Goal: Task Accomplishment & Management: Manage account settings

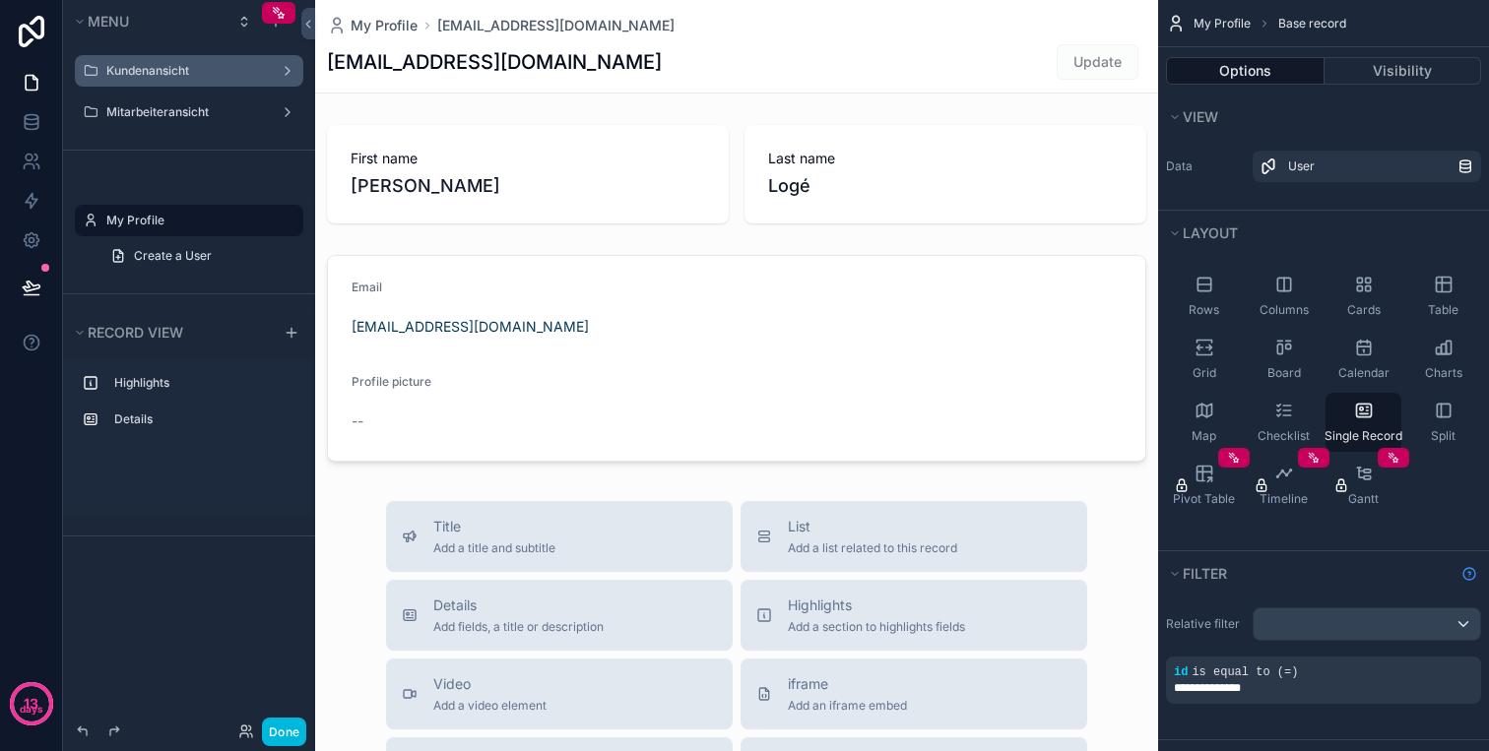
click at [160, 69] on label "Kundenansicht" at bounding box center [185, 71] width 158 height 16
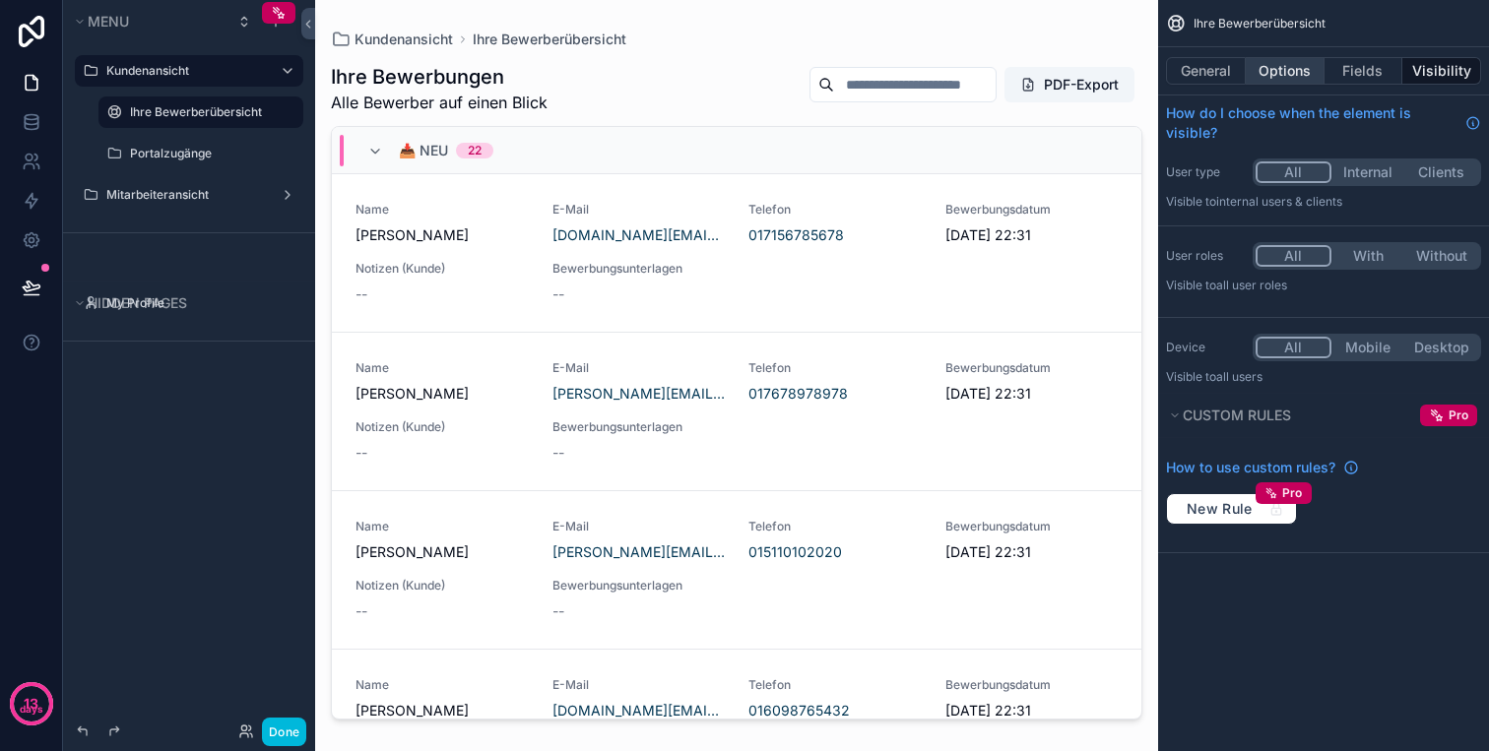
click at [1285, 80] on button "Options" at bounding box center [1284, 71] width 79 height 28
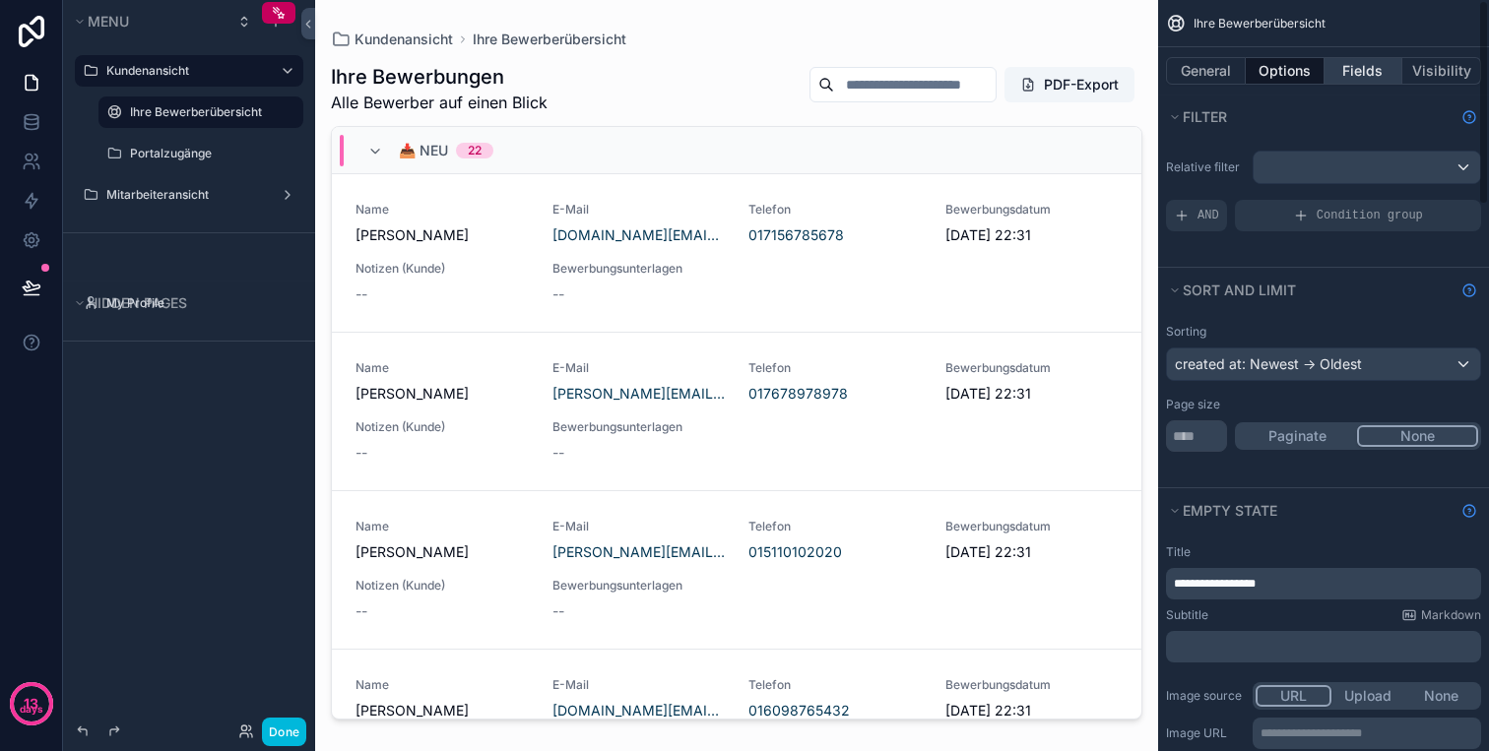
click at [1363, 59] on button "Fields" at bounding box center [1363, 71] width 79 height 28
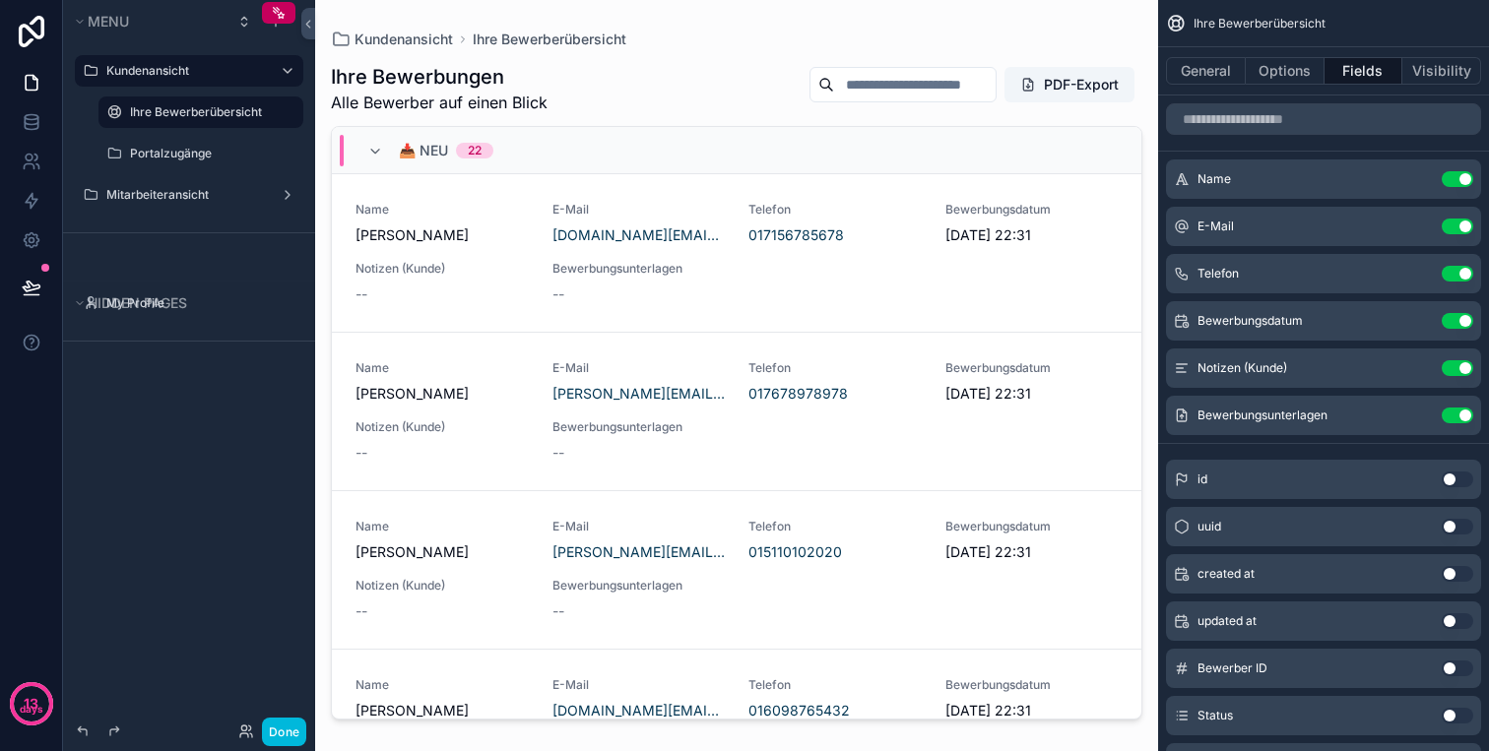
click at [1456, 225] on button "Use setting" at bounding box center [1457, 227] width 32 height 16
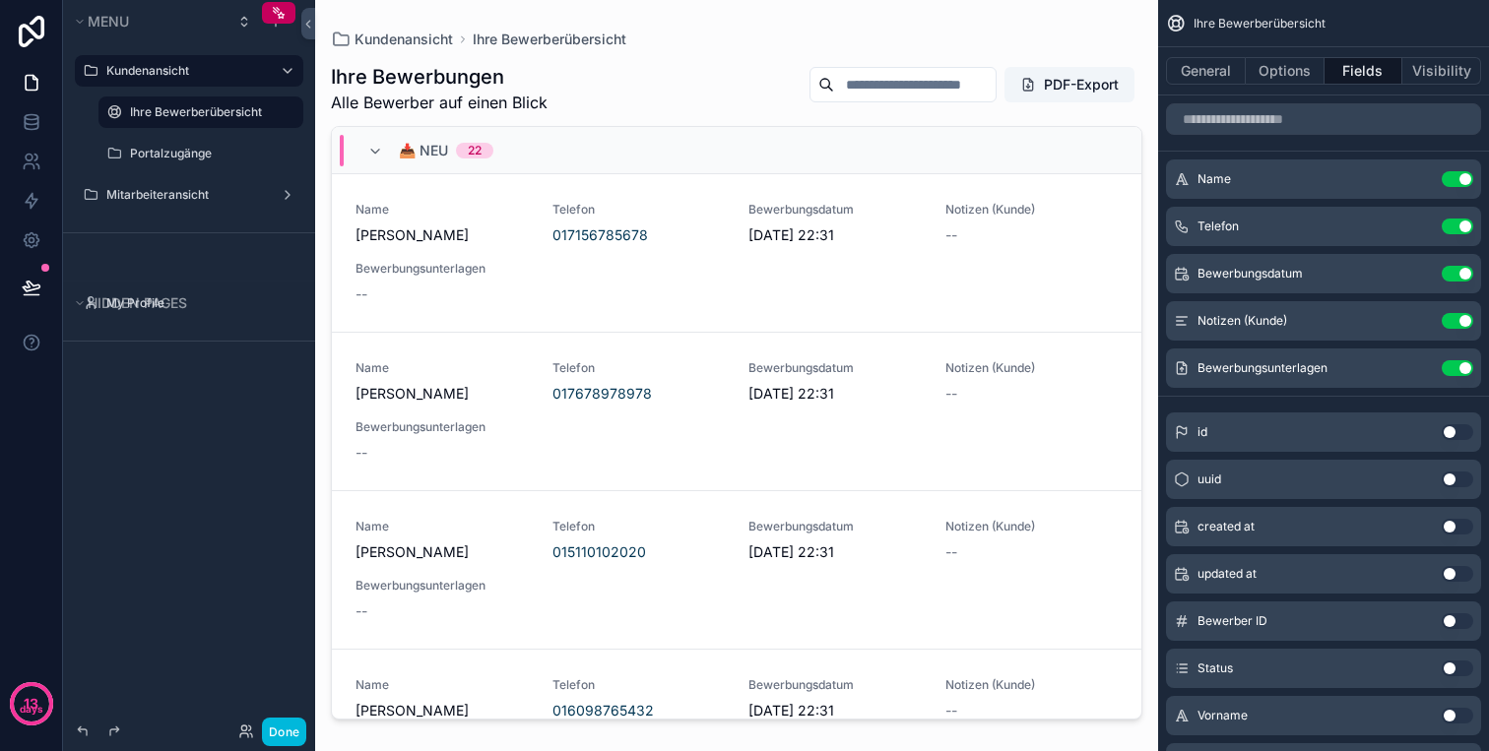
click at [1453, 219] on button "Use setting" at bounding box center [1457, 227] width 32 height 16
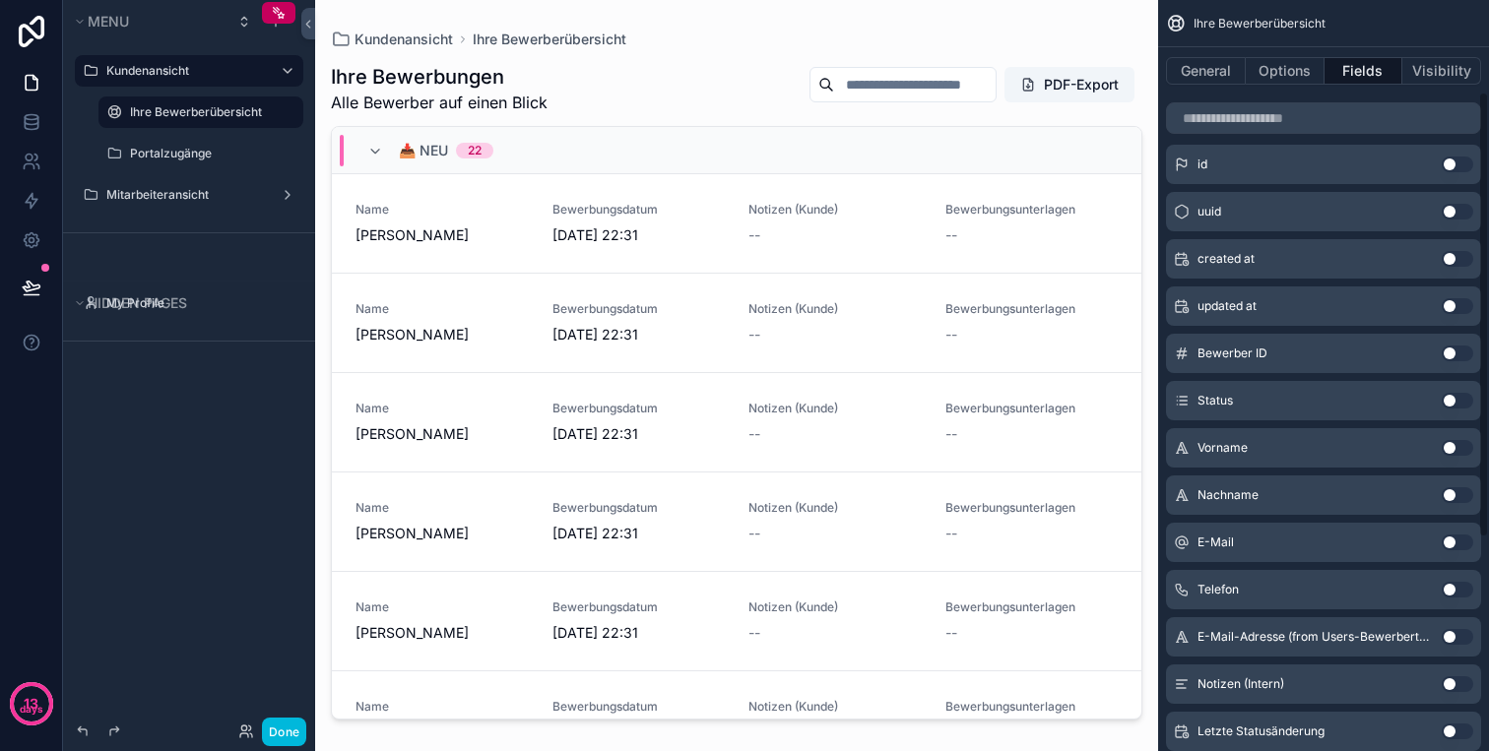
scroll to position [309, 0]
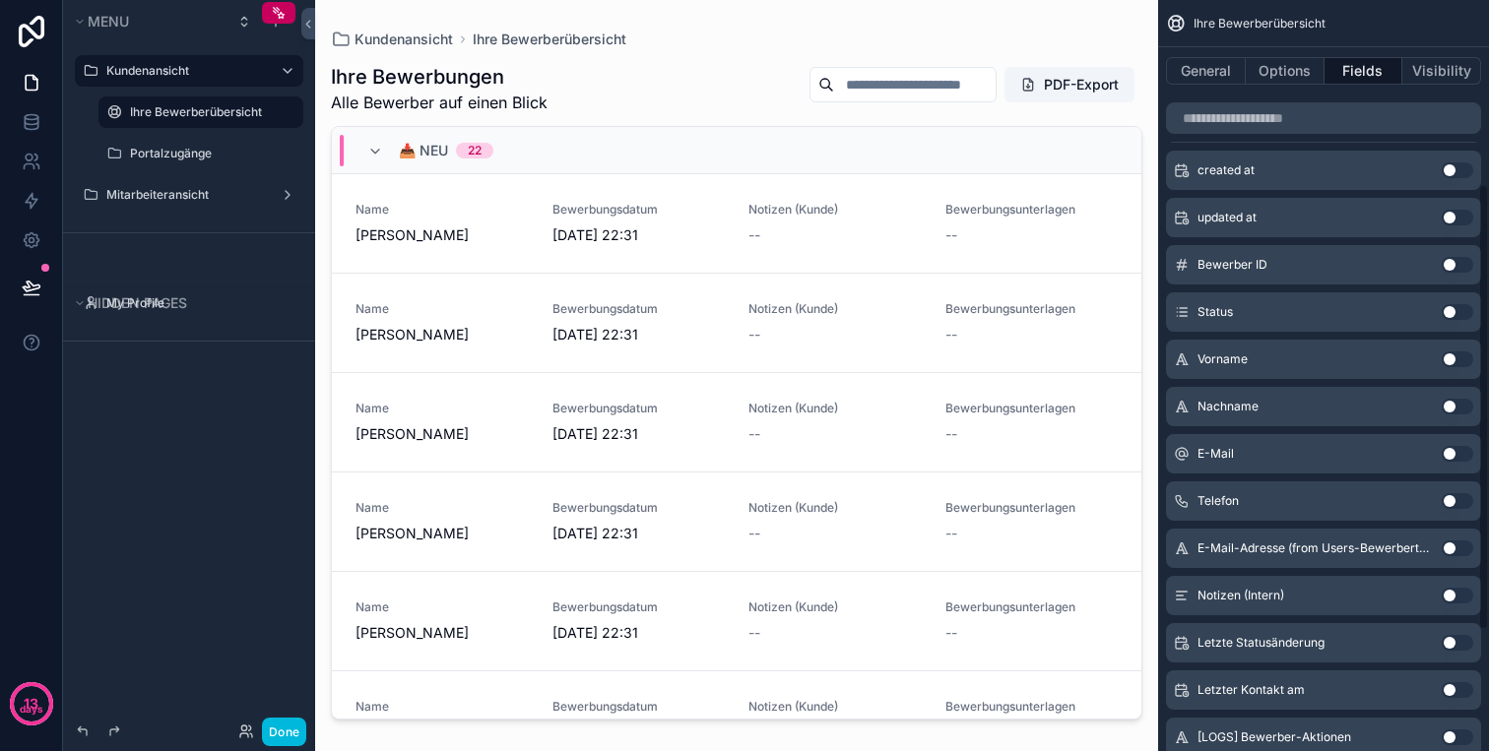
click at [1462, 506] on button "Use setting" at bounding box center [1457, 501] width 32 height 16
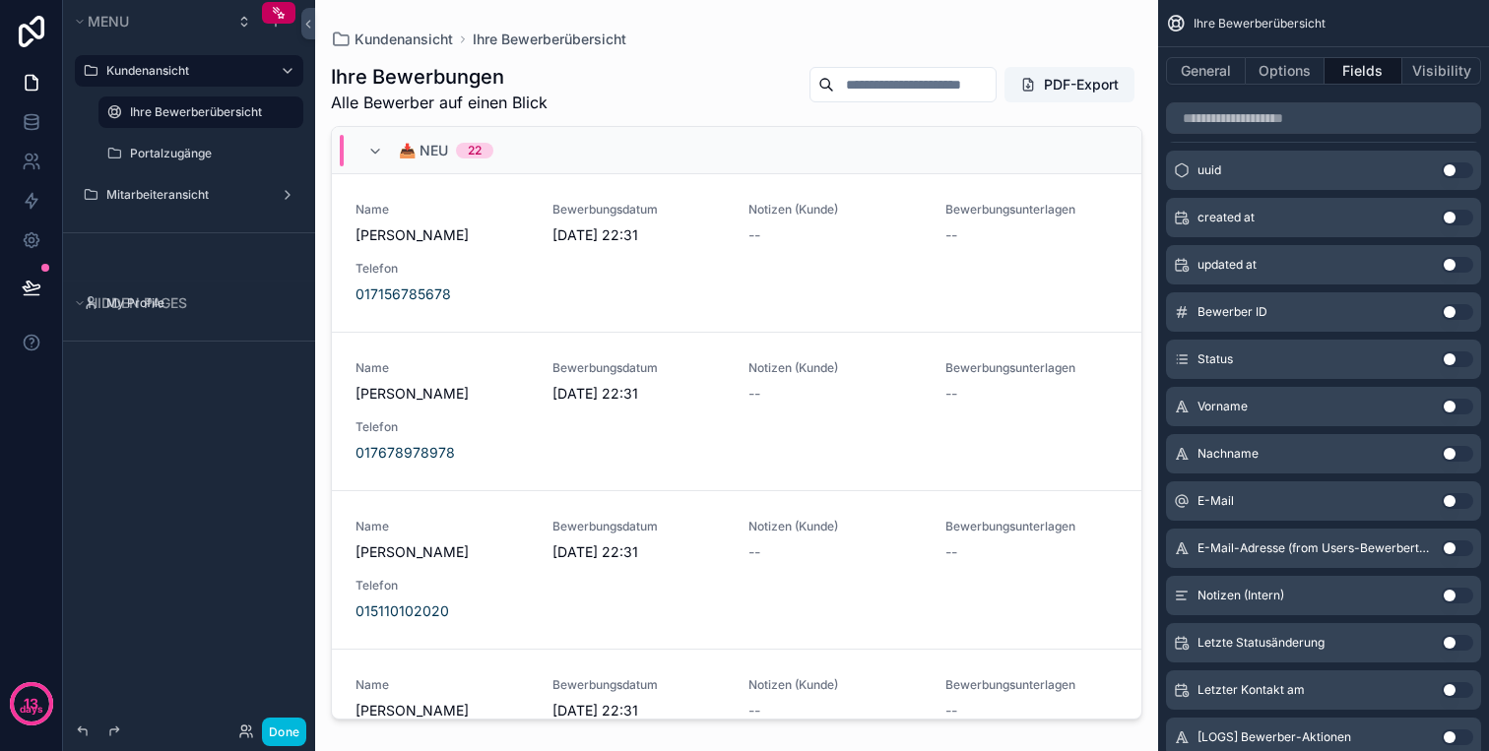
click at [1462, 506] on button "Use setting" at bounding box center [1457, 501] width 32 height 16
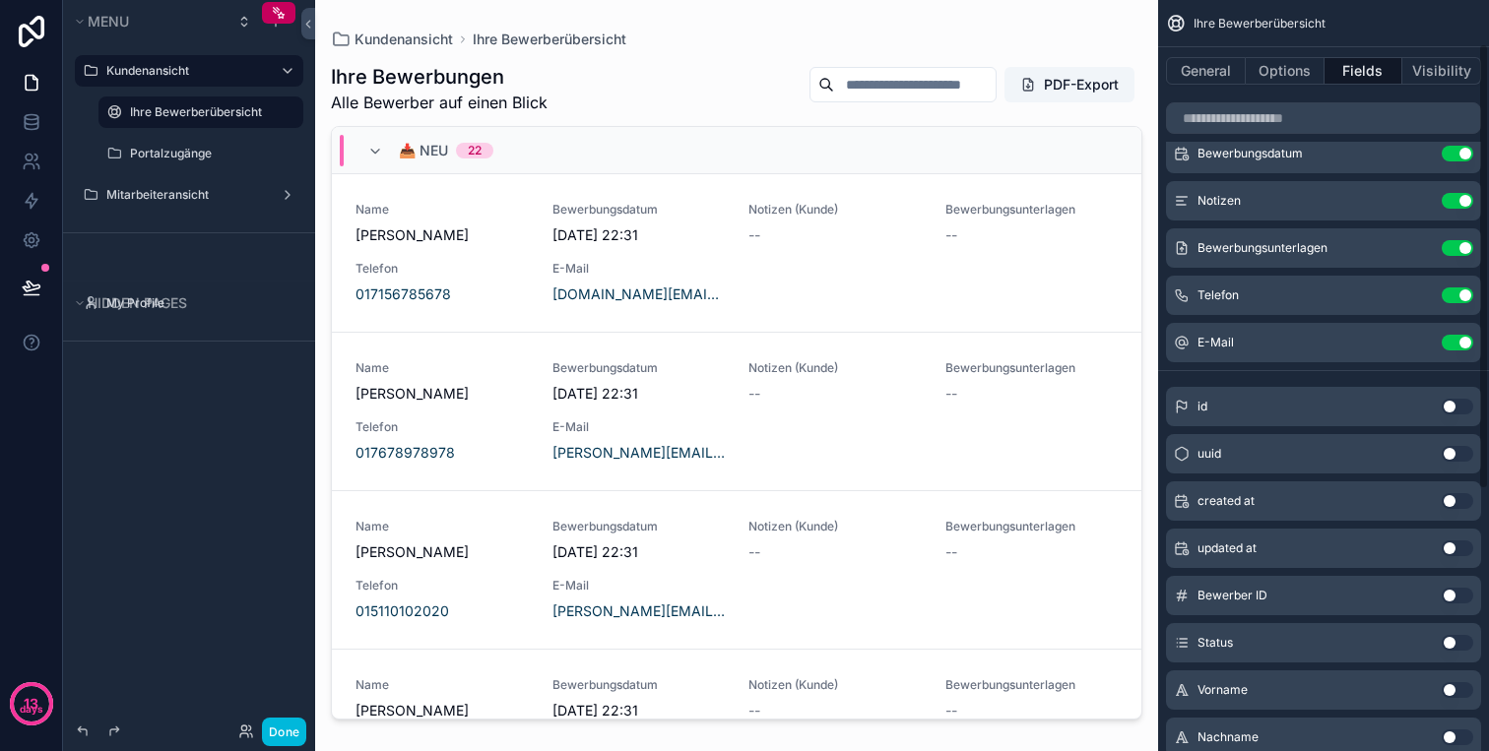
scroll to position [0, 0]
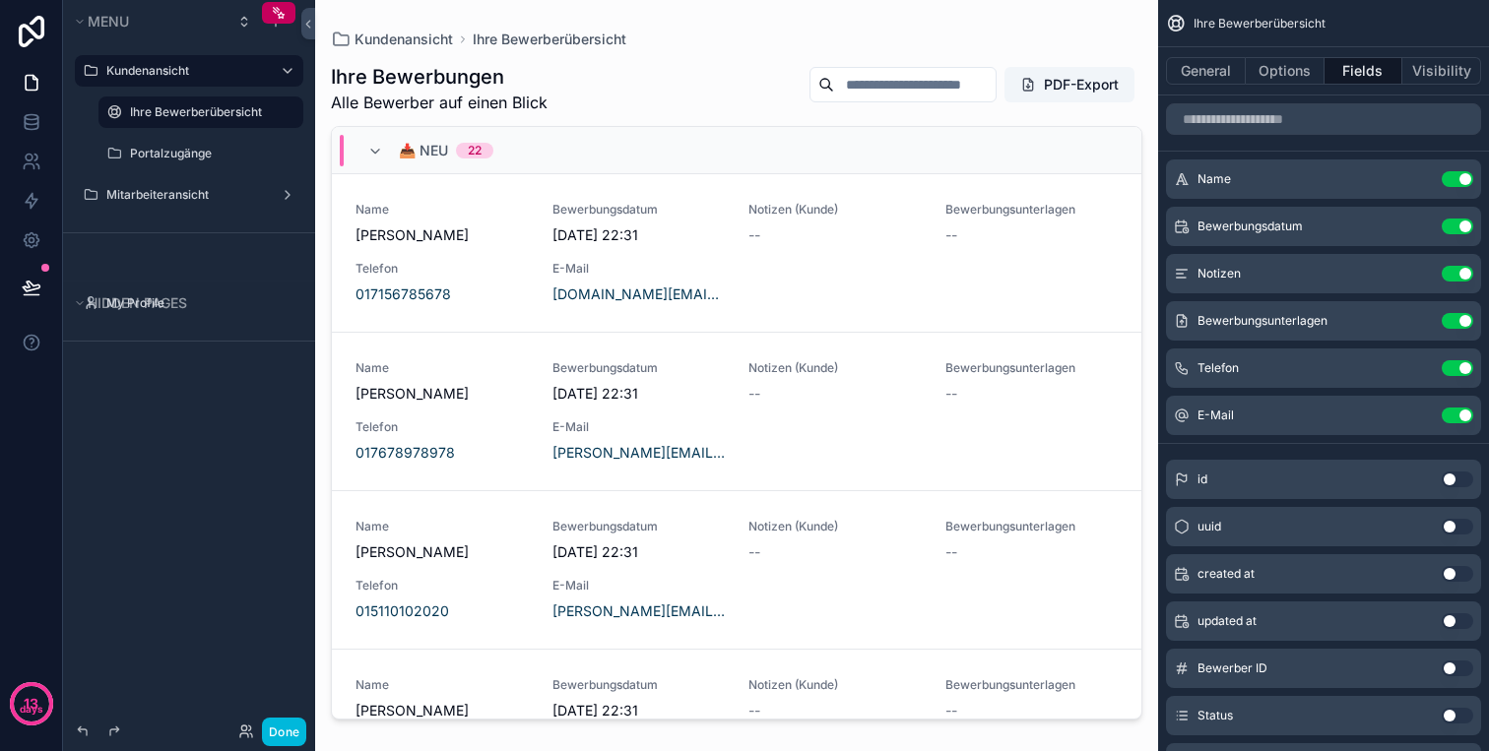
click at [1451, 322] on button "Use setting" at bounding box center [1457, 321] width 32 height 16
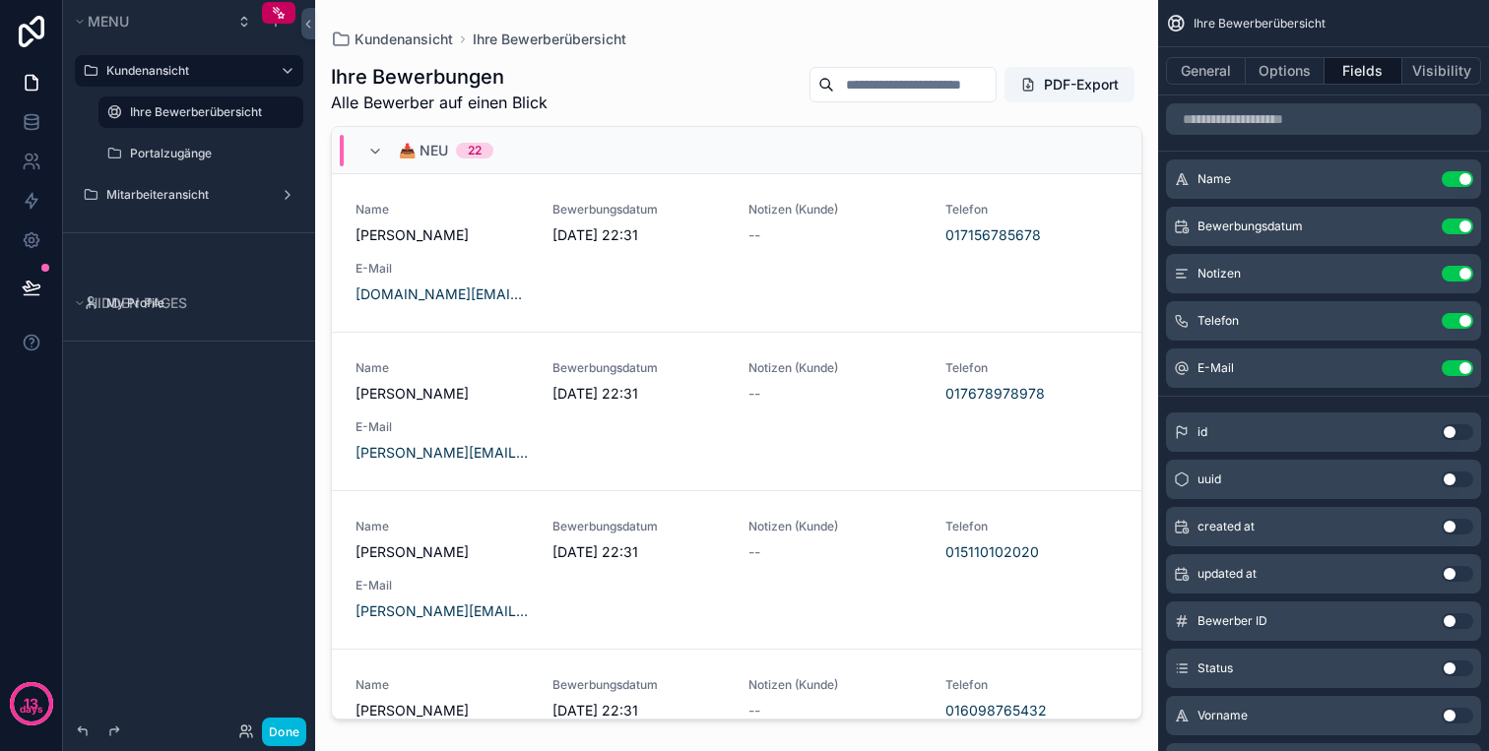
click at [1458, 370] on button "Use setting" at bounding box center [1457, 368] width 32 height 16
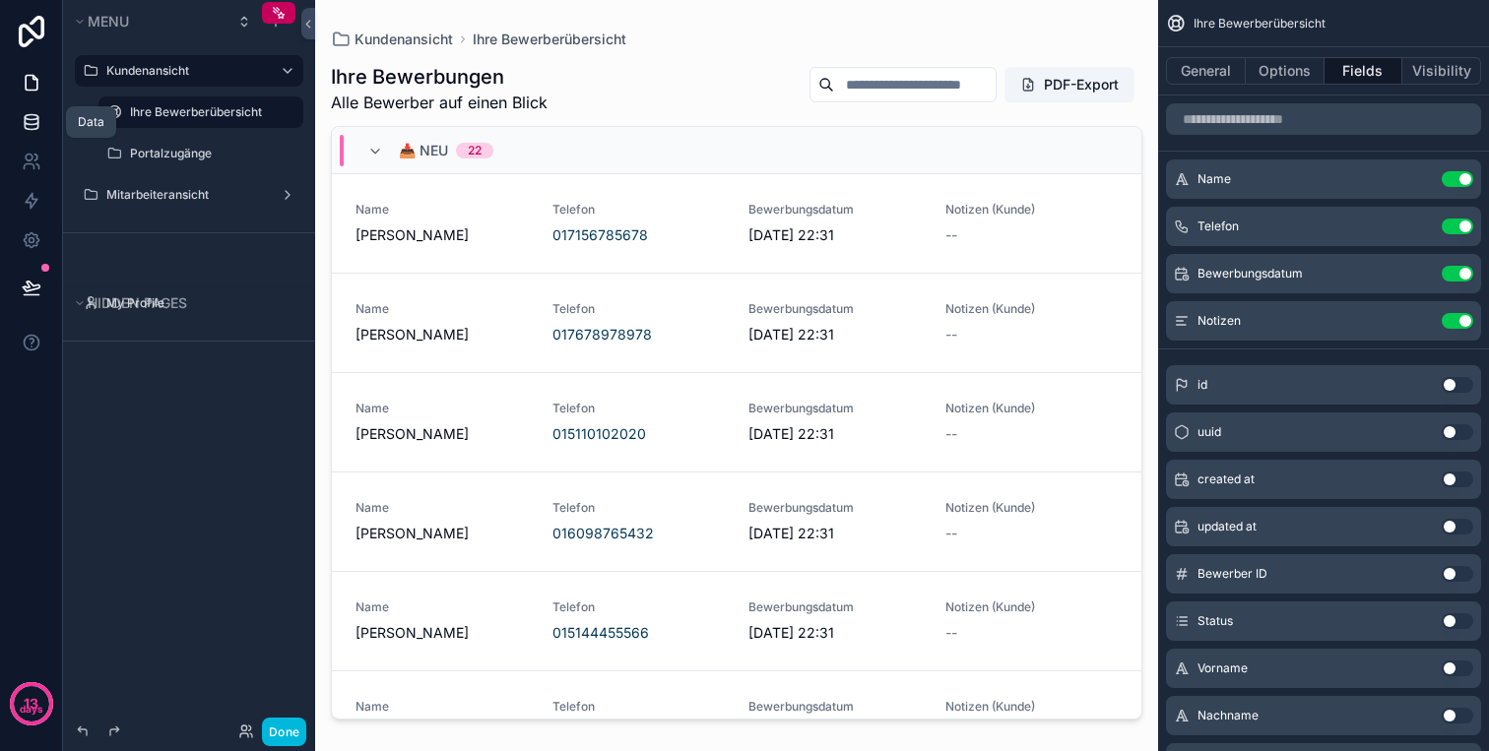
click at [27, 115] on icon at bounding box center [32, 122] width 20 height 20
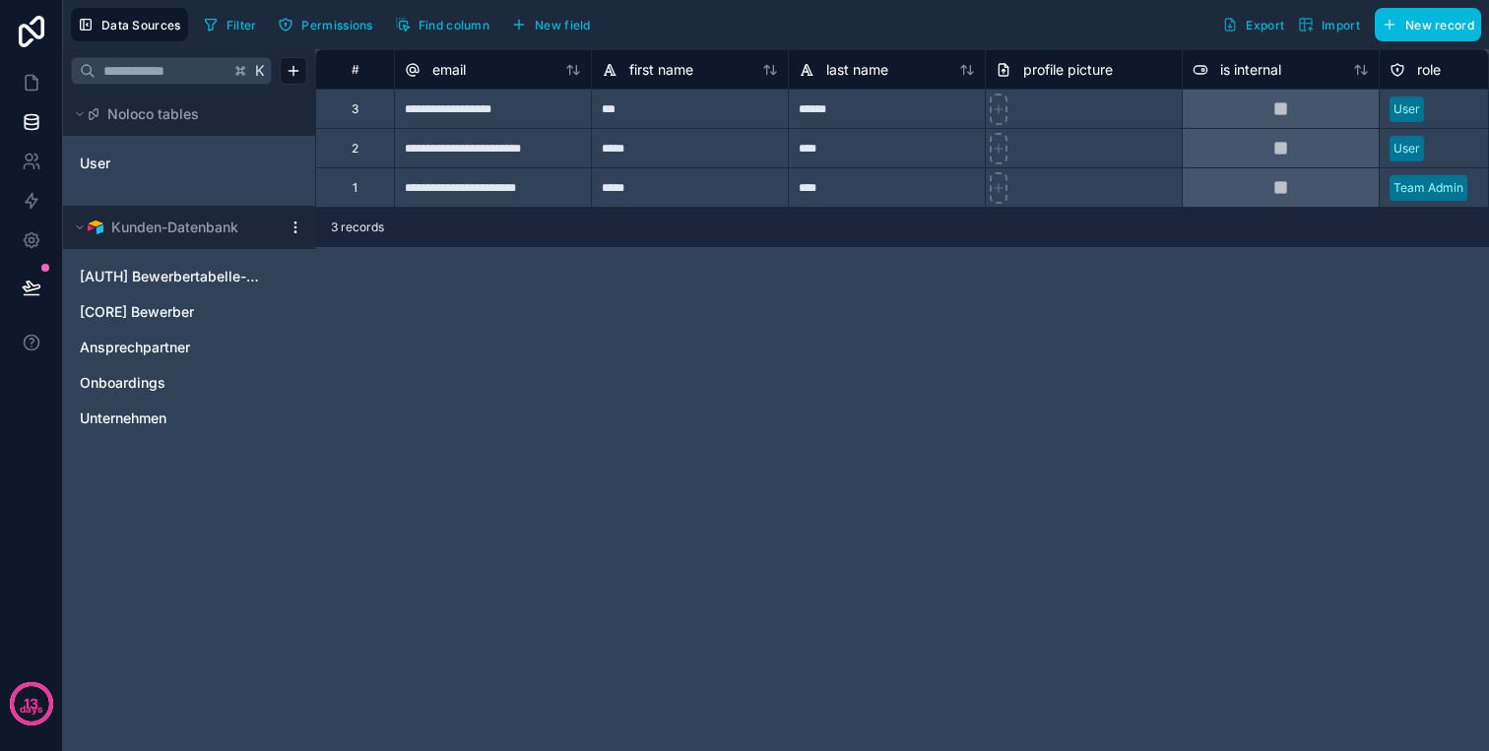
click at [292, 226] on html "**********" at bounding box center [744, 375] width 1489 height 751
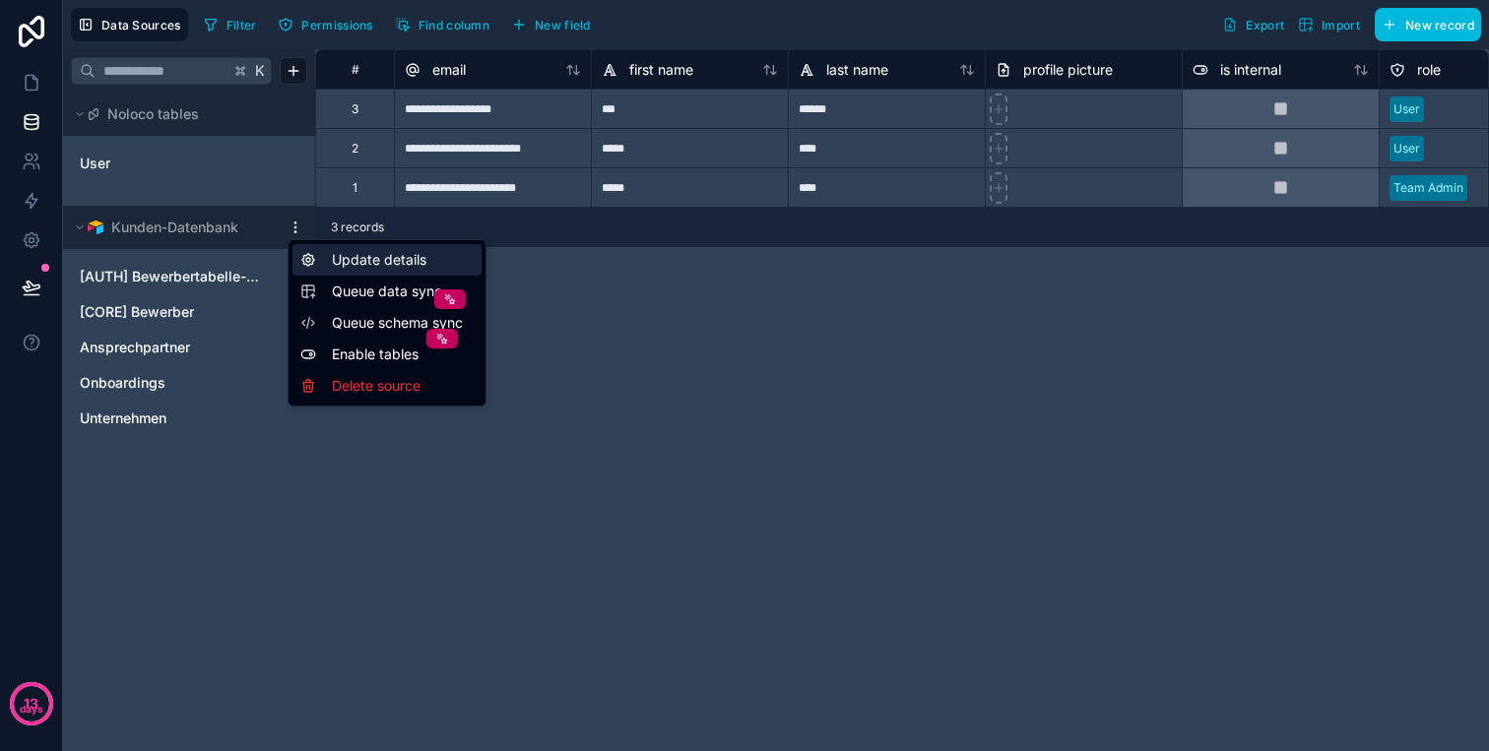
click at [375, 266] on div "Update details" at bounding box center [386, 260] width 189 height 32
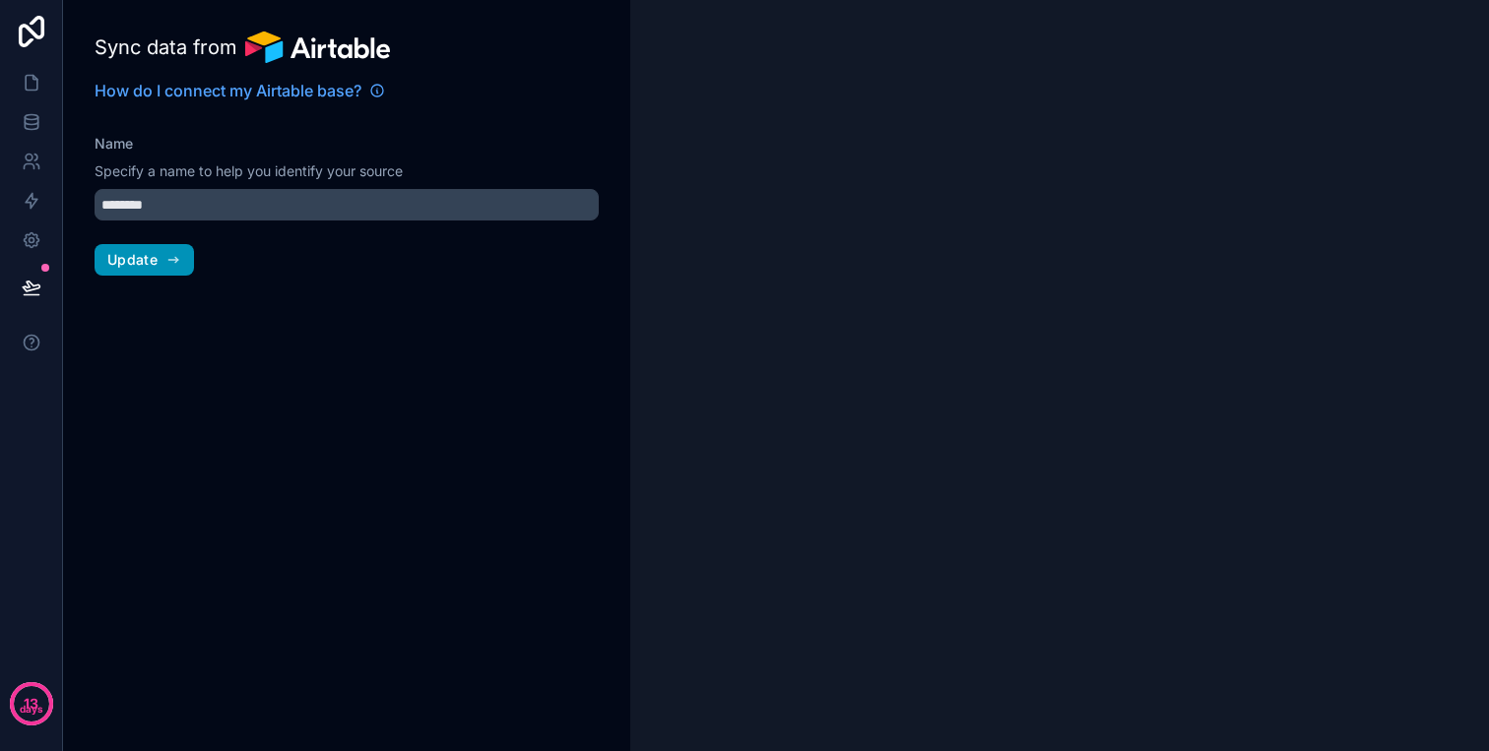
click at [155, 257] on span "Update" at bounding box center [132, 260] width 50 height 18
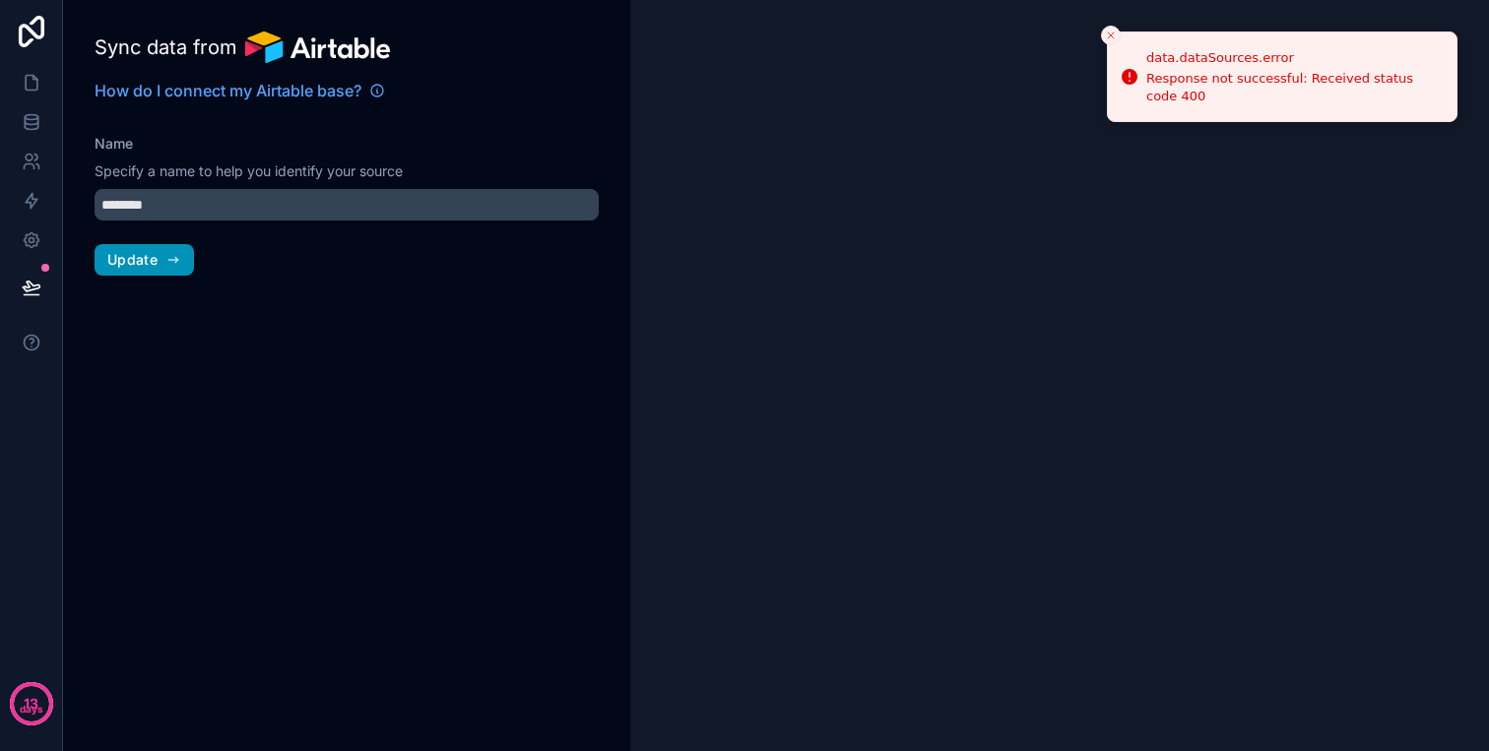
type input "**********"
click at [155, 257] on span "Update" at bounding box center [132, 260] width 50 height 18
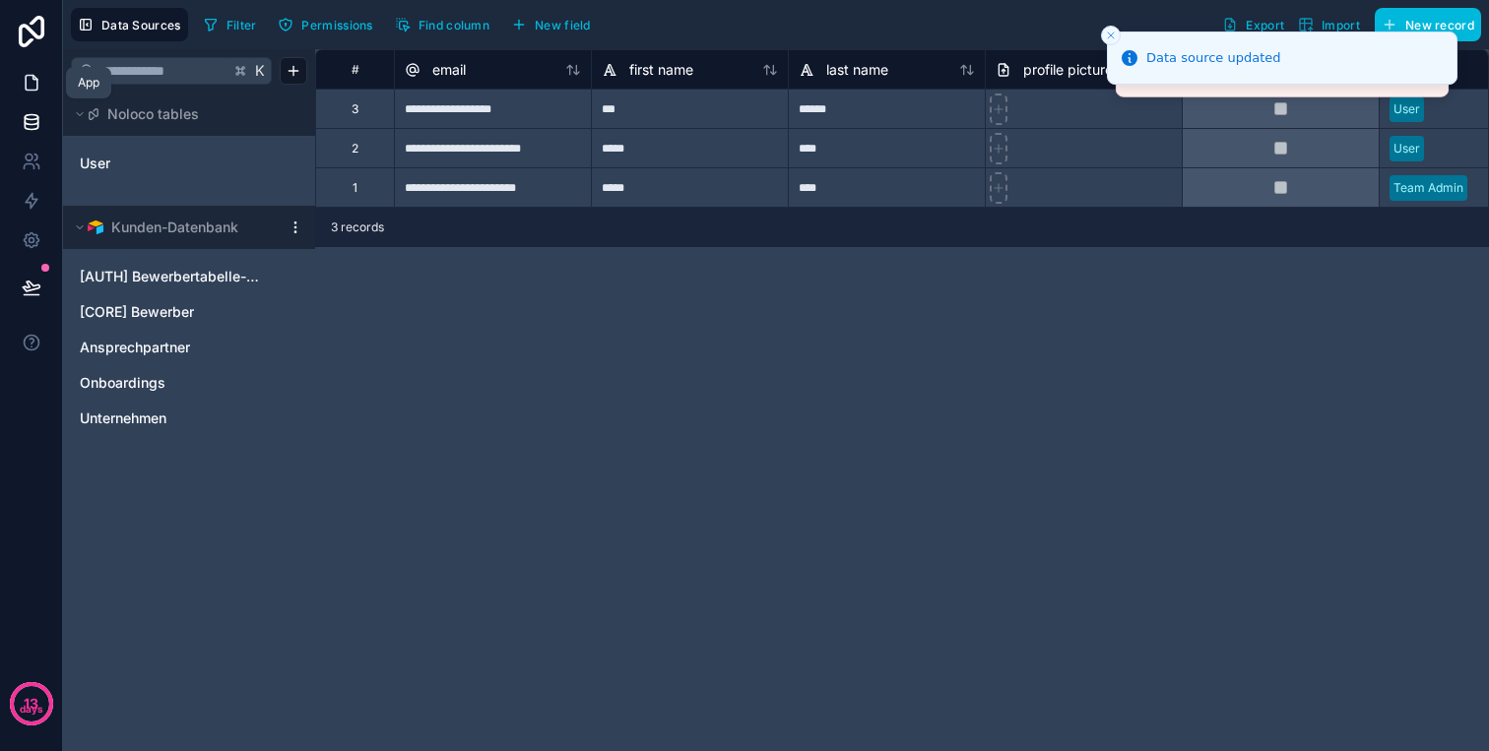
click at [38, 75] on icon at bounding box center [32, 83] width 20 height 20
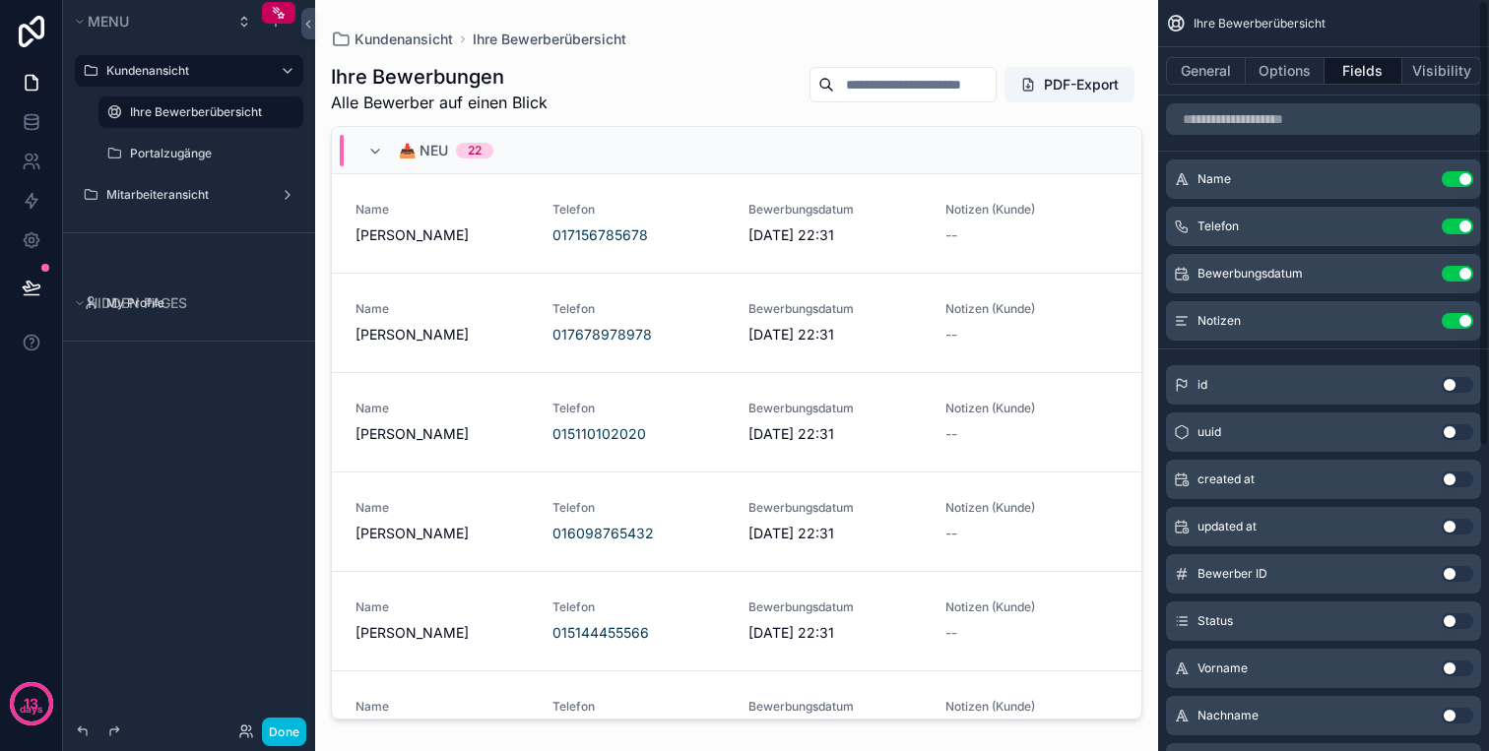
click at [1465, 325] on button "Use setting" at bounding box center [1457, 321] width 32 height 16
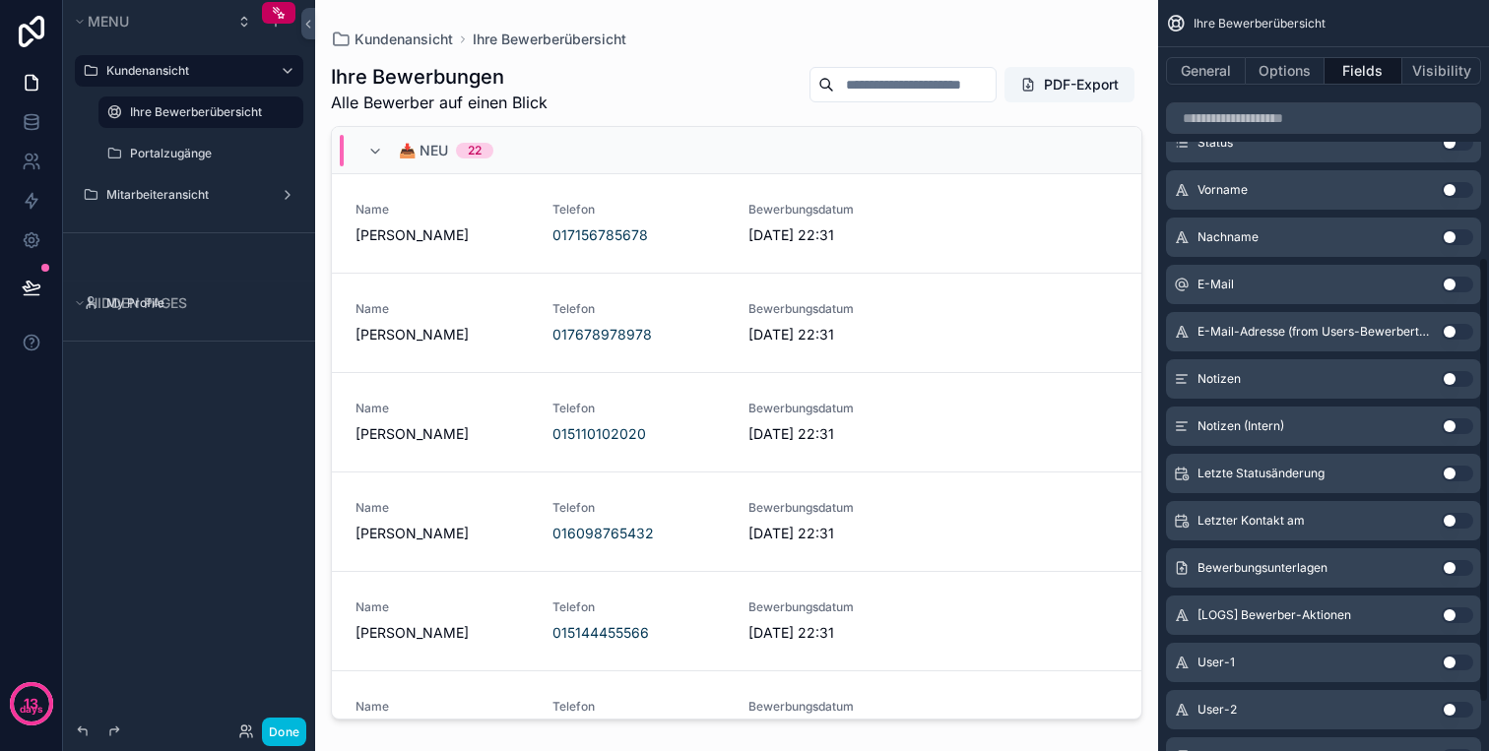
click at [1461, 374] on button "Use setting" at bounding box center [1457, 379] width 32 height 16
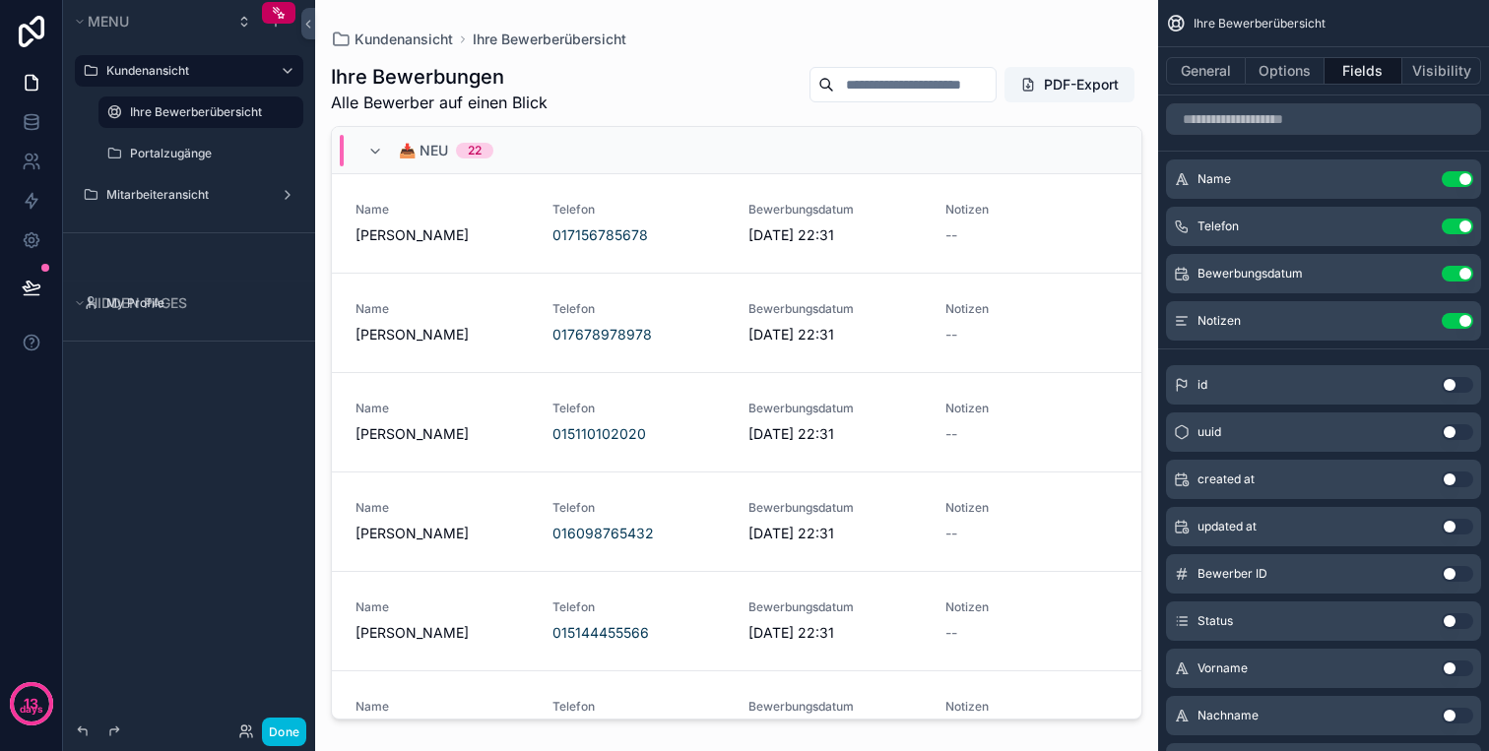
click at [0, 0] on icon "scrollable content" at bounding box center [0, 0] width 0 height 0
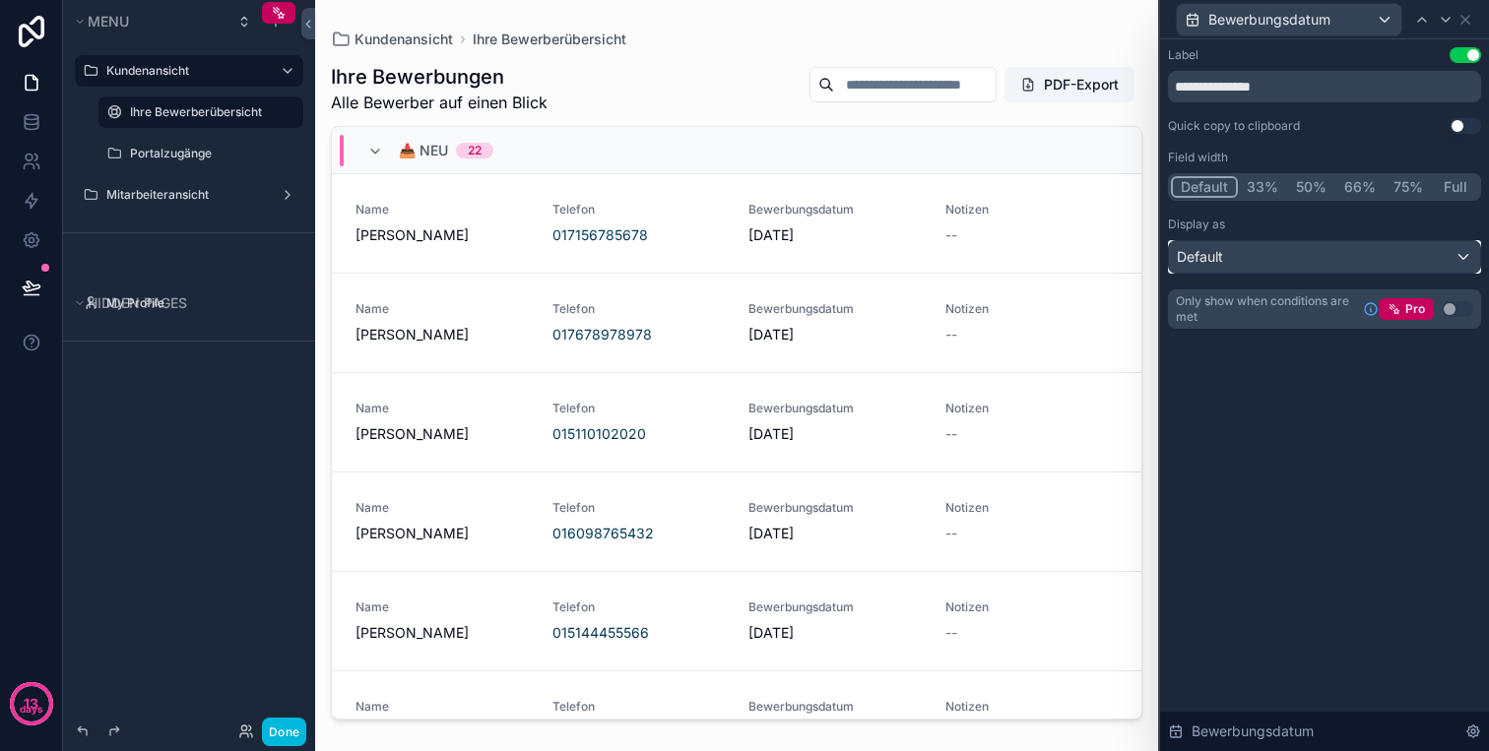
click at [1322, 254] on div "Default" at bounding box center [1324, 257] width 311 height 32
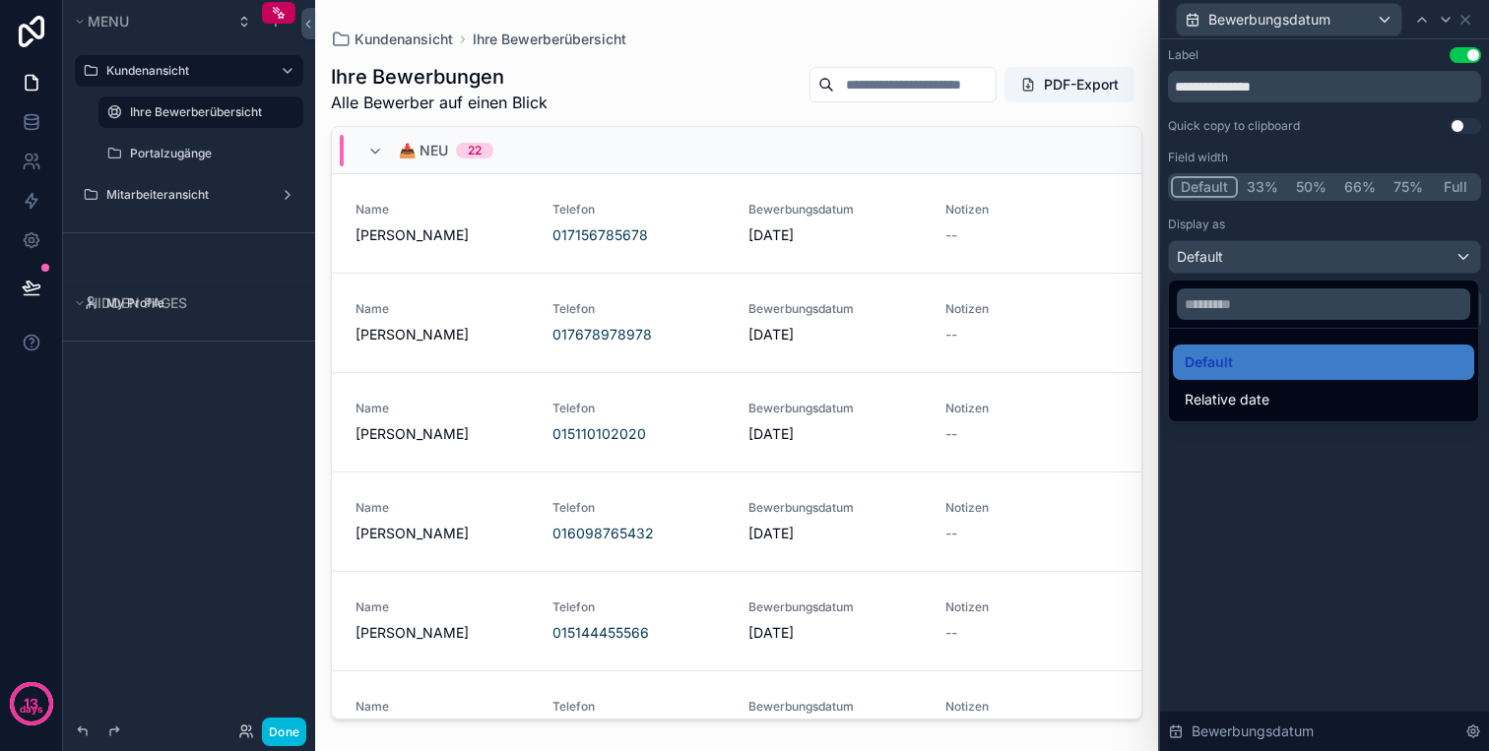
click at [1322, 254] on div at bounding box center [1324, 375] width 329 height 751
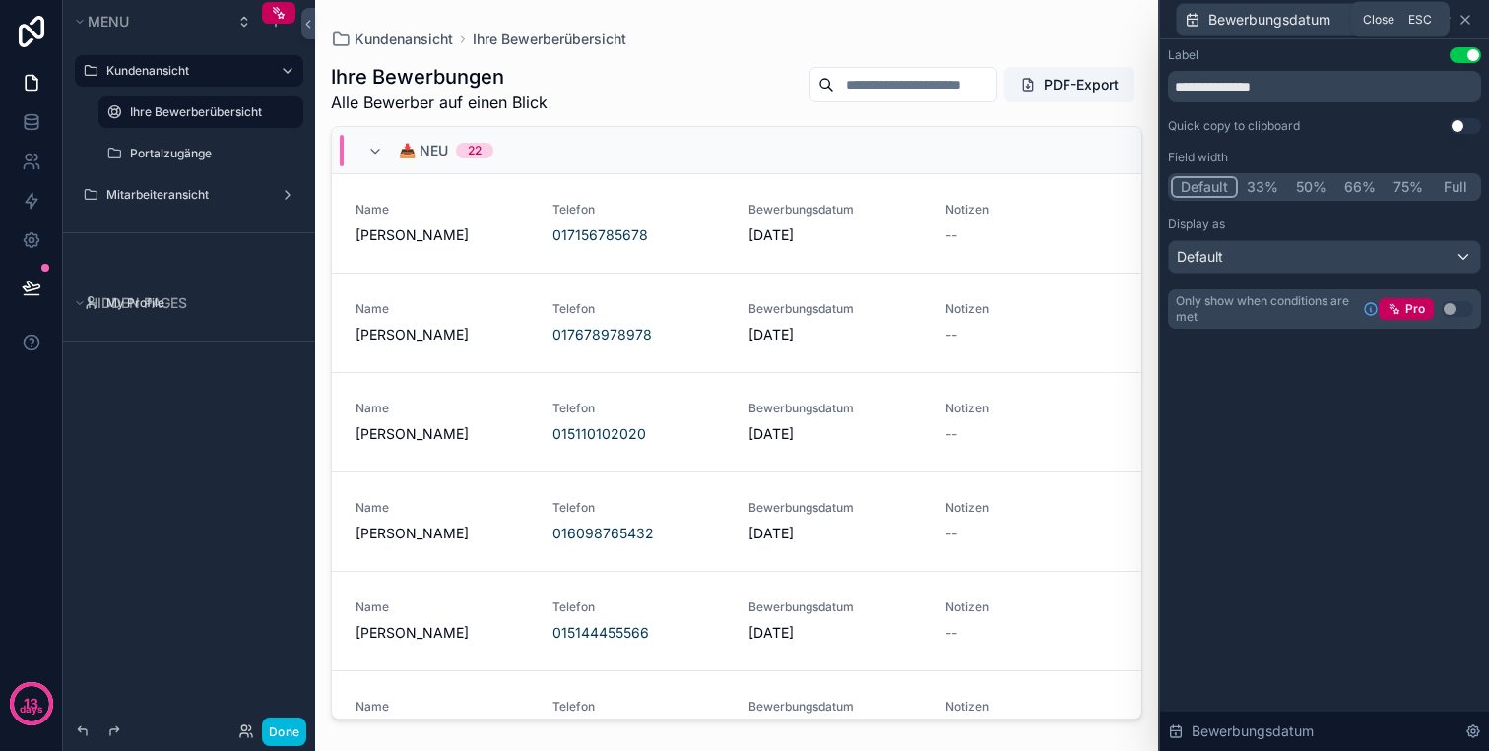
click at [1467, 20] on icon at bounding box center [1465, 20] width 16 height 16
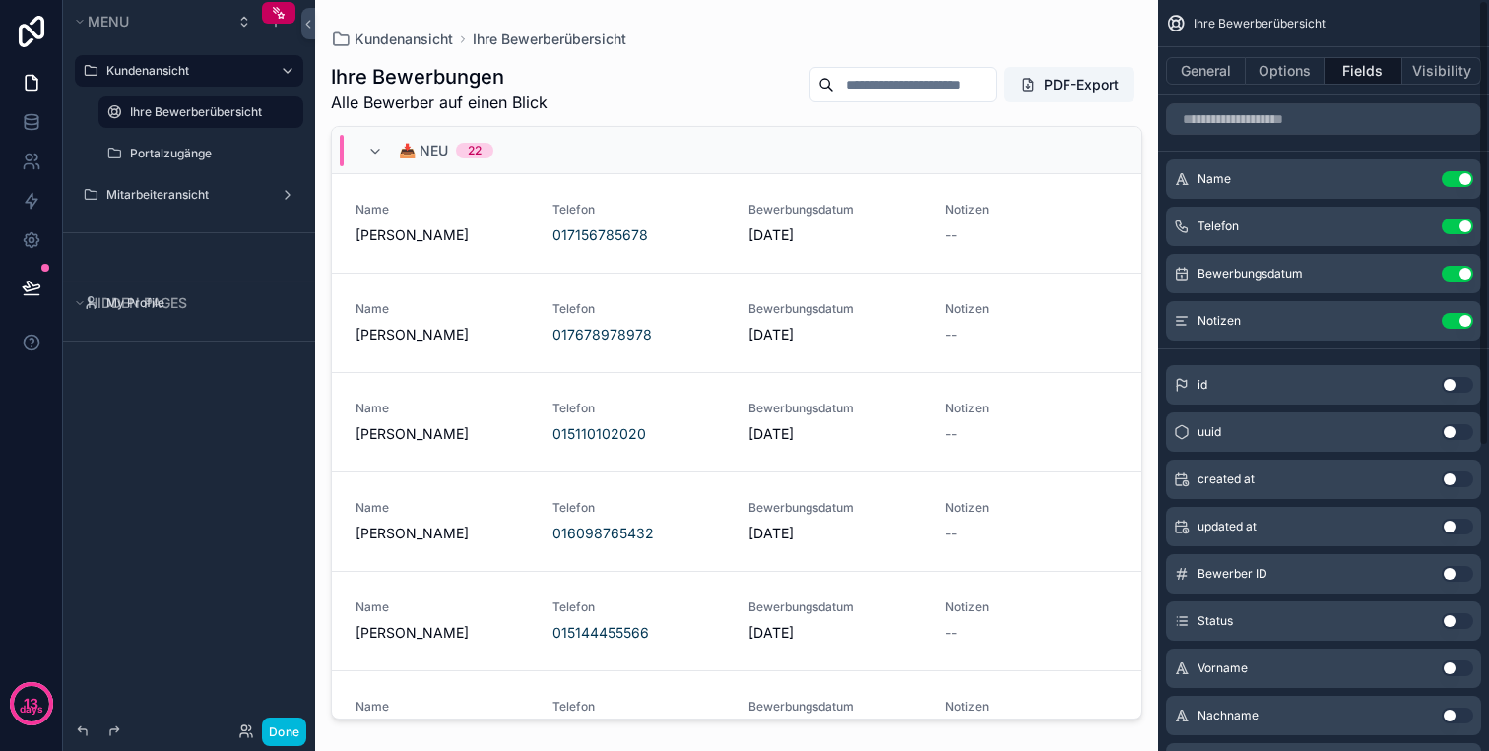
click at [1464, 282] on div "Bewerbungsdatum Use setting" at bounding box center [1323, 273] width 315 height 39
click at [1462, 266] on button "Use setting" at bounding box center [1457, 274] width 32 height 16
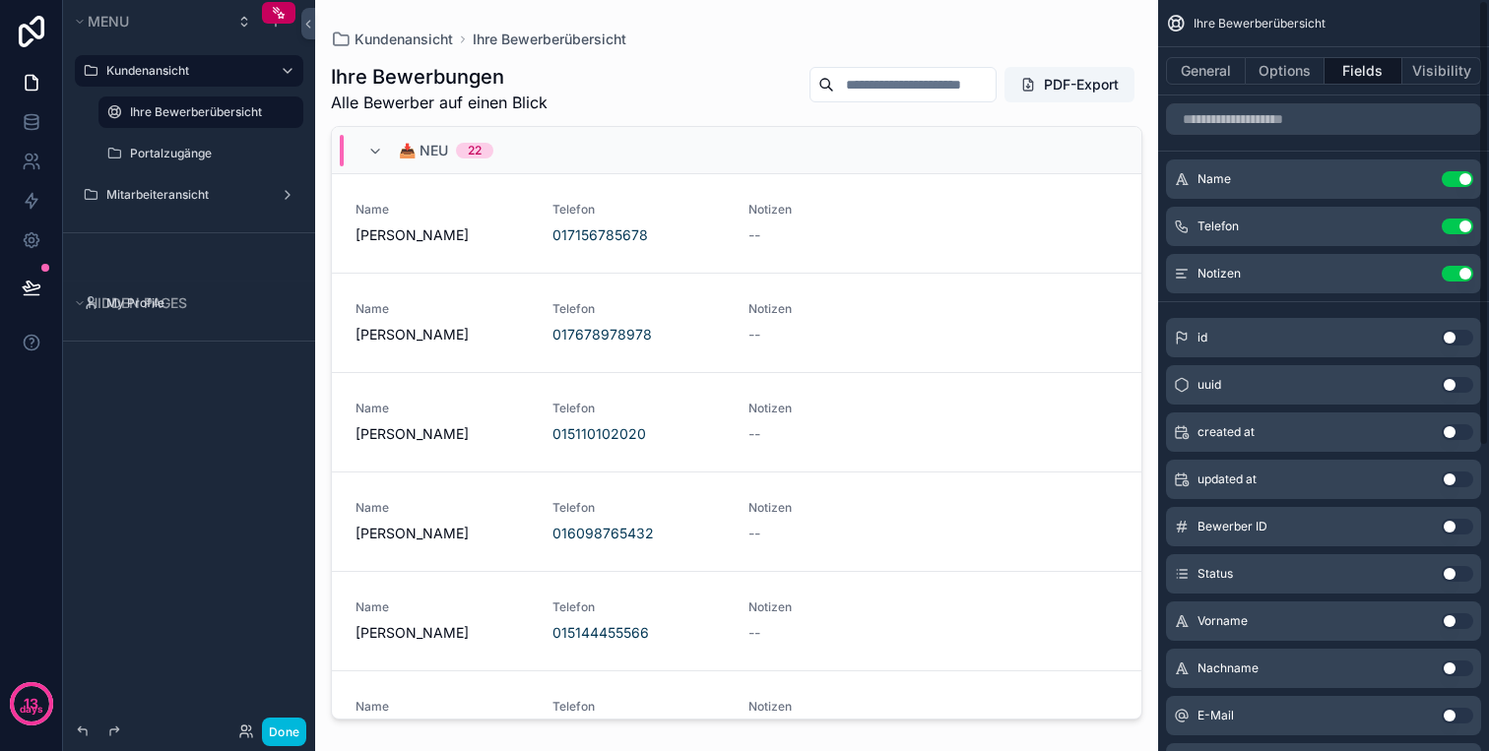
click at [1462, 266] on button "Use setting" at bounding box center [1457, 274] width 32 height 16
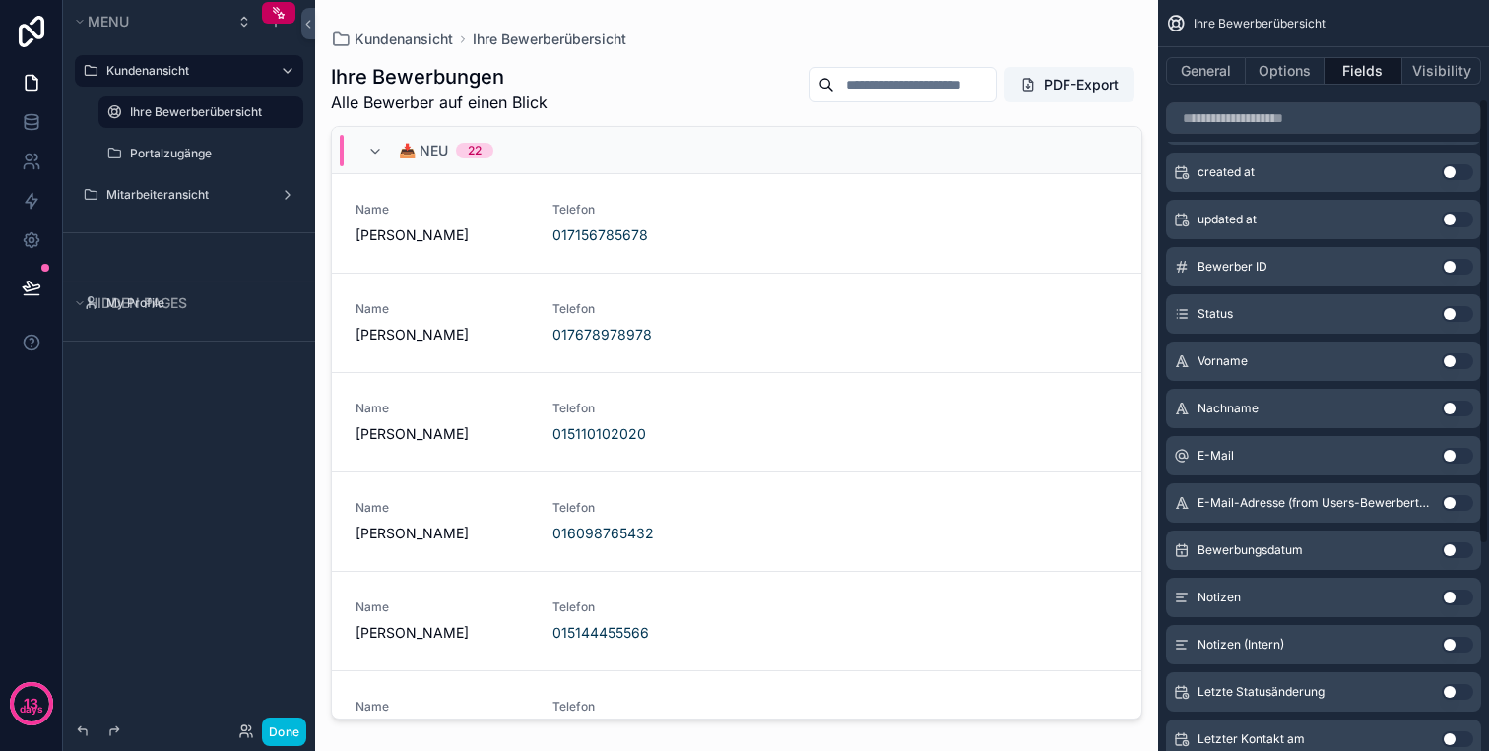
scroll to position [214, 0]
click at [1458, 555] on button "Use setting" at bounding box center [1457, 549] width 32 height 16
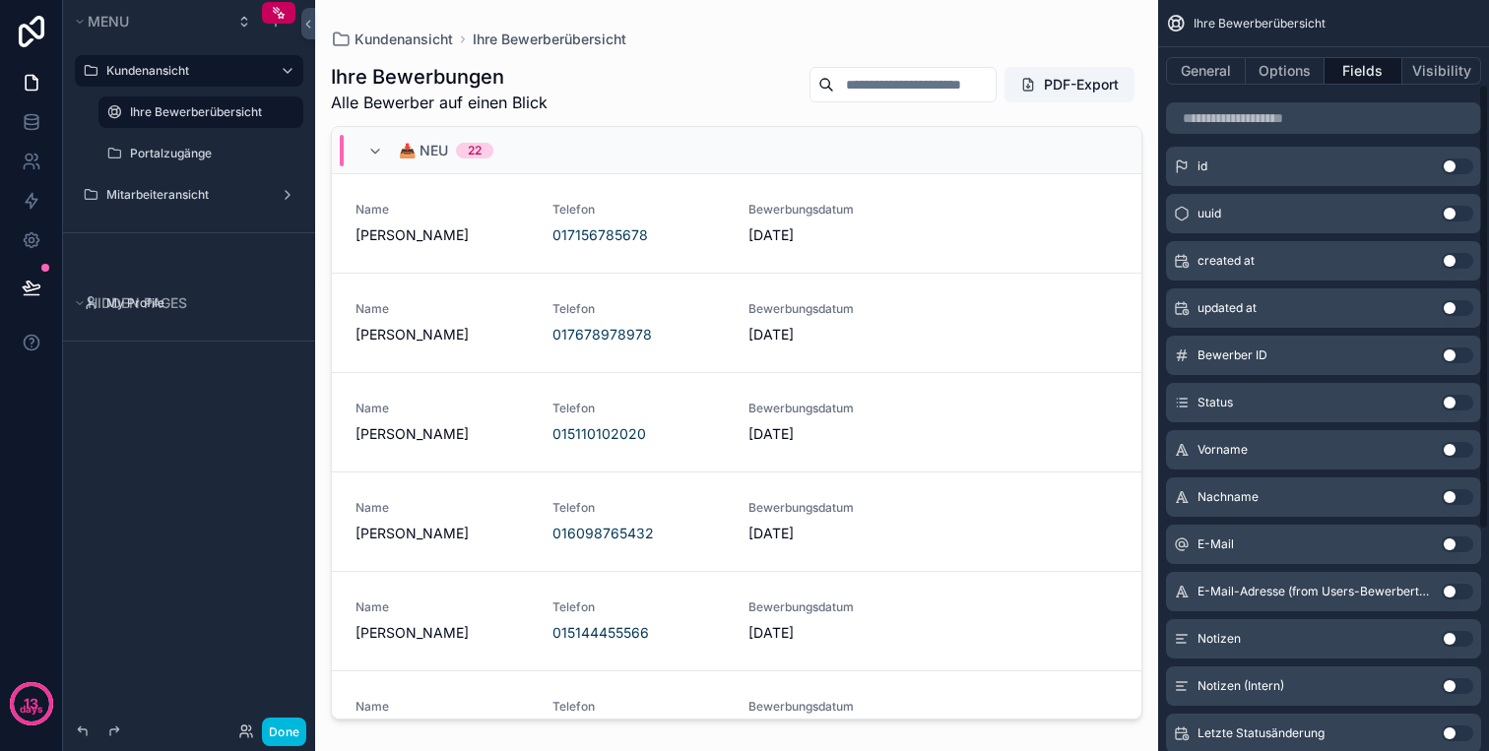
scroll to position [222, 0]
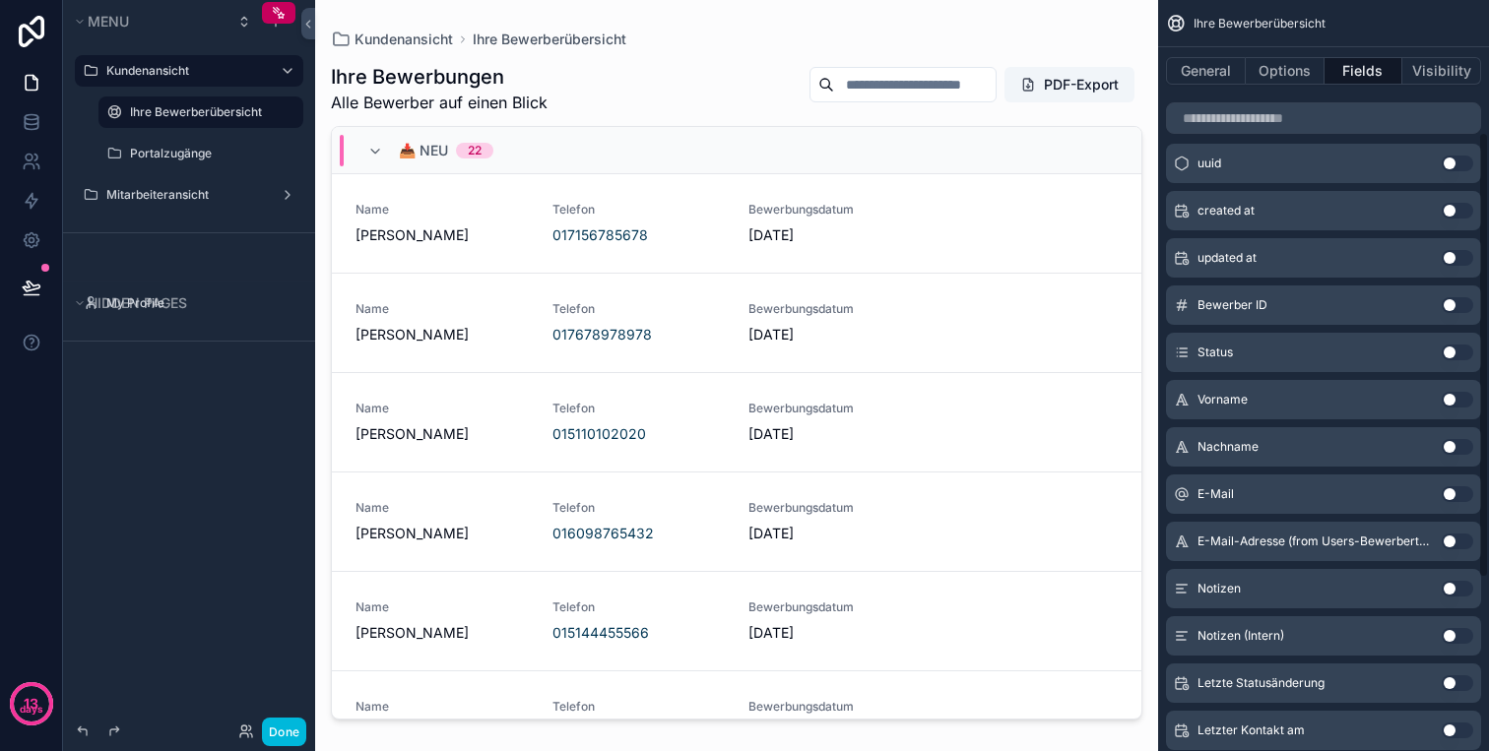
click at [1458, 592] on button "Use setting" at bounding box center [1457, 589] width 32 height 16
click at [1211, 62] on button "General" at bounding box center [1206, 71] width 80 height 28
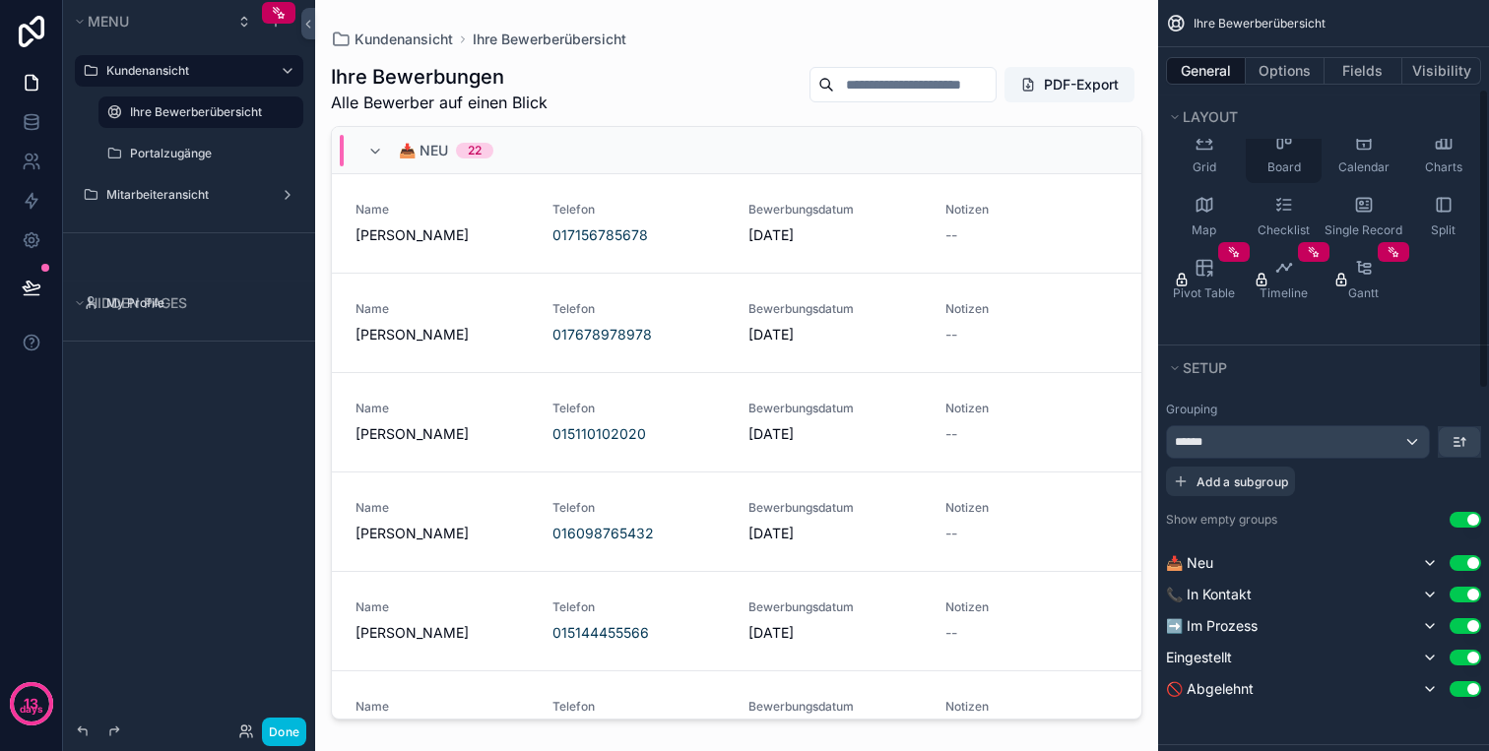
click at [1285, 150] on icon "scrollable content" at bounding box center [1284, 142] width 20 height 20
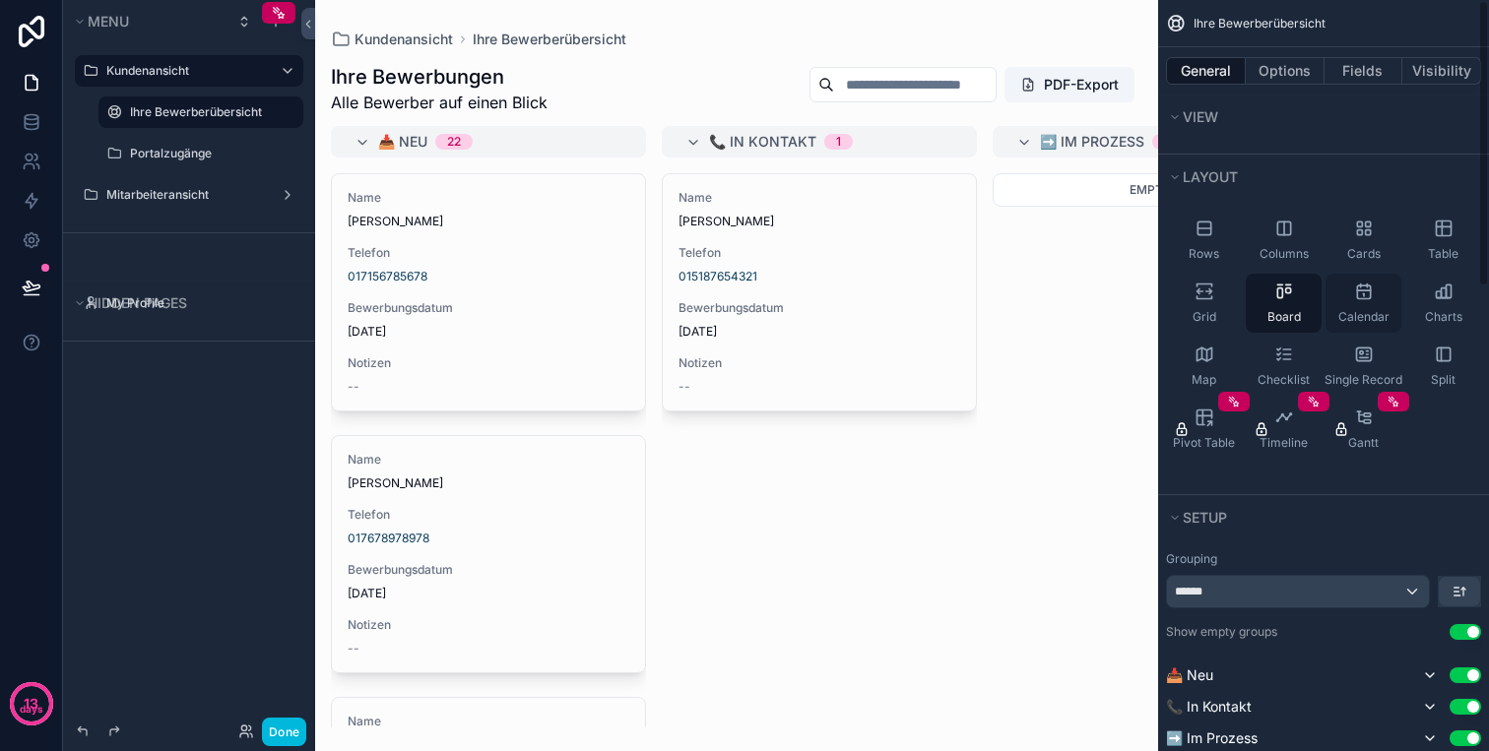
scroll to position [0, 0]
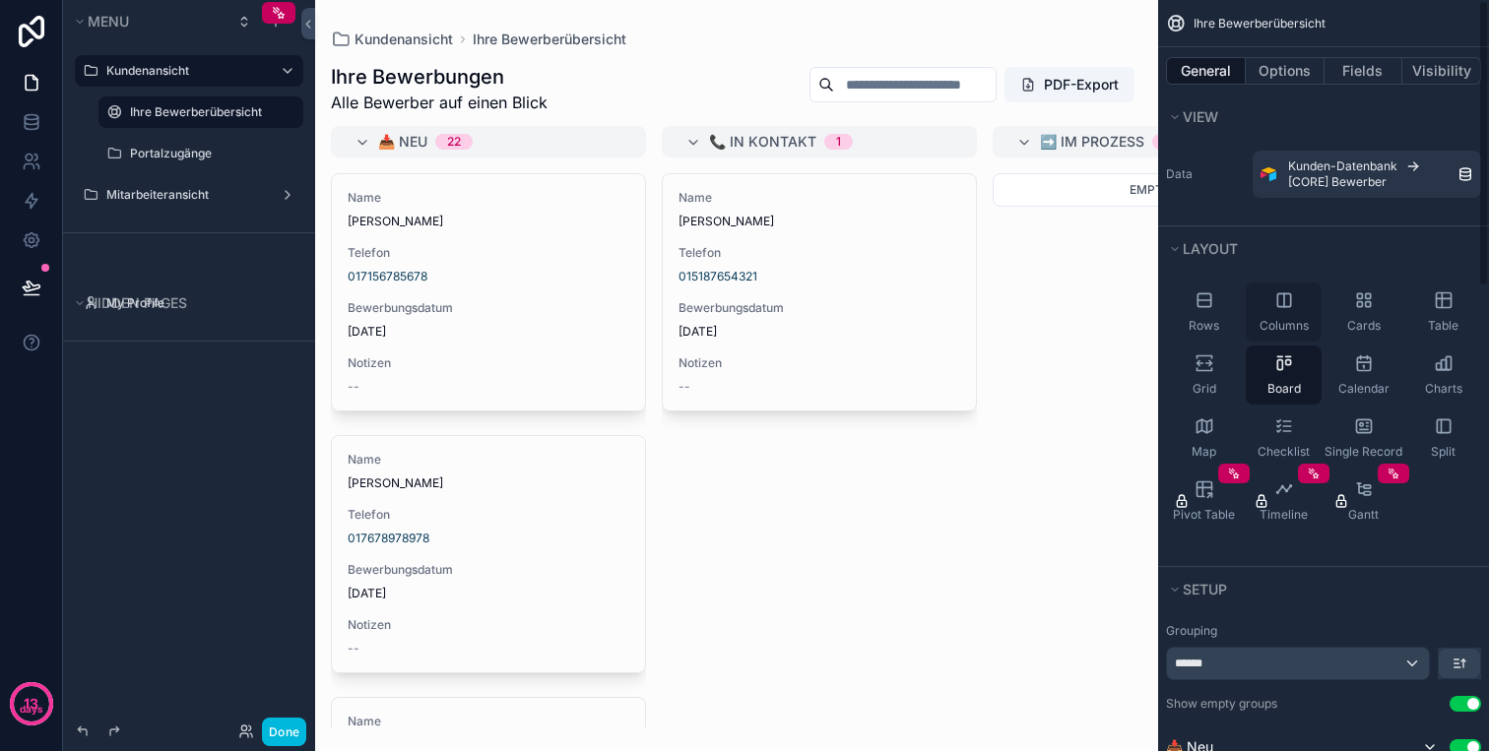
click at [1284, 292] on icon "scrollable content" at bounding box center [1284, 300] width 20 height 20
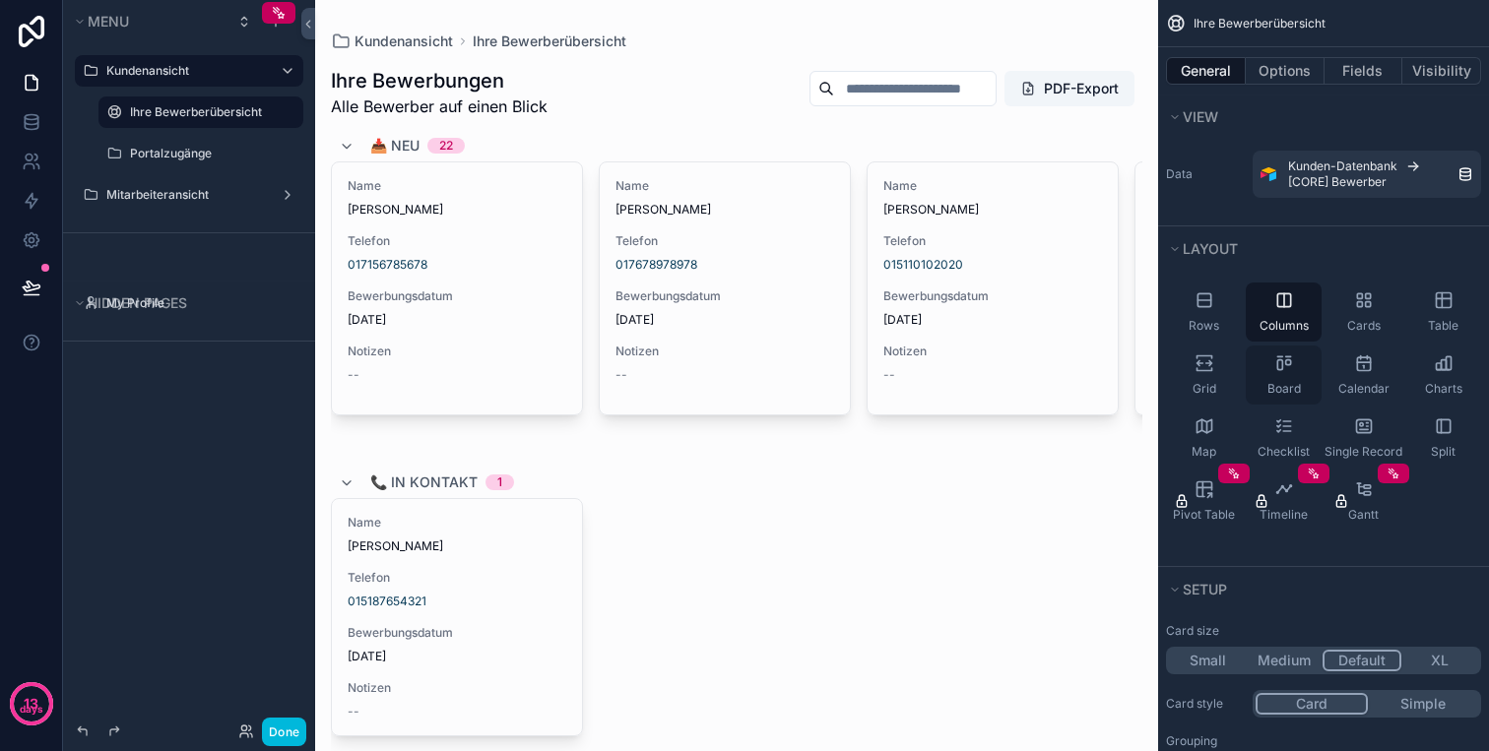
click at [1289, 370] on icon "scrollable content" at bounding box center [1284, 363] width 20 height 20
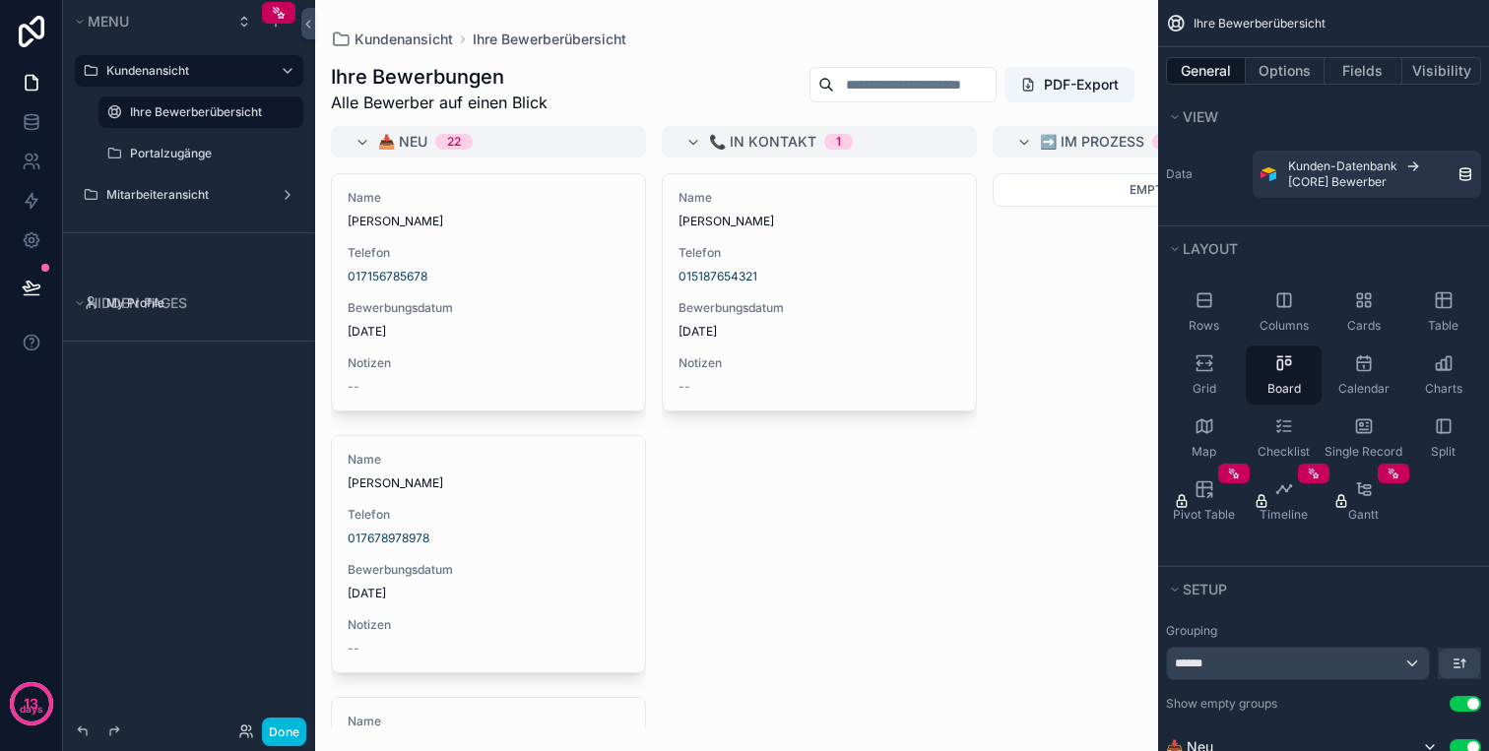
click at [574, 518] on div "scrollable content" at bounding box center [736, 375] width 843 height 751
click at [1386, 308] on div "Cards" at bounding box center [1363, 312] width 76 height 59
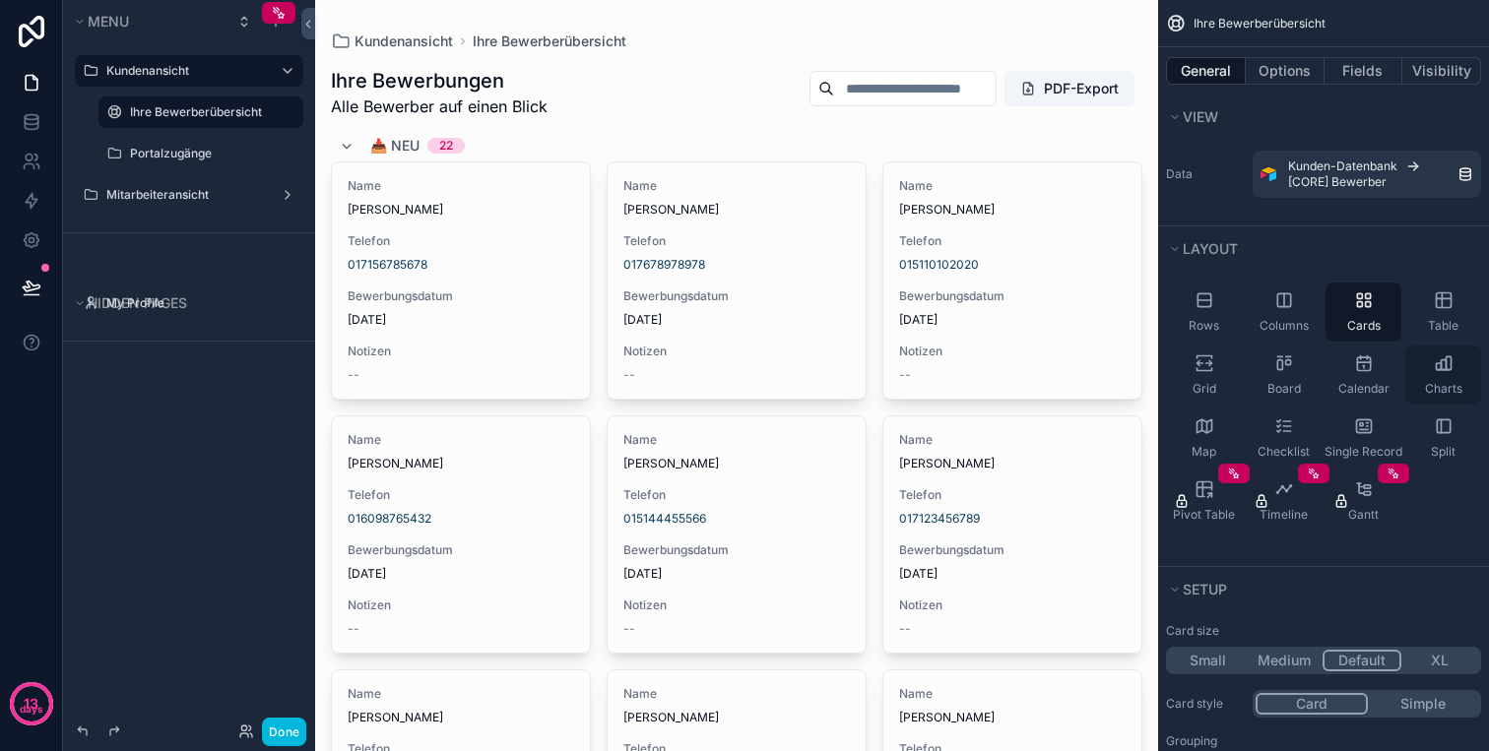
click at [1449, 369] on icon "scrollable content" at bounding box center [1447, 362] width 5 height 13
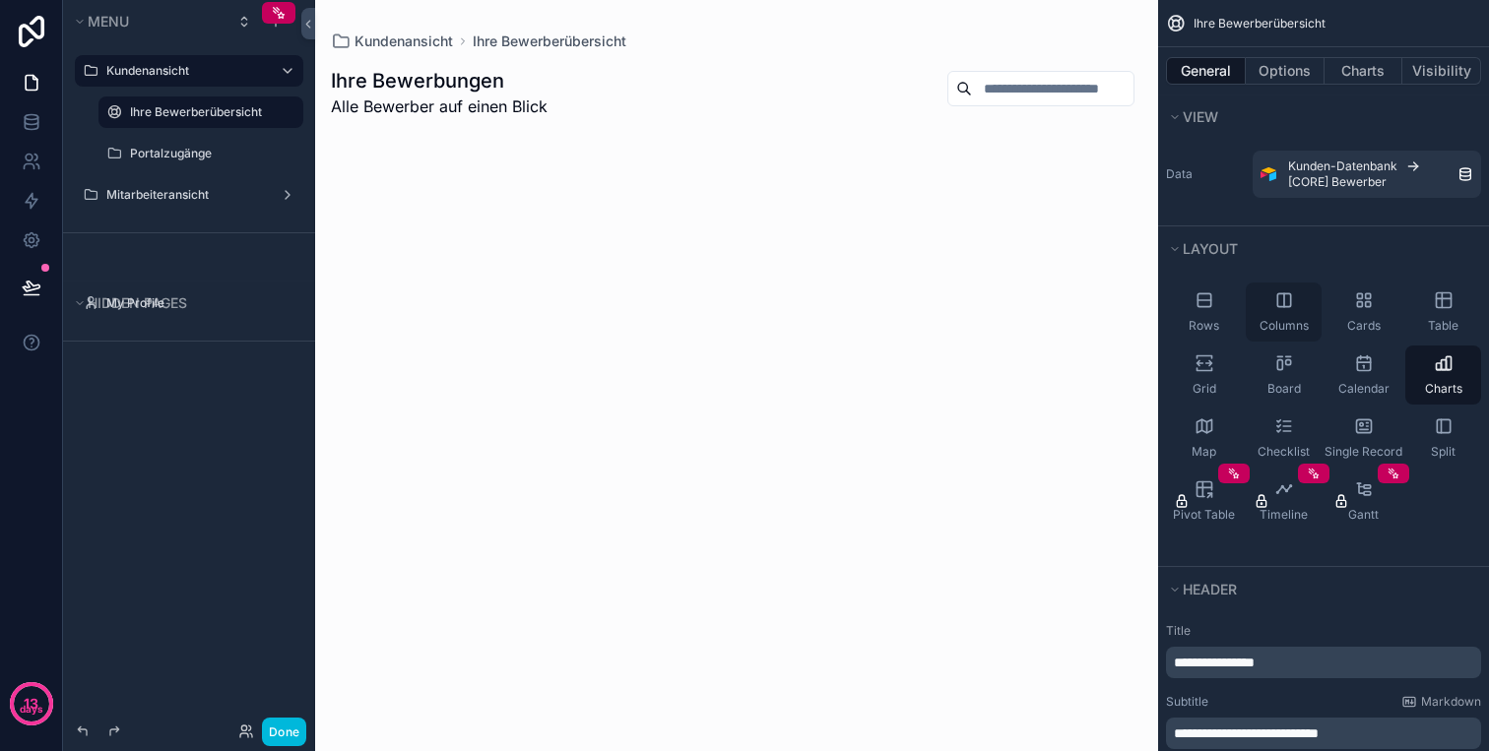
click at [1287, 335] on div "Columns" at bounding box center [1283, 312] width 76 height 59
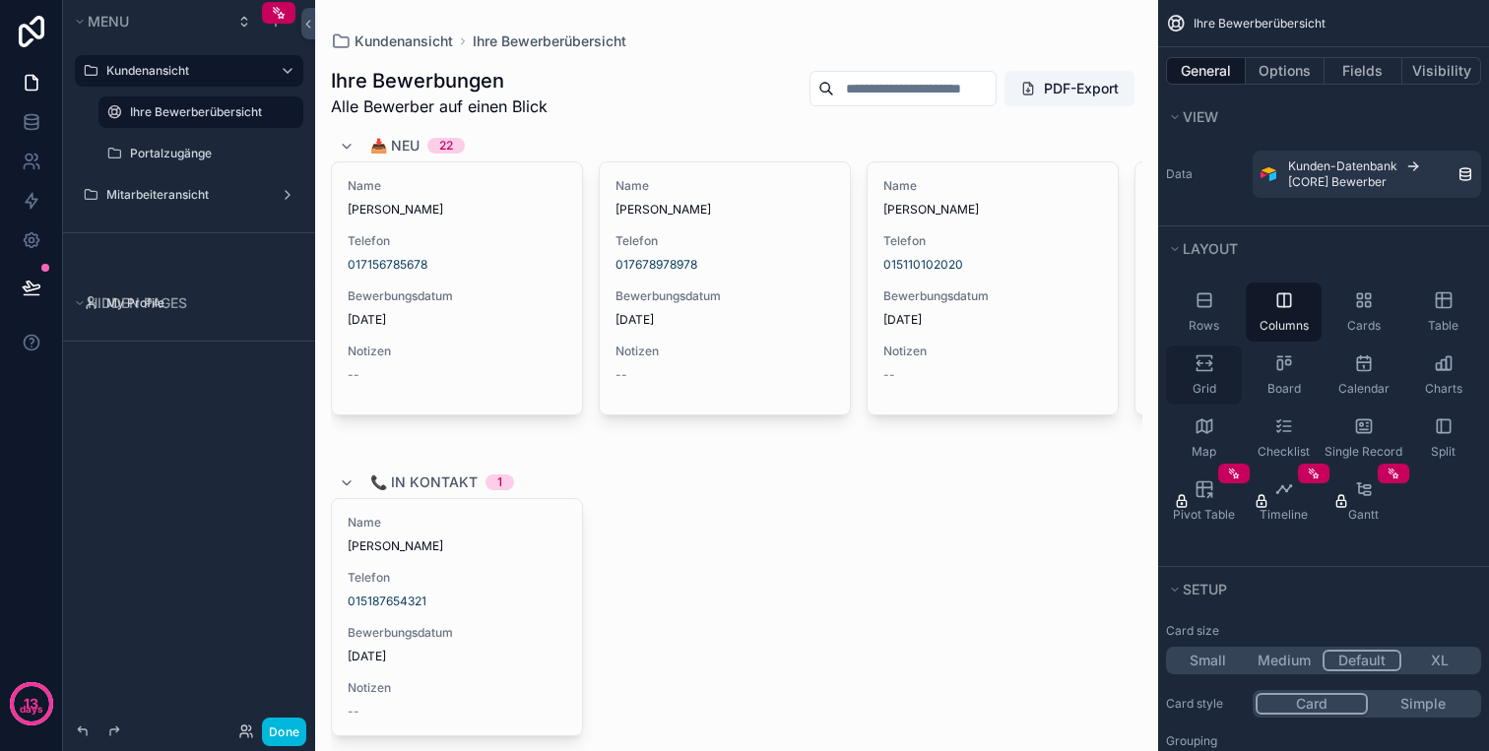
click at [1213, 364] on icon "scrollable content" at bounding box center [1204, 363] width 20 height 20
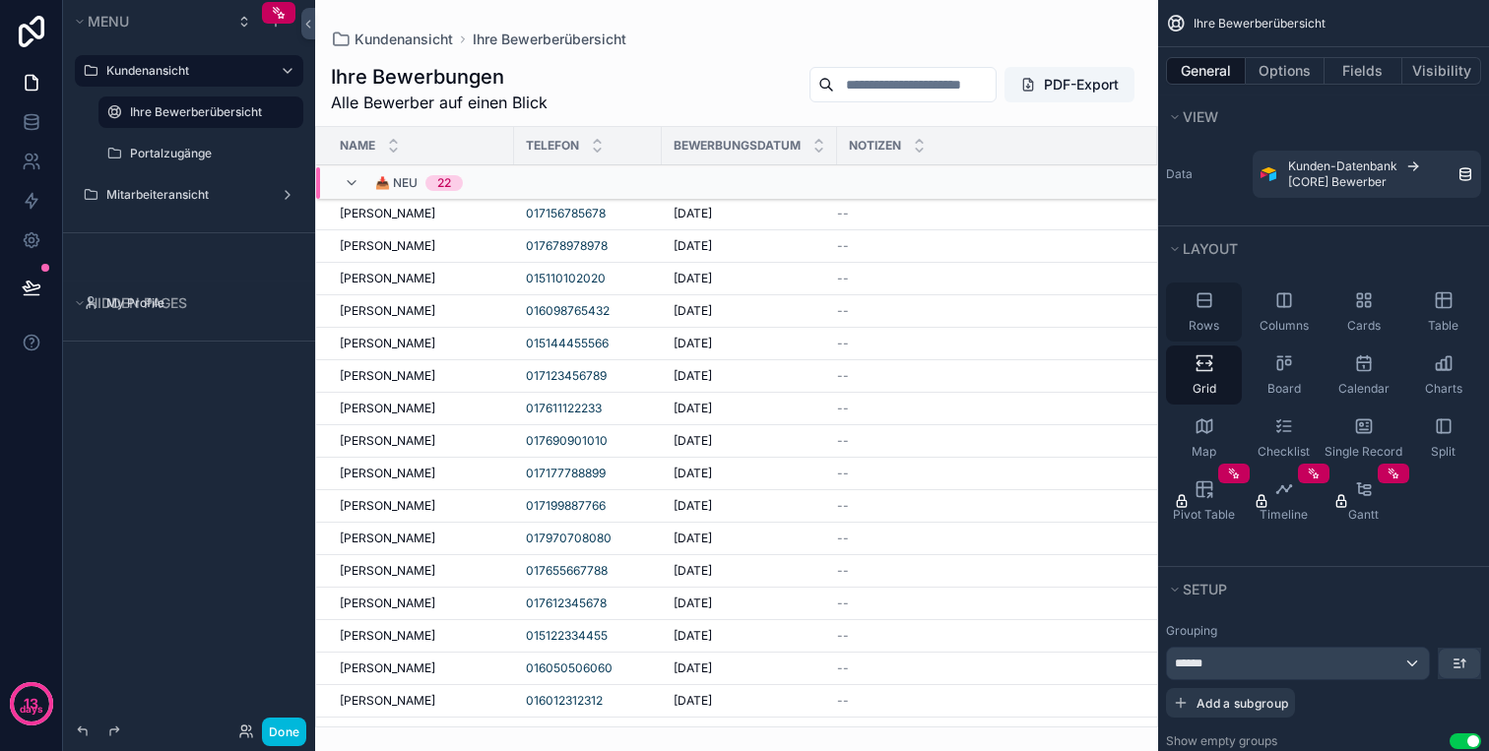
click at [1203, 312] on div "Rows" at bounding box center [1204, 312] width 76 height 59
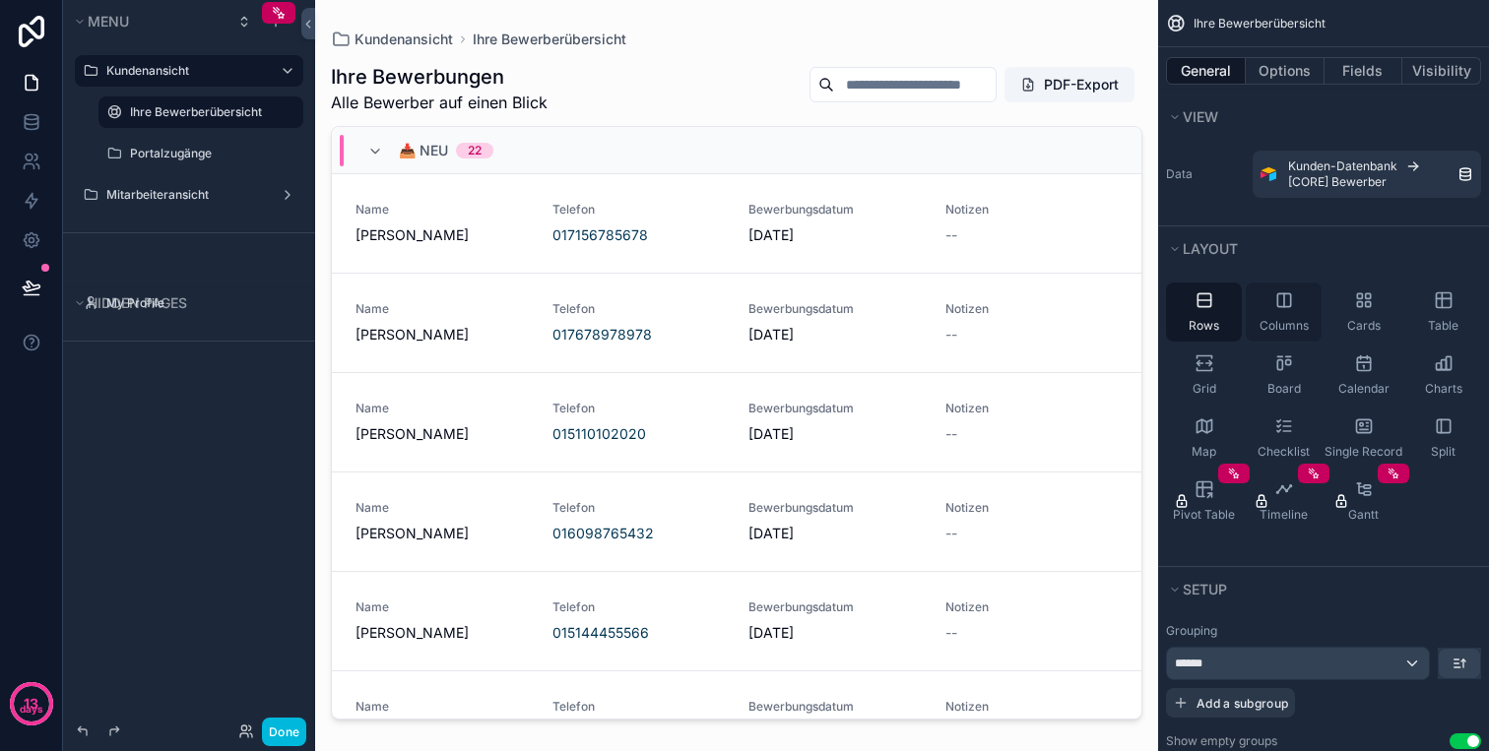
click at [1286, 307] on icon "scrollable content" at bounding box center [1284, 300] width 20 height 20
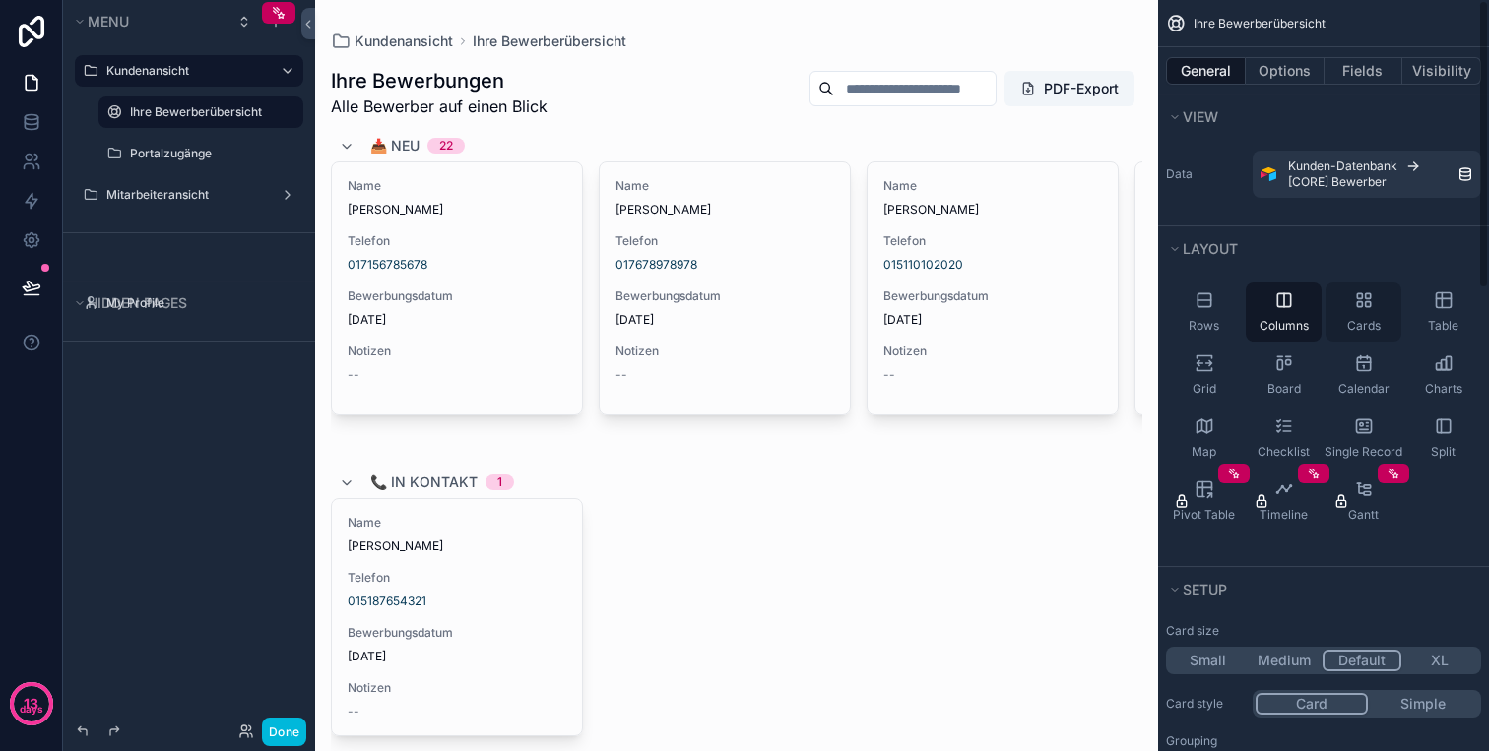
click at [1370, 314] on div "Cards" at bounding box center [1363, 312] width 76 height 59
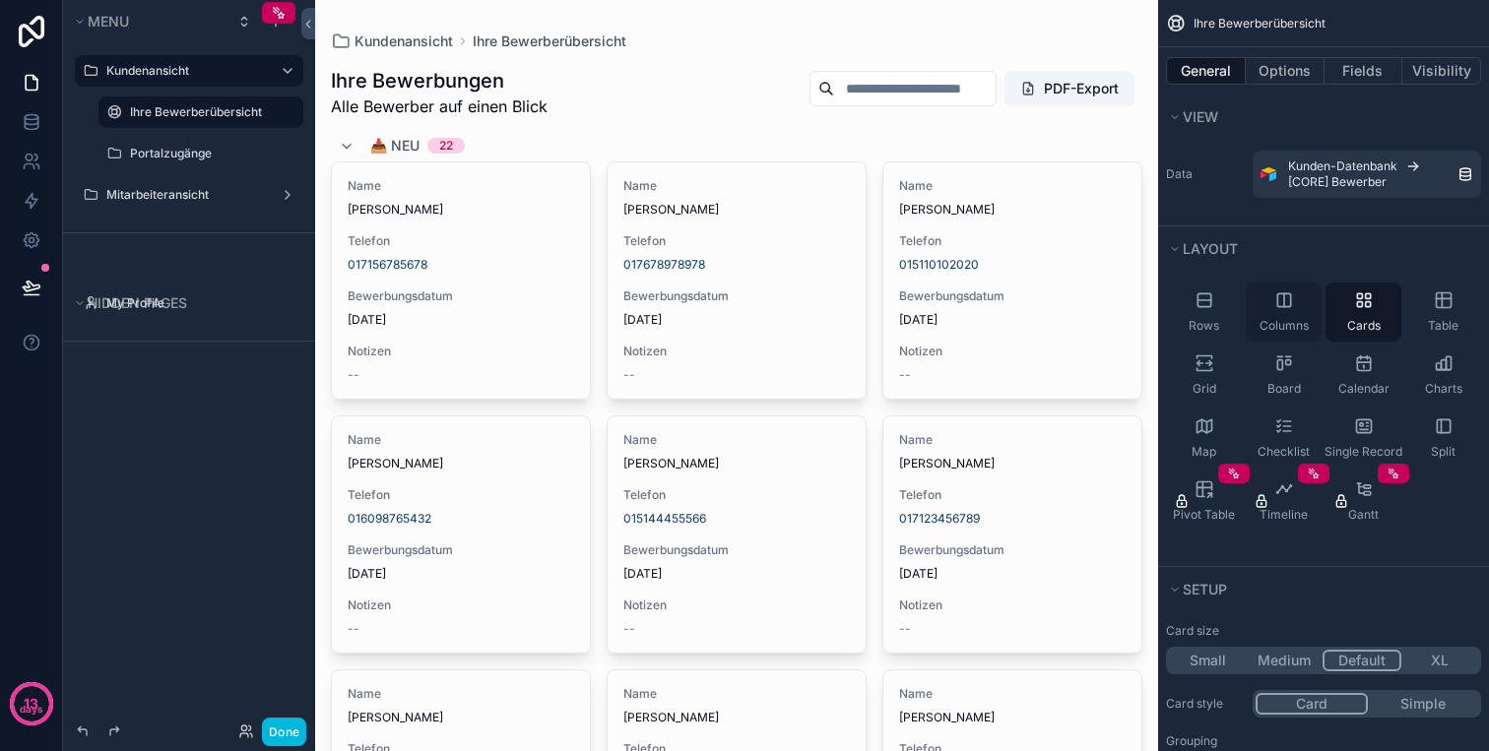
click at [1296, 314] on div "Columns" at bounding box center [1283, 312] width 76 height 59
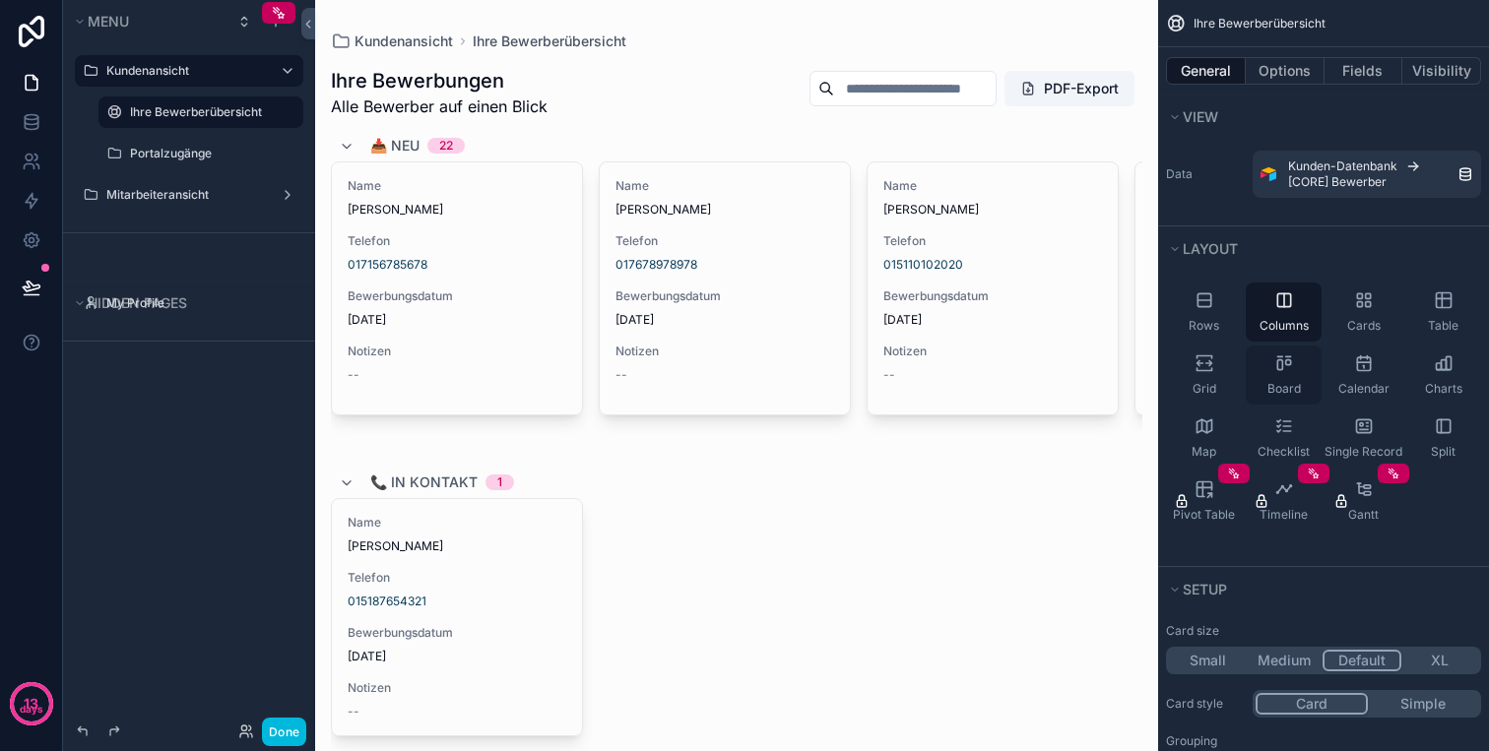
click at [1269, 375] on div "Board" at bounding box center [1283, 375] width 76 height 59
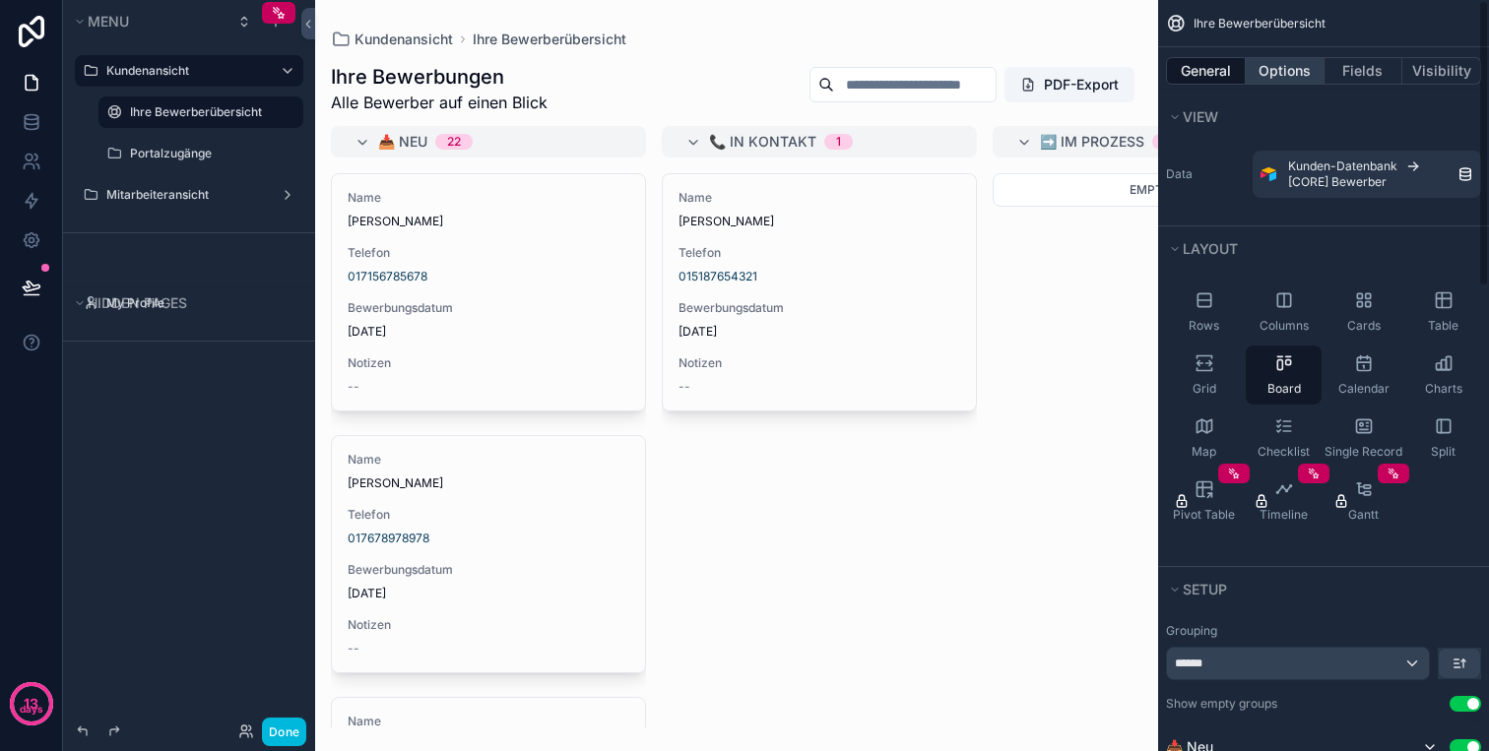
click at [1301, 66] on button "Options" at bounding box center [1284, 71] width 79 height 28
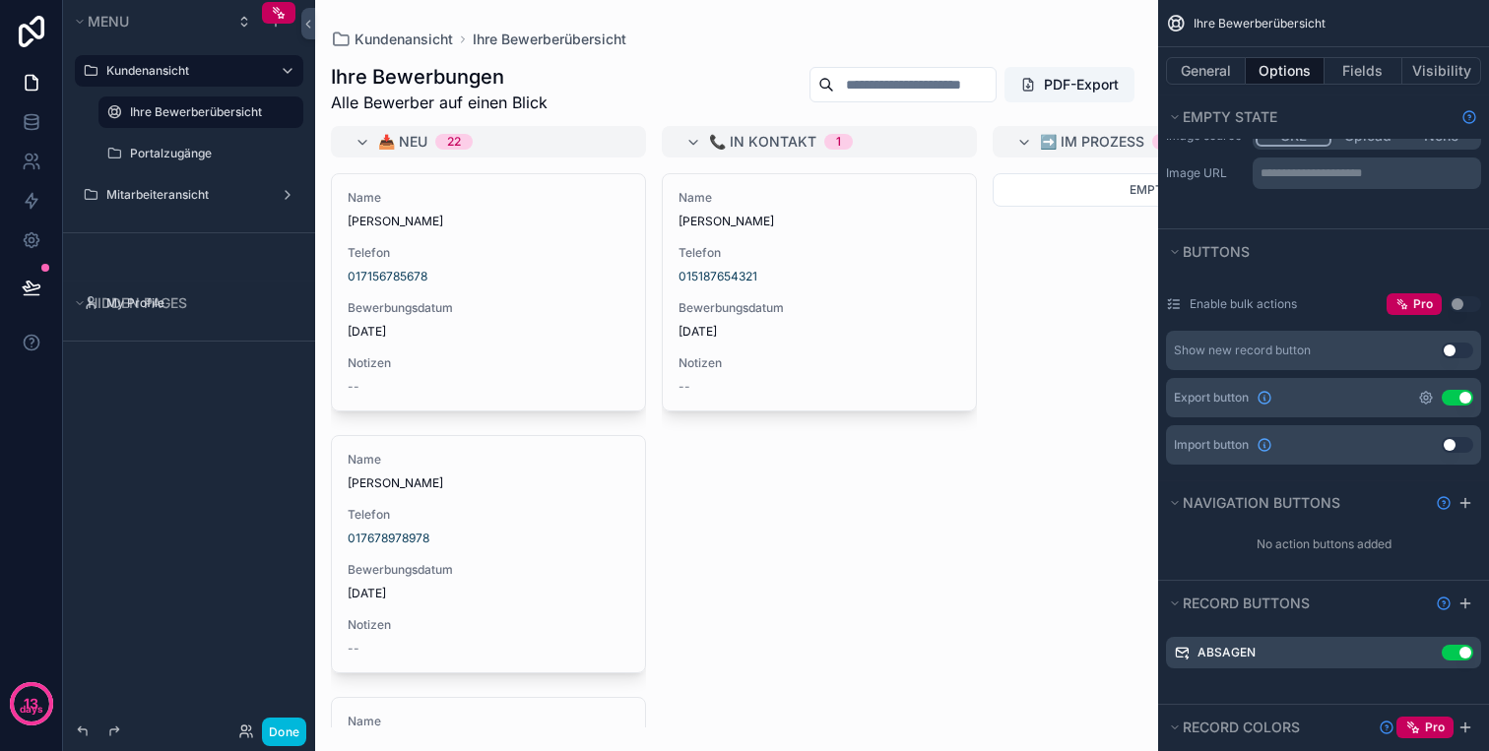
click at [1425, 402] on icon "scrollable content" at bounding box center [1426, 398] width 16 height 16
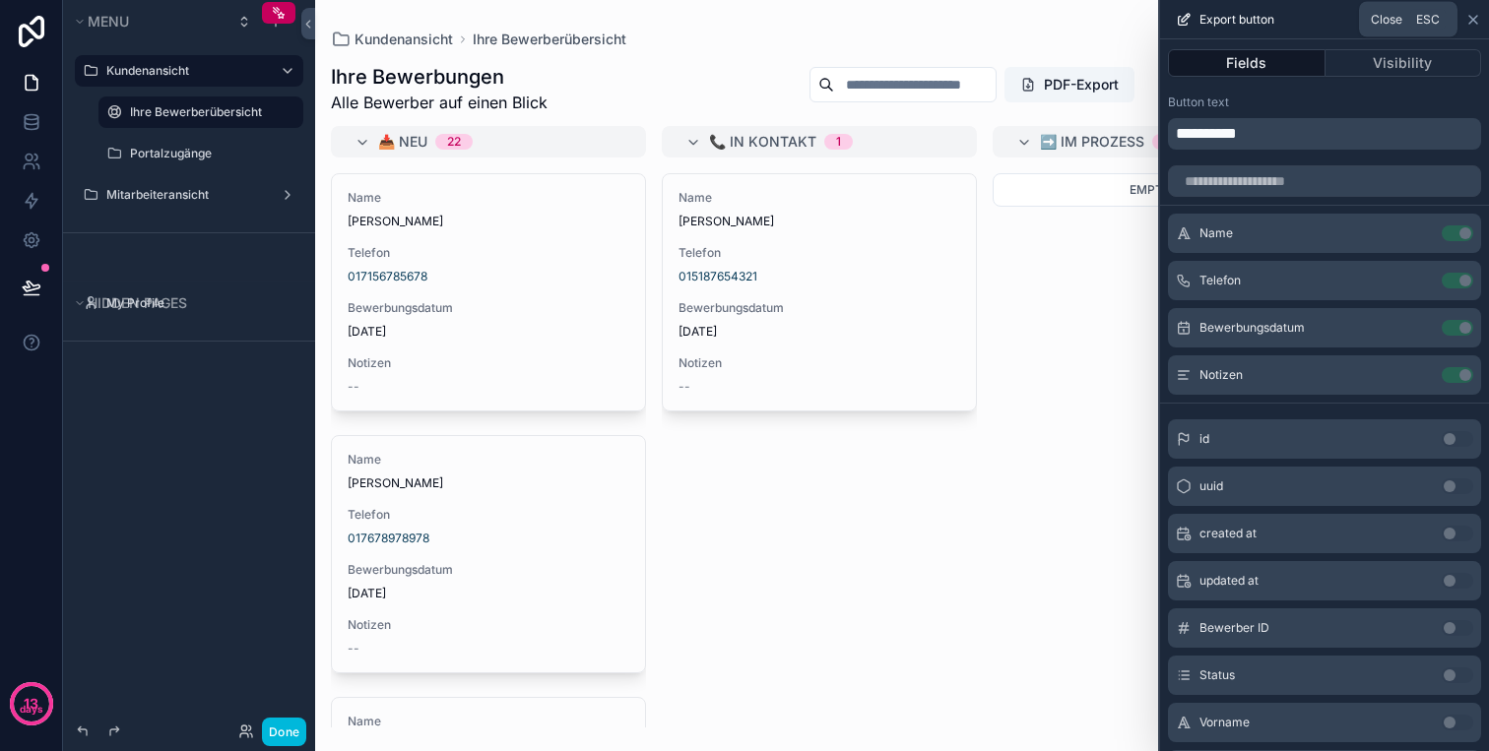
click at [1470, 22] on icon at bounding box center [1473, 20] width 8 height 8
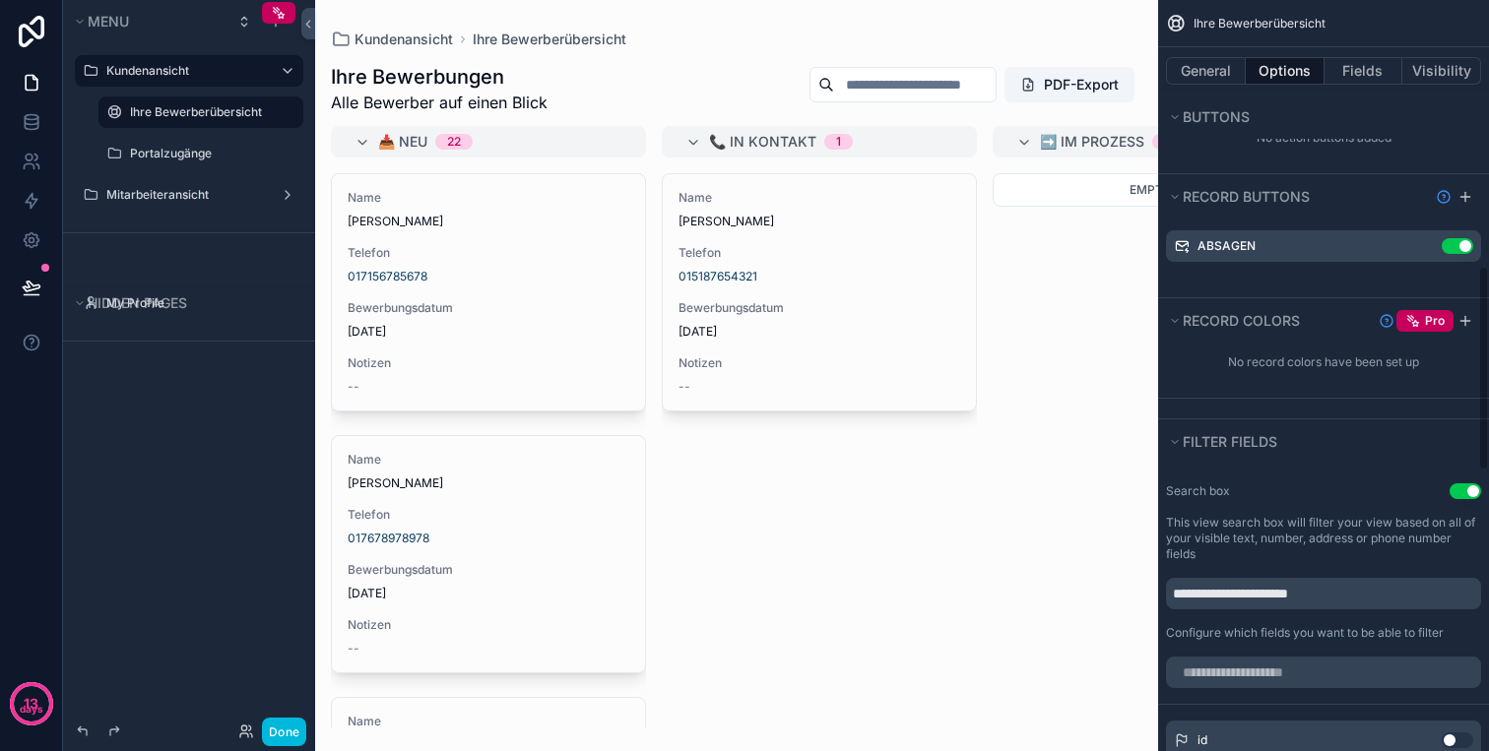
scroll to position [979, 0]
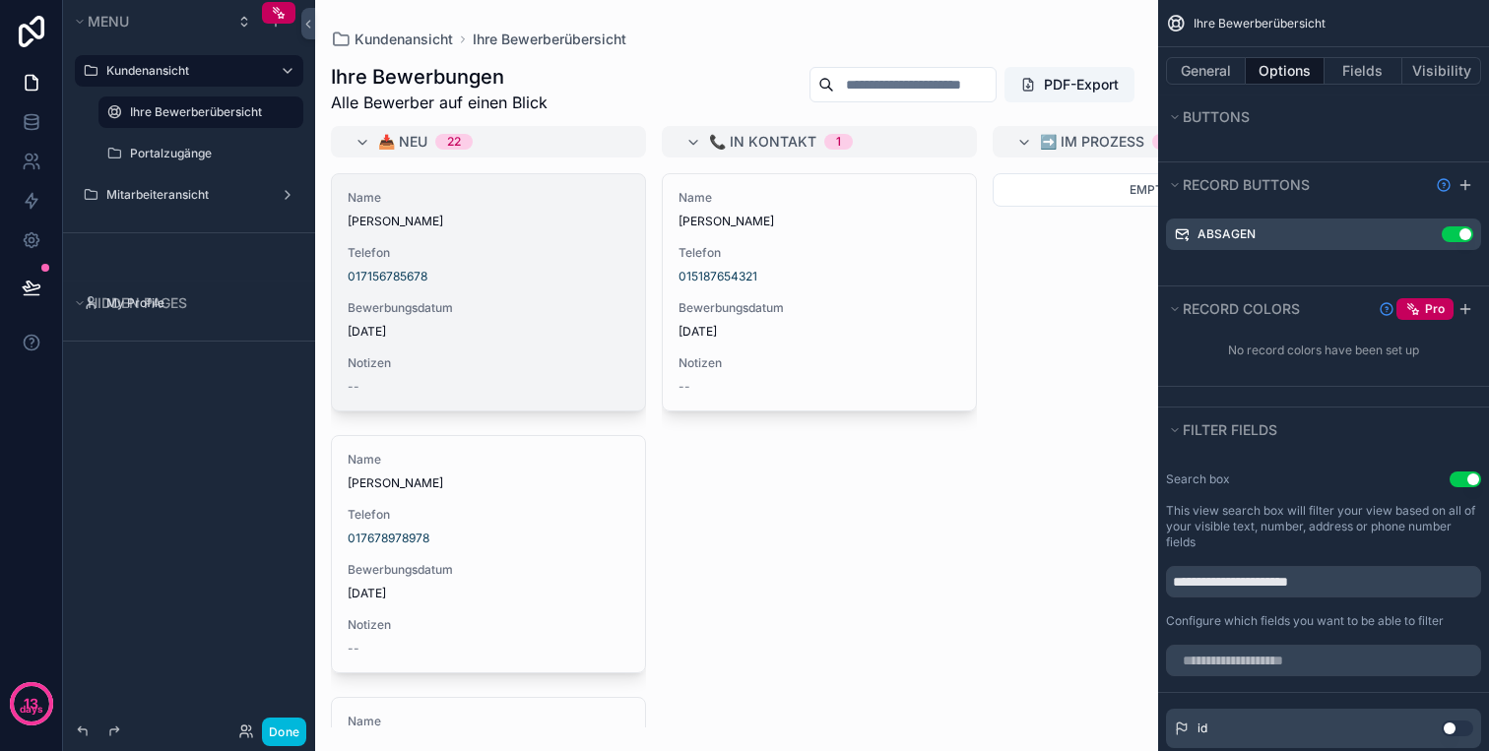
click at [508, 317] on div "Bewerbungsdatum 9.10.2025" at bounding box center [489, 319] width 282 height 39
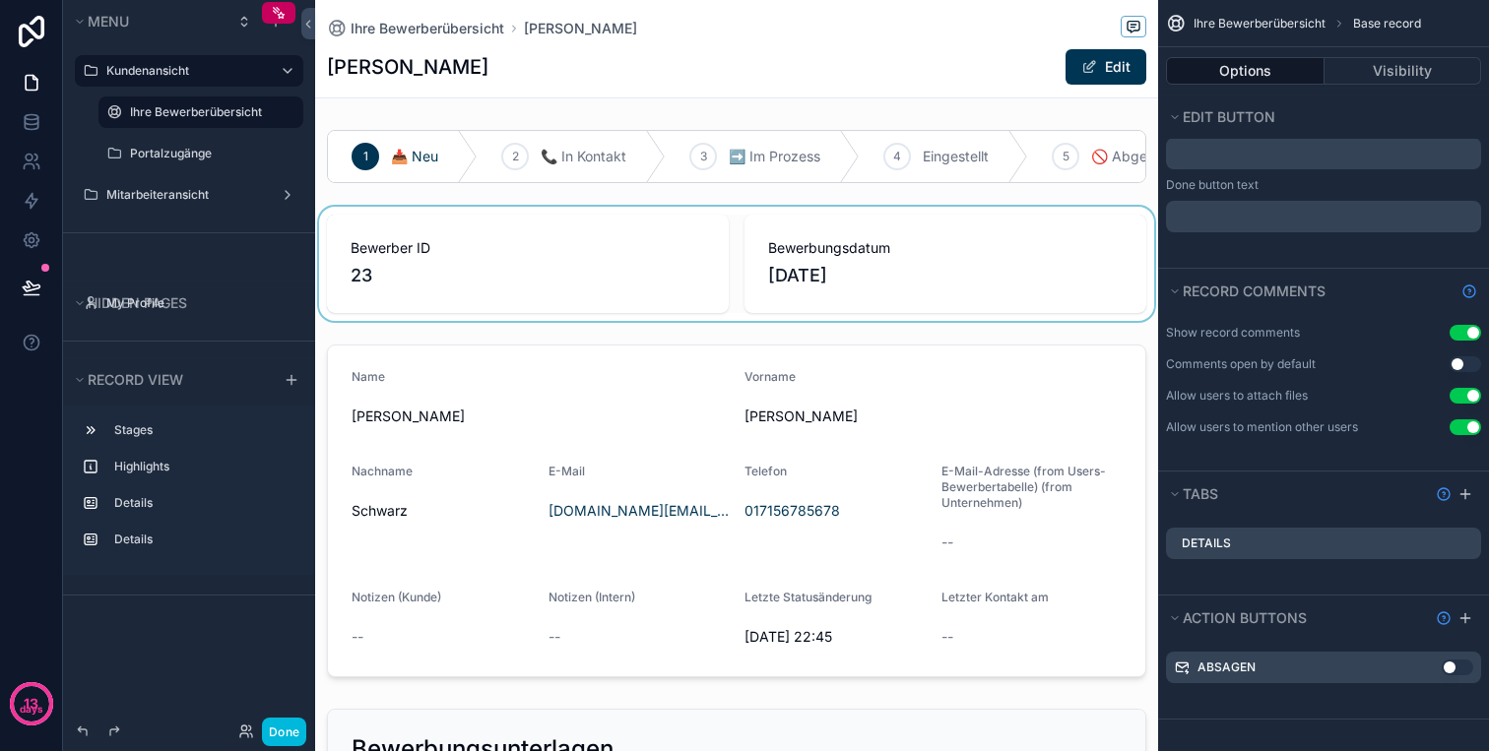
click at [481, 244] on div "scrollable content" at bounding box center [736, 264] width 843 height 114
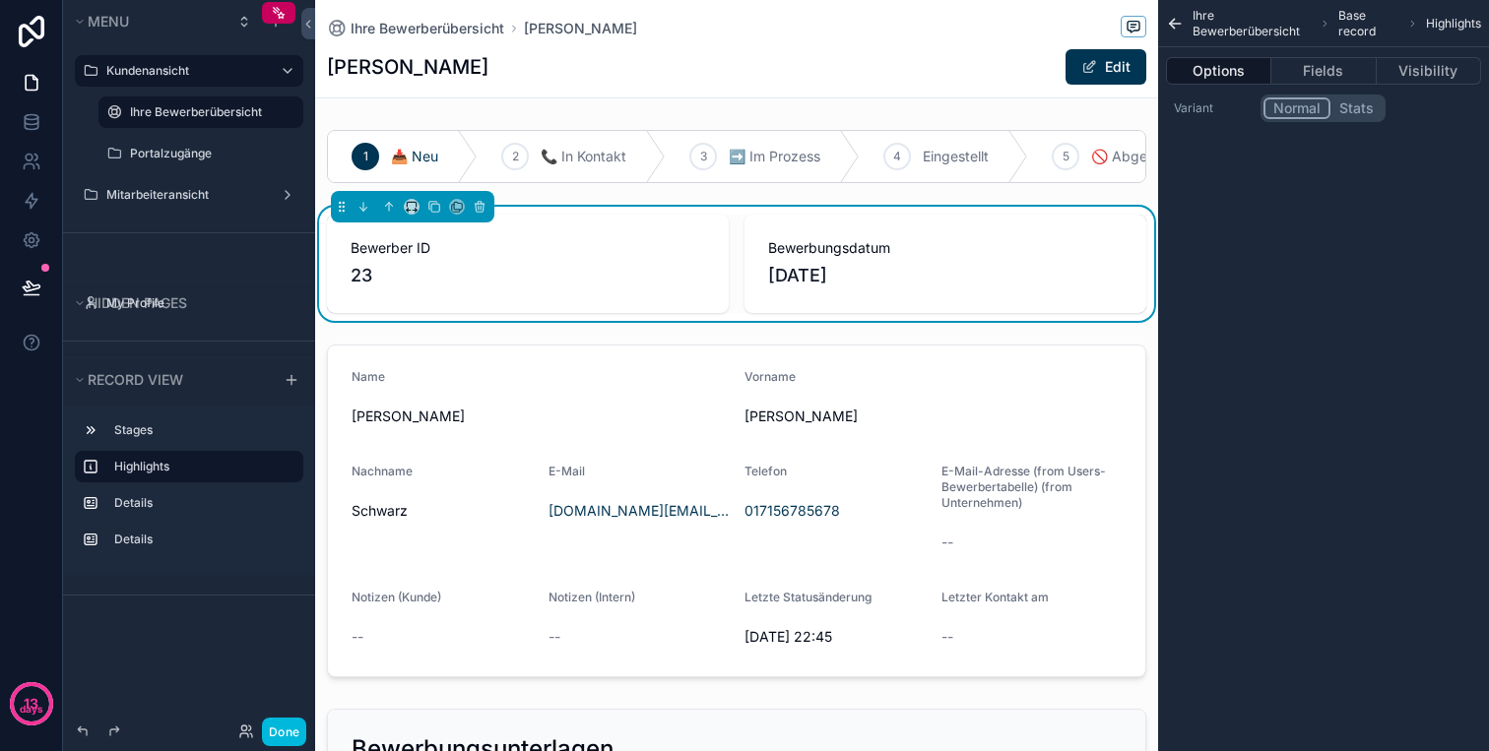
click at [468, 233] on div "Bewerber ID 23" at bounding box center [528, 264] width 402 height 98
click at [477, 204] on icon "scrollable content" at bounding box center [479, 204] width 9 height 0
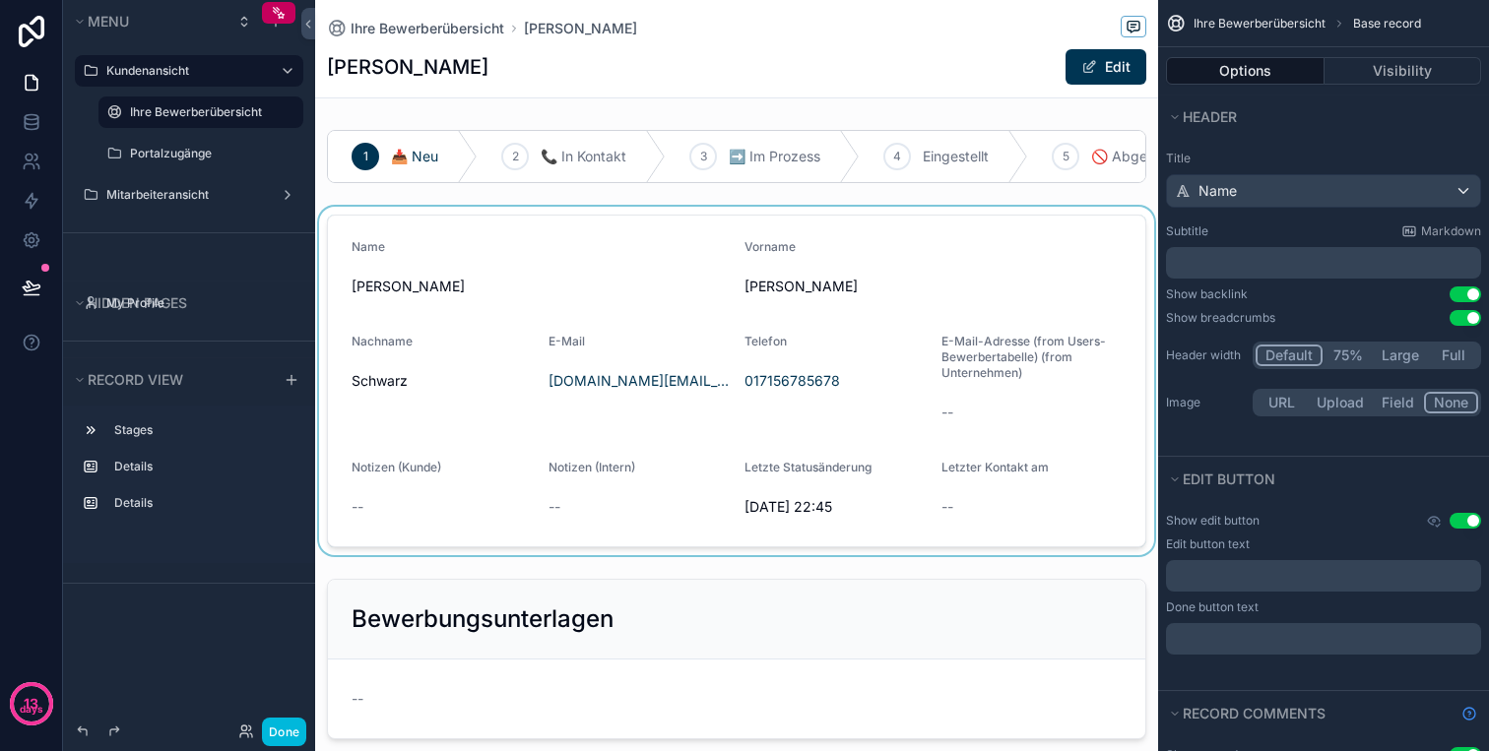
click at [535, 255] on div "scrollable content" at bounding box center [736, 381] width 843 height 349
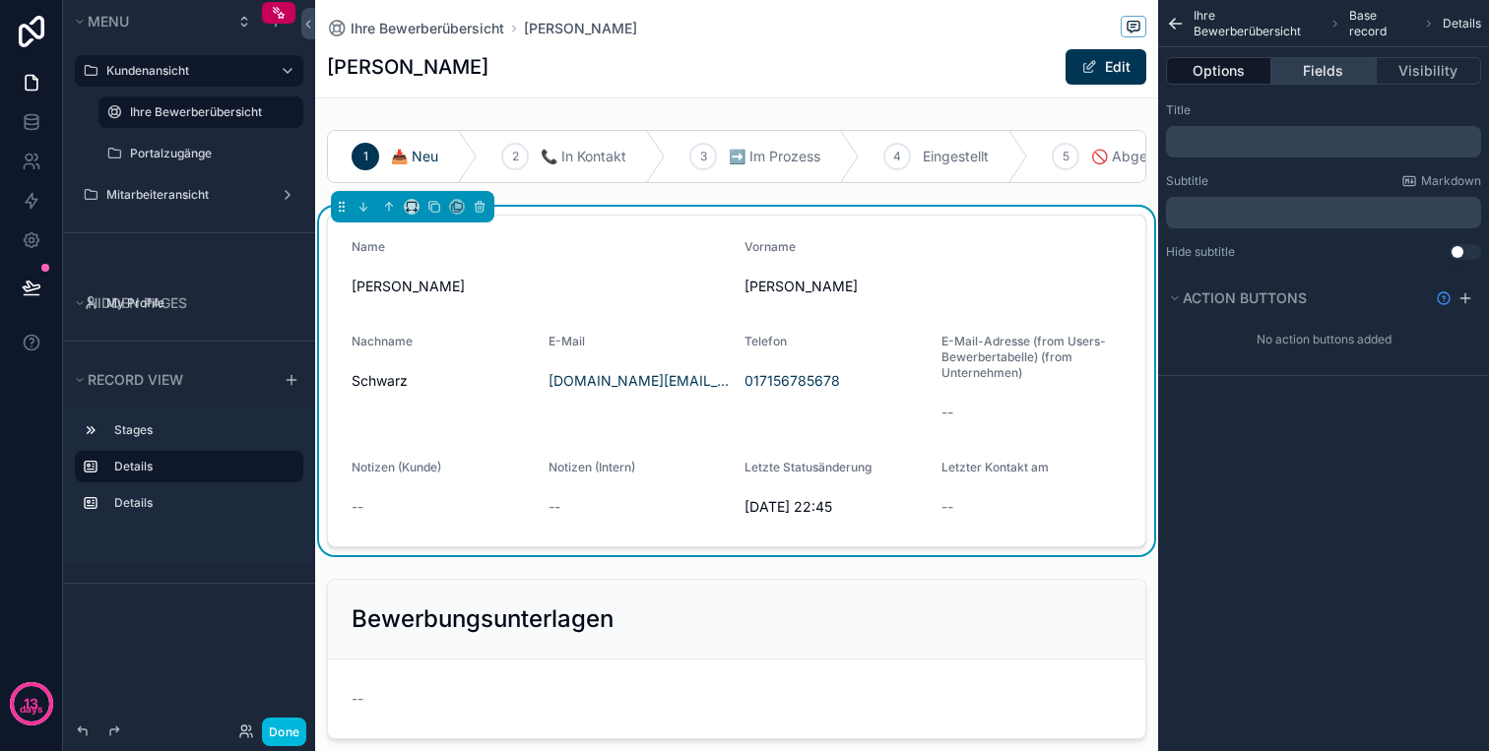
click at [1317, 84] on button "Fields" at bounding box center [1323, 71] width 104 height 28
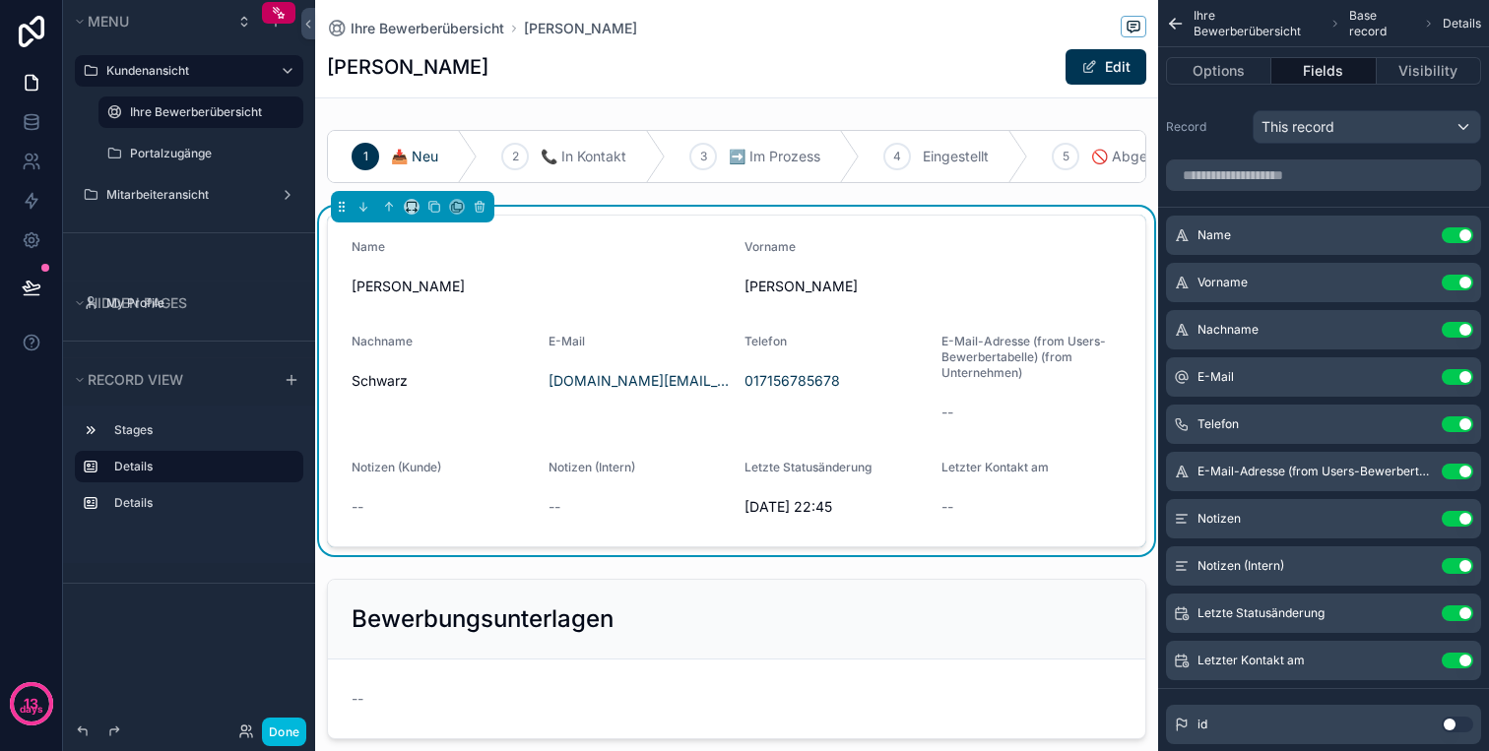
click at [1452, 237] on button "Use setting" at bounding box center [1457, 235] width 32 height 16
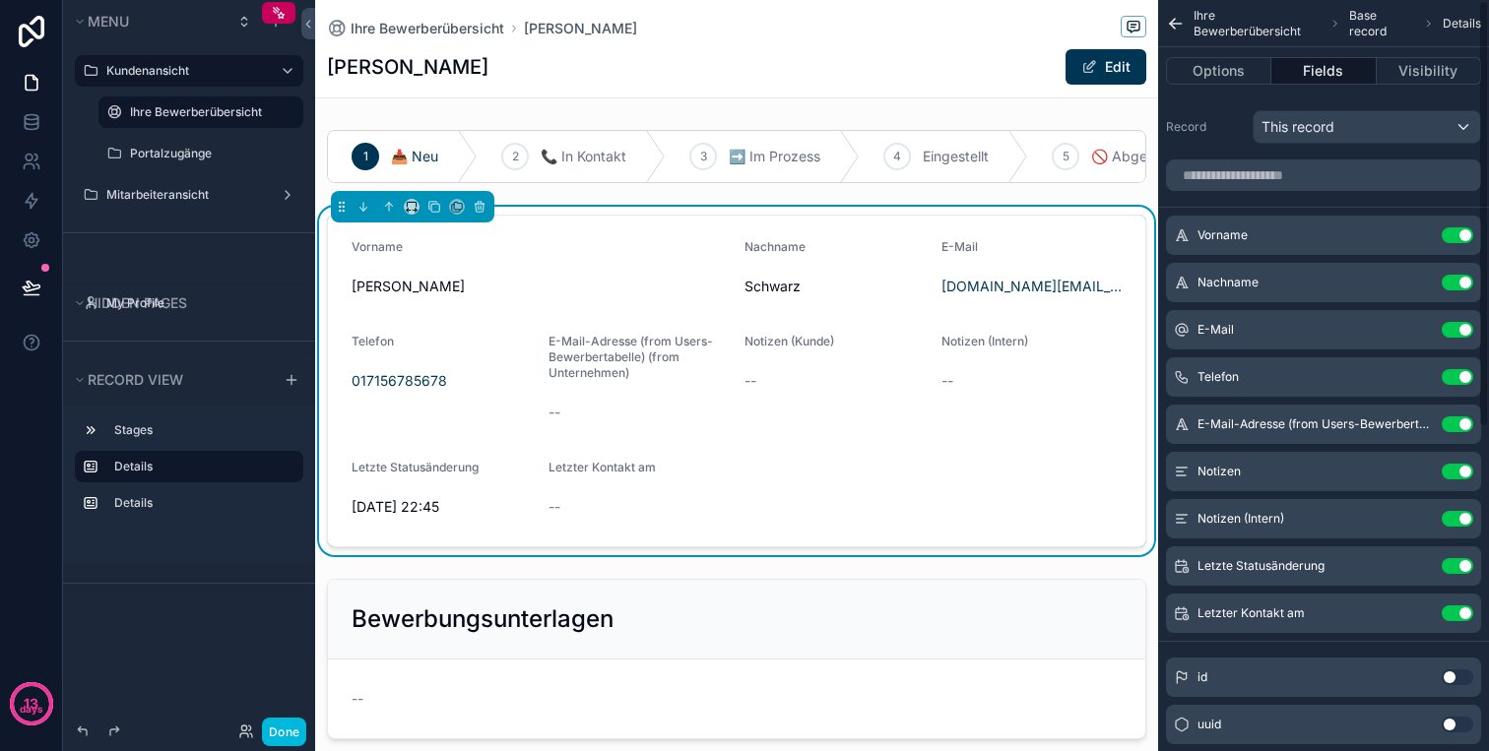
click at [1452, 237] on button "Use setting" at bounding box center [1457, 235] width 32 height 16
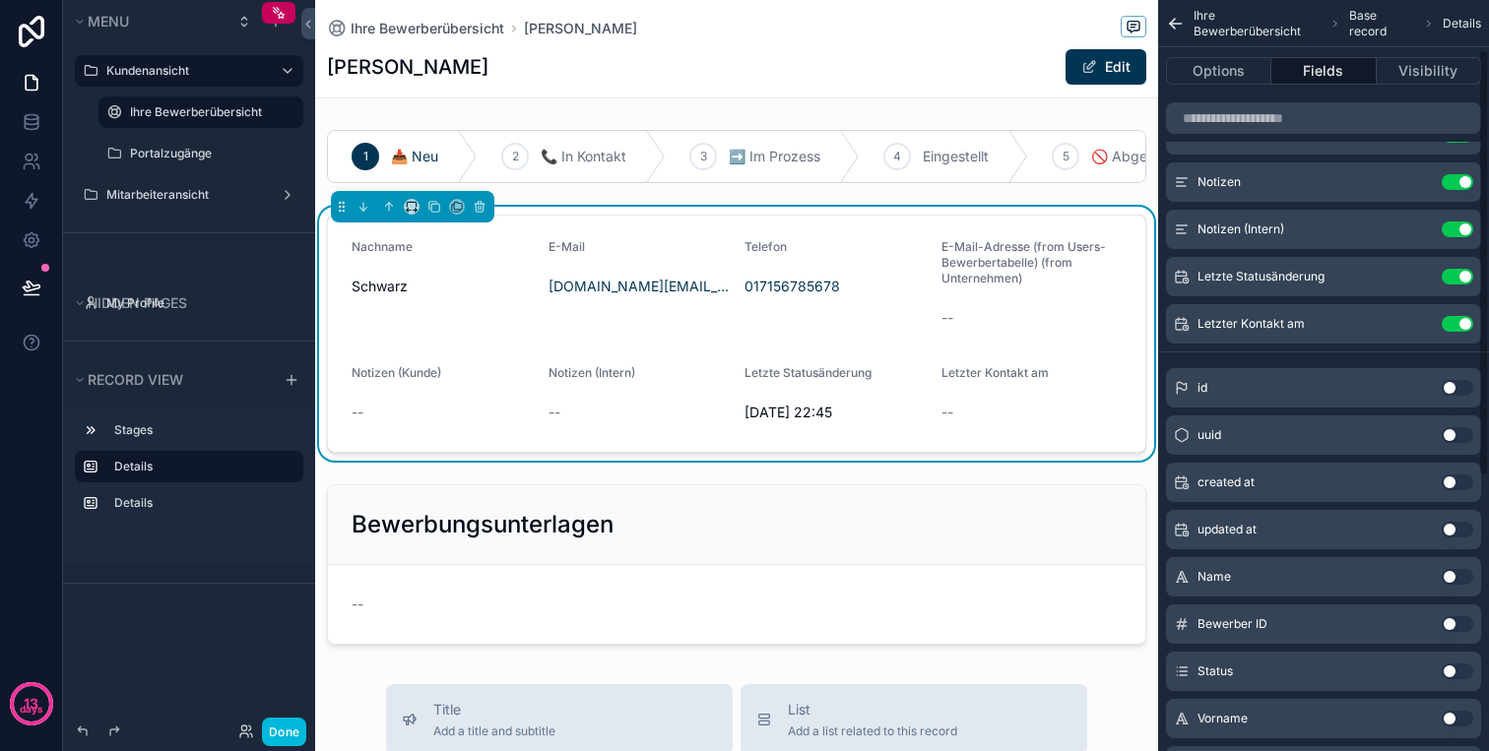
scroll to position [398, 0]
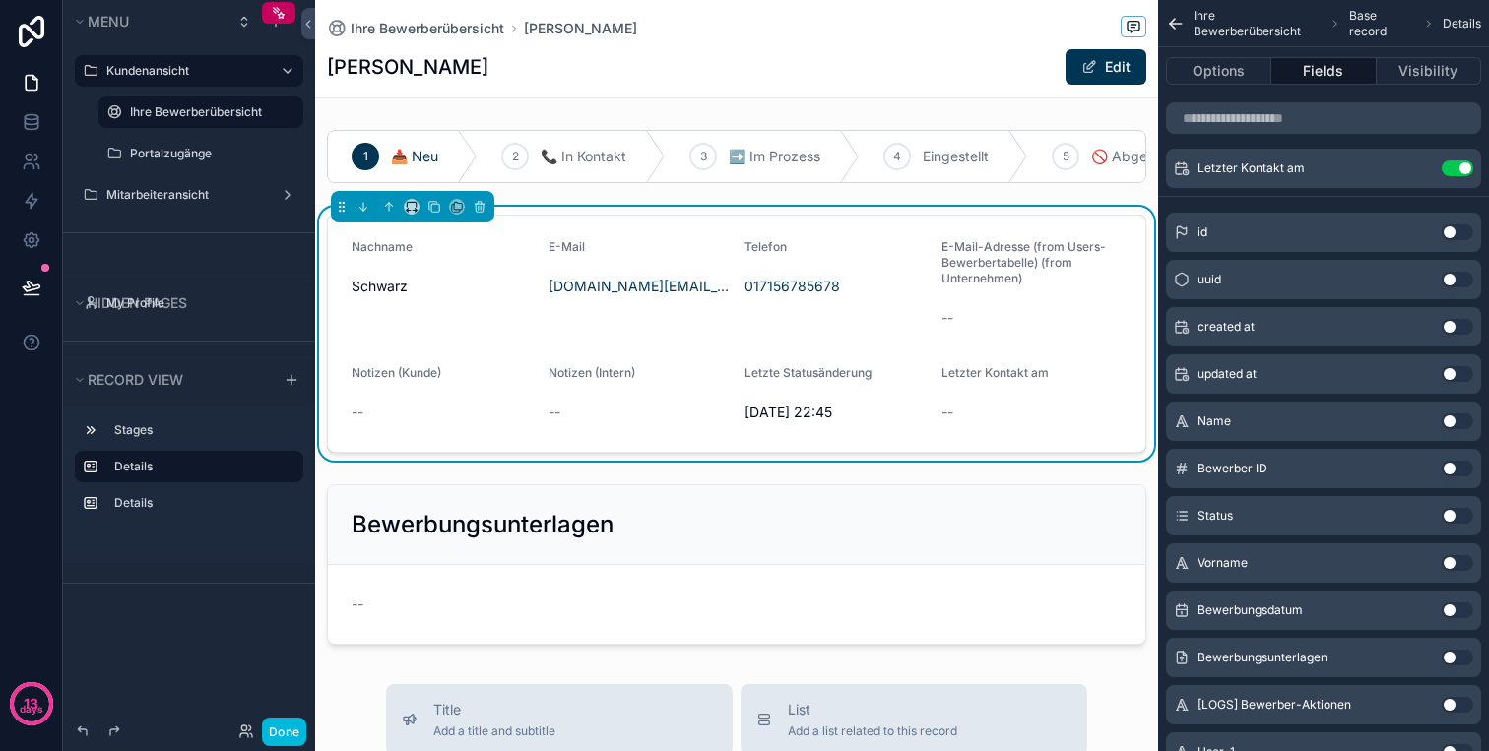
click at [1452, 561] on button "Use setting" at bounding box center [1457, 563] width 32 height 16
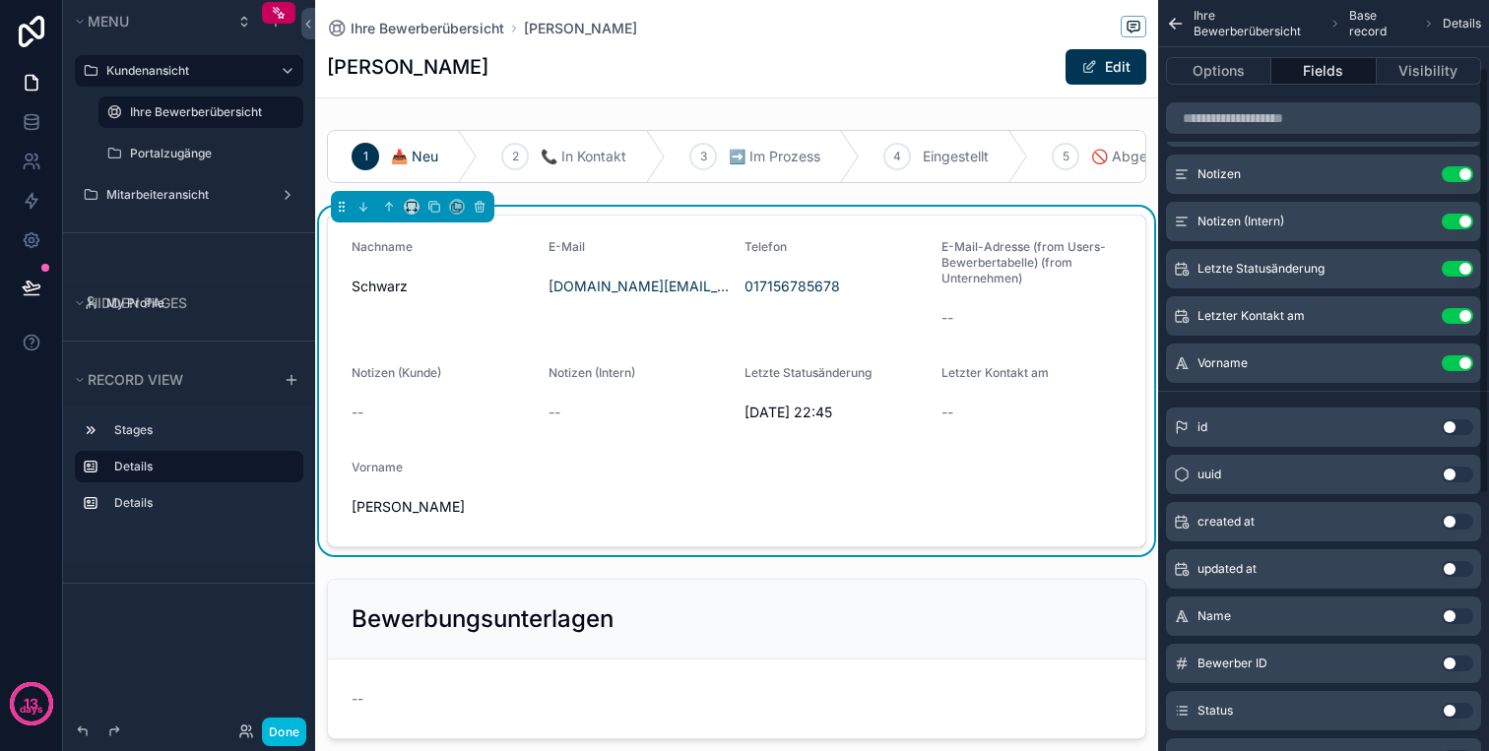
scroll to position [0, 0]
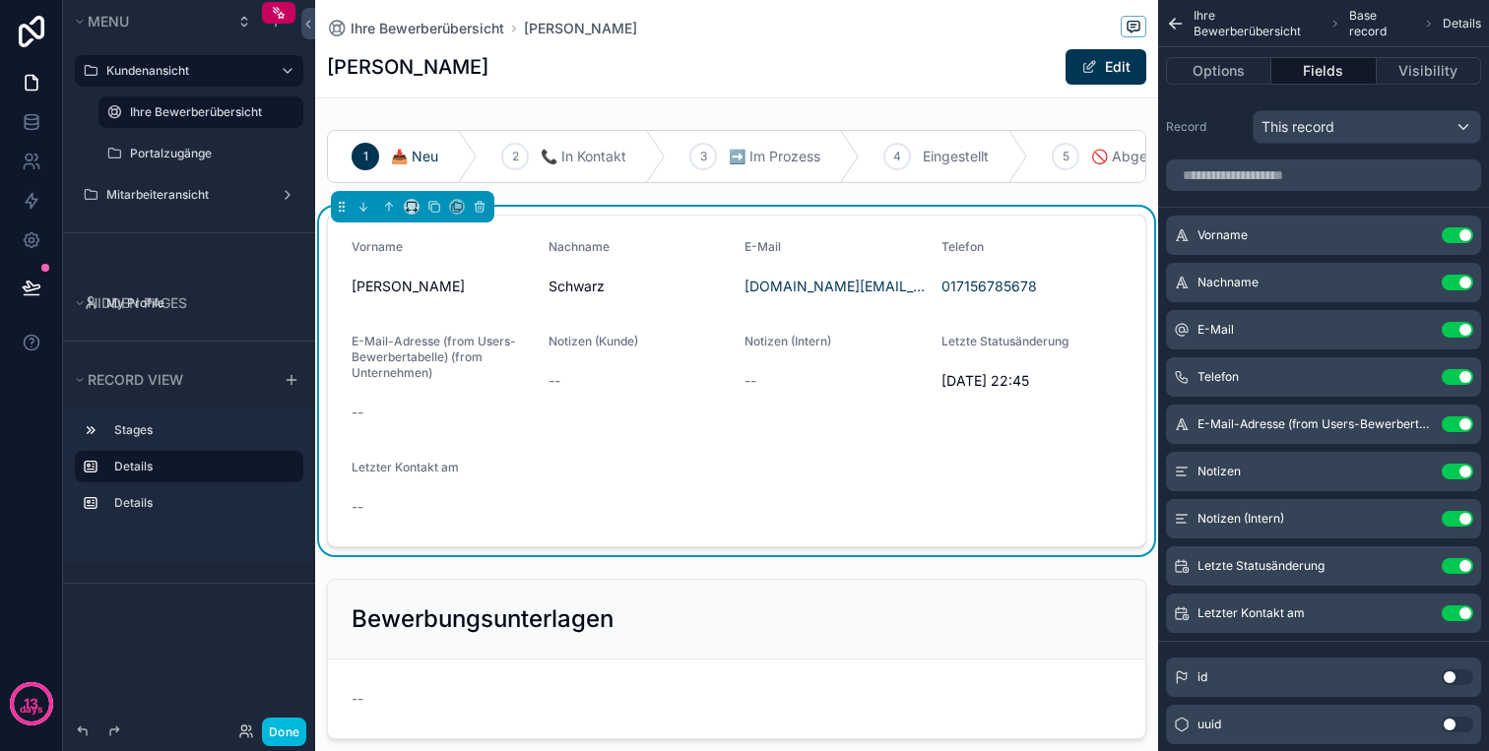
click at [1461, 331] on button "Use setting" at bounding box center [1457, 330] width 32 height 16
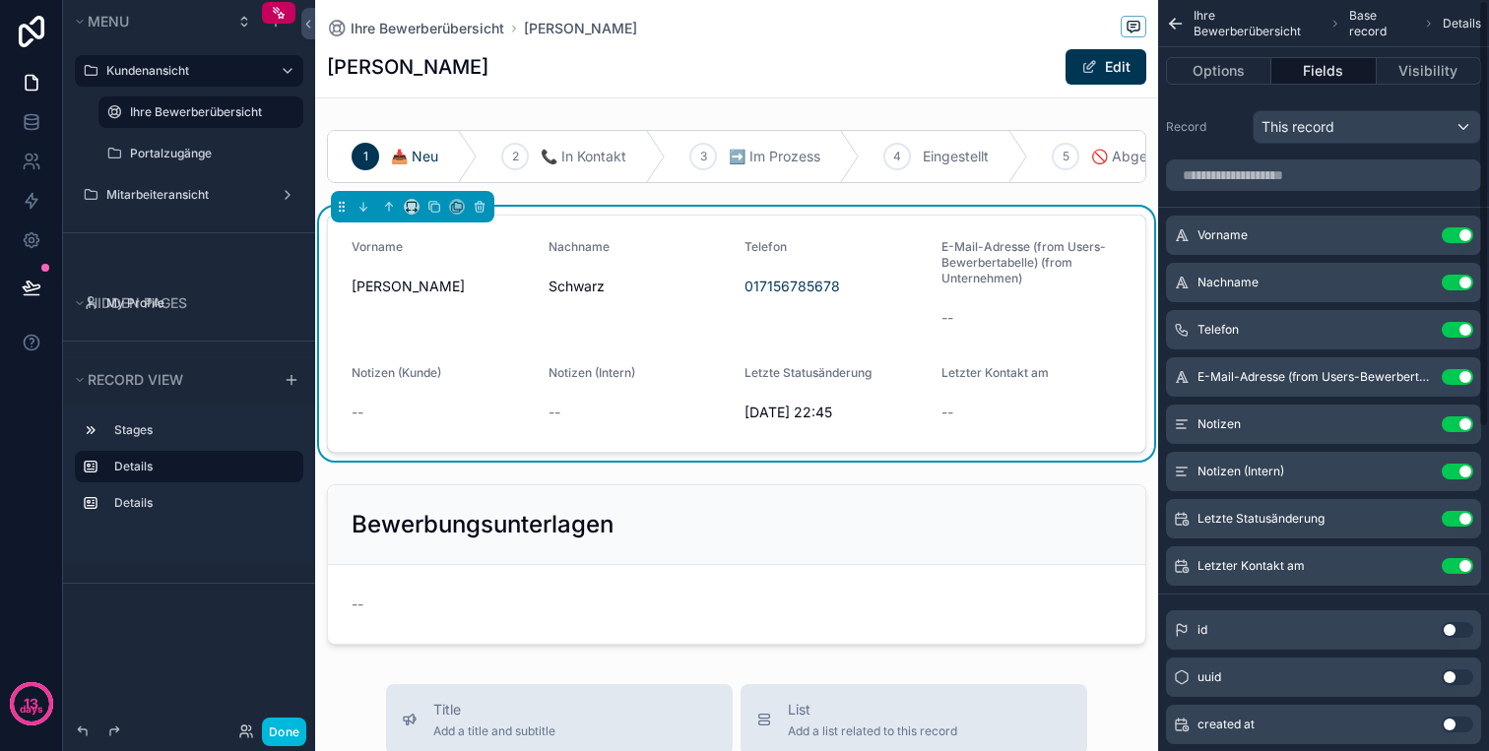
click at [1461, 333] on button "Use setting" at bounding box center [1457, 330] width 32 height 16
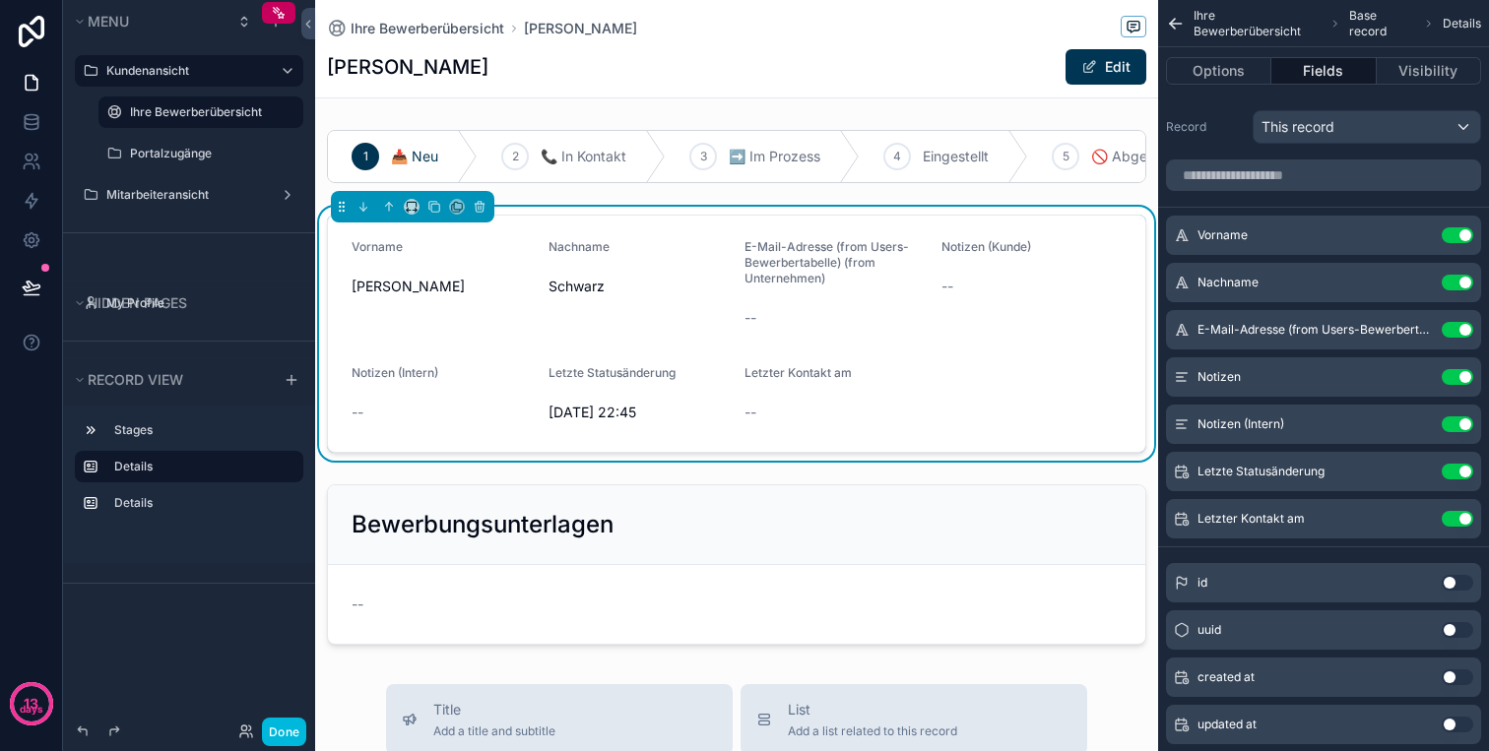
click at [1461, 331] on button "Use setting" at bounding box center [1457, 330] width 32 height 16
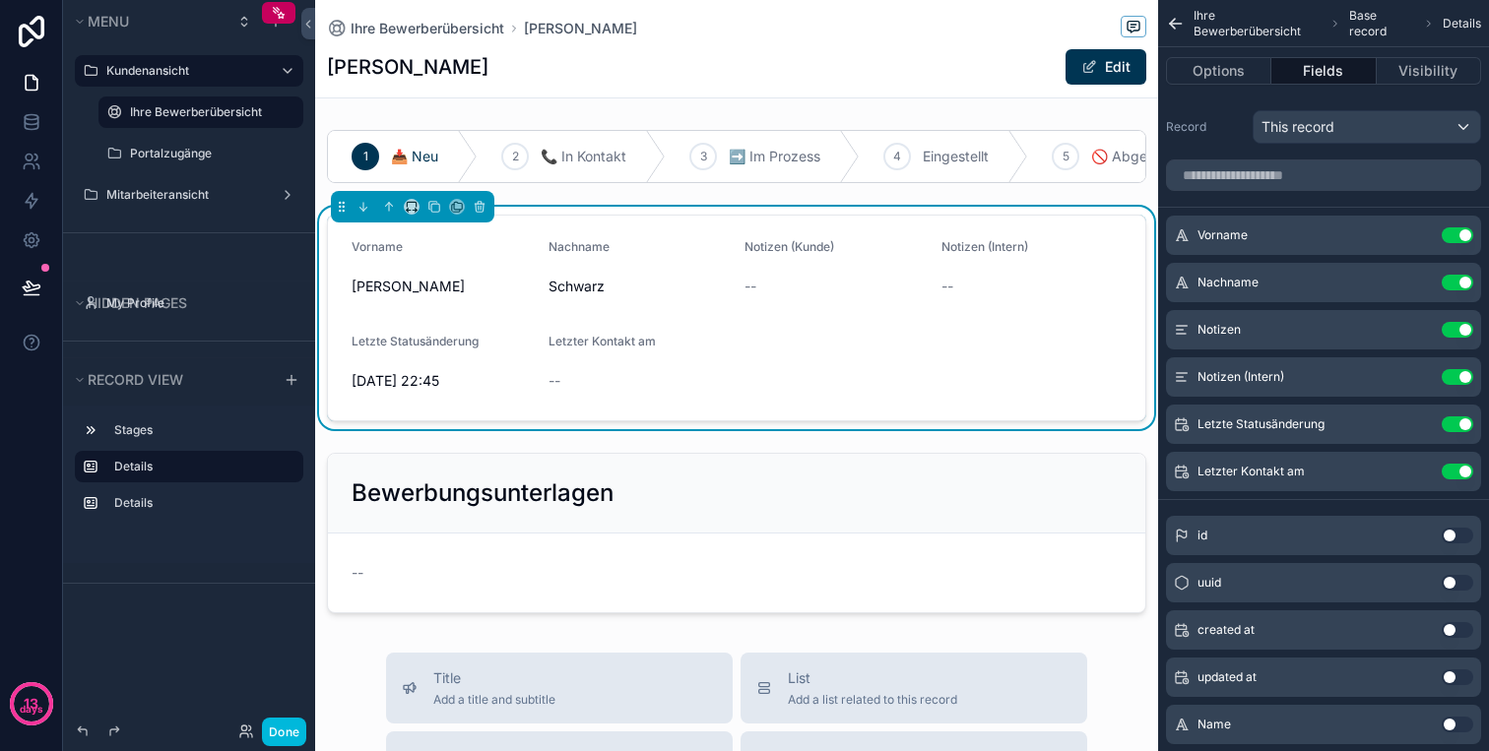
click at [1454, 378] on button "Use setting" at bounding box center [1457, 377] width 32 height 16
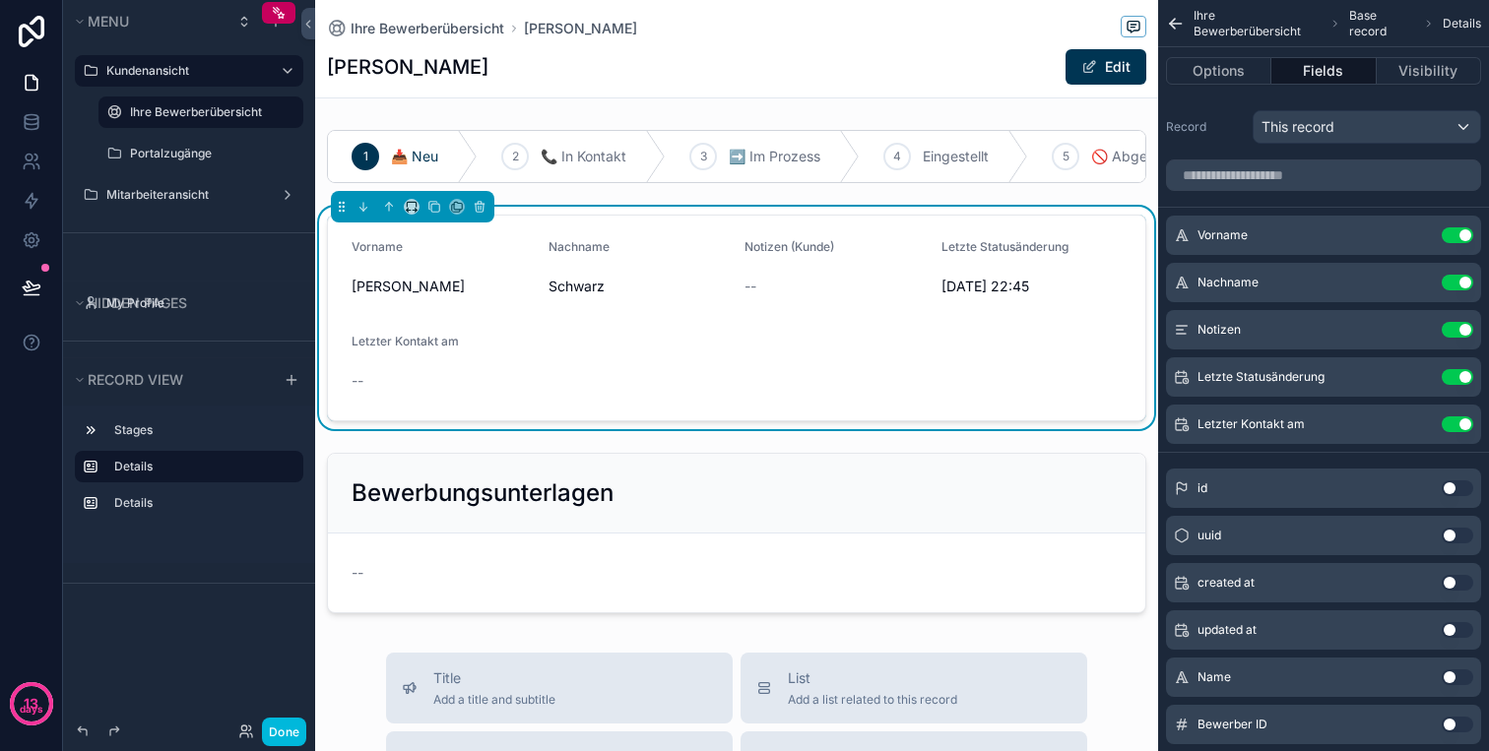
click at [1462, 333] on button "Use setting" at bounding box center [1457, 330] width 32 height 16
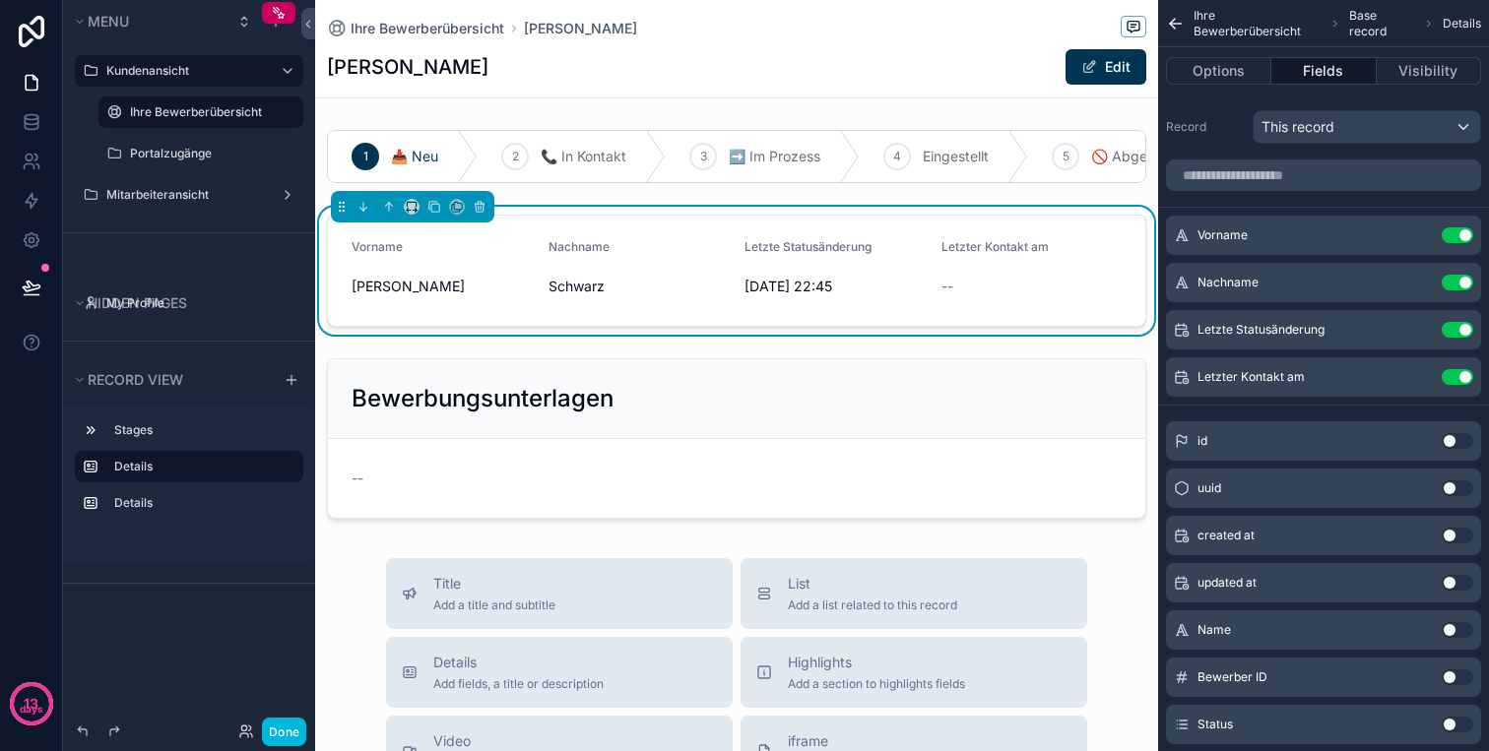
click at [1456, 326] on button "Use setting" at bounding box center [1457, 330] width 32 height 16
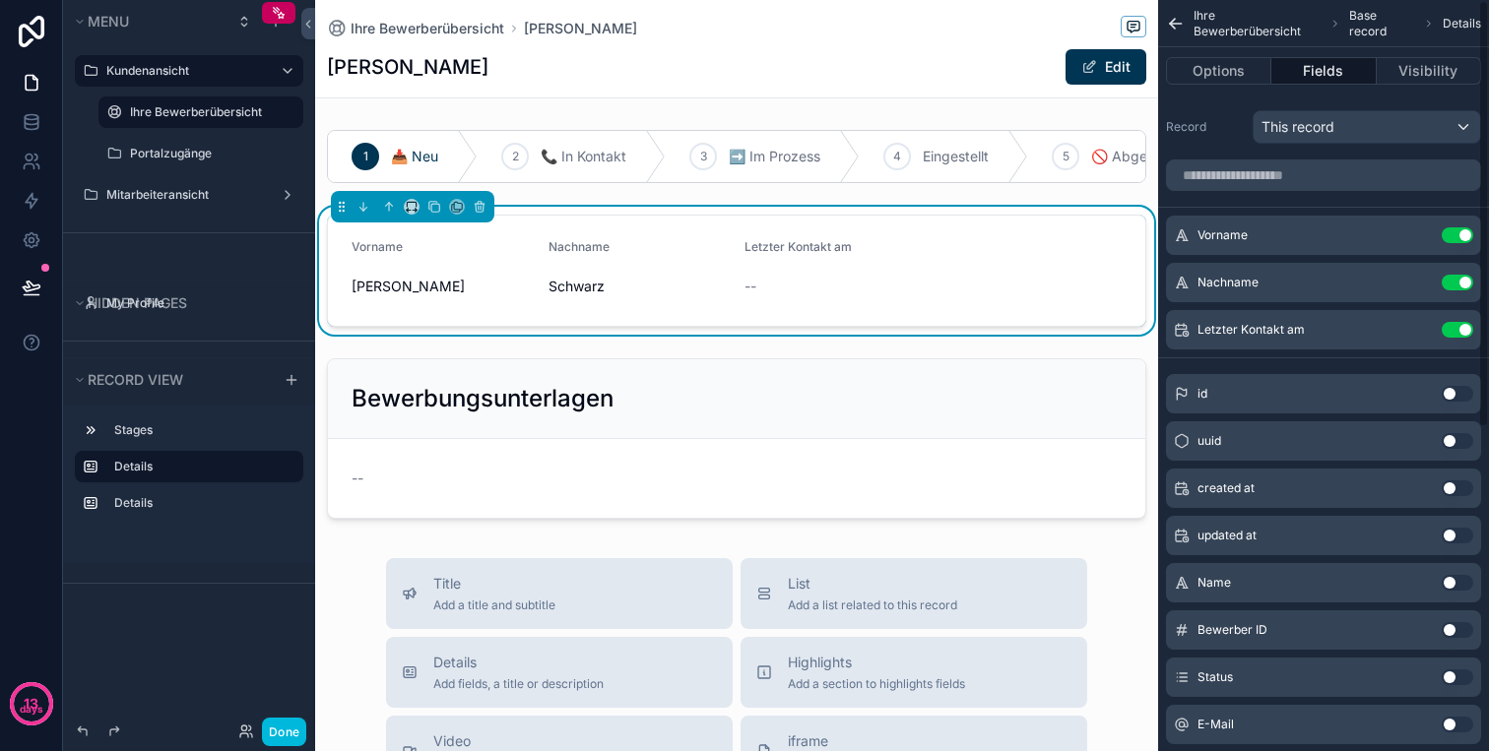
click at [1456, 326] on button "Use setting" at bounding box center [1457, 330] width 32 height 16
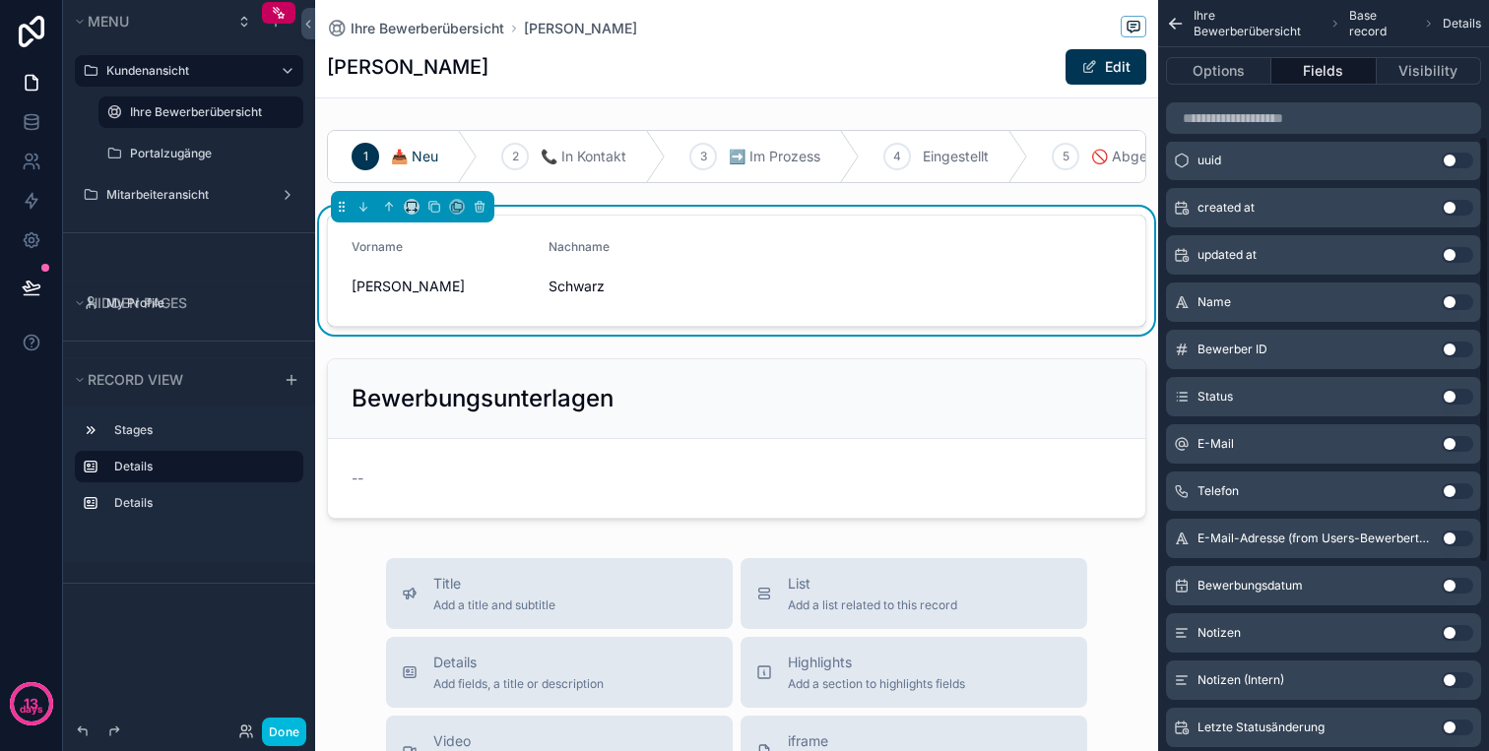
scroll to position [239, 0]
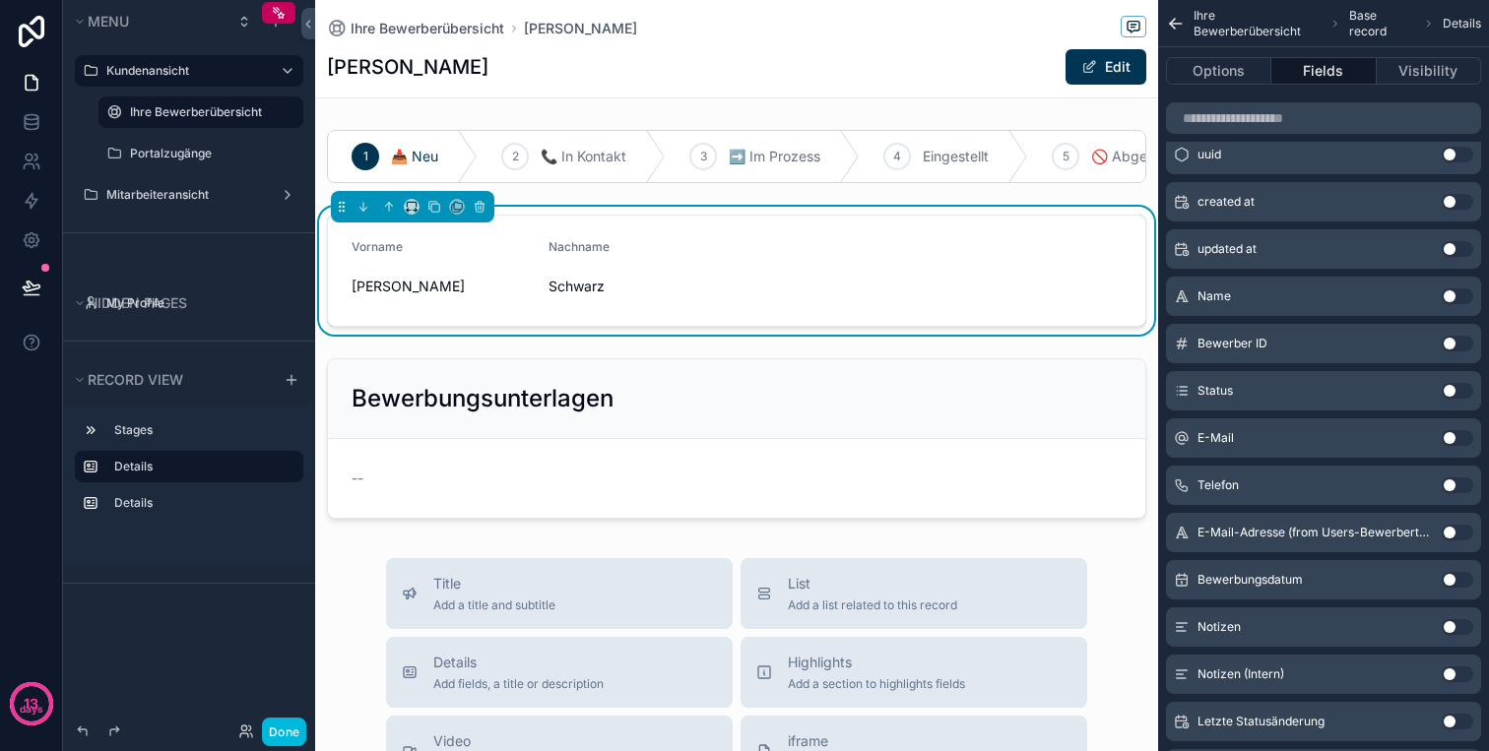
click at [1459, 479] on button "Use setting" at bounding box center [1457, 485] width 32 height 16
click at [1459, 439] on button "Use setting" at bounding box center [1457, 438] width 32 height 16
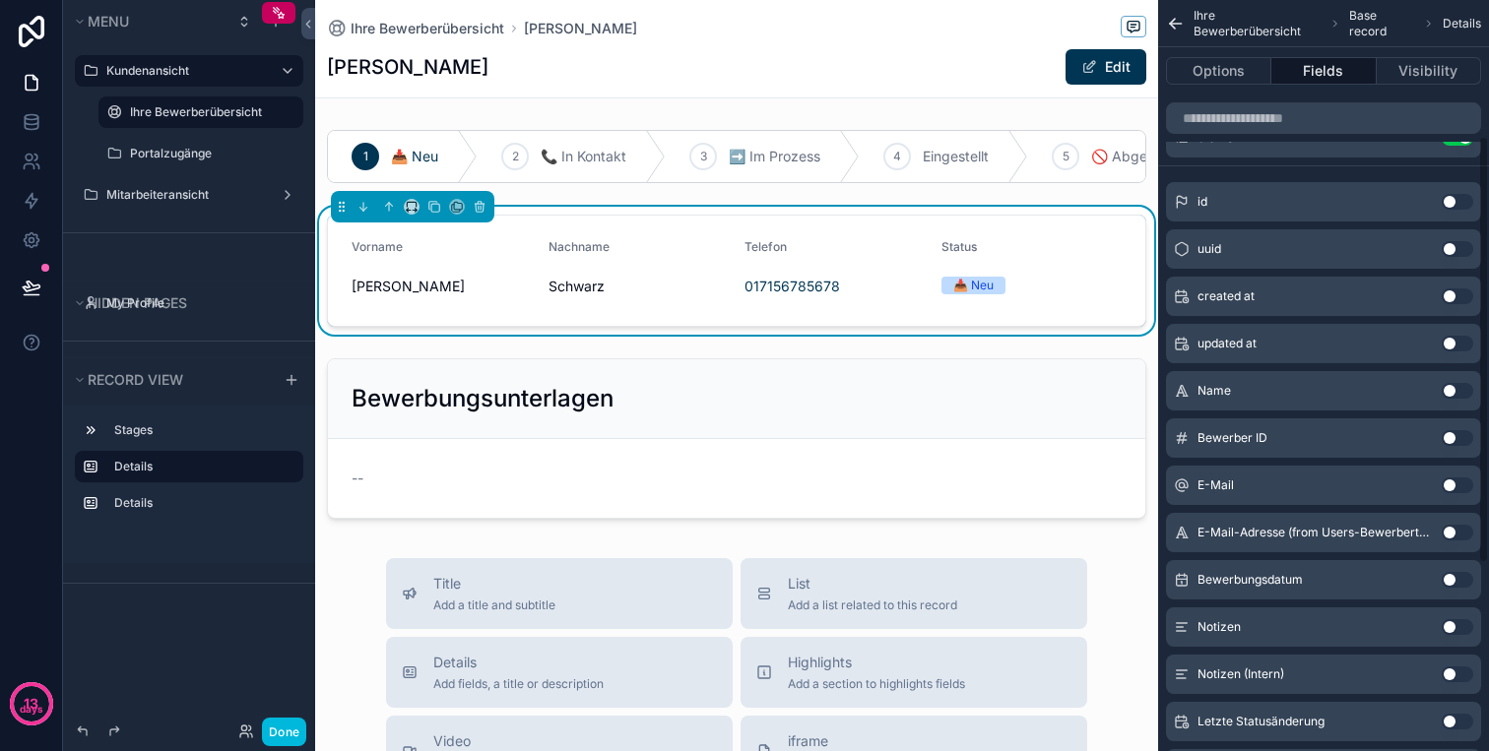
click at [1459, 439] on button "Use setting" at bounding box center [1457, 438] width 32 height 16
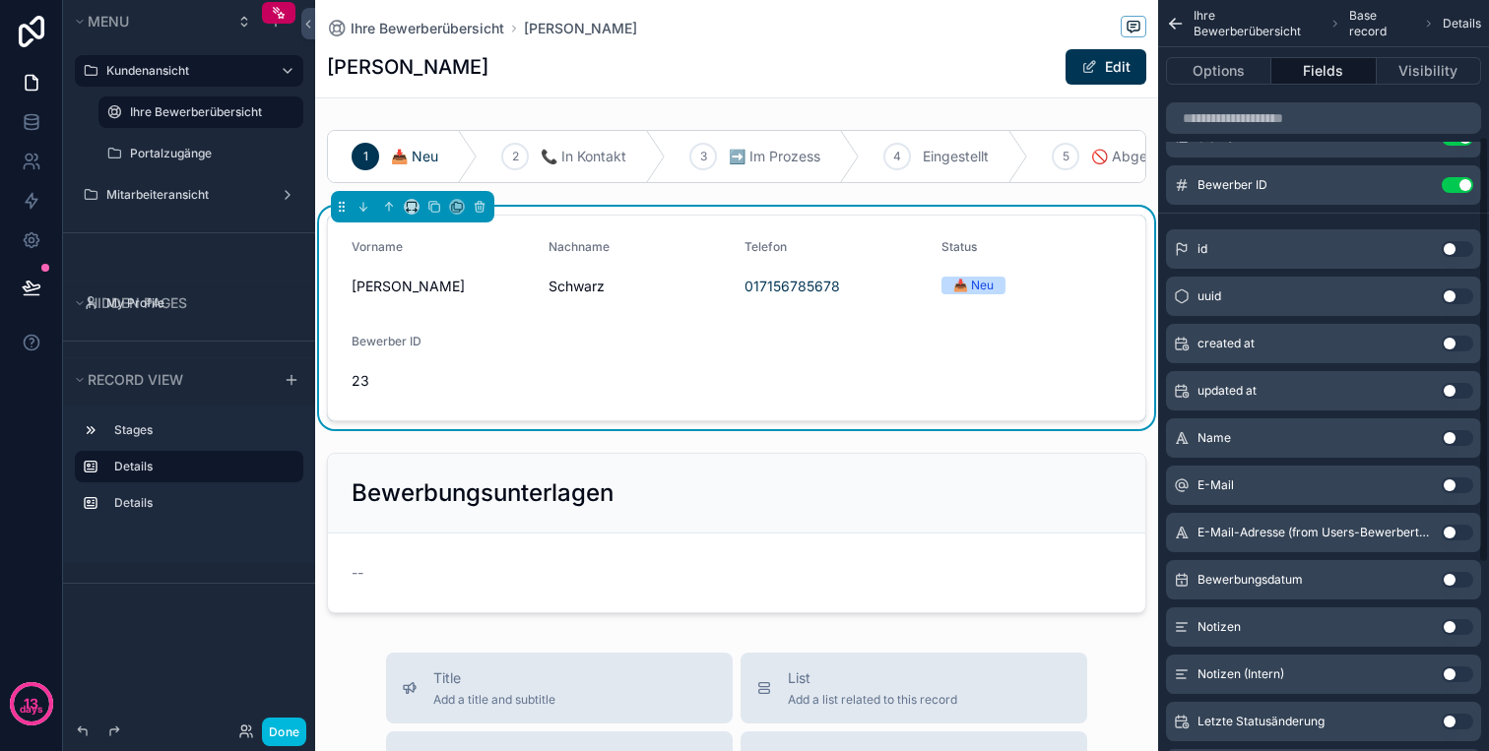
scroll to position [0, 0]
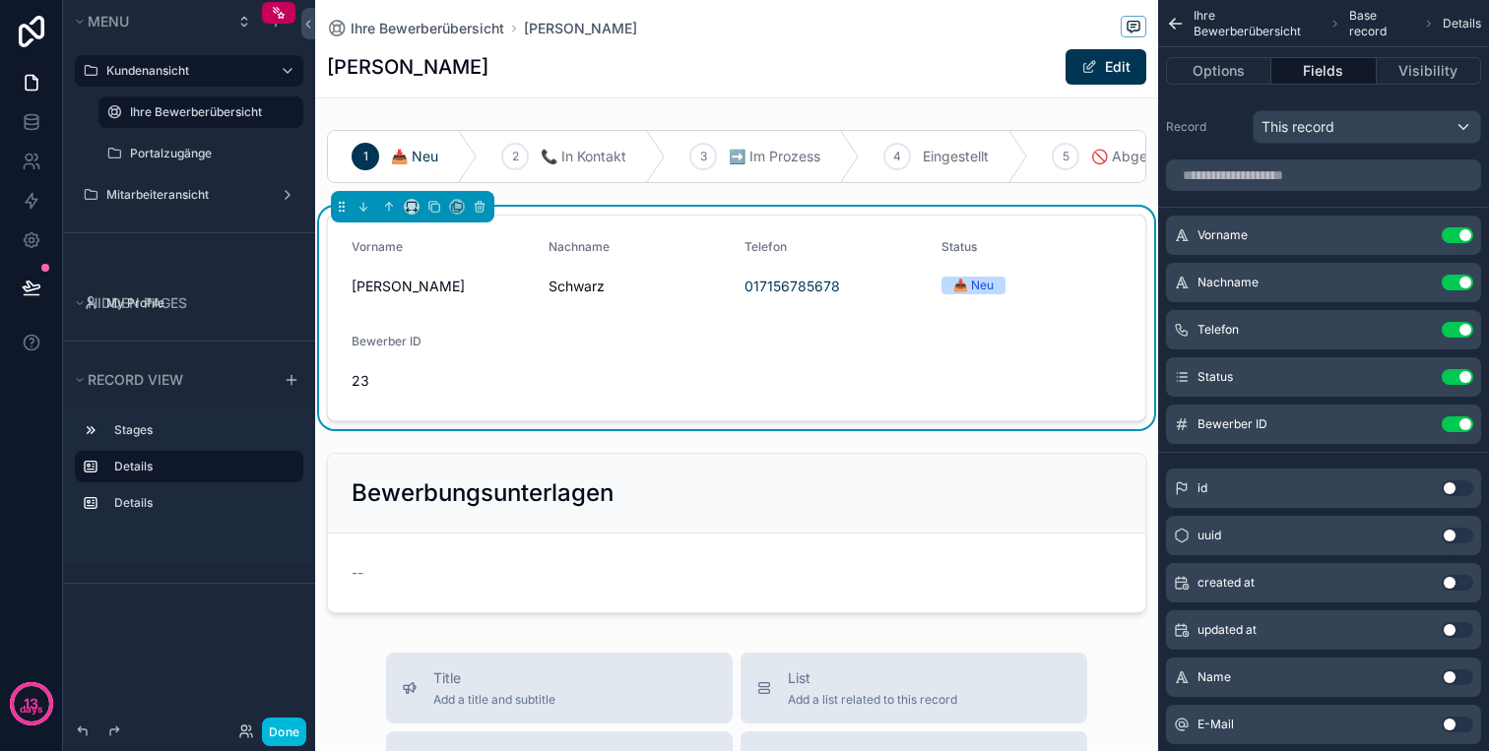
click at [1457, 379] on button "Use setting" at bounding box center [1457, 377] width 32 height 16
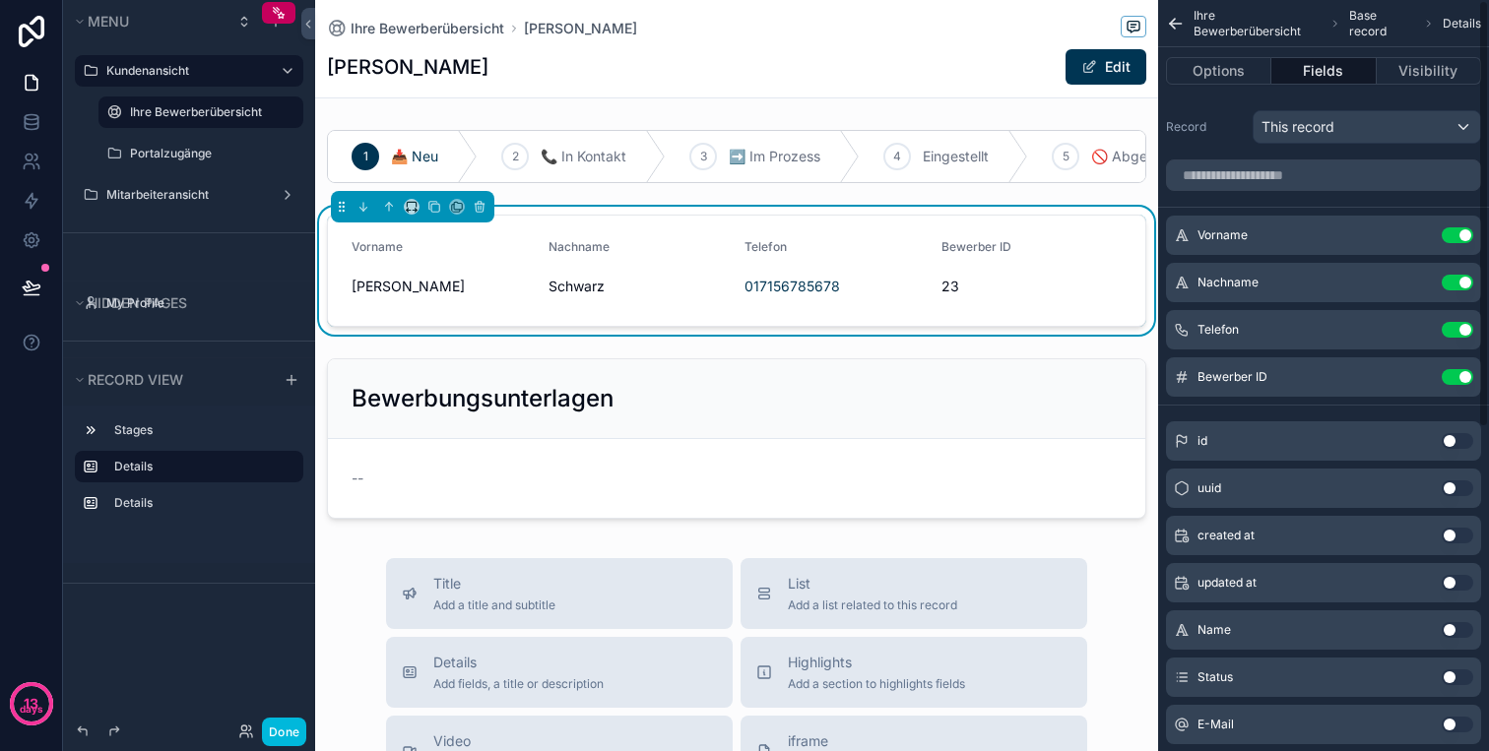
click at [1457, 379] on button "Use setting" at bounding box center [1457, 377] width 32 height 16
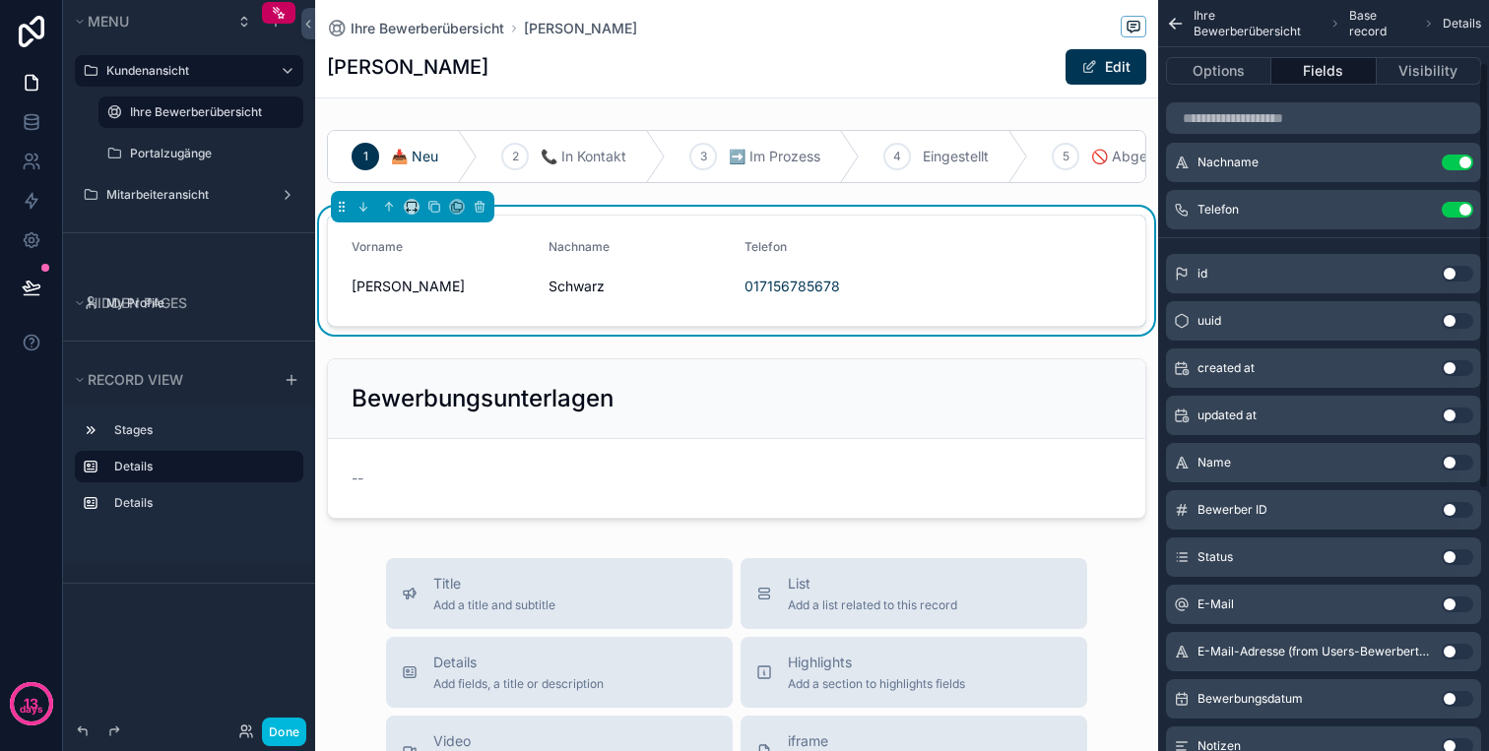
scroll to position [177, 0]
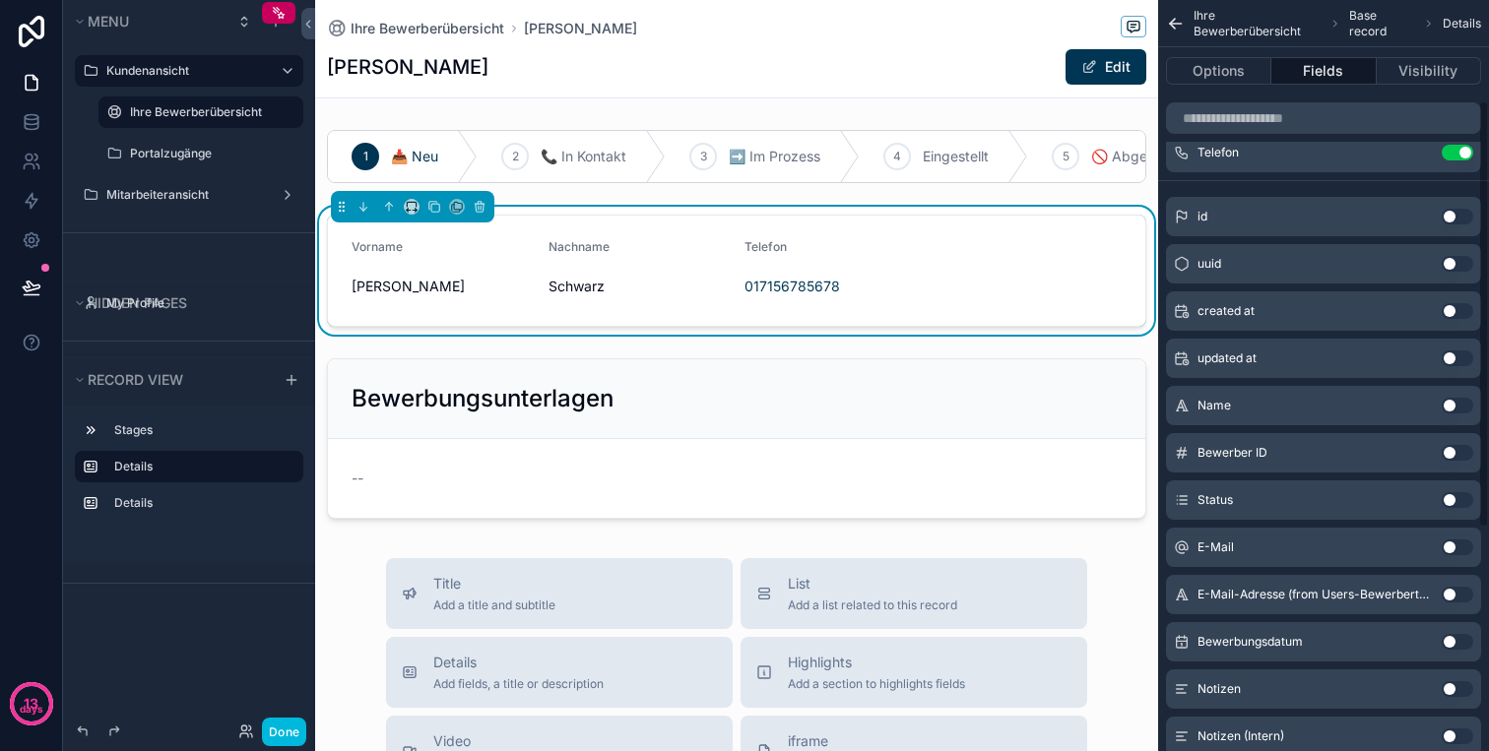
click at [1452, 548] on button "Use setting" at bounding box center [1457, 548] width 32 height 16
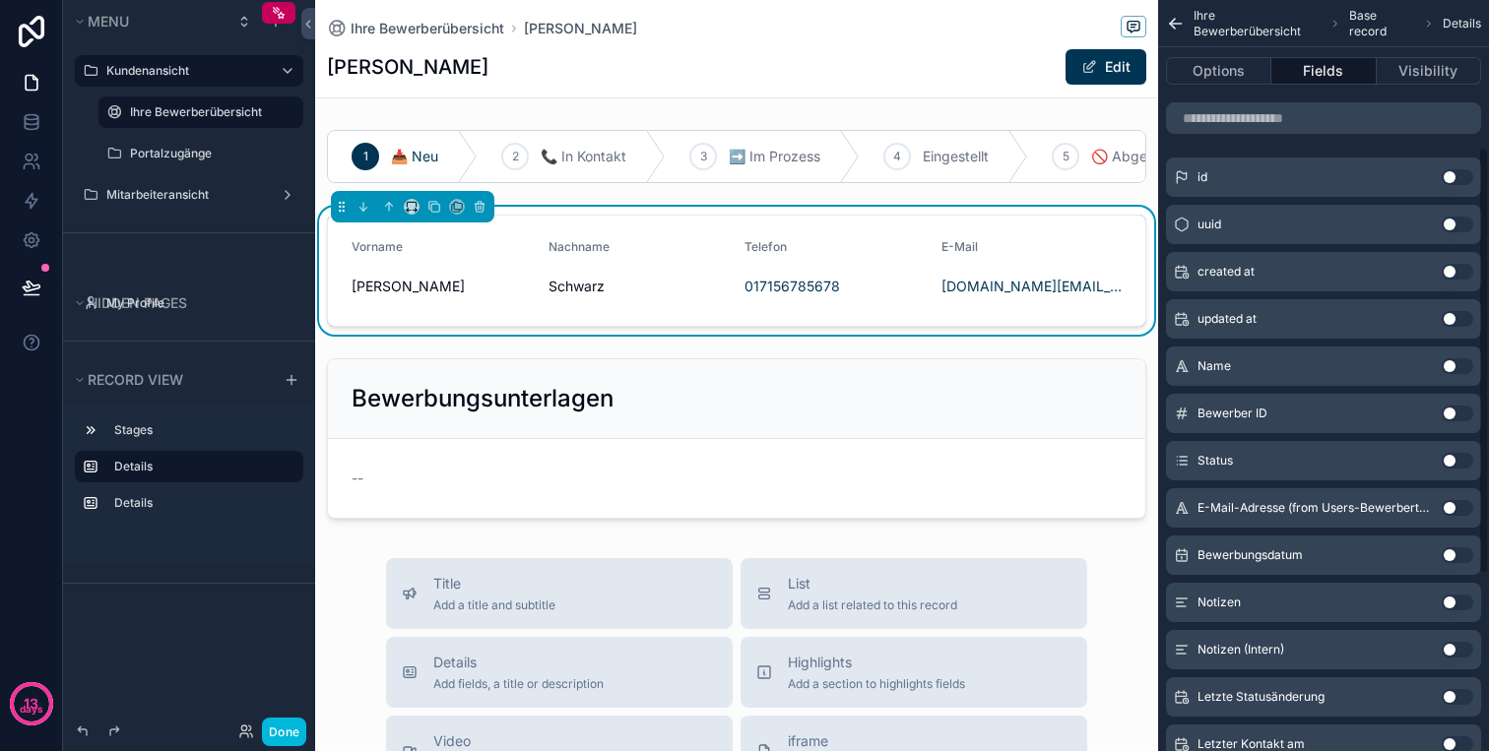
scroll to position [243, 0]
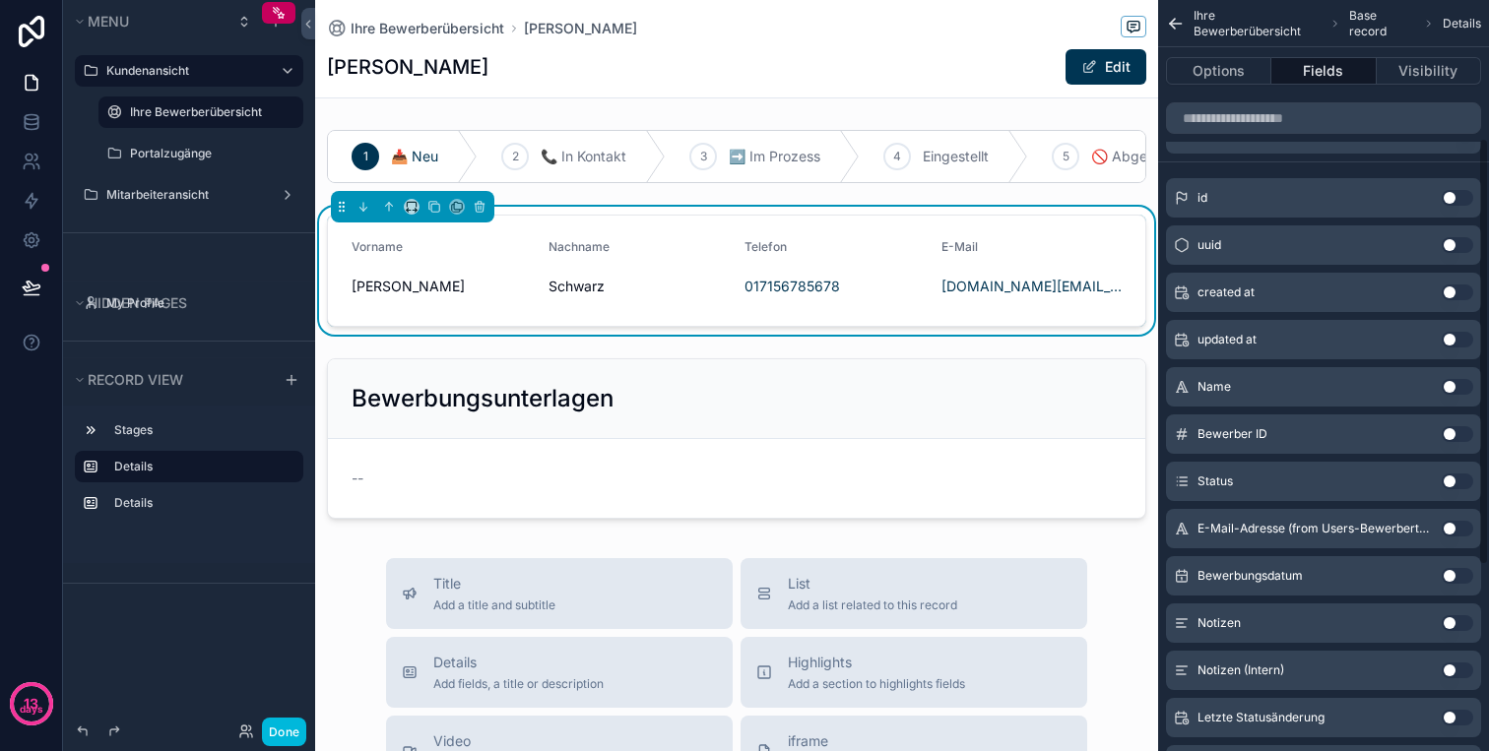
click at [1463, 575] on button "Use setting" at bounding box center [1457, 576] width 32 height 16
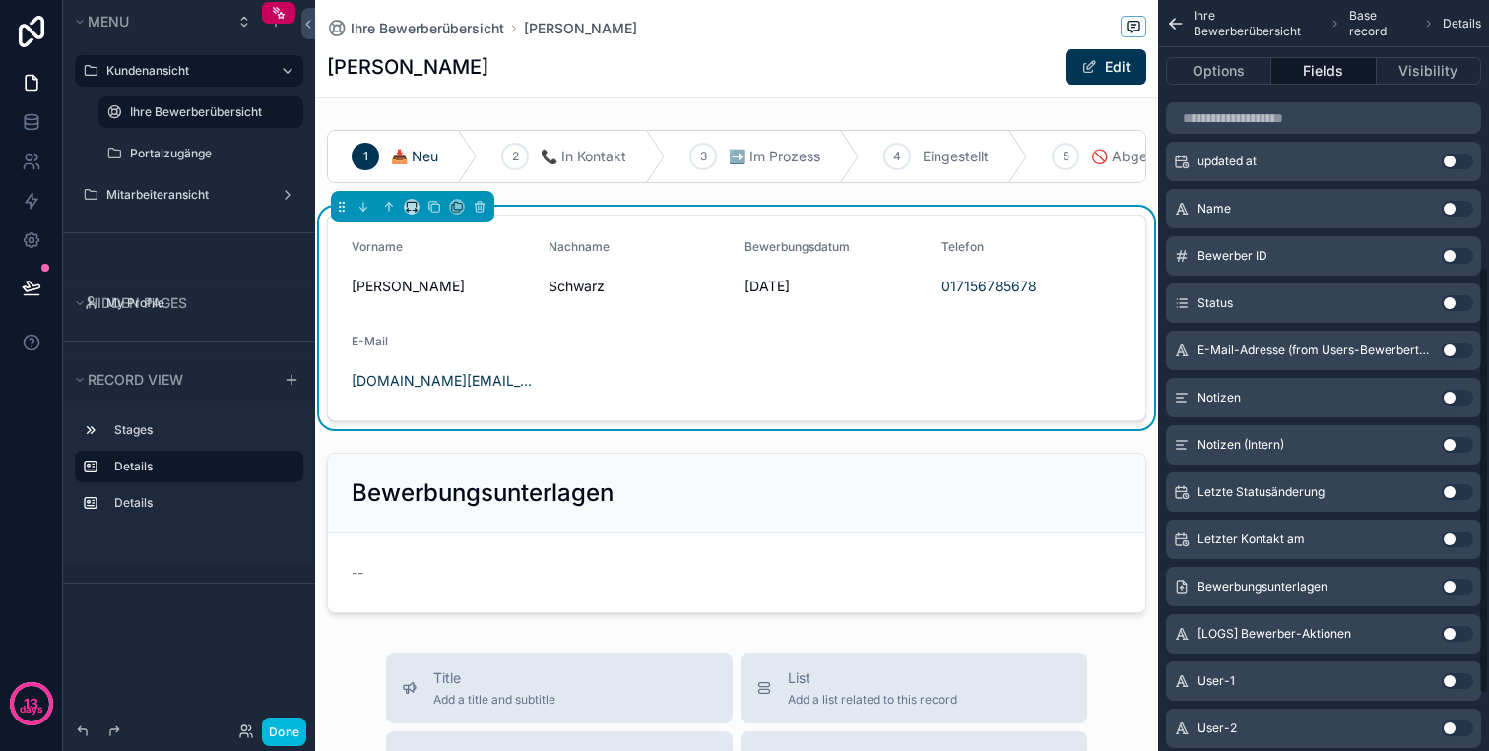
scroll to position [568, 0]
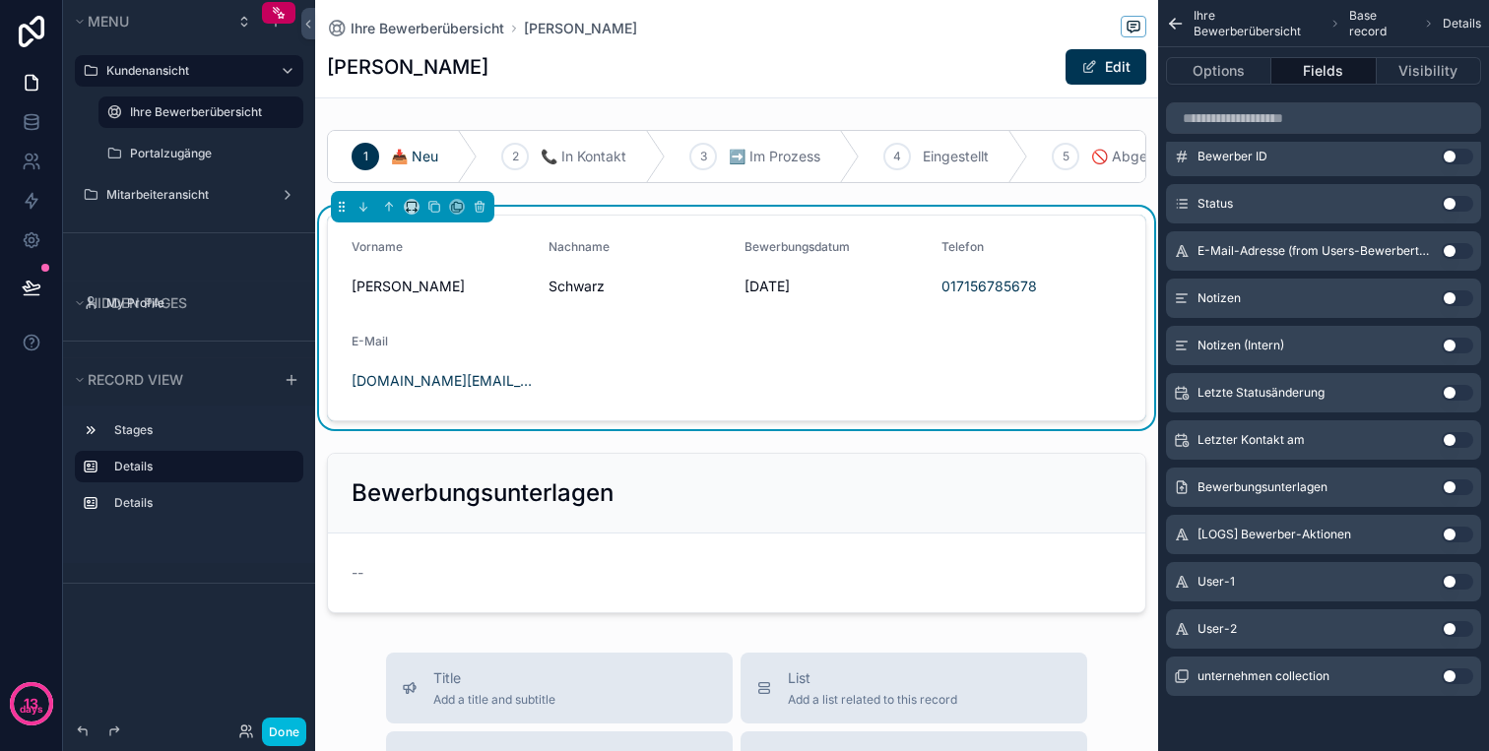
click at [1463, 440] on button "Use setting" at bounding box center [1457, 440] width 32 height 16
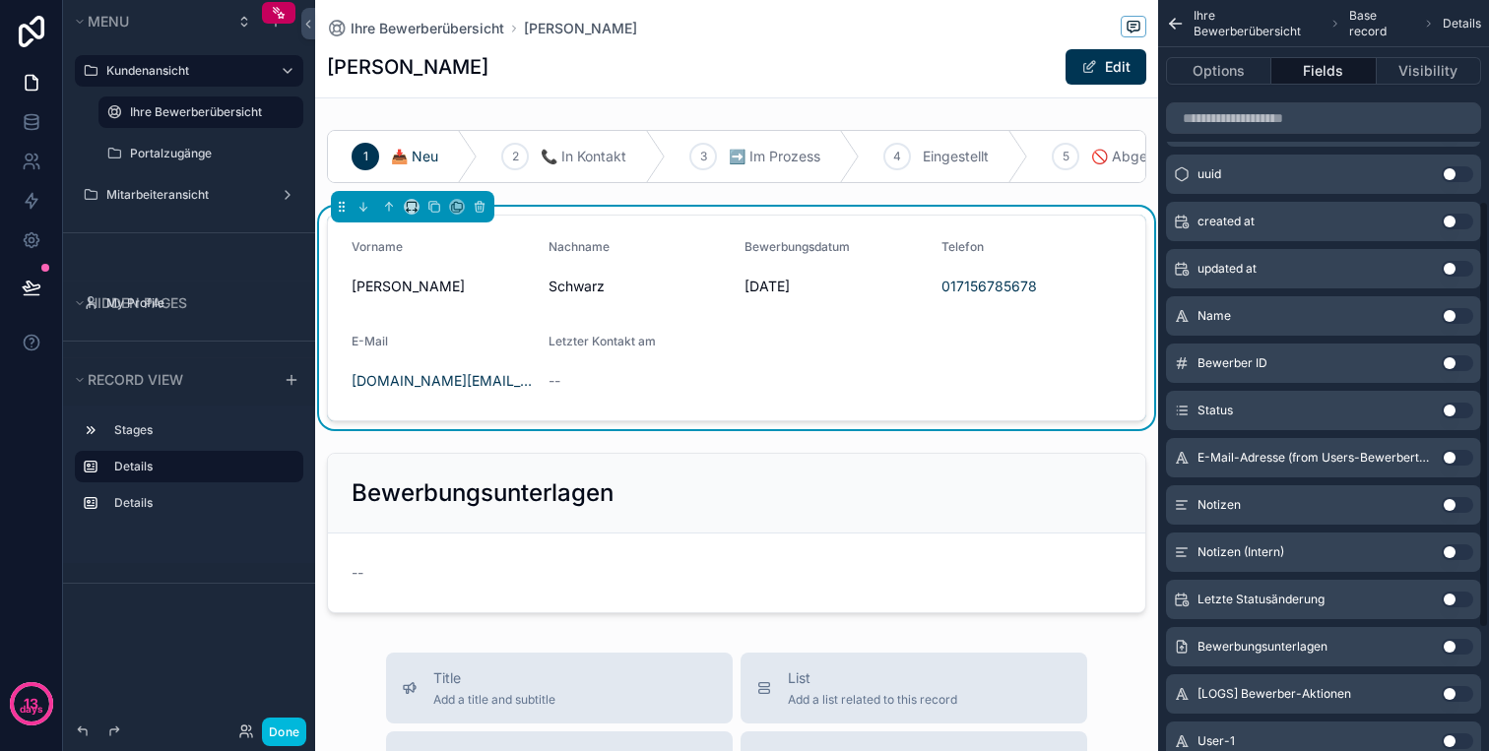
scroll to position [0, 0]
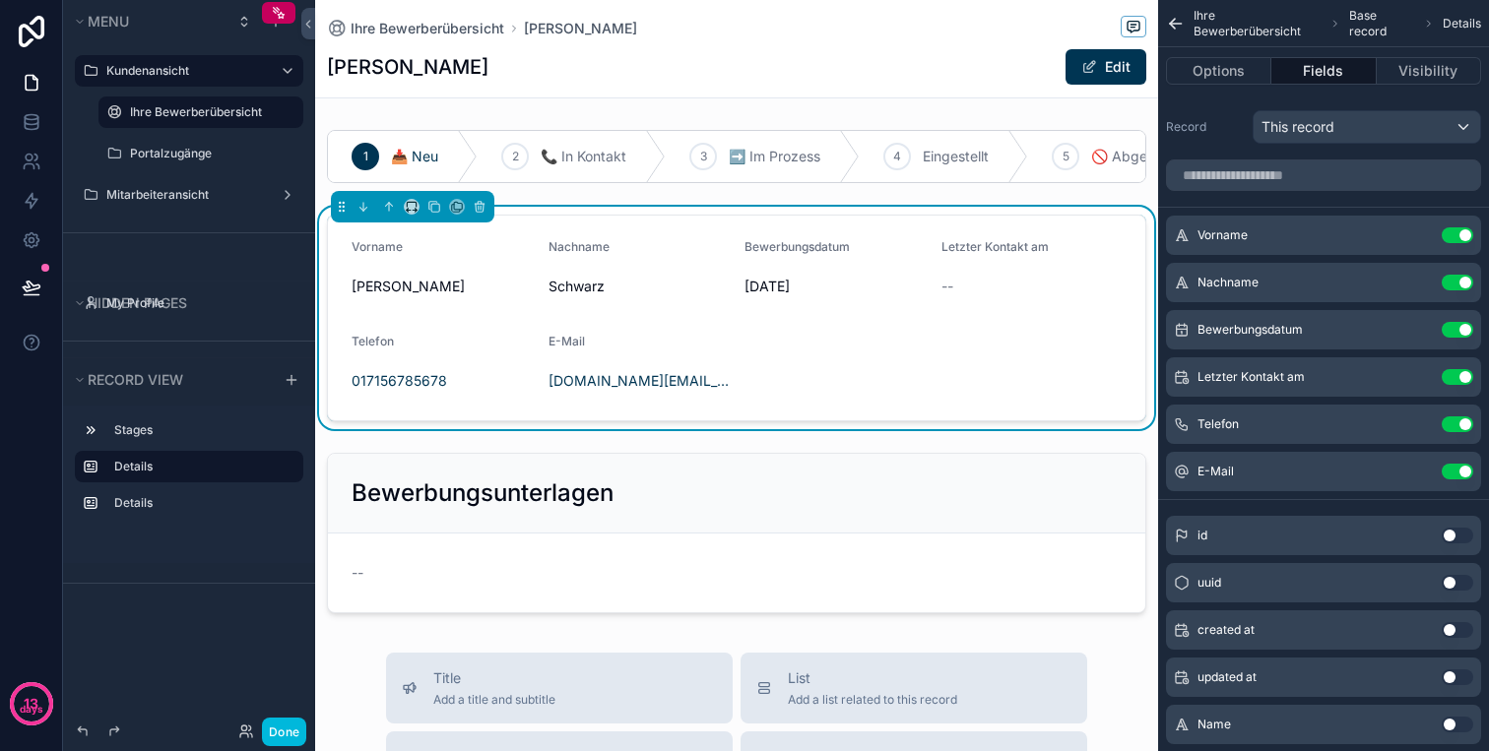
click at [1457, 421] on button "Use setting" at bounding box center [1457, 424] width 32 height 16
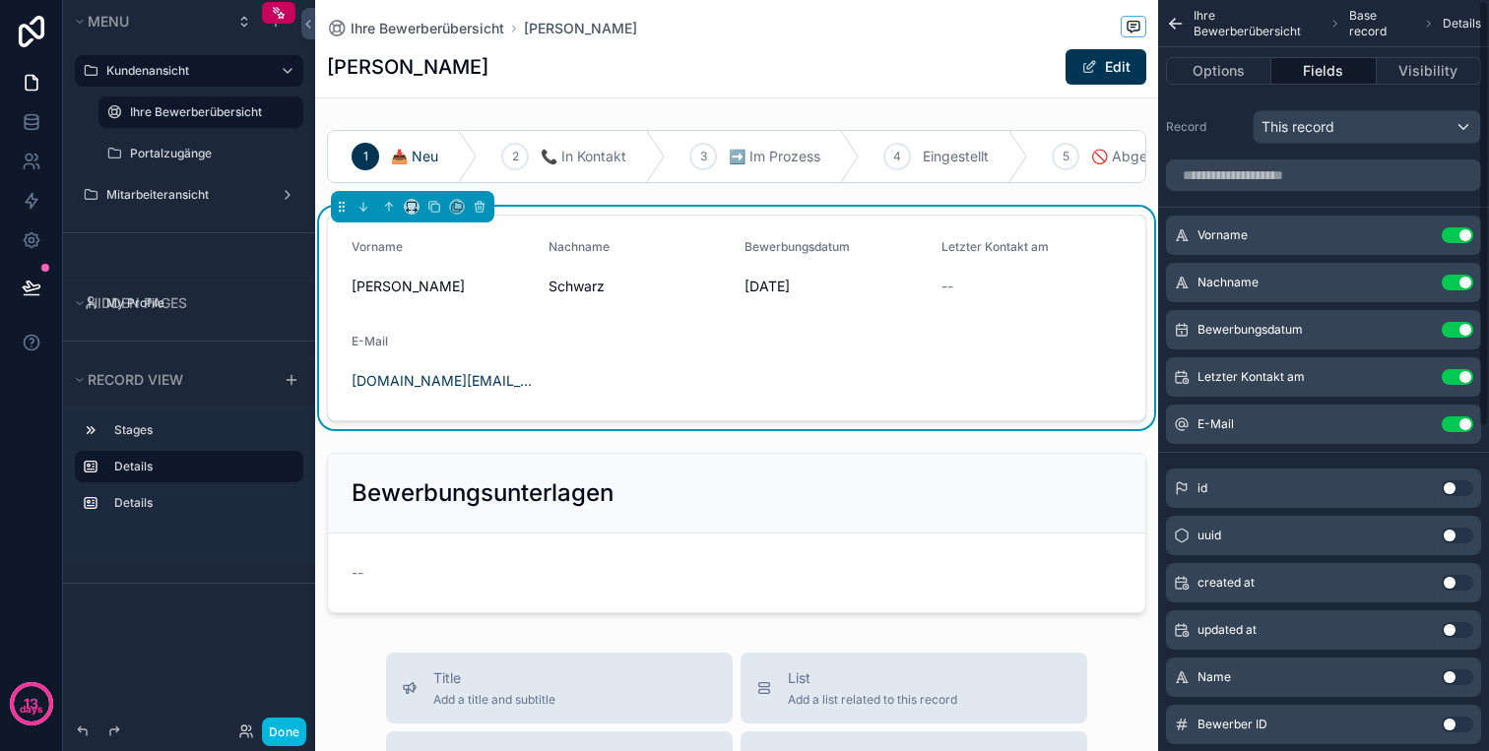
click at [1455, 430] on button "Use setting" at bounding box center [1457, 424] width 32 height 16
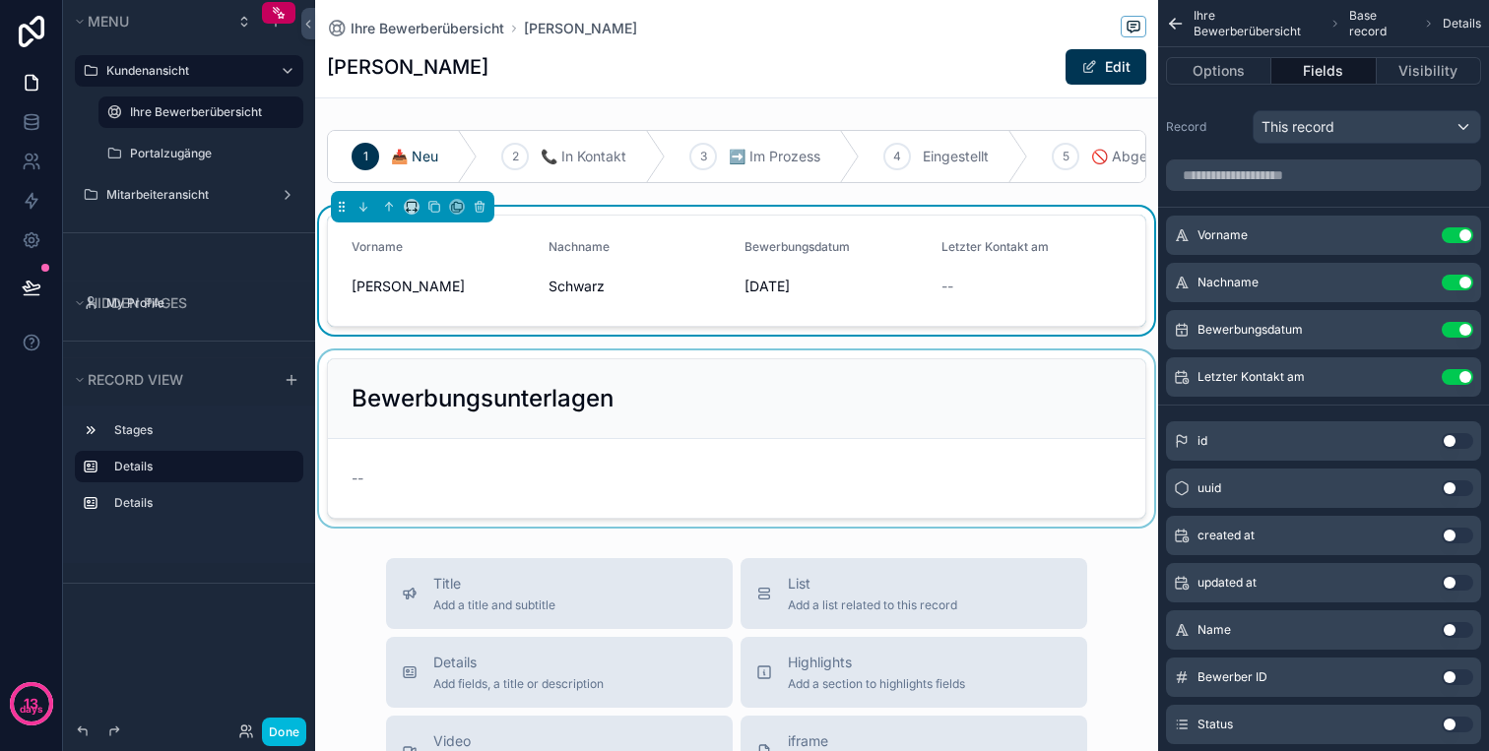
click at [919, 359] on div "scrollable content" at bounding box center [736, 438] width 843 height 176
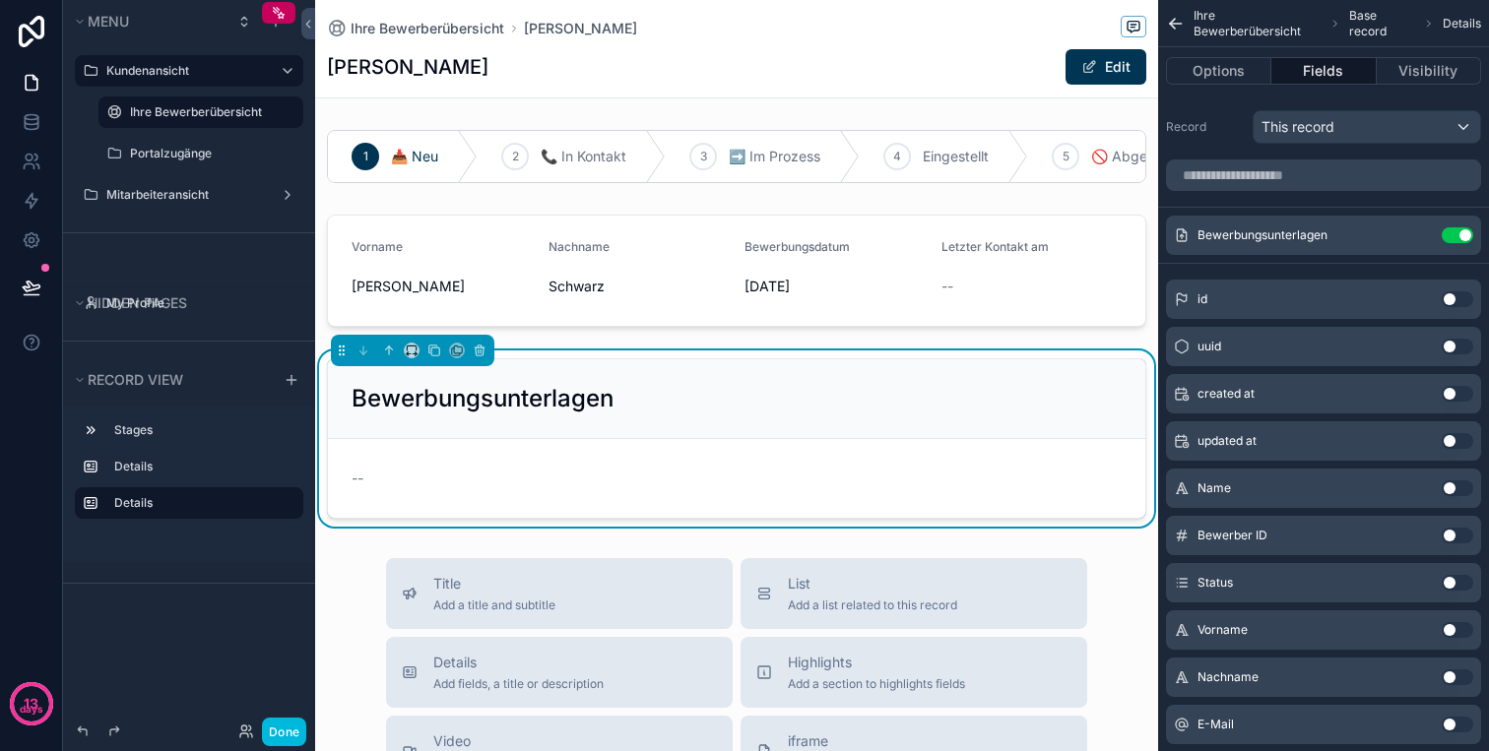
click at [419, 481] on div "--" at bounding box center [736, 479] width 770 height 20
click at [533, 386] on h2 "Bewerbungsunterlagen" at bounding box center [482, 399] width 262 height 32
click at [678, 340] on div "1 📥 Neu 2 📞 In Kontakt 3 ➡️ Im Prozess 4 Eingestellt 5 🚫 Abgelehnt Vorname Mart…" at bounding box center [736, 324] width 843 height 405
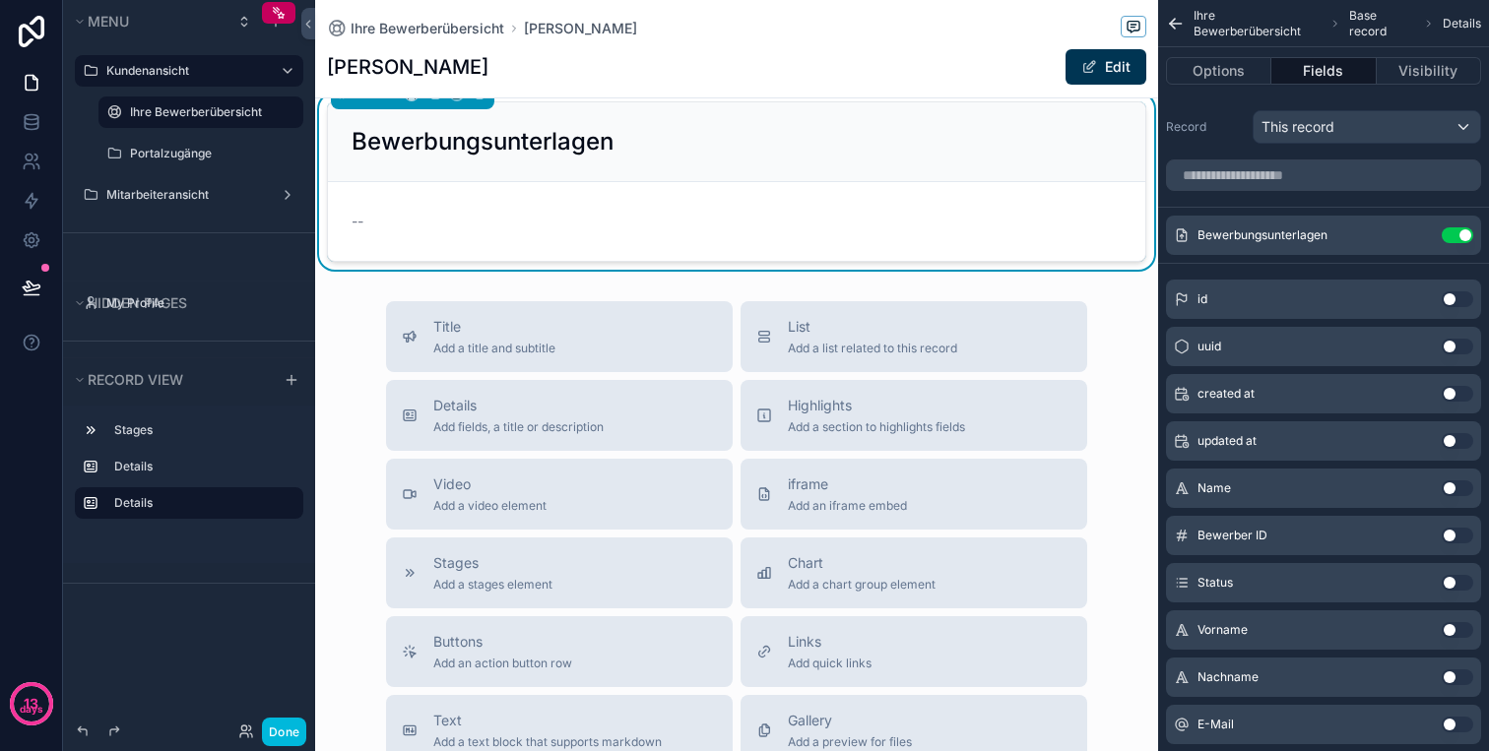
scroll to position [417, 0]
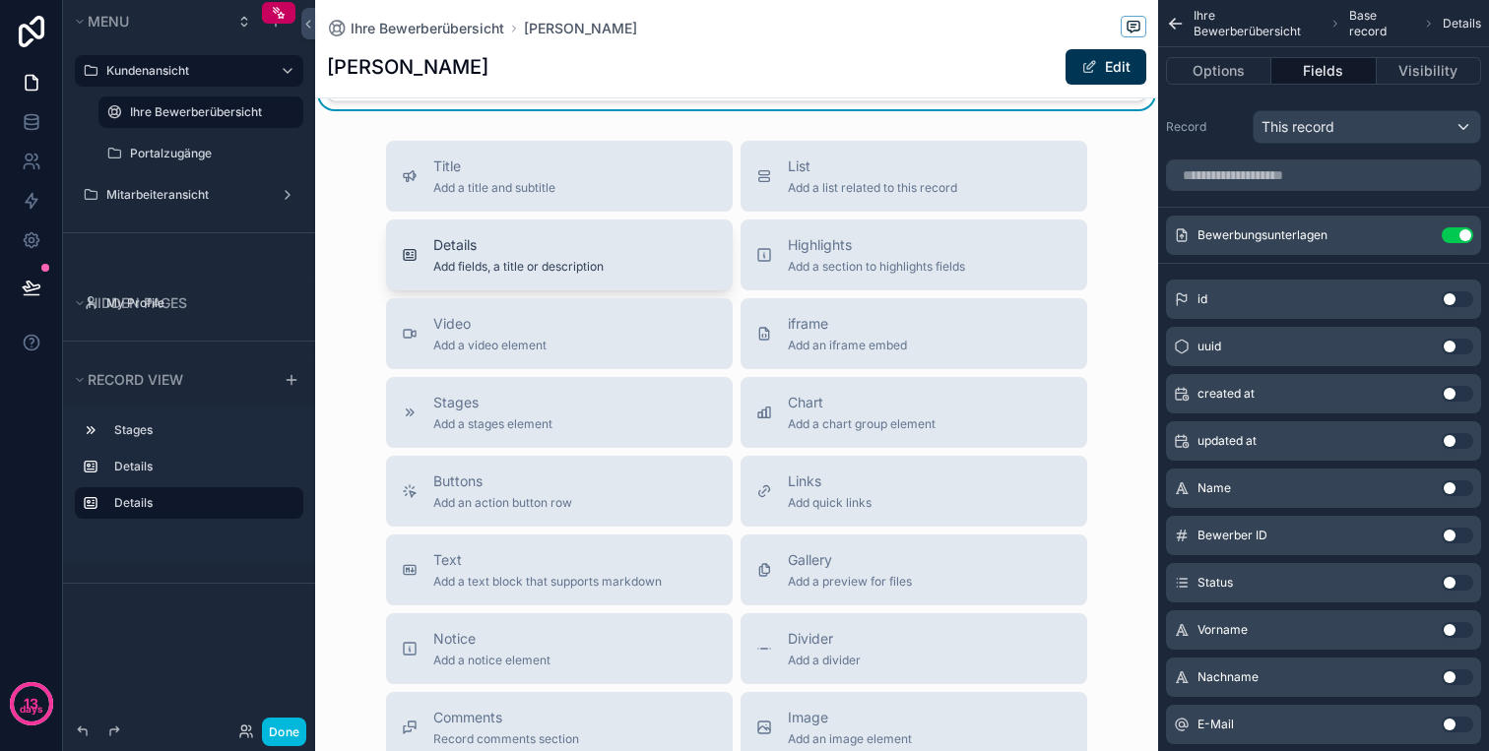
click at [497, 252] on span "Details" at bounding box center [518, 245] width 170 height 20
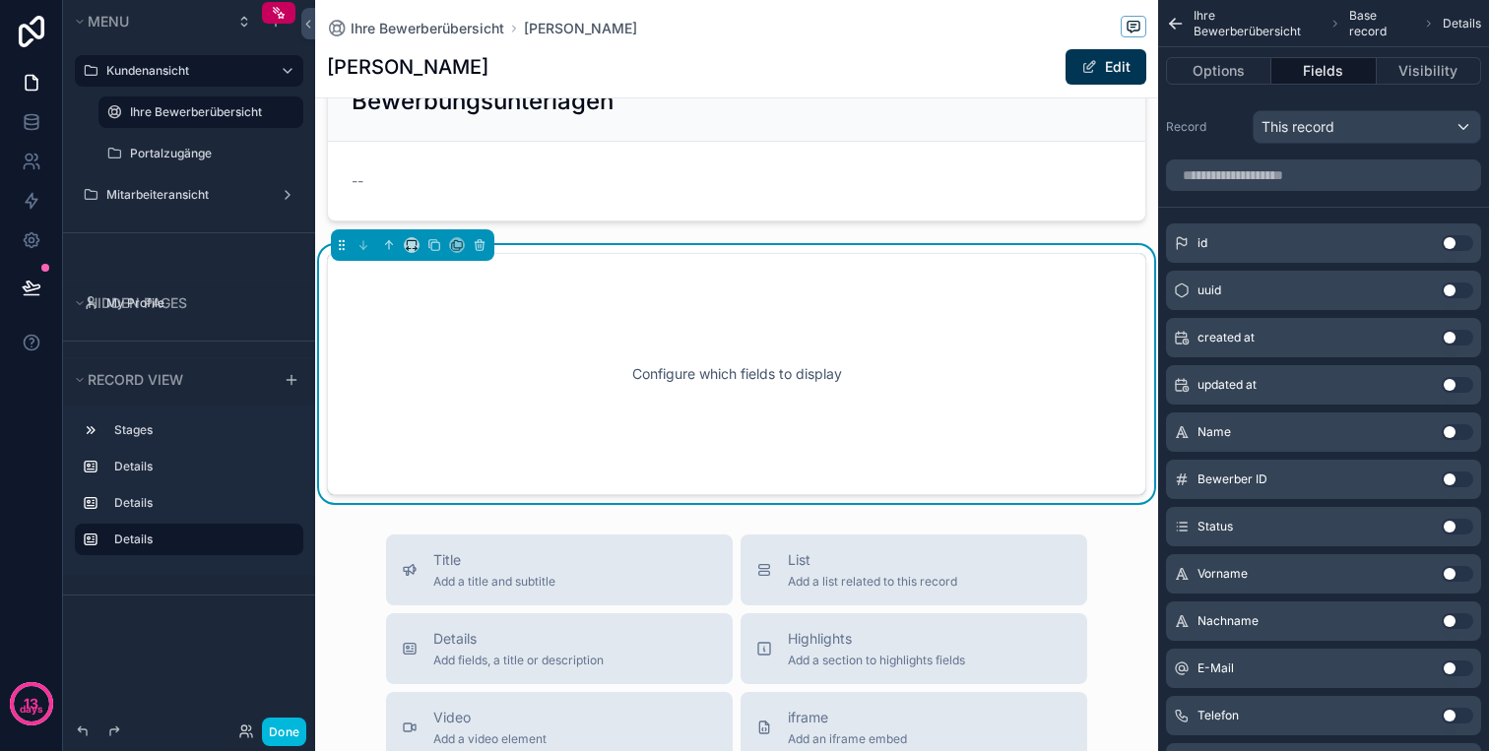
scroll to position [264, 0]
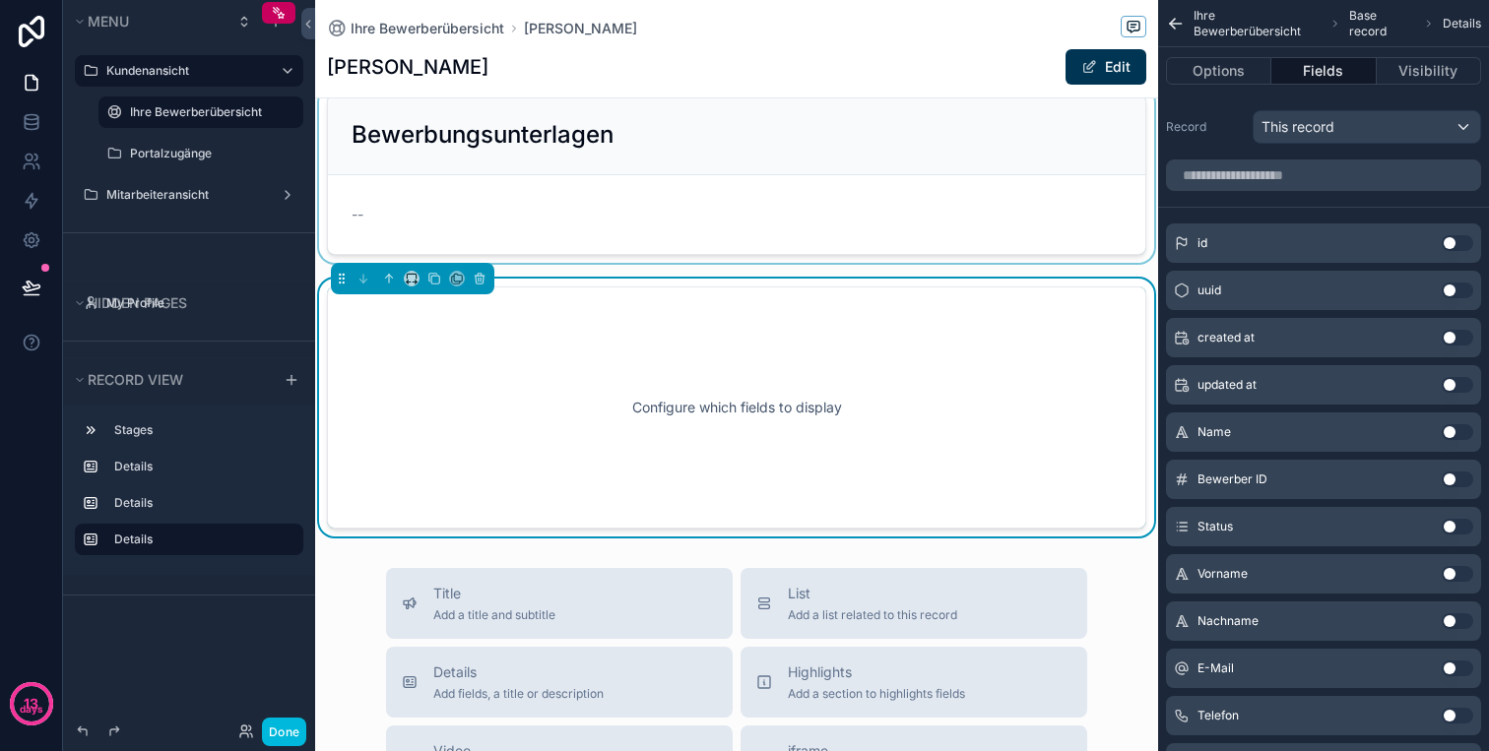
drag, startPoint x: 540, startPoint y: 315, endPoint x: 539, endPoint y: 145, distance: 170.3
click at [539, 145] on div "1 📥 Neu 2 📞 In Kontakt 3 ➡️ Im Prozess 4 Eingestellt 5 🚫 Abgelehnt Vorname Mart…" at bounding box center [736, 197] width 843 height 678
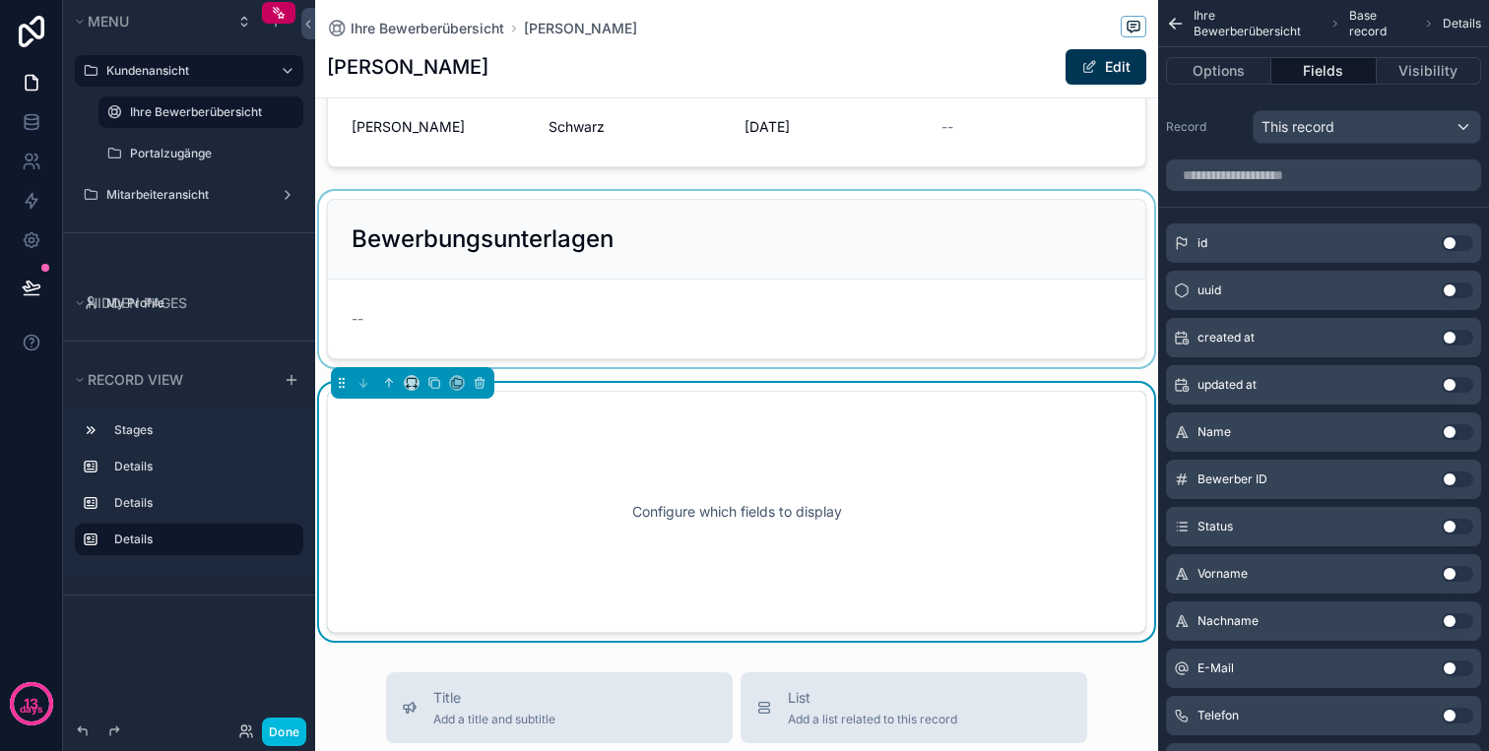
scroll to position [72, 0]
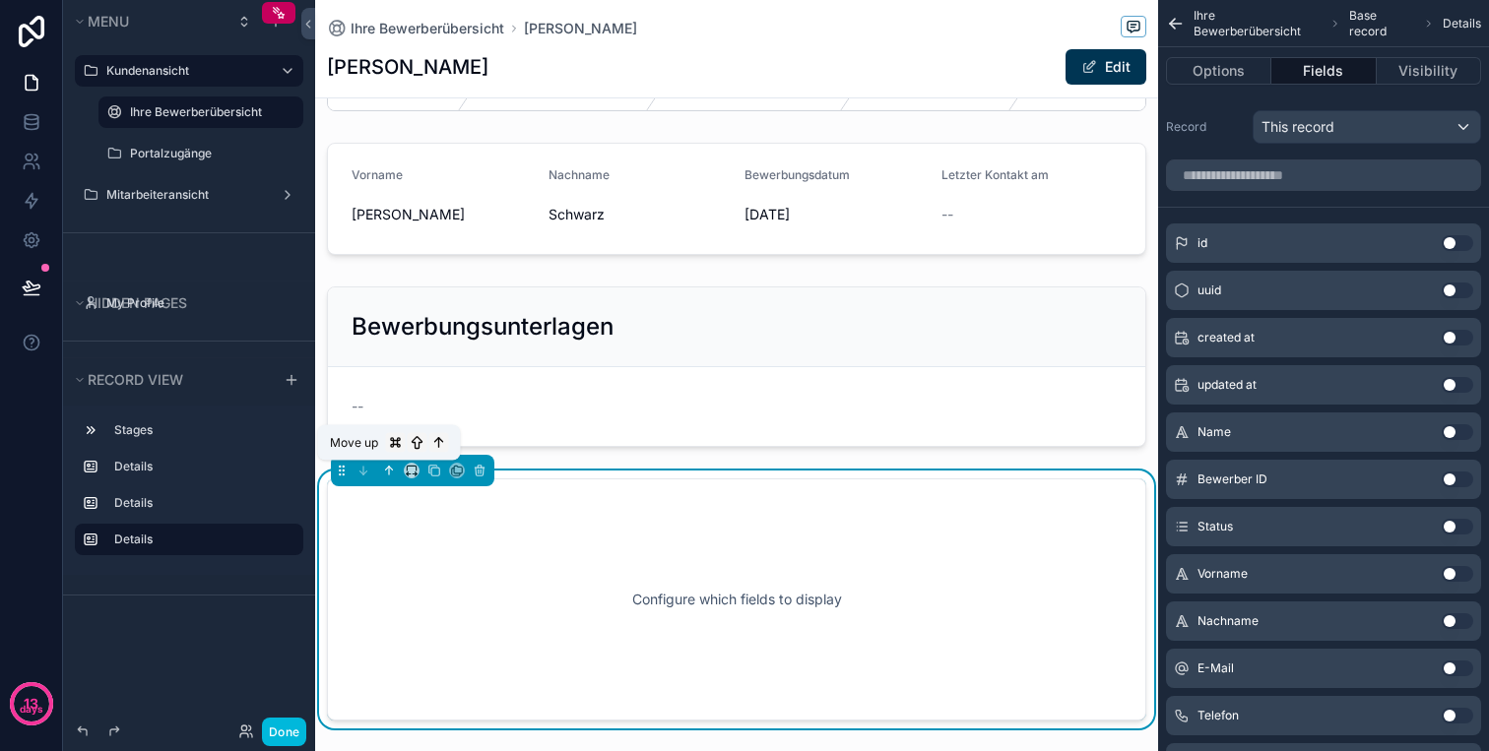
click at [389, 474] on icon "scrollable content" at bounding box center [389, 471] width 0 height 8
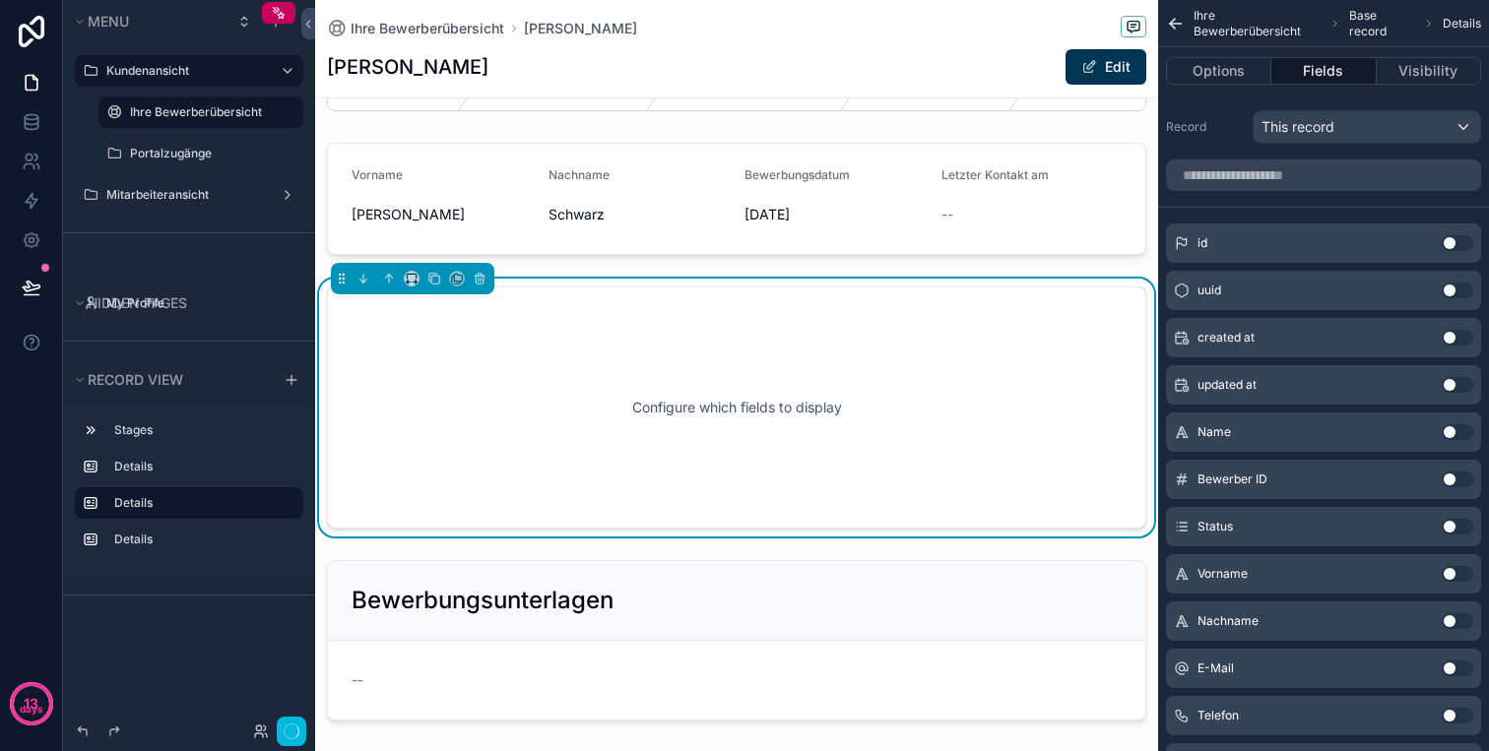
scroll to position [0, 0]
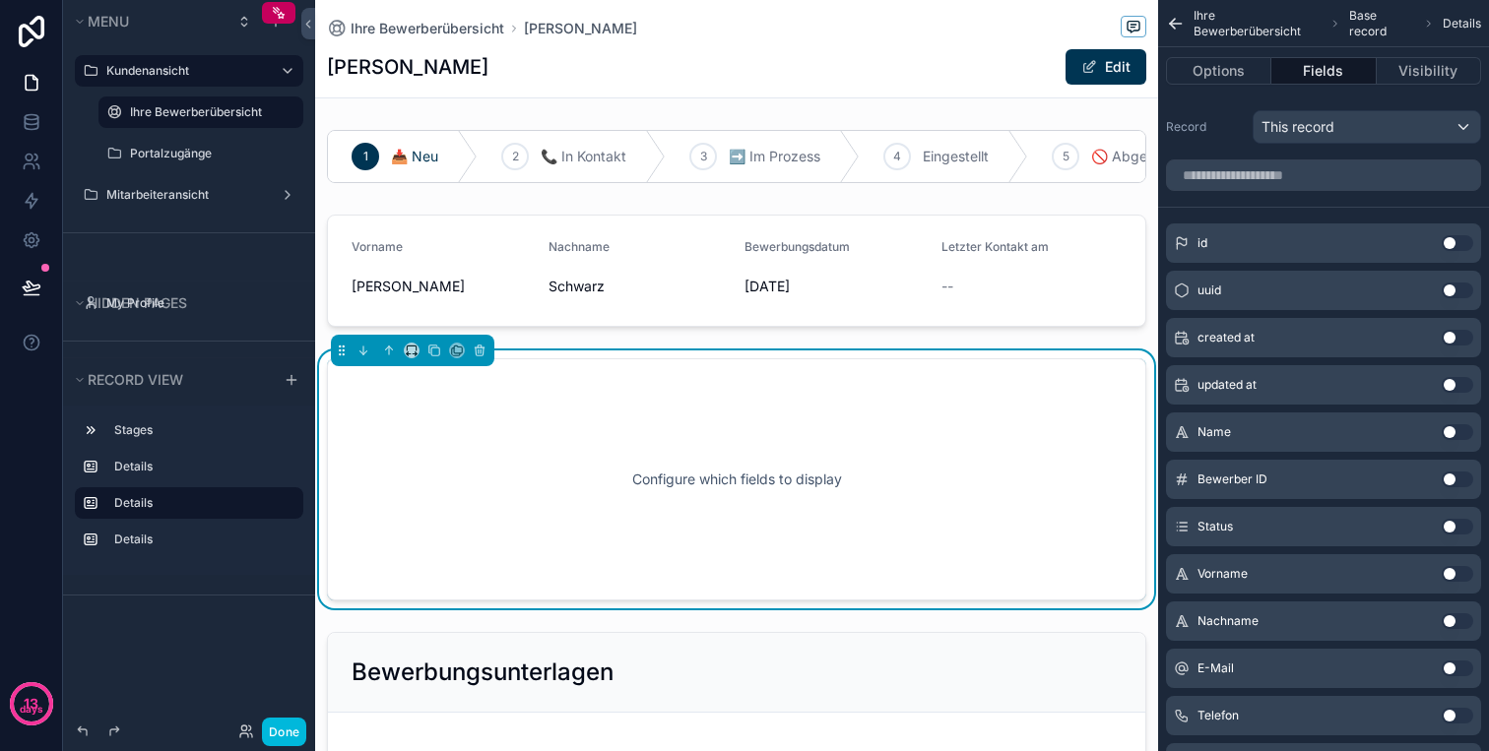
click at [643, 413] on div "Configure which fields to display" at bounding box center [736, 479] width 754 height 177
click at [1218, 72] on button "Options" at bounding box center [1218, 71] width 105 height 28
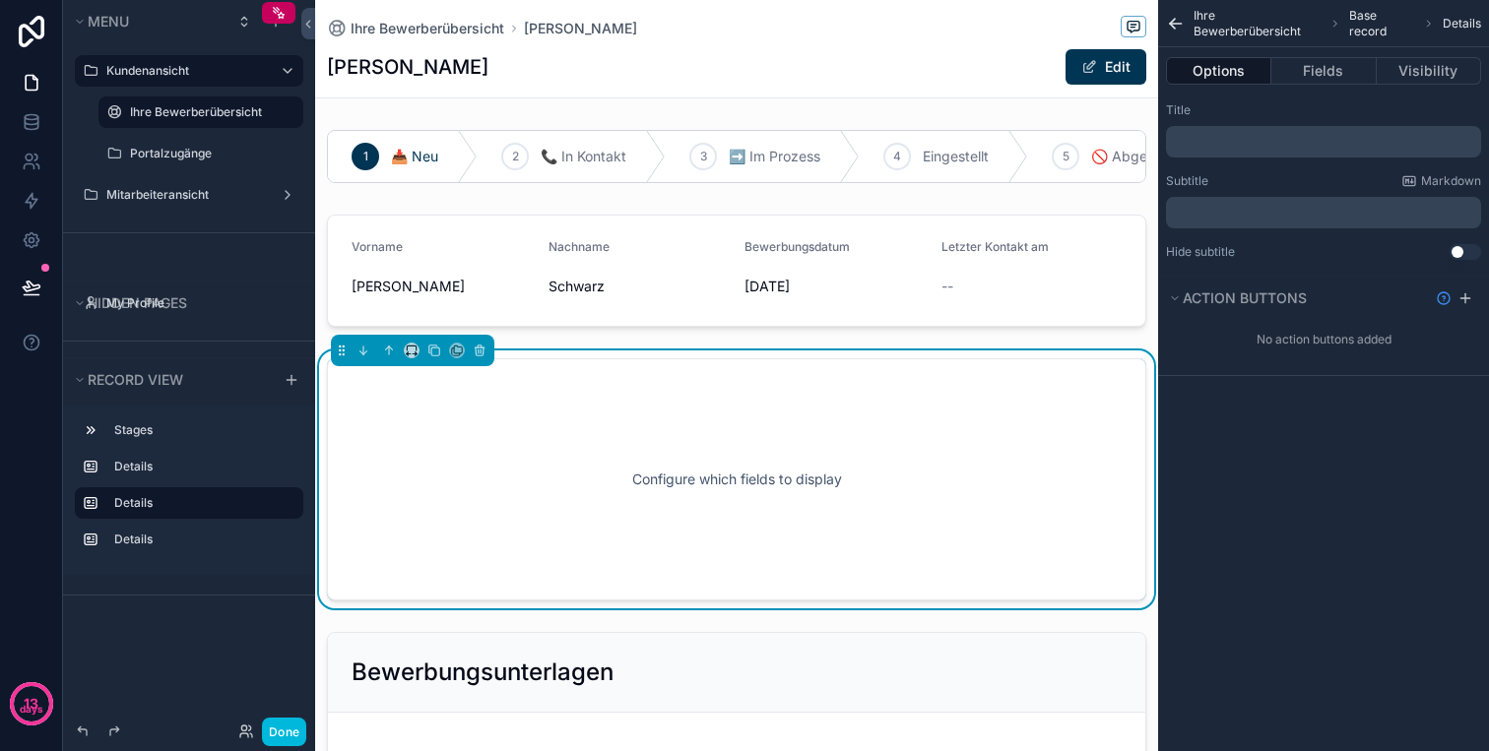
click at [1241, 127] on div "﻿" at bounding box center [1323, 142] width 315 height 32
click at [1249, 156] on div "﻿" at bounding box center [1323, 142] width 315 height 32
click at [1268, 143] on p "﻿" at bounding box center [1325, 142] width 303 height 16
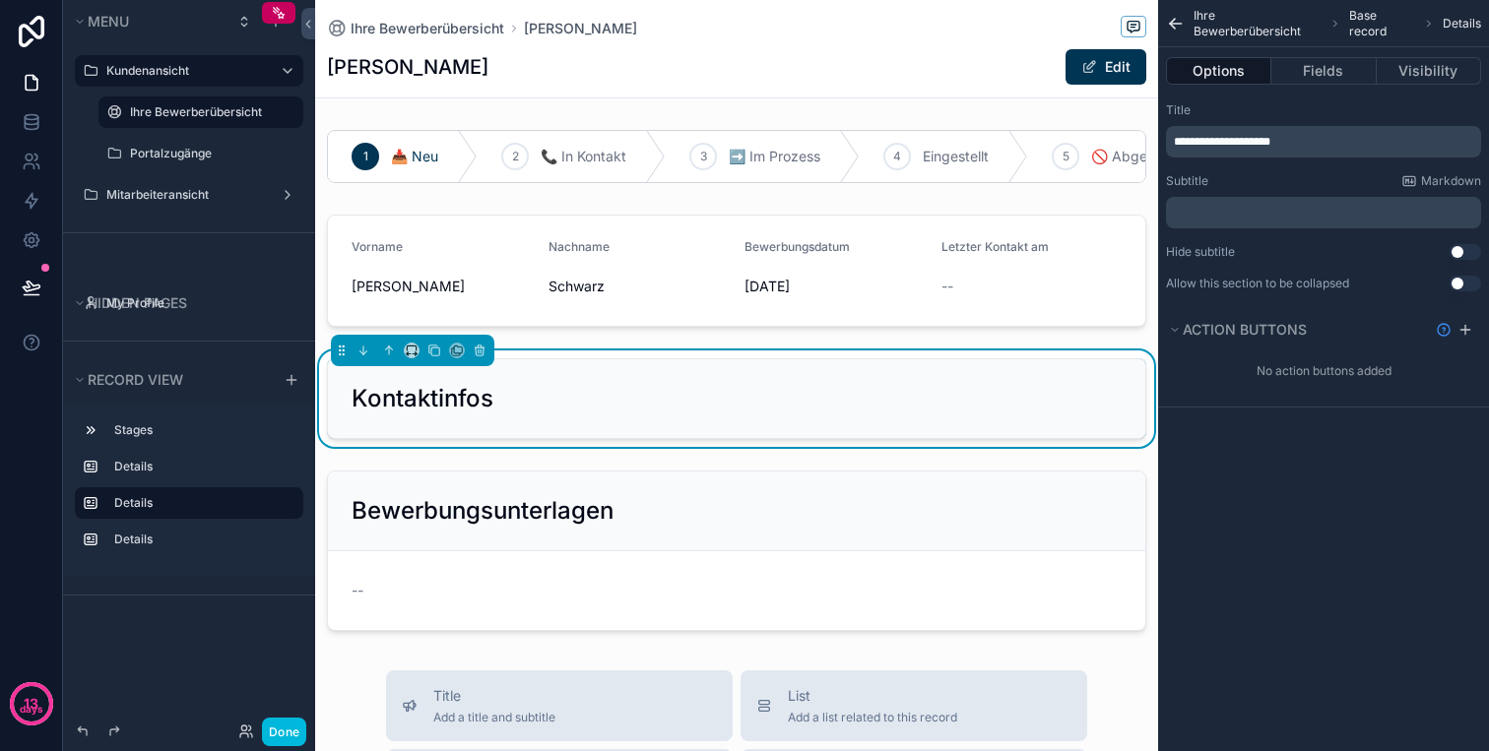
click at [1322, 622] on div "**********" at bounding box center [1323, 375] width 331 height 751
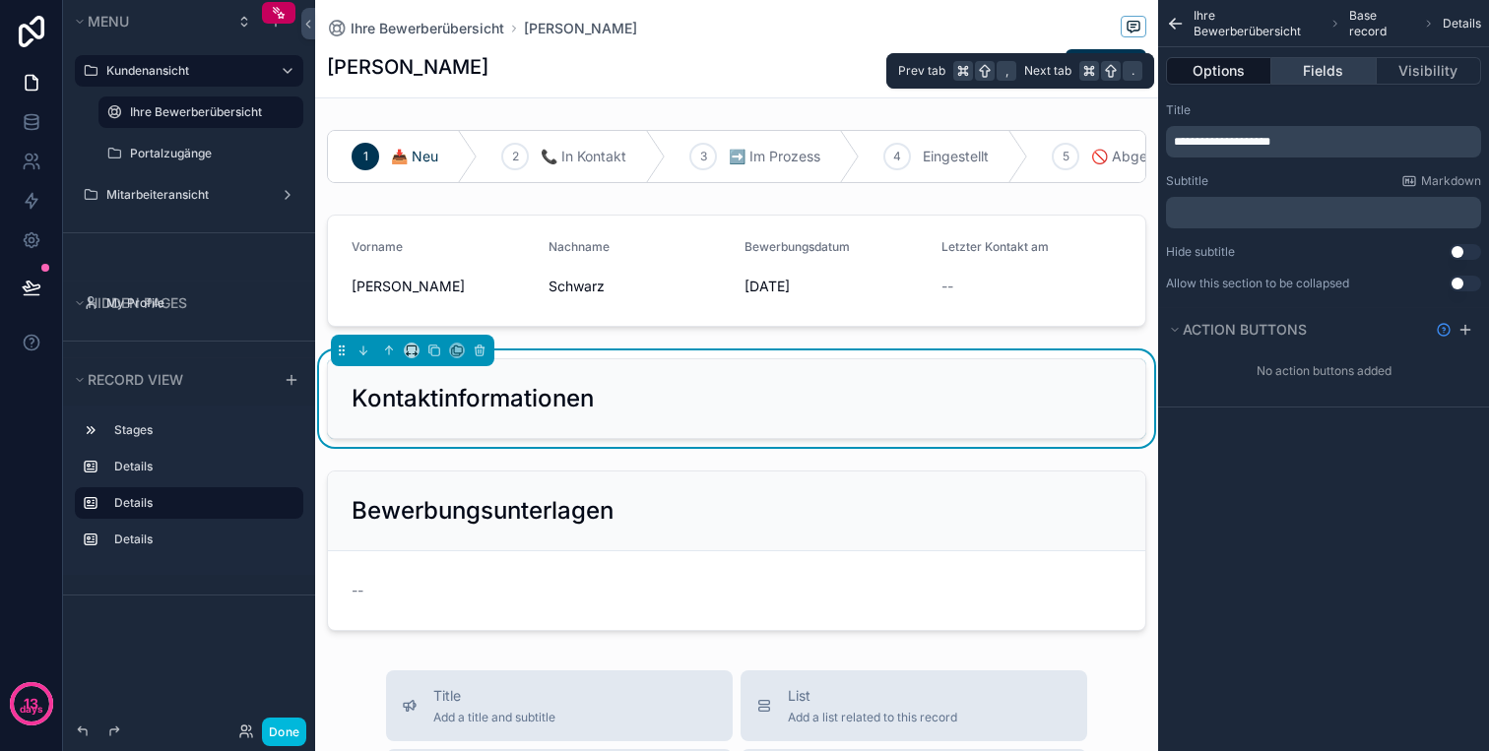
click at [1296, 73] on button "Fields" at bounding box center [1323, 71] width 104 height 28
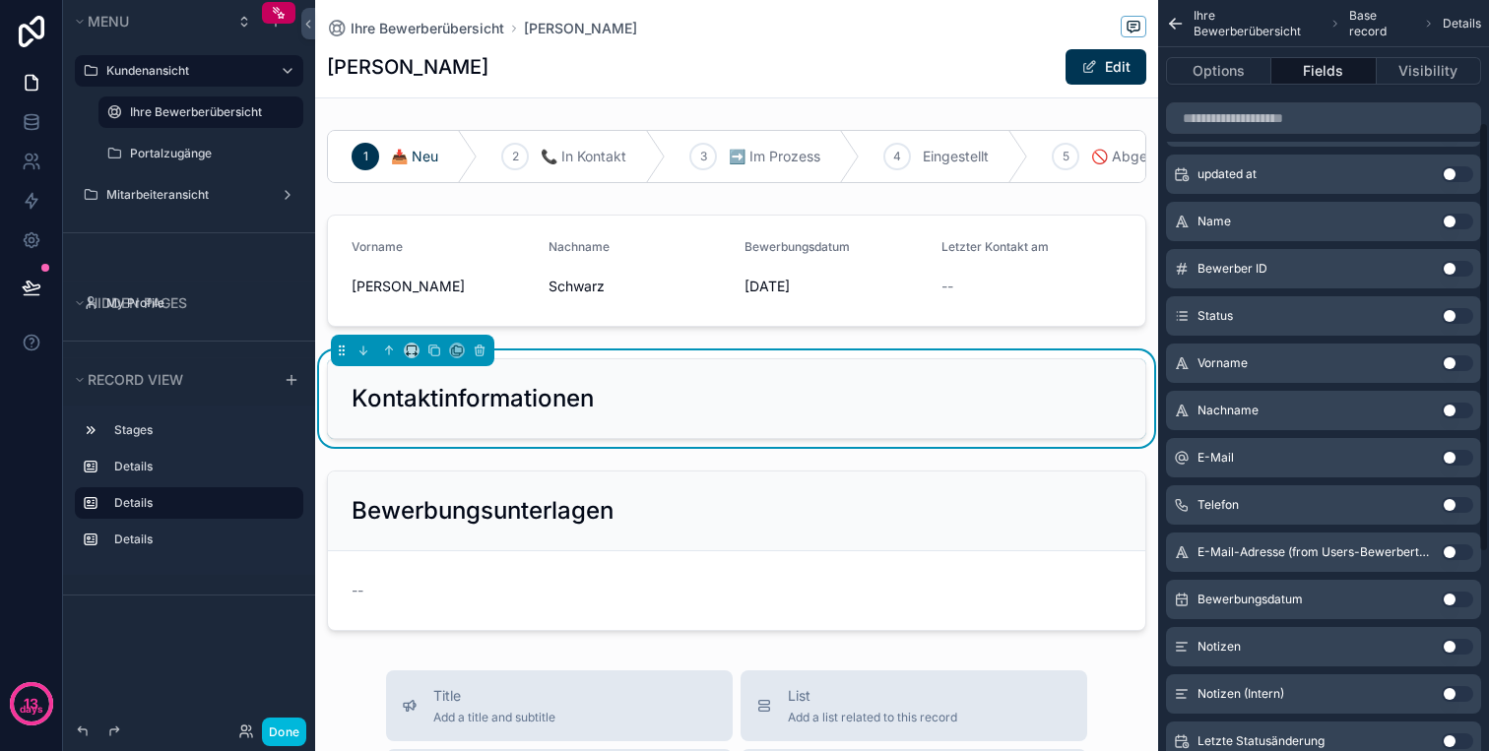
scroll to position [217, 0]
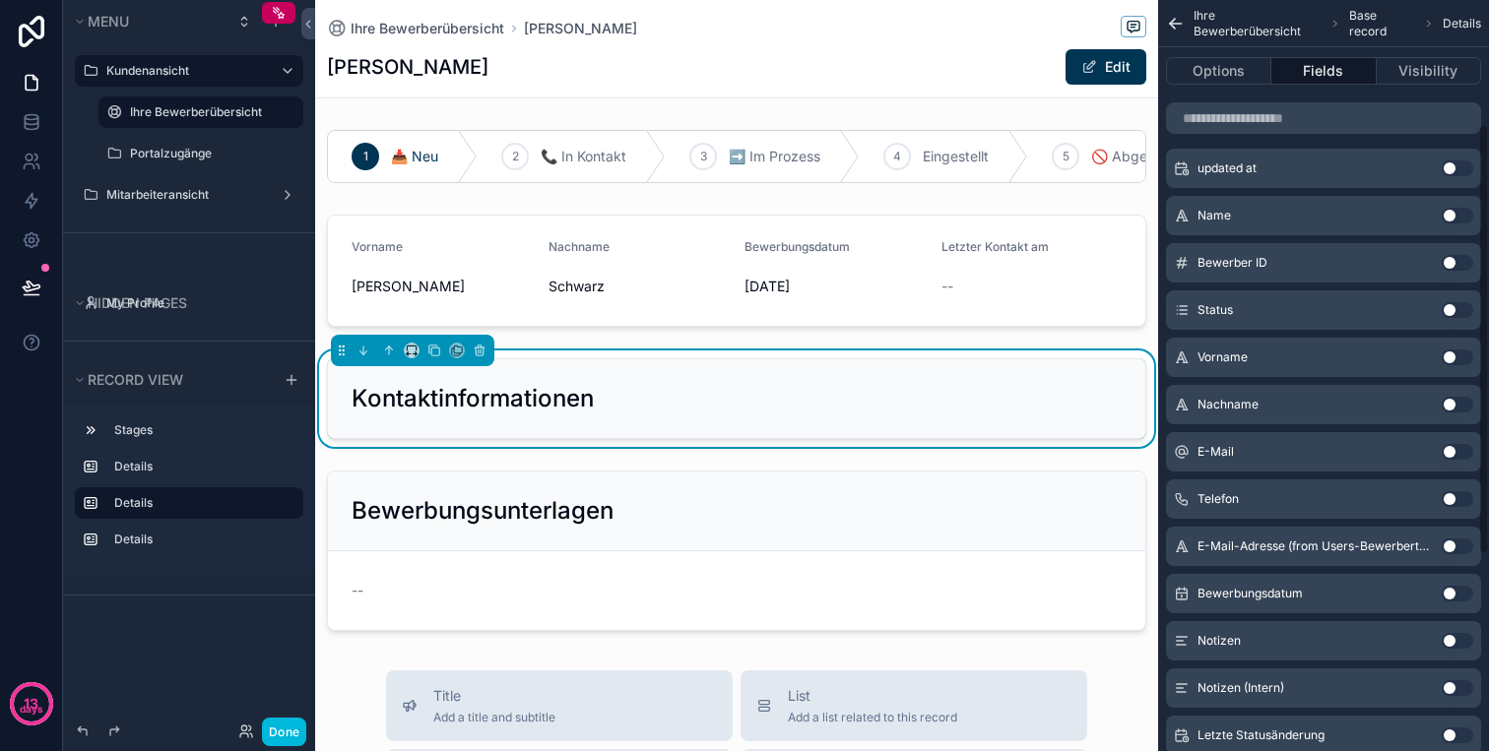
click at [1462, 495] on button "Use setting" at bounding box center [1457, 499] width 32 height 16
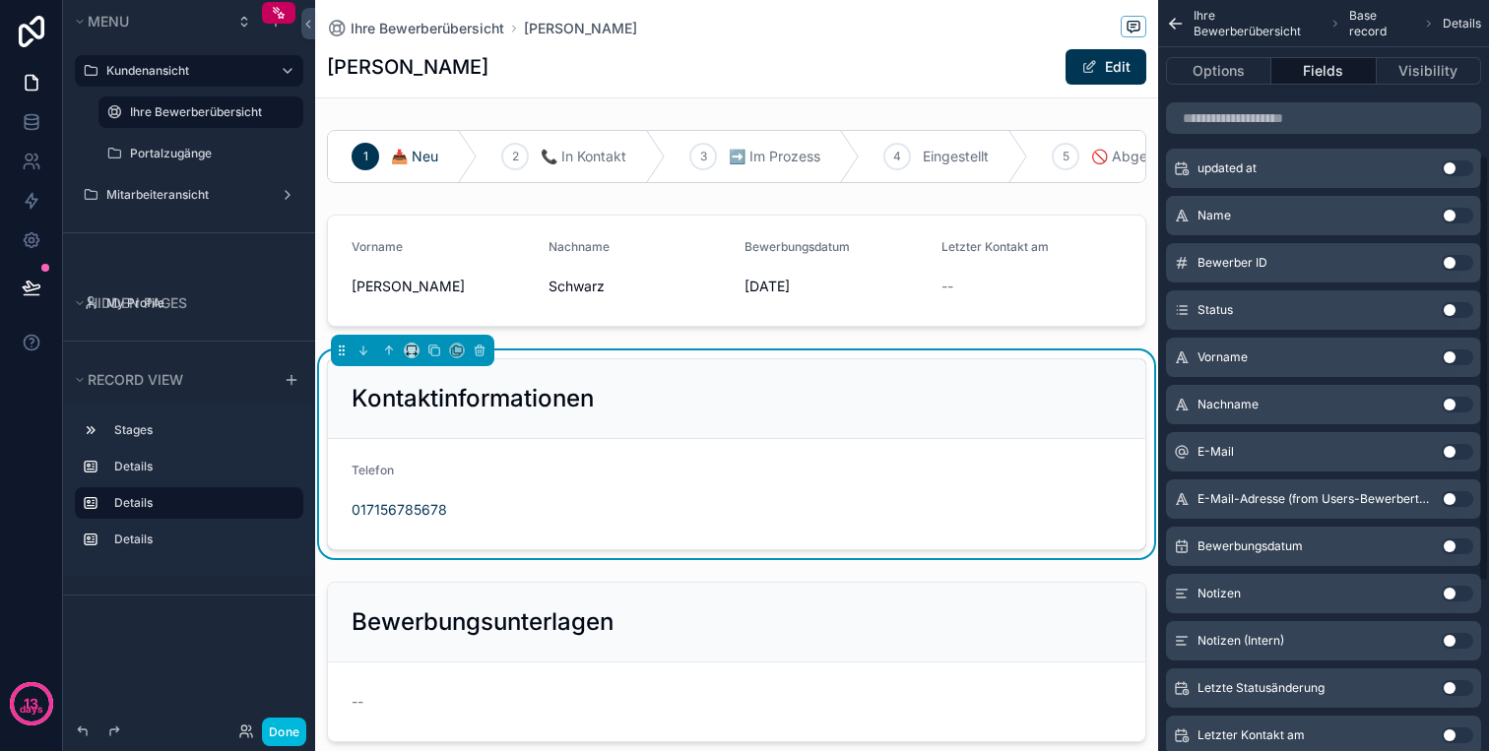
click at [1462, 451] on button "Use setting" at bounding box center [1457, 452] width 32 height 16
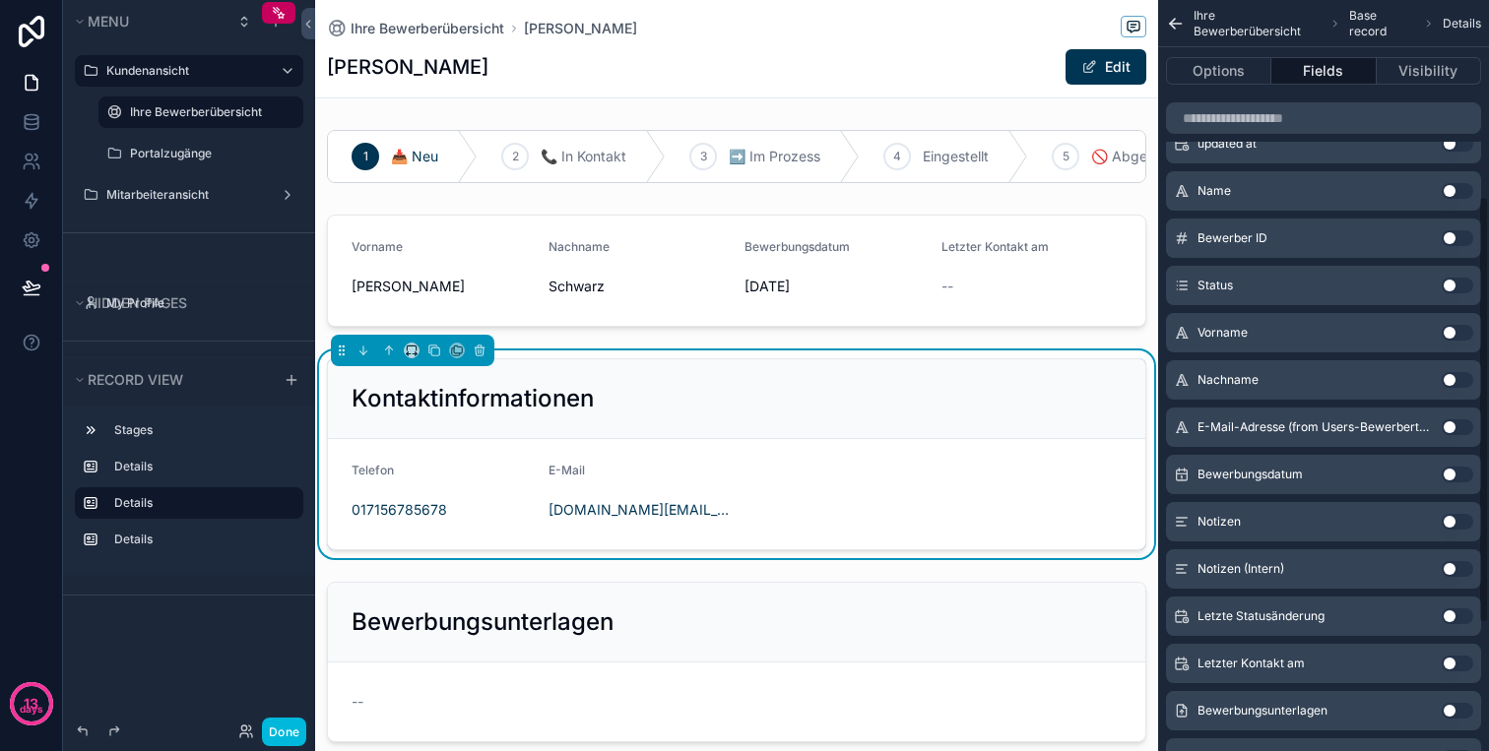
scroll to position [340, 0]
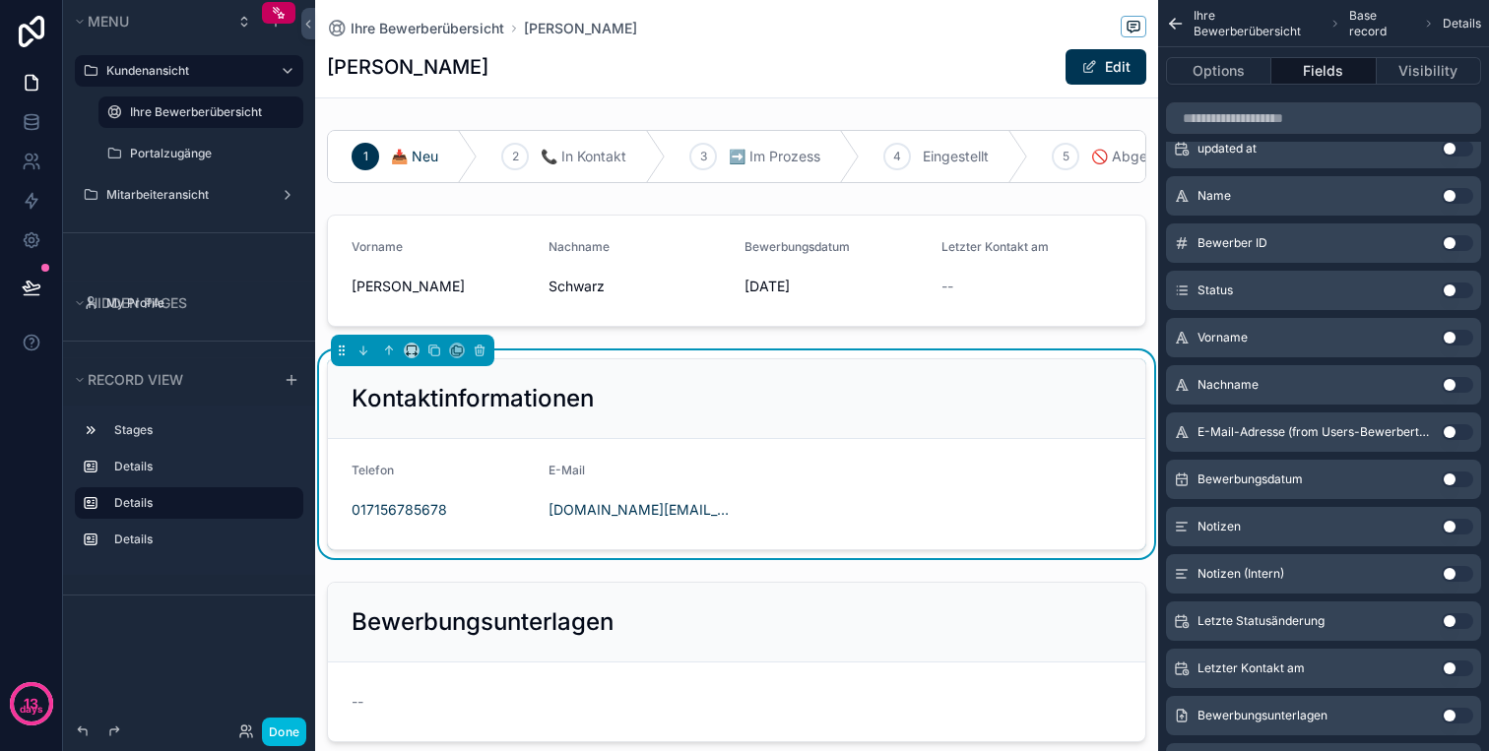
click at [1456, 534] on button "Use setting" at bounding box center [1457, 527] width 32 height 16
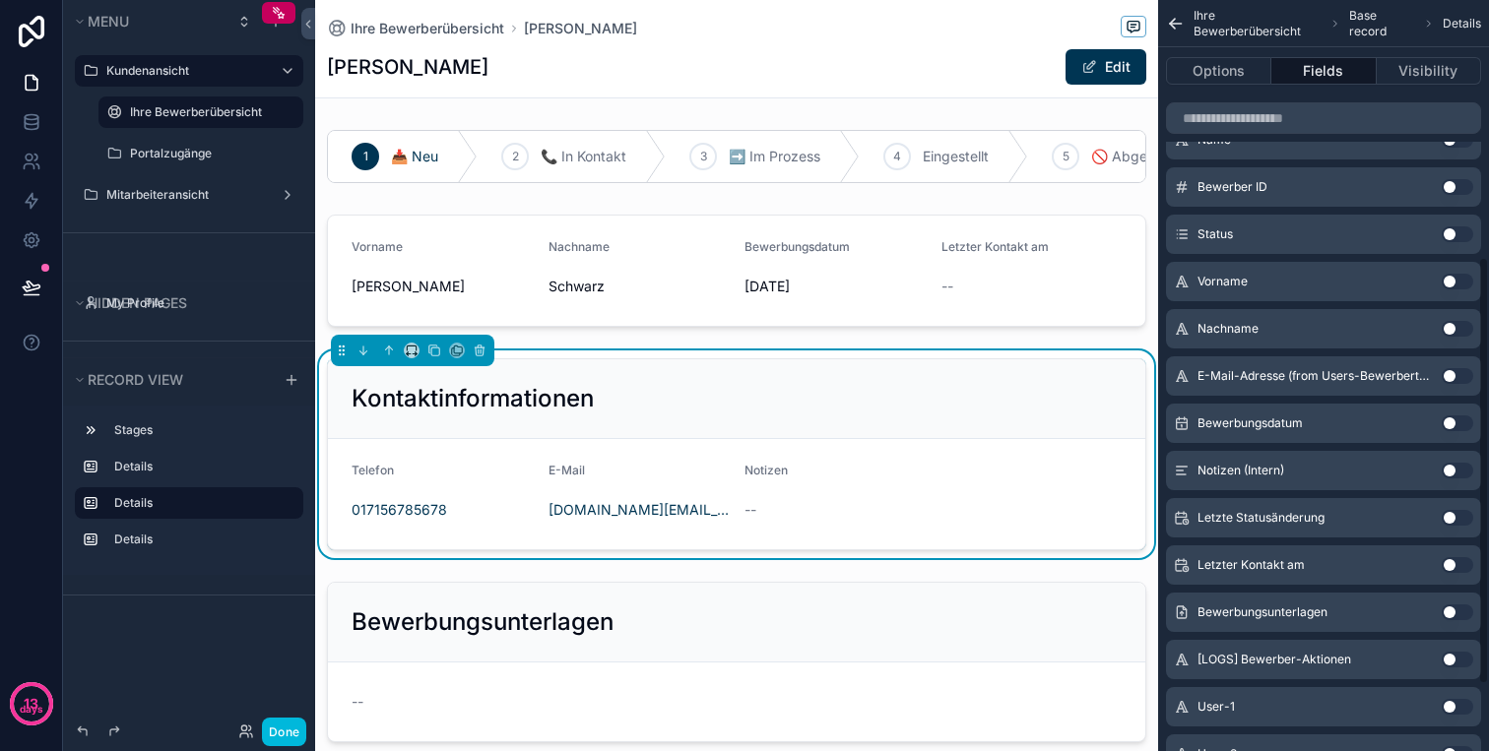
scroll to position [0, 0]
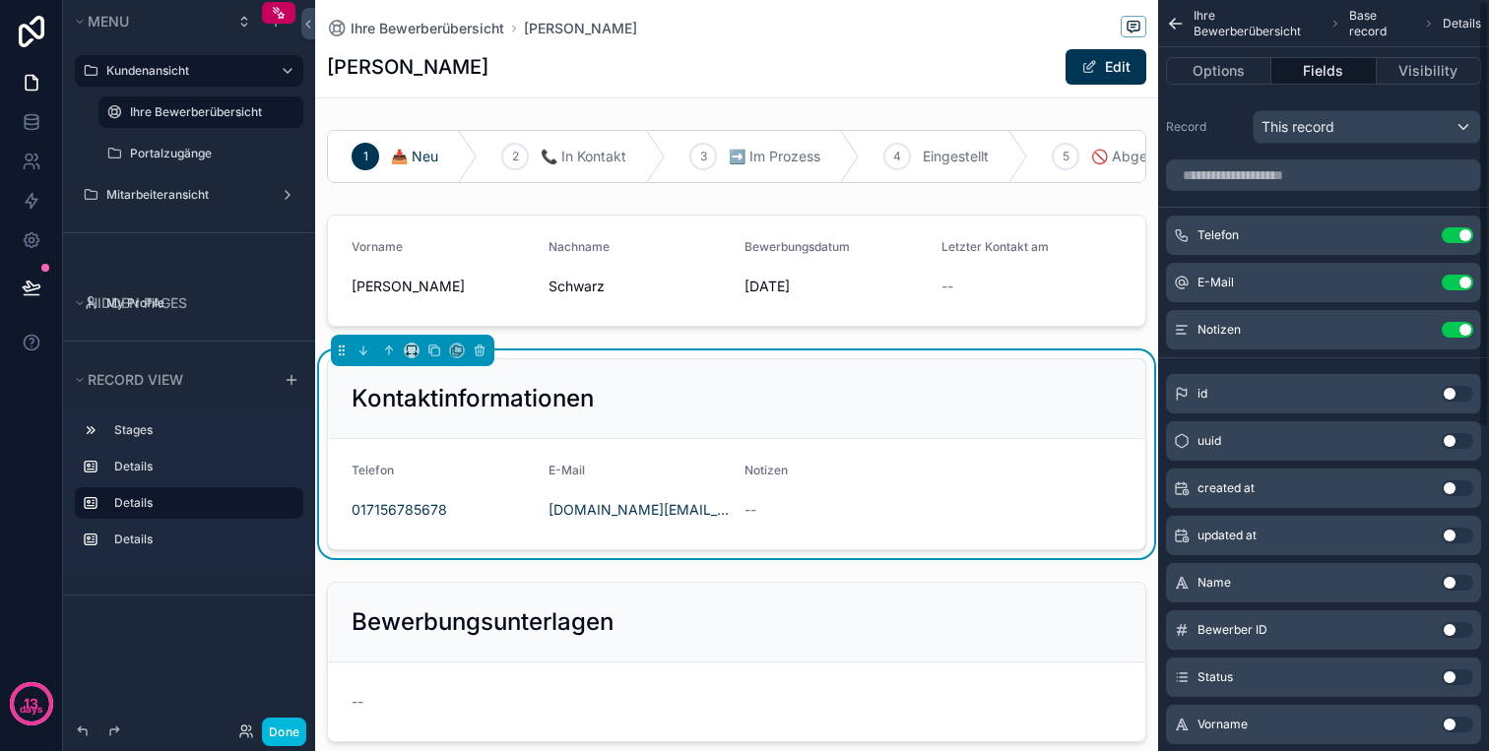
click at [1453, 332] on button "Use setting" at bounding box center [1457, 330] width 32 height 16
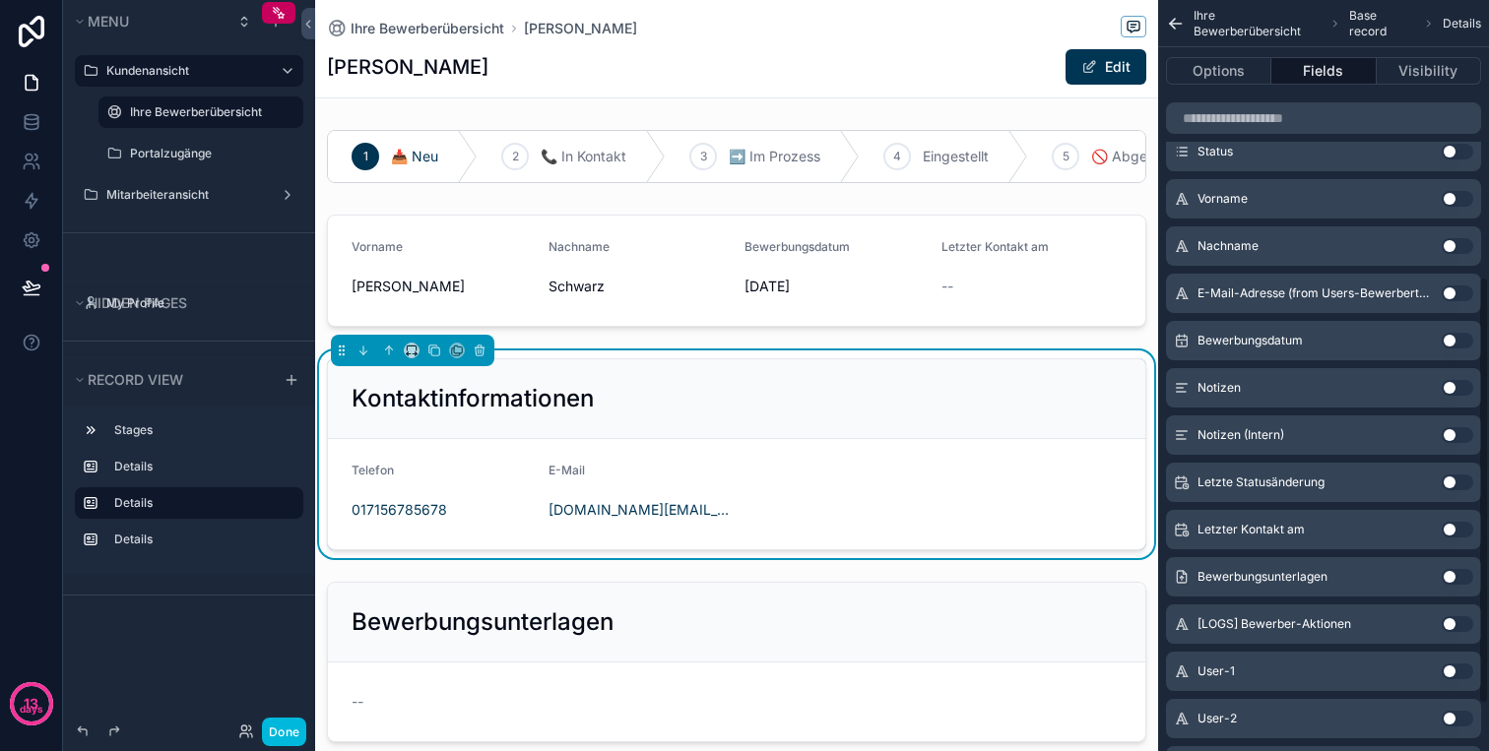
scroll to position [568, 0]
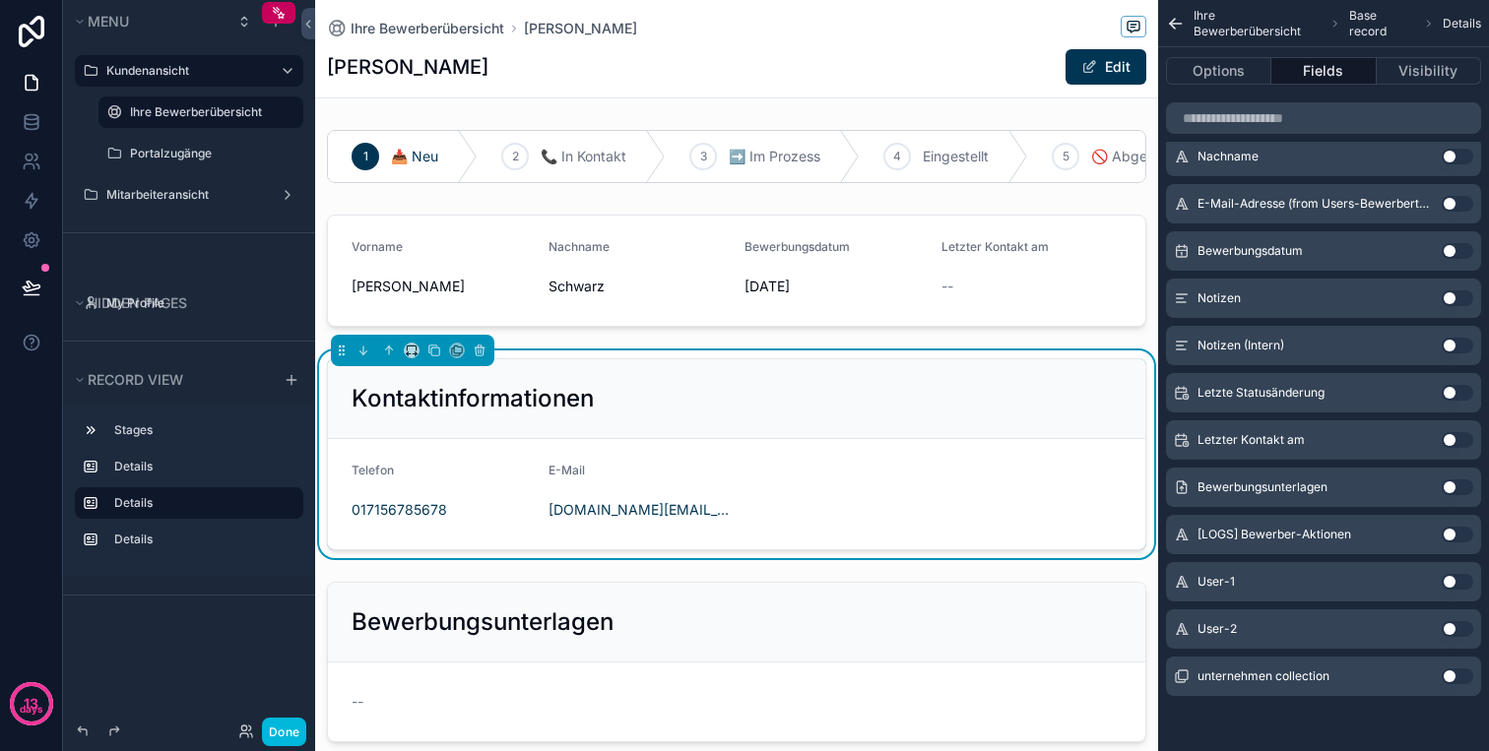
click at [1466, 581] on button "Use setting" at bounding box center [1457, 582] width 32 height 16
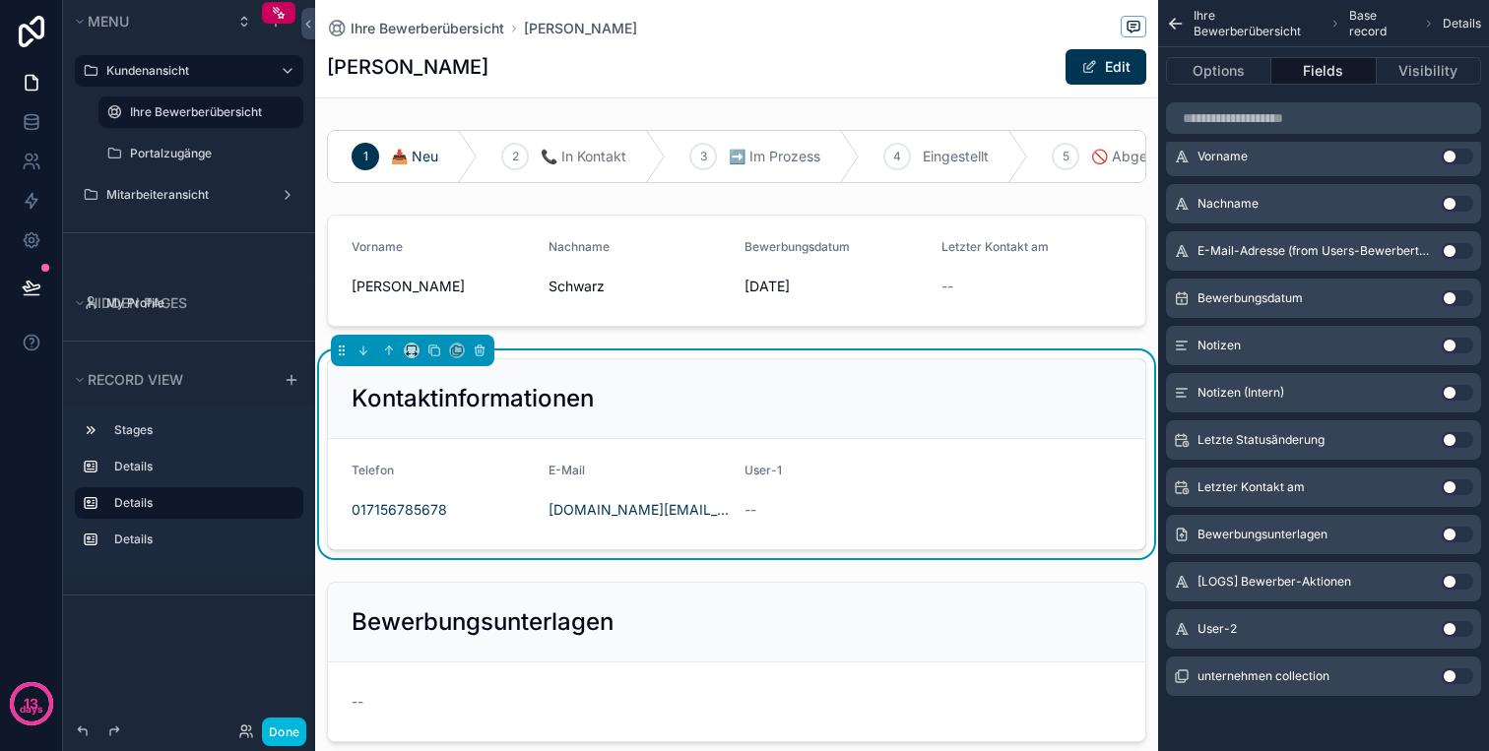
scroll to position [0, 0]
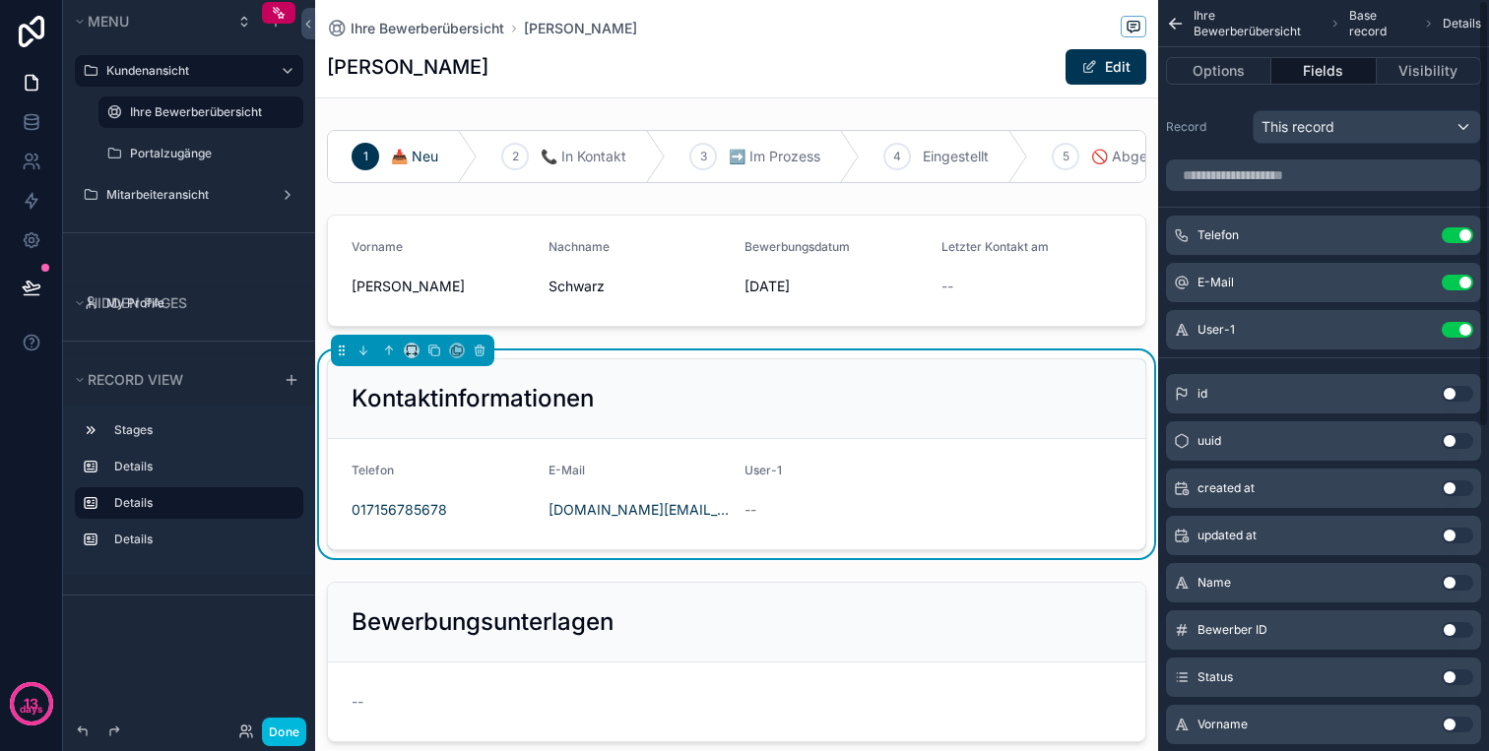
click at [1452, 326] on button "Use setting" at bounding box center [1457, 330] width 32 height 16
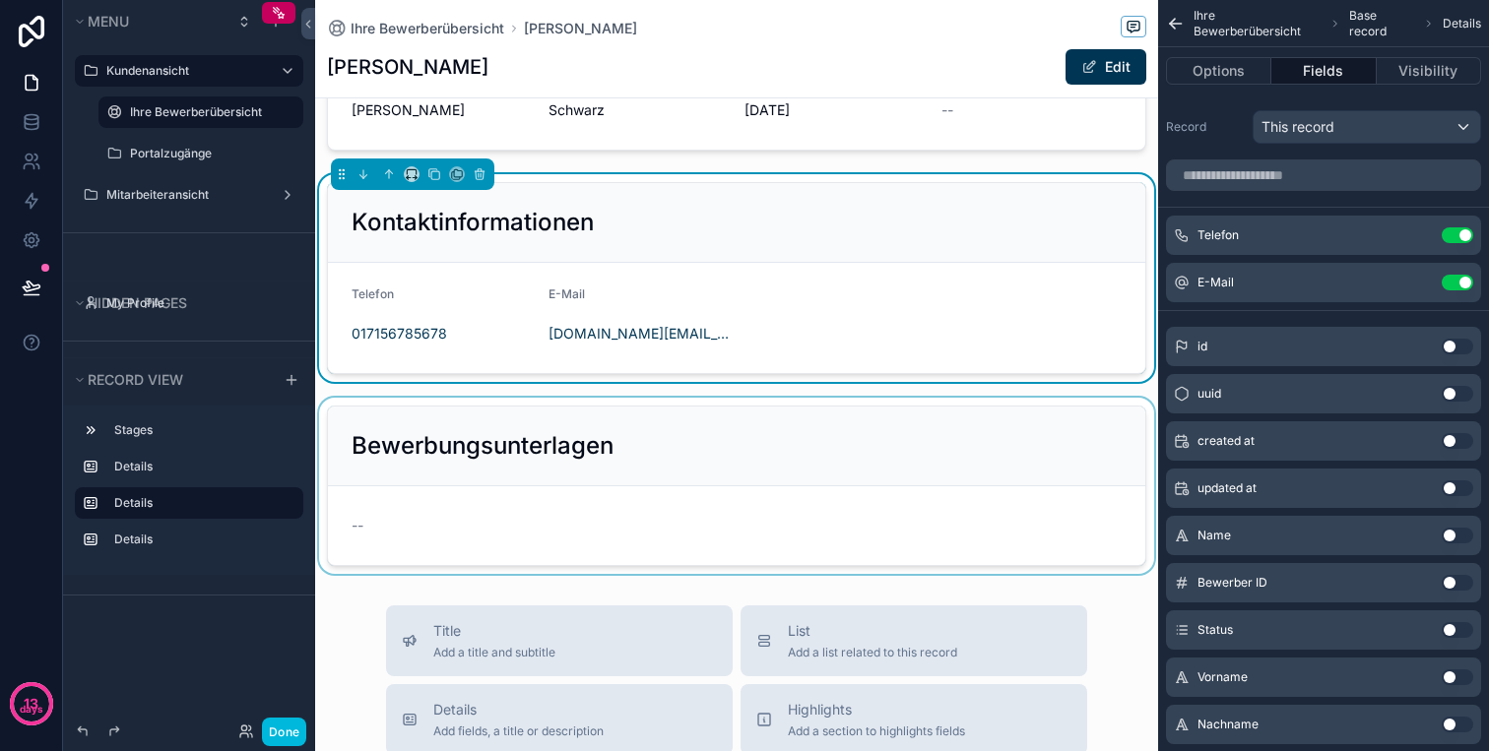
scroll to position [146, 0]
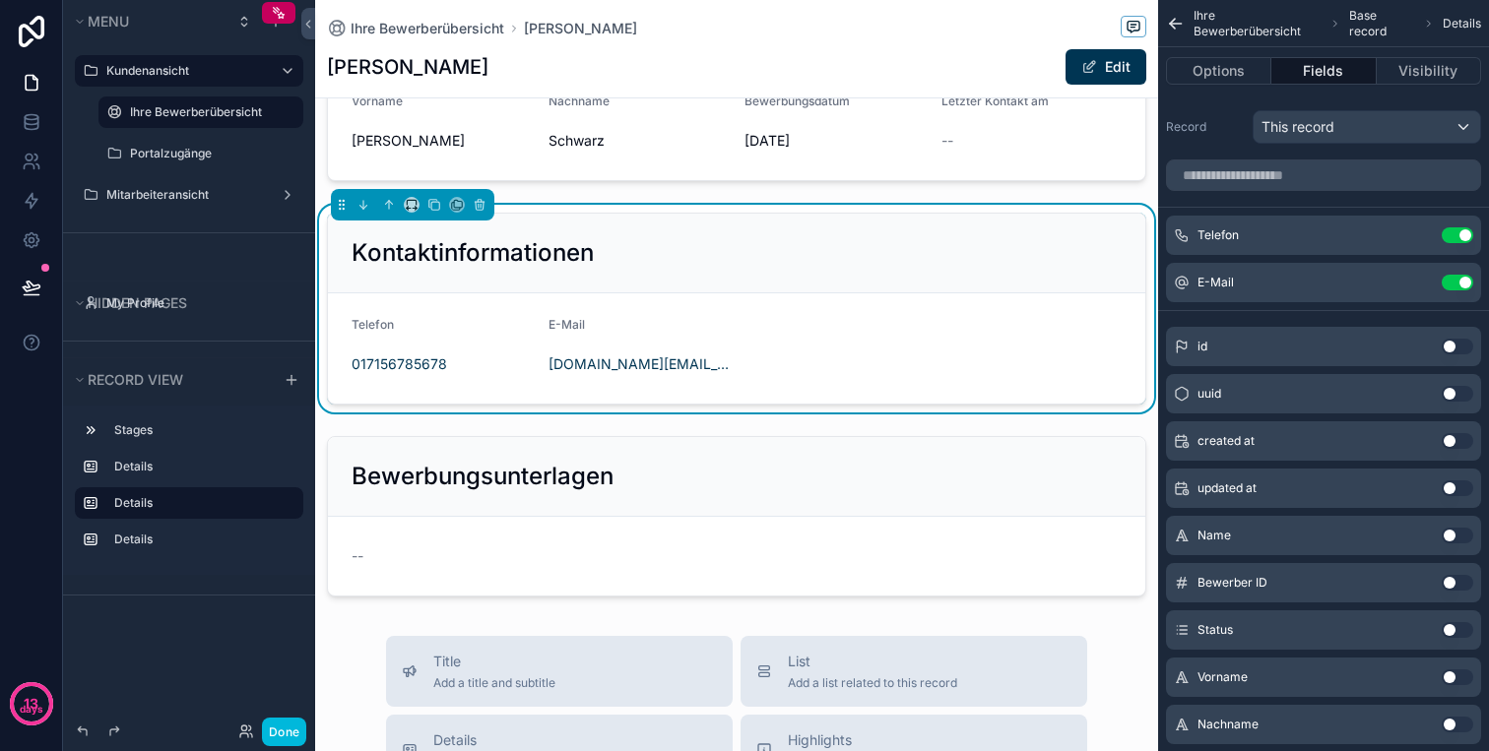
click at [769, 326] on form "Telefon [PHONE_NUMBER] E-Mail [PERSON_NAME][DOMAIN_NAME][EMAIL_ADDRESS][PERSON_…" at bounding box center [736, 348] width 817 height 110
click at [1242, 78] on button "Options" at bounding box center [1218, 71] width 105 height 28
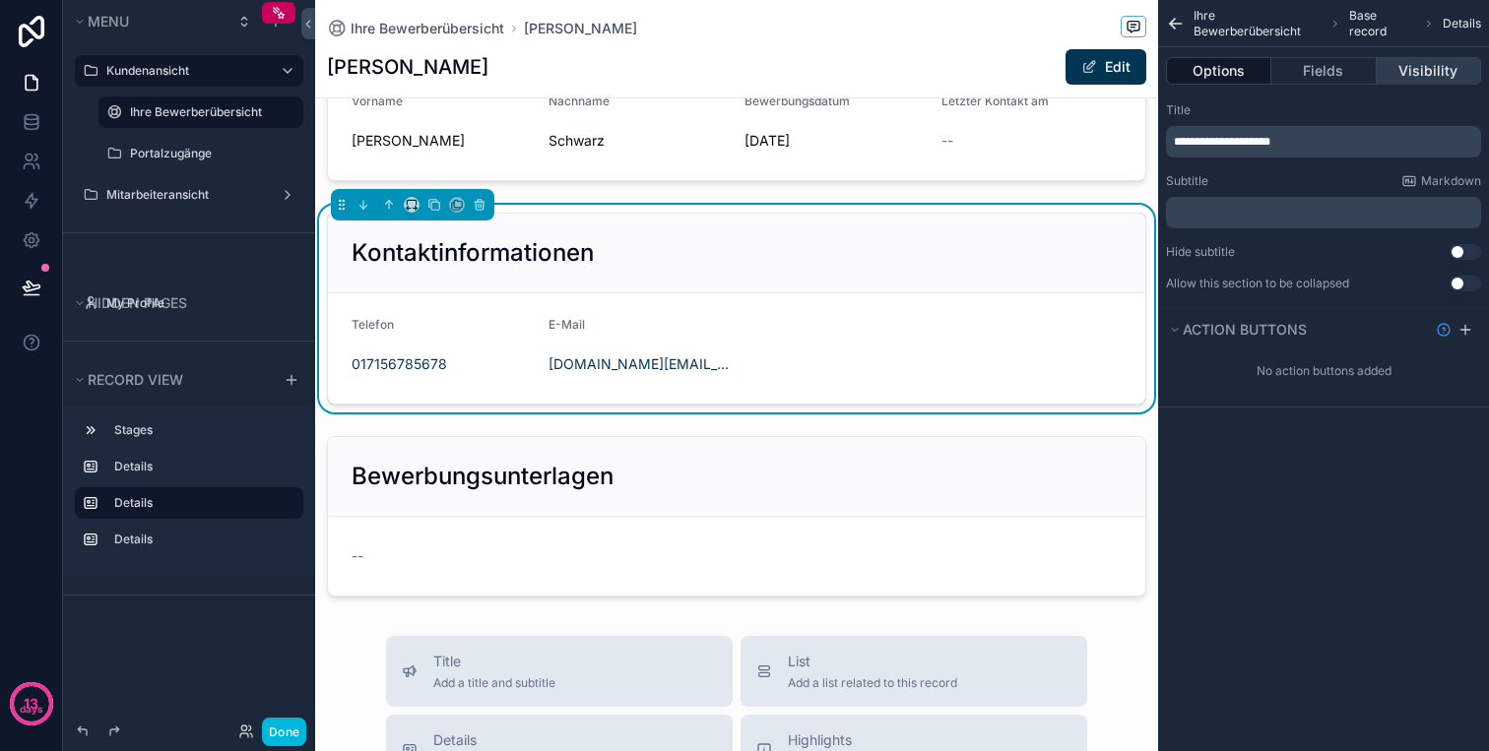
click at [1418, 67] on button "Visibility" at bounding box center [1428, 71] width 104 height 28
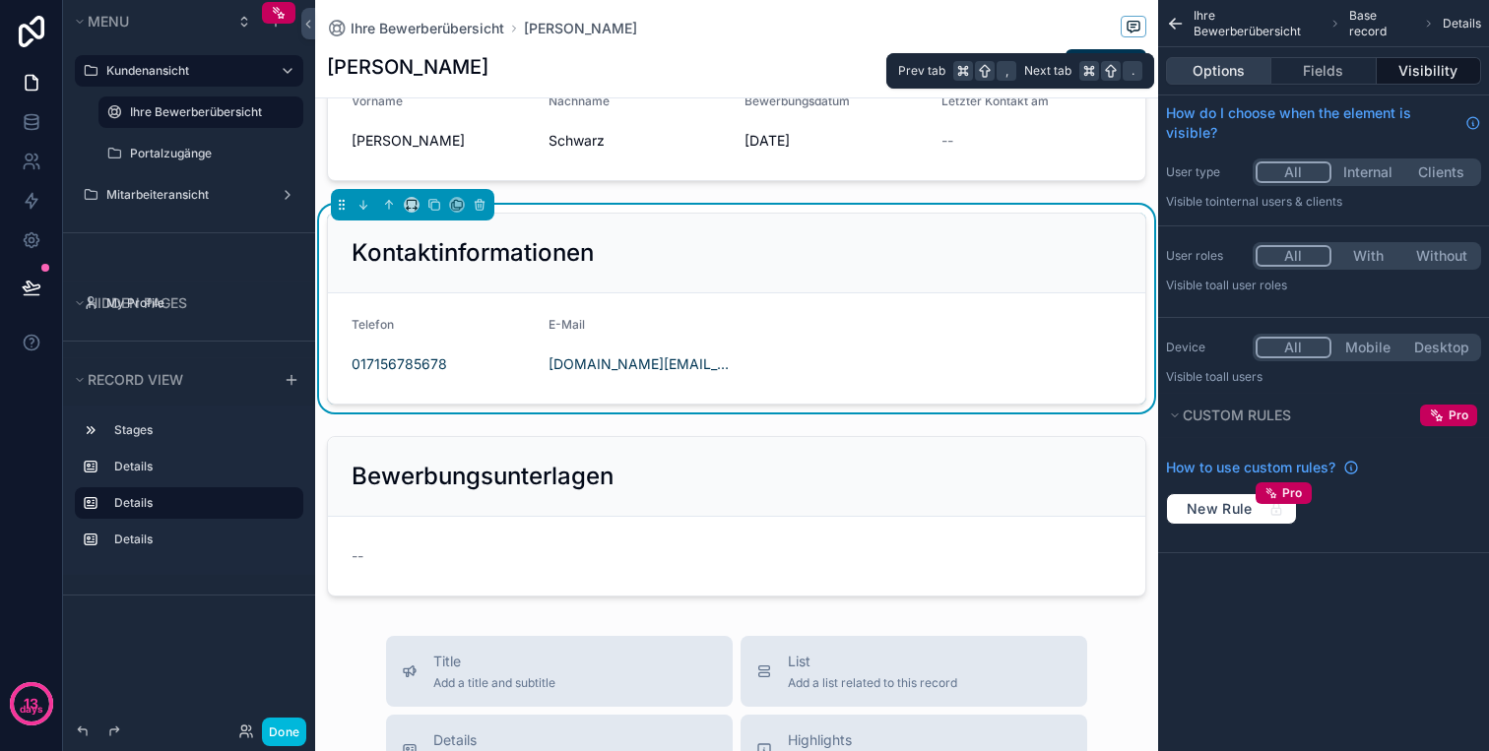
click at [1232, 61] on button "Options" at bounding box center [1218, 71] width 105 height 28
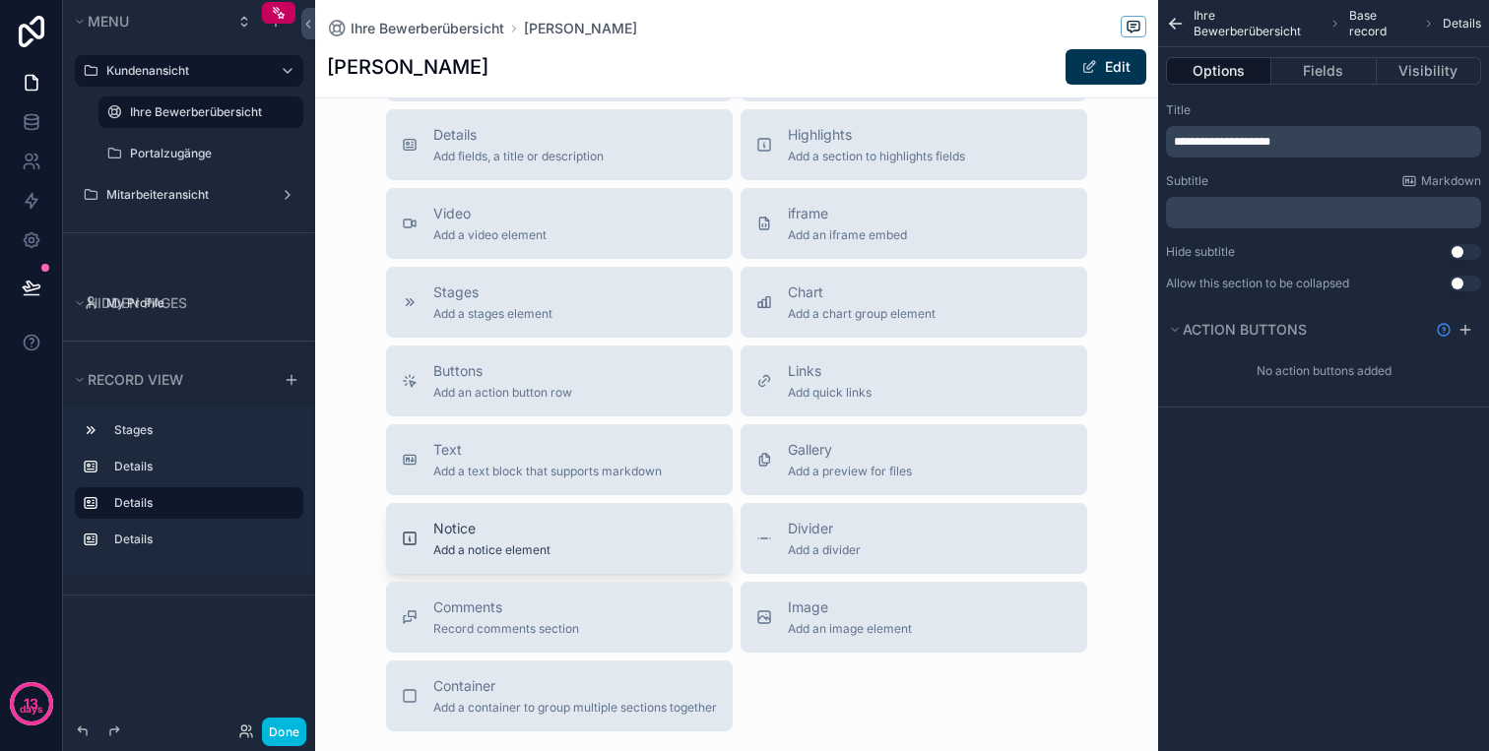
scroll to position [747, 0]
click at [469, 618] on span "Comments" at bounding box center [506, 612] width 146 height 20
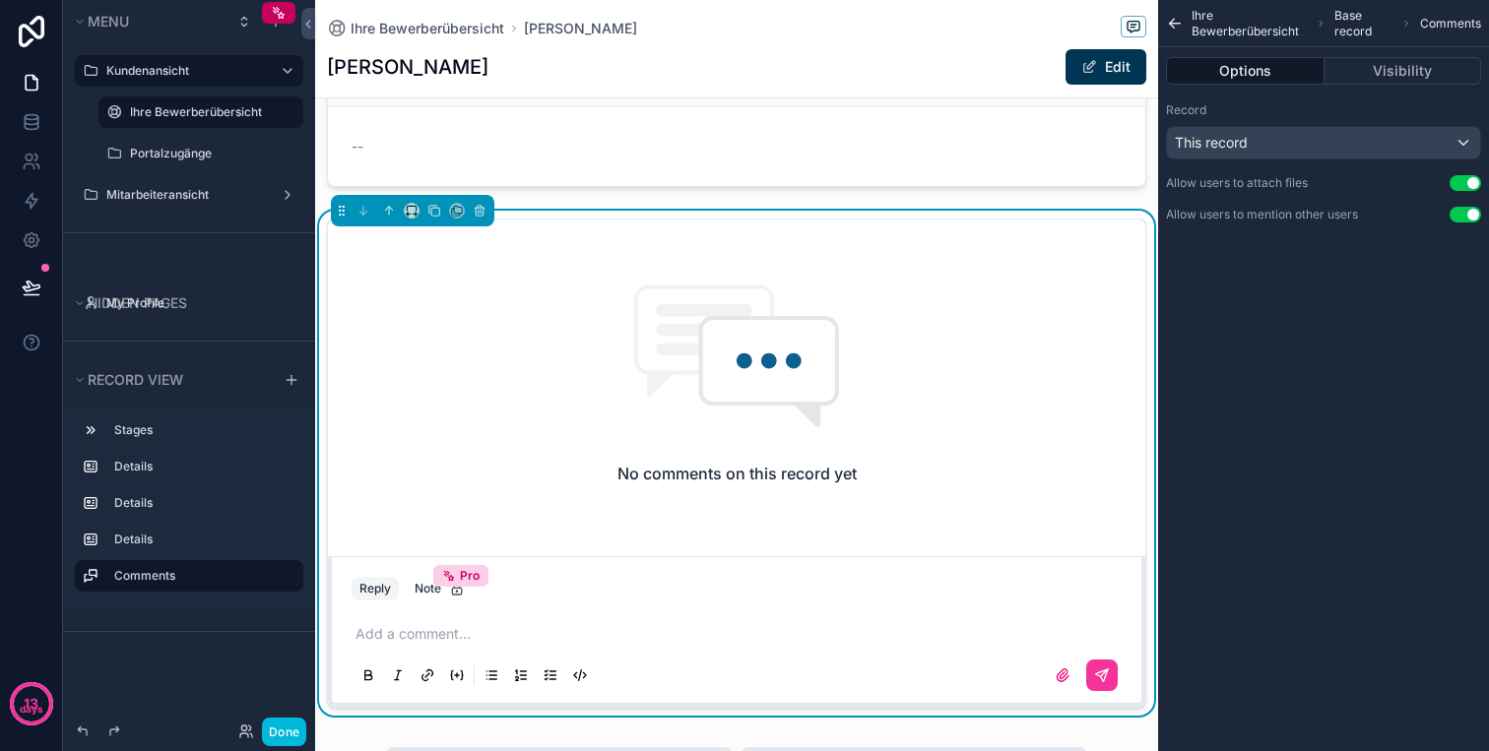
drag, startPoint x: 469, startPoint y: 618, endPoint x: 566, endPoint y: 327, distance: 307.3
click at [566, 327] on div "Ihre Bewerberübersicht Martin Schwarz Martin Schwarz Edit 1 📥 Neu 2 📞 In Kontak…" at bounding box center [736, 525] width 843 height 2161
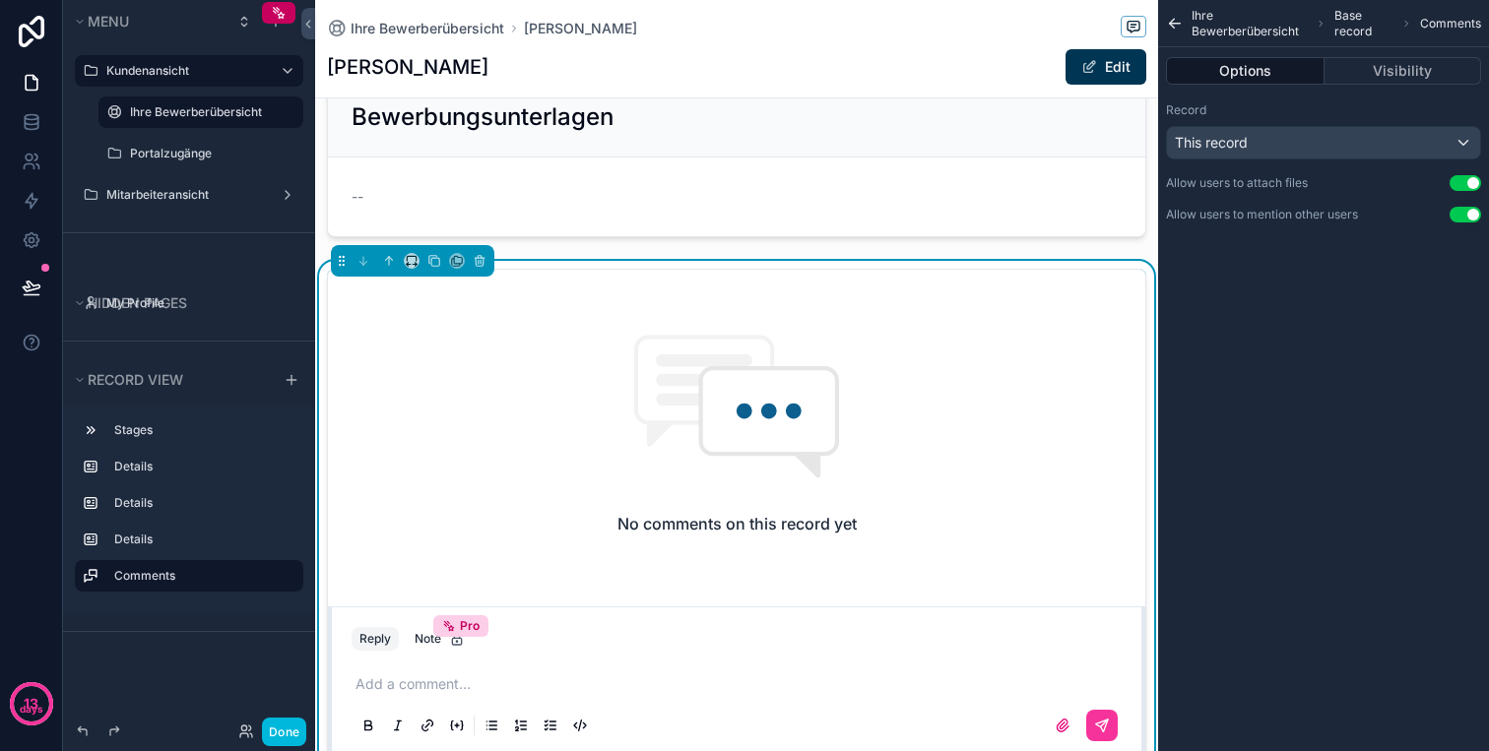
scroll to position [501, 0]
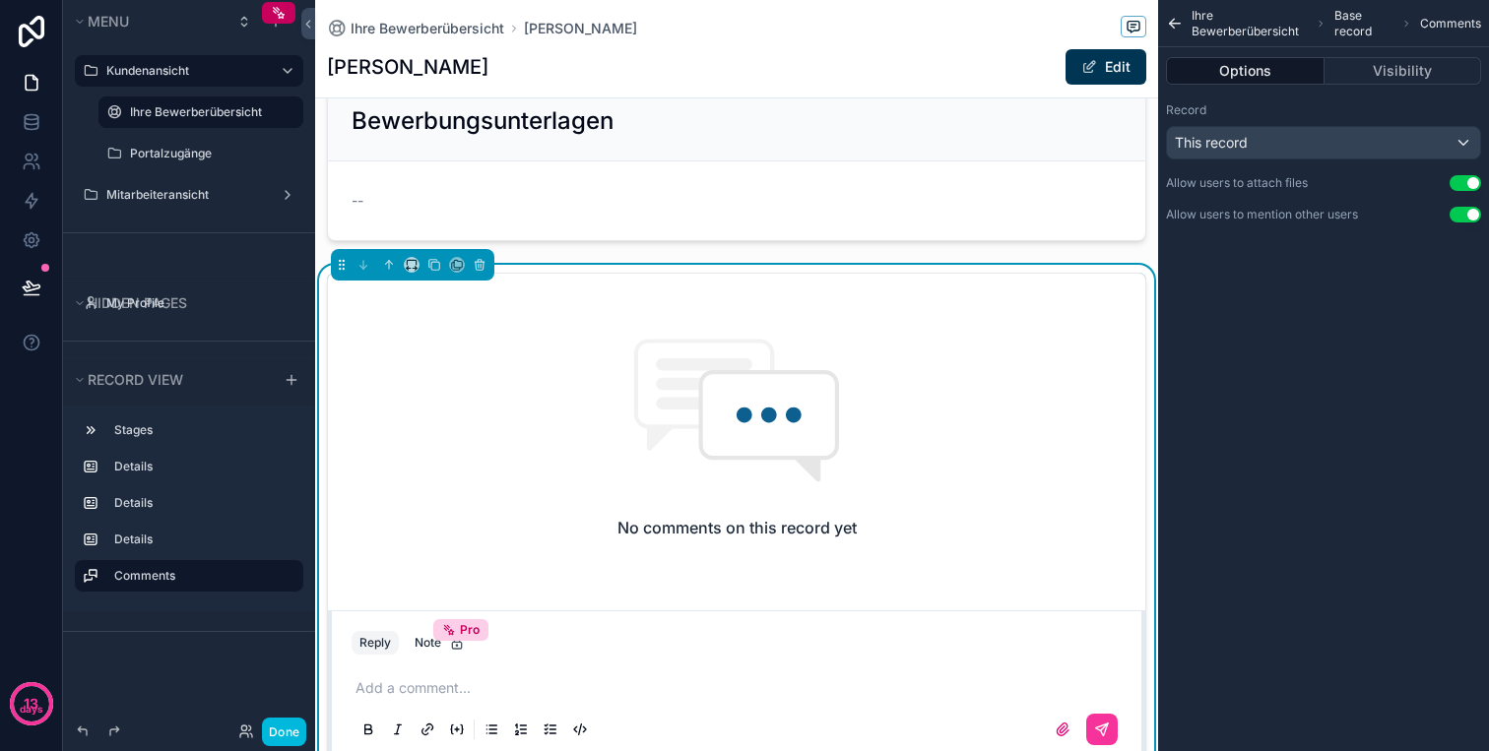
click at [442, 694] on p "scrollable content" at bounding box center [740, 688] width 770 height 20
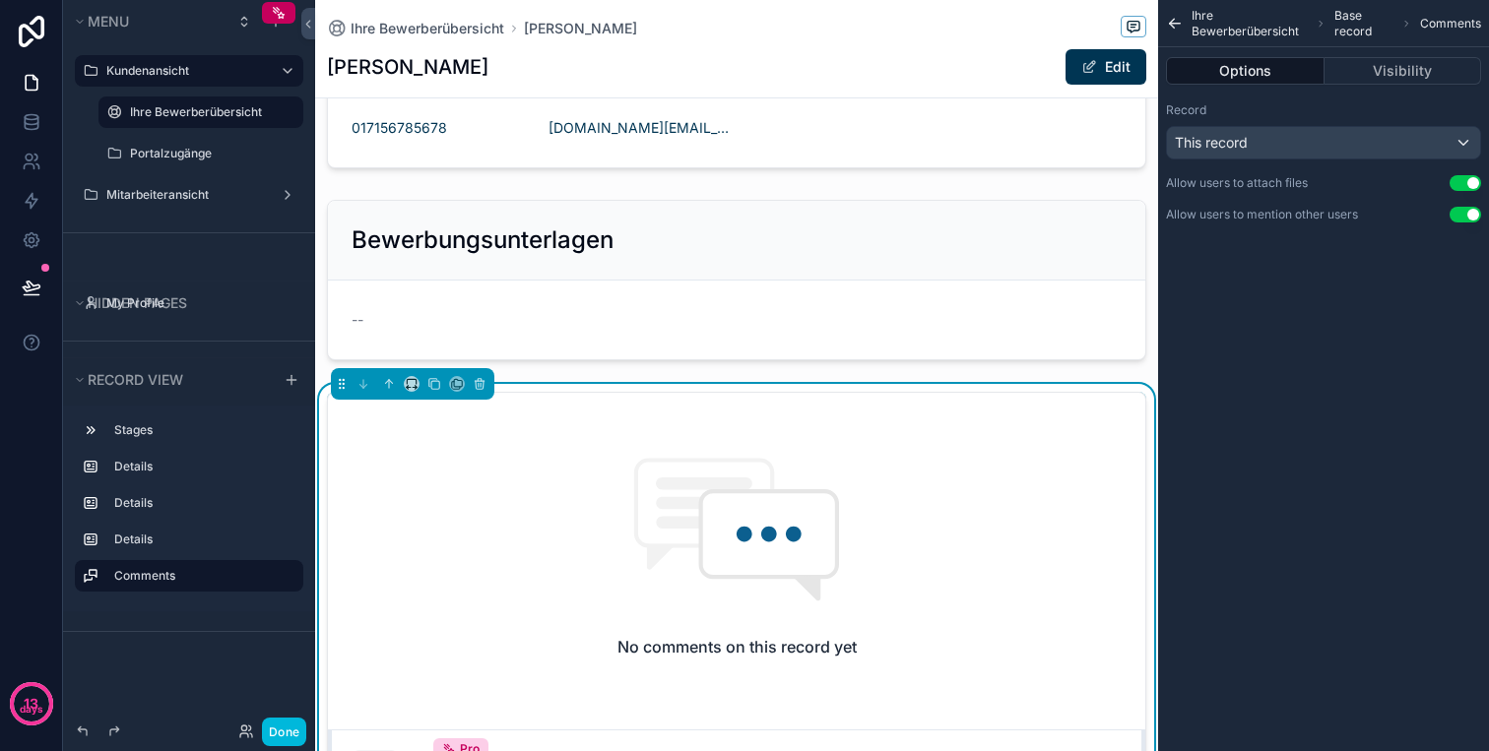
scroll to position [188, 0]
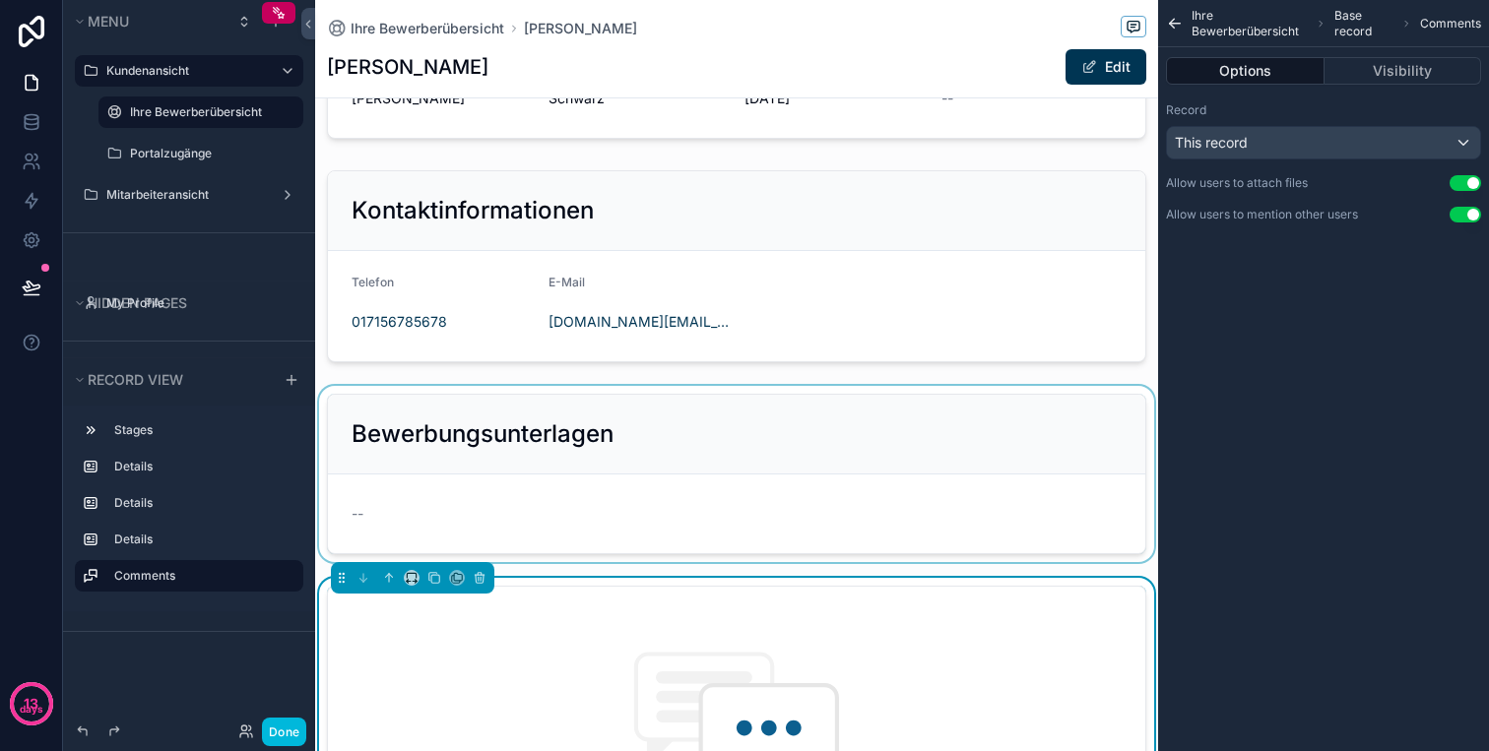
drag, startPoint x: 539, startPoint y: 603, endPoint x: 564, endPoint y: 390, distance: 214.2
click at [564, 389] on div "1 📥 Neu 2 📞 In Kontakt 3 ➡️ Im Prozess 4 Eingestellt 5 🚫 Abgelehnt Vorname Mart…" at bounding box center [736, 508] width 843 height 1149
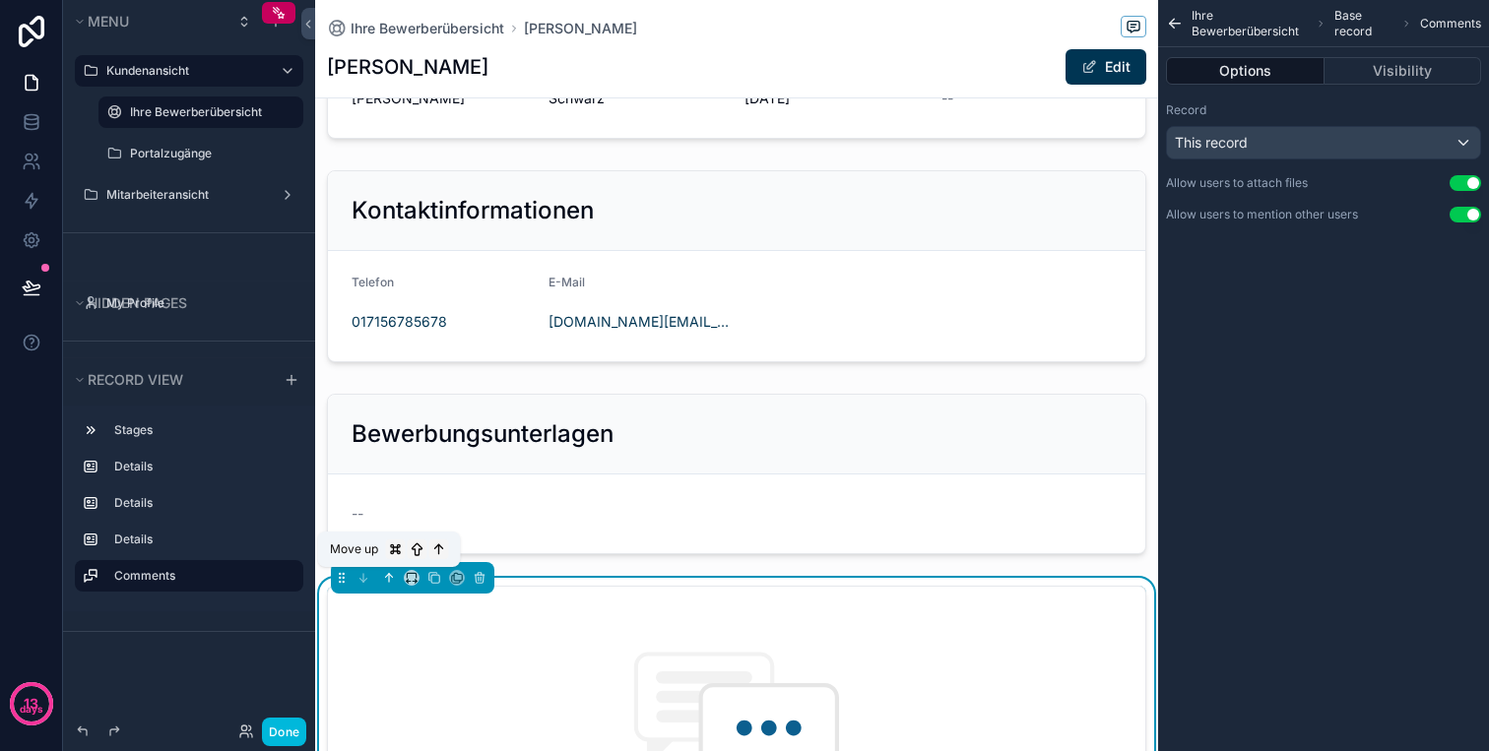
click at [389, 580] on icon "scrollable content" at bounding box center [389, 578] width 14 height 14
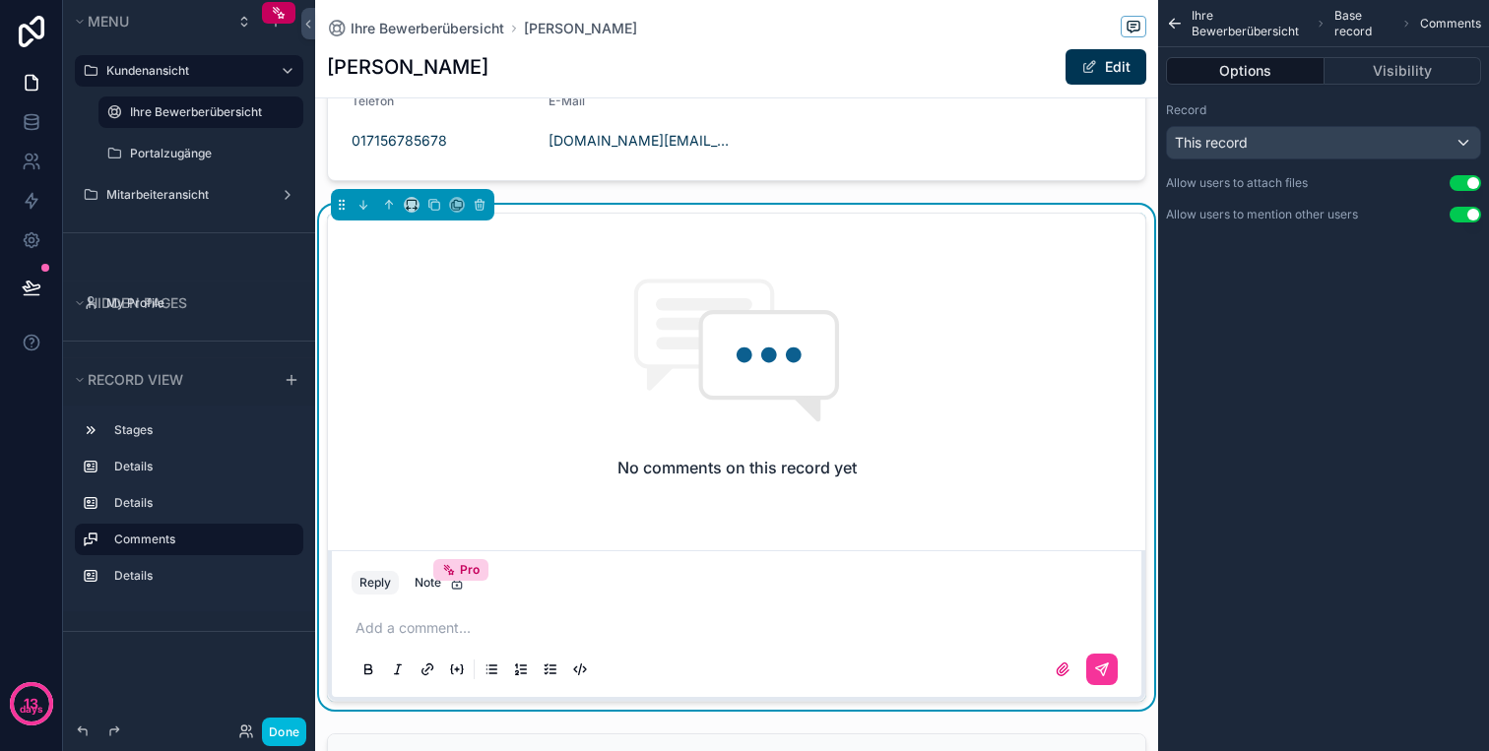
scroll to position [378, 0]
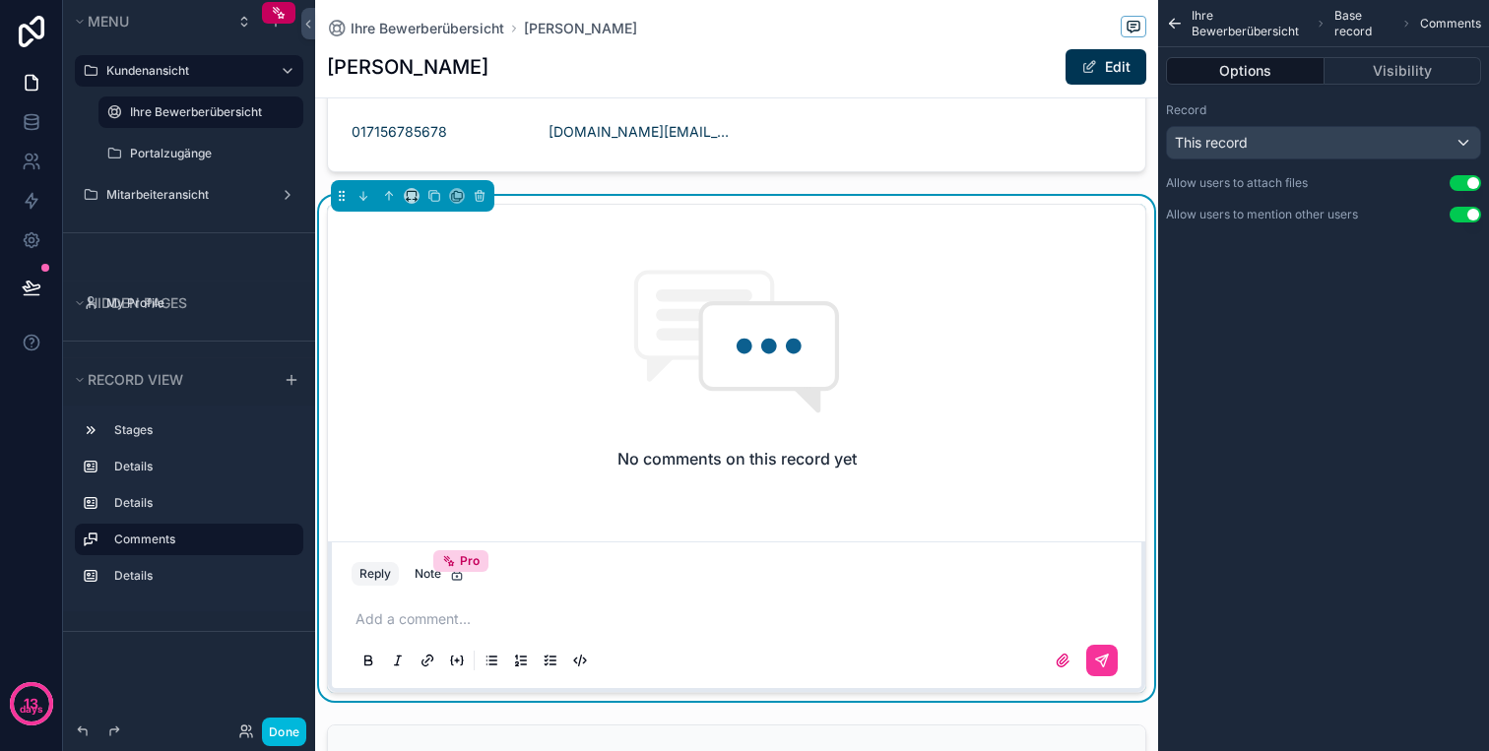
click at [625, 450] on h2 "No comments on this record yet" at bounding box center [736, 459] width 239 height 24
click at [366, 199] on icon "scrollable content" at bounding box center [363, 196] width 14 height 14
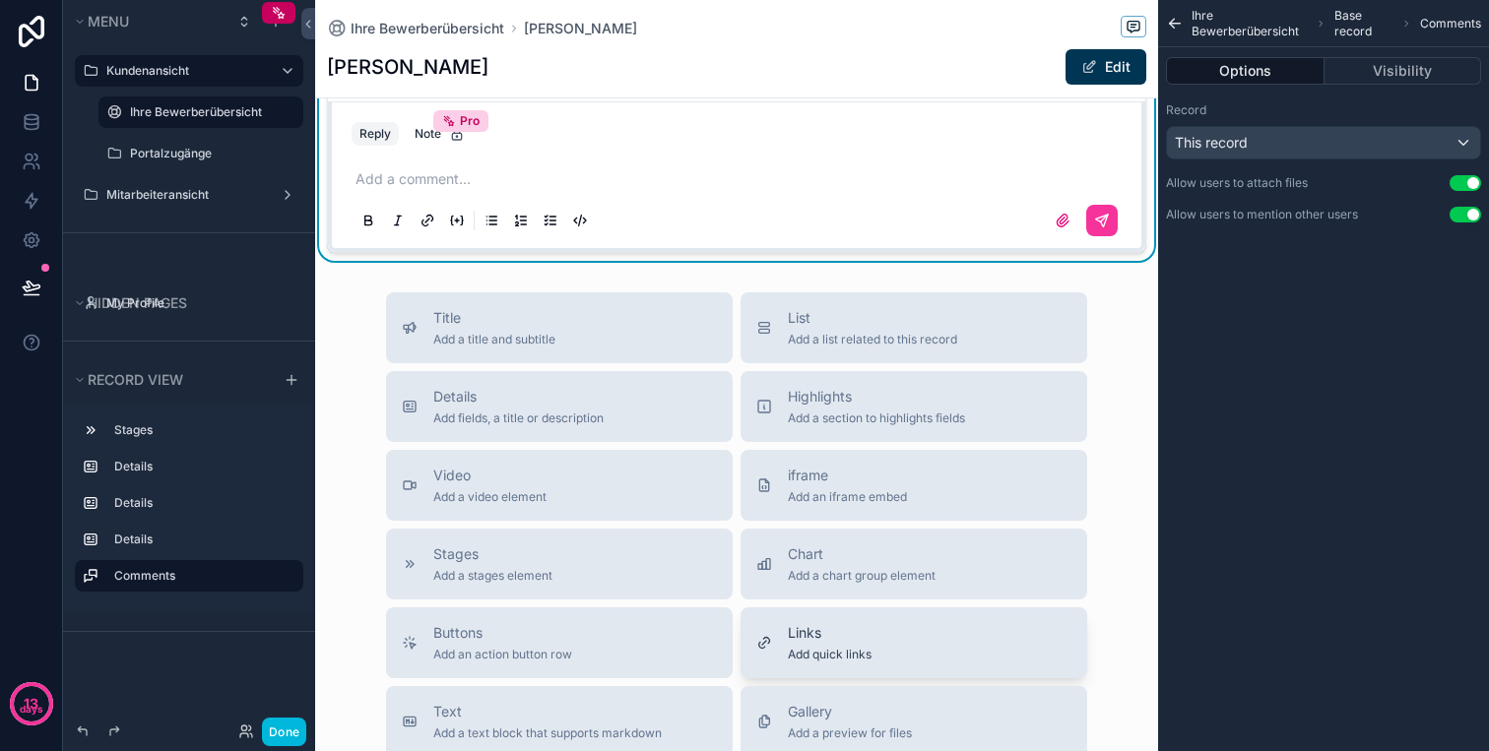
scroll to position [1005, 0]
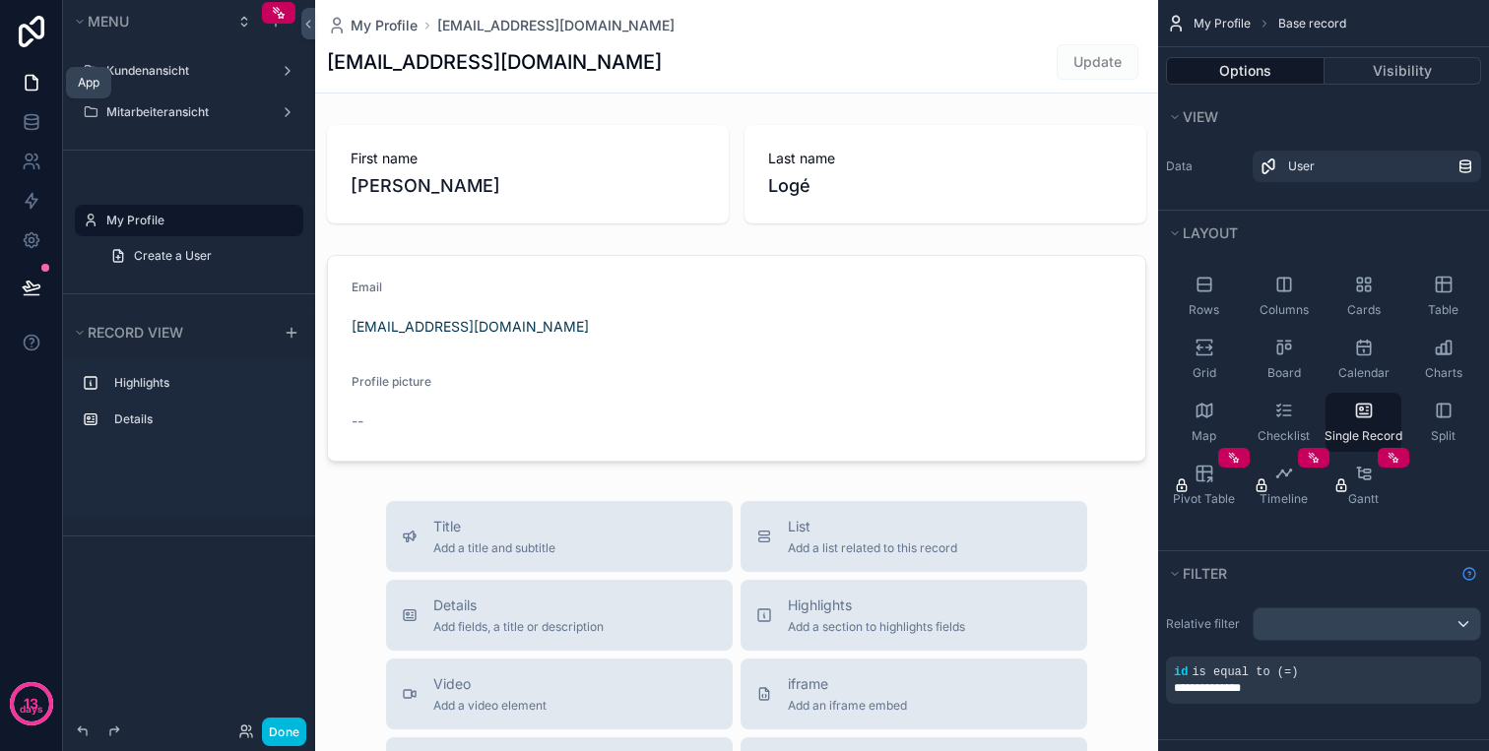
click at [38, 85] on icon at bounding box center [32, 83] width 20 height 20
click at [168, 63] on label "Kundenansicht" at bounding box center [185, 71] width 158 height 16
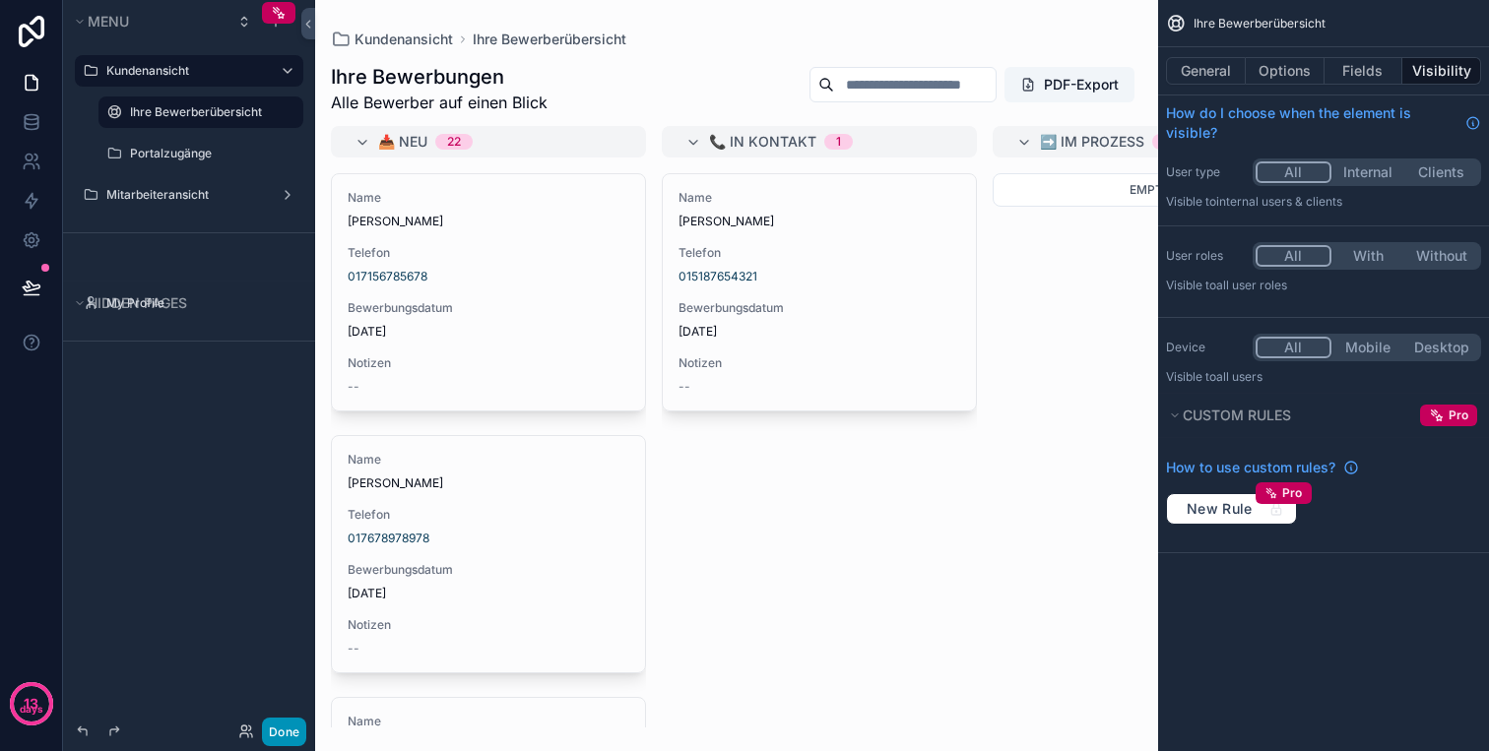
click at [276, 727] on button "Done" at bounding box center [284, 732] width 44 height 29
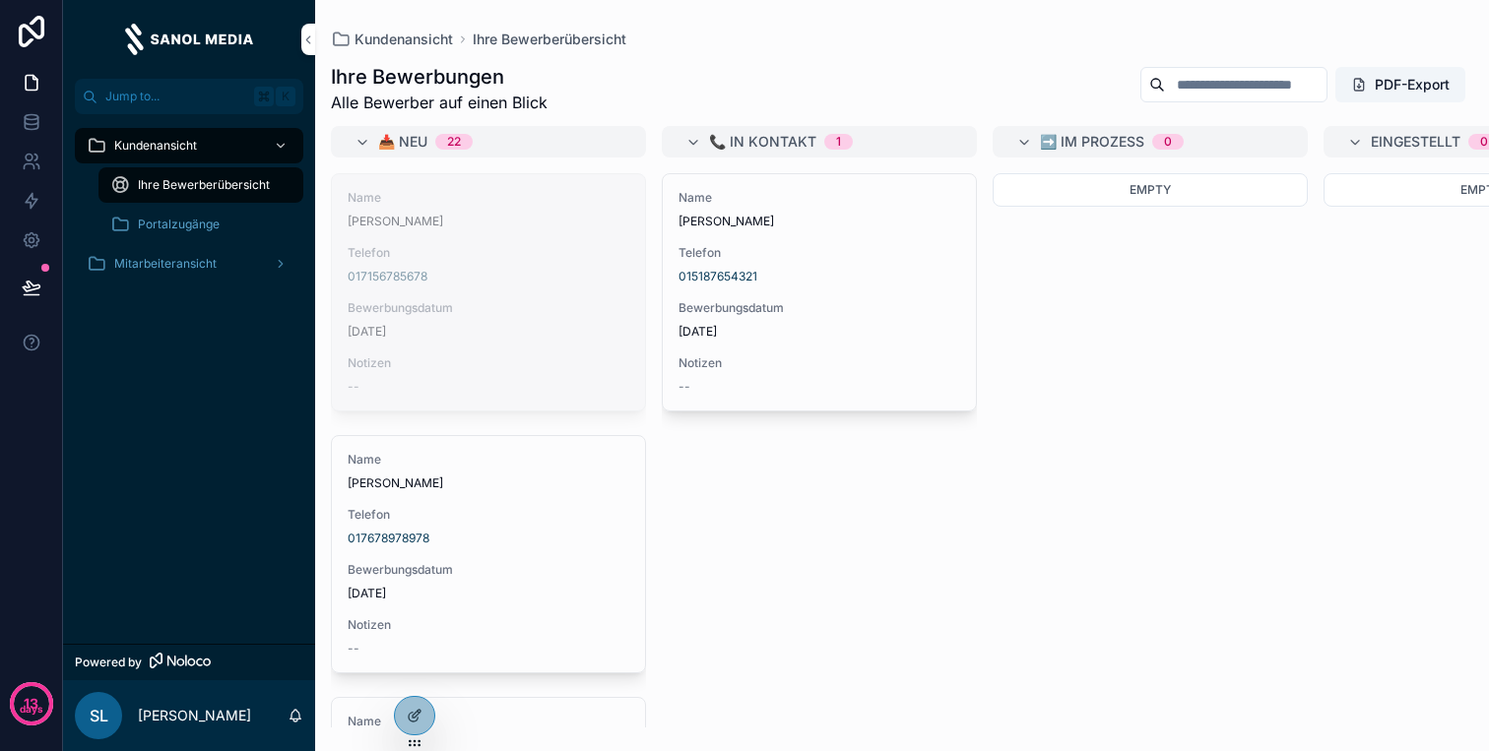
drag, startPoint x: 443, startPoint y: 331, endPoint x: 600, endPoint y: 195, distance: 207.3
click at [0, 0] on span "Absagen" at bounding box center [0, 0] width 0 height 0
click at [529, 228] on span "[PERSON_NAME]" at bounding box center [489, 222] width 282 height 16
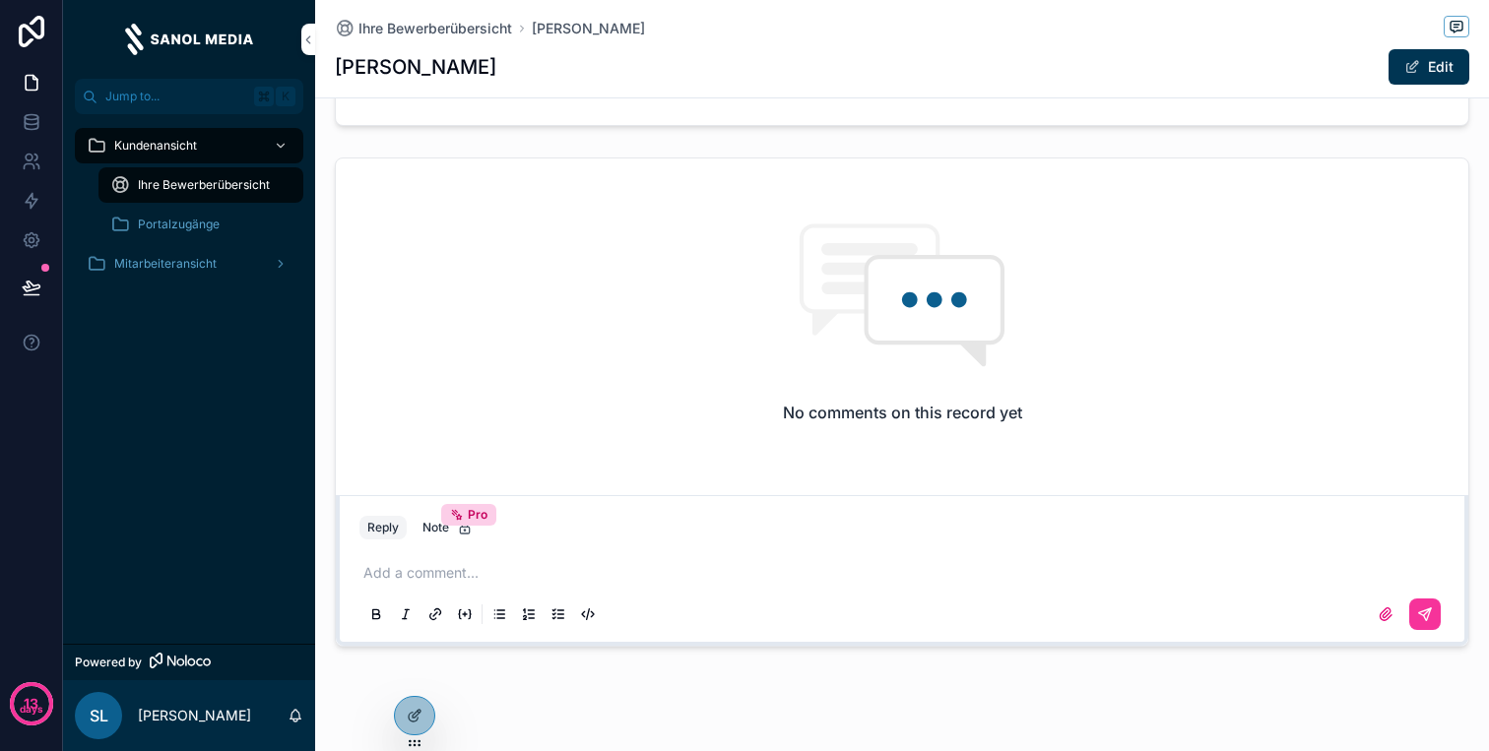
scroll to position [646, 0]
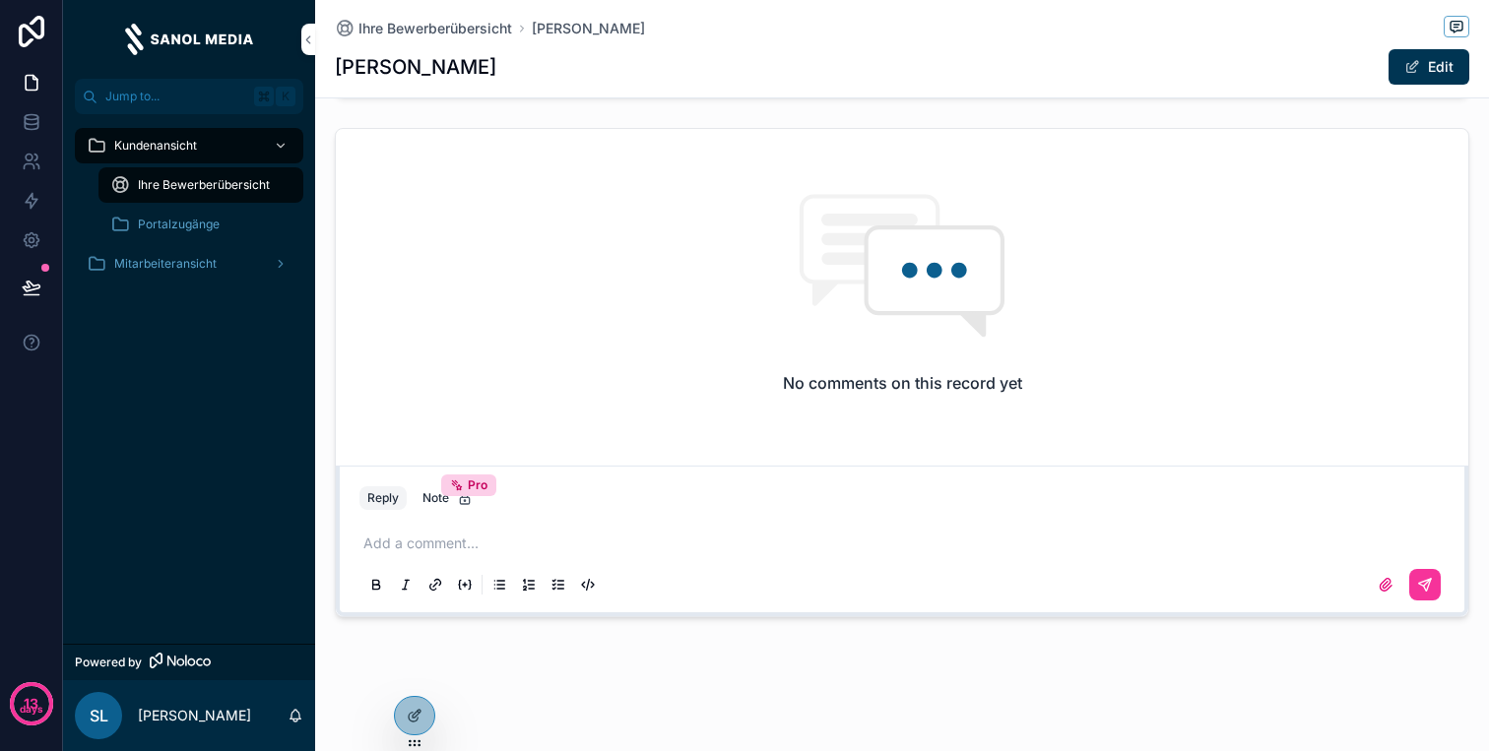
click at [596, 540] on p "scrollable content" at bounding box center [905, 544] width 1085 height 20
click at [1432, 572] on button "scrollable content" at bounding box center [1425, 585] width 32 height 32
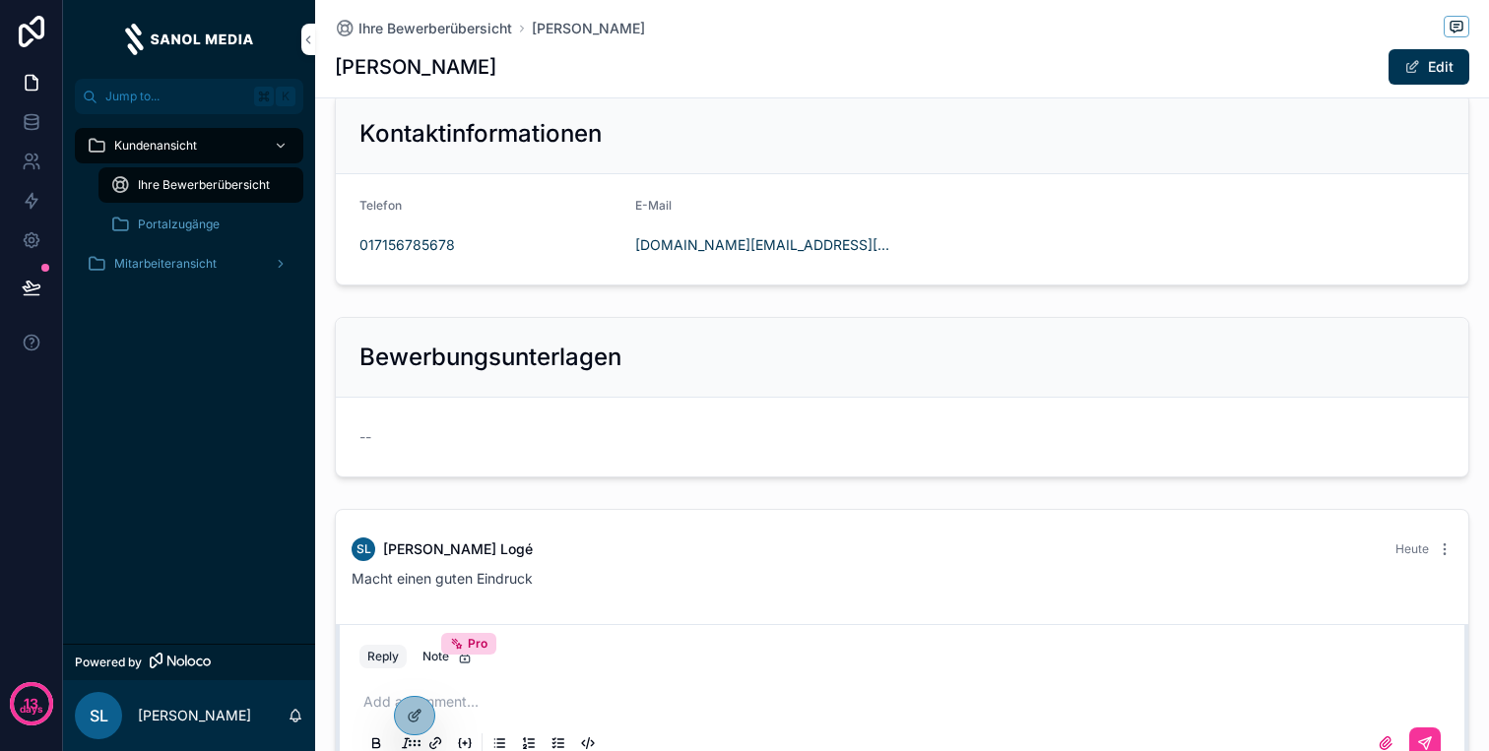
click at [995, 535] on div "SL Simon Logé Heute Macht einen guten Eindruck" at bounding box center [902, 563] width 1124 height 75
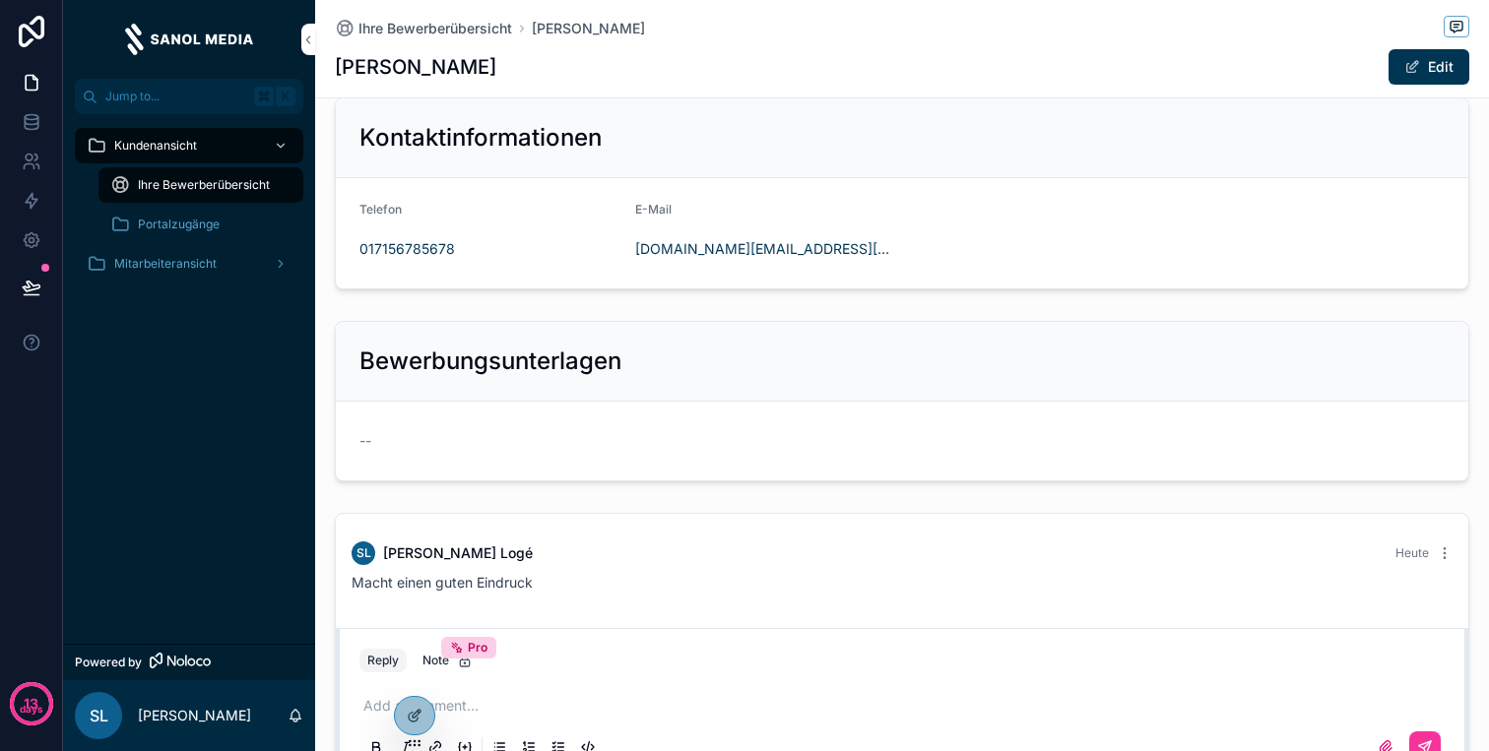
scroll to position [0, 0]
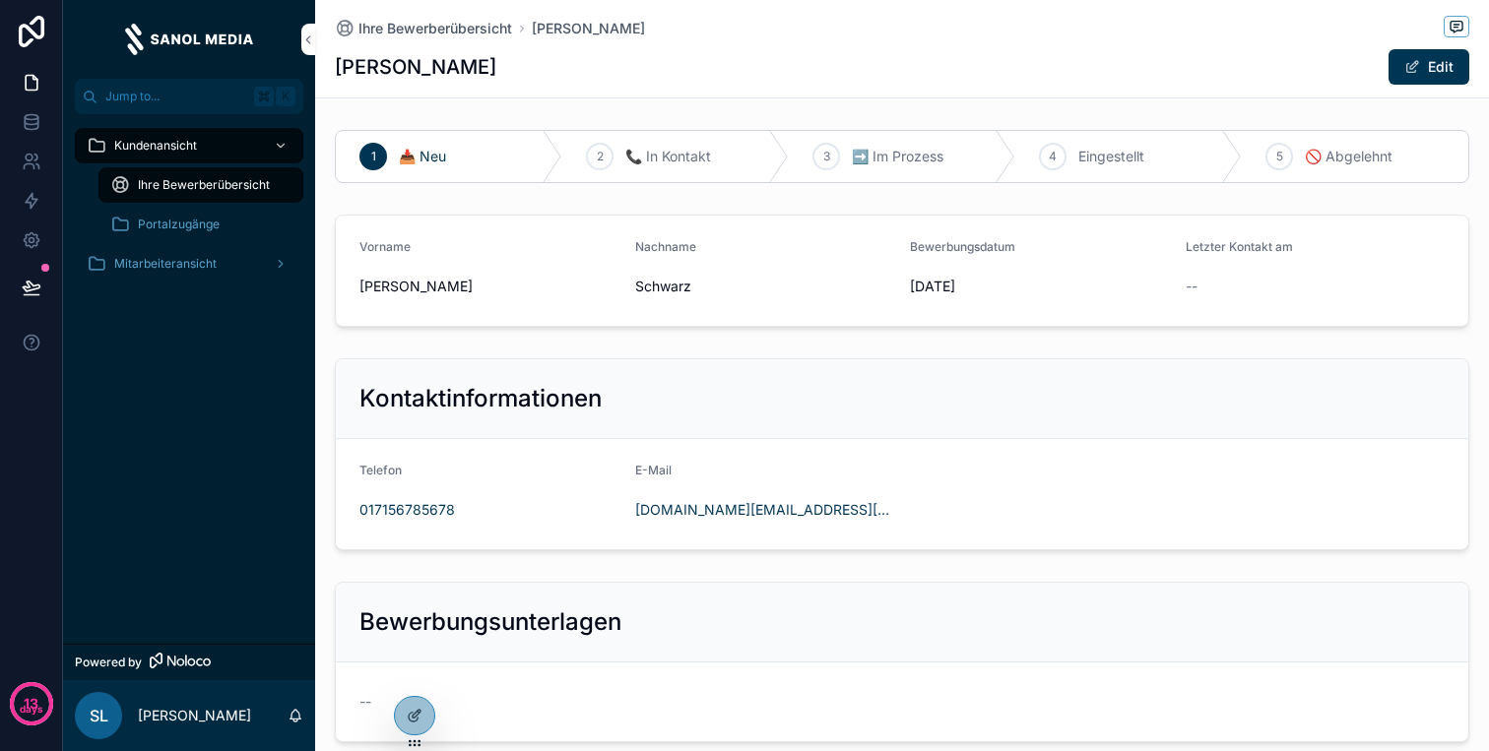
click at [164, 179] on span "Ihre Bewerberübersicht" at bounding box center [204, 185] width 132 height 16
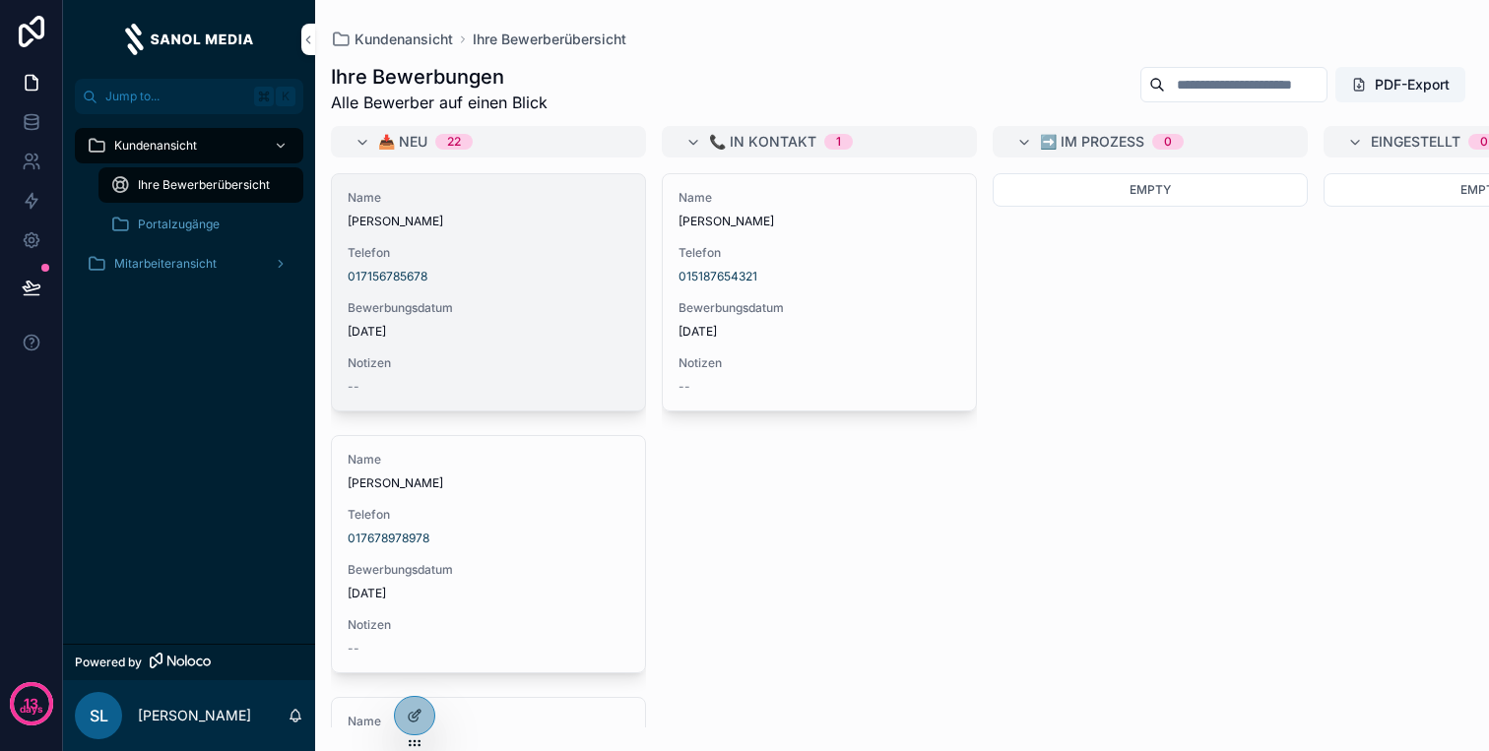
click at [536, 367] on span "Notizen" at bounding box center [489, 363] width 282 height 16
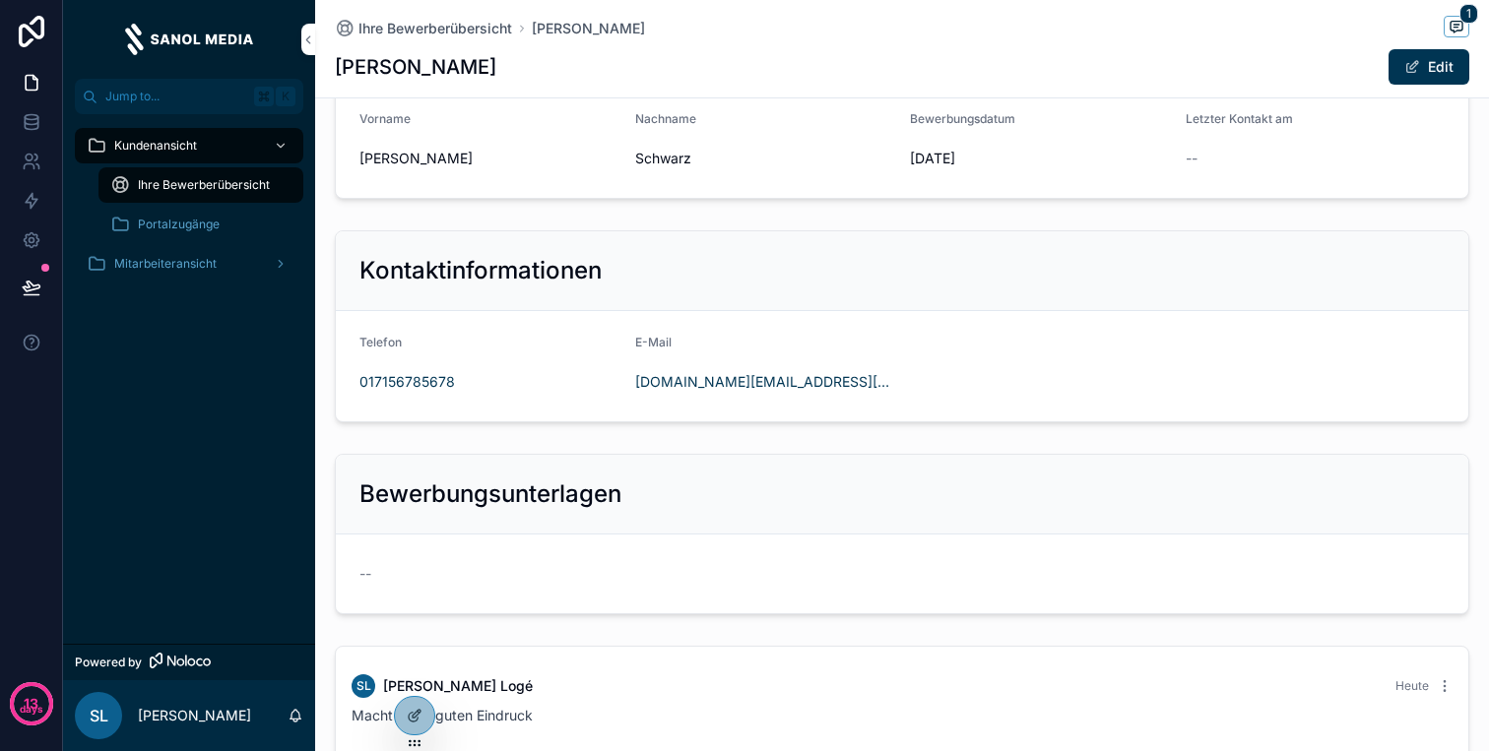
scroll to position [423, 0]
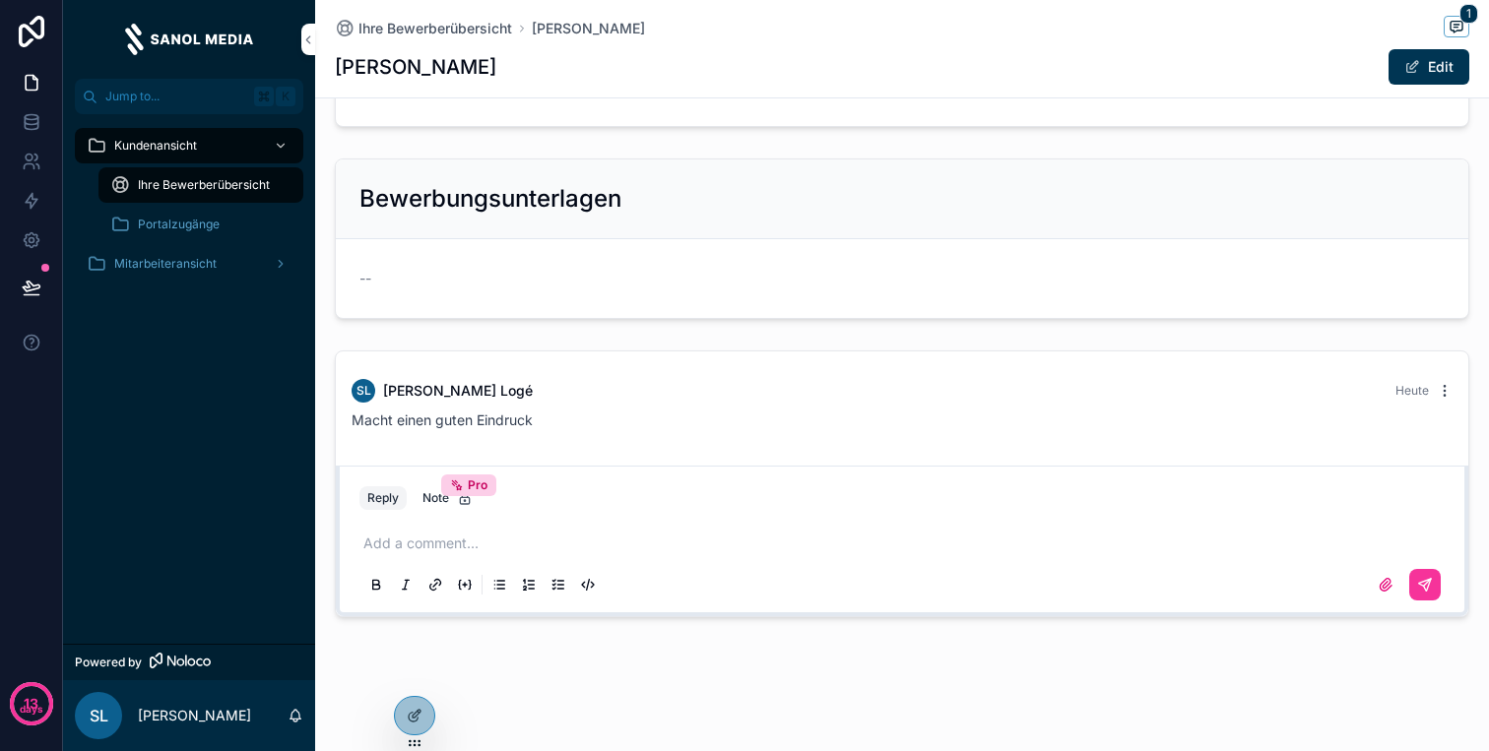
click at [1441, 387] on icon "scrollable content" at bounding box center [1444, 391] width 16 height 16
click at [1441, 388] on icon "scrollable content" at bounding box center [1444, 391] width 16 height 16
click at [1257, 337] on div "1 📥 Neu 2 📞 In Kontakt 3 ➡️ Im Prozess 4 Eingestellt 5 🚫 Abgelehnt Vorname Mart…" at bounding box center [902, 162] width 1174 height 926
click at [401, 392] on span "Simon Logé" at bounding box center [458, 391] width 150 height 20
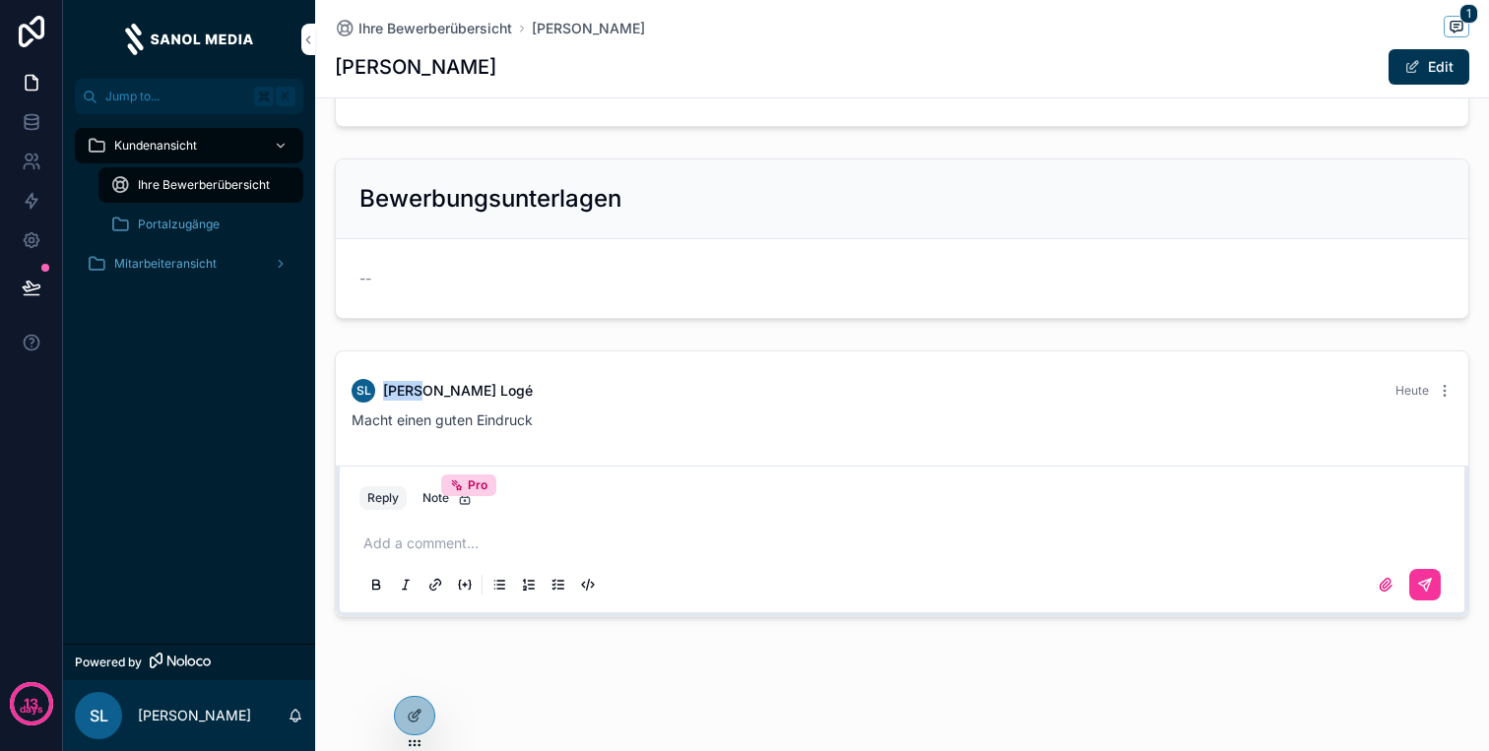
click at [483, 391] on div "SL Simon Logé Heute" at bounding box center [901, 391] width 1101 height 24
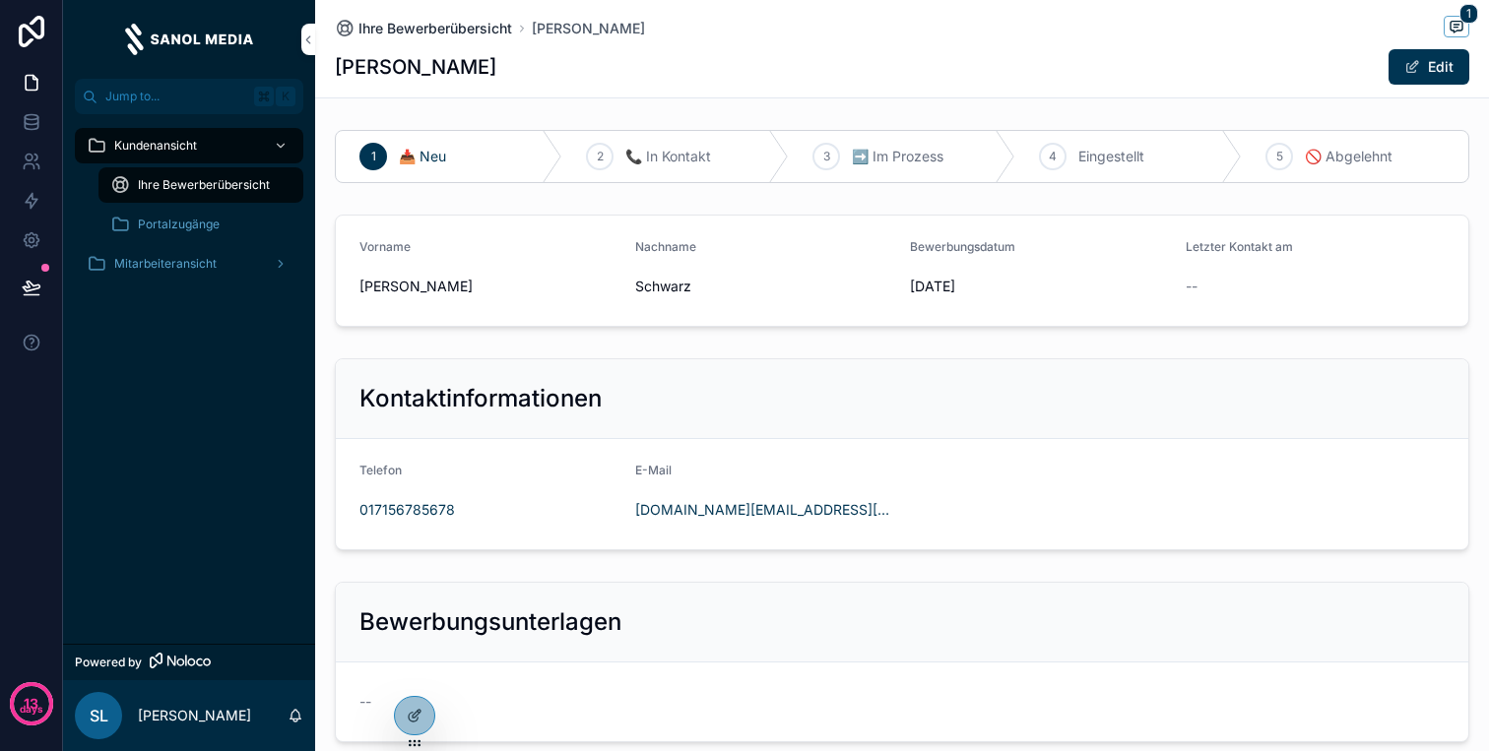
click at [460, 32] on span "Ihre Bewerberübersicht" at bounding box center [435, 29] width 154 height 20
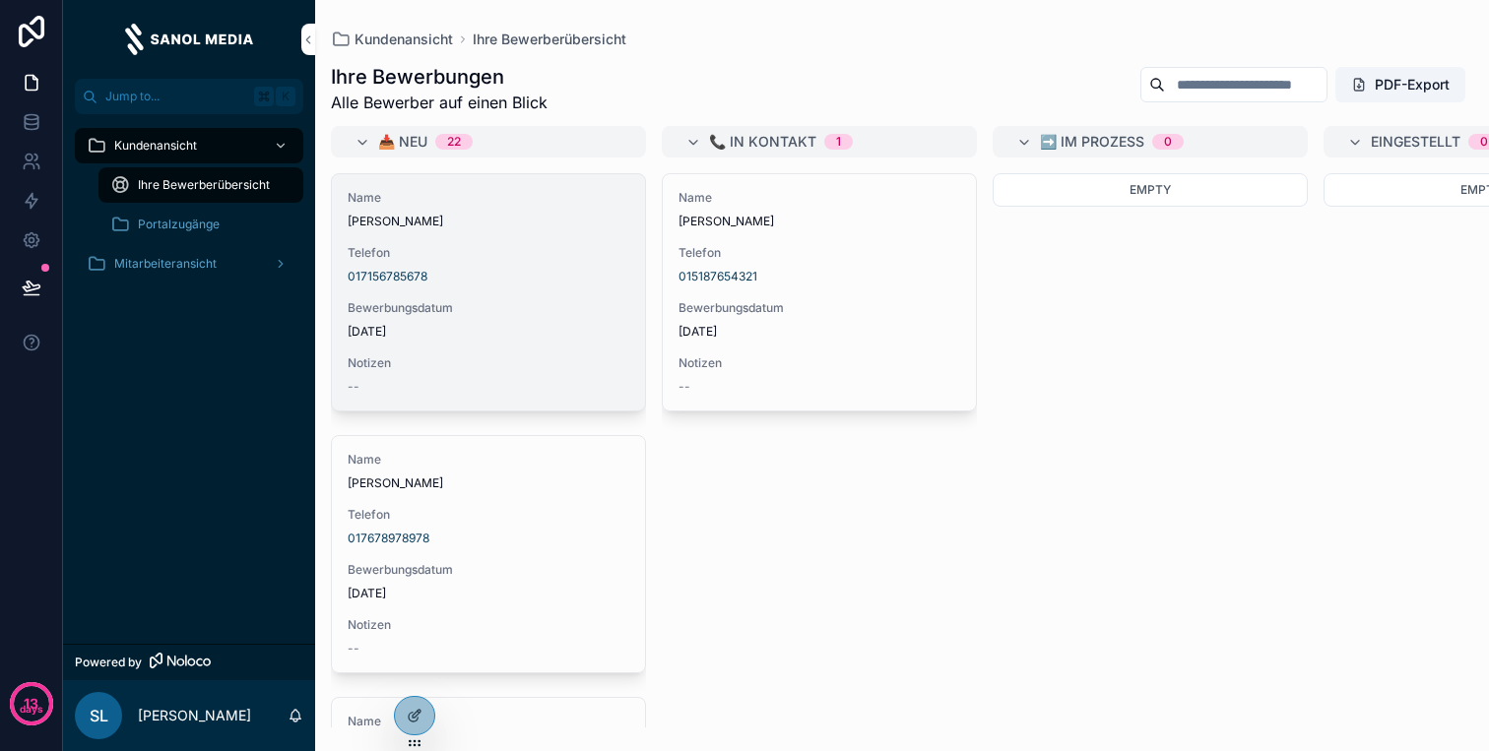
click at [424, 260] on span "Telefon" at bounding box center [489, 253] width 282 height 16
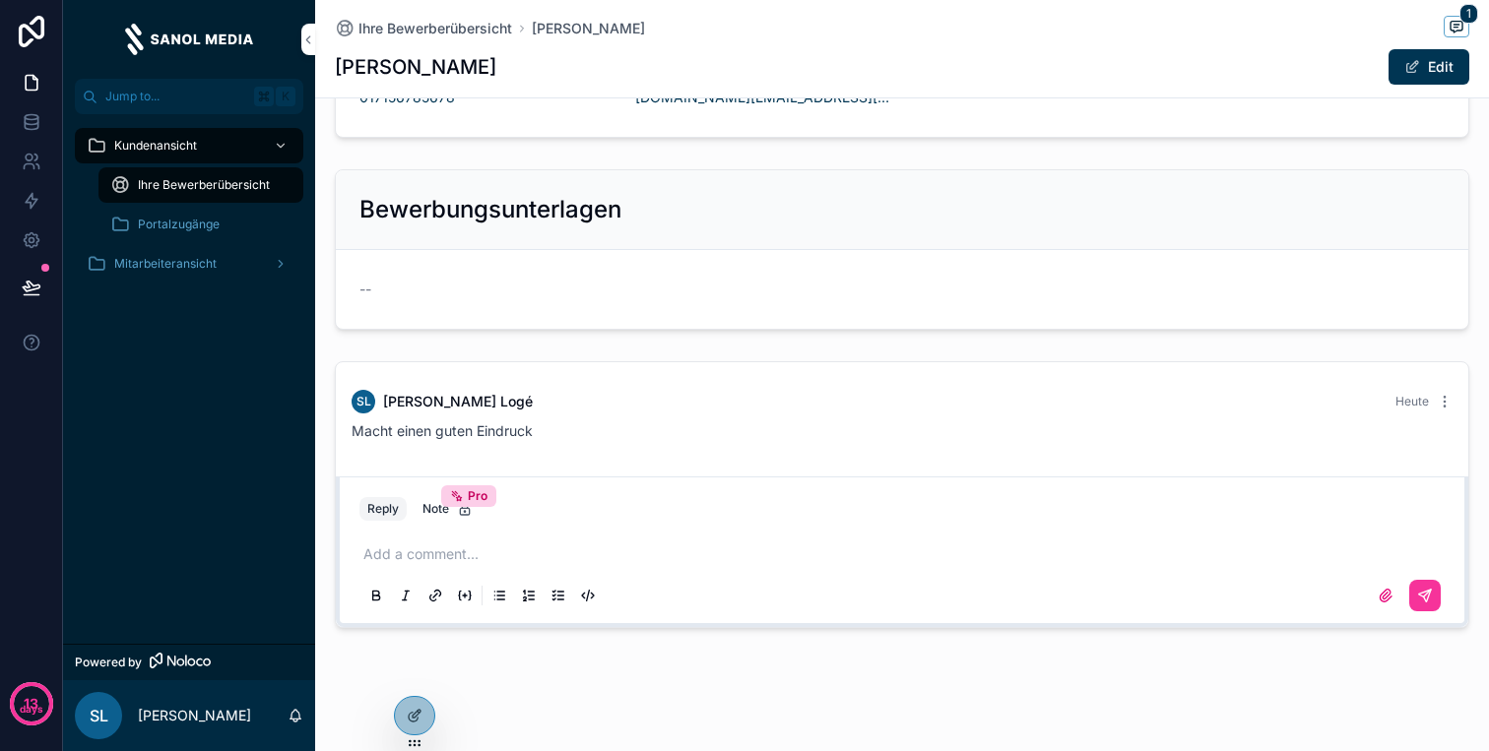
scroll to position [423, 0]
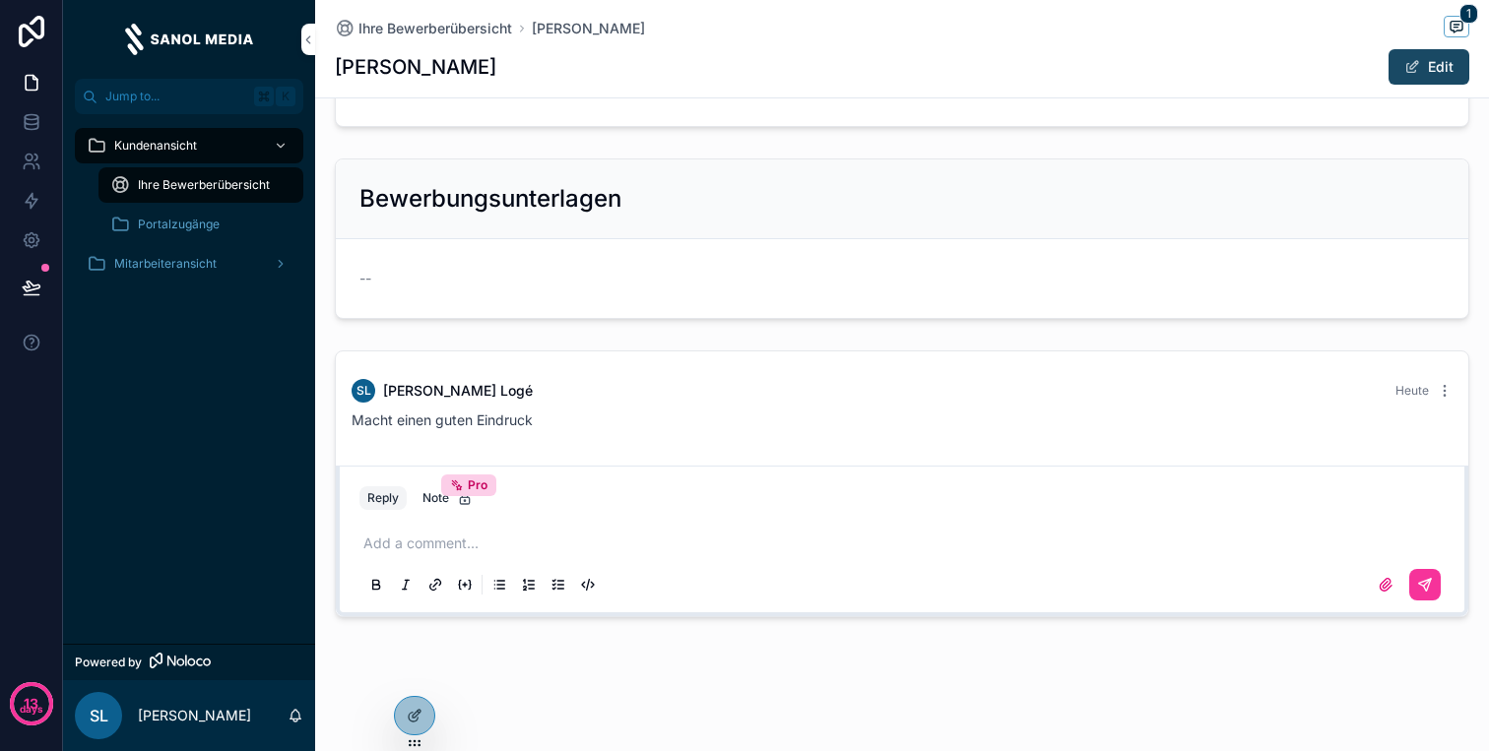
click at [1457, 64] on button "Edit" at bounding box center [1428, 66] width 81 height 35
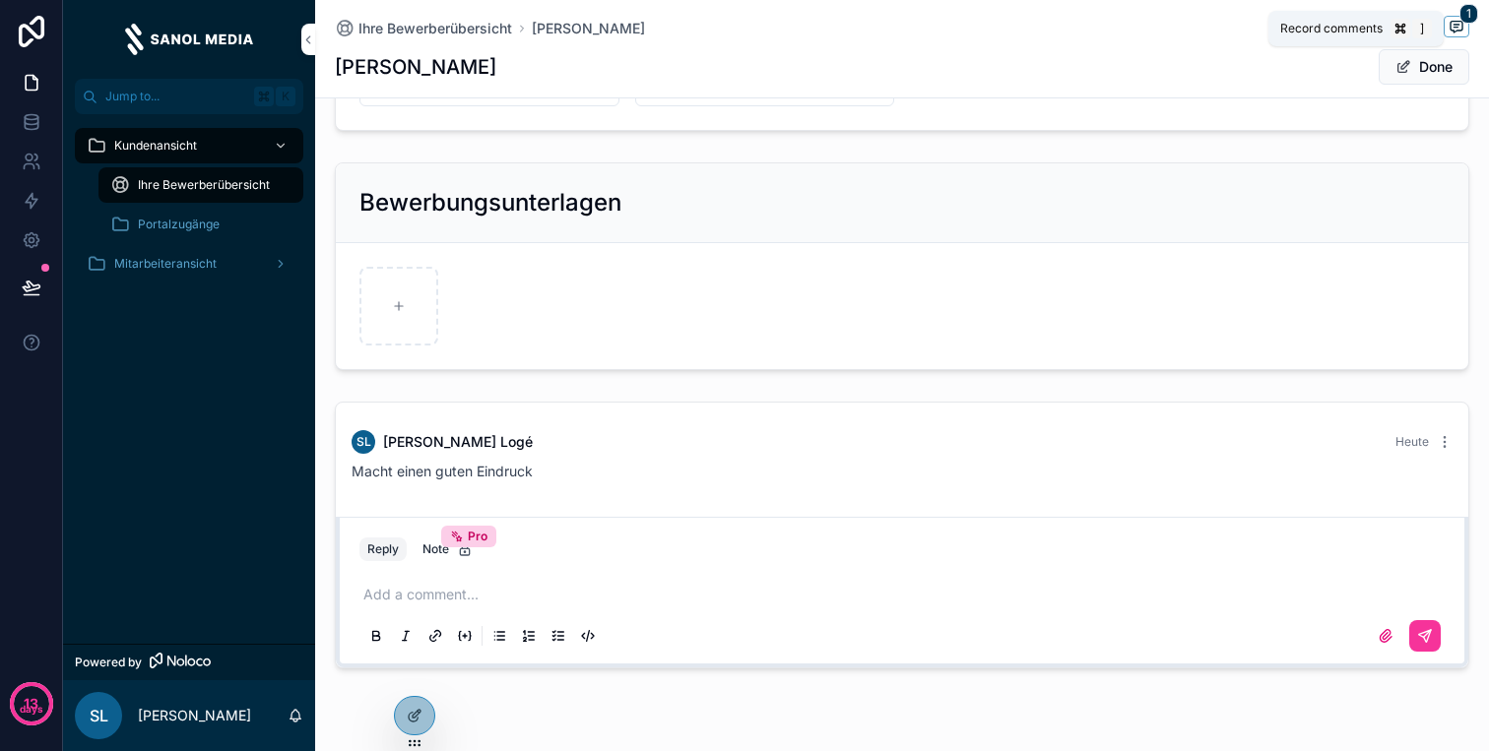
click at [1462, 29] on icon "scrollable content" at bounding box center [1456, 27] width 12 height 11
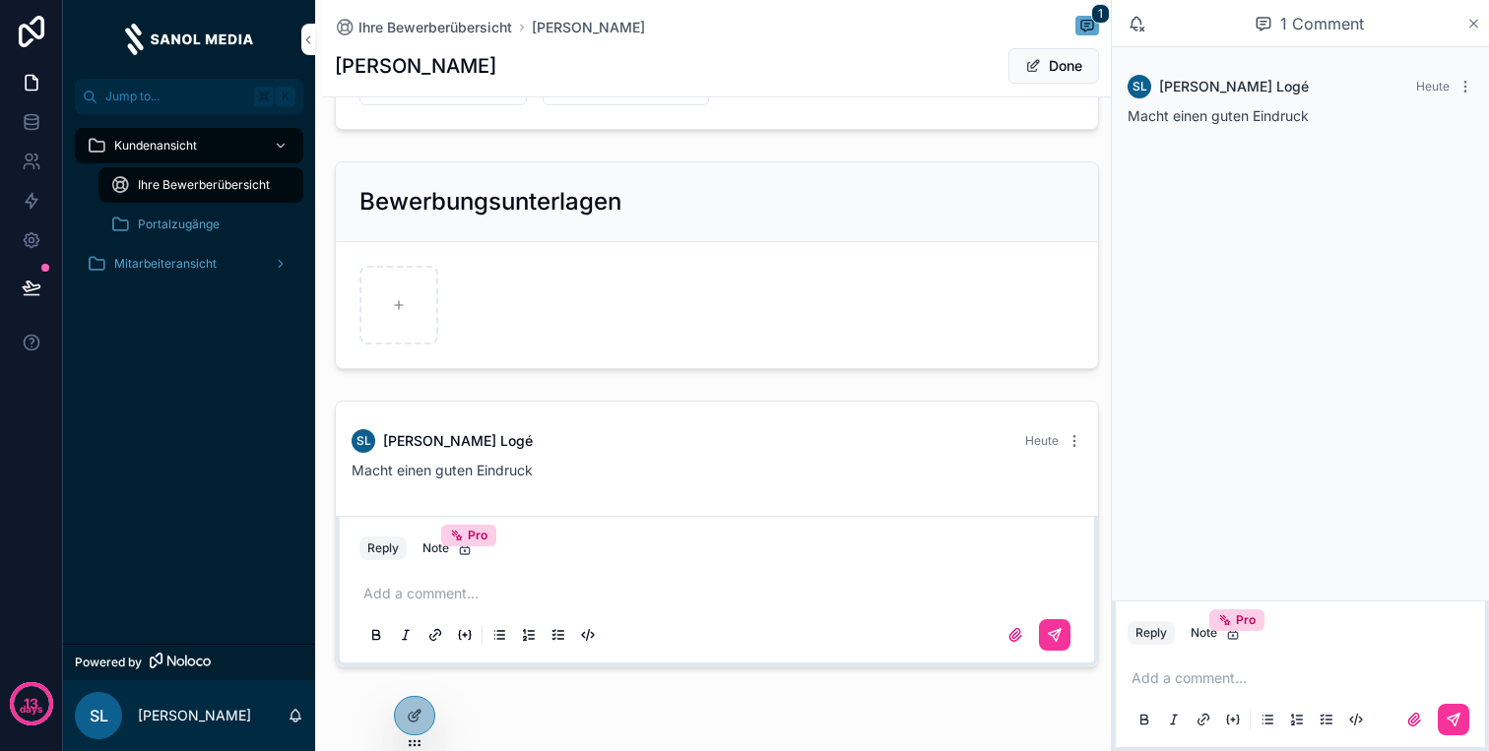
click at [1470, 23] on icon "scrollable content" at bounding box center [1473, 24] width 15 height 16
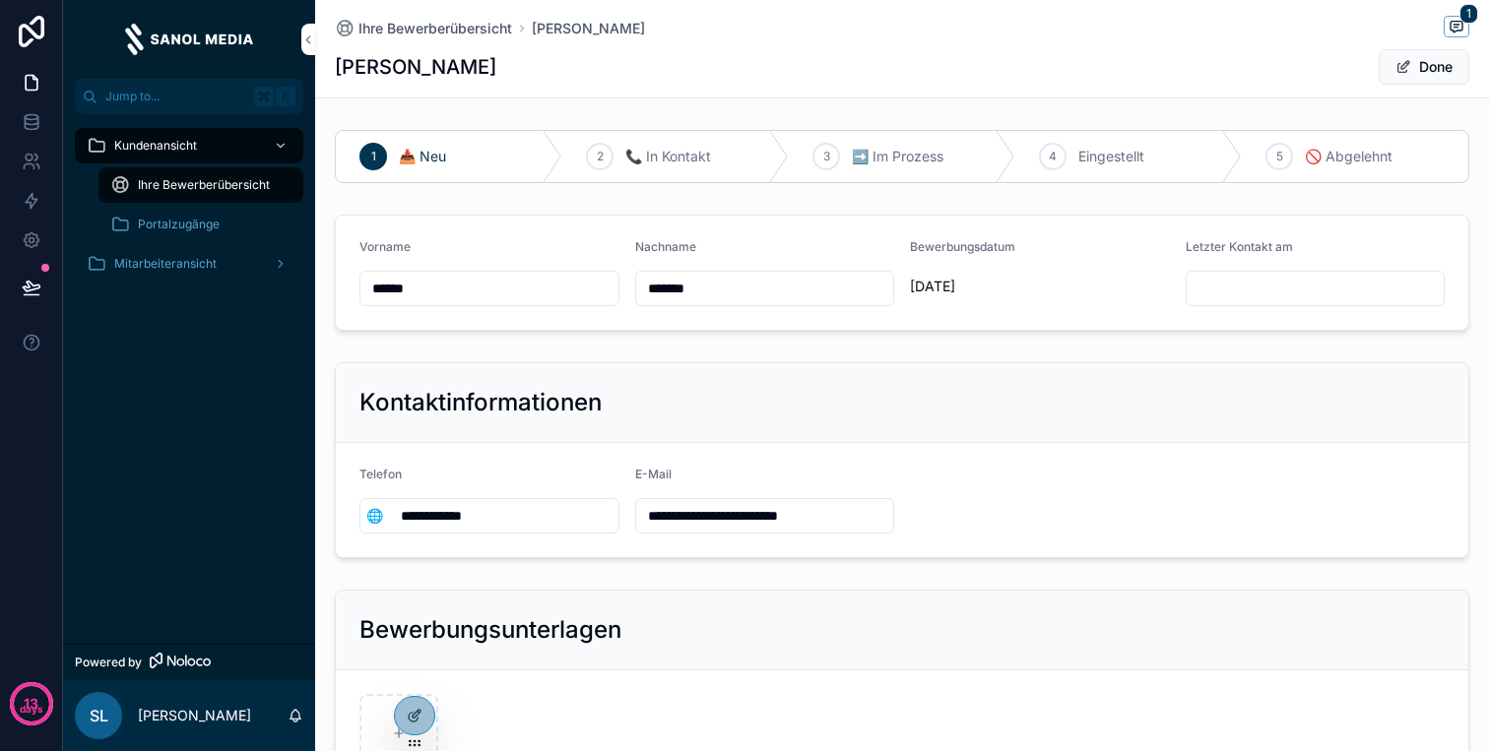
click at [1213, 287] on input "scrollable content" at bounding box center [1315, 289] width 258 height 28
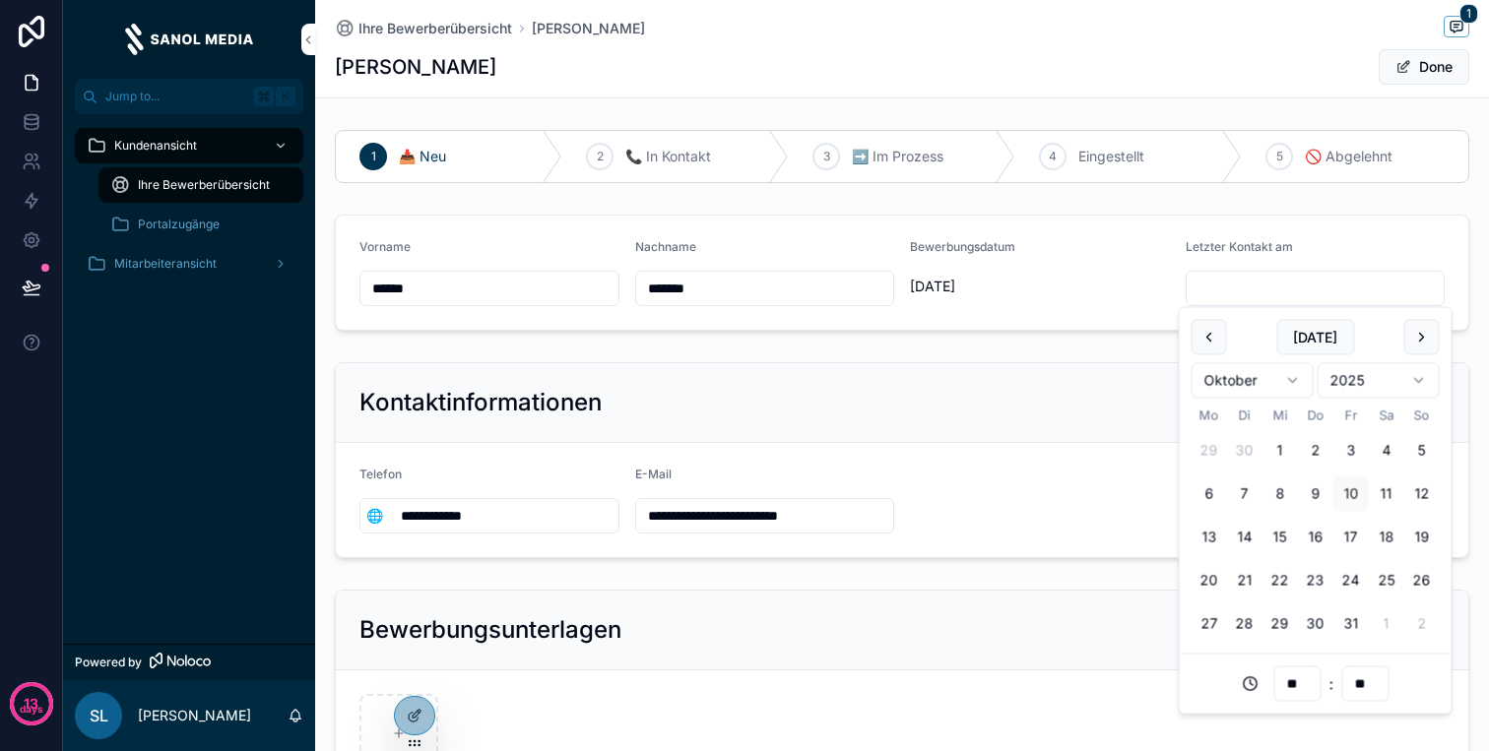
click at [1336, 232] on form "Vorname ****** Nachname ******* Bewerbungsdatum 9.10.2025 Letzter Kontakt am" at bounding box center [902, 273] width 1132 height 114
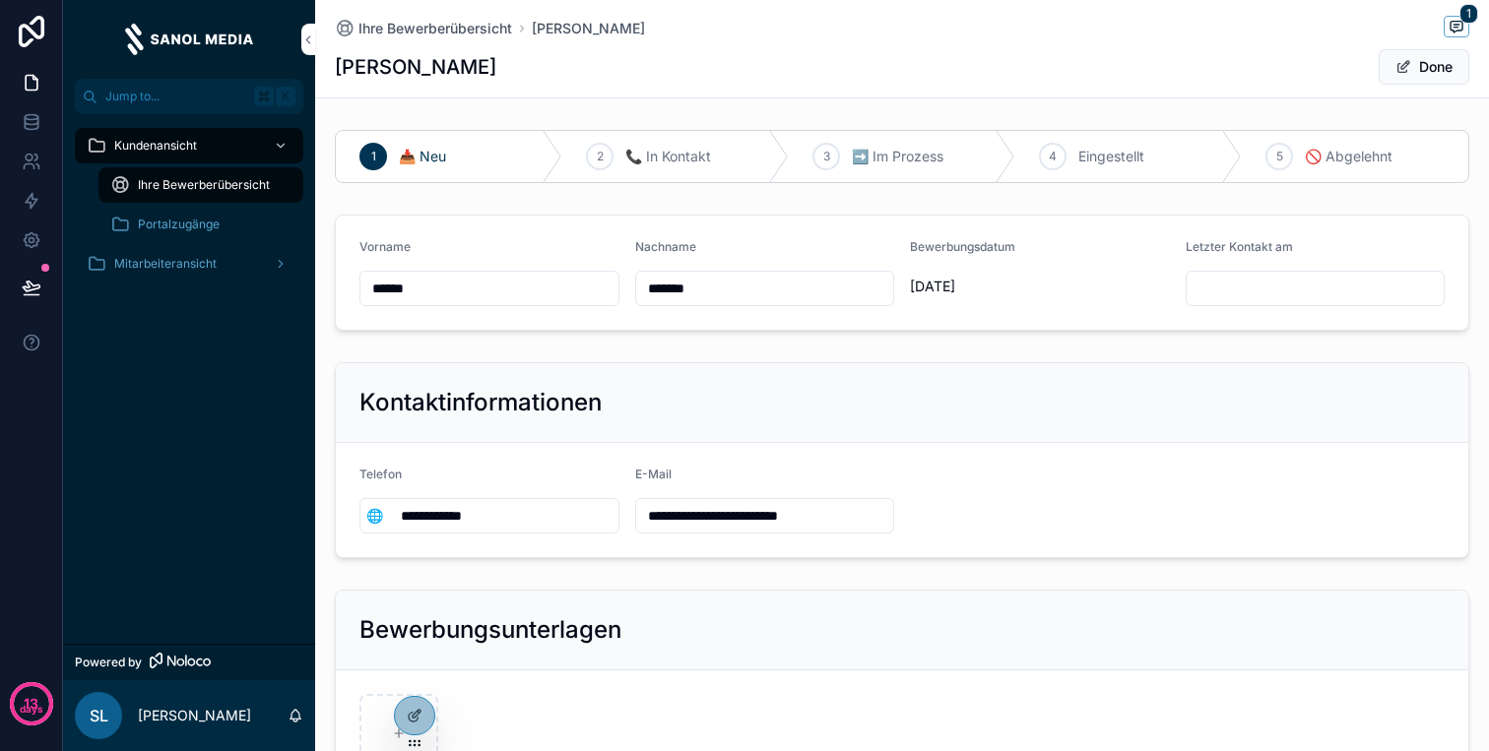
click at [119, 731] on div "SL" at bounding box center [98, 715] width 47 height 47
click at [114, 714] on div "SL" at bounding box center [98, 715] width 47 height 47
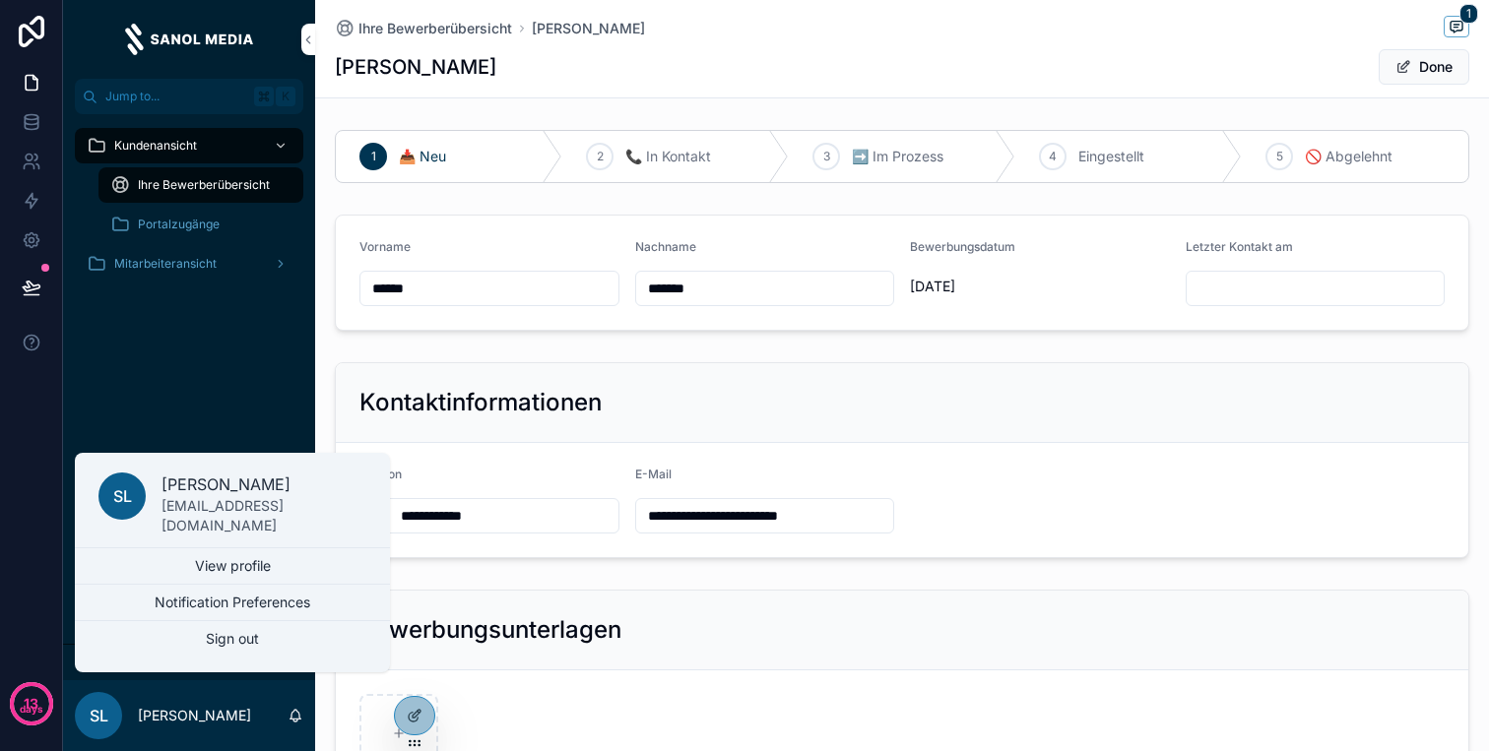
click at [146, 344] on div "Kundenansicht Ihre Bewerberübersicht Portalzugänge Mitarbeiteransicht" at bounding box center [189, 379] width 252 height 530
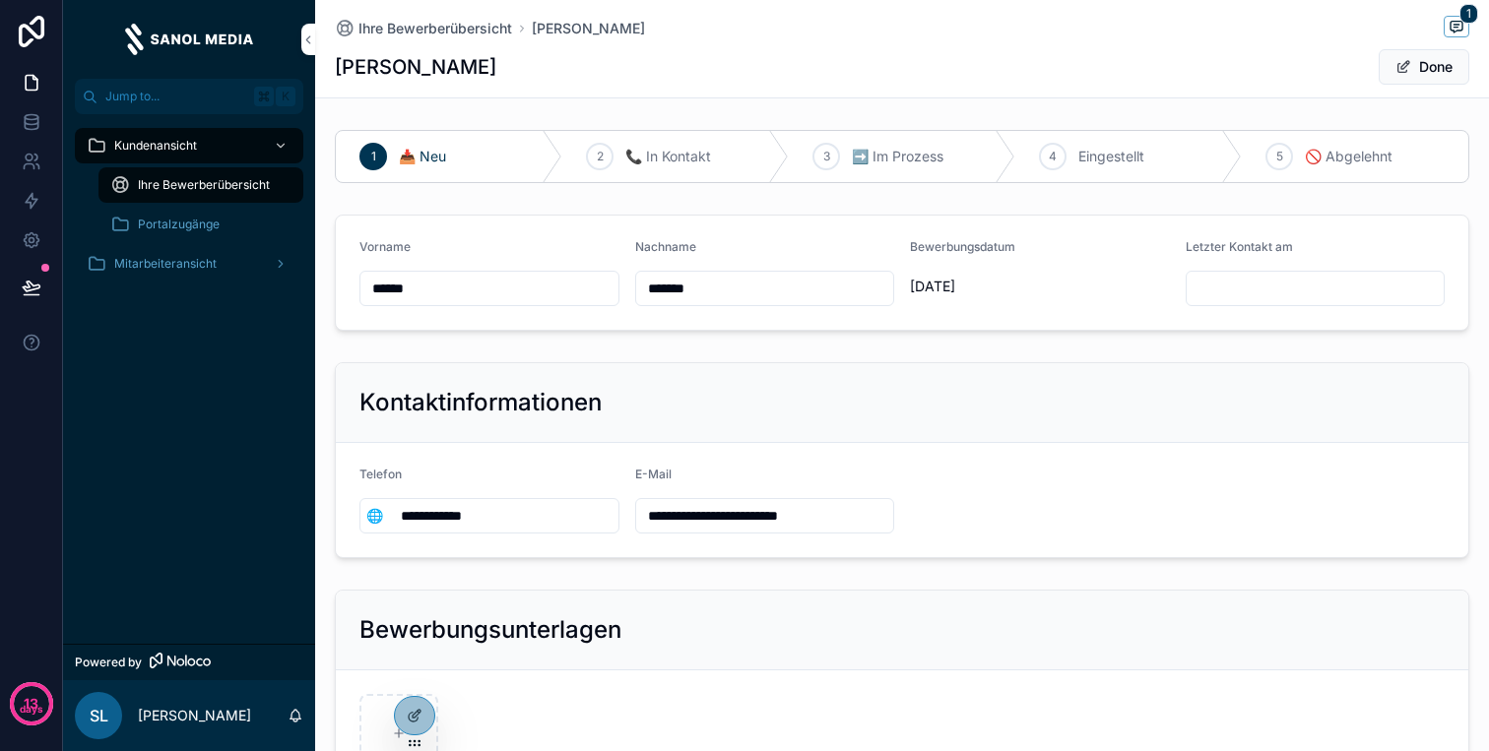
click at [152, 154] on div "Kundenansicht" at bounding box center [189, 146] width 205 height 32
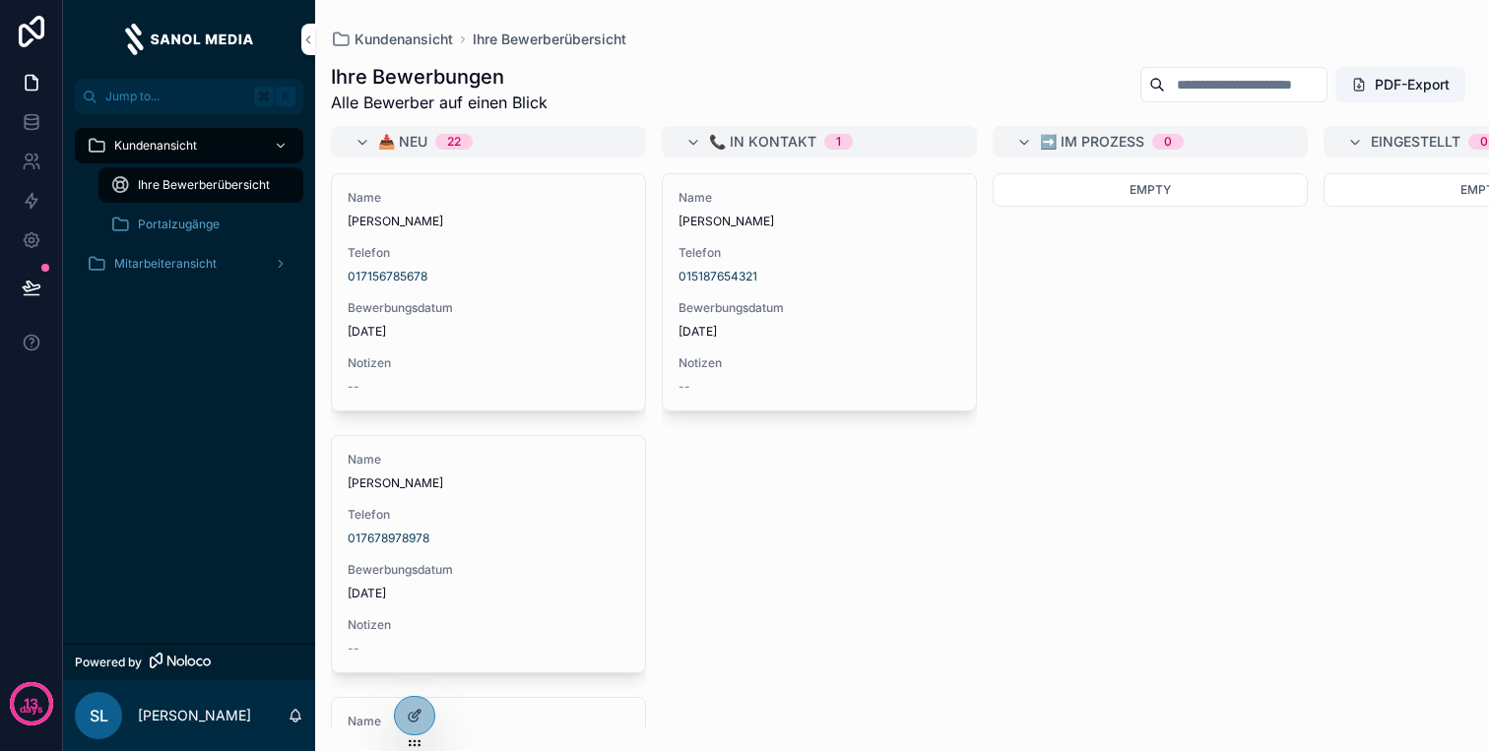
click at [166, 187] on span "Ihre Bewerberübersicht" at bounding box center [204, 185] width 132 height 16
click at [0, 0] on icon at bounding box center [0, 0] width 0 height 0
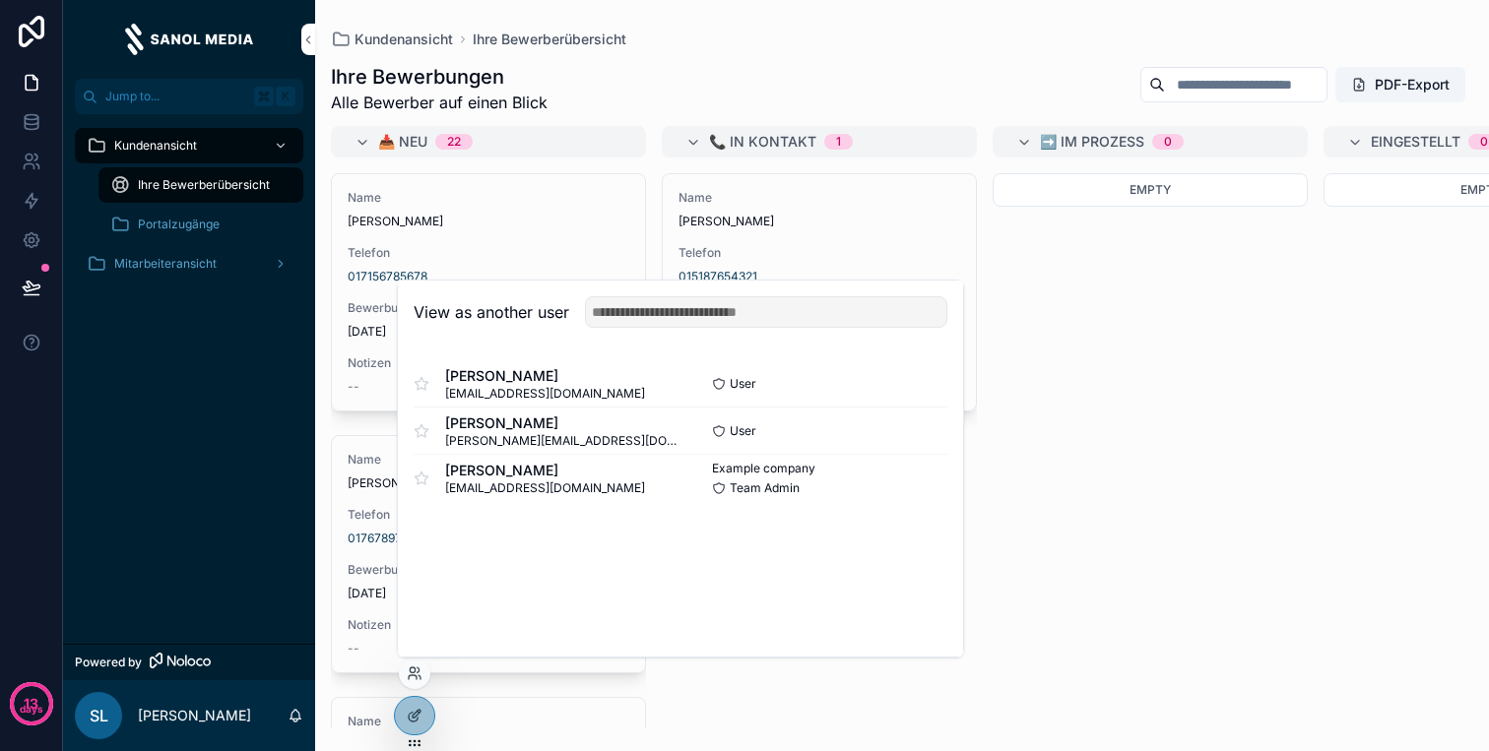
click at [0, 0] on button "Select" at bounding box center [0, 0] width 0 height 0
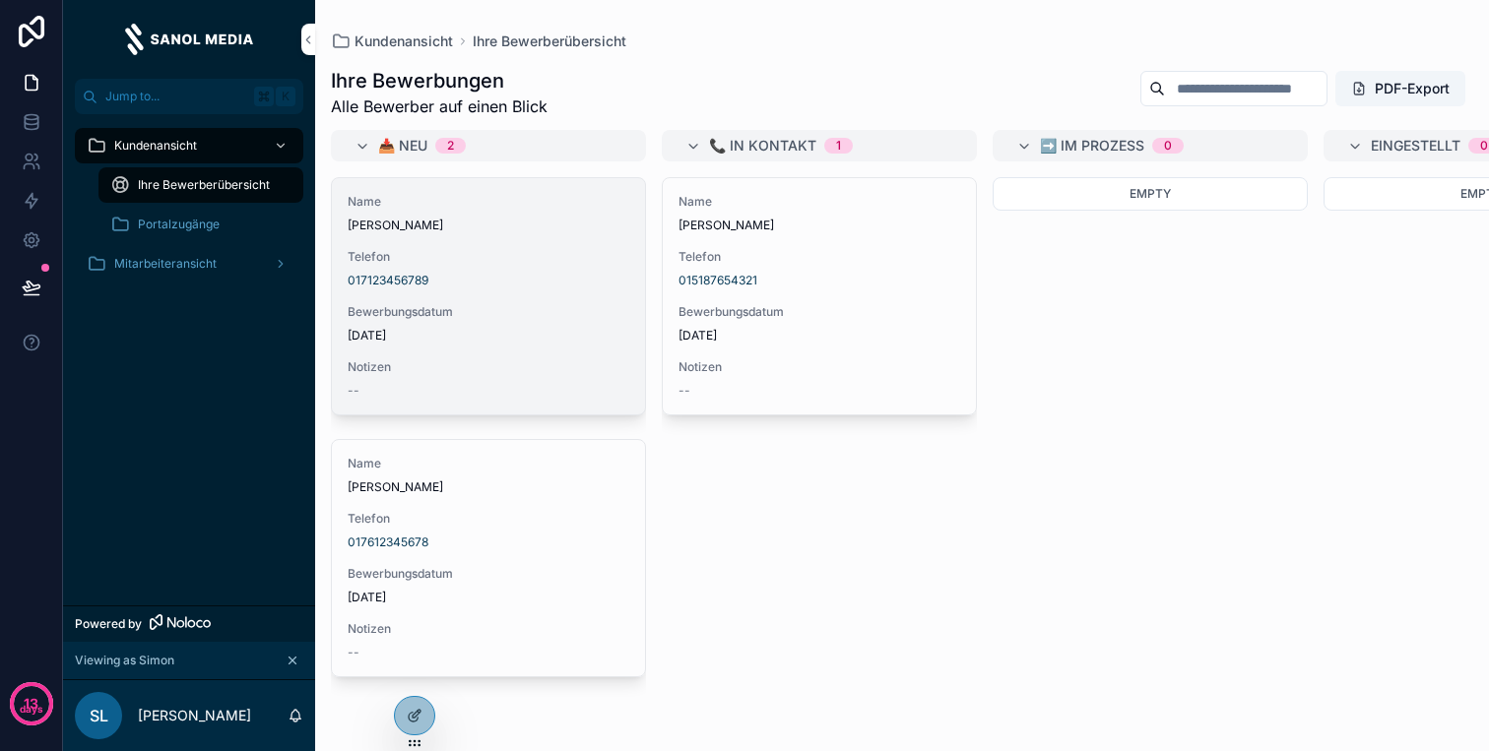
click at [611, 296] on div "Name Julia Fischer Telefon 017123456789 Bewerbungsdatum 9.10.2025 Notizen --" at bounding box center [488, 296] width 313 height 236
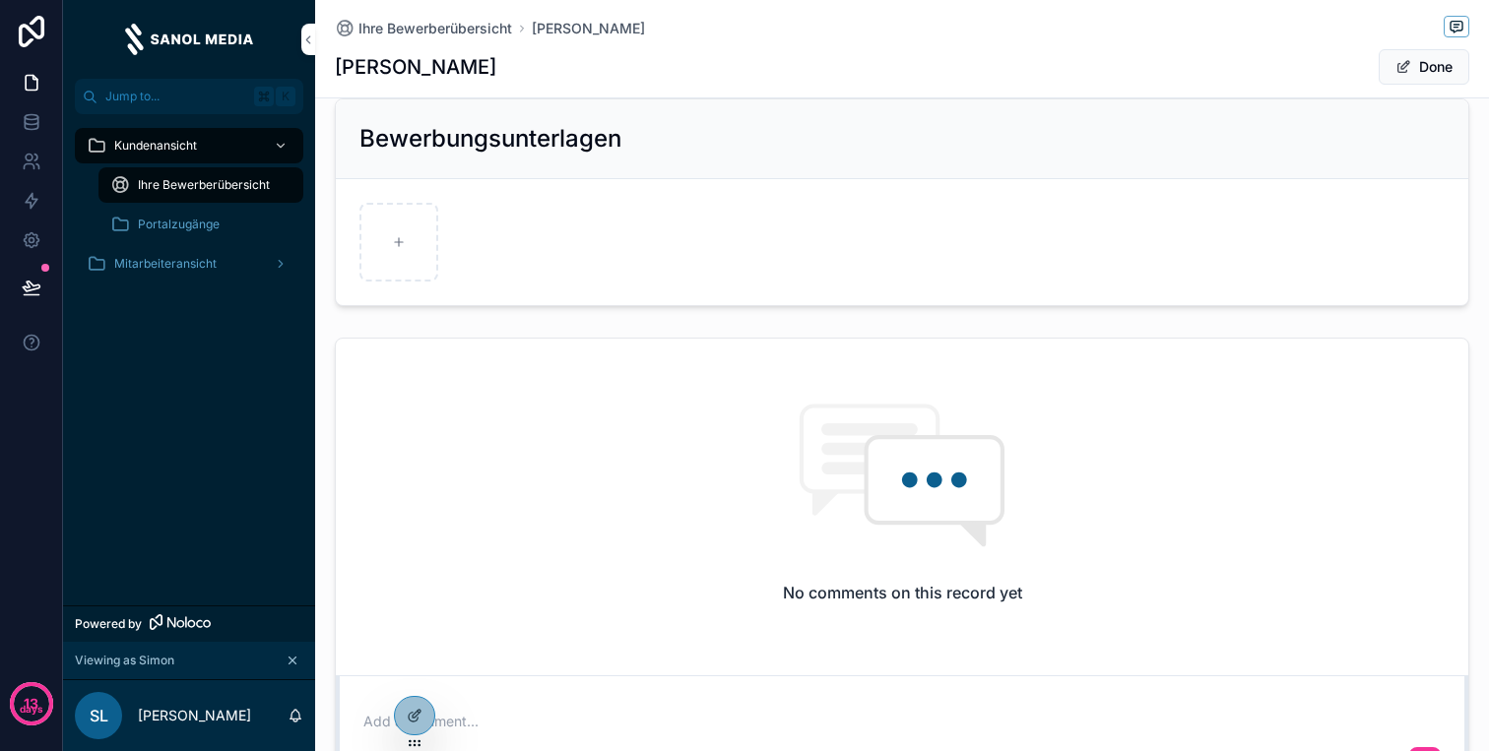
scroll to position [485, 0]
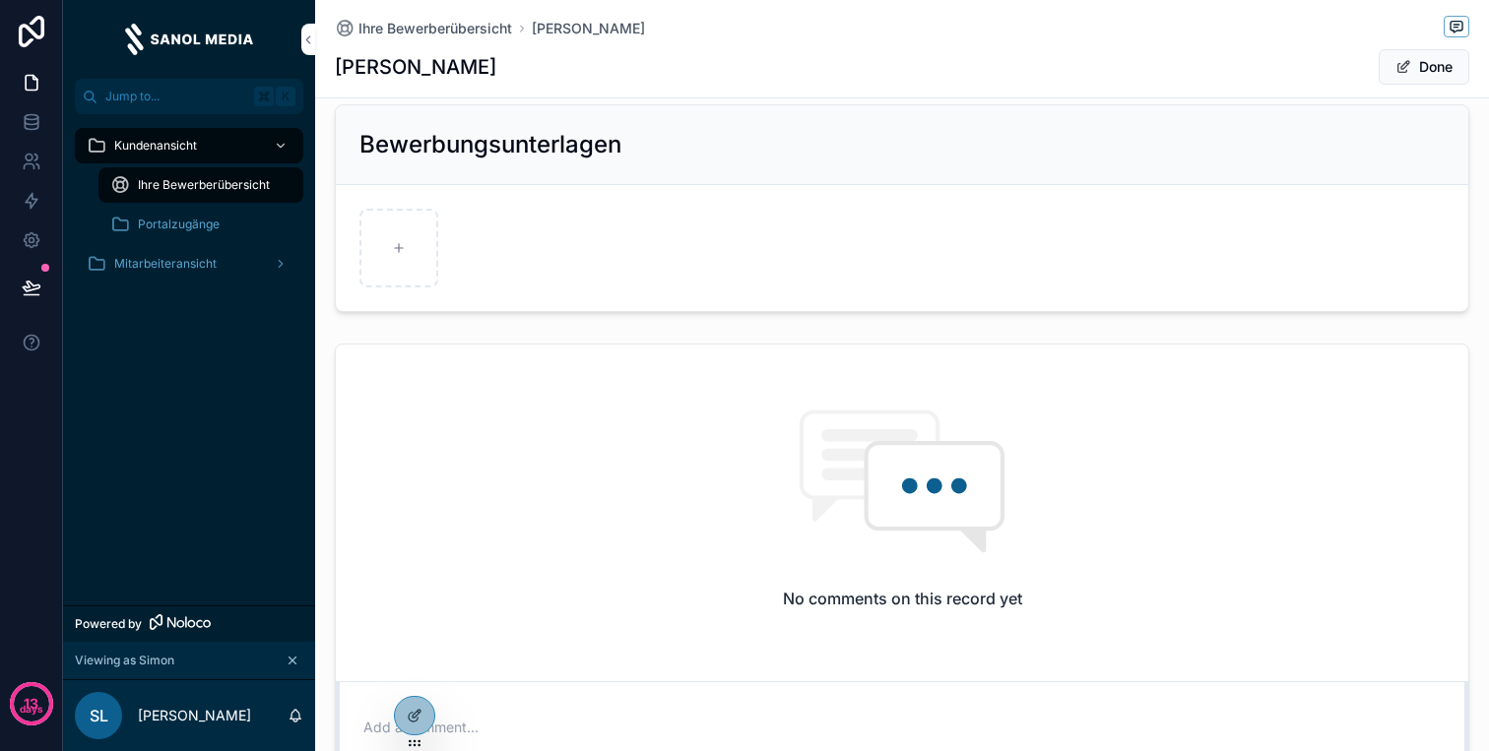
click at [190, 132] on div "Kundenansicht" at bounding box center [189, 146] width 205 height 32
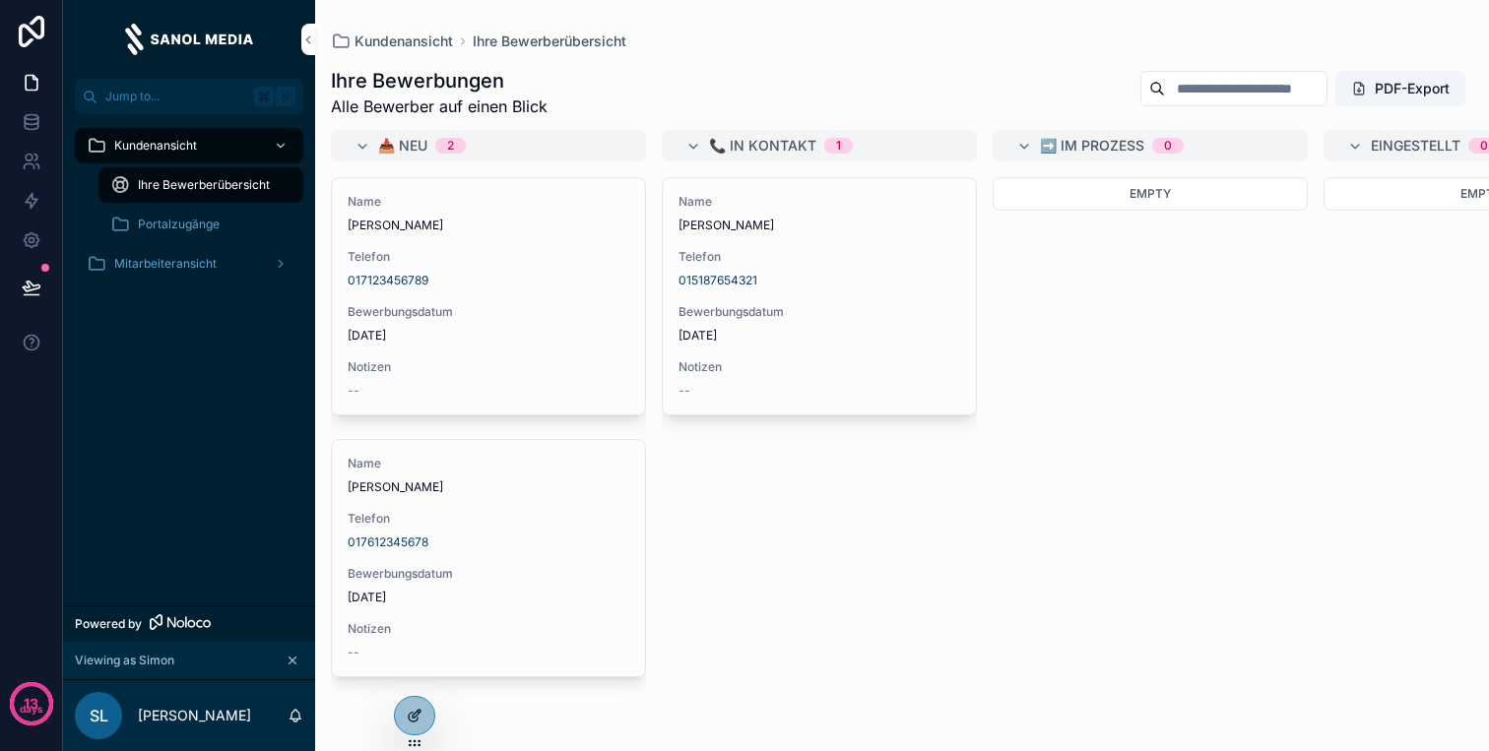
click at [417, 713] on icon at bounding box center [415, 716] width 16 height 16
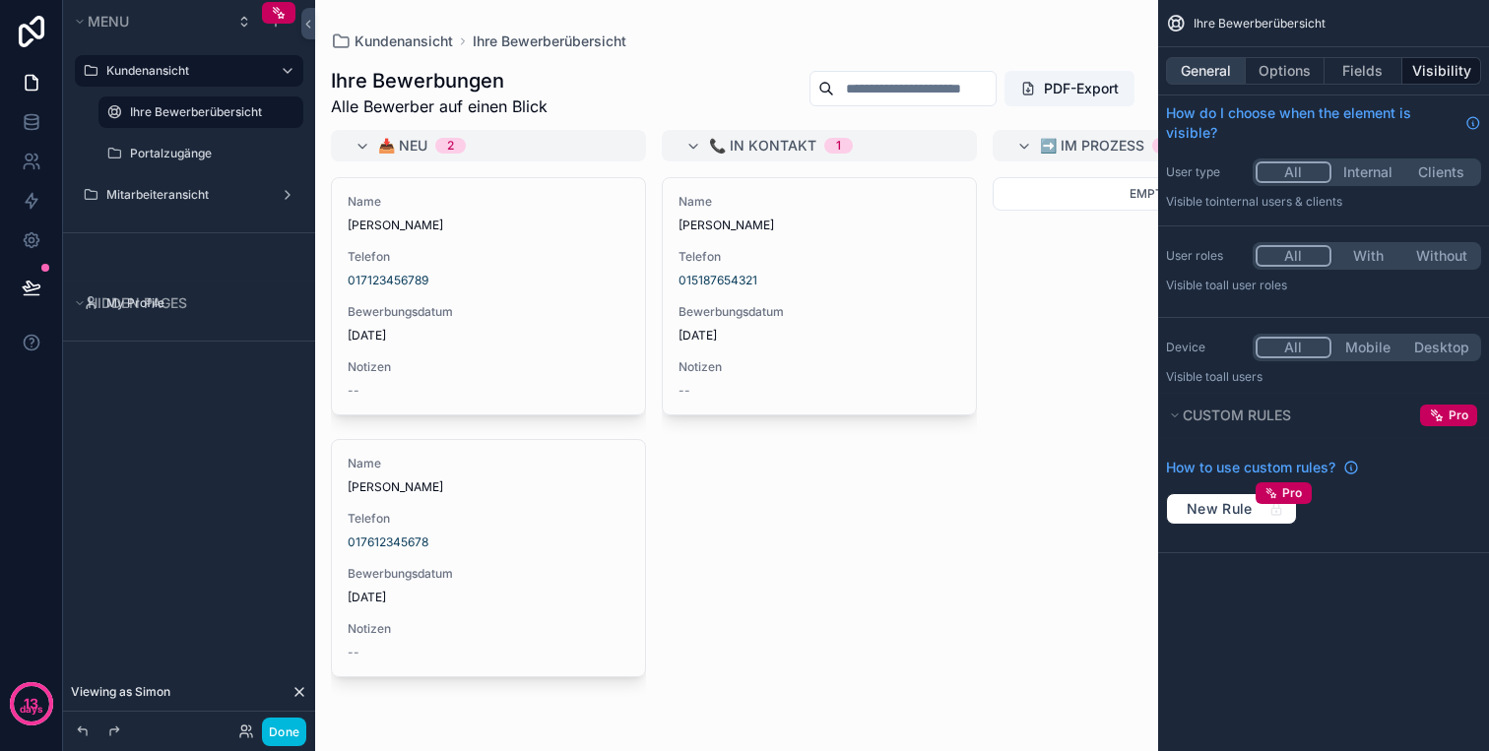
click at [1218, 67] on button "General" at bounding box center [1206, 71] width 80 height 28
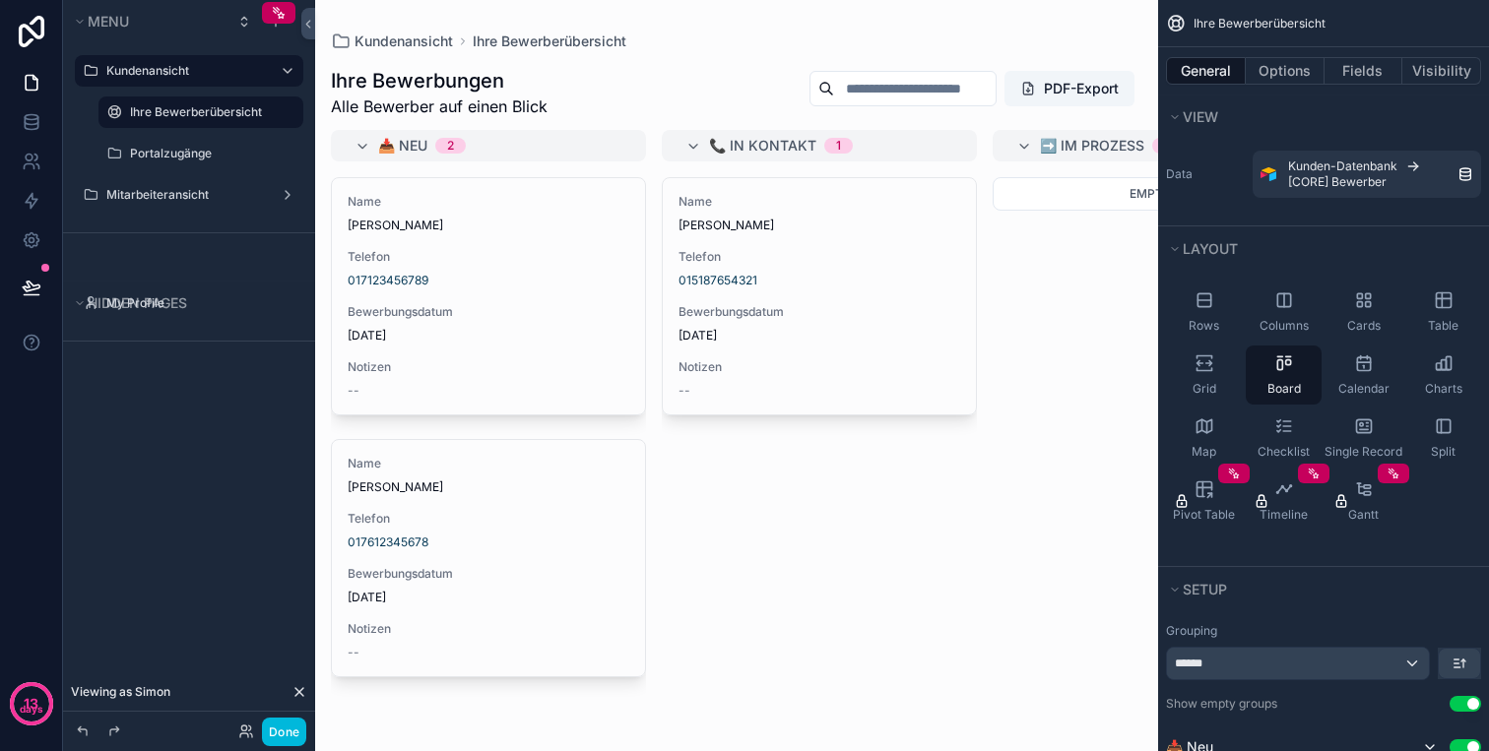
click at [0, 0] on icon "scrollable content" at bounding box center [0, 0] width 0 height 0
click at [213, 109] on input "**********" at bounding box center [185, 112] width 110 height 24
click at [199, 446] on div "**********" at bounding box center [189, 364] width 252 height 728
click at [154, 106] on input "**********" at bounding box center [185, 112] width 110 height 24
click at [197, 113] on input "**********" at bounding box center [185, 112] width 110 height 24
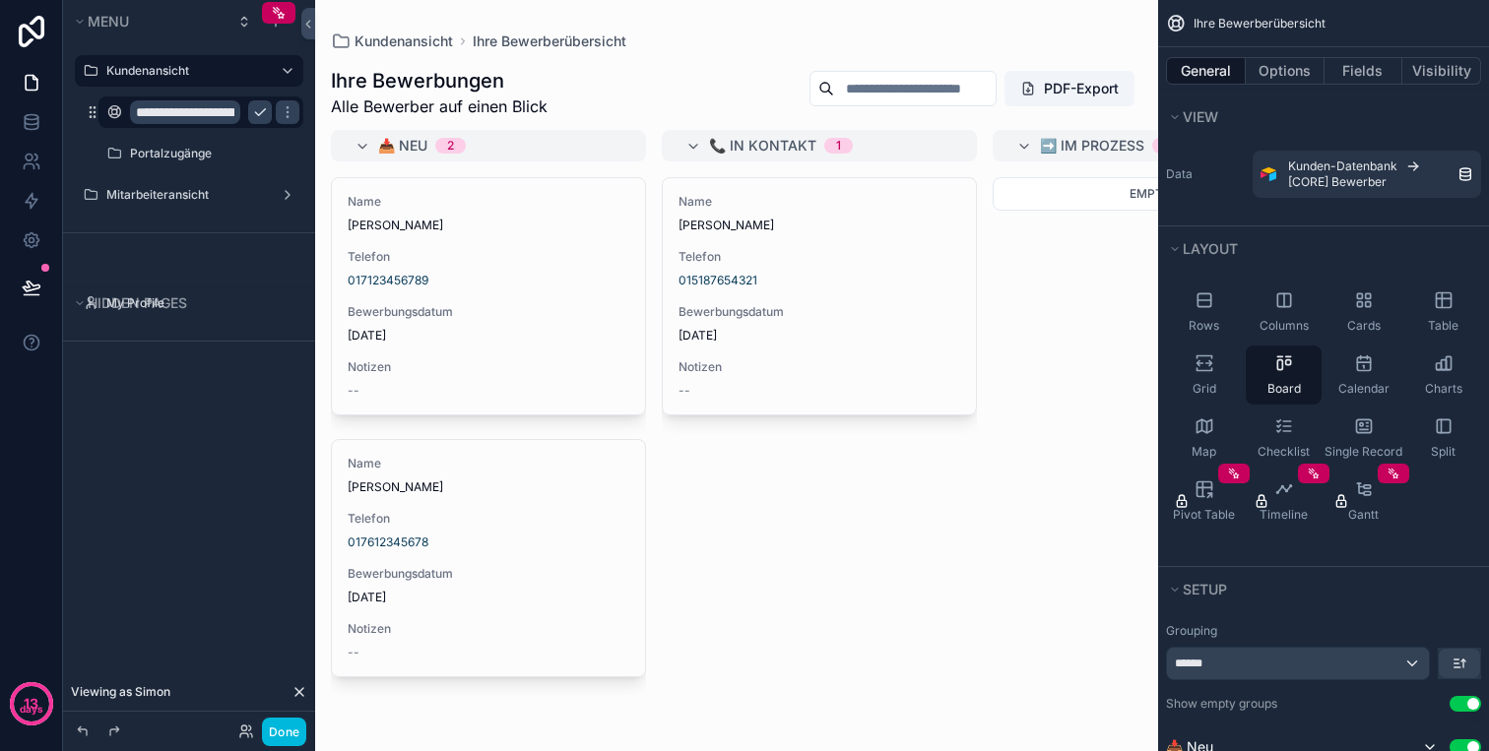
click at [0, 0] on icon "scrollable content" at bounding box center [0, 0] width 0 height 0
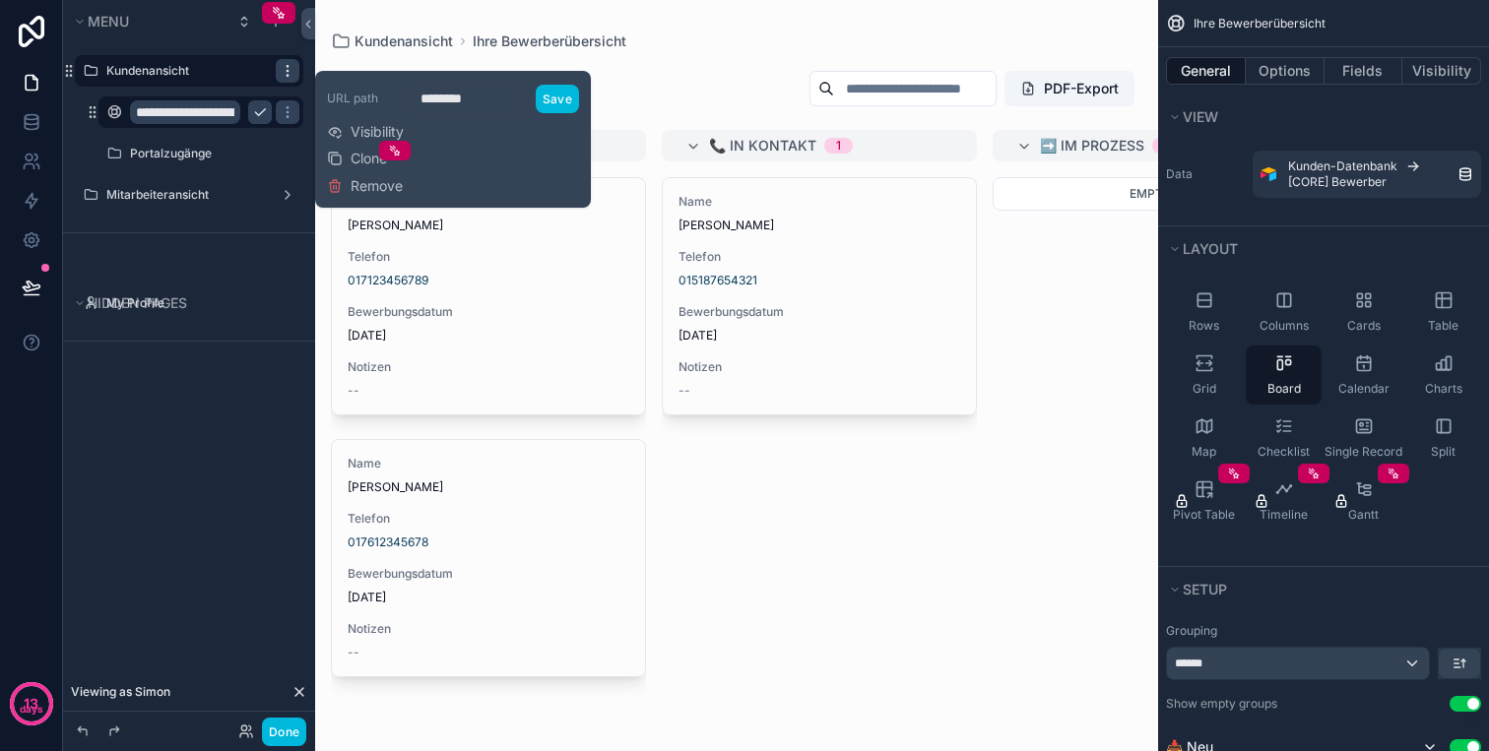
click at [284, 66] on icon "scrollable content" at bounding box center [288, 71] width 16 height 16
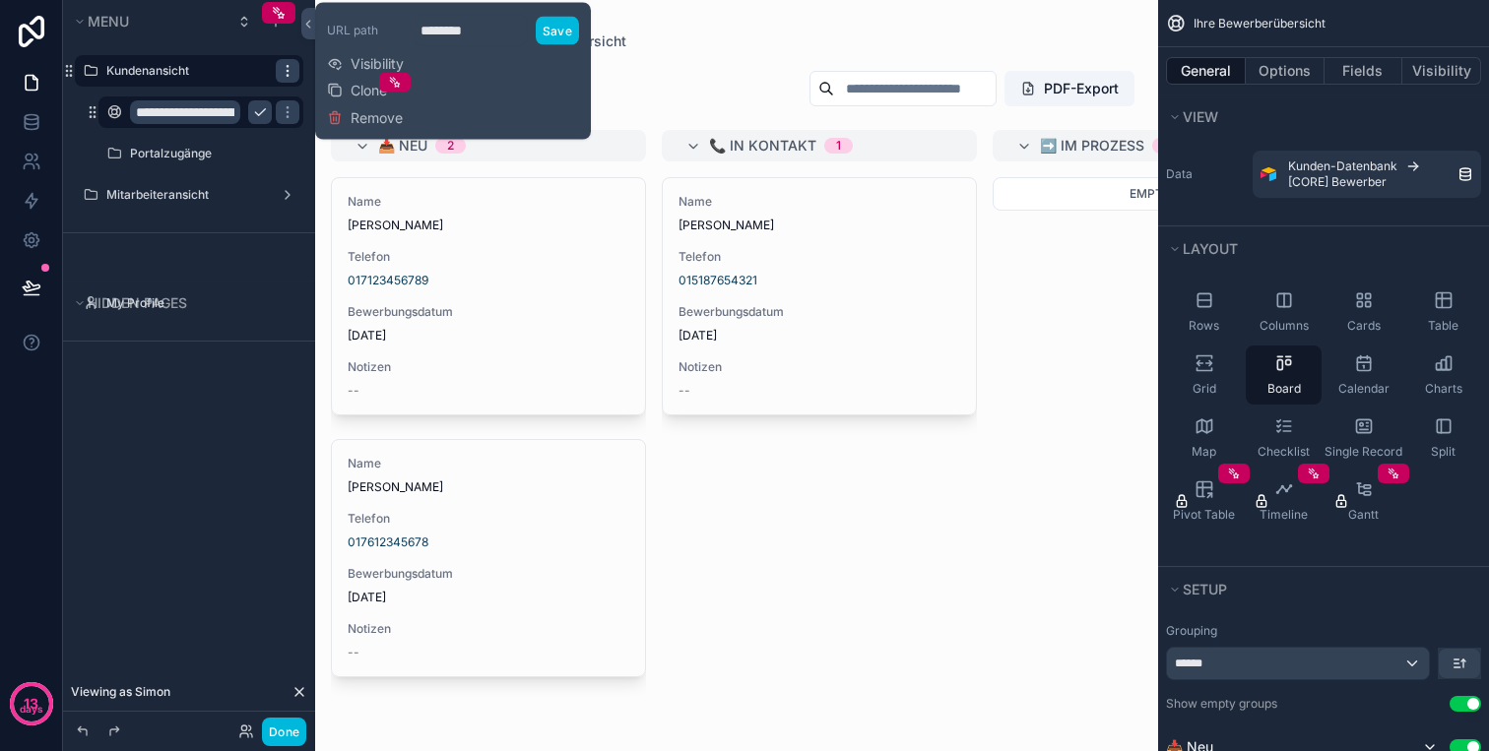
click at [284, 66] on icon "scrollable content" at bounding box center [288, 71] width 16 height 16
click at [183, 112] on input "**********" at bounding box center [185, 112] width 110 height 24
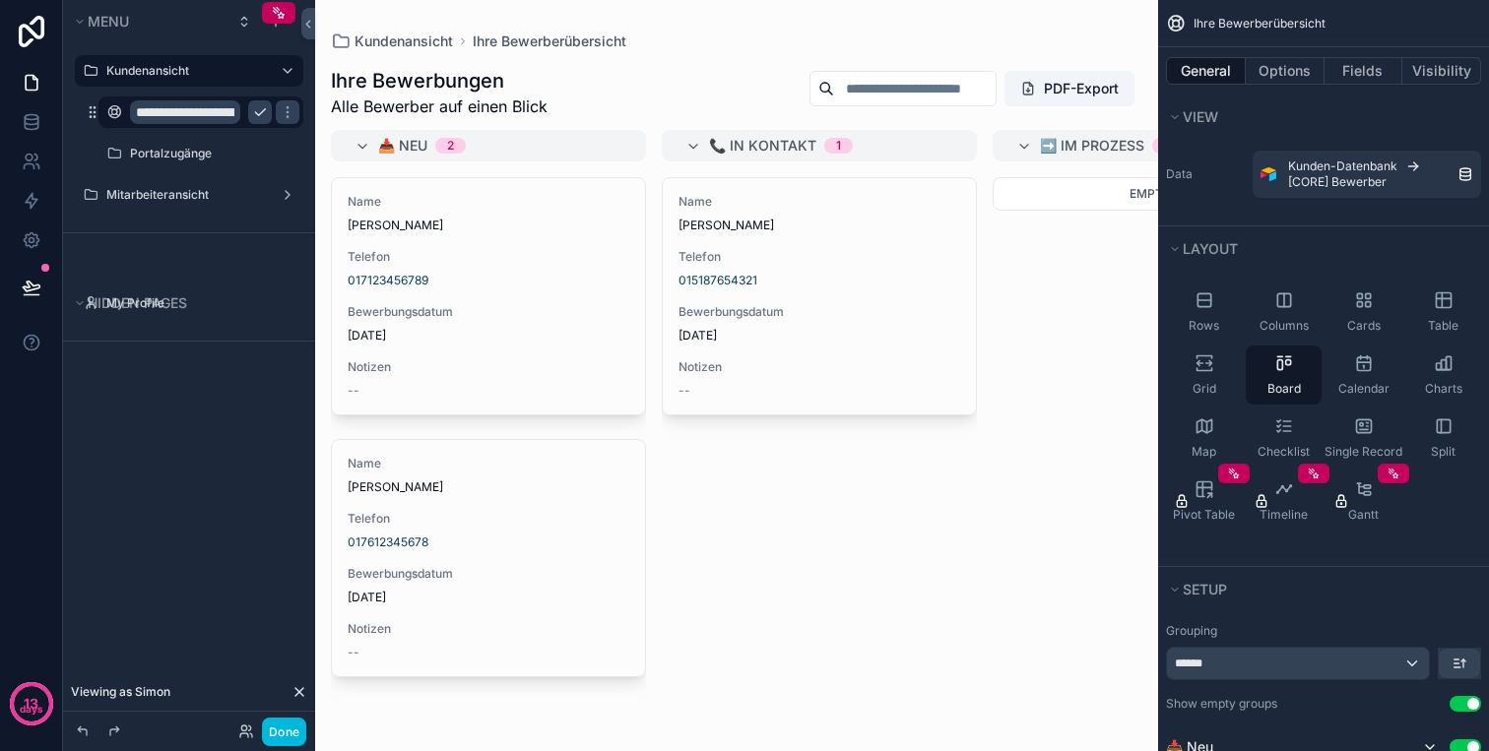
click at [153, 496] on div "**********" at bounding box center [189, 364] width 252 height 728
click at [302, 734] on button "Done" at bounding box center [284, 732] width 44 height 29
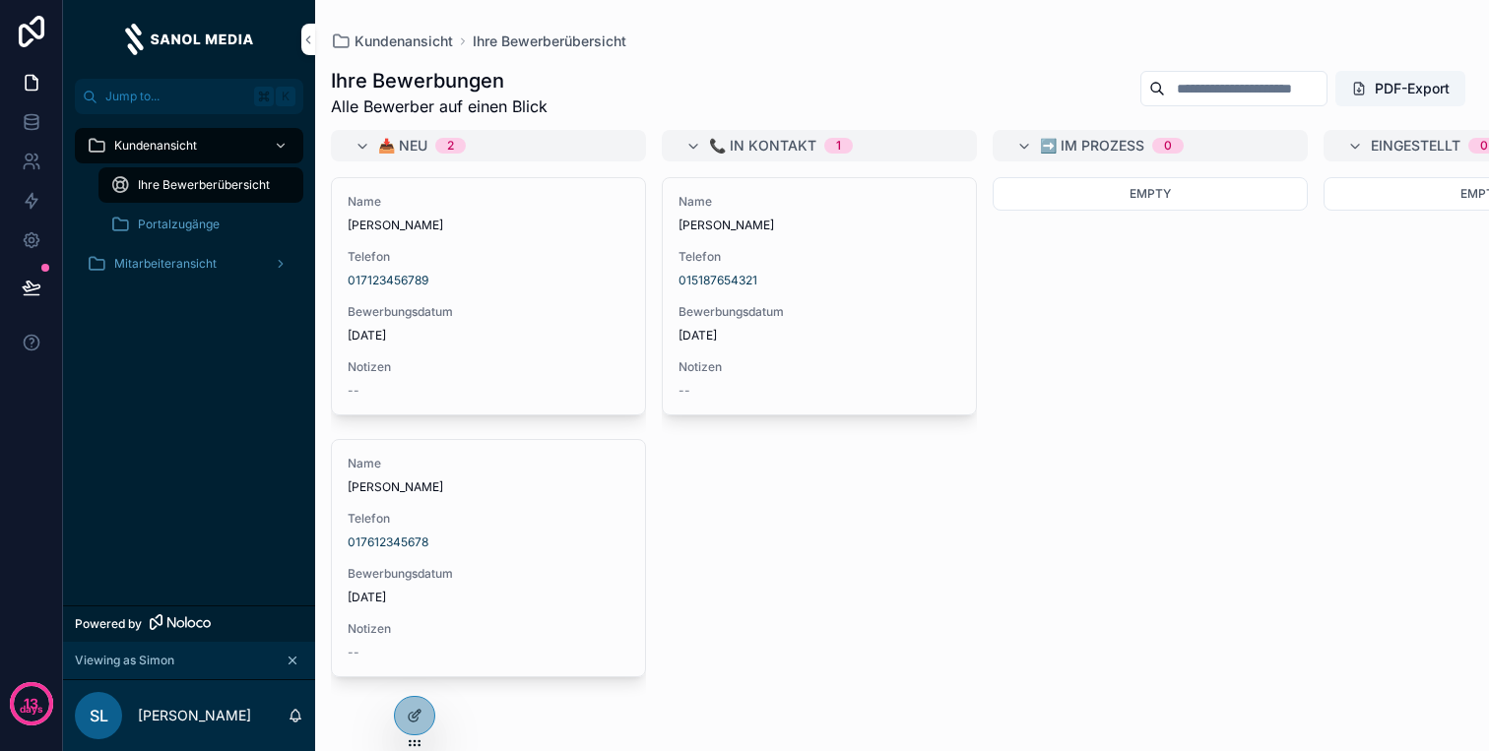
click at [277, 134] on div "scrollable content" at bounding box center [279, 146] width 26 height 32
click at [281, 144] on icon "scrollable content" at bounding box center [281, 146] width 14 height 14
click at [288, 660] on icon "scrollable content" at bounding box center [293, 661] width 14 height 14
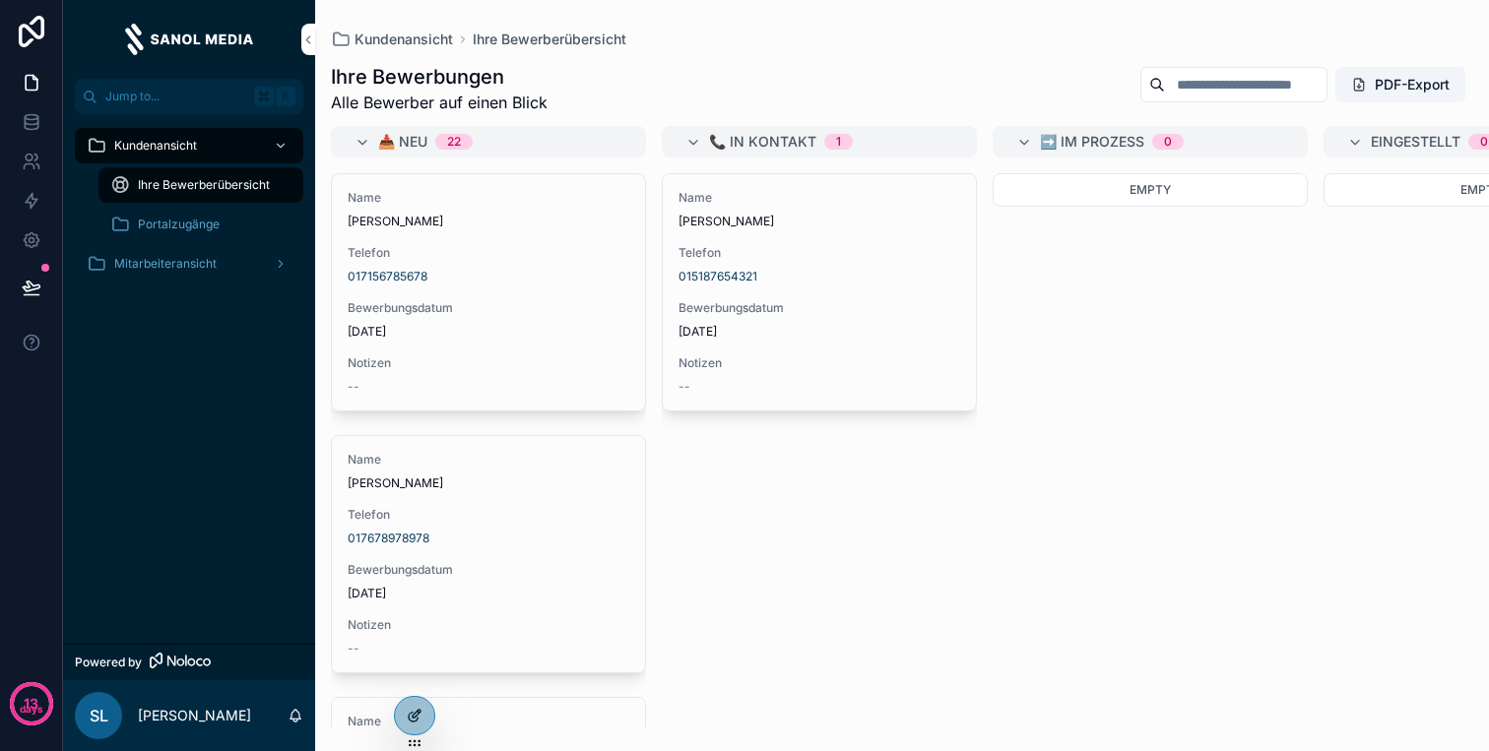
click at [404, 721] on div at bounding box center [414, 715] width 39 height 37
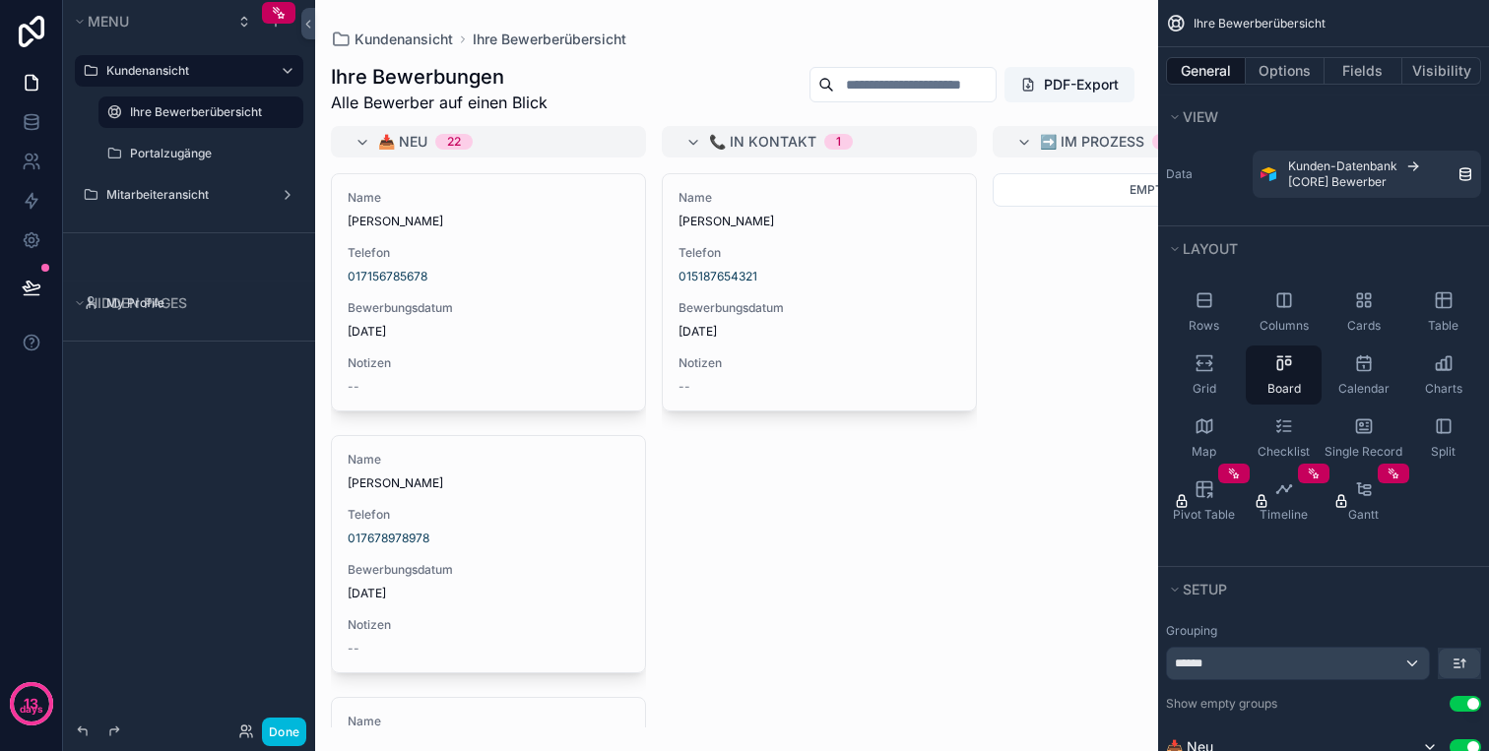
click at [0, 0] on div "scrollable content" at bounding box center [0, 0] width 0 height 0
click at [0, 0] on icon "scrollable content" at bounding box center [0, 0] width 0 height 0
click at [286, 15] on icon "scrollable content" at bounding box center [279, 13] width 16 height 16
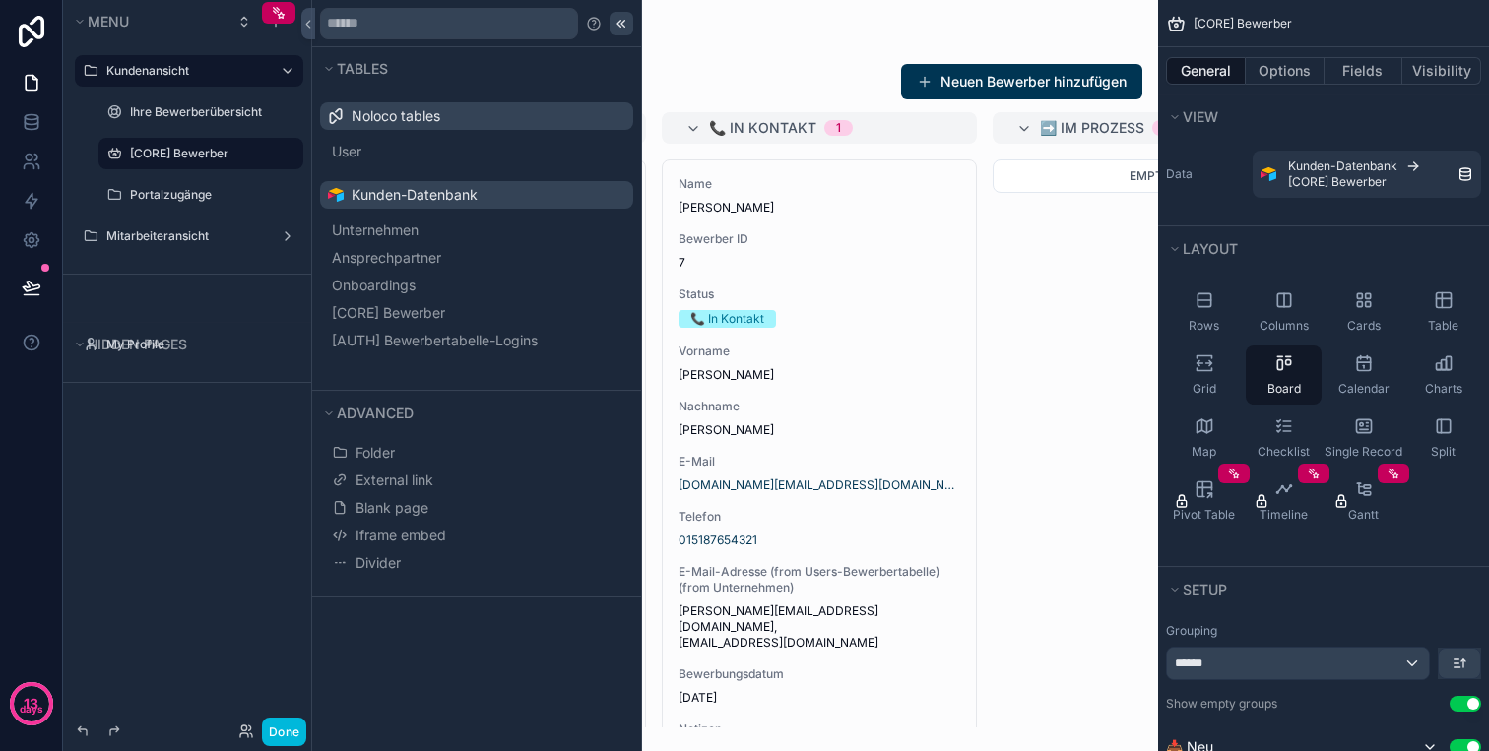
click at [623, 24] on icon at bounding box center [621, 24] width 16 height 16
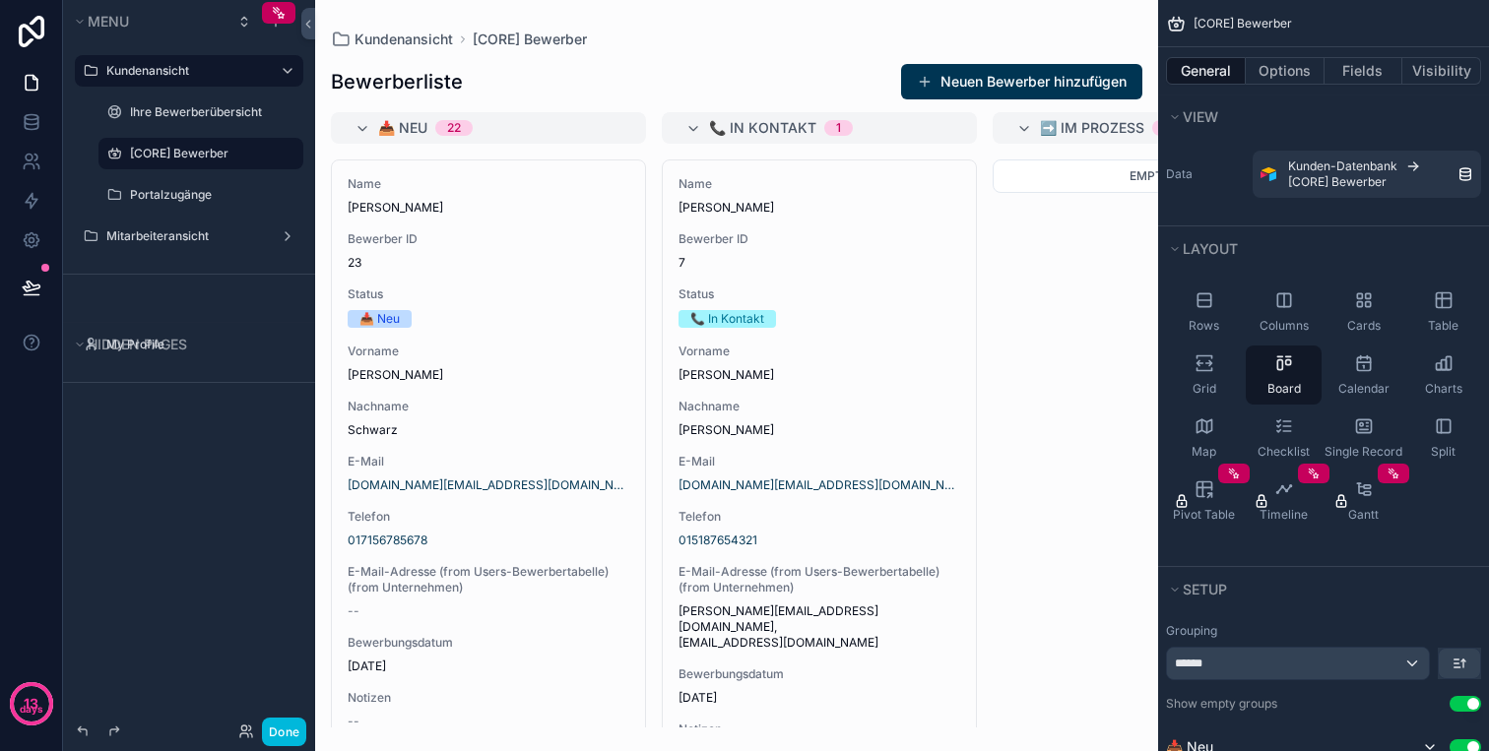
click at [1270, 22] on span "[CORE] Bewerber" at bounding box center [1242, 24] width 98 height 16
click at [0, 0] on icon "scrollable content" at bounding box center [0, 0] width 0 height 0
click at [223, 151] on input "**********" at bounding box center [185, 154] width 110 height 24
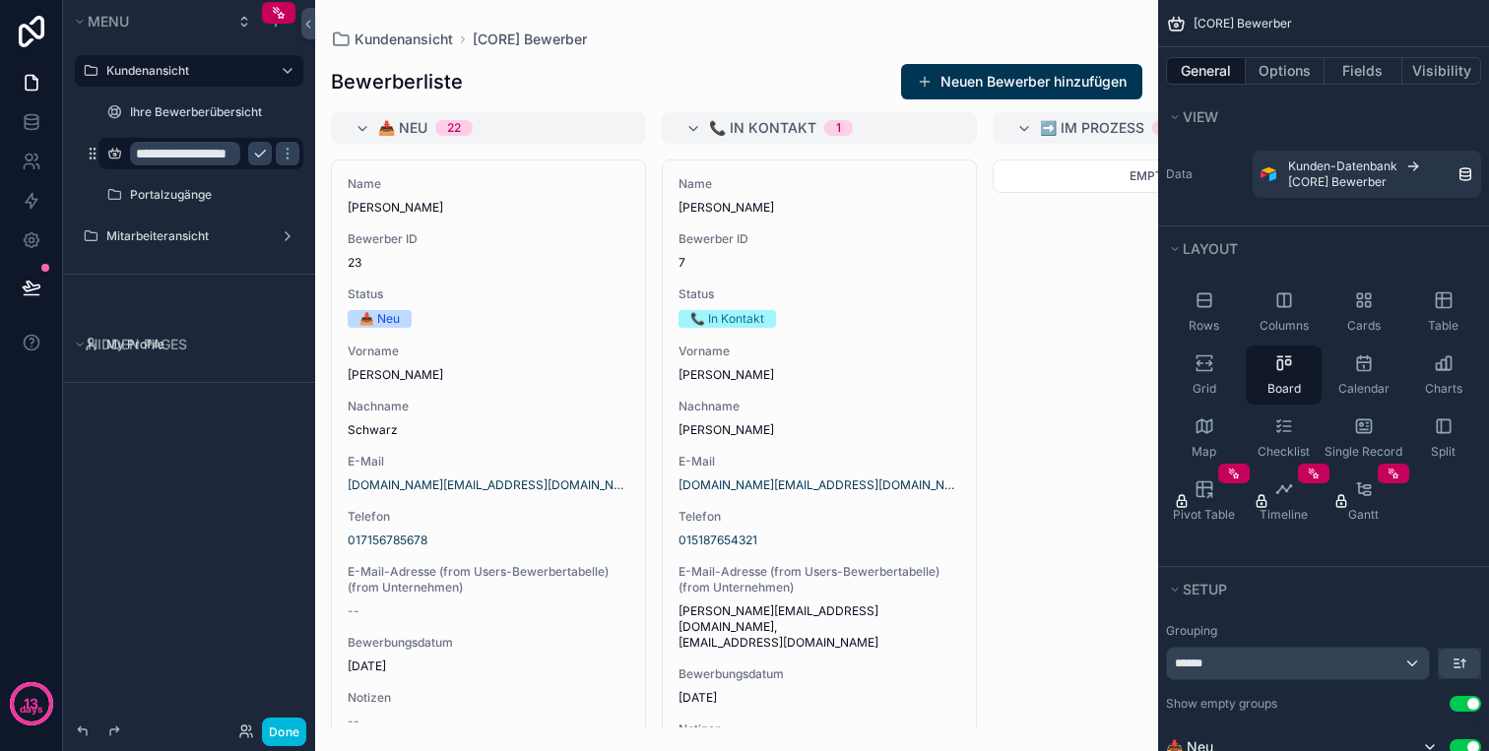
type input "**********"
click at [263, 148] on icon "scrollable content" at bounding box center [260, 154] width 16 height 16
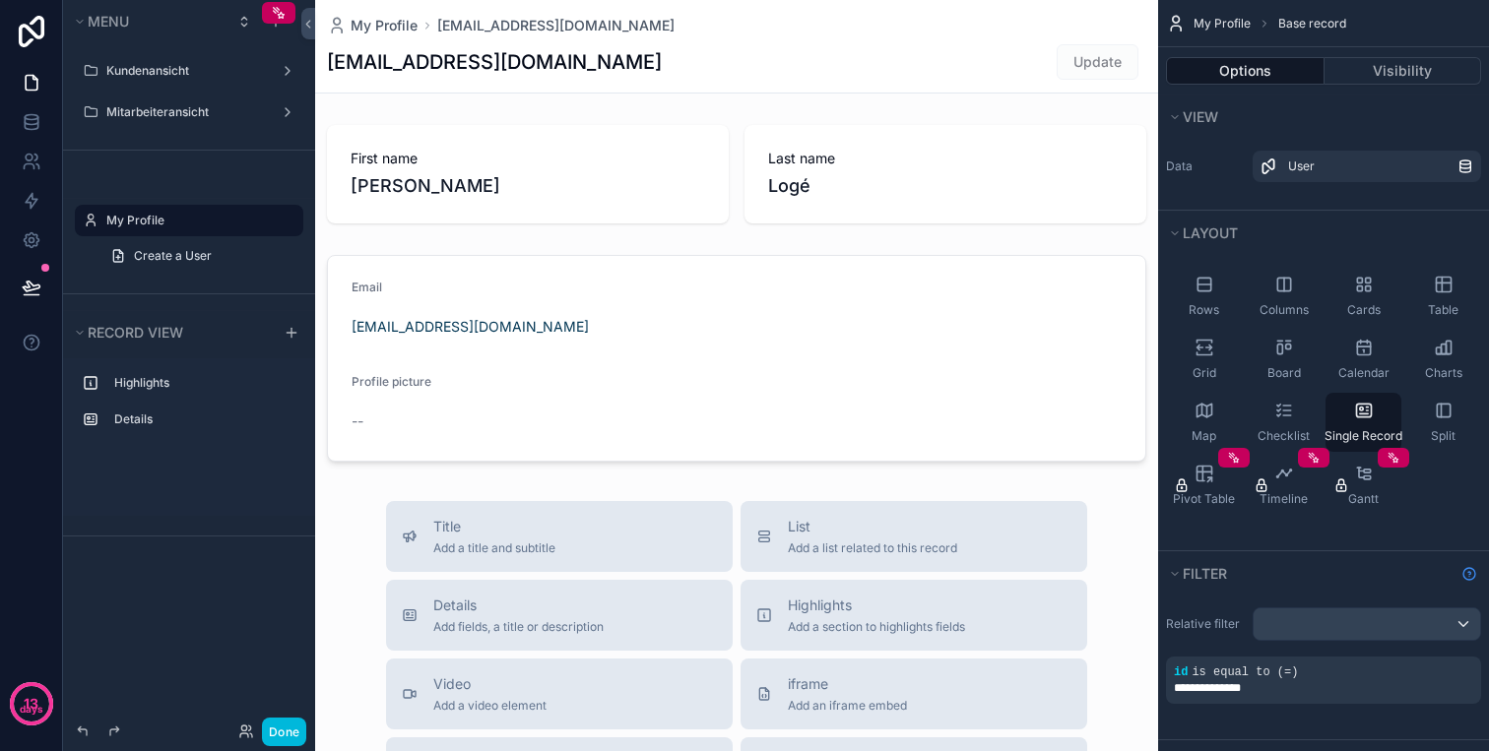
click at [93, 150] on div "Menu Kundenansicht Mitarbeiteransicht Hidden pages My Profile Create a User" at bounding box center [189, 155] width 252 height 310
click at [174, 66] on label "Kundenansicht" at bounding box center [185, 71] width 158 height 16
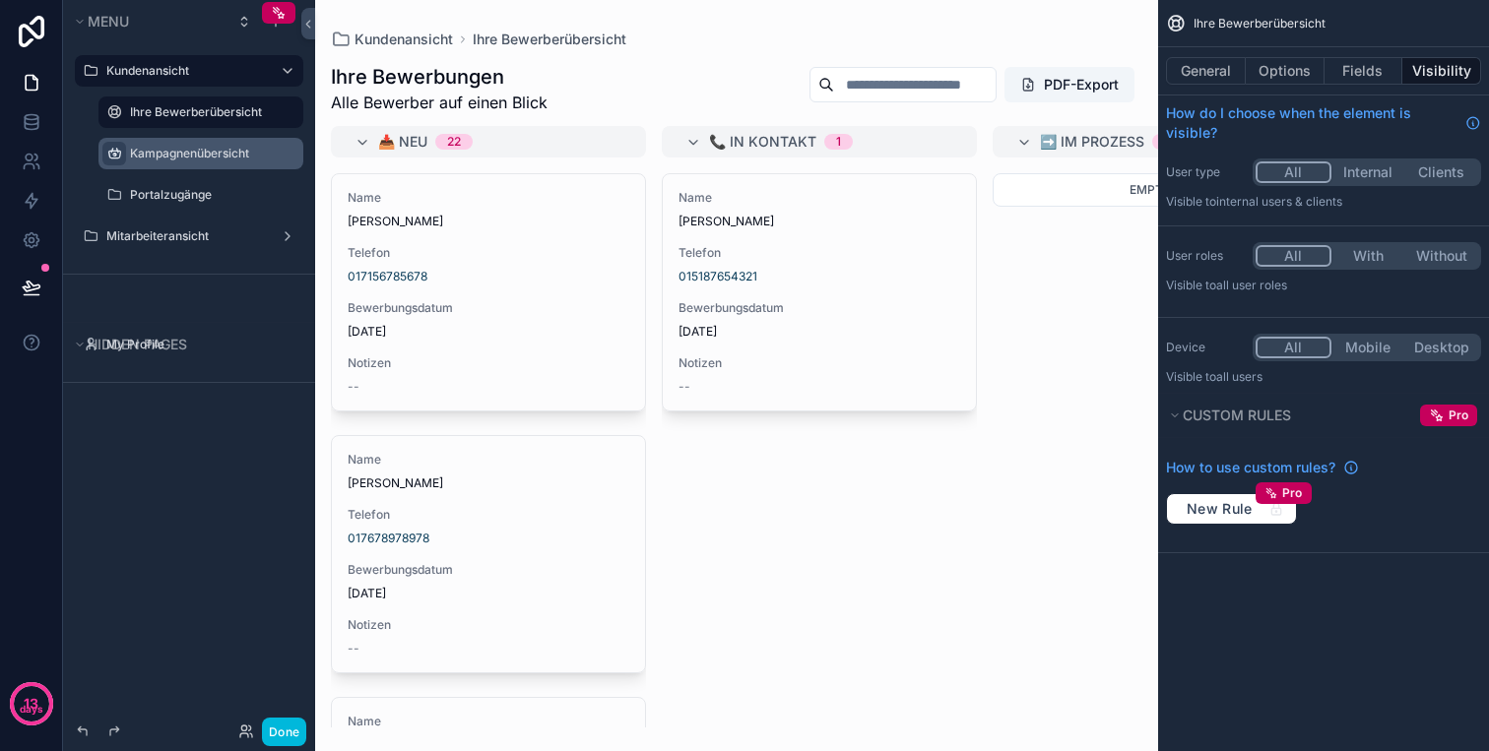
click at [105, 159] on div "scrollable content" at bounding box center [114, 154] width 24 height 24
click at [0, 0] on icon "scrollable content" at bounding box center [0, 0] width 0 height 0
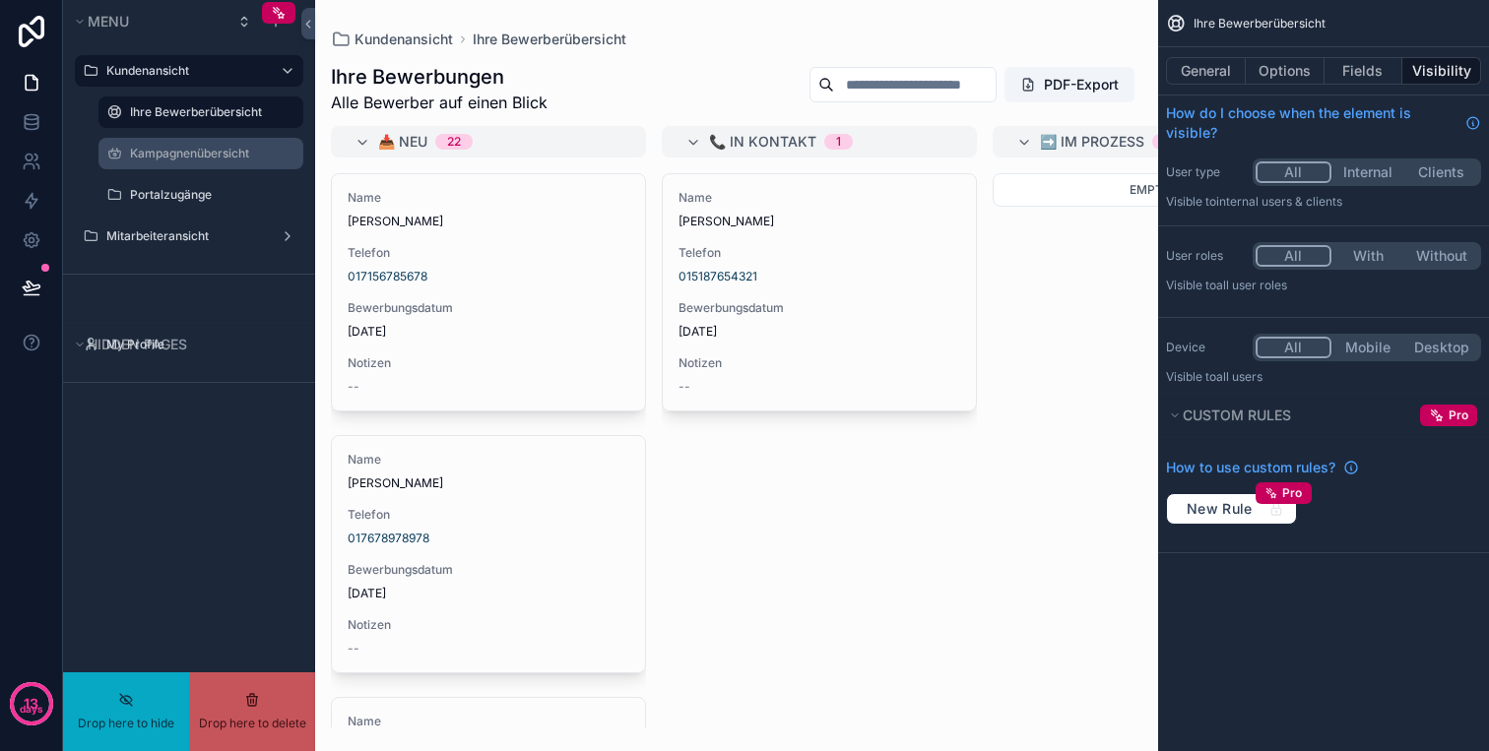
drag, startPoint x: 92, startPoint y: 158, endPoint x: 96, endPoint y: 129, distance: 29.0
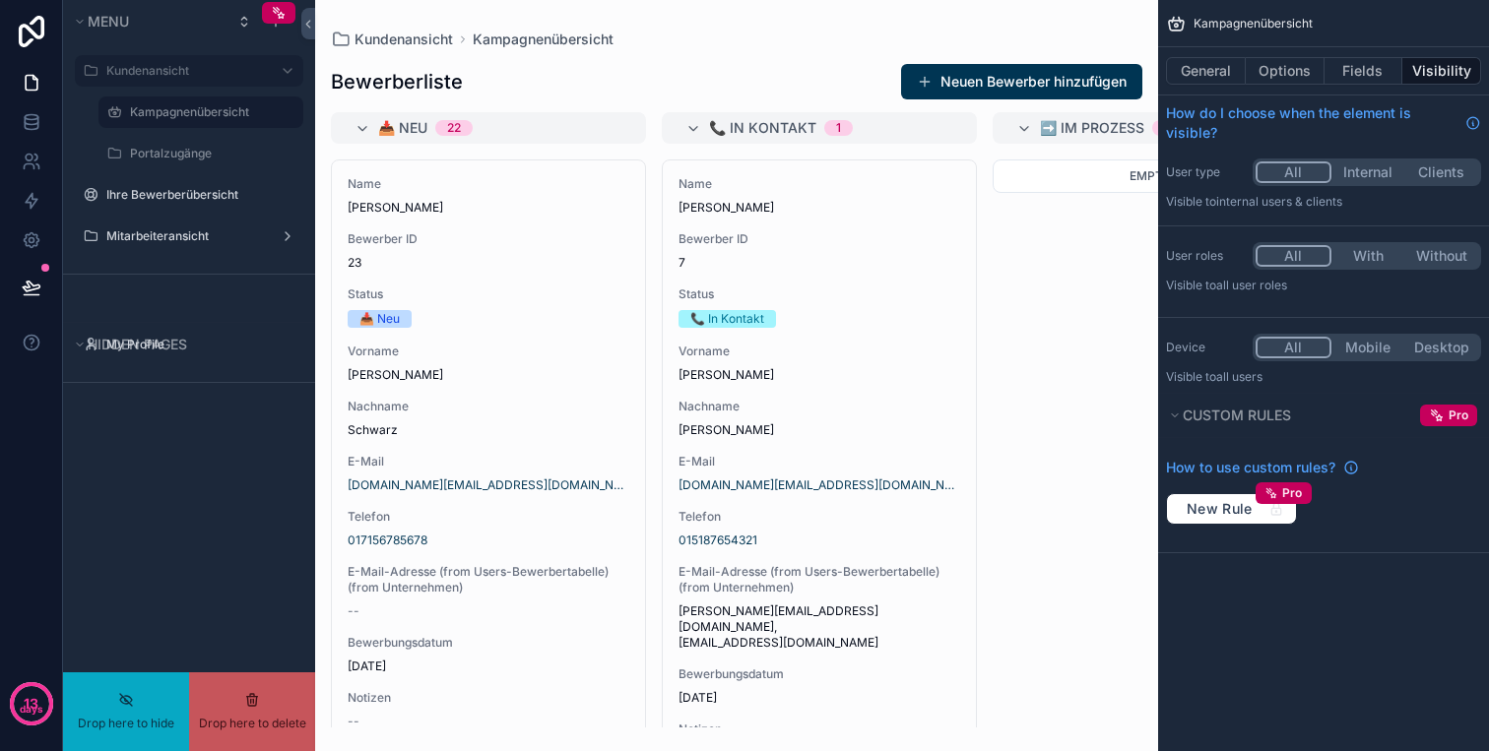
drag, startPoint x: 71, startPoint y: 73, endPoint x: 114, endPoint y: 115, distance: 60.6
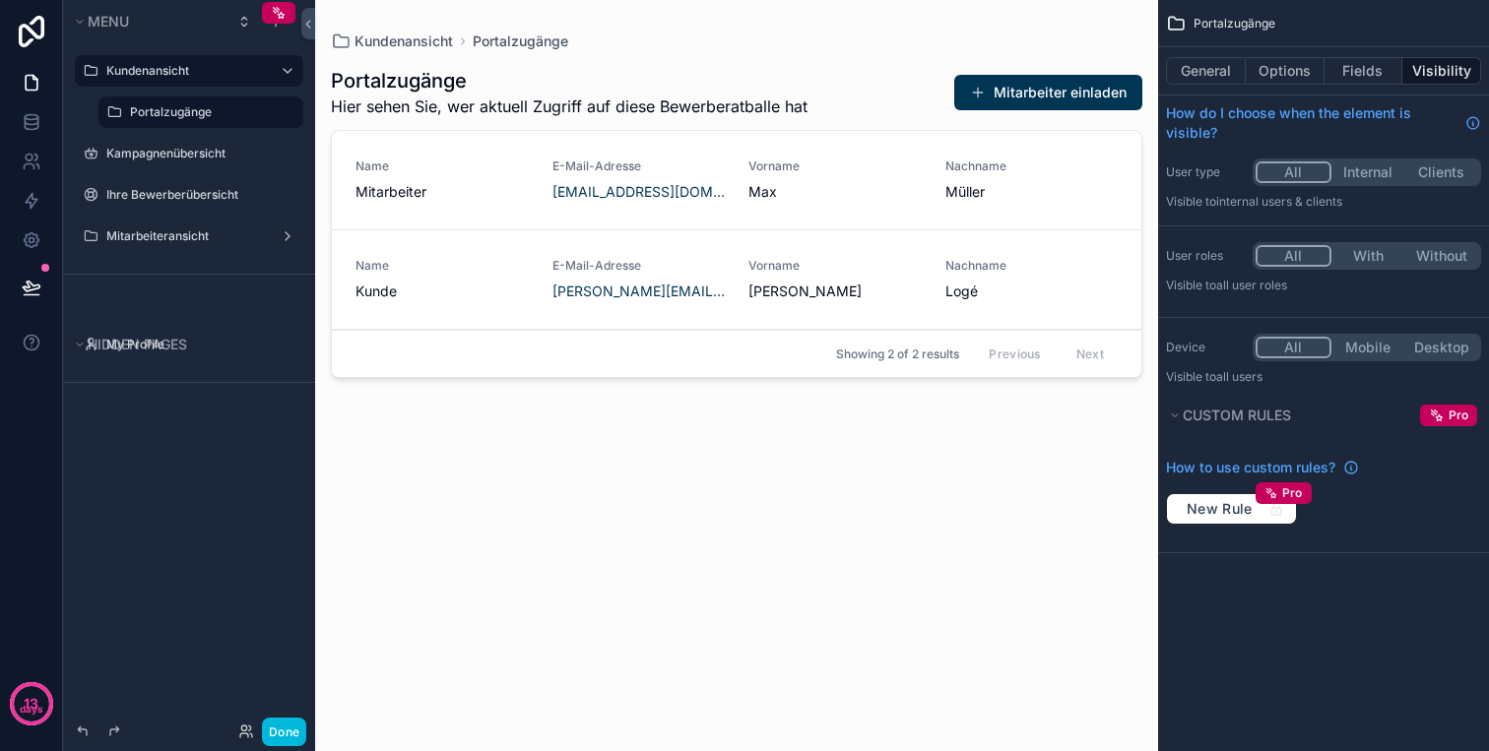
click at [180, 106] on label "Portalzugänge" at bounding box center [210, 112] width 161 height 16
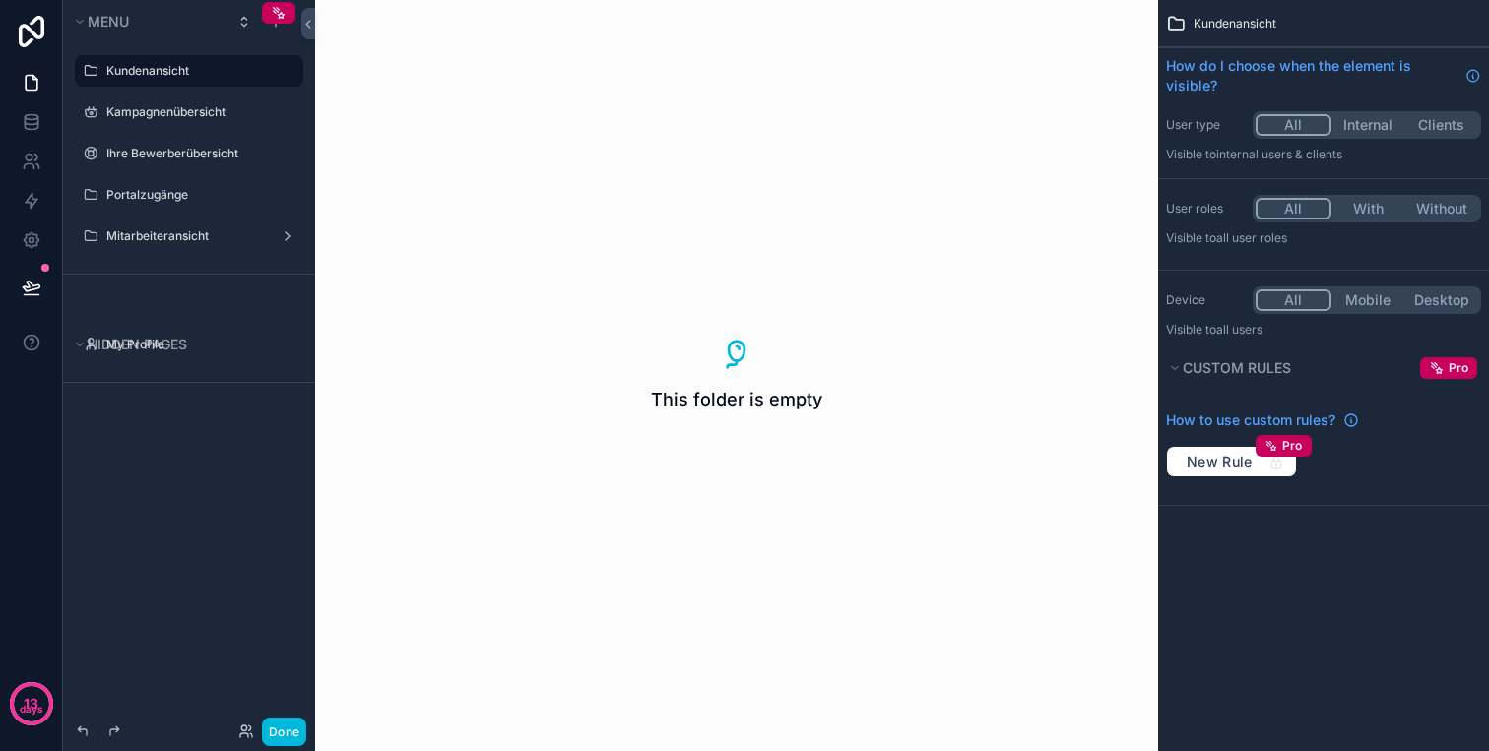
click at [0, 0] on icon "scrollable content" at bounding box center [0, 0] width 0 height 0
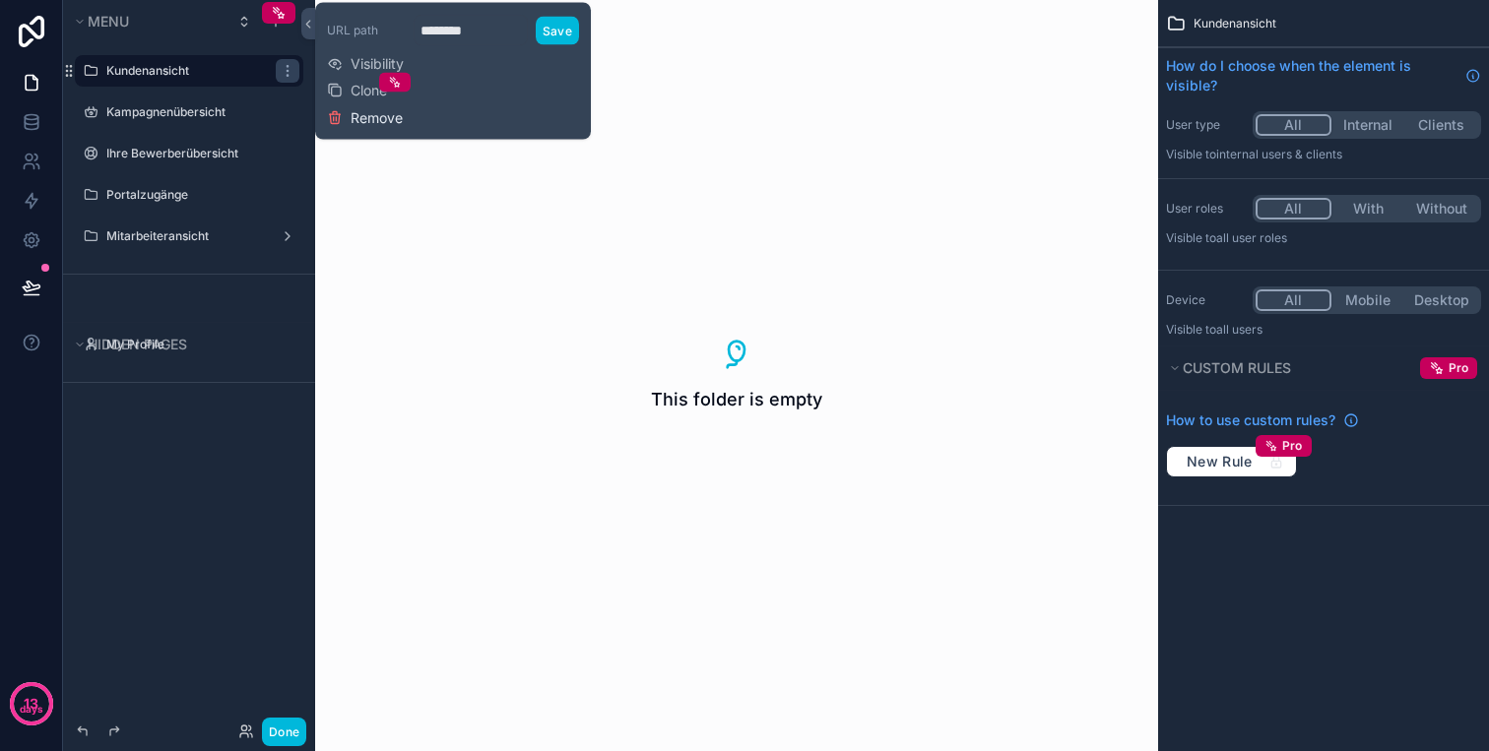
click at [384, 108] on span "Remove" at bounding box center [376, 118] width 52 height 20
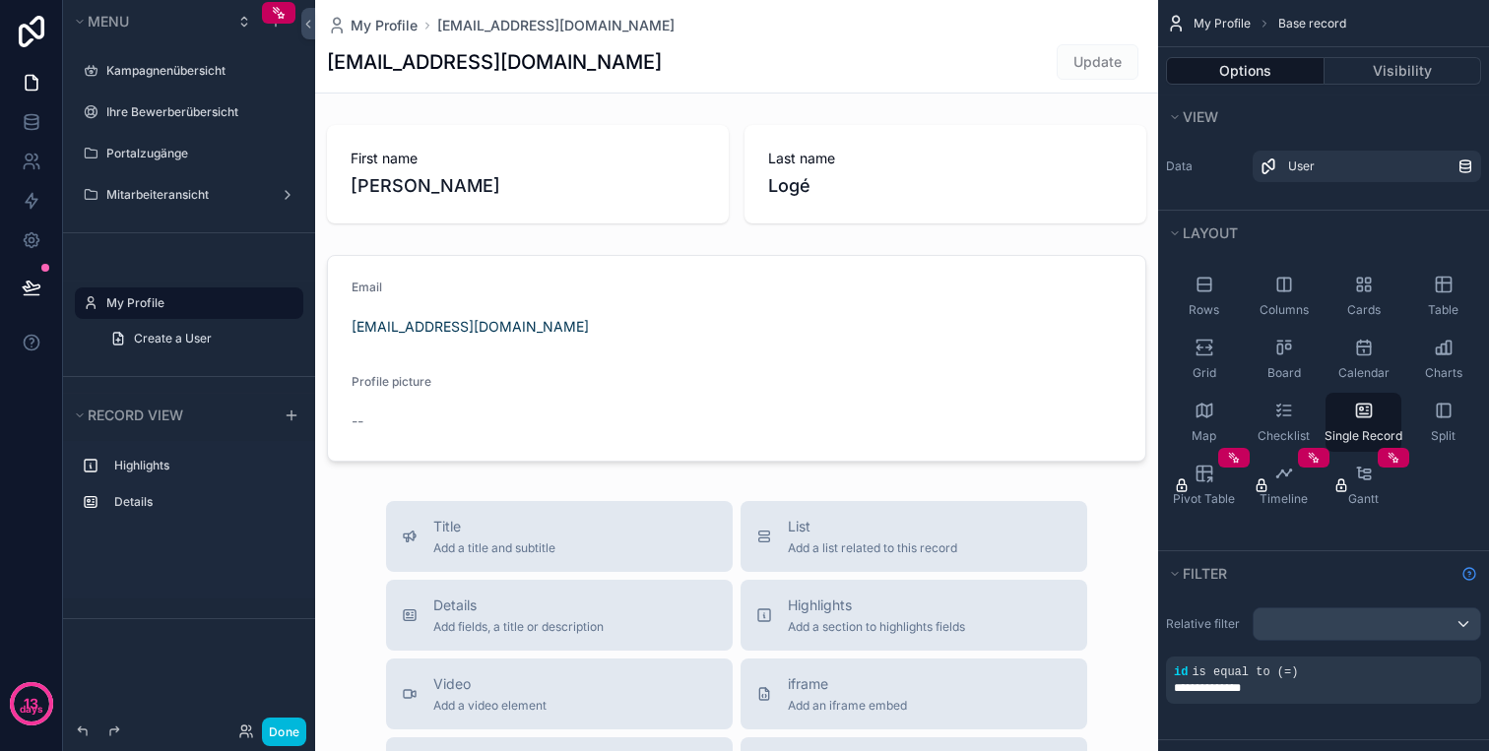
click at [0, 0] on icon "scrollable content" at bounding box center [0, 0] width 0 height 0
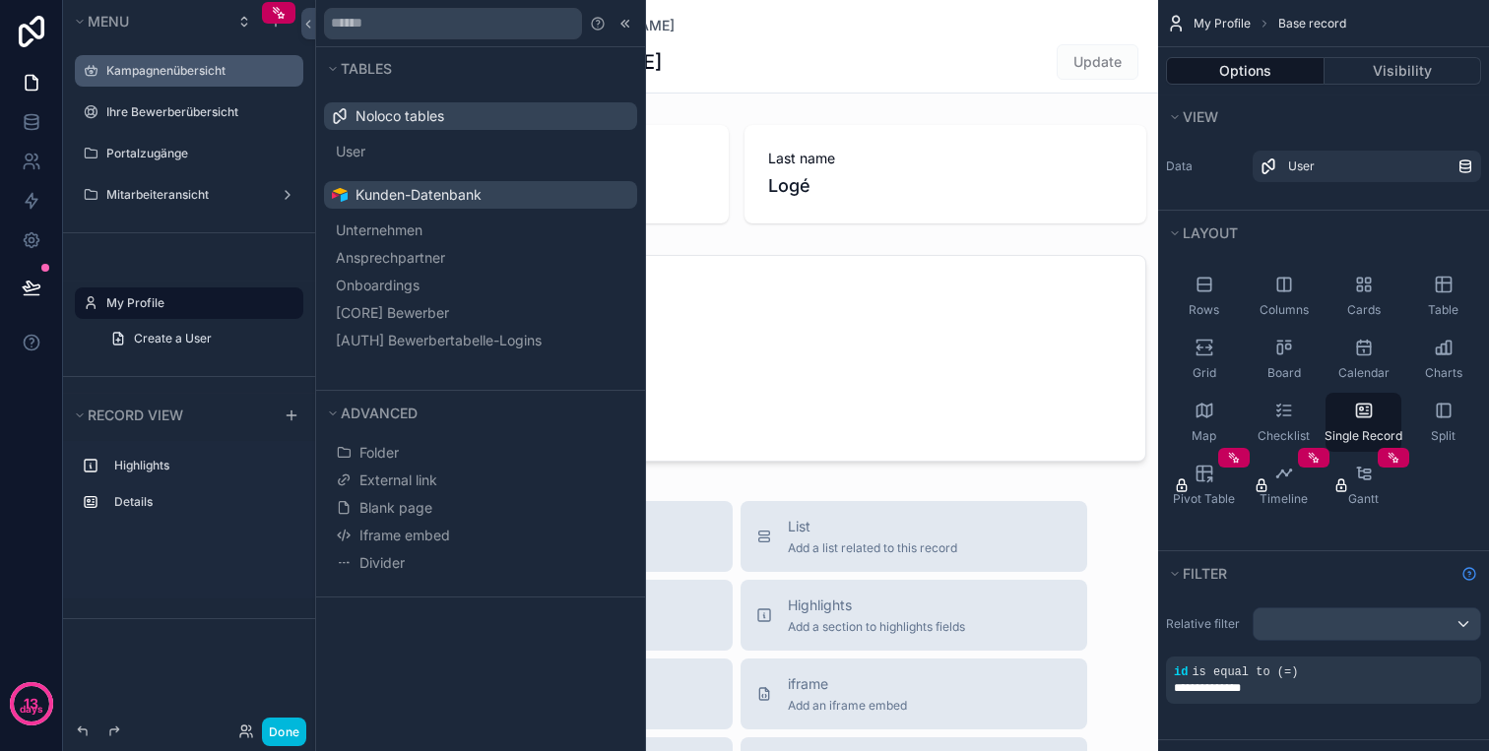
click at [140, 65] on label "Kampagnenübersicht" at bounding box center [198, 71] width 185 height 16
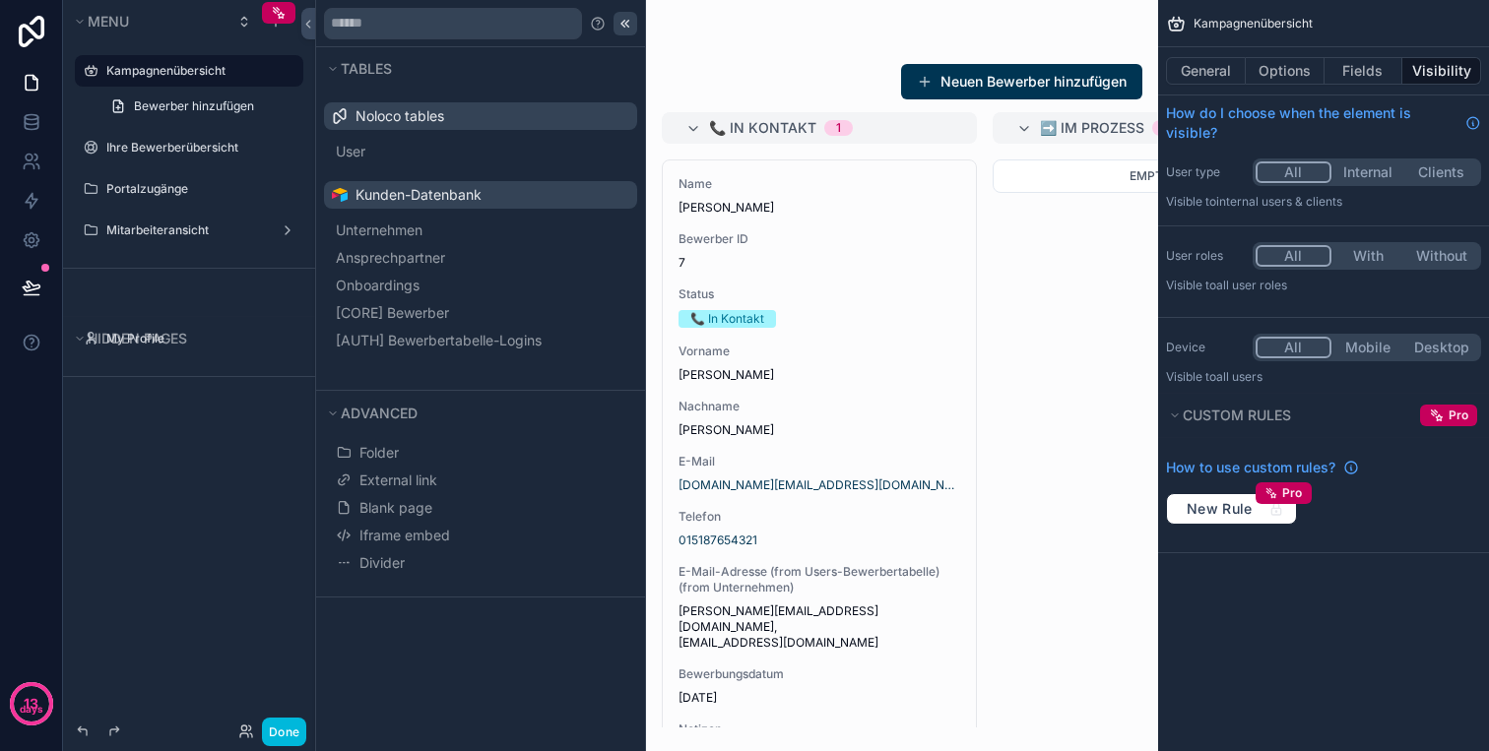
click at [627, 20] on icon at bounding box center [626, 23] width 3 height 7
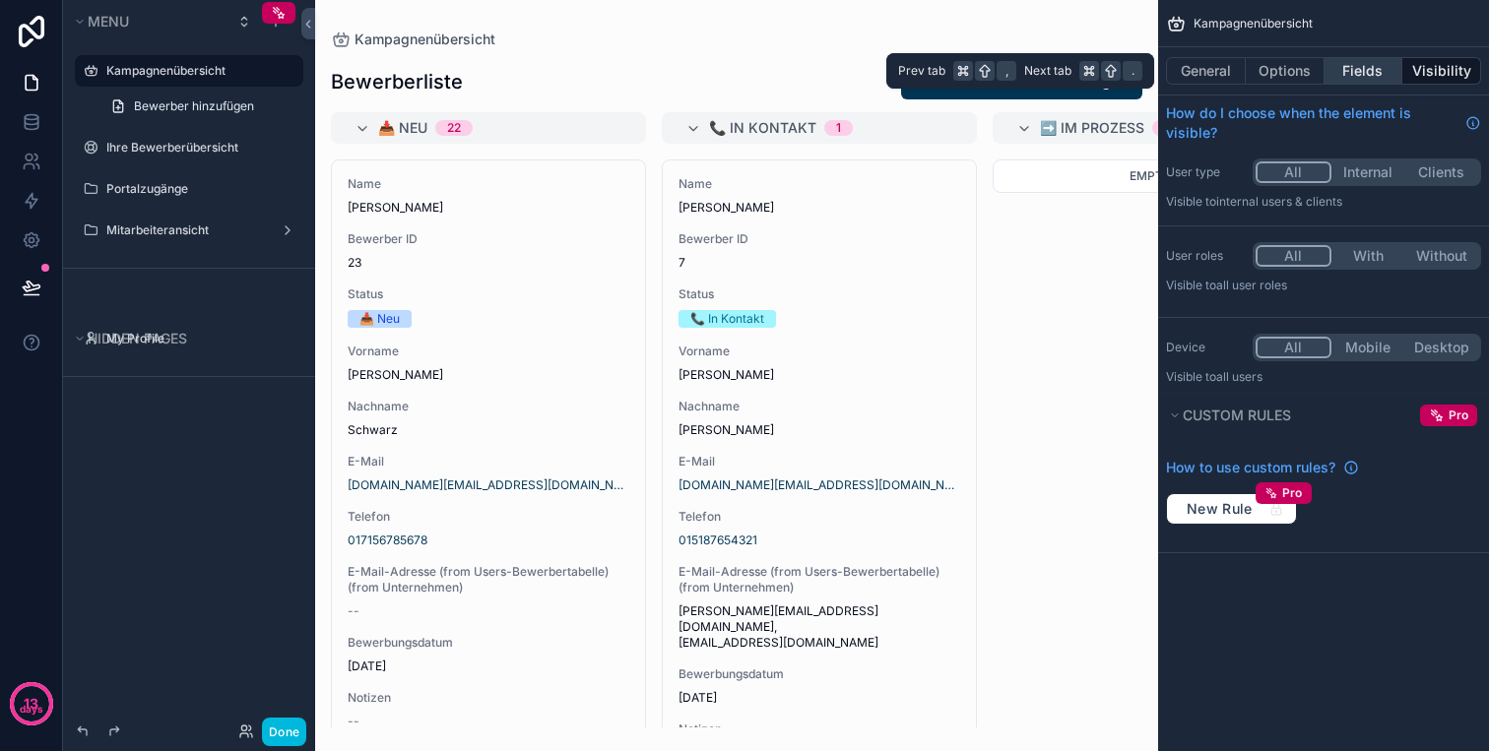
click at [1352, 71] on button "Fields" at bounding box center [1363, 71] width 79 height 28
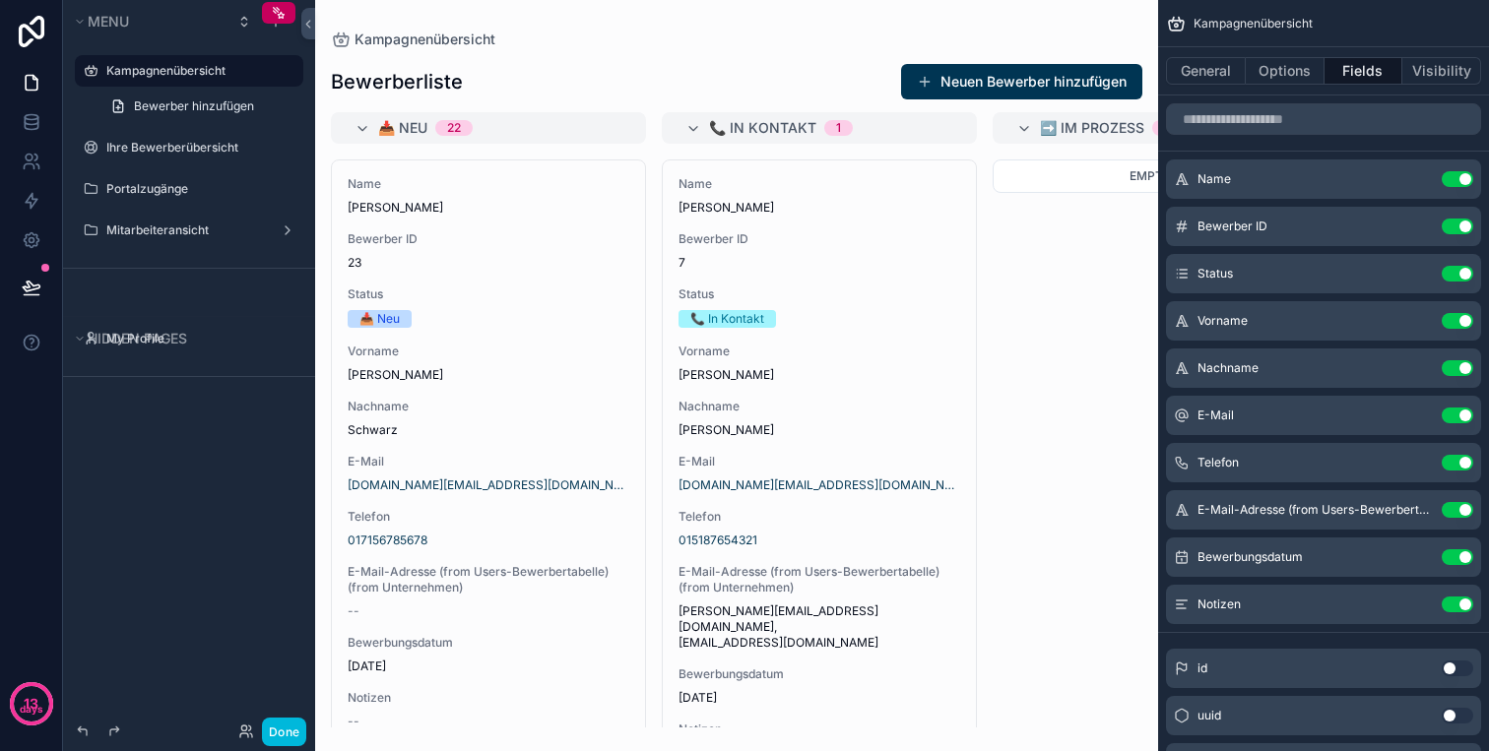
click at [1451, 172] on button "Use setting" at bounding box center [1457, 179] width 32 height 16
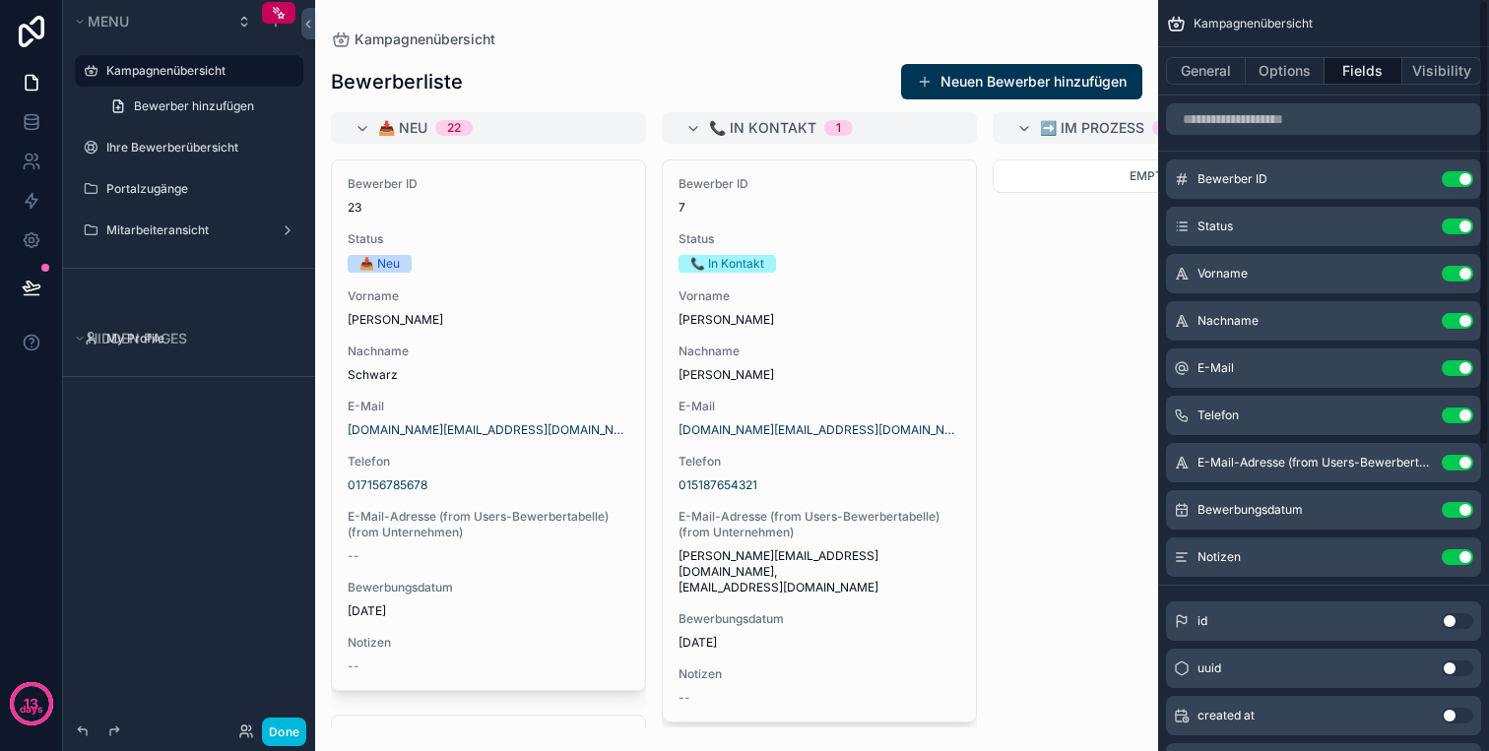
click at [1451, 180] on button "Use setting" at bounding box center [1457, 179] width 32 height 16
click at [1451, 219] on button "Use setting" at bounding box center [1457, 227] width 32 height 16
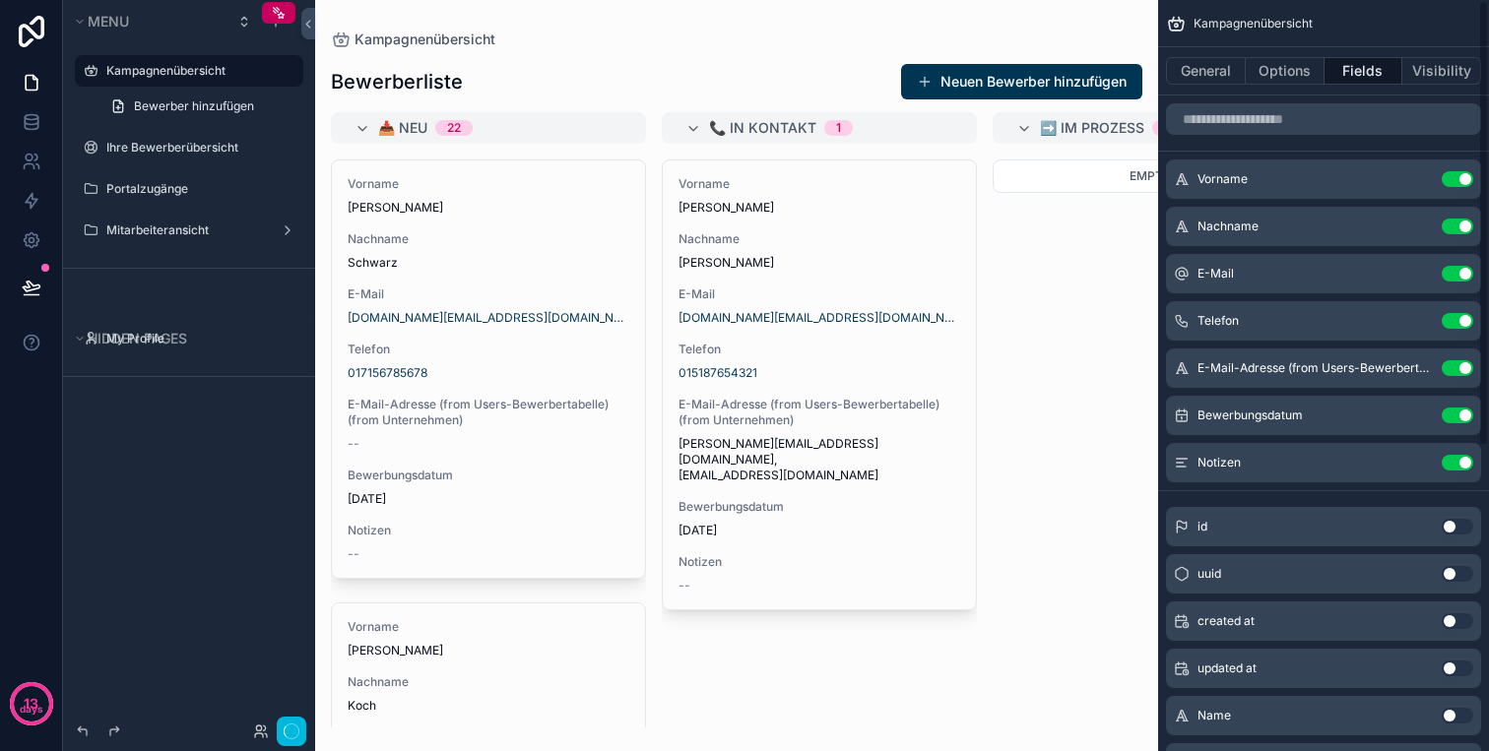
click at [1451, 180] on button "Use setting" at bounding box center [1457, 179] width 32 height 16
click at [1451, 219] on button "Use setting" at bounding box center [1457, 227] width 32 height 16
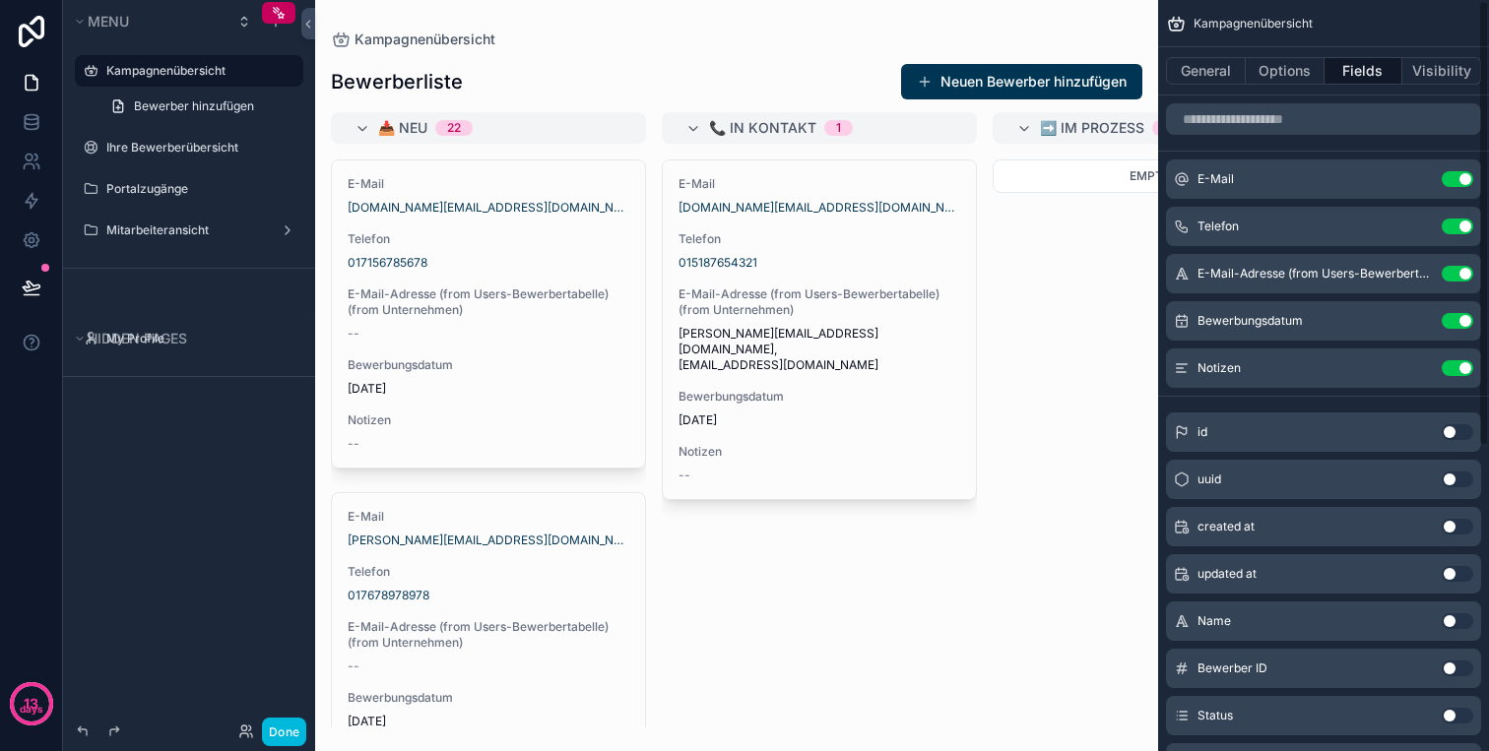
click at [1451, 180] on button "Use setting" at bounding box center [1457, 179] width 32 height 16
click at [1451, 219] on button "Use setting" at bounding box center [1457, 227] width 32 height 16
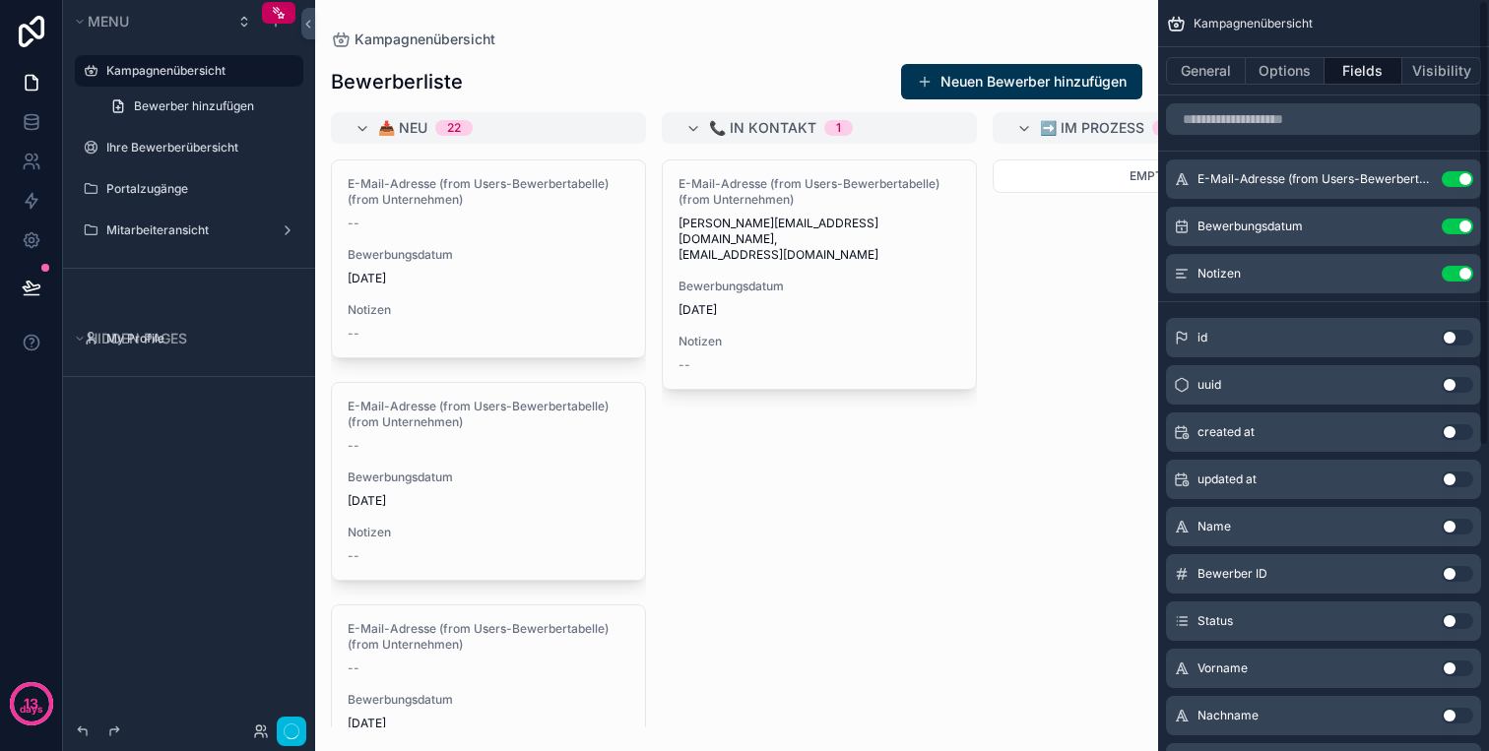
click at [1451, 180] on button "Use setting" at bounding box center [1457, 179] width 32 height 16
click at [1451, 219] on button "Use setting" at bounding box center [1457, 227] width 32 height 16
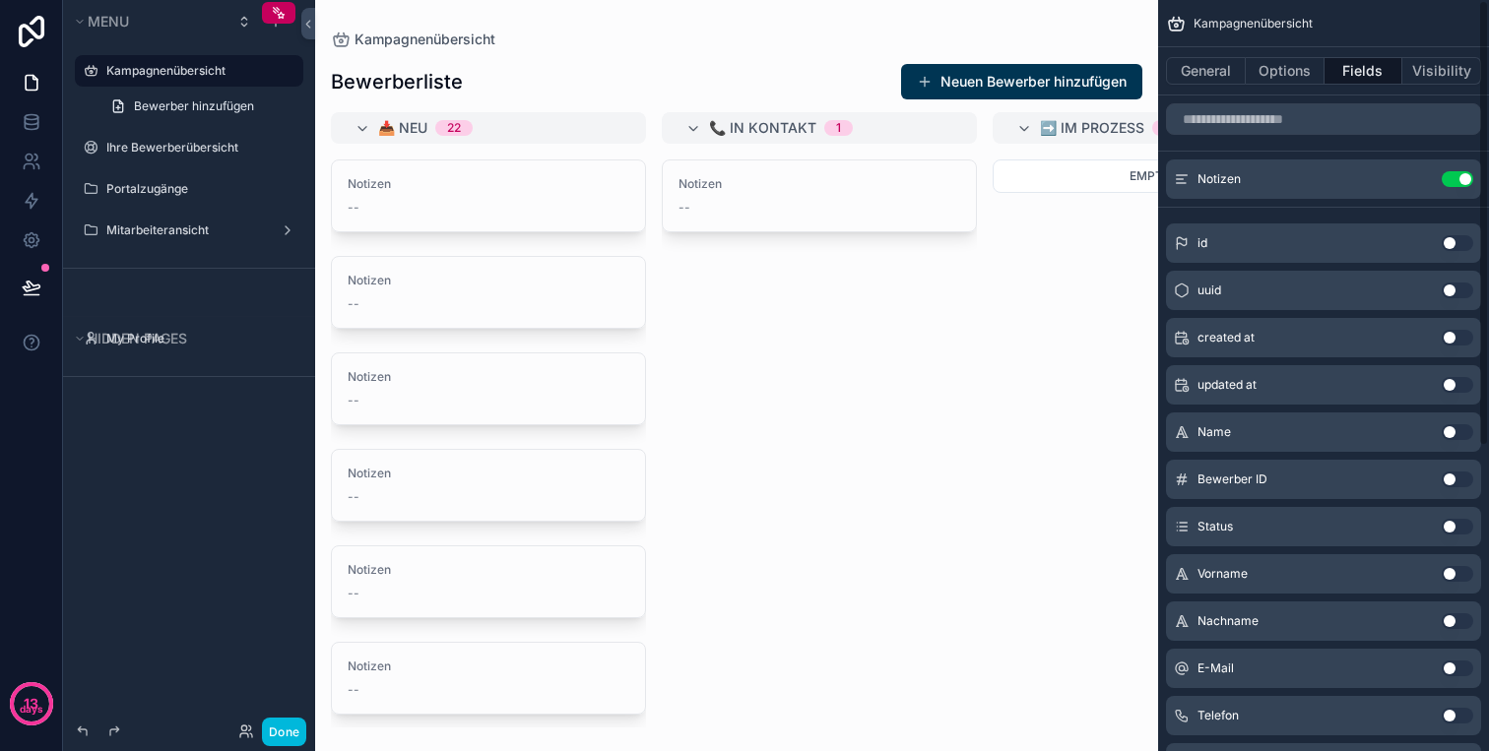
click at [1451, 180] on button "Use setting" at bounding box center [1457, 179] width 32 height 16
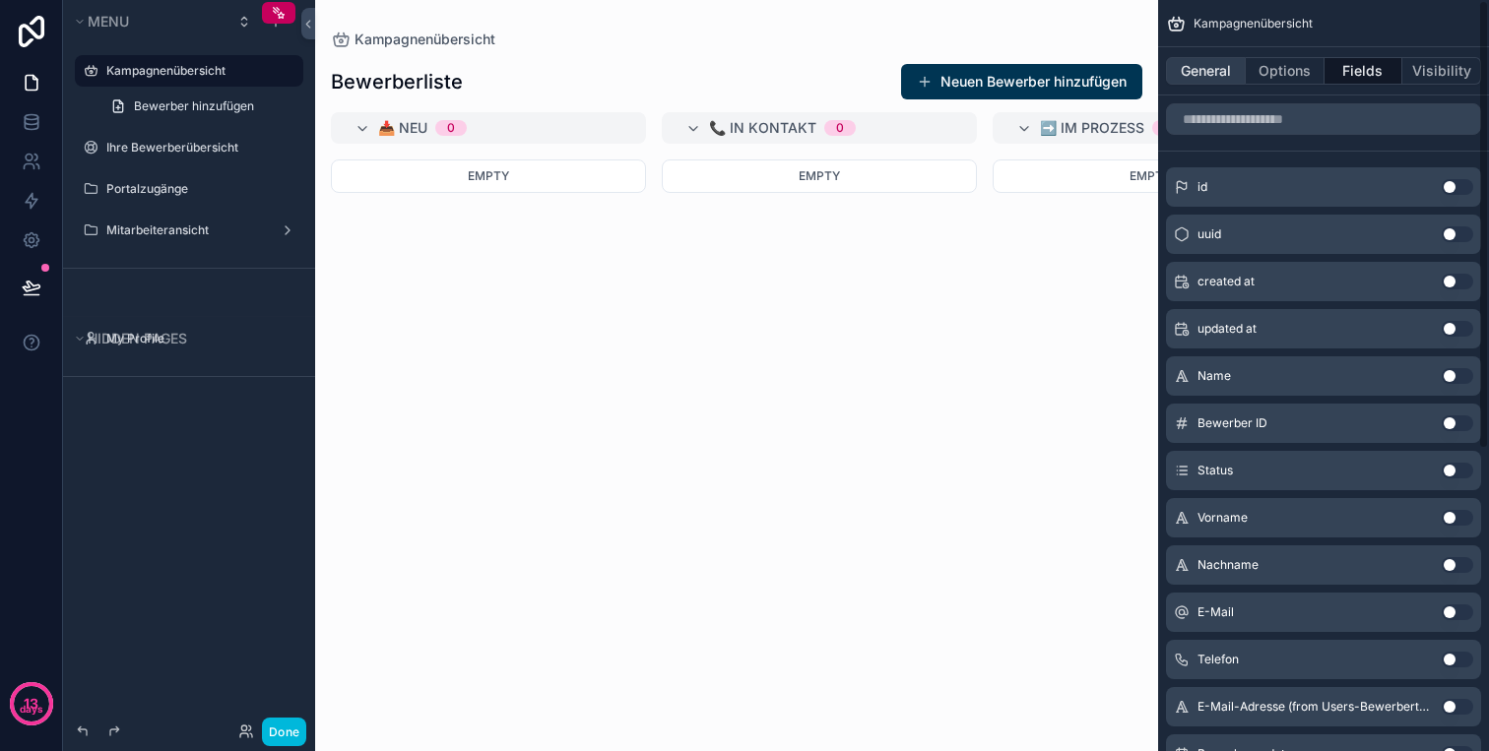
click at [1222, 79] on button "General" at bounding box center [1206, 71] width 80 height 28
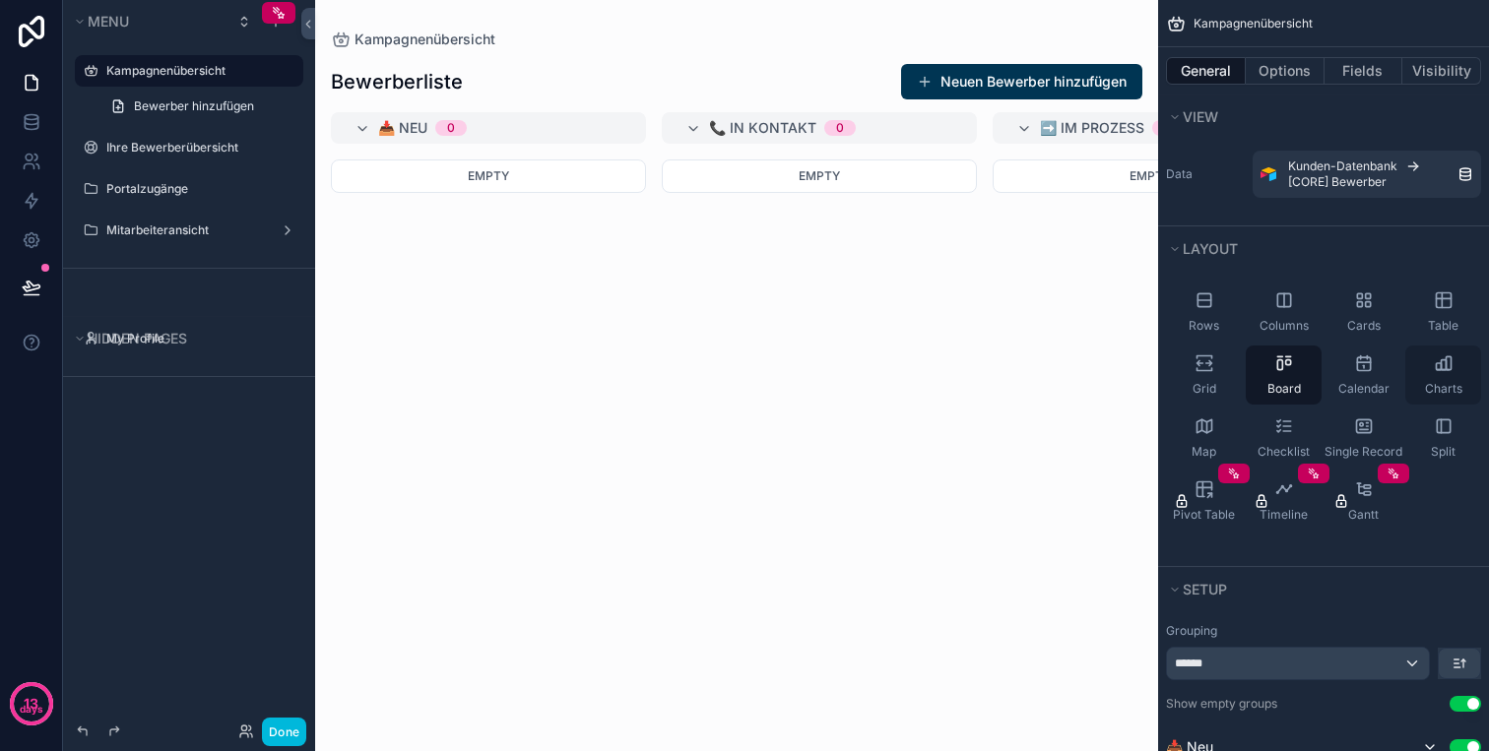
click at [1435, 372] on icon "scrollable content" at bounding box center [1443, 363] width 20 height 20
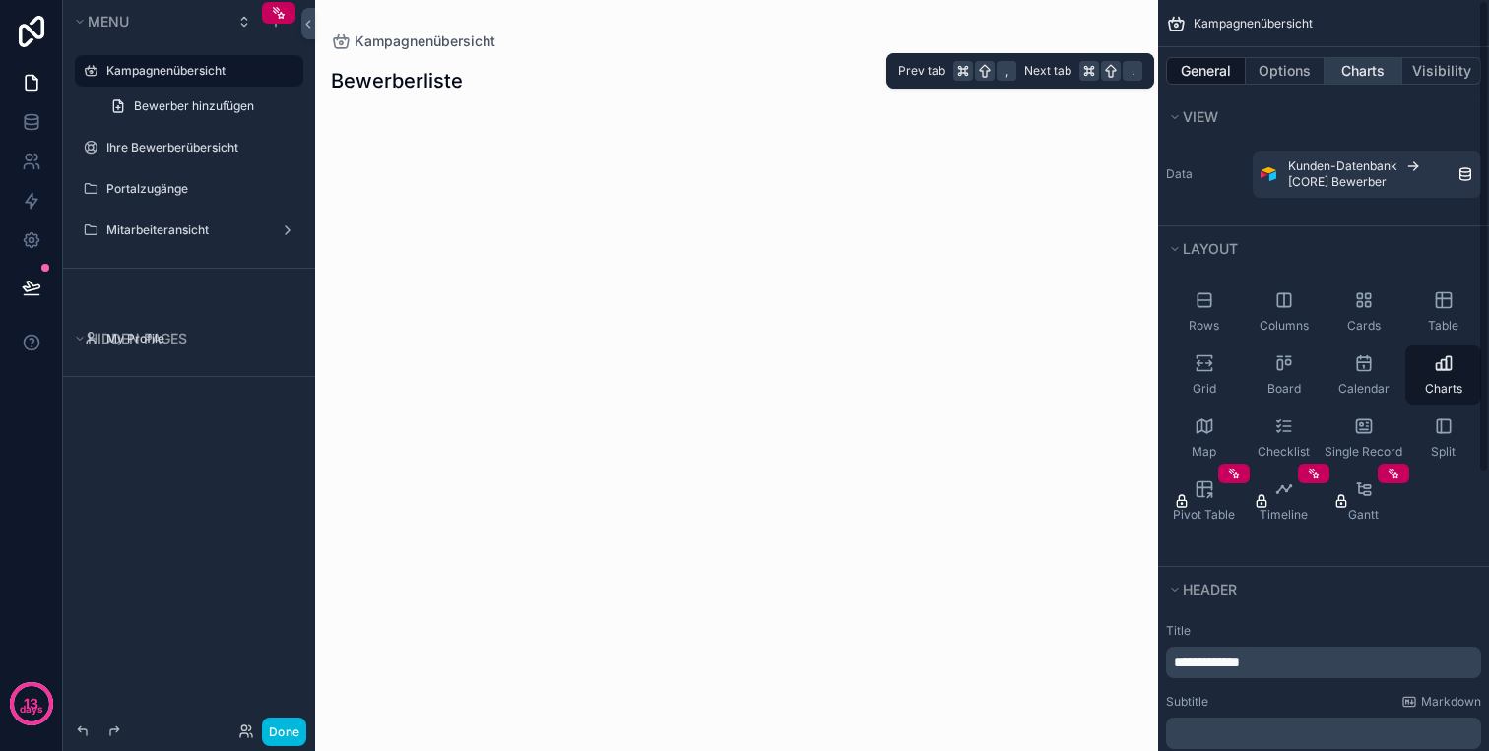
click at [1348, 60] on button "Charts" at bounding box center [1363, 71] width 79 height 28
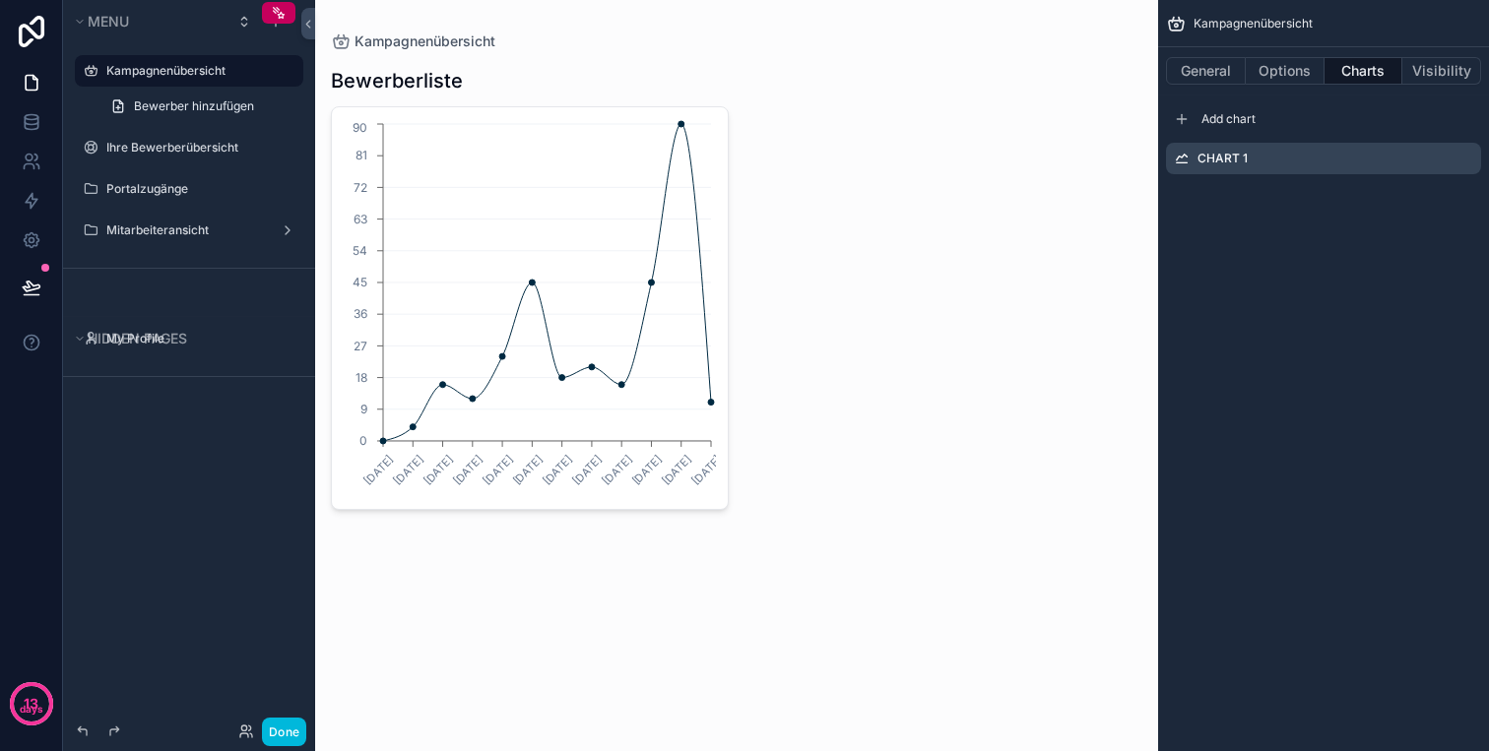
click at [1262, 158] on div "Chart 1" at bounding box center [1323, 159] width 315 height 32
click at [0, 0] on icon "scrollable content" at bounding box center [0, 0] width 0 height 0
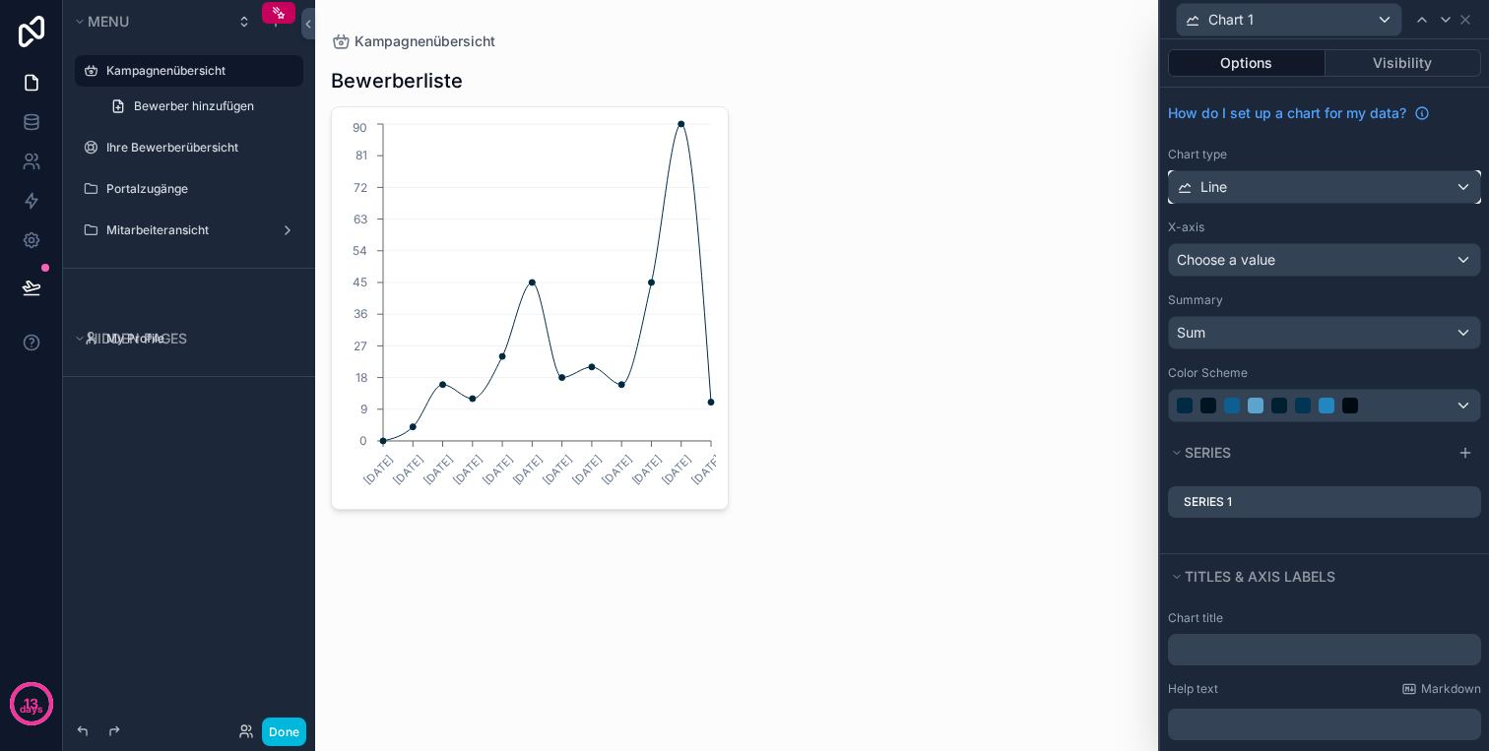
click at [1293, 197] on div "Line" at bounding box center [1324, 187] width 311 height 32
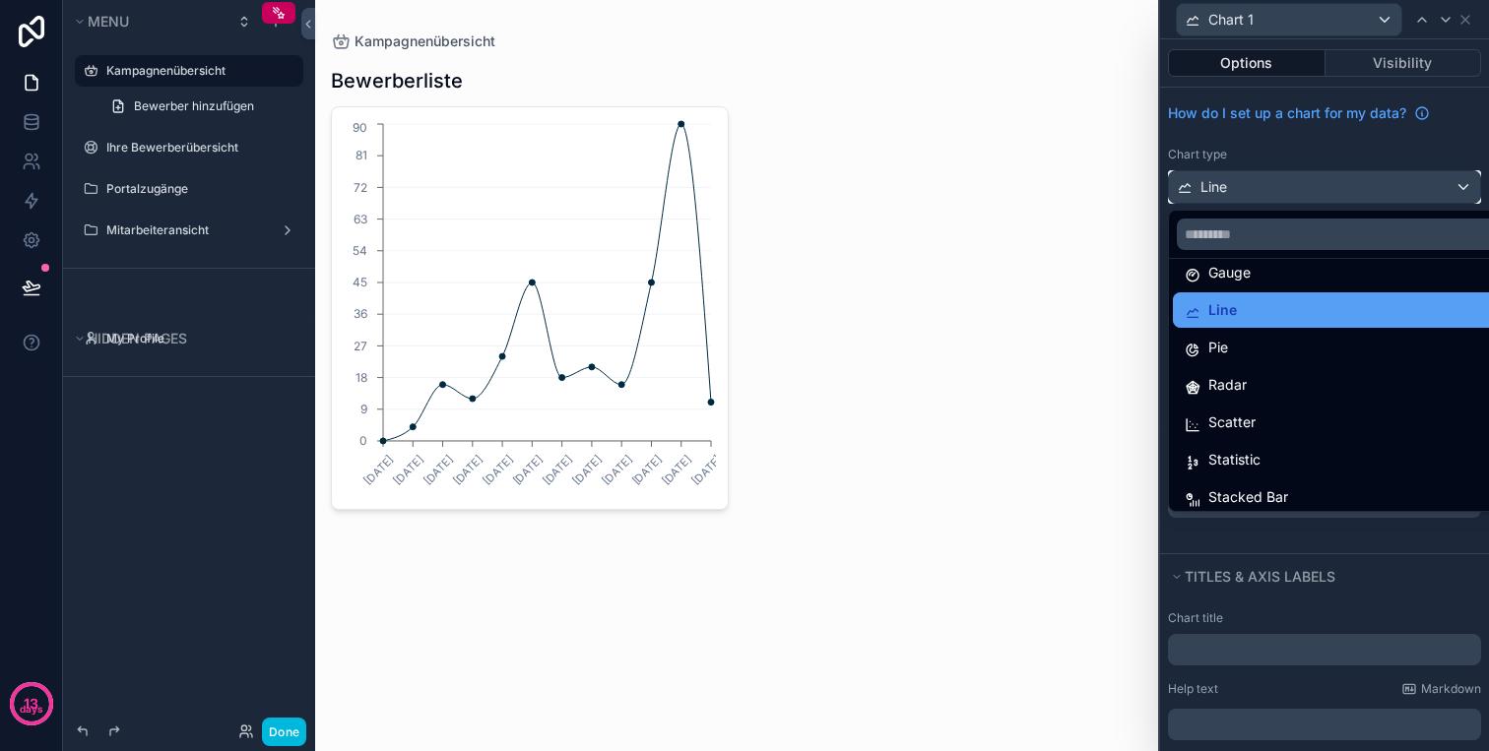
scroll to position [140, 0]
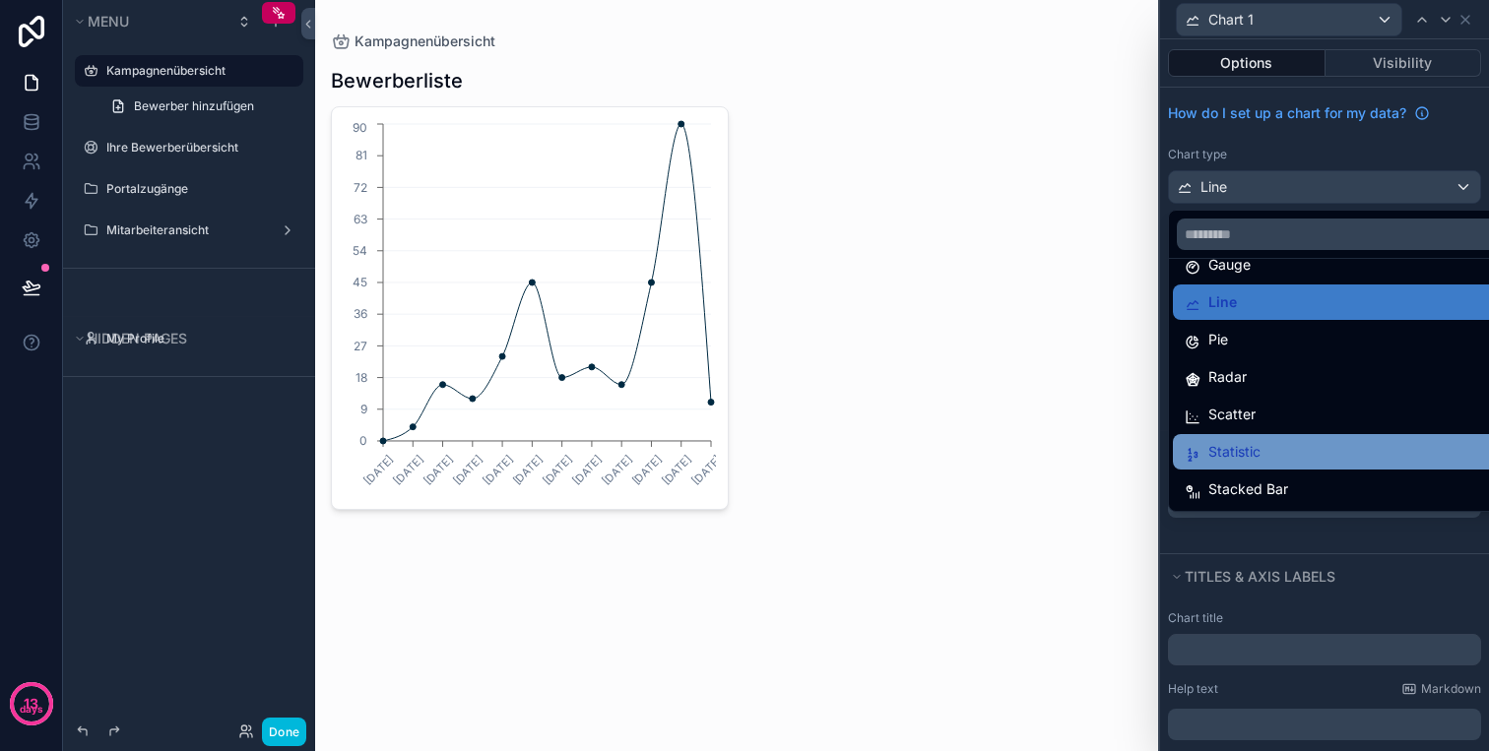
click at [1290, 443] on div "Statistic" at bounding box center [1346, 452] width 325 height 24
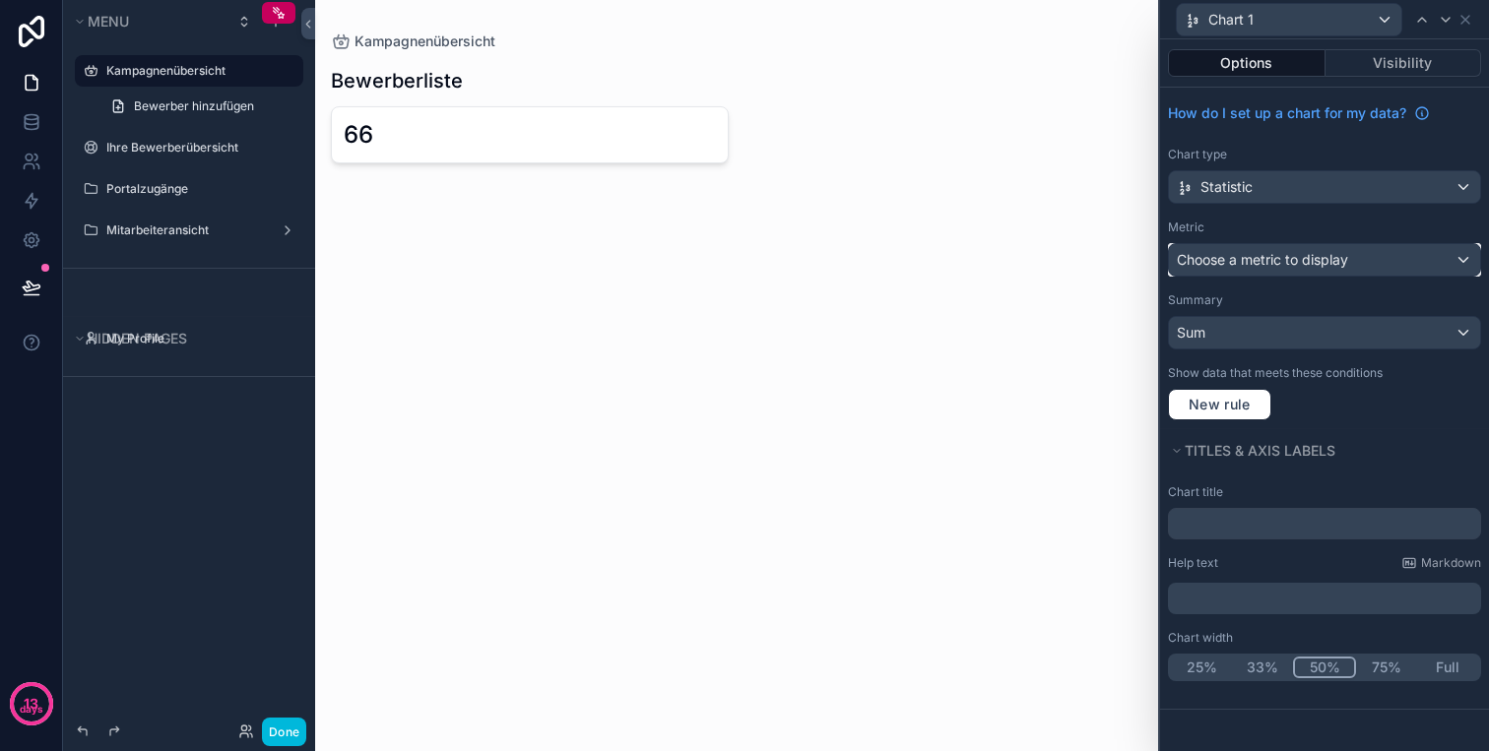
click at [1304, 251] on span "Choose a metric to display" at bounding box center [1261, 259] width 171 height 17
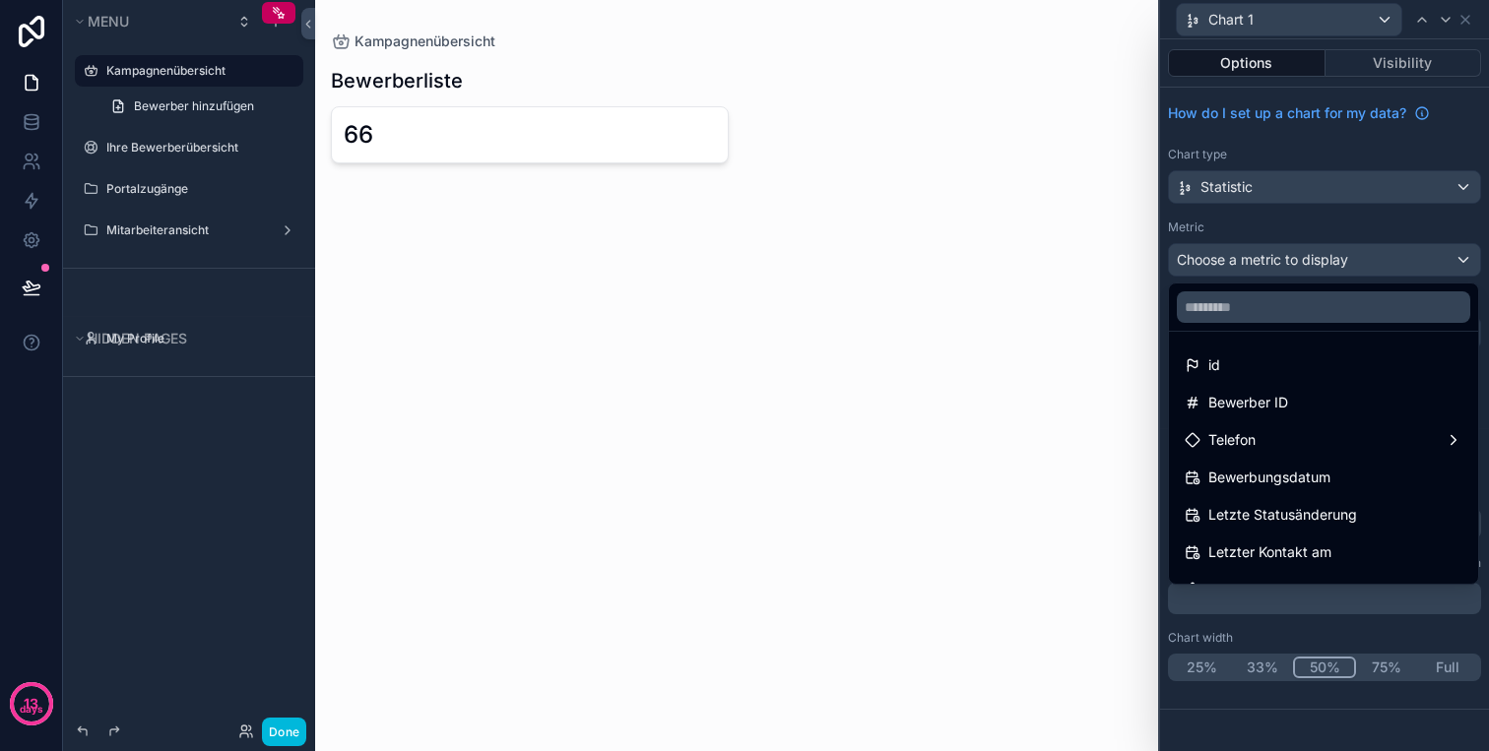
click at [1340, 261] on div at bounding box center [1324, 375] width 329 height 751
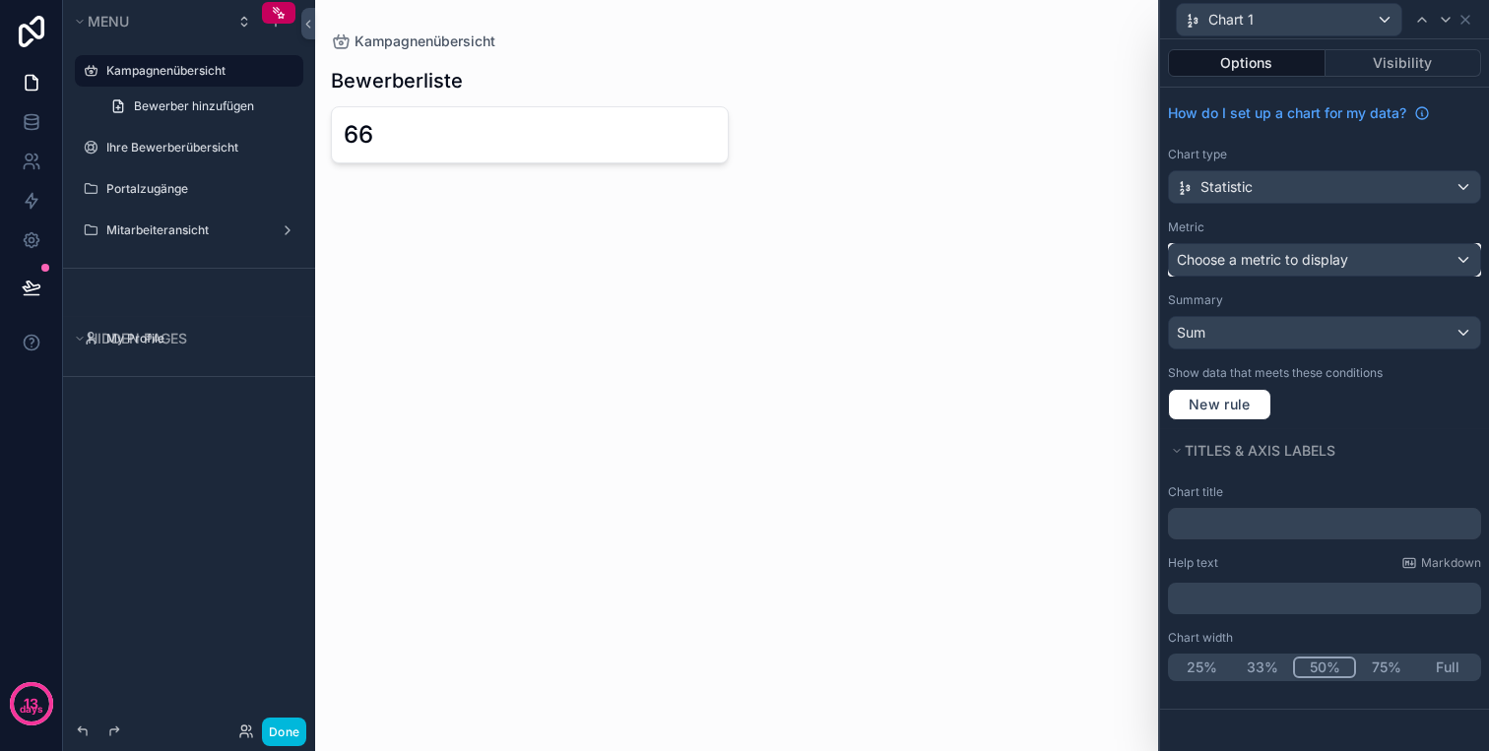
click at [1332, 265] on span "Choose a metric to display" at bounding box center [1261, 259] width 171 height 17
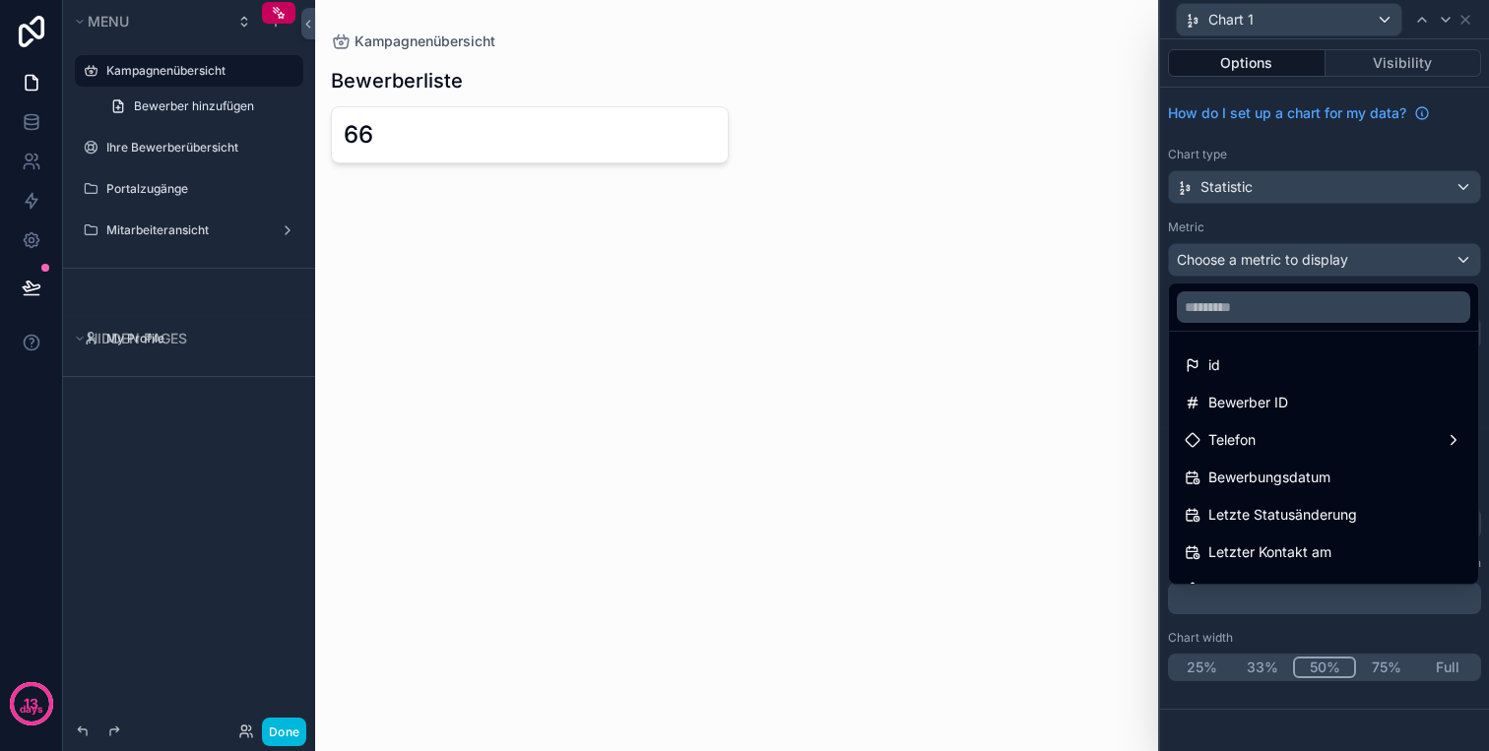
click at [1338, 252] on div at bounding box center [1324, 375] width 329 height 751
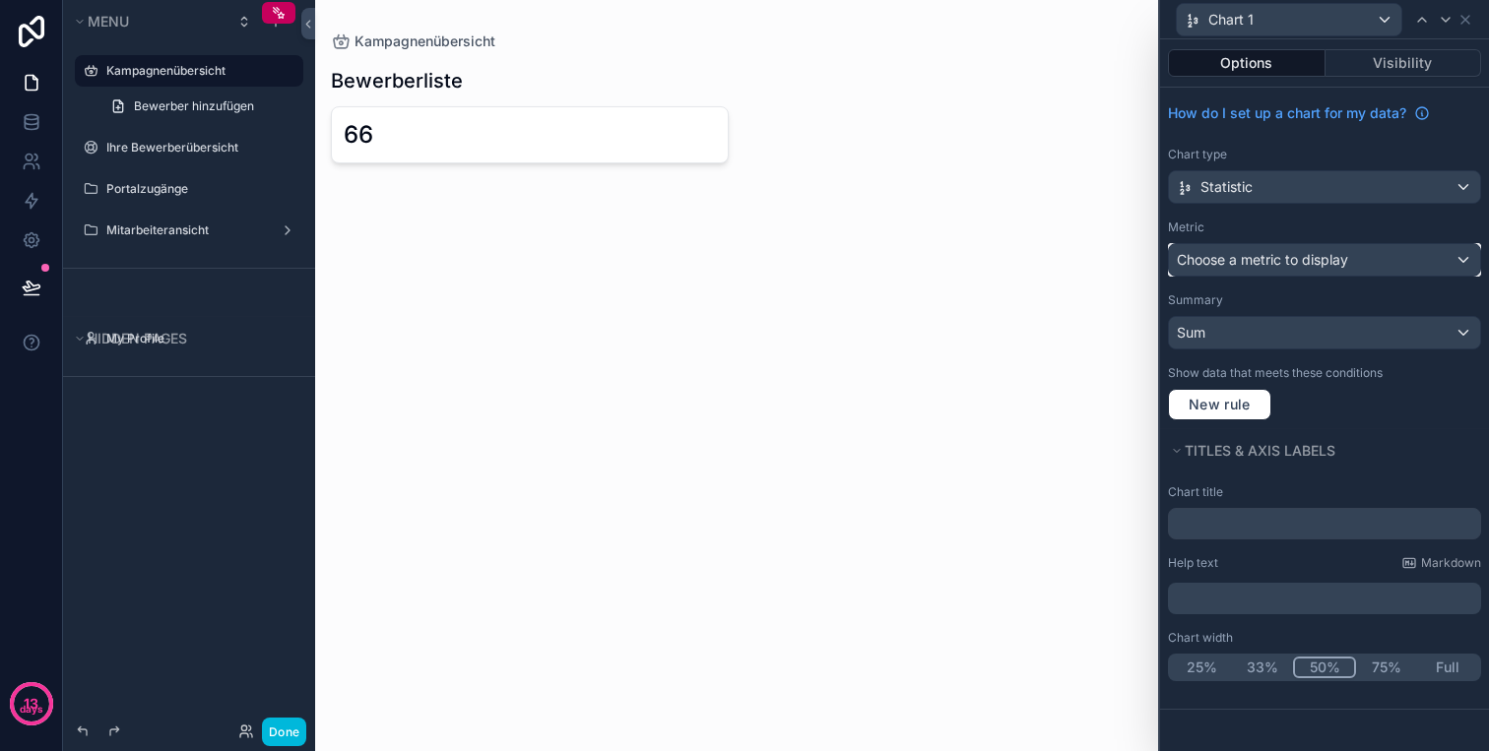
click at [1365, 268] on div "Choose a metric to display" at bounding box center [1324, 260] width 311 height 32
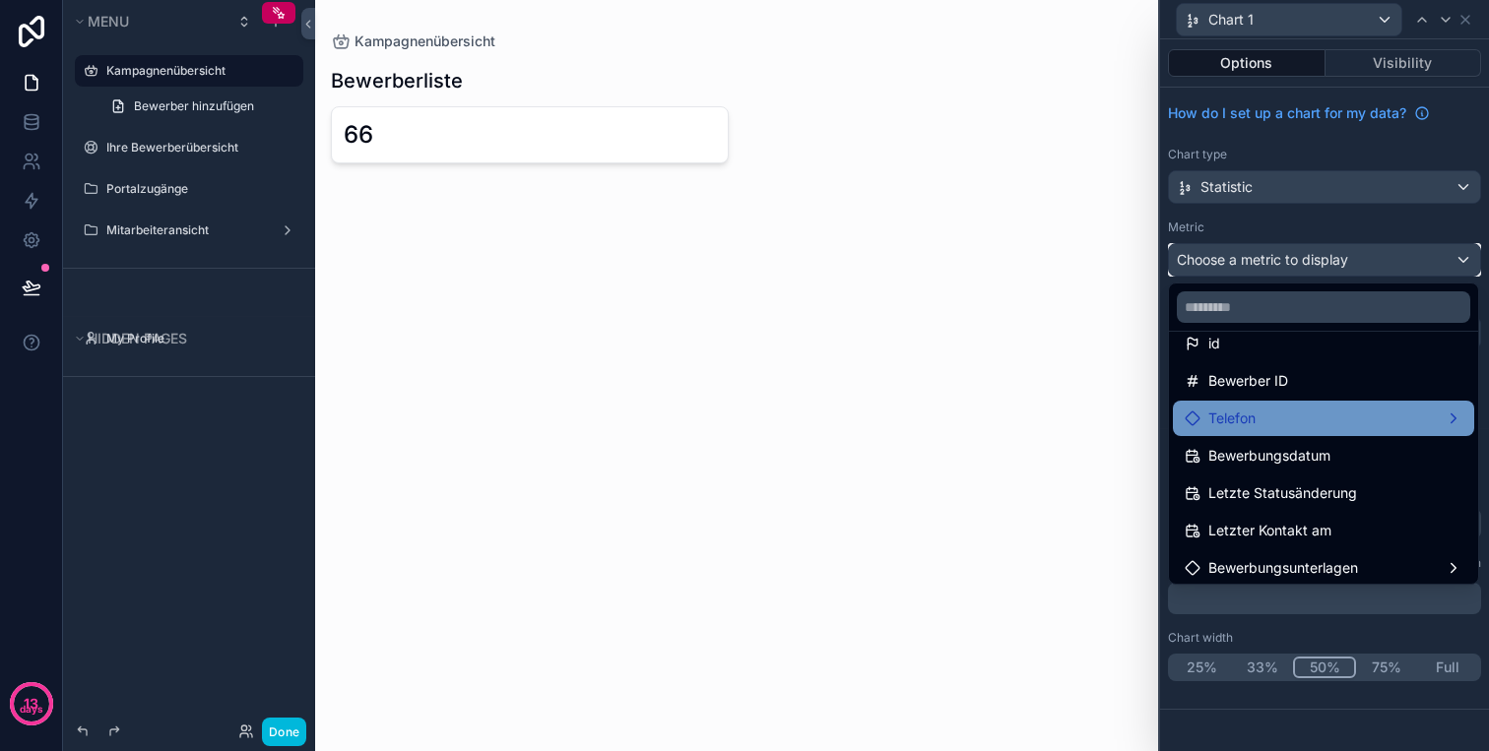
scroll to position [0, 0]
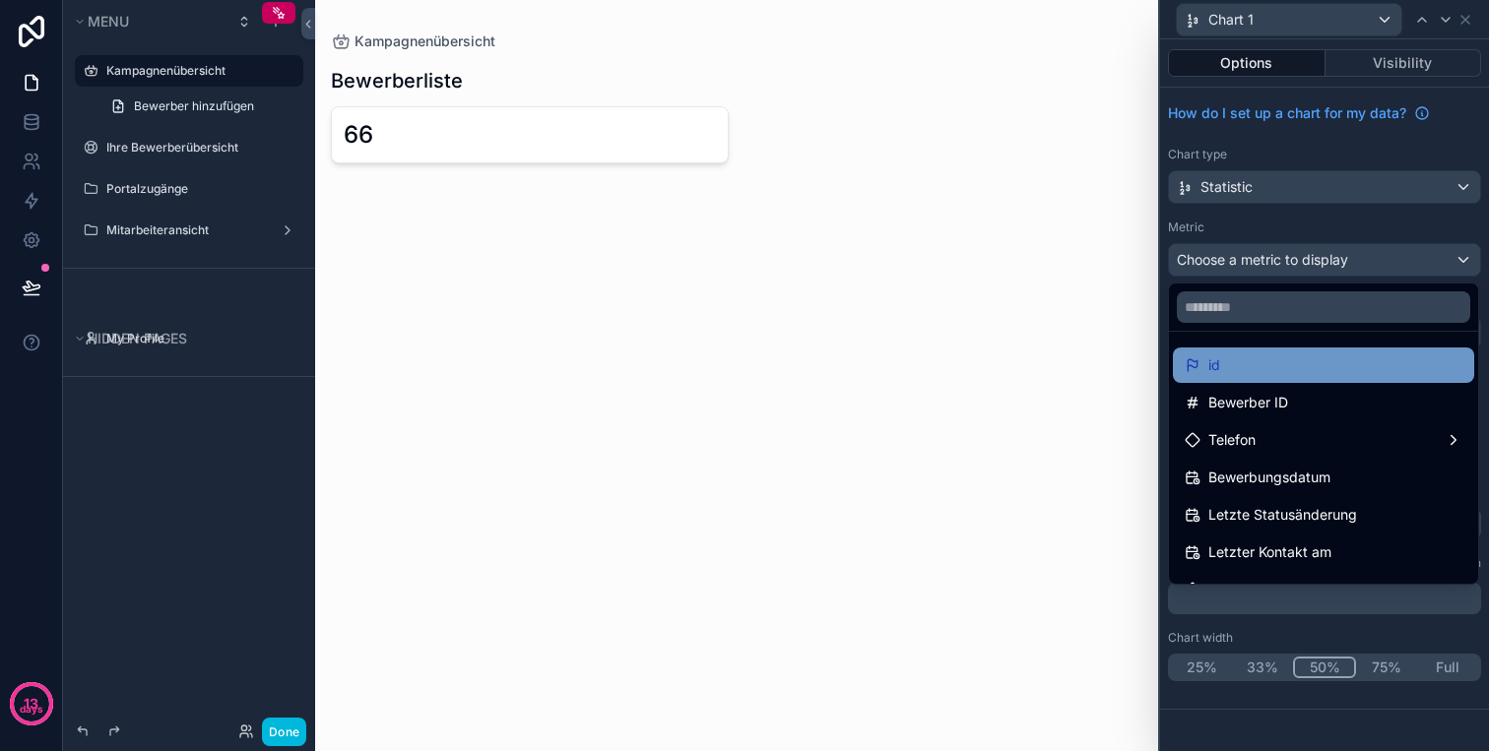
click at [1338, 357] on div "id" at bounding box center [1323, 365] width 278 height 24
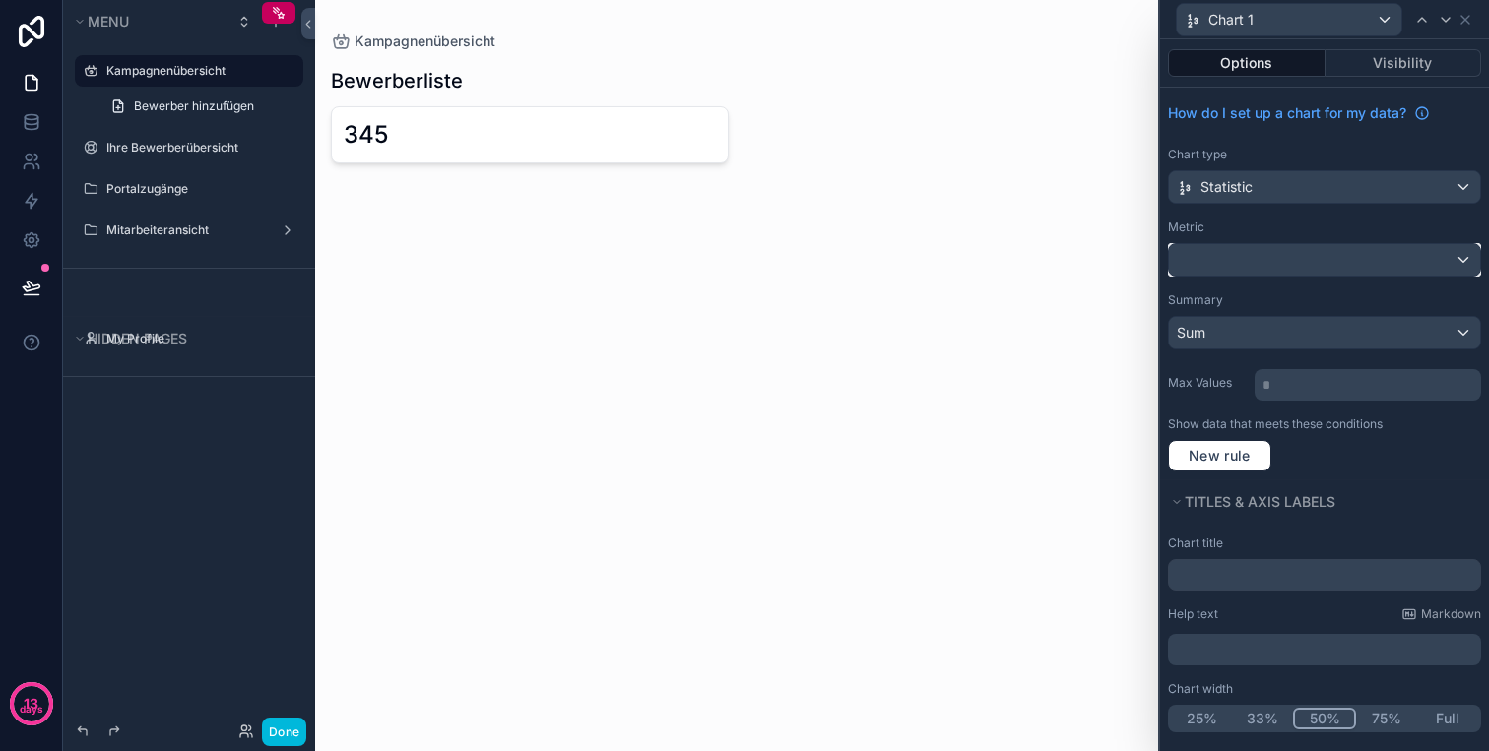
click at [1332, 262] on div at bounding box center [1324, 260] width 311 height 32
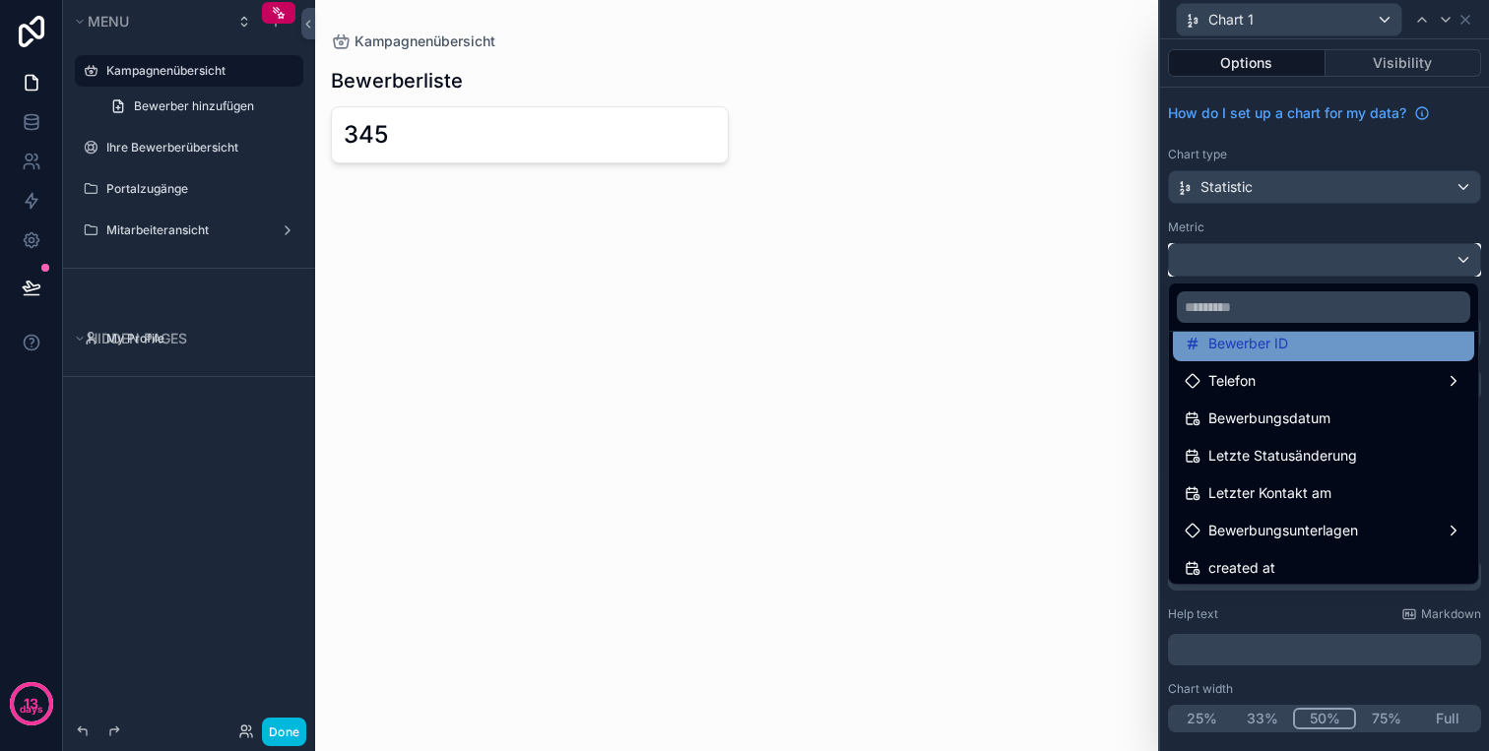
scroll to position [61, 0]
click at [1315, 350] on div "Bewerber ID" at bounding box center [1323, 342] width 278 height 24
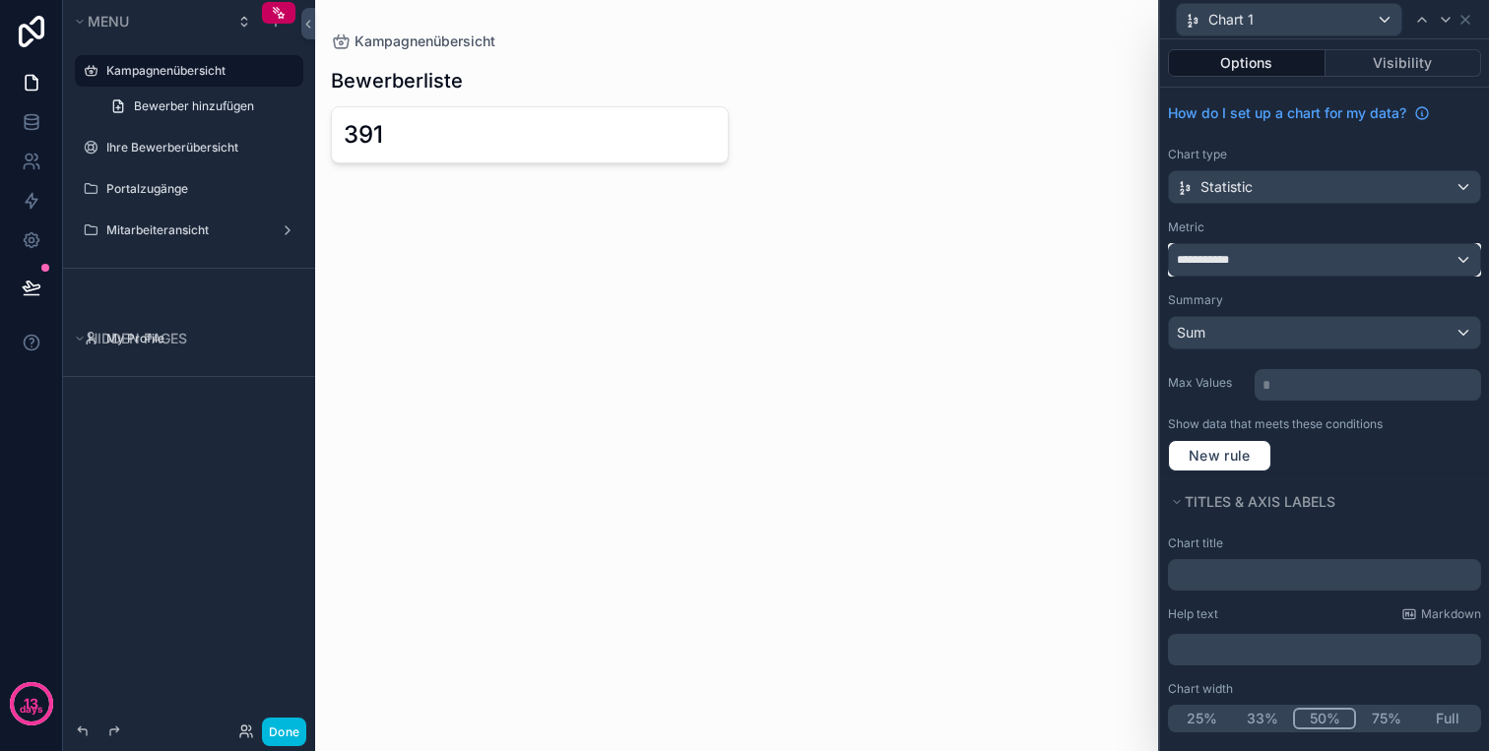
click at [1372, 263] on div "**********" at bounding box center [1324, 260] width 311 height 32
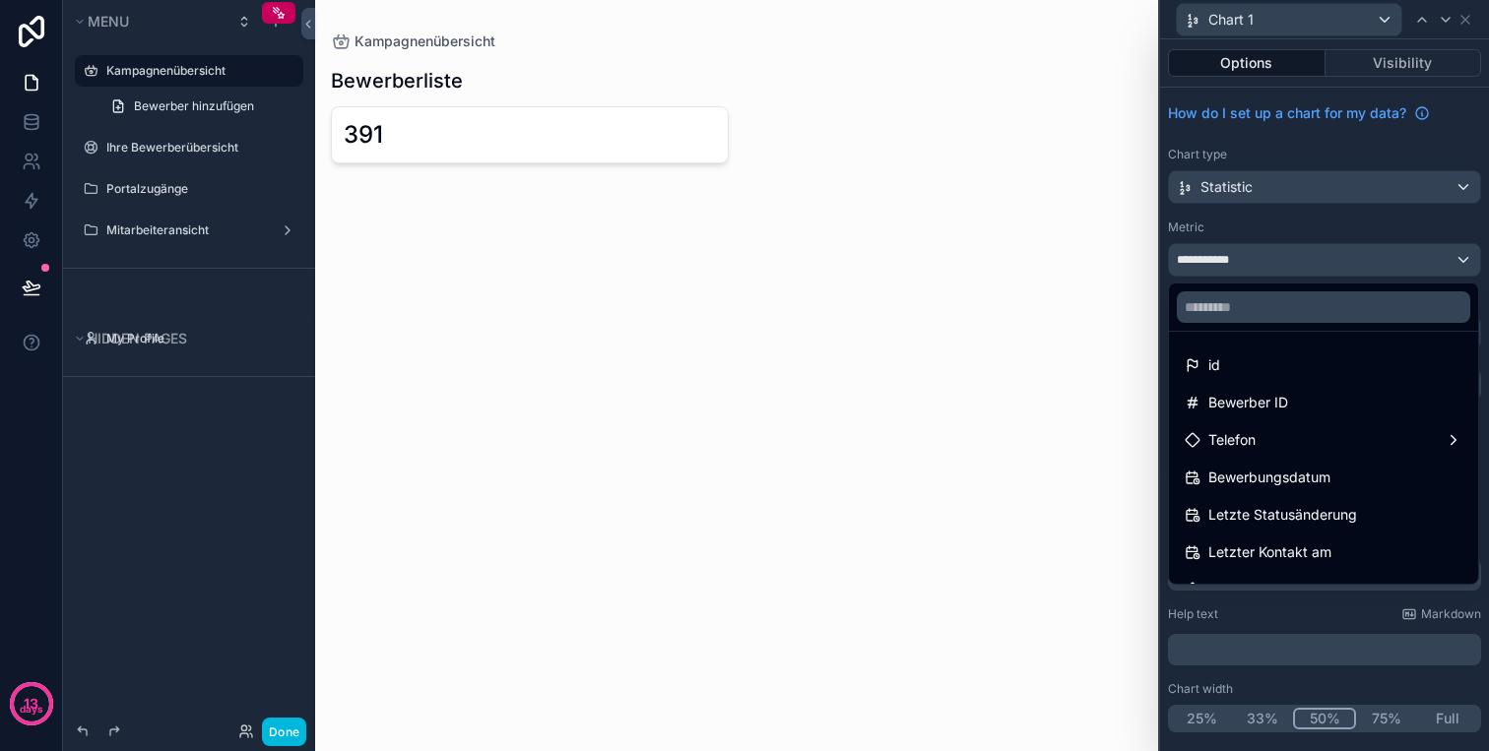
click at [1364, 207] on div at bounding box center [1324, 375] width 329 height 751
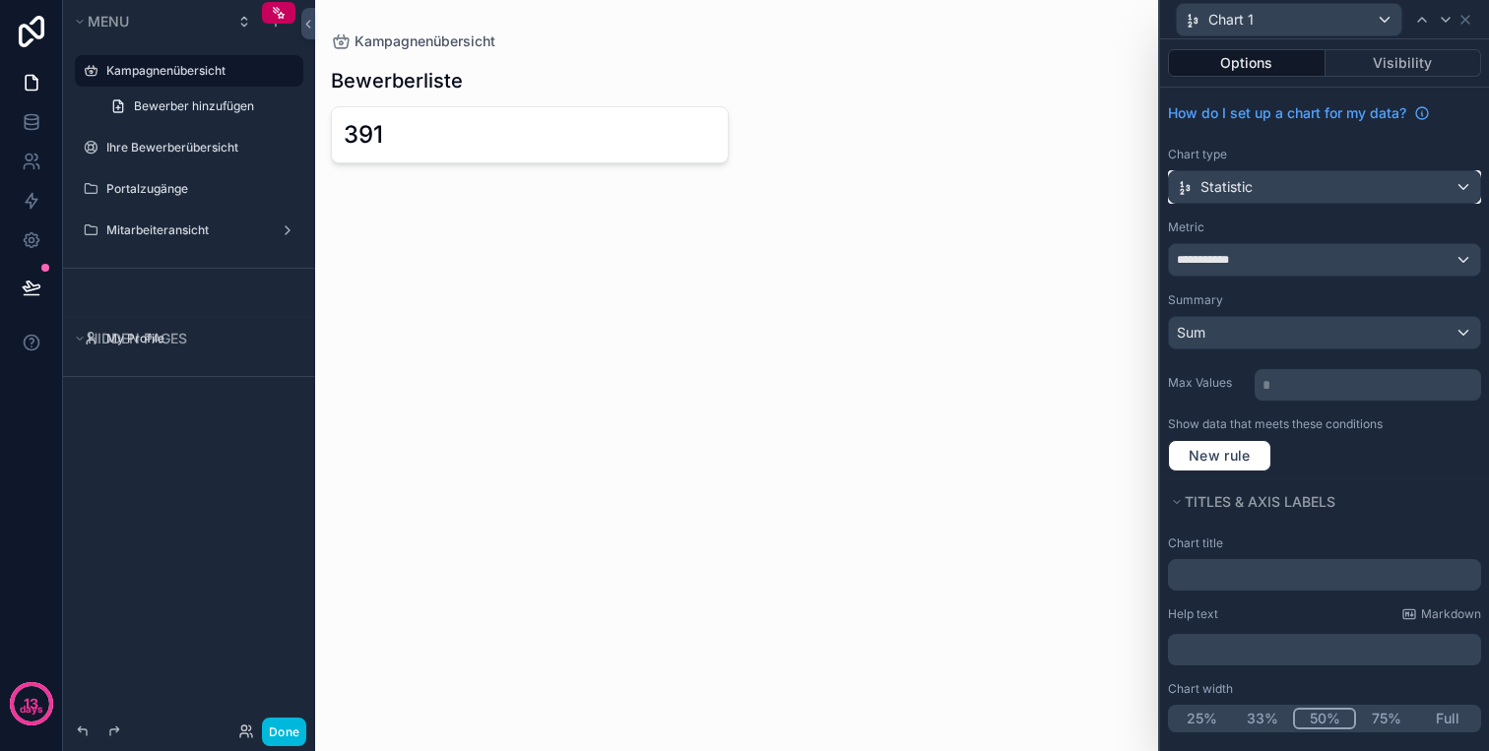
click at [1364, 186] on div "Statistic" at bounding box center [1324, 187] width 311 height 32
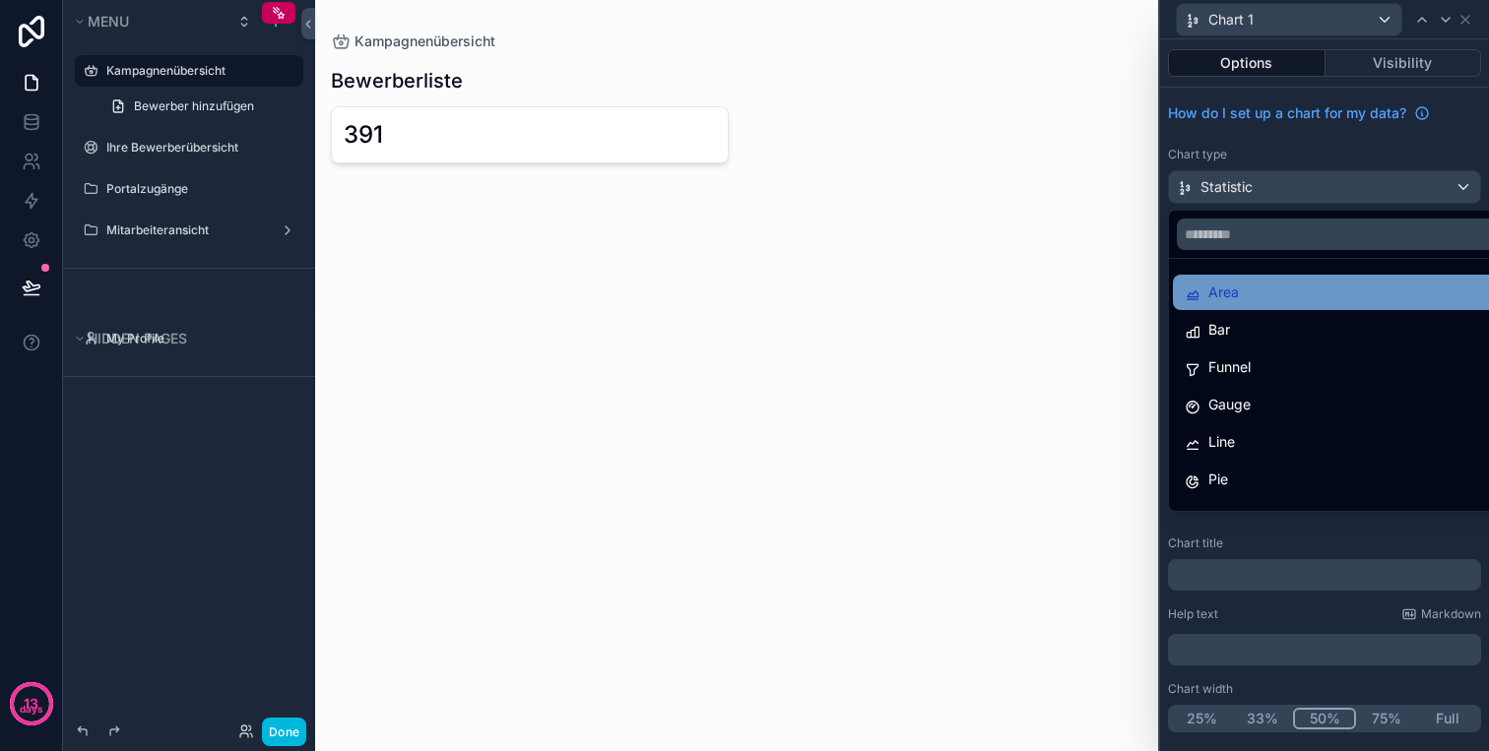
click at [1294, 300] on div "Area" at bounding box center [1346, 293] width 325 height 24
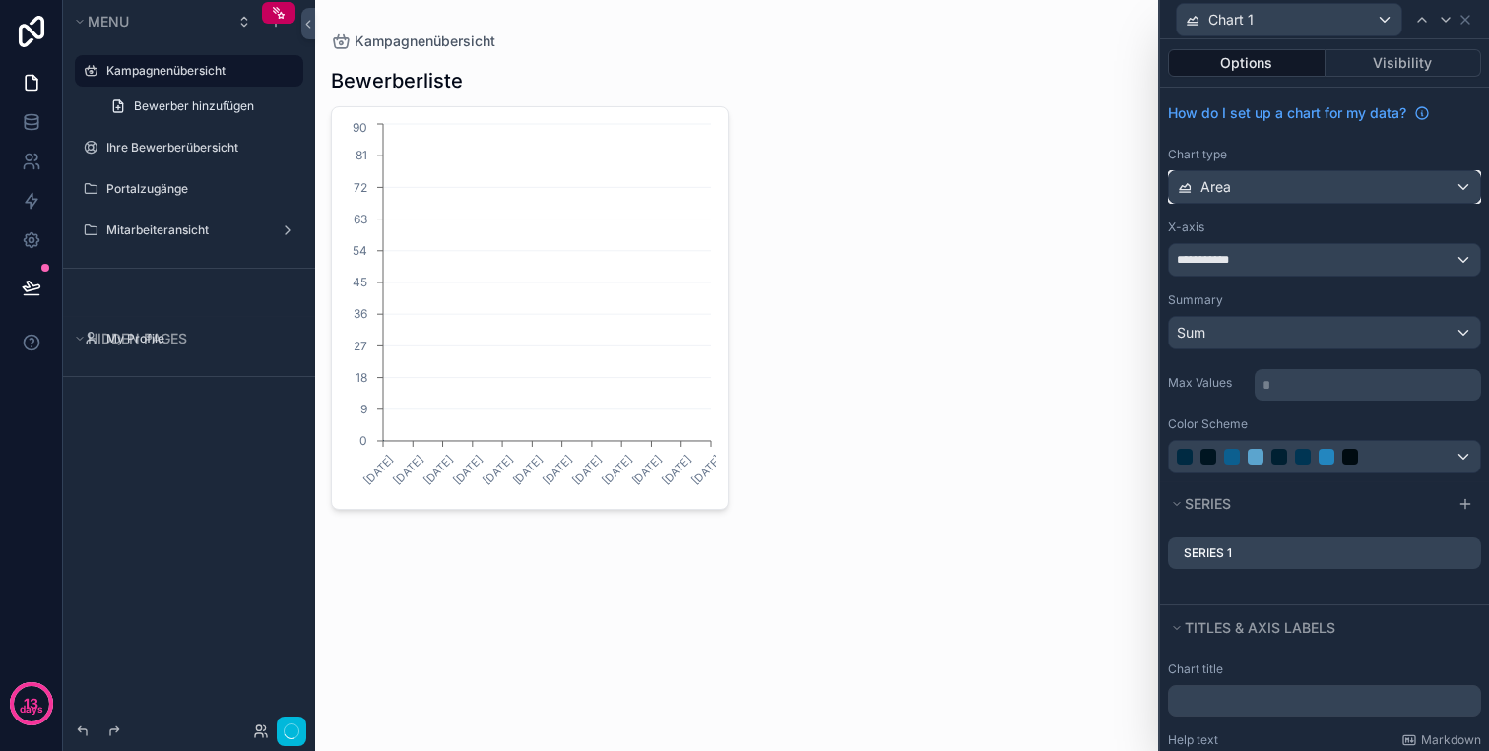
click at [1330, 188] on div "Area" at bounding box center [1324, 187] width 311 height 32
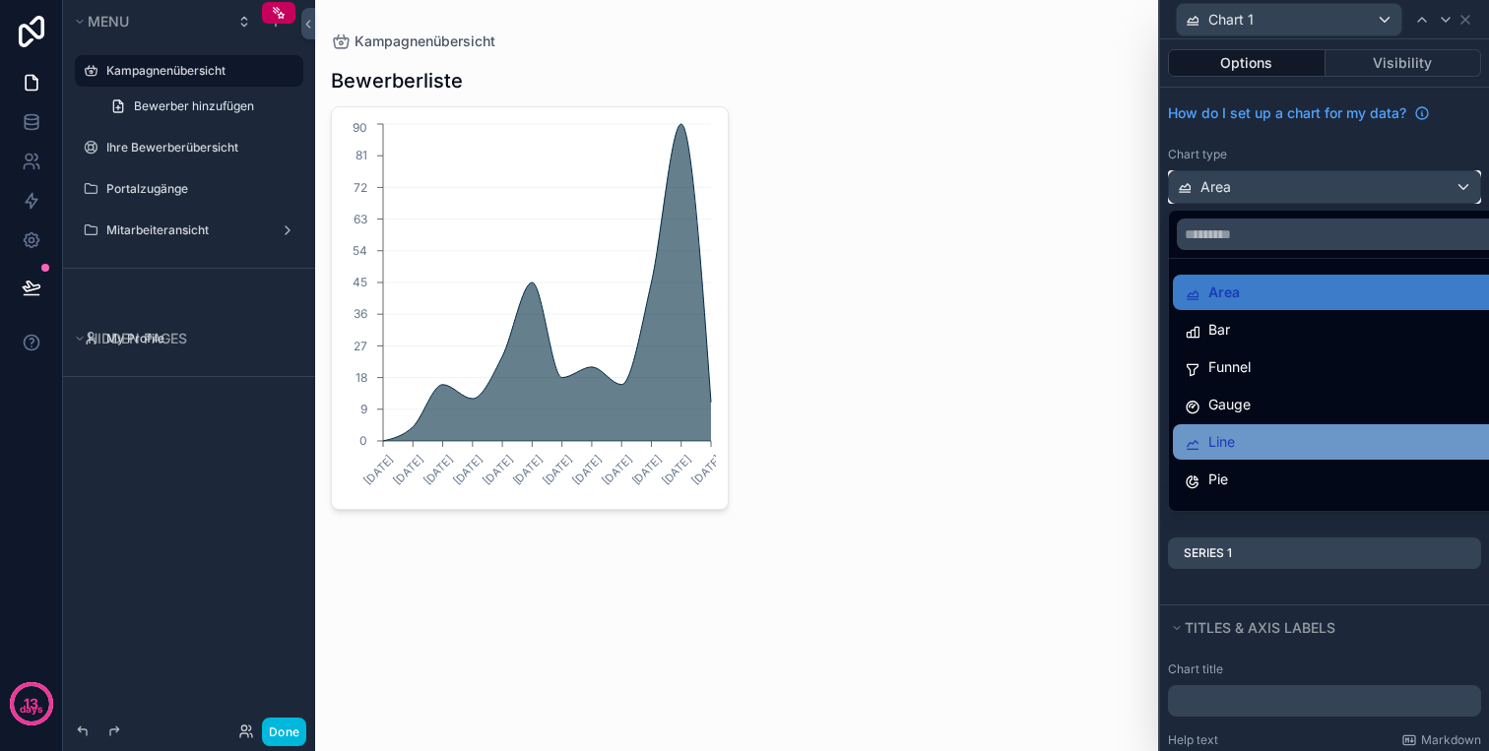
scroll to position [140, 0]
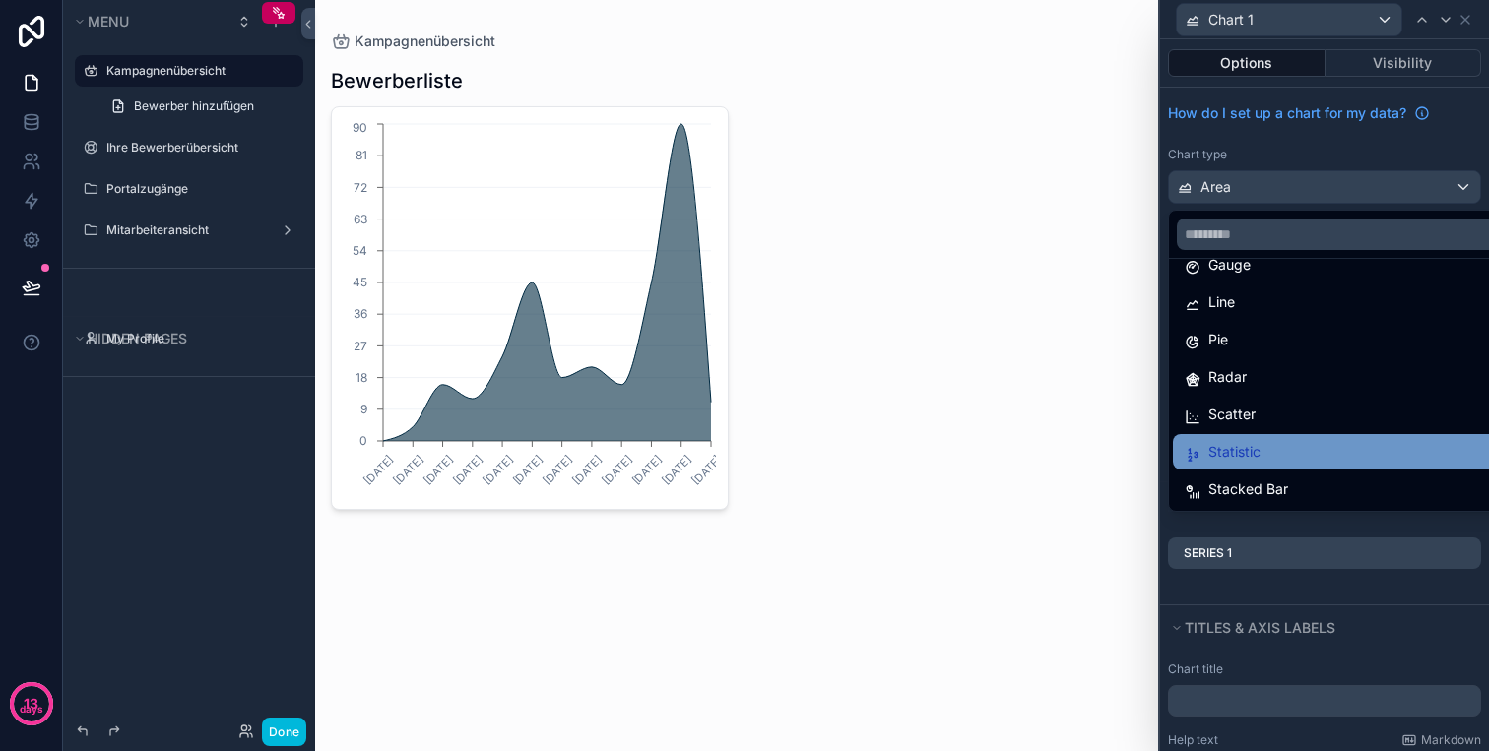
click at [1312, 449] on div "Statistic" at bounding box center [1346, 452] width 325 height 24
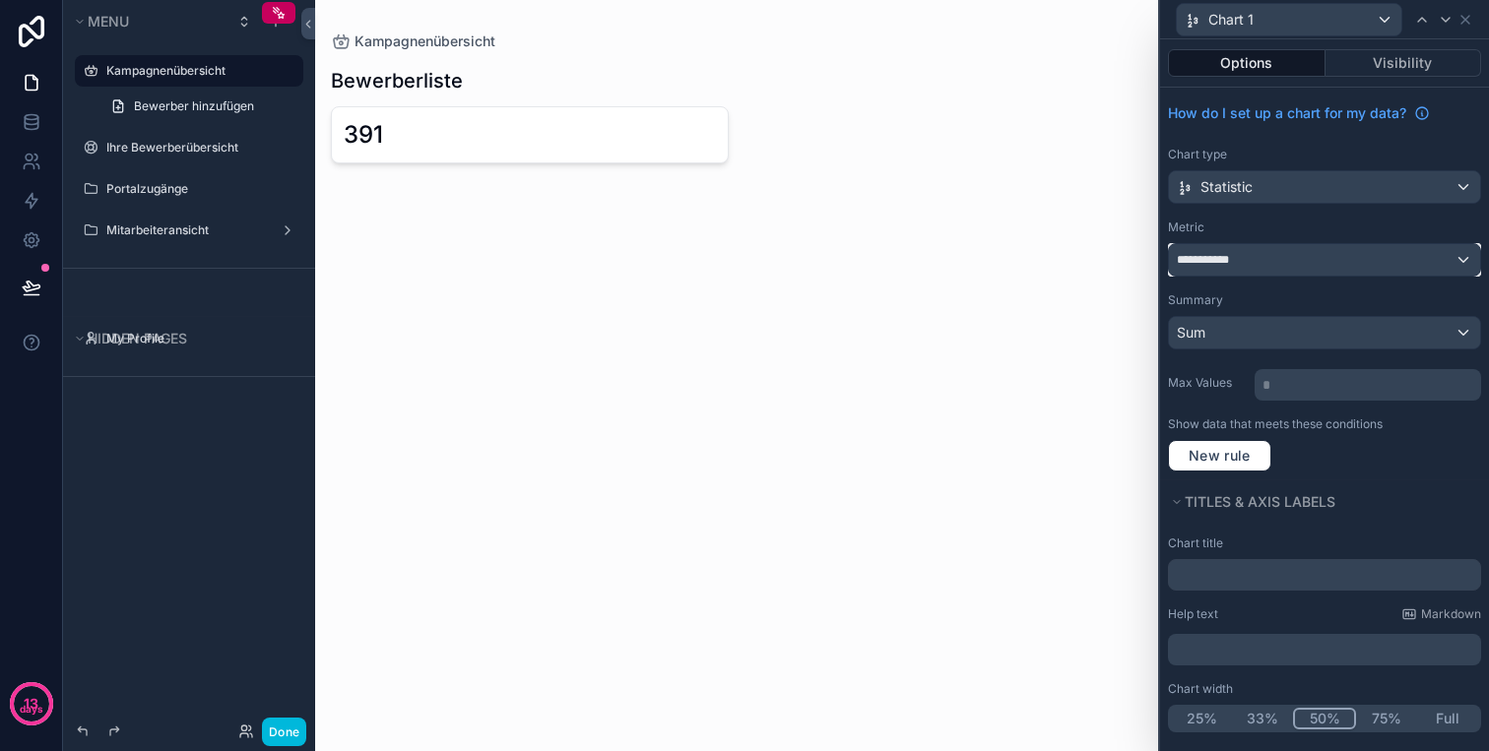
click at [1285, 260] on div "**********" at bounding box center [1324, 260] width 311 height 32
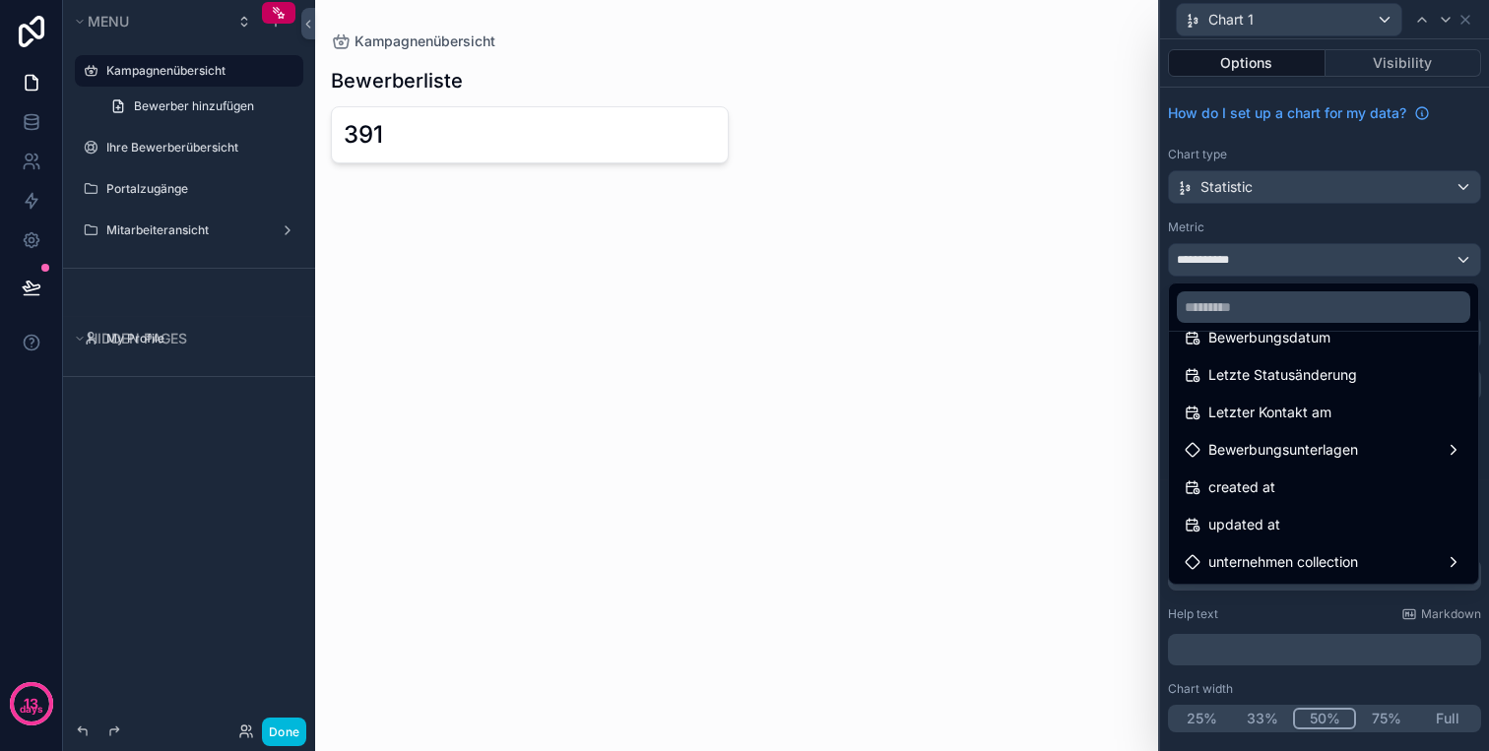
click at [1300, 287] on div at bounding box center [1323, 307] width 309 height 47
click at [1322, 259] on div at bounding box center [1324, 375] width 329 height 751
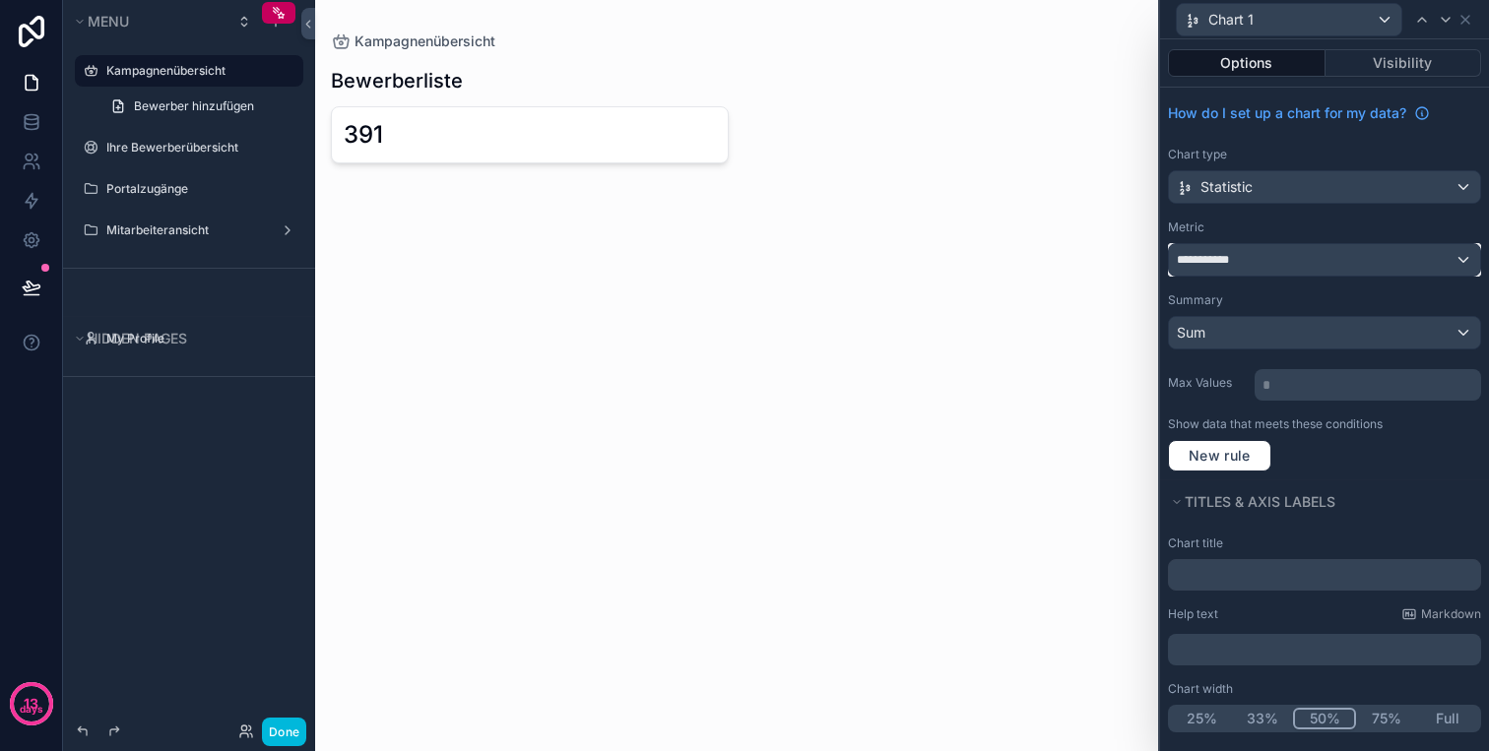
click at [1328, 259] on div "**********" at bounding box center [1324, 260] width 311 height 32
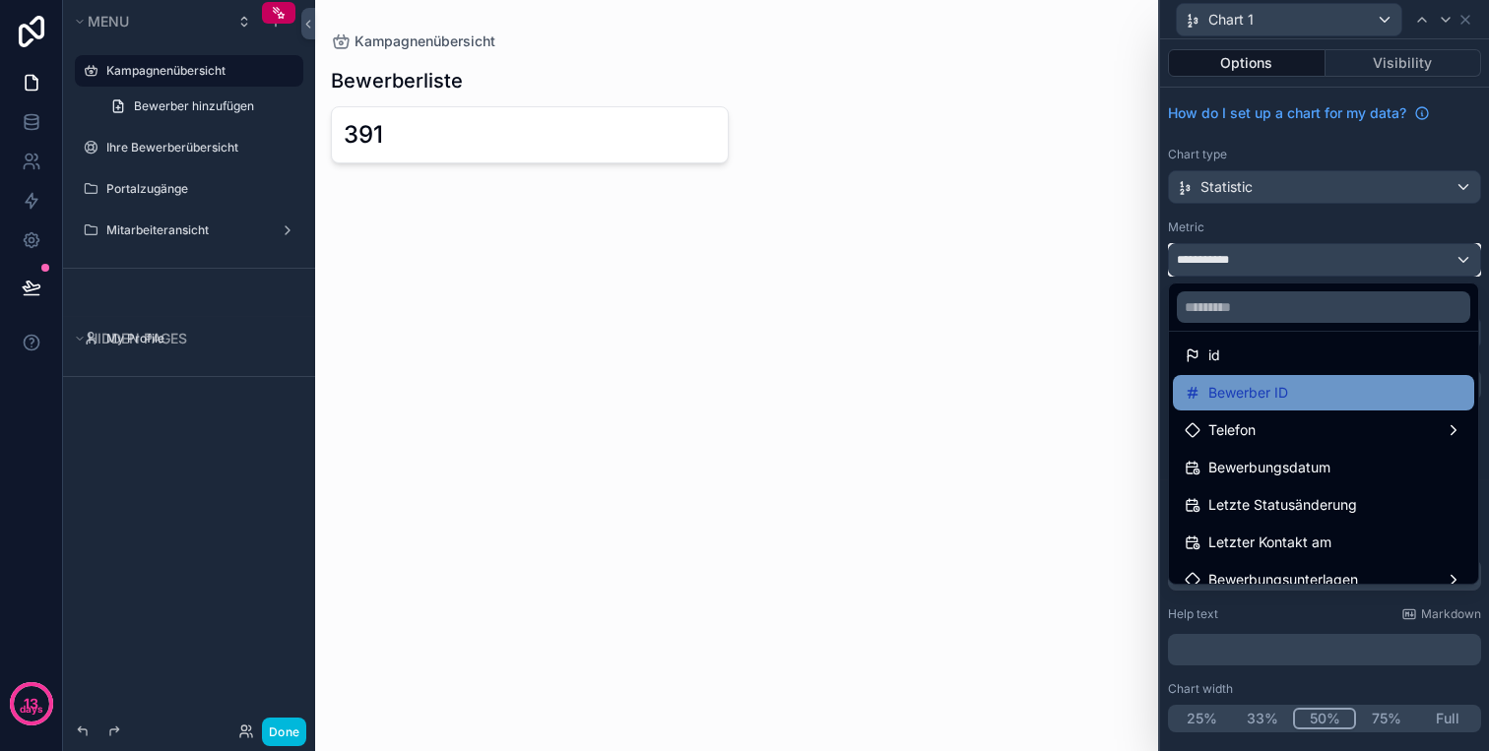
scroll to position [0, 0]
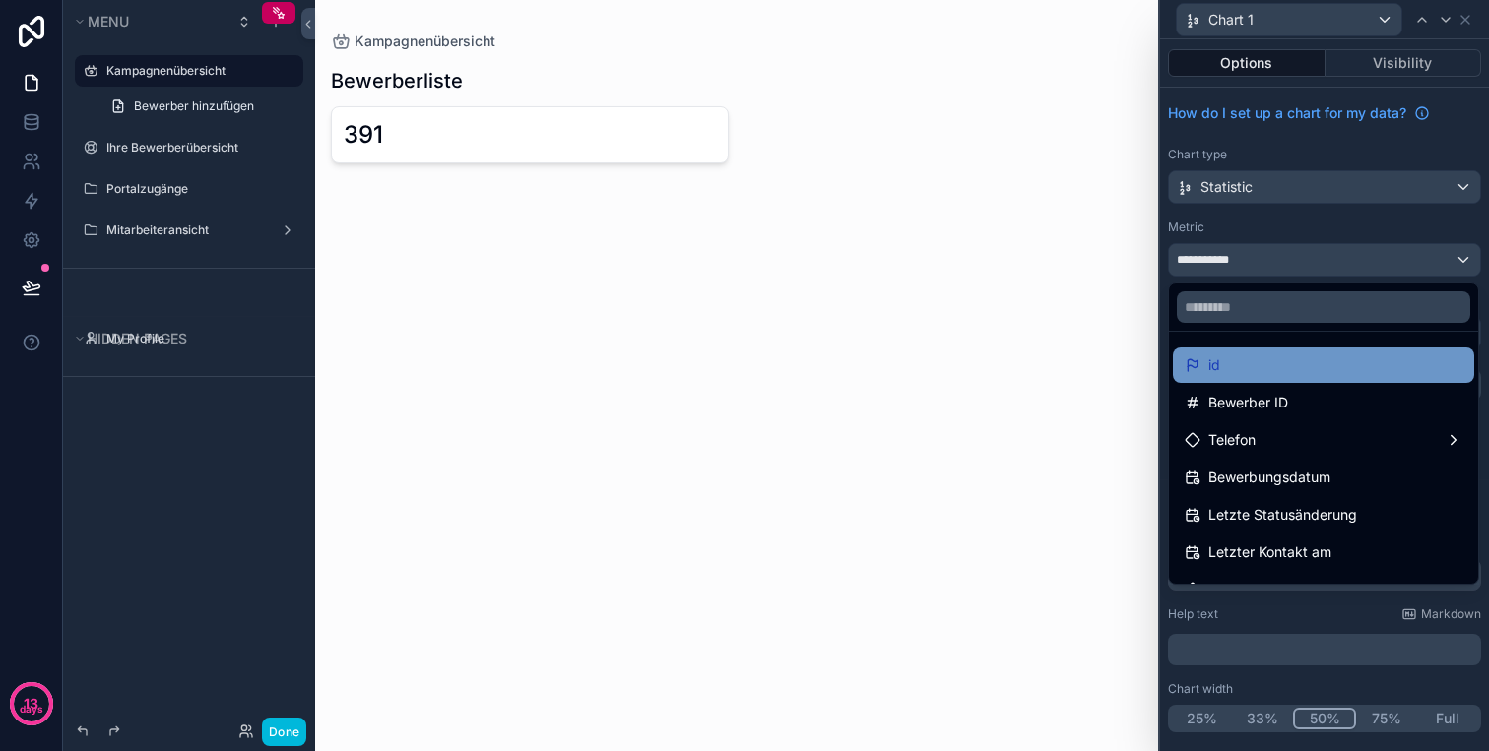
click at [1317, 359] on div "id" at bounding box center [1323, 365] width 278 height 24
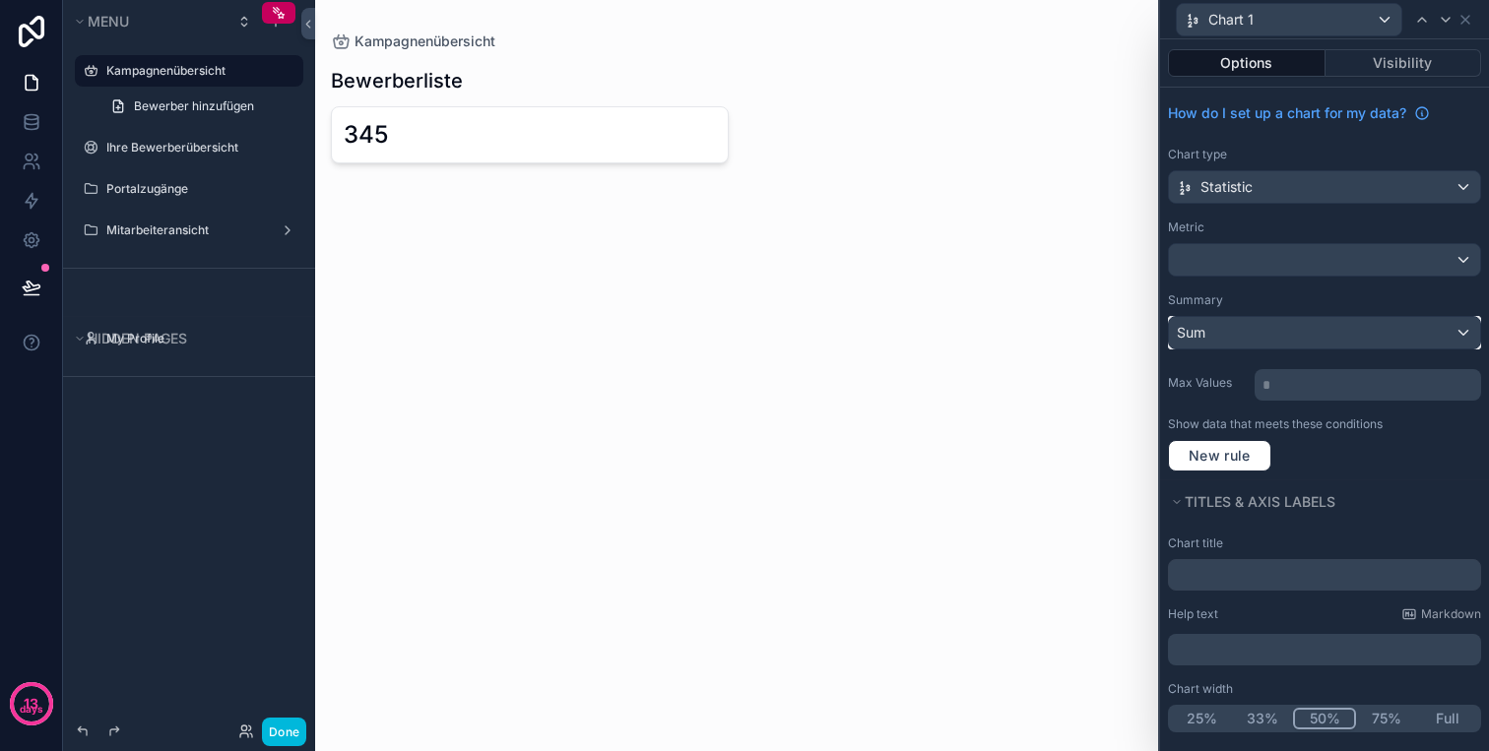
click at [1243, 328] on div "Sum" at bounding box center [1324, 333] width 311 height 32
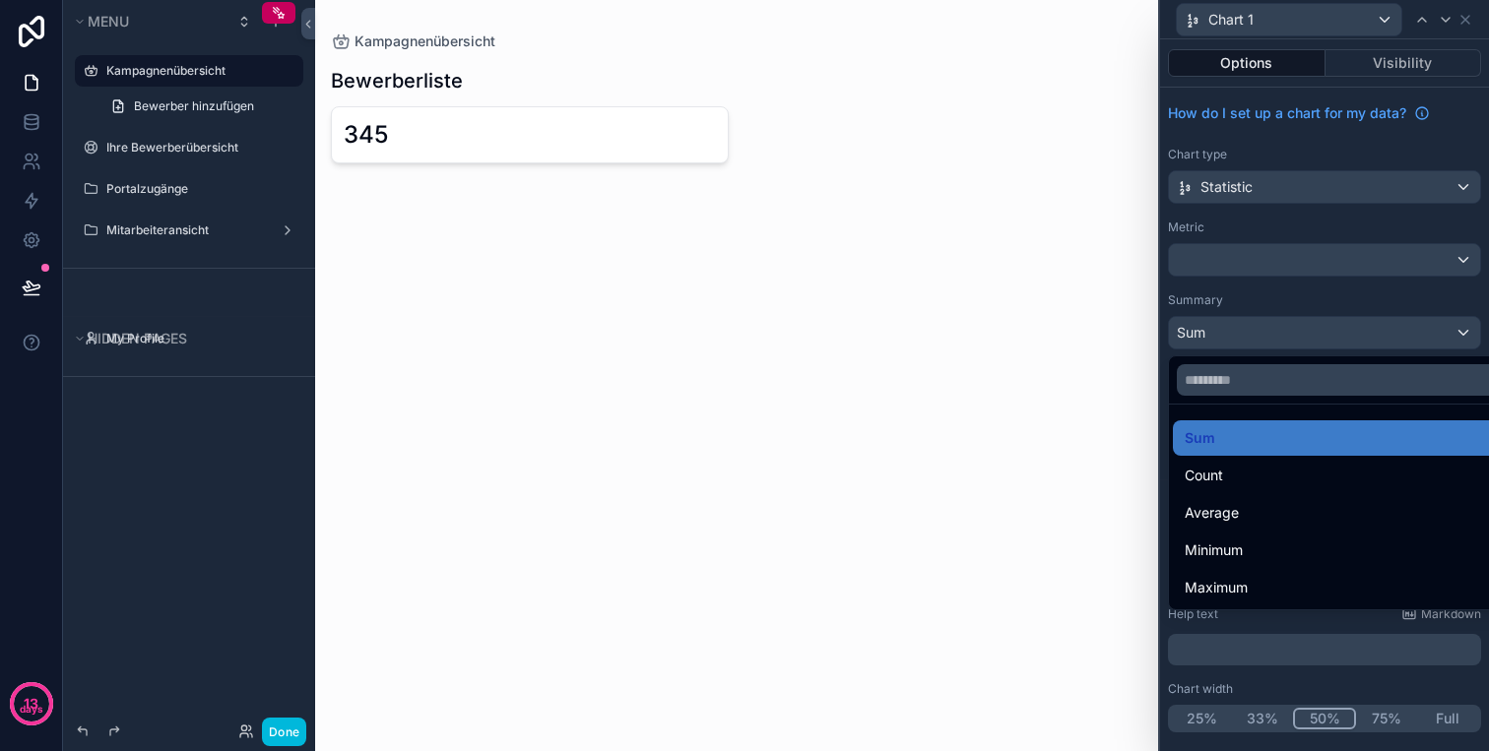
click at [1247, 329] on div at bounding box center [1324, 375] width 329 height 751
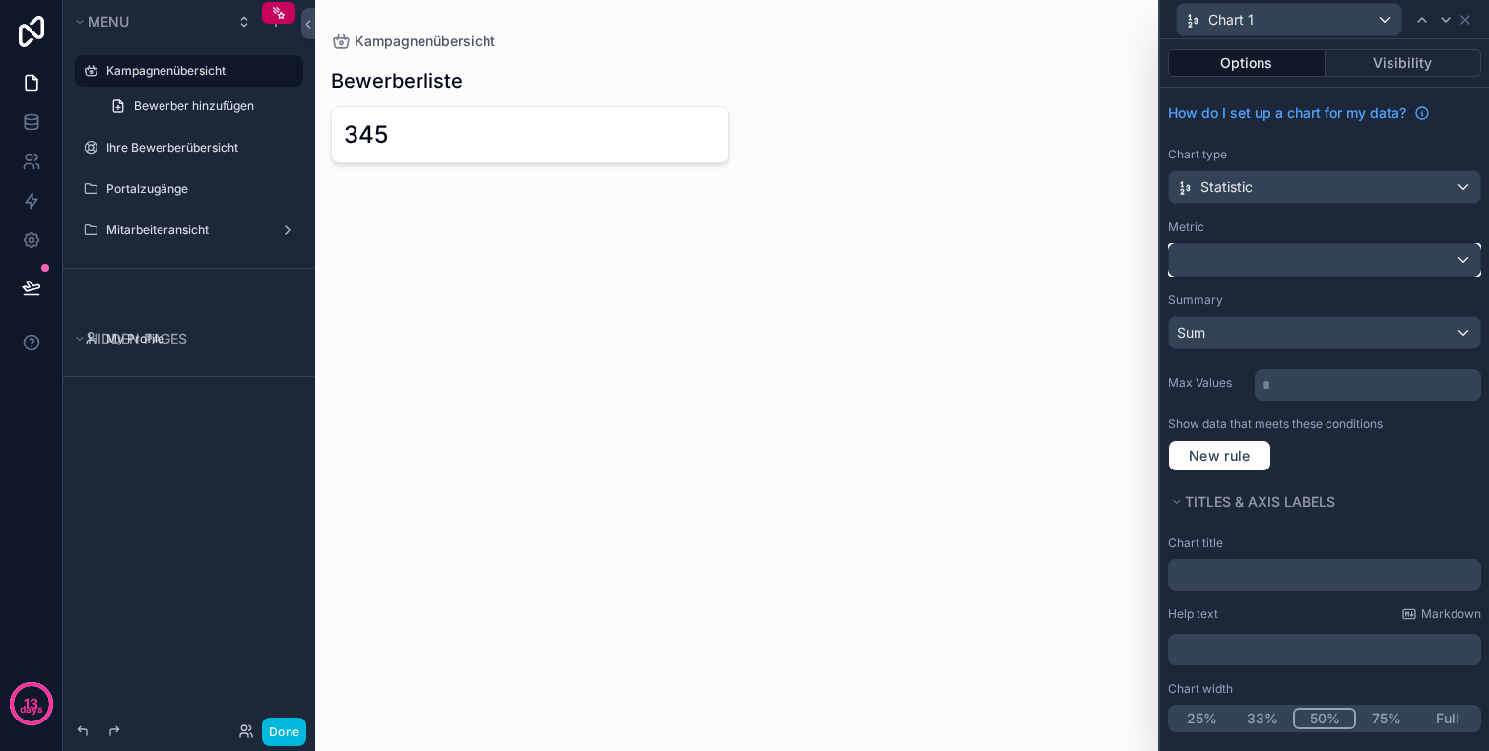
click at [1272, 260] on div at bounding box center [1324, 260] width 311 height 32
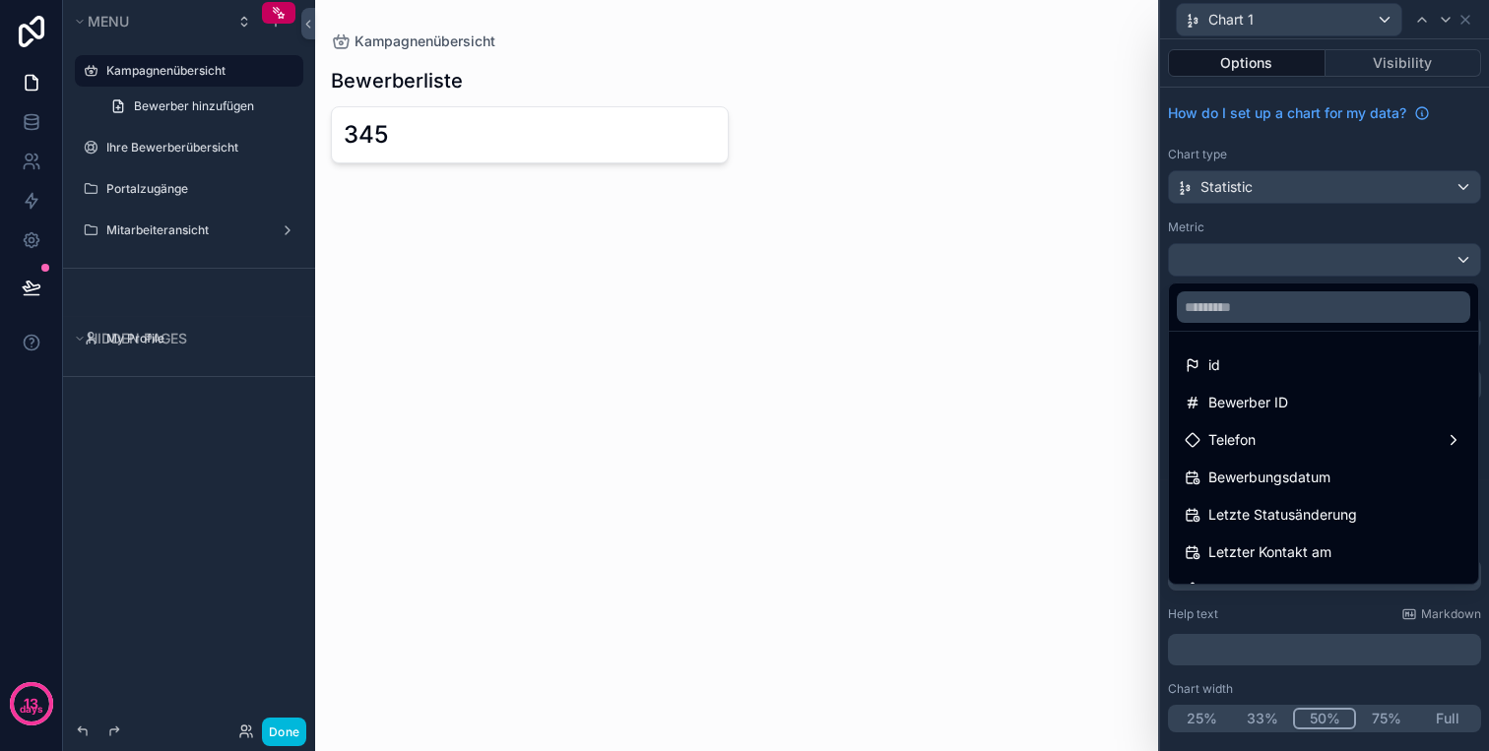
click at [1273, 270] on div at bounding box center [1324, 375] width 329 height 751
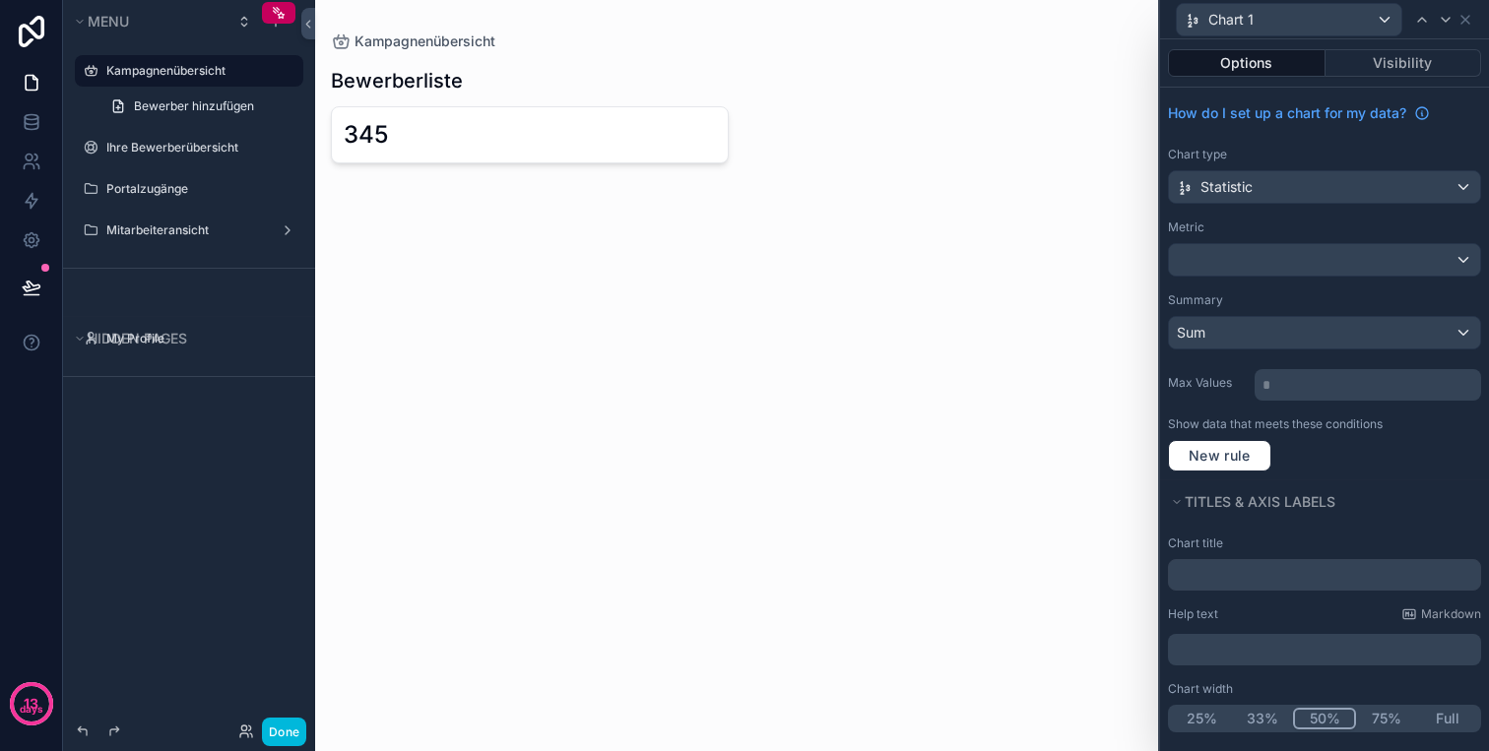
click at [1271, 308] on div "Summary Sum" at bounding box center [1324, 320] width 313 height 57
click at [1271, 330] on div "Sum" at bounding box center [1324, 333] width 311 height 32
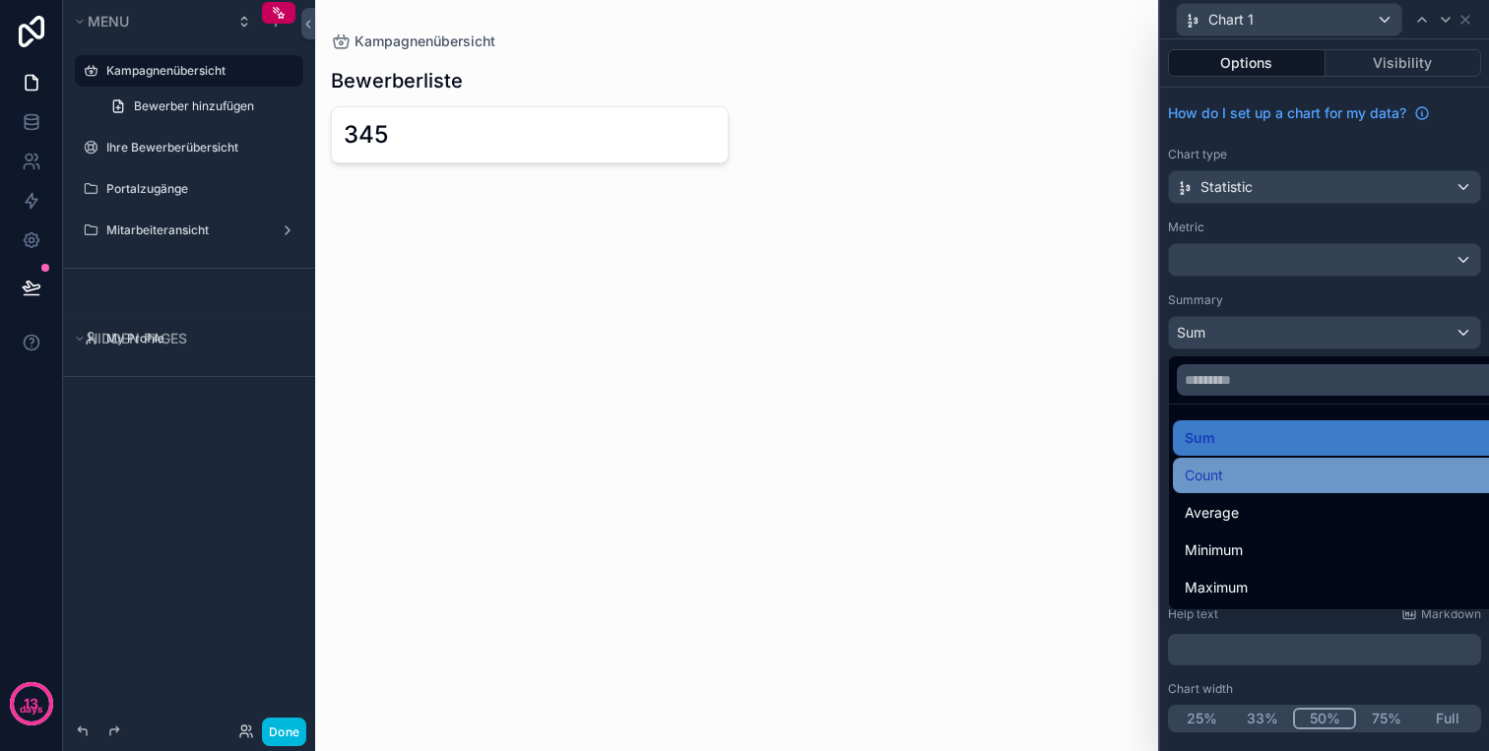
click at [1243, 478] on div "Count" at bounding box center [1346, 476] width 325 height 24
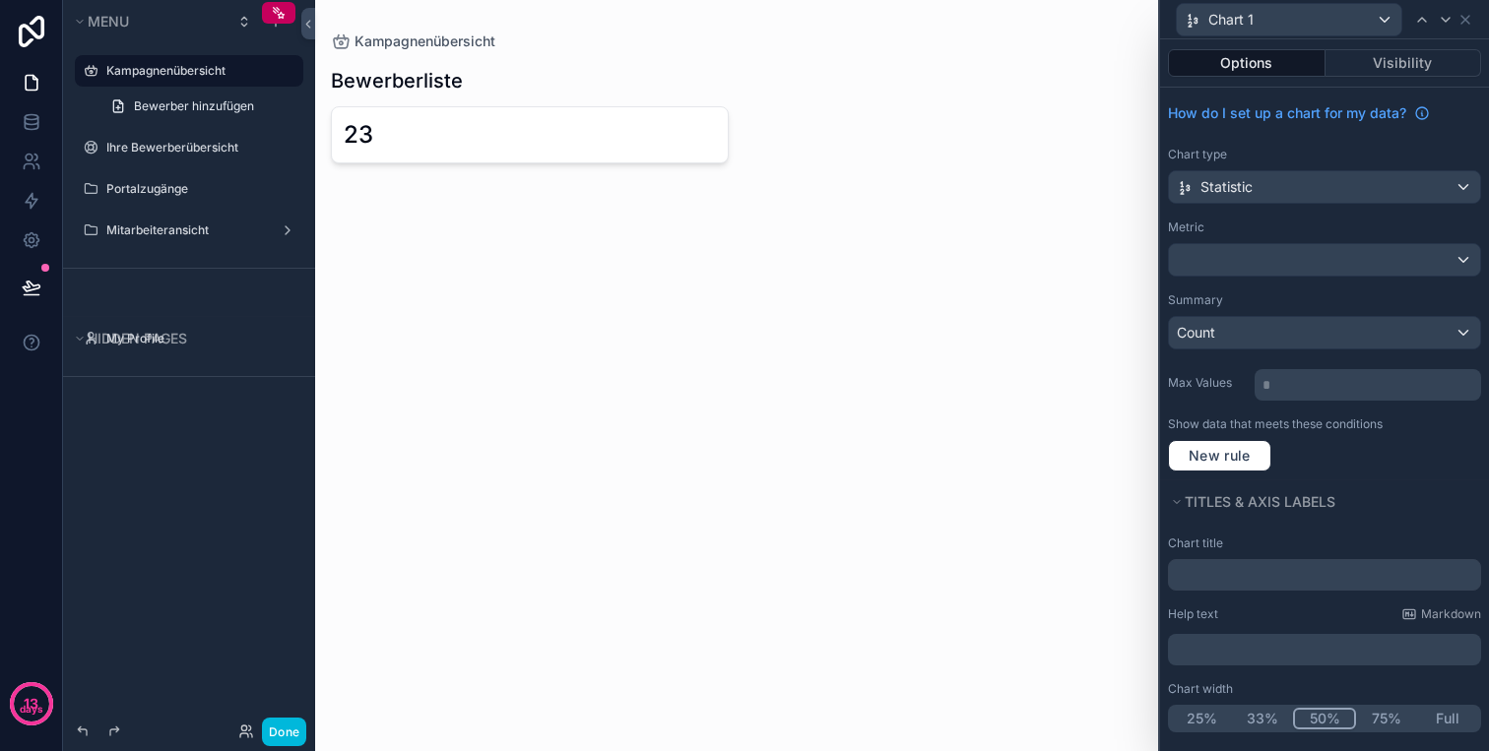
scroll to position [9, 0]
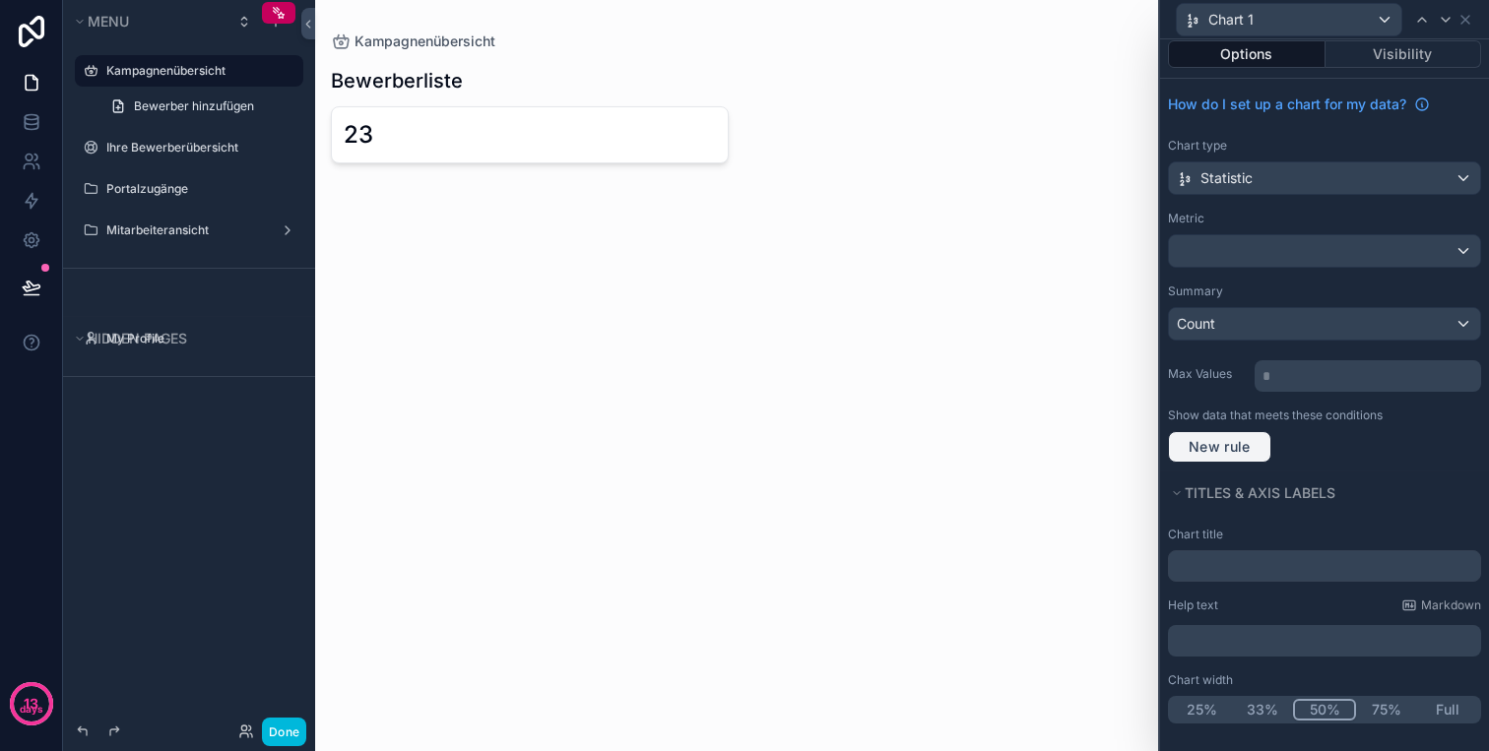
click at [1243, 445] on span "New rule" at bounding box center [1219, 447] width 78 height 18
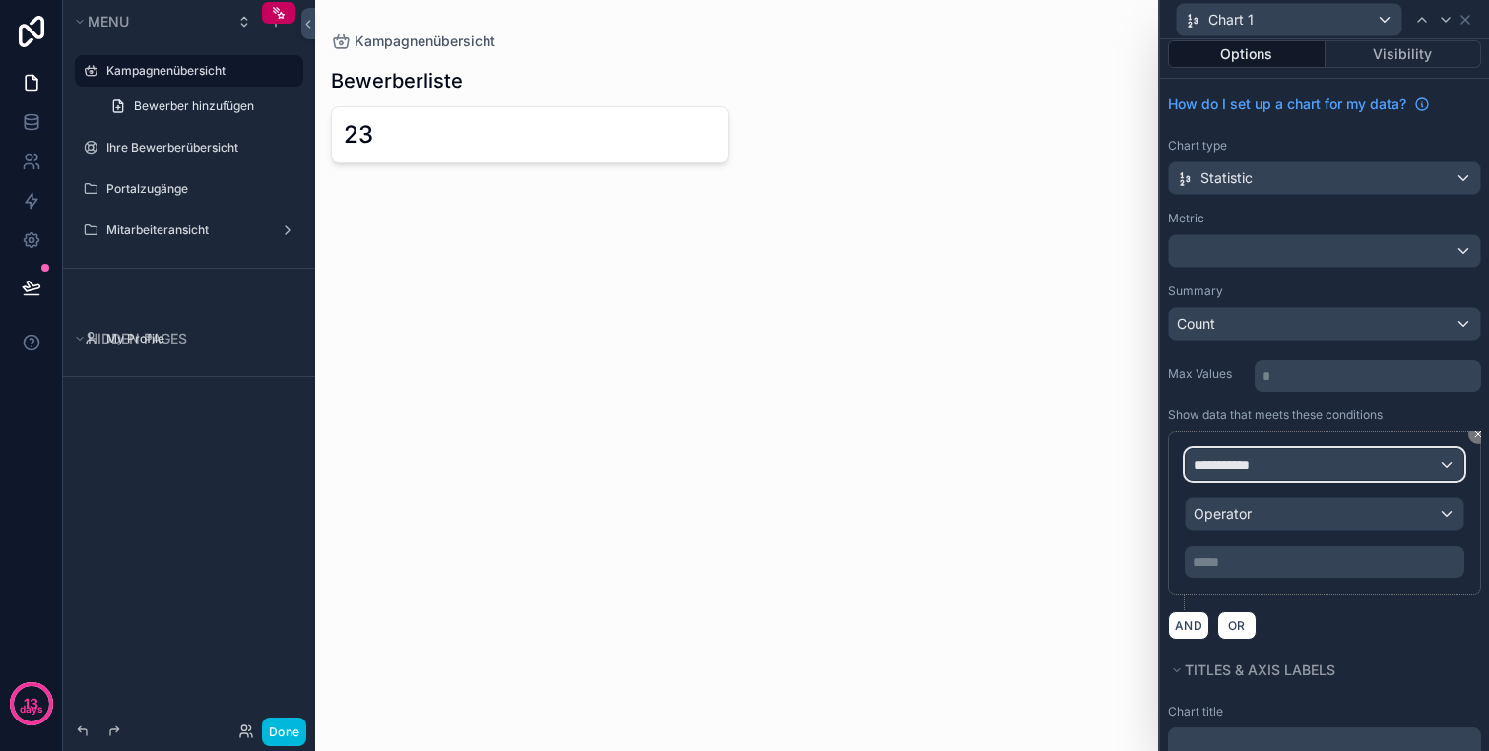
click at [1260, 461] on span "**********" at bounding box center [1229, 465] width 73 height 20
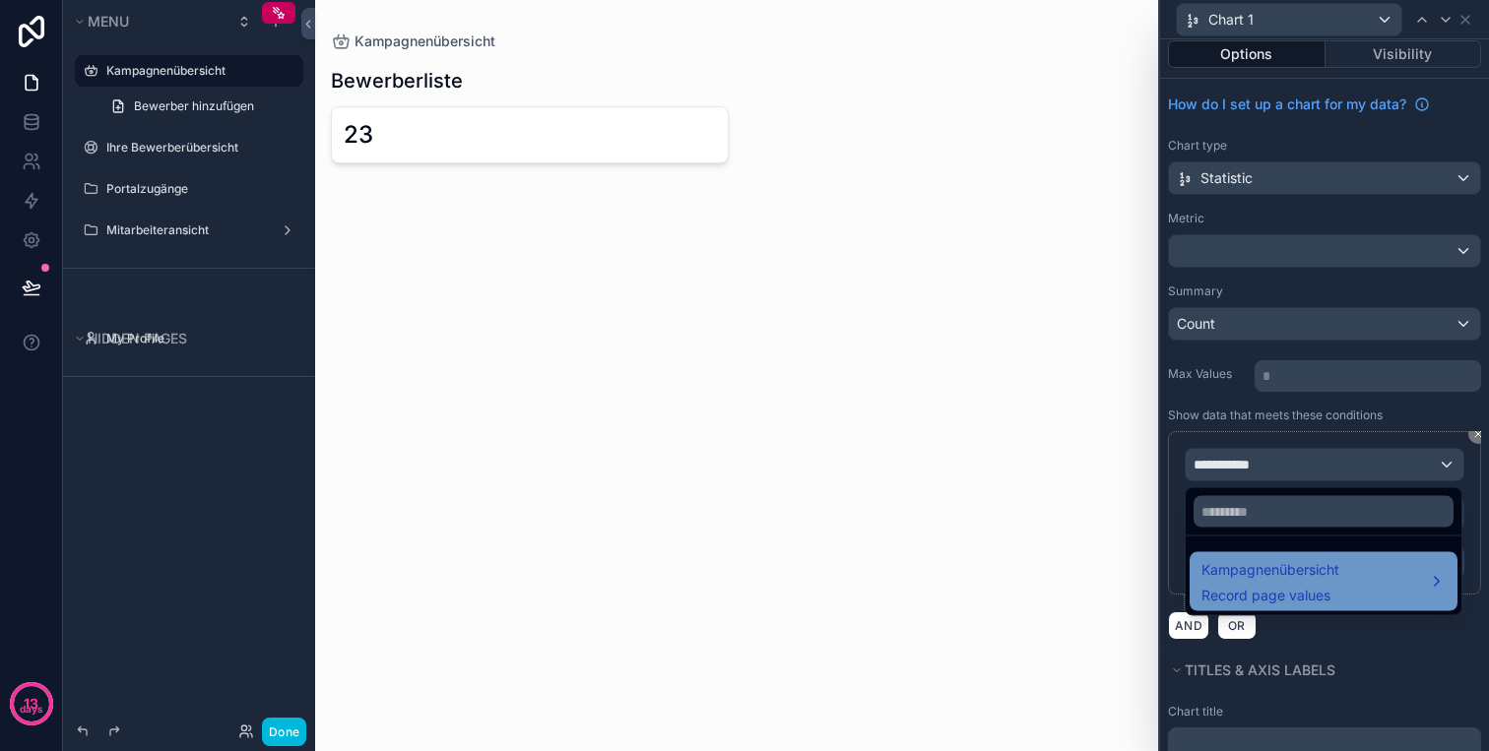
click at [1264, 562] on span "Kampagnenübersicht" at bounding box center [1270, 570] width 138 height 24
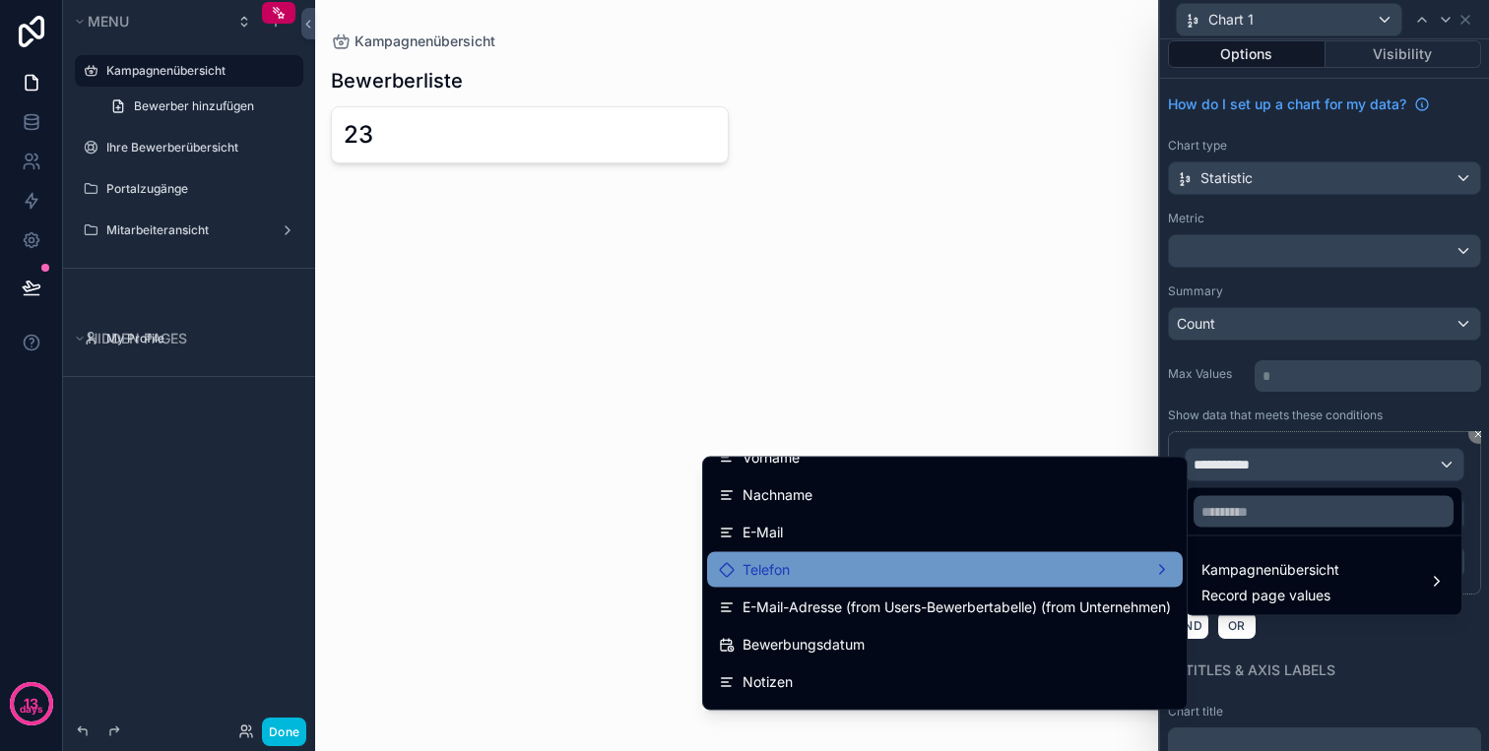
scroll to position [173, 0]
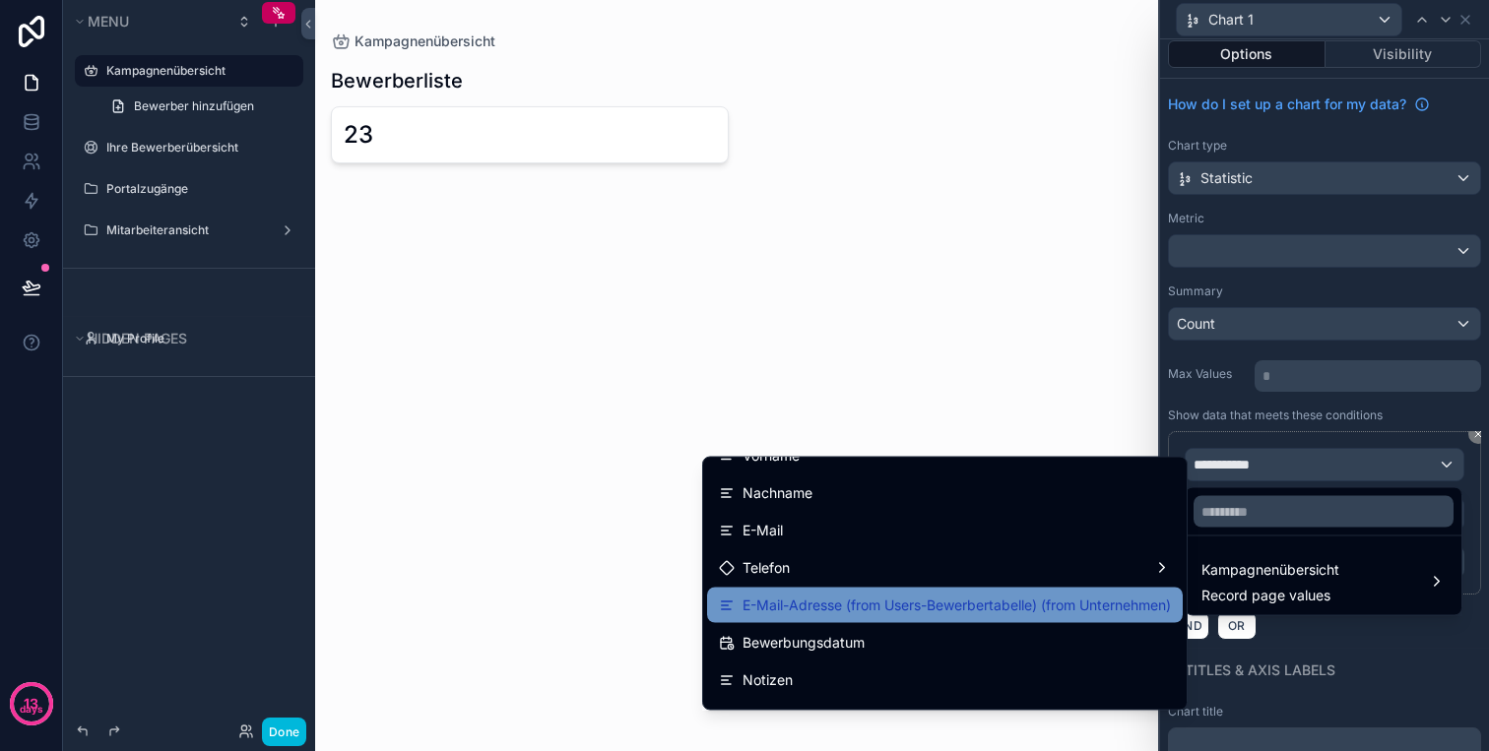
click at [1048, 606] on span "E-Mail-Adresse (from Users-Bewerbertabelle) (from Unternehmen)" at bounding box center [956, 606] width 428 height 24
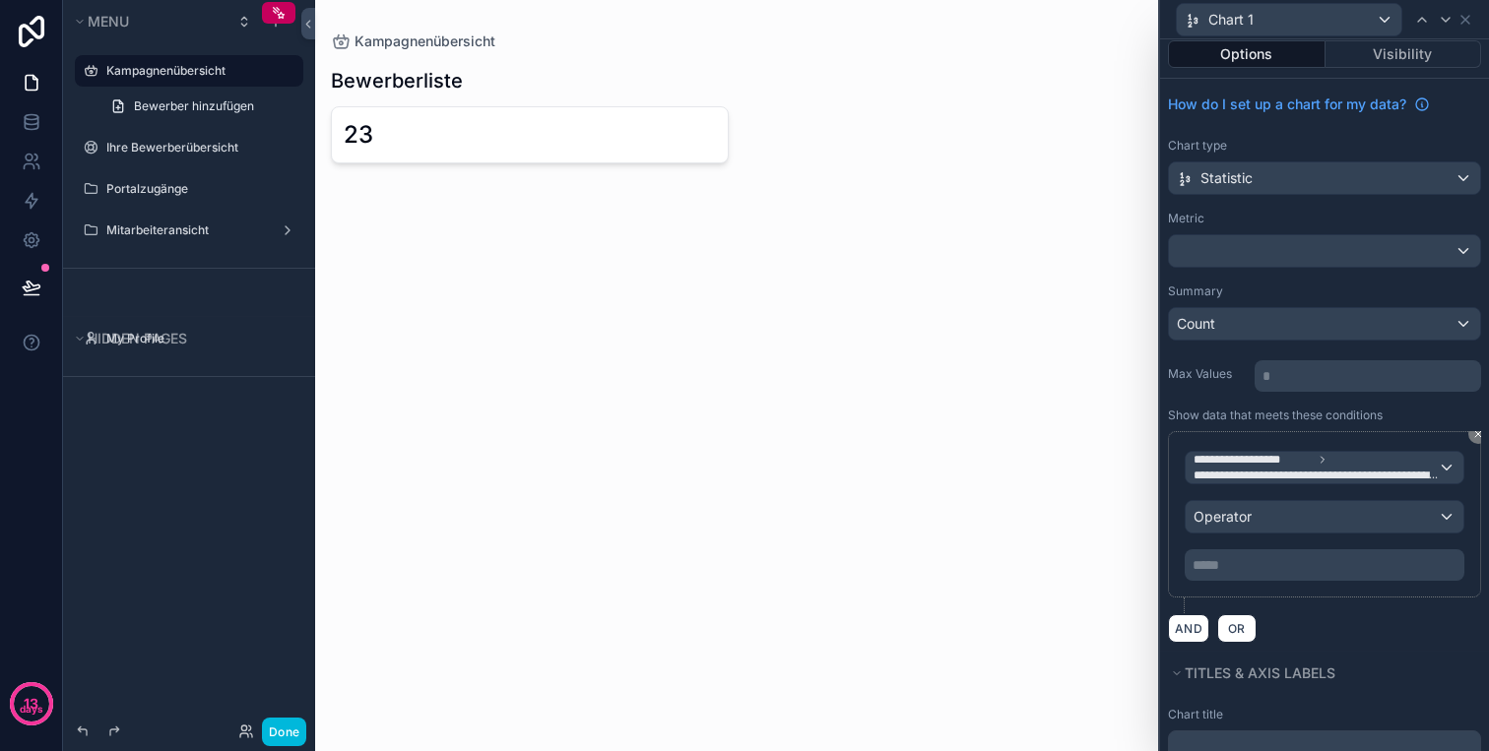
click at [1231, 563] on p "***** ﻿" at bounding box center [1326, 565] width 268 height 20
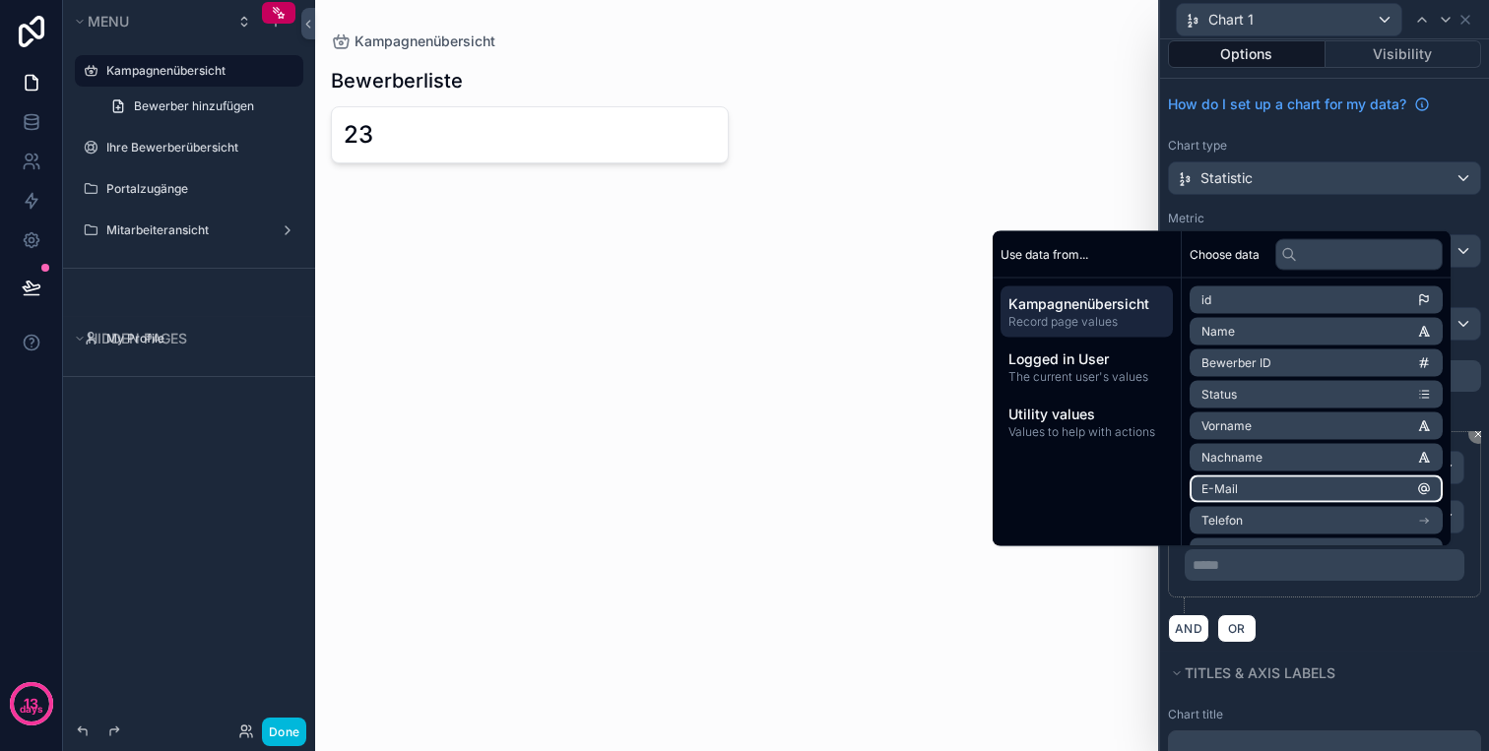
click at [1236, 491] on li "E-Mail" at bounding box center [1315, 490] width 253 height 28
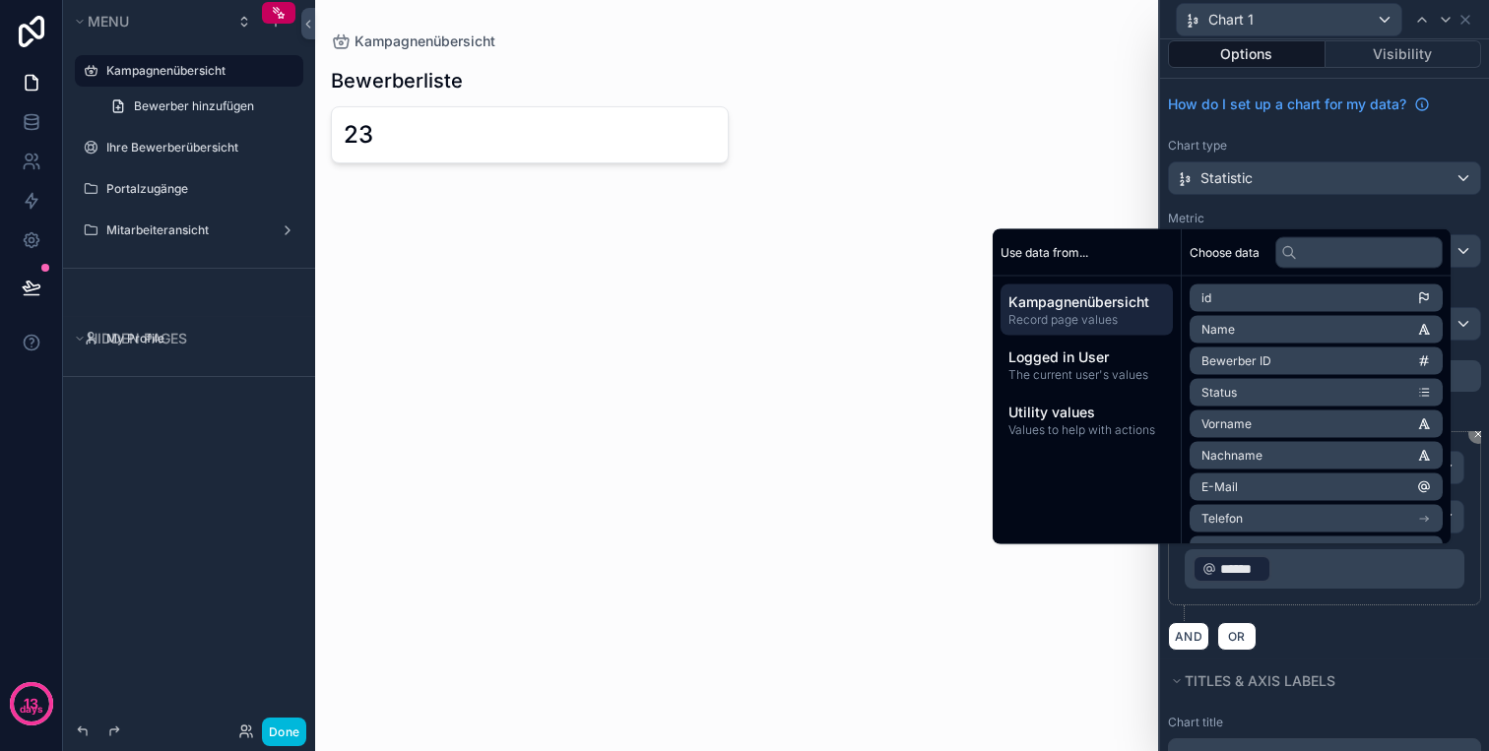
click at [1331, 627] on div "AND OR" at bounding box center [1324, 636] width 313 height 30
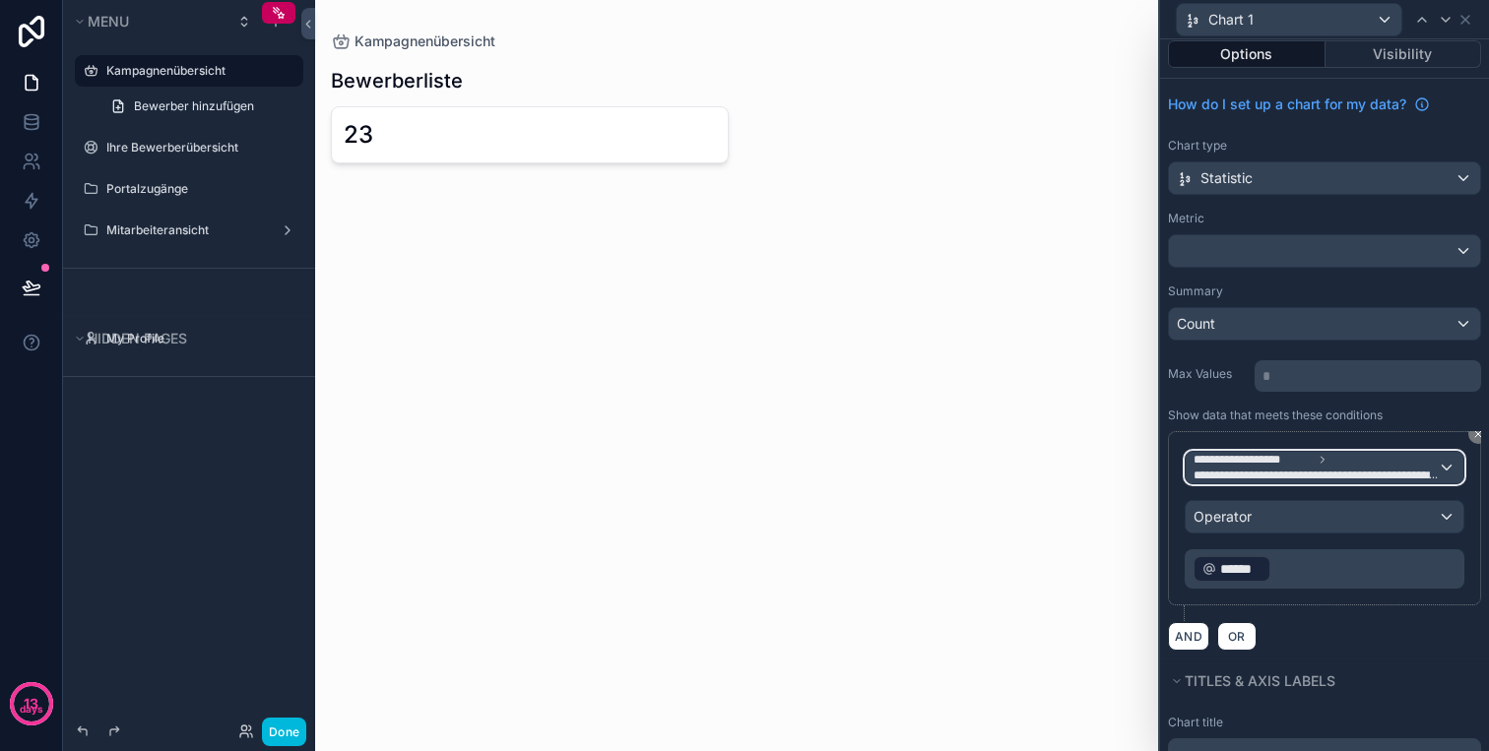
click at [1354, 461] on span "**********" at bounding box center [1315, 468] width 244 height 32
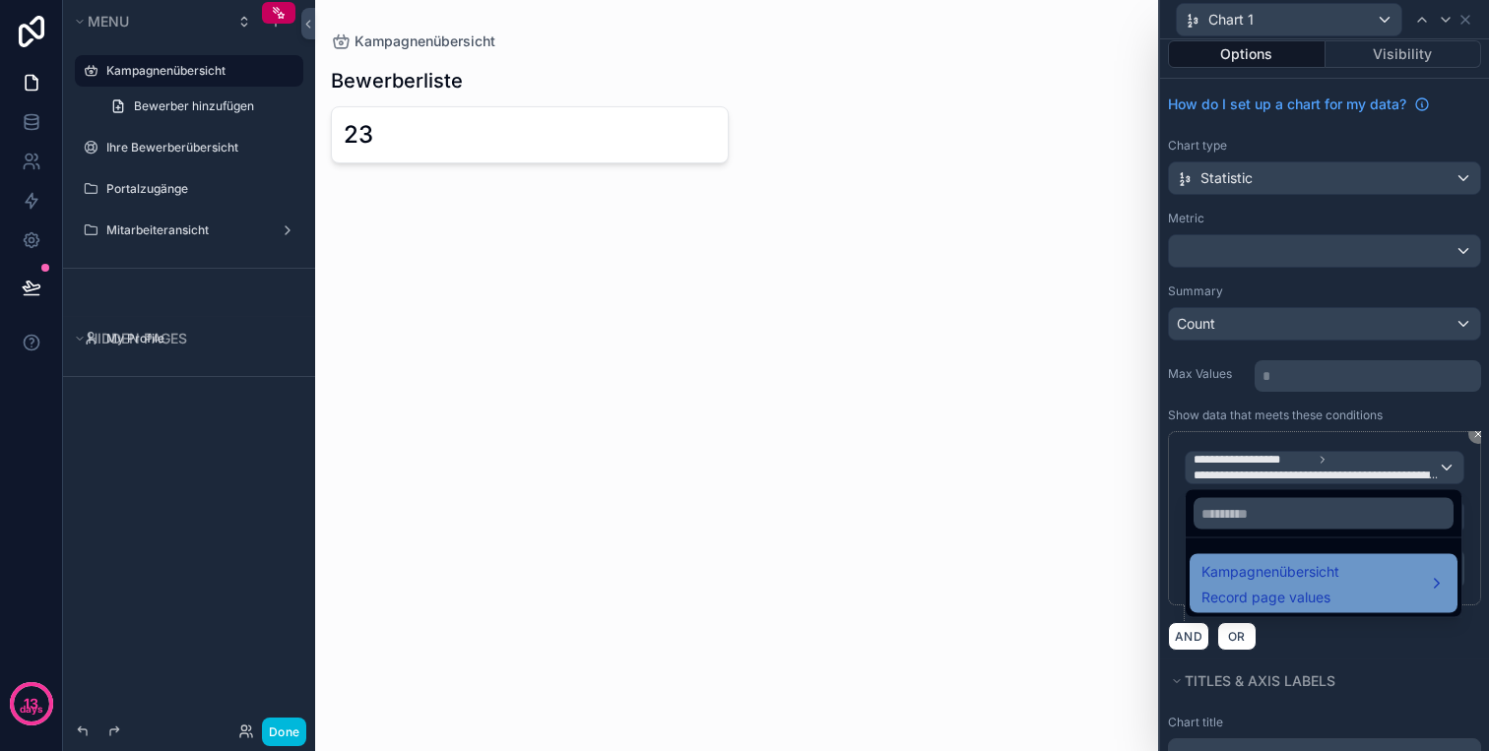
click at [1281, 568] on span "Kampagnenübersicht" at bounding box center [1270, 572] width 138 height 24
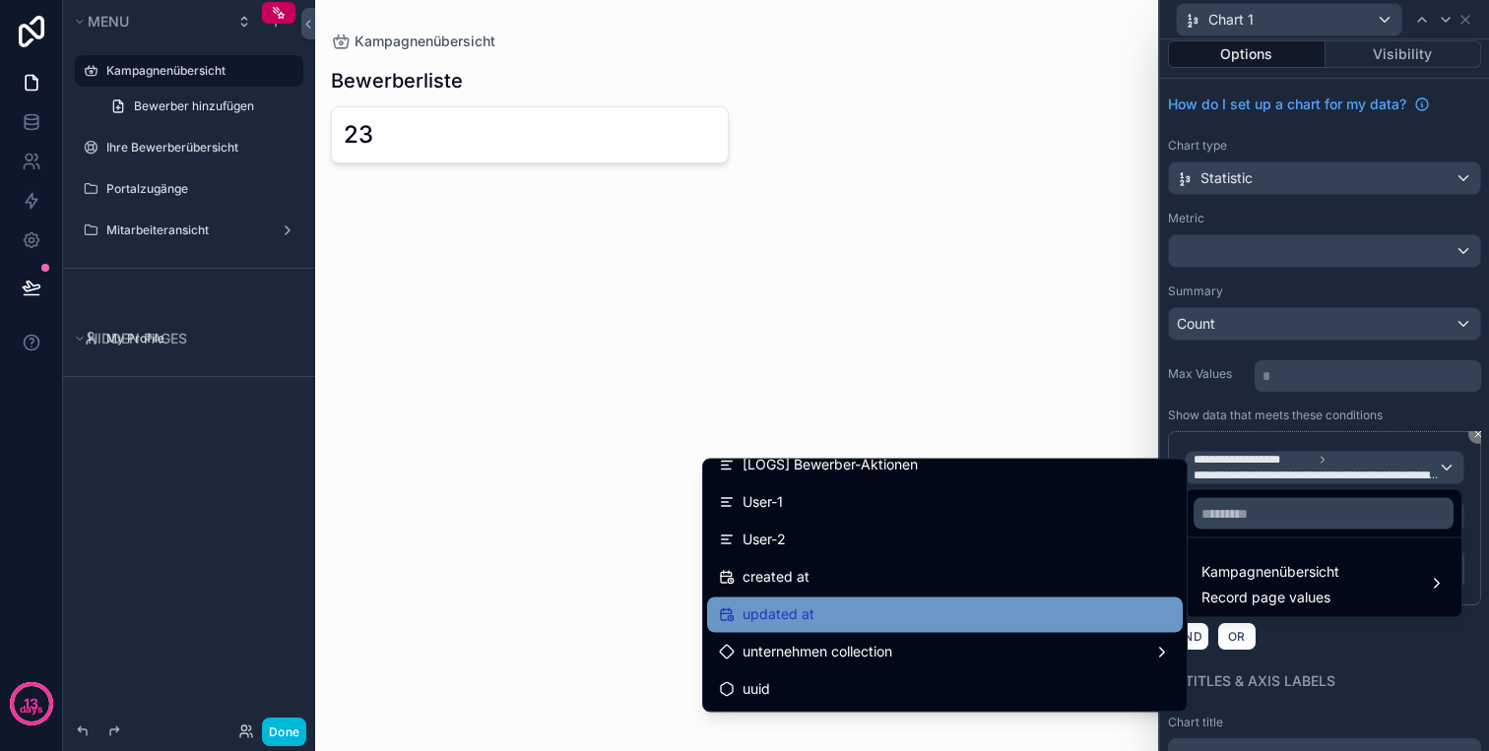
scroll to position [513, 0]
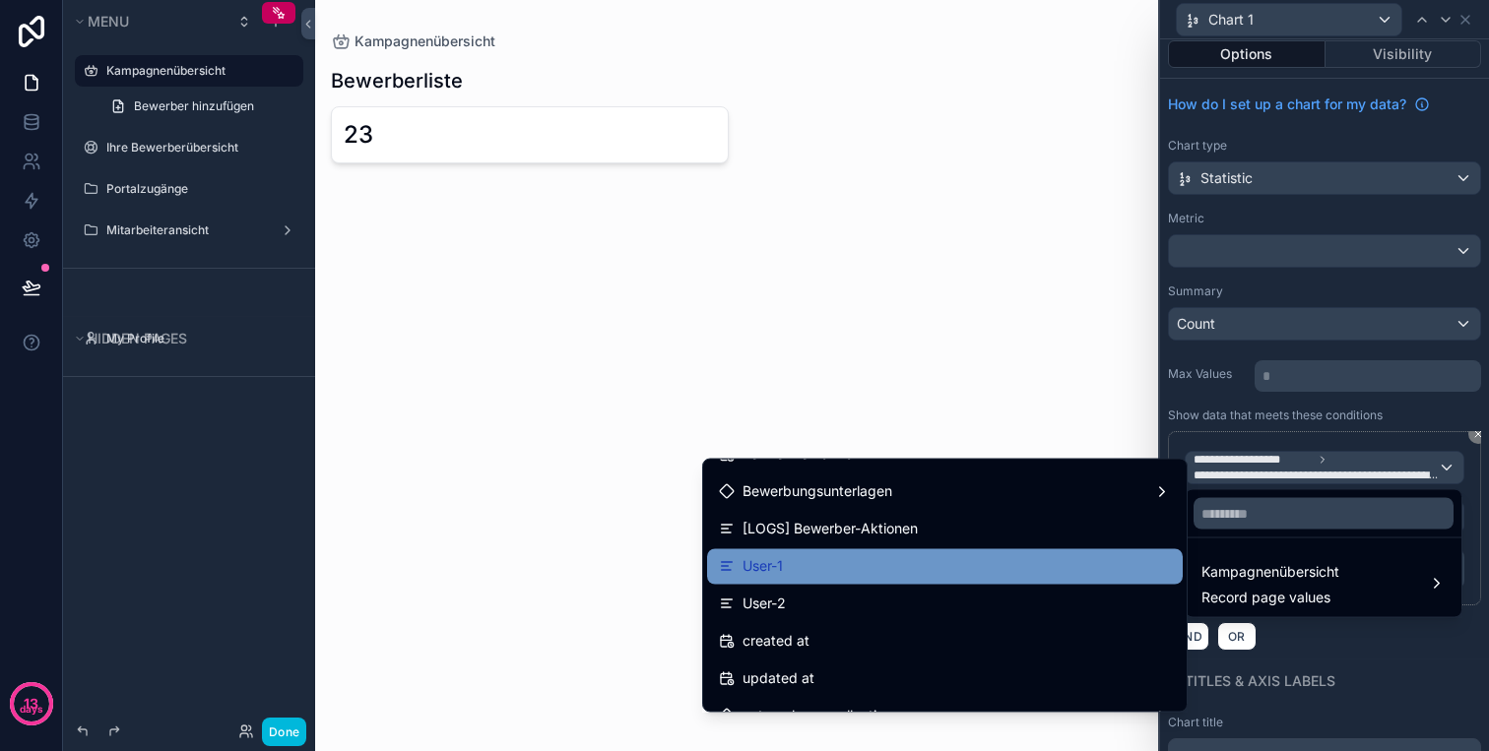
click at [760, 565] on span "User-1" at bounding box center [762, 567] width 40 height 24
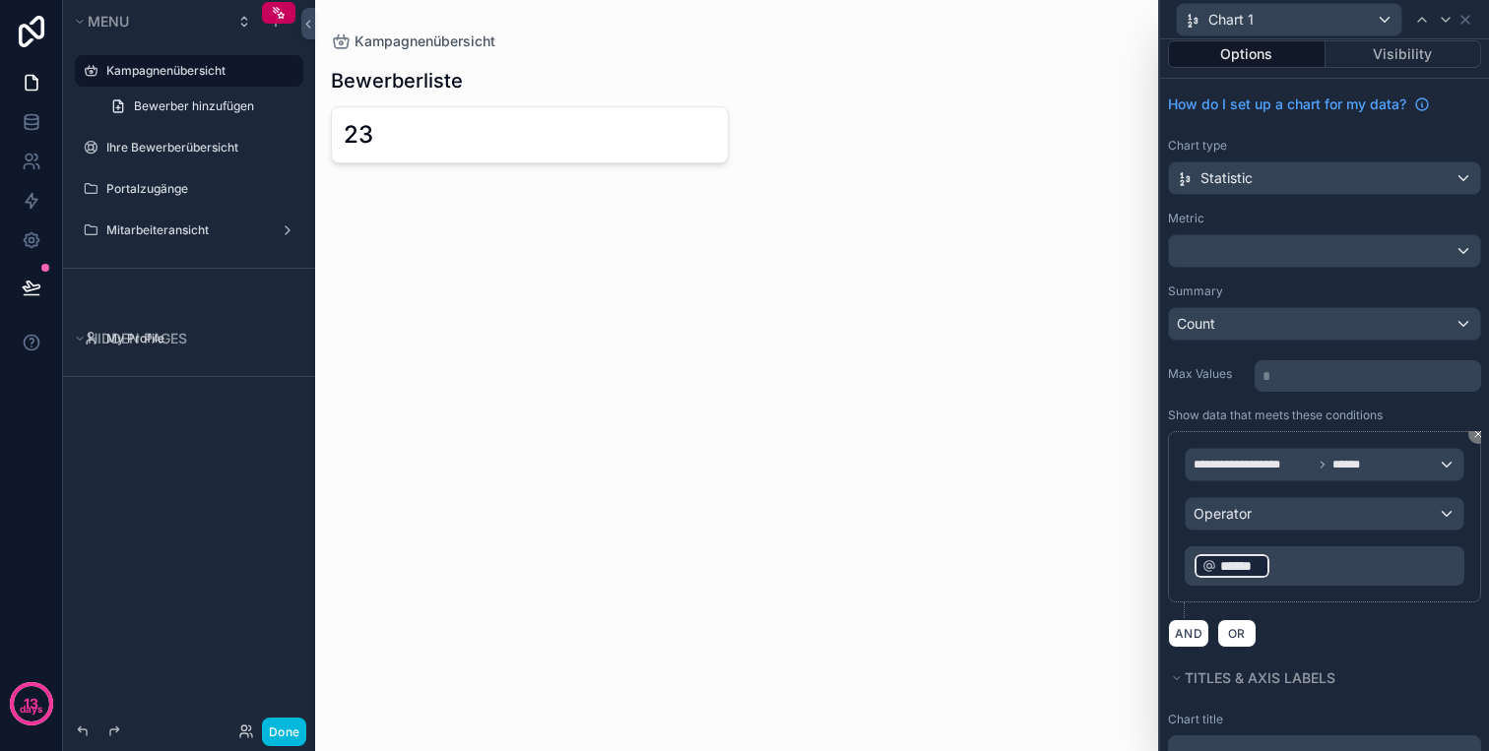
click at [1299, 561] on p "﻿ ****** ﻿ ﻿" at bounding box center [1326, 566] width 268 height 32
click at [1358, 580] on p "﻿ ****** ﻿ ﻿" at bounding box center [1326, 566] width 268 height 32
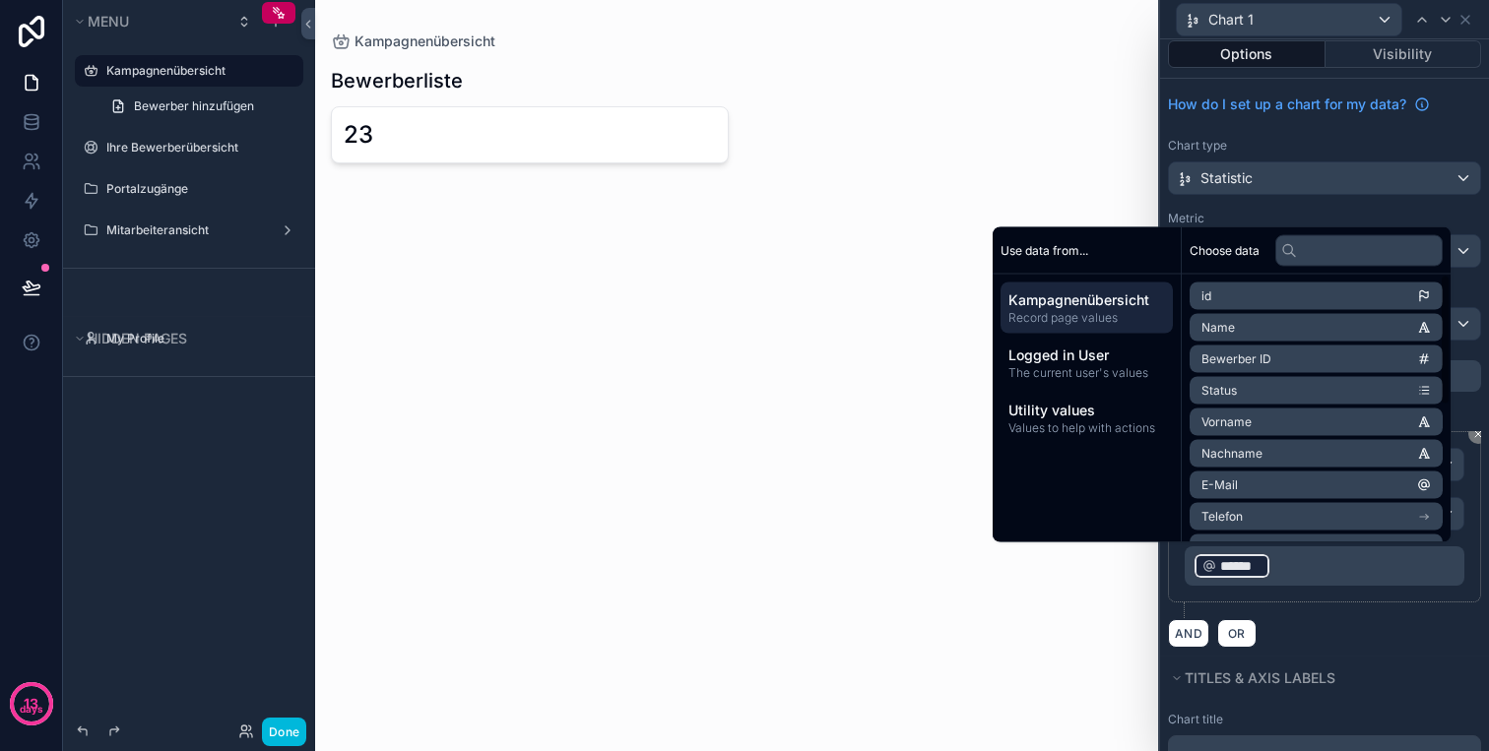
click at [1399, 618] on div "AND OR" at bounding box center [1324, 633] width 313 height 30
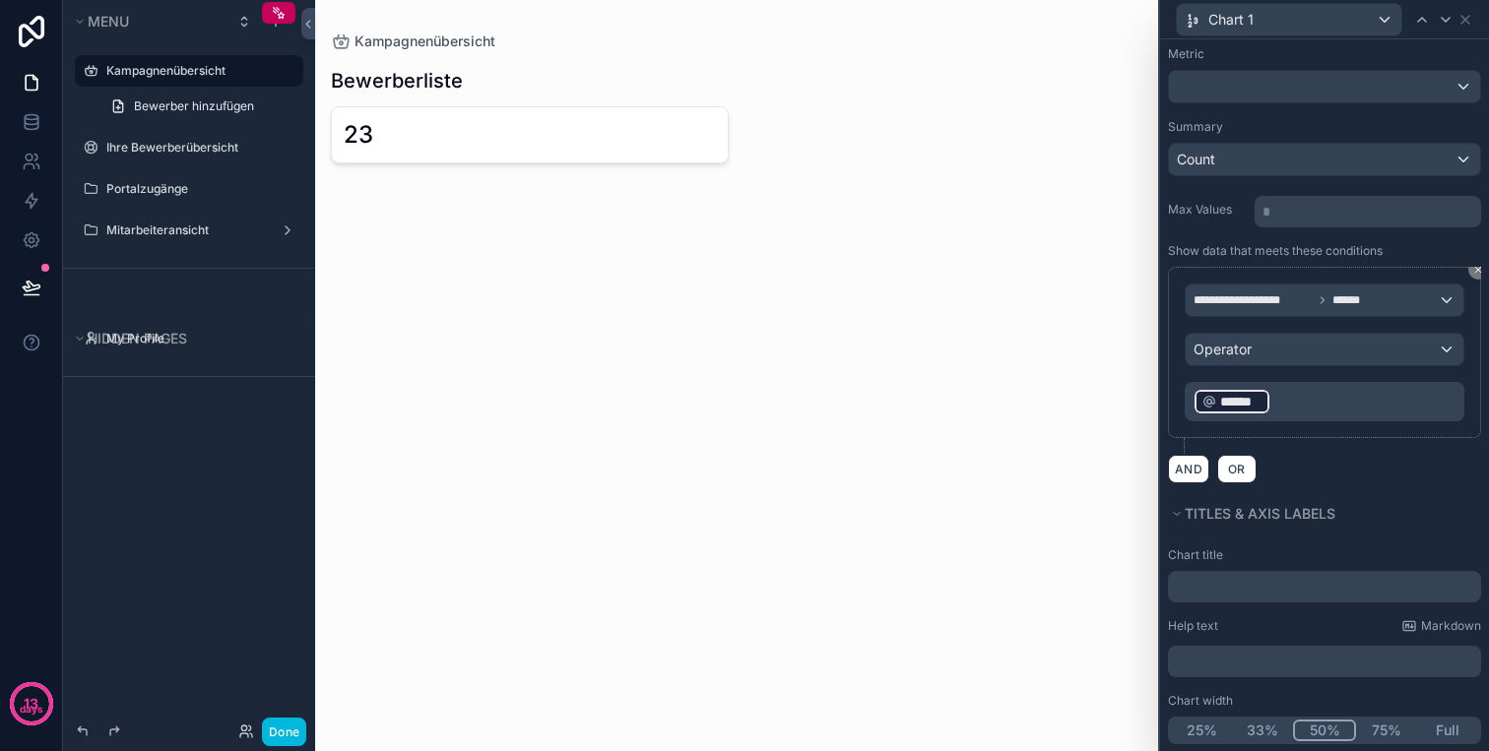
scroll to position [195, 0]
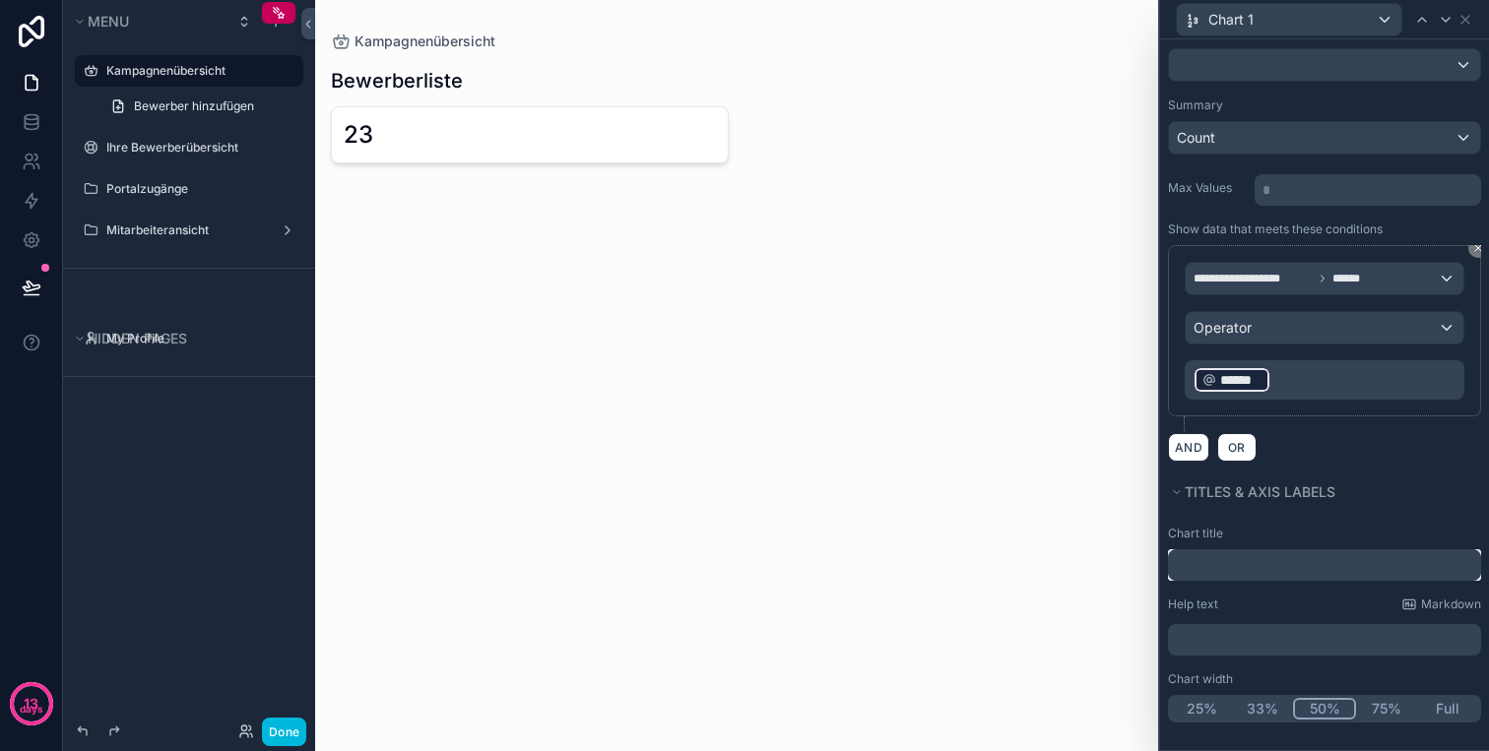
click at [1310, 567] on input "text" at bounding box center [1324, 565] width 313 height 32
click at [1213, 713] on button "25%" at bounding box center [1201, 709] width 61 height 22
click at [1367, 567] on input "**********" at bounding box center [1324, 565] width 313 height 32
click at [1303, 568] on input "**********" at bounding box center [1324, 565] width 313 height 32
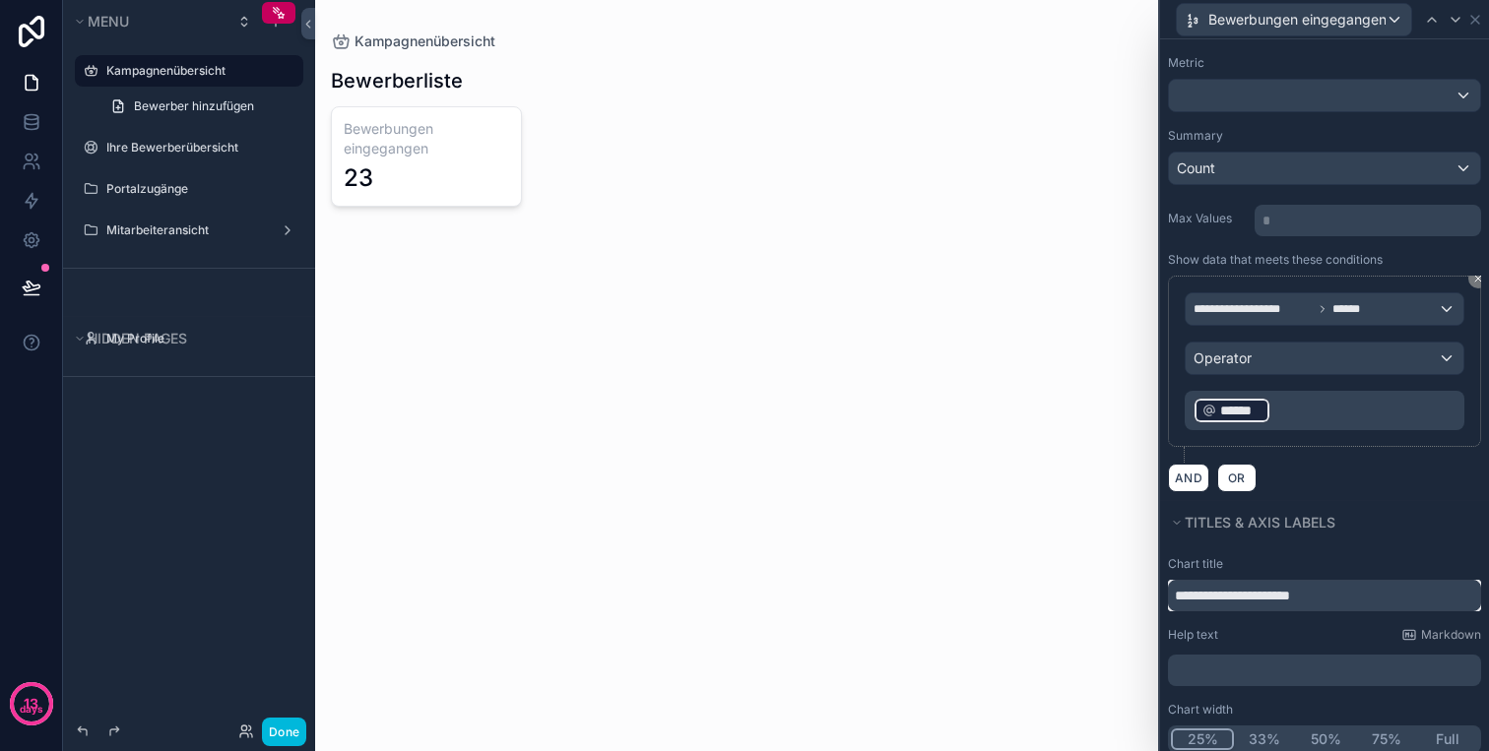
scroll to position [176, 0]
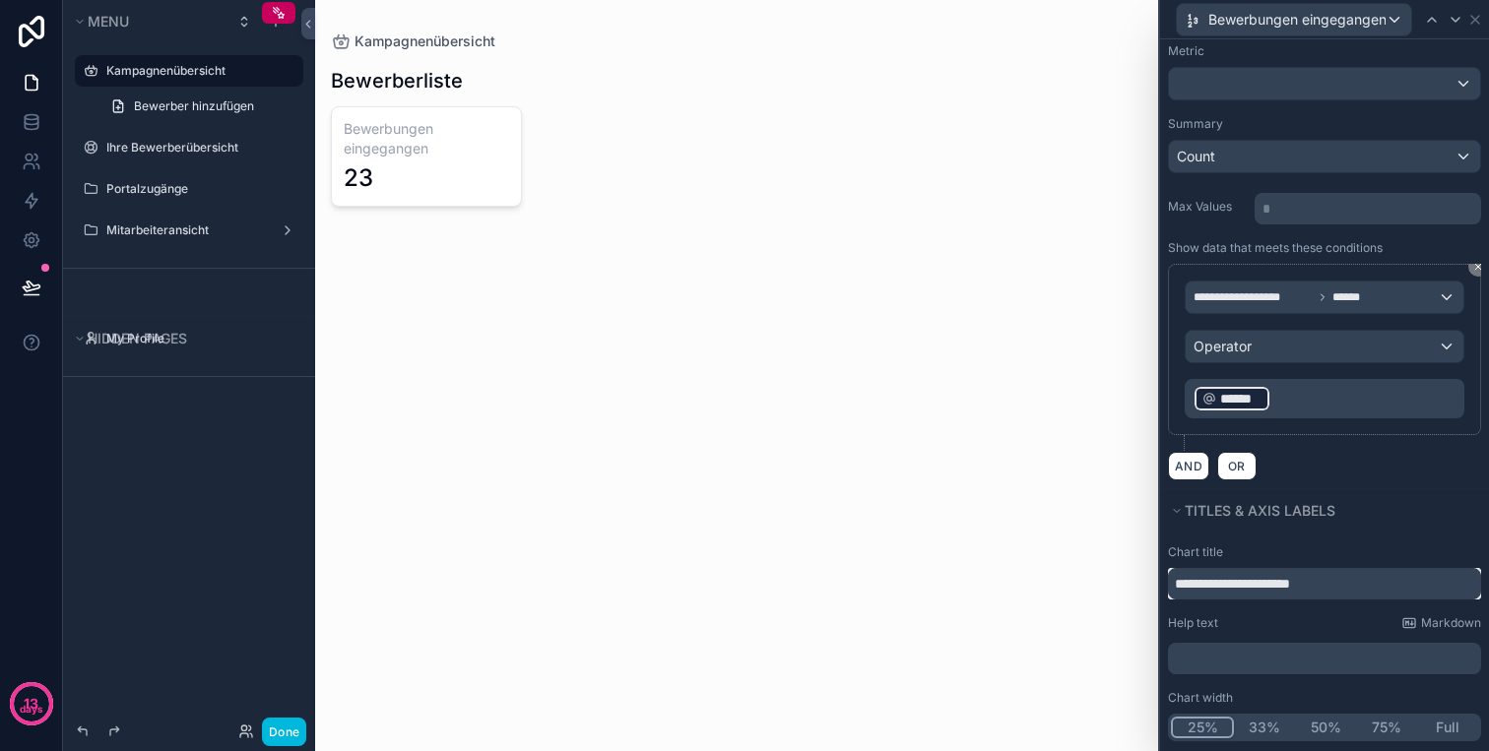
click at [1306, 575] on input "**********" at bounding box center [1324, 584] width 313 height 32
click at [1269, 729] on button "33%" at bounding box center [1263, 728] width 63 height 22
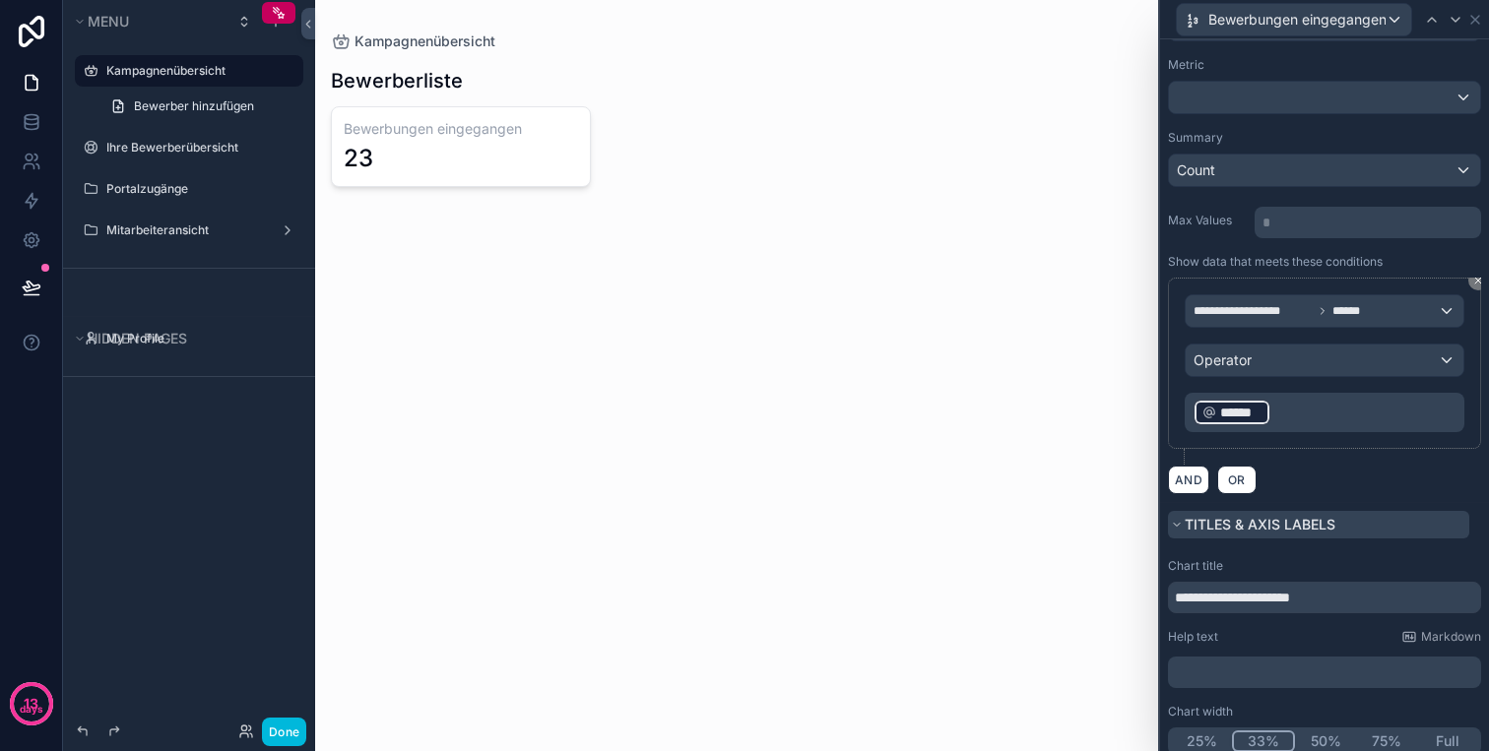
scroll to position [195, 0]
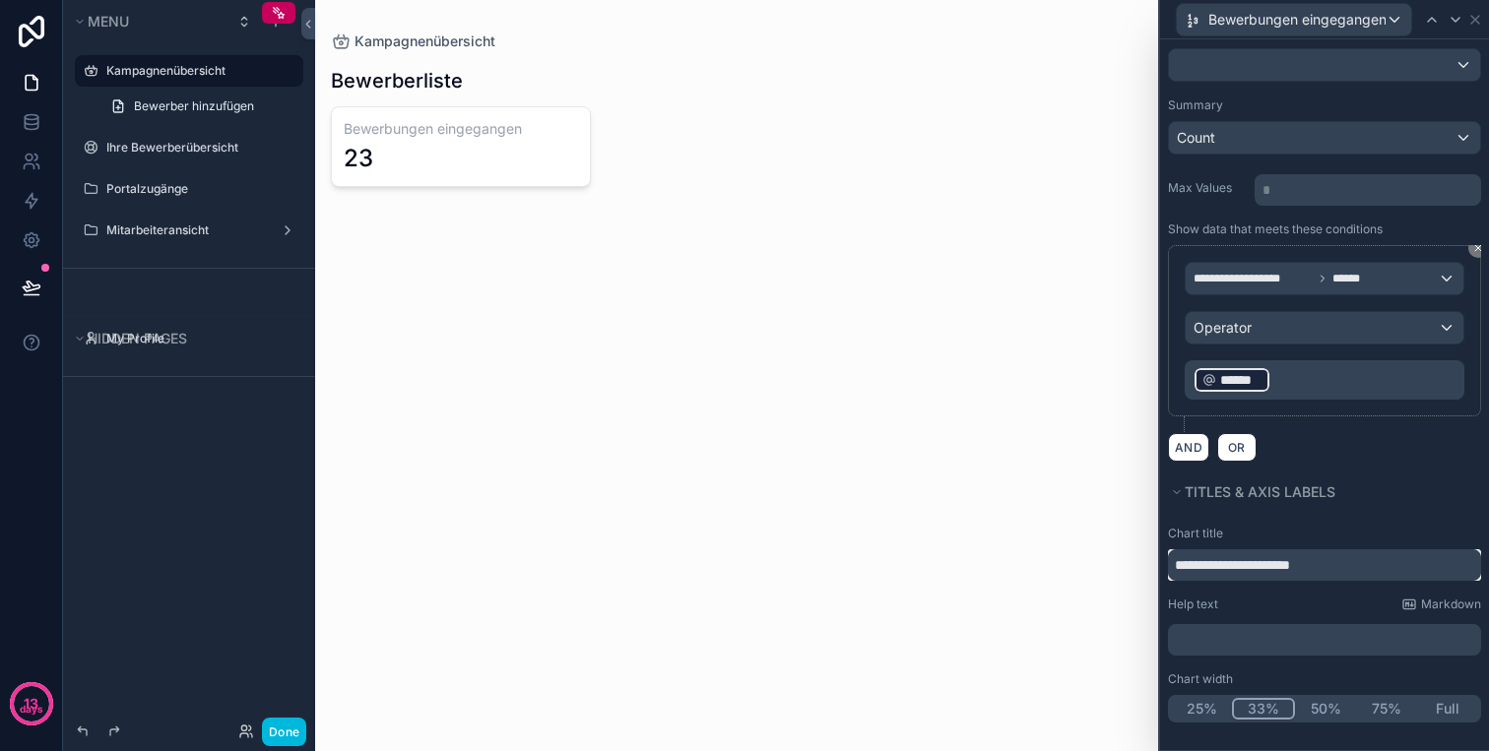
click at [1266, 563] on input "**********" at bounding box center [1324, 565] width 313 height 32
type input "**********"
click at [540, 135] on div "scrollable content" at bounding box center [736, 125] width 843 height 250
click at [562, 132] on h3 "Bewerbungen eingegangen" at bounding box center [461, 129] width 234 height 20
click at [1186, 440] on button "AND" at bounding box center [1188, 447] width 41 height 29
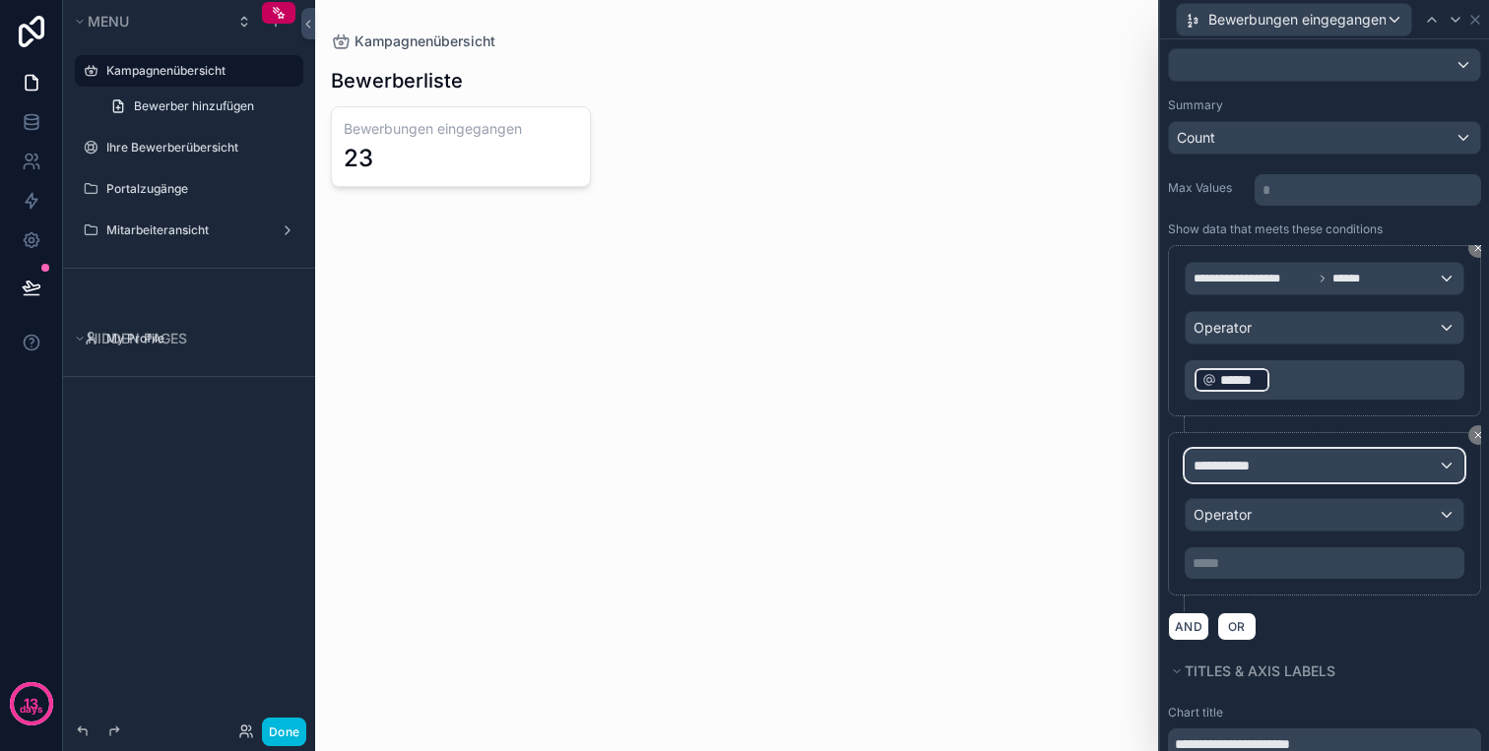
click at [1245, 457] on span "**********" at bounding box center [1229, 466] width 73 height 20
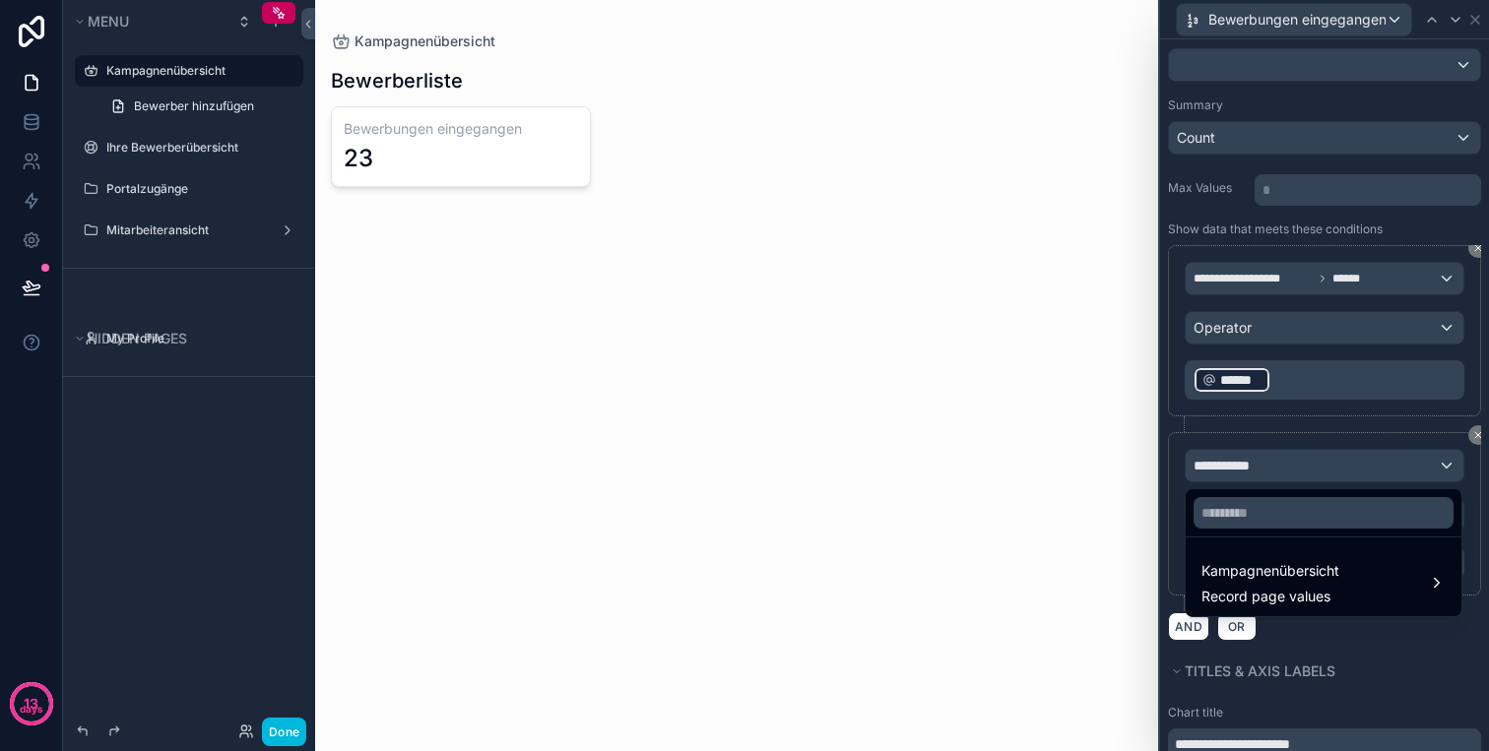
click at [1245, 457] on div at bounding box center [1324, 375] width 329 height 751
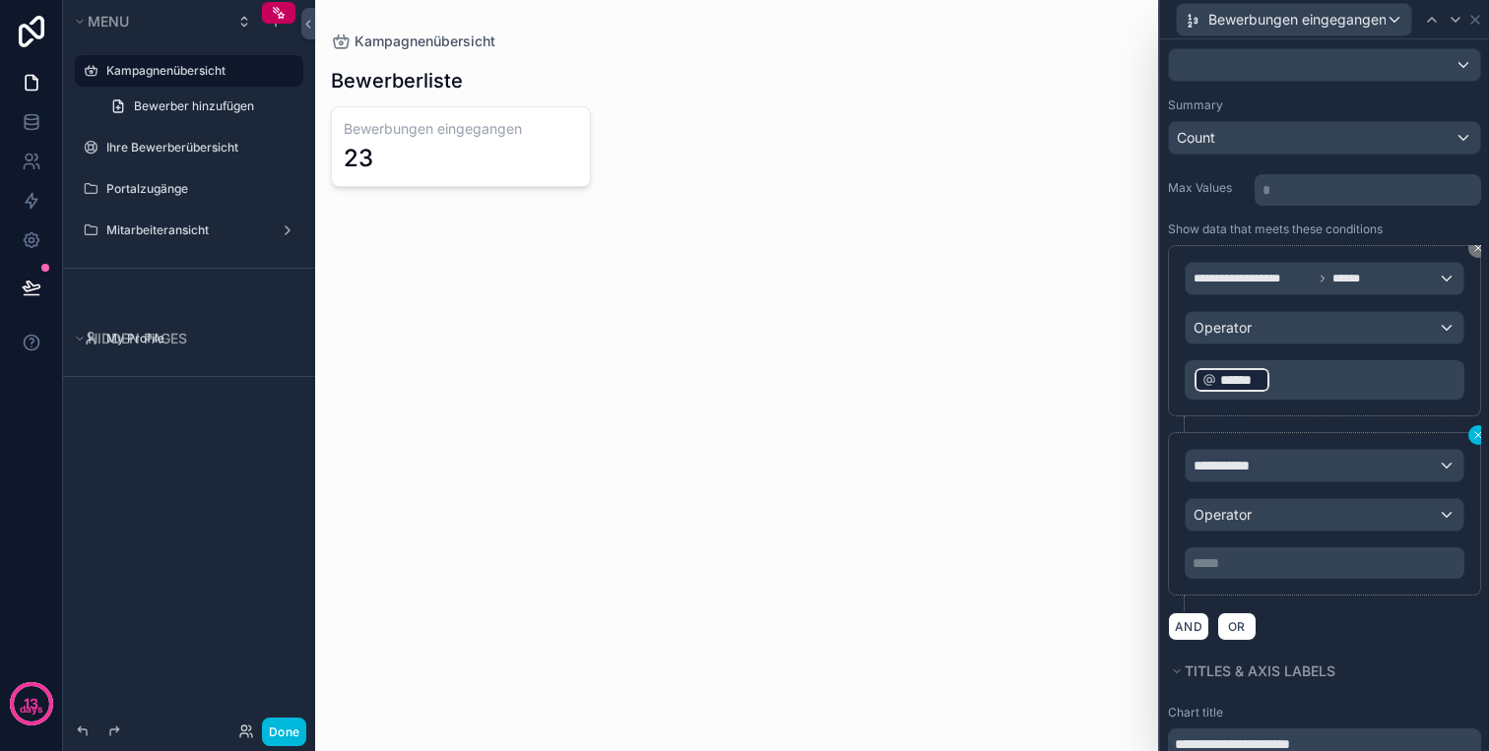
click at [1479, 438] on icon at bounding box center [1478, 435] width 12 height 12
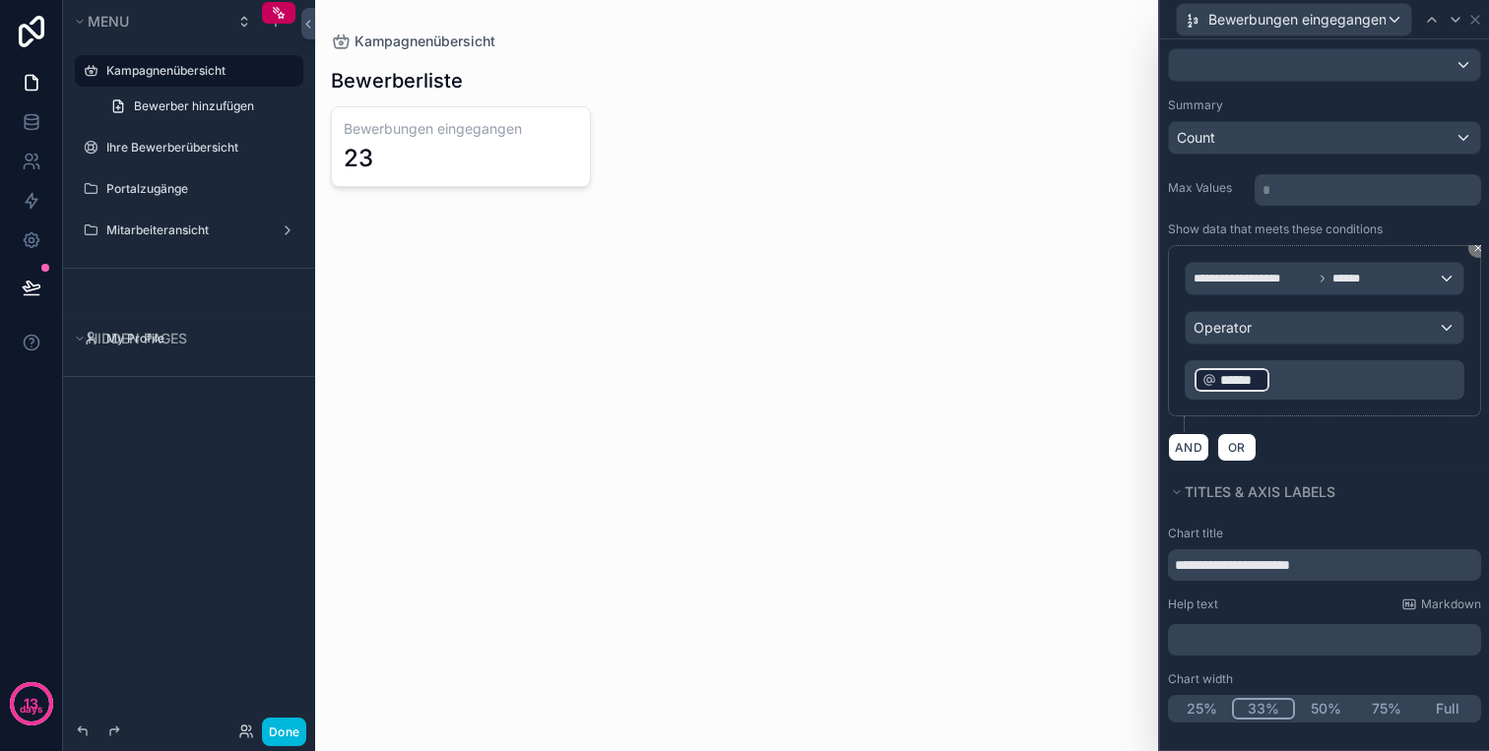
click at [561, 133] on h3 "Bewerbungen eingegangen" at bounding box center [461, 129] width 234 height 20
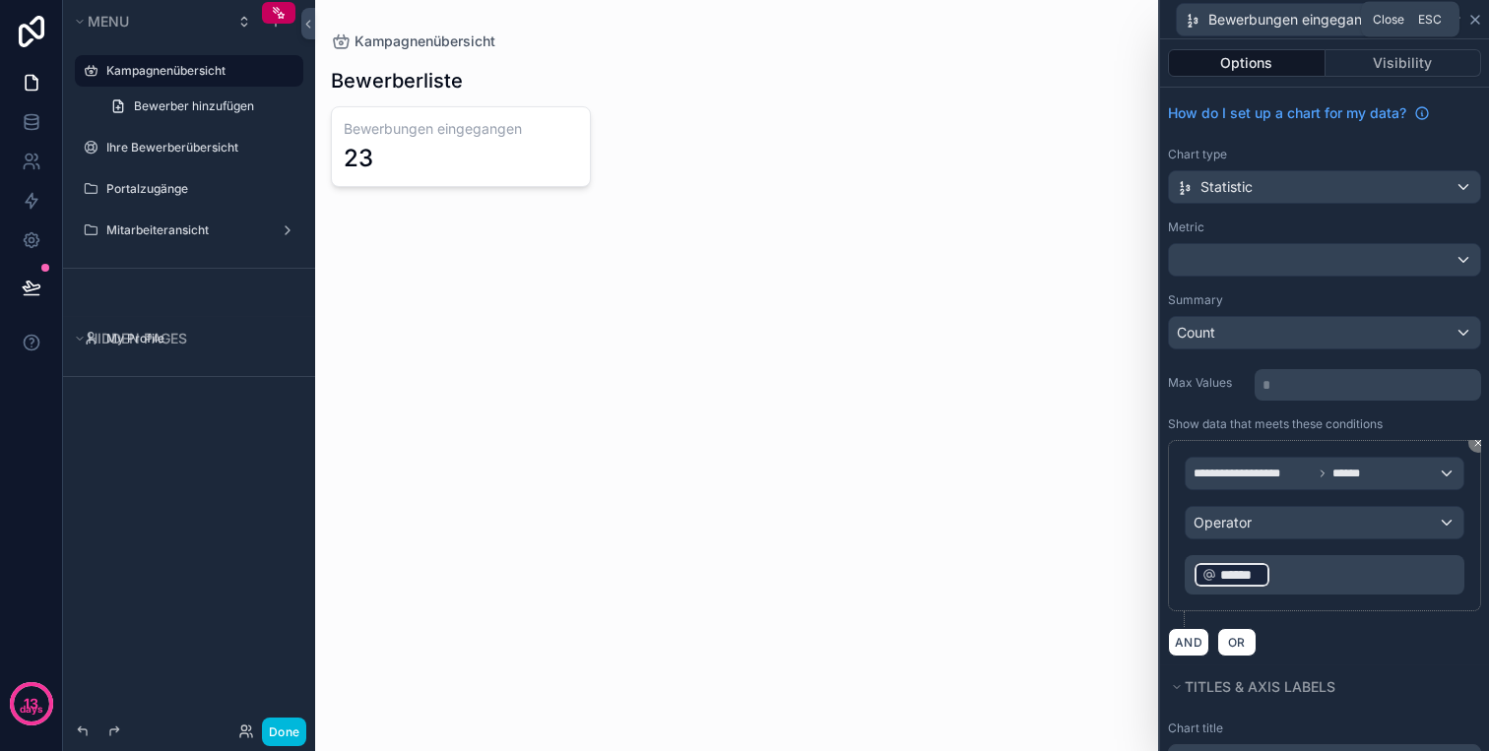
click at [1470, 20] on icon at bounding box center [1475, 20] width 16 height 16
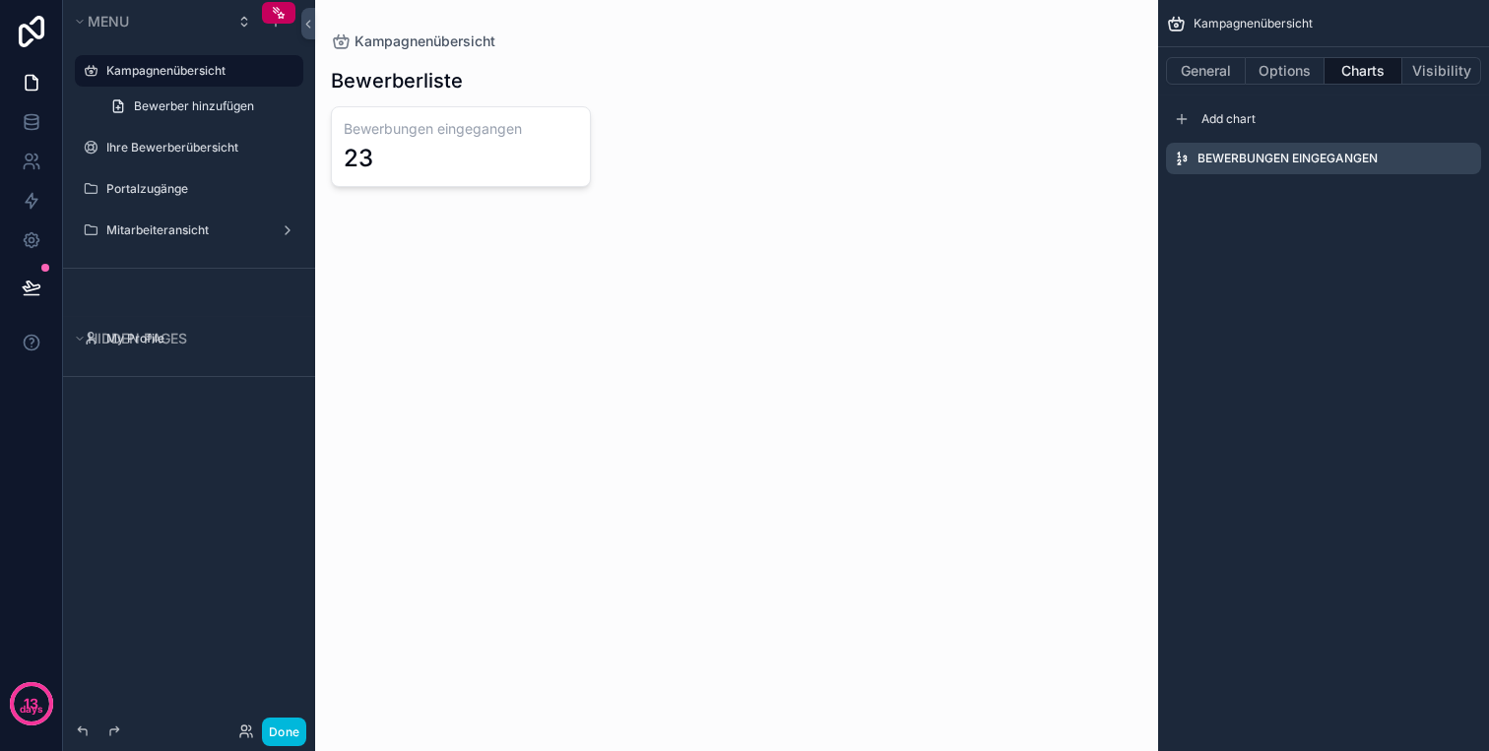
click at [0, 0] on icon "scrollable content" at bounding box center [0, 0] width 0 height 0
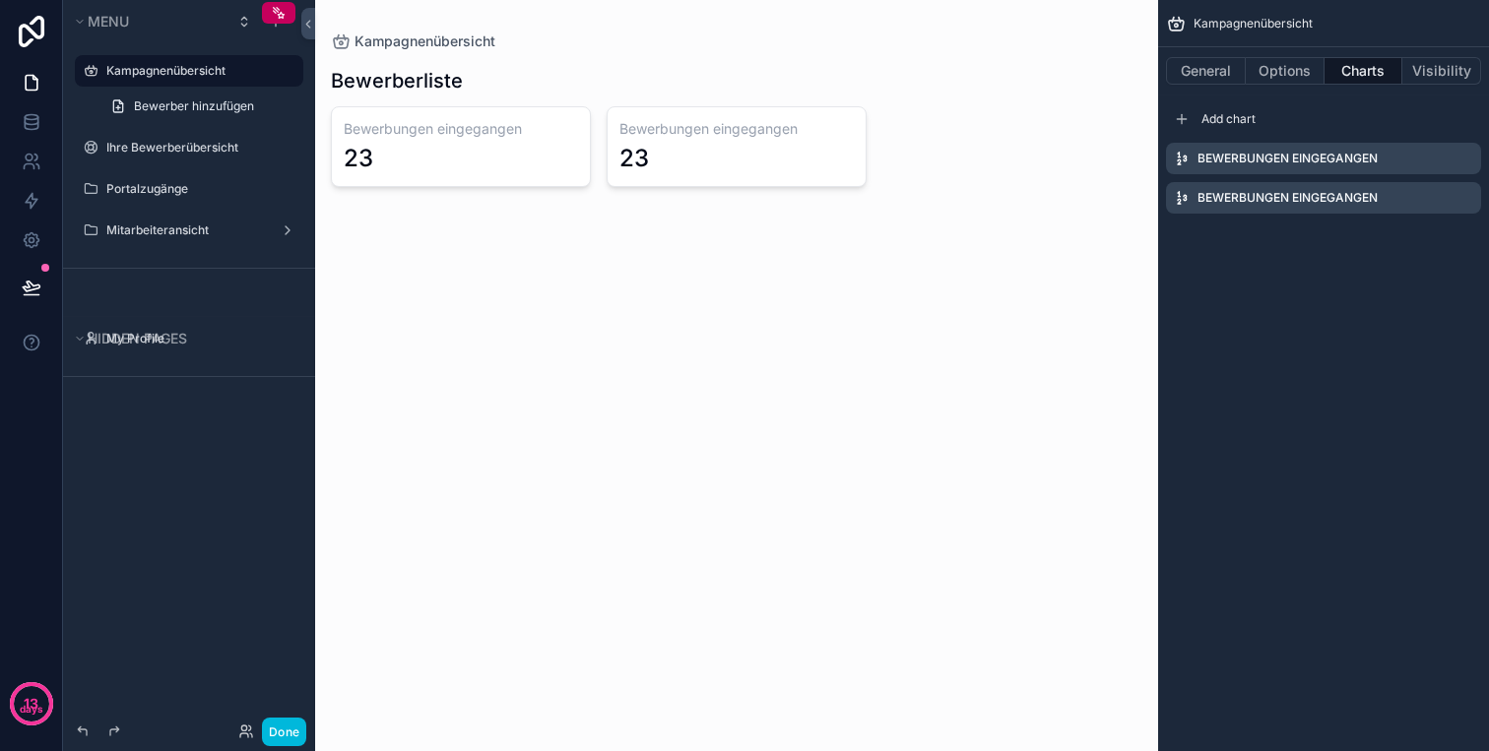
click at [1290, 205] on label "Bewerbungen eingegangen" at bounding box center [1287, 198] width 180 height 16
click at [1345, 190] on label "Bewerbungen eingegangen" at bounding box center [1287, 198] width 180 height 16
click at [0, 0] on icon "scrollable content" at bounding box center [0, 0] width 0 height 0
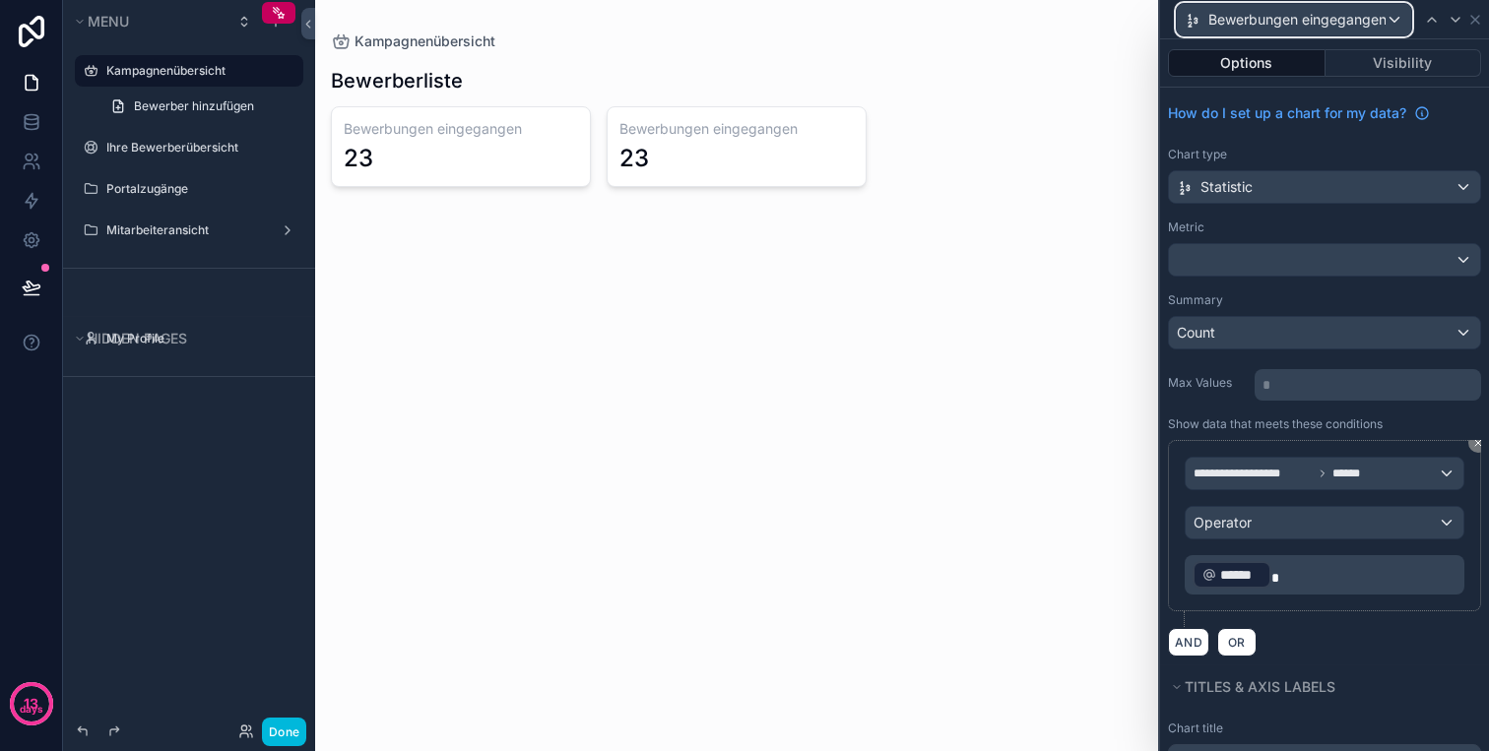
click at [1255, 11] on span "Bewerbungen eingegangen" at bounding box center [1296, 20] width 177 height 20
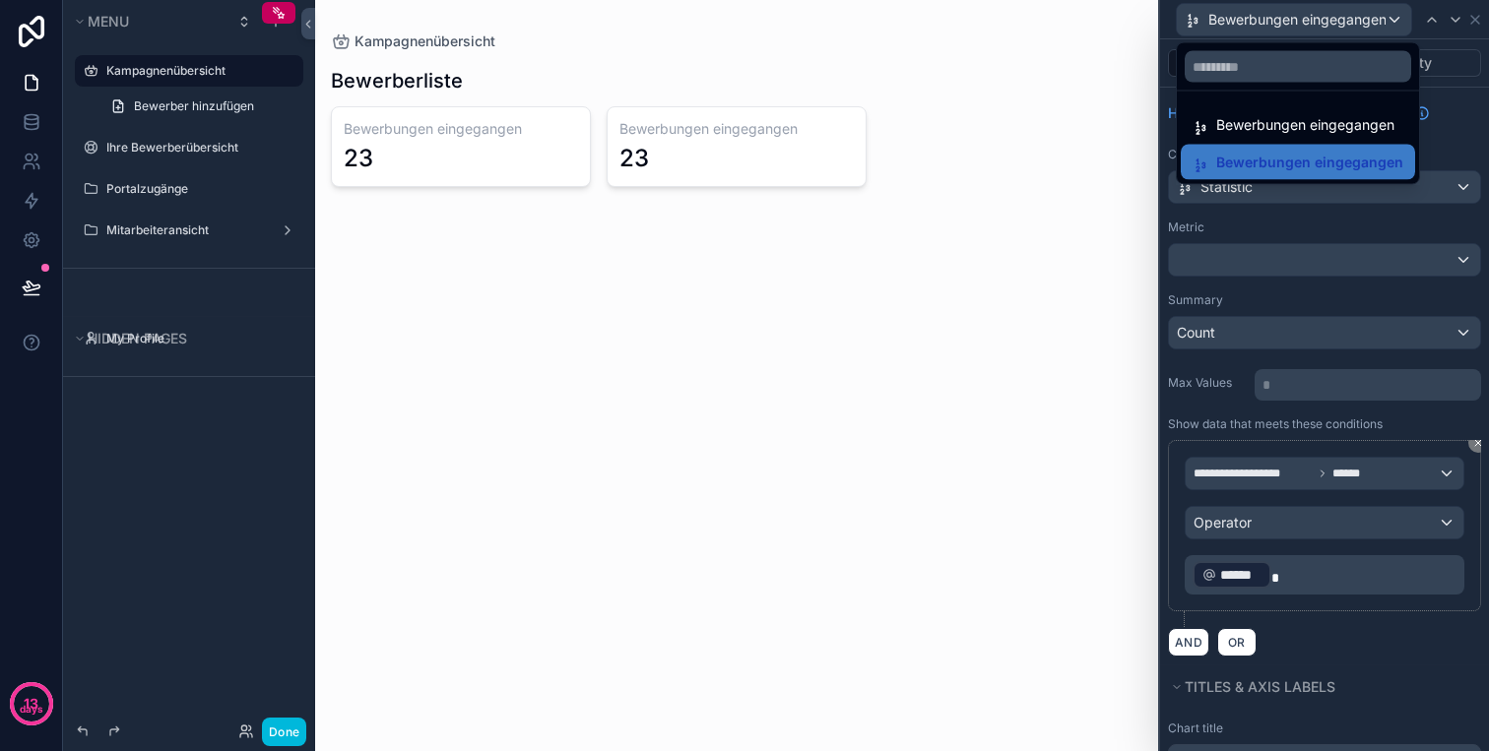
click at [1255, 11] on div at bounding box center [1324, 375] width 329 height 751
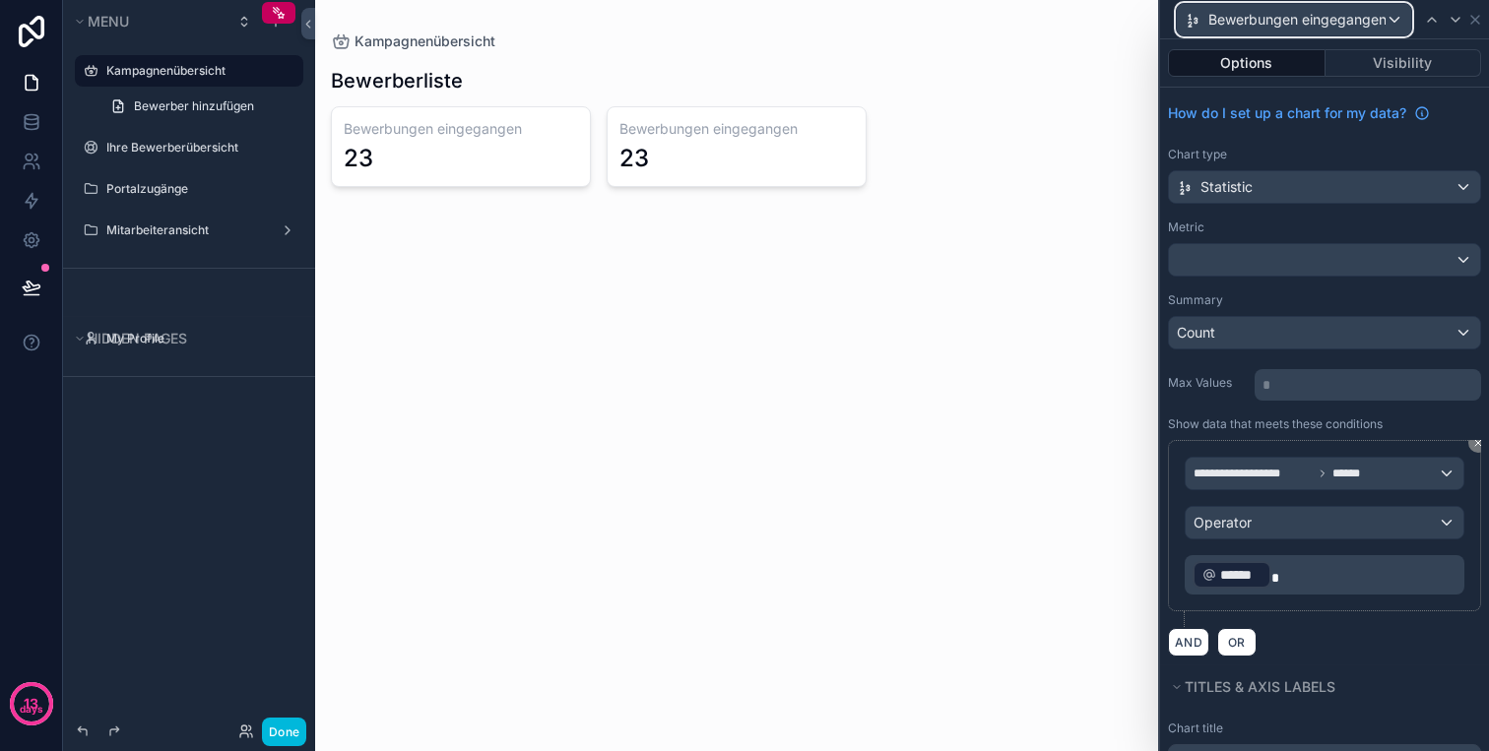
click at [1245, 18] on span "Bewerbungen eingegangen" at bounding box center [1296, 20] width 177 height 20
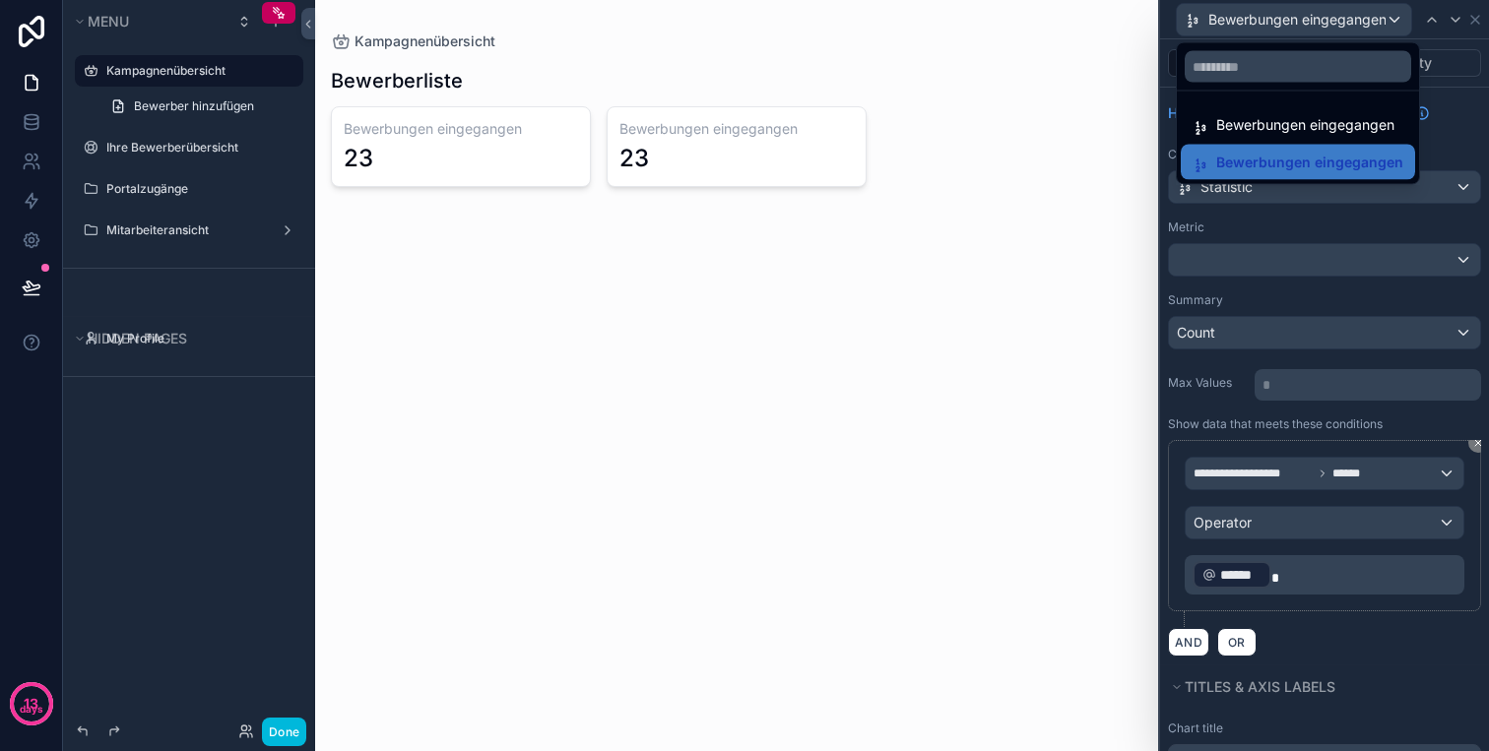
click at [1245, 18] on div at bounding box center [1324, 375] width 329 height 751
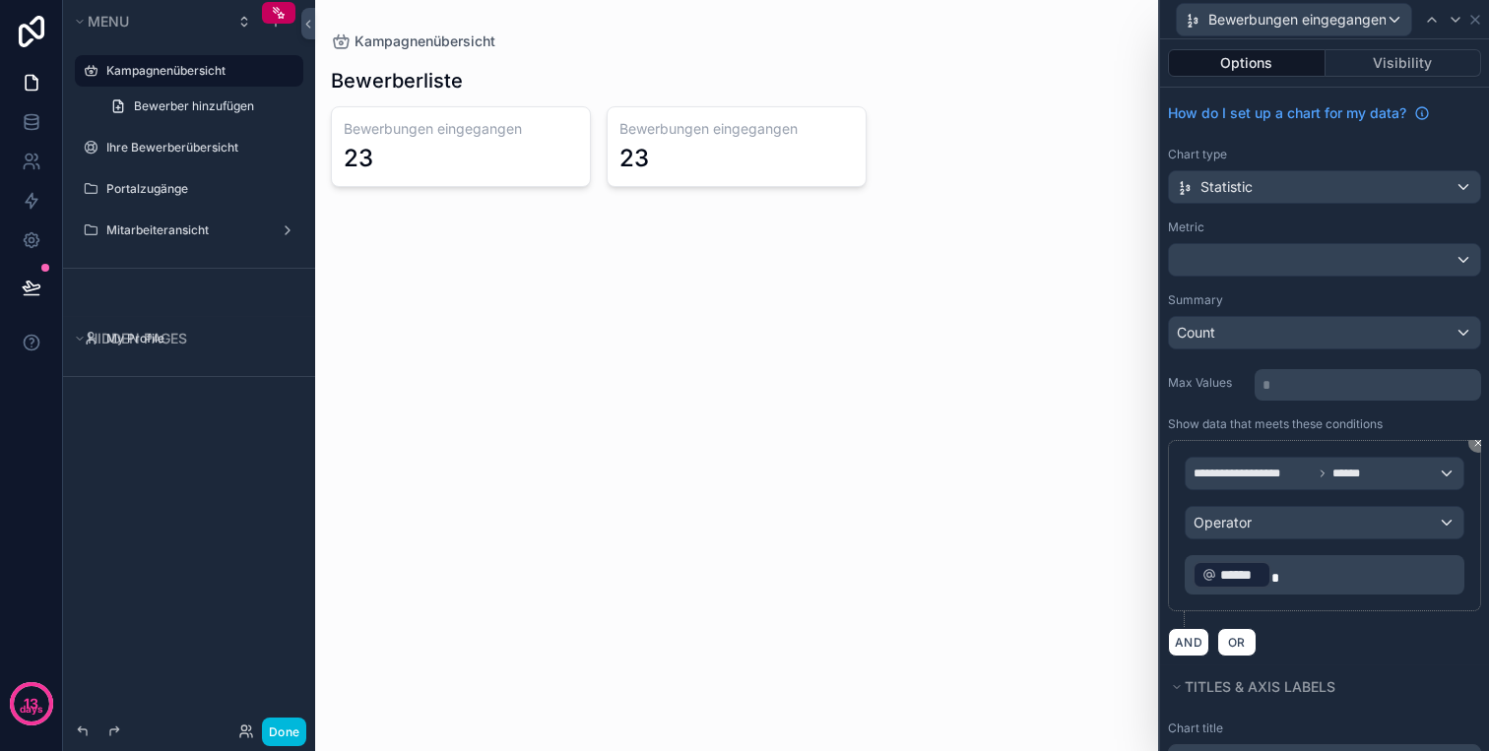
scroll to position [195, 0]
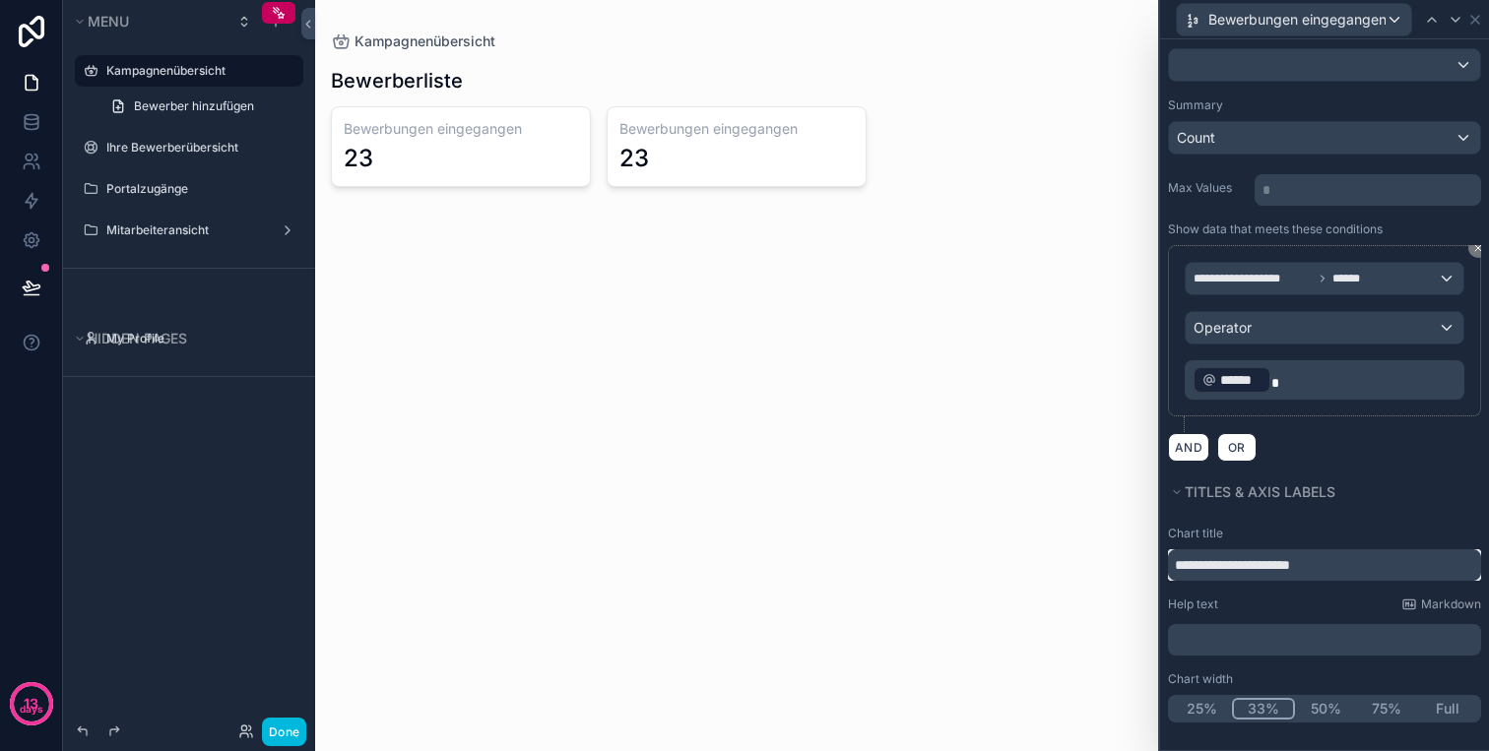
click at [1227, 572] on input "**********" at bounding box center [1324, 565] width 313 height 32
click at [1223, 549] on input "**********" at bounding box center [1324, 565] width 313 height 32
click at [1294, 571] on input "**********" at bounding box center [1324, 565] width 313 height 32
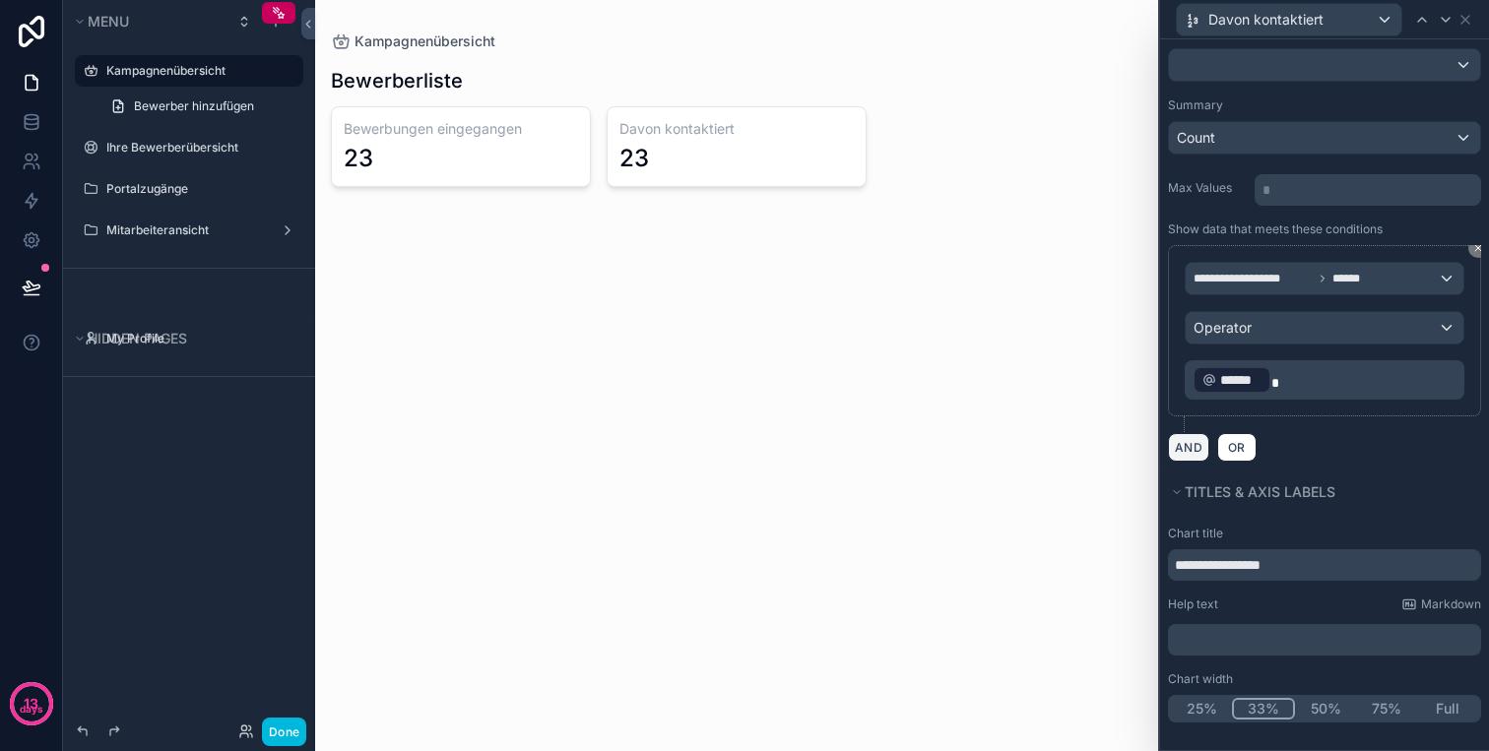
click at [1194, 445] on button "AND" at bounding box center [1188, 447] width 41 height 29
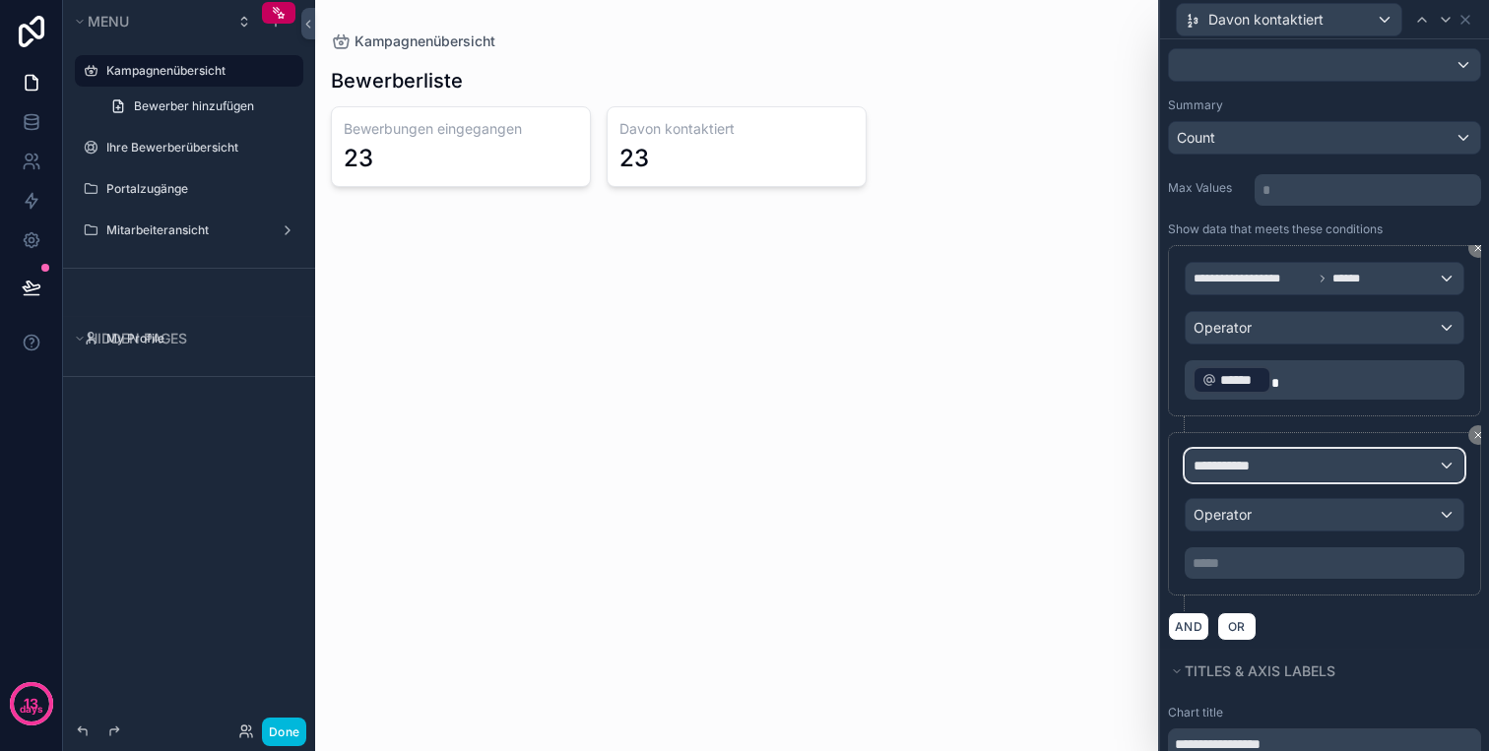
click at [1264, 464] on span "**********" at bounding box center [1229, 466] width 73 height 20
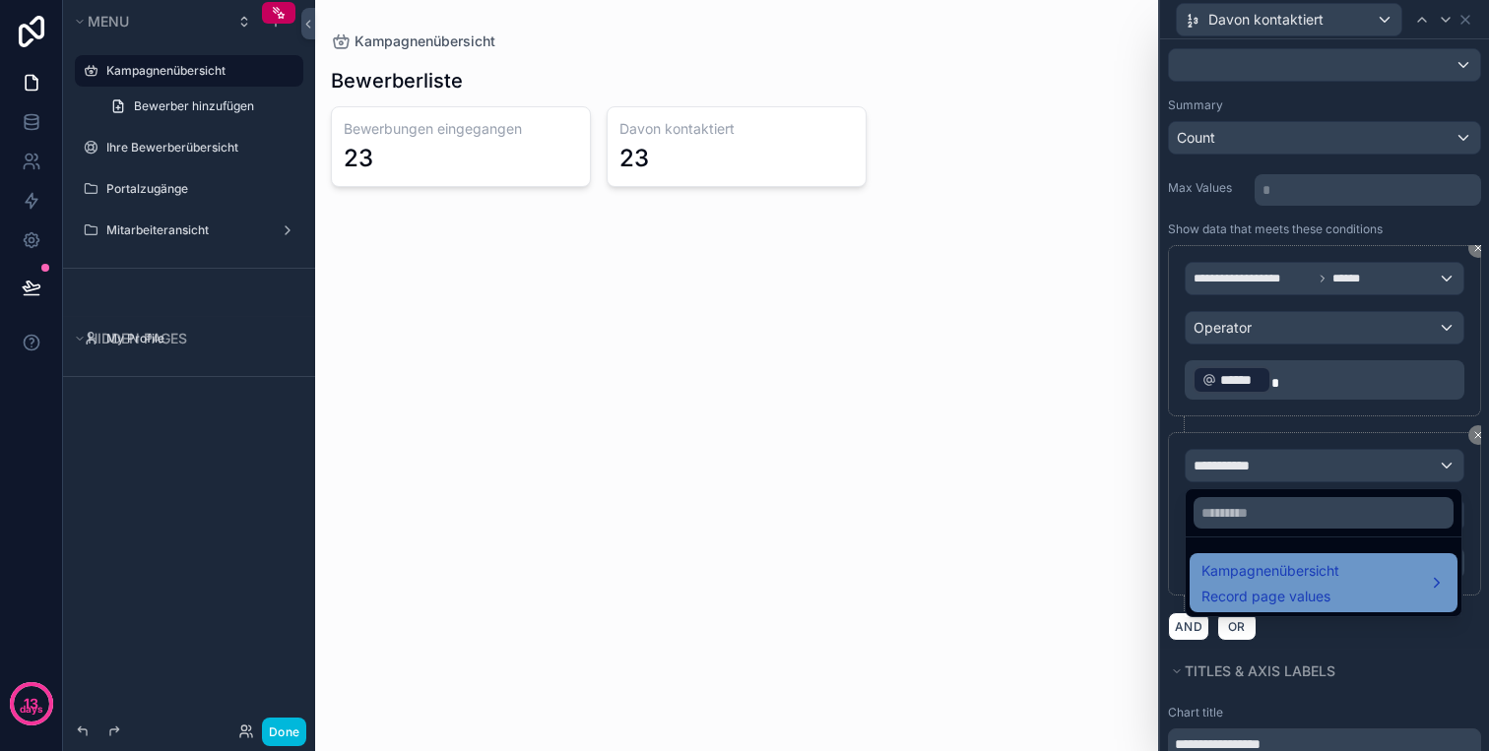
click at [1270, 571] on span "Kampagnenübersicht" at bounding box center [1270, 571] width 138 height 24
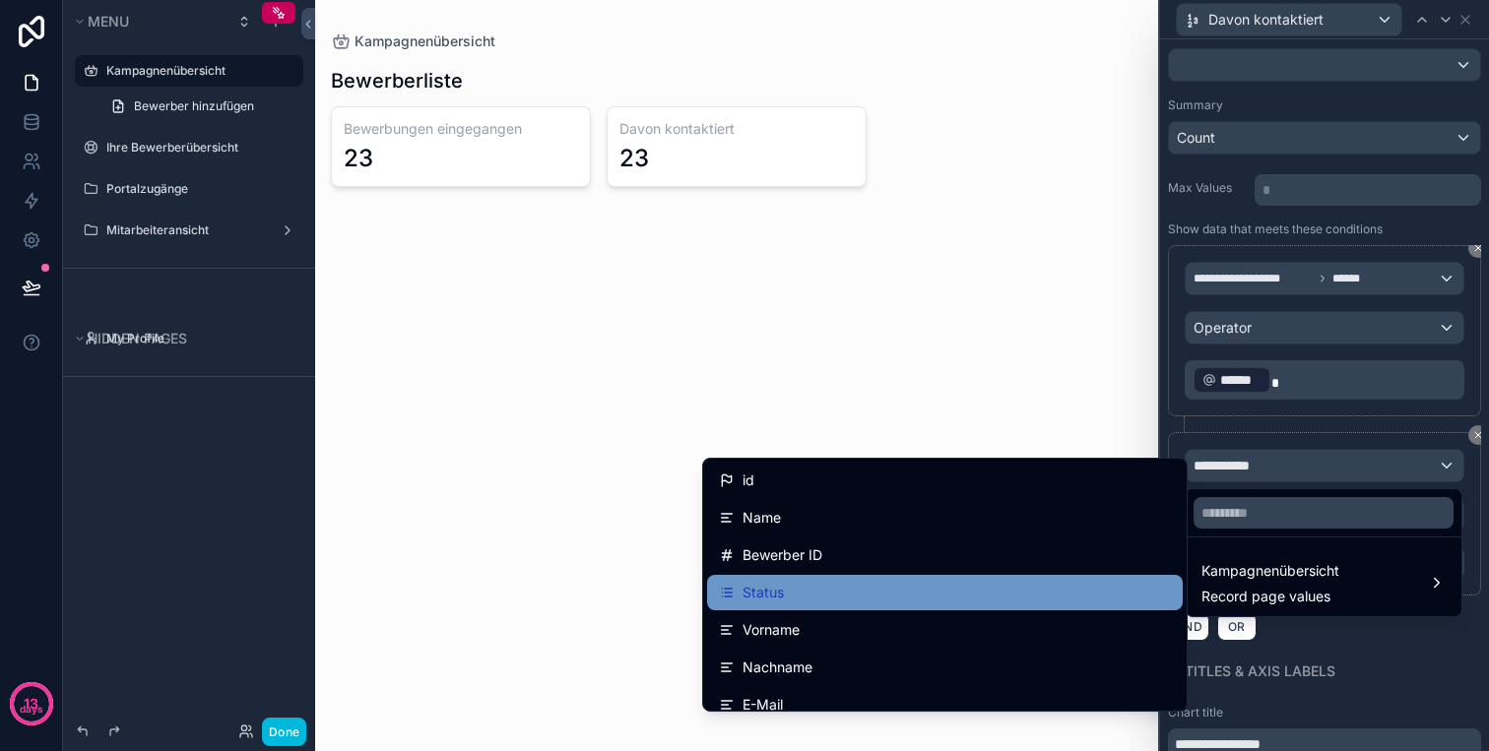
click at [868, 576] on div "Status" at bounding box center [945, 592] width 476 height 35
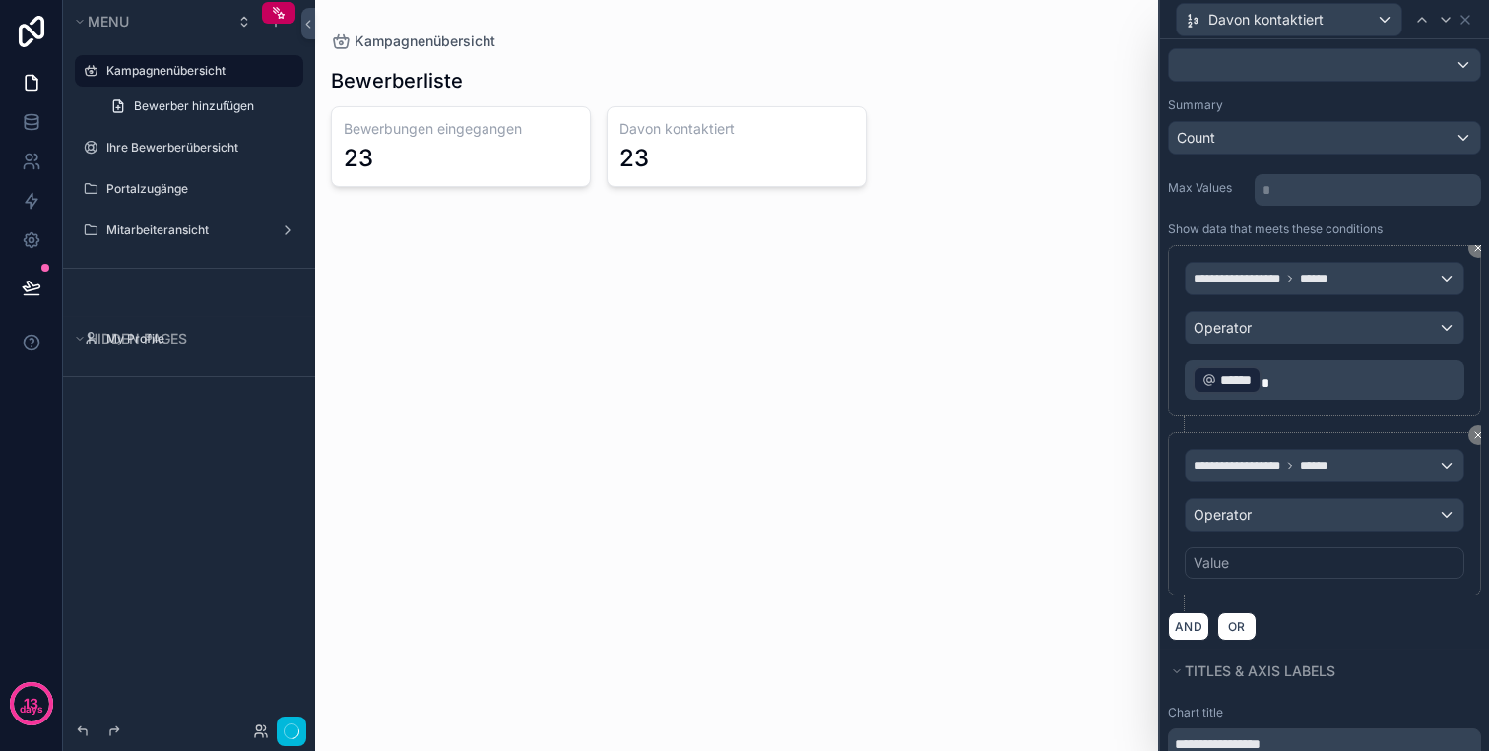
click at [1202, 578] on div "Value" at bounding box center [1324, 563] width 280 height 32
click at [1213, 571] on div "Value" at bounding box center [1210, 563] width 35 height 20
click at [1241, 566] on div "Value" at bounding box center [1324, 563] width 280 height 32
click at [1266, 560] on div "Value" at bounding box center [1324, 563] width 280 height 32
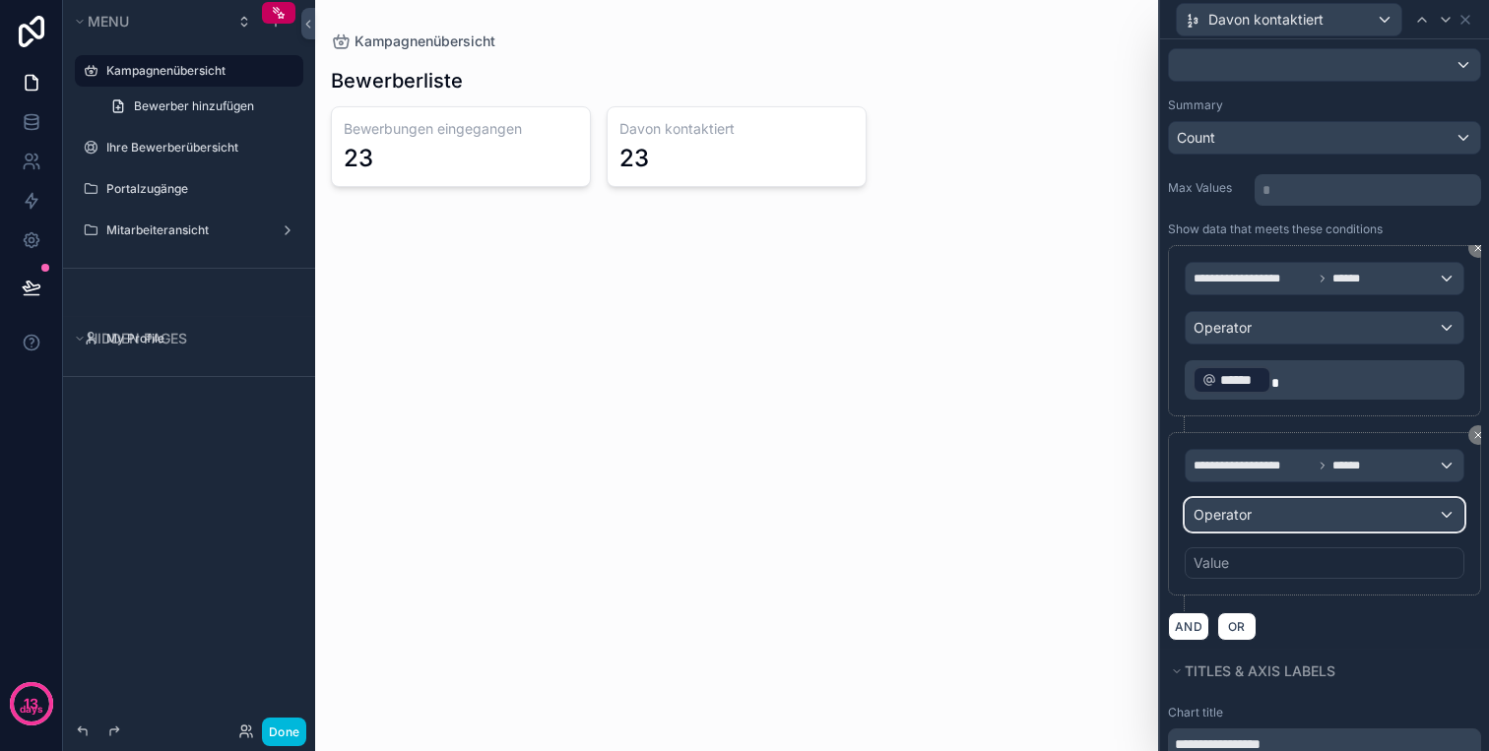
click at [1273, 517] on div "Operator" at bounding box center [1324, 515] width 278 height 32
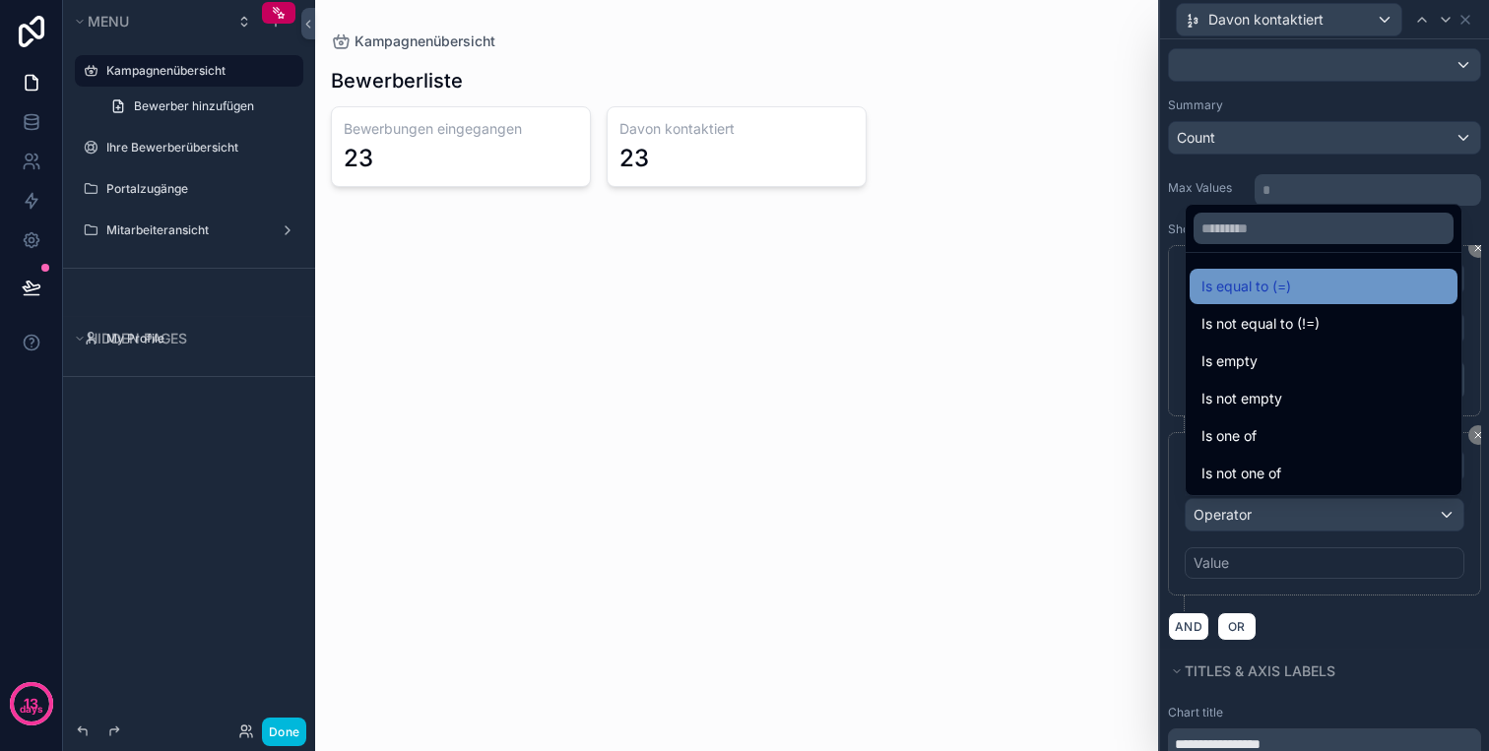
click at [1280, 284] on span "Is equal to (=)" at bounding box center [1246, 287] width 90 height 24
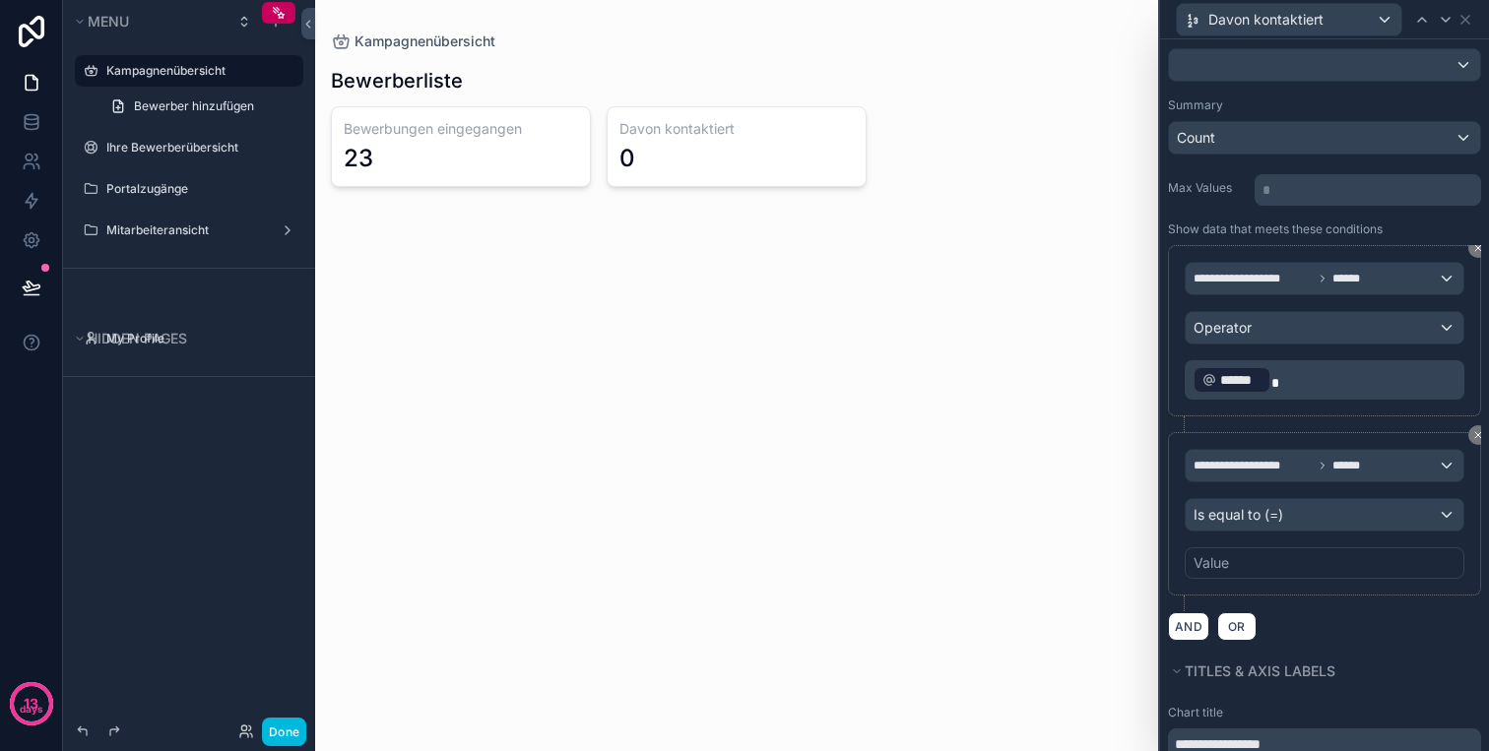
click at [1256, 588] on div "**********" at bounding box center [1324, 513] width 313 height 163
click at [1262, 567] on div "Value" at bounding box center [1324, 563] width 280 height 32
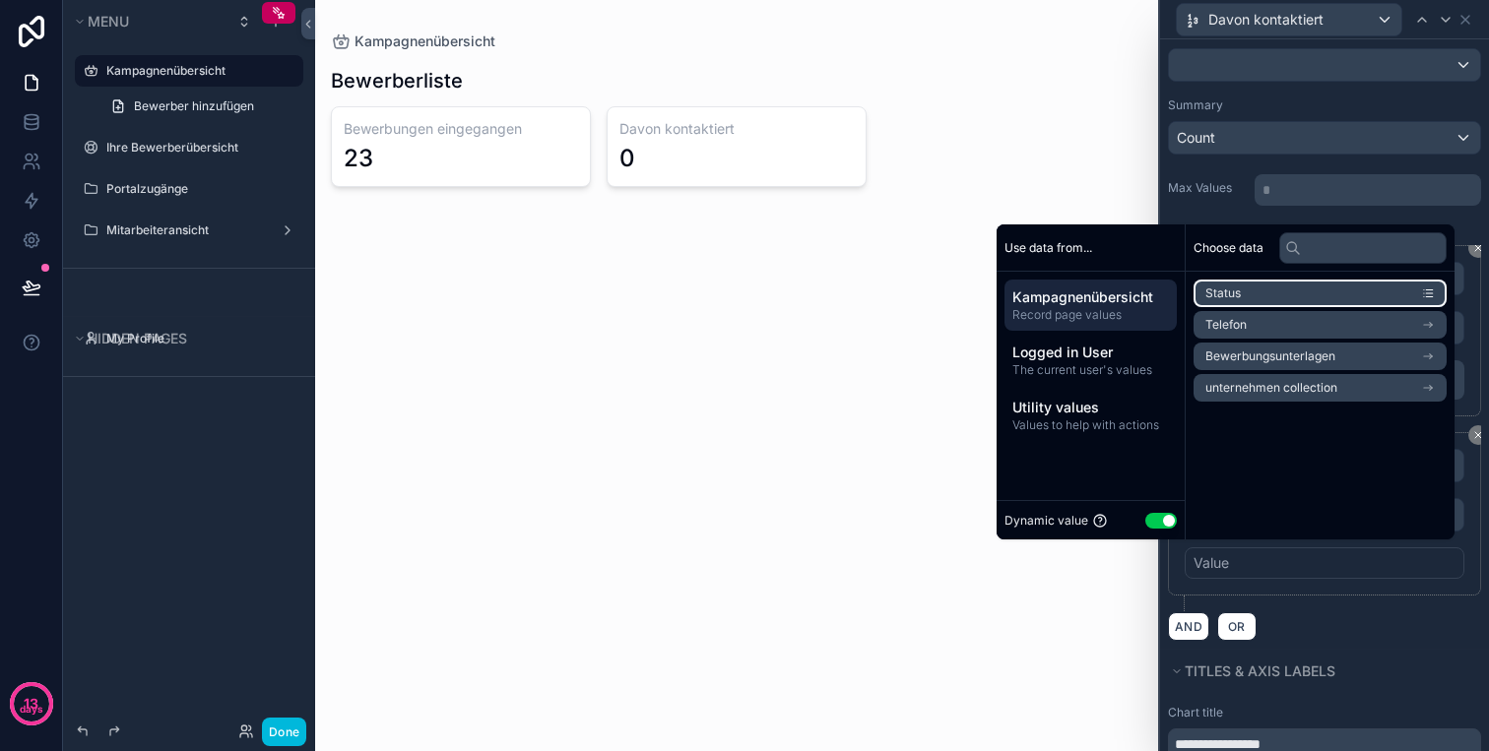
click at [1234, 288] on li "Status" at bounding box center [1319, 294] width 253 height 28
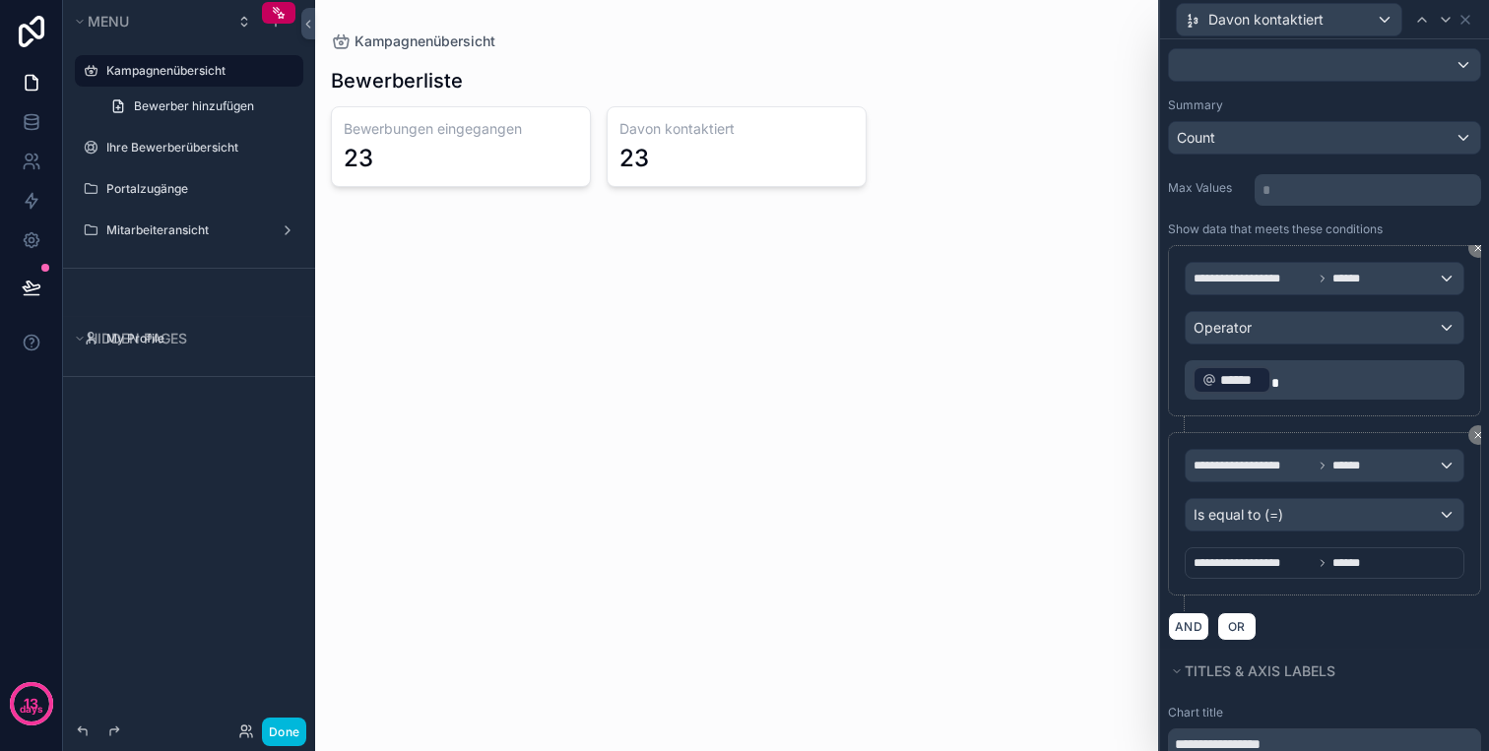
click at [1259, 568] on span "**********" at bounding box center [1252, 563] width 119 height 16
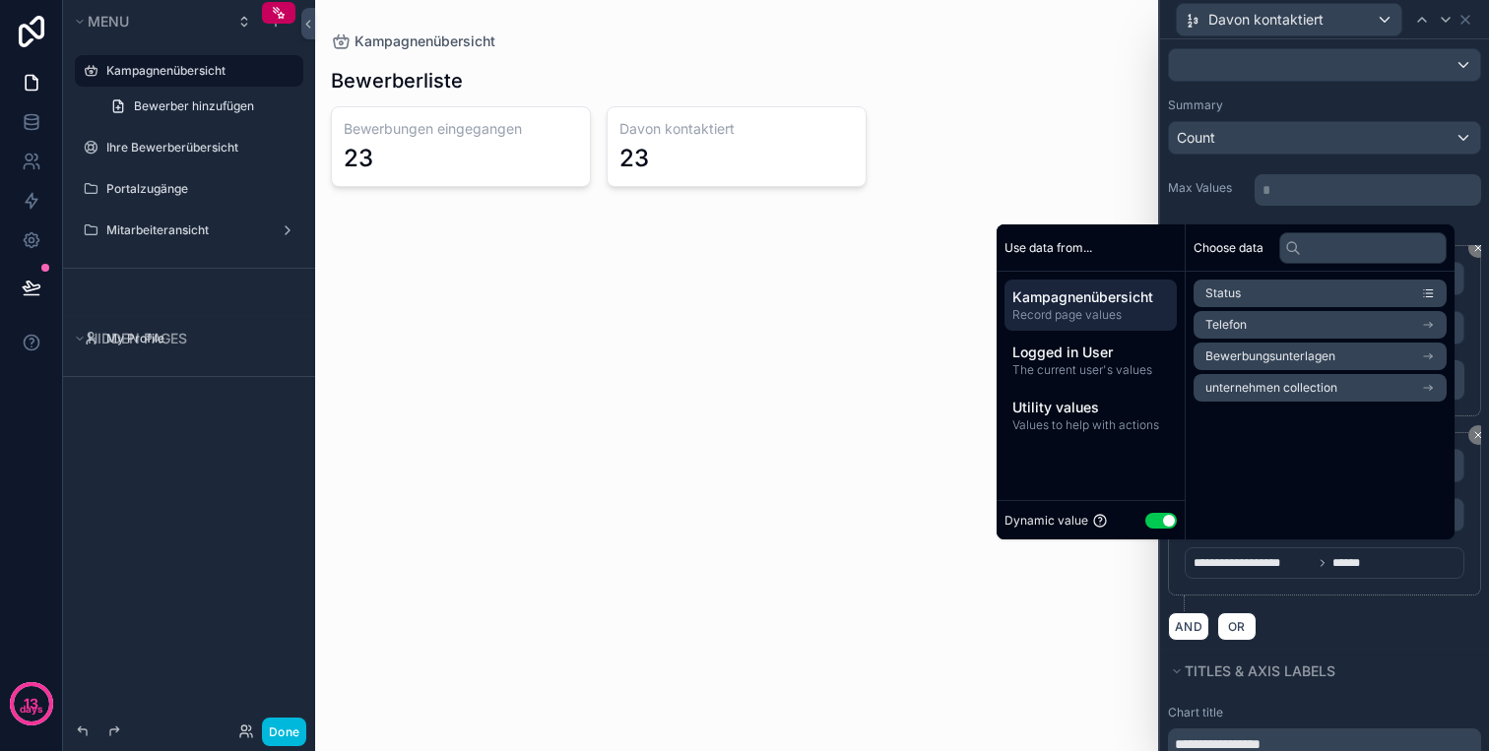
click at [1145, 522] on button "Use setting" at bounding box center [1161, 521] width 32 height 16
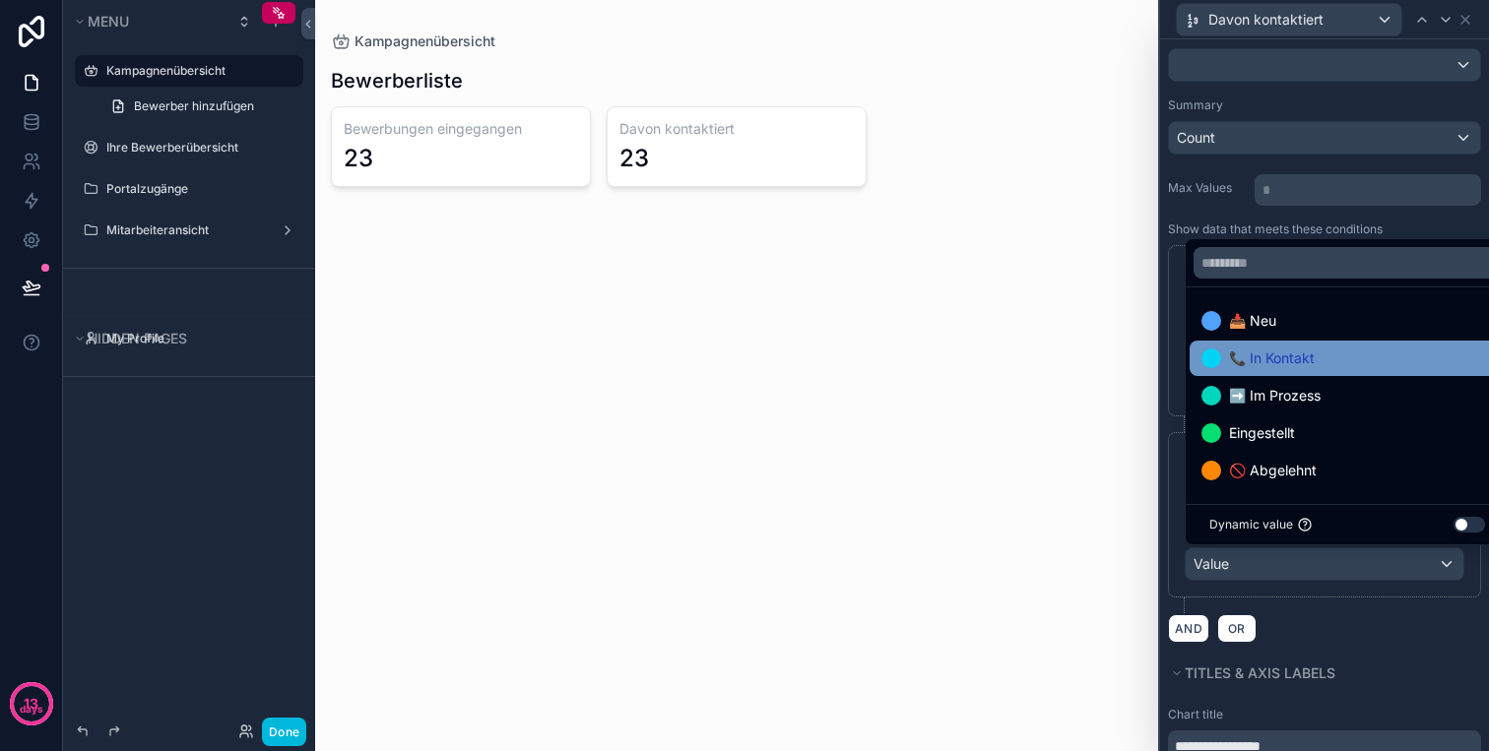
drag, startPoint x: 1304, startPoint y: 320, endPoint x: 1306, endPoint y: 348, distance: 27.6
click at [1306, 348] on ul "📥 Neu 📞 In Kontakt ➡️ Im Prozess Eingestellt 🚫 Abgelehnt" at bounding box center [1346, 395] width 323 height 217
click at [1306, 348] on span "📞 In Kontakt" at bounding box center [1272, 359] width 86 height 24
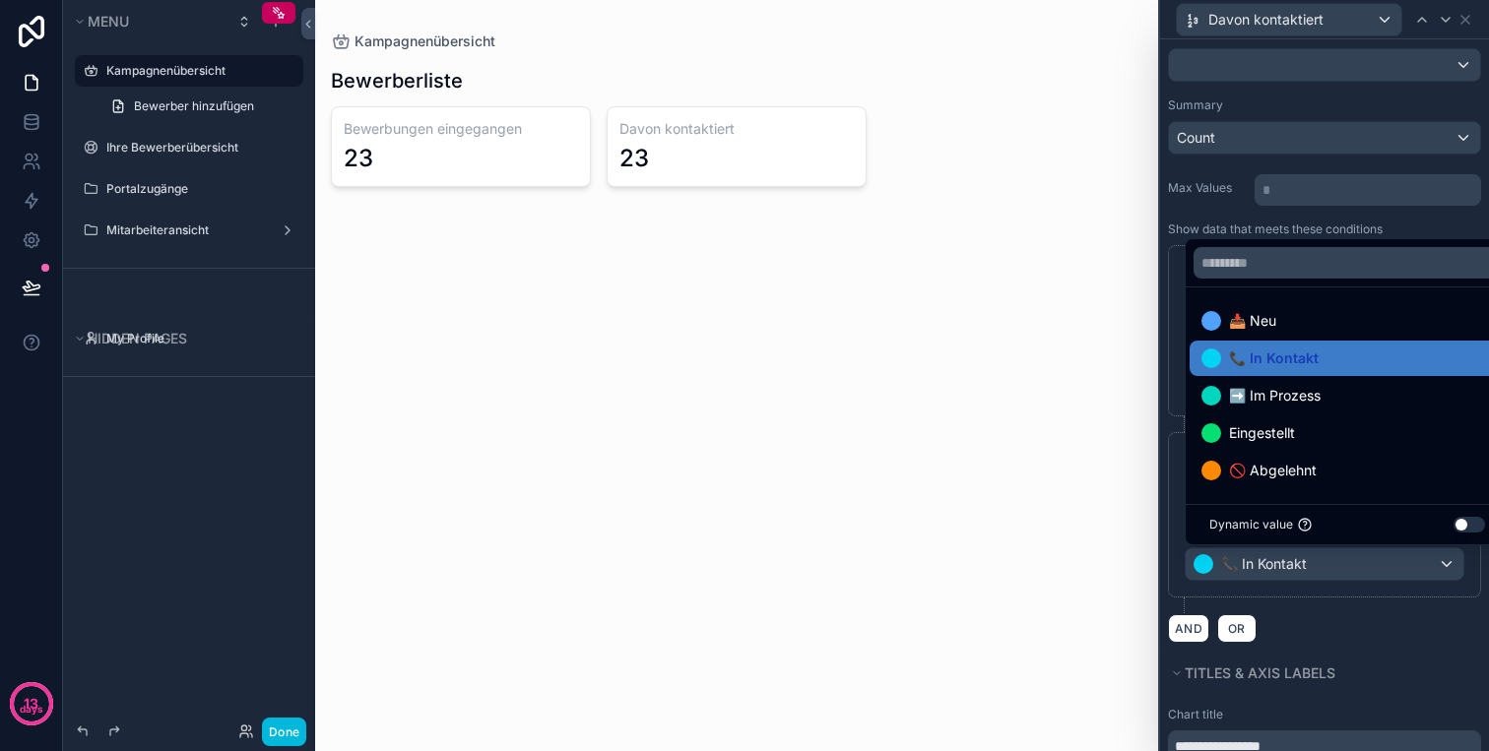
click at [1380, 603] on div "**********" at bounding box center [1324, 522] width 313 height 181
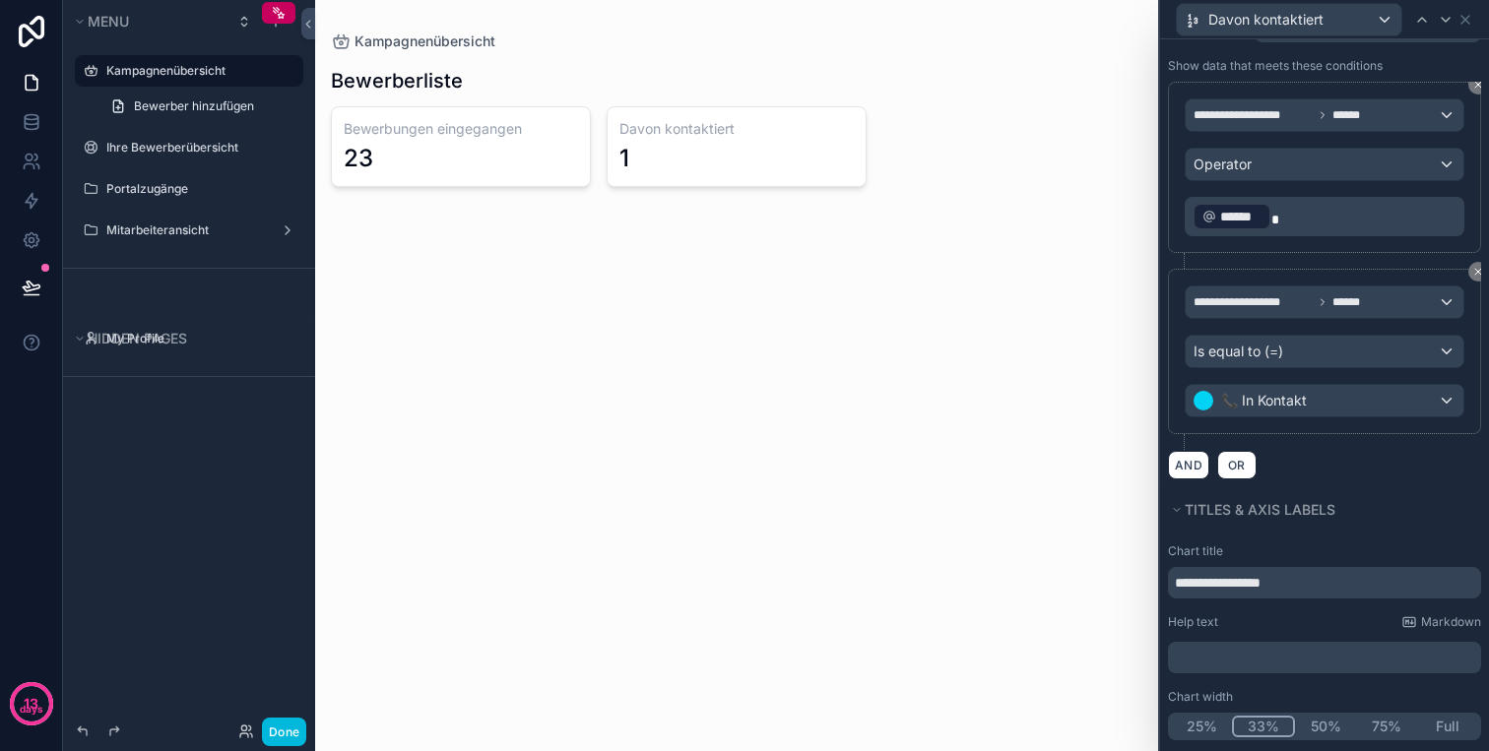
scroll to position [376, 0]
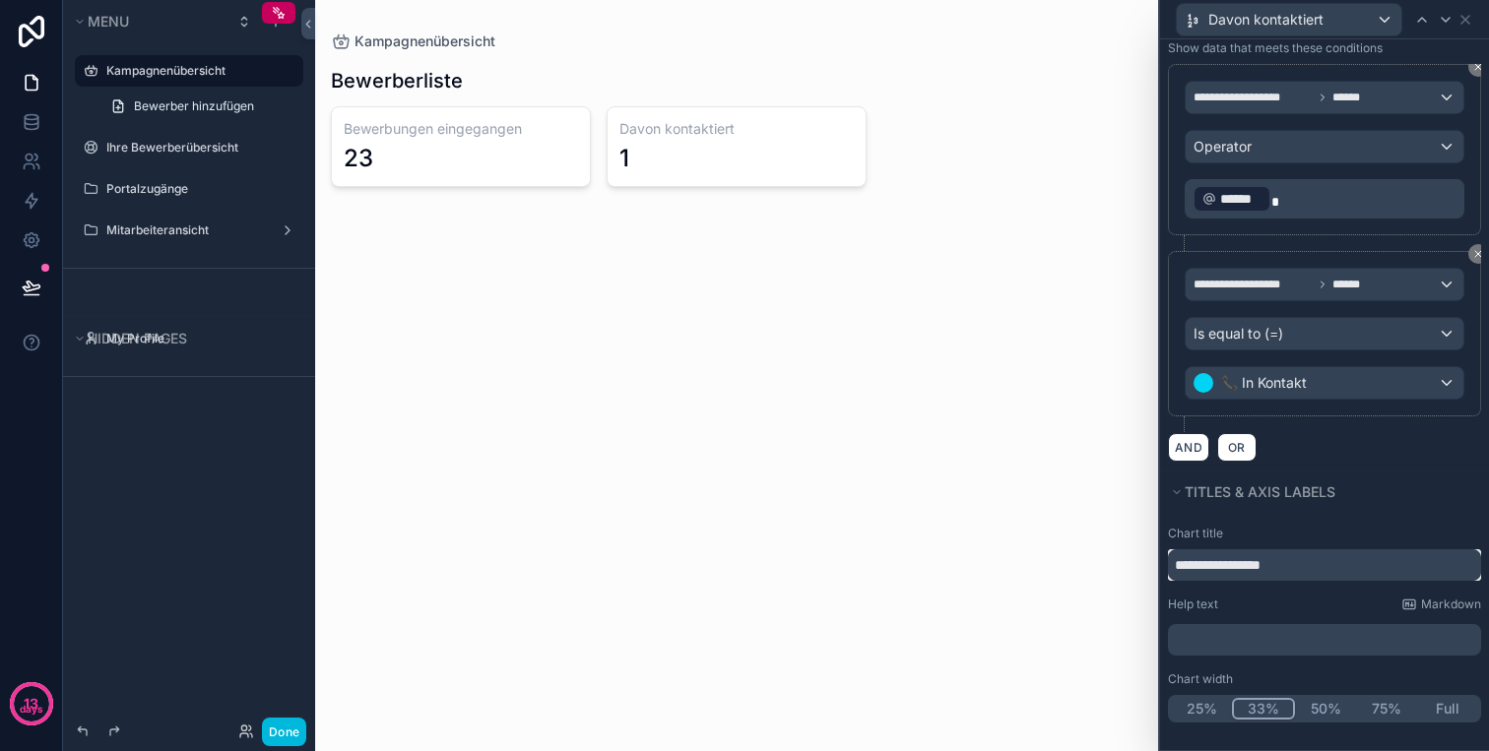
click at [1191, 567] on input "**********" at bounding box center [1324, 565] width 313 height 32
click at [1212, 564] on input "**********" at bounding box center [1324, 565] width 313 height 32
paste input "******"
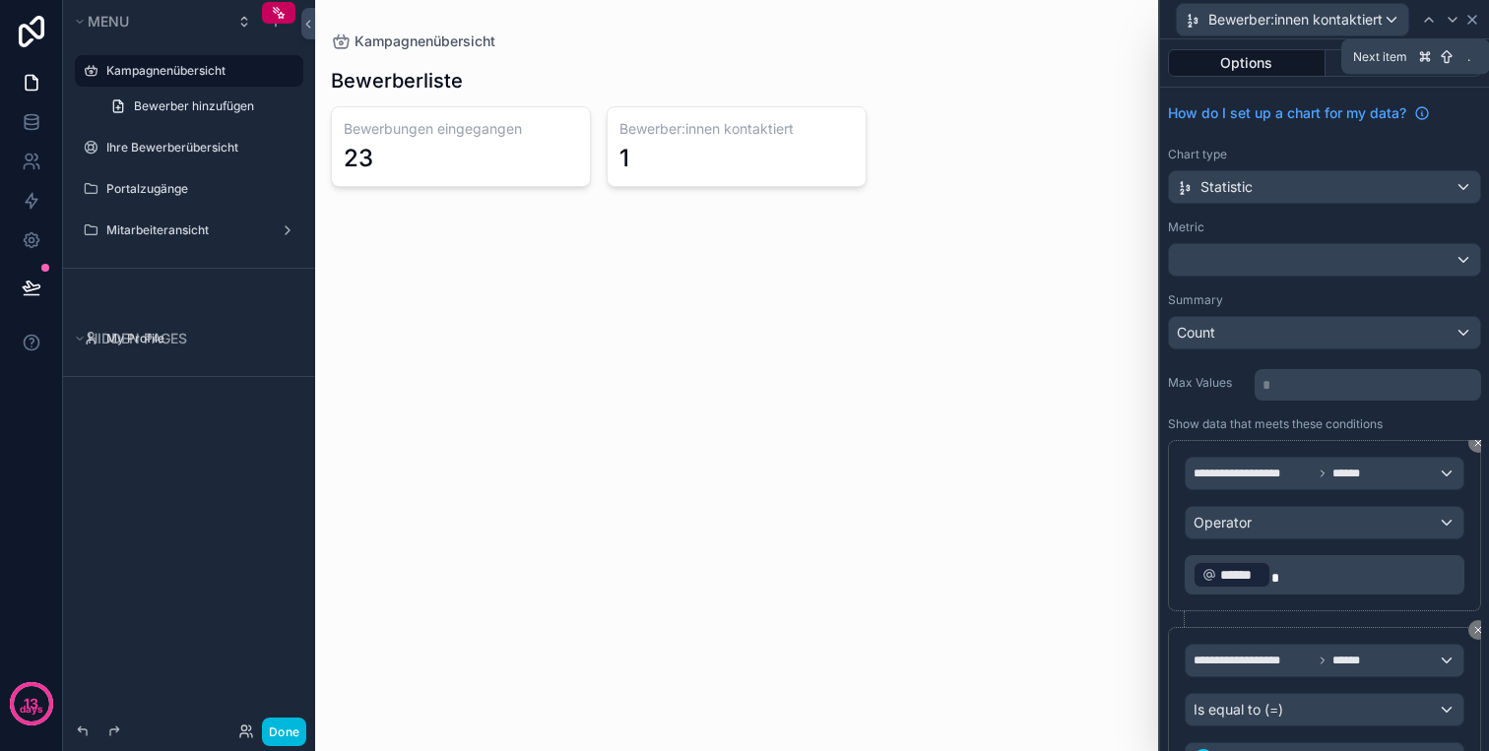
type input "**********"
click at [1480, 16] on icon at bounding box center [1472, 20] width 16 height 16
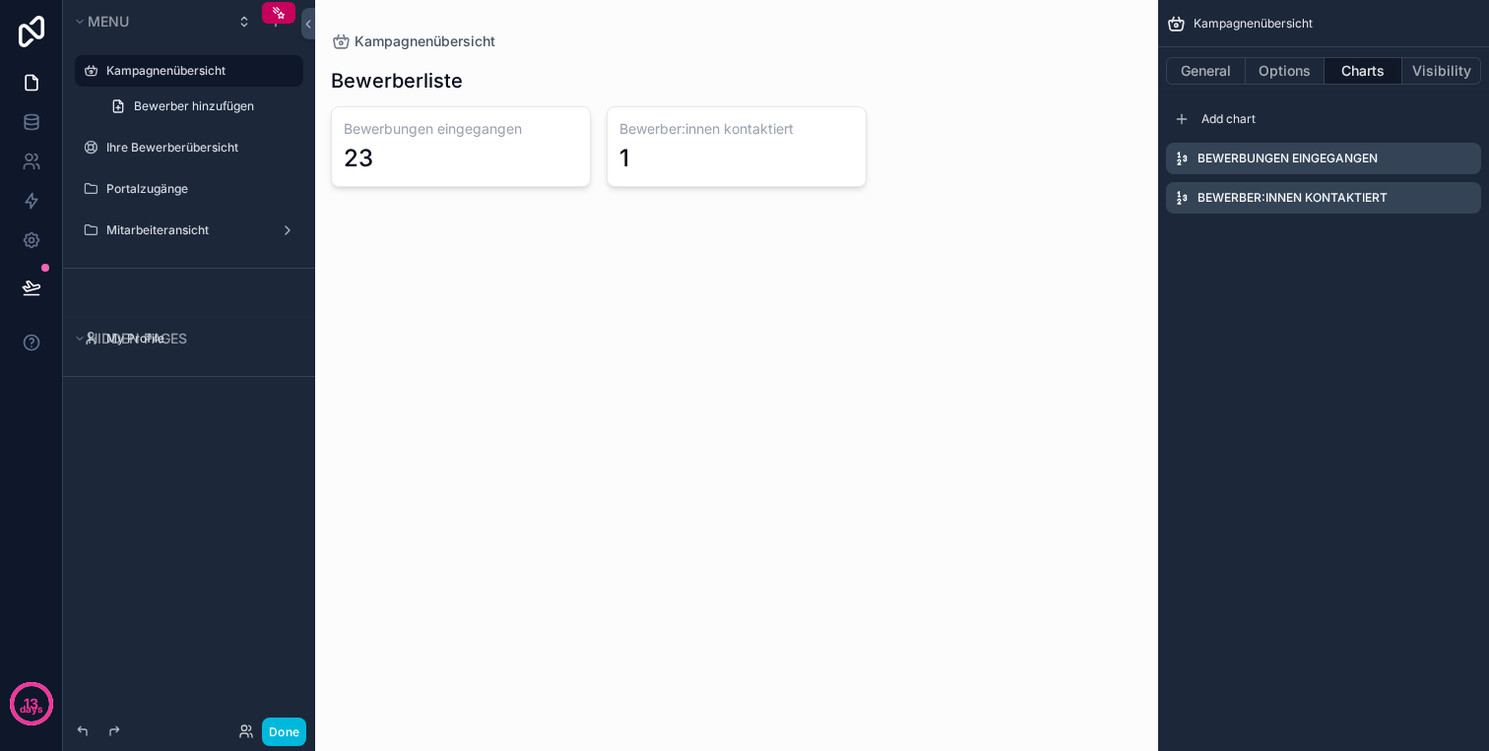
click at [0, 0] on icon "scrollable content" at bounding box center [0, 0] width 0 height 0
click at [1329, 239] on label "Bewerber:innen kontaktiert" at bounding box center [1292, 237] width 190 height 16
click at [0, 0] on icon "scrollable content" at bounding box center [0, 0] width 0 height 0
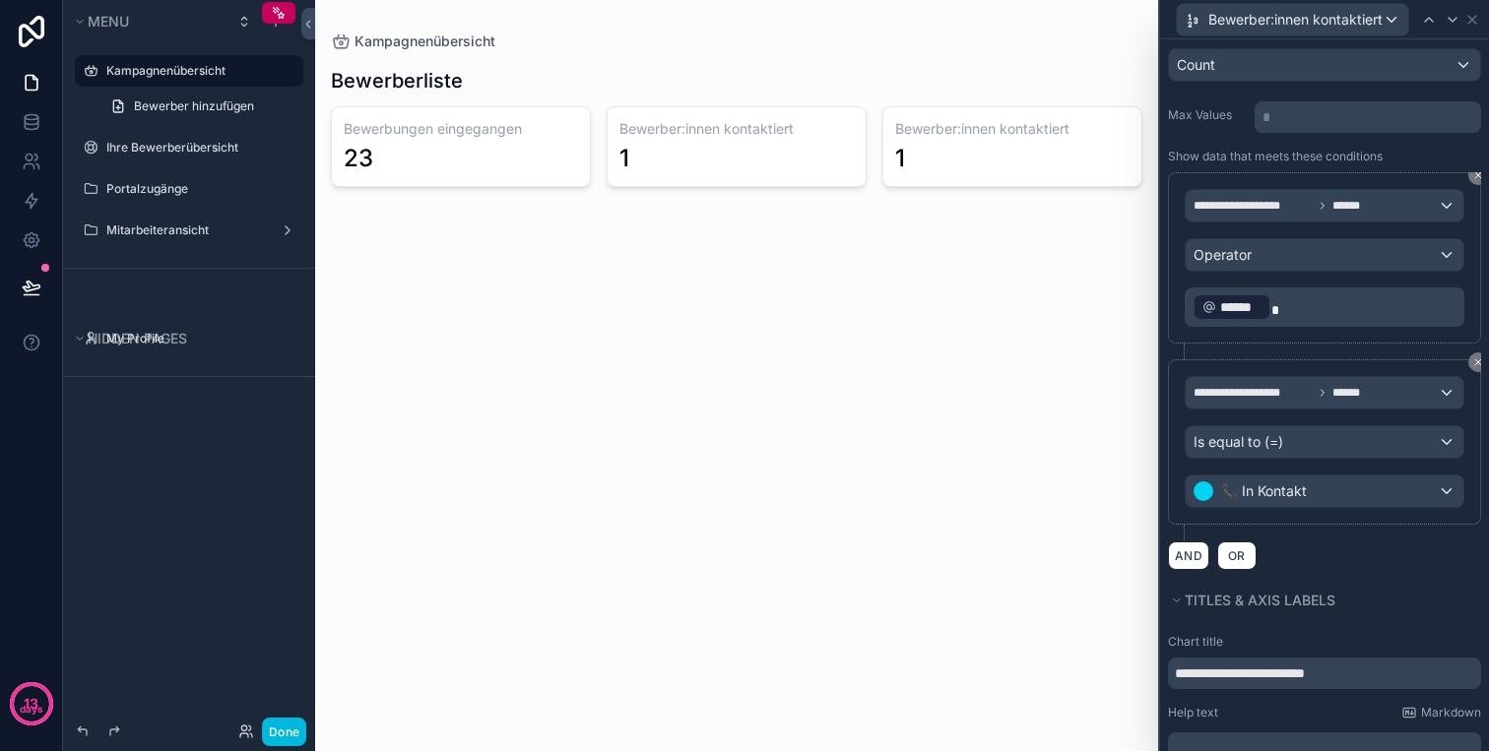
scroll to position [376, 0]
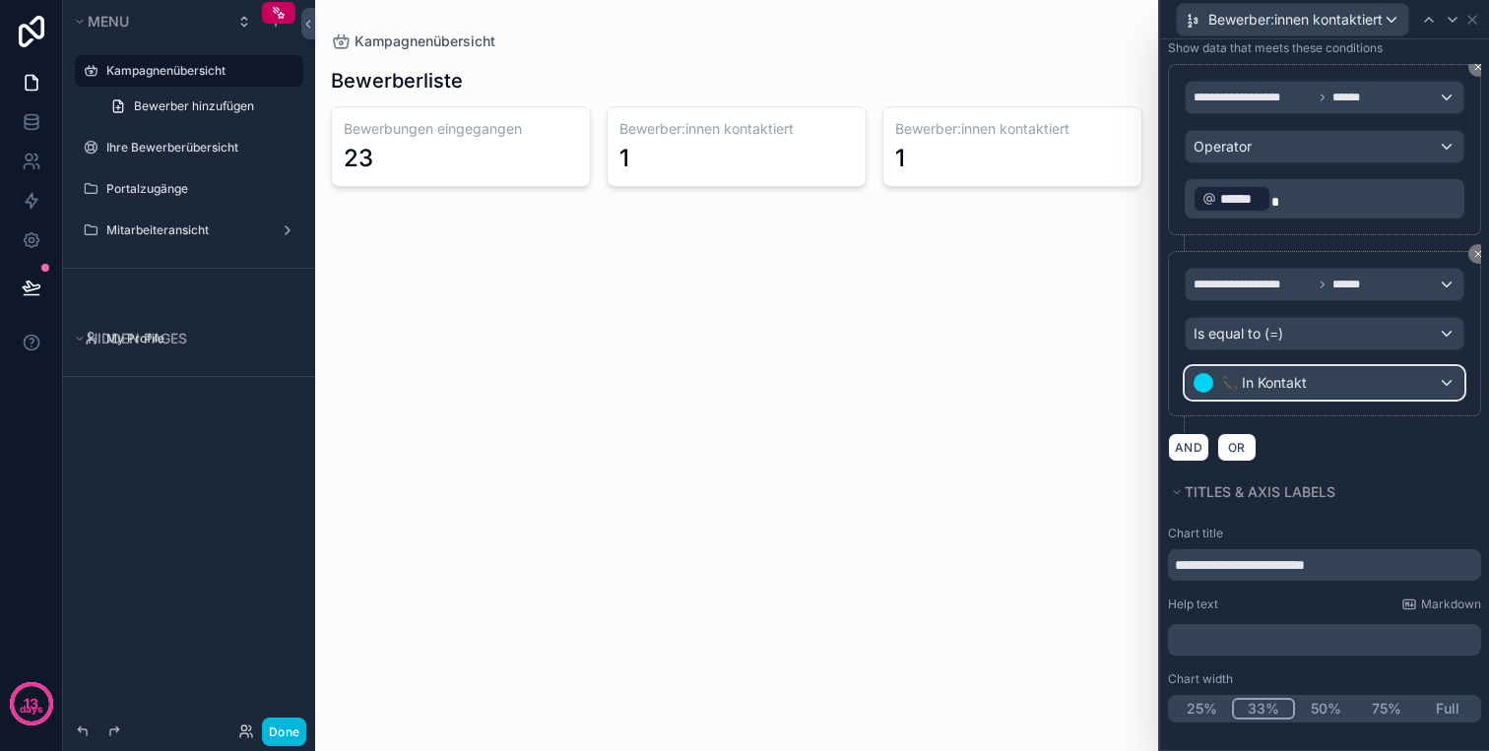
click at [1292, 389] on span "📞 In Kontakt" at bounding box center [1264, 383] width 86 height 20
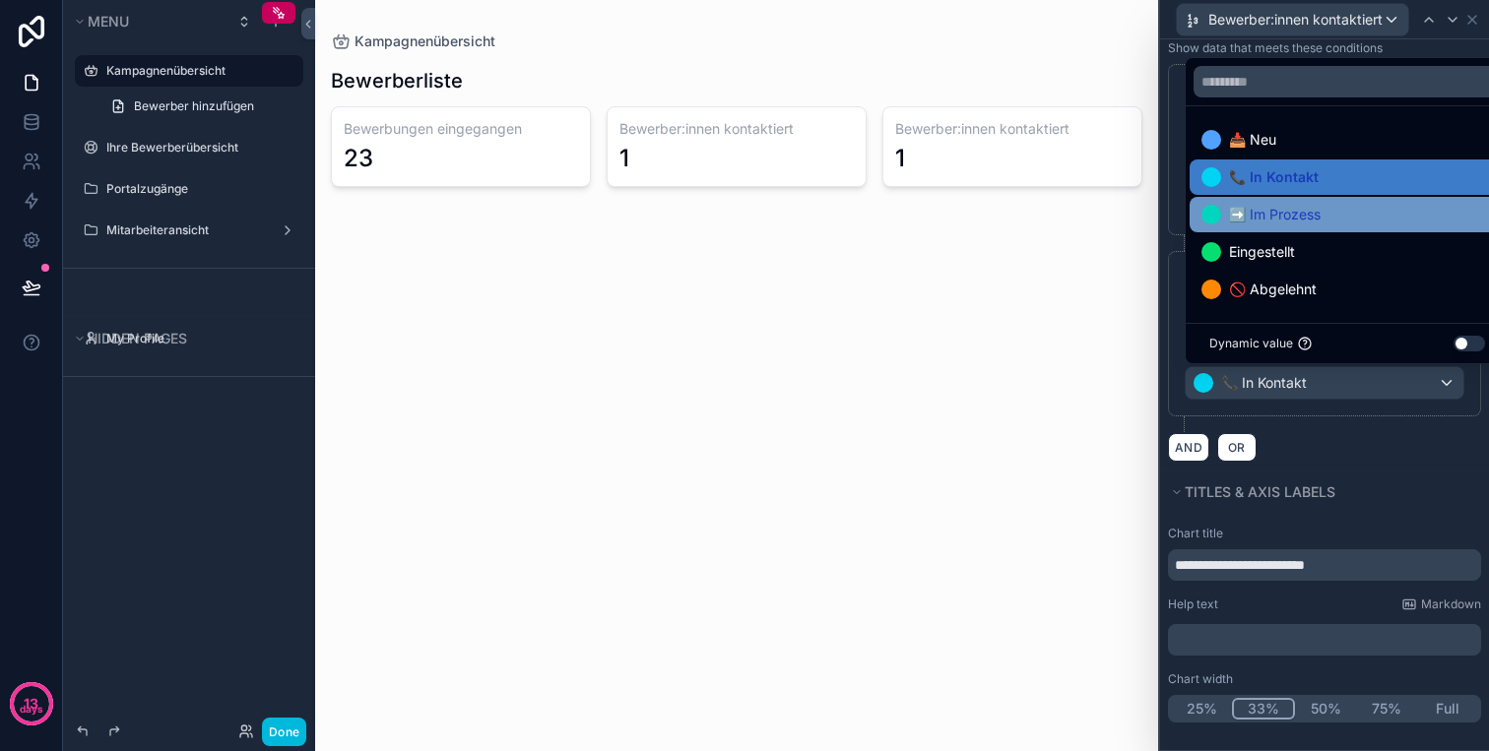
click at [1354, 219] on div "➡️ Im Prozess" at bounding box center [1346, 215] width 291 height 24
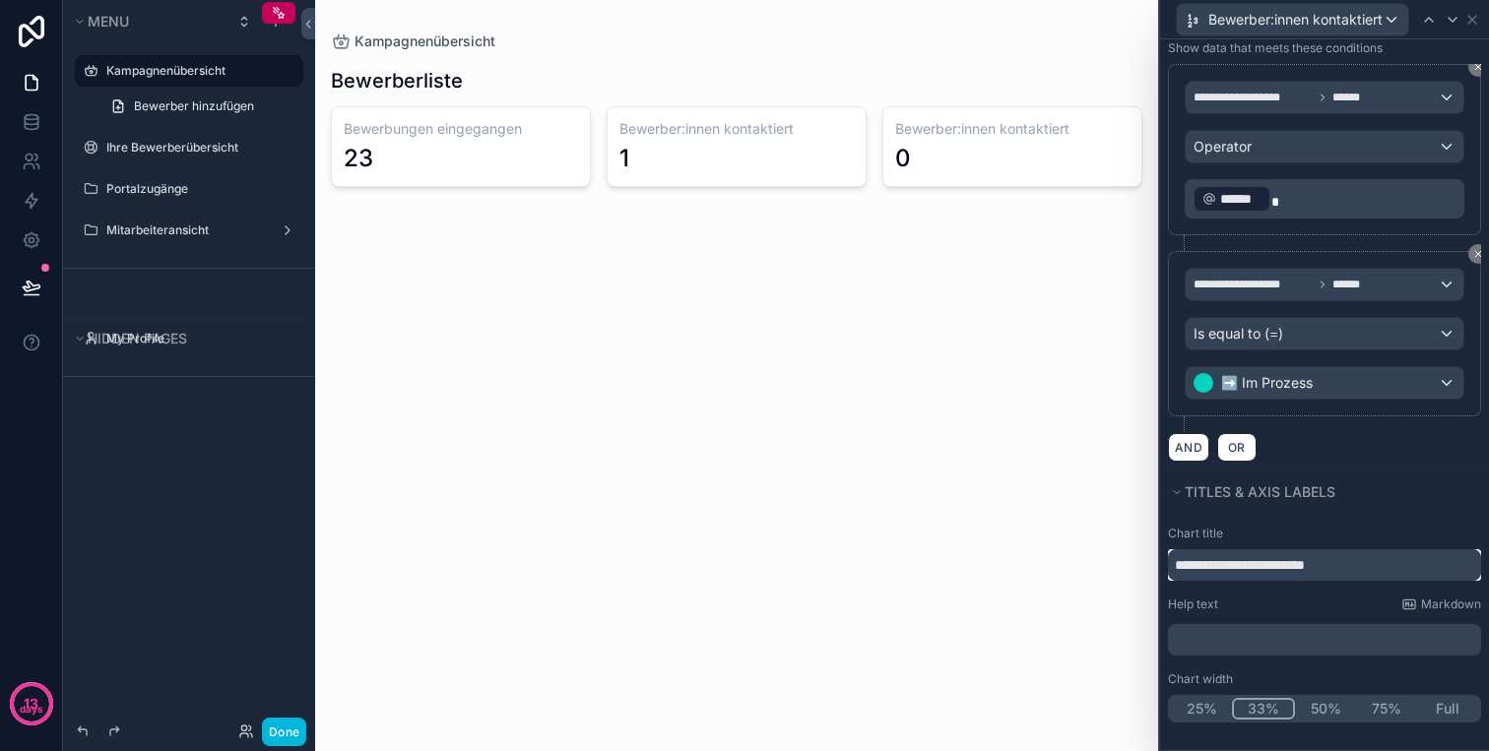
click at [1302, 560] on input "**********" at bounding box center [1324, 565] width 313 height 32
paste input "******"
click at [1285, 565] on input "**********" at bounding box center [1324, 565] width 313 height 32
type input "**********"
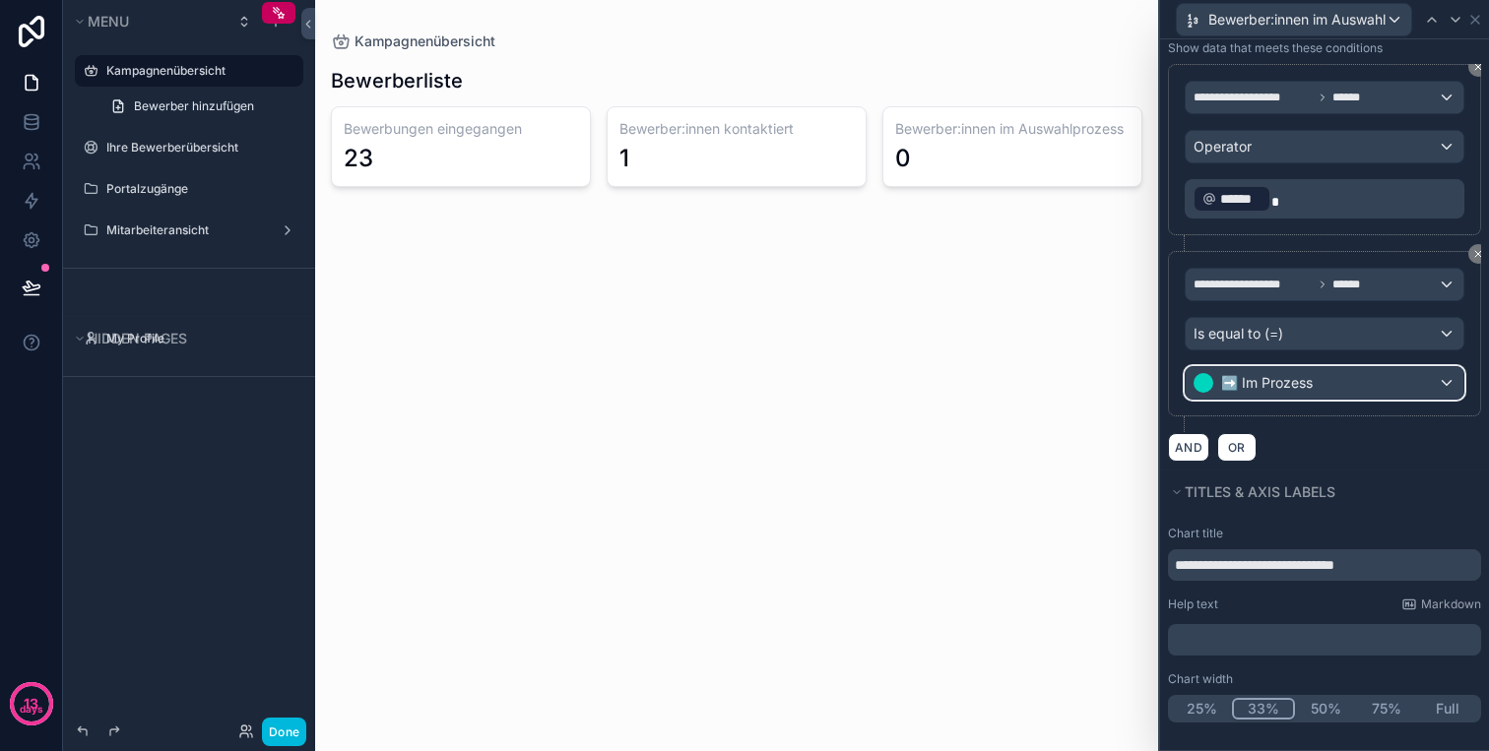
click at [1359, 366] on button "➡️ Im Prozess" at bounding box center [1324, 382] width 280 height 33
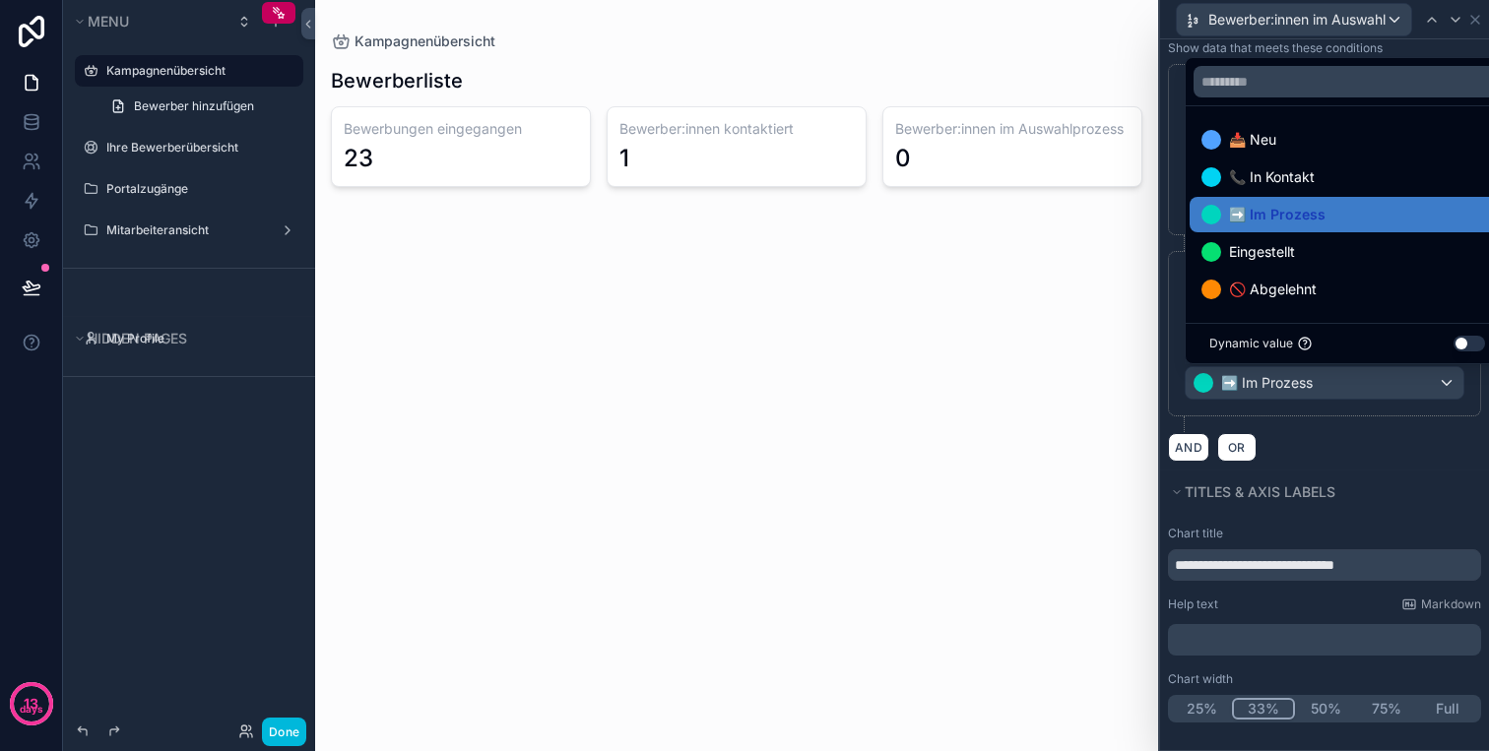
click at [1353, 385] on div at bounding box center [1324, 375] width 329 height 751
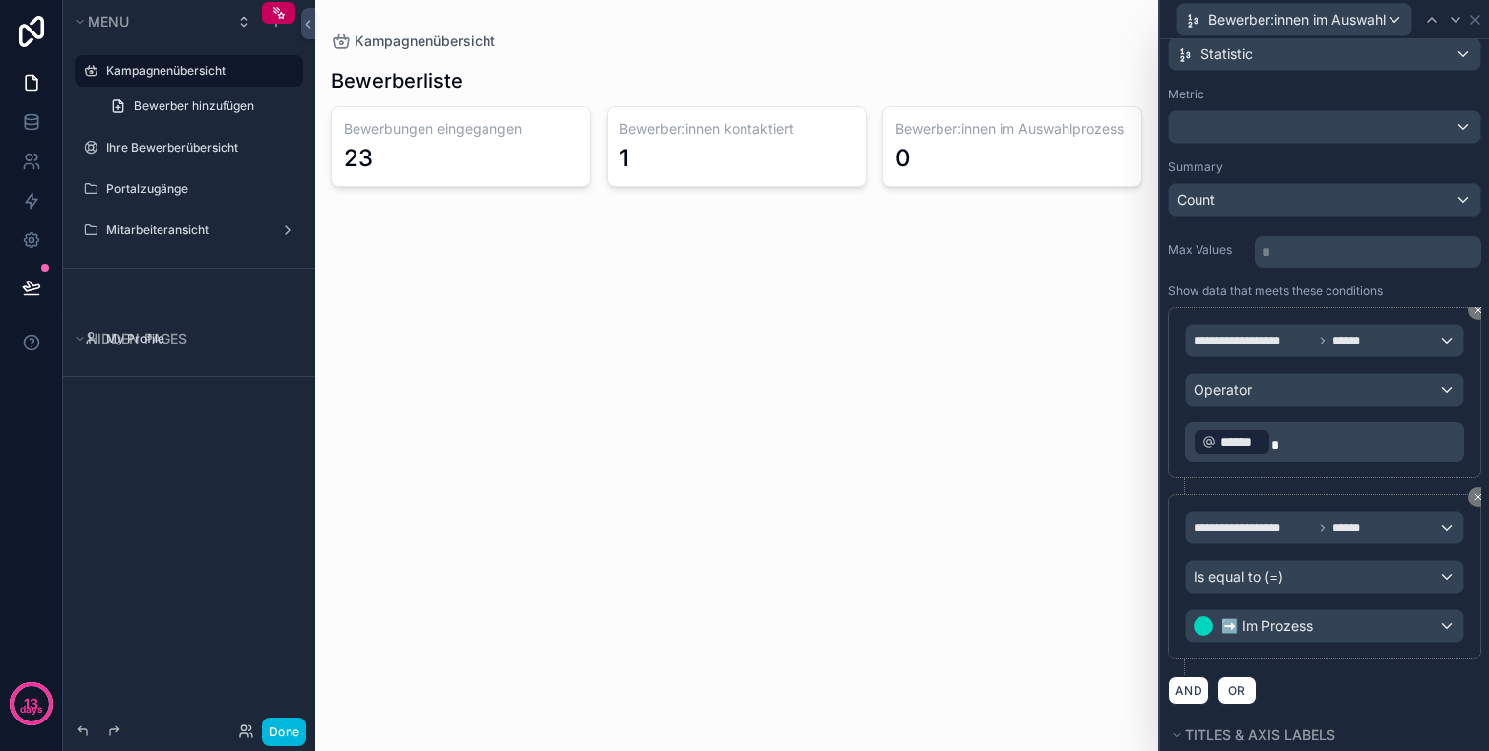
scroll to position [0, 0]
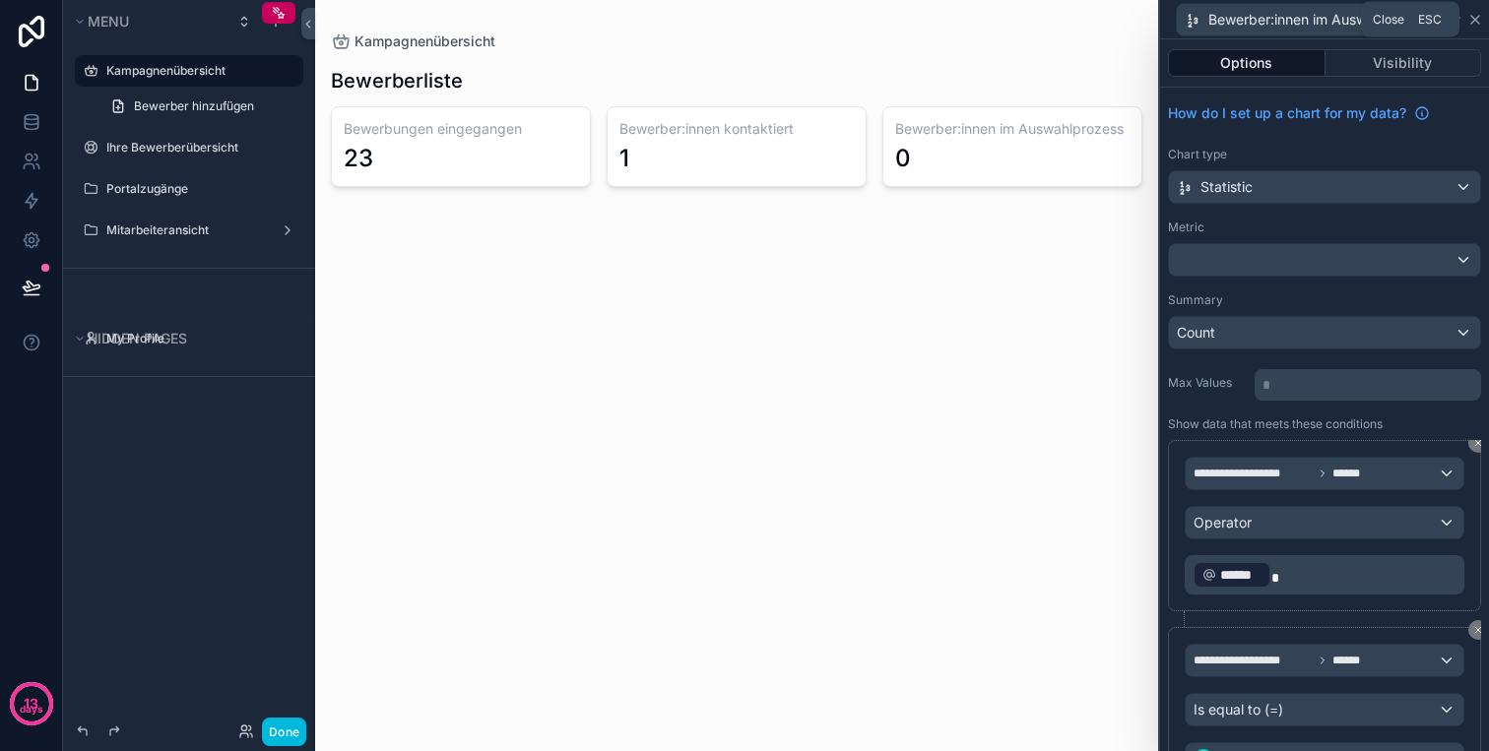
click at [1475, 21] on icon at bounding box center [1475, 20] width 16 height 16
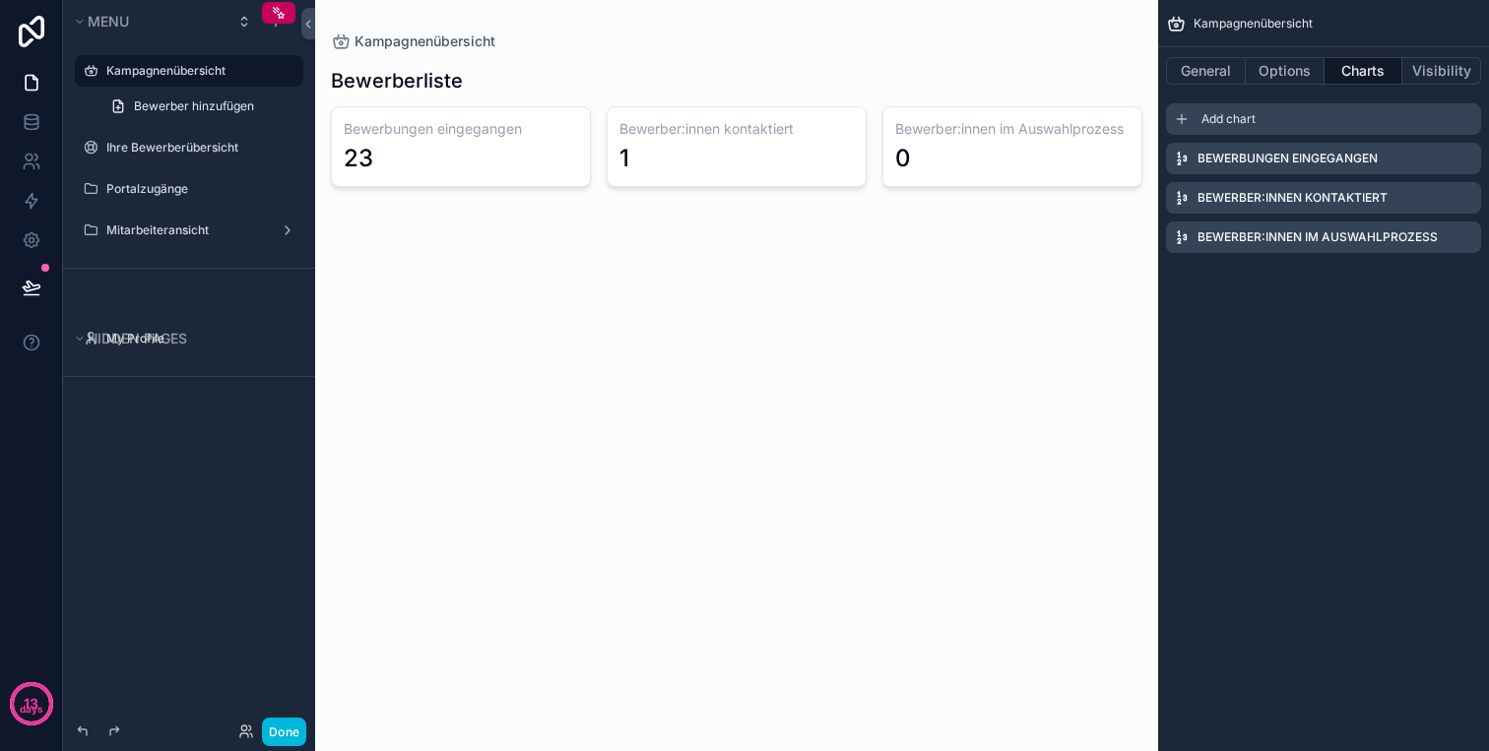
click at [1254, 117] on span "Add chart" at bounding box center [1228, 119] width 54 height 16
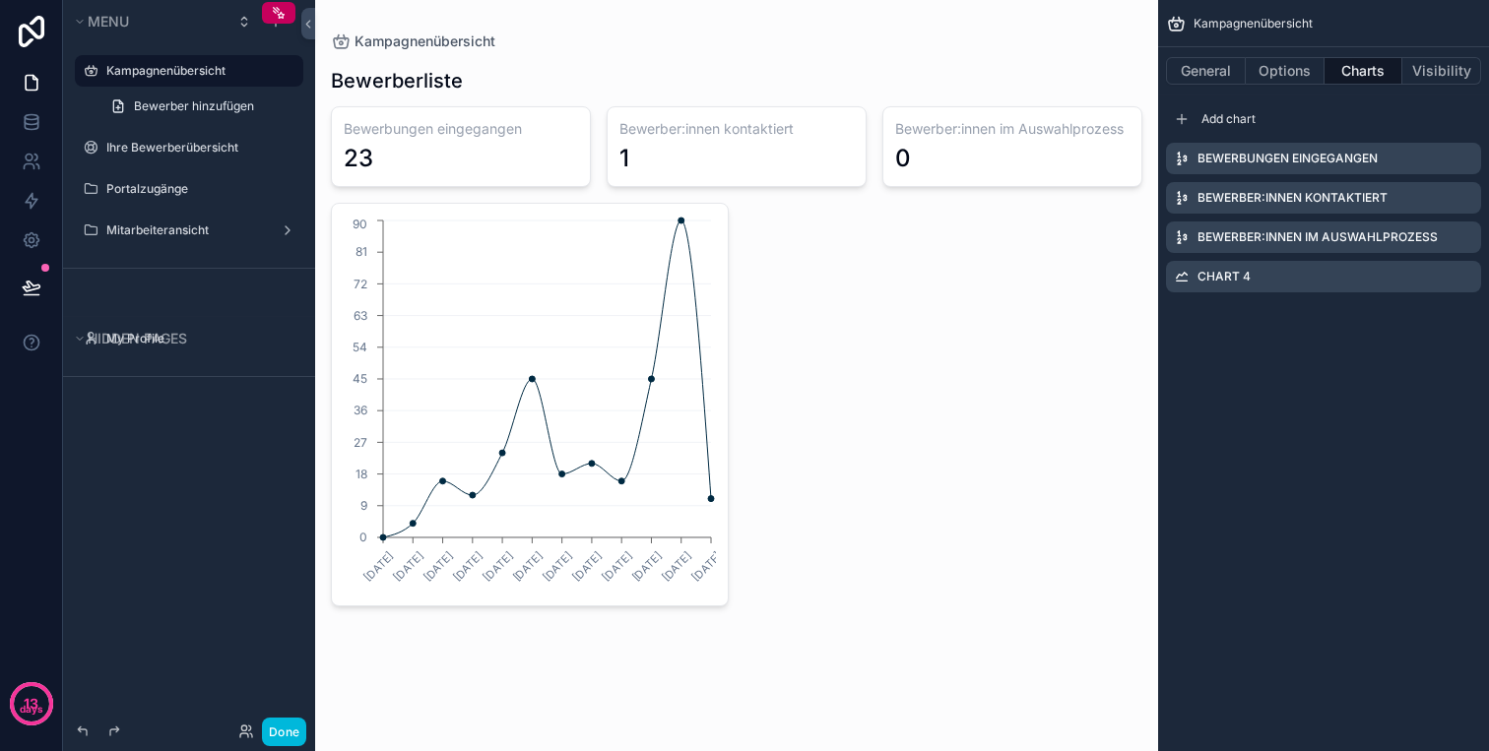
click at [1274, 287] on div "Chart 4" at bounding box center [1323, 277] width 315 height 32
click at [0, 0] on icon "scrollable content" at bounding box center [0, 0] width 0 height 0
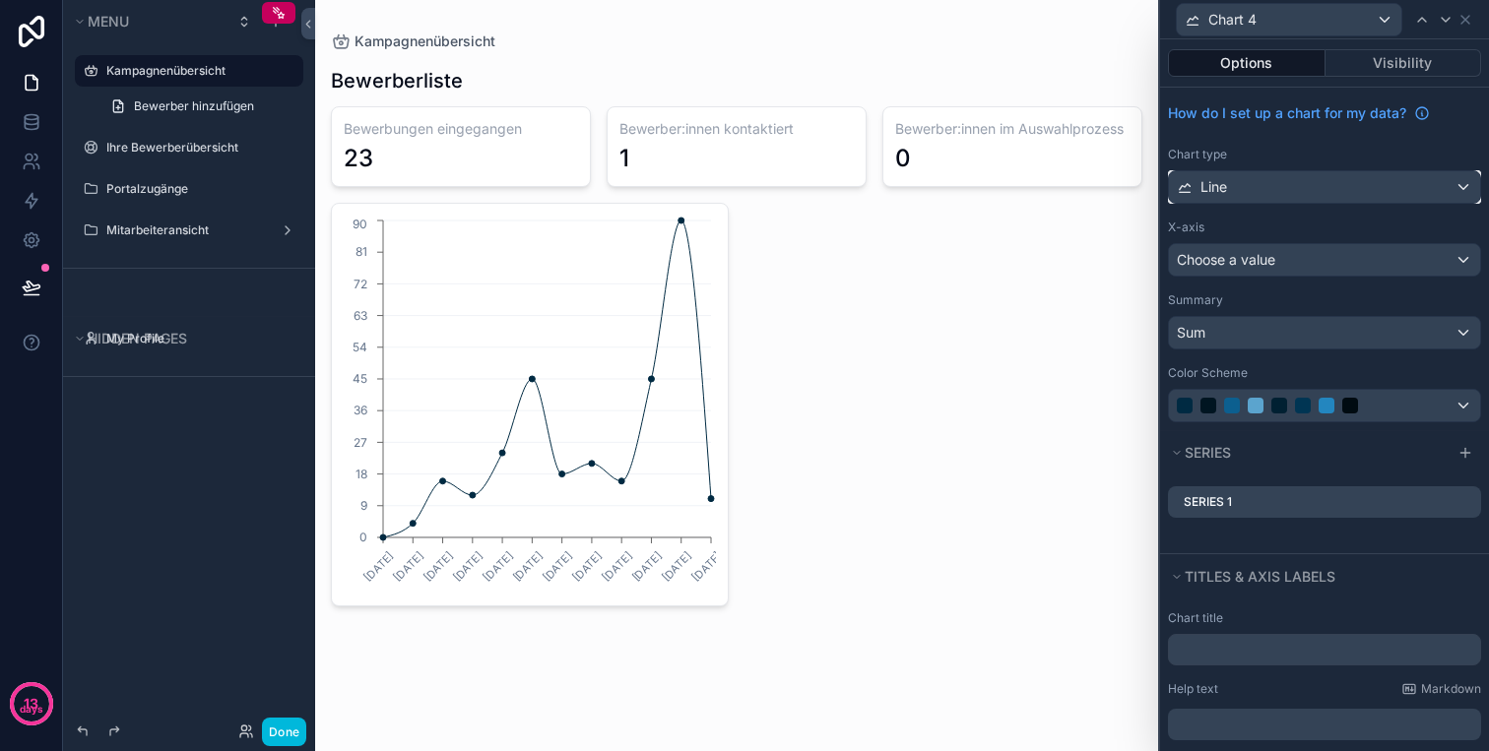
click at [1313, 189] on div "Line" at bounding box center [1324, 187] width 311 height 32
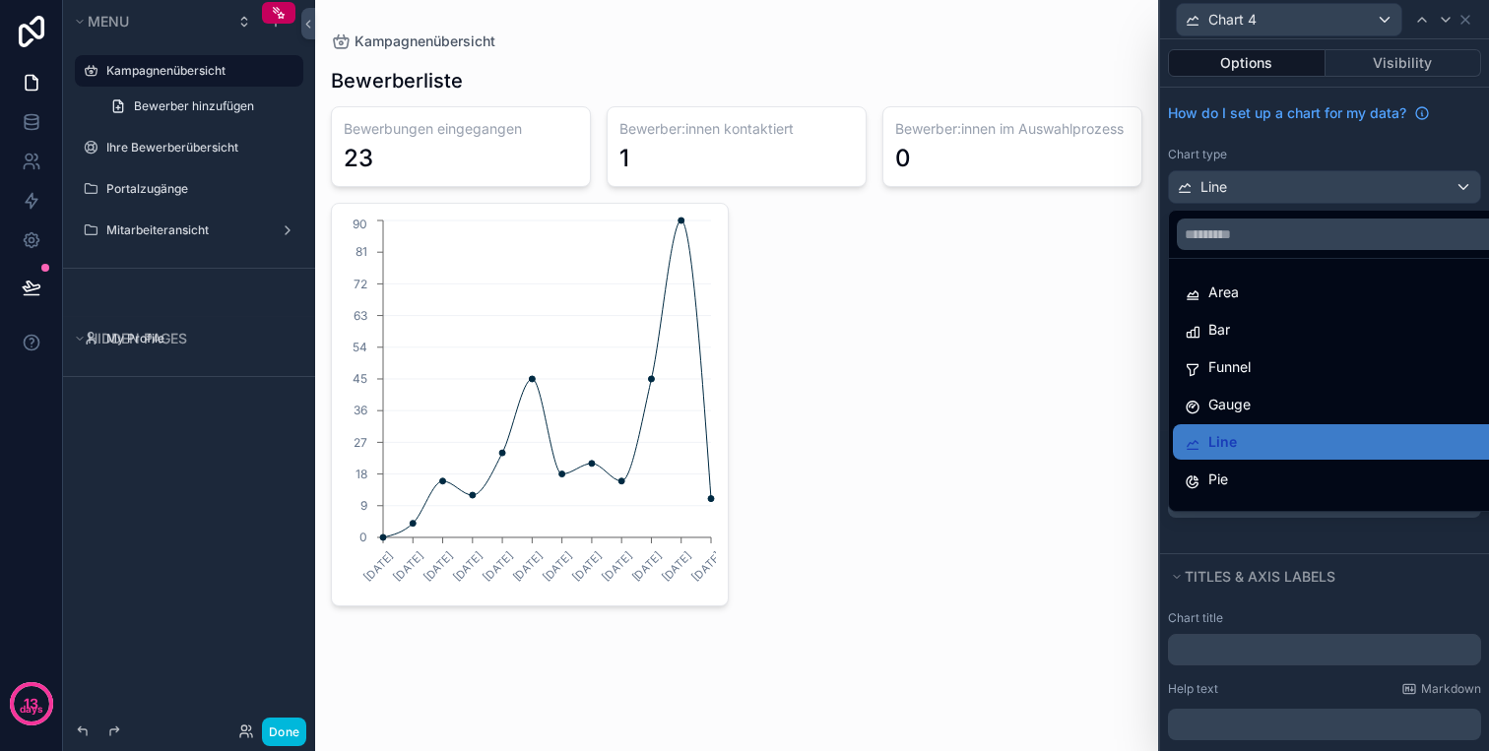
click at [1313, 189] on div at bounding box center [1324, 375] width 329 height 751
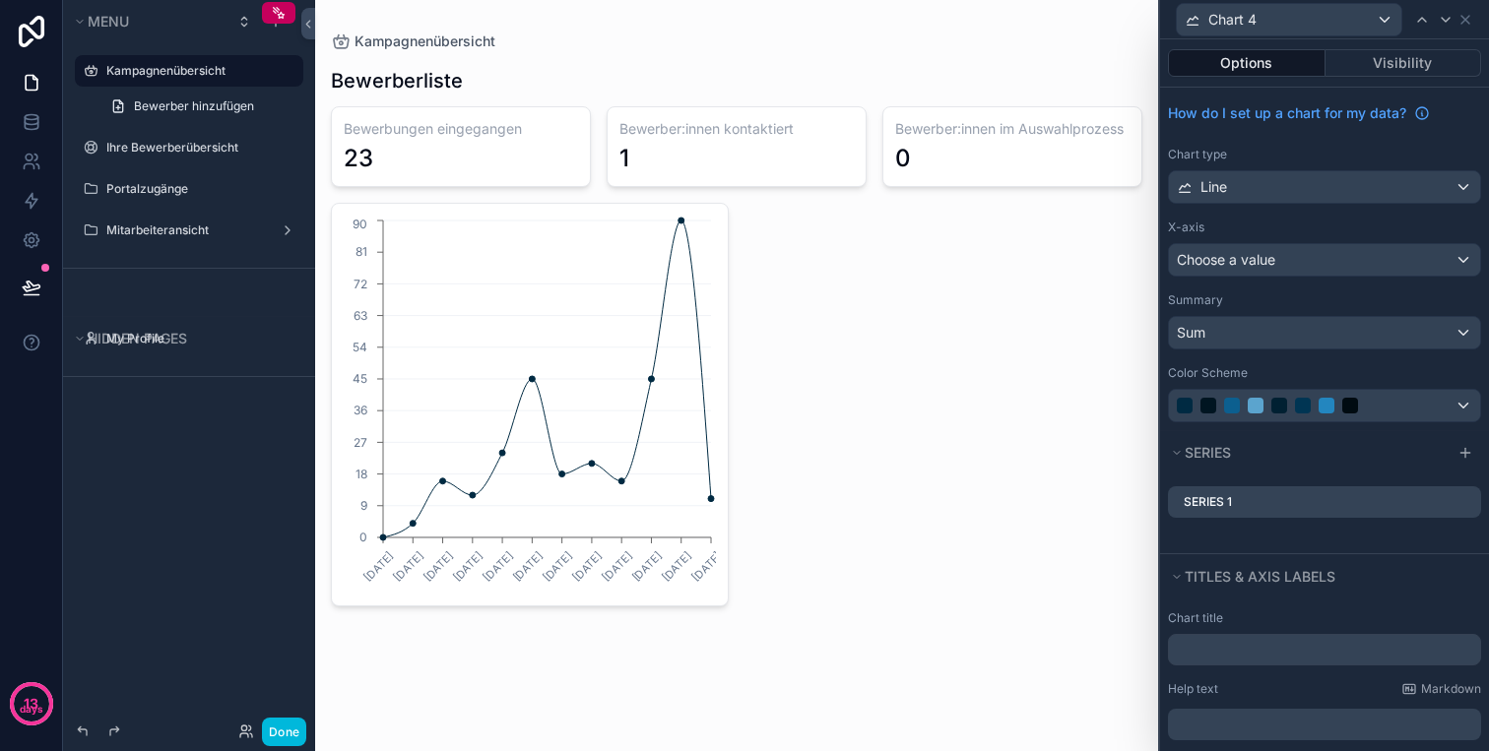
click at [1310, 237] on div "X-axis Choose a value" at bounding box center [1324, 248] width 313 height 57
click at [1318, 253] on div "Choose a value" at bounding box center [1324, 260] width 311 height 32
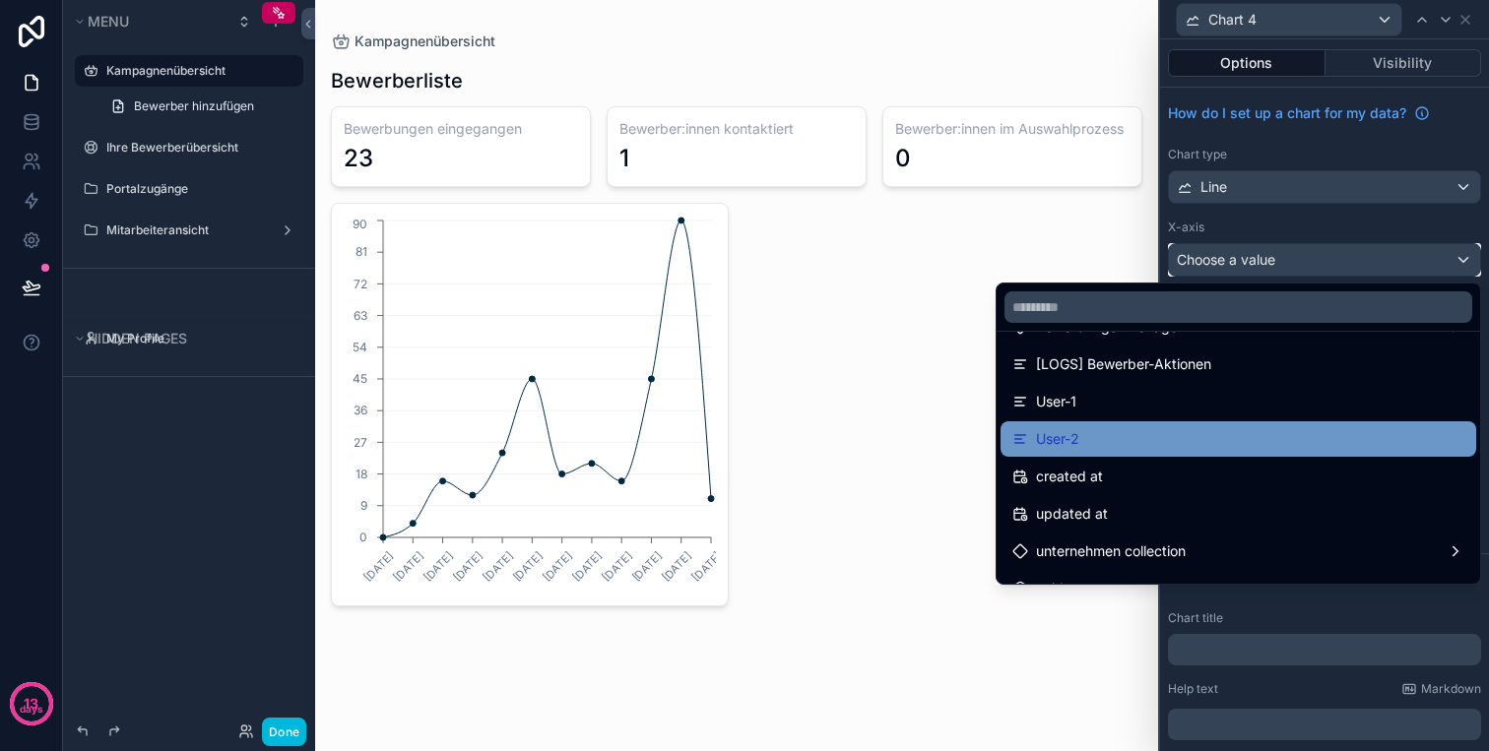
scroll to position [626, 0]
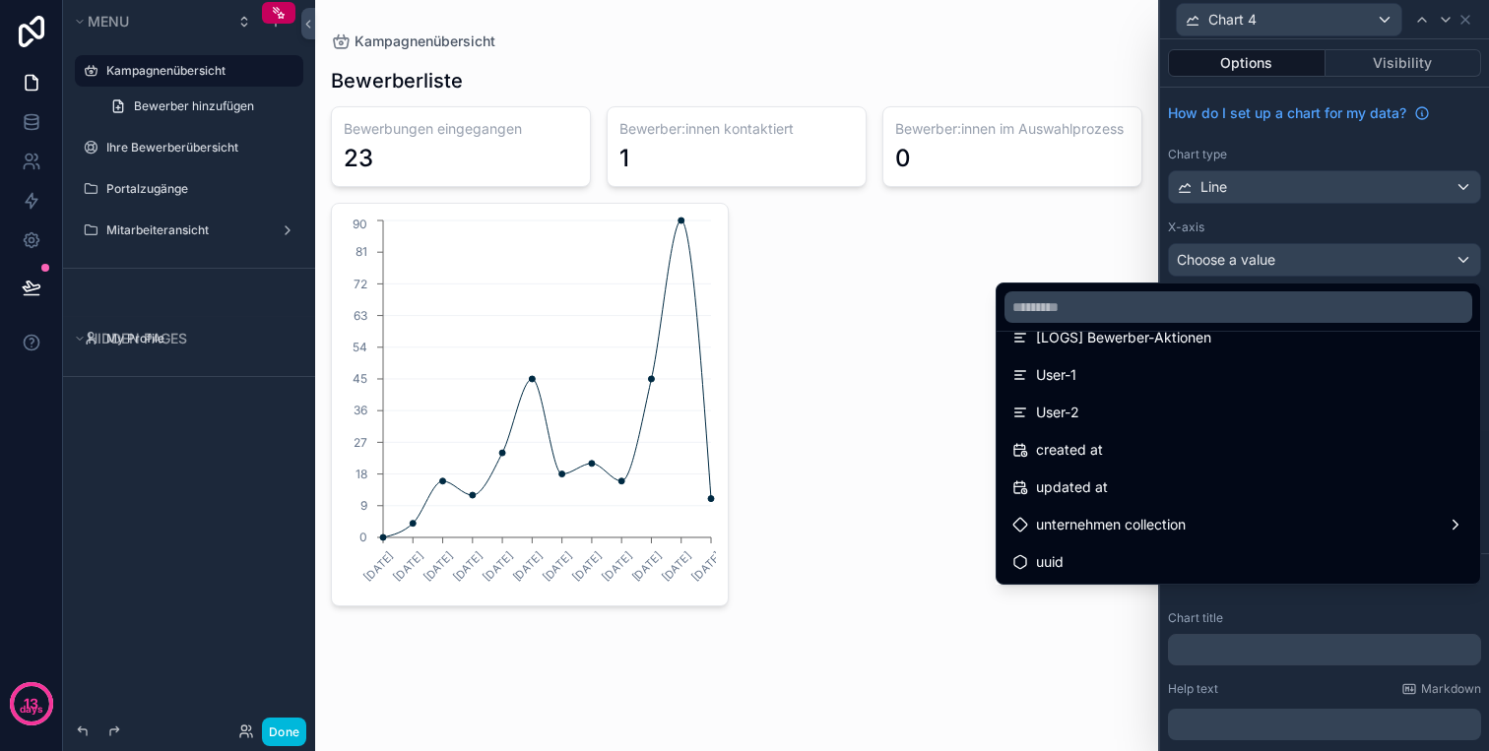
click at [1316, 272] on div at bounding box center [1324, 375] width 329 height 751
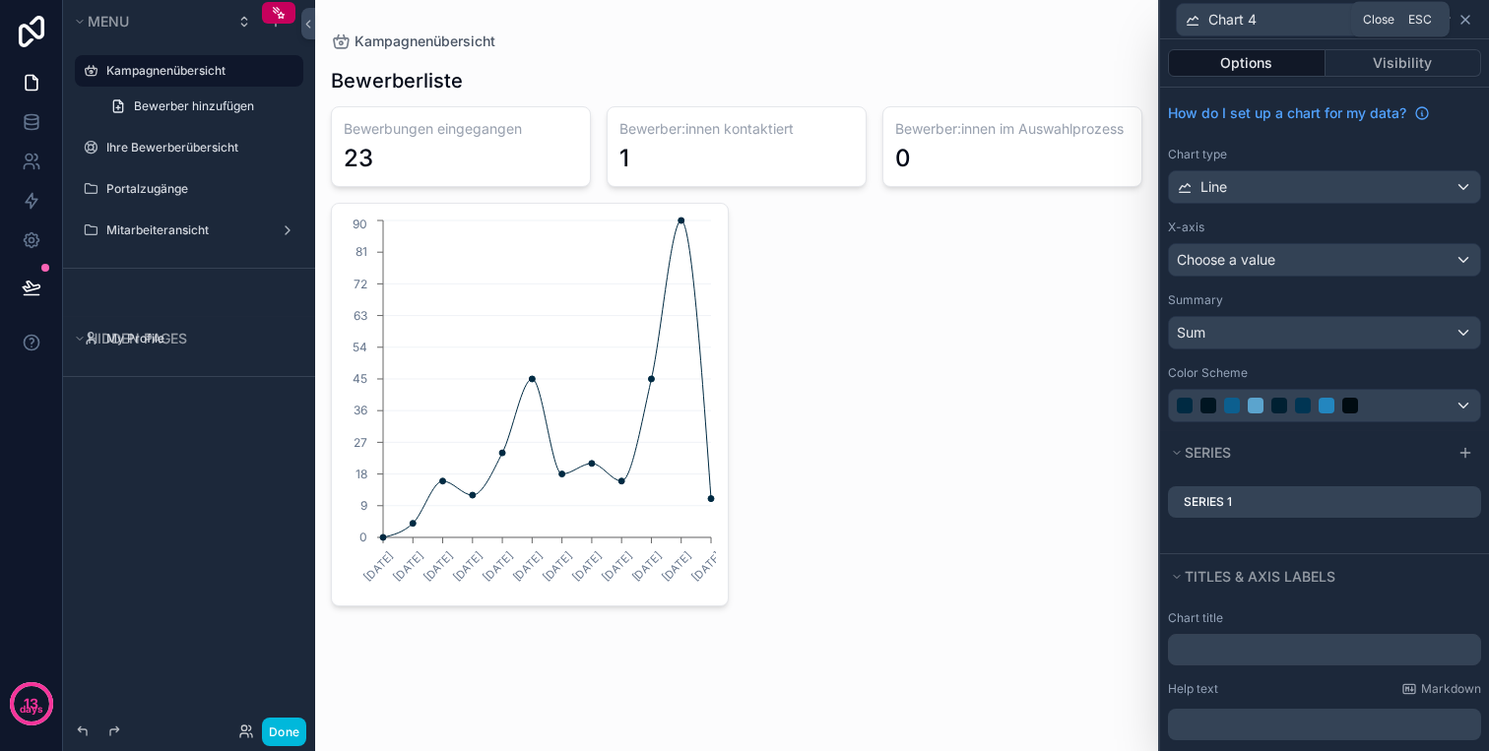
click at [1463, 18] on icon at bounding box center [1465, 20] width 8 height 8
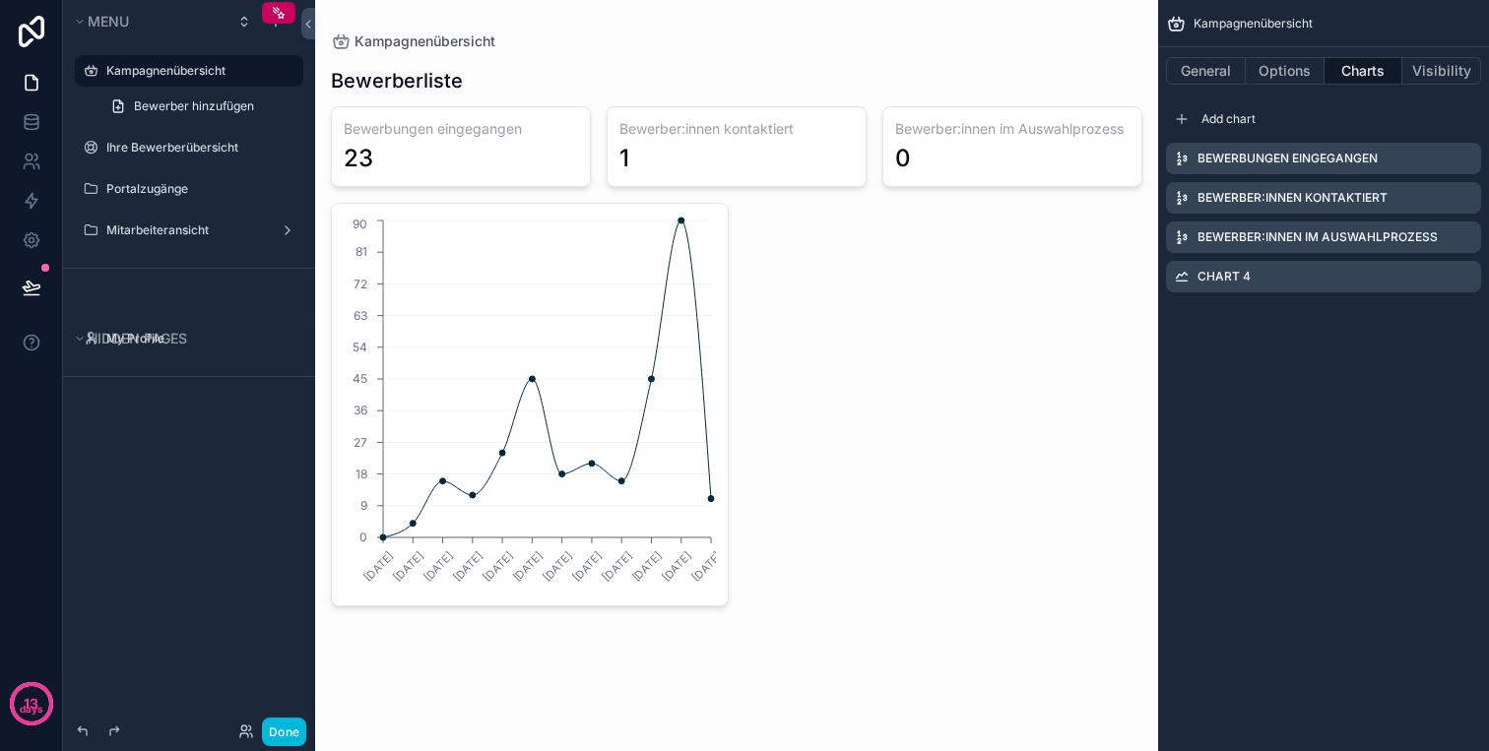
click at [0, 0] on icon "scrollable content" at bounding box center [0, 0] width 0 height 0
click at [1440, 279] on icon "scrollable content" at bounding box center [1441, 277] width 16 height 16
click at [1443, 271] on icon "scrollable content" at bounding box center [1441, 277] width 16 height 16
click at [1438, 239] on icon at bounding box center [1434, 245] width 16 height 16
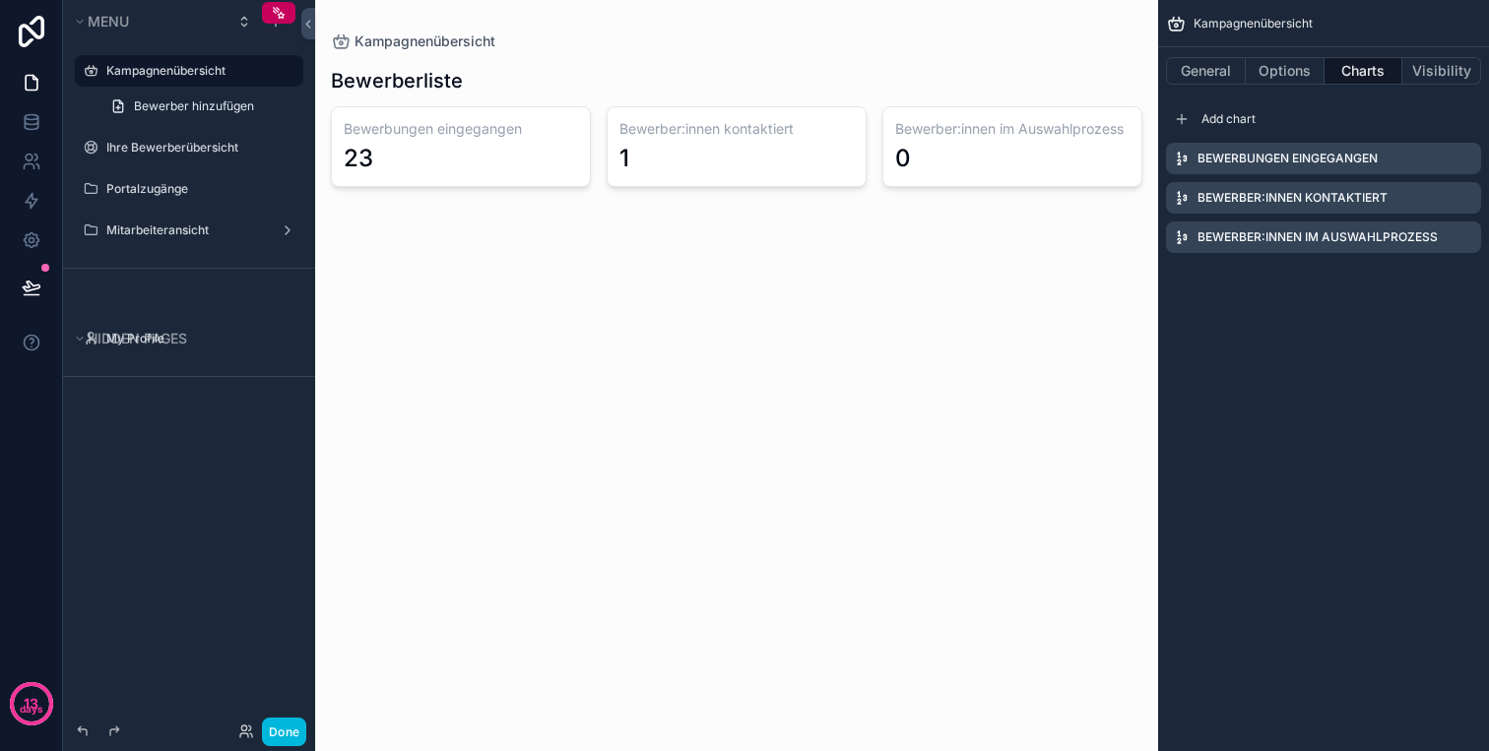
click at [0, 0] on icon "scrollable content" at bounding box center [0, 0] width 0 height 0
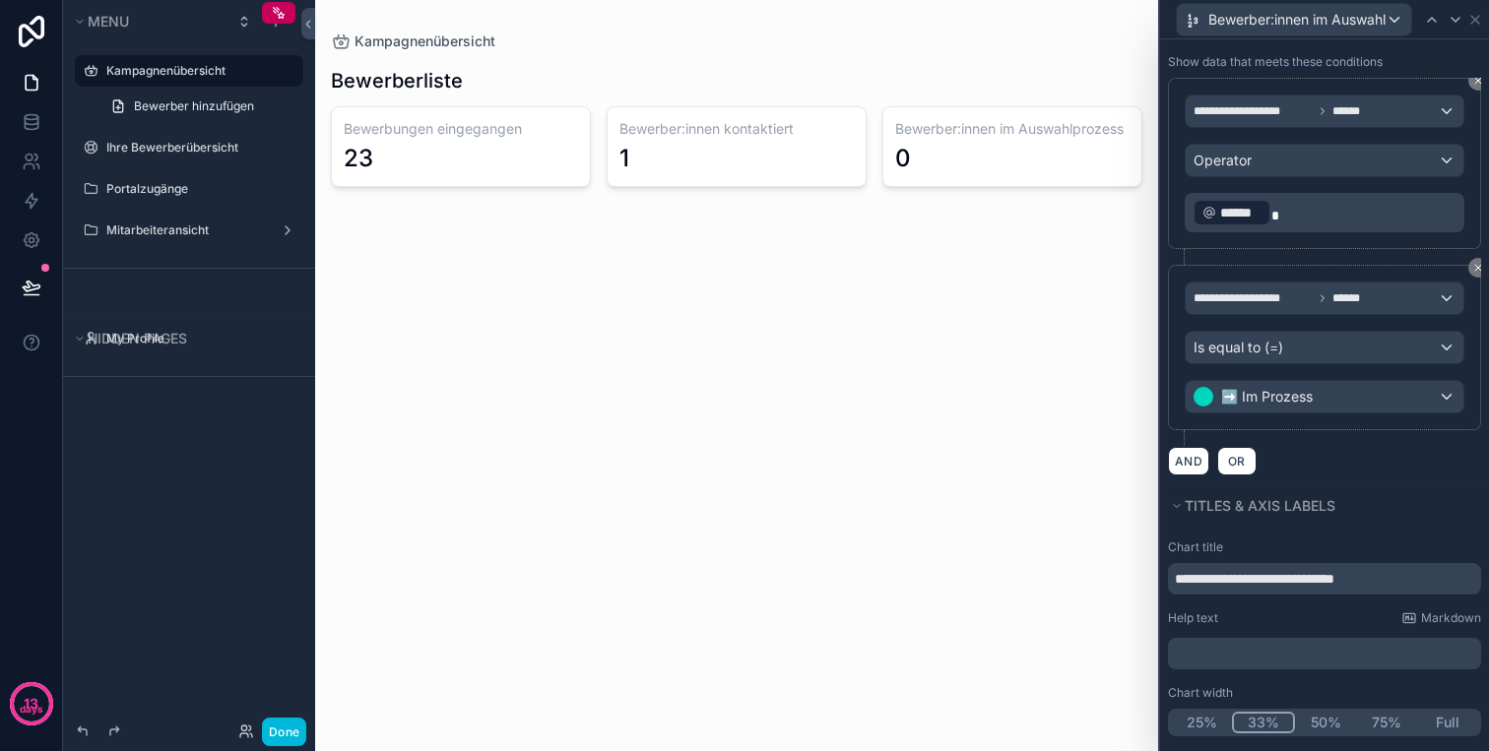
scroll to position [376, 0]
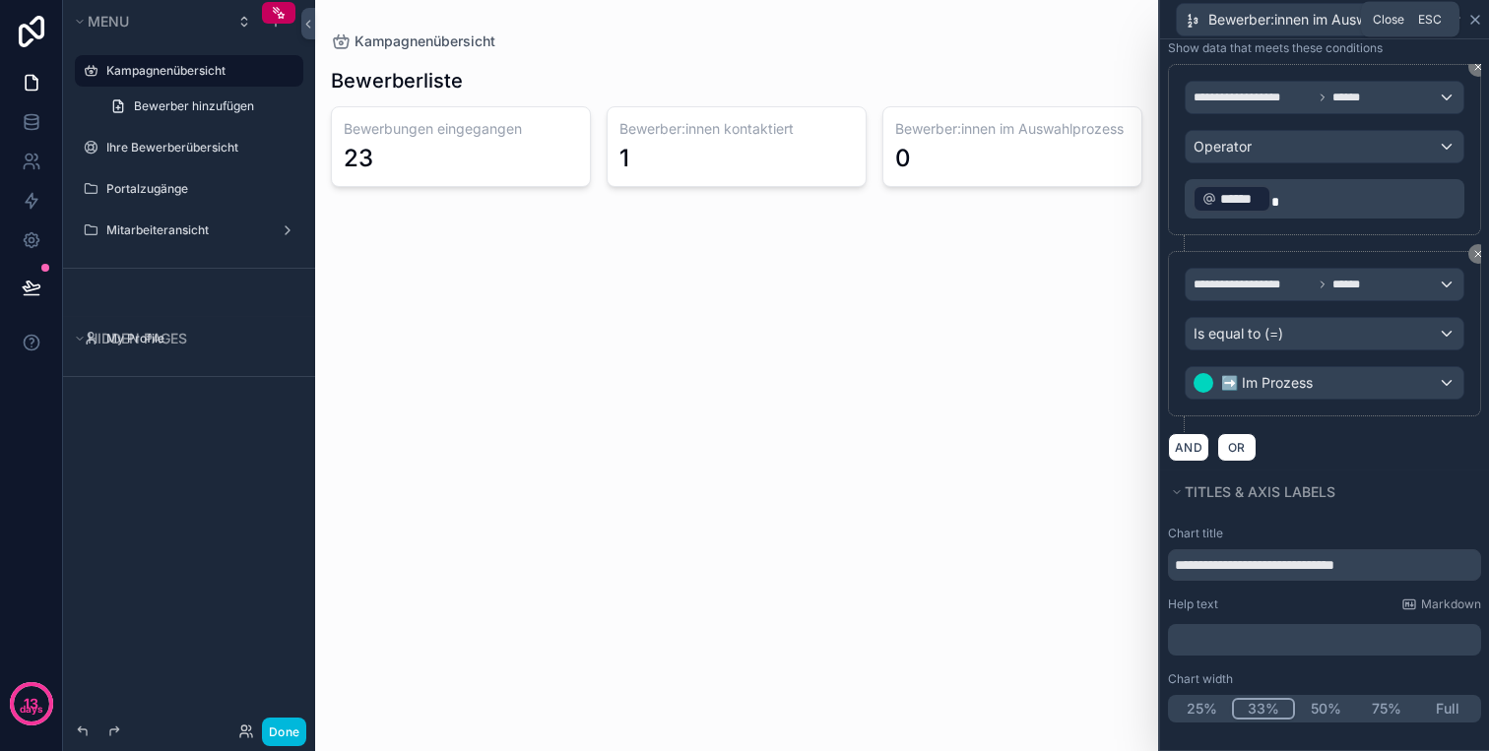
click at [1476, 19] on icon at bounding box center [1475, 20] width 8 height 8
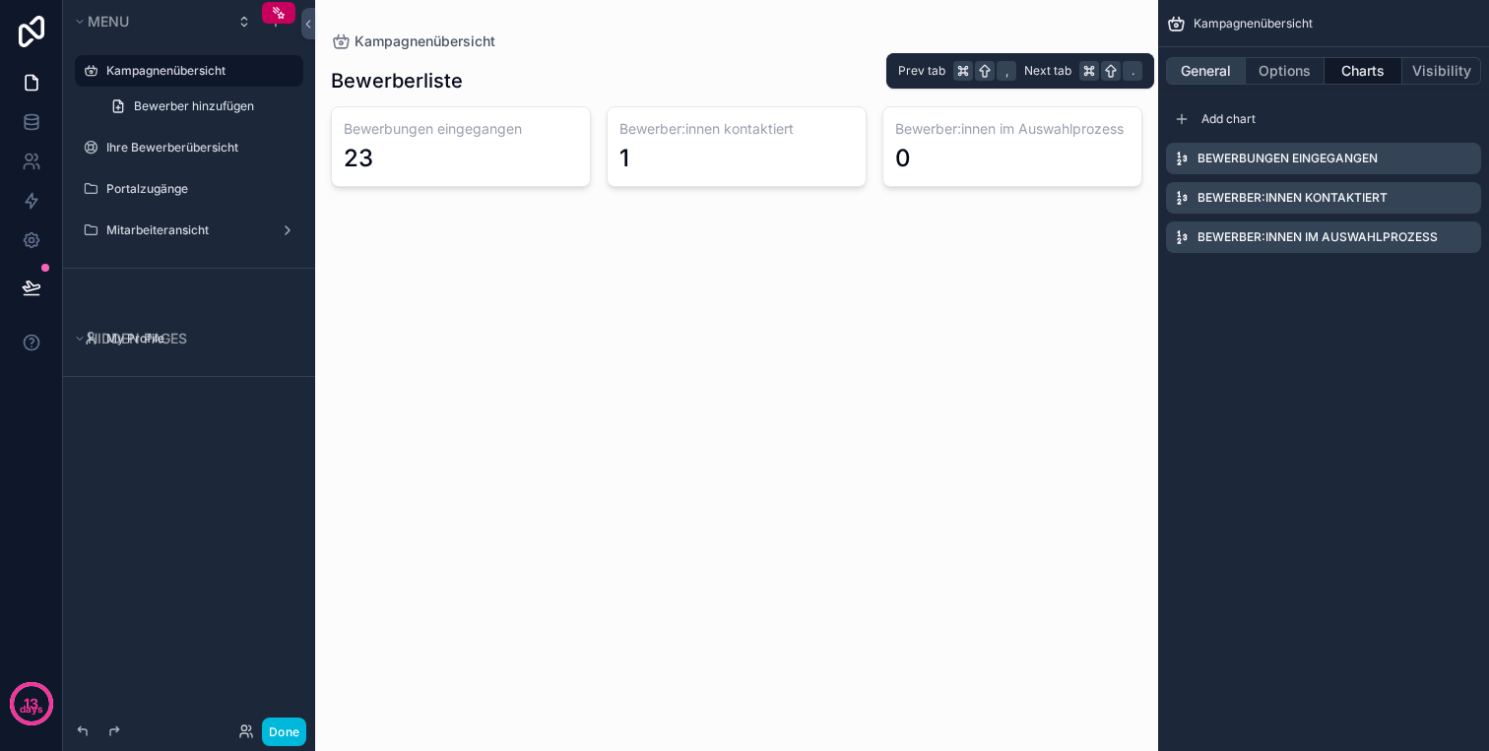
click at [1208, 58] on button "General" at bounding box center [1206, 71] width 80 height 28
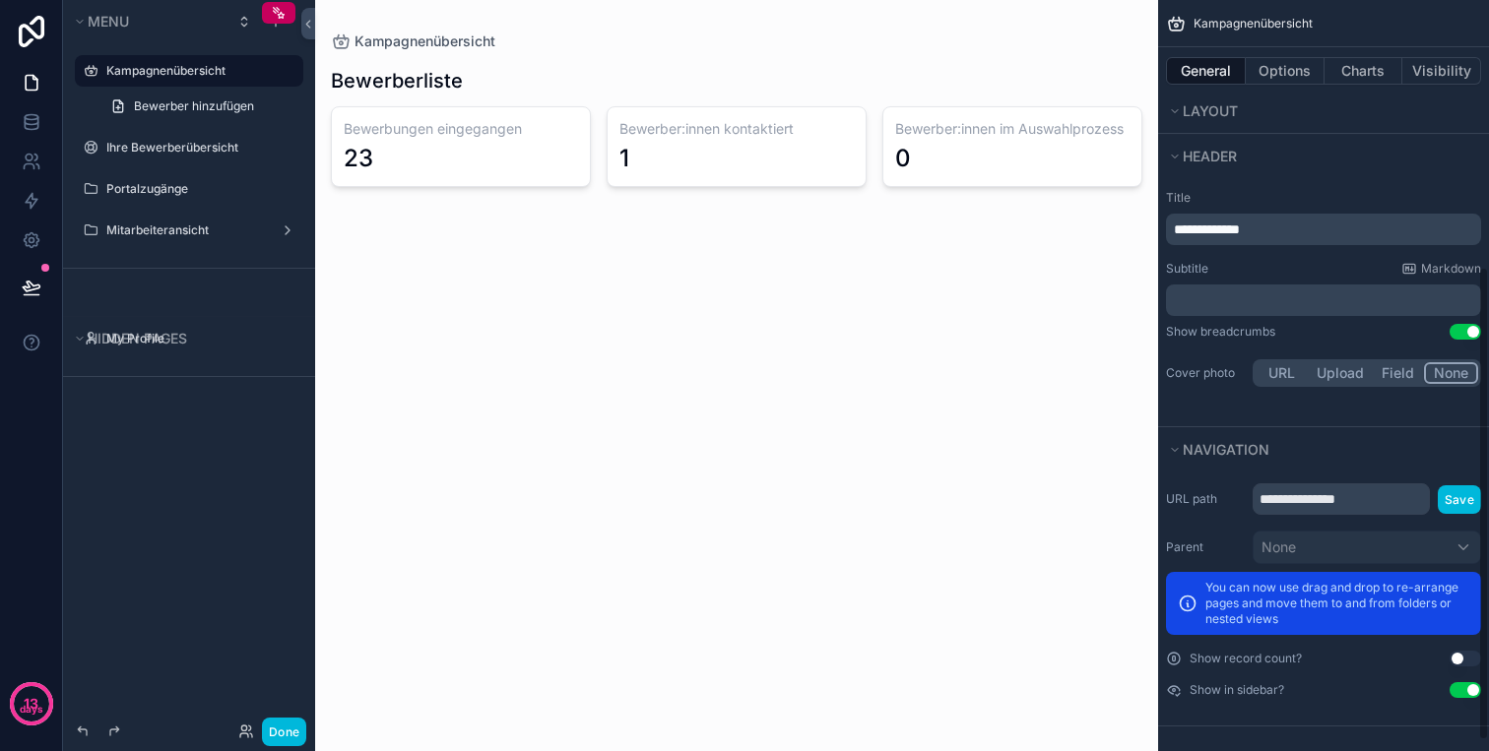
scroll to position [440, 0]
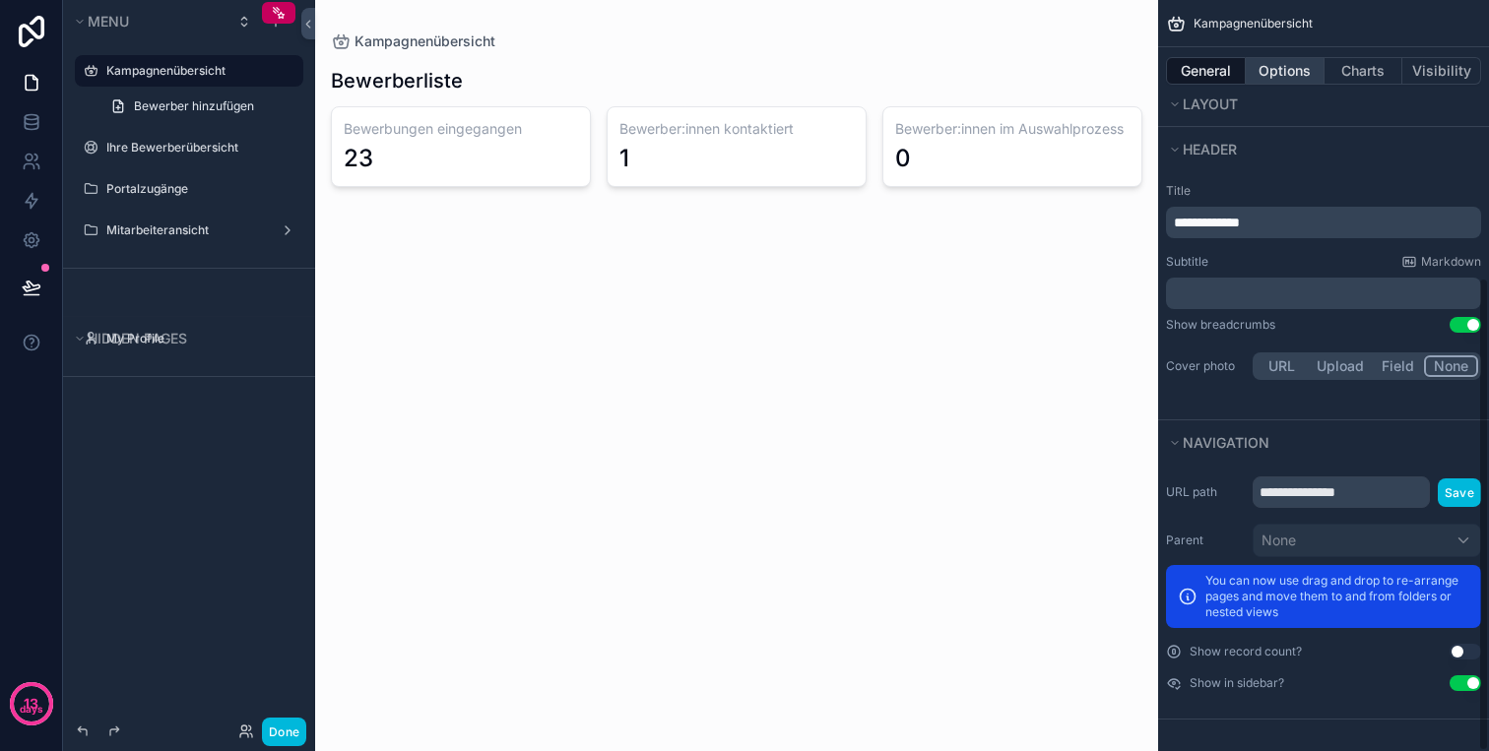
click at [1293, 73] on button "Options" at bounding box center [1284, 71] width 79 height 28
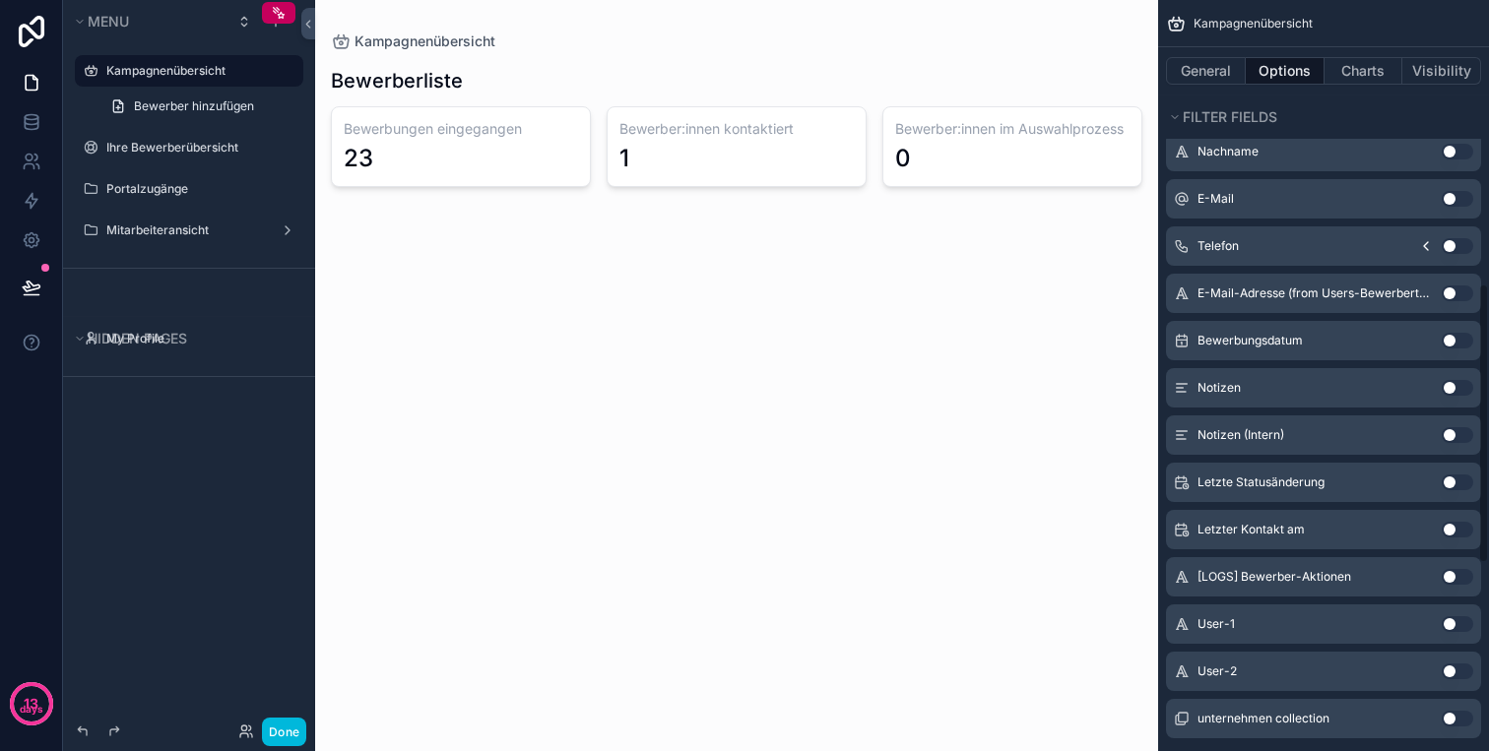
scroll to position [1262, 0]
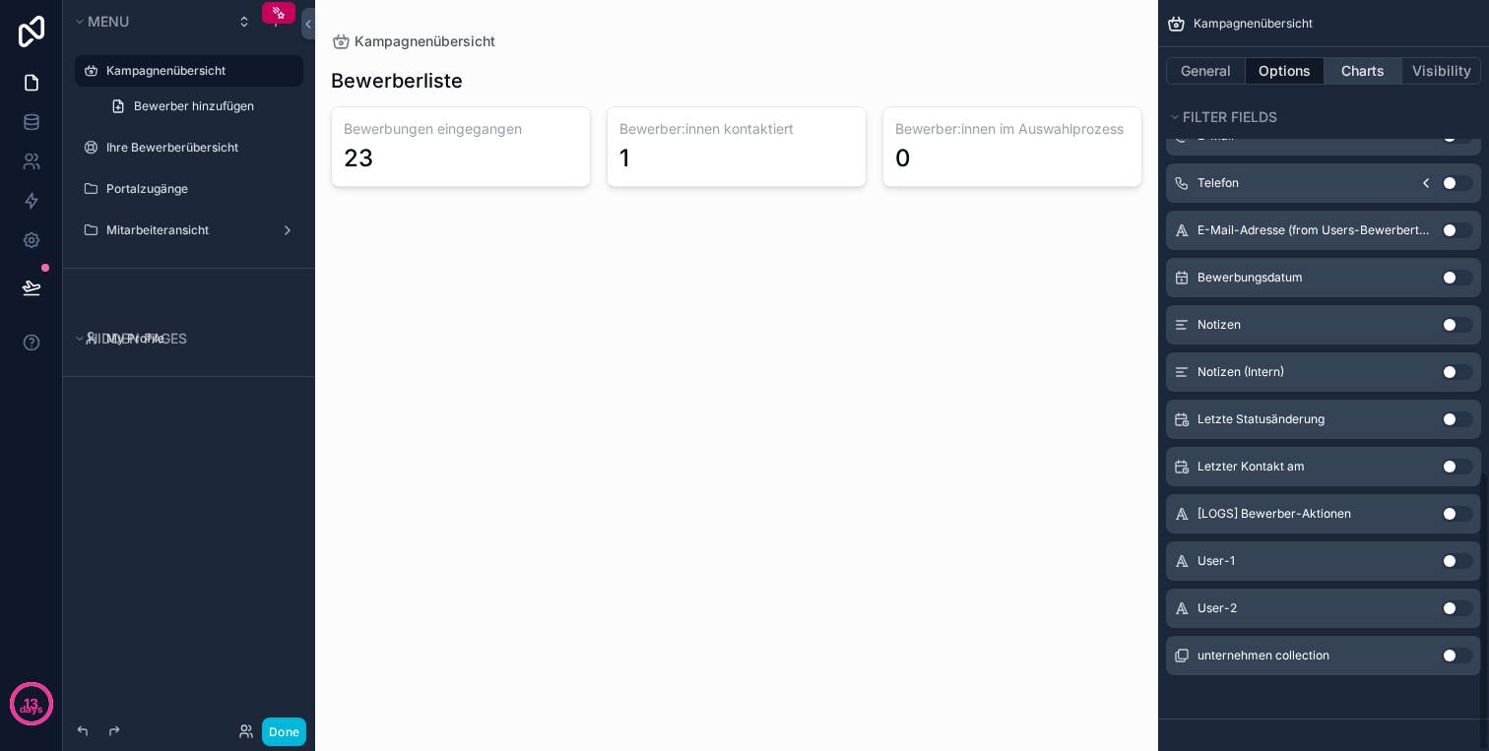
click at [1367, 60] on button "Charts" at bounding box center [1363, 71] width 79 height 28
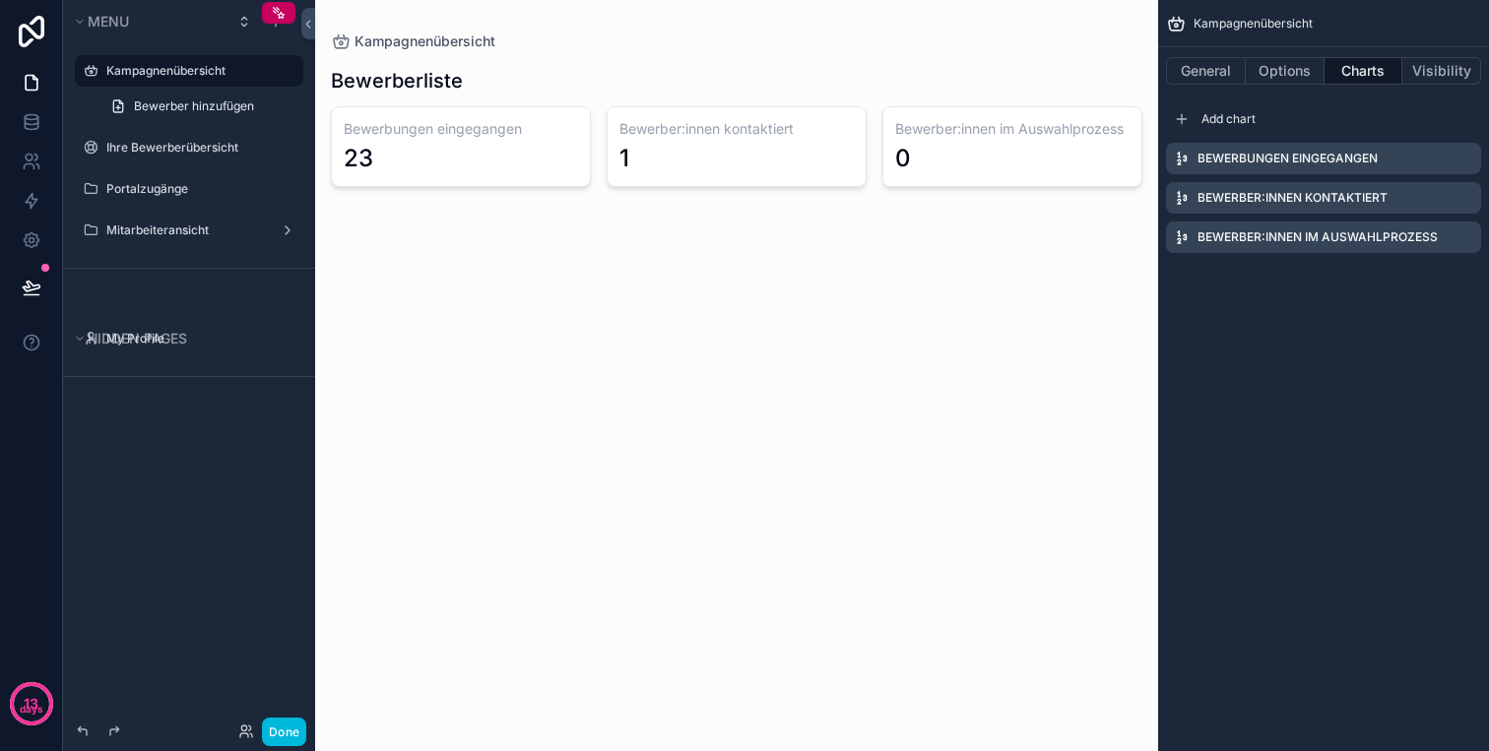
scroll to position [0, 0]
click at [1437, 73] on button "Visibility" at bounding box center [1441, 71] width 79 height 28
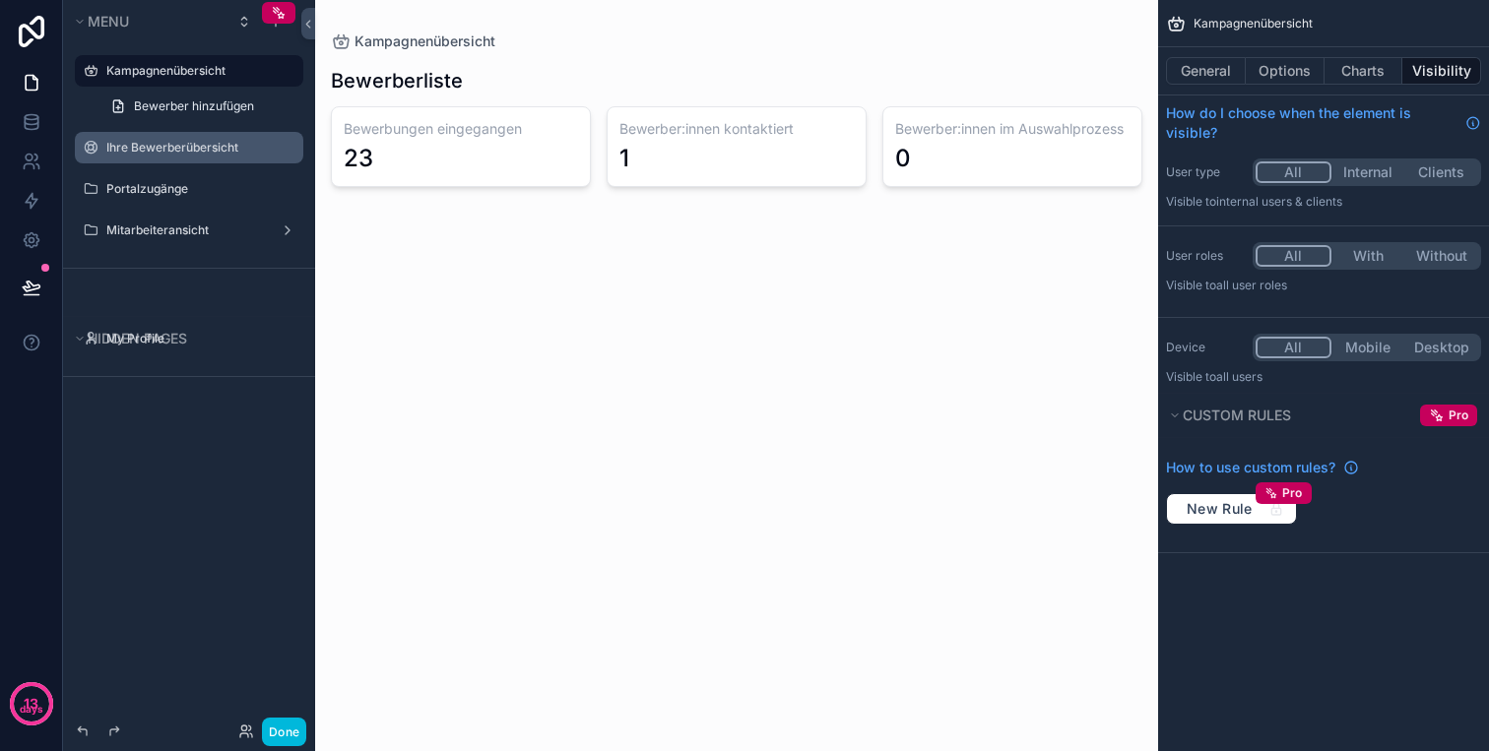
click at [161, 153] on label "Ihre Bewerberübersicht" at bounding box center [198, 148] width 185 height 16
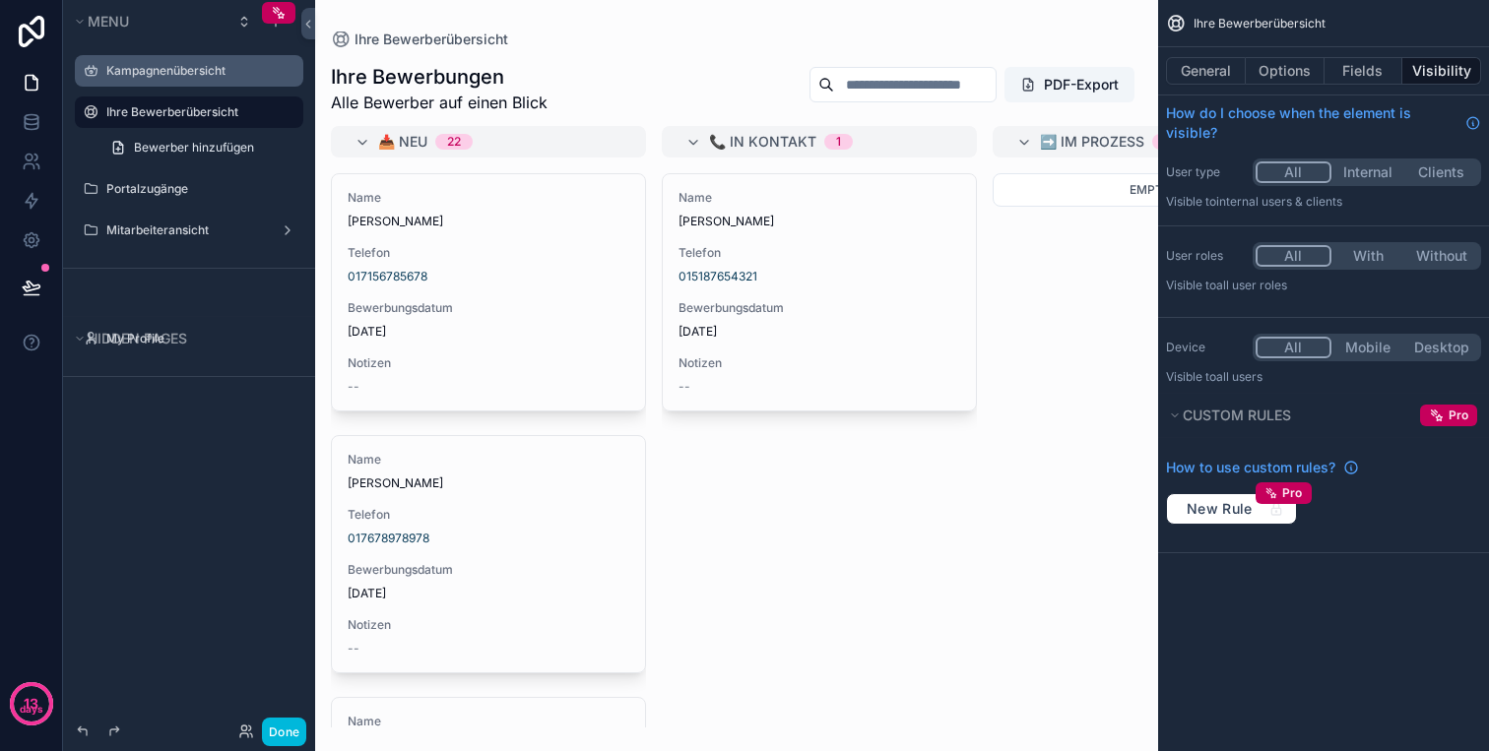
click at [554, 298] on div "scrollable content" at bounding box center [736, 375] width 843 height 751
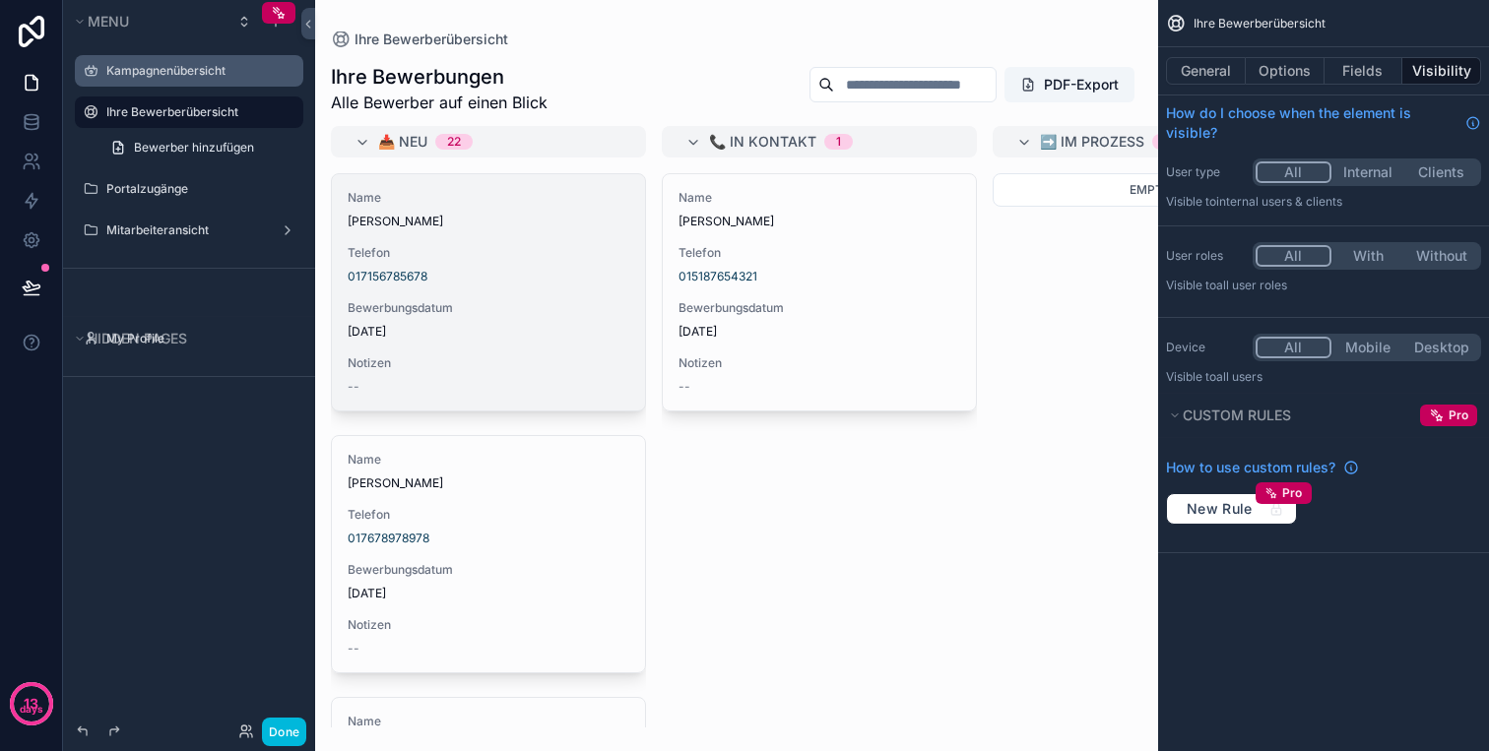
click at [573, 291] on div "Name Martin Schwarz Telefon 017156785678 Bewerbungsdatum 9.10.2025 Notizen --" at bounding box center [488, 292] width 313 height 236
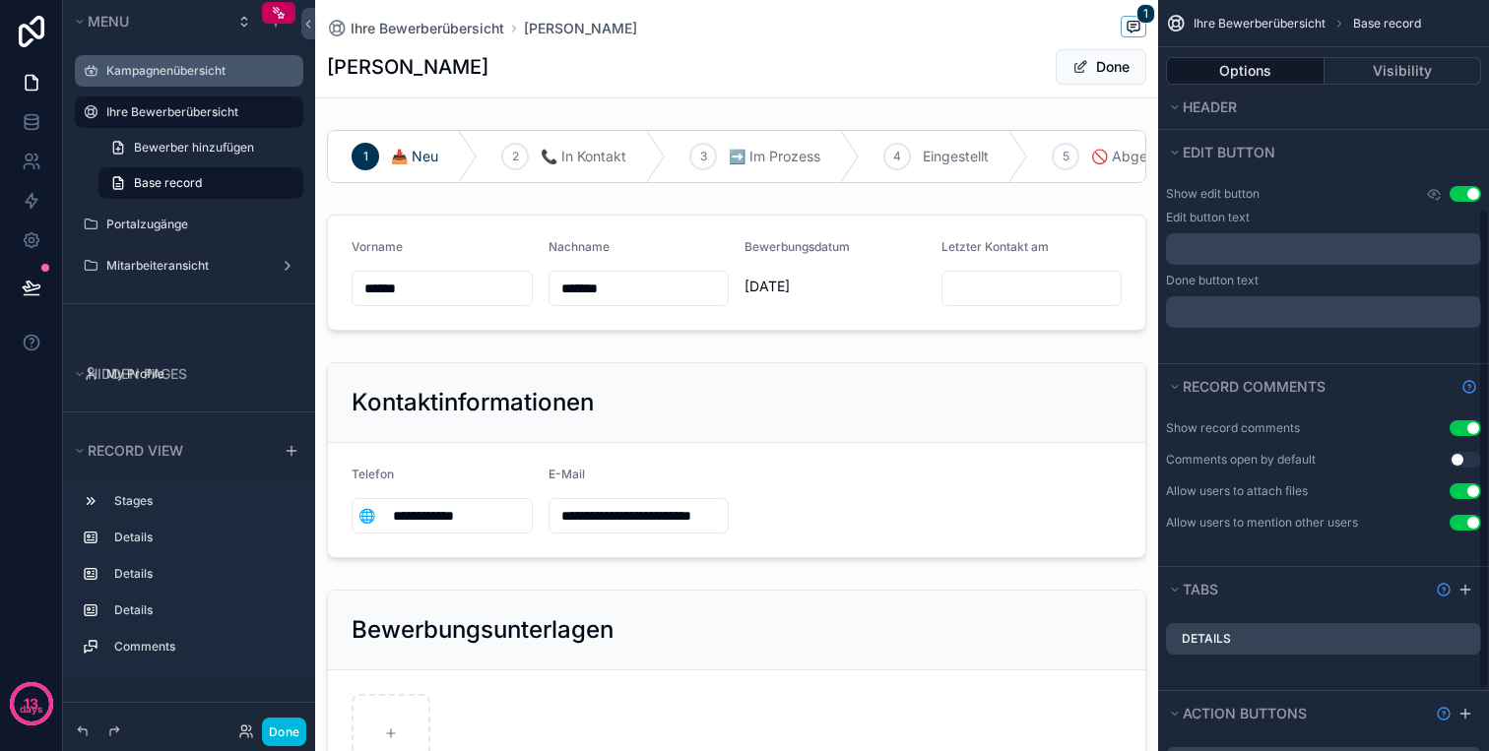
scroll to position [422, 0]
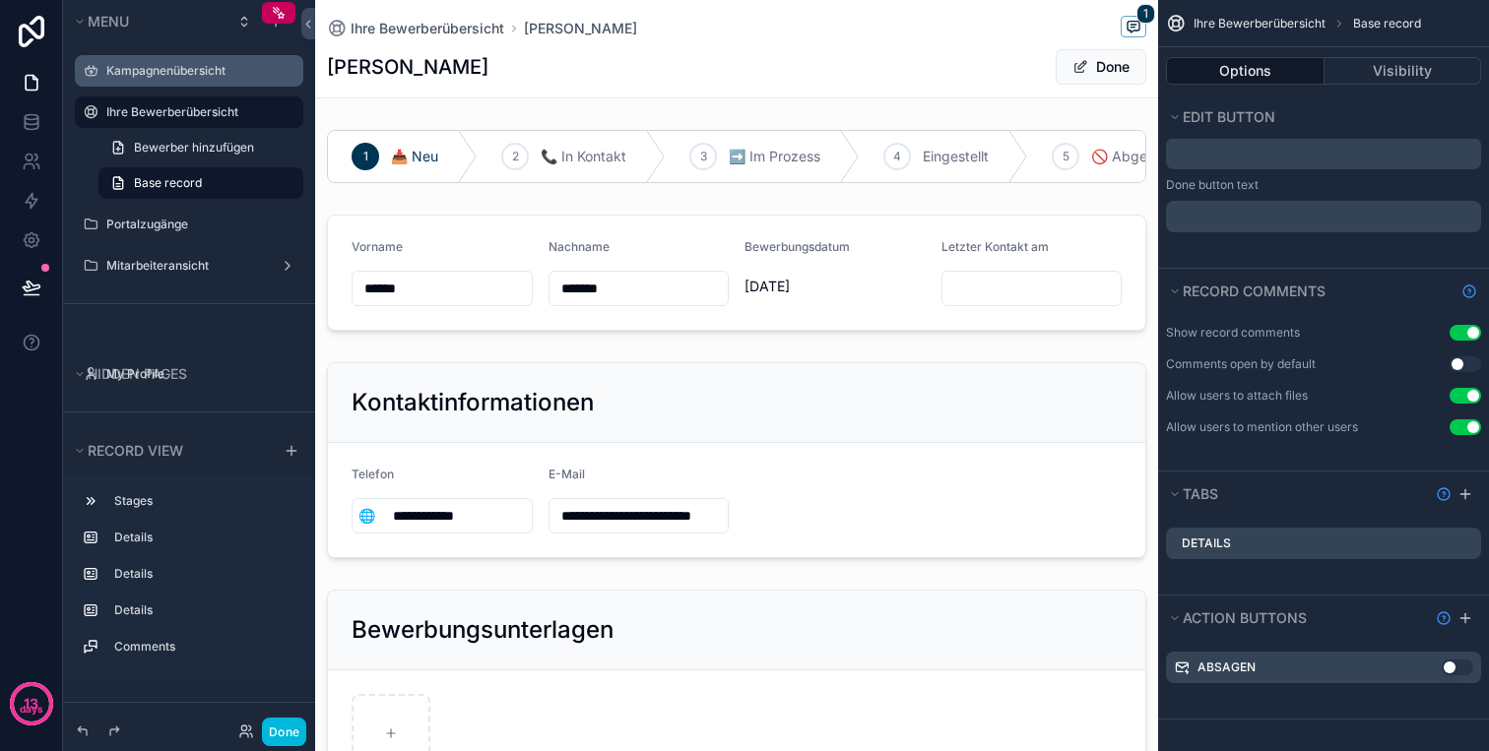
click at [1454, 667] on button "Use setting" at bounding box center [1457, 668] width 32 height 16
click at [170, 116] on label "Ihre Bewerberübersicht" at bounding box center [198, 112] width 185 height 16
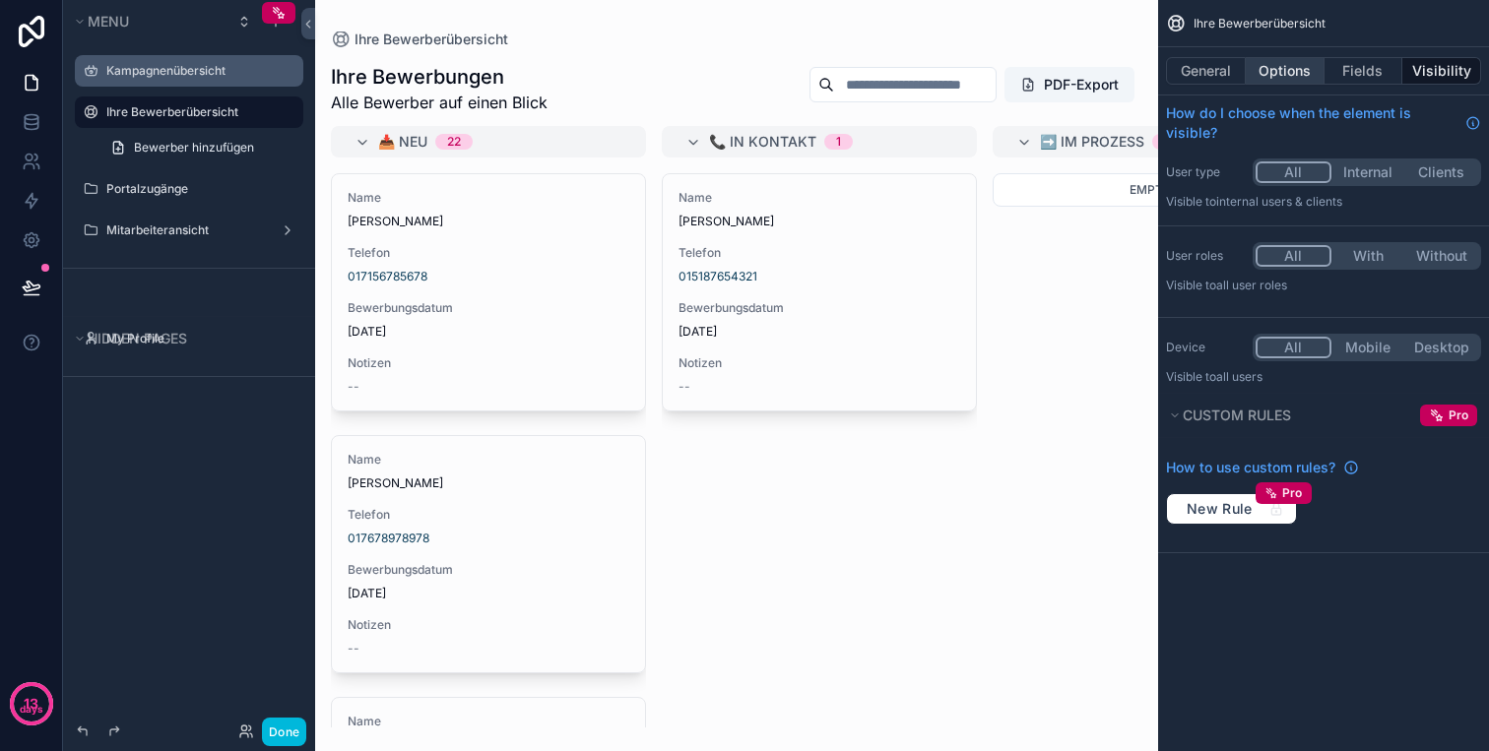
click at [1289, 71] on button "Options" at bounding box center [1284, 71] width 79 height 28
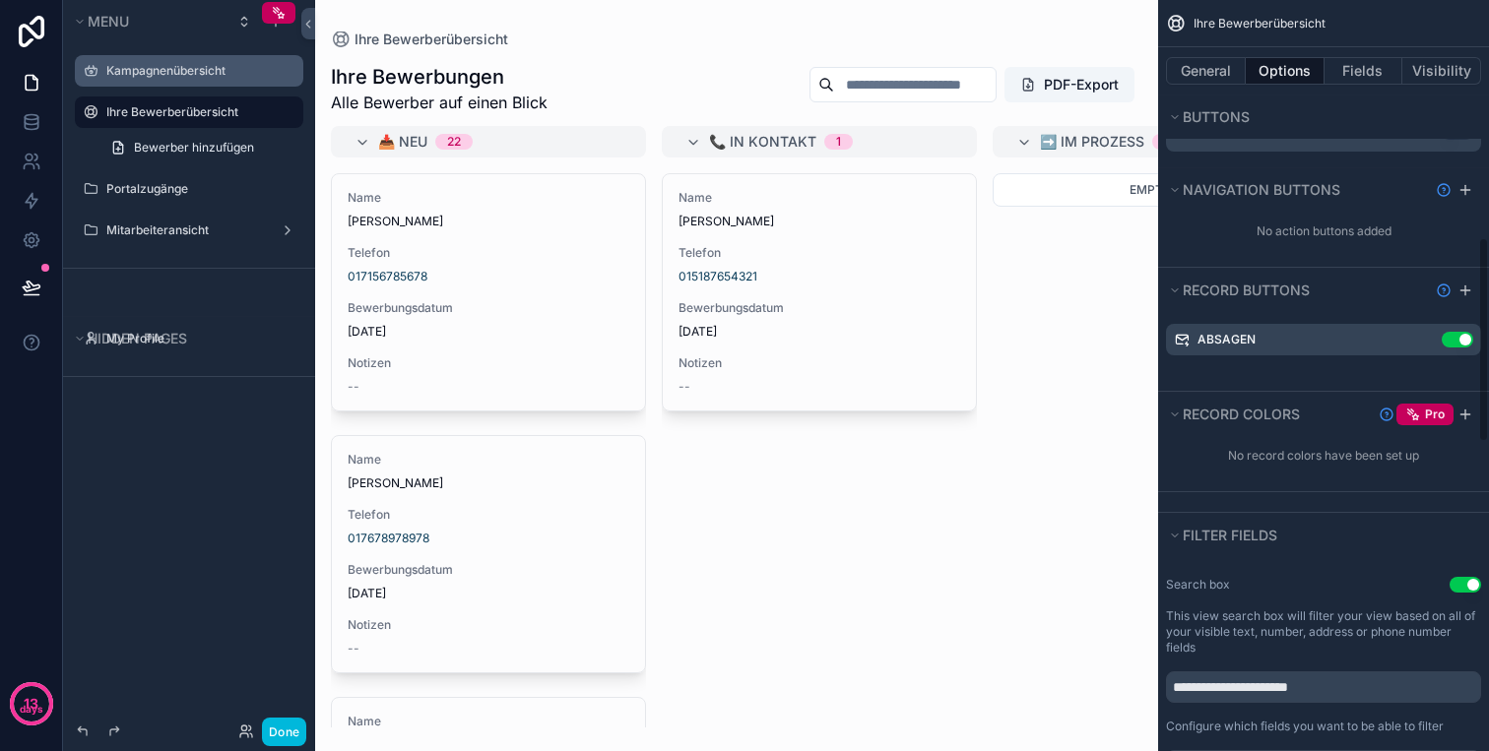
scroll to position [842, 0]
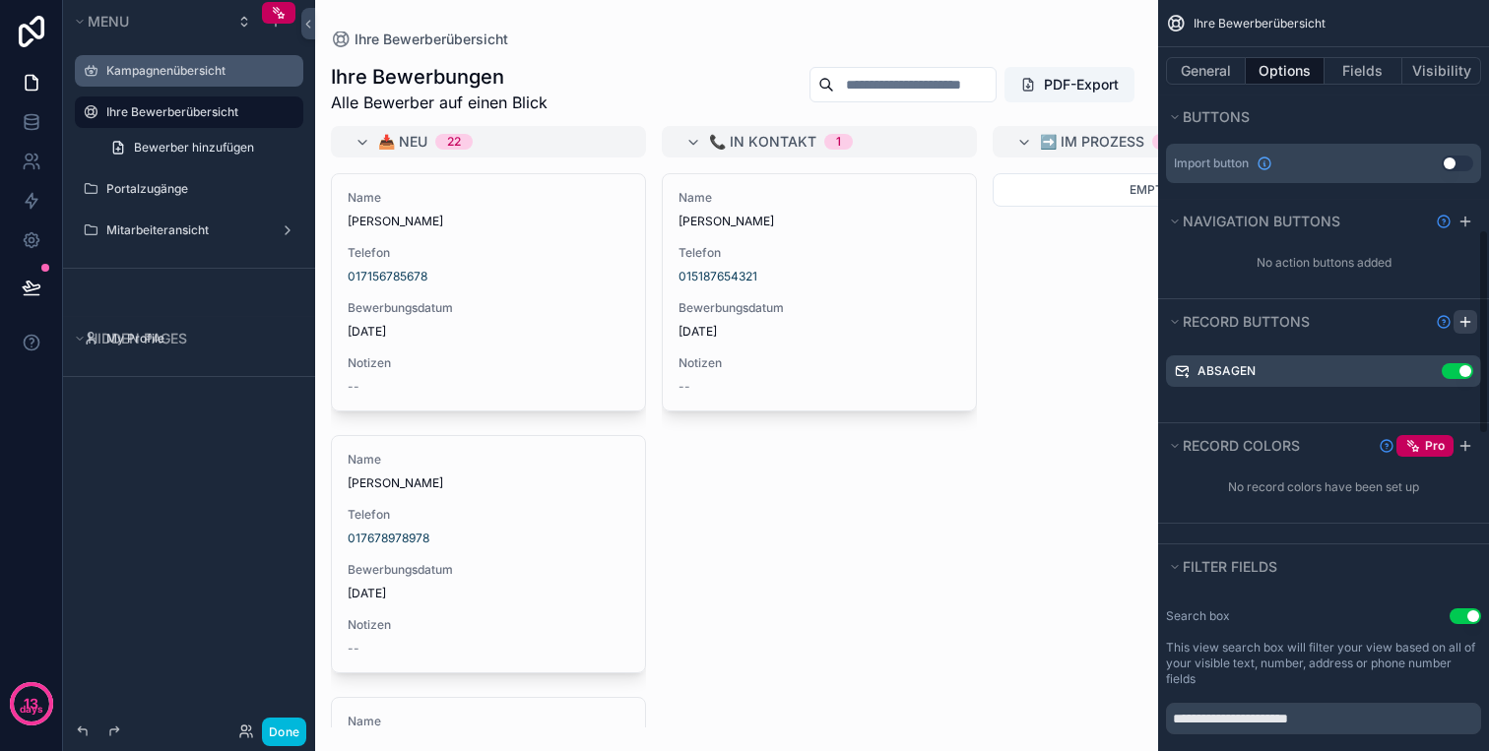
click at [1472, 322] on icon "scrollable content" at bounding box center [1465, 322] width 16 height 16
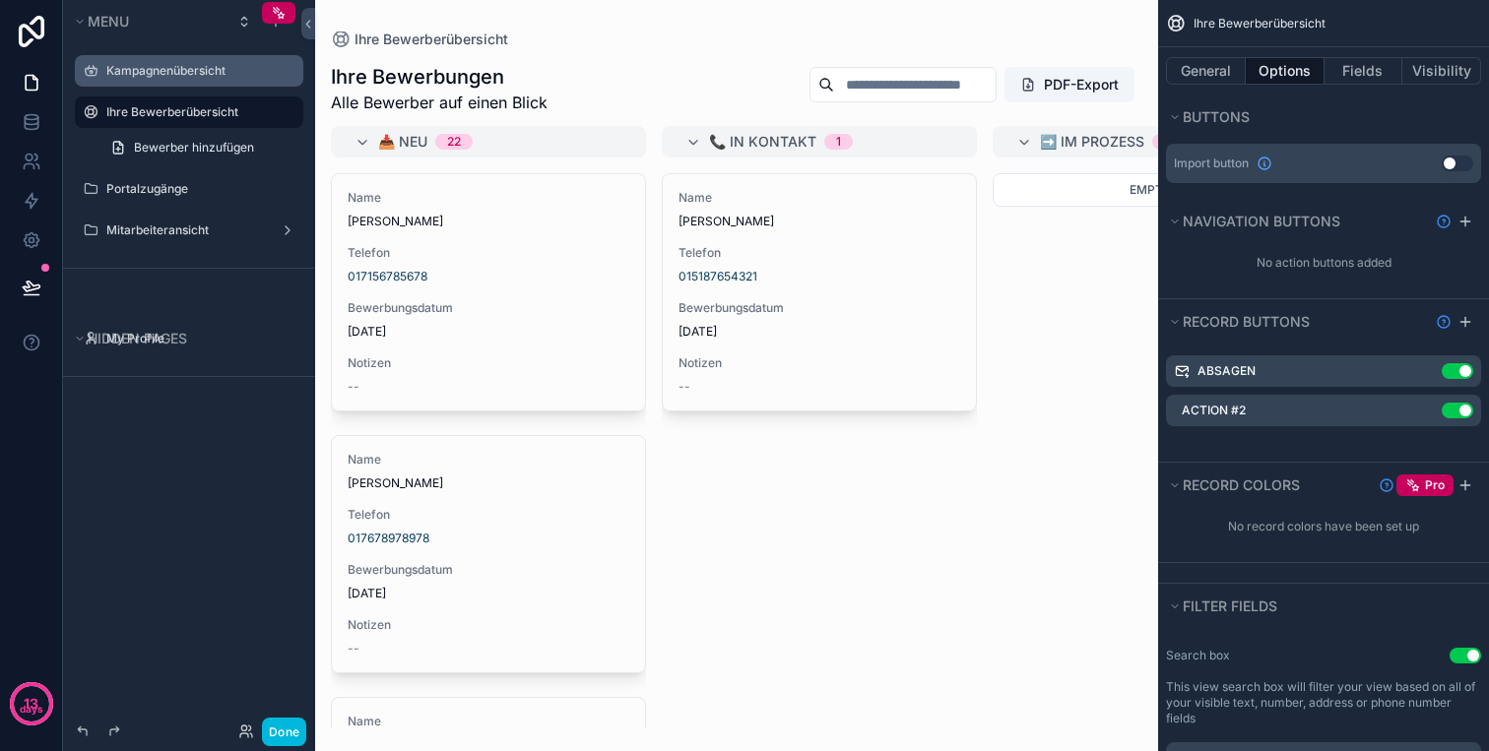
click at [1245, 407] on label "Action #2" at bounding box center [1213, 411] width 64 height 16
click at [1433, 411] on div "Use setting" at bounding box center [1452, 411] width 39 height 16
click at [0, 0] on icon "scrollable content" at bounding box center [0, 0] width 0 height 0
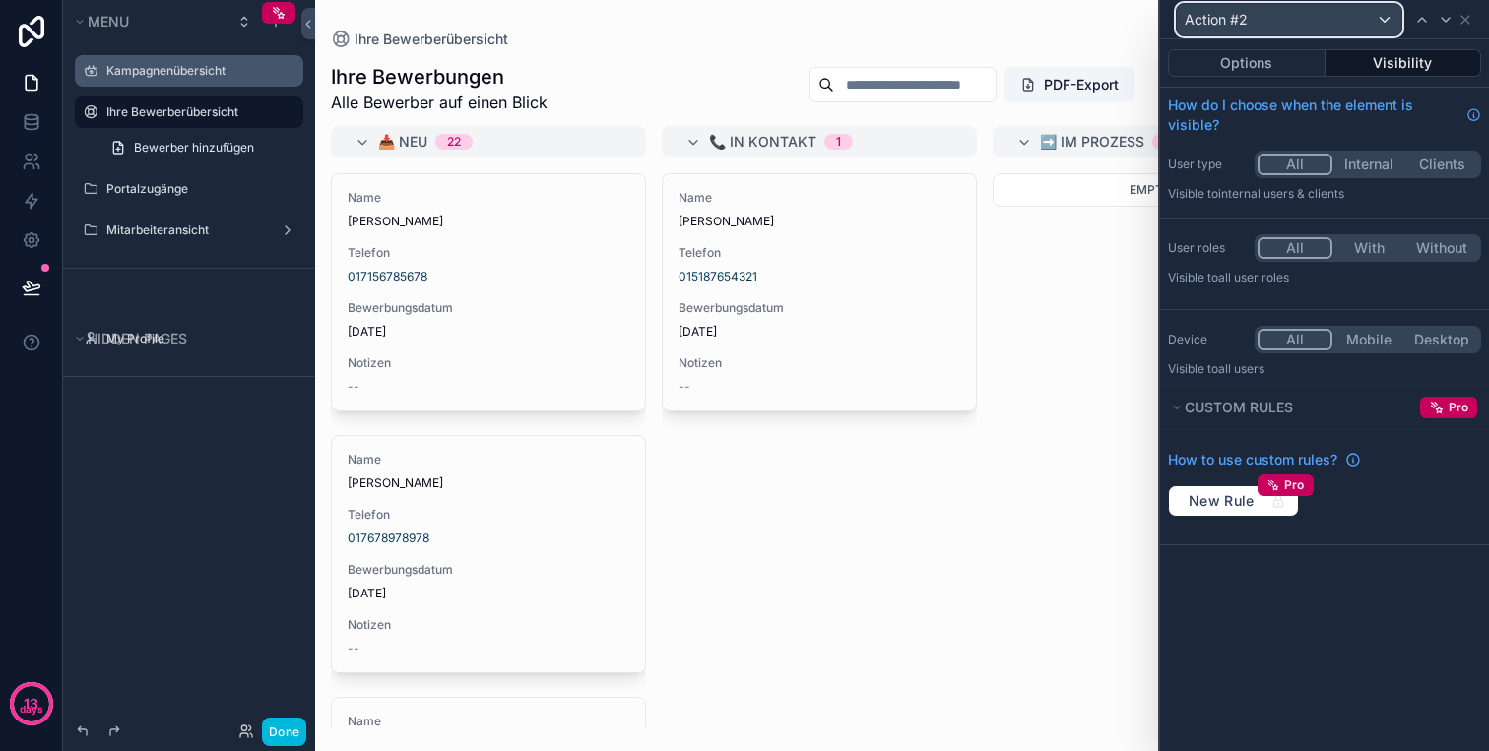
click at [1275, 27] on div "Action #2" at bounding box center [1288, 20] width 224 height 32
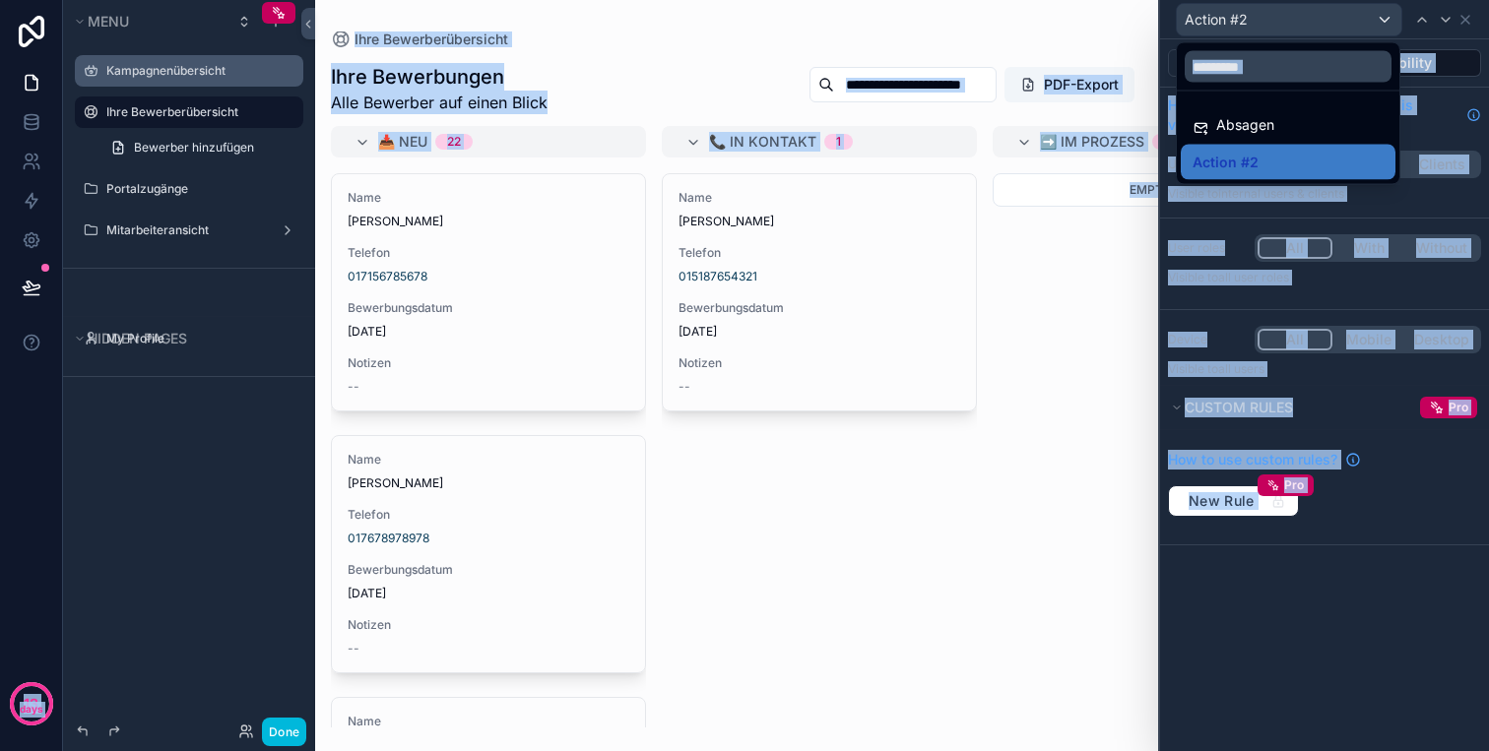
click at [1244, 21] on div at bounding box center [1324, 375] width 329 height 751
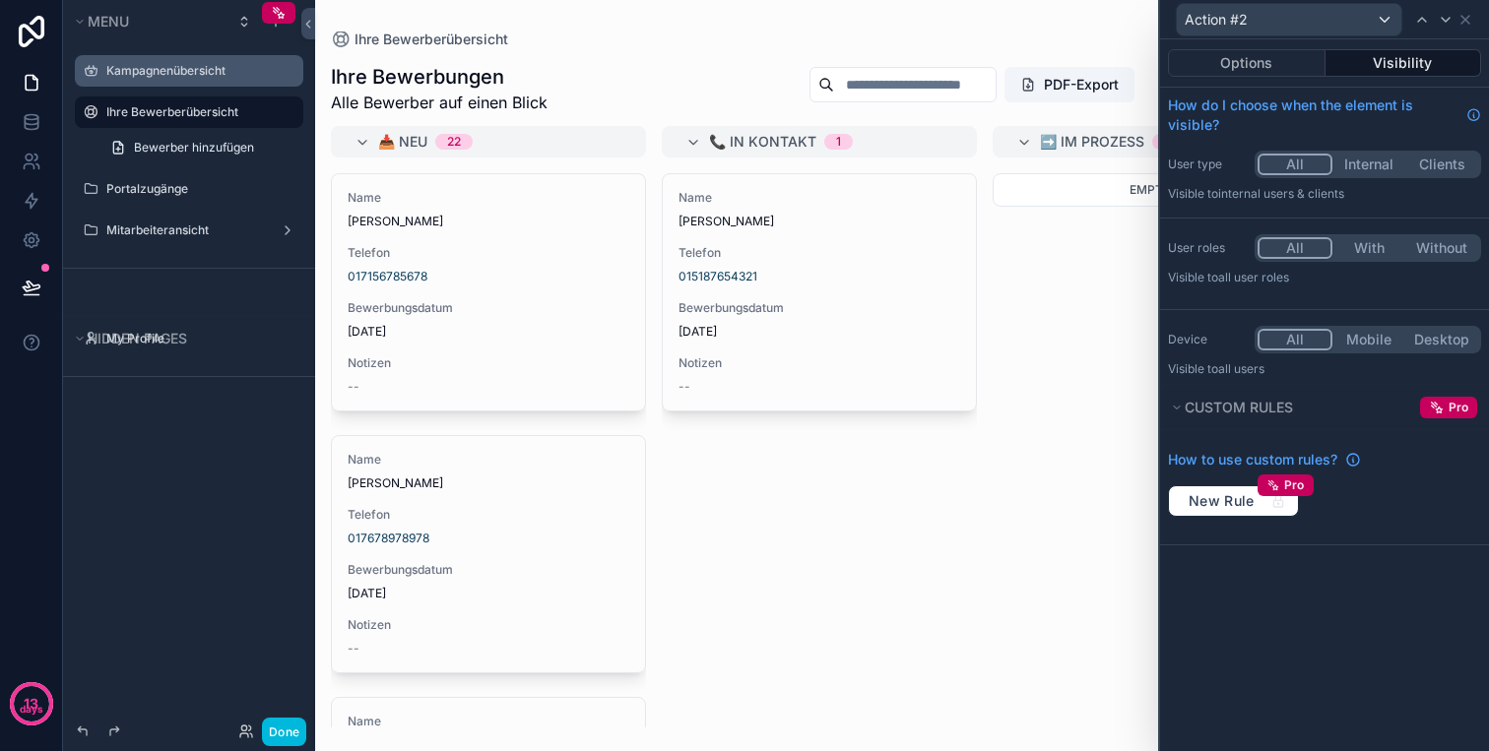
click at [1345, 603] on div "Options Visibility How do I choose when the element is visible? User type All I…" at bounding box center [1324, 395] width 329 height 712
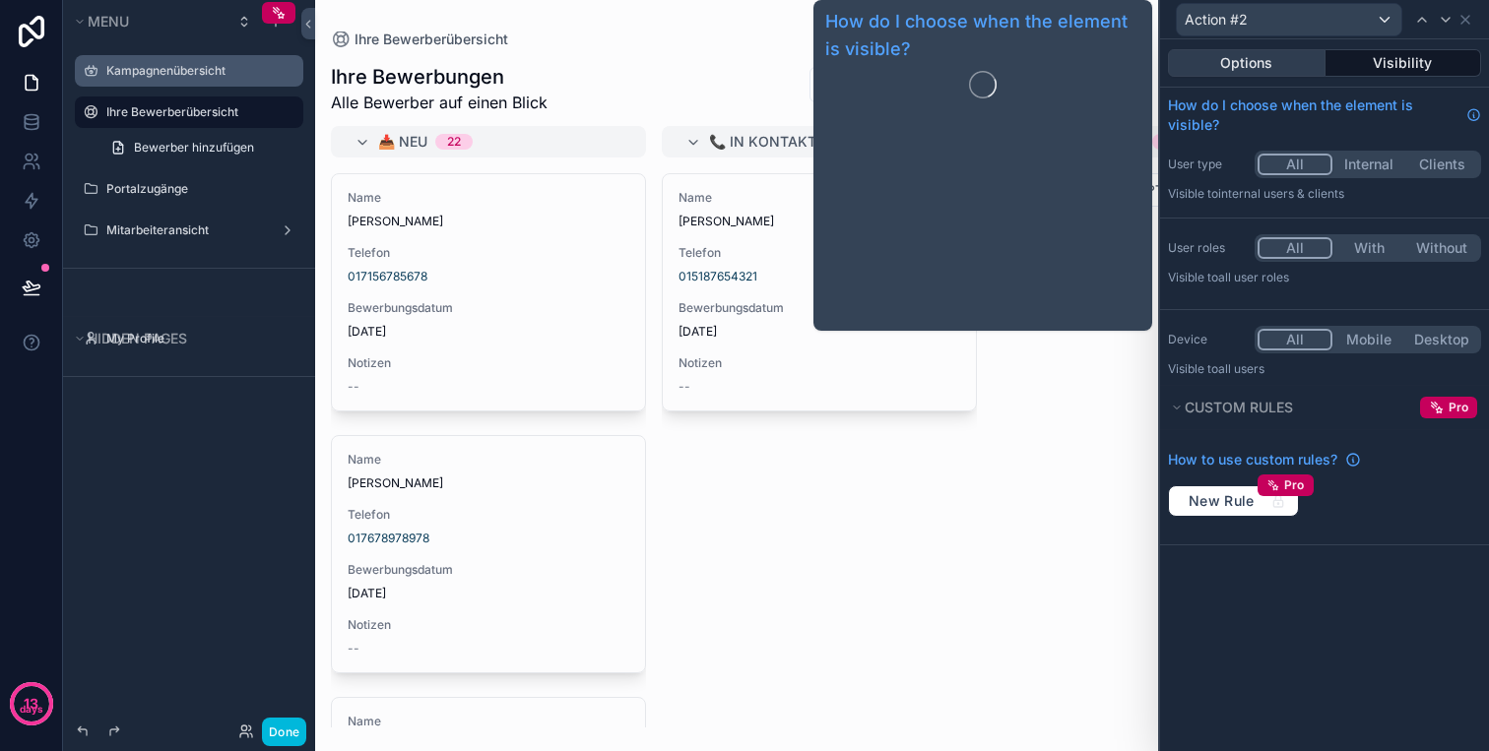
click at [1258, 61] on button "Options" at bounding box center [1247, 63] width 158 height 28
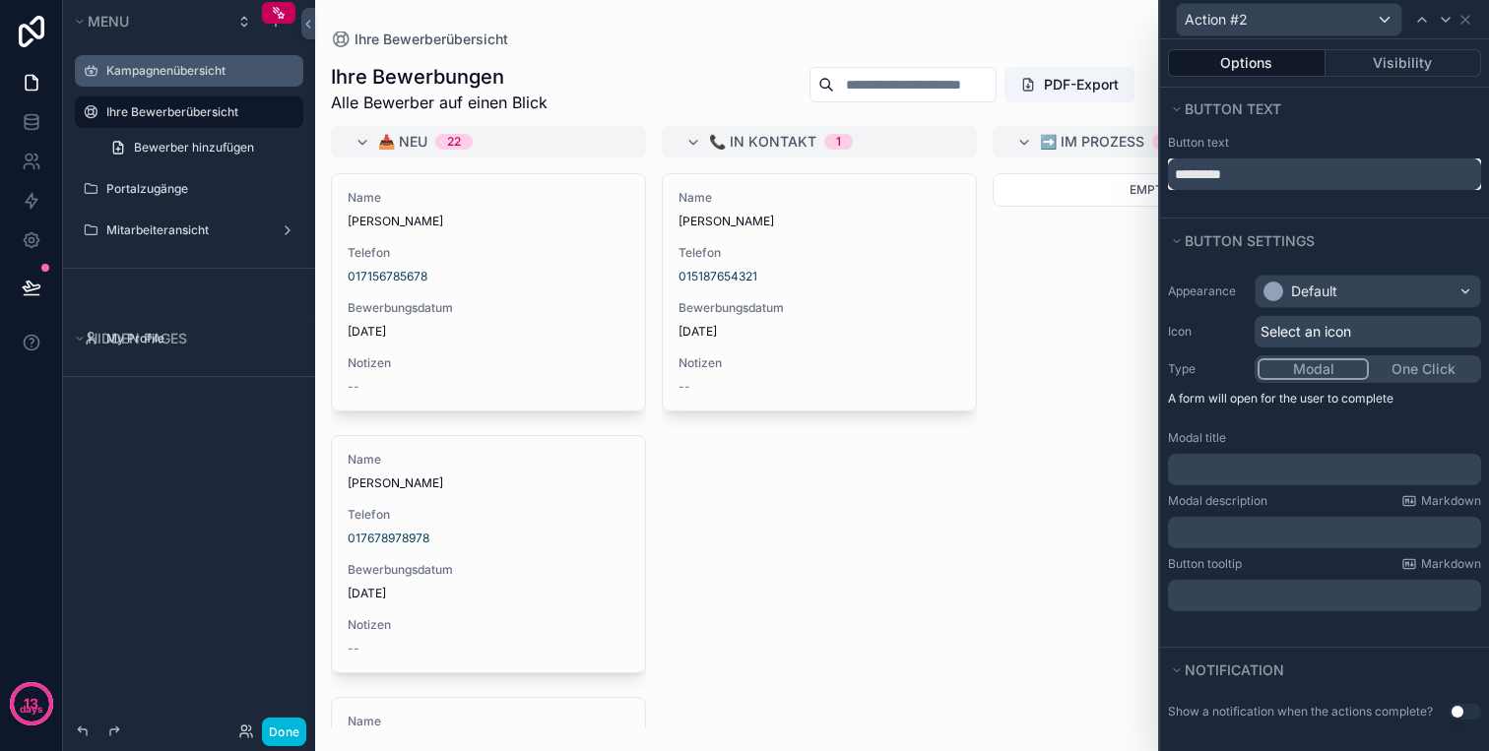
click at [1275, 181] on input "*********" at bounding box center [1324, 175] width 313 height 32
paste input "**********"
type input "**********"
click at [1328, 477] on p "﻿" at bounding box center [1325, 470] width 301 height 20
click at [1294, 525] on p "﻿" at bounding box center [1325, 533] width 301 height 20
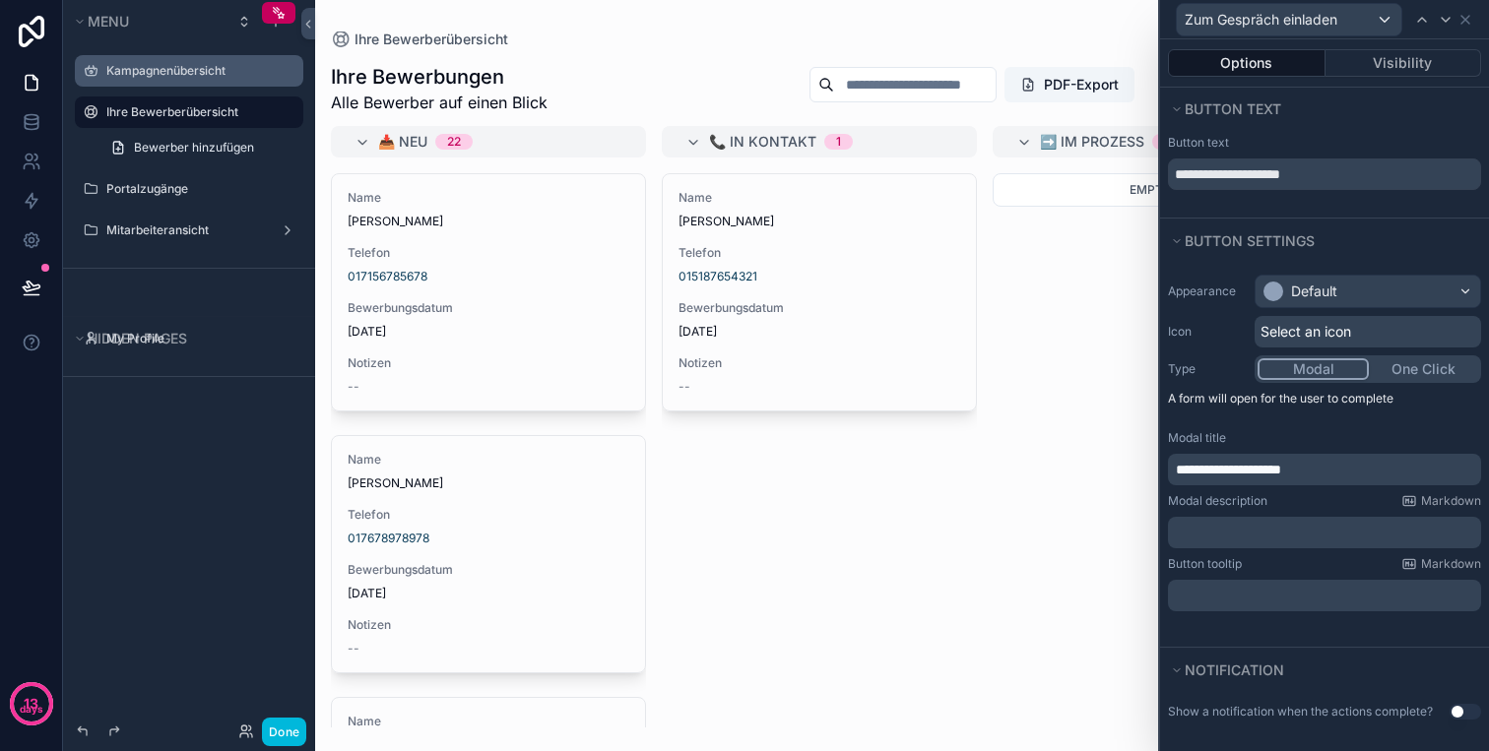
click at [1323, 552] on div "**********" at bounding box center [1324, 443] width 329 height 352
click at [1289, 533] on p "﻿" at bounding box center [1325, 533] width 301 height 20
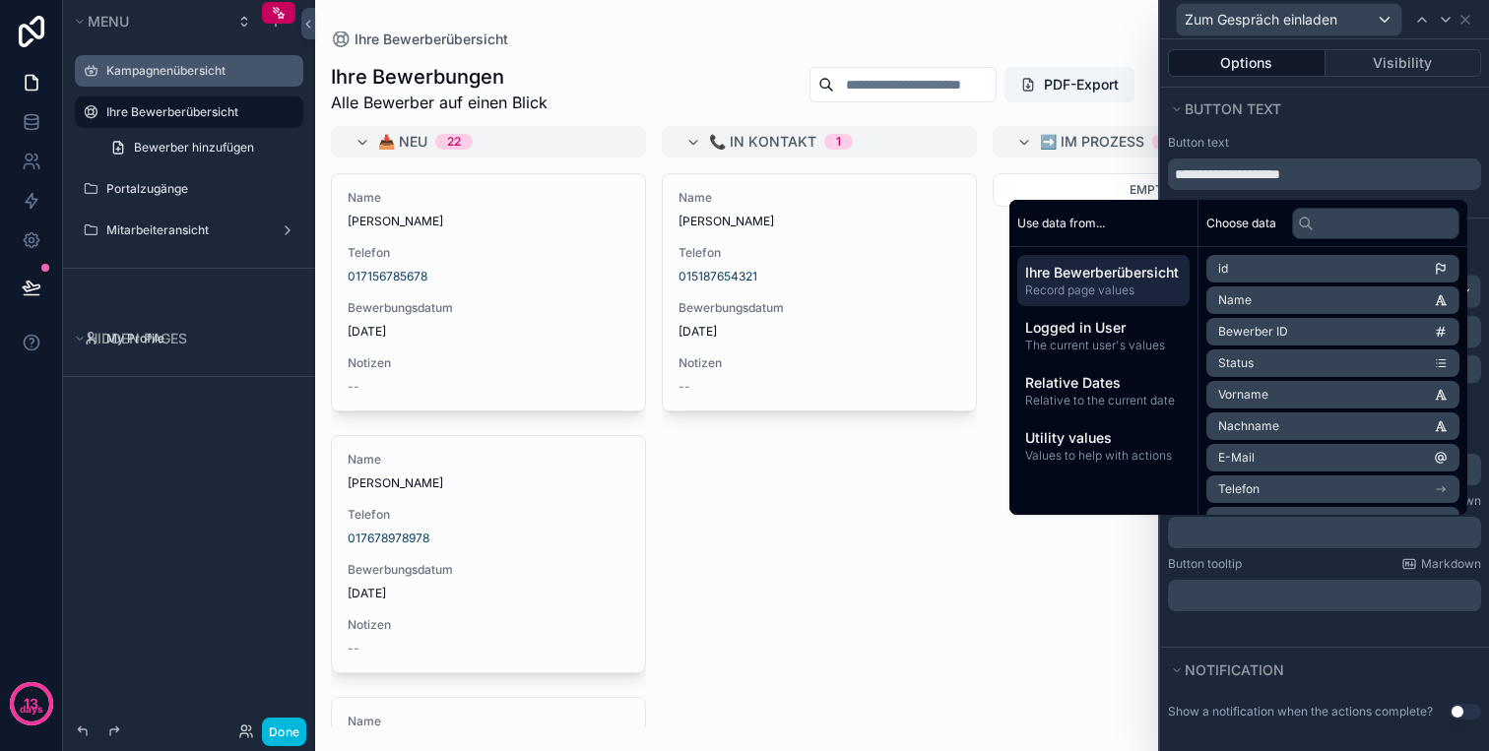
paste div "scrollable content"
click at [1196, 533] on span "**********" at bounding box center [1227, 533] width 105 height 14
click at [1186, 590] on p "﻿" at bounding box center [1325, 596] width 301 height 20
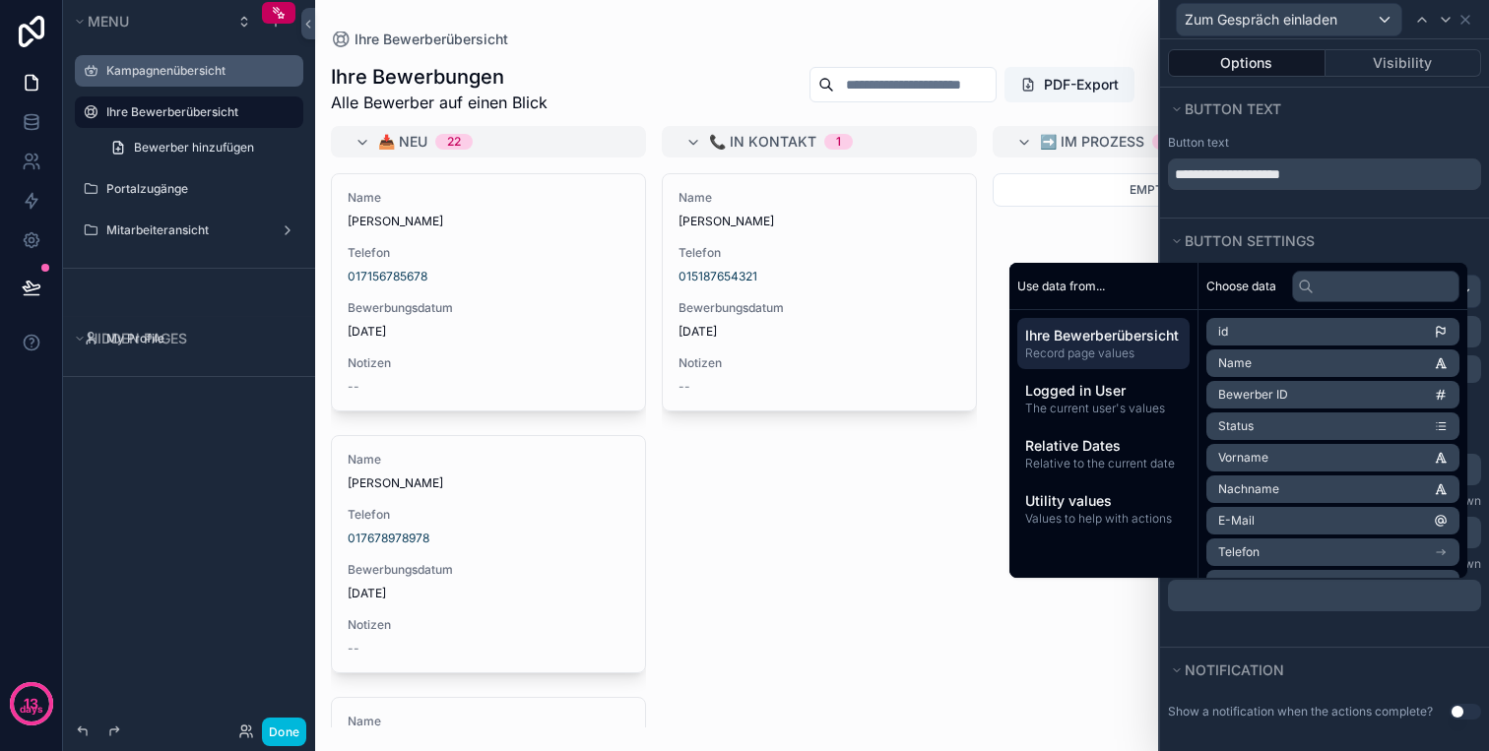
click at [1251, 596] on p "﻿" at bounding box center [1325, 596] width 301 height 20
click at [1287, 607] on div "﻿" at bounding box center [1324, 596] width 313 height 32
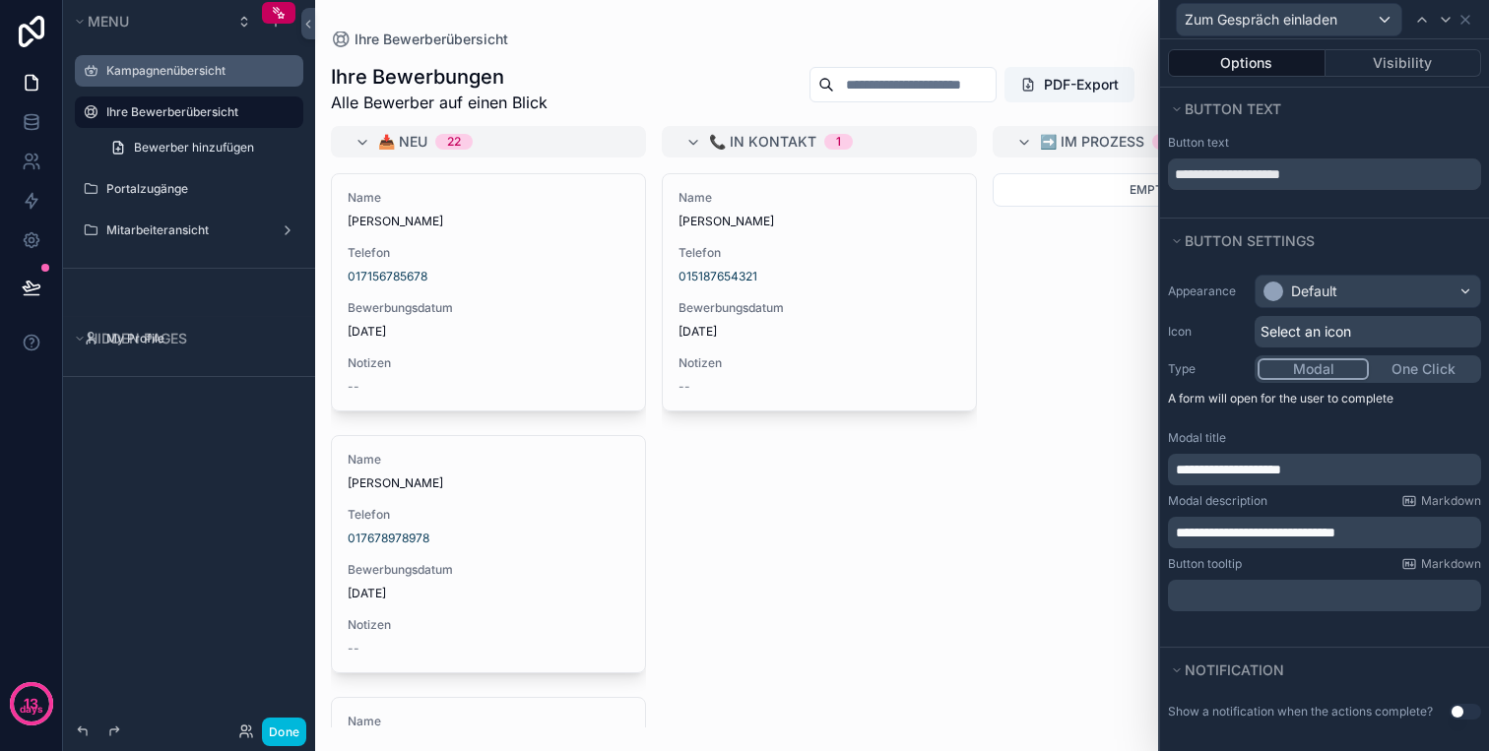
click at [1329, 526] on span "**********" at bounding box center [1254, 533] width 159 height 14
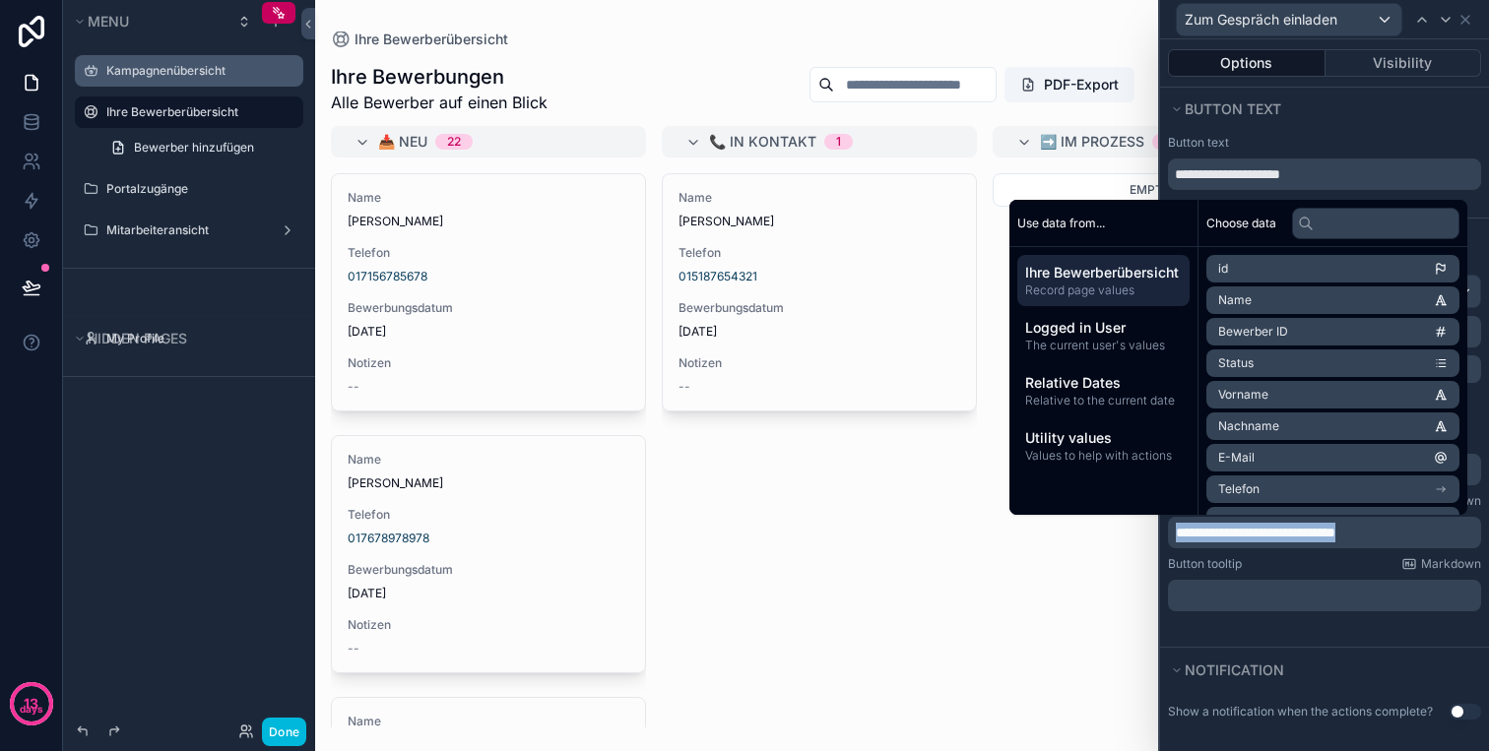
copy span "**********"
click at [1284, 593] on p "﻿" at bounding box center [1325, 596] width 301 height 20
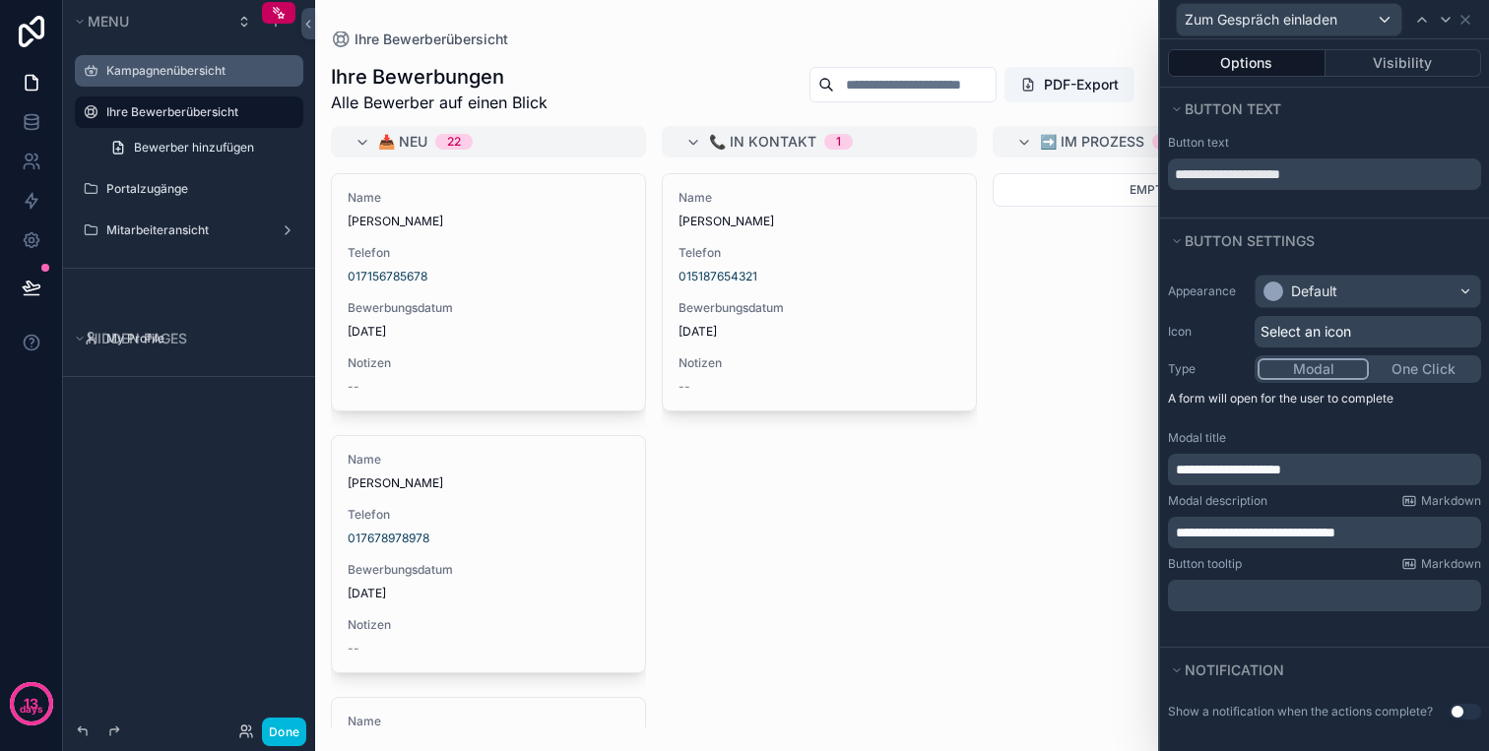
click at [1335, 652] on div "Notification" at bounding box center [1324, 670] width 329 height 44
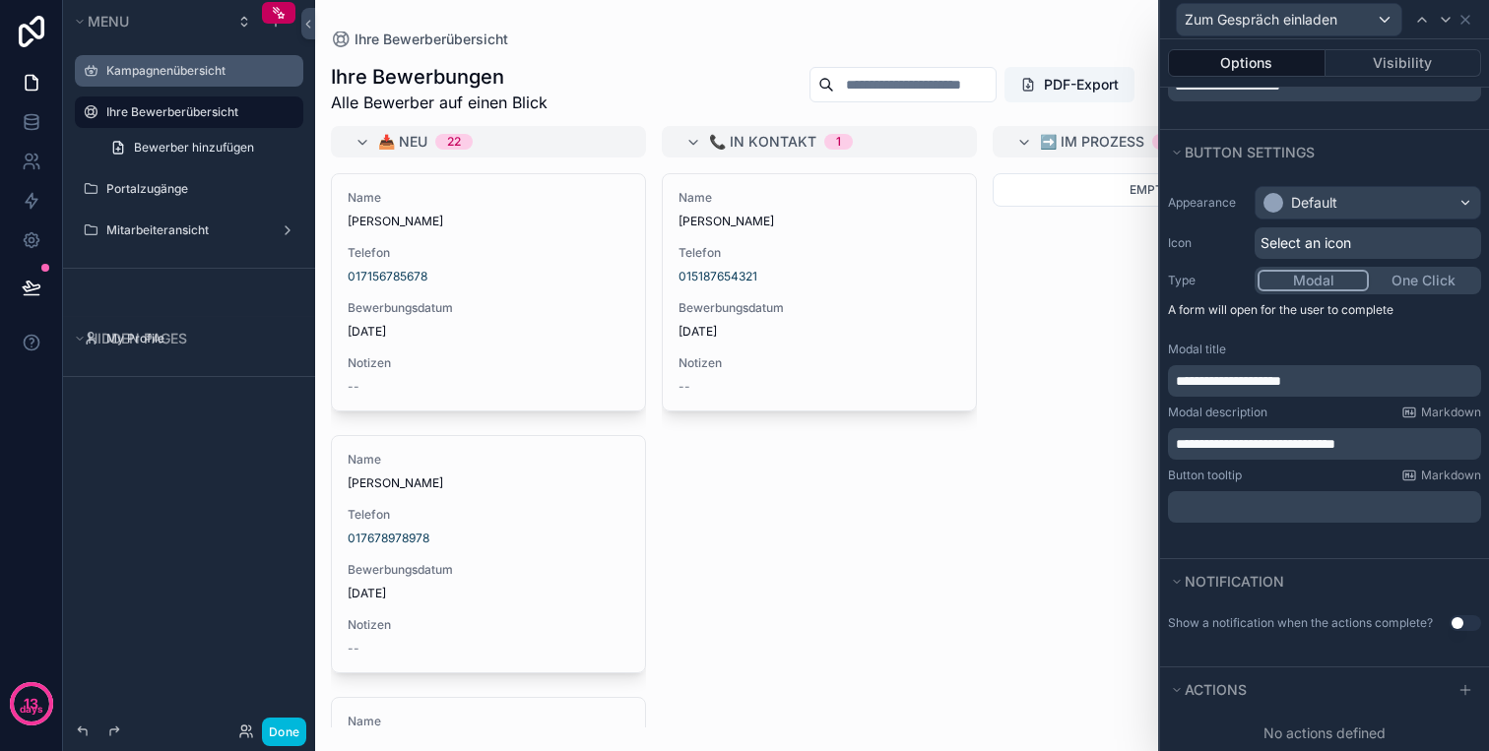
scroll to position [109, 0]
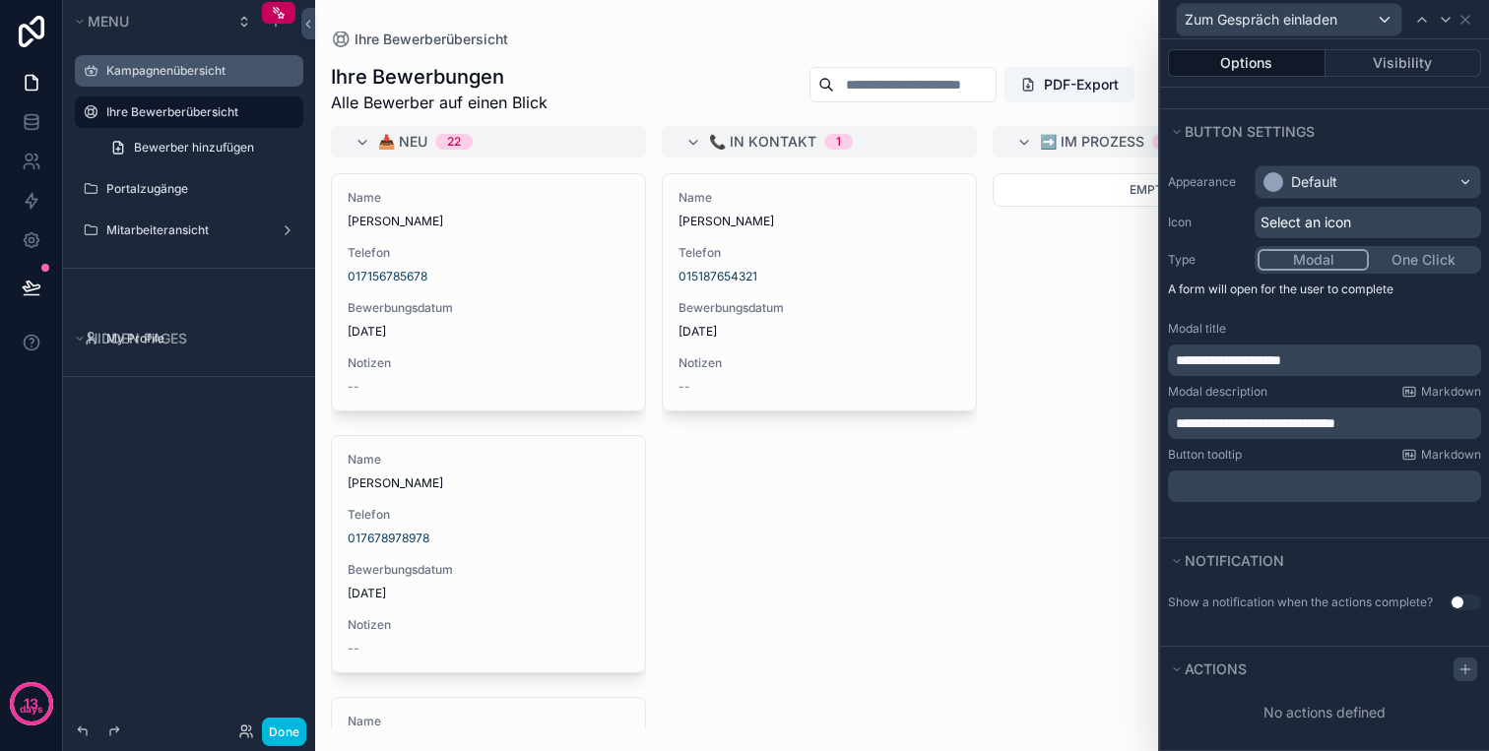
click at [1466, 675] on icon at bounding box center [1465, 670] width 16 height 16
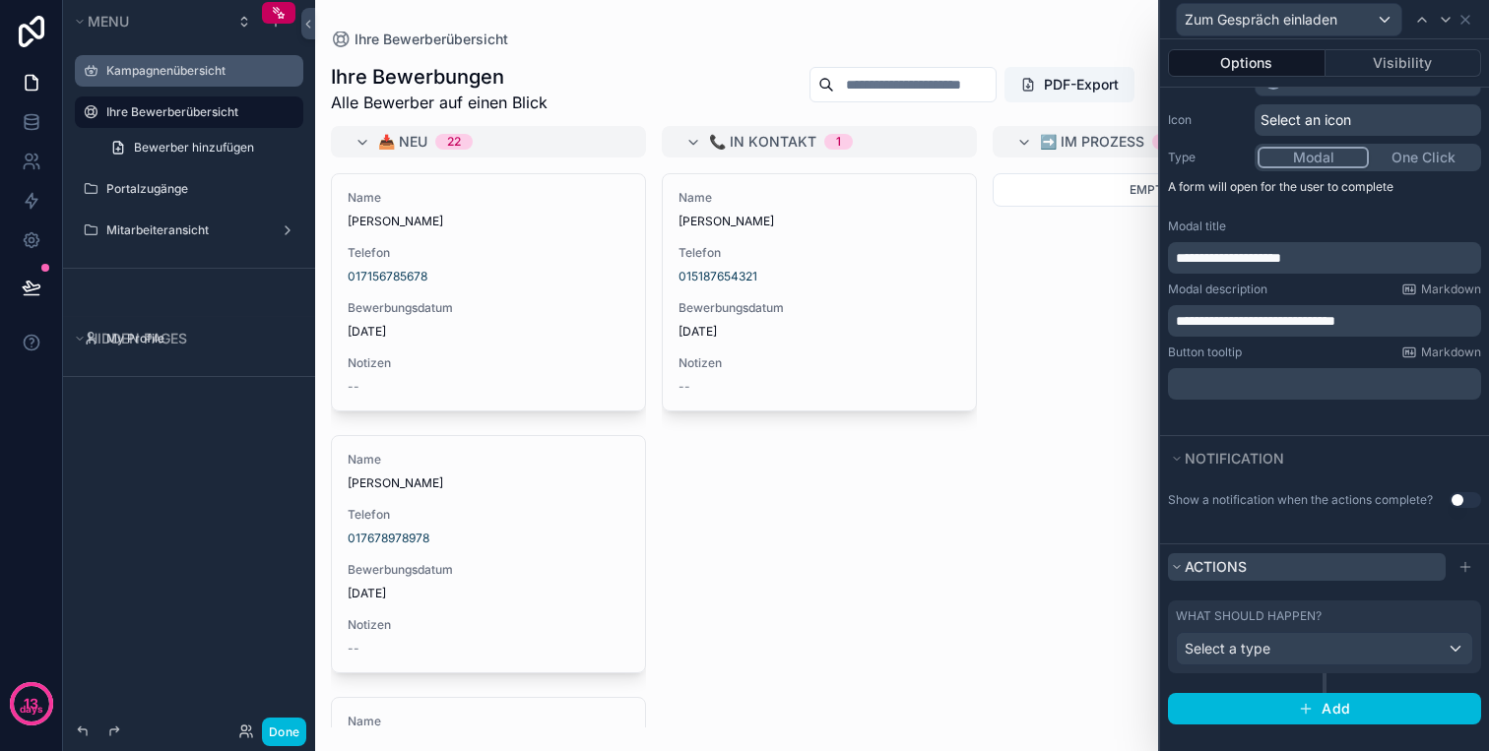
scroll to position [213, 0]
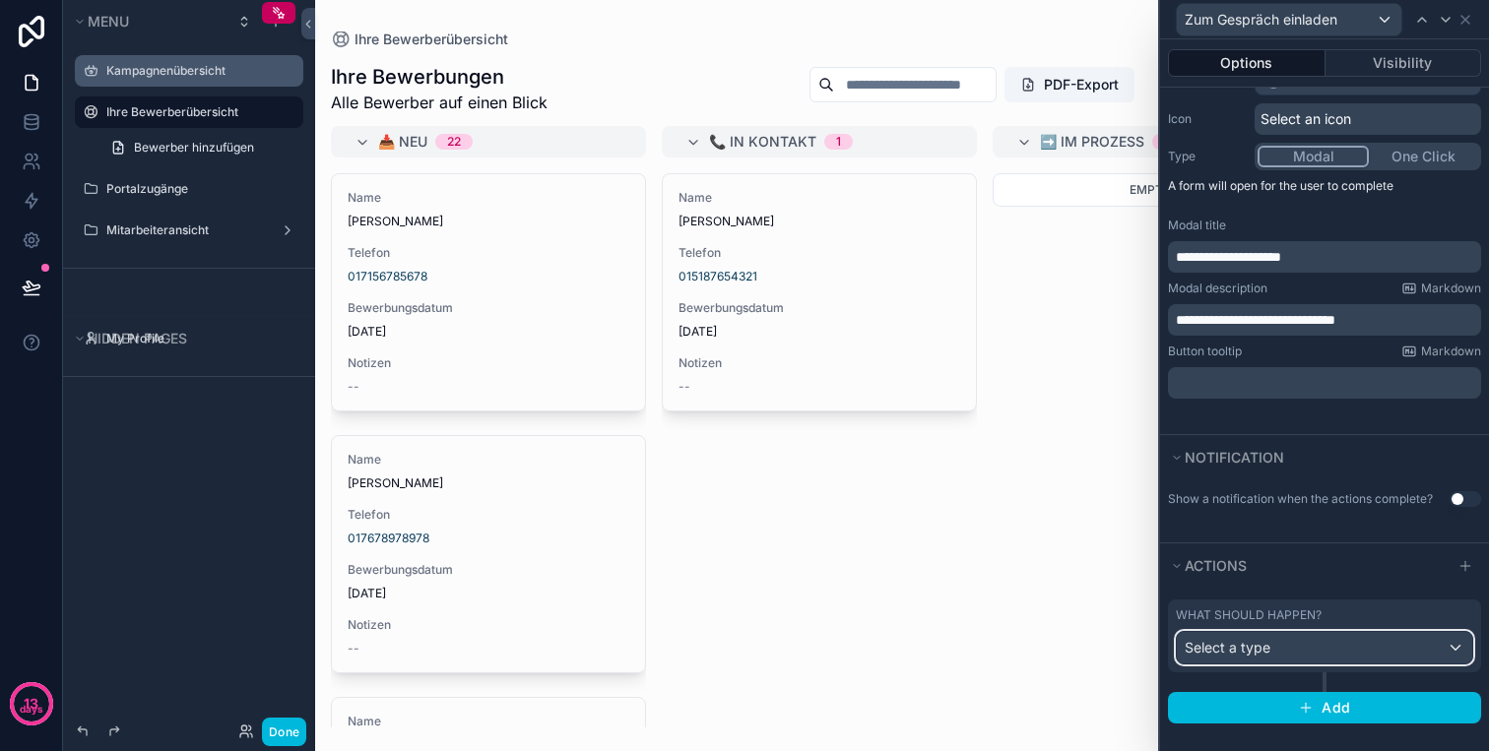
click at [1419, 650] on div "Select a type" at bounding box center [1323, 648] width 295 height 32
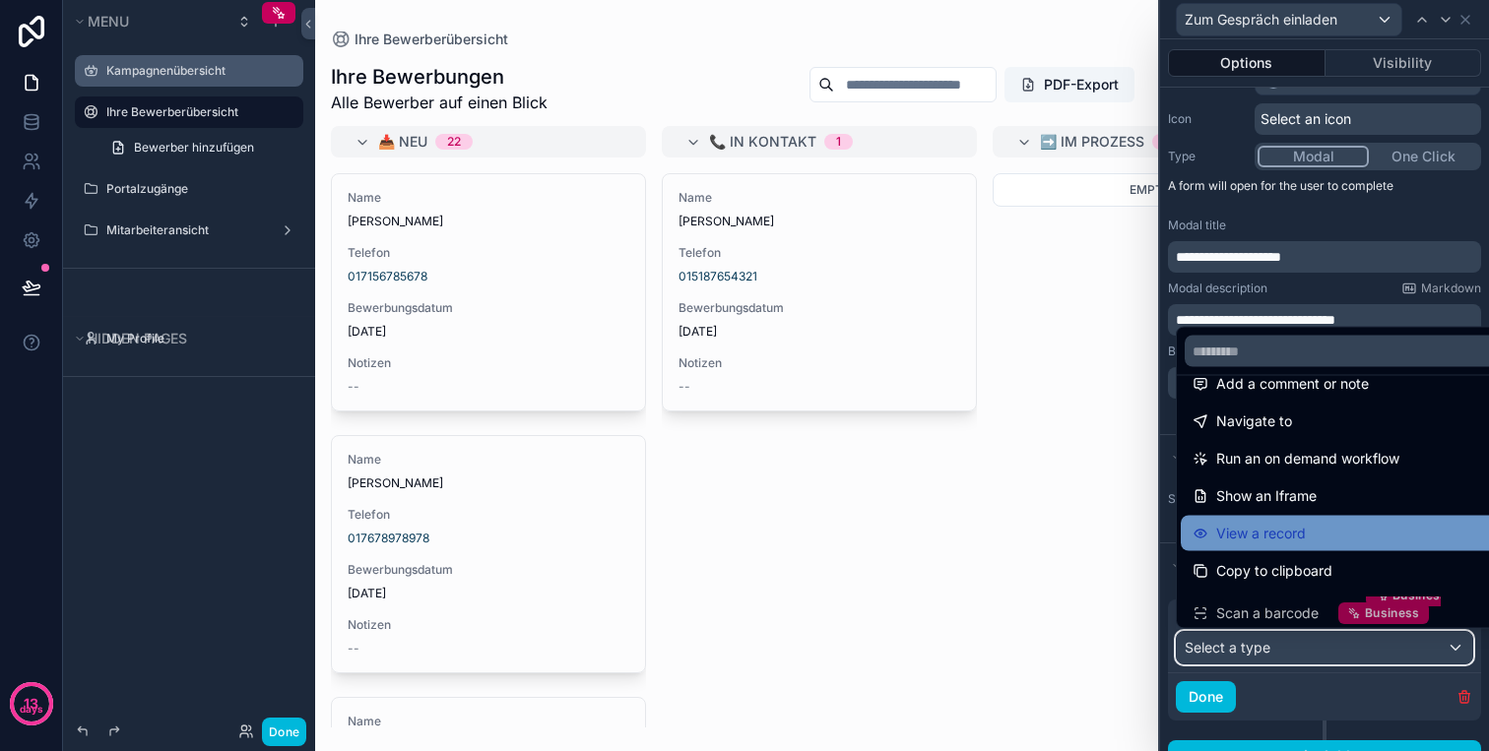
scroll to position [0, 0]
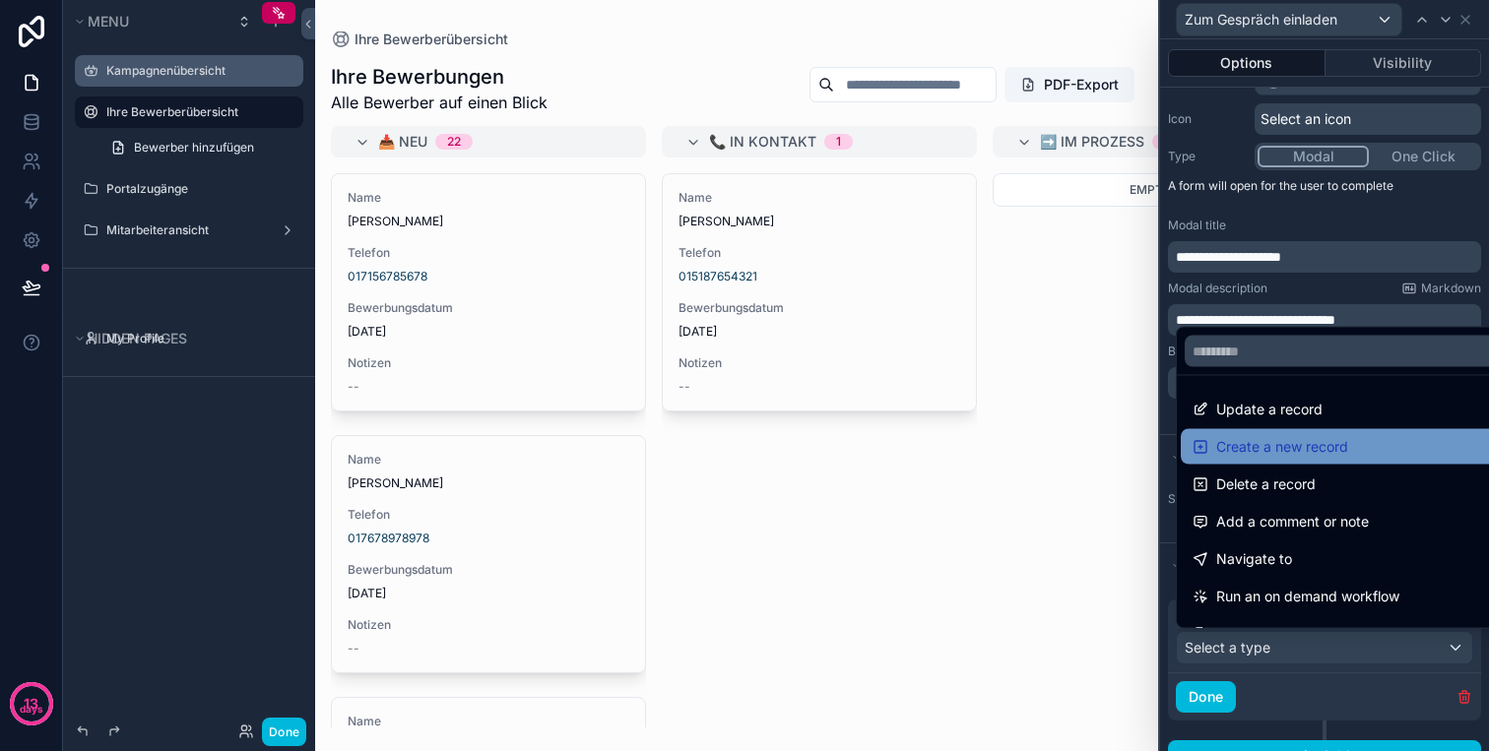
click at [1311, 447] on span "Create a new record" at bounding box center [1282, 447] width 132 height 24
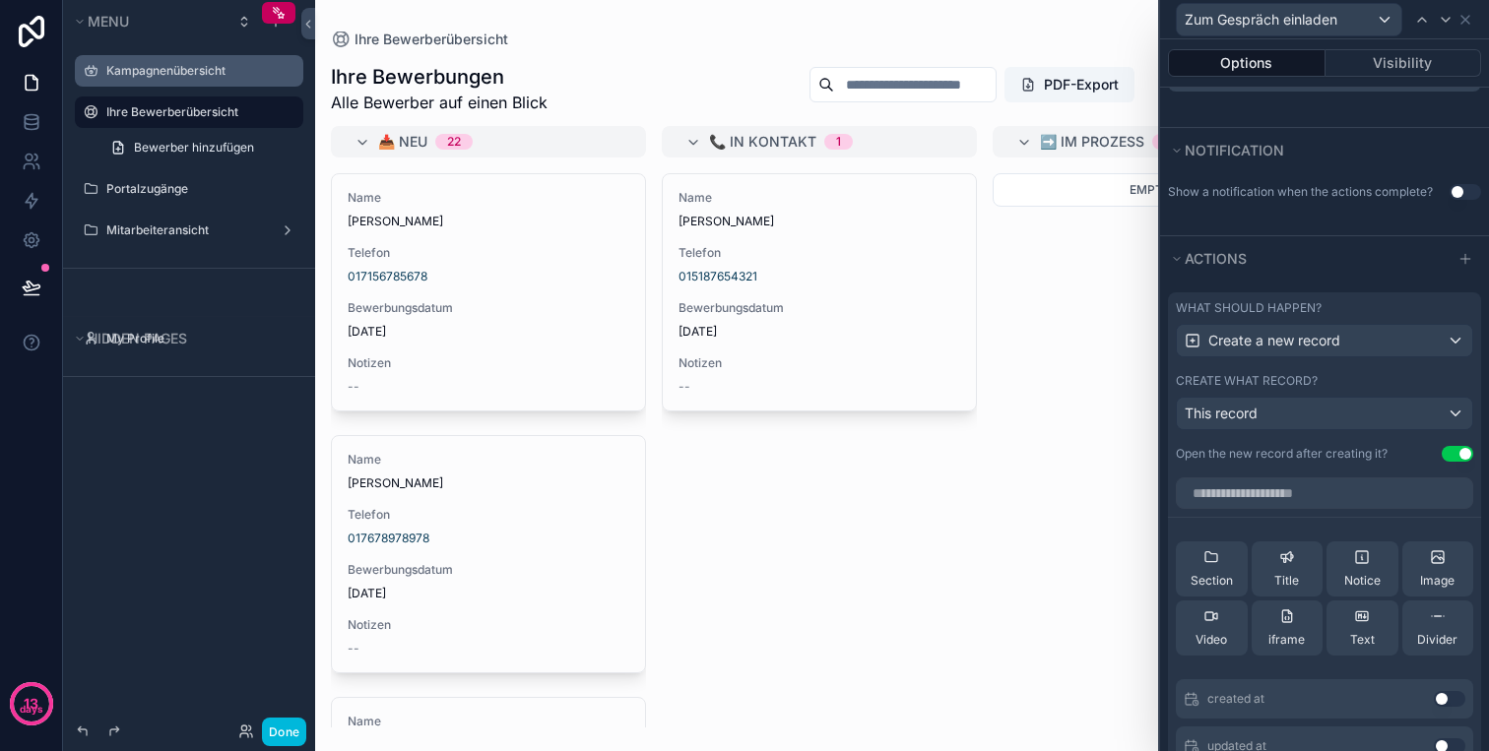
scroll to position [575, 0]
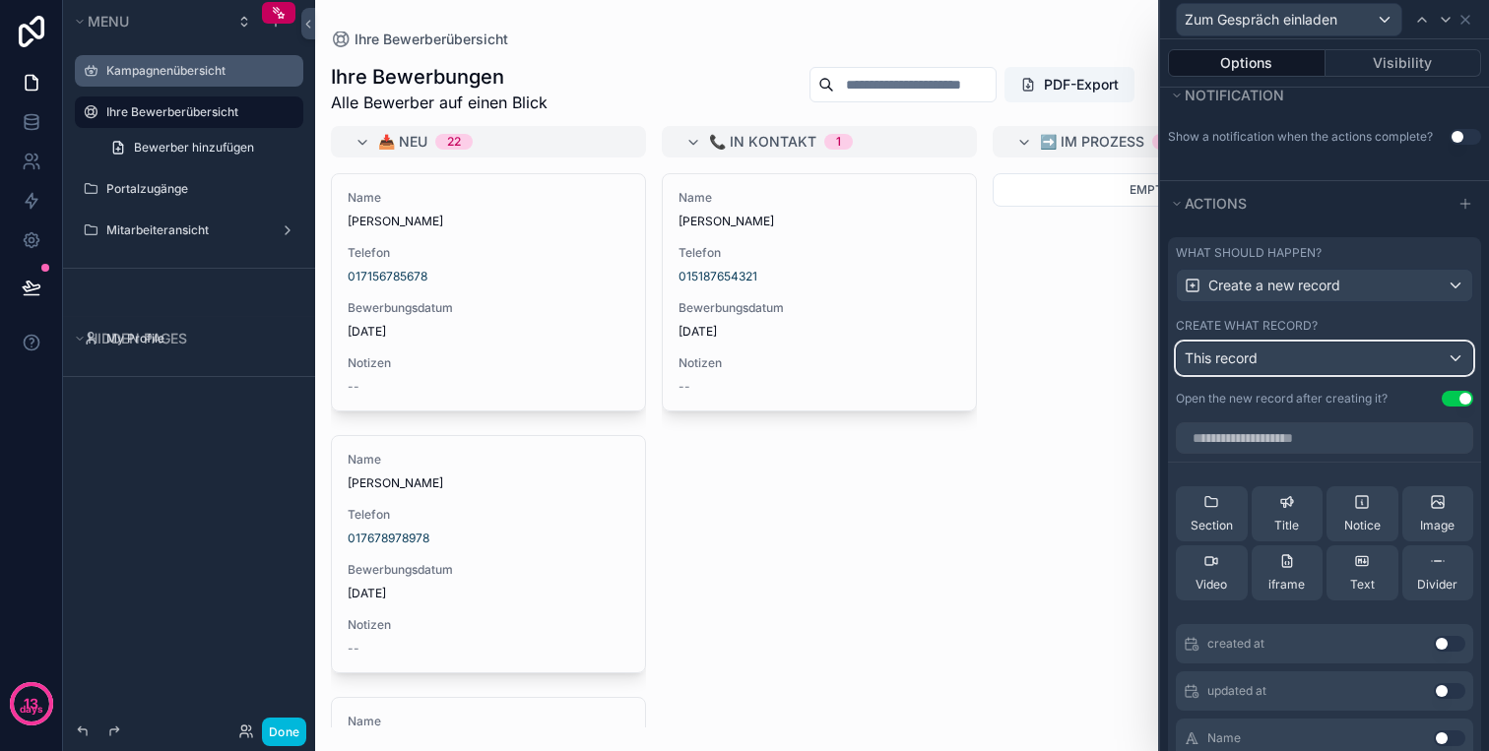
click at [1306, 353] on div "This record" at bounding box center [1323, 359] width 295 height 32
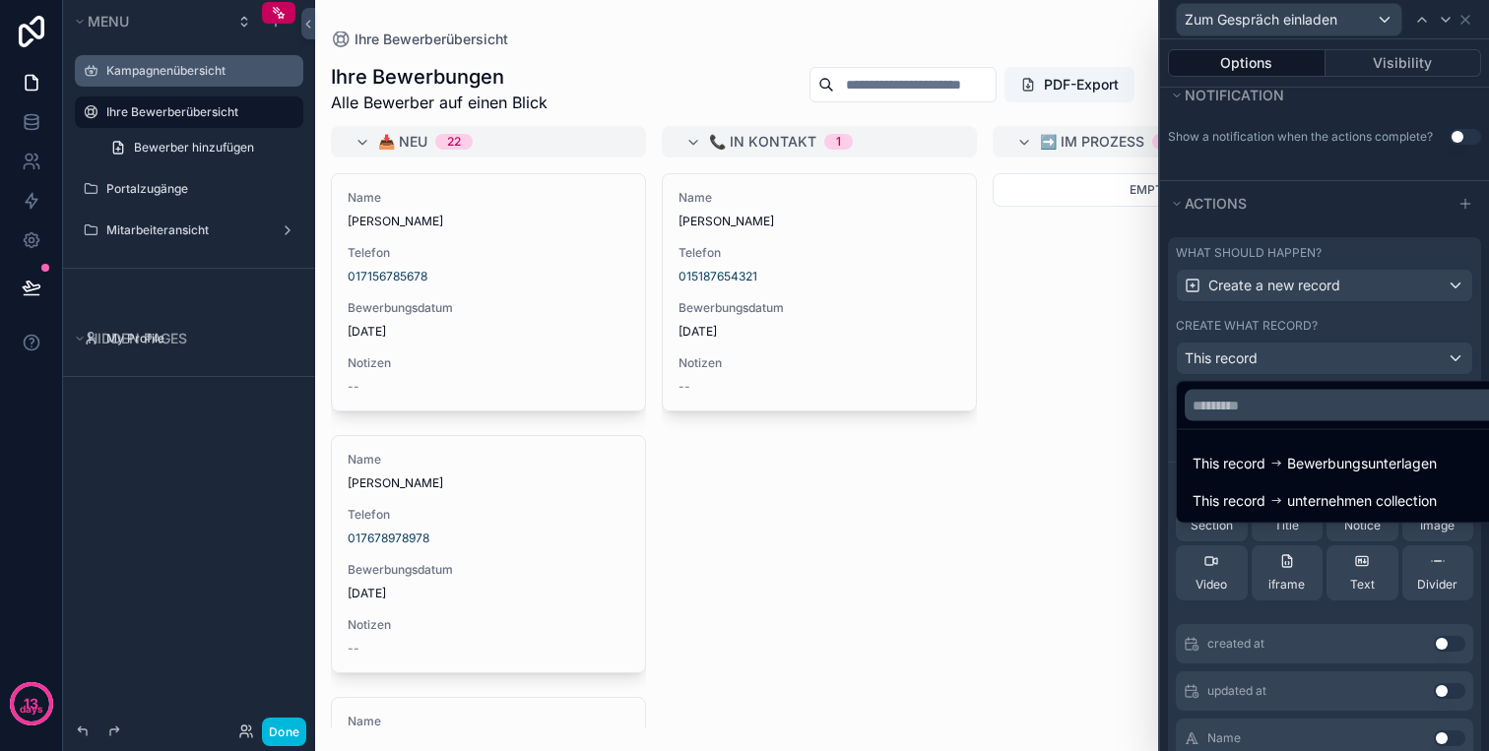
click at [1293, 358] on div at bounding box center [1324, 375] width 329 height 751
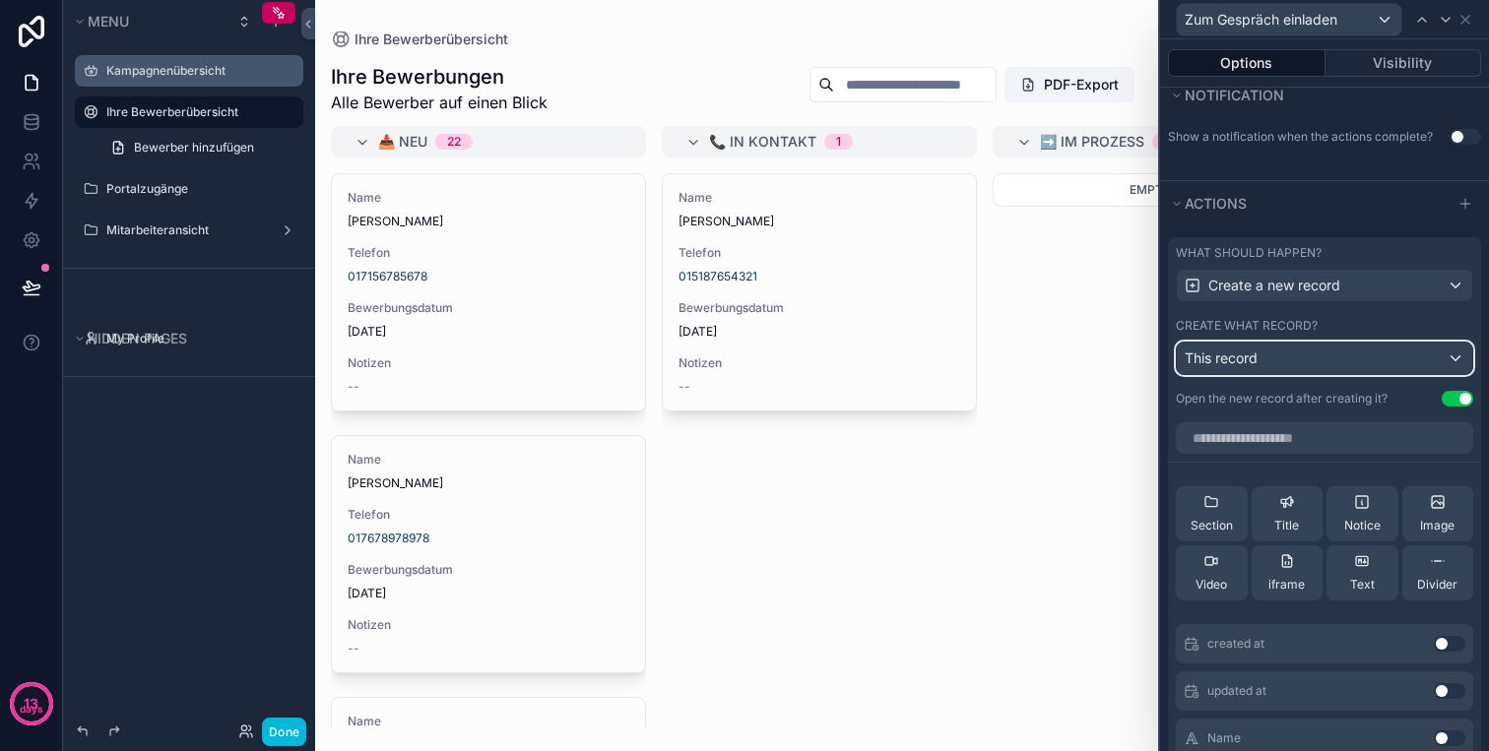
click at [1302, 353] on div "This record" at bounding box center [1323, 359] width 295 height 32
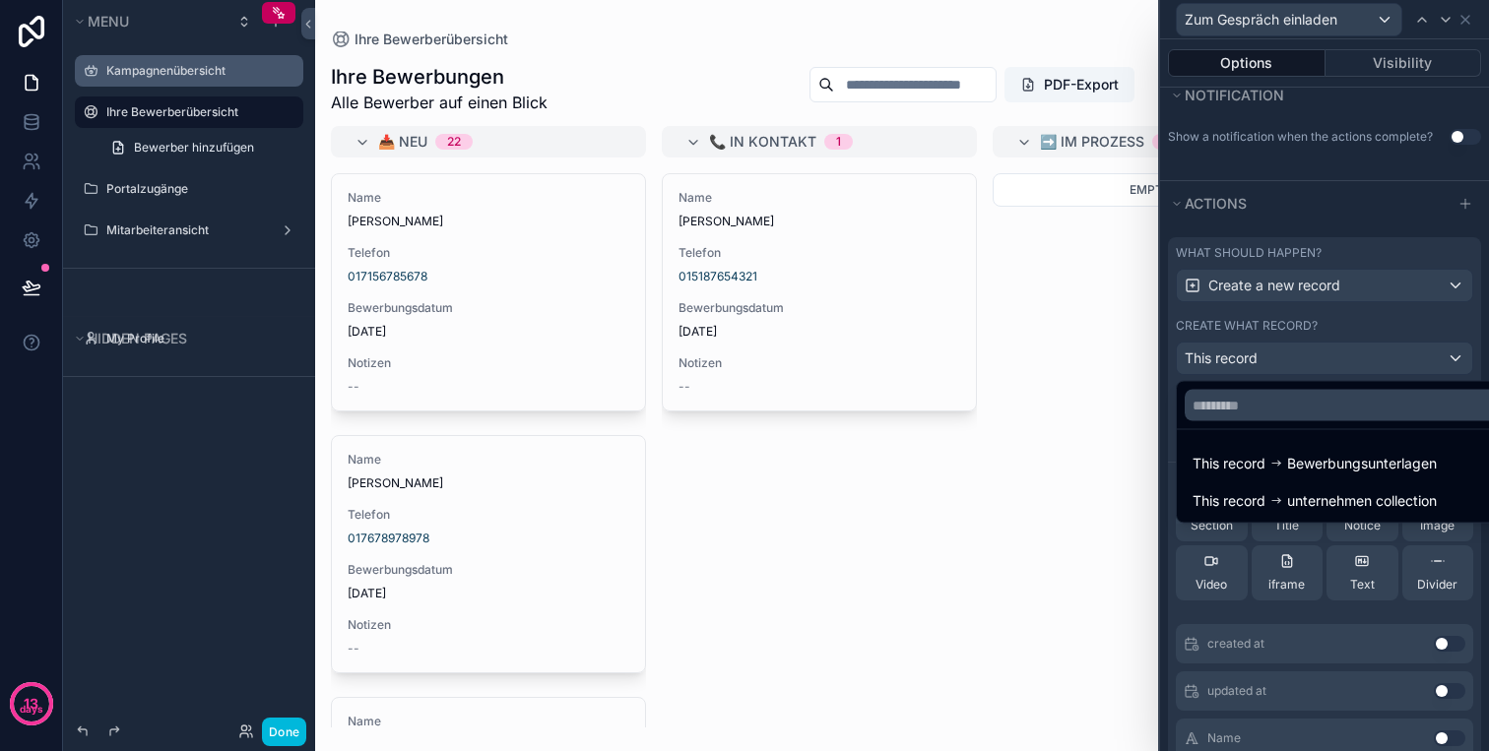
click at [1302, 353] on div at bounding box center [1324, 375] width 329 height 751
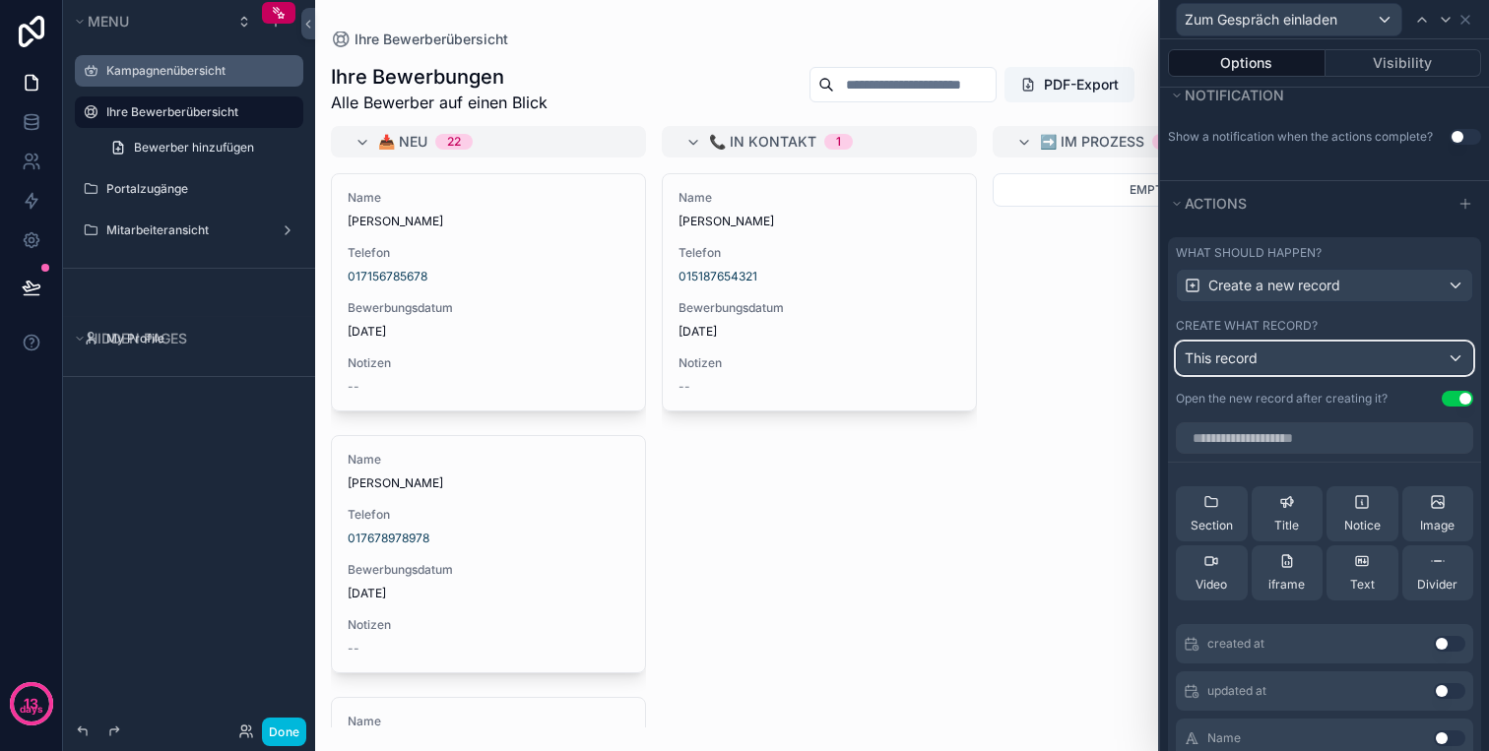
click at [1337, 352] on div "This record" at bounding box center [1323, 359] width 295 height 32
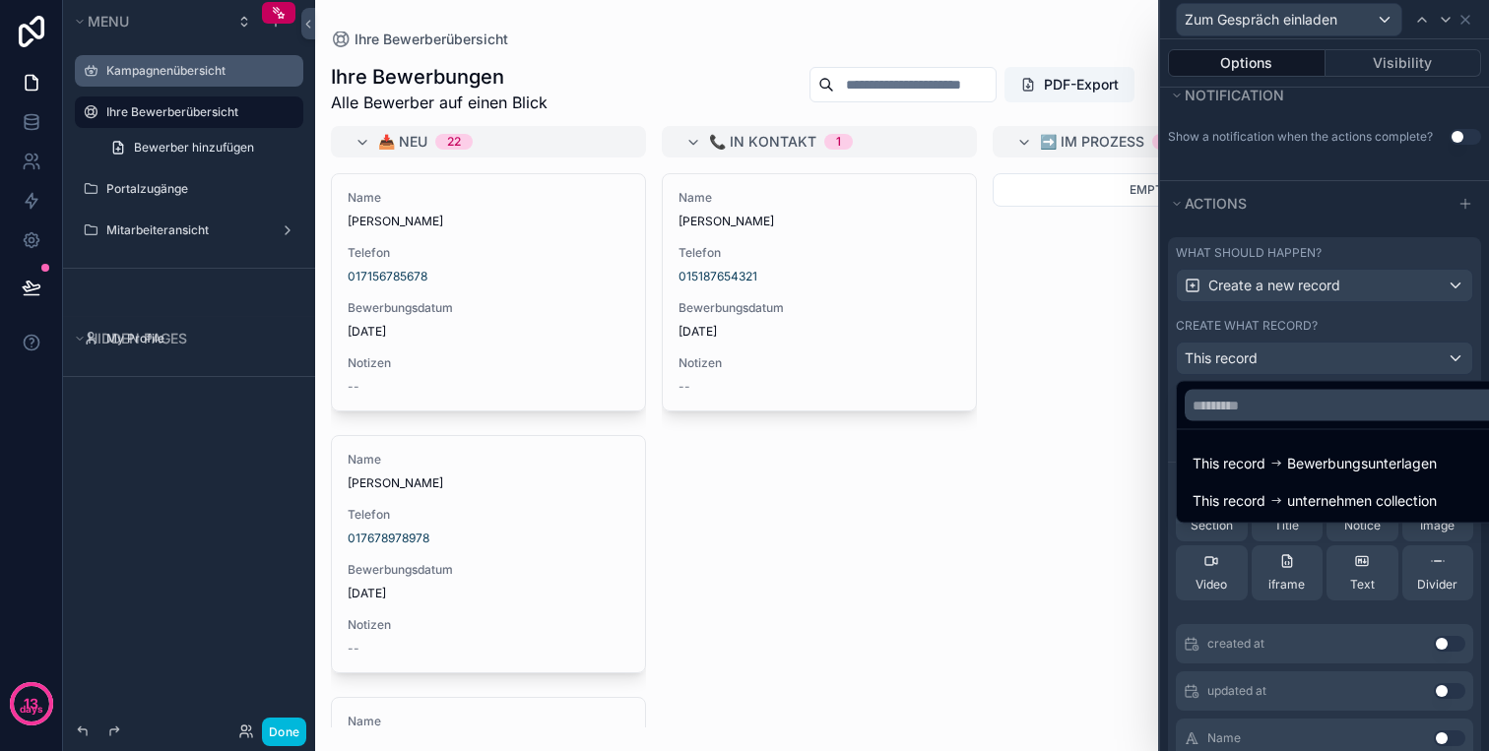
click at [1337, 352] on div at bounding box center [1324, 375] width 329 height 751
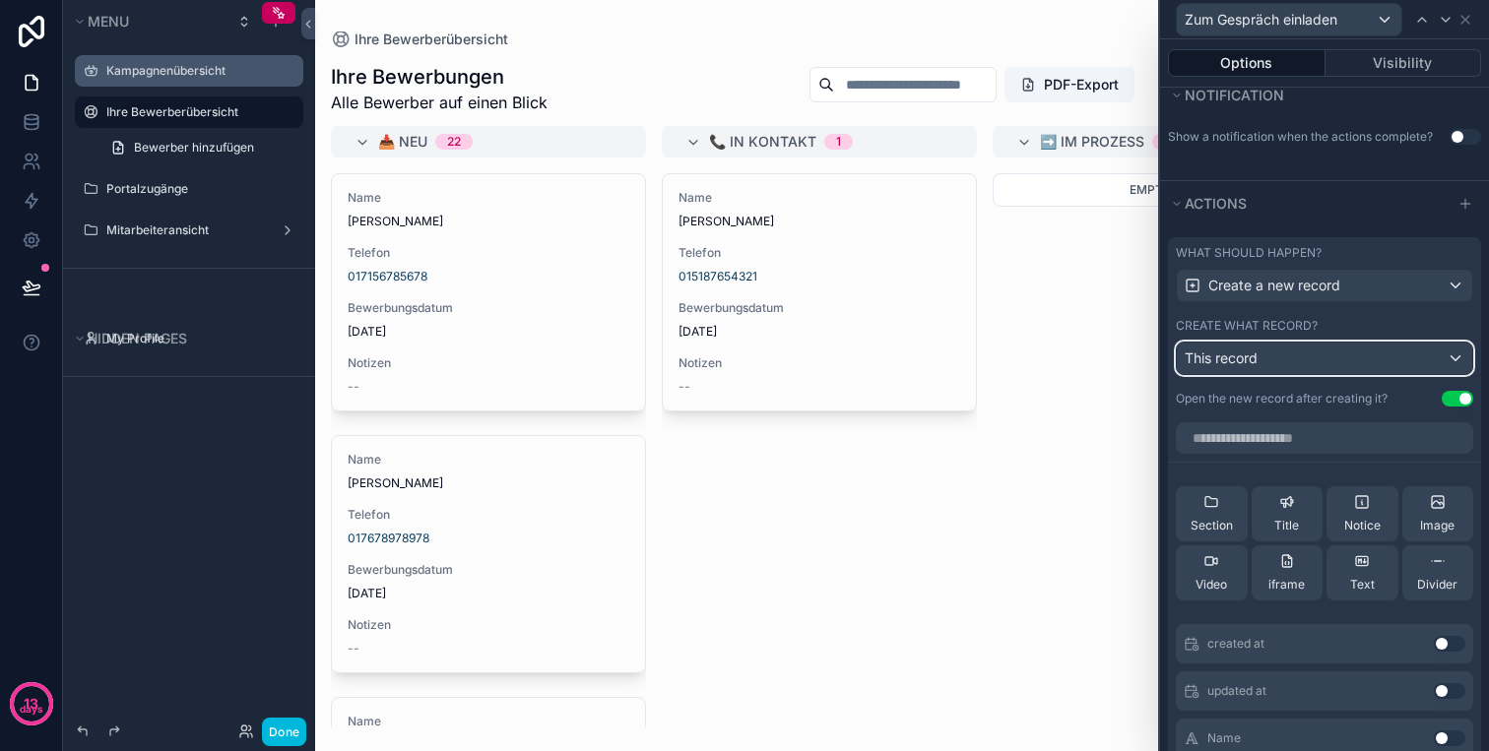
click at [1312, 342] on button "This record" at bounding box center [1323, 358] width 297 height 33
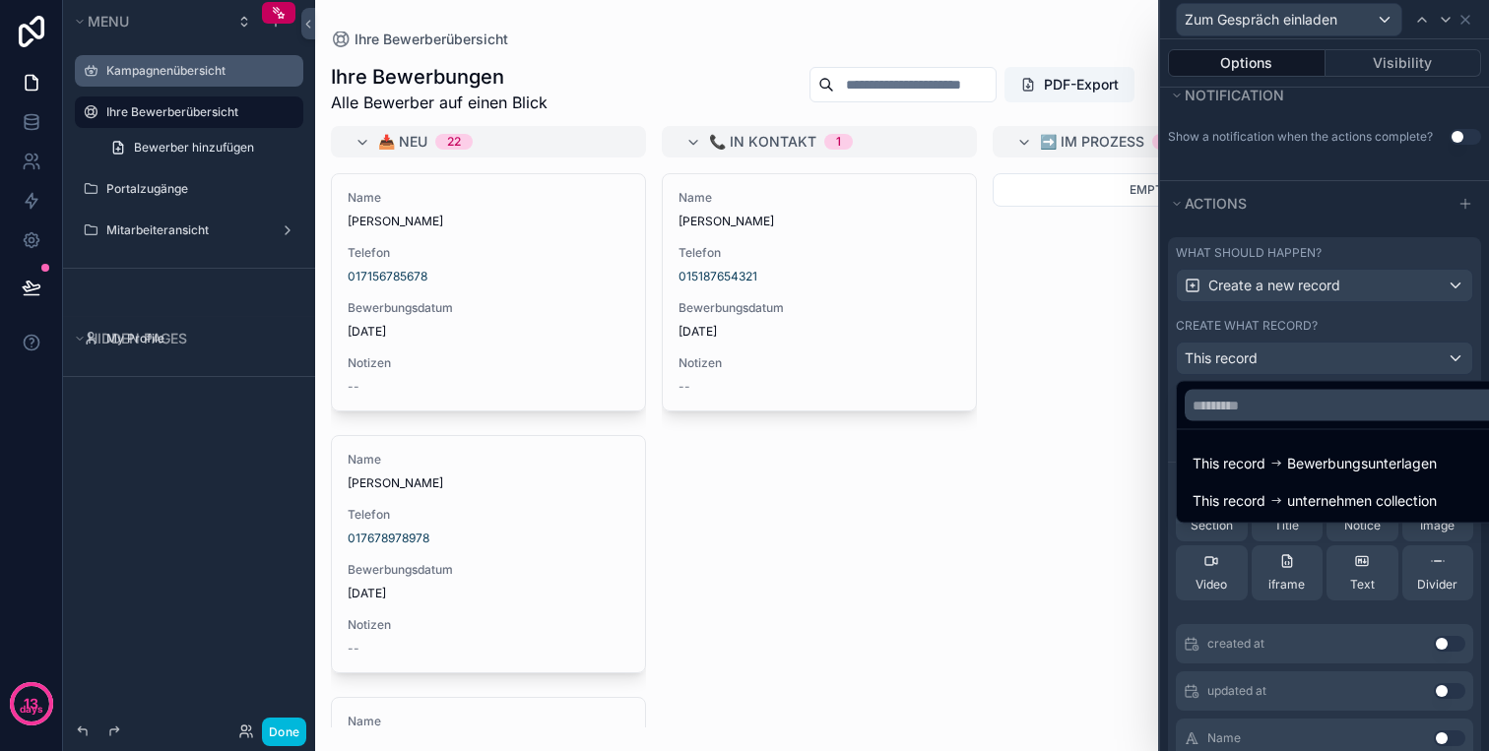
click at [1318, 347] on div at bounding box center [1324, 375] width 329 height 751
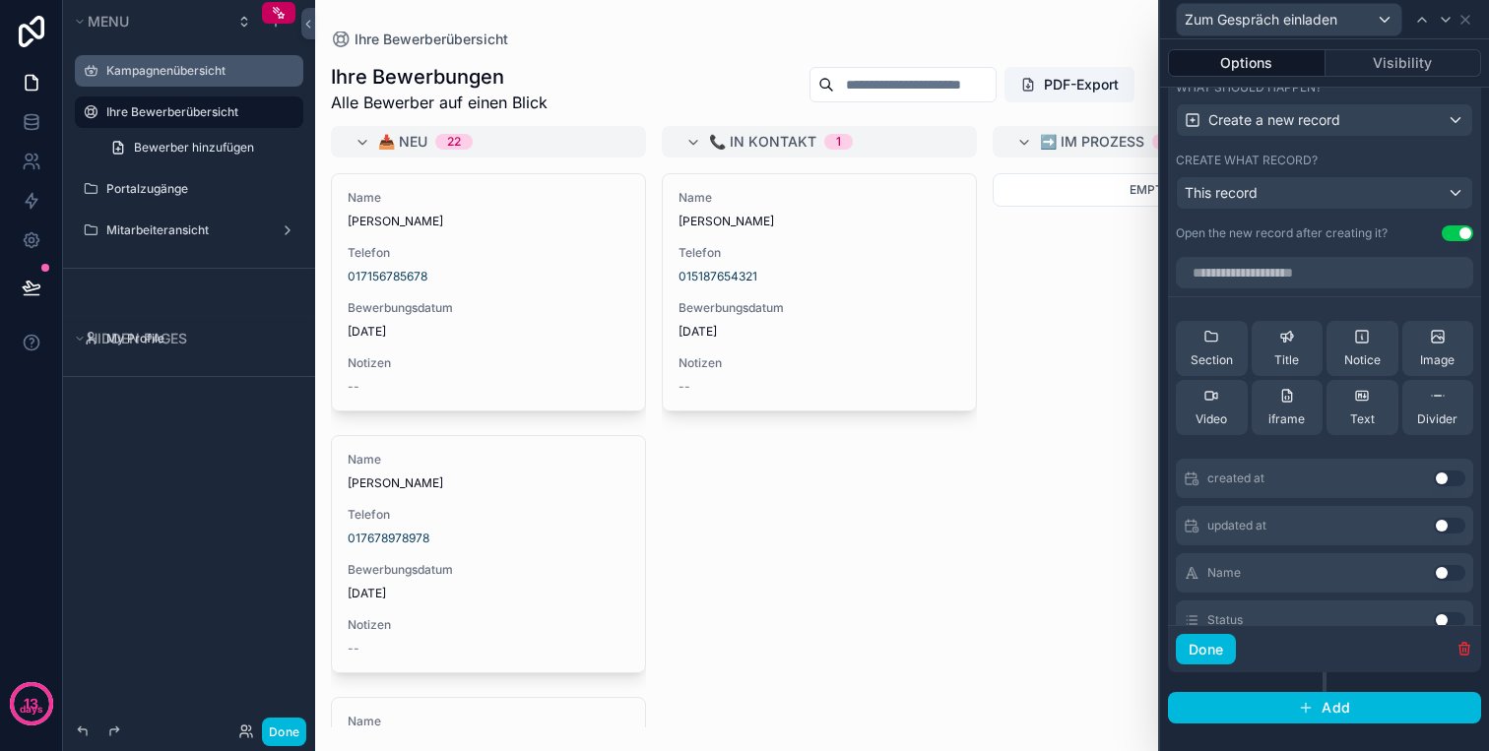
scroll to position [0, 0]
click at [1462, 647] on icon "button" at bounding box center [1464, 649] width 16 height 16
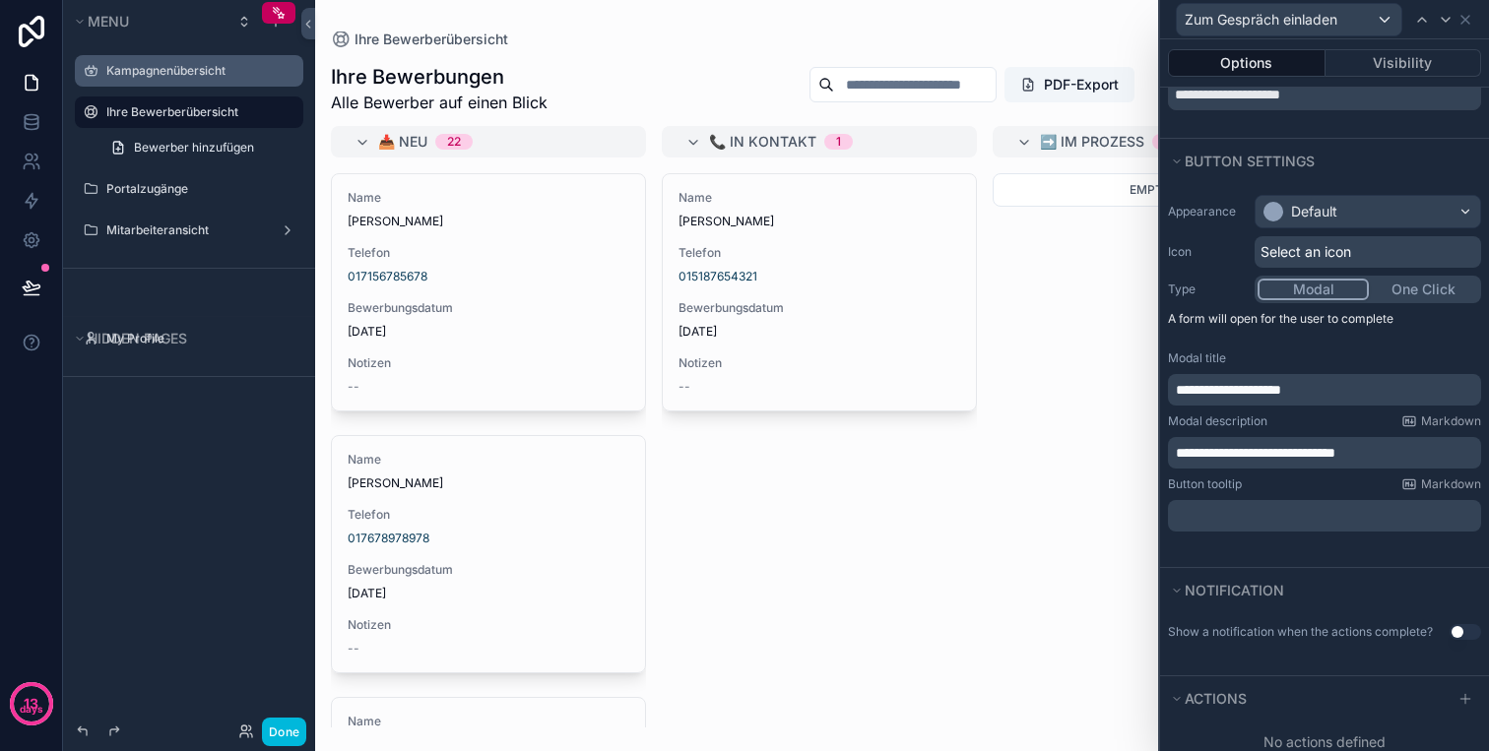
scroll to position [76, 0]
click at [1413, 294] on button "One Click" at bounding box center [1422, 294] width 109 height 22
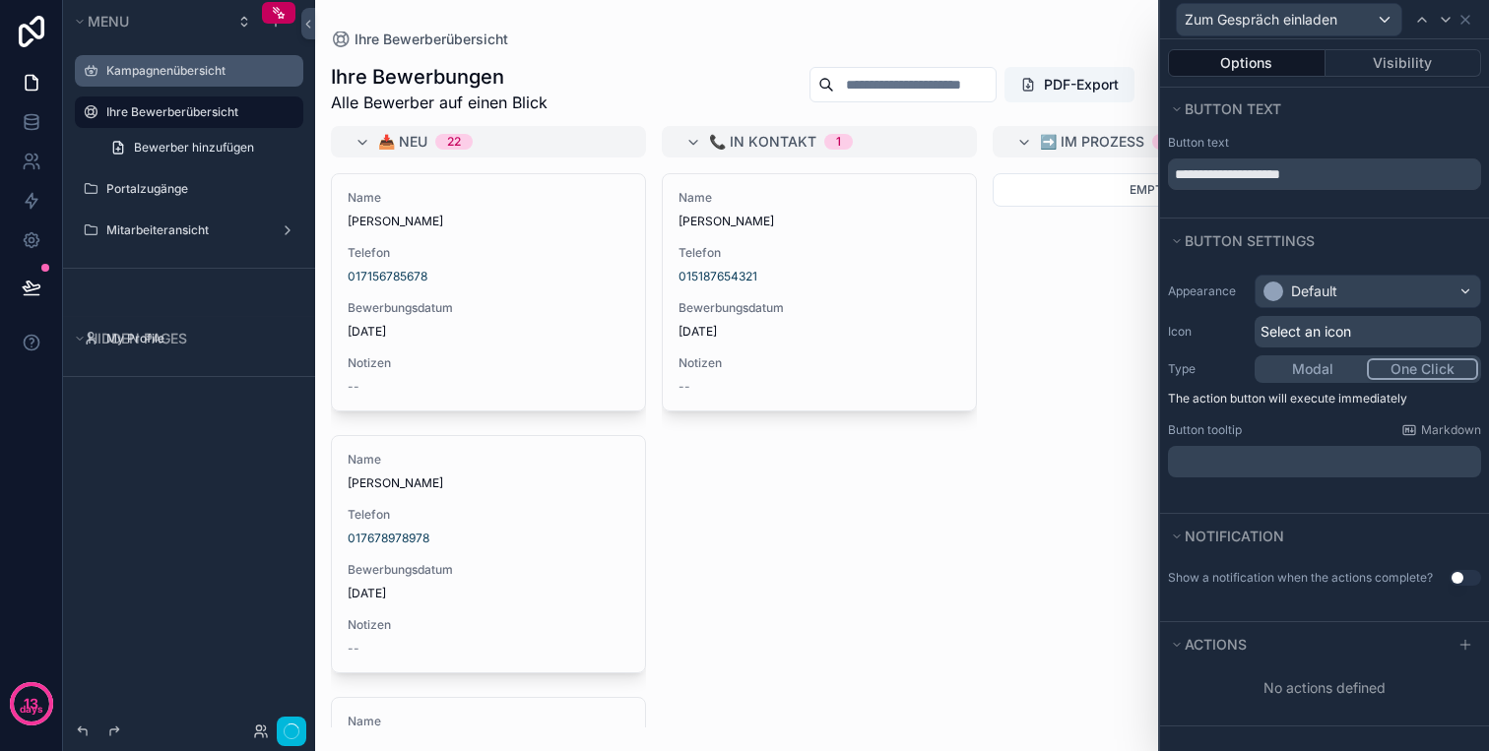
scroll to position [0, 0]
click at [1361, 329] on div "Select an icon" at bounding box center [1367, 332] width 226 height 32
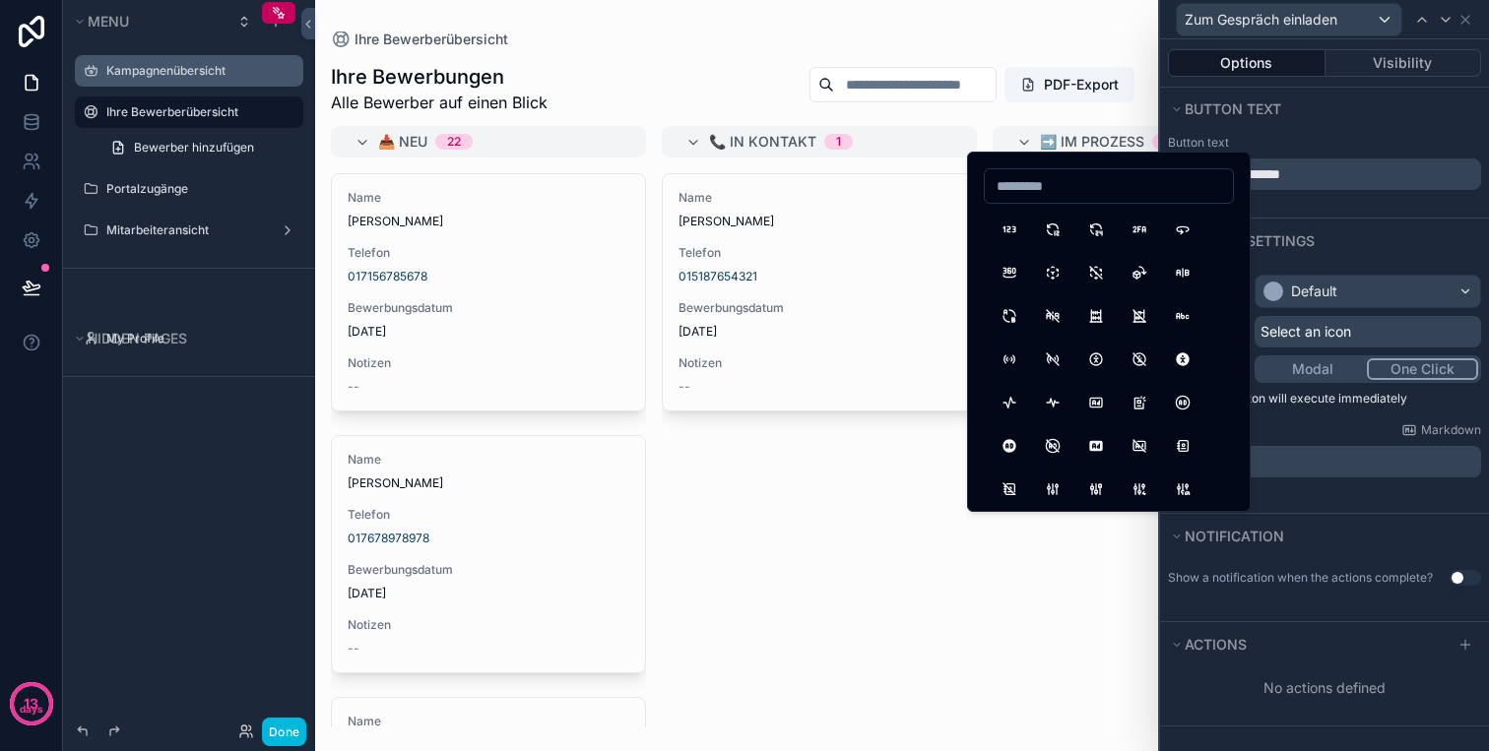
click at [1361, 329] on div "Select an icon" at bounding box center [1367, 332] width 226 height 32
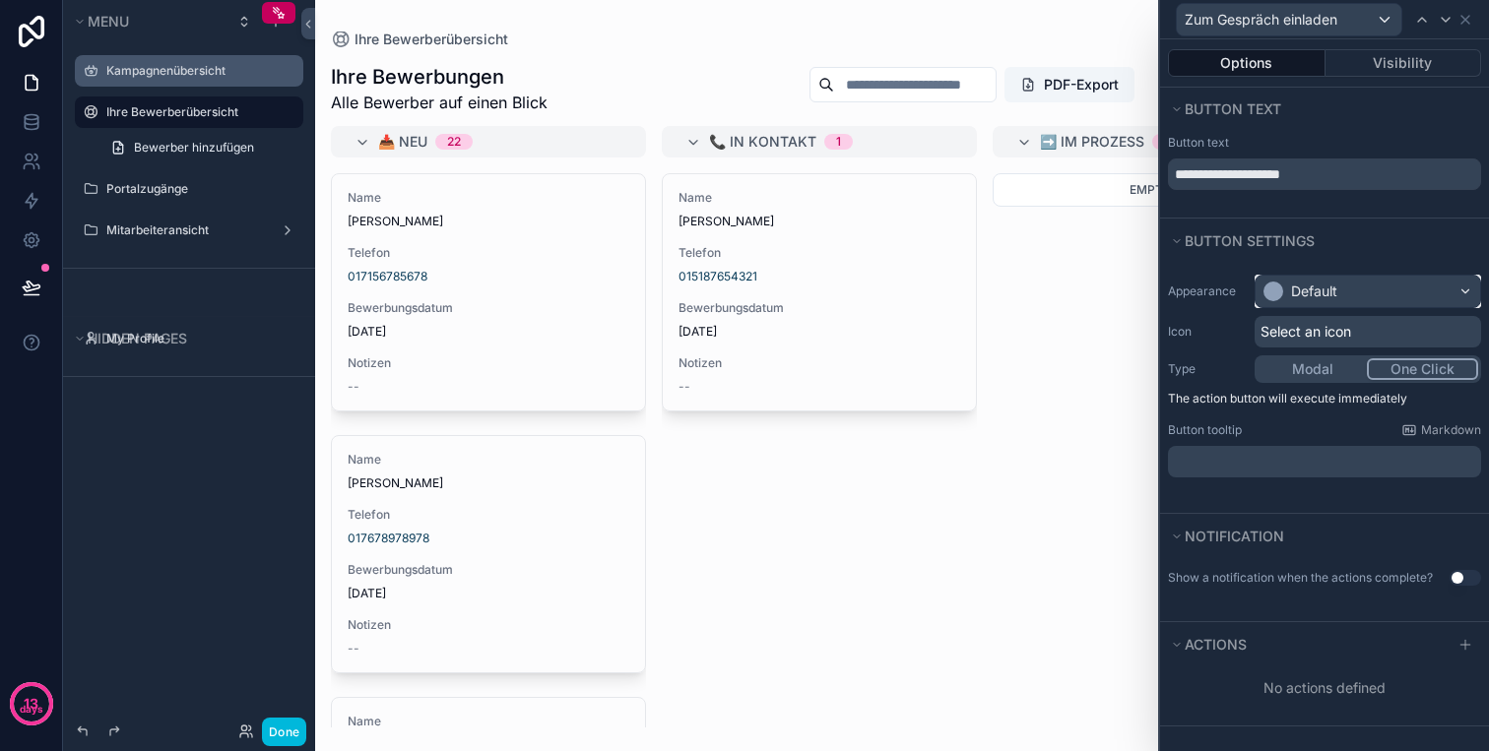
click at [1361, 279] on div "Default" at bounding box center [1367, 292] width 224 height 32
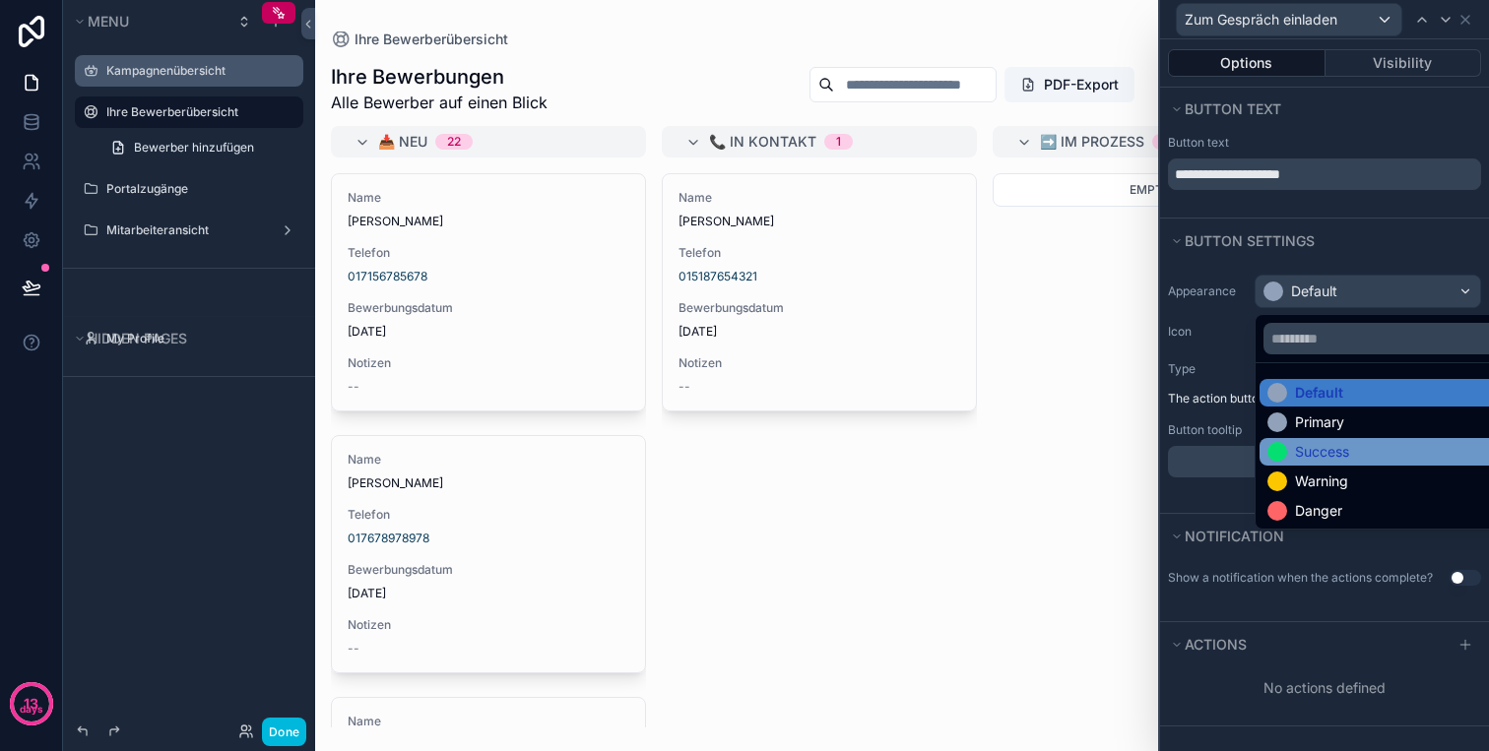
click at [1338, 455] on div "Success" at bounding box center [1322, 452] width 54 height 20
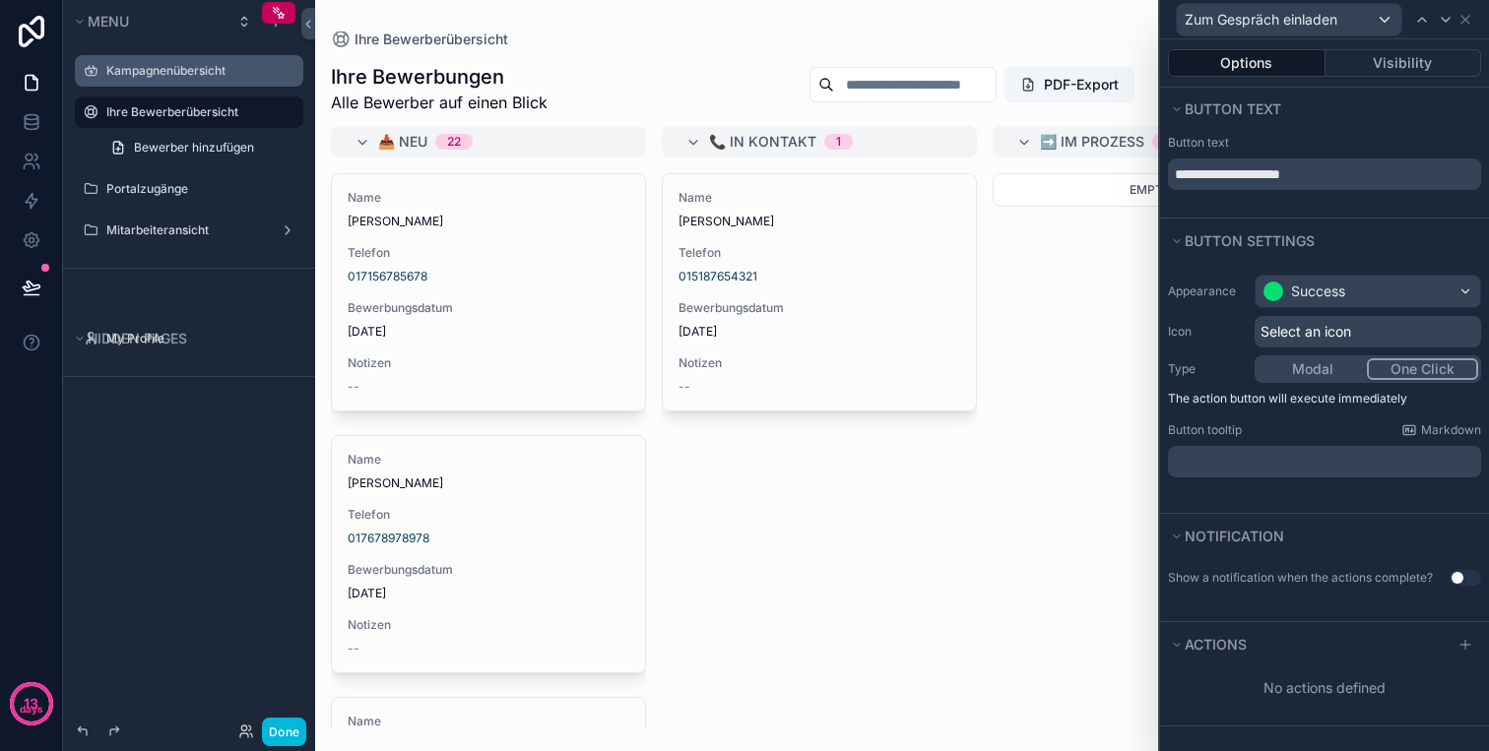
click at [1279, 339] on span "Select an icon" at bounding box center [1305, 332] width 91 height 20
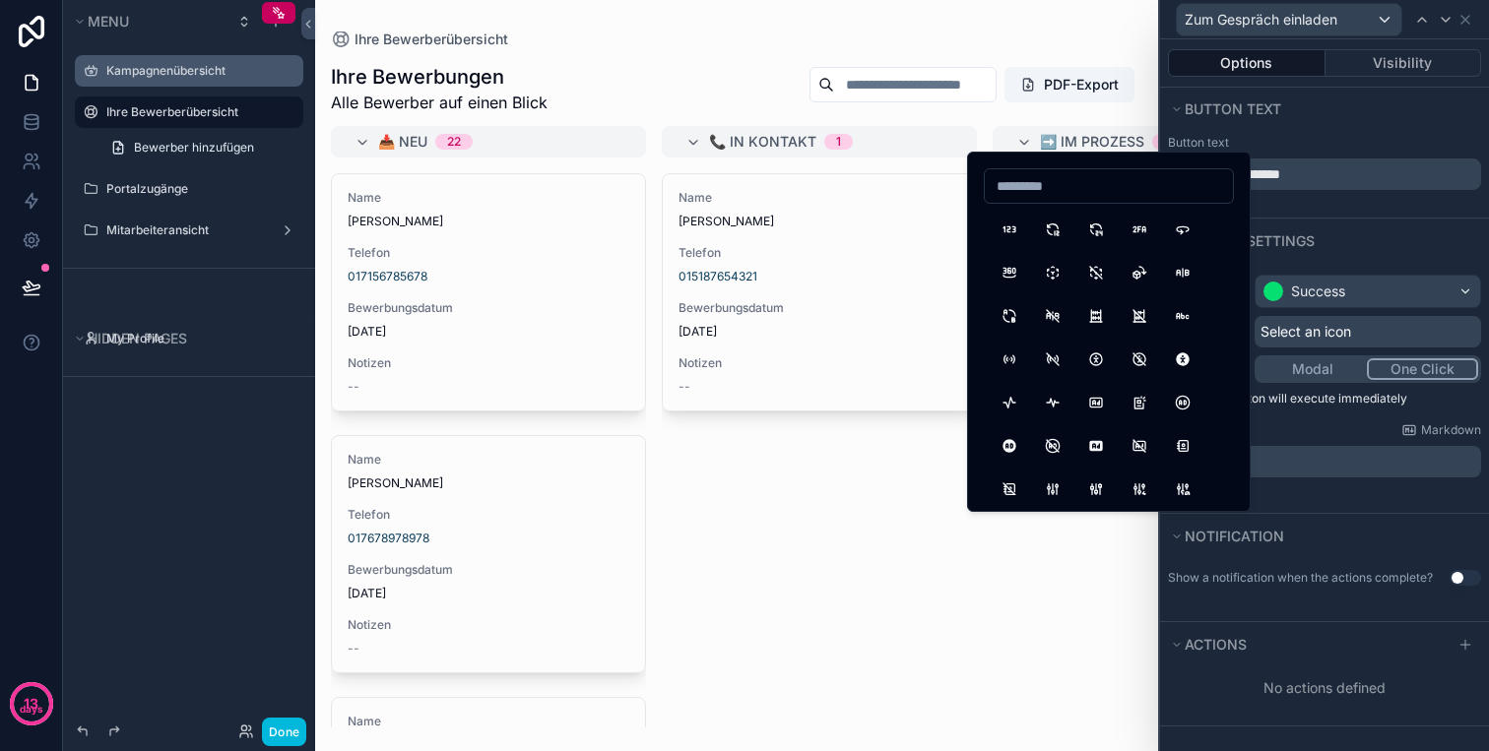
type input "*"
type input "****"
click at [1180, 222] on button "MailCheck" at bounding box center [1182, 229] width 35 height 35
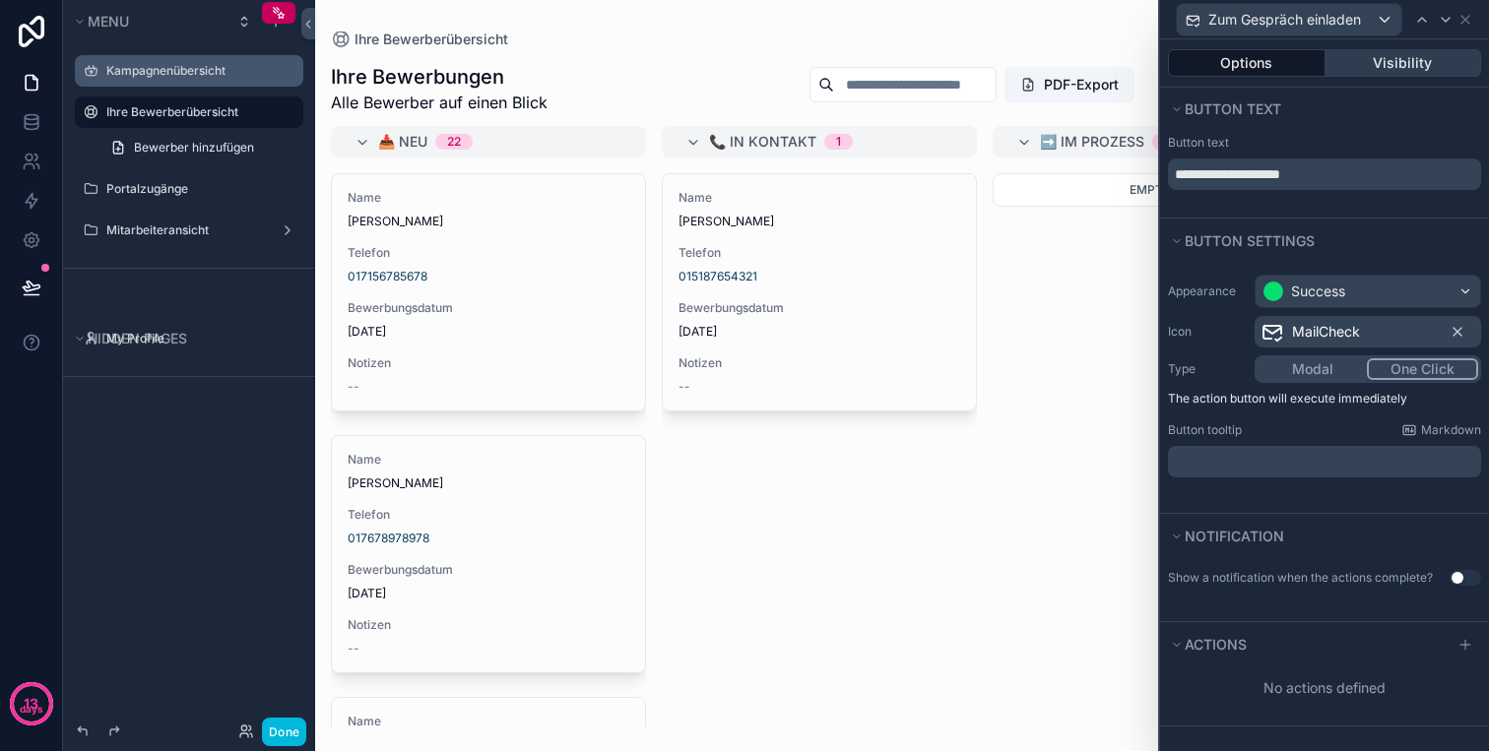
click at [1432, 51] on button "Visibility" at bounding box center [1403, 63] width 157 height 28
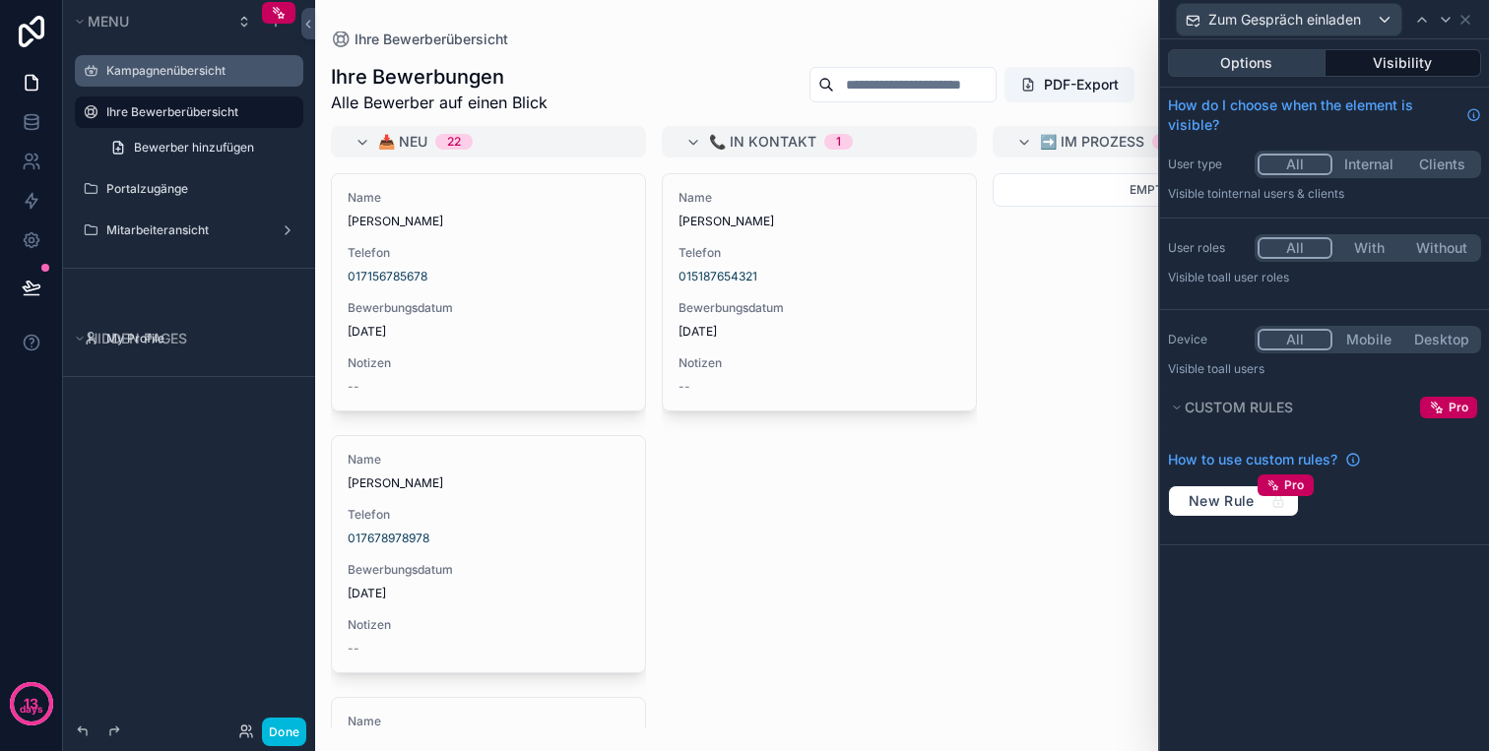
click at [1296, 63] on button "Options" at bounding box center [1247, 63] width 158 height 28
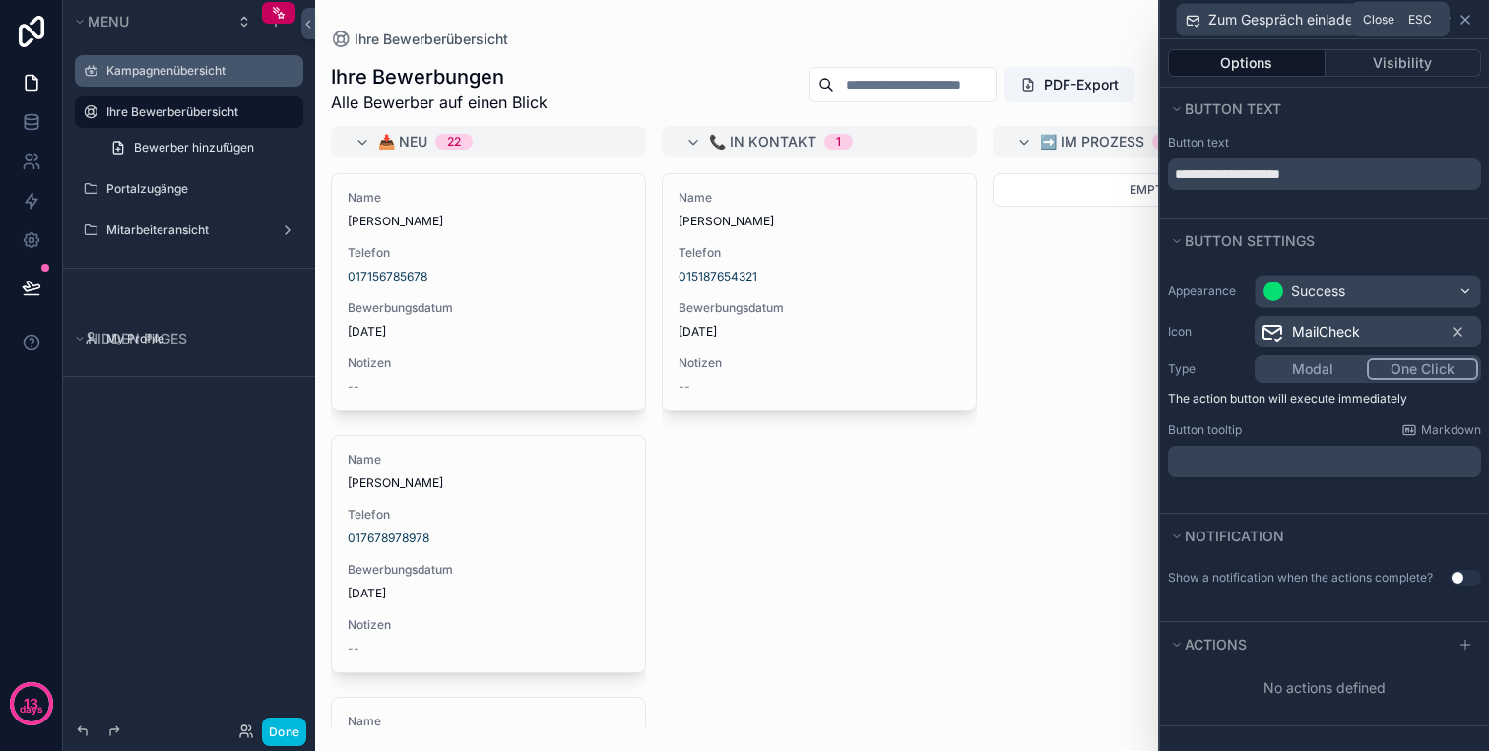
click at [1462, 18] on icon at bounding box center [1465, 20] width 16 height 16
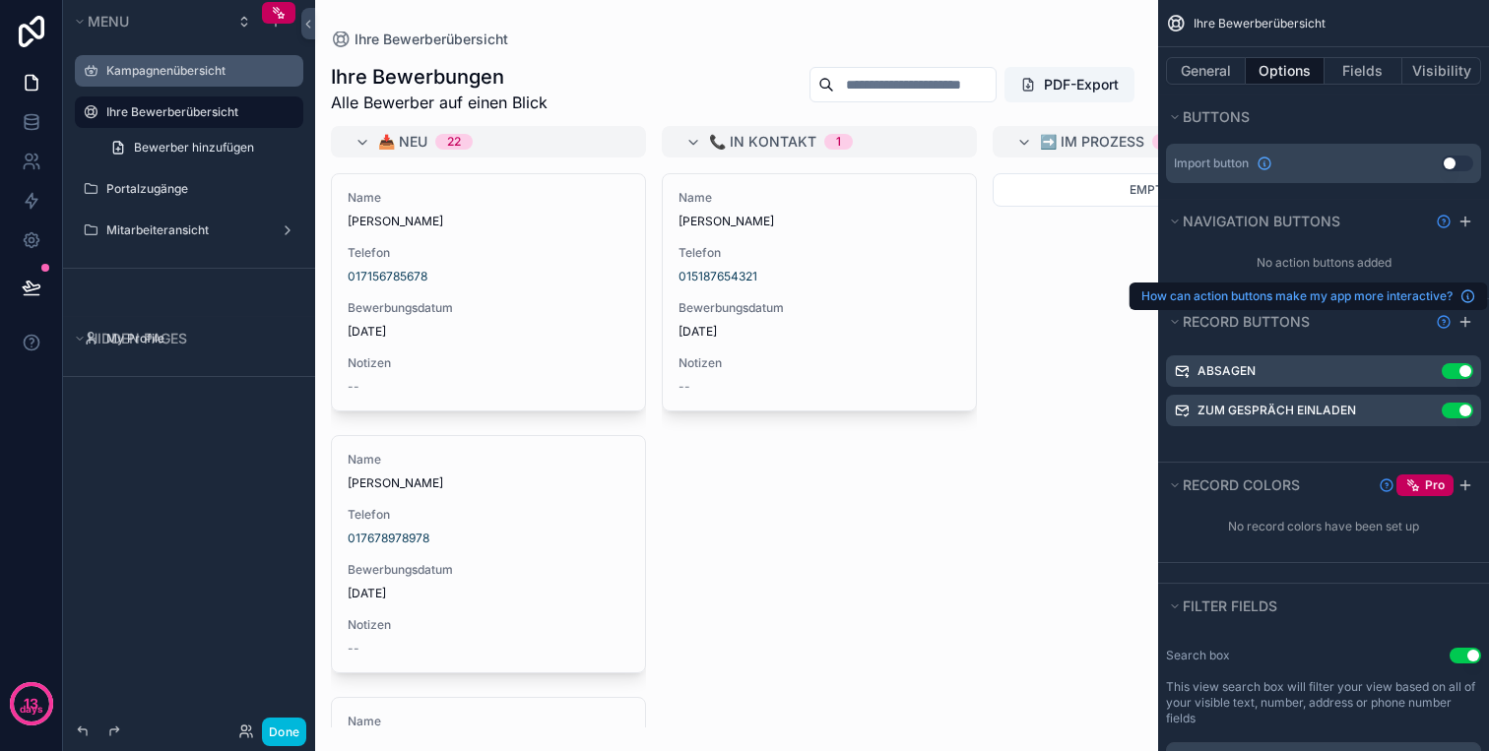
click at [1443, 325] on icon "Show help information" at bounding box center [1443, 322] width 16 height 16
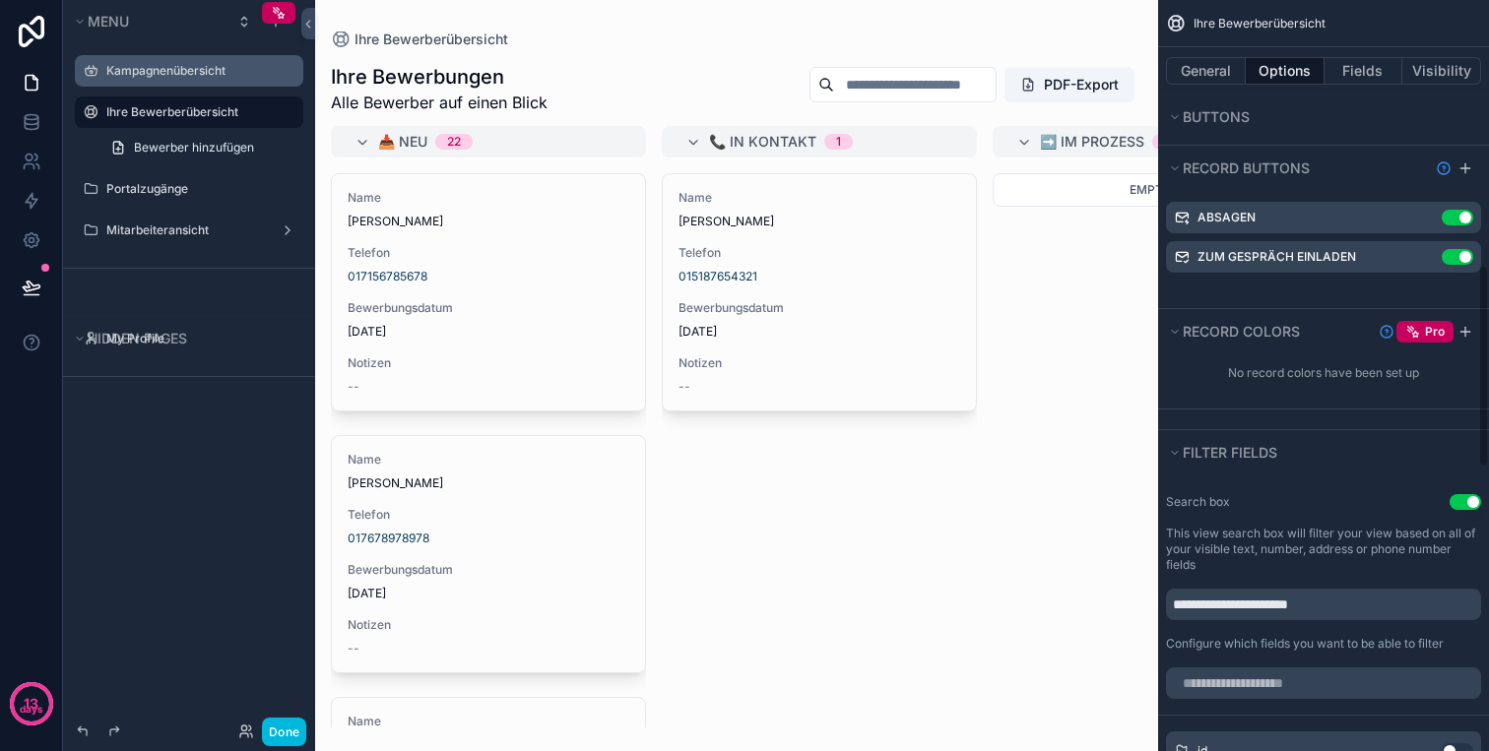
scroll to position [996, 0]
click at [1212, 80] on button "General" at bounding box center [1206, 71] width 80 height 28
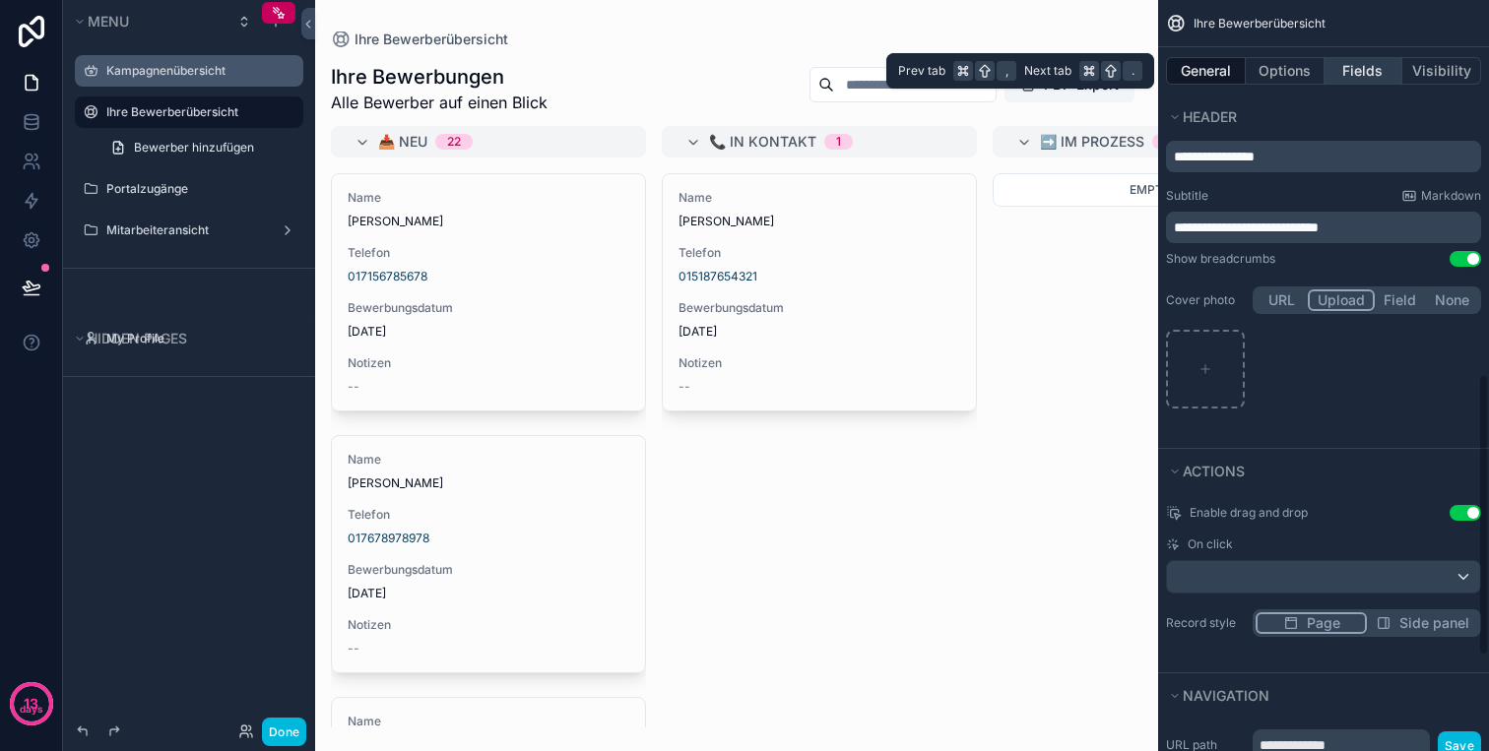
click at [1396, 77] on button "Fields" at bounding box center [1363, 71] width 79 height 28
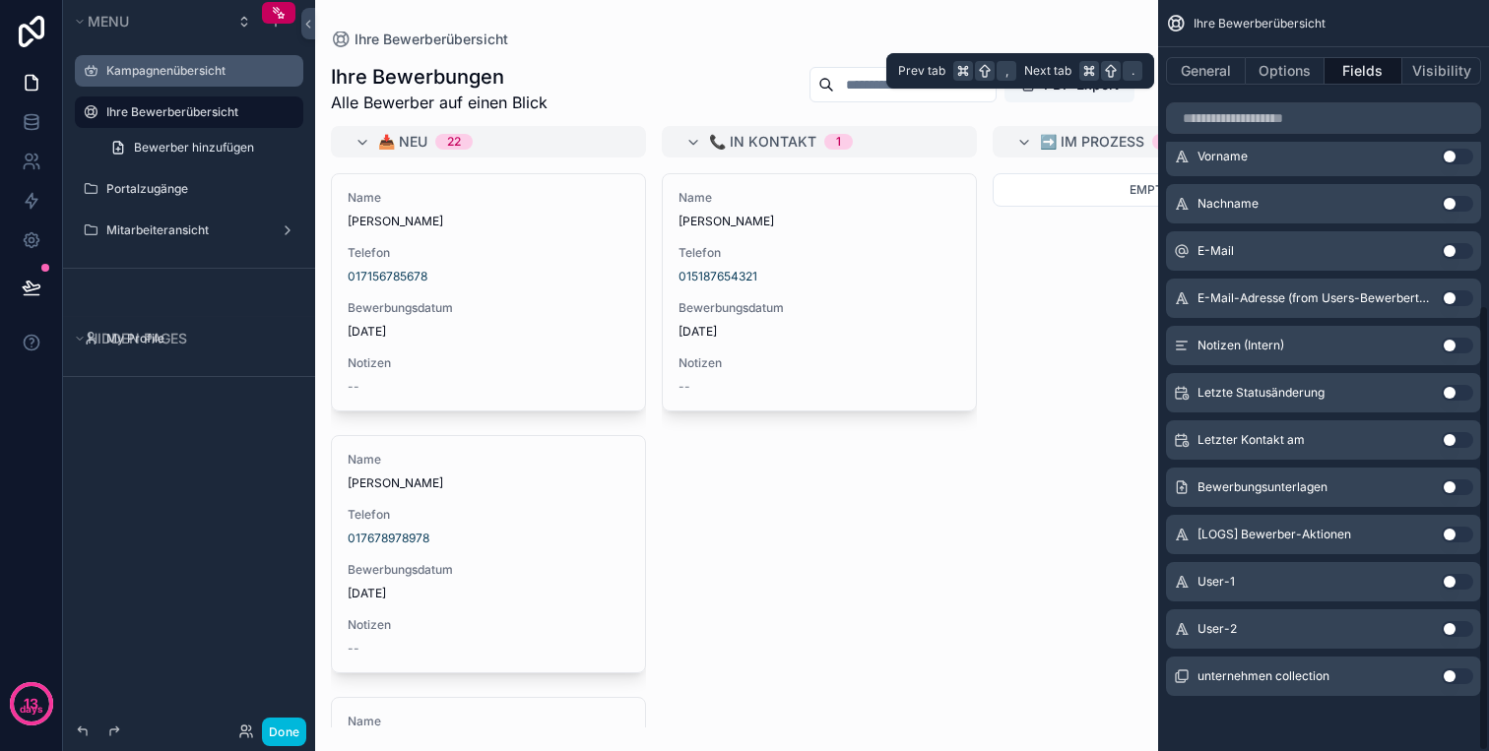
scroll to position [512, 0]
click at [1453, 71] on button "Visibility" at bounding box center [1441, 71] width 79 height 28
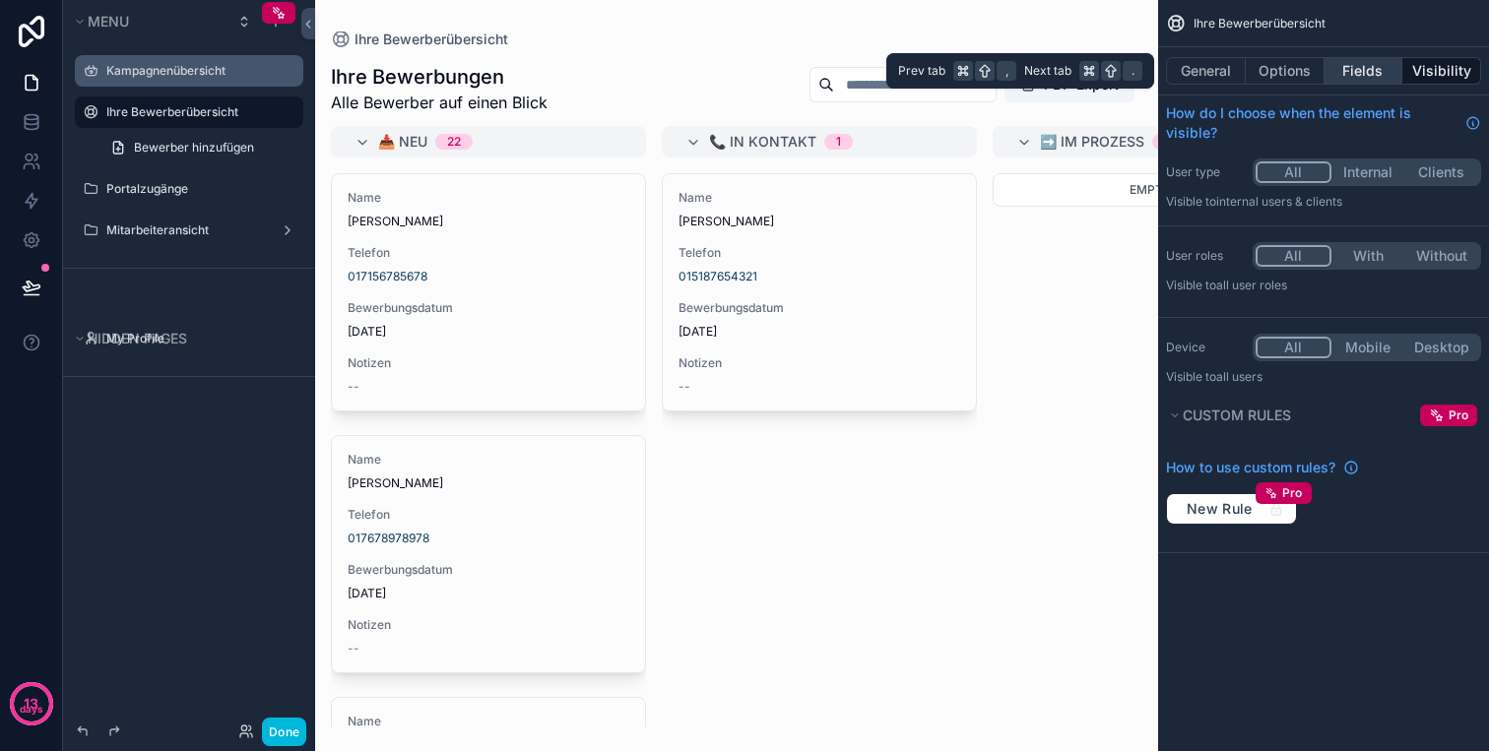
click at [1358, 71] on button "Fields" at bounding box center [1363, 71] width 79 height 28
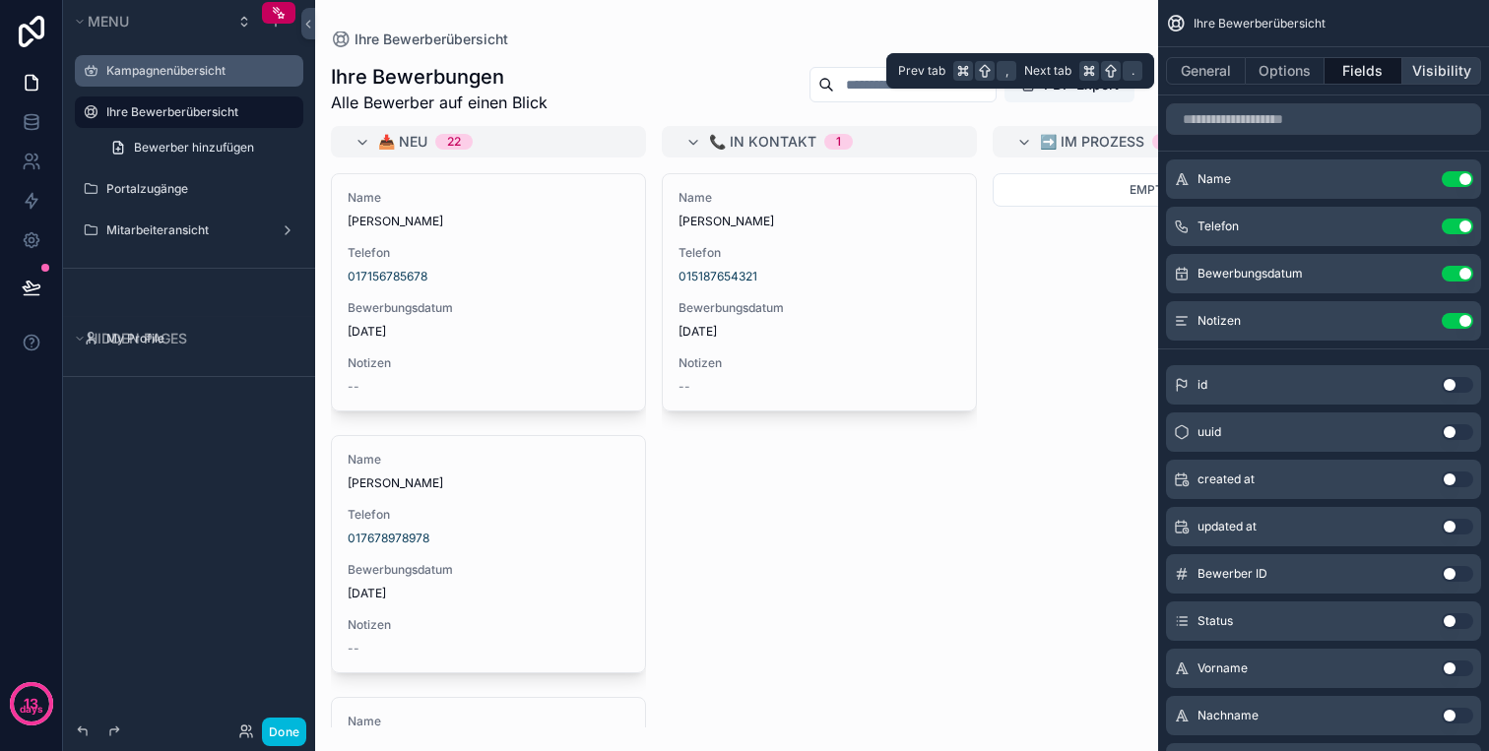
click at [1432, 69] on button "Visibility" at bounding box center [1441, 71] width 79 height 28
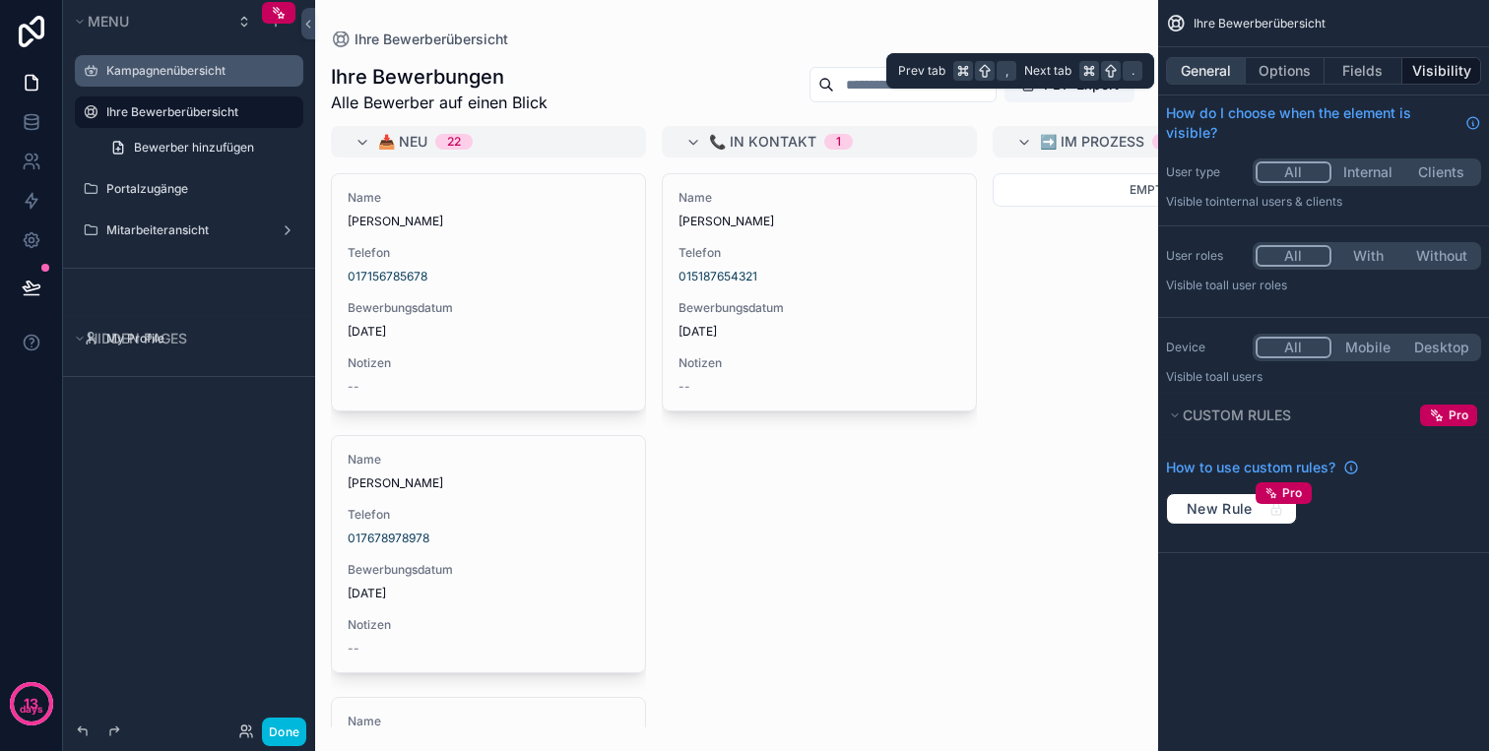
click at [1205, 68] on button "General" at bounding box center [1206, 71] width 80 height 28
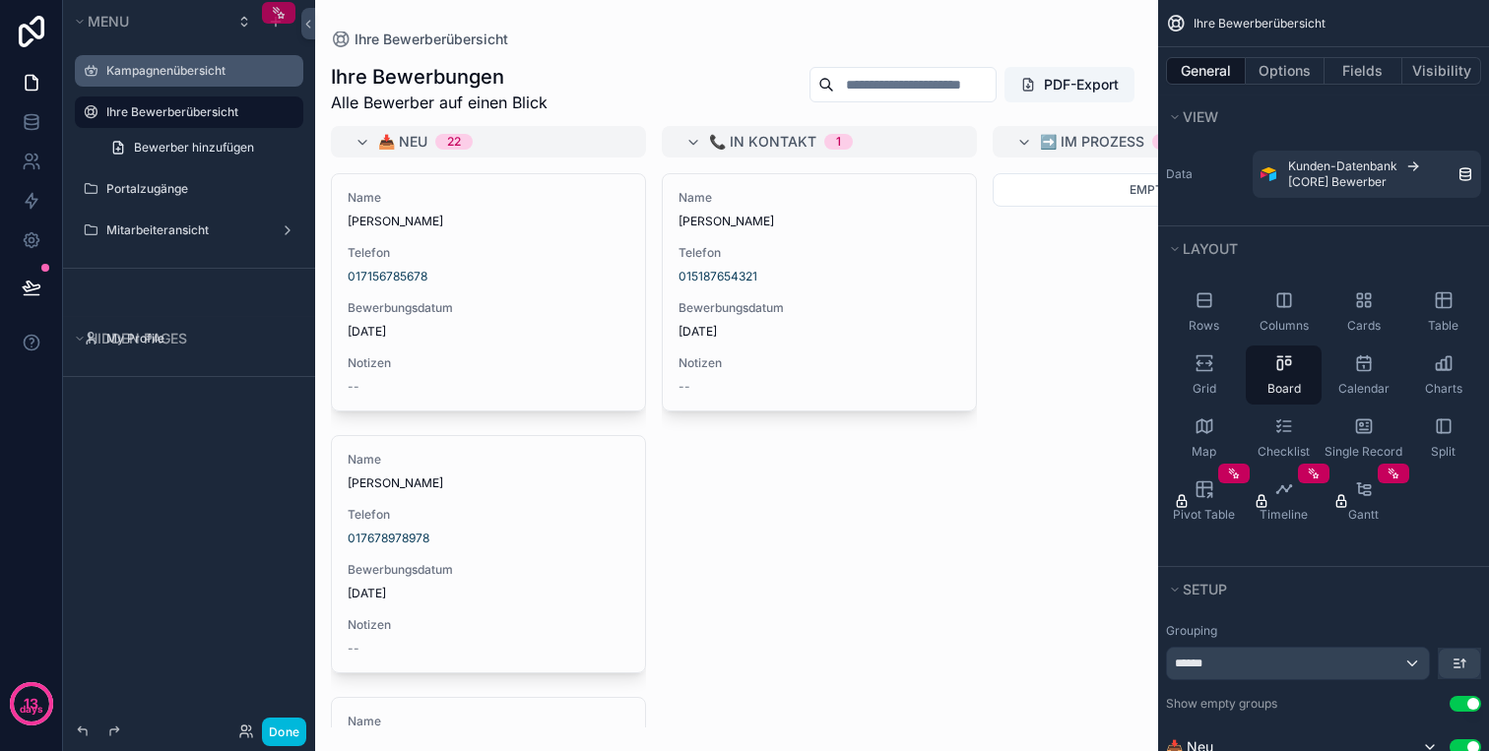
click at [287, 10] on div "scrollable content" at bounding box center [278, 13] width 33 height 22
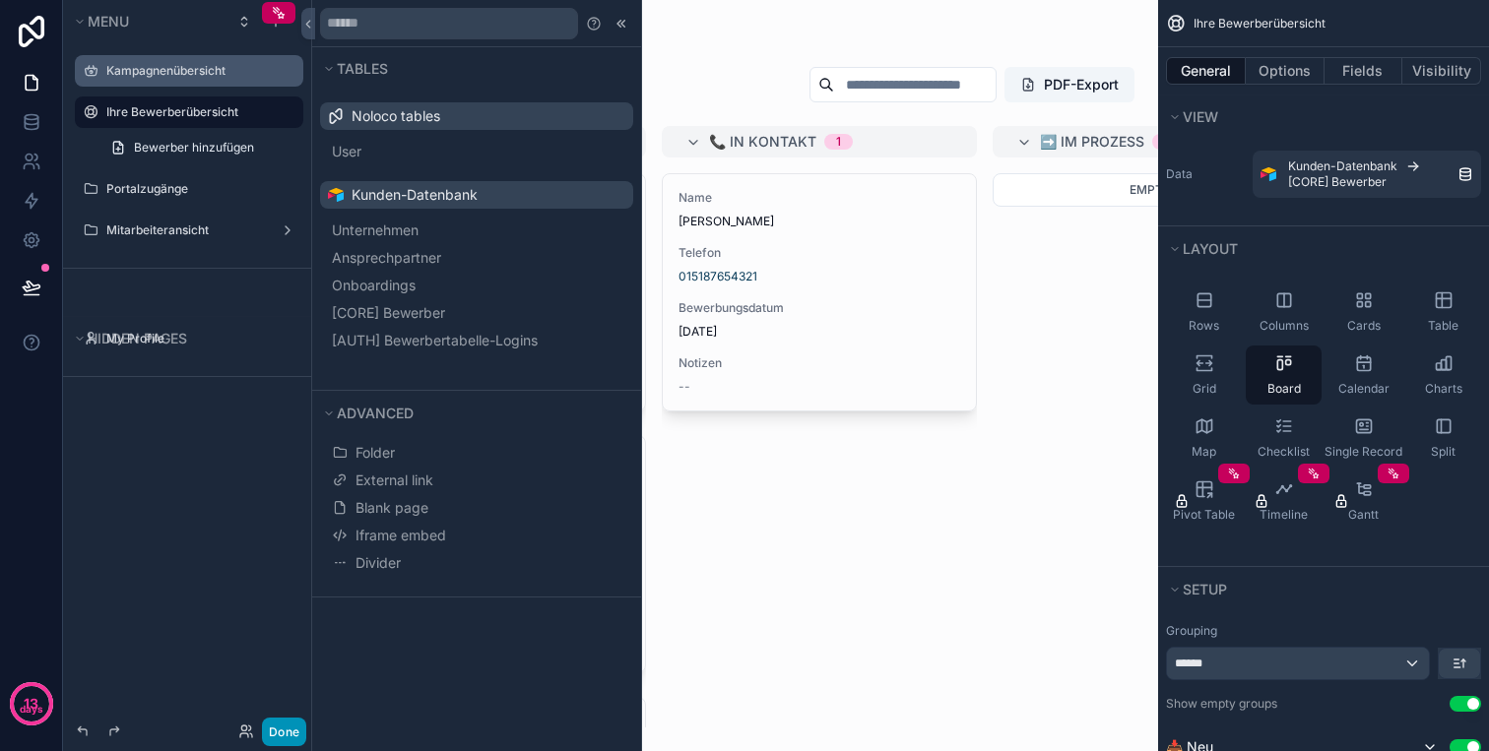
click at [294, 724] on button "Done" at bounding box center [284, 732] width 44 height 29
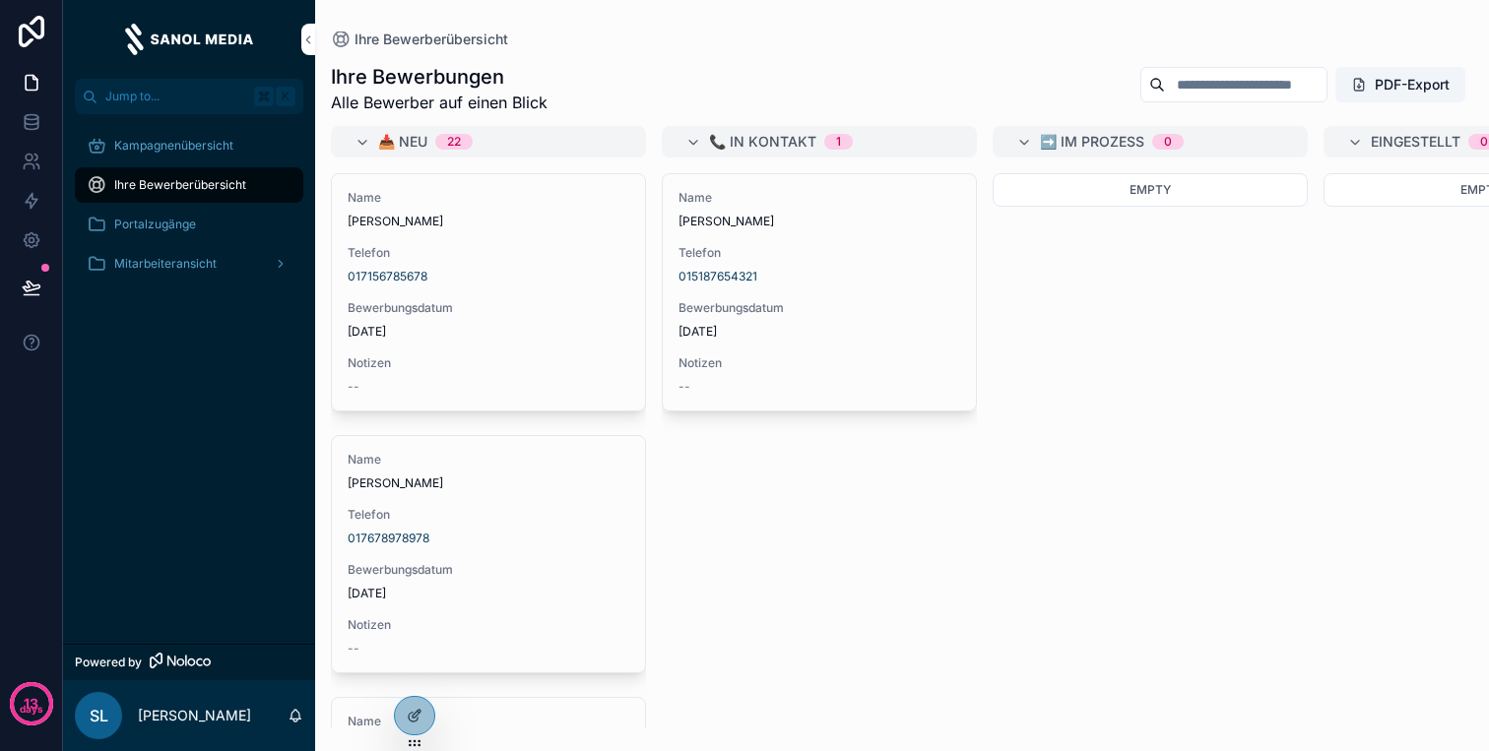
click at [205, 138] on span "Kampagnenübersicht" at bounding box center [173, 146] width 119 height 16
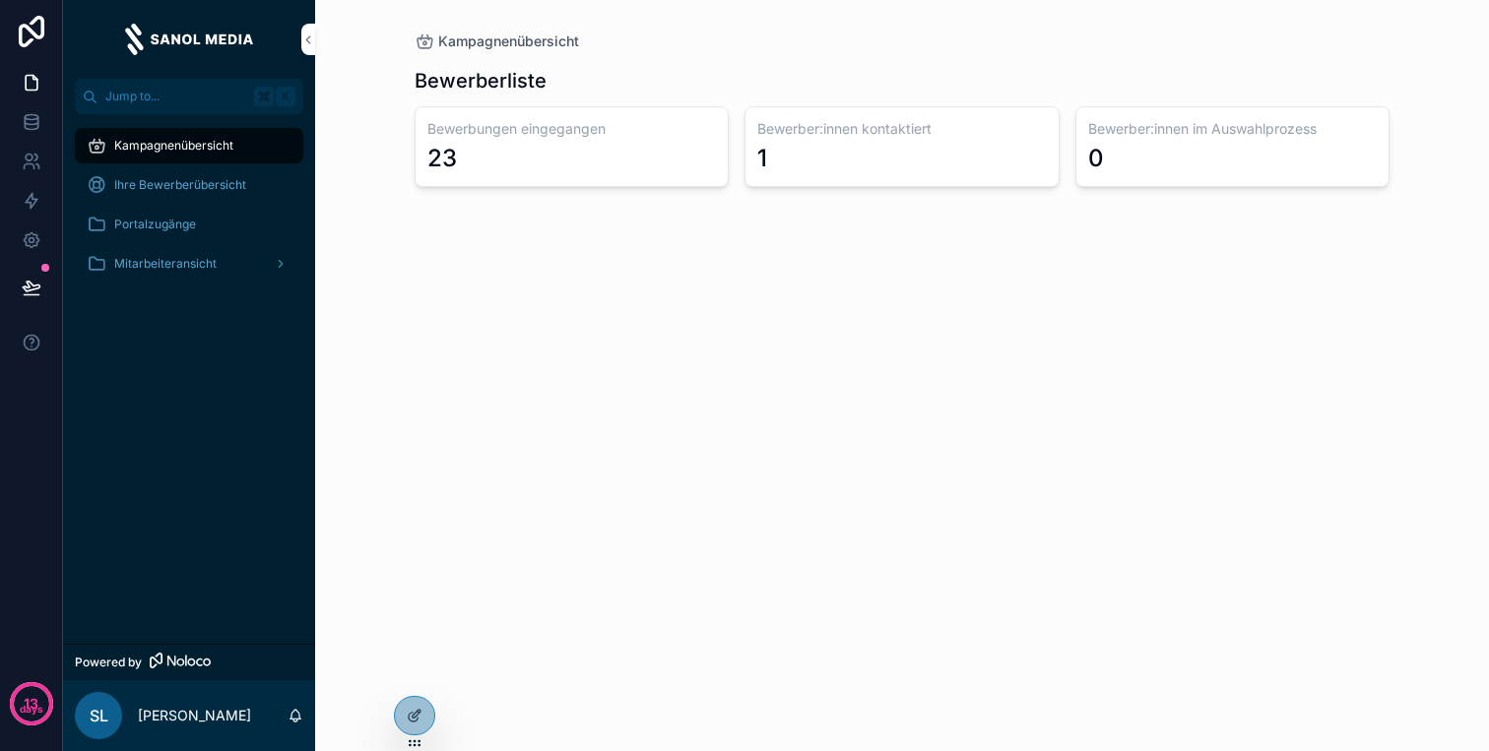
click at [192, 169] on div "Ihre Bewerberübersicht" at bounding box center [189, 185] width 205 height 32
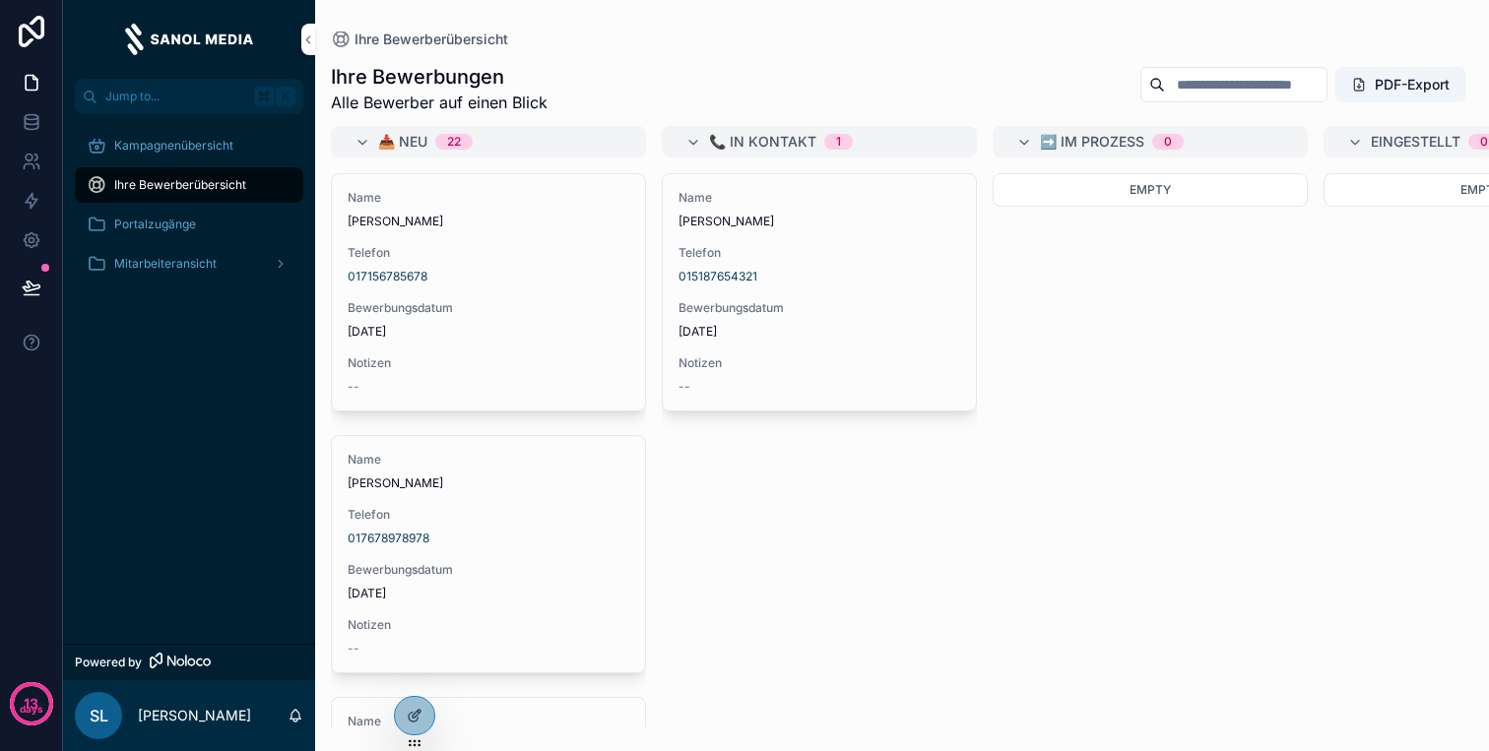
click at [175, 225] on span "Portalzugänge" at bounding box center [155, 225] width 82 height 16
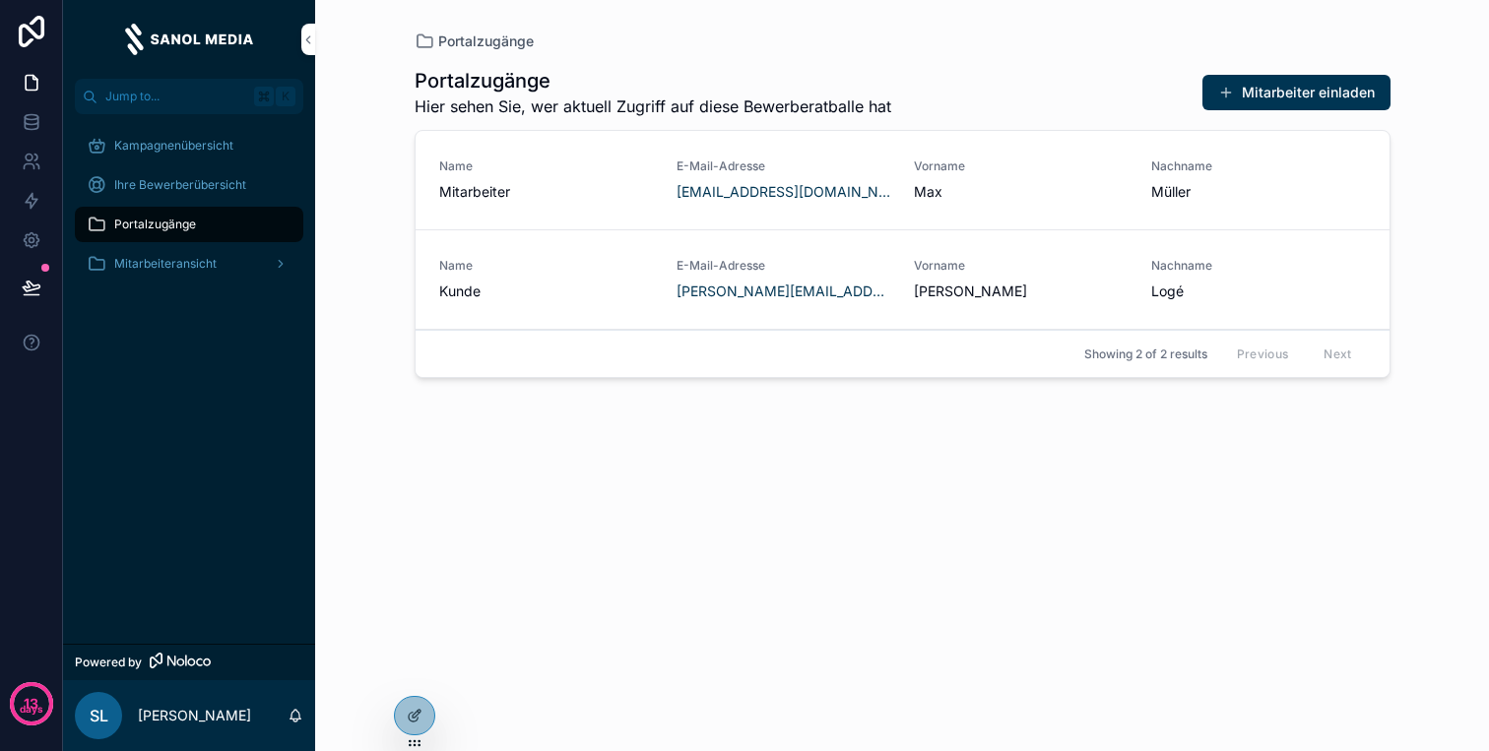
click at [198, 185] on span "Ihre Bewerberübersicht" at bounding box center [180, 185] width 132 height 16
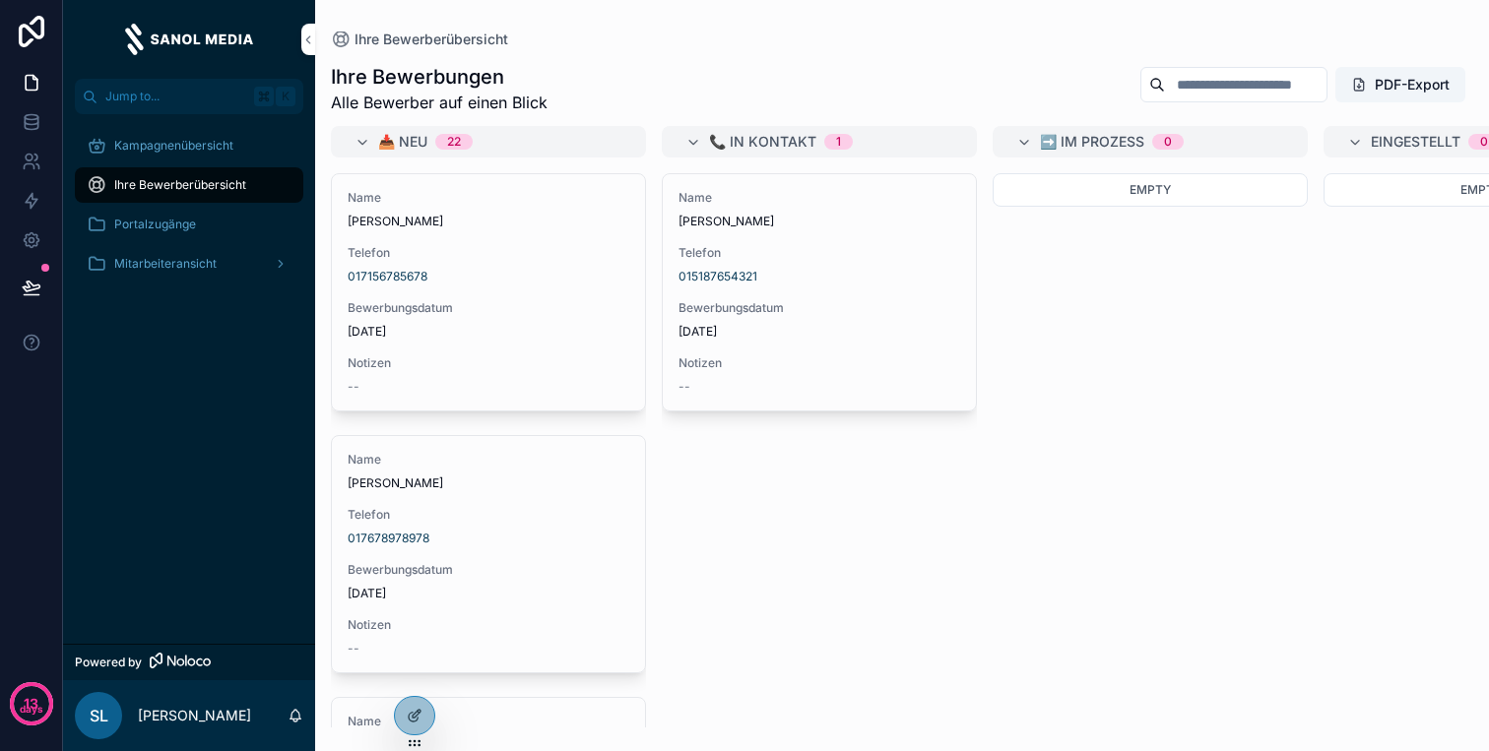
click at [206, 149] on span "Kampagnenübersicht" at bounding box center [173, 146] width 119 height 16
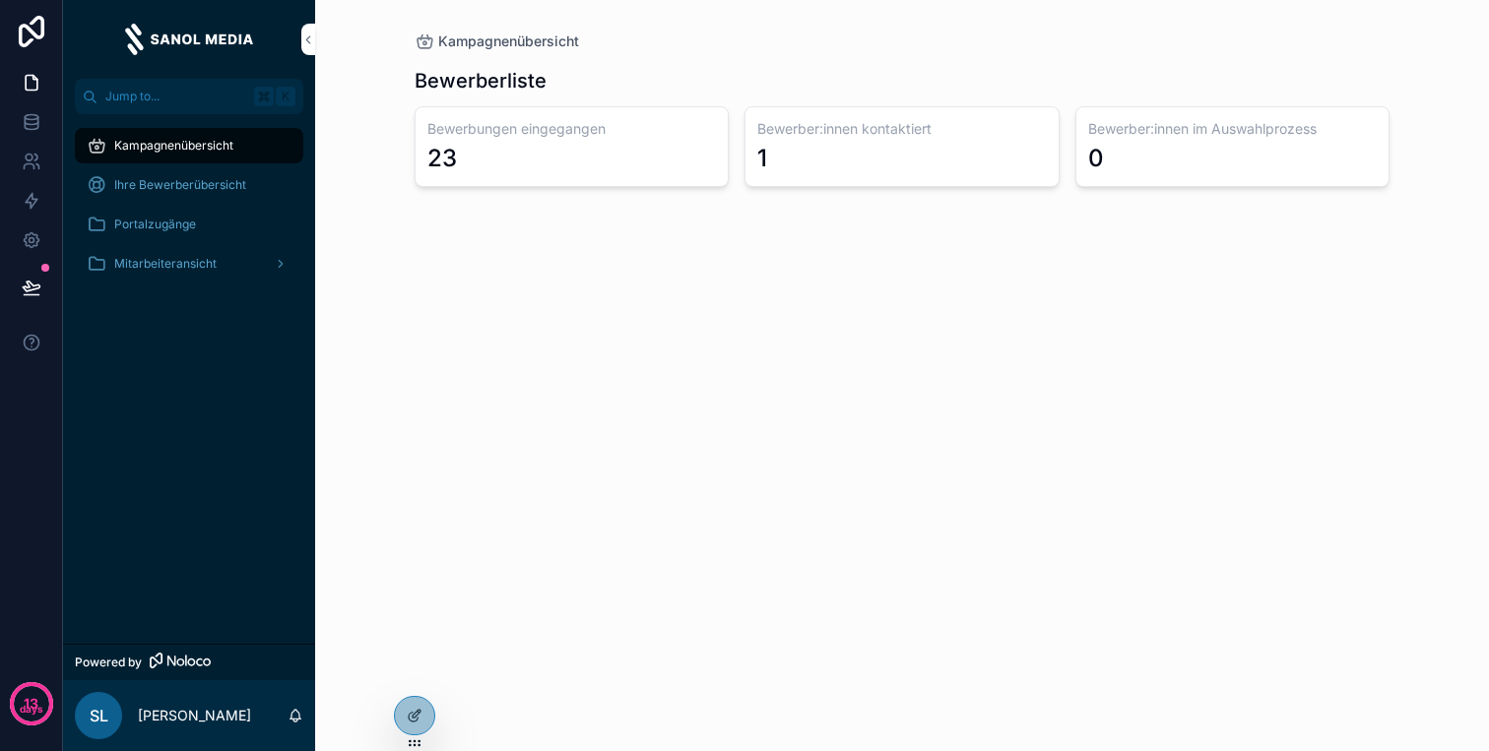
click at [219, 195] on div "Ihre Bewerberübersicht" at bounding box center [189, 185] width 205 height 32
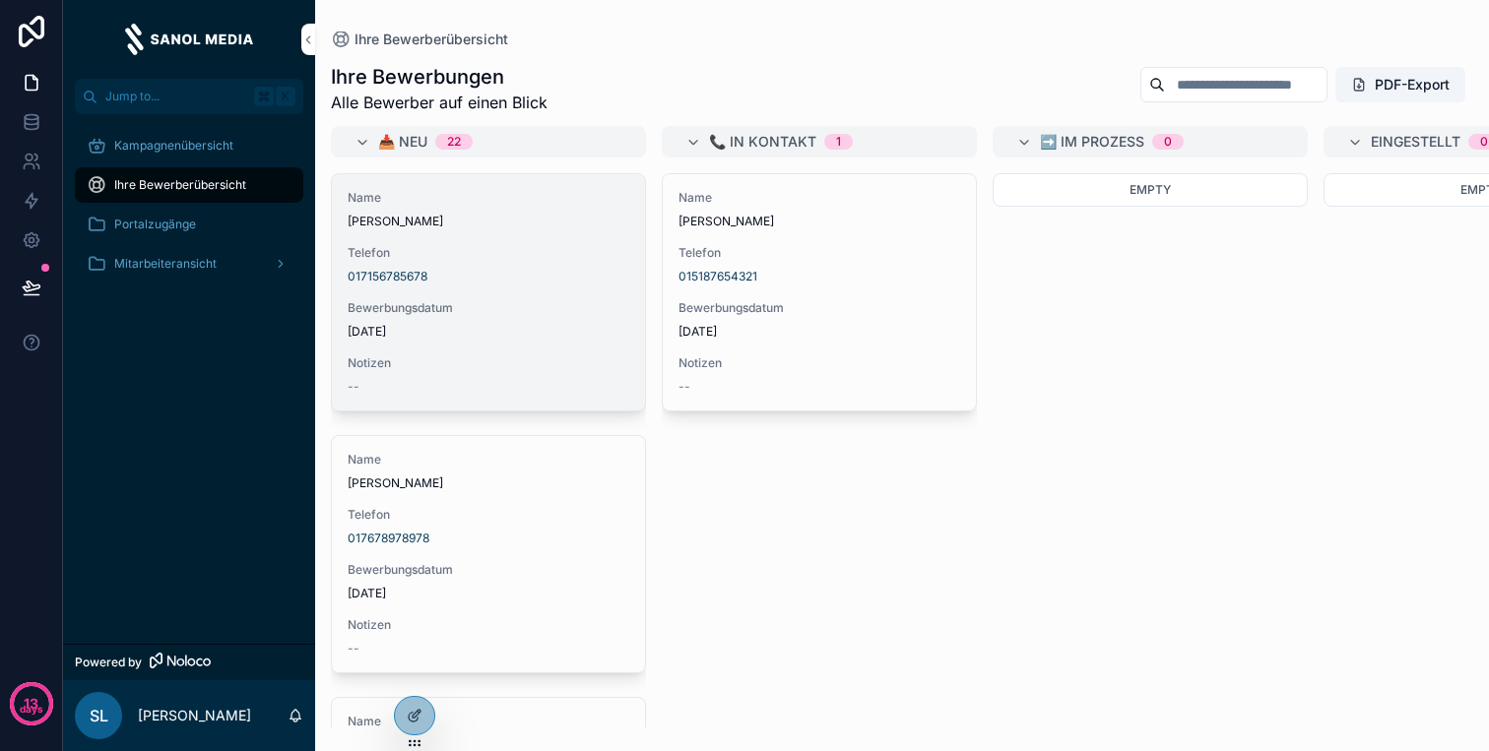
click at [0, 0] on span "Zum Gespräch einladen" at bounding box center [0, 0] width 0 height 0
click at [0, 0] on span "Absagen" at bounding box center [0, 0] width 0 height 0
click at [558, 257] on span "Telefon" at bounding box center [489, 253] width 282 height 16
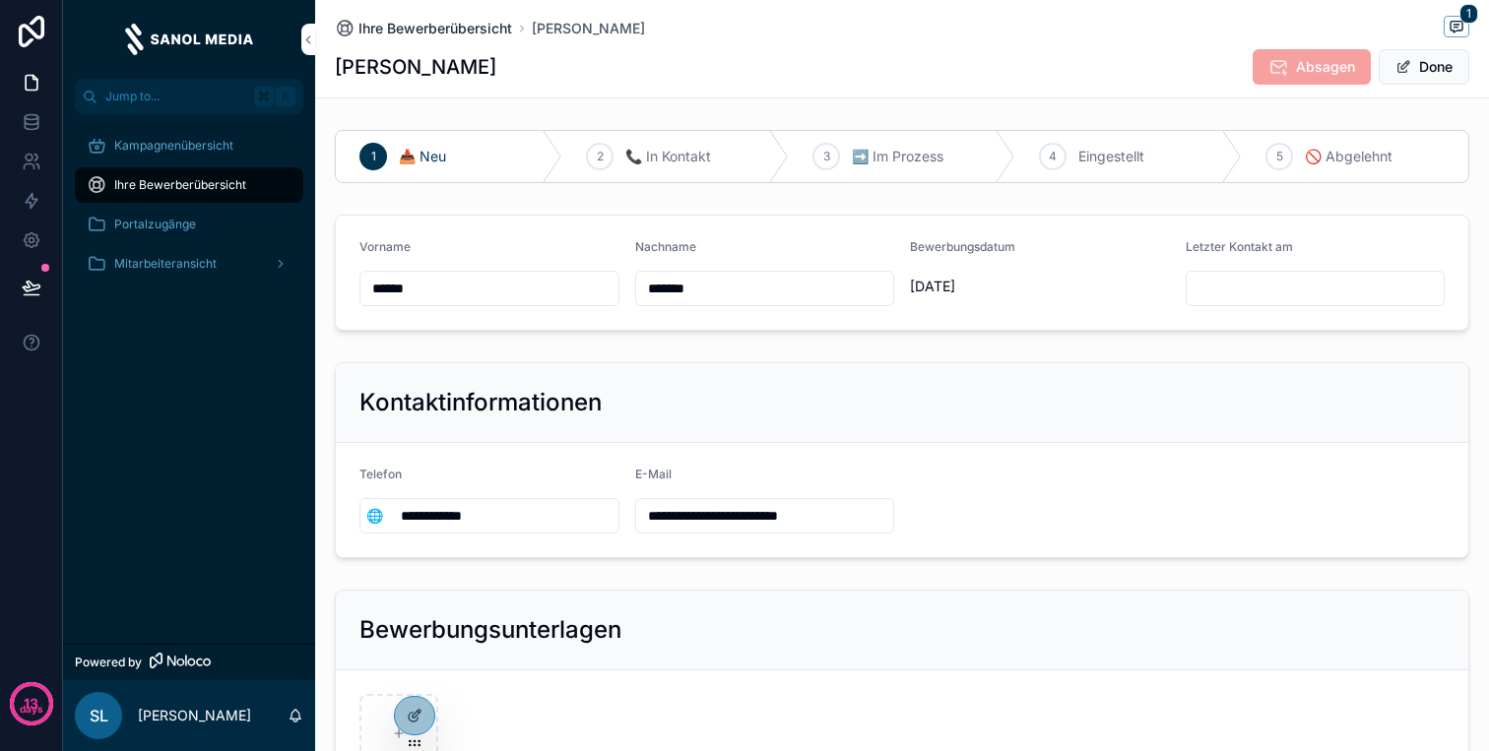
click at [443, 21] on span "Ihre Bewerberübersicht" at bounding box center [435, 29] width 154 height 20
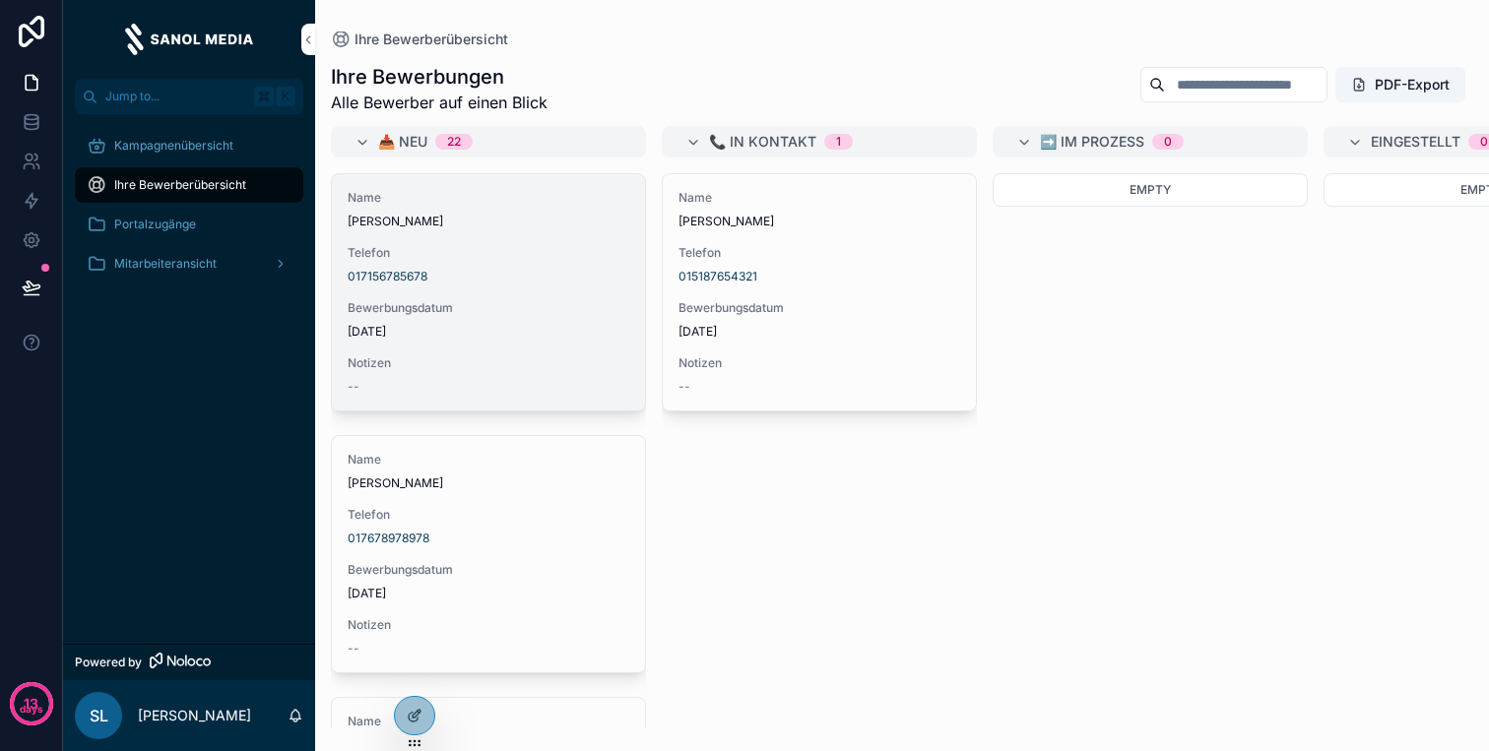
click at [512, 290] on div "Name Martin Schwarz Telefon 017156785678 Bewerbungsdatum 9.10.2025 Notizen --" at bounding box center [488, 292] width 313 height 236
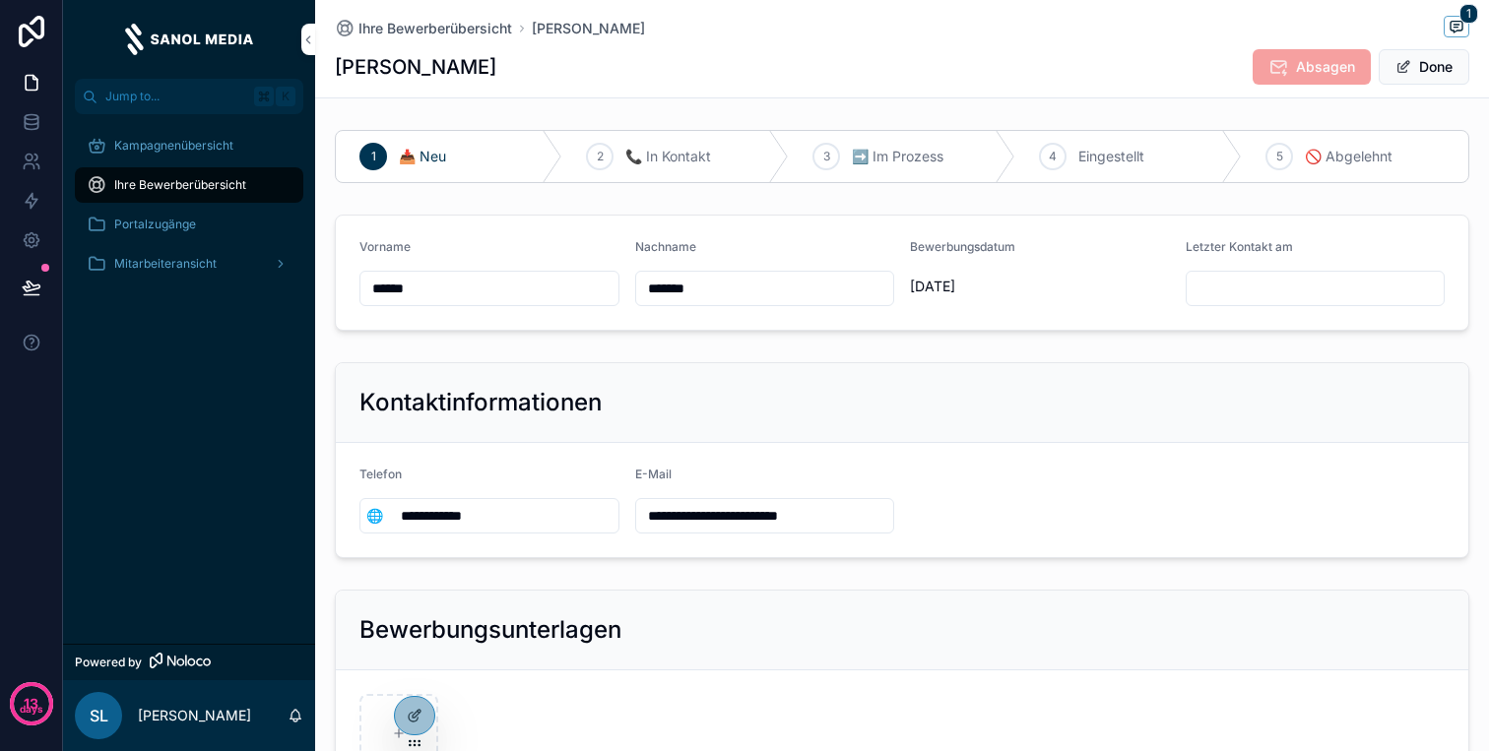
click at [679, 167] on div "2 📞 In Kontakt" at bounding box center [675, 156] width 226 height 51
click at [422, 162] on span "📥 Neu" at bounding box center [422, 157] width 47 height 20
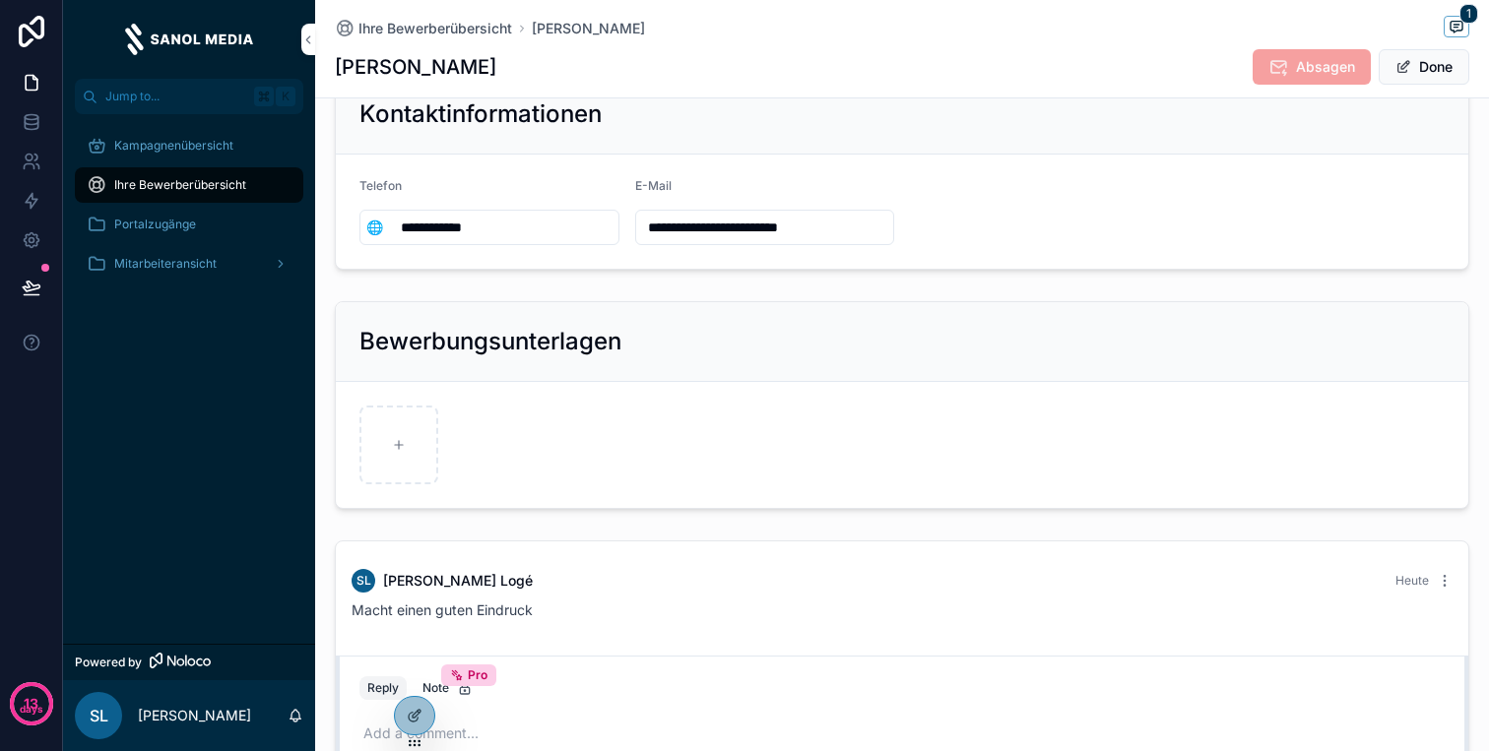
scroll to position [478, 0]
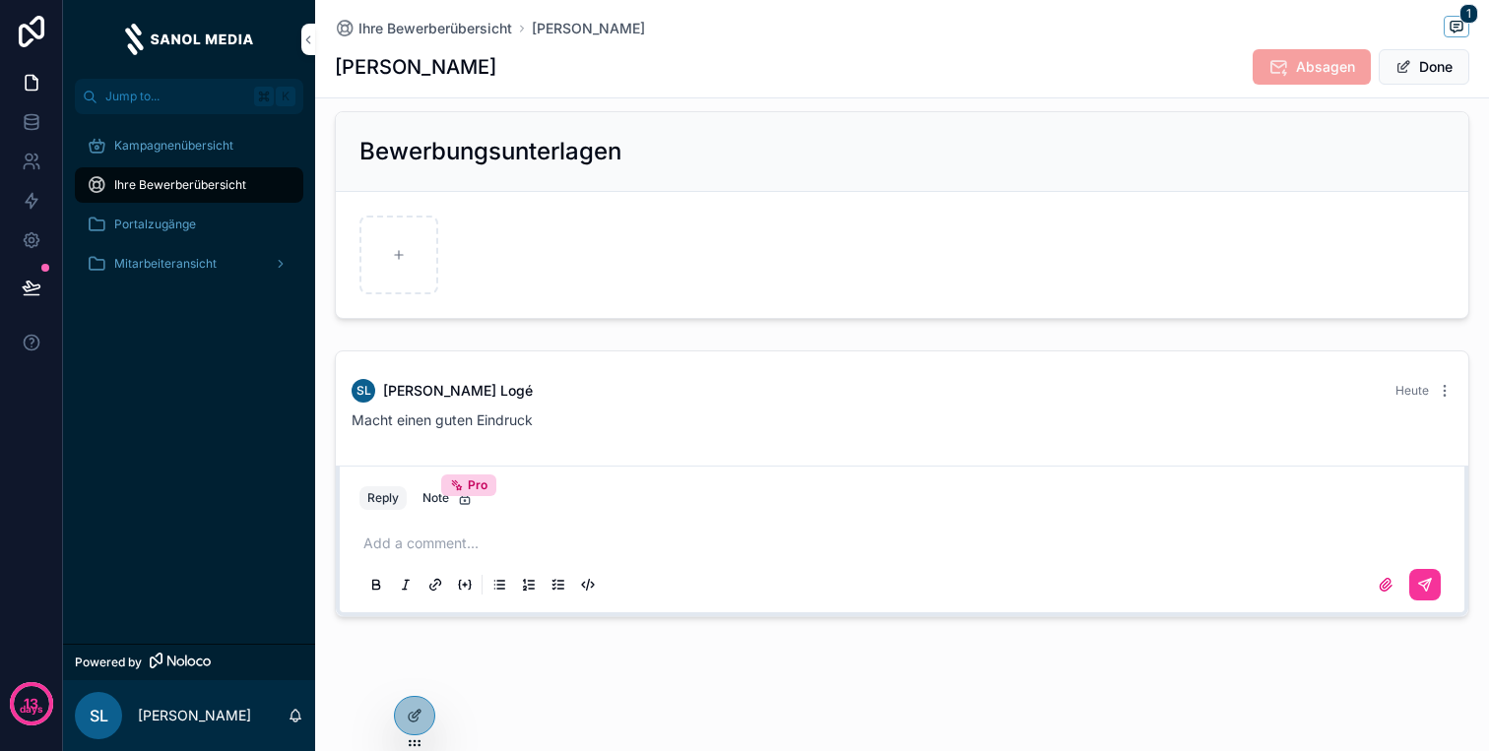
click at [526, 429] on div "Macht einen guten Eindruck" at bounding box center [901, 421] width 1101 height 20
click at [40, 122] on icon at bounding box center [32, 122] width 20 height 20
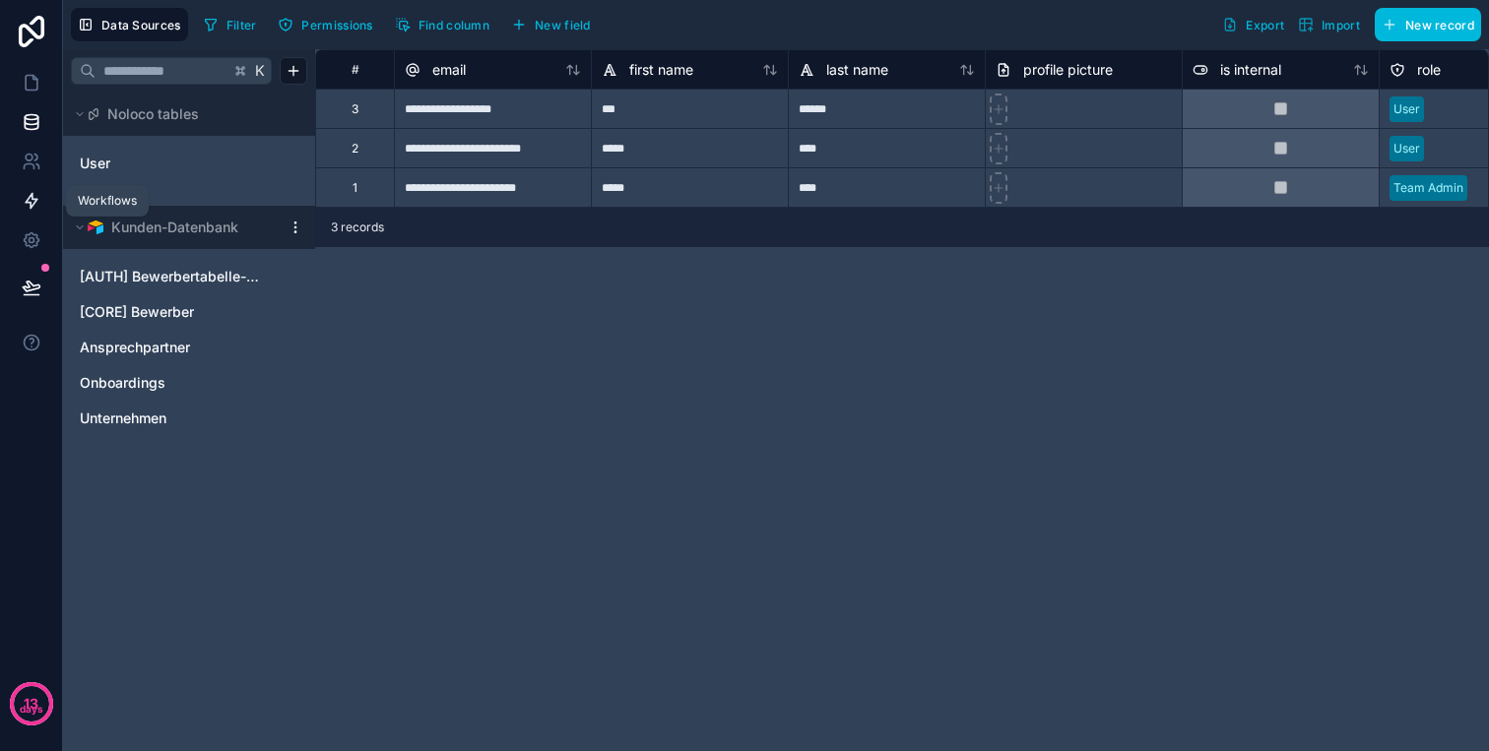
click at [43, 197] on link at bounding box center [31, 200] width 62 height 39
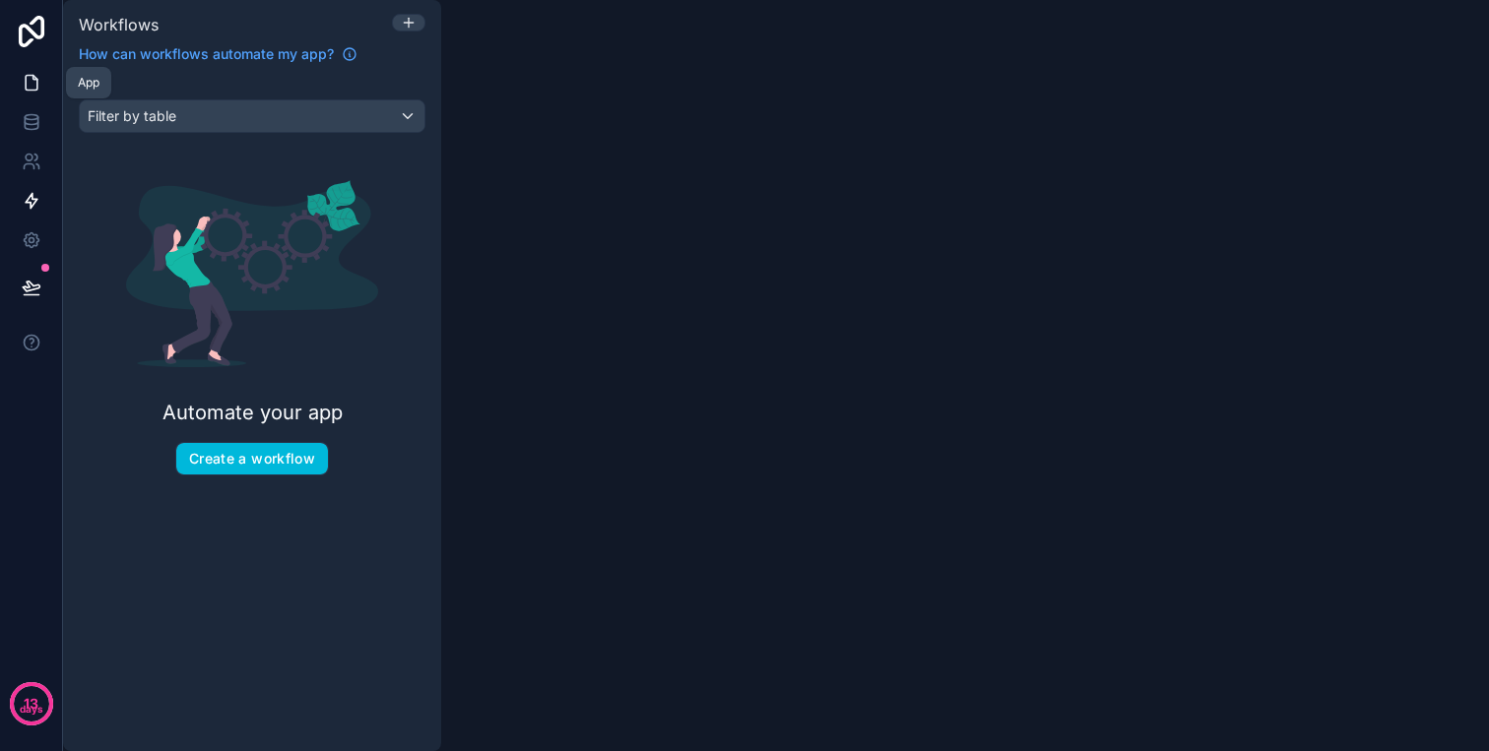
click at [32, 80] on icon at bounding box center [32, 83] width 20 height 20
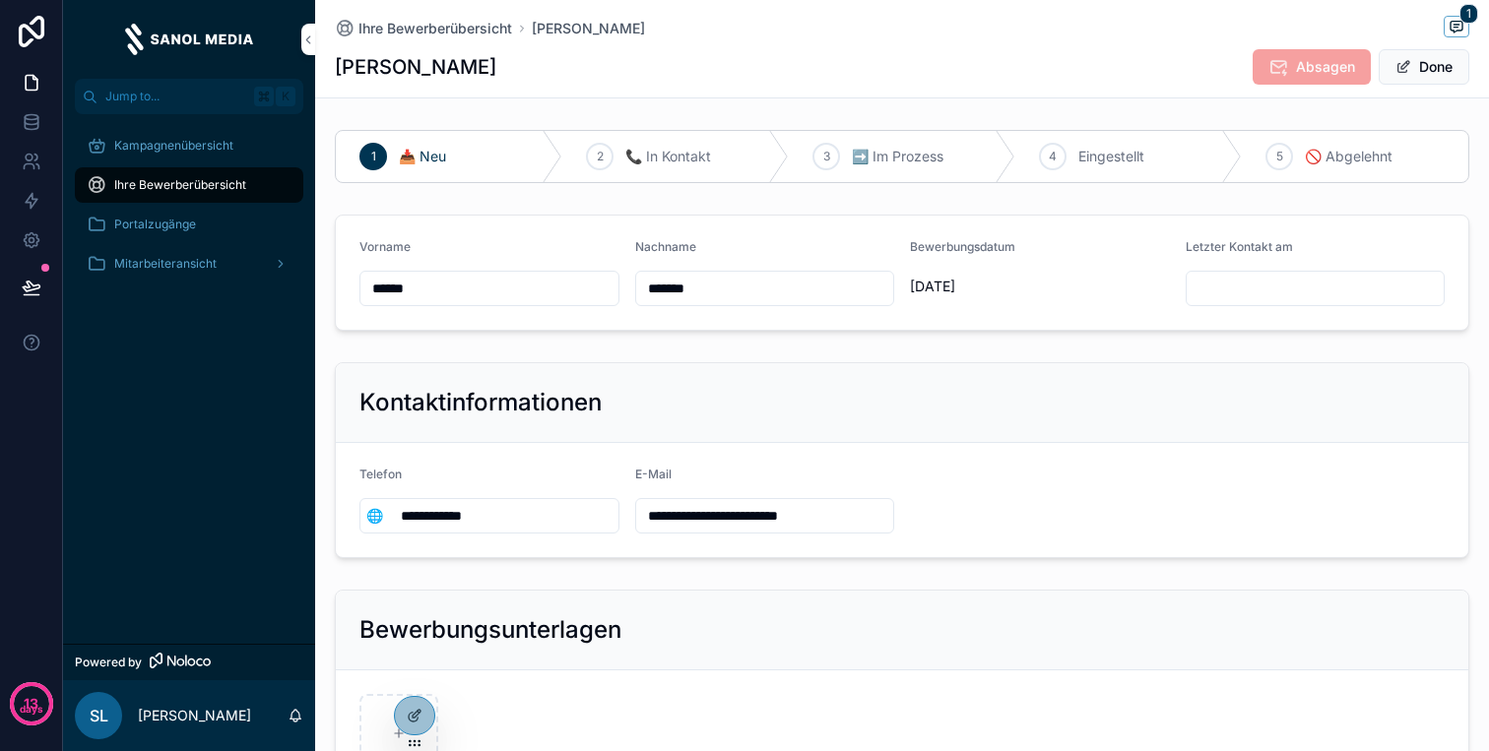
click at [242, 160] on div "Kampagnenübersicht" at bounding box center [189, 146] width 205 height 32
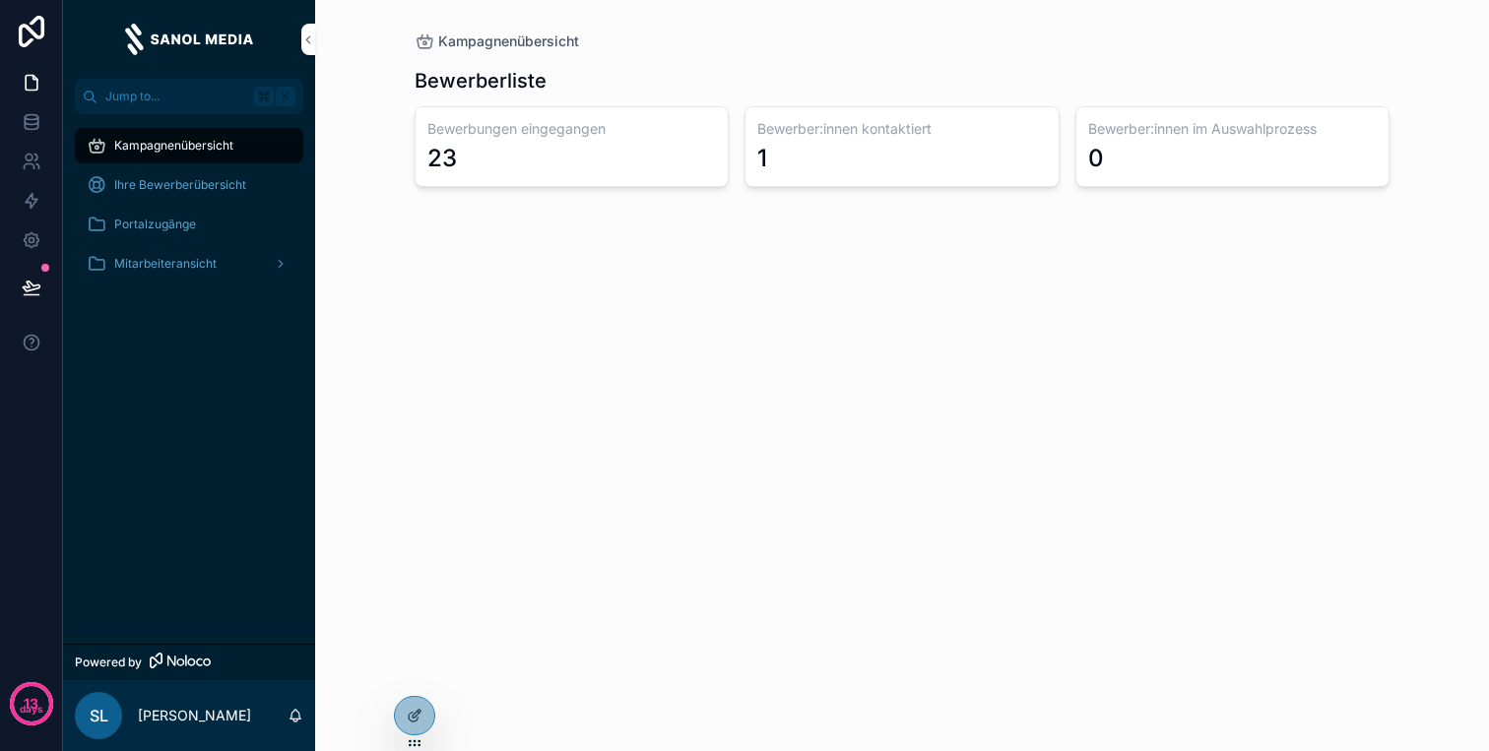
click at [242, 160] on div "Kampagnenübersicht" at bounding box center [189, 146] width 205 height 32
click at [266, 176] on div "Ihre Bewerberübersicht" at bounding box center [189, 185] width 205 height 32
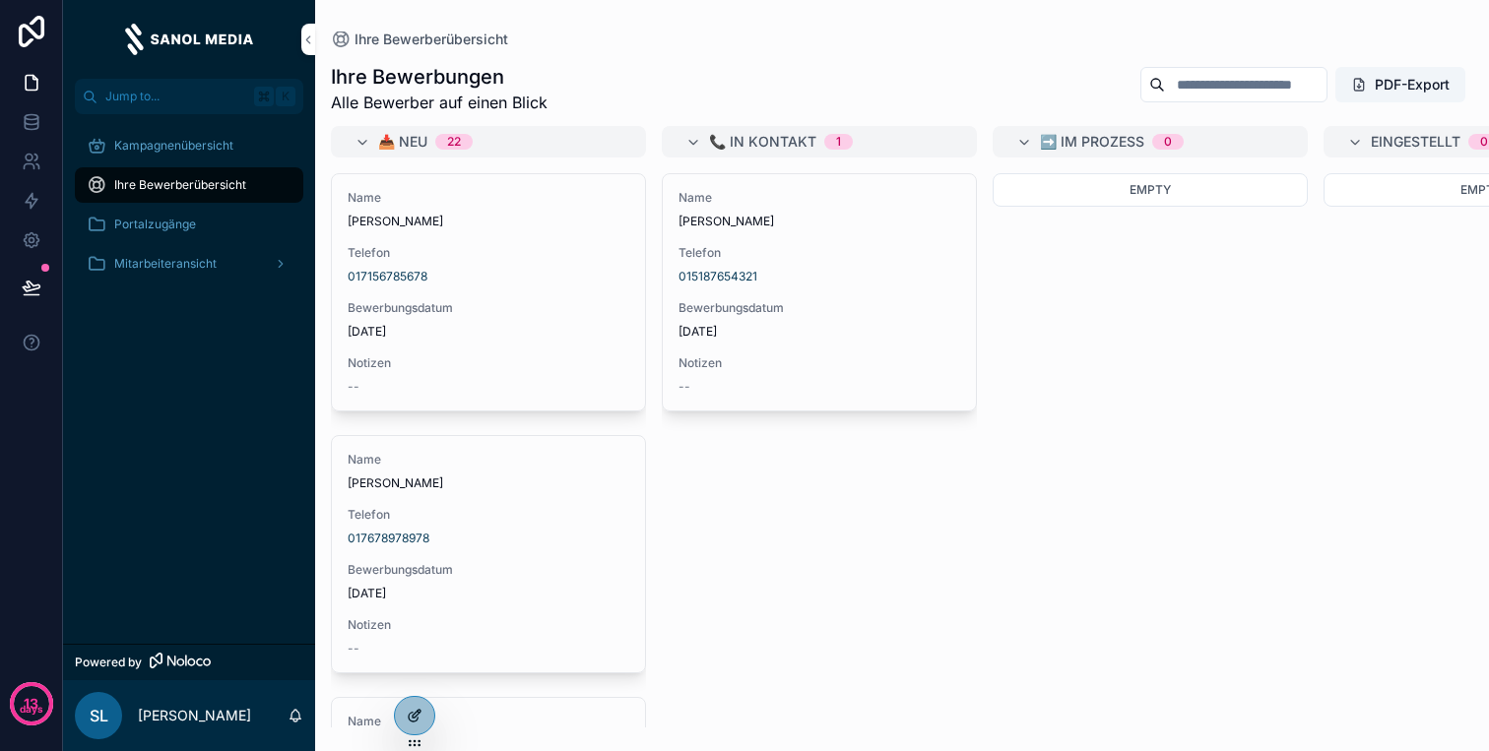
click at [423, 723] on div at bounding box center [414, 715] width 39 height 37
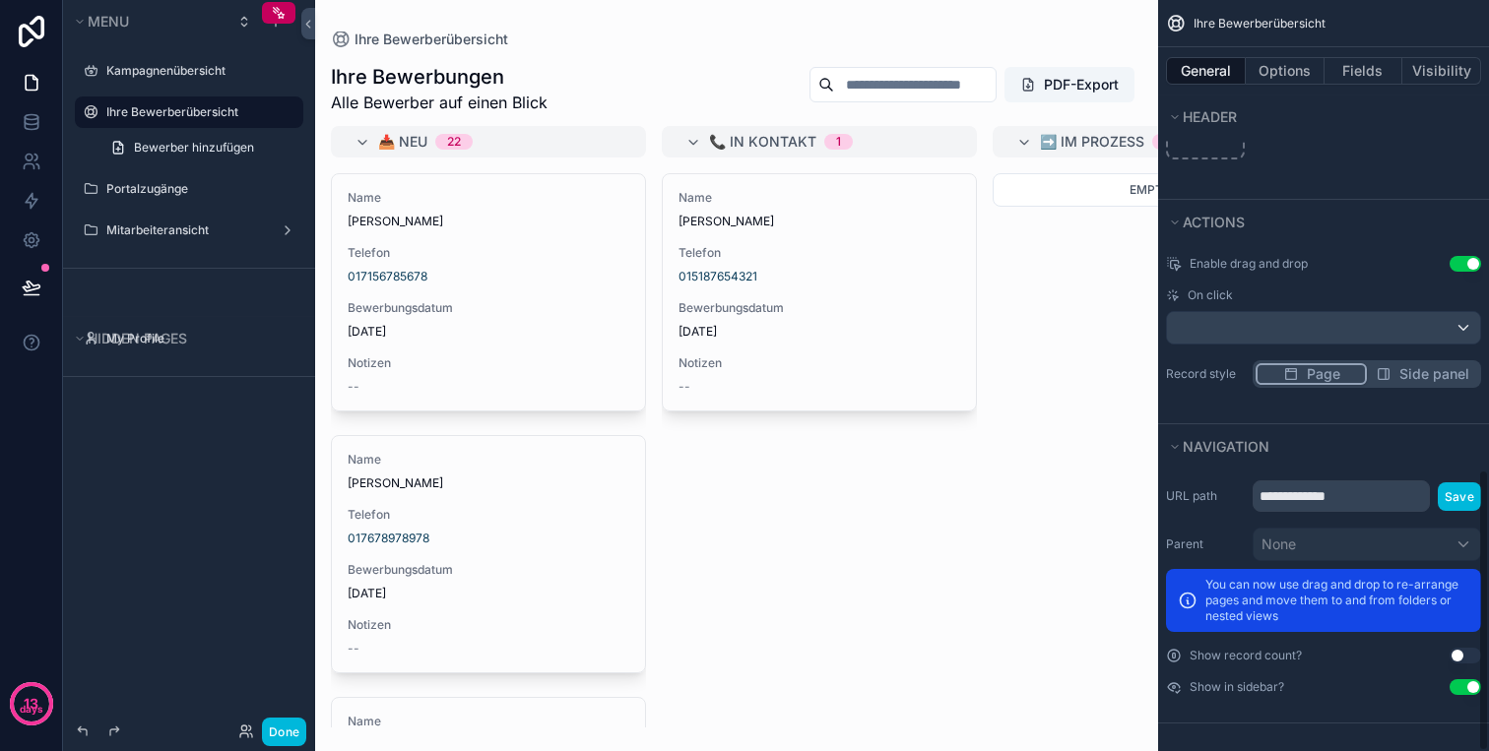
scroll to position [1249, 0]
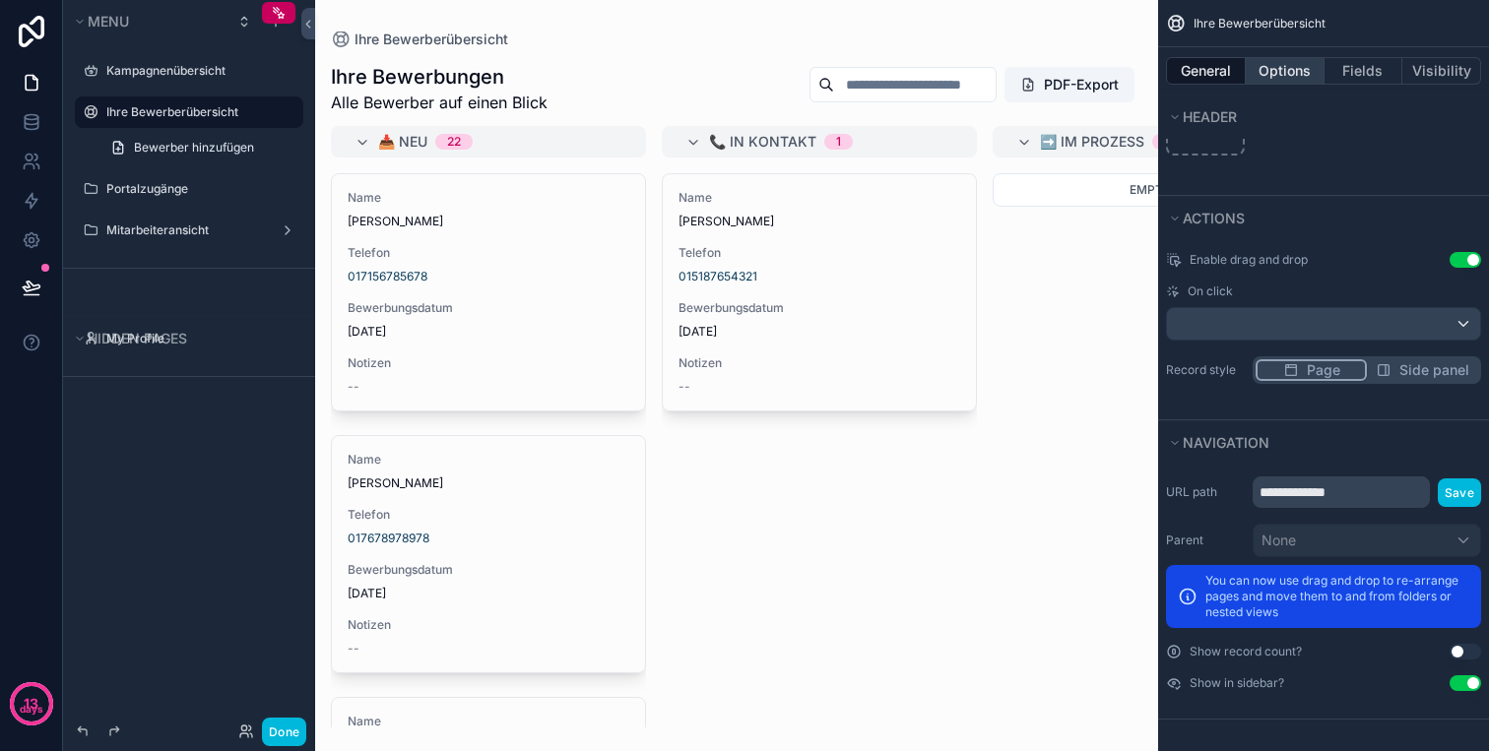
click at [1286, 64] on button "Options" at bounding box center [1284, 71] width 79 height 28
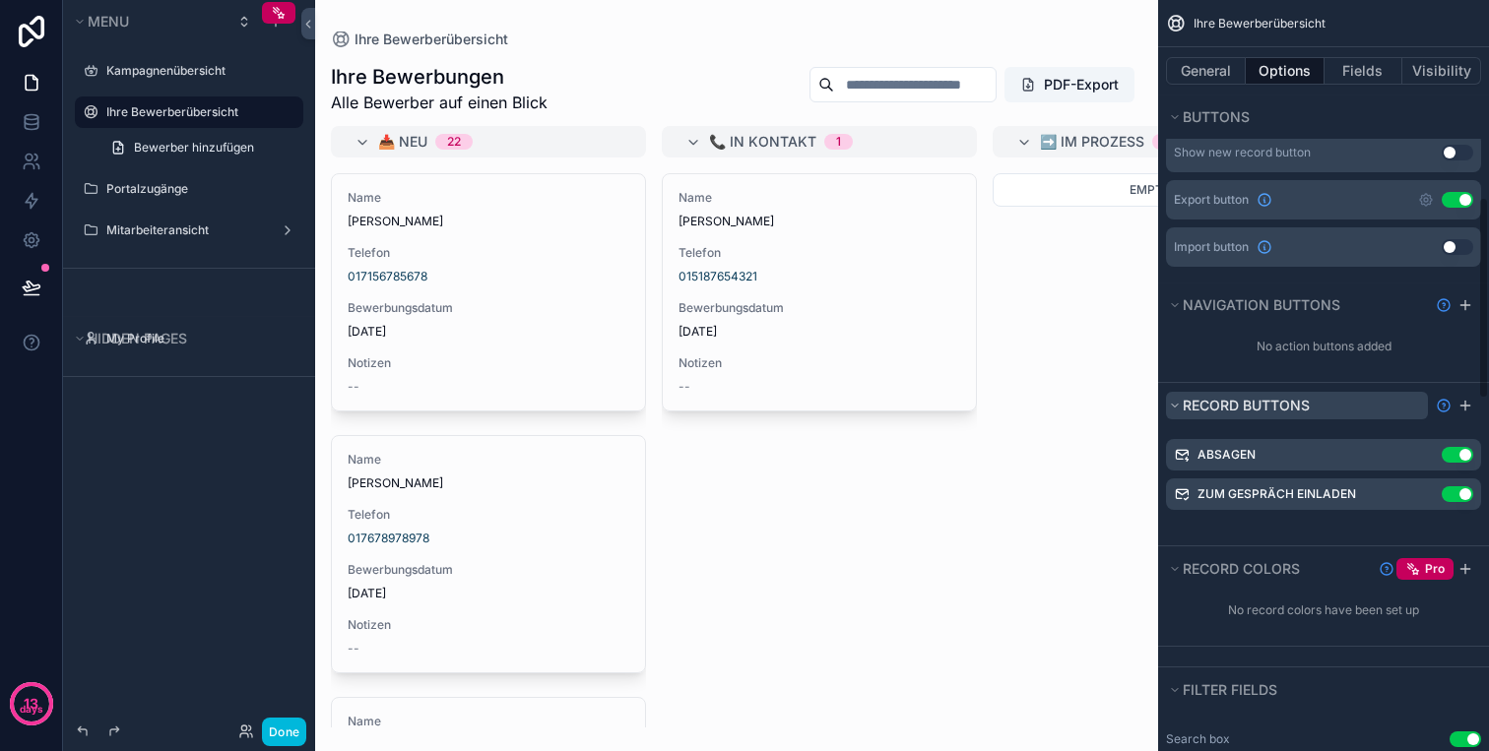
scroll to position [784, 0]
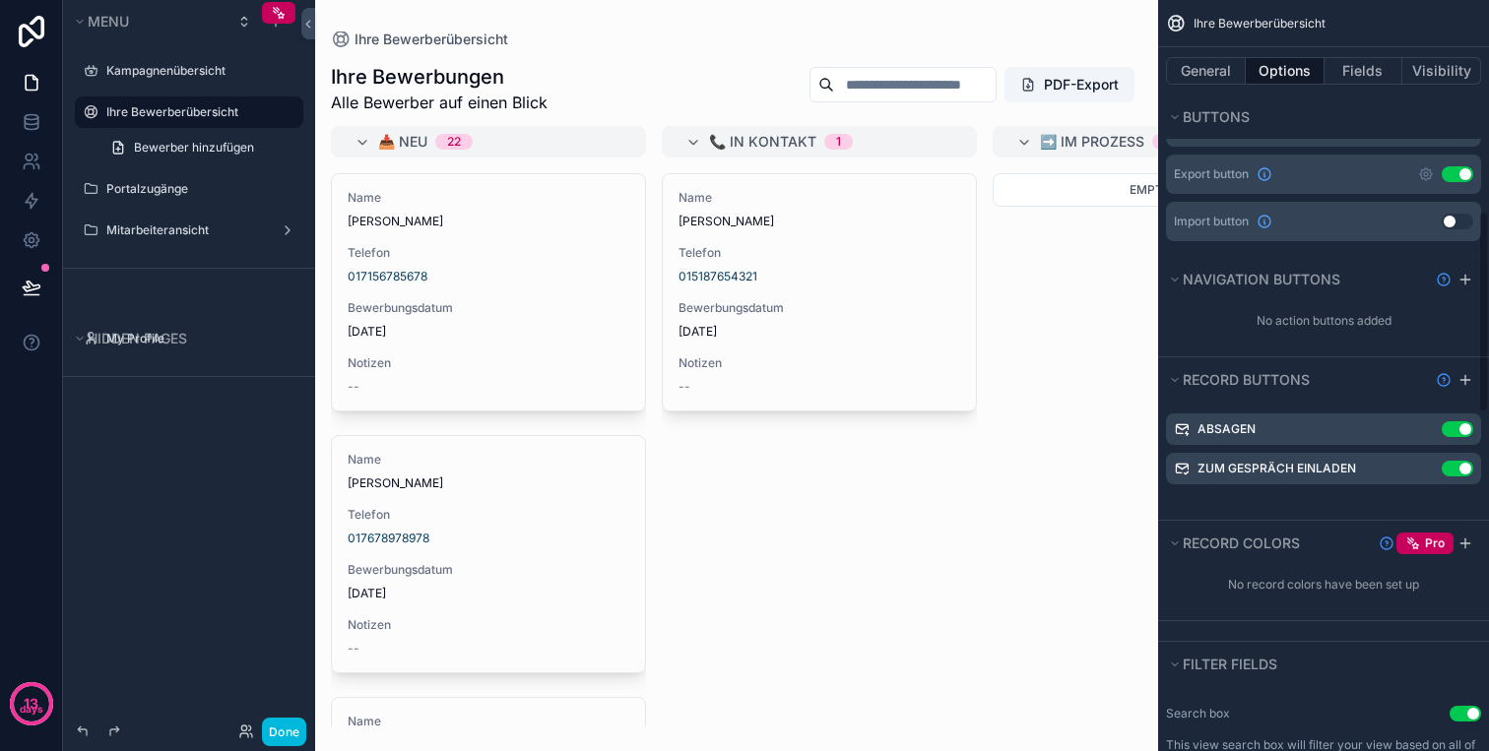
click at [0, 0] on icon "scrollable content" at bounding box center [0, 0] width 0 height 0
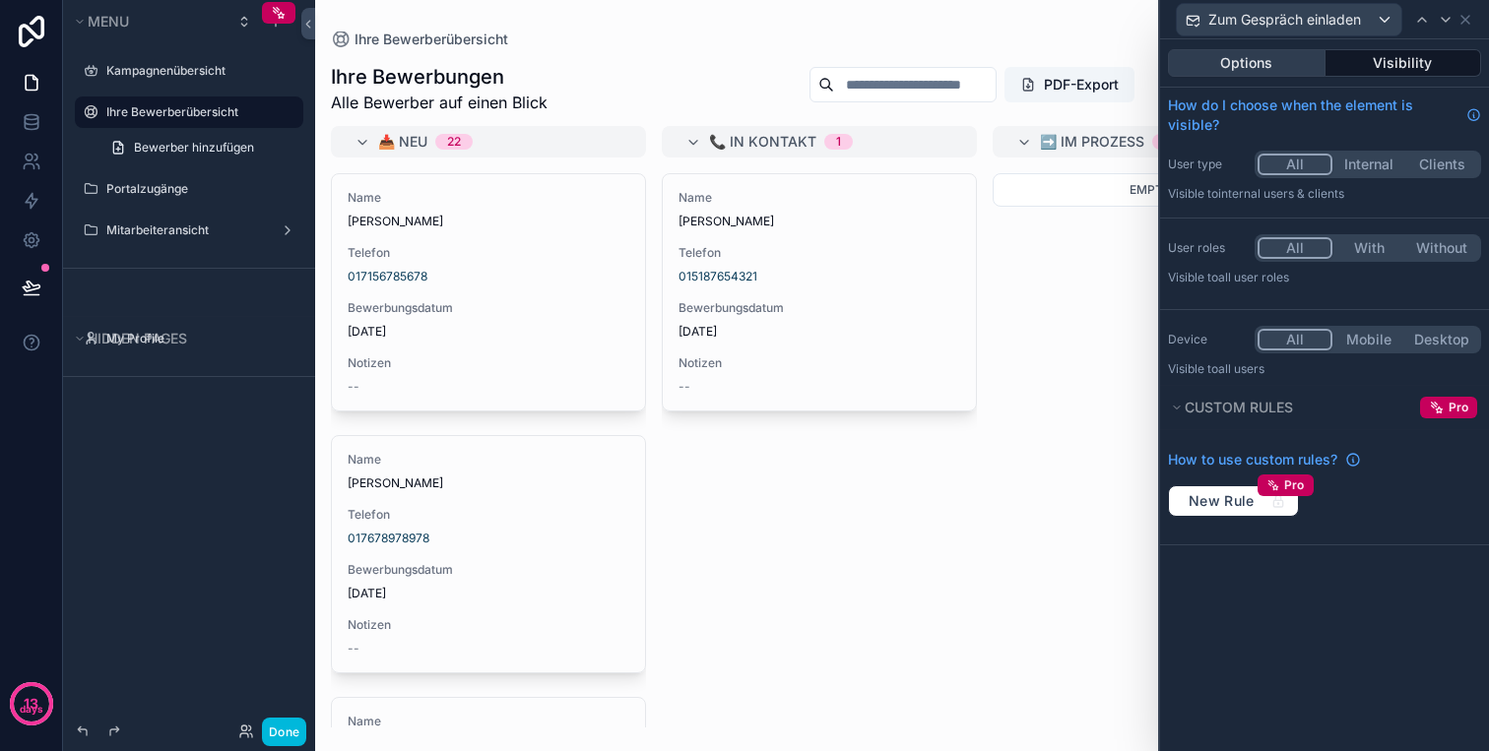
click at [1242, 60] on button "Options" at bounding box center [1247, 63] width 158 height 28
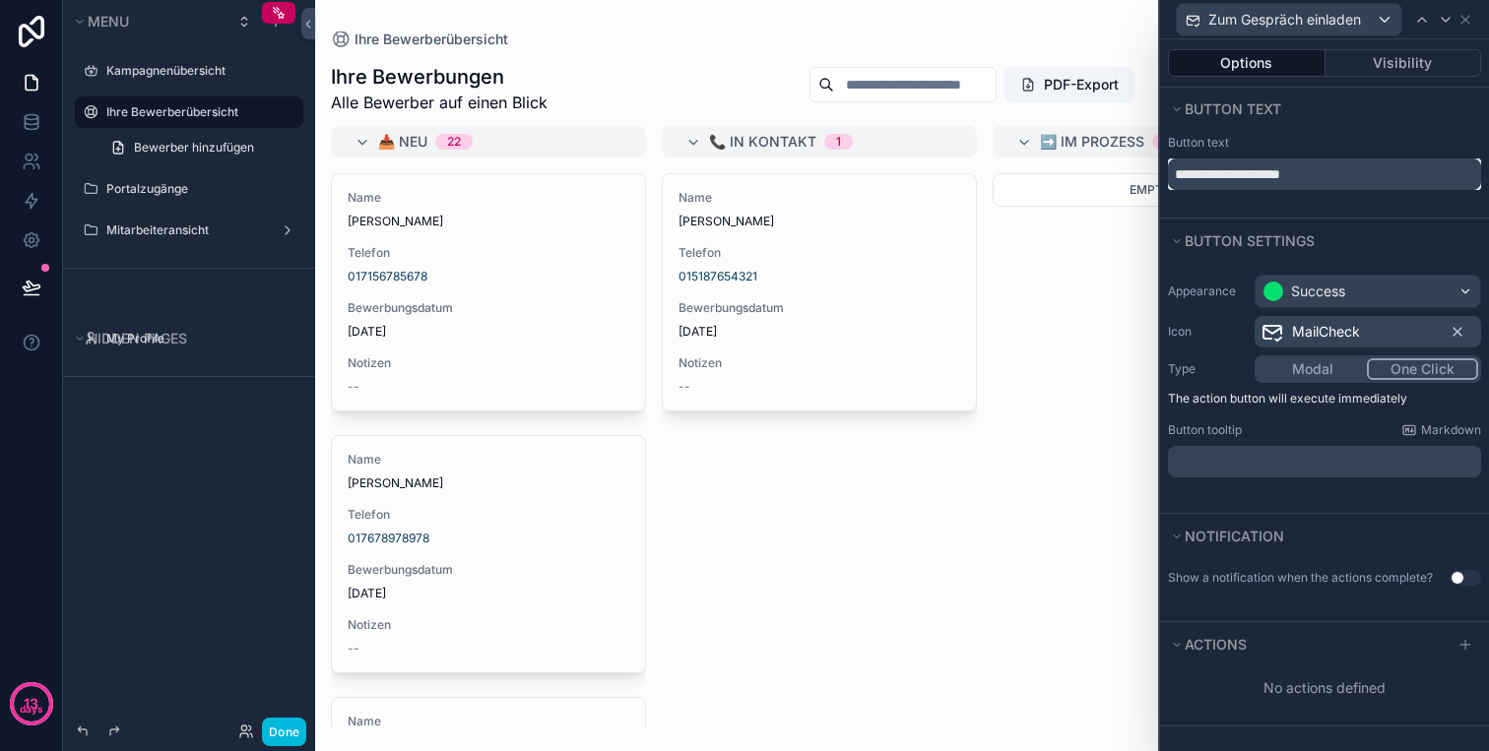
click at [1341, 175] on input "**********" at bounding box center [1324, 175] width 313 height 32
click at [833, 458] on div "scrollable content" at bounding box center [736, 375] width 843 height 751
click at [1290, 179] on input "*******" at bounding box center [1324, 175] width 313 height 32
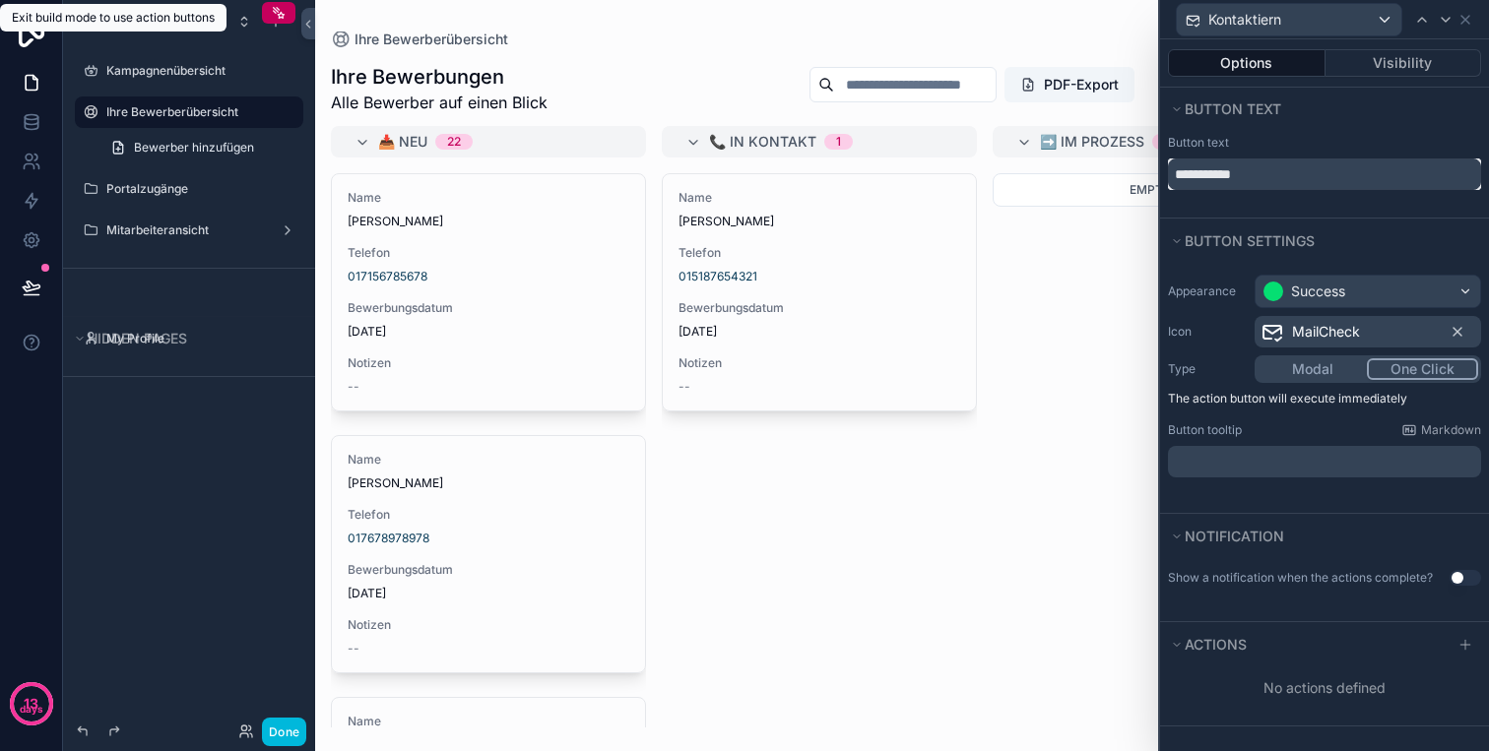
paste input "*"
type input "**********"
click at [1465, 30] on div "Kontaktieren" at bounding box center [1324, 19] width 313 height 38
click at [1465, 28] on div "Kontaktieren" at bounding box center [1324, 19] width 313 height 38
click at [1465, 27] on icon at bounding box center [1465, 20] width 16 height 16
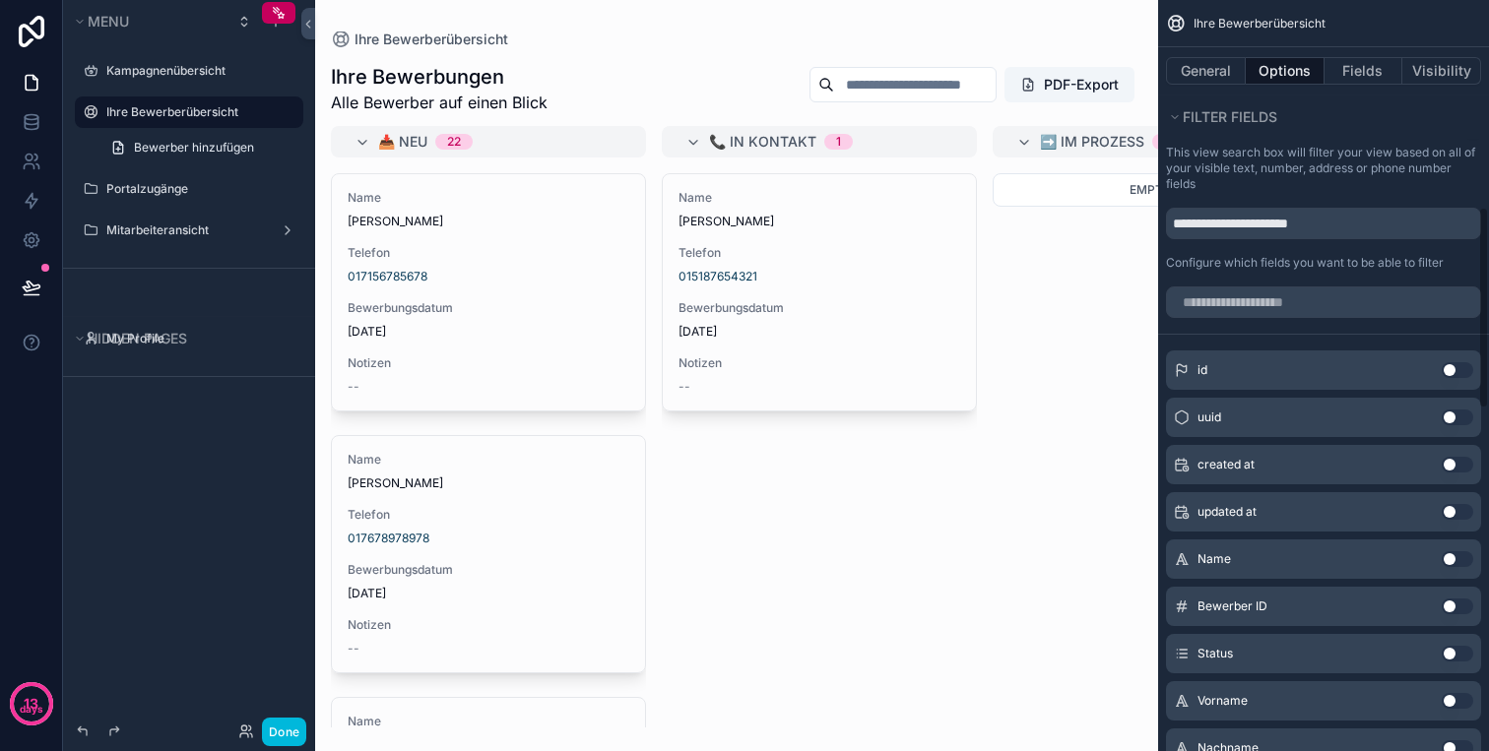
scroll to position [2036, 0]
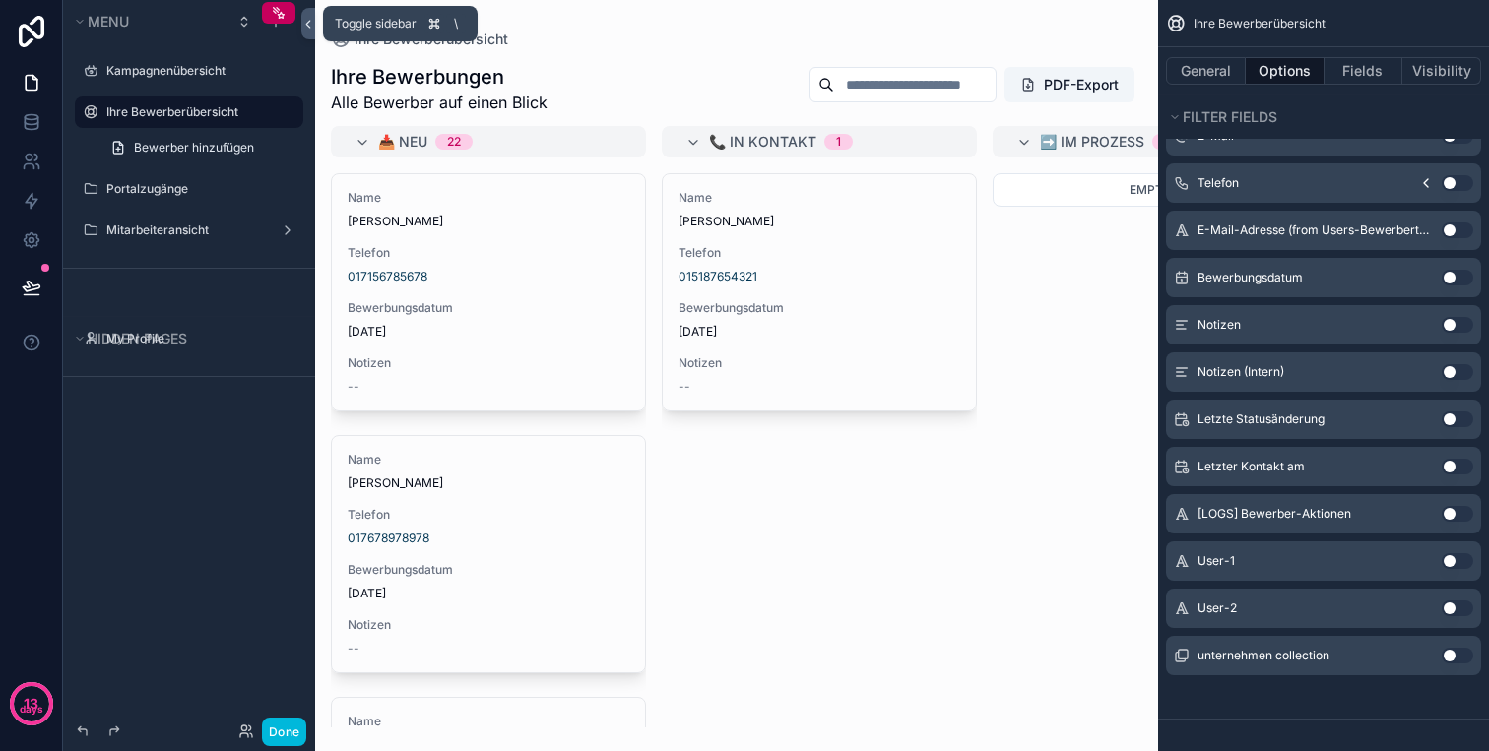
click at [309, 23] on icon at bounding box center [308, 24] width 14 height 15
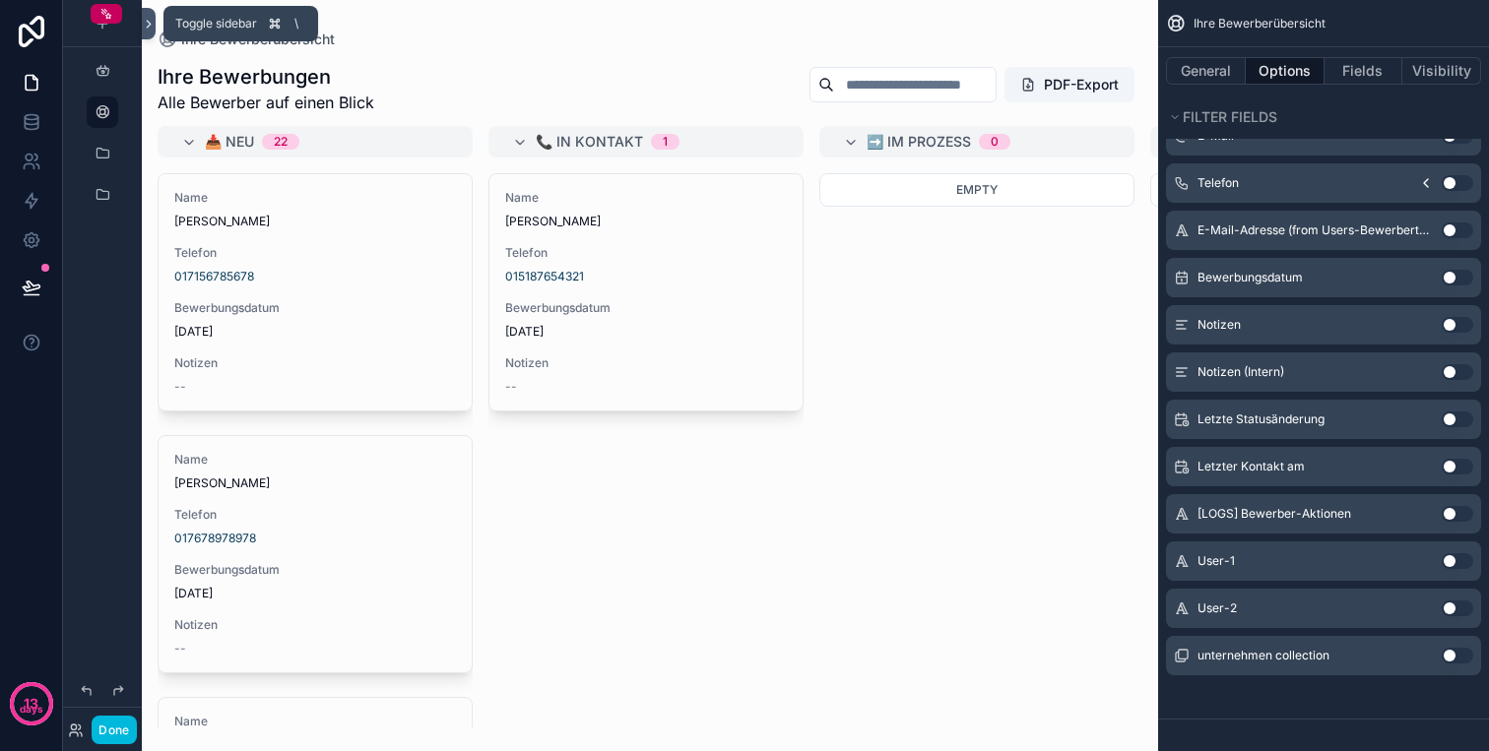
click at [145, 18] on icon at bounding box center [149, 24] width 14 height 15
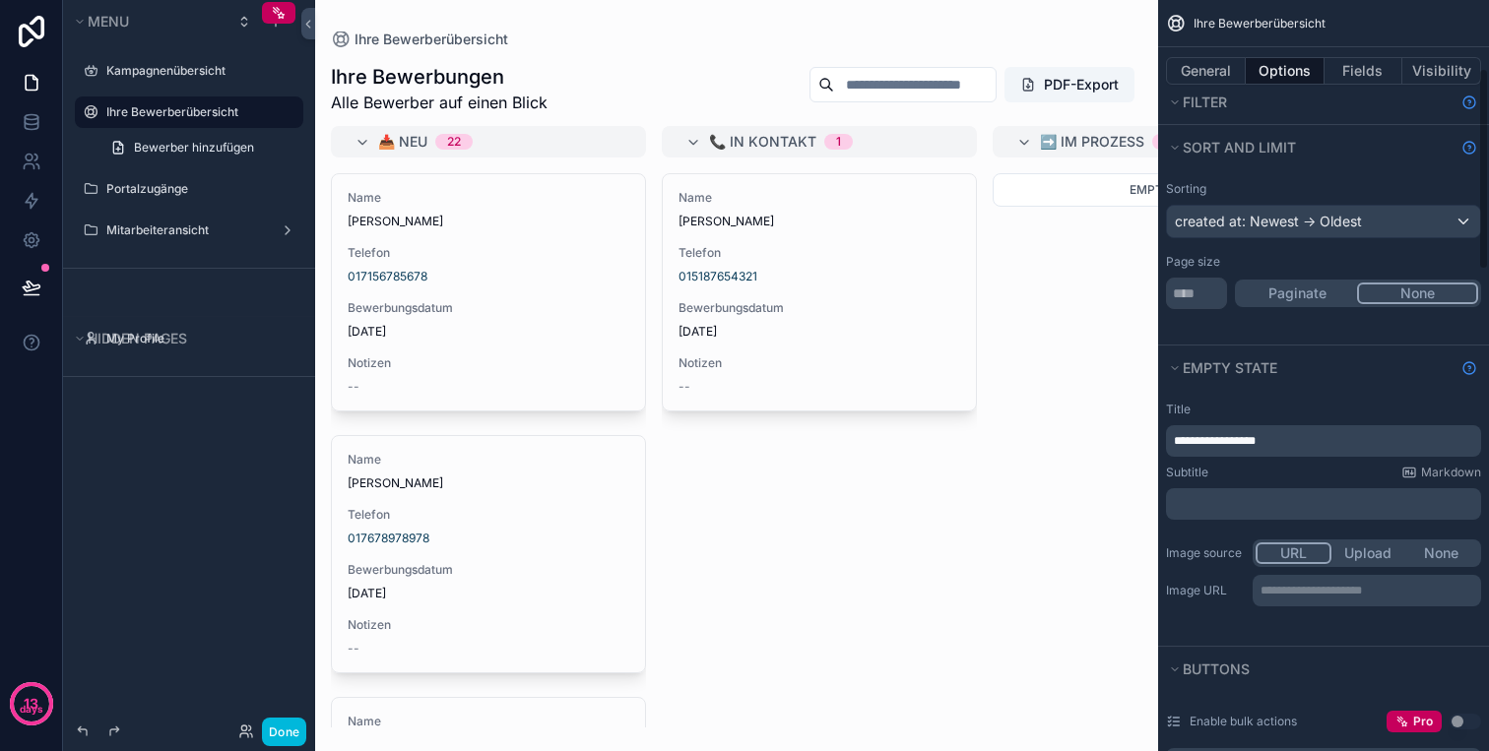
scroll to position [0, 0]
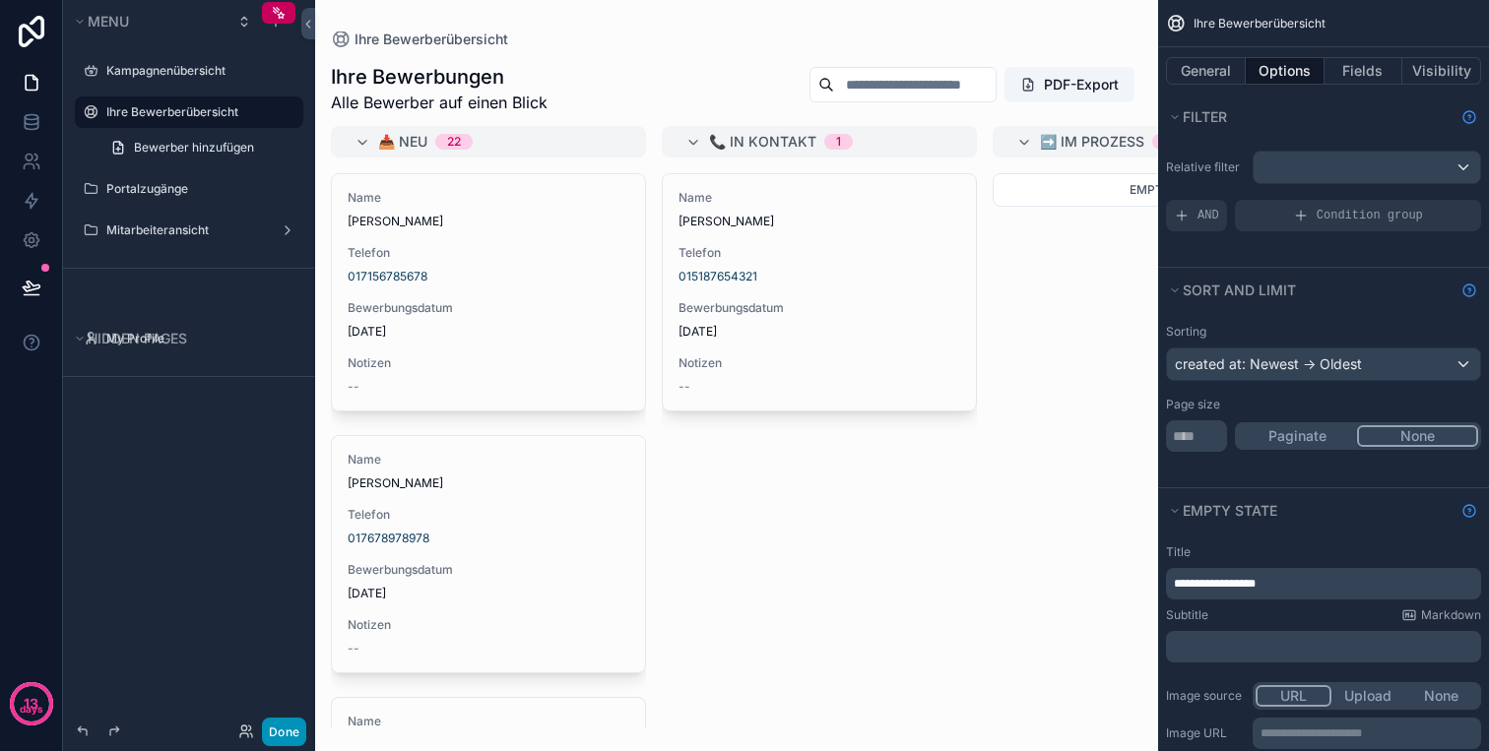
click at [278, 737] on button "Done" at bounding box center [284, 732] width 44 height 29
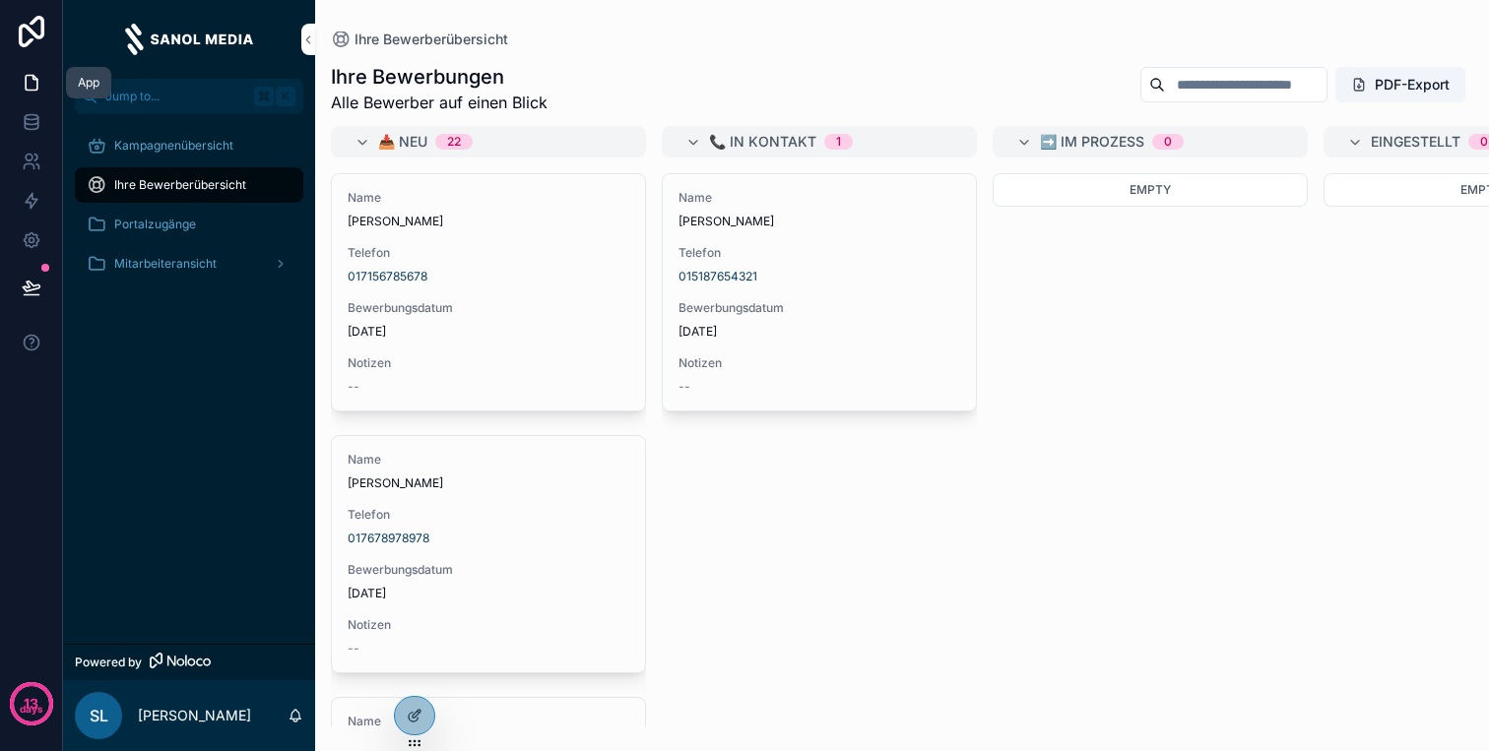
click at [36, 85] on icon at bounding box center [32, 83] width 12 height 15
click at [32, 143] on link at bounding box center [31, 161] width 62 height 39
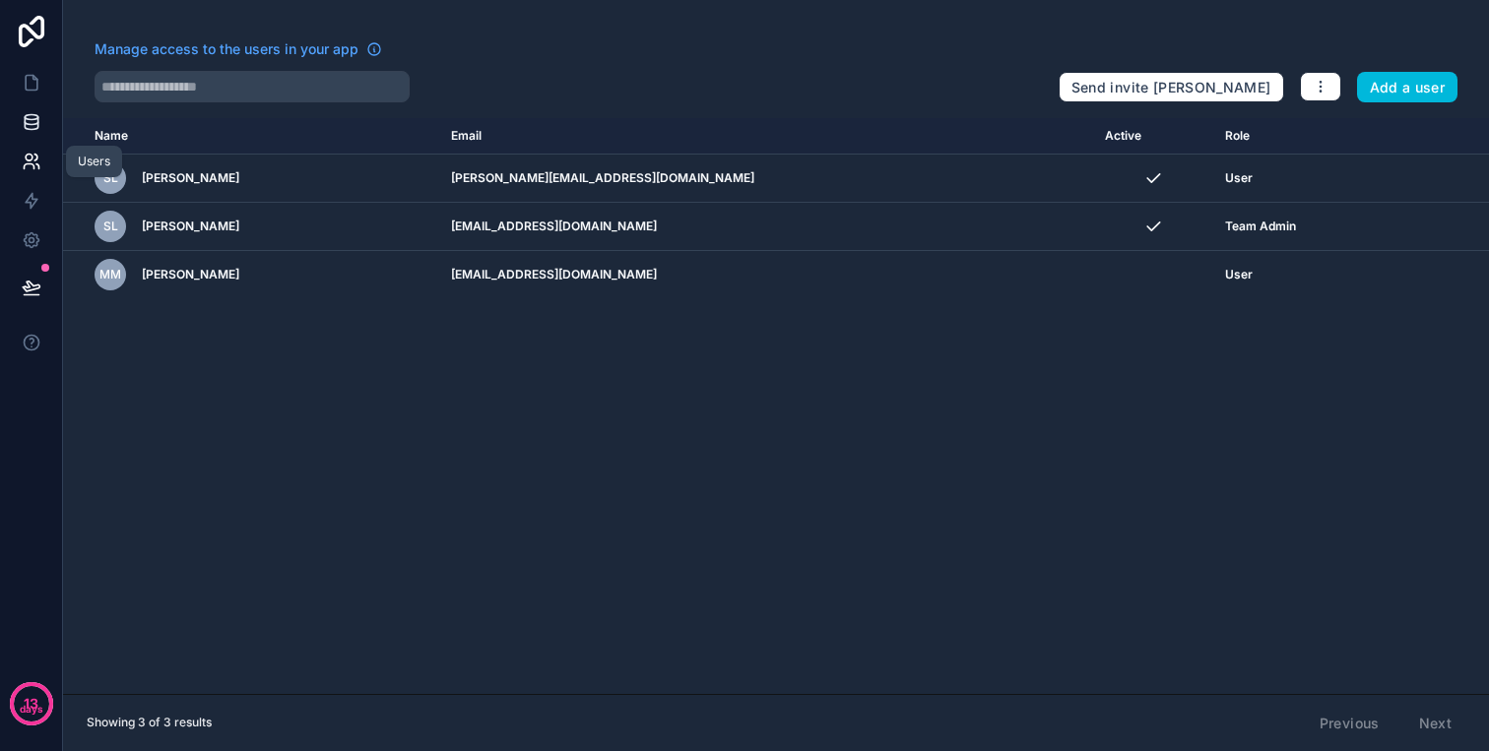
click at [32, 133] on link at bounding box center [31, 121] width 62 height 39
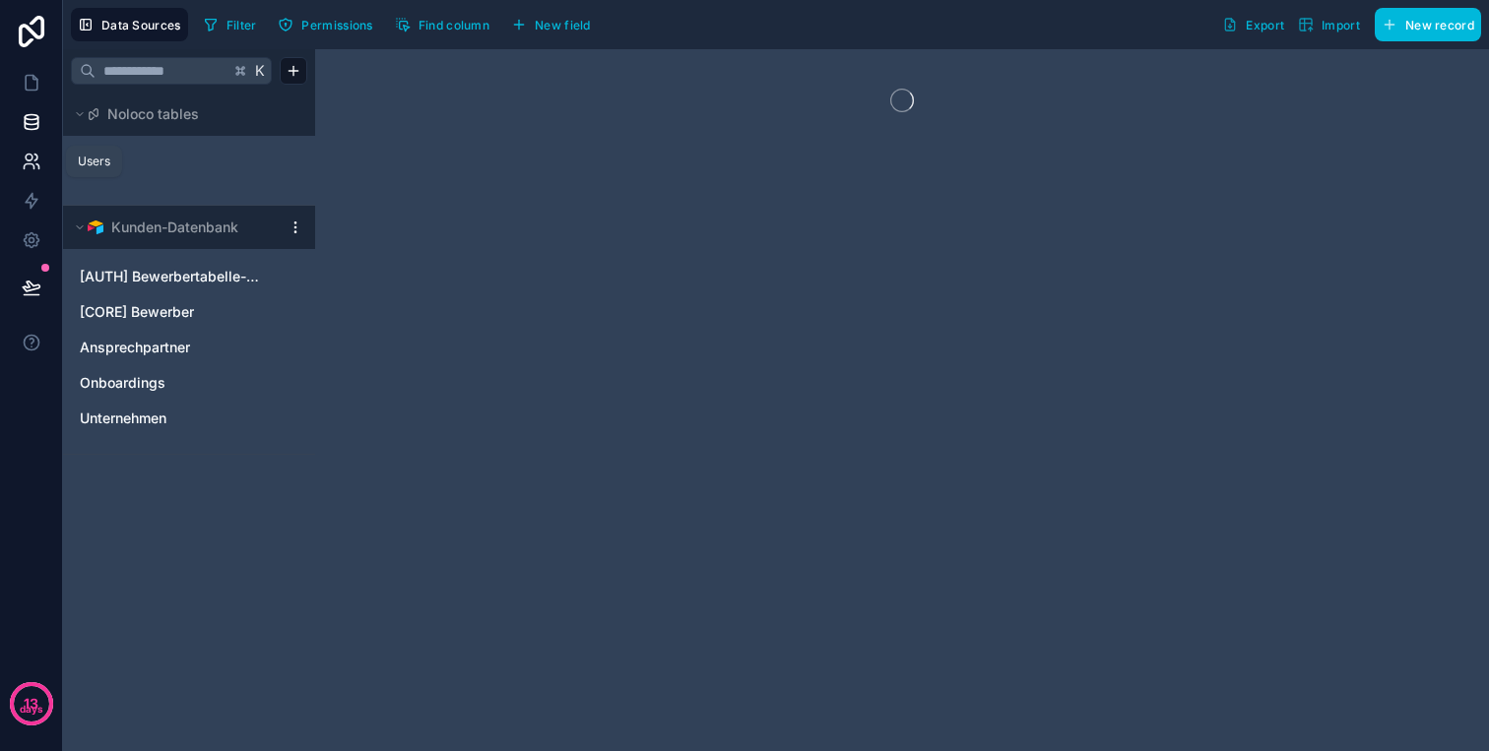
click at [32, 167] on icon at bounding box center [29, 166] width 10 height 5
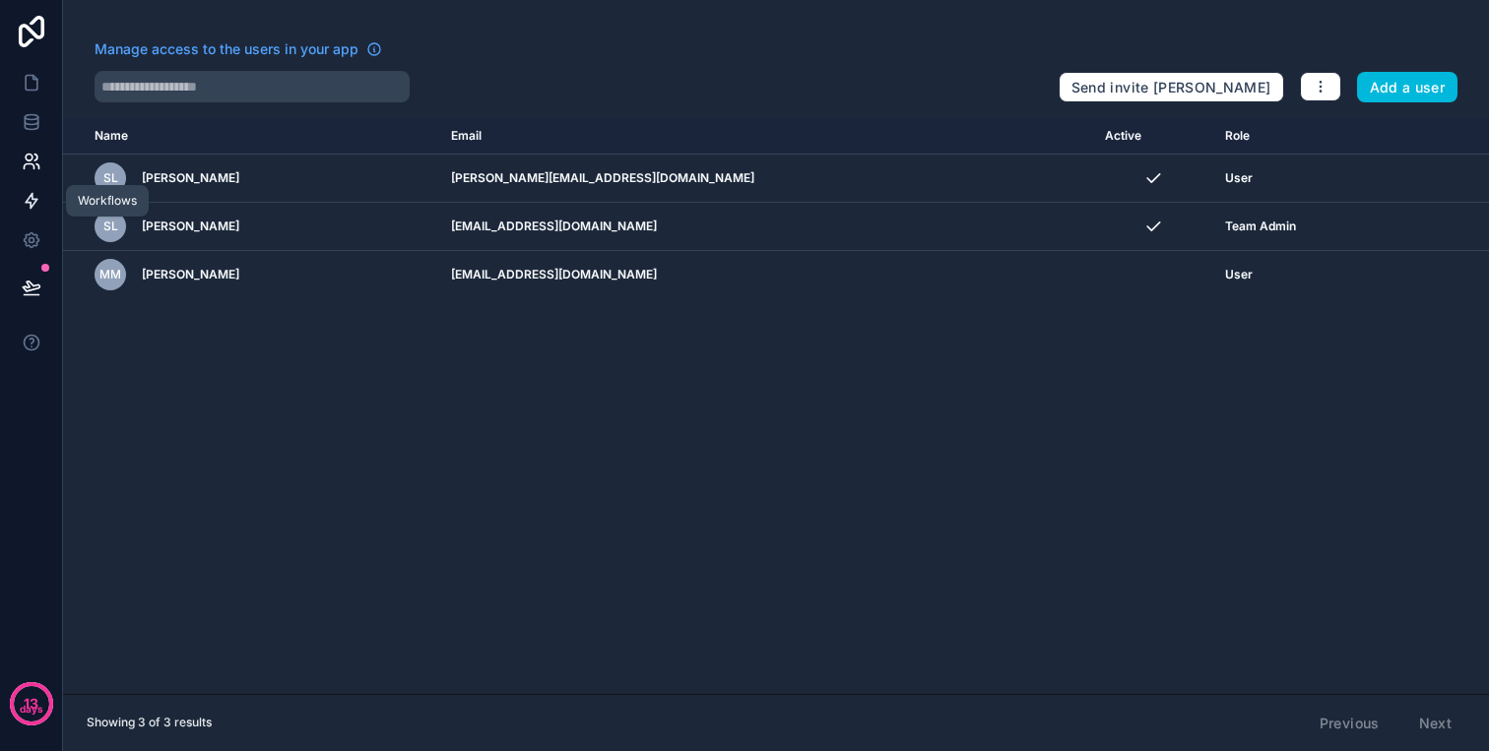
click at [33, 196] on icon at bounding box center [32, 201] width 20 height 20
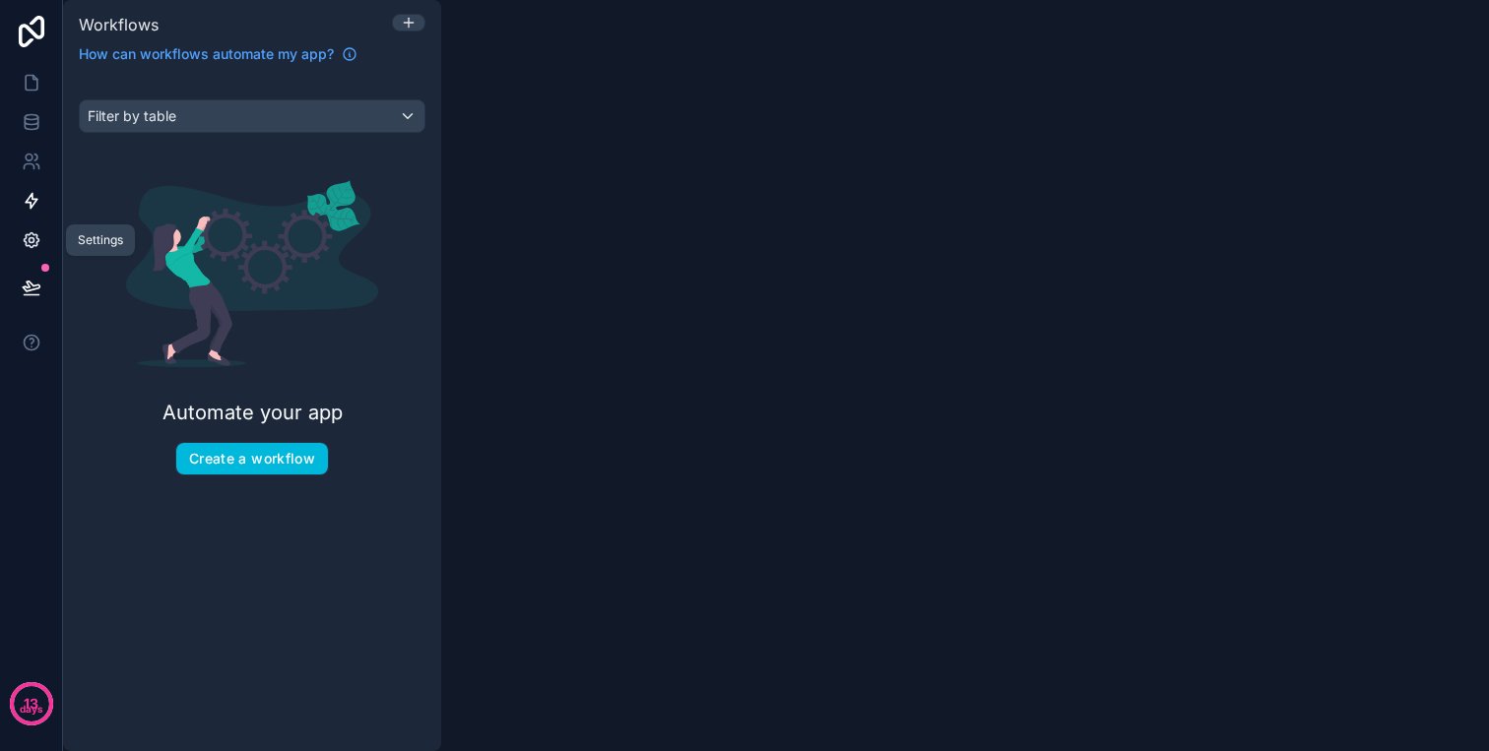
click at [33, 245] on icon at bounding box center [31, 240] width 15 height 15
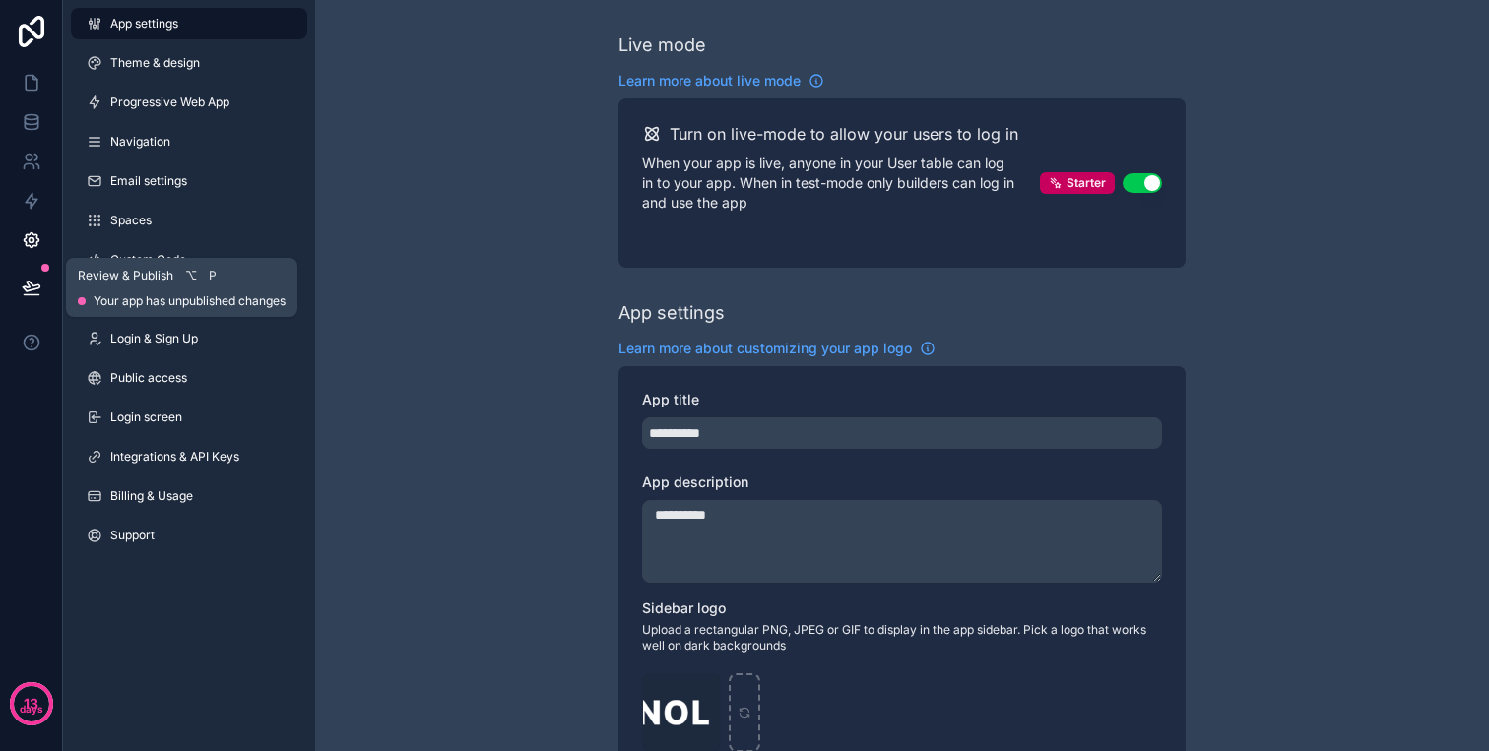
click at [29, 285] on icon at bounding box center [32, 288] width 20 height 20
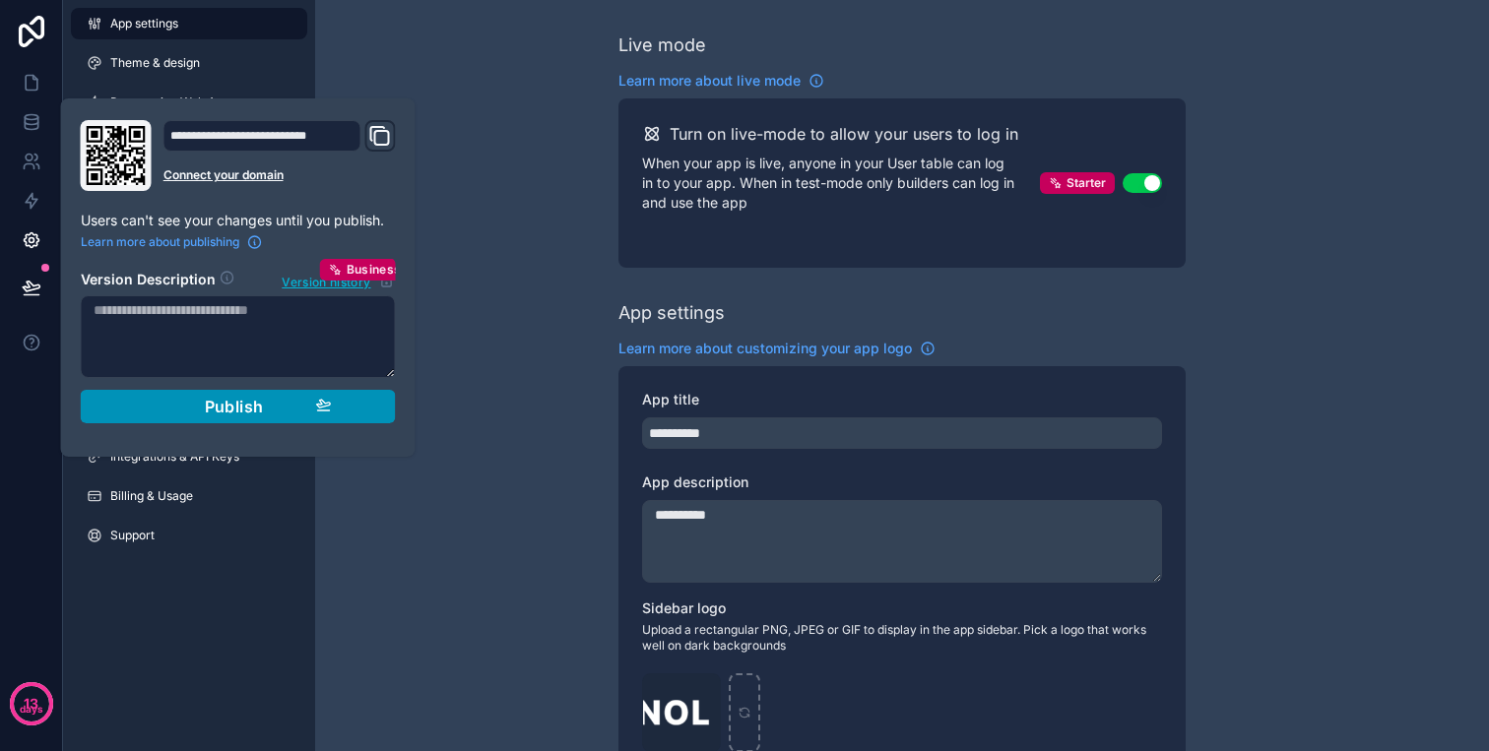
click at [255, 412] on span "Publish" at bounding box center [234, 407] width 59 height 20
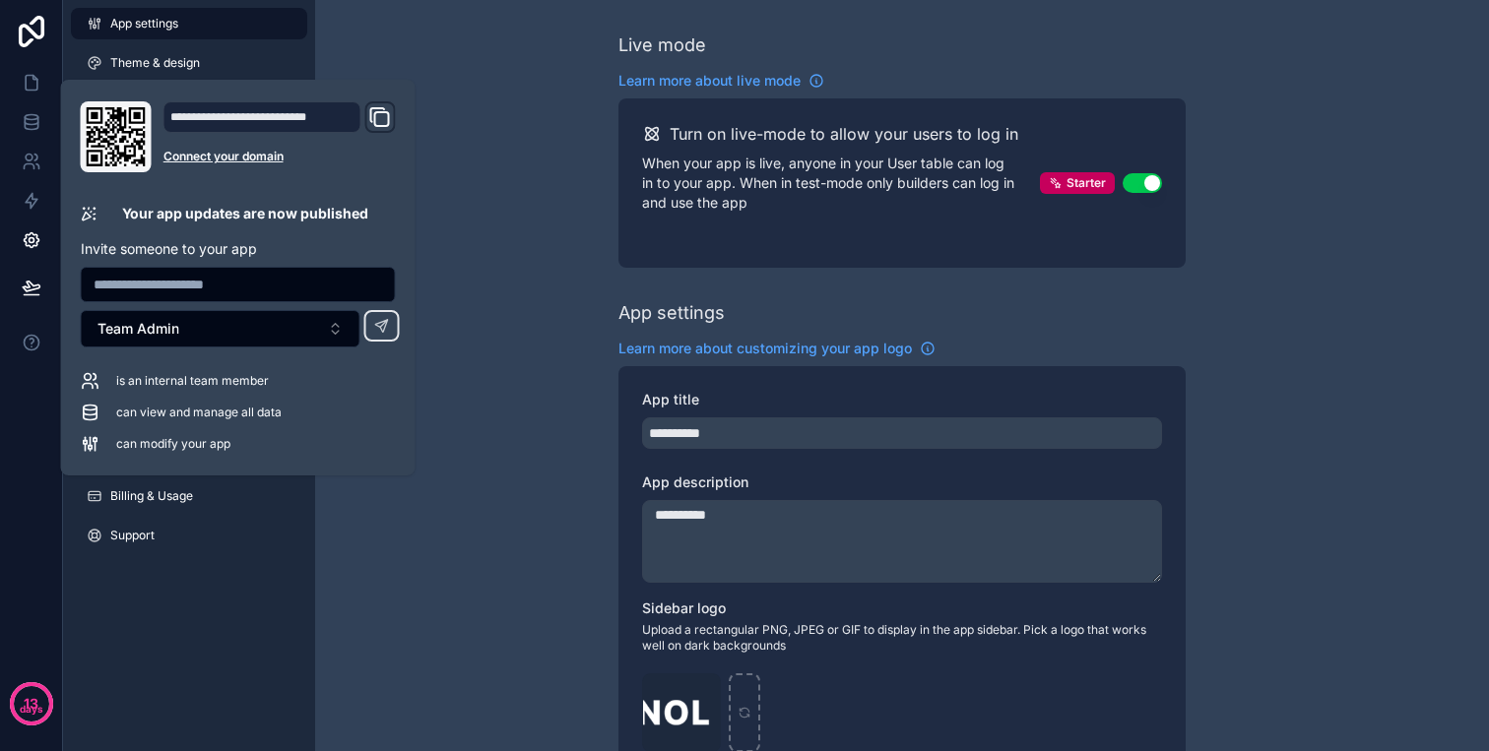
click at [373, 114] on icon "Domain and Custom Link" at bounding box center [380, 117] width 24 height 24
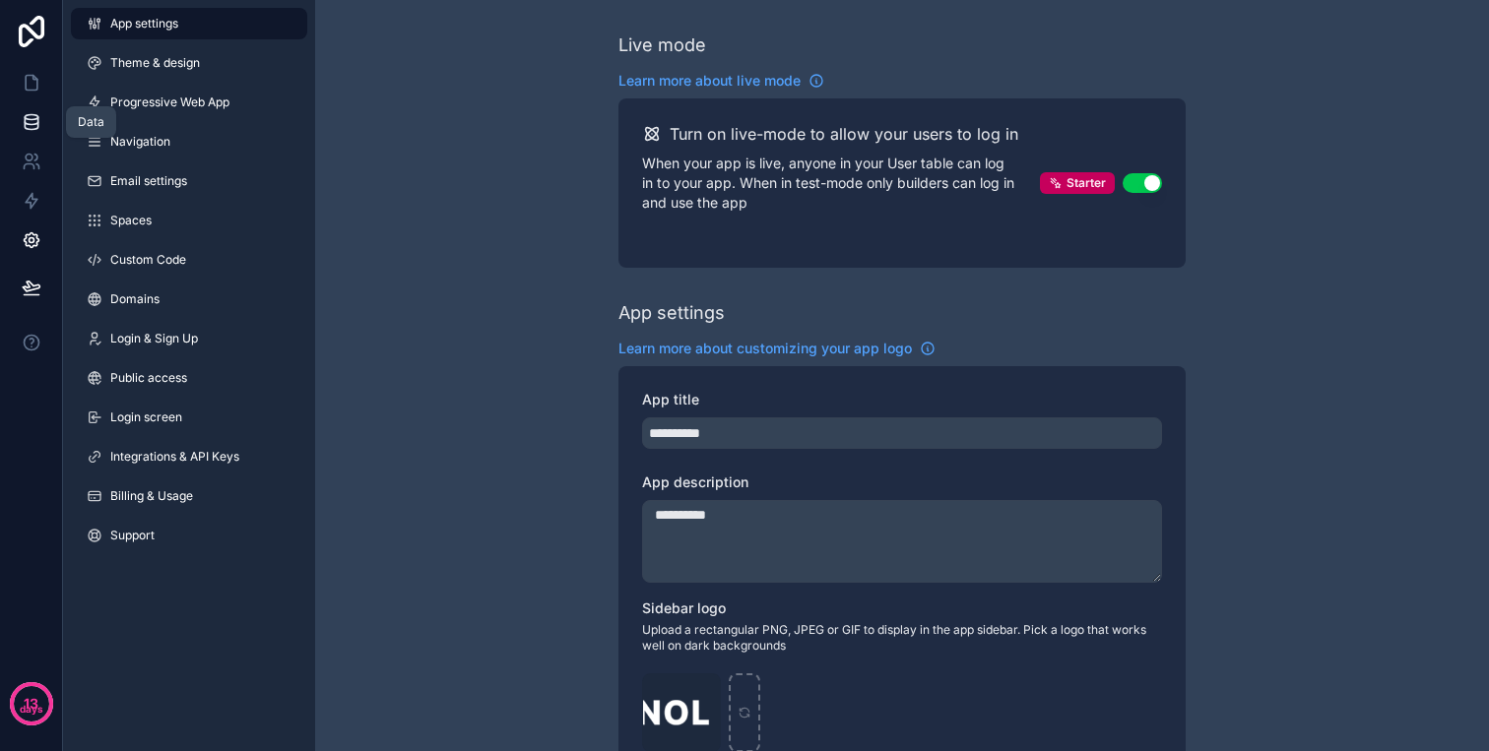
click at [35, 106] on link at bounding box center [31, 121] width 62 height 39
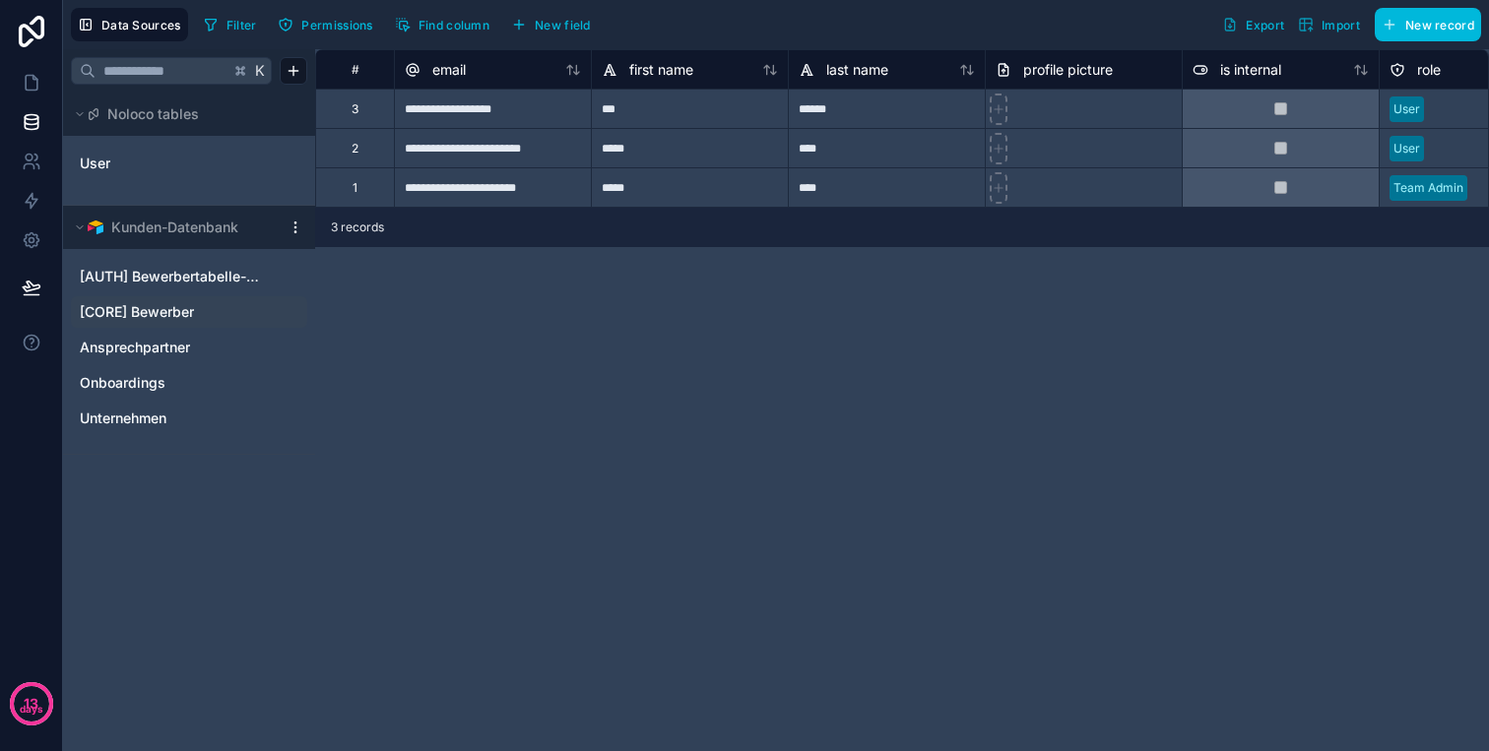
click at [173, 325] on Bewerber"] "[CORE] Bewerber" at bounding box center [189, 312] width 236 height 32
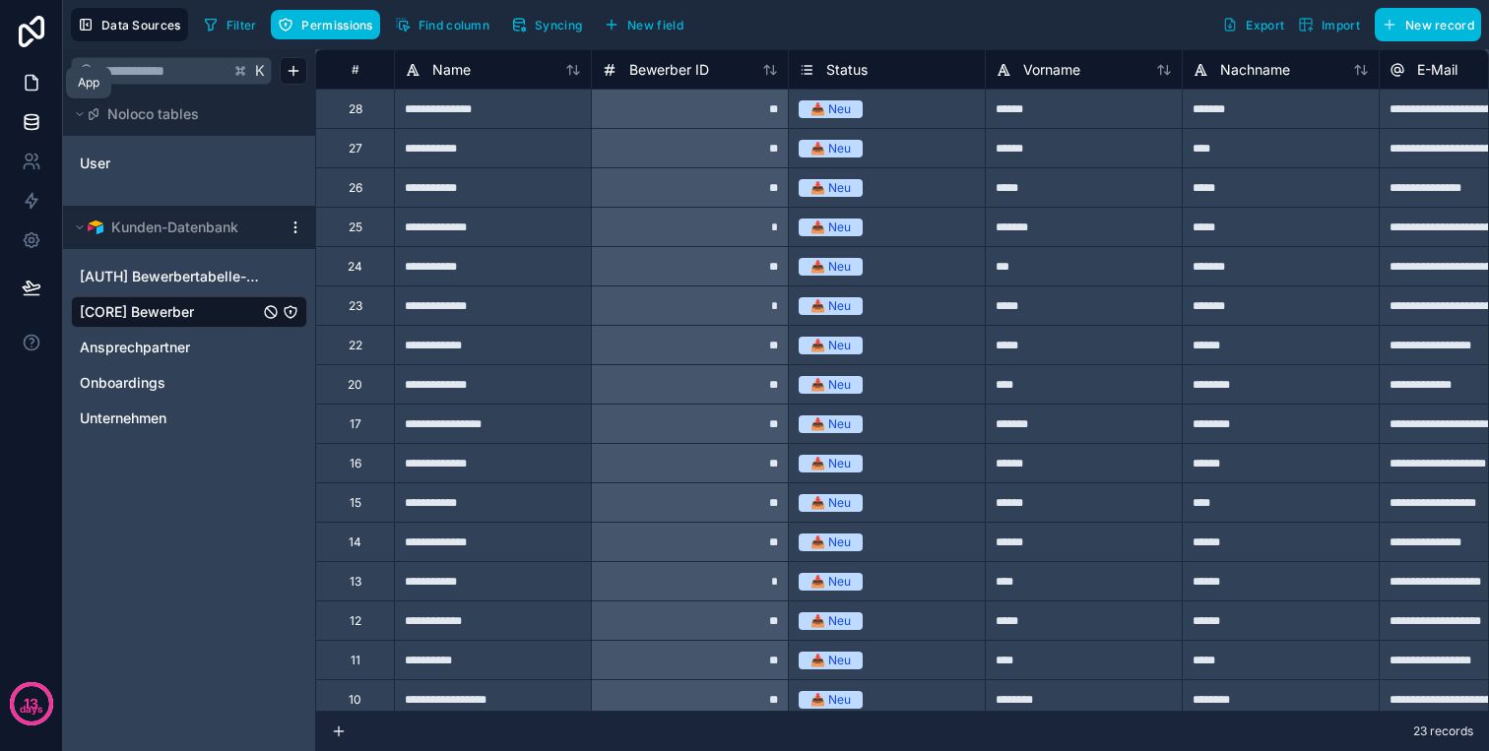
click at [36, 81] on icon at bounding box center [32, 83] width 12 height 15
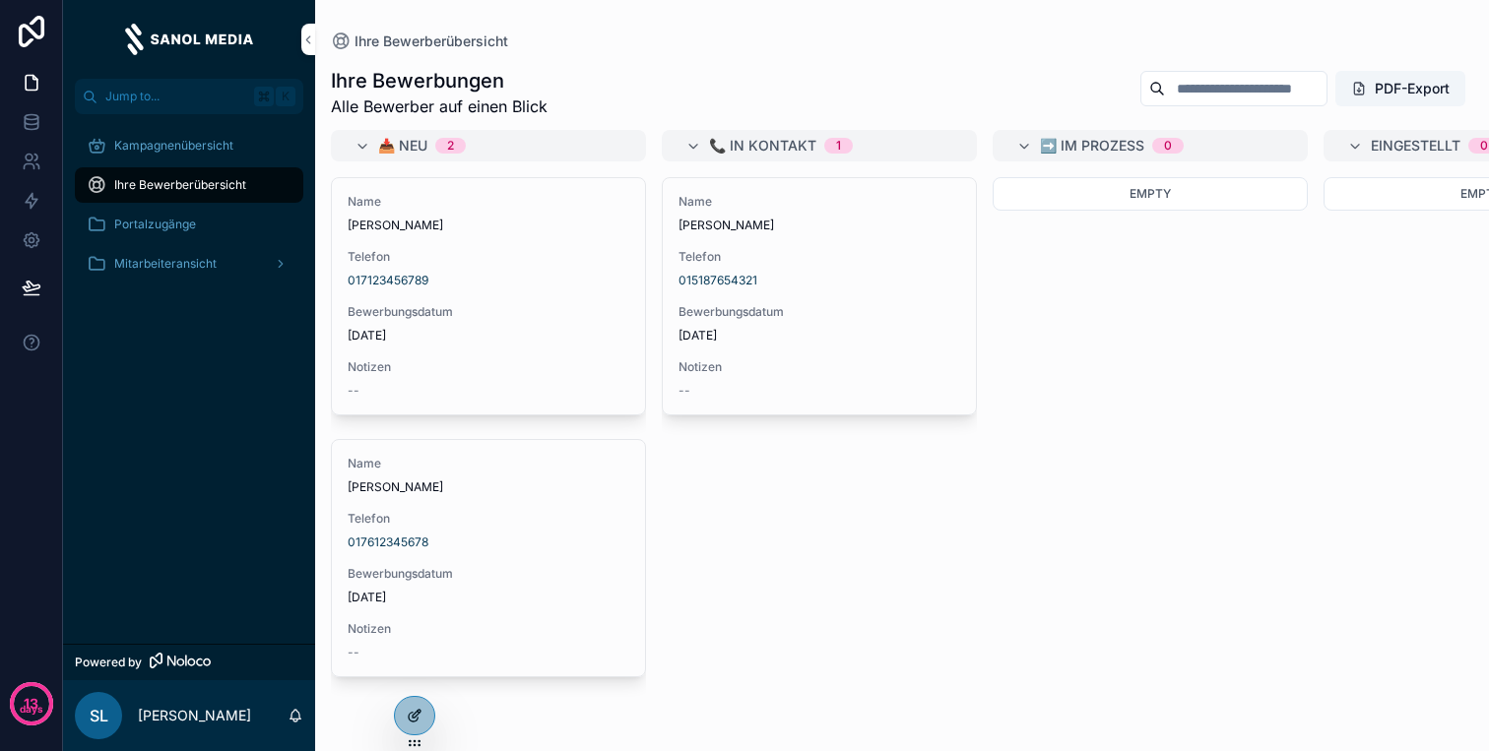
click at [417, 712] on icon at bounding box center [415, 716] width 16 height 16
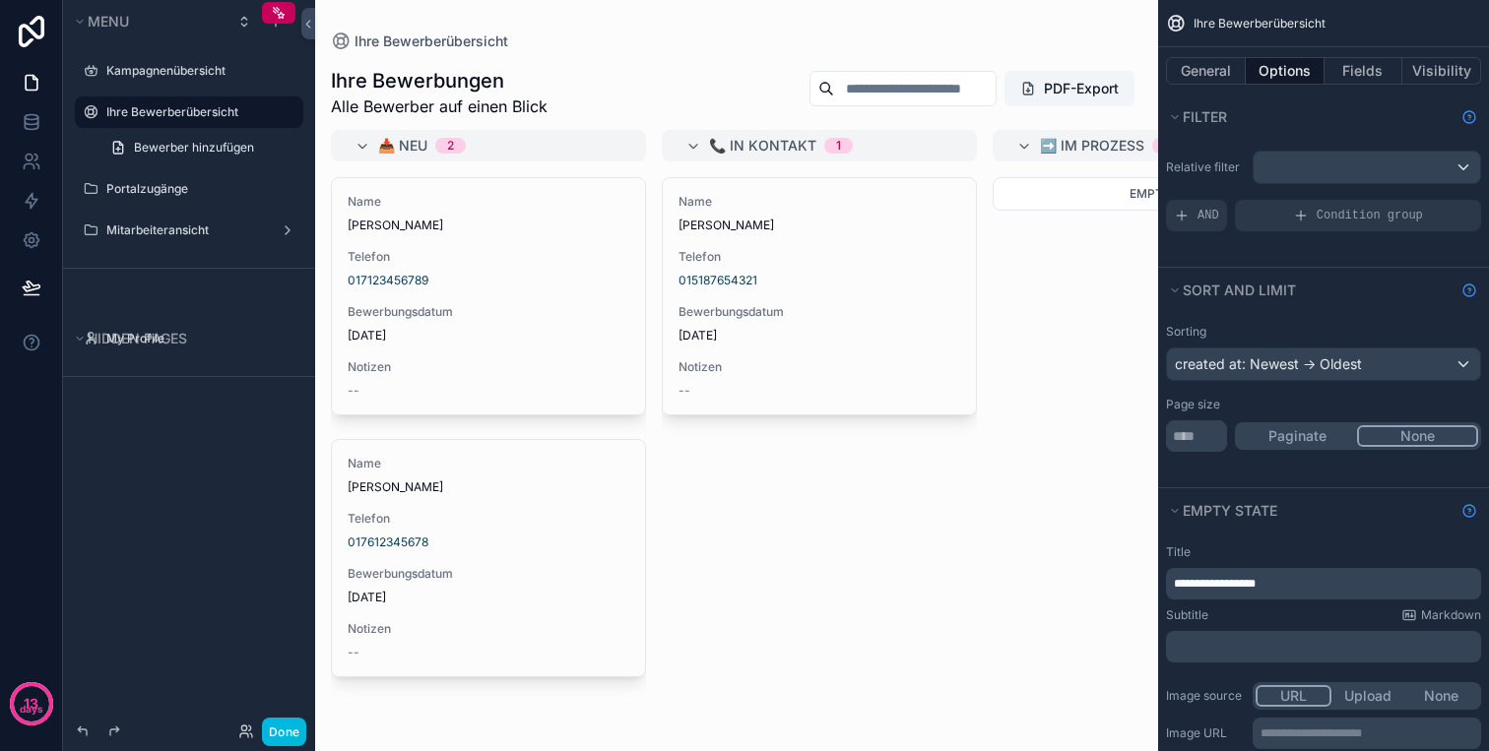
click at [568, 237] on div "scrollable content" at bounding box center [736, 375] width 843 height 751
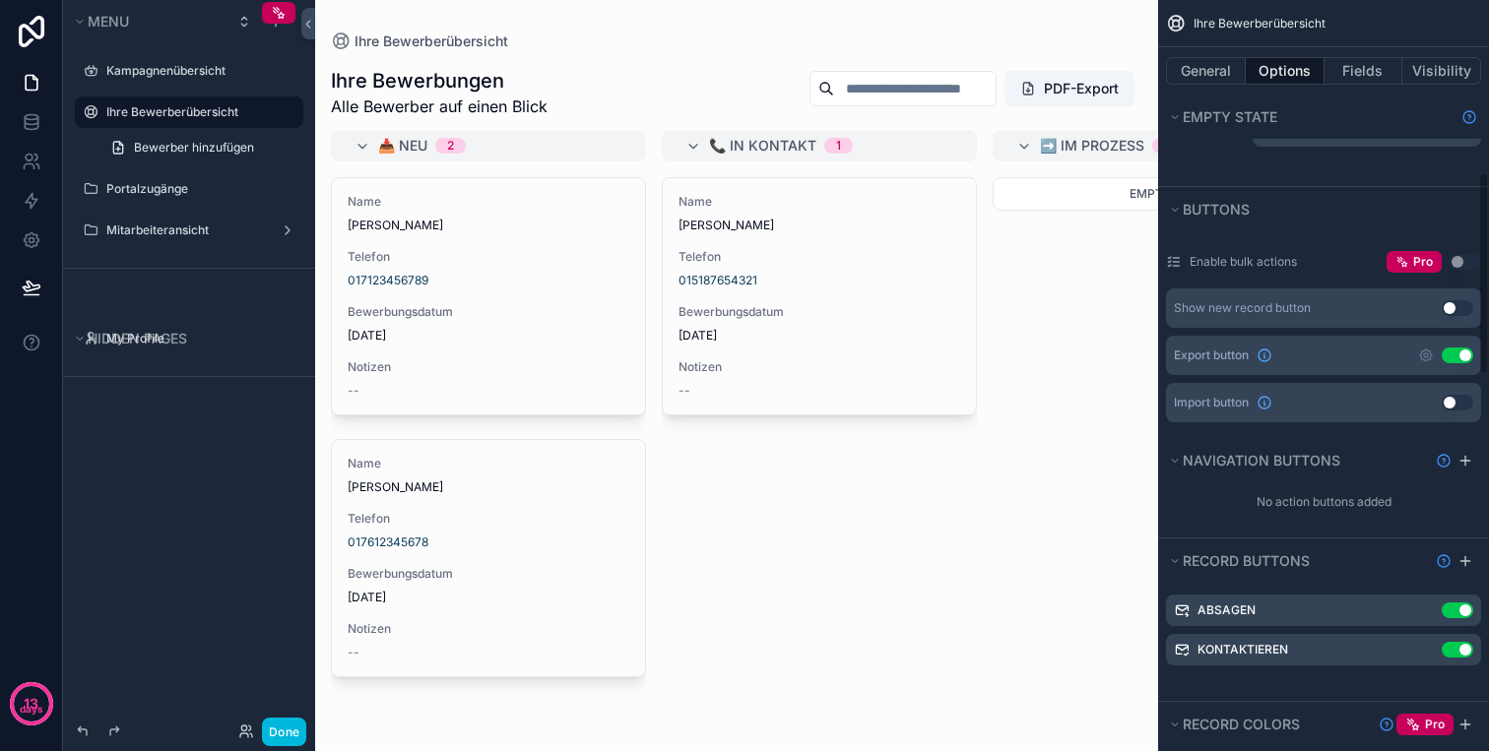
scroll to position [739, 0]
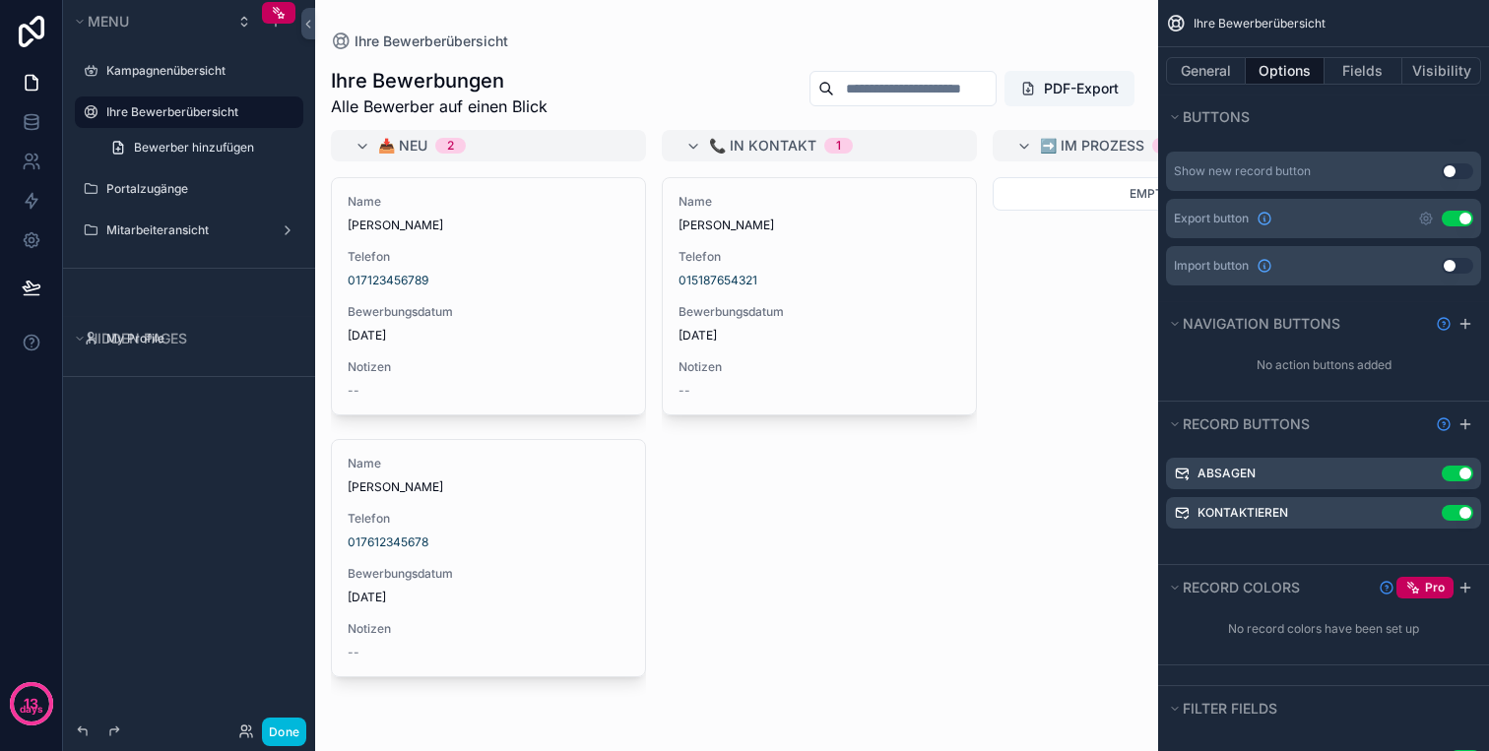
click at [1325, 473] on div "Absagen Use setting" at bounding box center [1323, 474] width 315 height 32
click at [0, 0] on icon "scrollable content" at bounding box center [0, 0] width 0 height 0
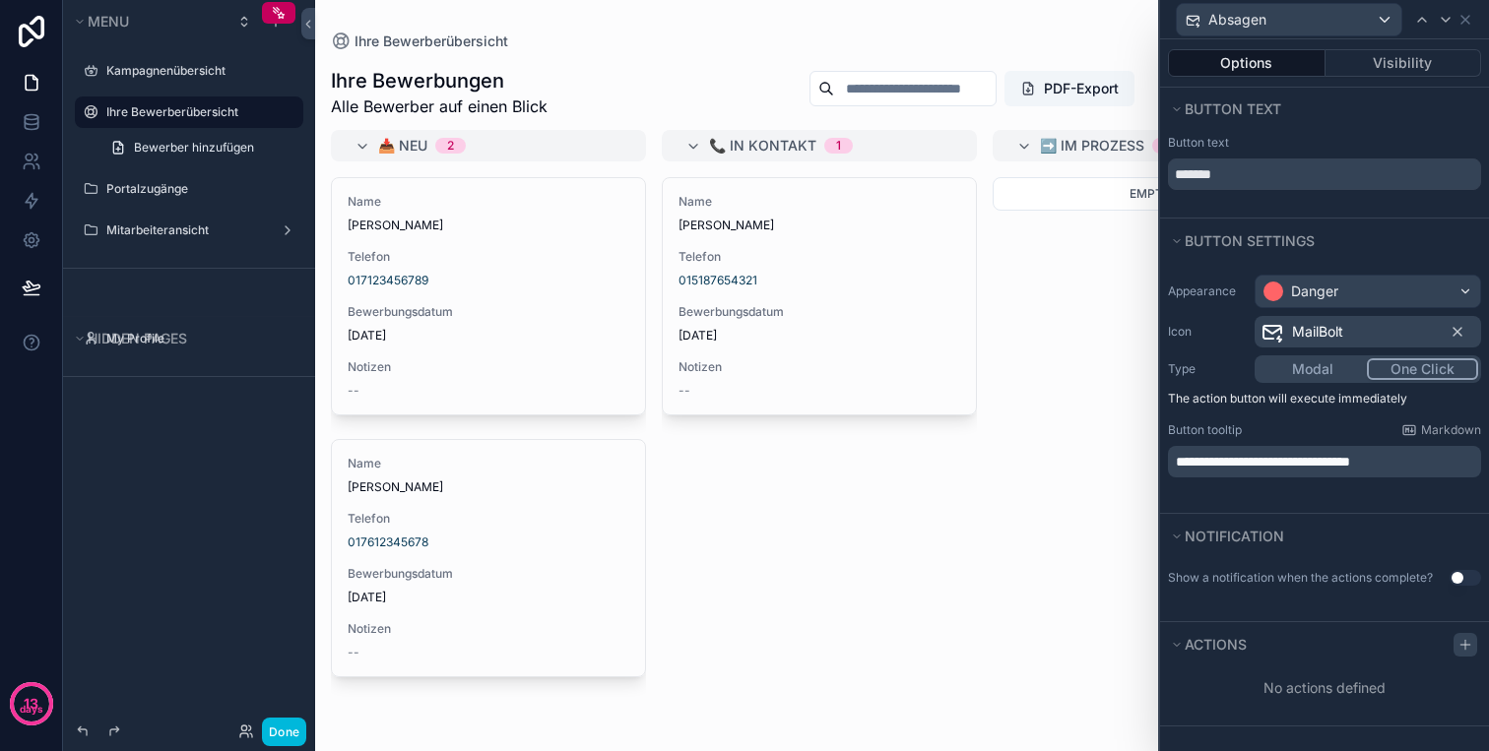
click at [1465, 642] on icon at bounding box center [1465, 644] width 0 height 9
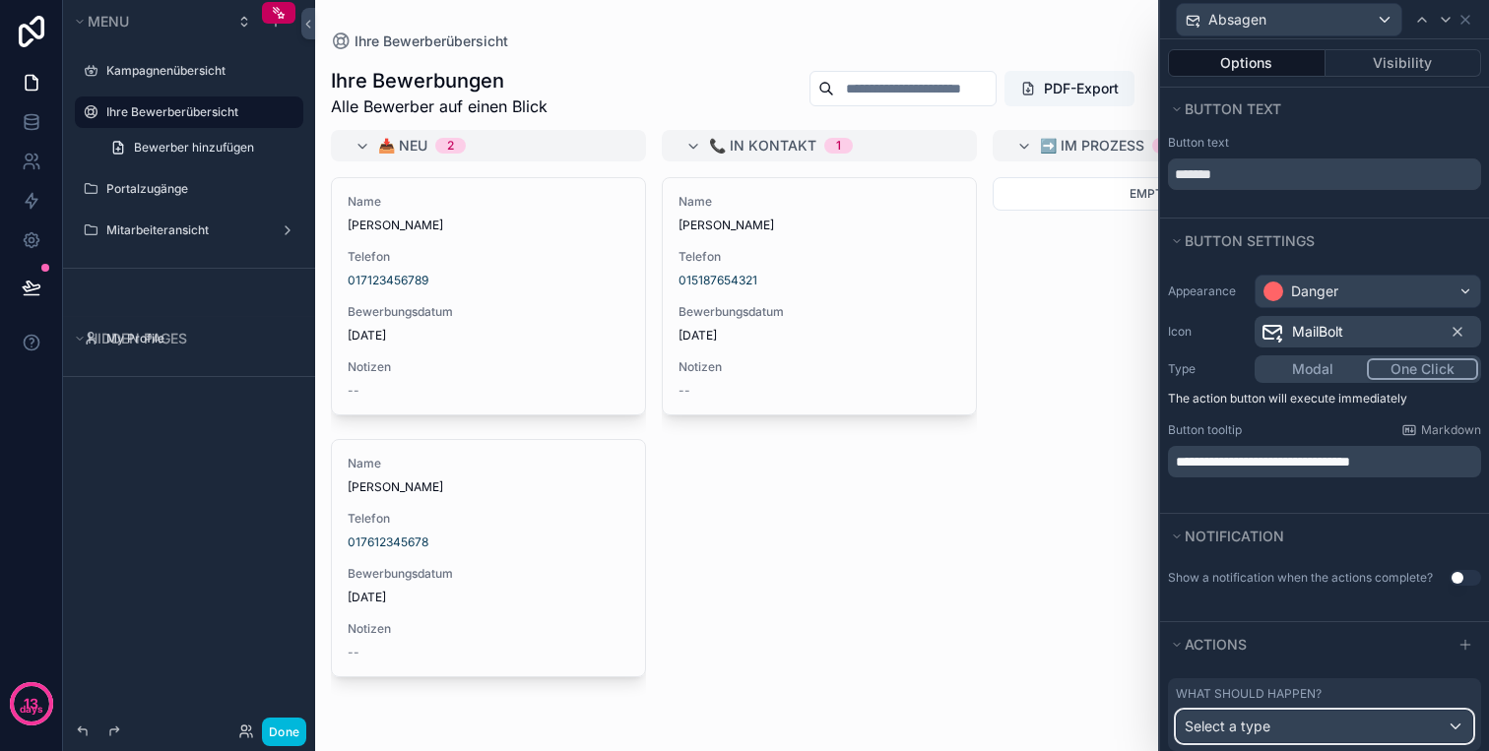
click at [1295, 726] on div "Select a type" at bounding box center [1323, 727] width 295 height 32
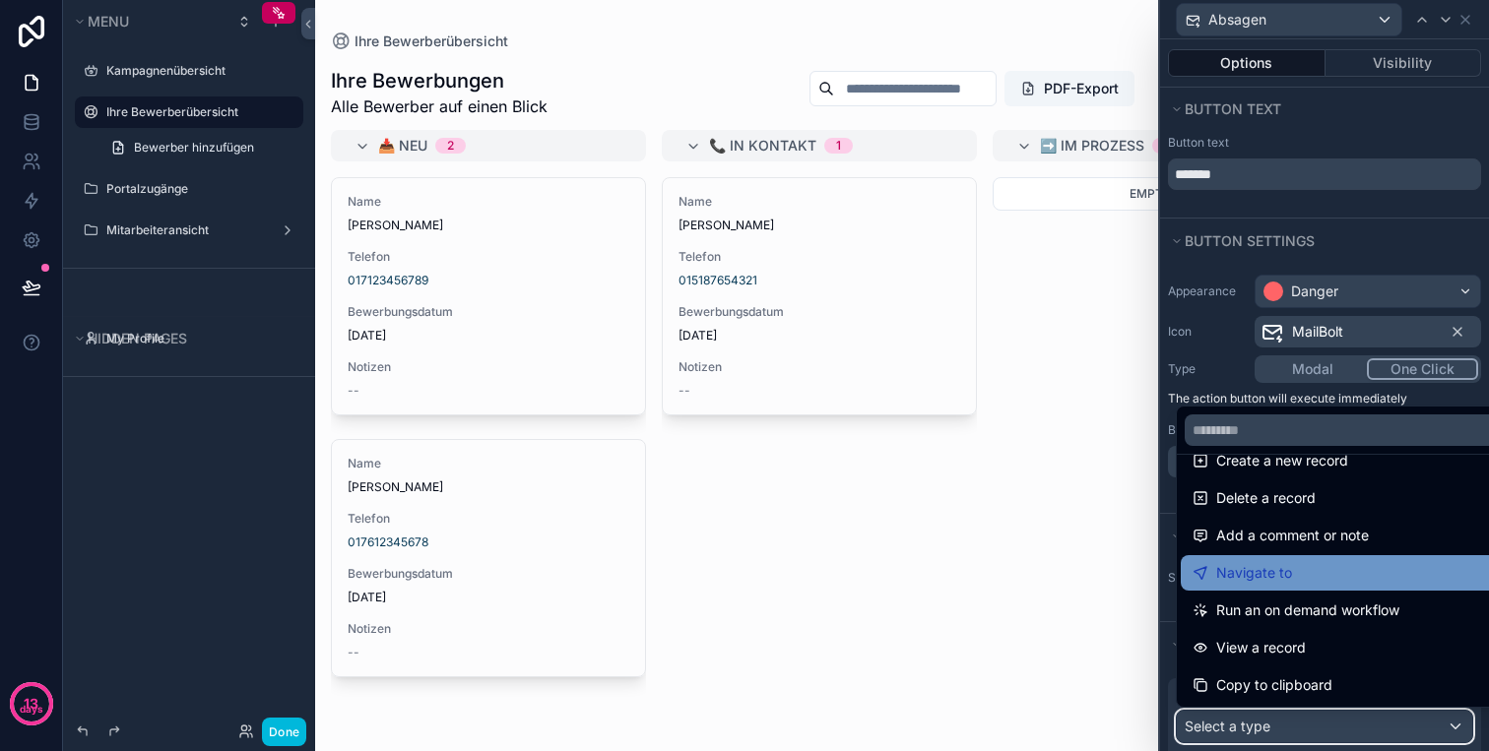
scroll to position [72, 0]
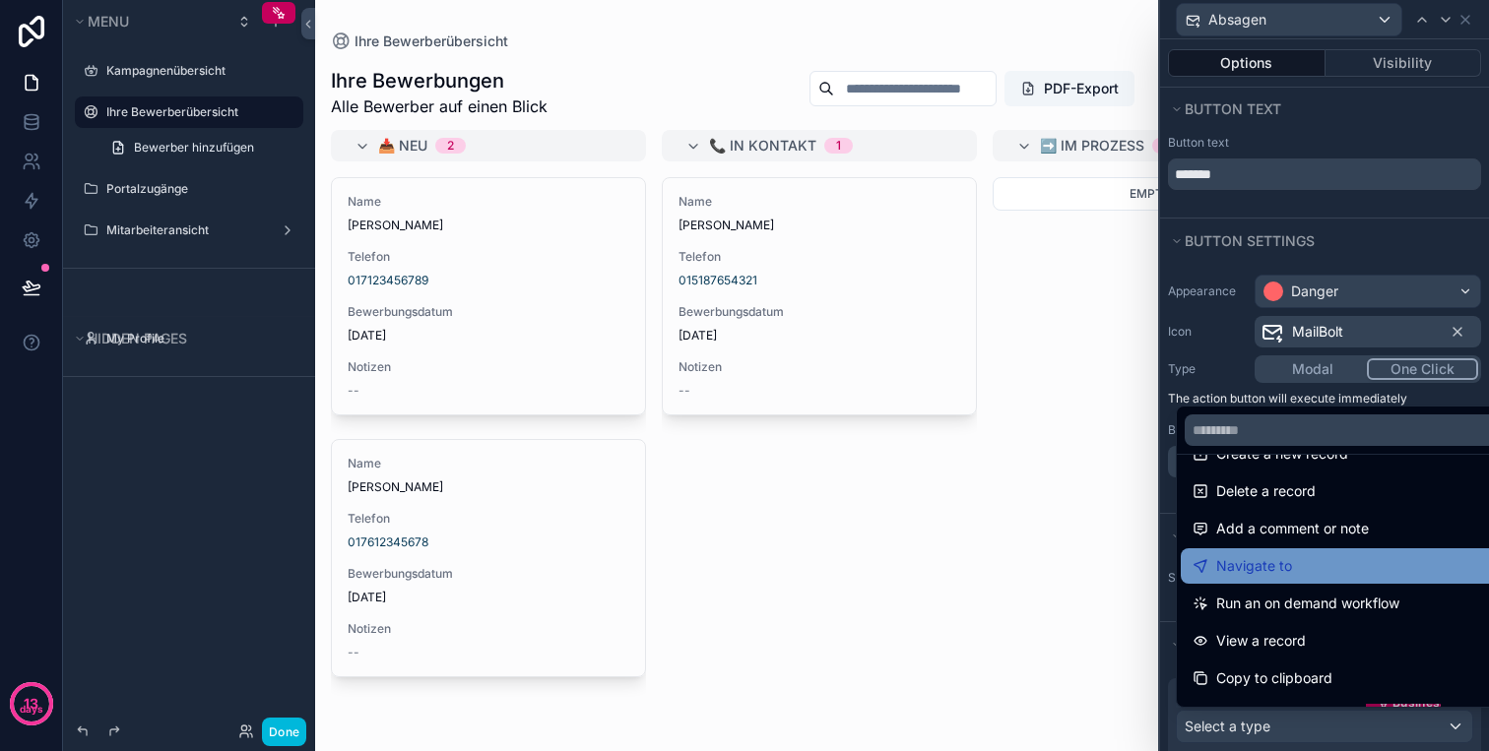
click at [1337, 568] on div "Navigate to" at bounding box center [1346, 566] width 309 height 24
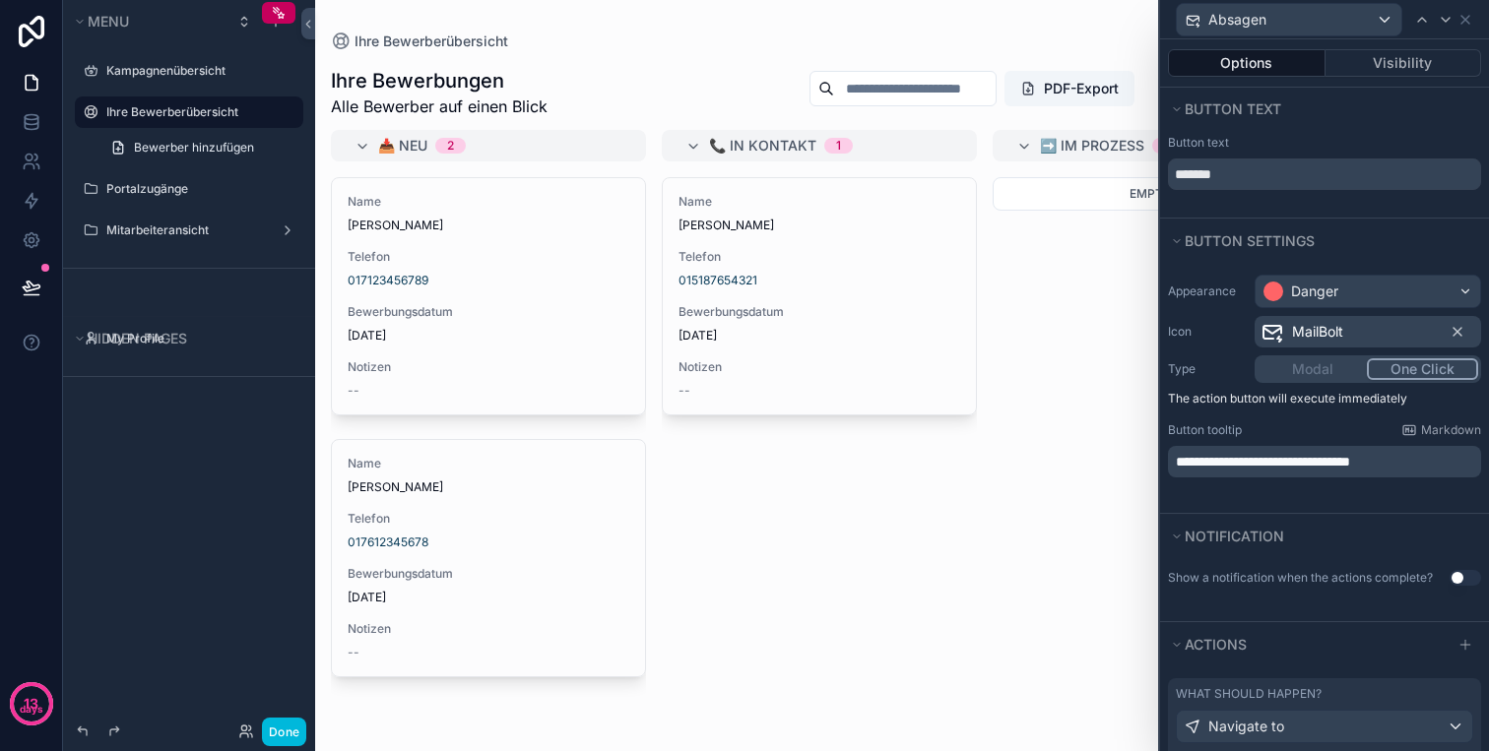
scroll to position [162, 0]
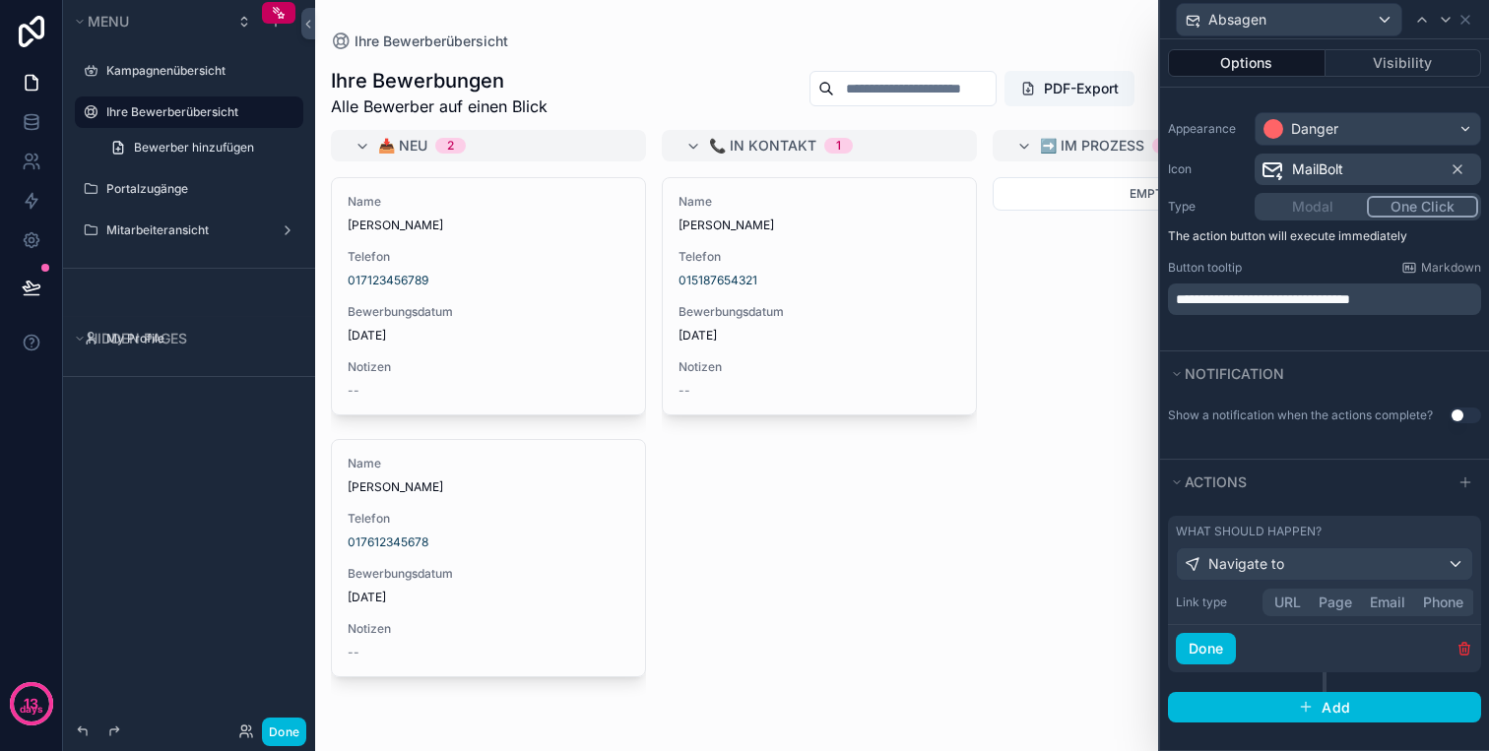
click at [1289, 600] on button "URL" at bounding box center [1287, 603] width 44 height 22
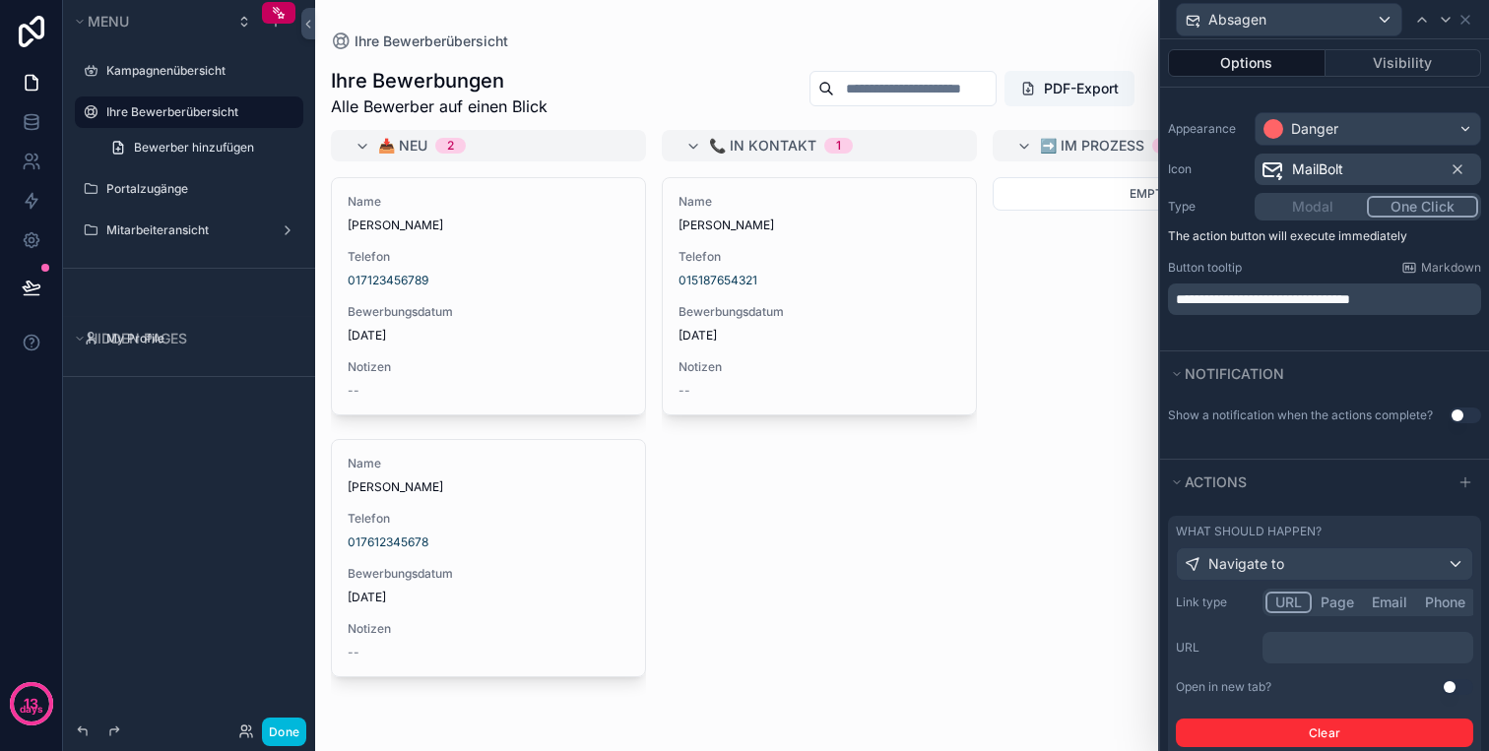
click at [1317, 639] on p "﻿" at bounding box center [1369, 648] width 199 height 20
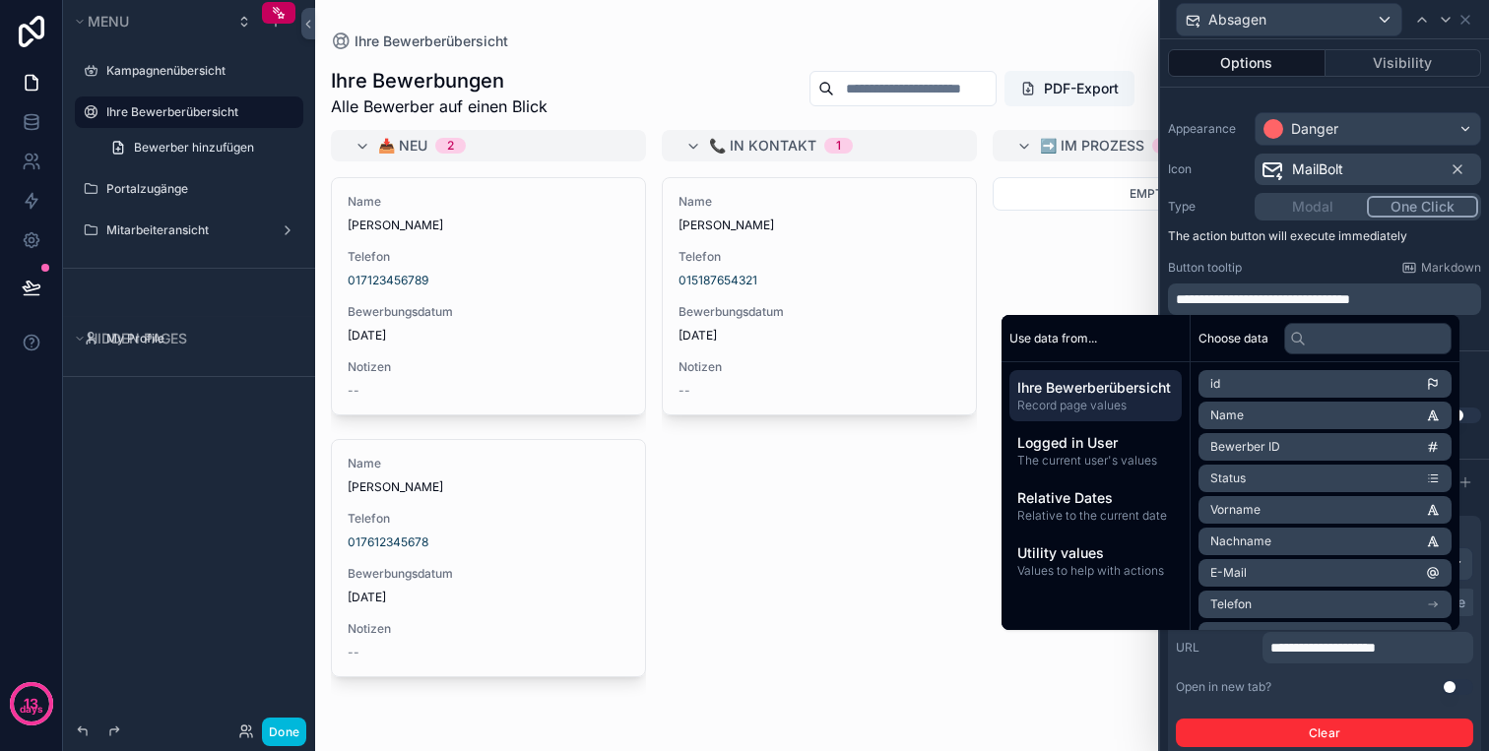
click at [1451, 686] on button "Use setting" at bounding box center [1457, 687] width 32 height 16
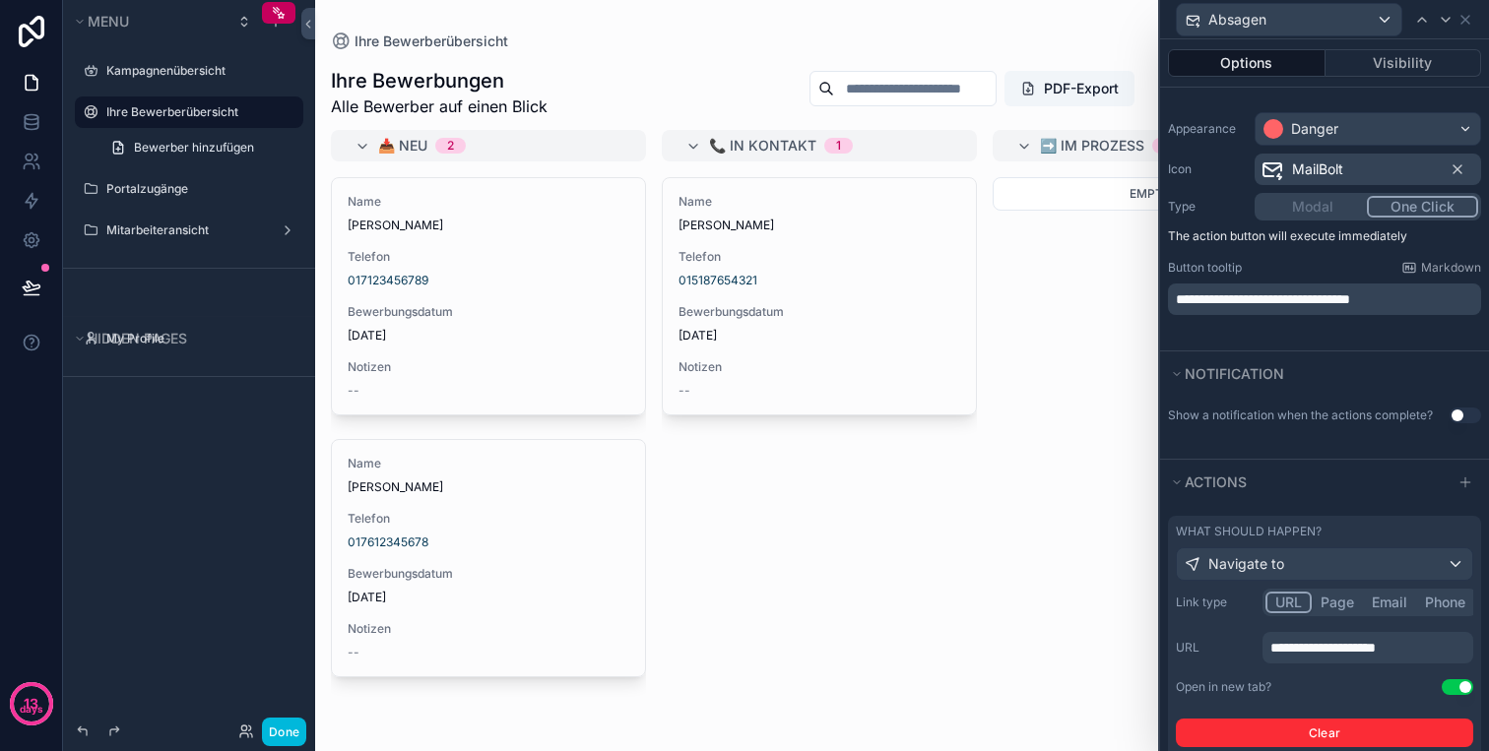
scroll to position [293, 0]
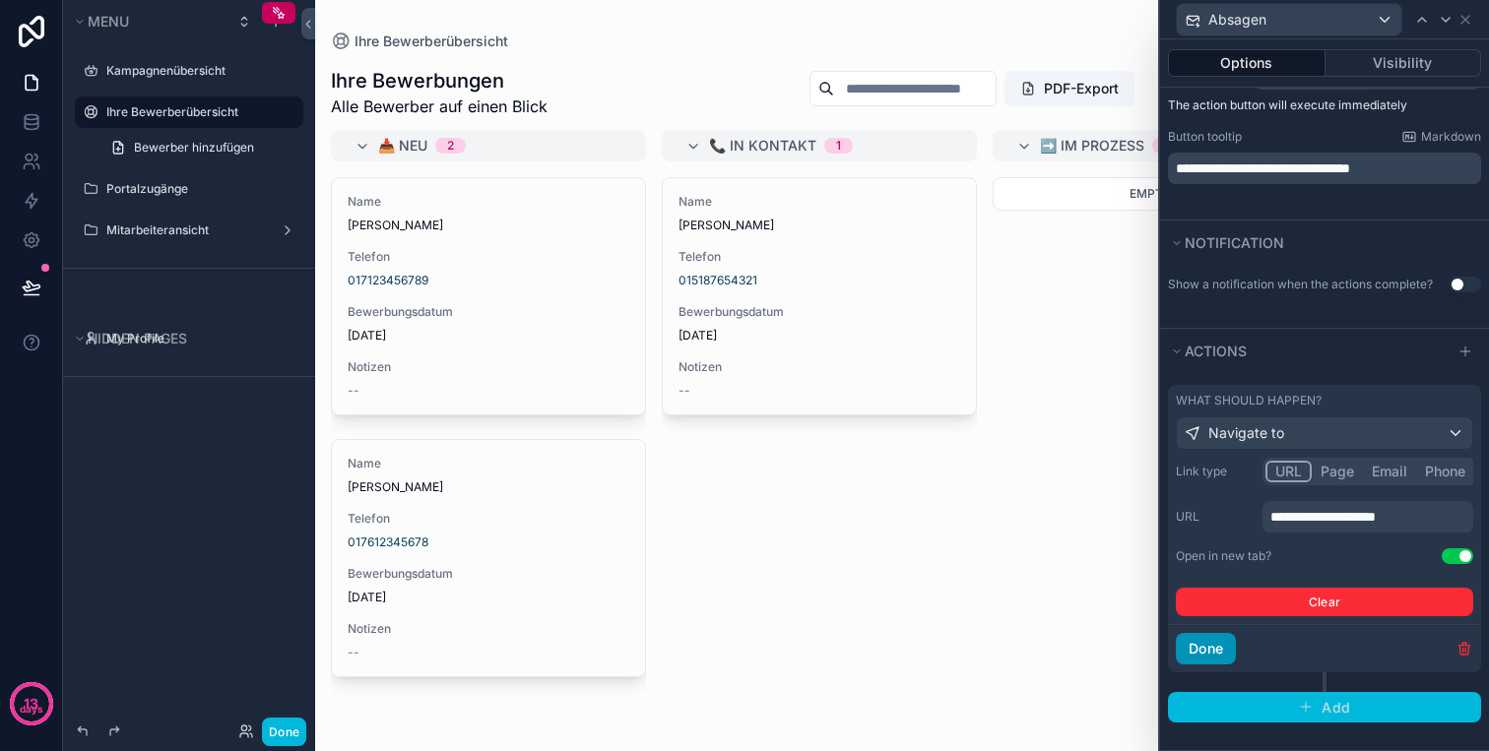
drag, startPoint x: 1361, startPoint y: 704, endPoint x: 1223, endPoint y: 646, distance: 149.6
click at [1225, 646] on div "**********" at bounding box center [1324, 553] width 329 height 353
click at [1223, 646] on button "Done" at bounding box center [1205, 649] width 60 height 32
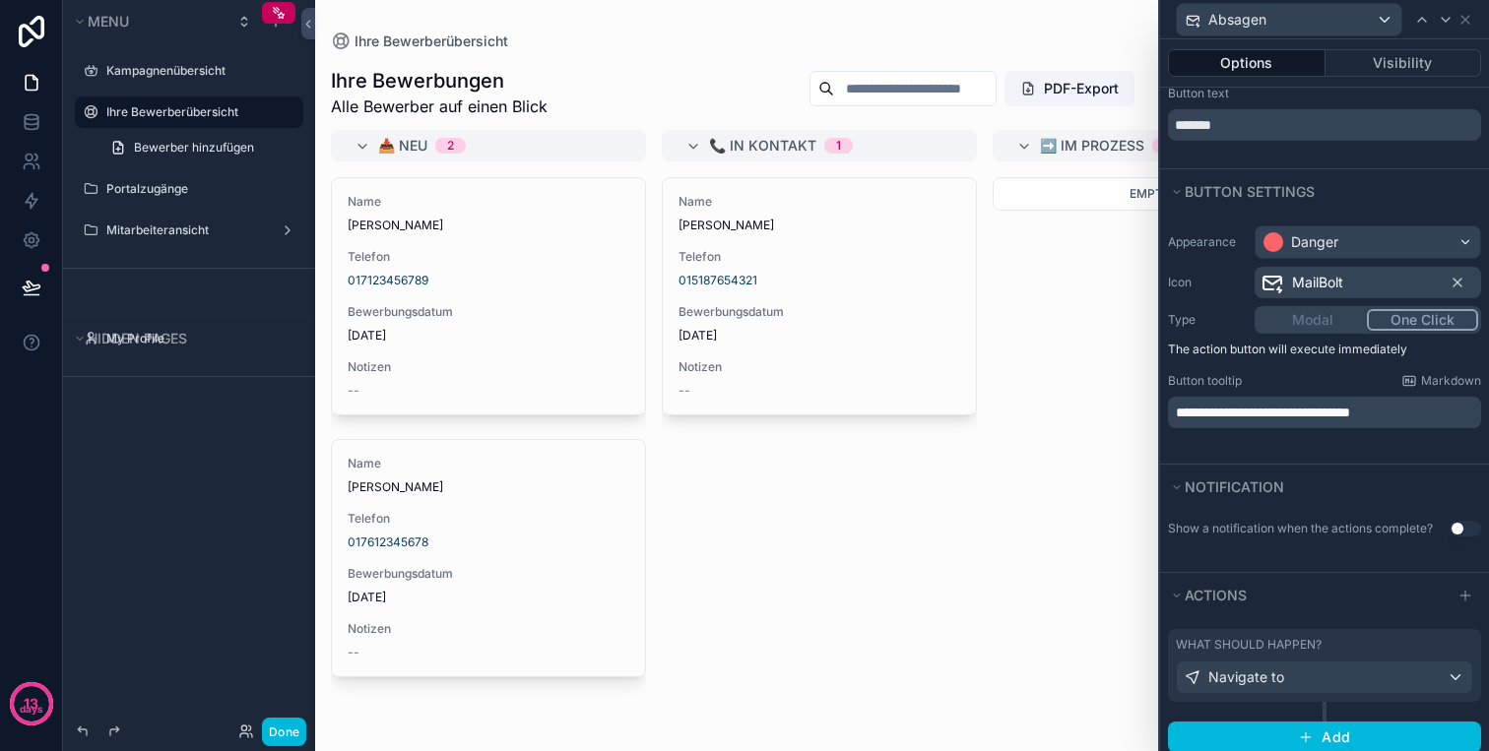
scroll to position [0, 0]
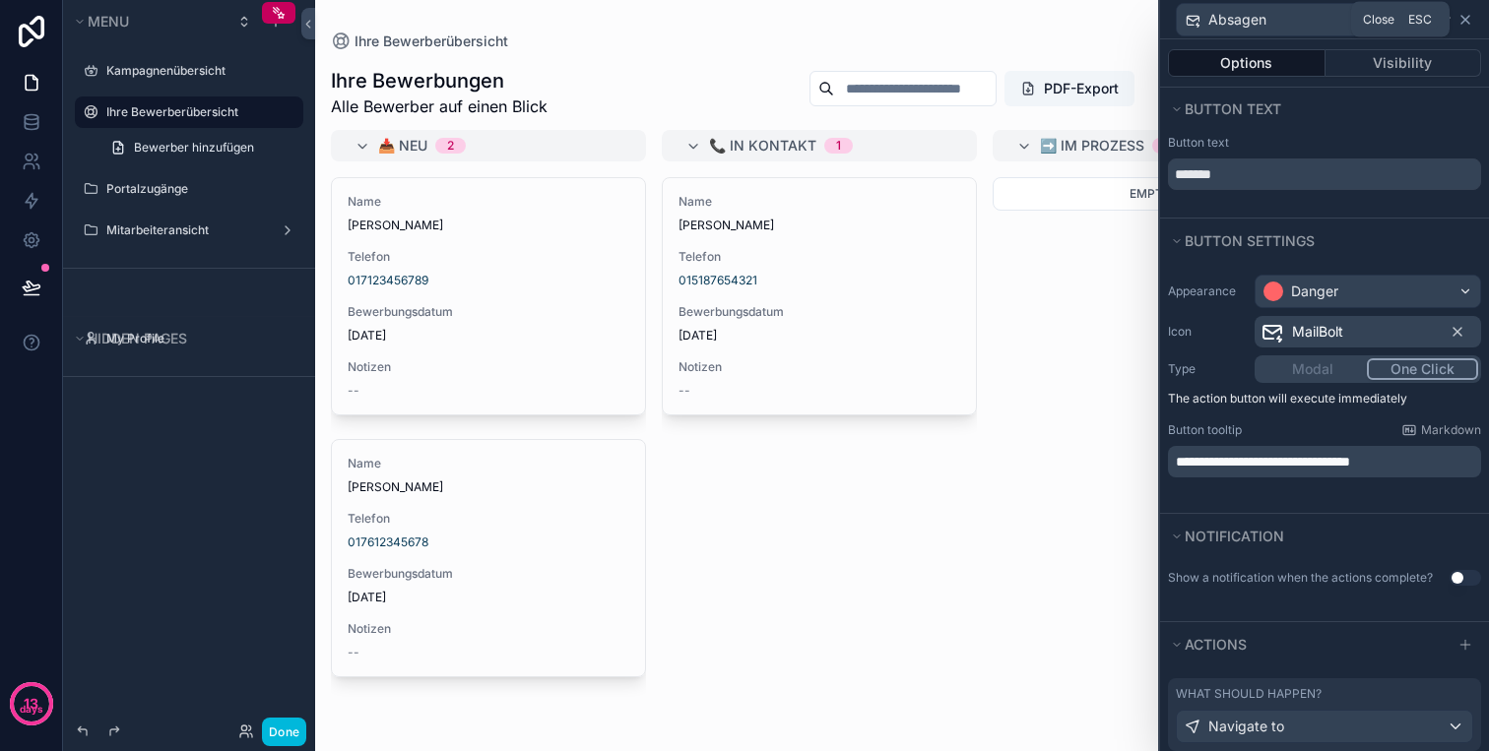
click at [1469, 21] on icon at bounding box center [1465, 20] width 16 height 16
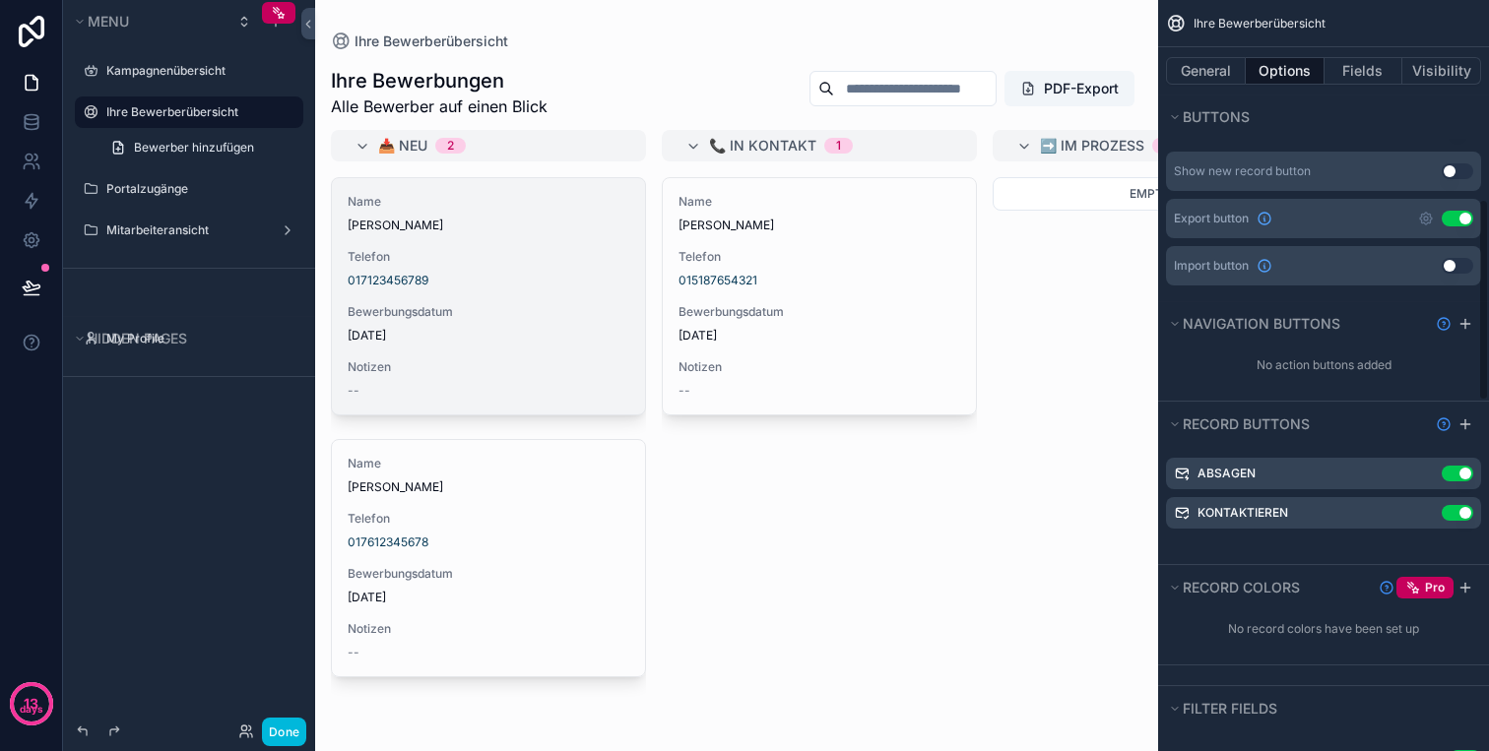
click at [0, 0] on span "Kontaktieren" at bounding box center [0, 0] width 0 height 0
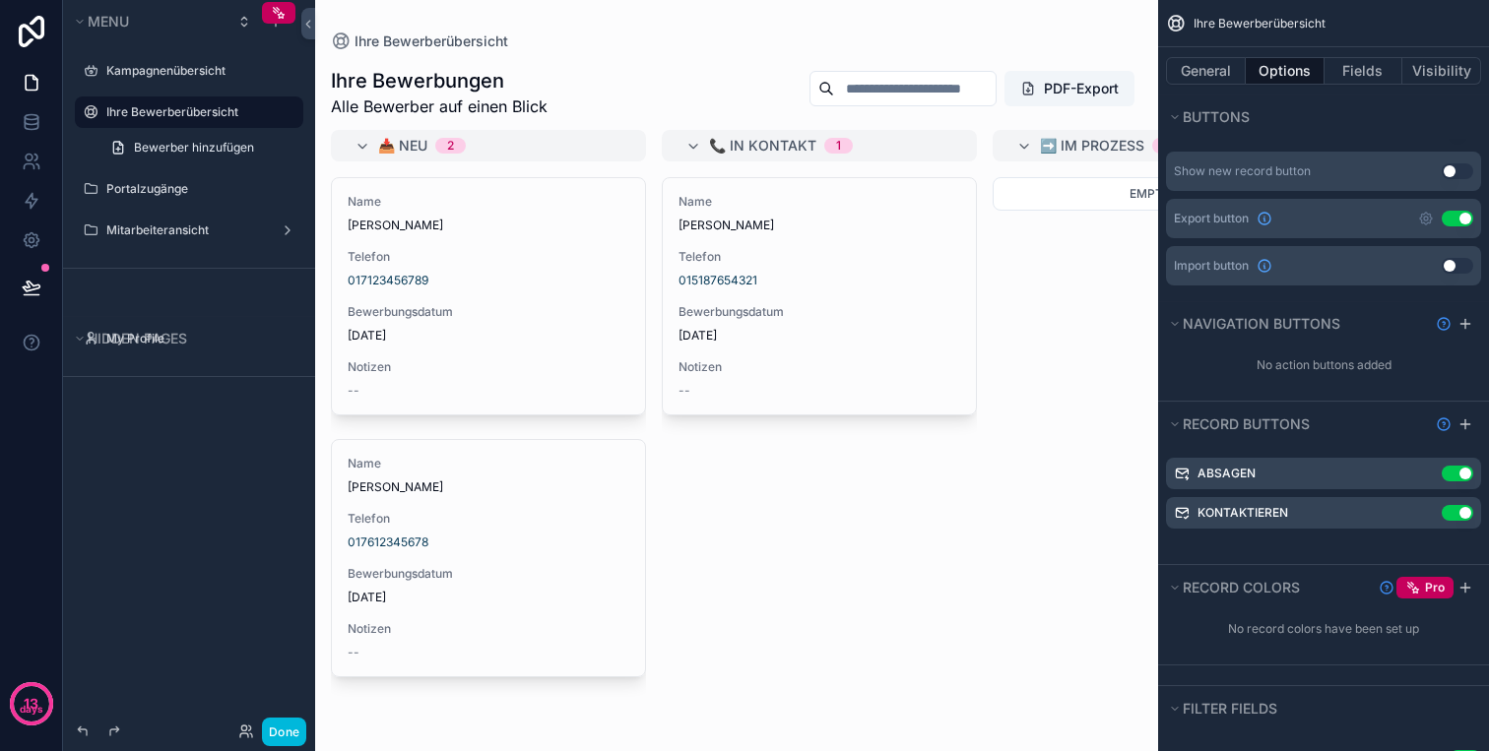
click at [0, 0] on icon "scrollable content" at bounding box center [0, 0] width 0 height 0
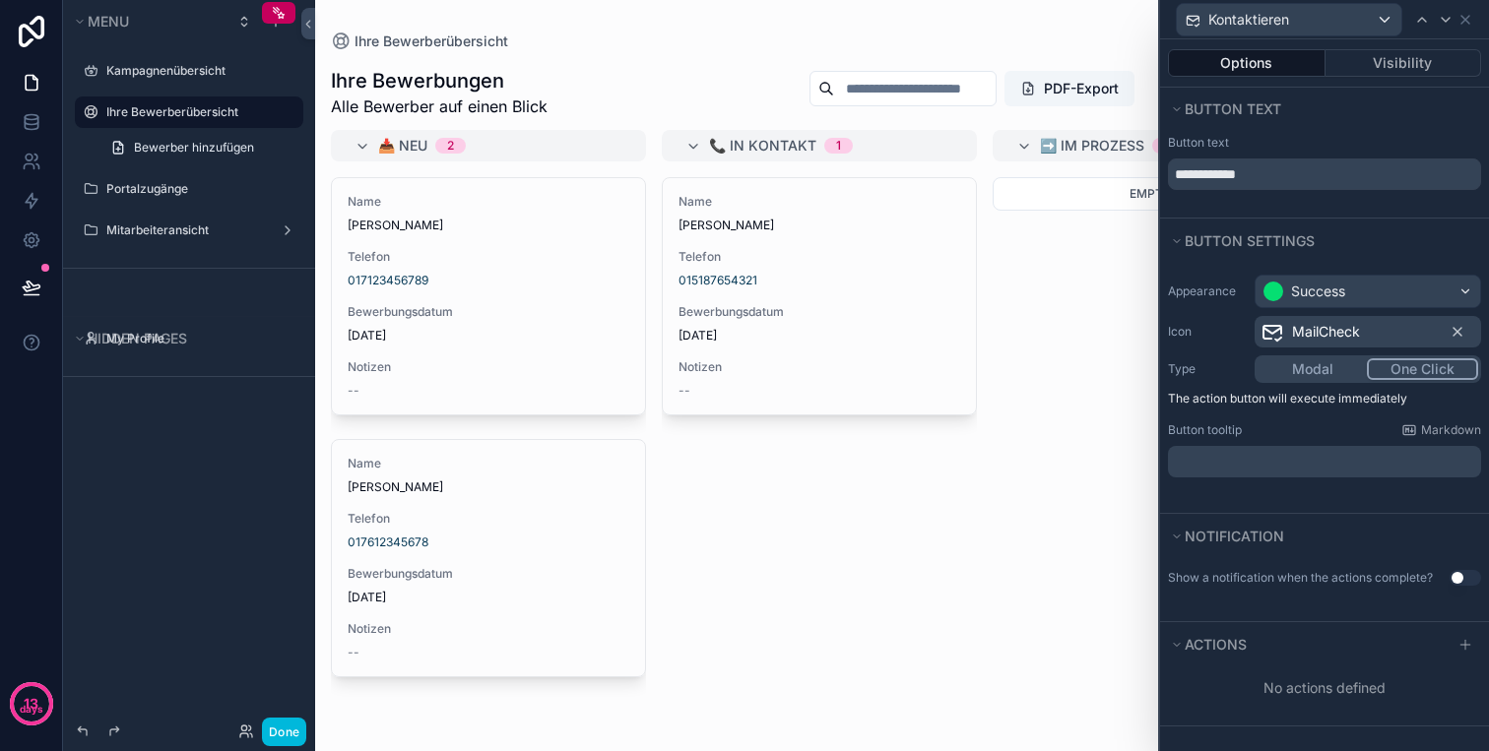
click at [1282, 462] on p "﻿" at bounding box center [1325, 462] width 301 height 20
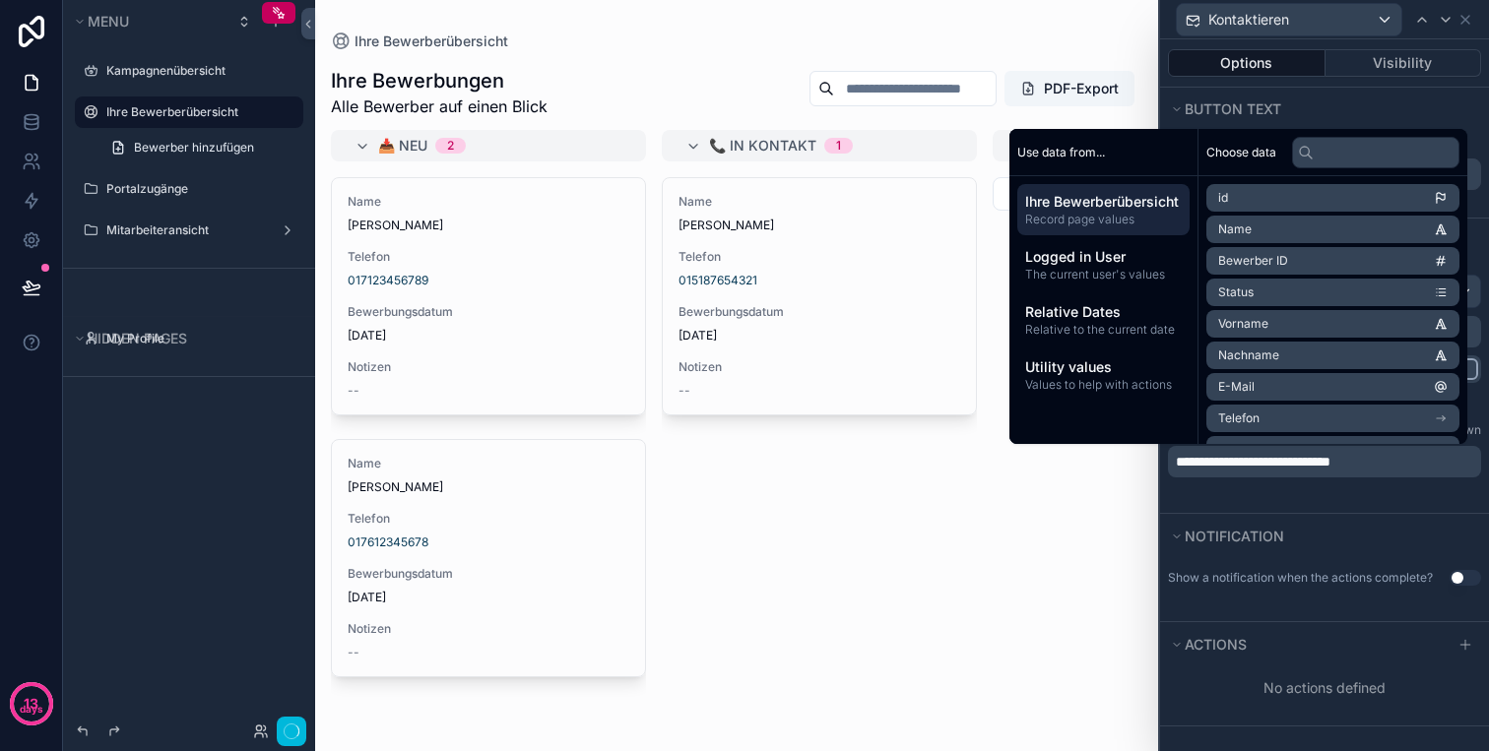
click at [1330, 455] on span "**********" at bounding box center [1252, 462] width 155 height 14
click at [1330, 456] on span "**********" at bounding box center [1252, 462] width 155 height 14
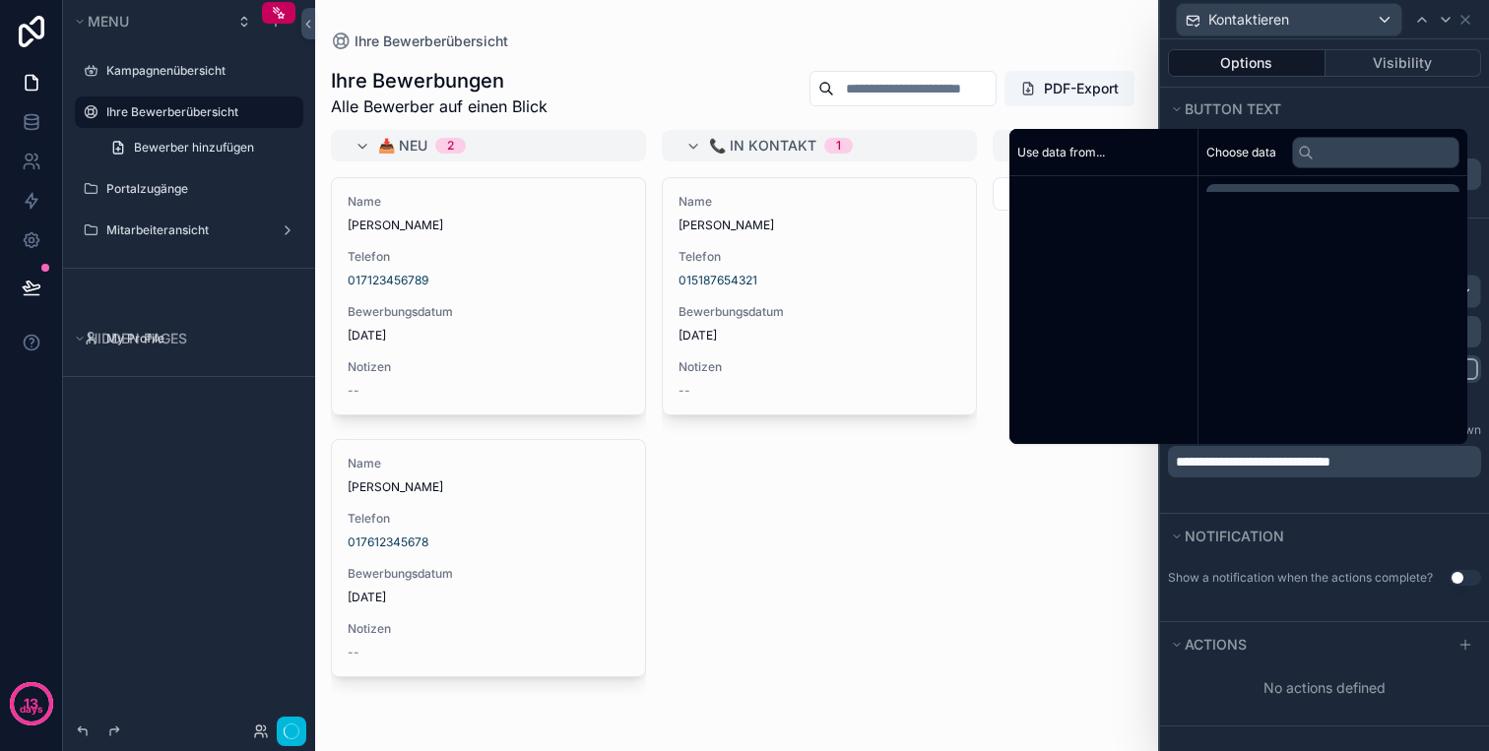
click at [1330, 456] on span "**********" at bounding box center [1252, 462] width 155 height 14
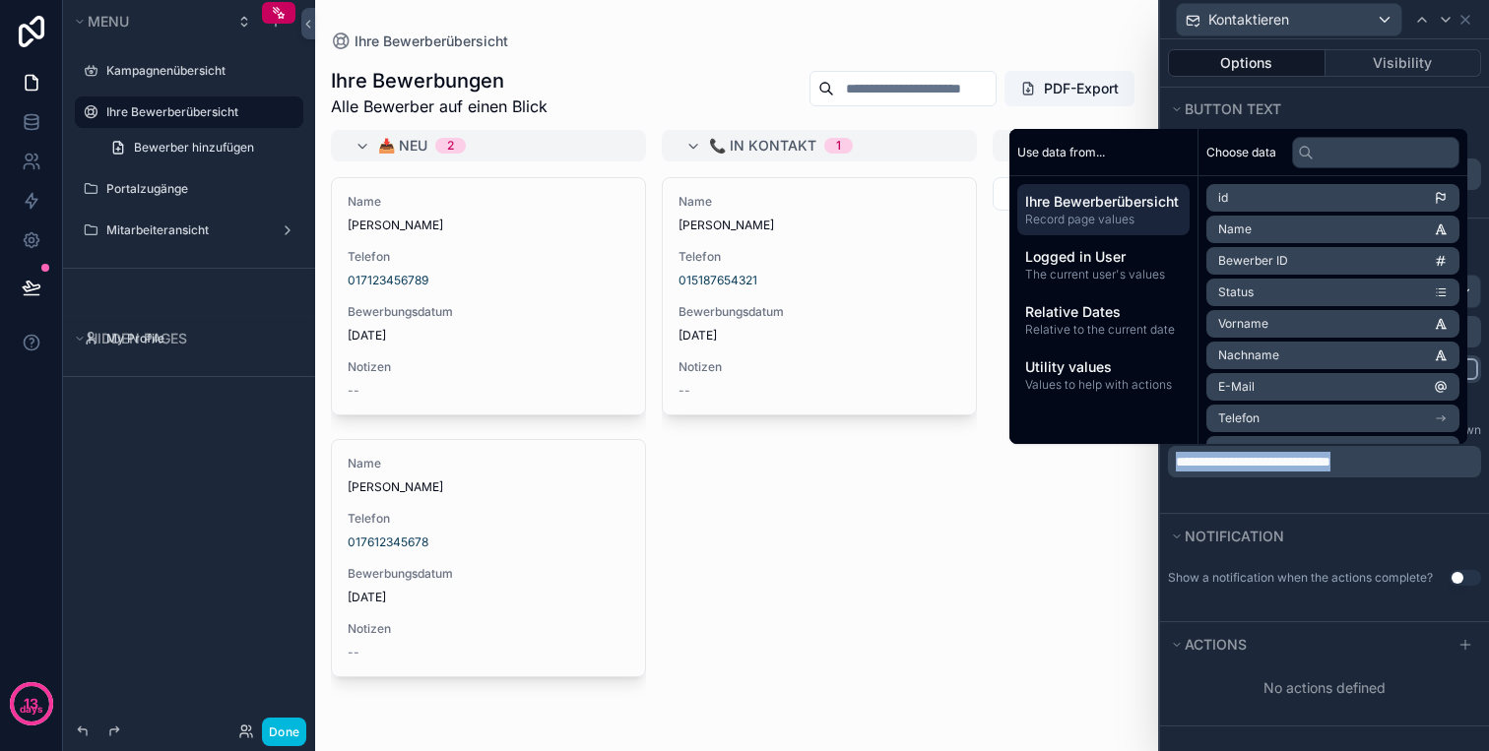
click at [1330, 463] on span "**********" at bounding box center [1252, 462] width 155 height 14
click at [1330, 455] on span "**********" at bounding box center [1252, 462] width 155 height 14
click at [1320, 462] on span "**********" at bounding box center [1247, 462] width 145 height 14
click at [1363, 508] on div "**********" at bounding box center [1324, 388] width 329 height 250
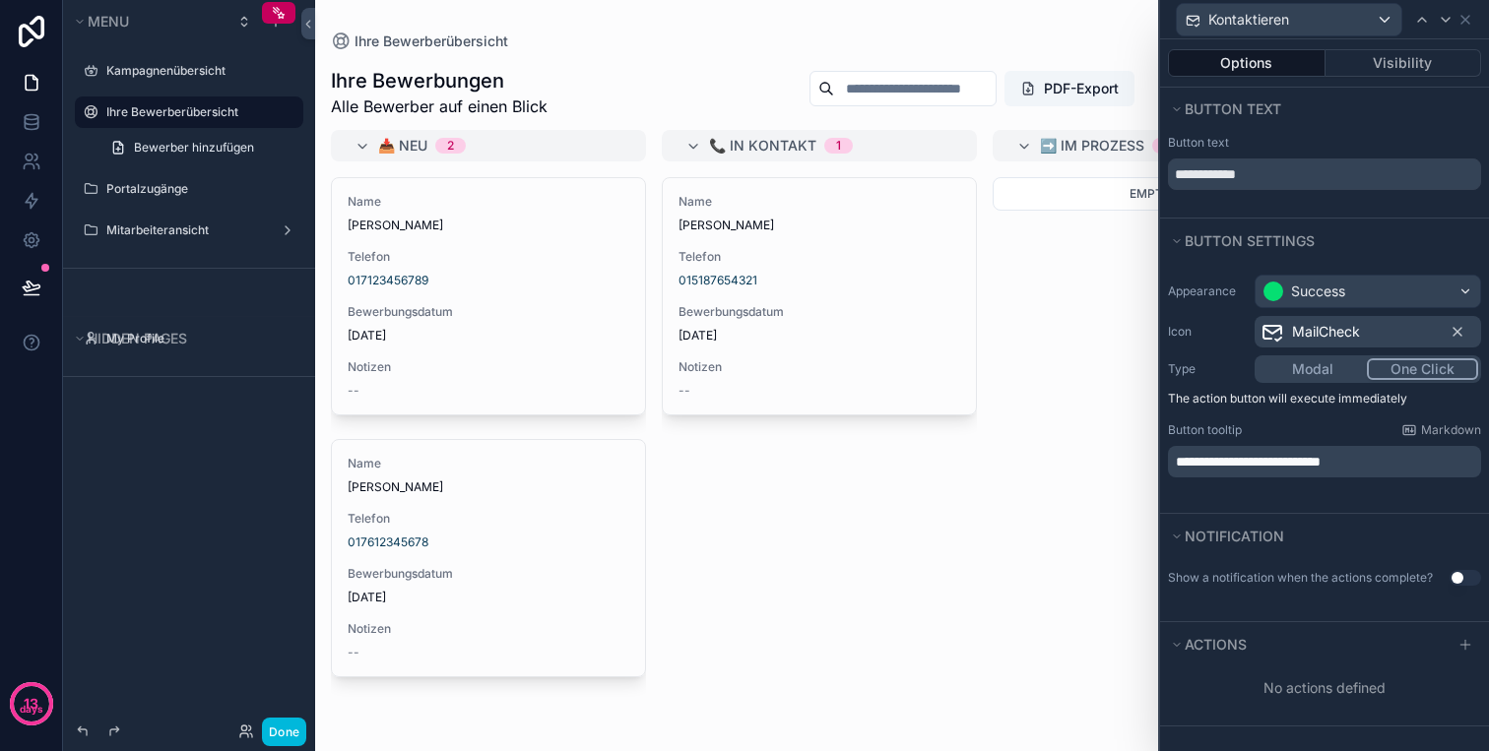
click at [1458, 632] on div "Actions" at bounding box center [1324, 644] width 329 height 44
click at [1460, 641] on icon at bounding box center [1465, 645] width 16 height 16
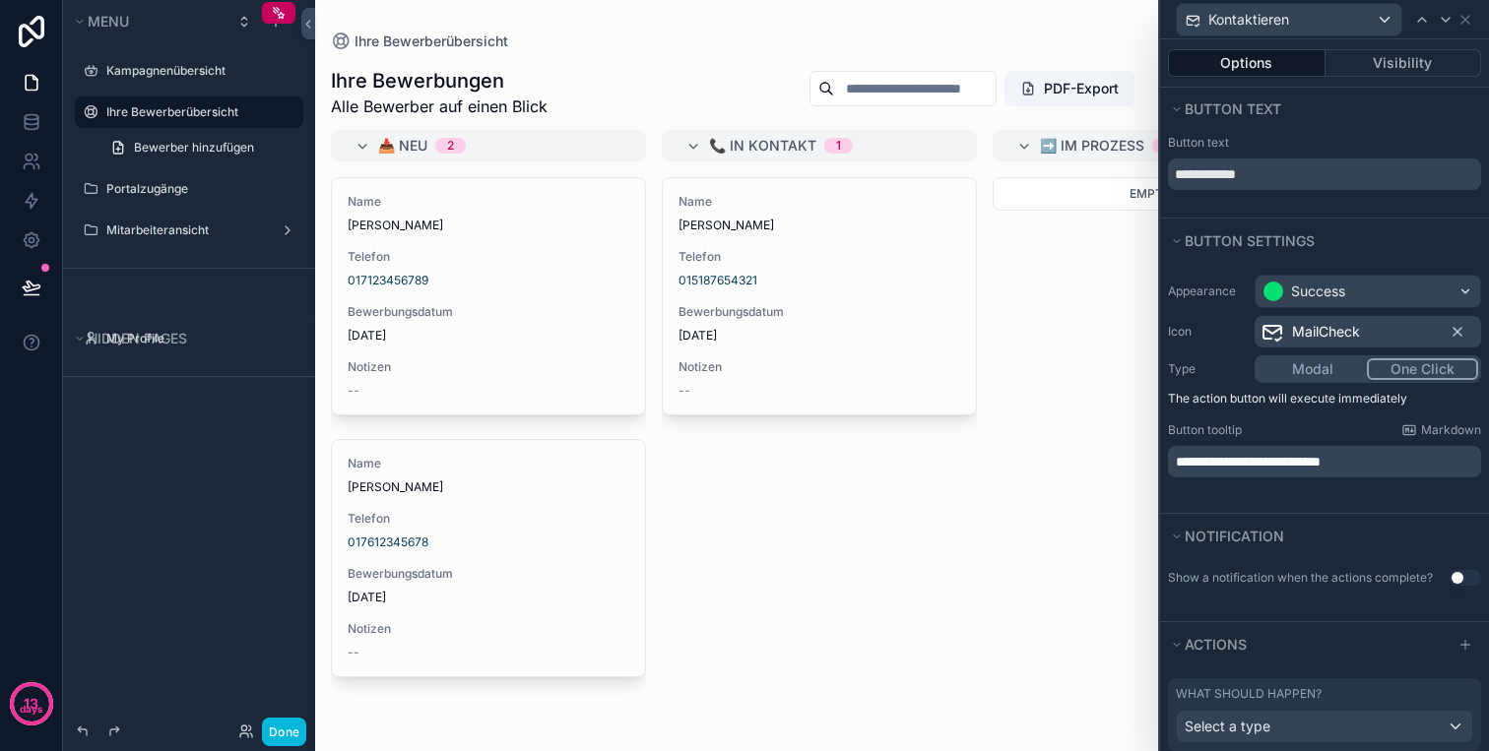
scroll to position [79, 0]
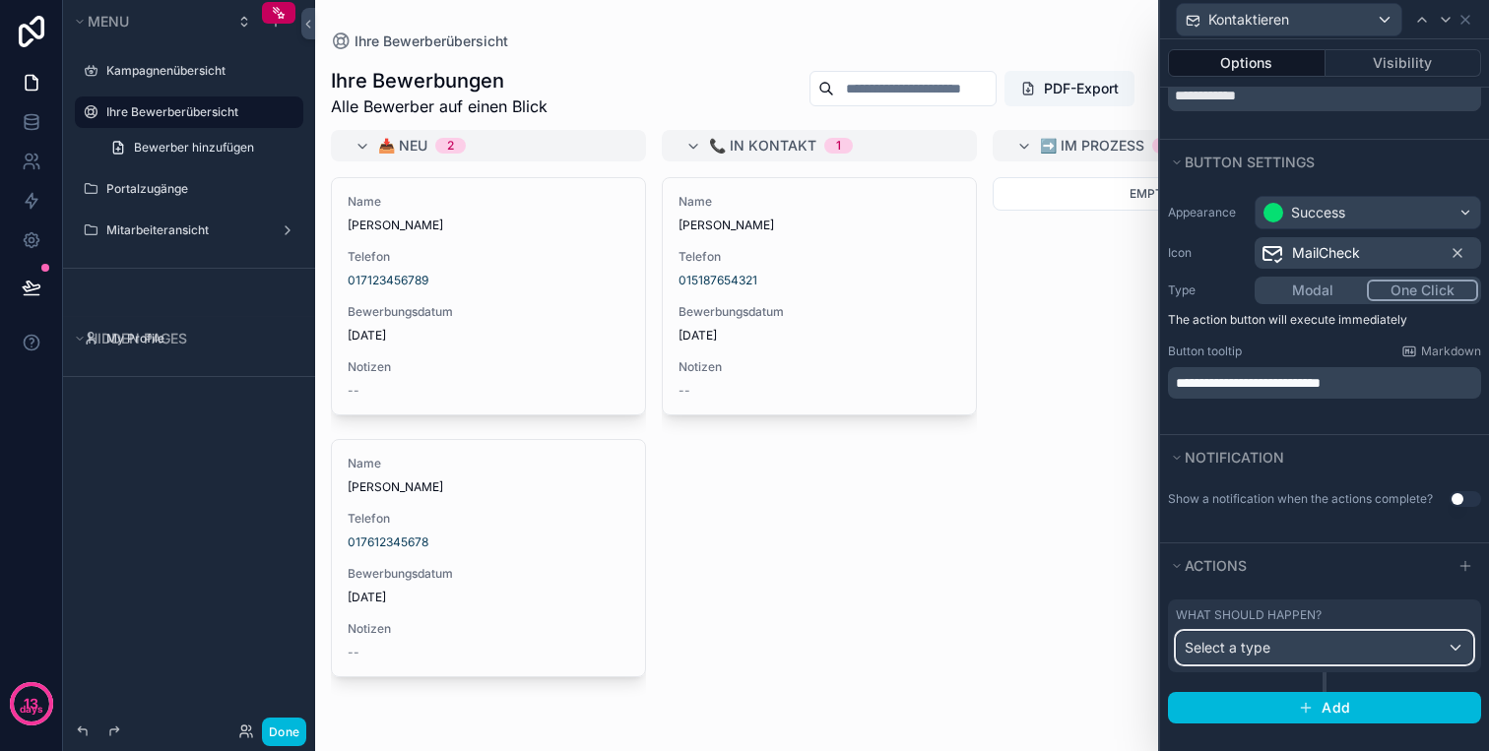
click at [1288, 643] on div "Select a type" at bounding box center [1323, 648] width 295 height 32
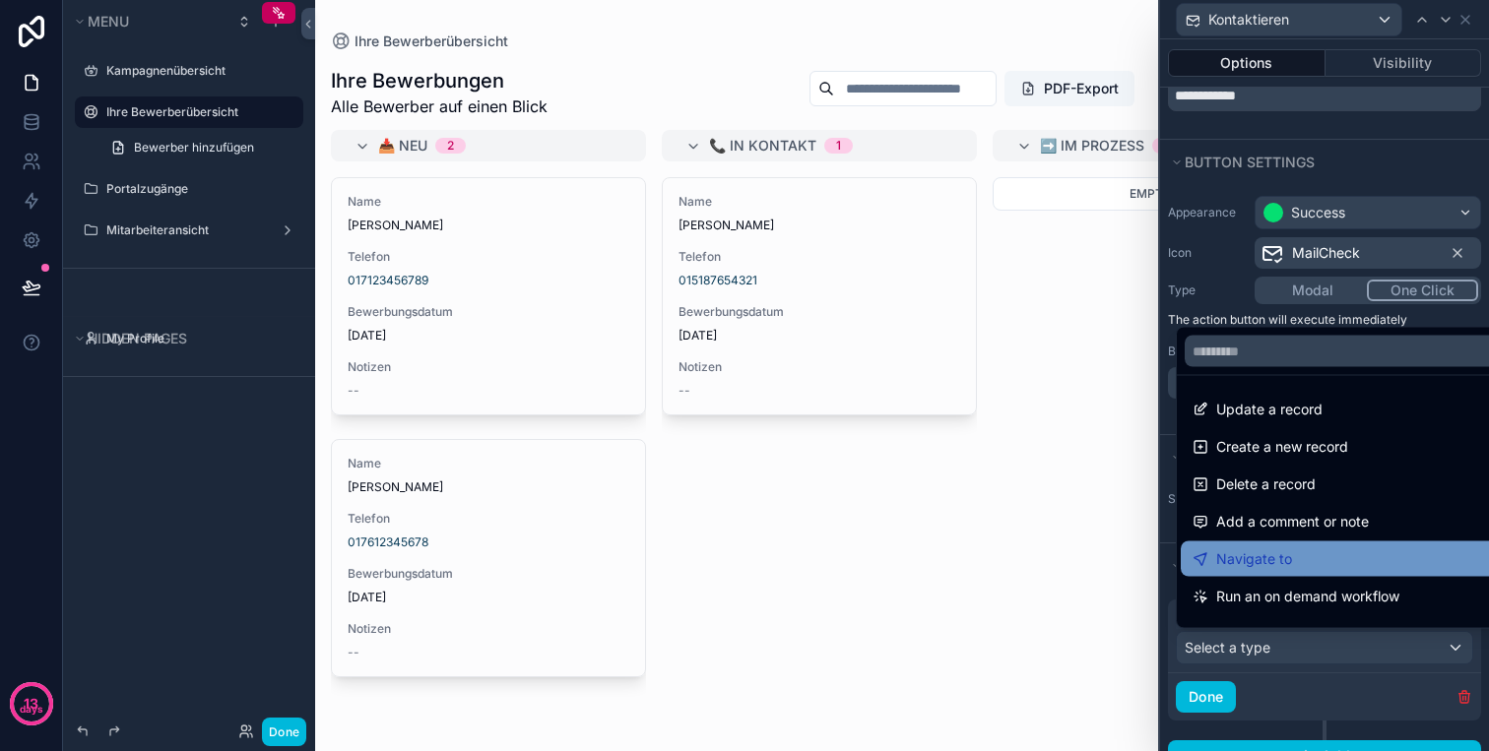
click at [1291, 553] on div "Navigate to" at bounding box center [1346, 559] width 309 height 24
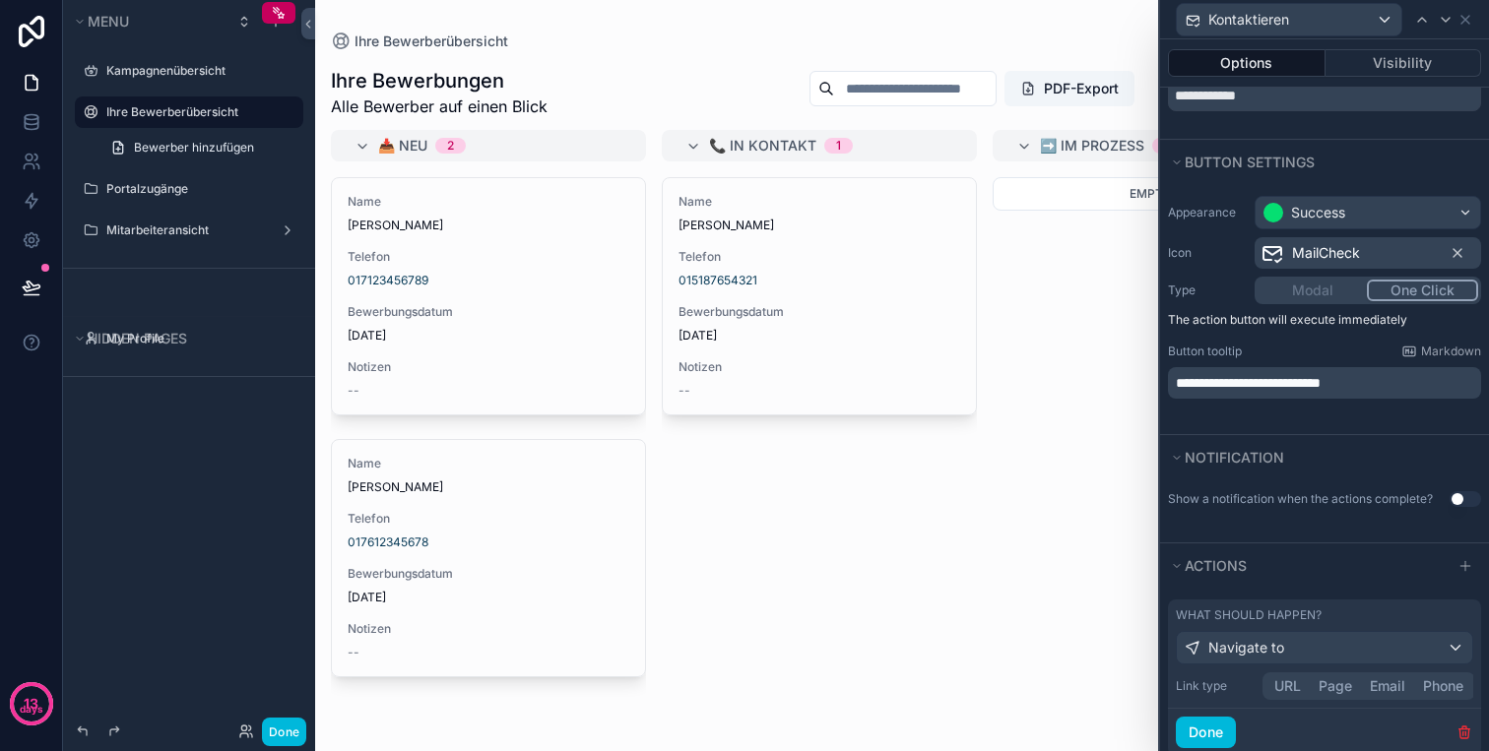
scroll to position [162, 0]
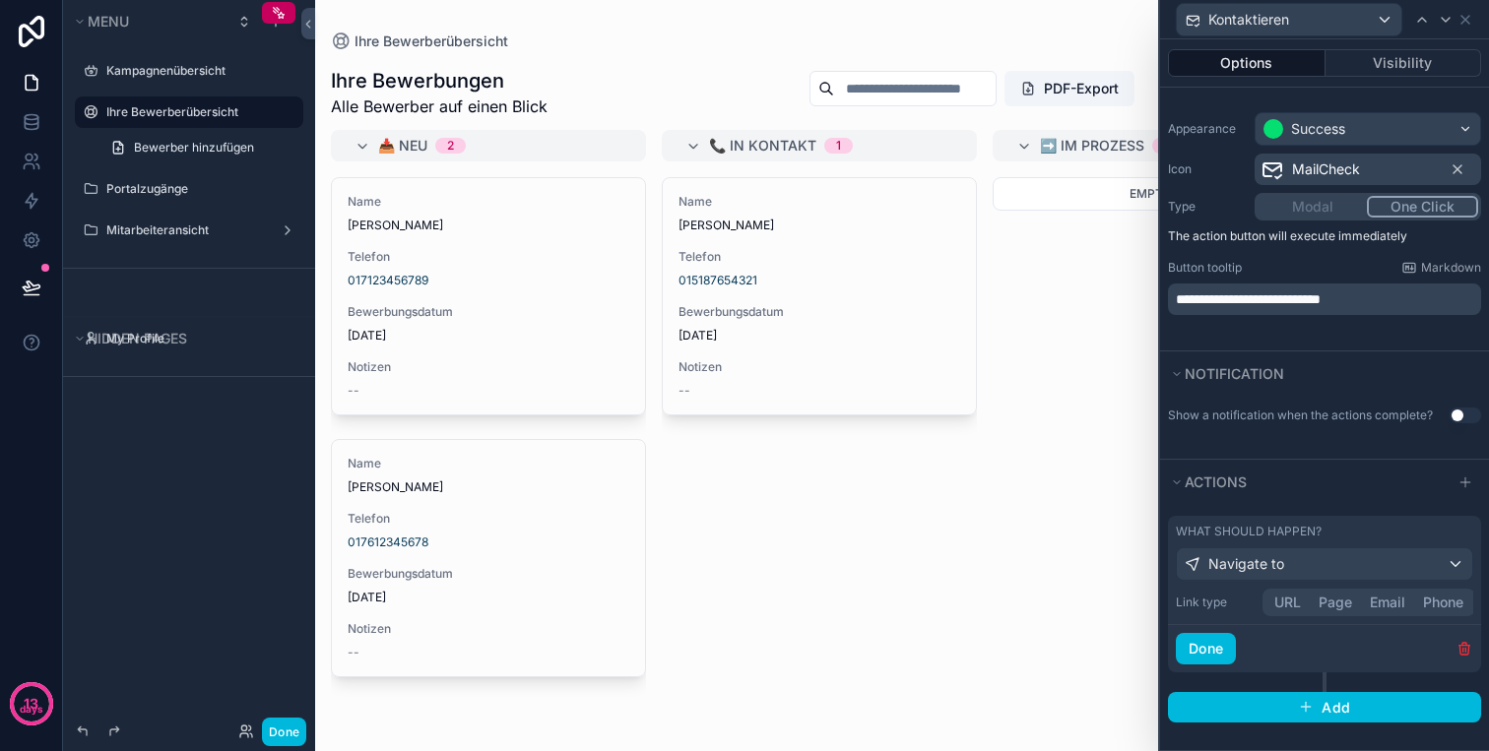
click at [1292, 598] on button "URL" at bounding box center [1287, 603] width 44 height 22
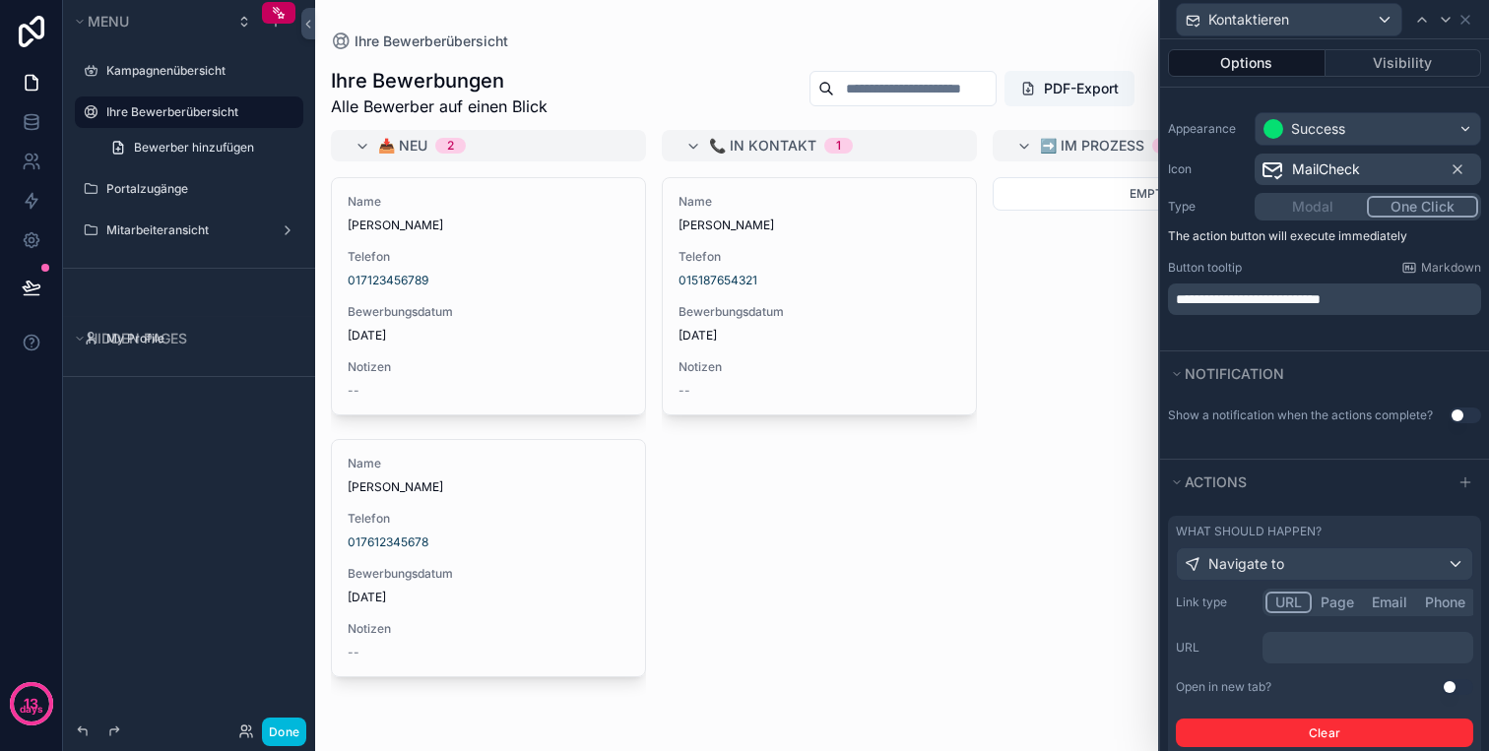
click at [1301, 638] on p "﻿" at bounding box center [1369, 648] width 199 height 20
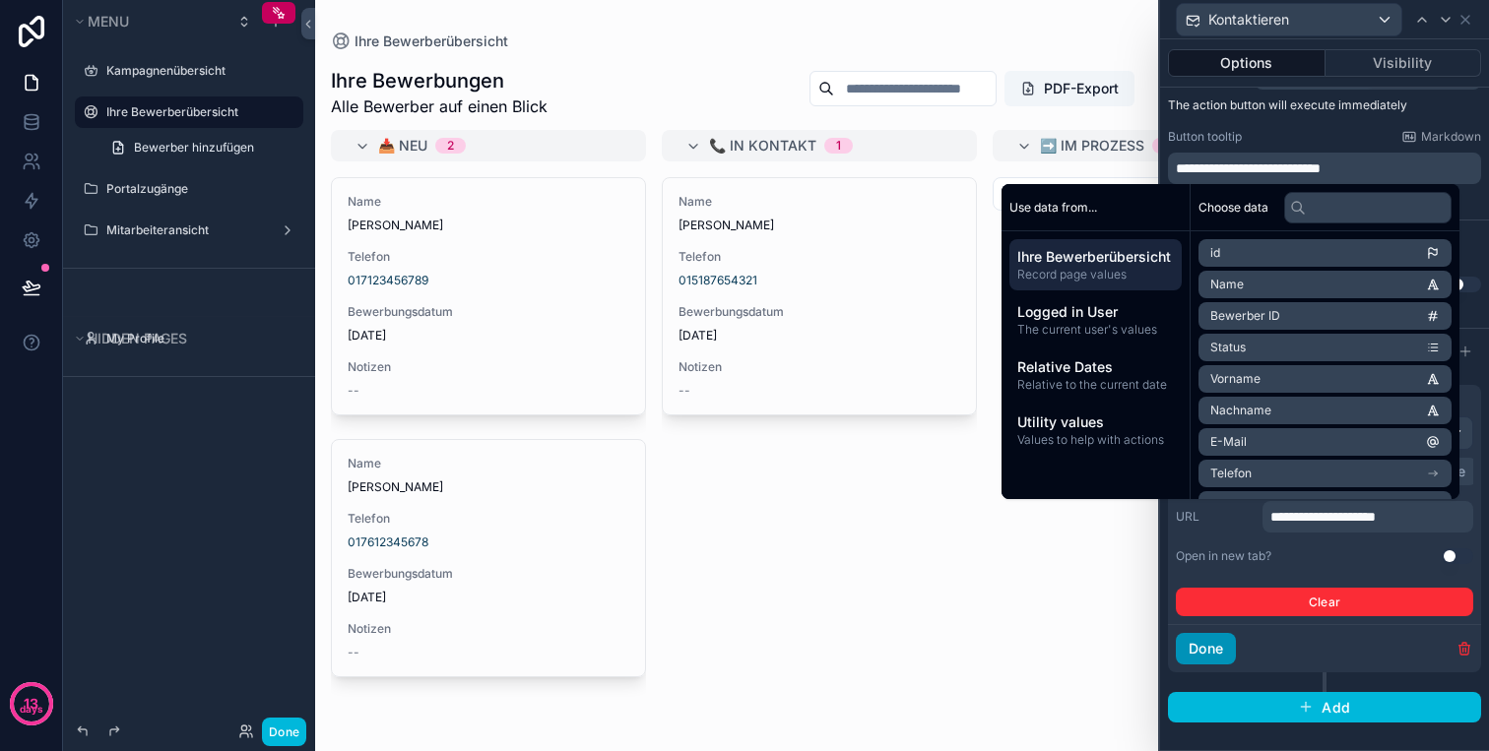
click at [1208, 653] on button "Done" at bounding box center [1205, 649] width 60 height 32
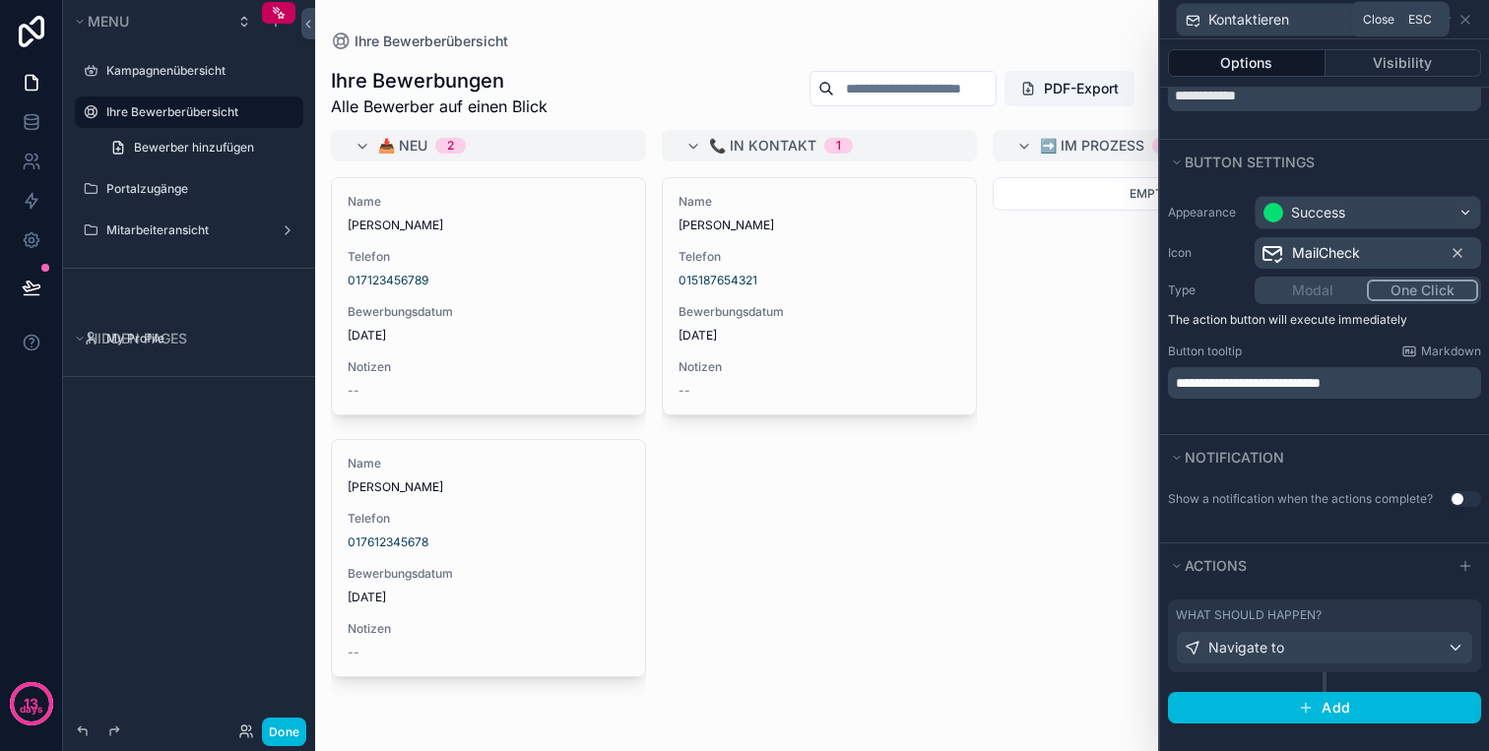
click at [1473, 25] on div "Kontaktieren" at bounding box center [1324, 19] width 313 height 38
click at [1466, 13] on icon at bounding box center [1465, 20] width 16 height 16
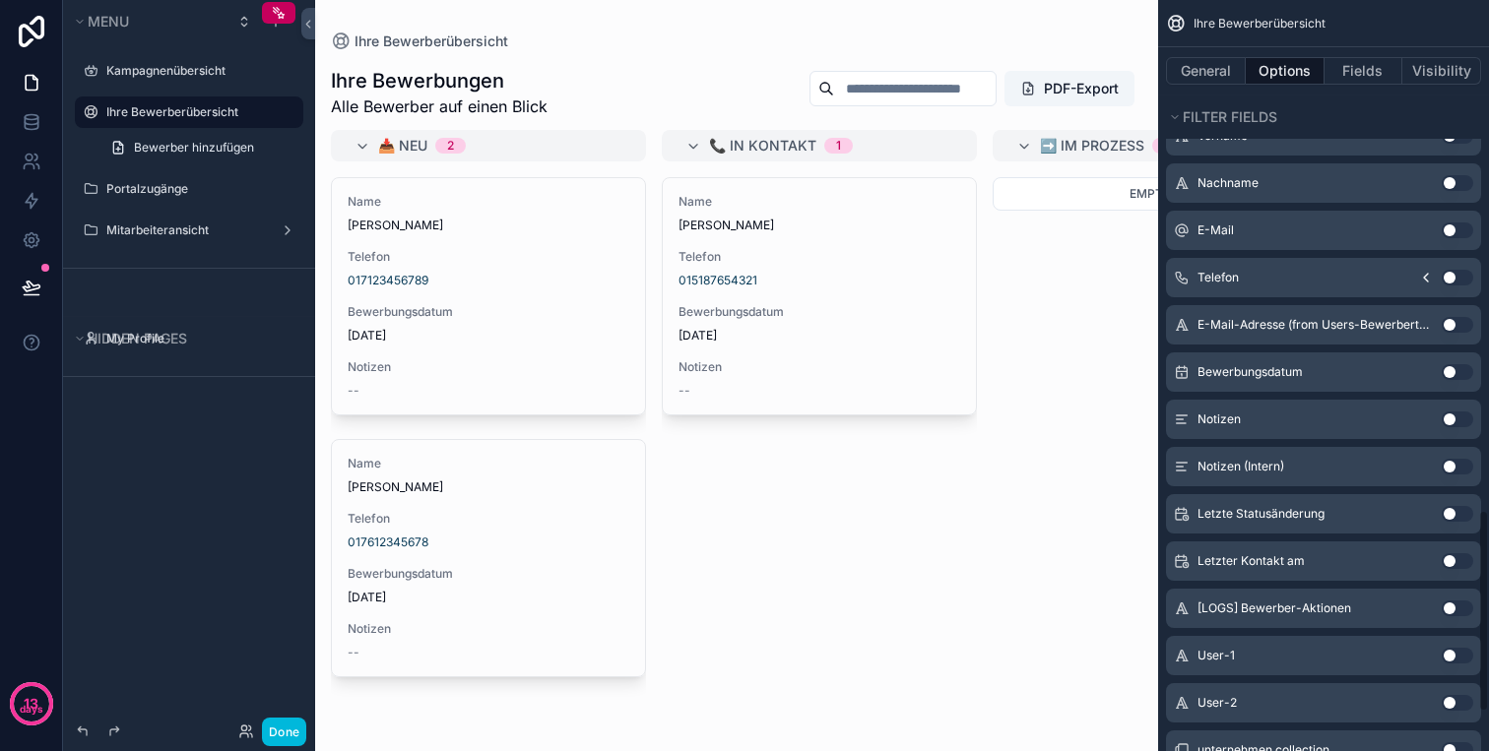
scroll to position [2036, 0]
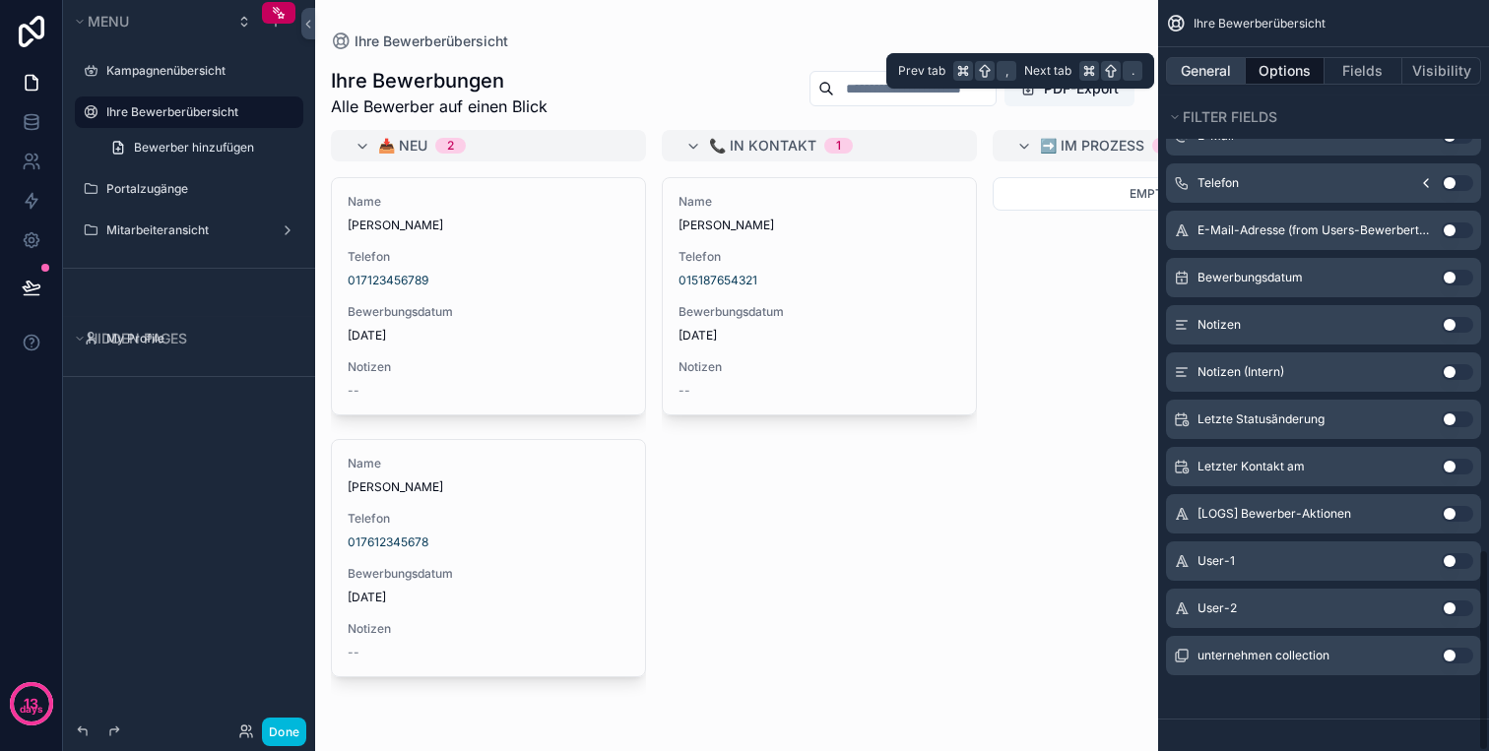
click at [1204, 68] on button "General" at bounding box center [1206, 71] width 80 height 28
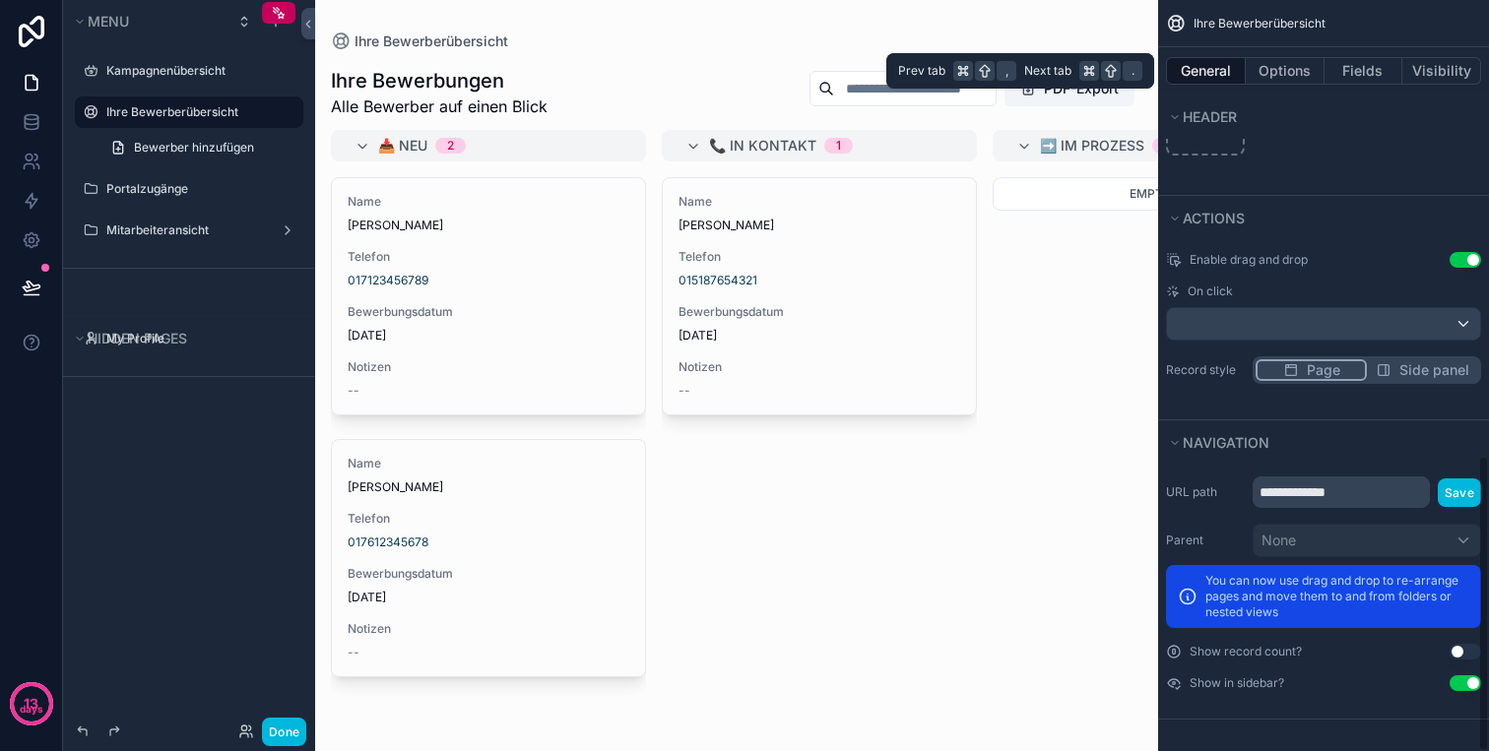
scroll to position [1249, 0]
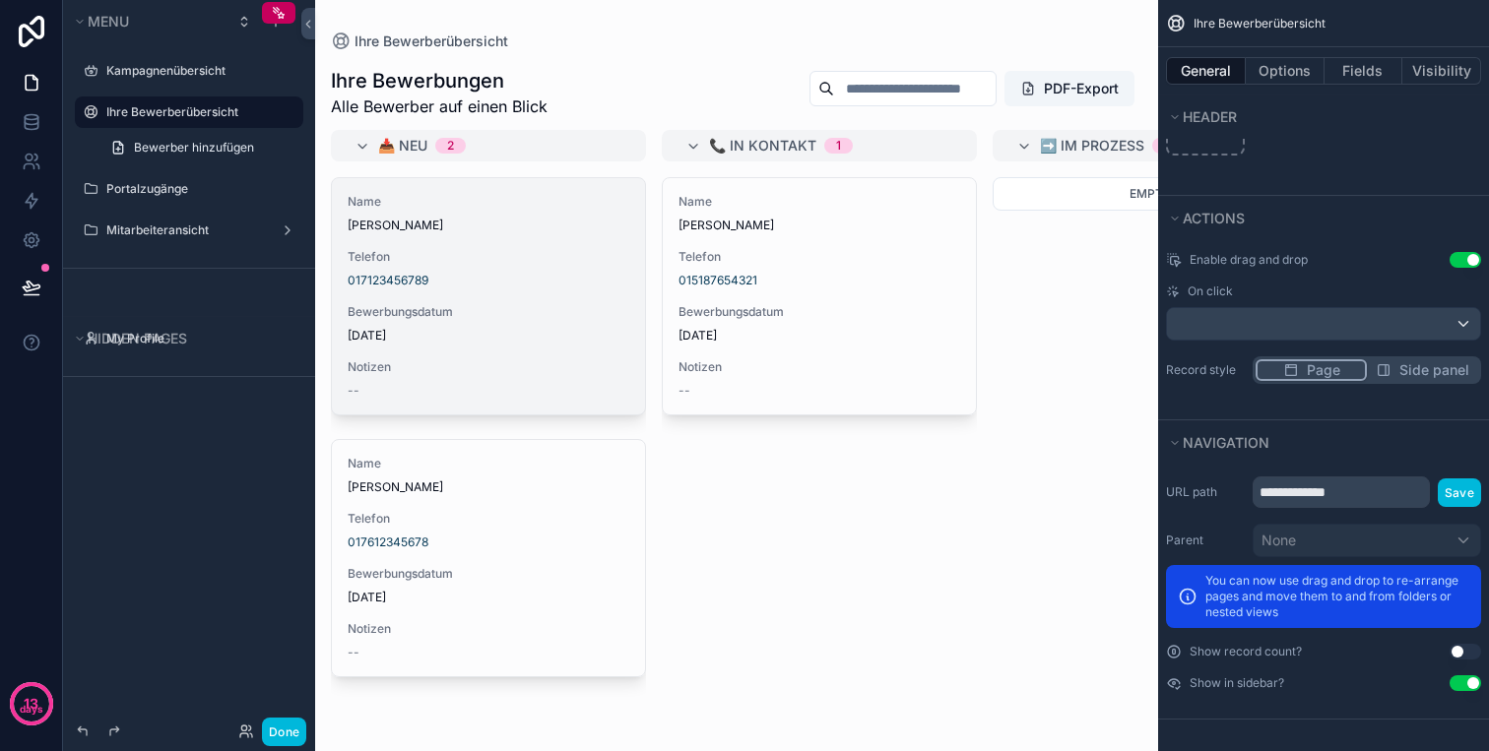
click at [508, 287] on div "017123456789" at bounding box center [489, 281] width 282 height 16
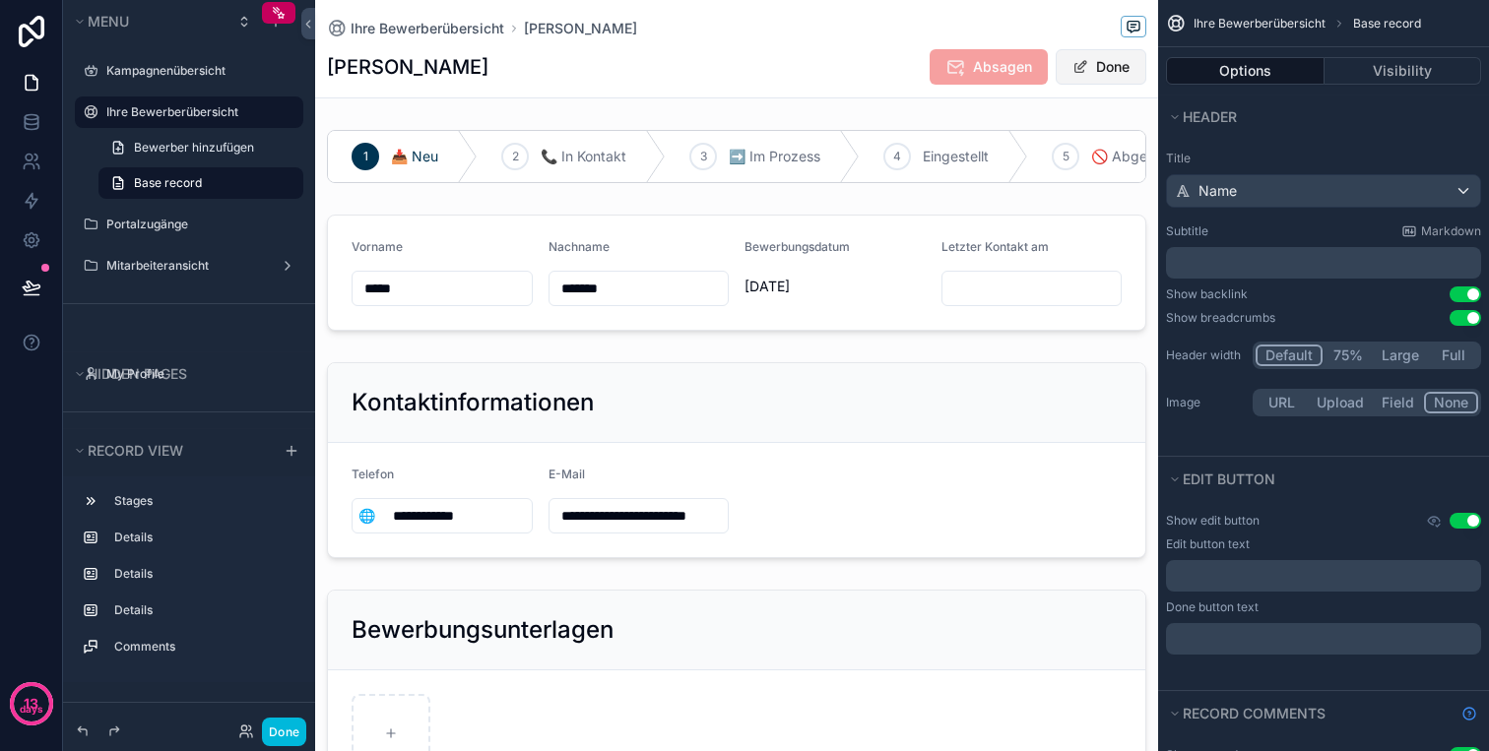
click at [1084, 68] on span "scrollable content" at bounding box center [1080, 67] width 16 height 16
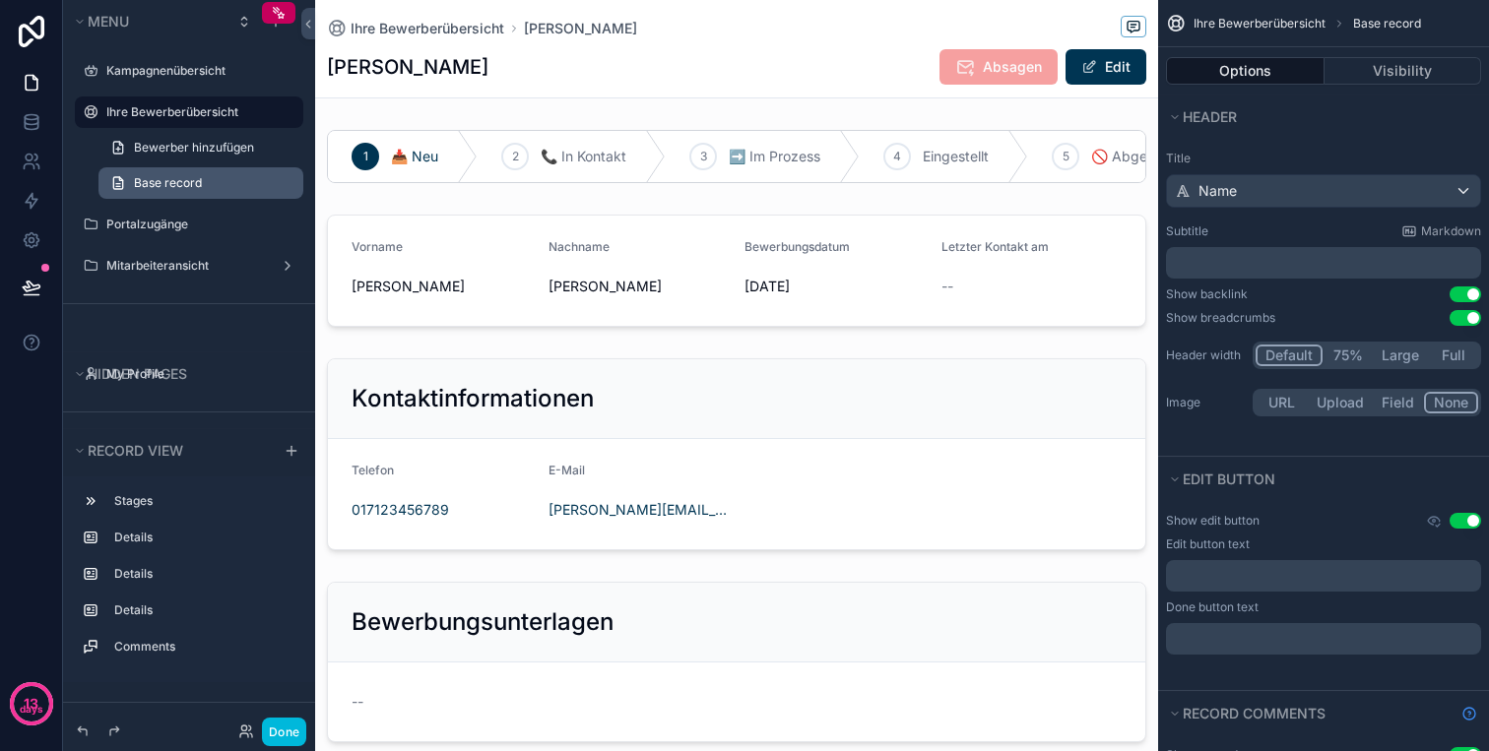
click at [222, 180] on link "Base record" at bounding box center [200, 183] width 205 height 32
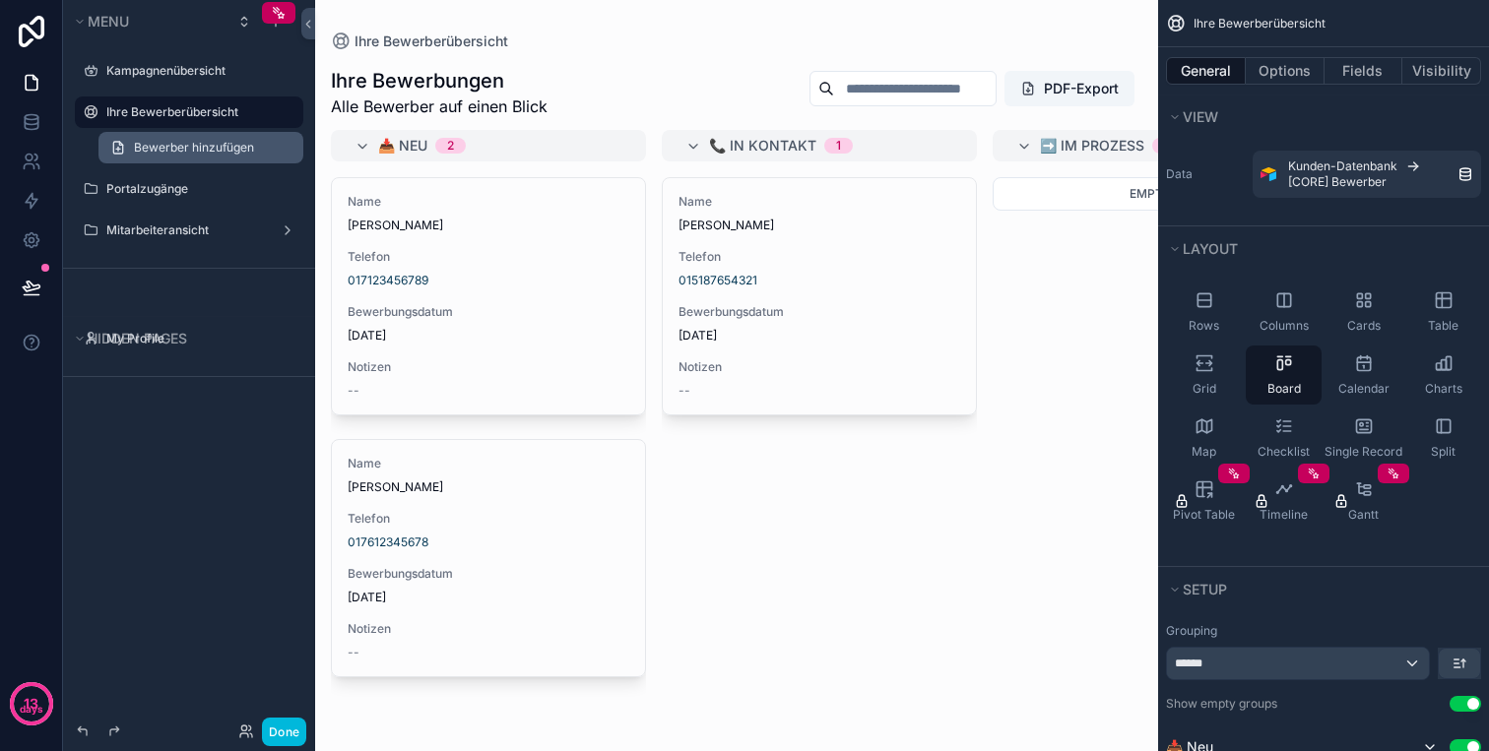
click at [170, 157] on link "Bewerber hinzufügen" at bounding box center [200, 148] width 205 height 32
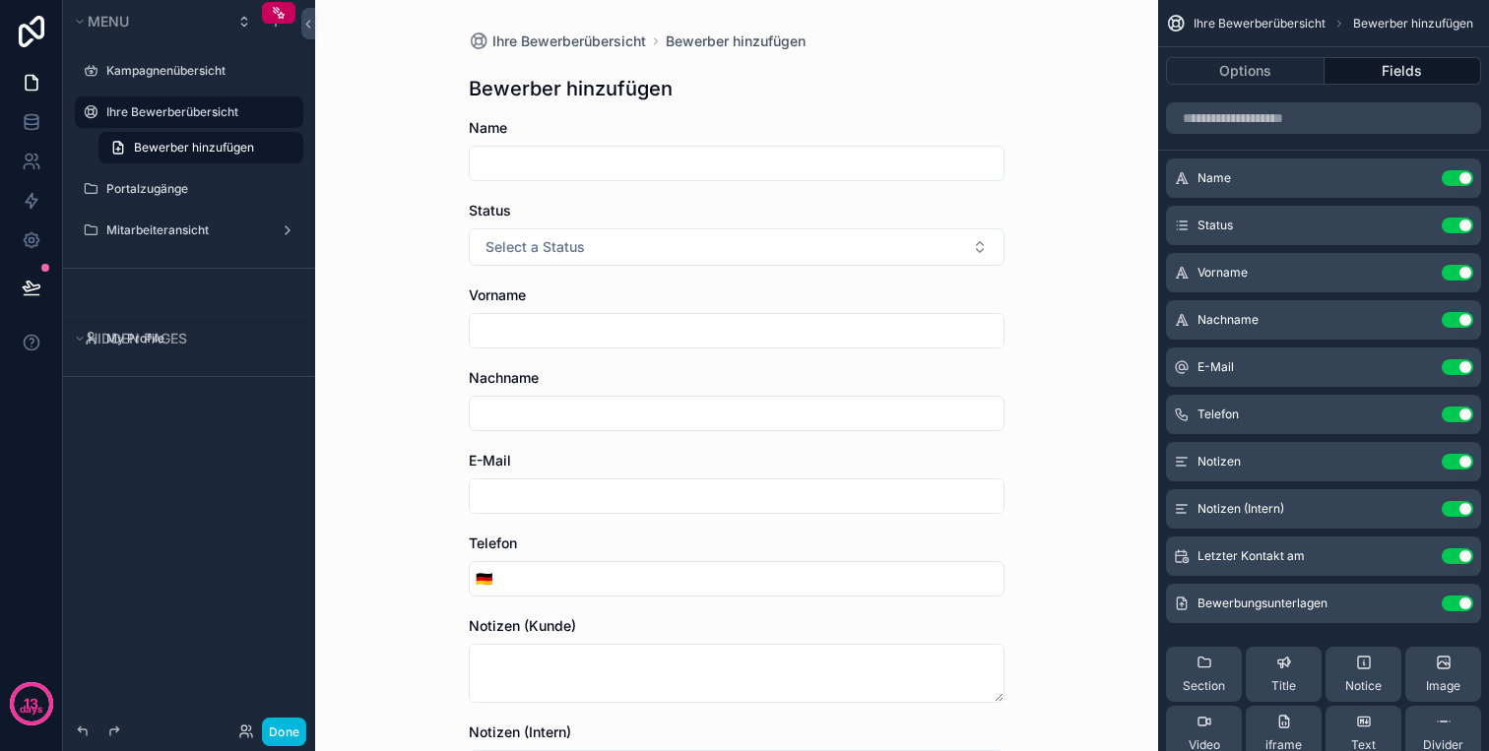
click at [205, 112] on label "Ihre Bewerberübersicht" at bounding box center [198, 112] width 185 height 16
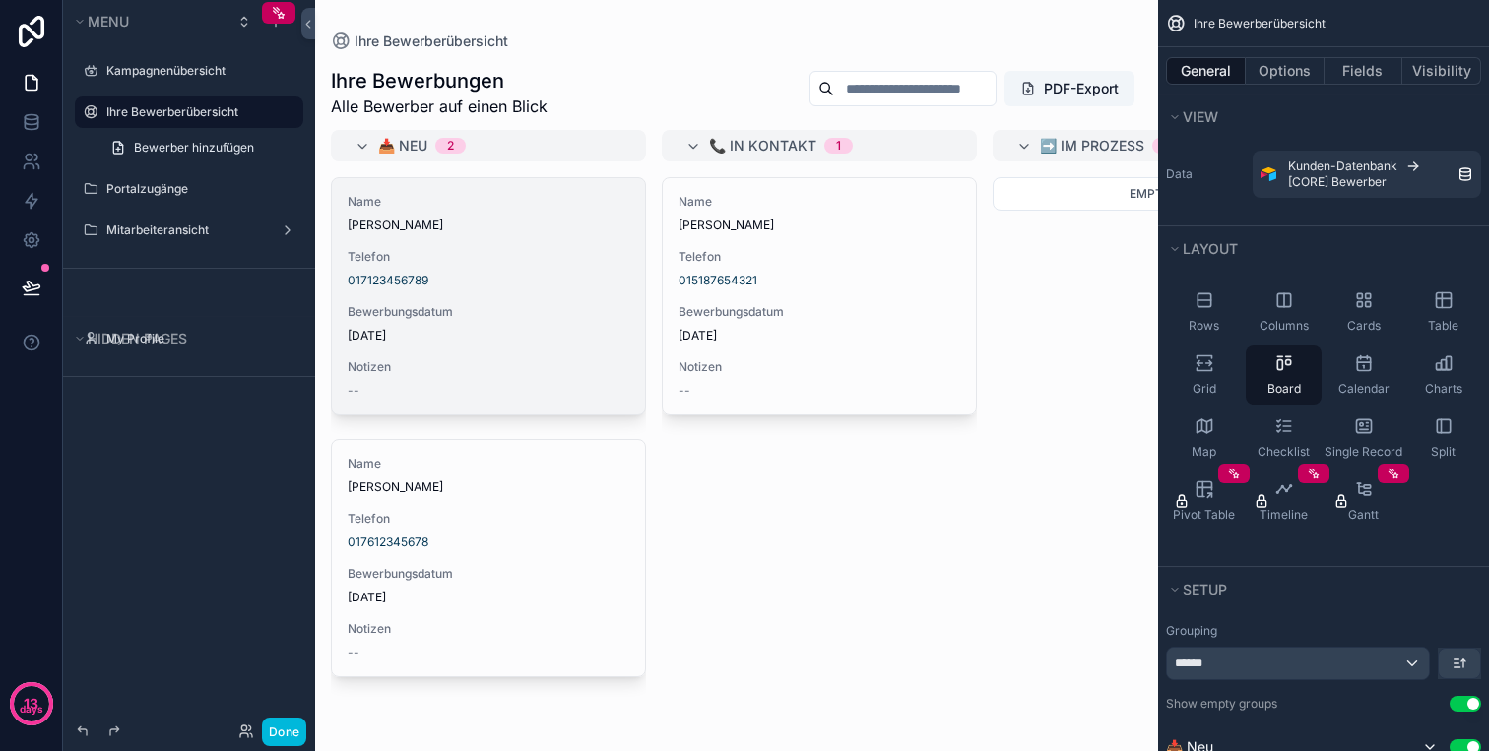
click at [451, 225] on span "[PERSON_NAME]" at bounding box center [489, 226] width 282 height 16
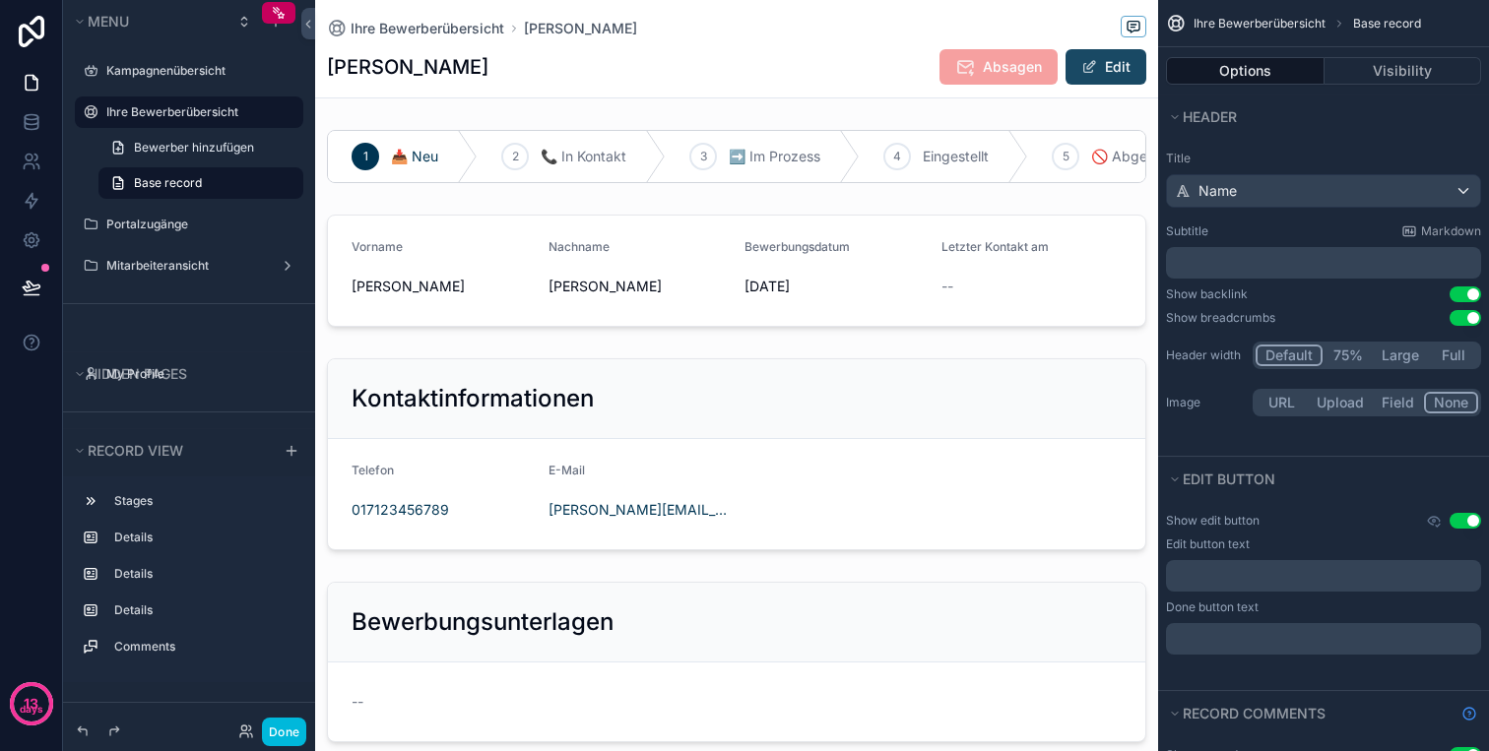
click at [1108, 74] on button "Edit" at bounding box center [1105, 66] width 81 height 35
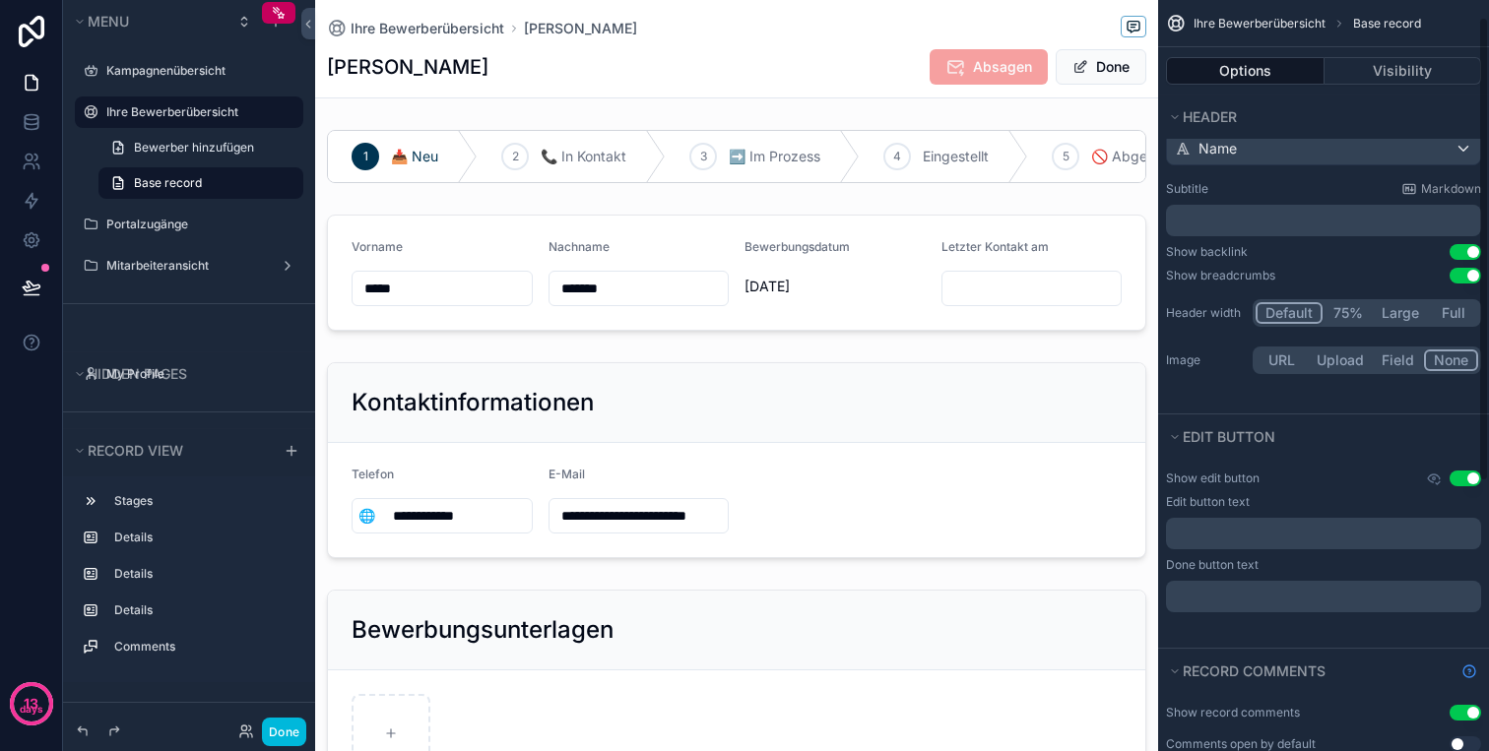
scroll to position [10, 0]
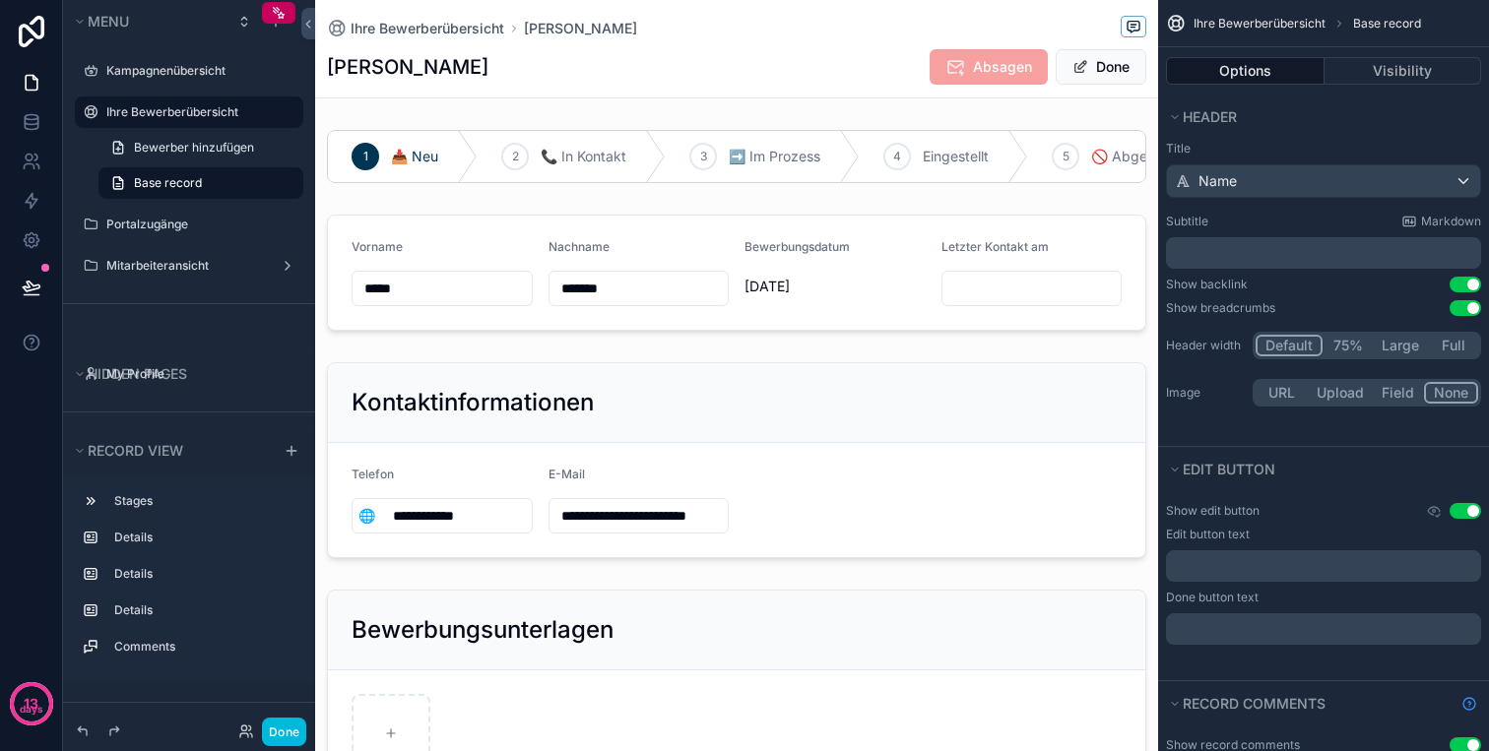
click at [1281, 264] on div "﻿" at bounding box center [1323, 253] width 315 height 32
click at [1305, 260] on p "﻿" at bounding box center [1325, 253] width 303 height 20
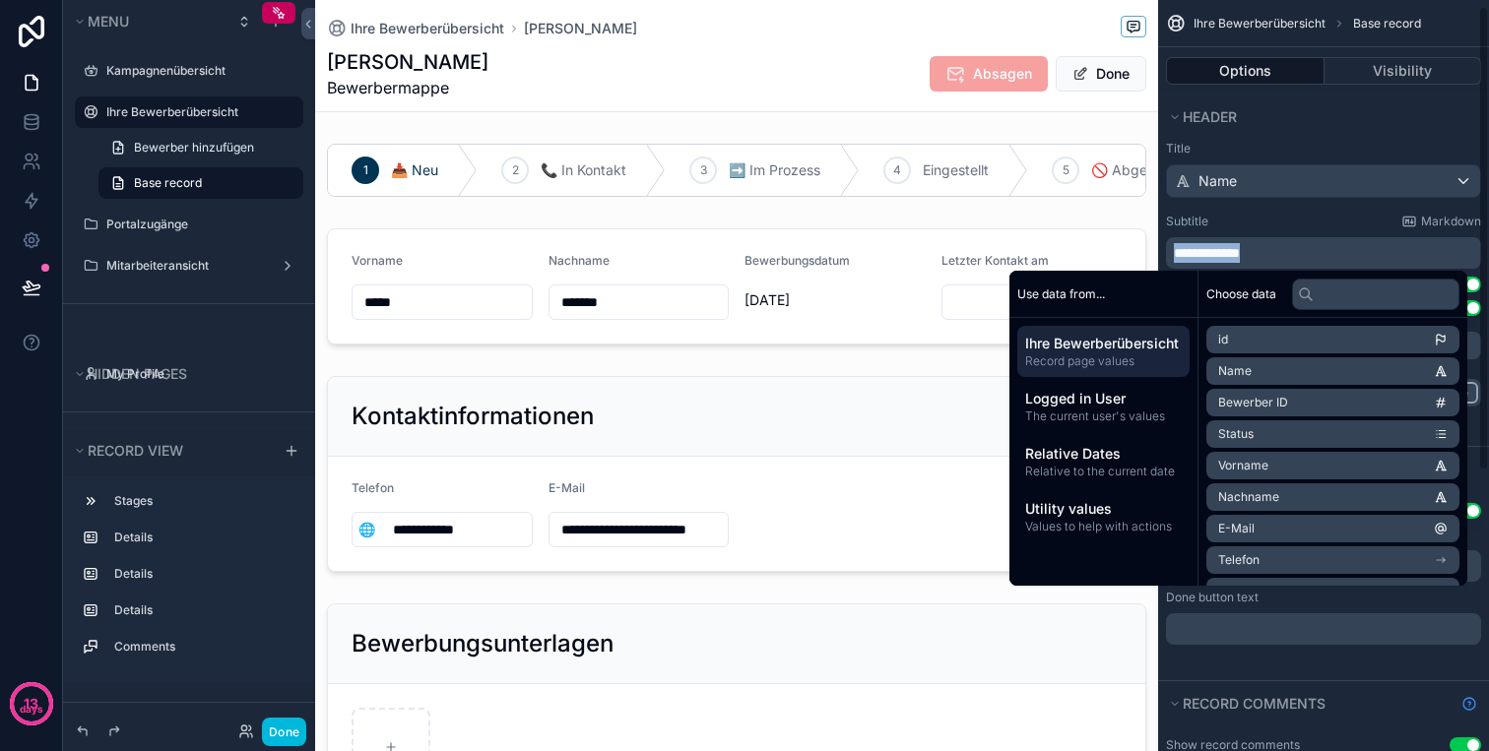
click at [1369, 224] on div "Subtitle Markdown" at bounding box center [1323, 222] width 315 height 16
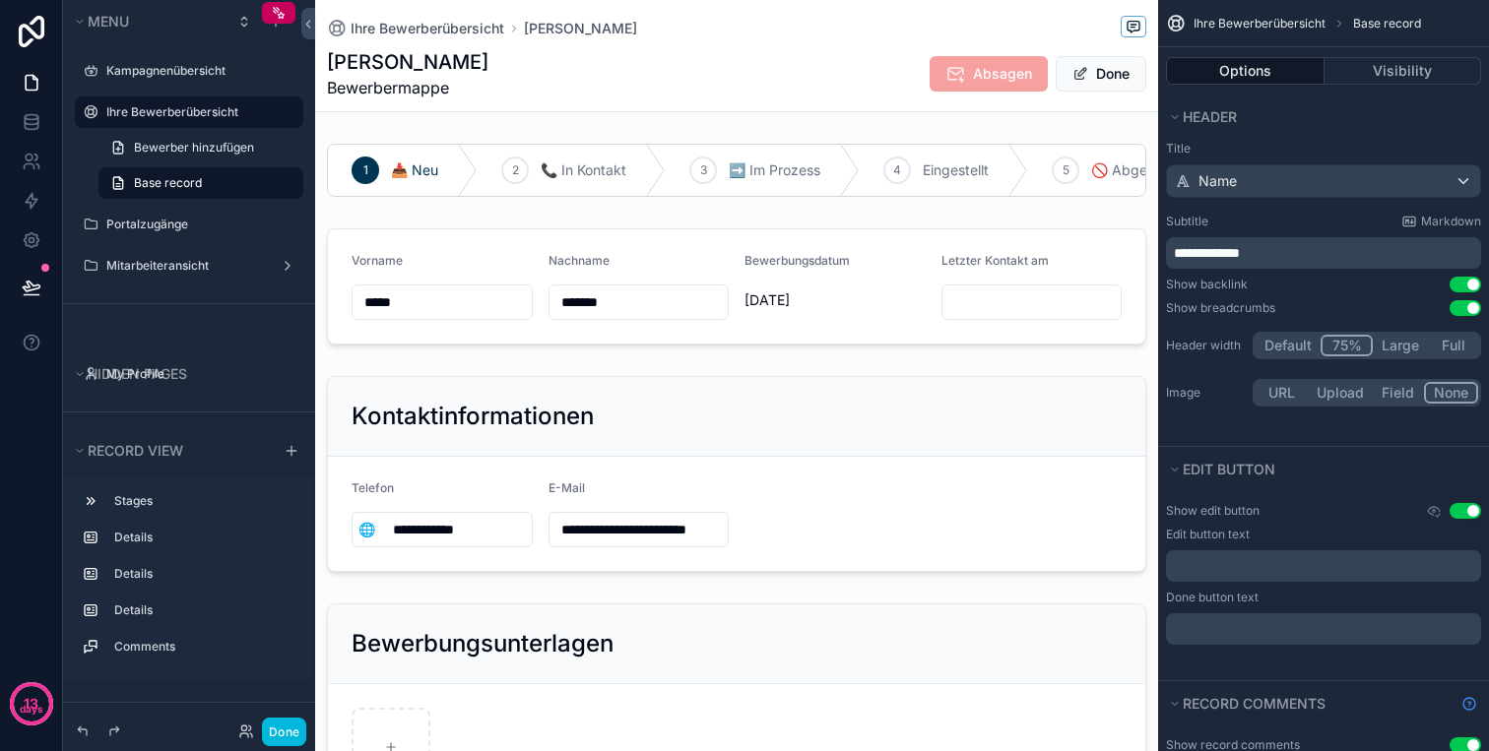
click at [1351, 342] on button "75%" at bounding box center [1346, 346] width 52 height 22
click at [1306, 344] on button "Default" at bounding box center [1287, 346] width 65 height 22
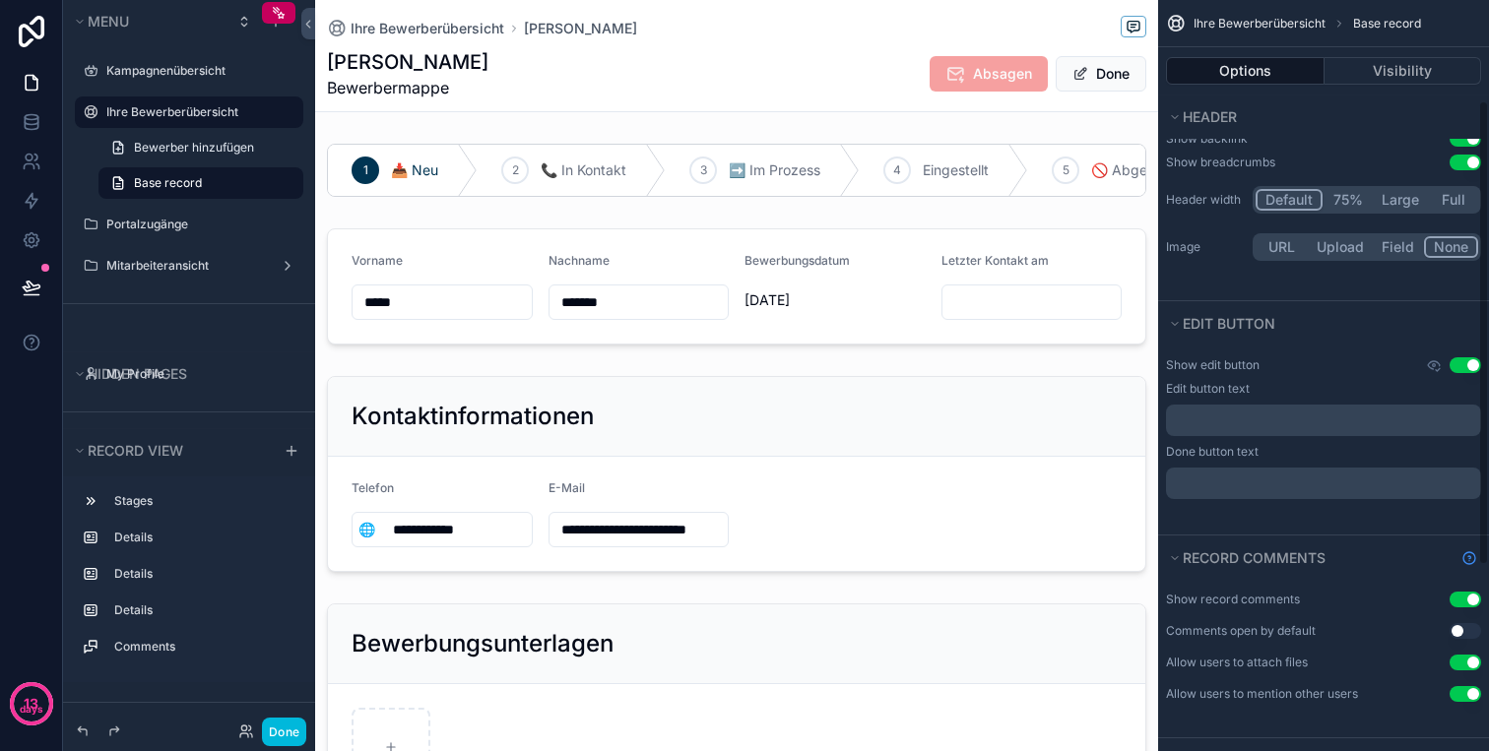
scroll to position [175, 0]
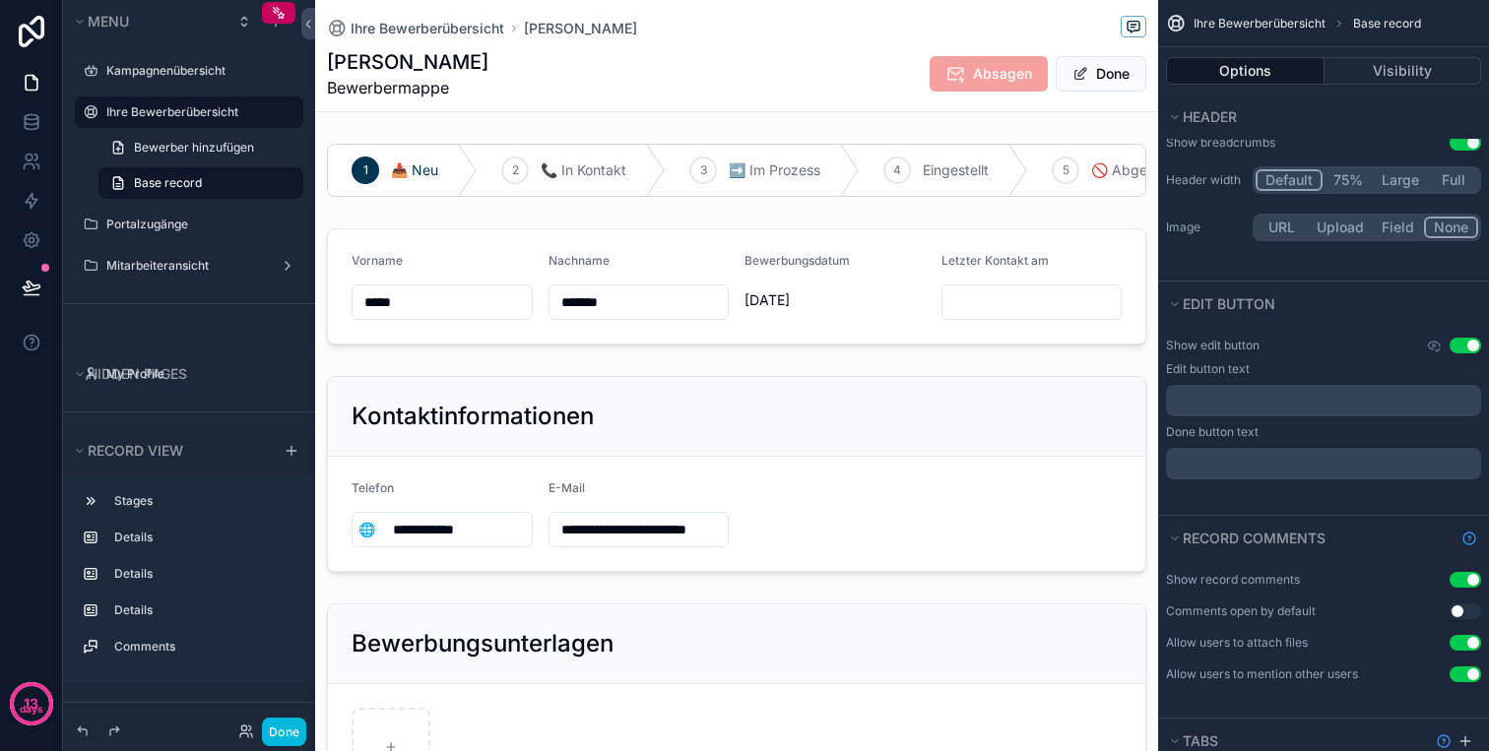
click at [1319, 397] on p "﻿" at bounding box center [1325, 401] width 303 height 16
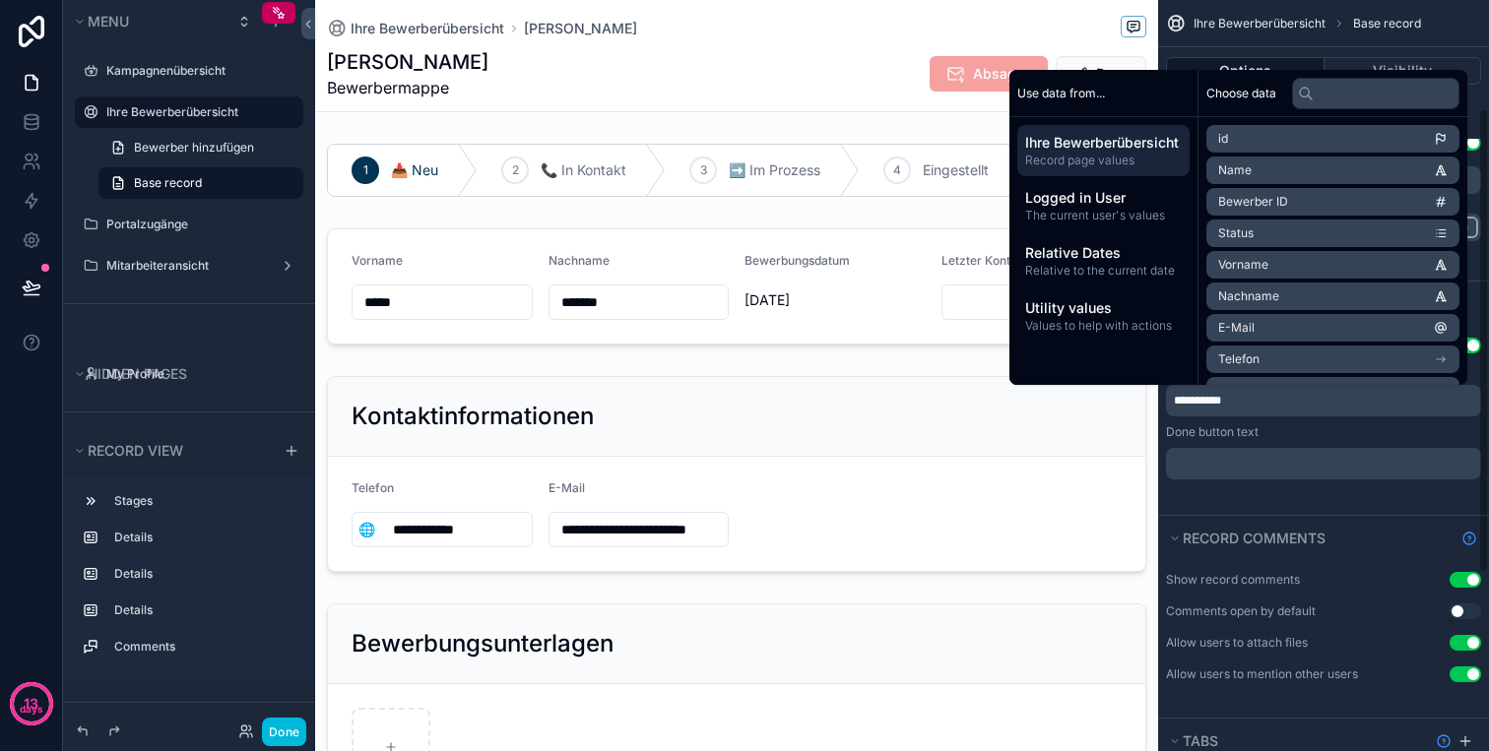
click at [1314, 460] on p "﻿" at bounding box center [1325, 464] width 303 height 16
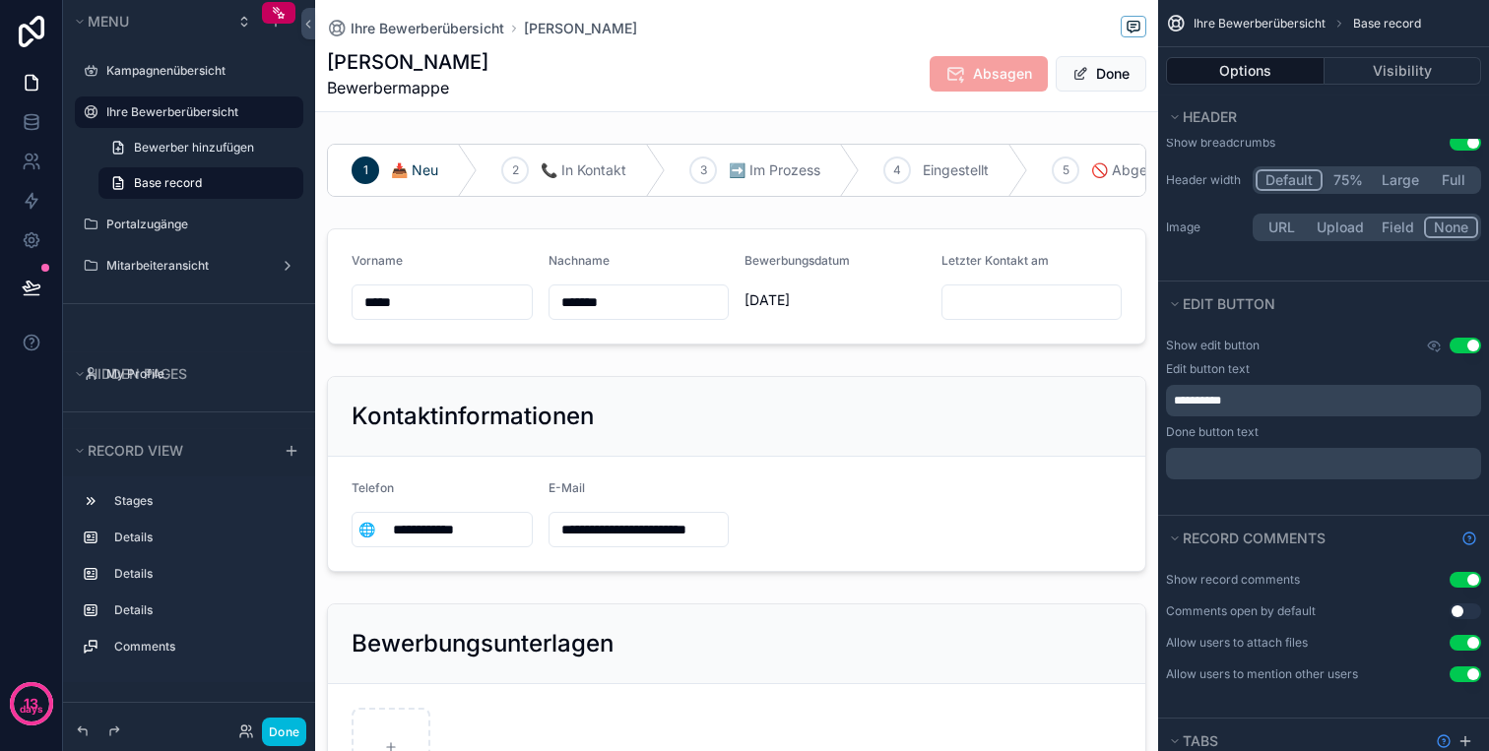
click at [1313, 504] on div "**********" at bounding box center [1323, 420] width 331 height 189
click at [1347, 399] on p "**********" at bounding box center [1325, 401] width 303 height 16
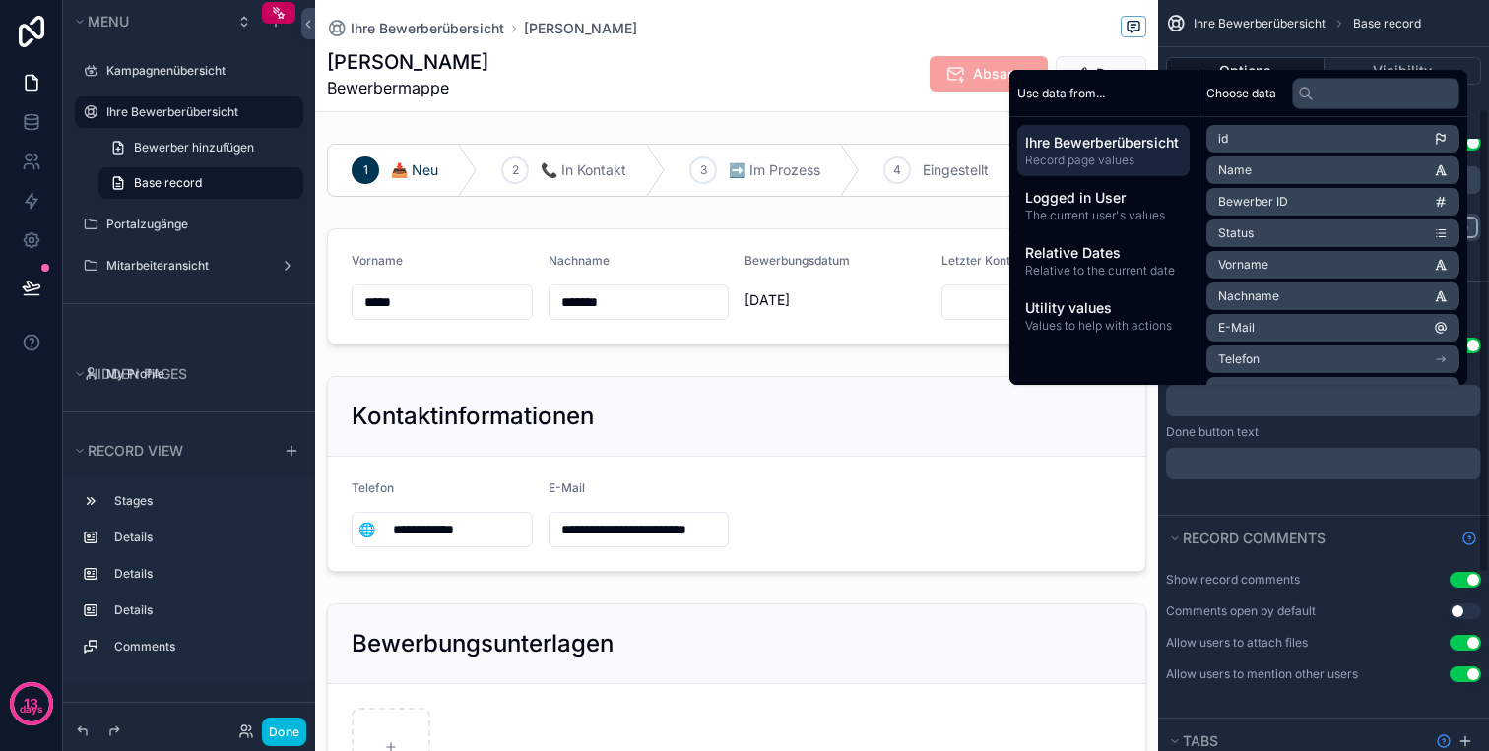
click at [1371, 476] on div "﻿" at bounding box center [1323, 464] width 315 height 32
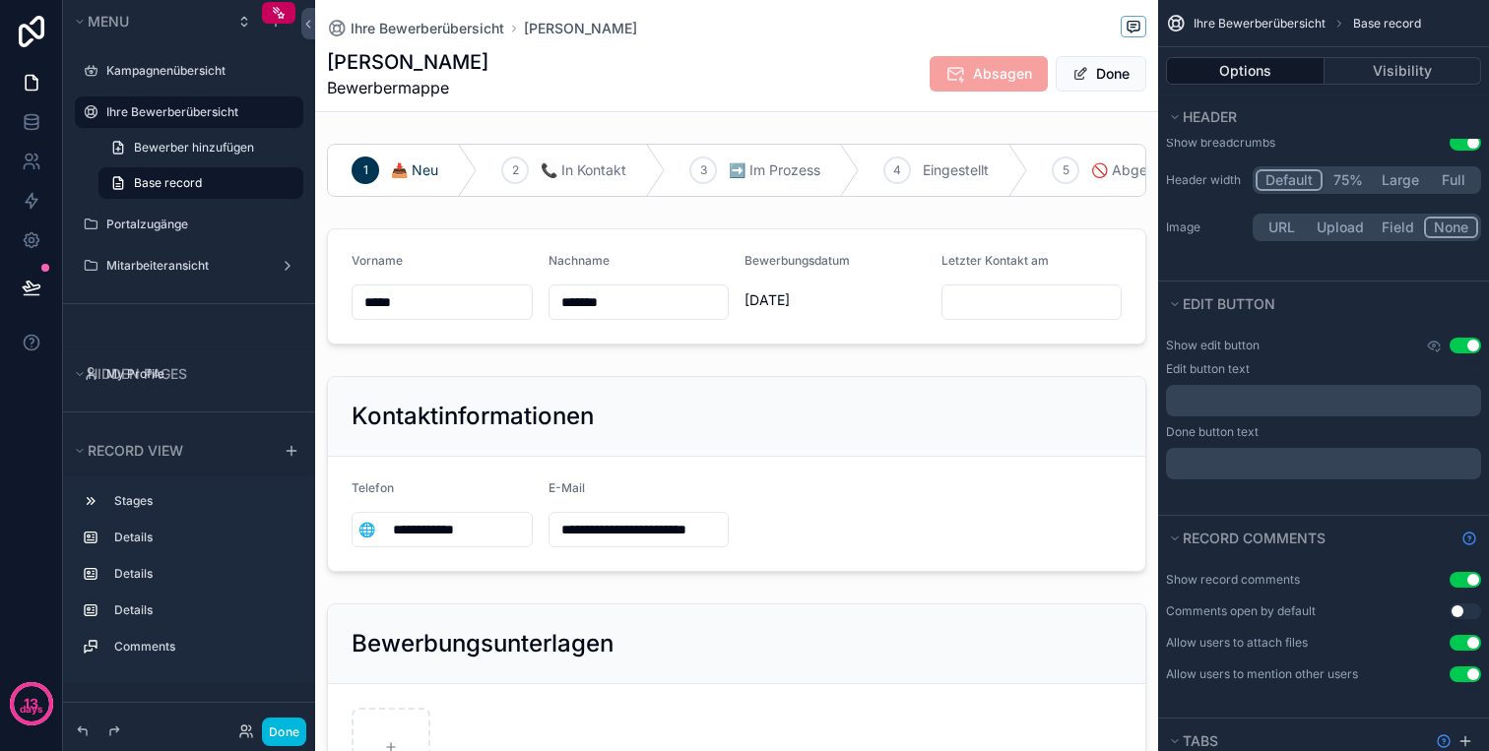
click at [1469, 350] on button "Use setting" at bounding box center [1465, 346] width 32 height 16
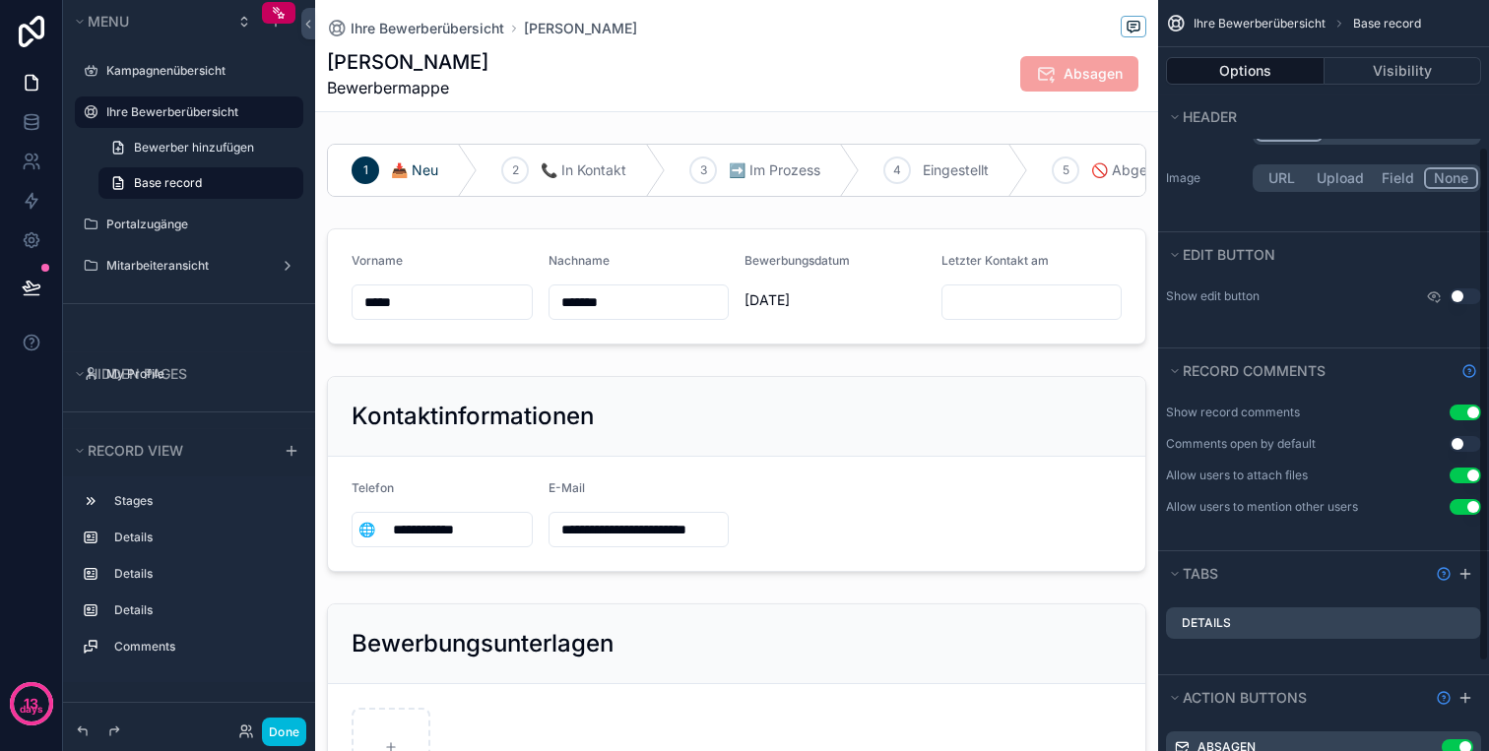
scroll to position [226, 0]
click at [1467, 441] on button "Use setting" at bounding box center [1465, 442] width 32 height 16
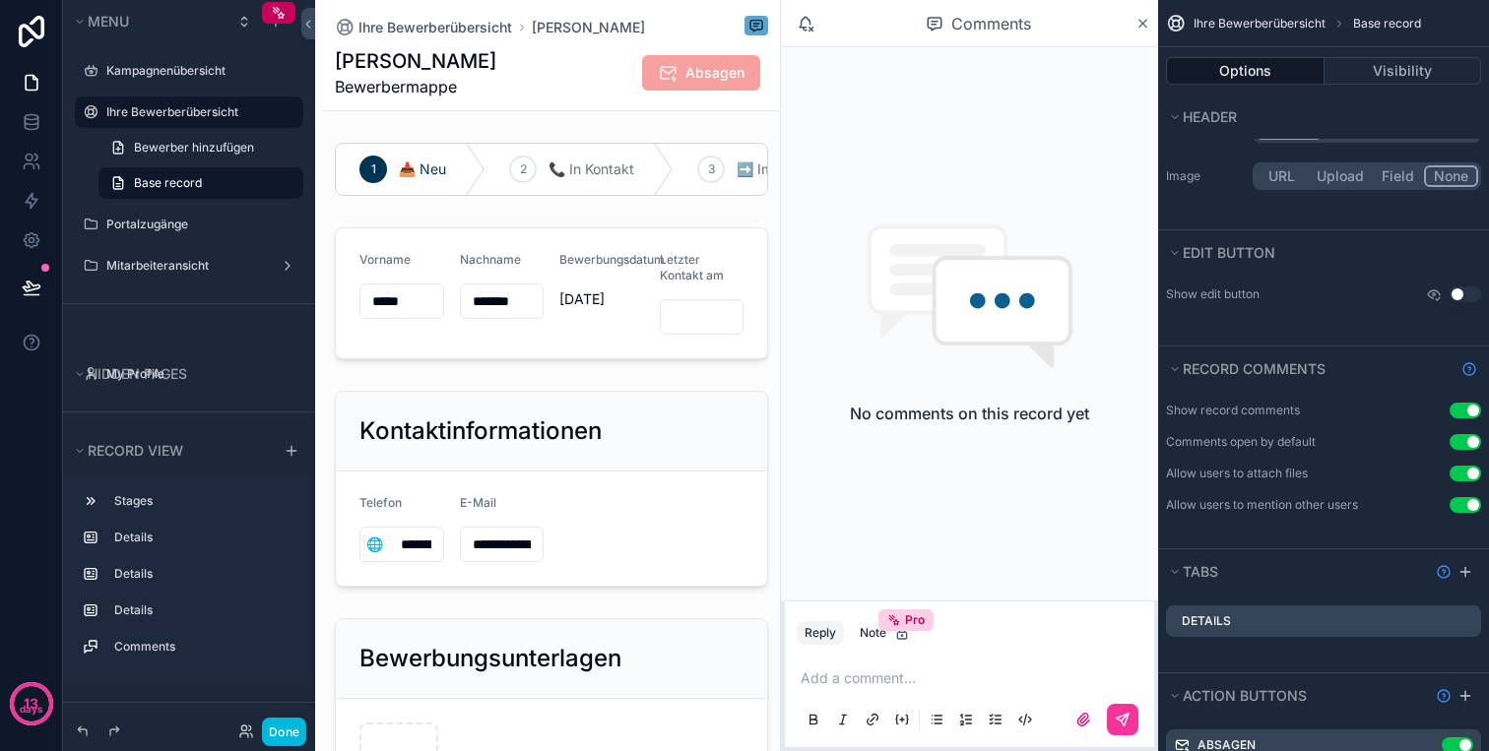
click at [1467, 441] on button "Use setting" at bounding box center [1465, 442] width 32 height 16
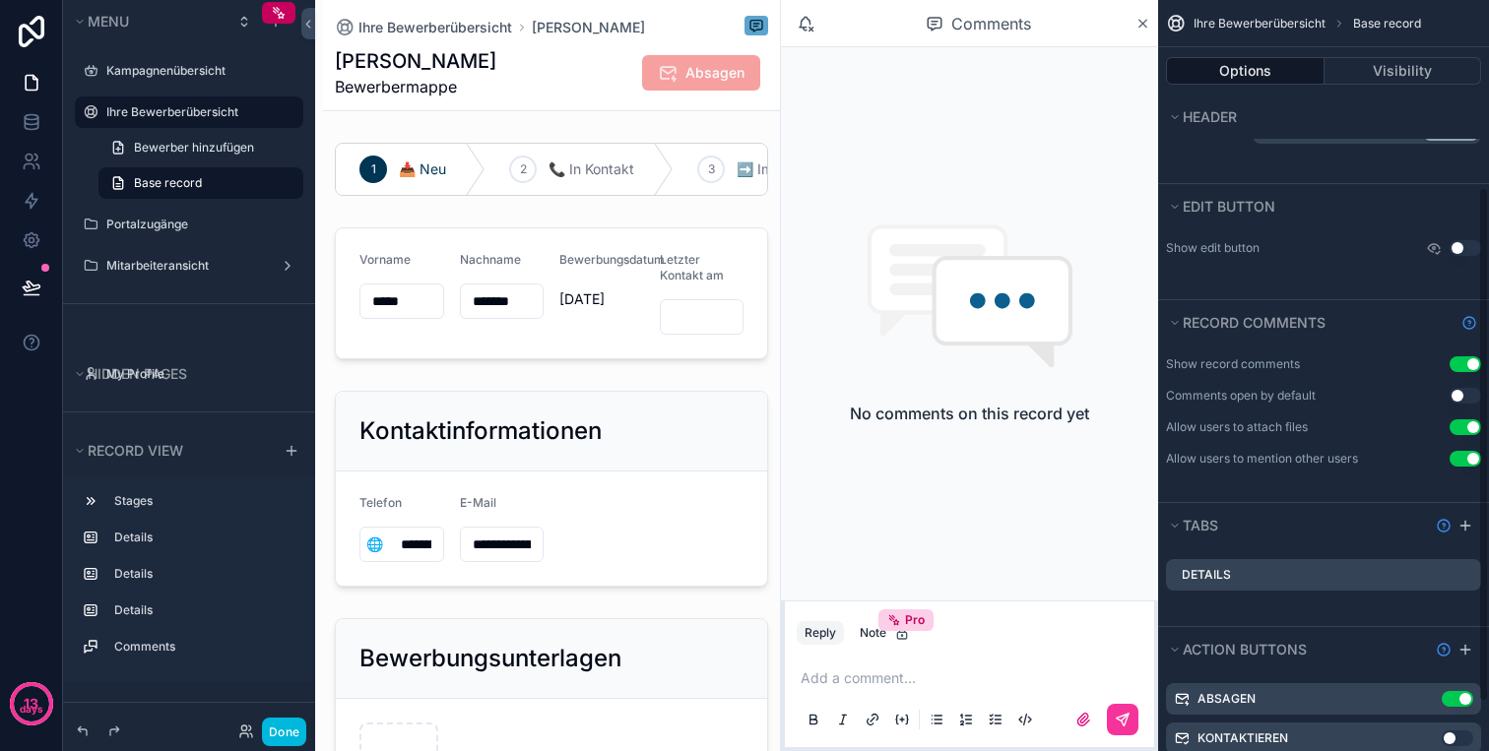
scroll to position [258, 0]
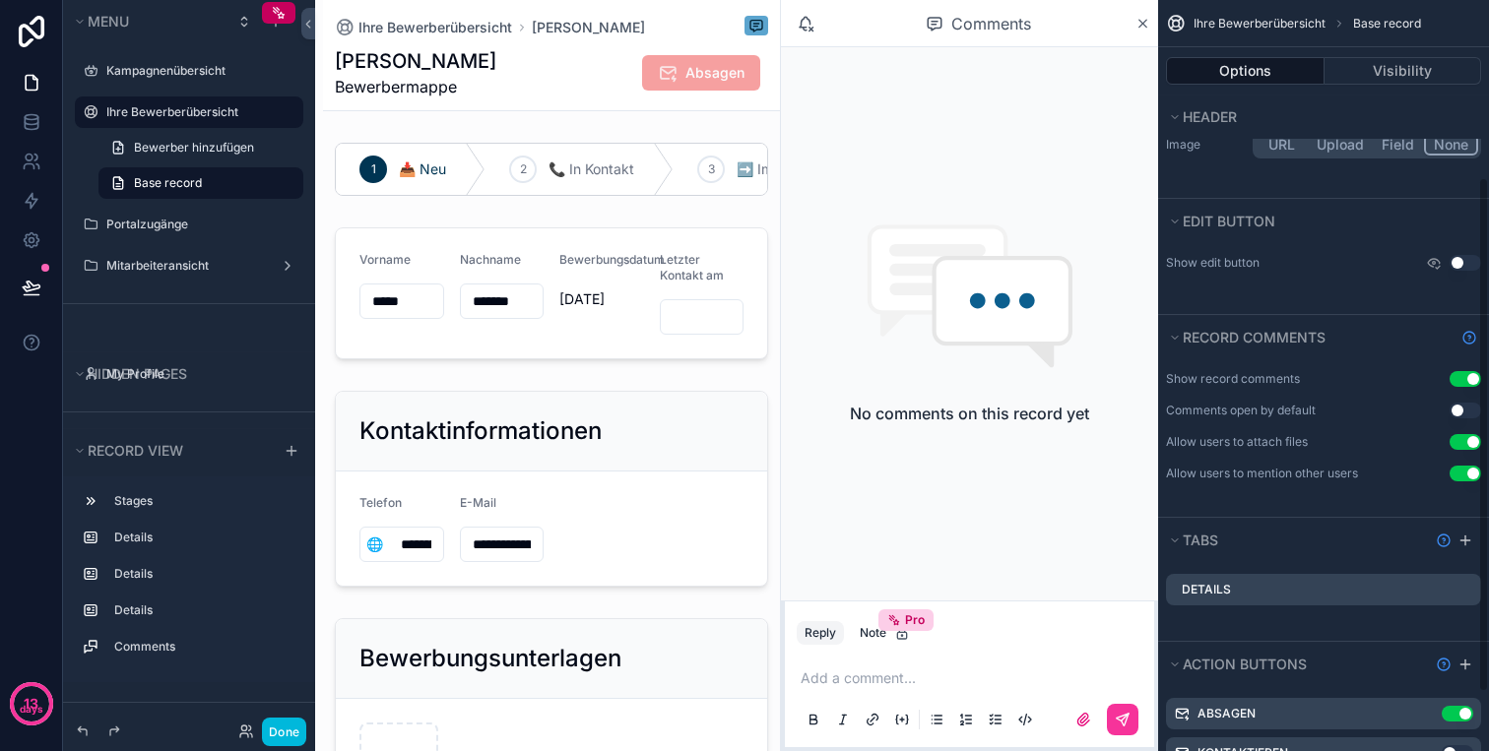
click at [1453, 261] on button "Use setting" at bounding box center [1465, 263] width 32 height 16
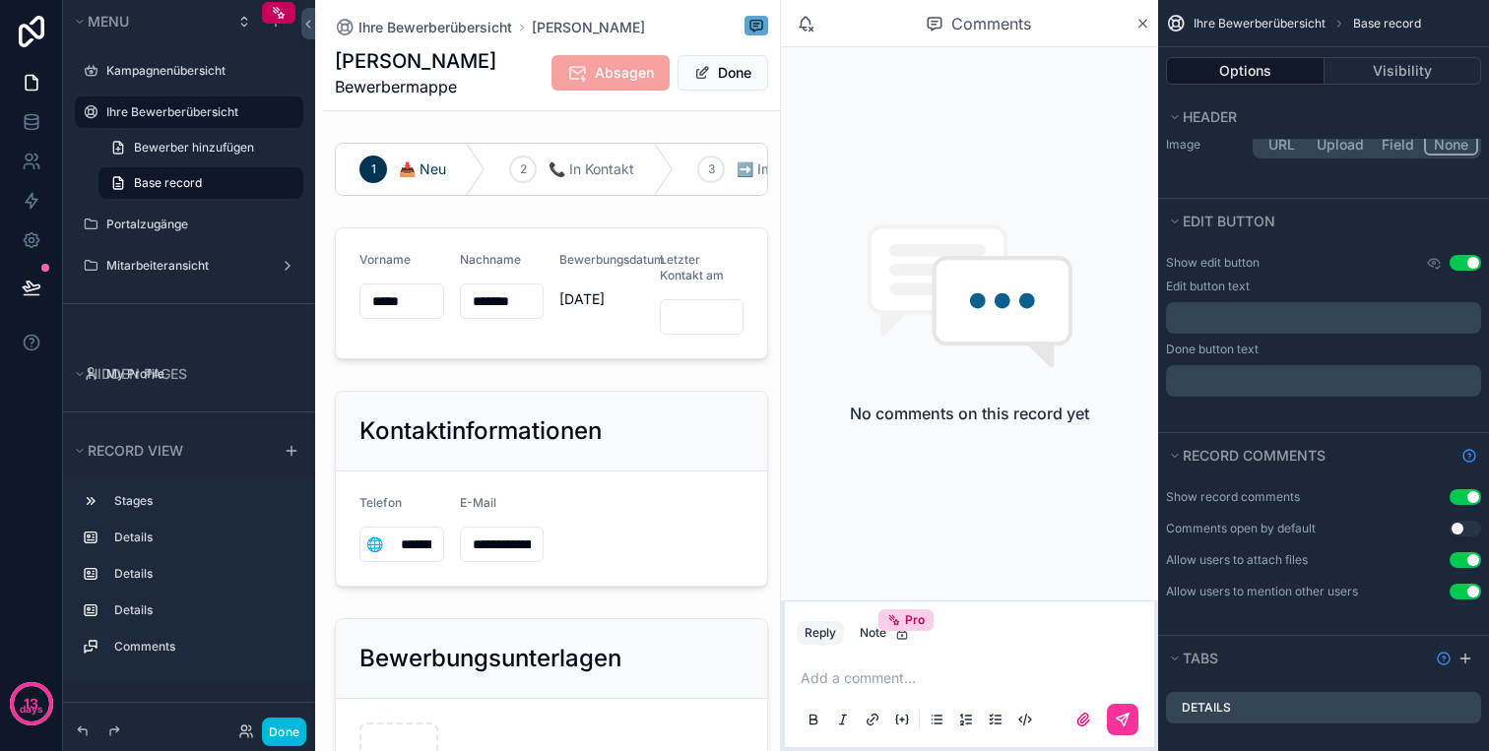
click at [1337, 322] on p "﻿" at bounding box center [1325, 318] width 303 height 16
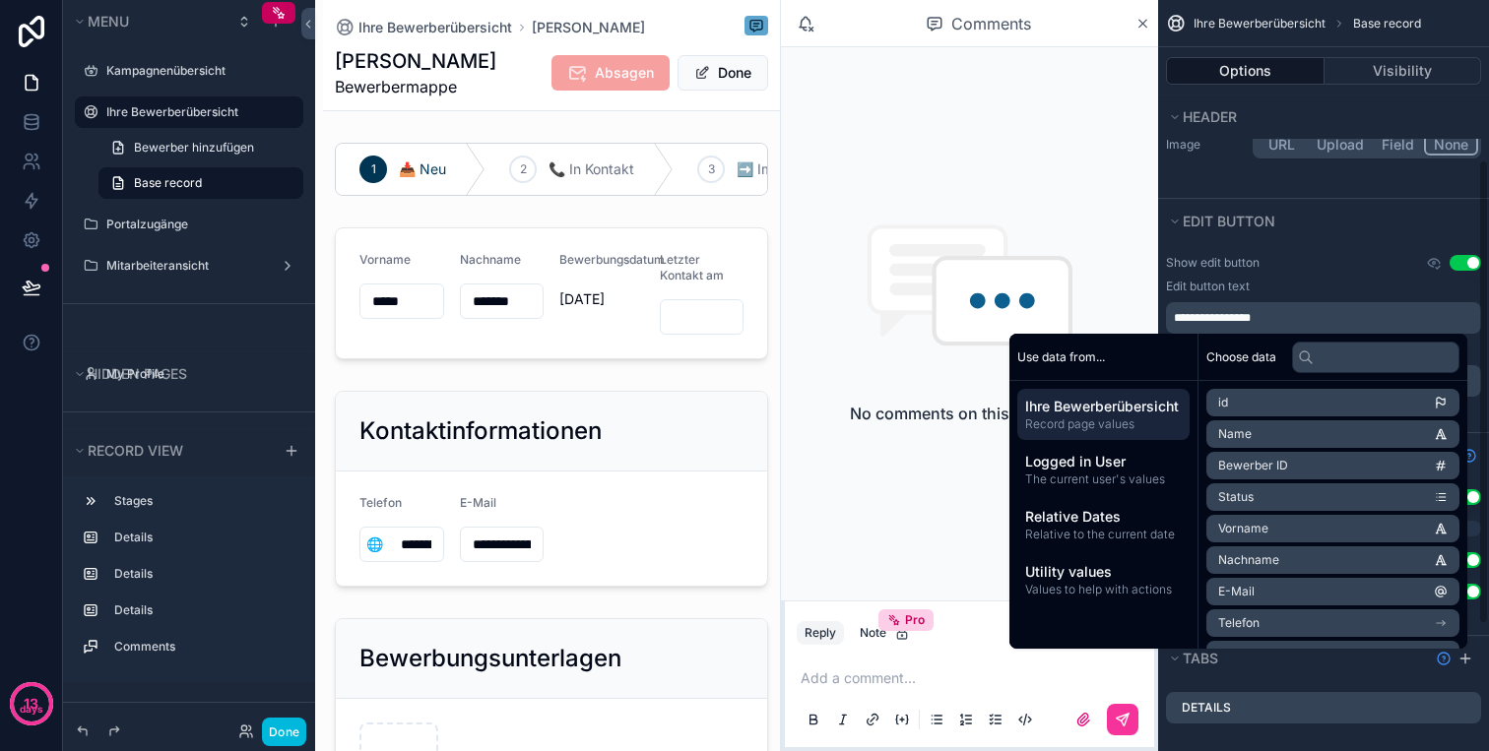
click at [1393, 290] on div "Edit button text" at bounding box center [1323, 287] width 315 height 16
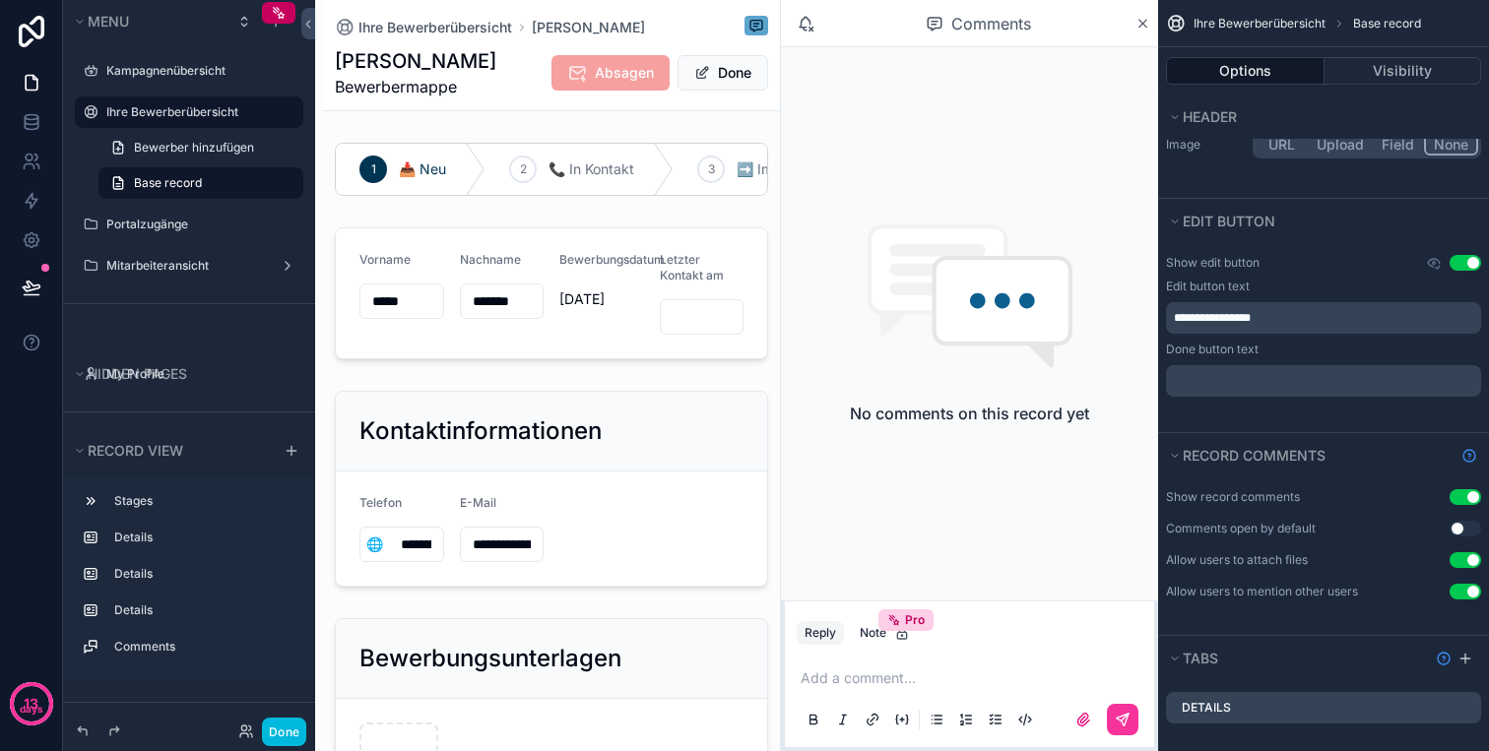
click at [1351, 380] on p "﻿" at bounding box center [1325, 381] width 303 height 16
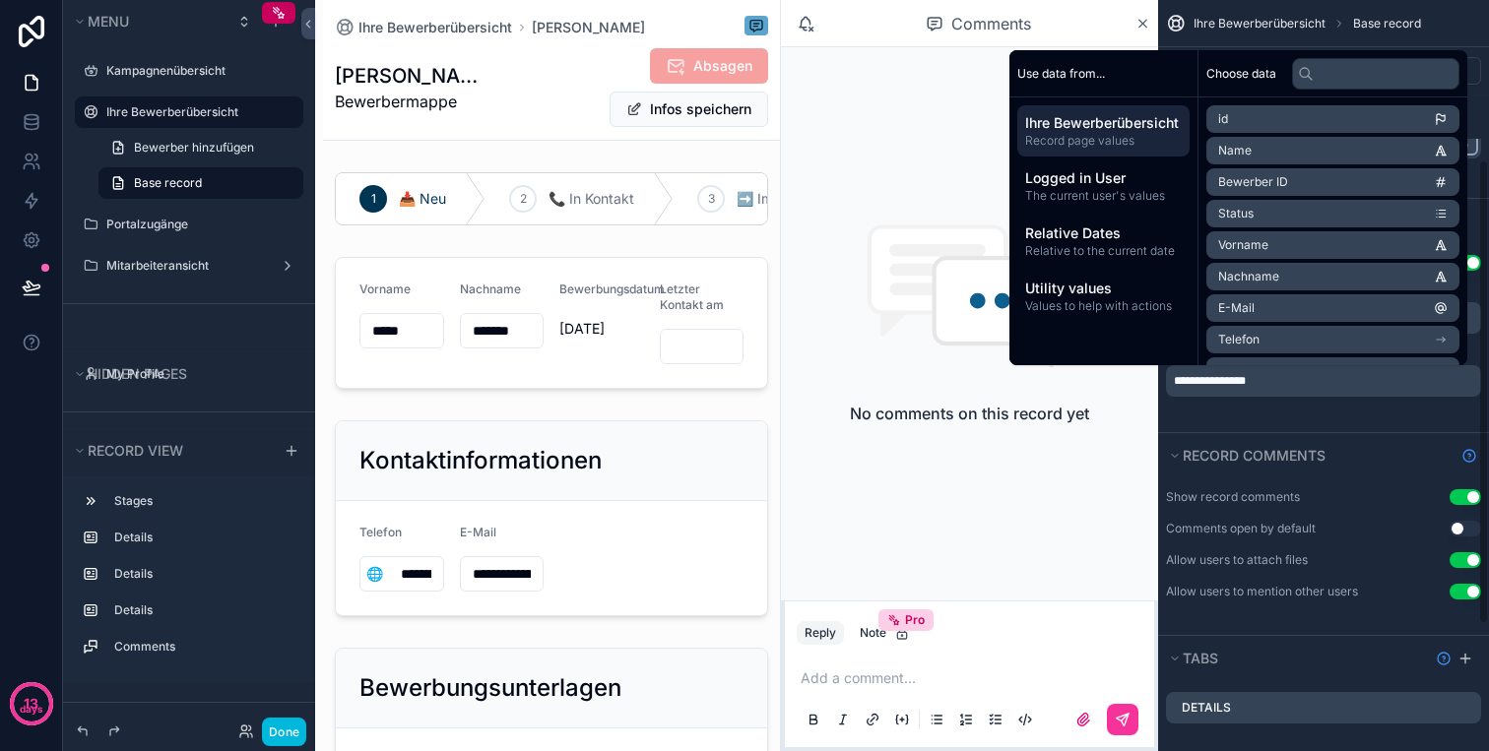
click at [1341, 423] on div "**********" at bounding box center [1323, 337] width 331 height 189
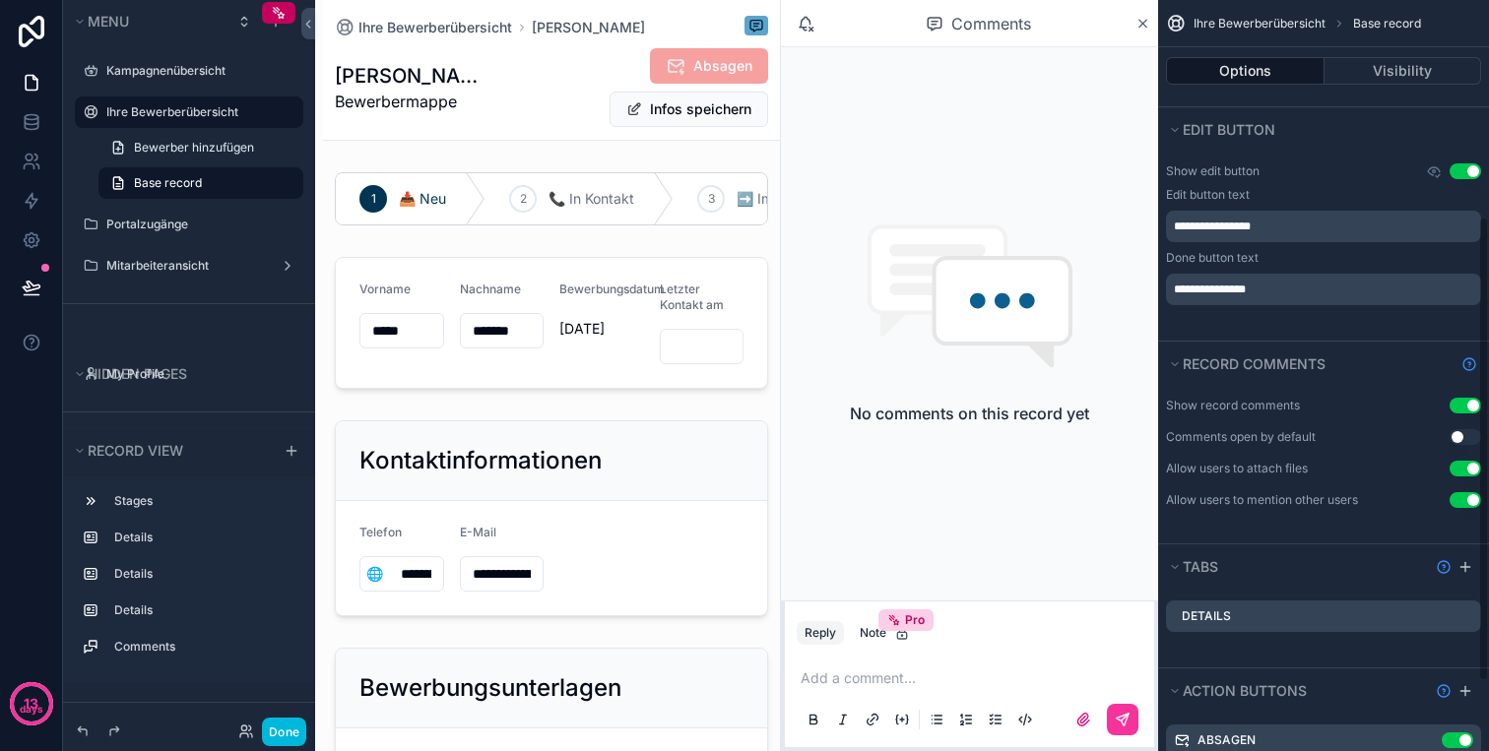
scroll to position [462, 0]
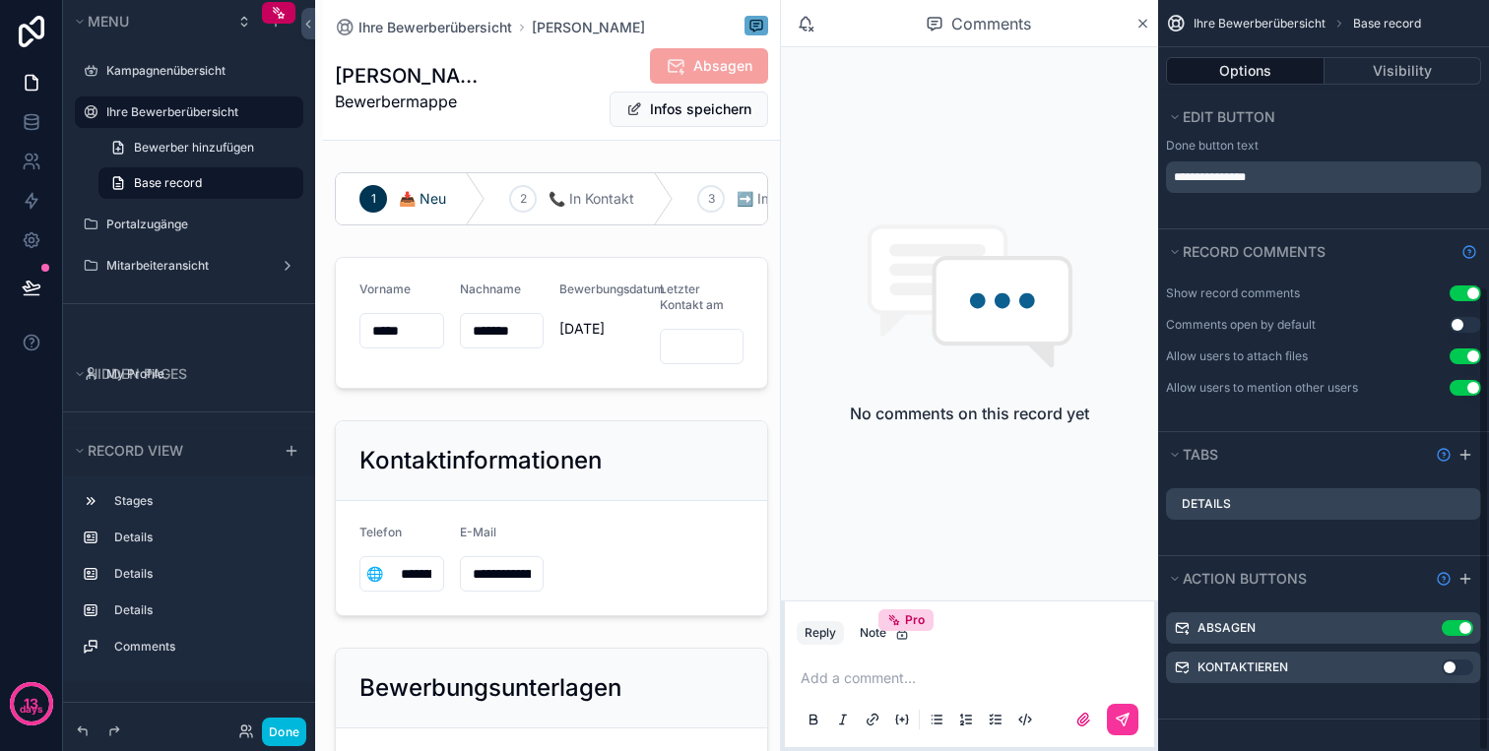
click at [1263, 512] on div "Details" at bounding box center [1323, 504] width 315 height 32
click at [1292, 500] on div "Details" at bounding box center [1323, 504] width 315 height 32
click at [0, 0] on icon "scrollable content" at bounding box center [0, 0] width 0 height 0
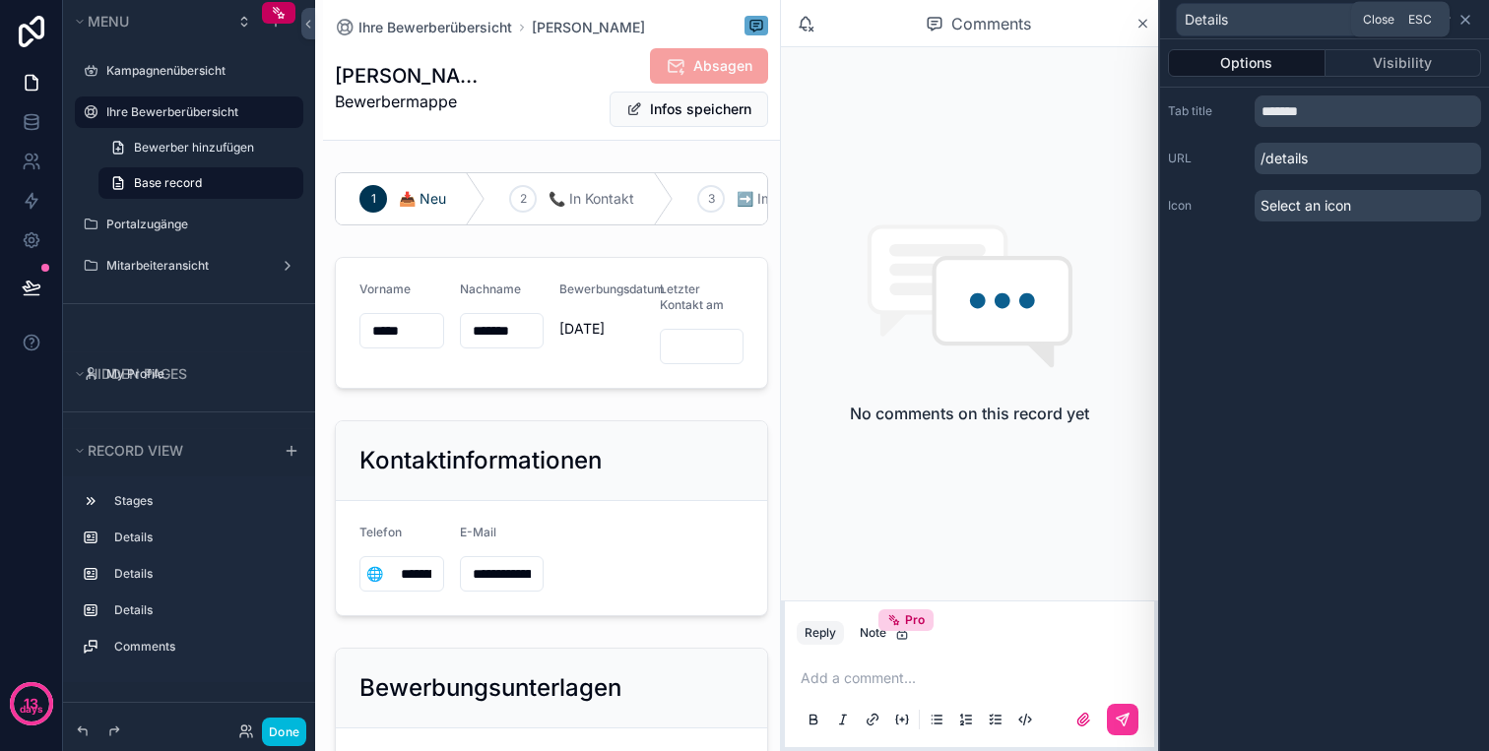
click at [1467, 22] on icon at bounding box center [1465, 20] width 8 height 8
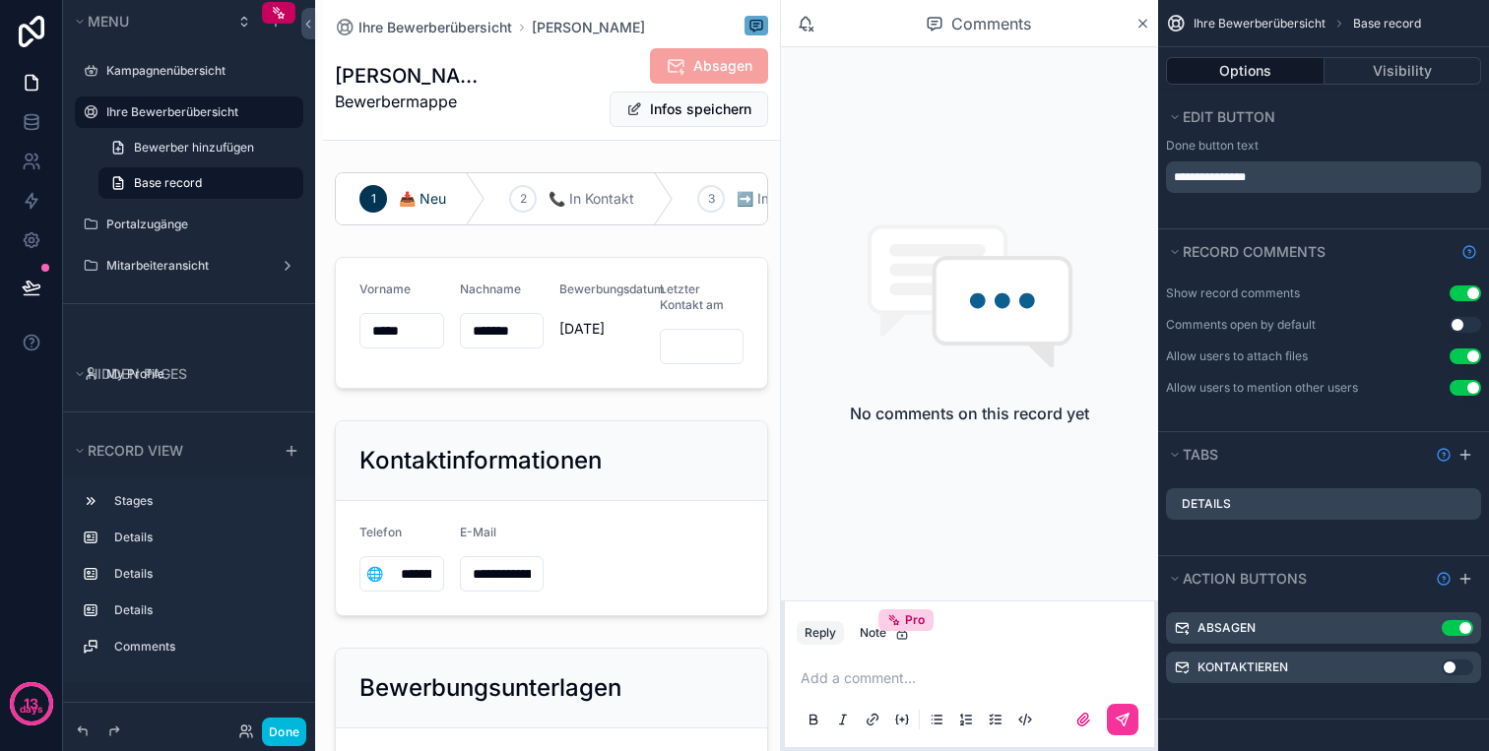
click at [1457, 667] on button "Use setting" at bounding box center [1457, 668] width 32 height 16
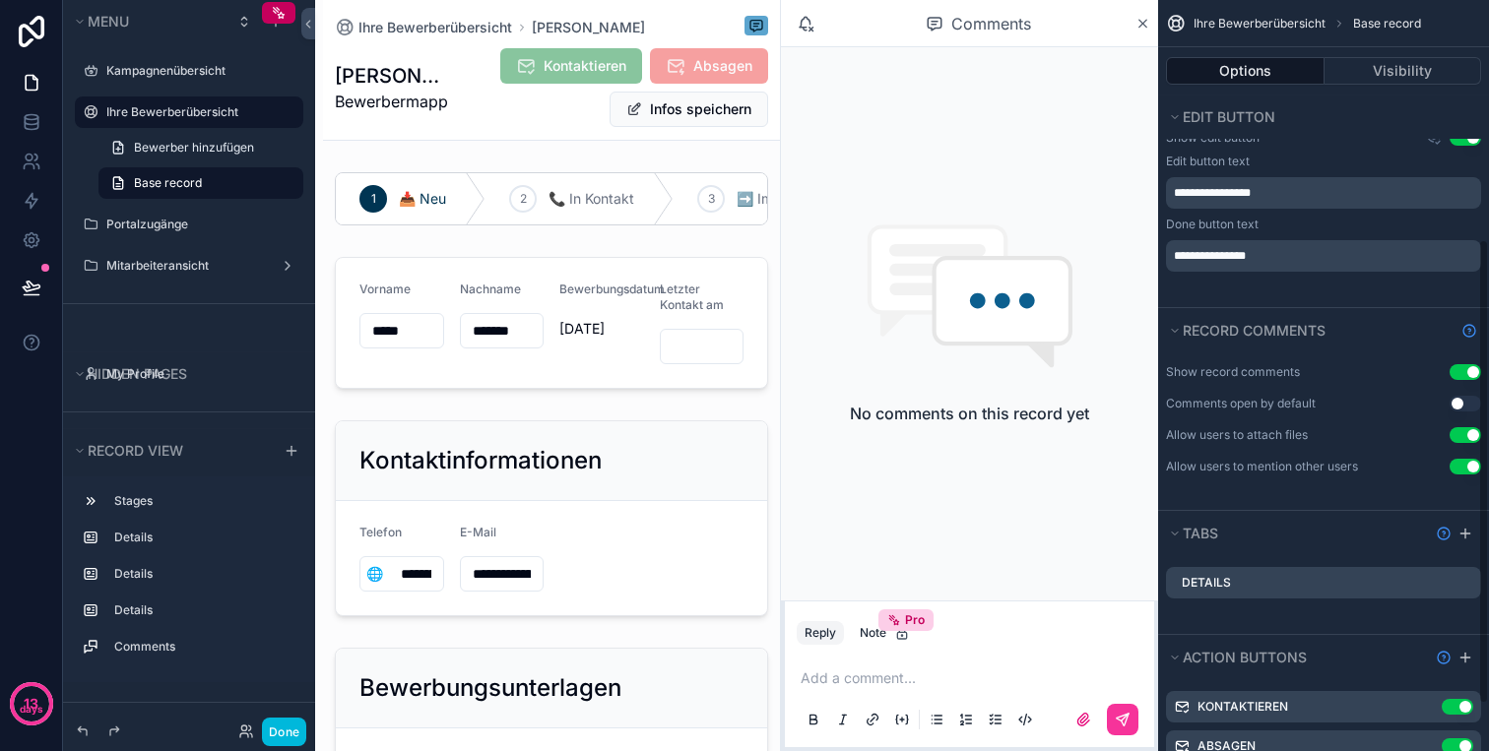
scroll to position [387, 0]
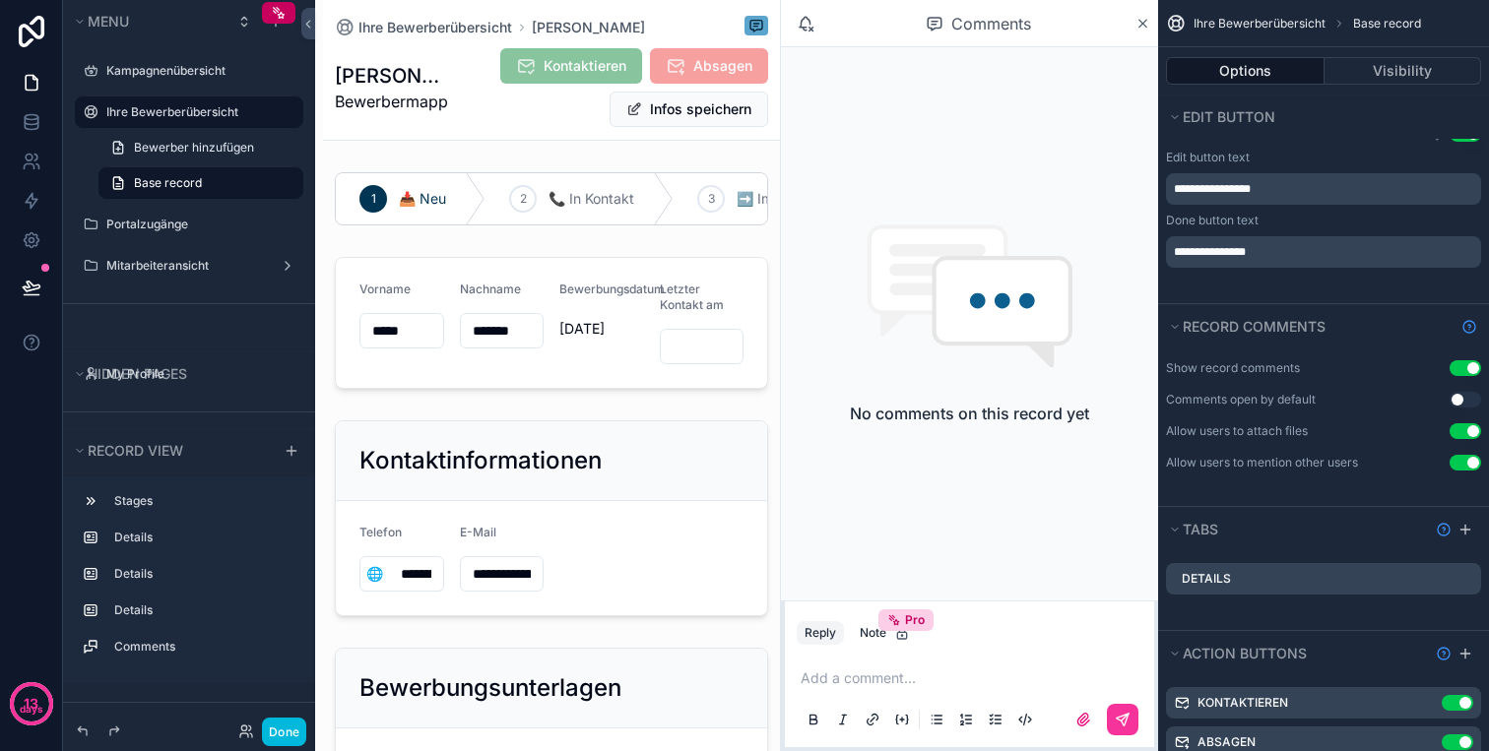
click at [1464, 391] on div "Show record comments Use setting Comments open by default Use setting Allow use…" at bounding box center [1323, 415] width 331 height 126
click at [1464, 392] on button "Use setting" at bounding box center [1465, 400] width 32 height 16
click at [1466, 401] on button "Use setting" at bounding box center [1465, 400] width 32 height 16
click at [1468, 375] on button "Use setting" at bounding box center [1465, 368] width 32 height 16
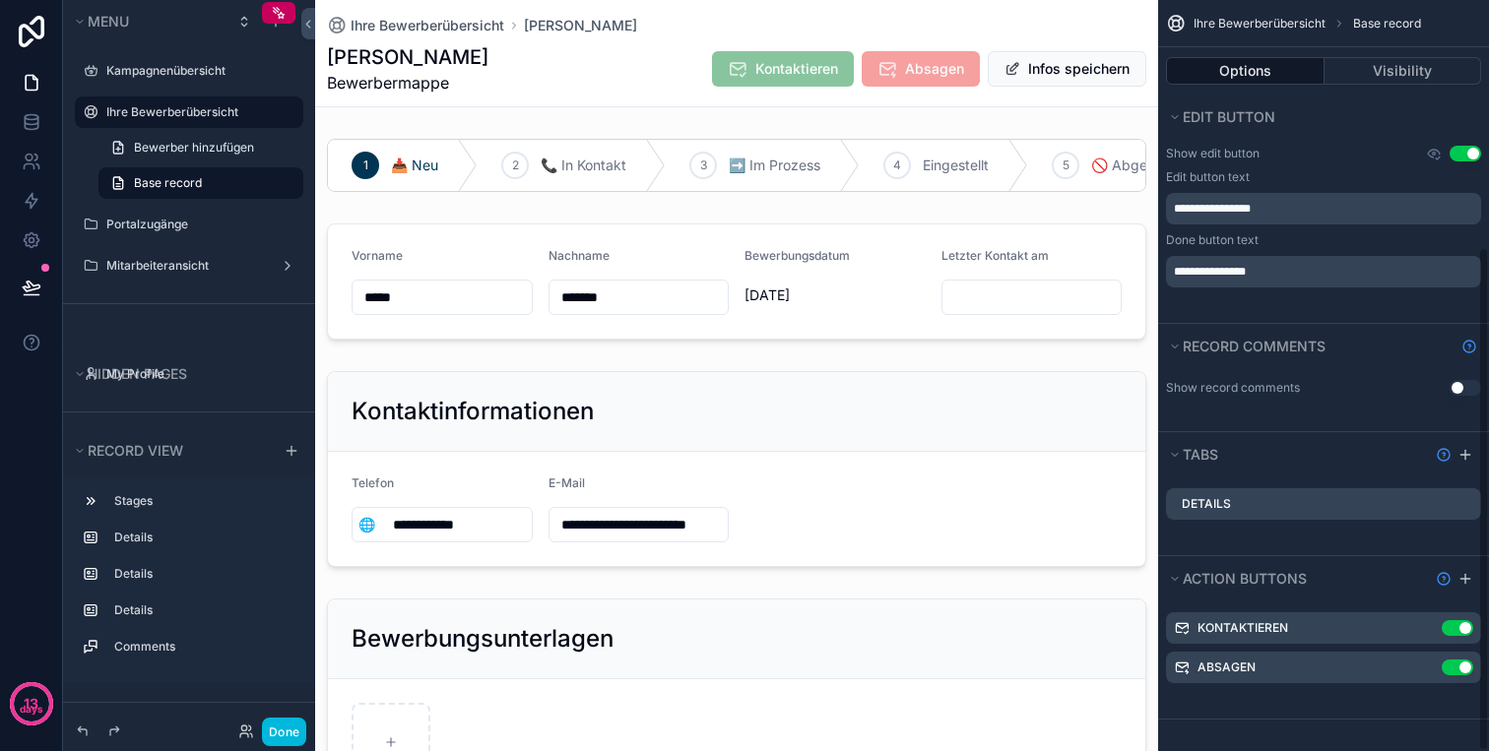
click at [1465, 392] on button "Use setting" at bounding box center [1465, 388] width 32 height 16
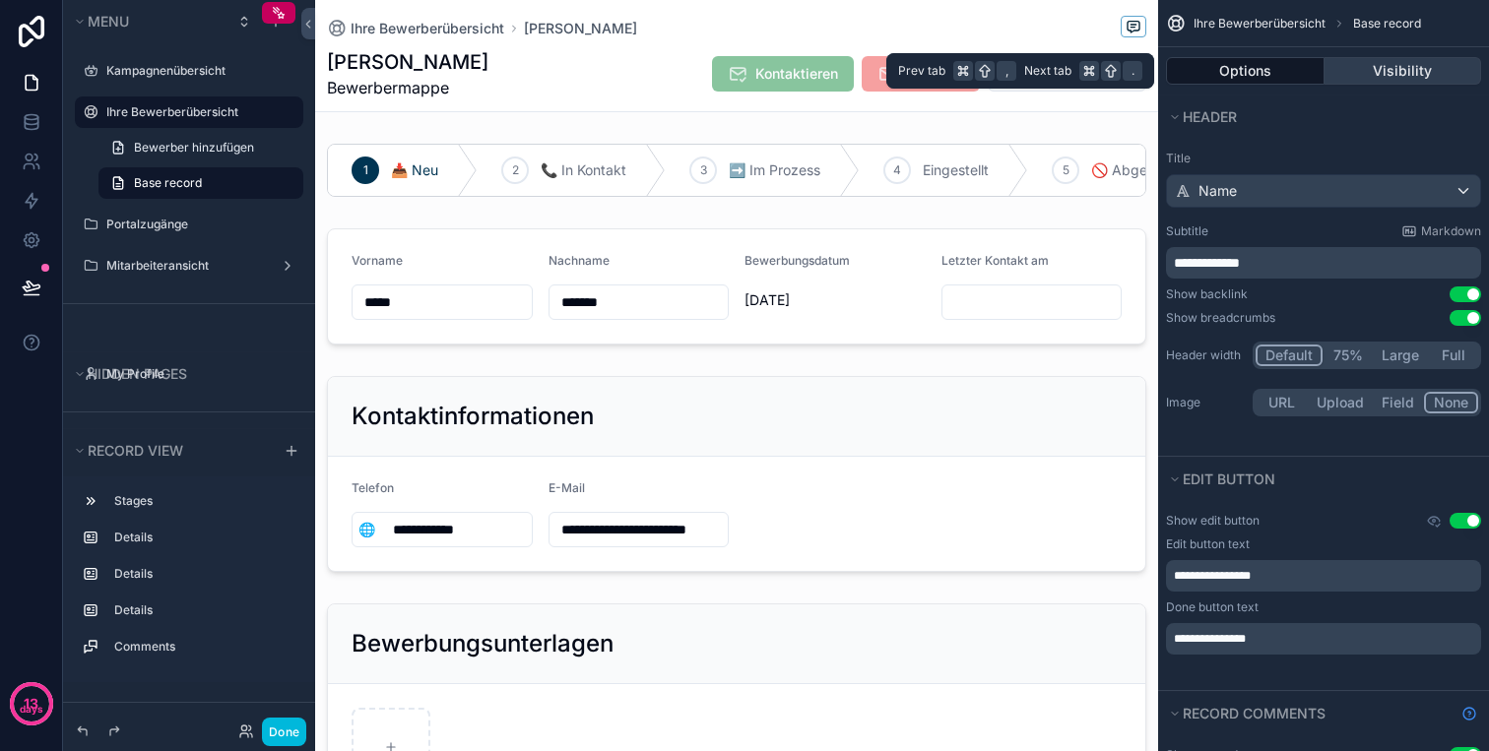
click at [1398, 68] on button "Visibility" at bounding box center [1403, 71] width 158 height 28
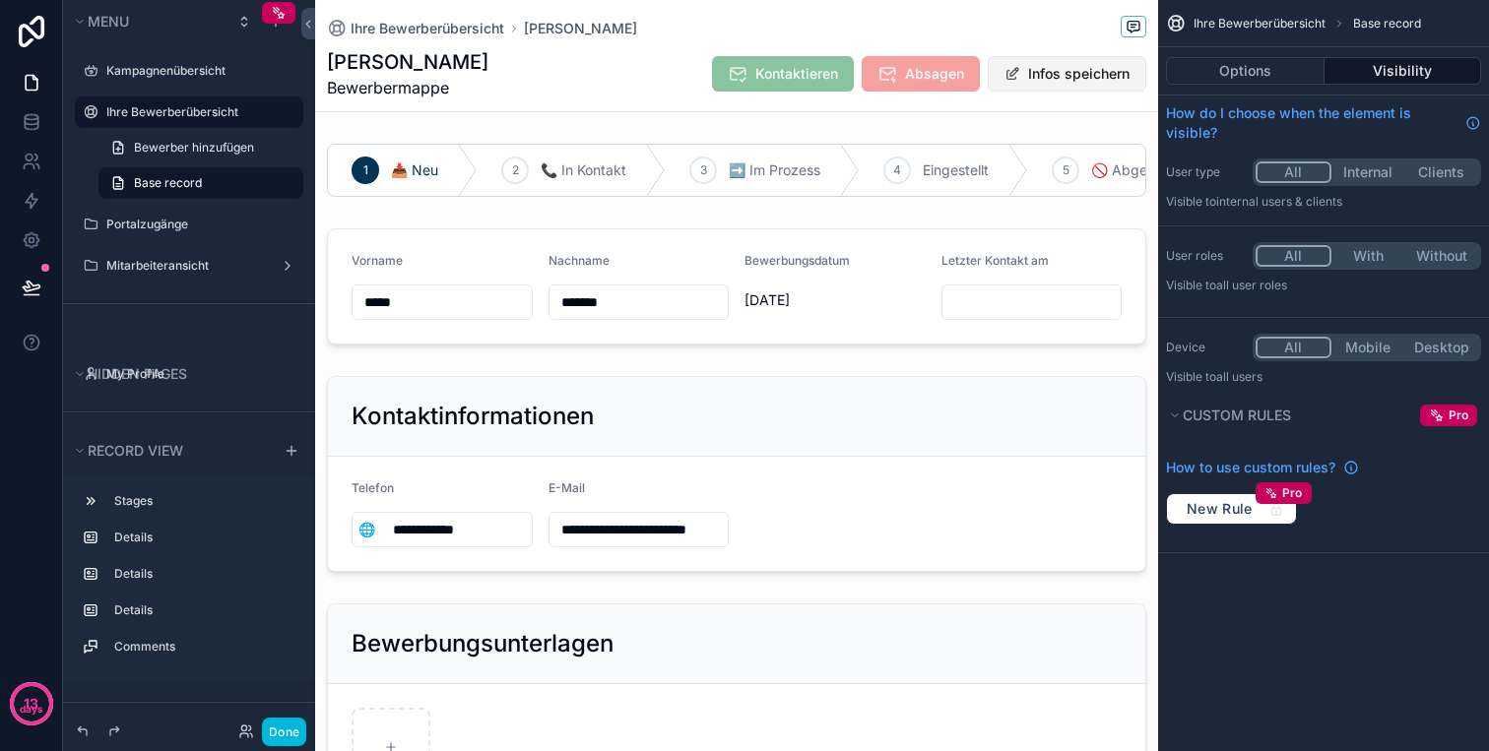
click at [1082, 79] on button "Infos speichern" at bounding box center [1066, 73] width 159 height 35
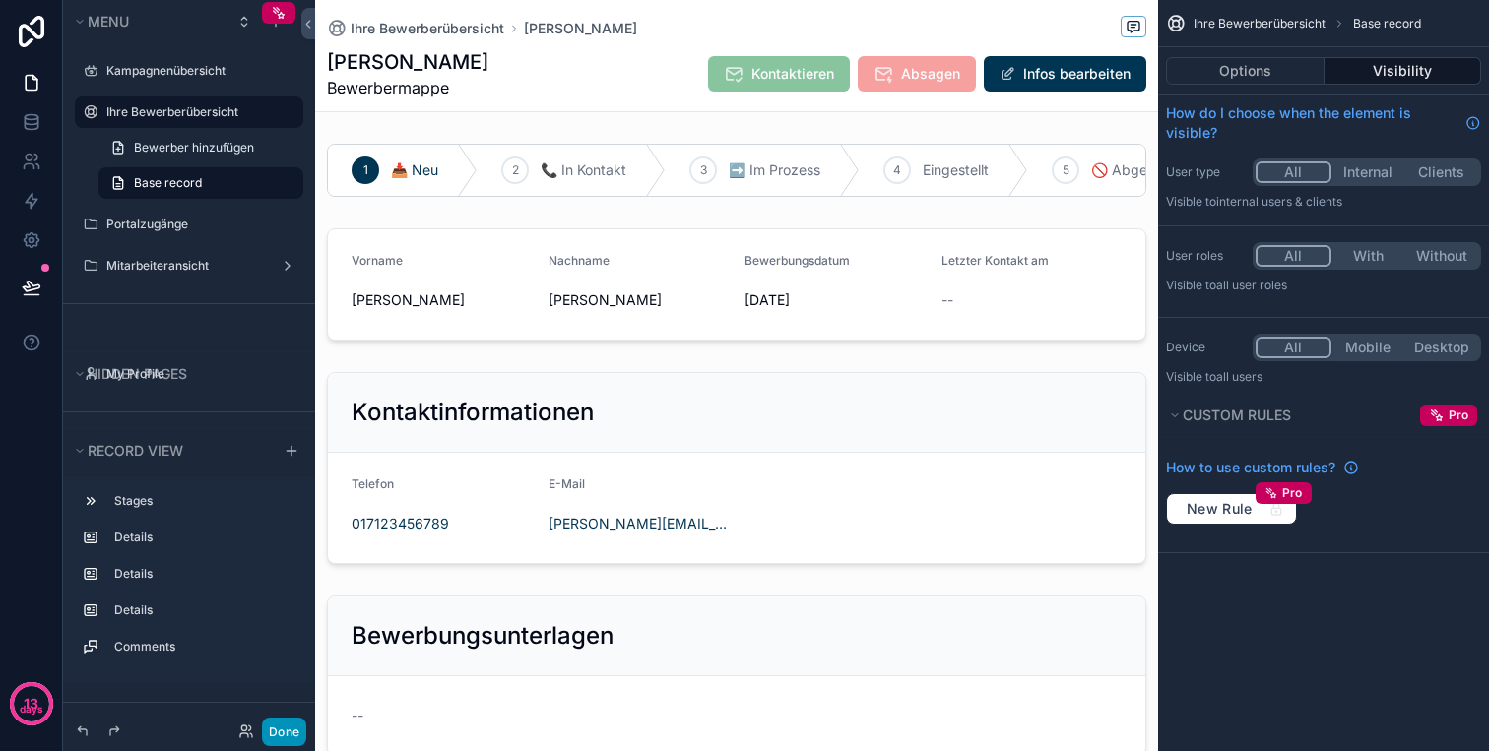
click at [276, 733] on button "Done" at bounding box center [284, 732] width 44 height 29
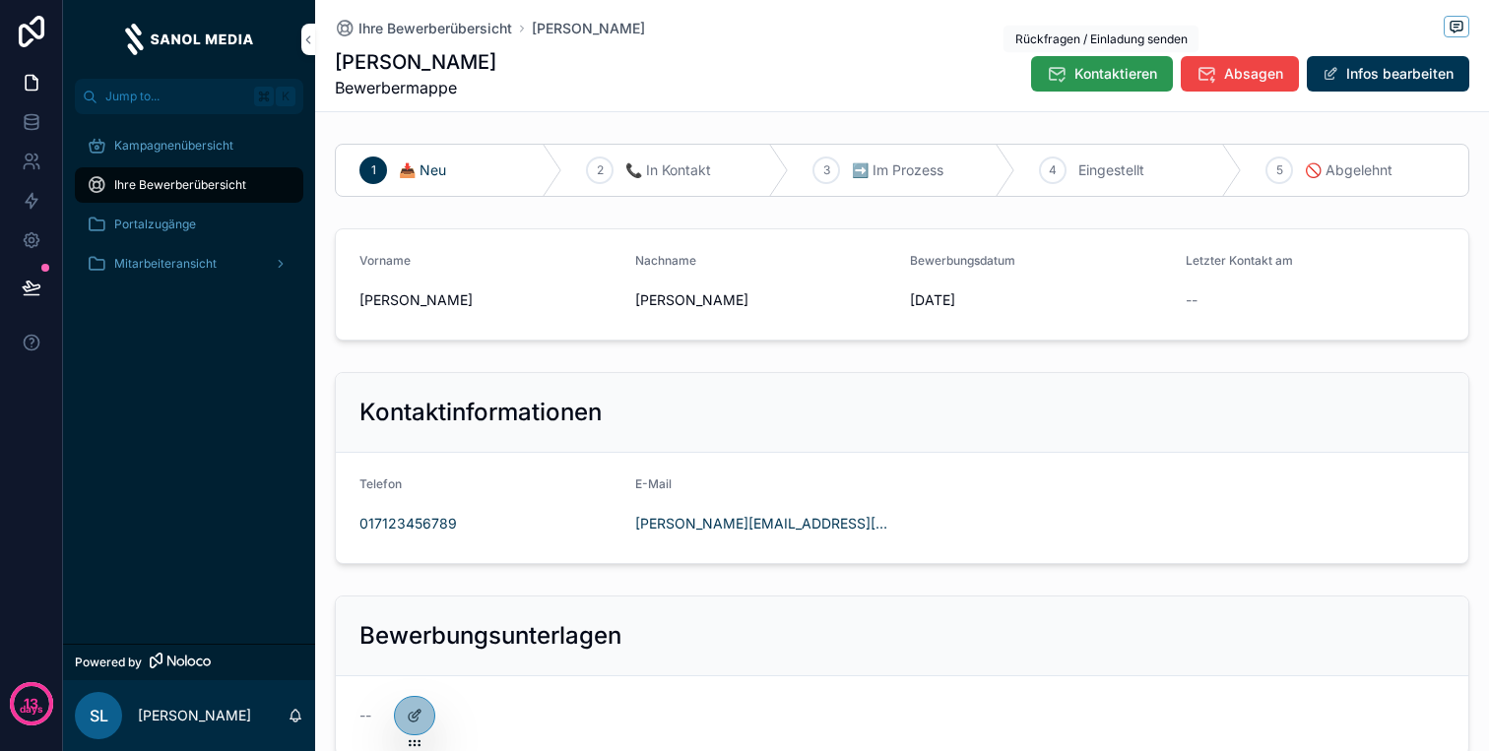
click at [1128, 76] on span "Kontaktieren" at bounding box center [1115, 74] width 83 height 20
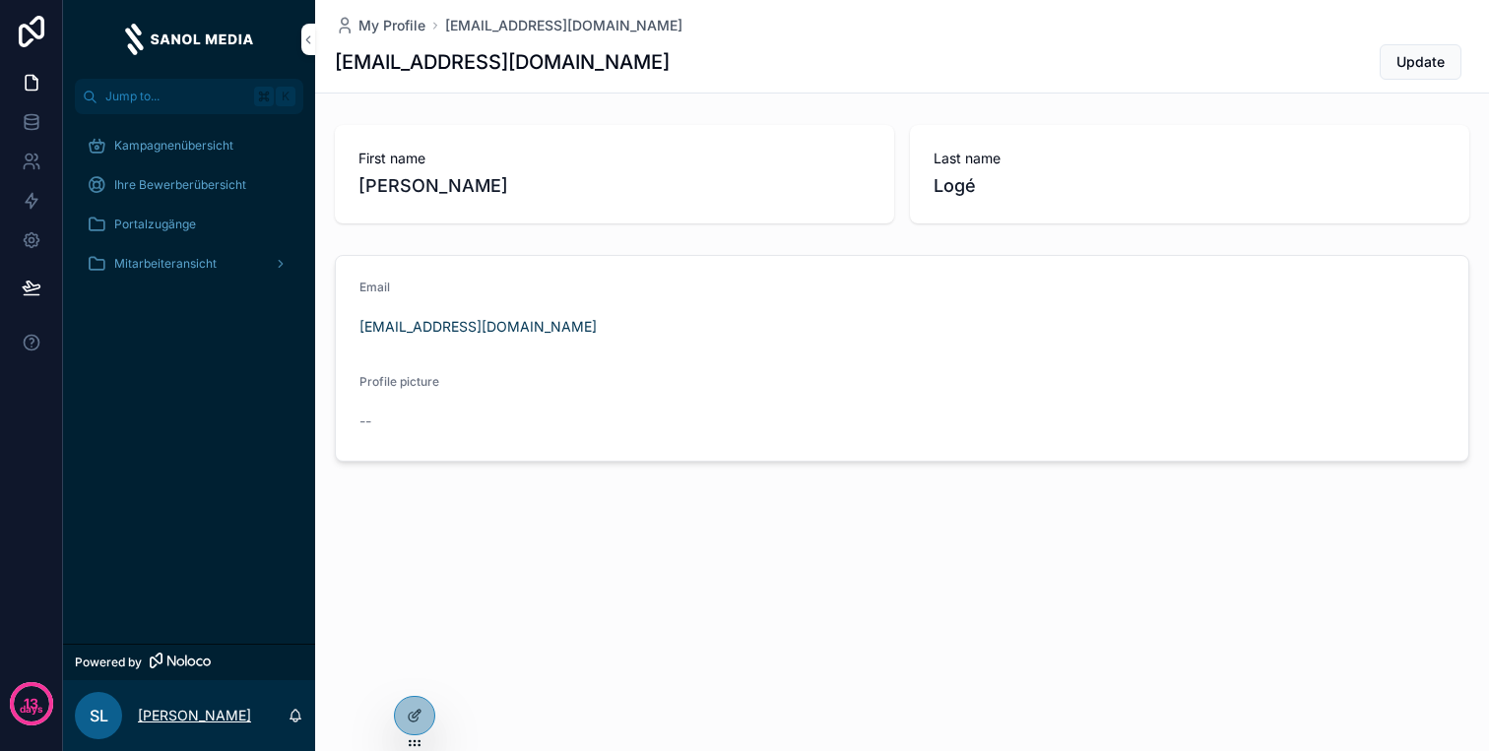
click at [196, 708] on p "[PERSON_NAME]" at bounding box center [194, 716] width 113 height 20
click at [0, 0] on icon at bounding box center [0, 0] width 0 height 0
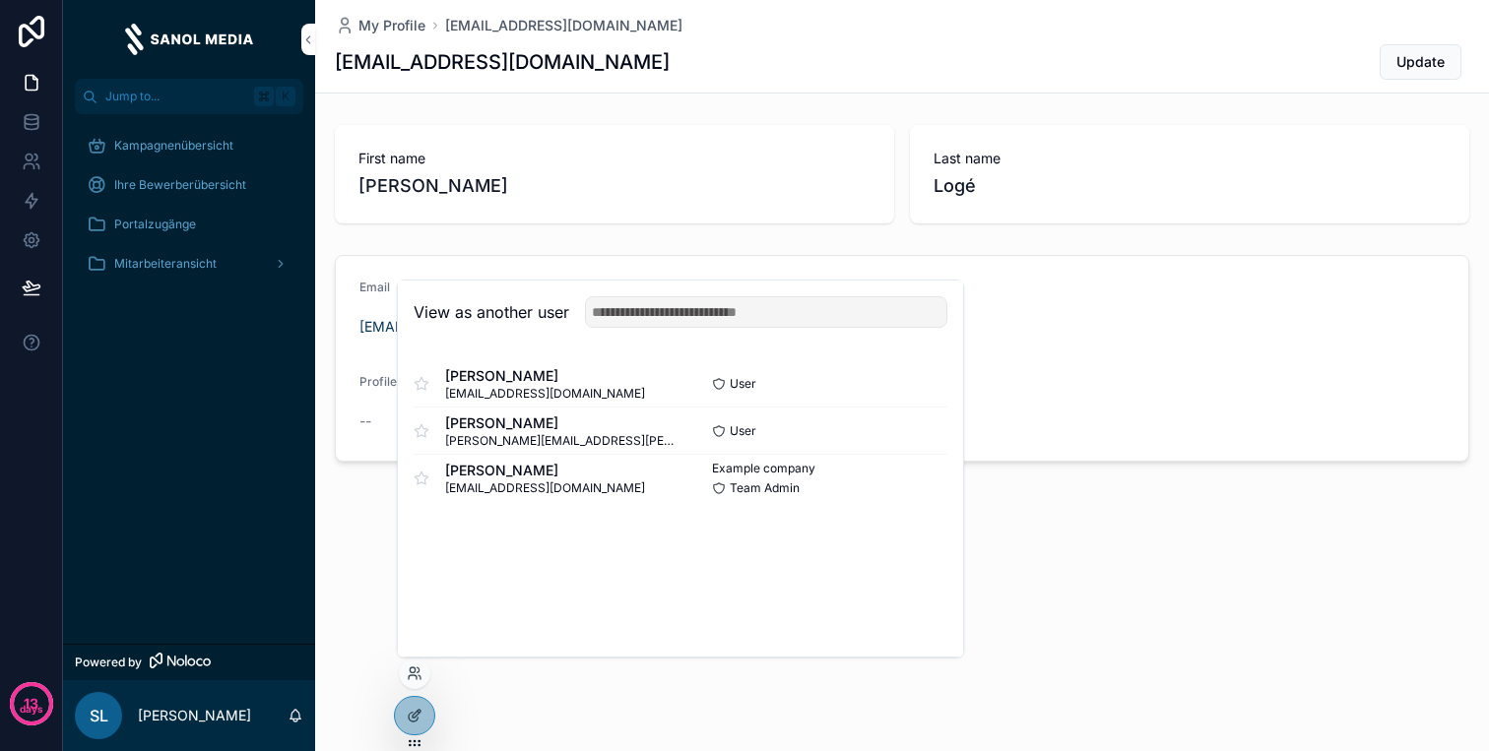
click at [0, 0] on button "Select" at bounding box center [0, 0] width 0 height 0
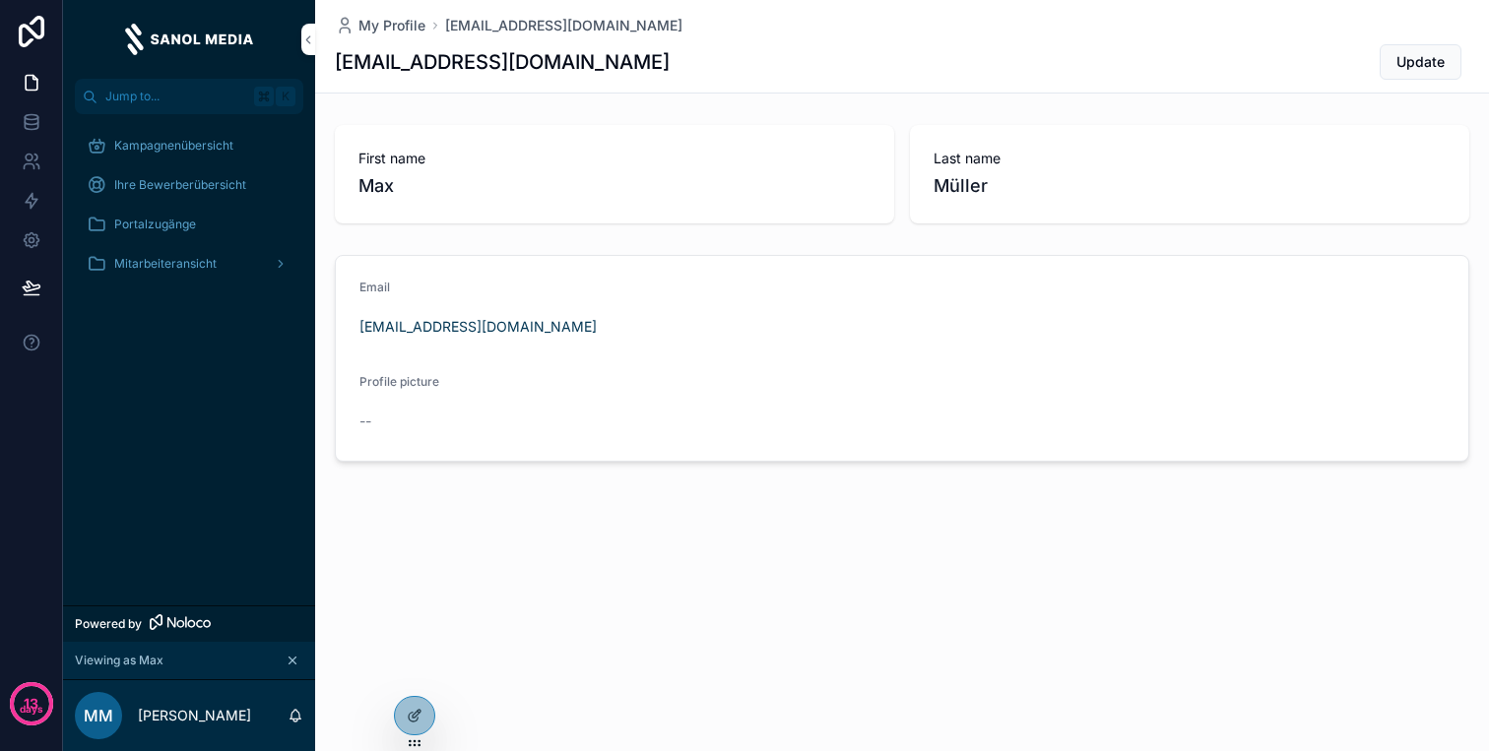
click at [160, 149] on span "Kampagnenübersicht" at bounding box center [173, 146] width 119 height 16
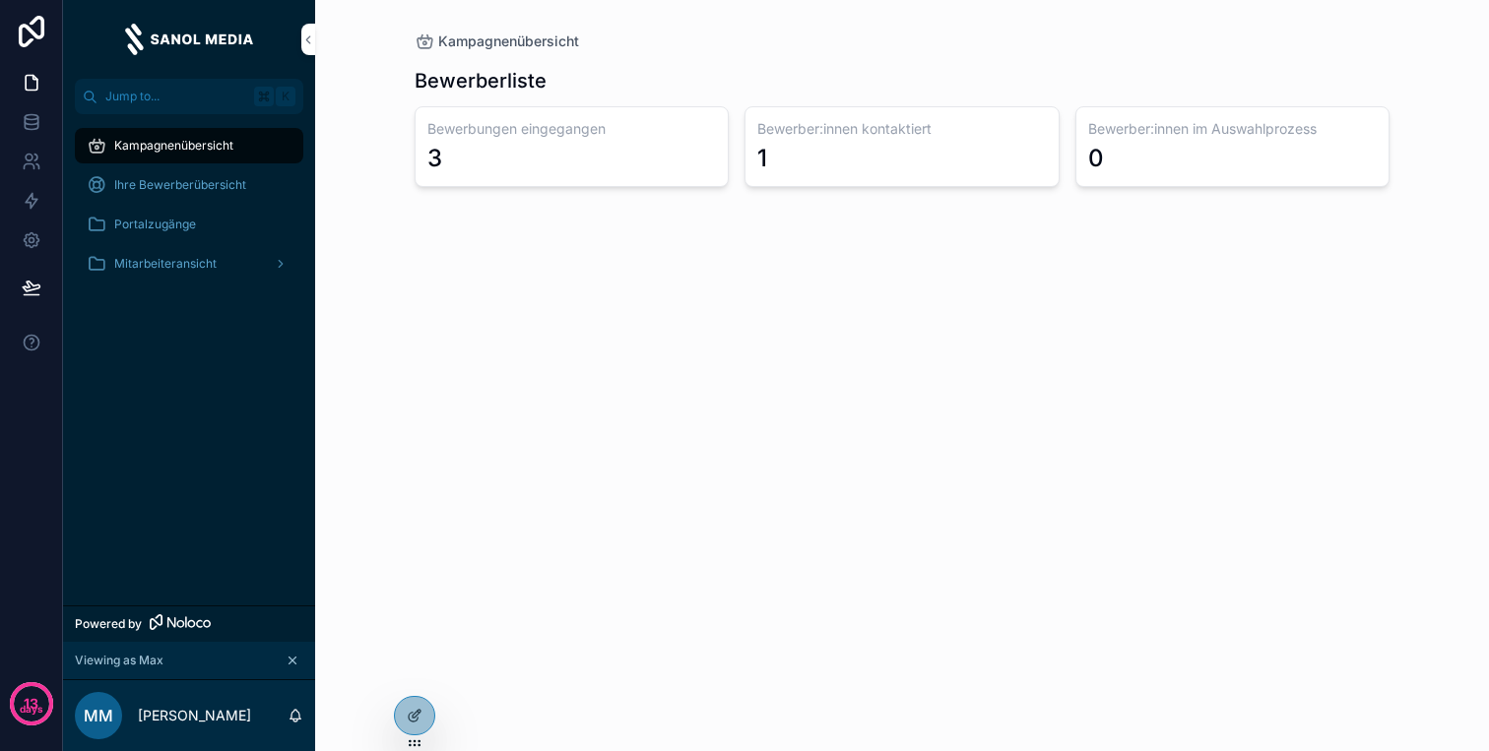
click at [190, 171] on div "Ihre Bewerberübersicht" at bounding box center [189, 185] width 205 height 32
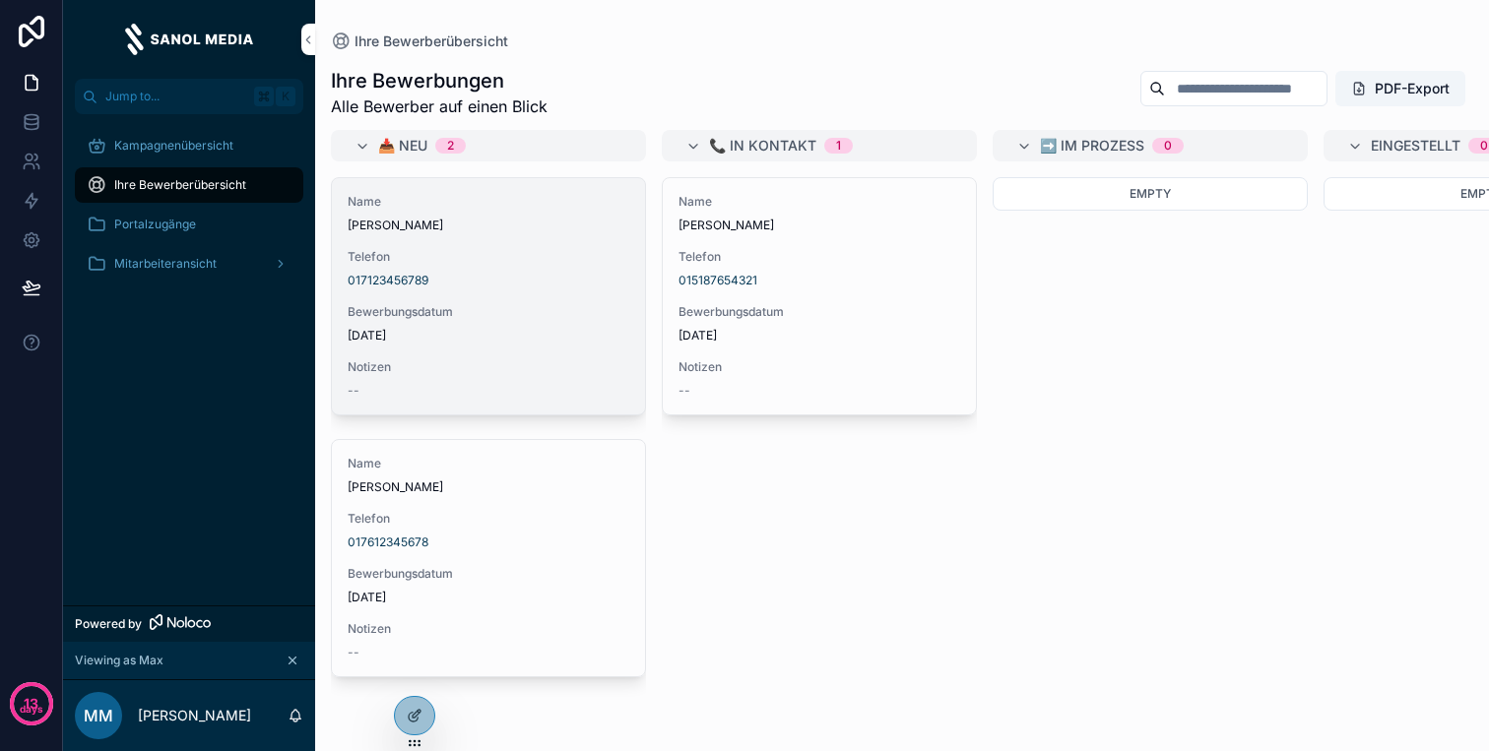
click at [0, 0] on span "Kontaktieren" at bounding box center [0, 0] width 0 height 0
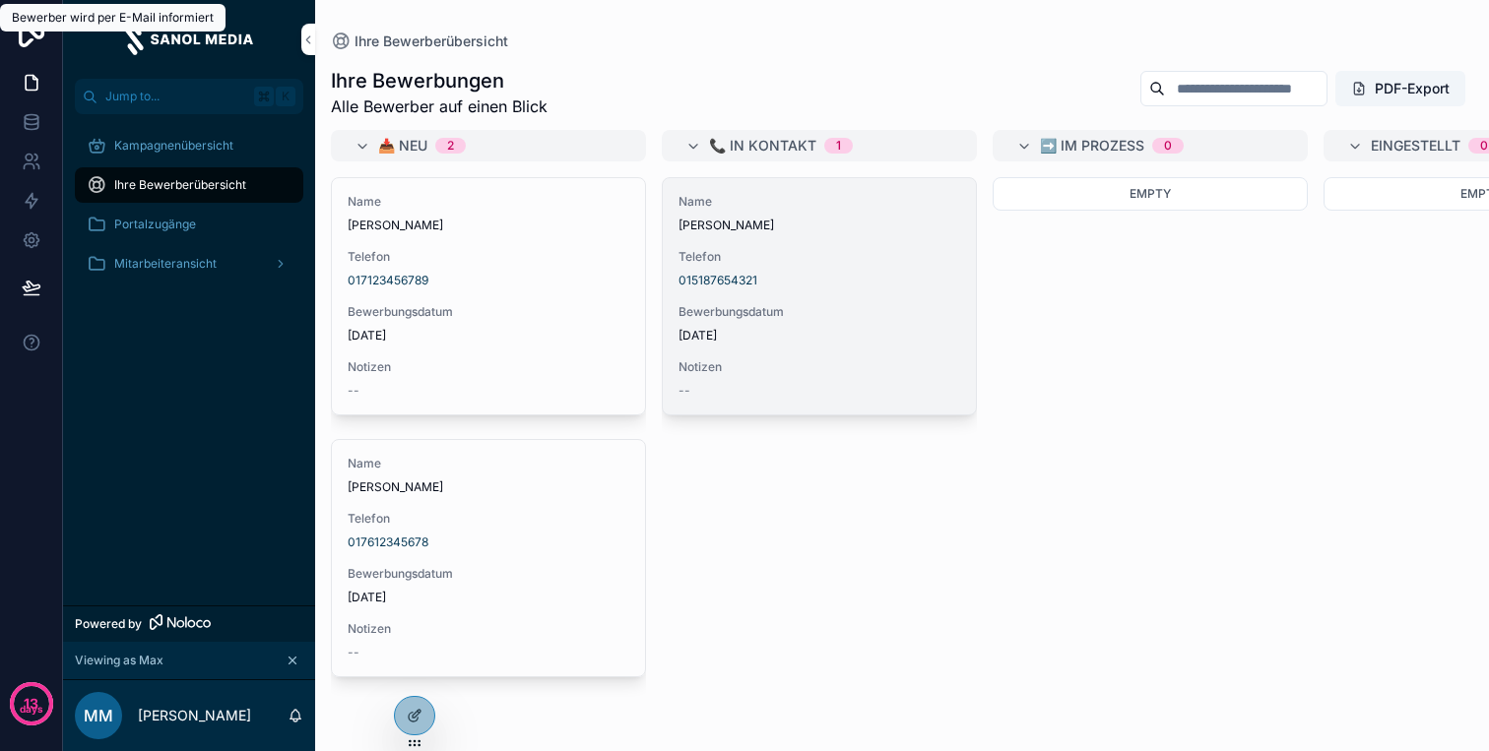
click at [757, 240] on div "Name [PERSON_NAME] Telefon 015187654321 Bewerbungsdatum [DATE] Notizen --" at bounding box center [819, 296] width 313 height 236
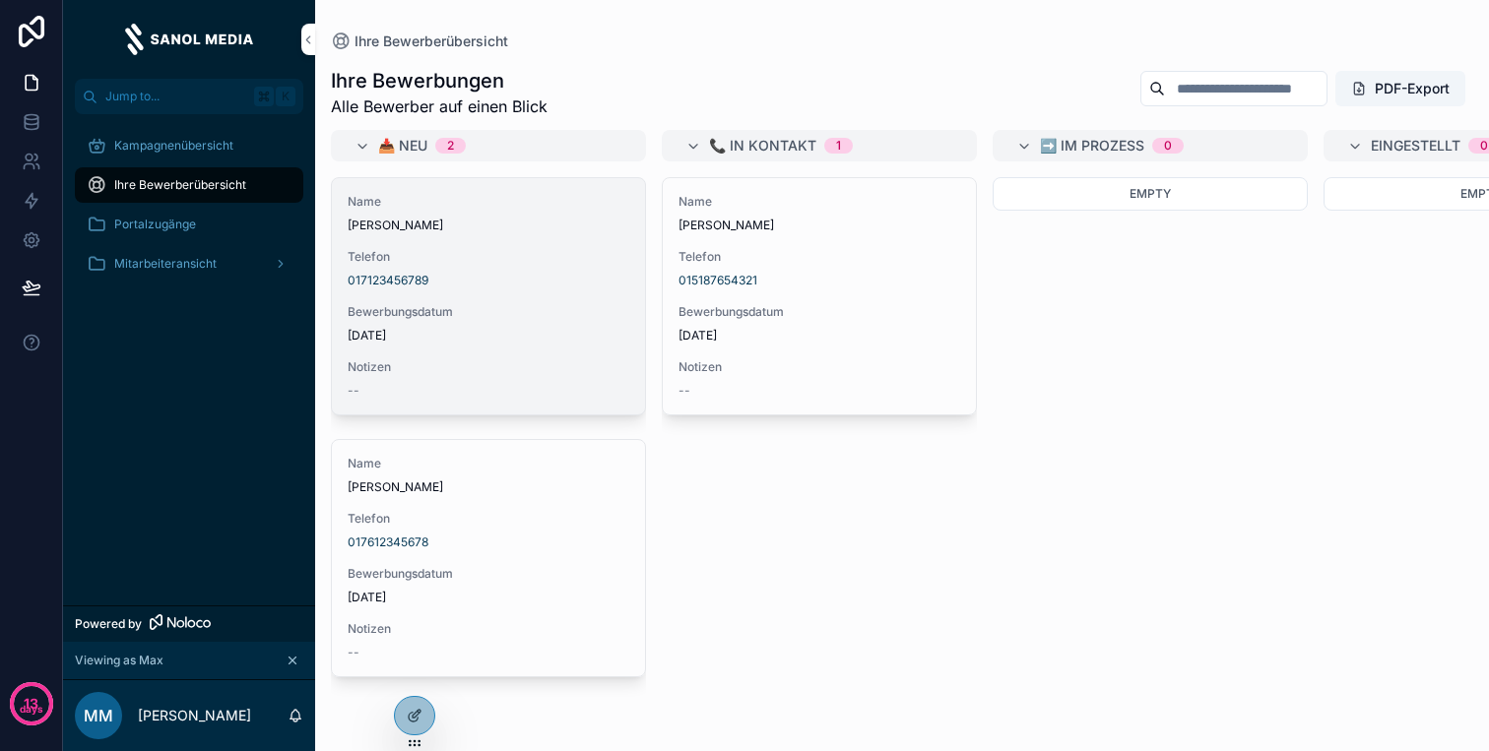
click at [570, 309] on span "Bewerbungsdatum" at bounding box center [489, 312] width 282 height 16
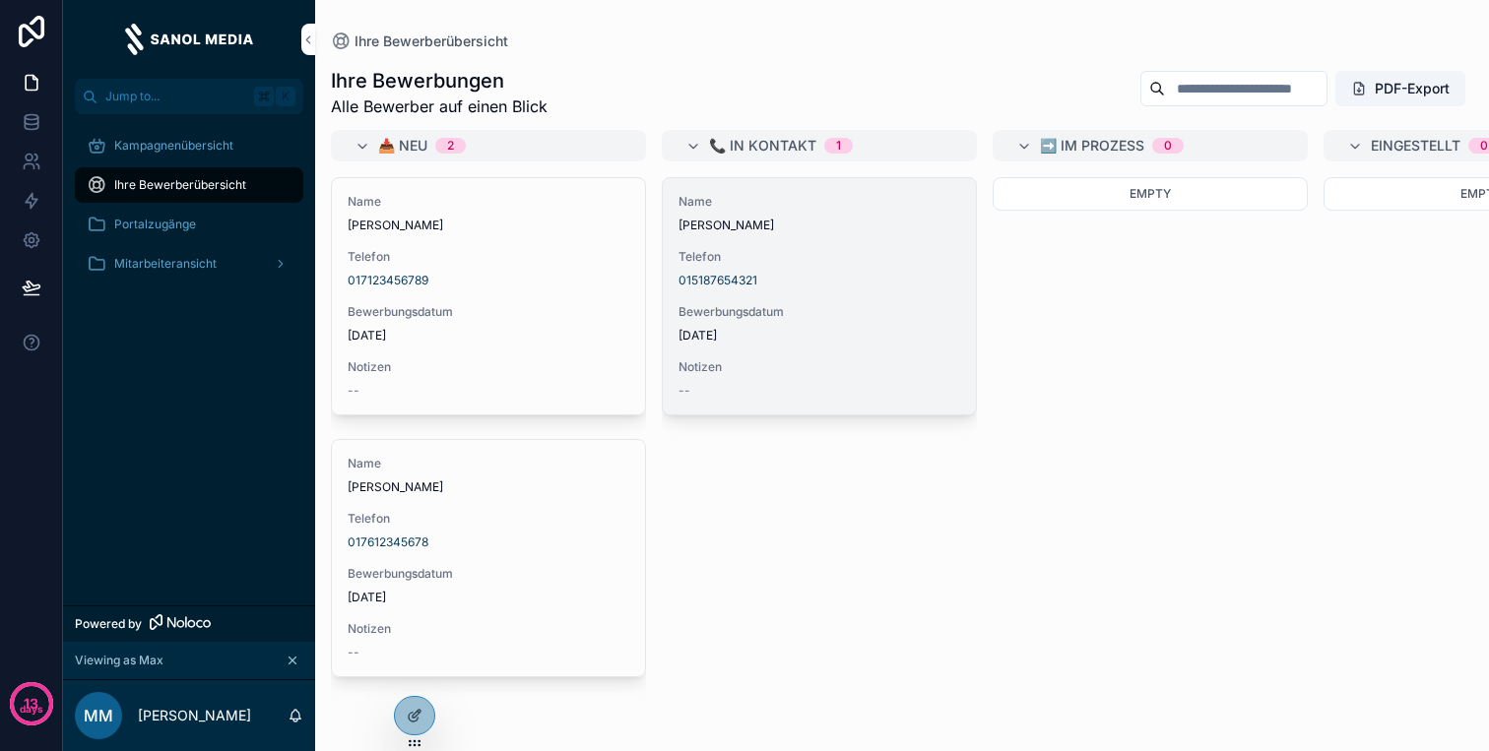
click at [736, 328] on span "[DATE]" at bounding box center [819, 336] width 282 height 16
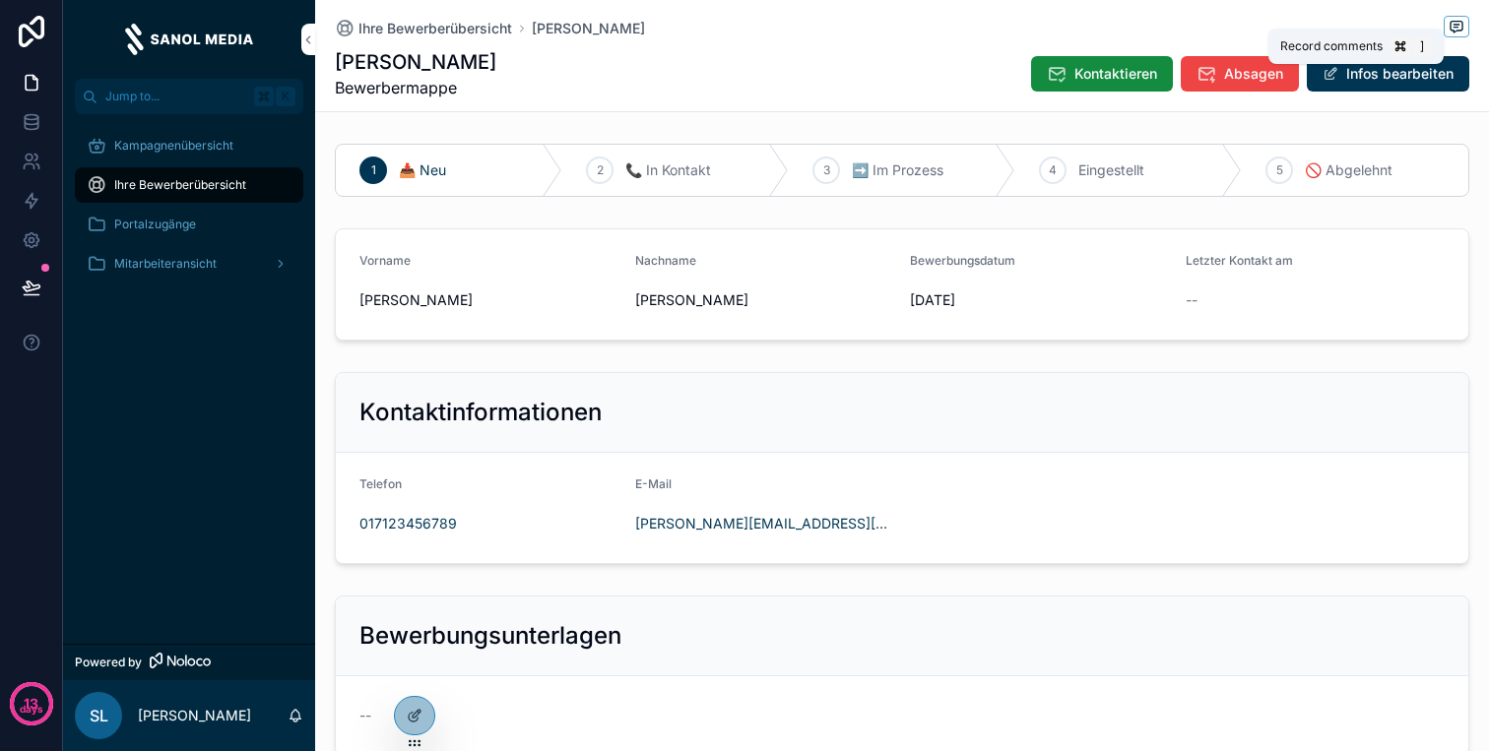
click at [1449, 25] on icon "scrollable content" at bounding box center [1456, 27] width 16 height 16
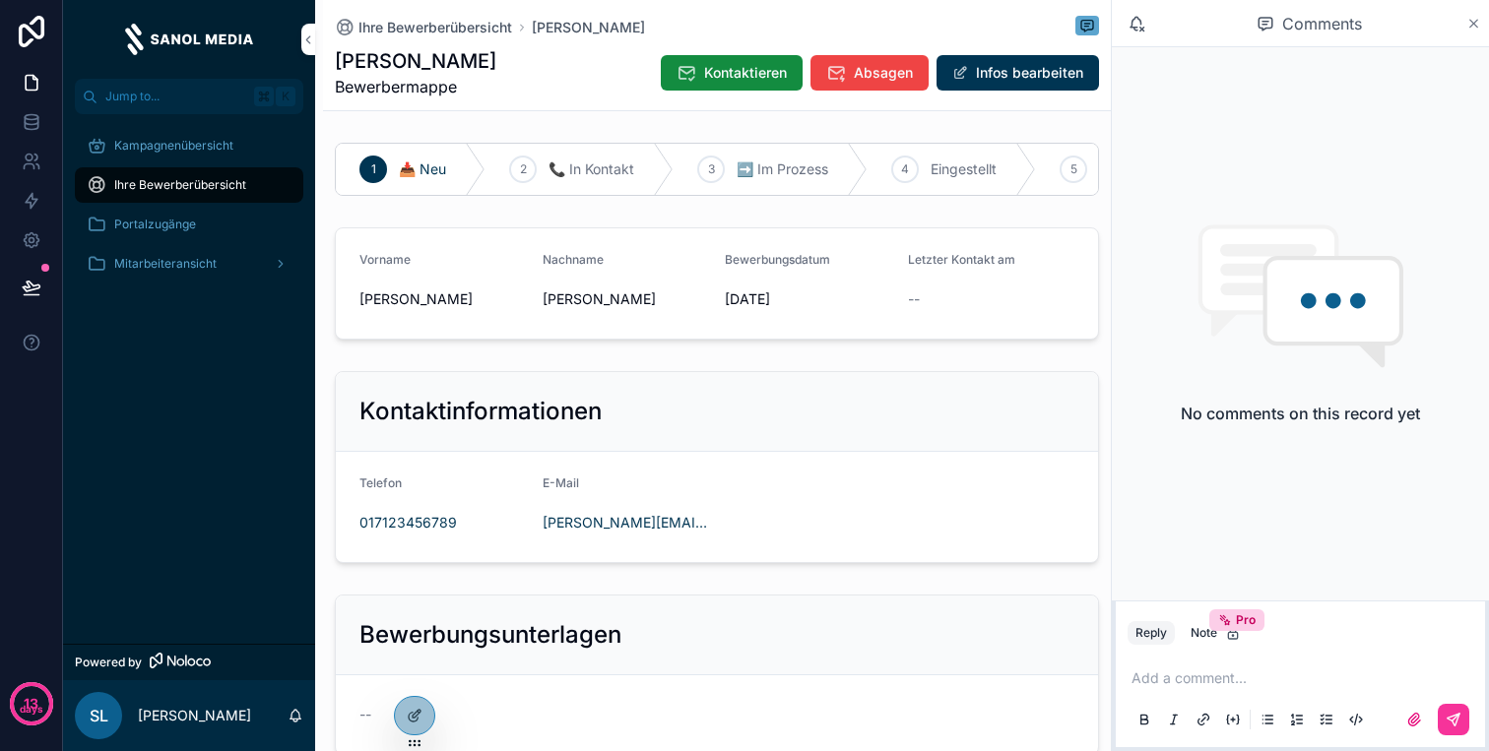
click at [1471, 23] on icon "scrollable content" at bounding box center [1473, 24] width 15 height 16
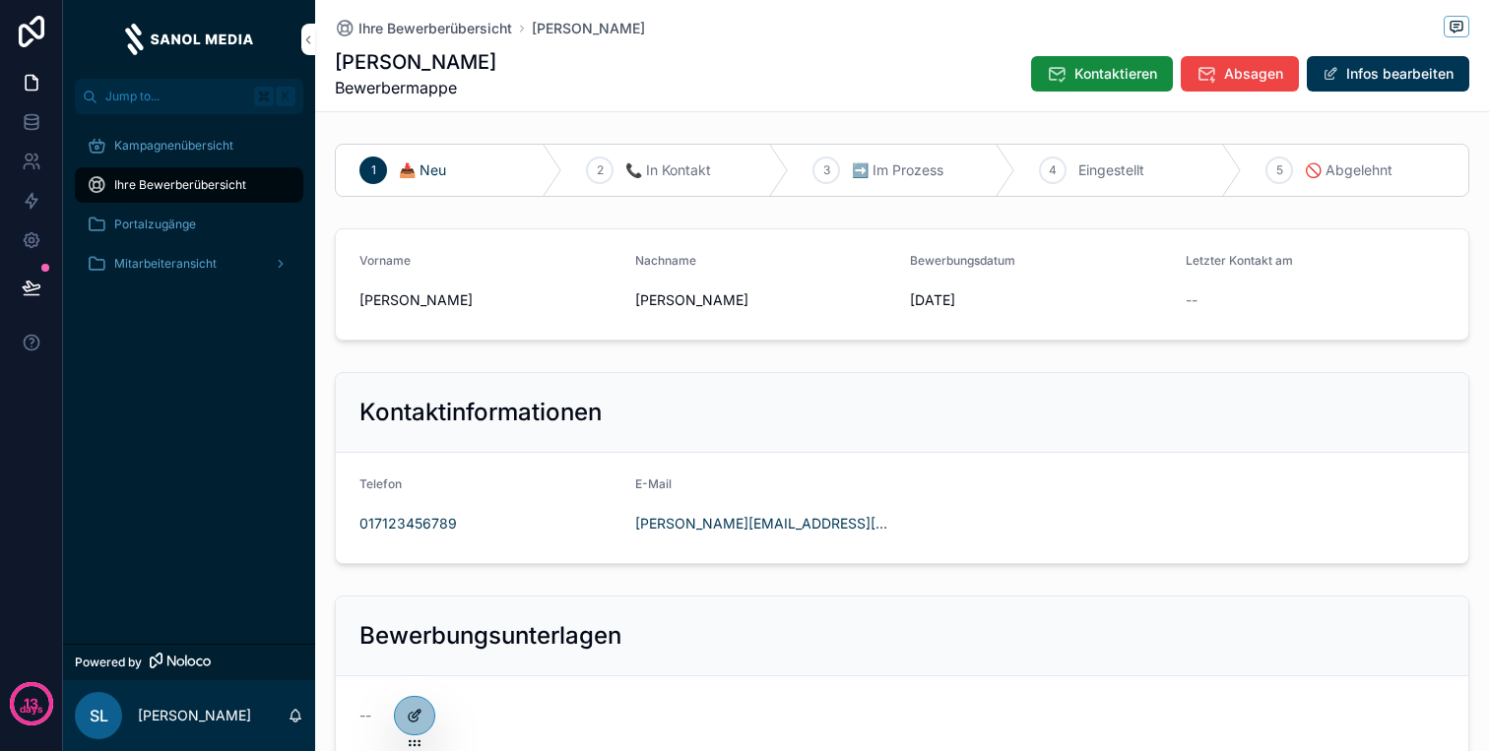
click at [417, 712] on icon at bounding box center [418, 712] width 2 height 2
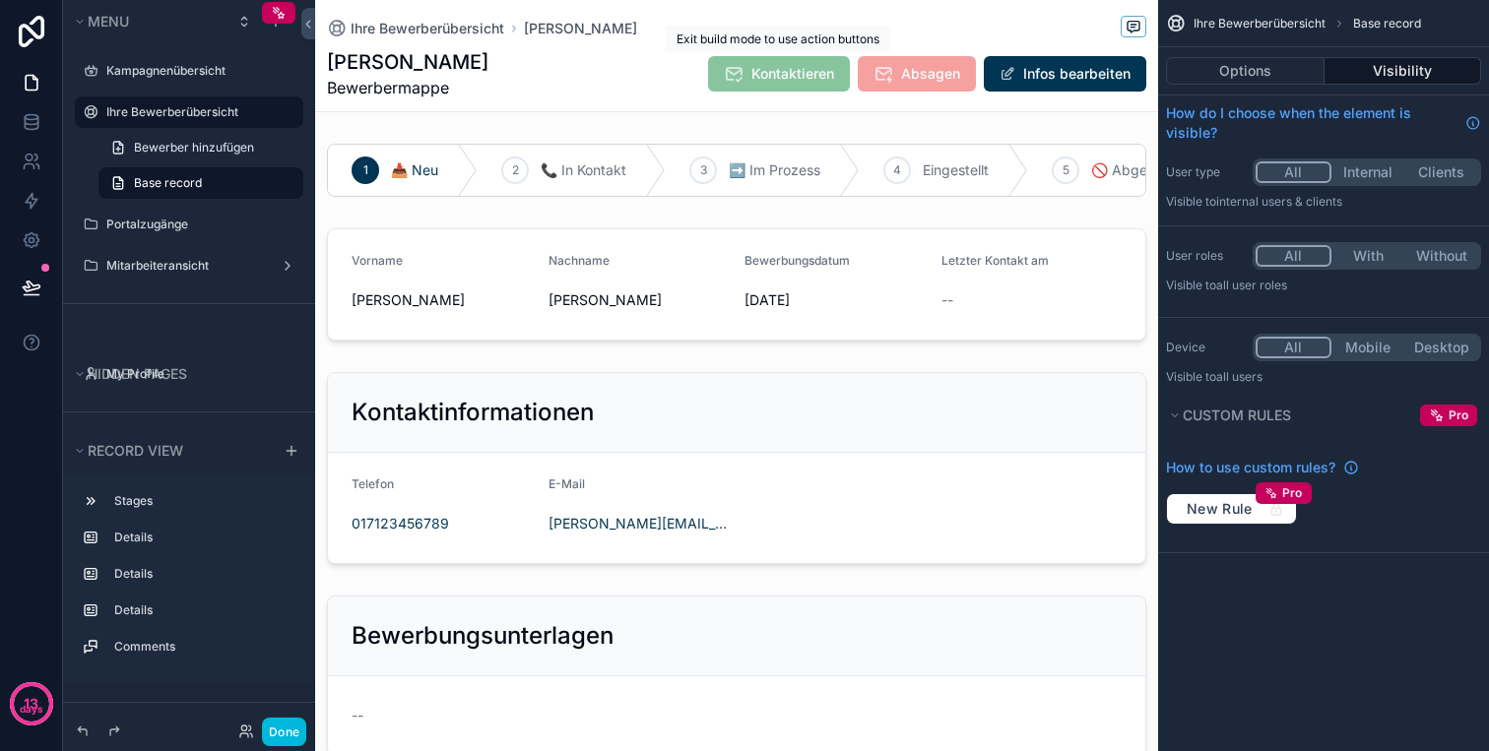
click at [806, 66] on span "Kontaktieren" at bounding box center [779, 73] width 142 height 35
click at [812, 71] on span "Kontaktieren" at bounding box center [779, 73] width 142 height 35
click at [1270, 60] on button "Options" at bounding box center [1245, 71] width 159 height 28
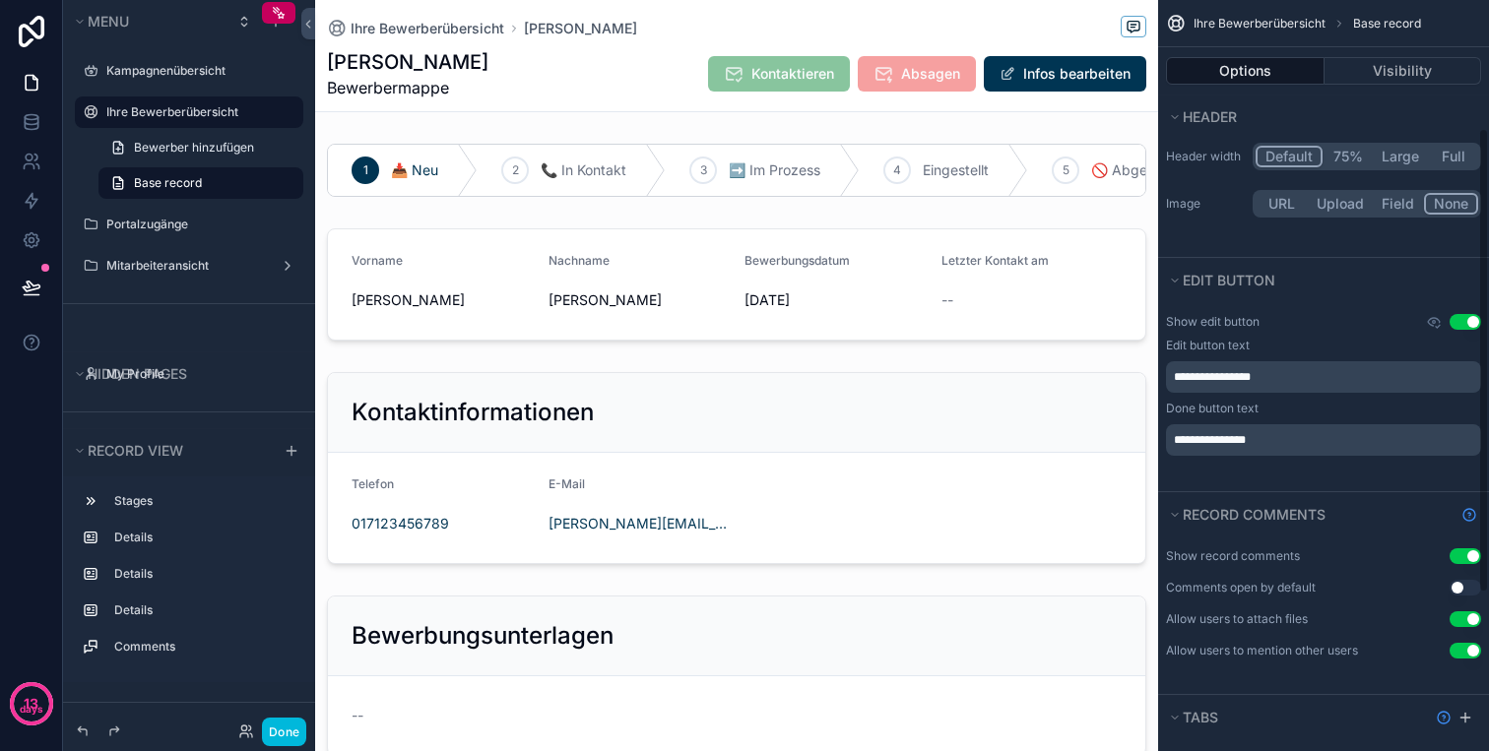
scroll to position [462, 0]
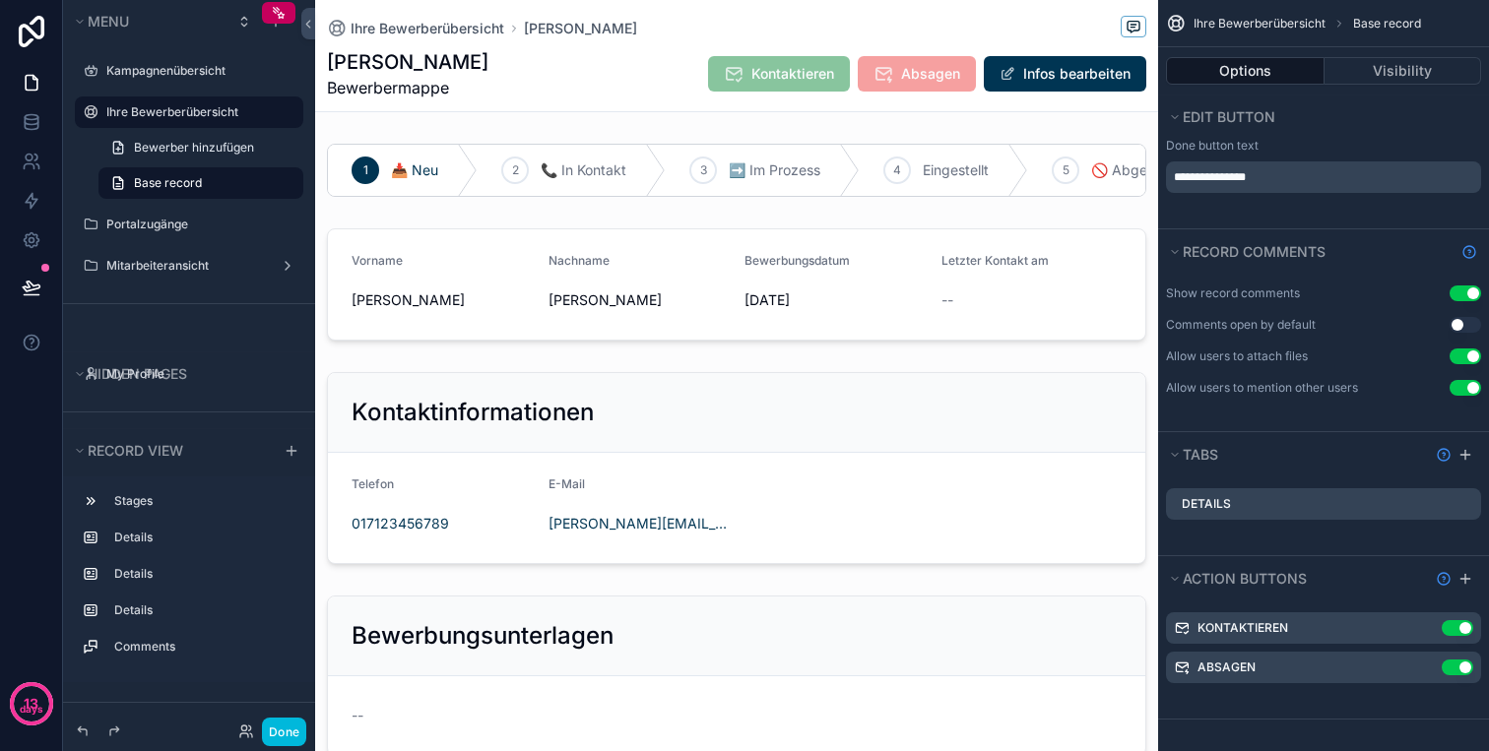
click at [147, 112] on label "Ihre Bewerberübersicht" at bounding box center [198, 112] width 185 height 16
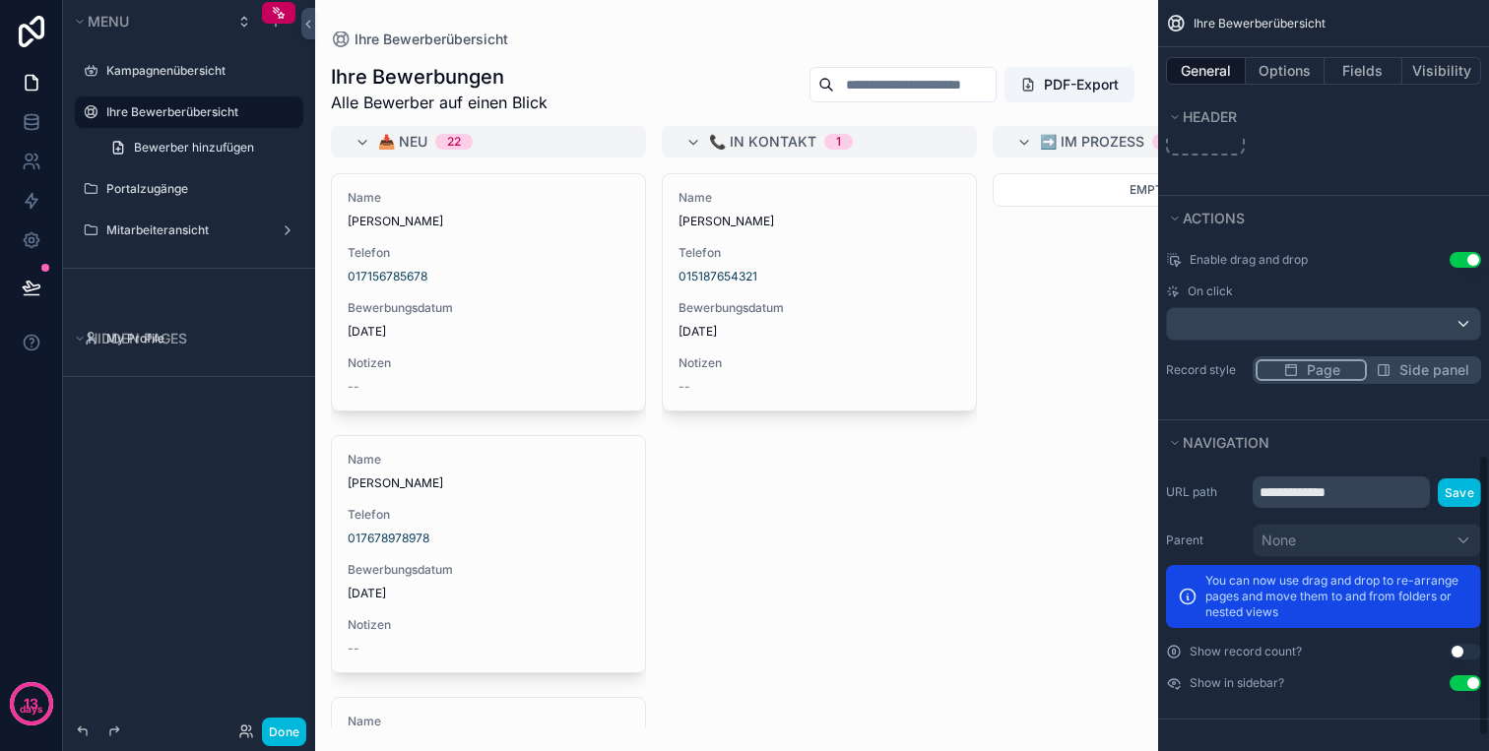
scroll to position [1023, 0]
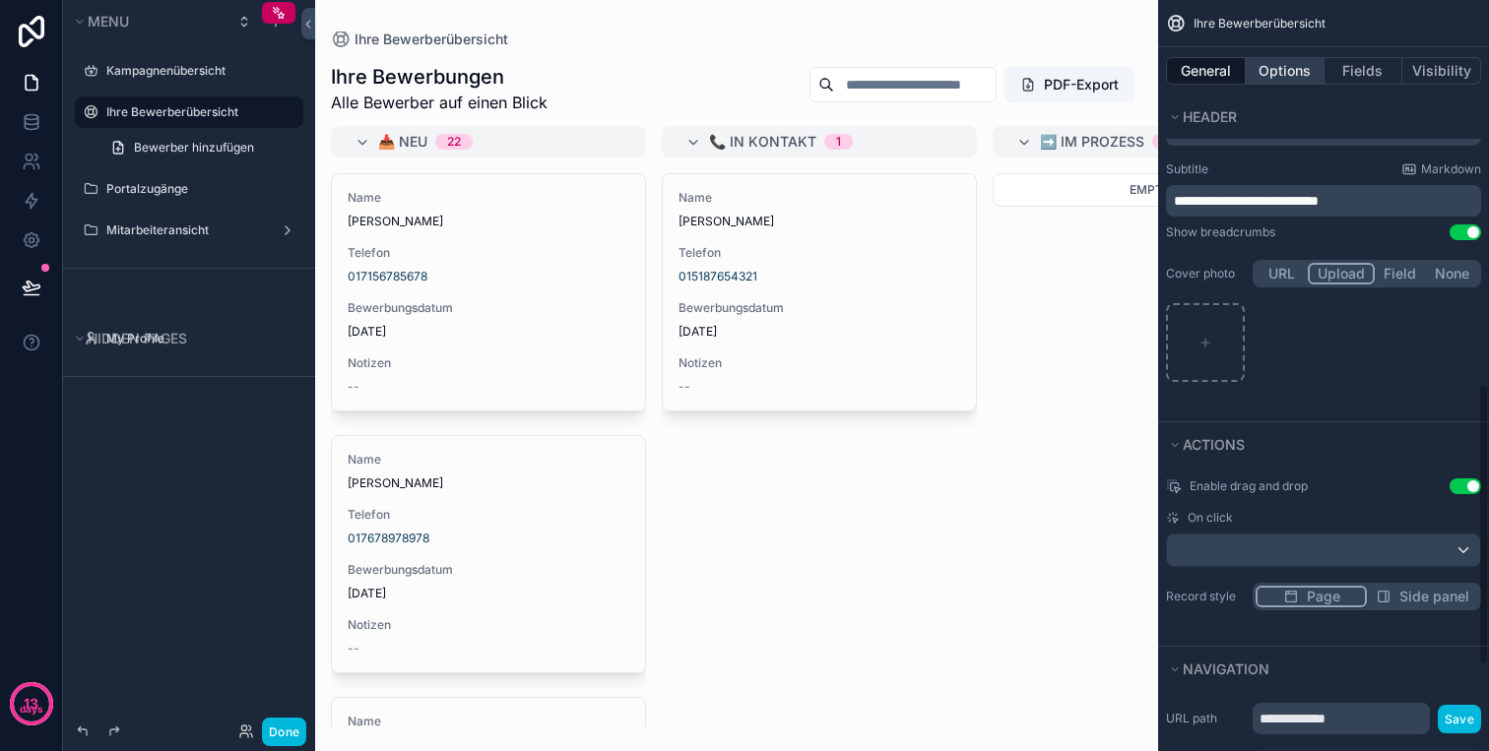
click at [1289, 66] on button "Options" at bounding box center [1284, 71] width 79 height 28
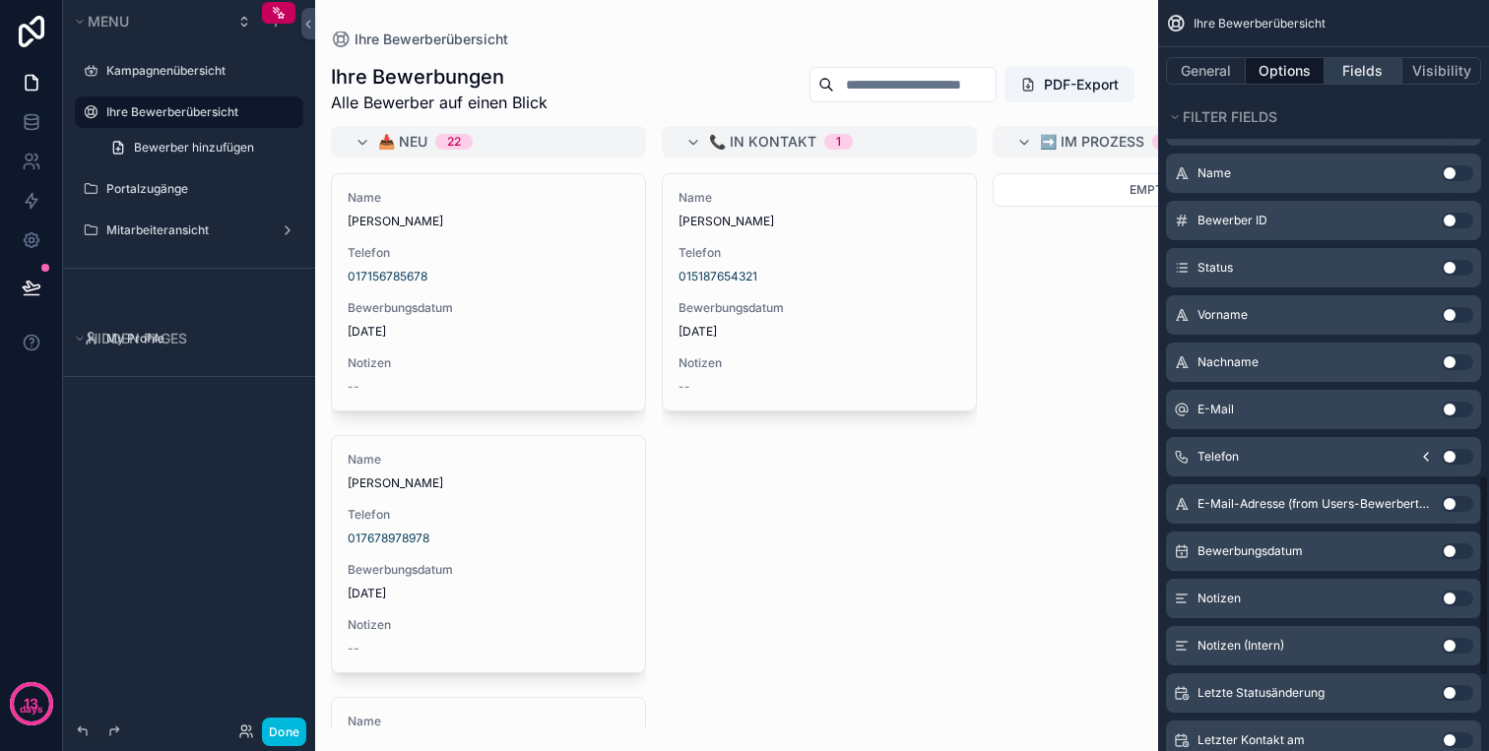
click at [1331, 66] on button "Fields" at bounding box center [1363, 71] width 79 height 28
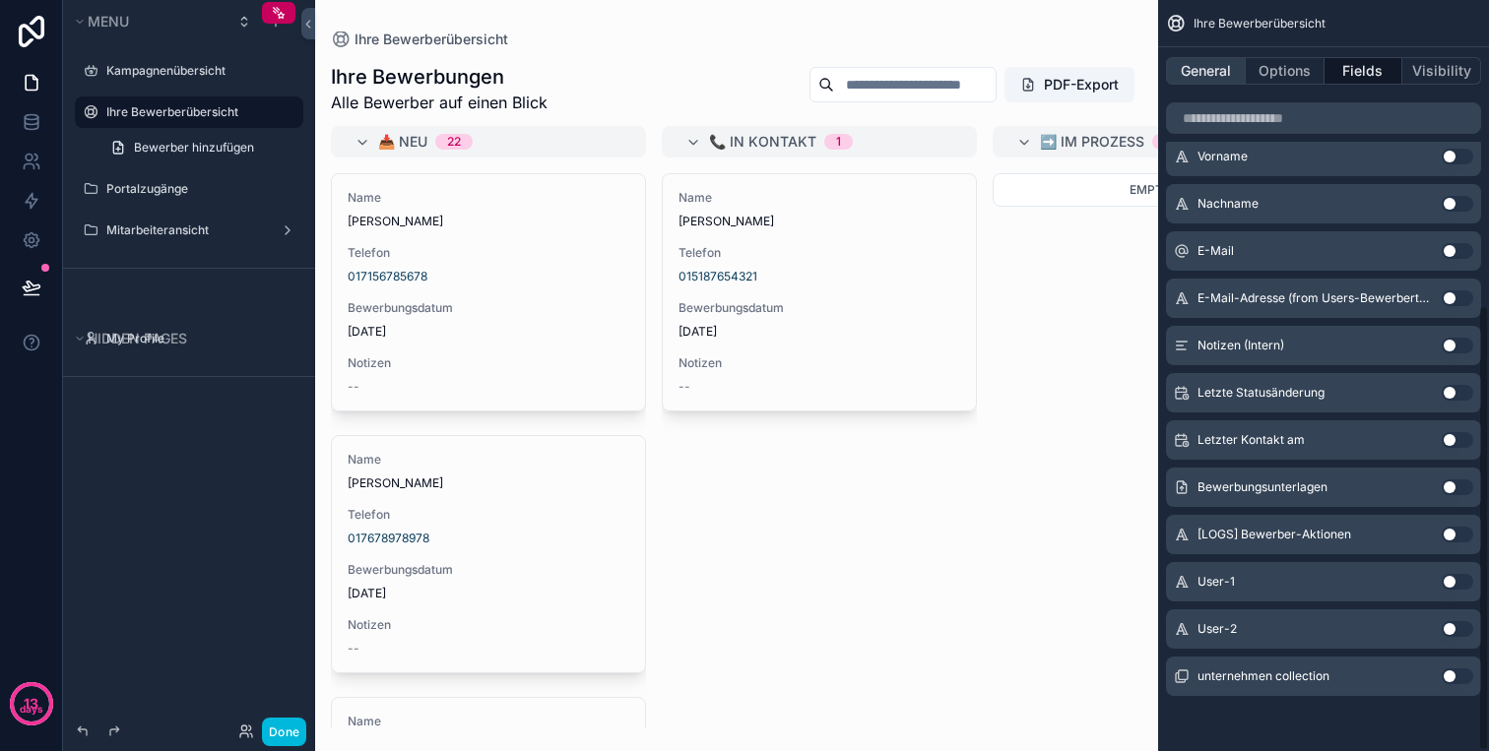
click at [1220, 80] on button "General" at bounding box center [1206, 71] width 80 height 28
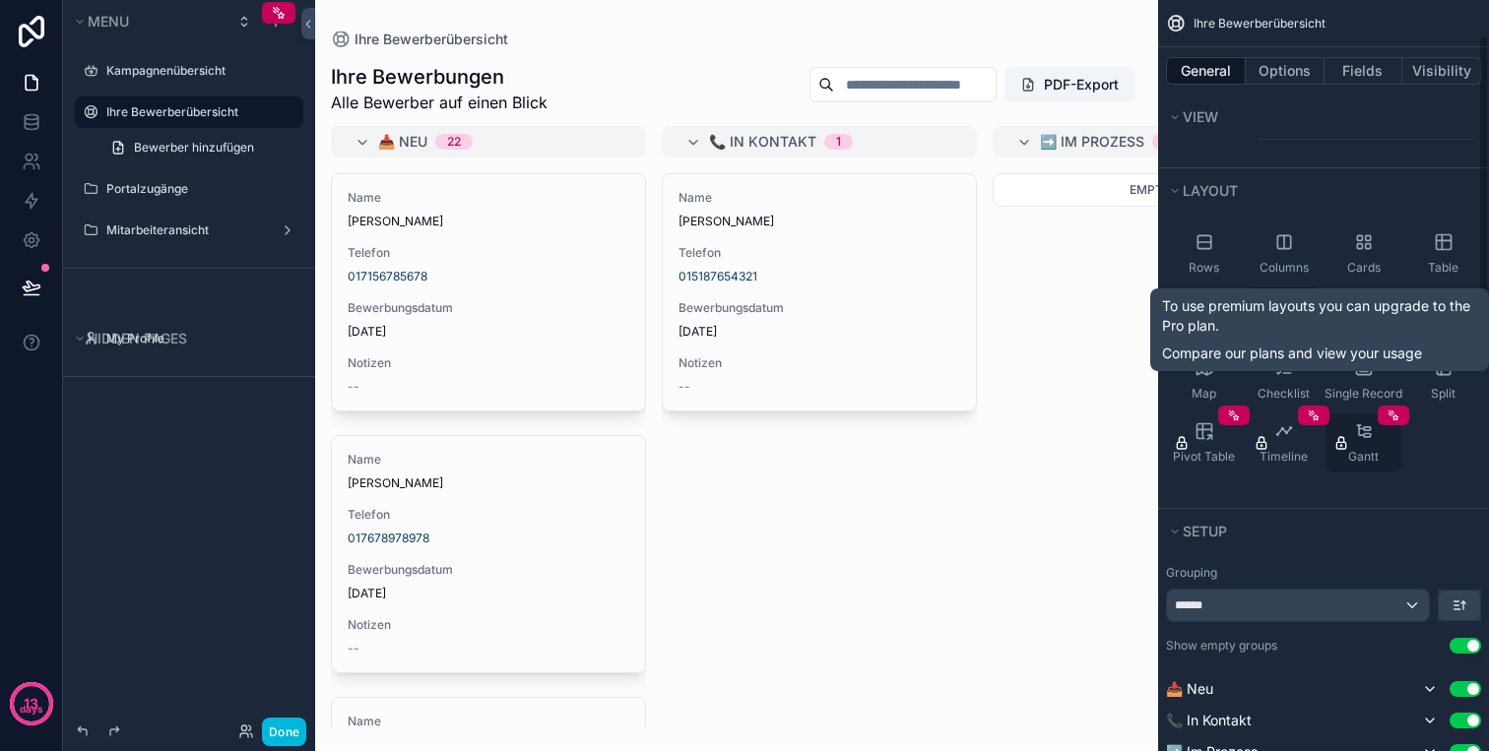
scroll to position [0, 0]
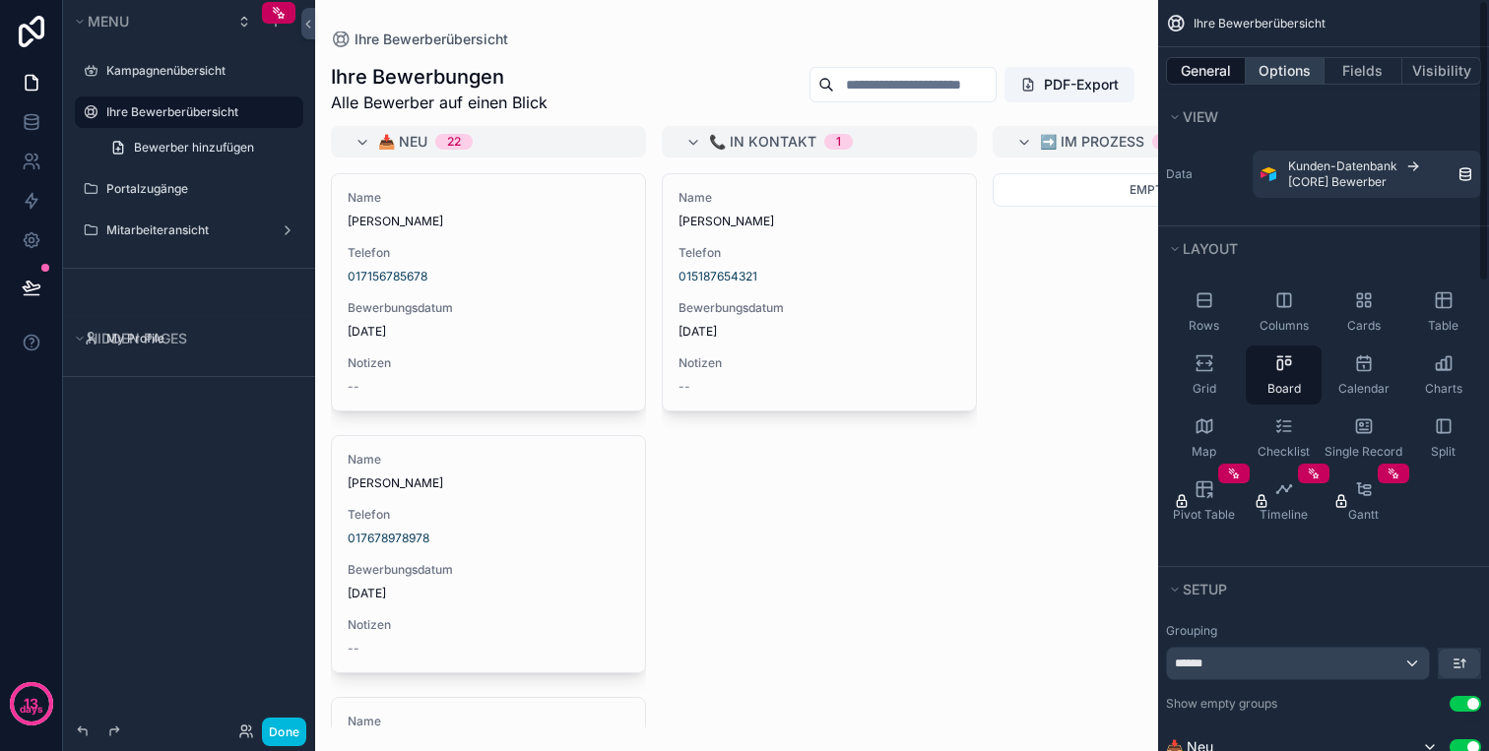
click at [1297, 70] on button "Options" at bounding box center [1284, 71] width 79 height 28
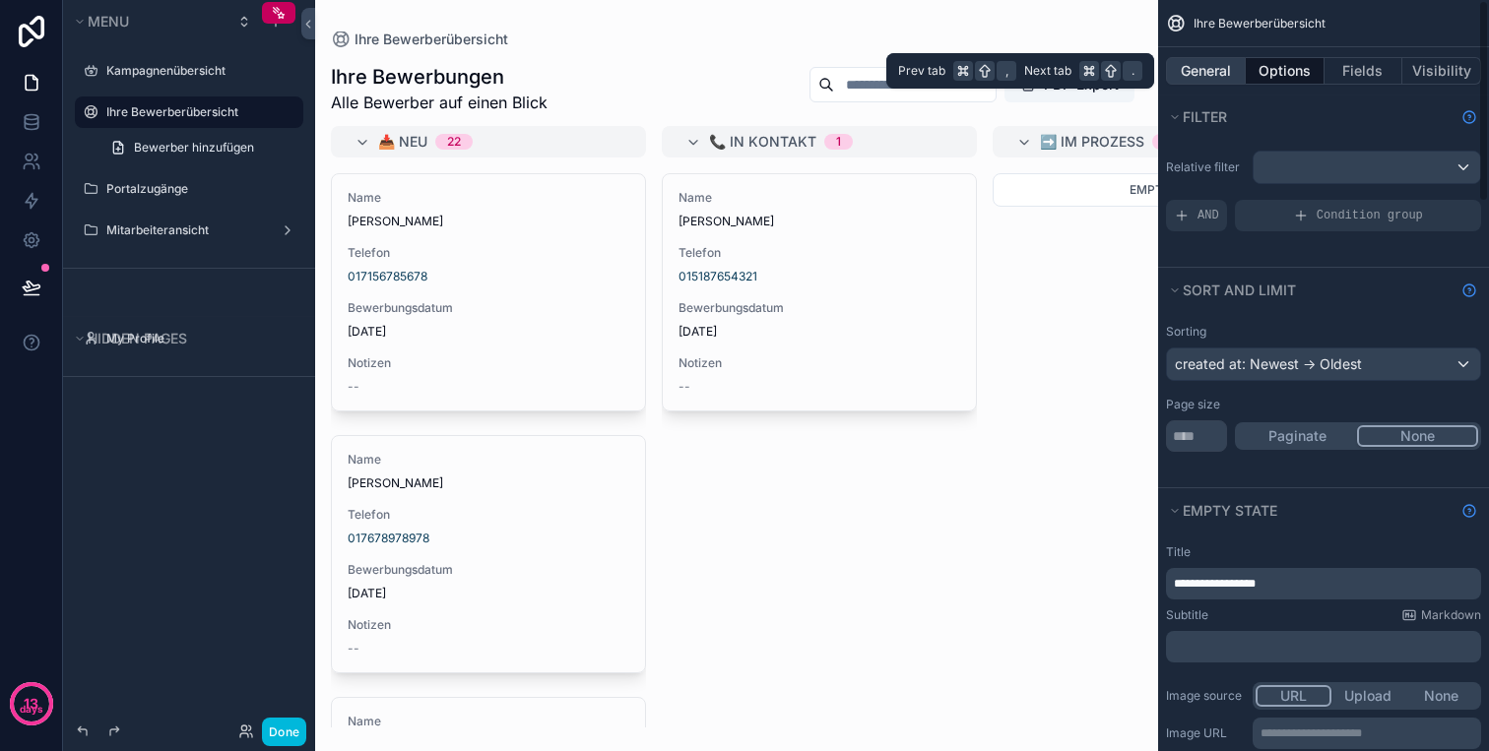
click at [1220, 65] on button "General" at bounding box center [1206, 71] width 80 height 28
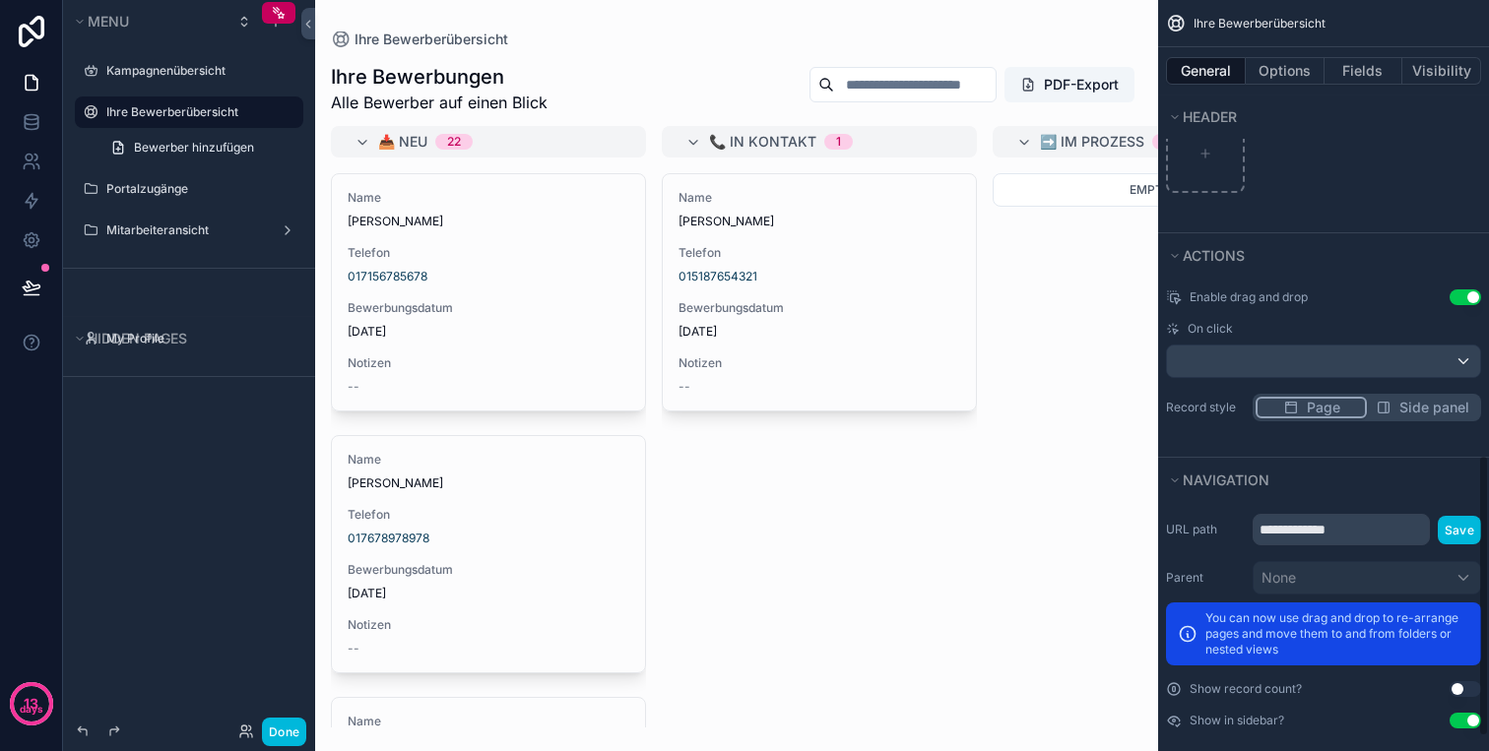
scroll to position [1249, 0]
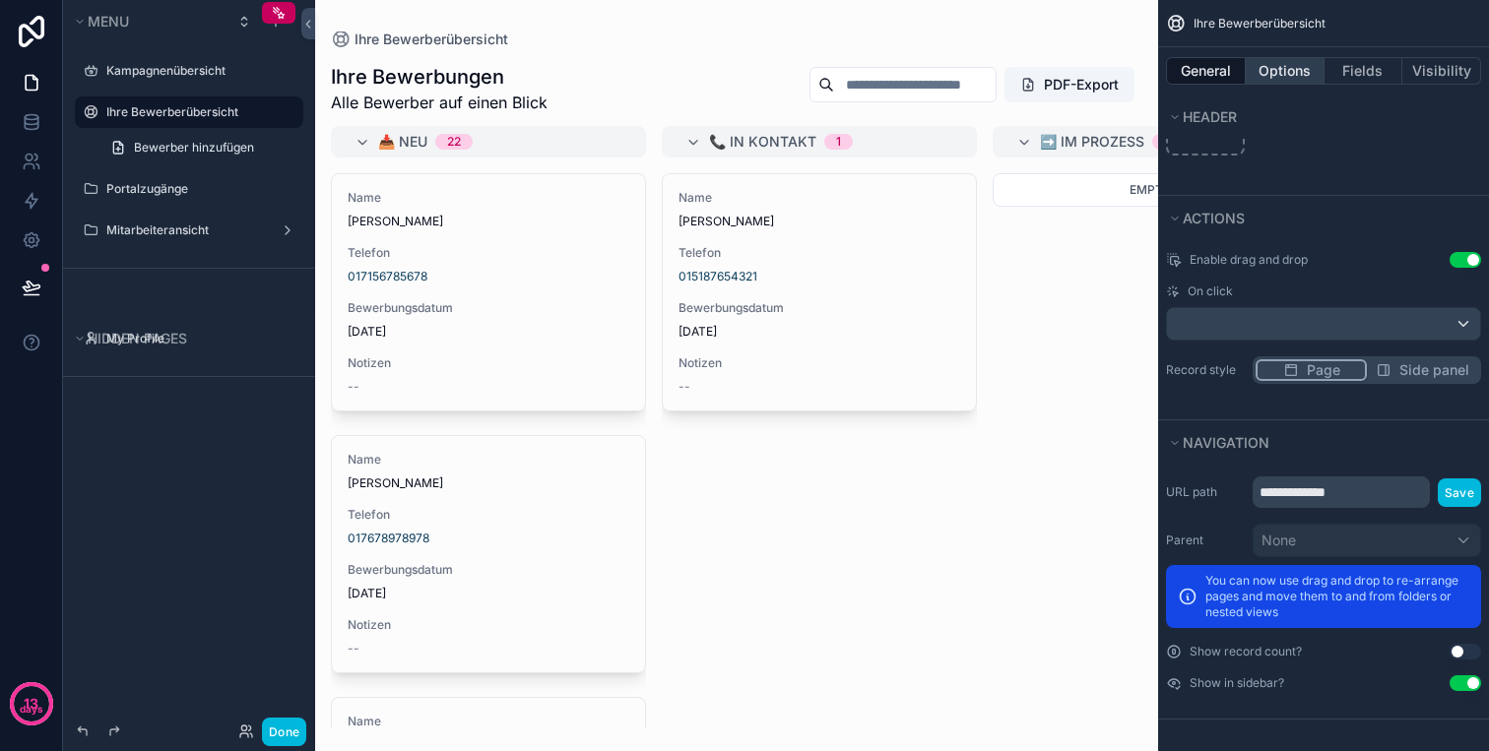
click at [1288, 75] on button "Options" at bounding box center [1284, 71] width 79 height 28
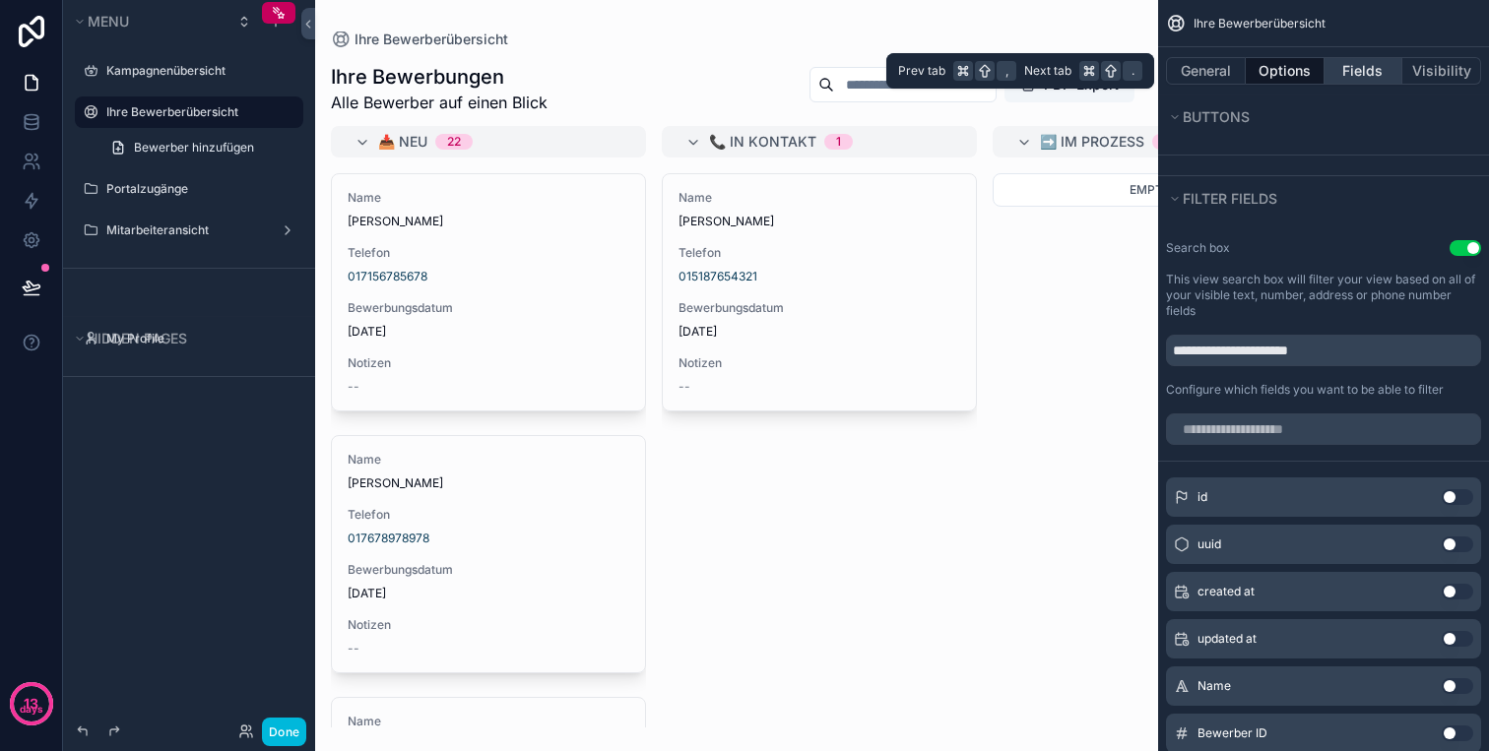
click at [1366, 74] on button "Fields" at bounding box center [1363, 71] width 79 height 28
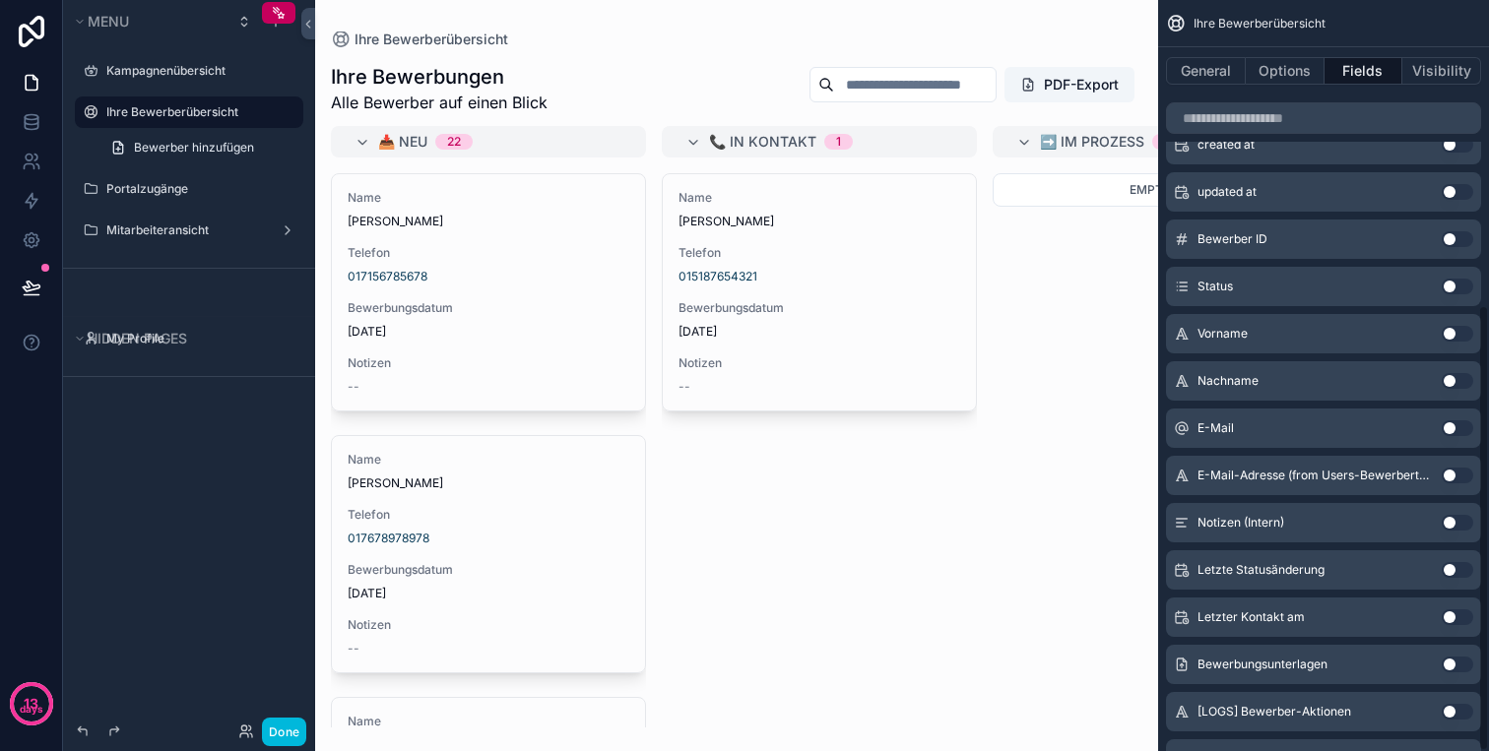
scroll to position [0, 0]
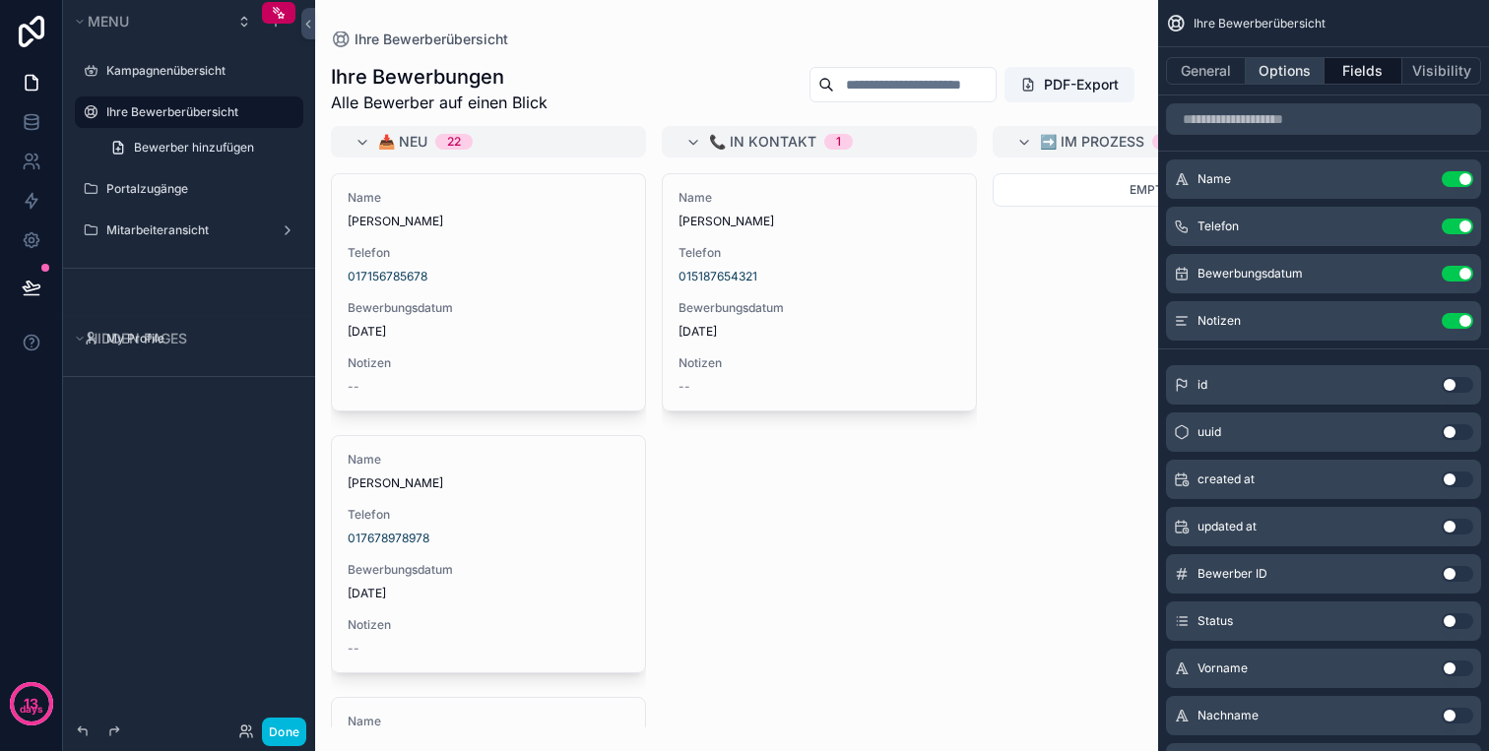
click at [1295, 66] on button "Options" at bounding box center [1284, 71] width 79 height 28
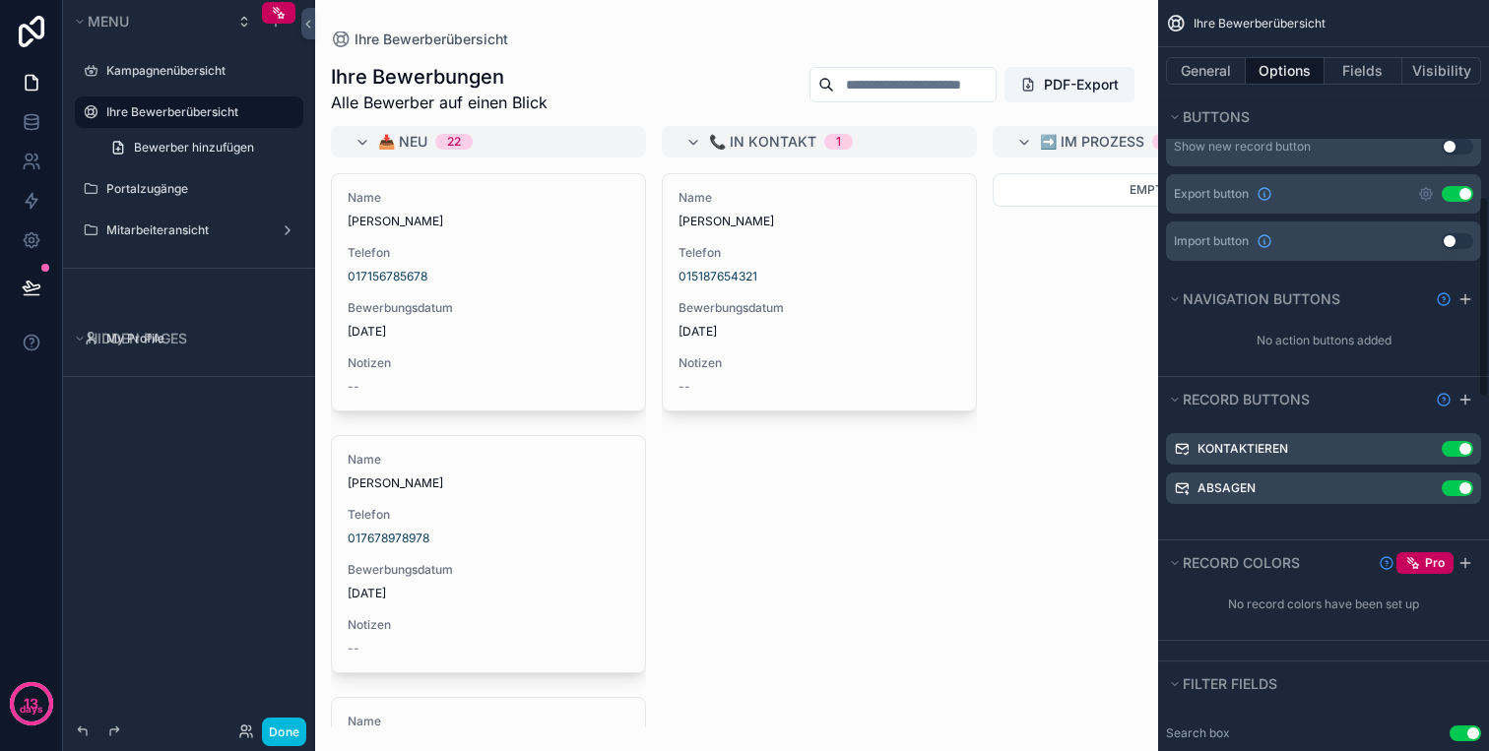
scroll to position [769, 0]
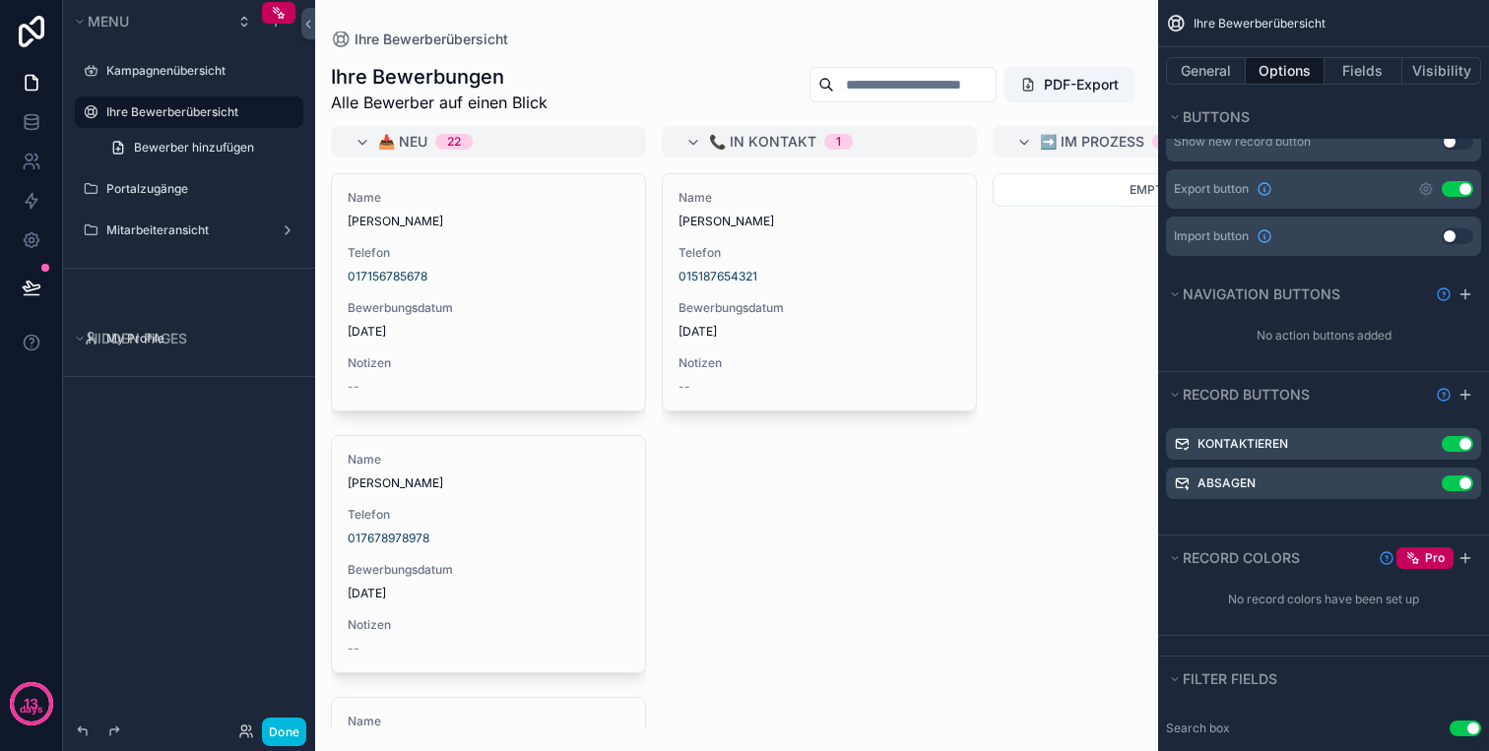
click at [0, 0] on icon "scrollable content" at bounding box center [0, 0] width 0 height 0
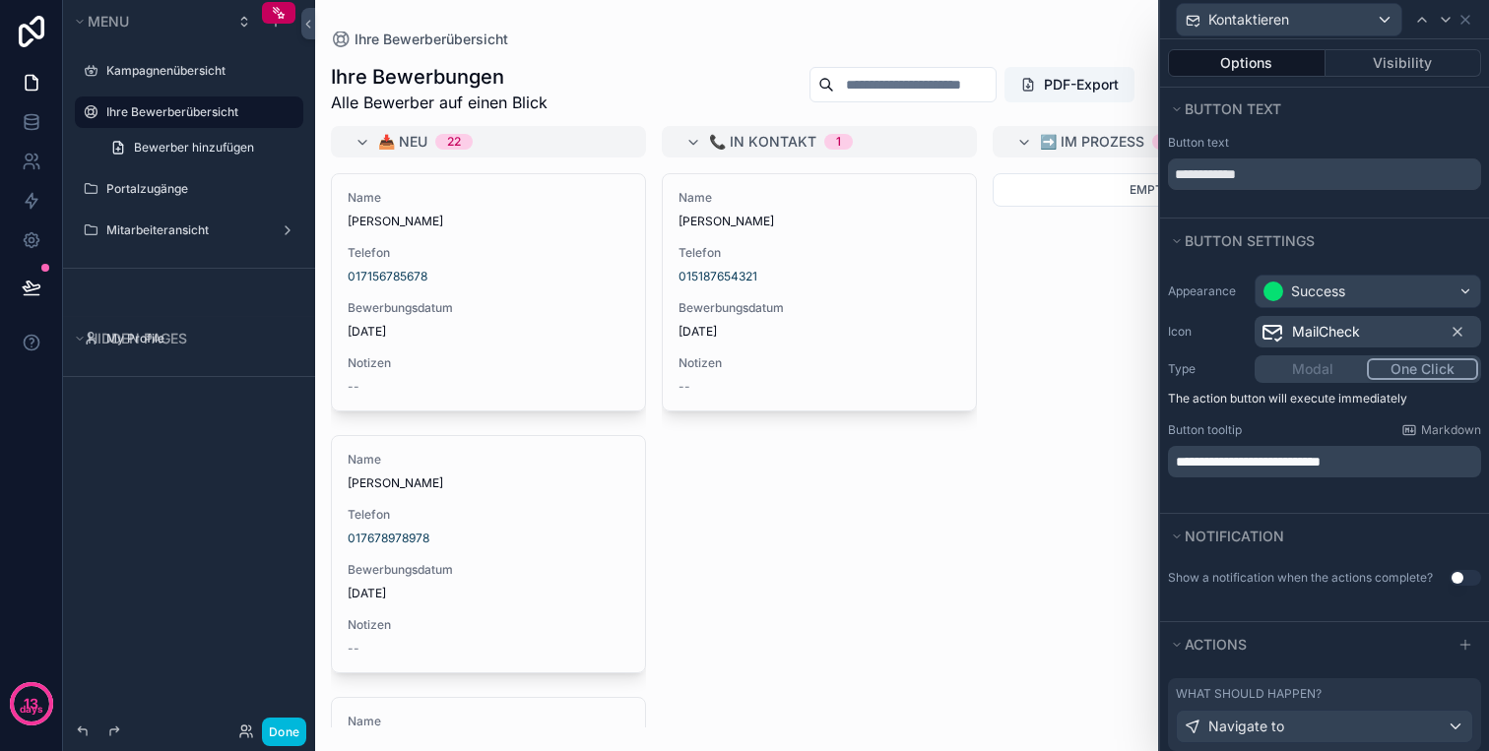
scroll to position [79, 0]
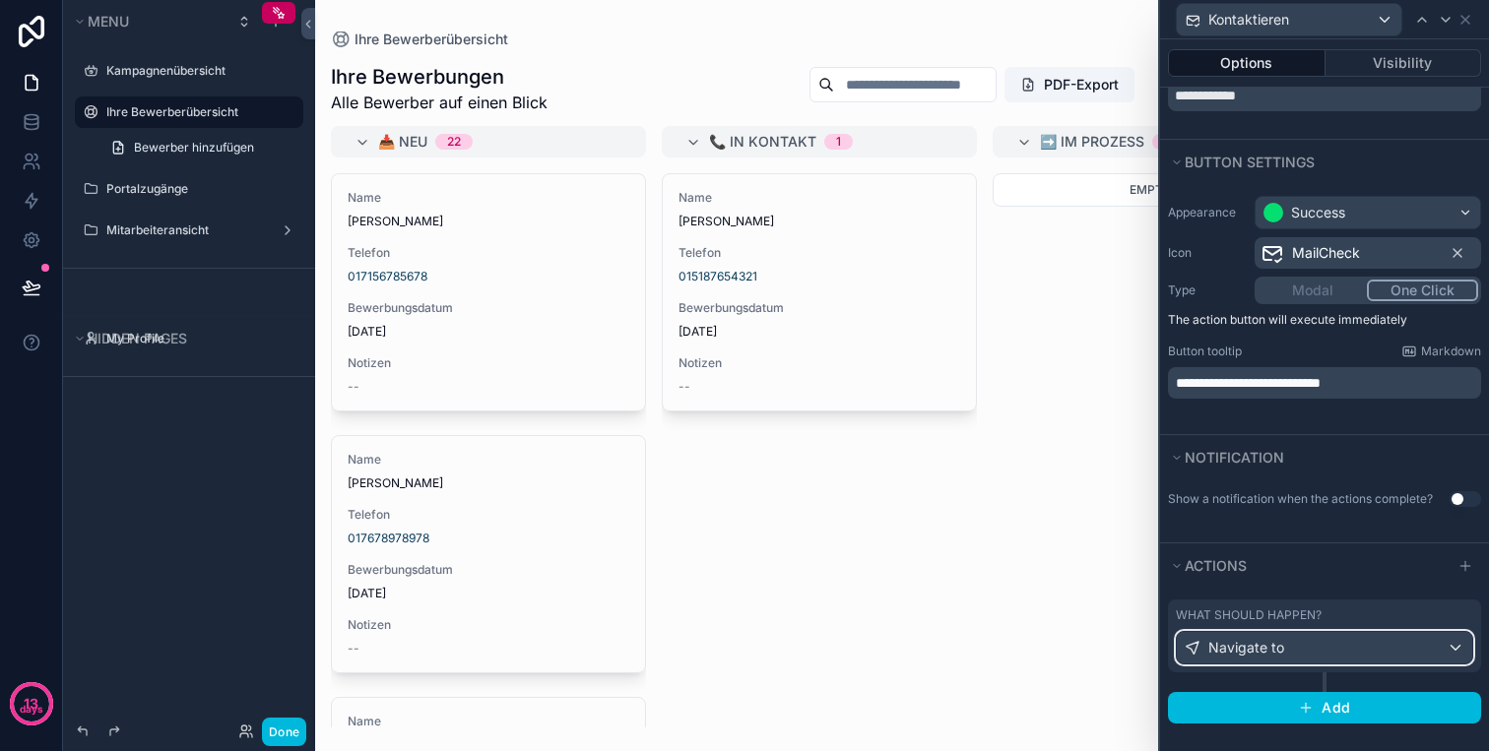
click at [1366, 649] on div "Navigate to" at bounding box center [1323, 648] width 295 height 32
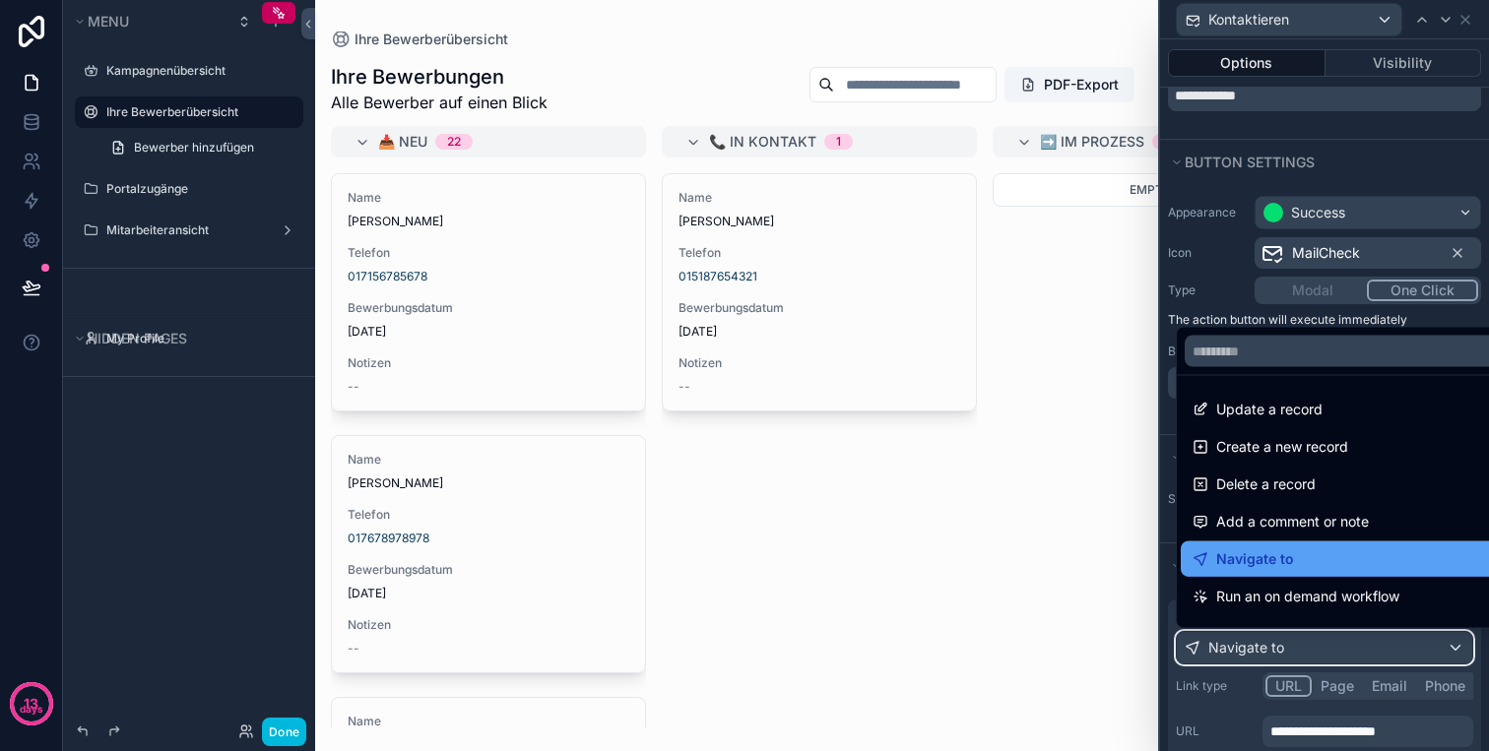
scroll to position [153, 0]
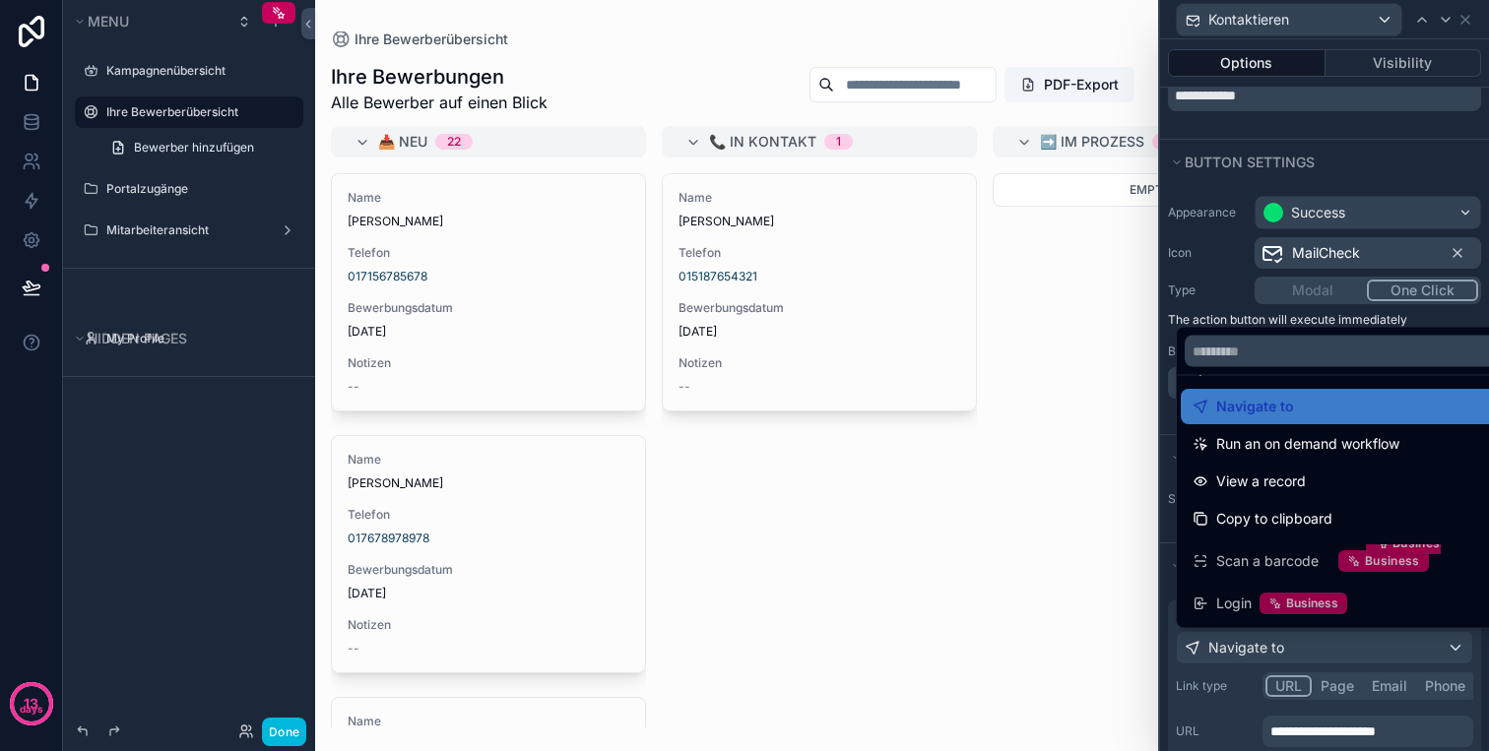
click at [1236, 695] on div at bounding box center [1324, 375] width 329 height 751
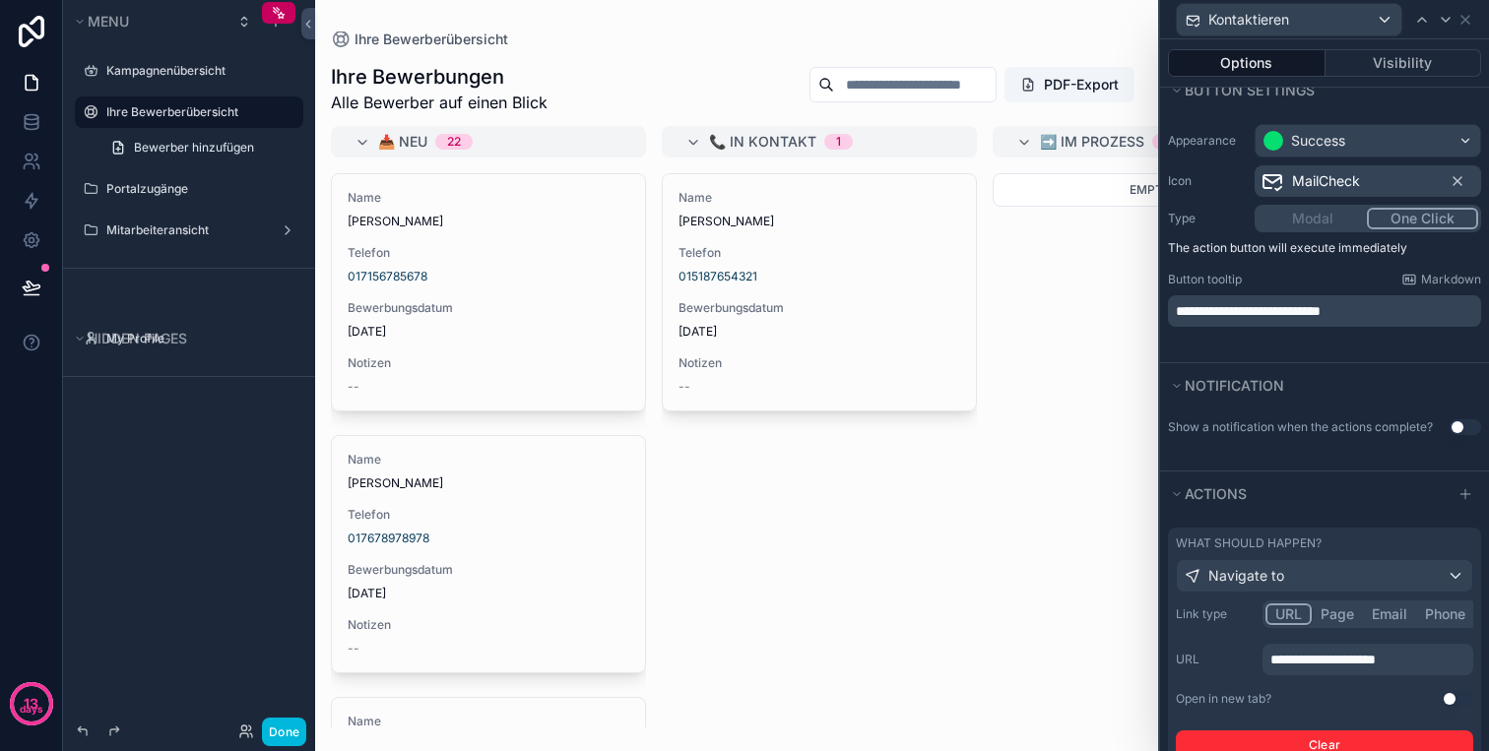
scroll to position [182, 0]
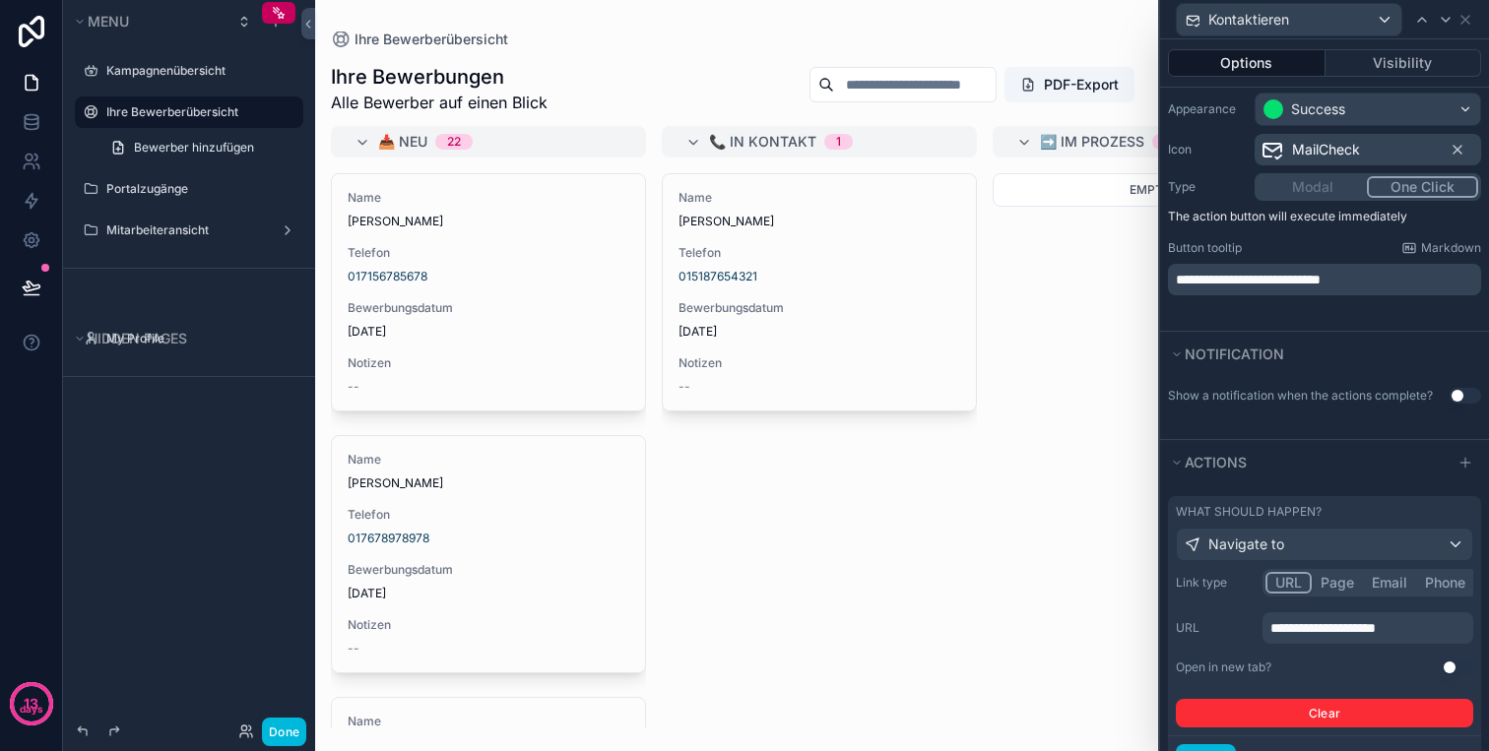
click at [1455, 666] on button "Use setting" at bounding box center [1457, 668] width 32 height 16
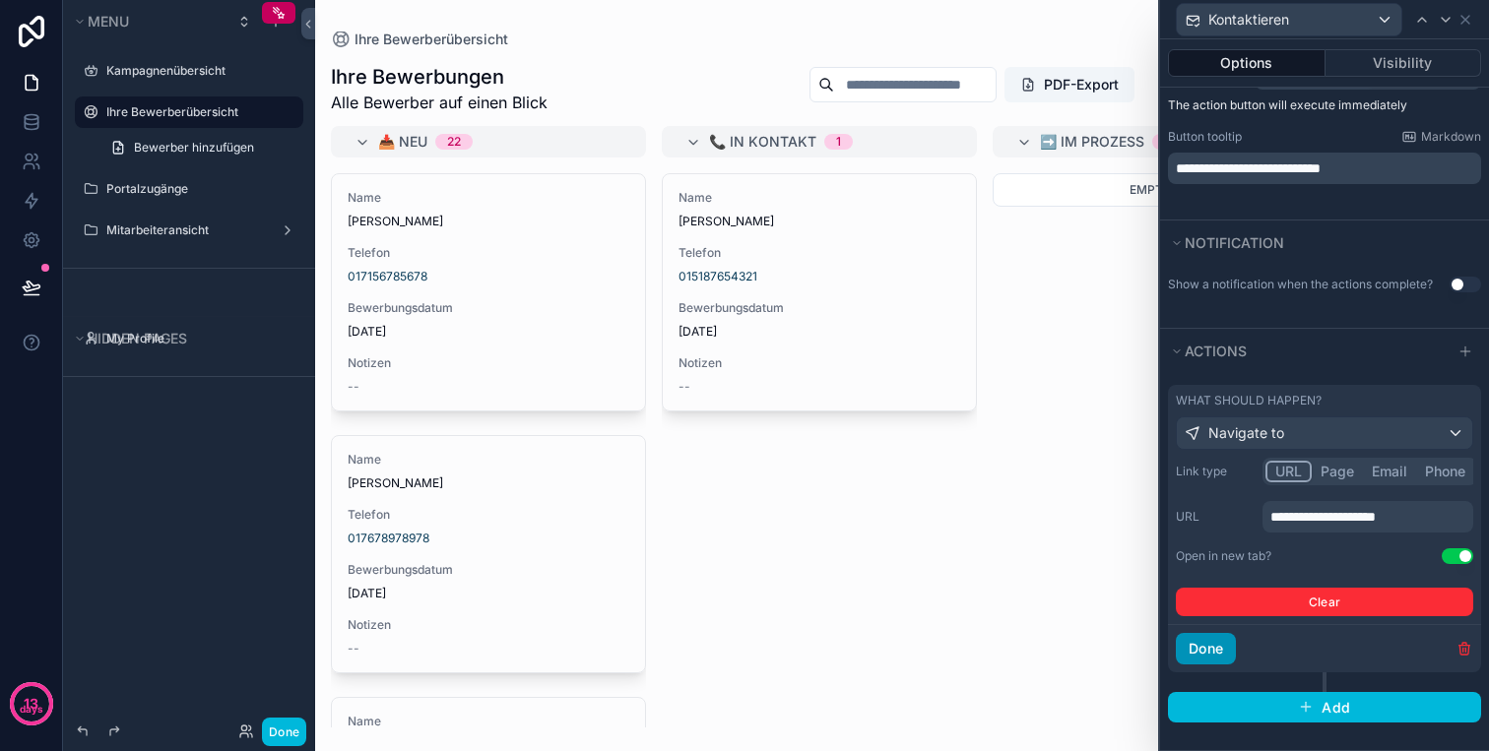
click at [1216, 656] on button "Done" at bounding box center [1205, 649] width 60 height 32
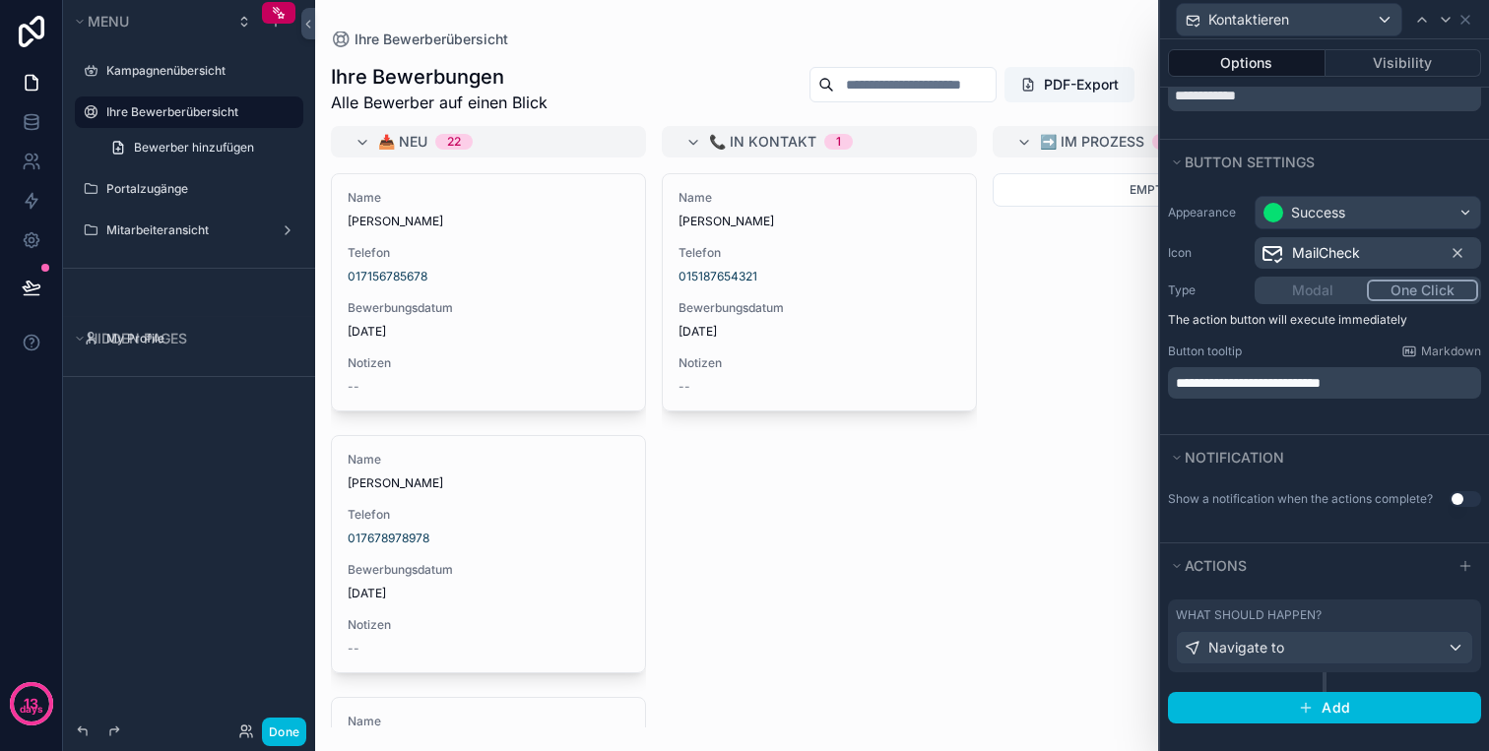
scroll to position [0, 0]
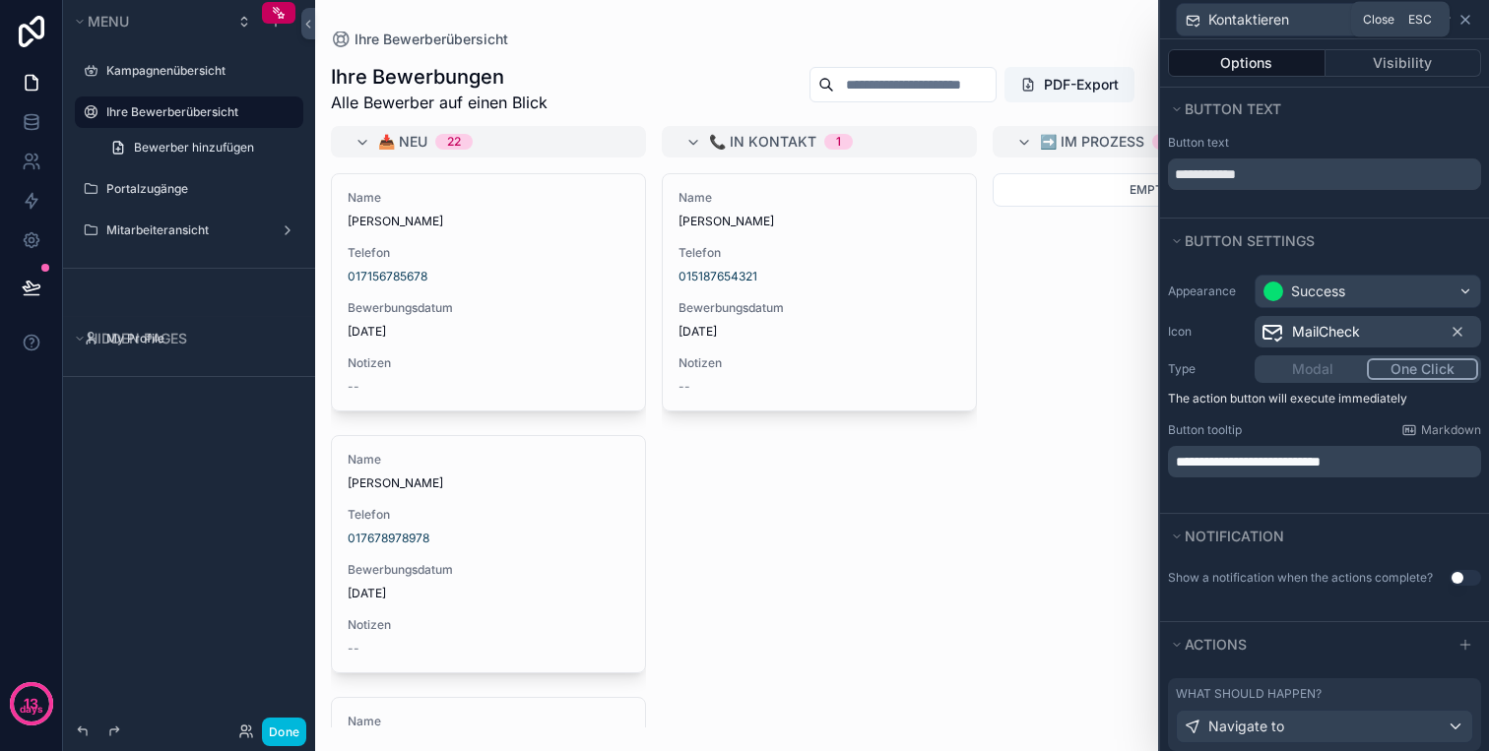
click at [1460, 26] on icon at bounding box center [1465, 20] width 16 height 16
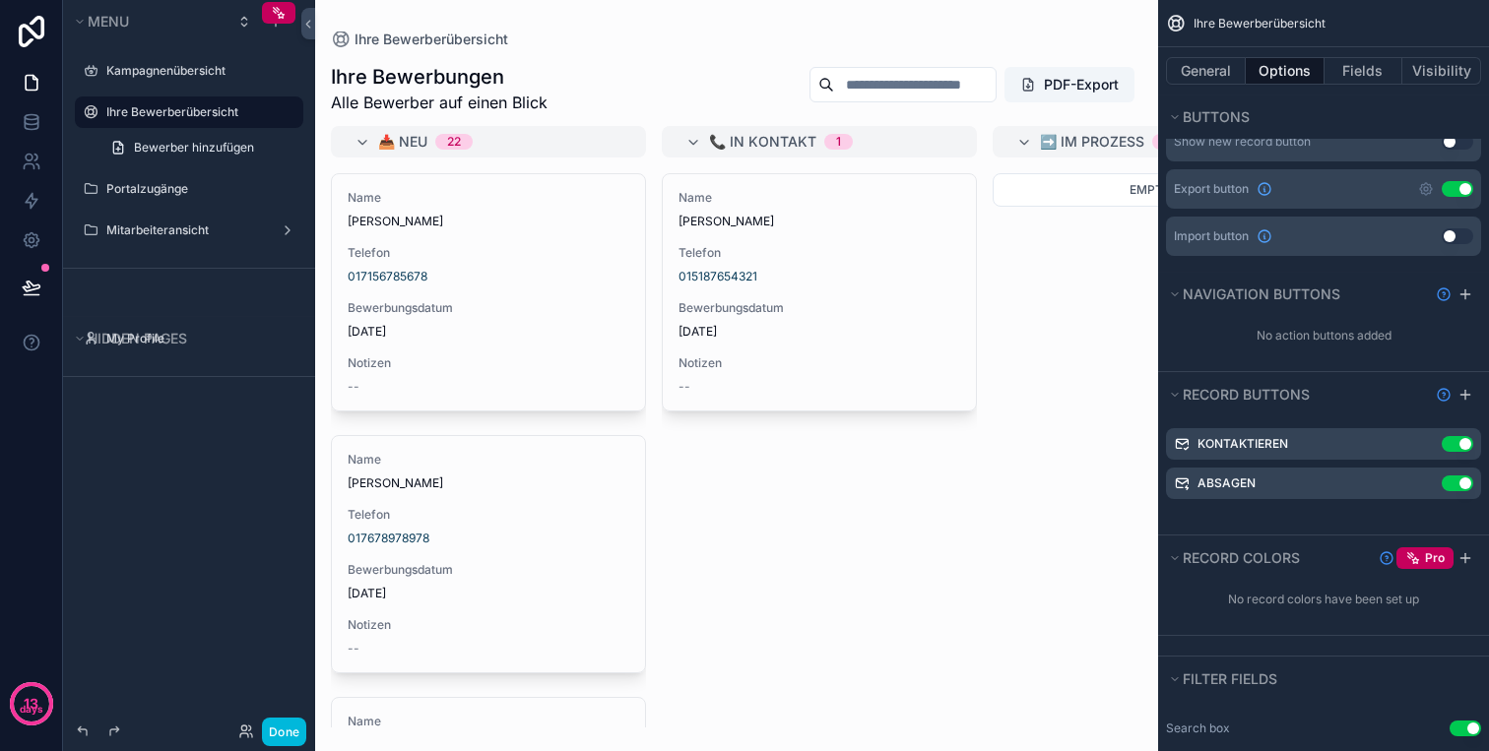
click at [1426, 471] on div "Absagen Use setting" at bounding box center [1323, 484] width 315 height 32
click at [0, 0] on icon "scrollable content" at bounding box center [0, 0] width 0 height 0
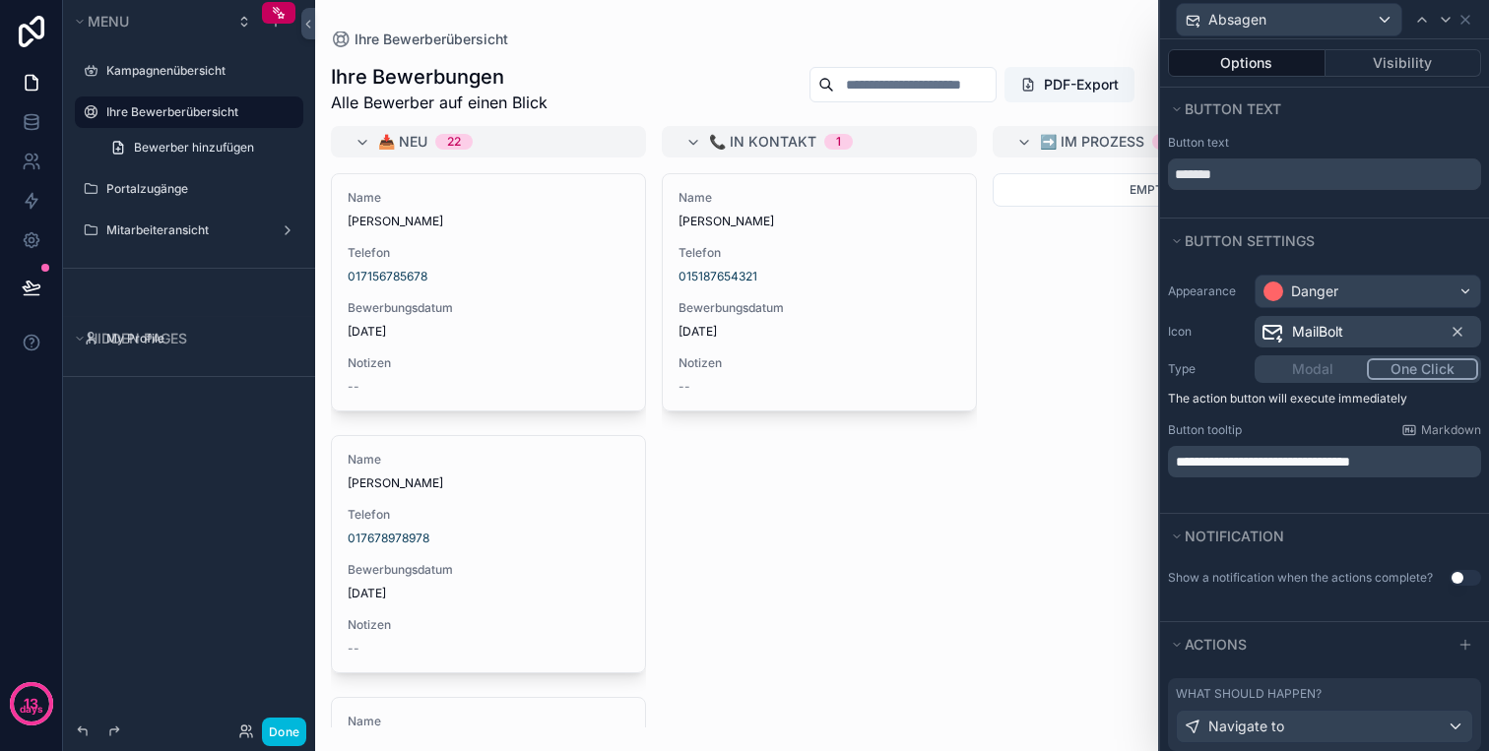
scroll to position [79, 0]
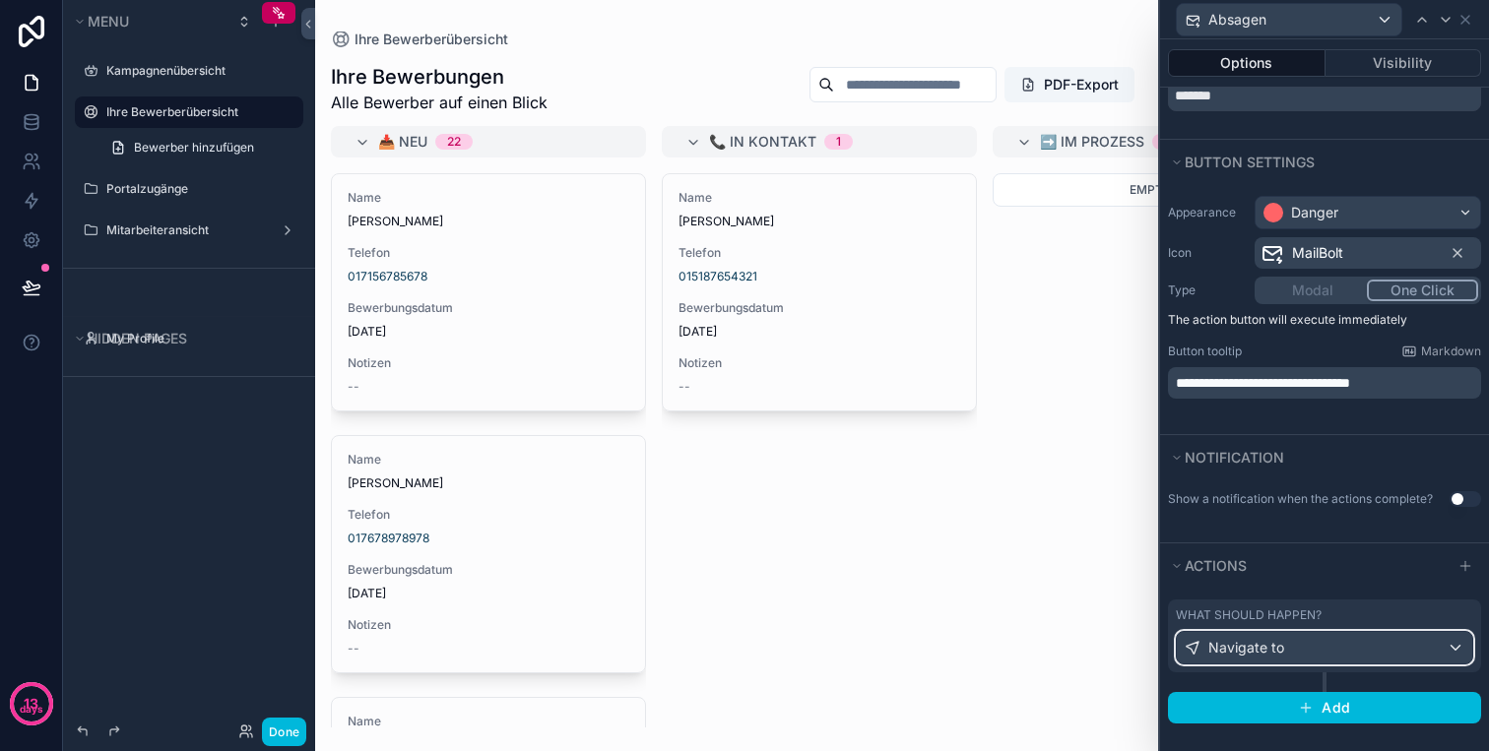
click at [1326, 652] on div "Navigate to" at bounding box center [1323, 648] width 295 height 32
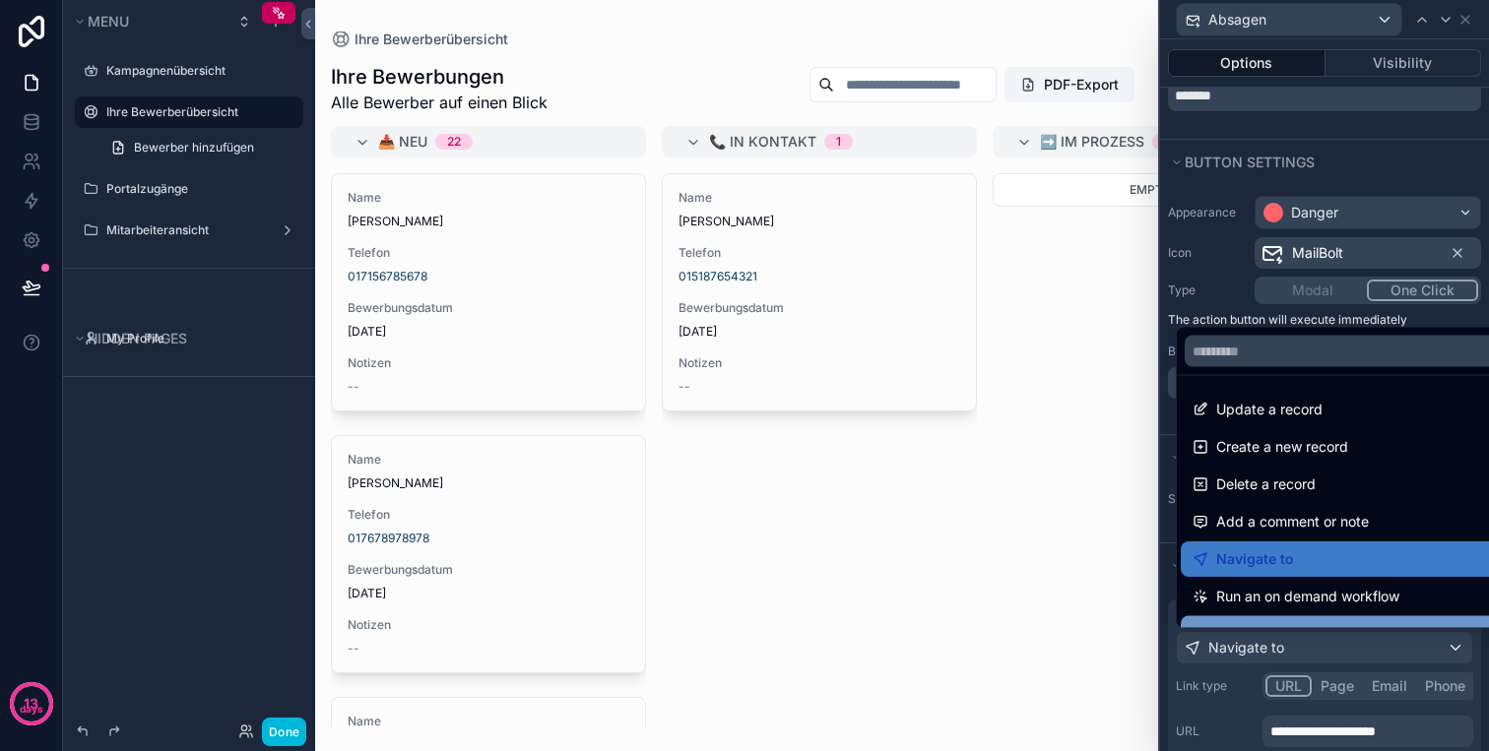
click at [1327, 623] on div "View a record" at bounding box center [1346, 634] width 309 height 24
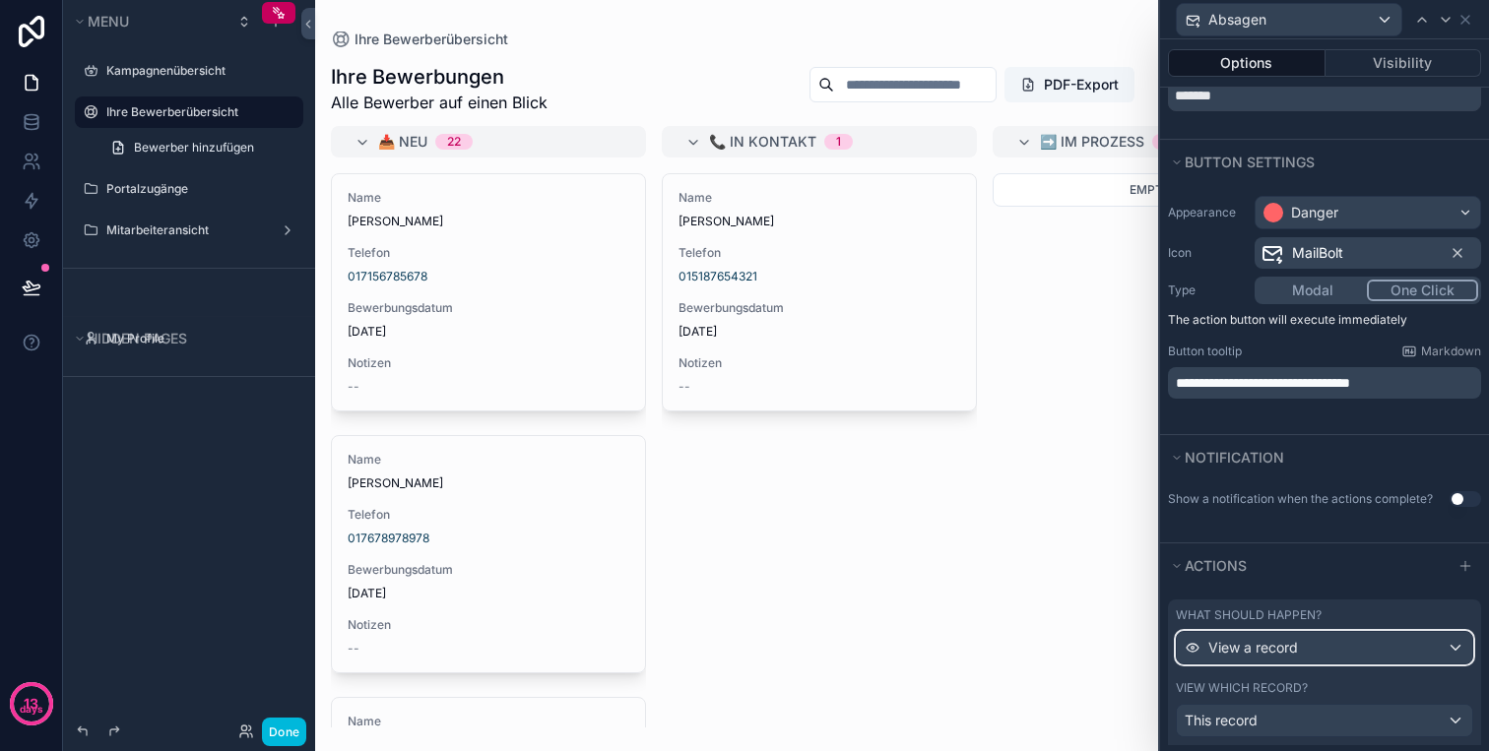
click at [1327, 632] on div "View a record" at bounding box center [1323, 648] width 295 height 32
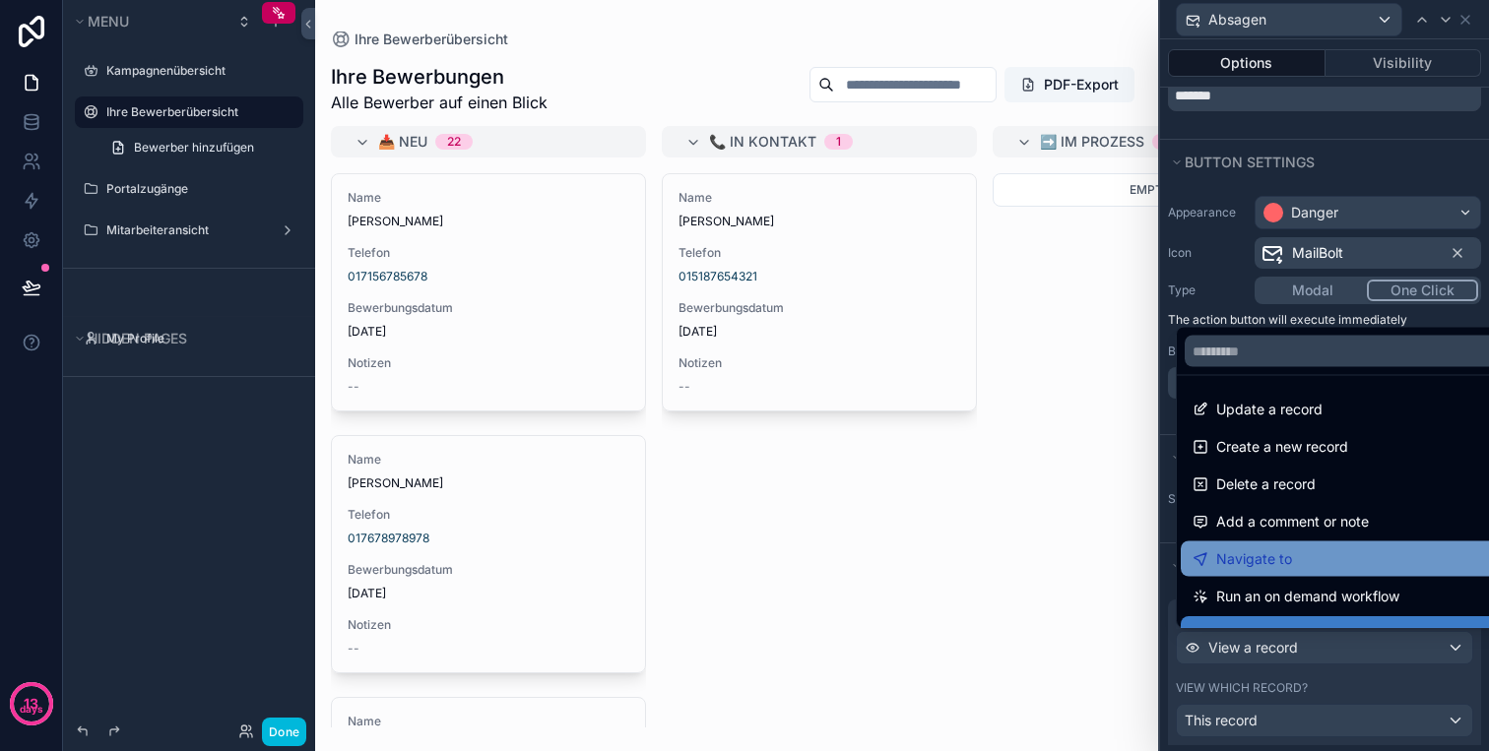
click at [1287, 560] on span "Navigate to" at bounding box center [1254, 559] width 76 height 24
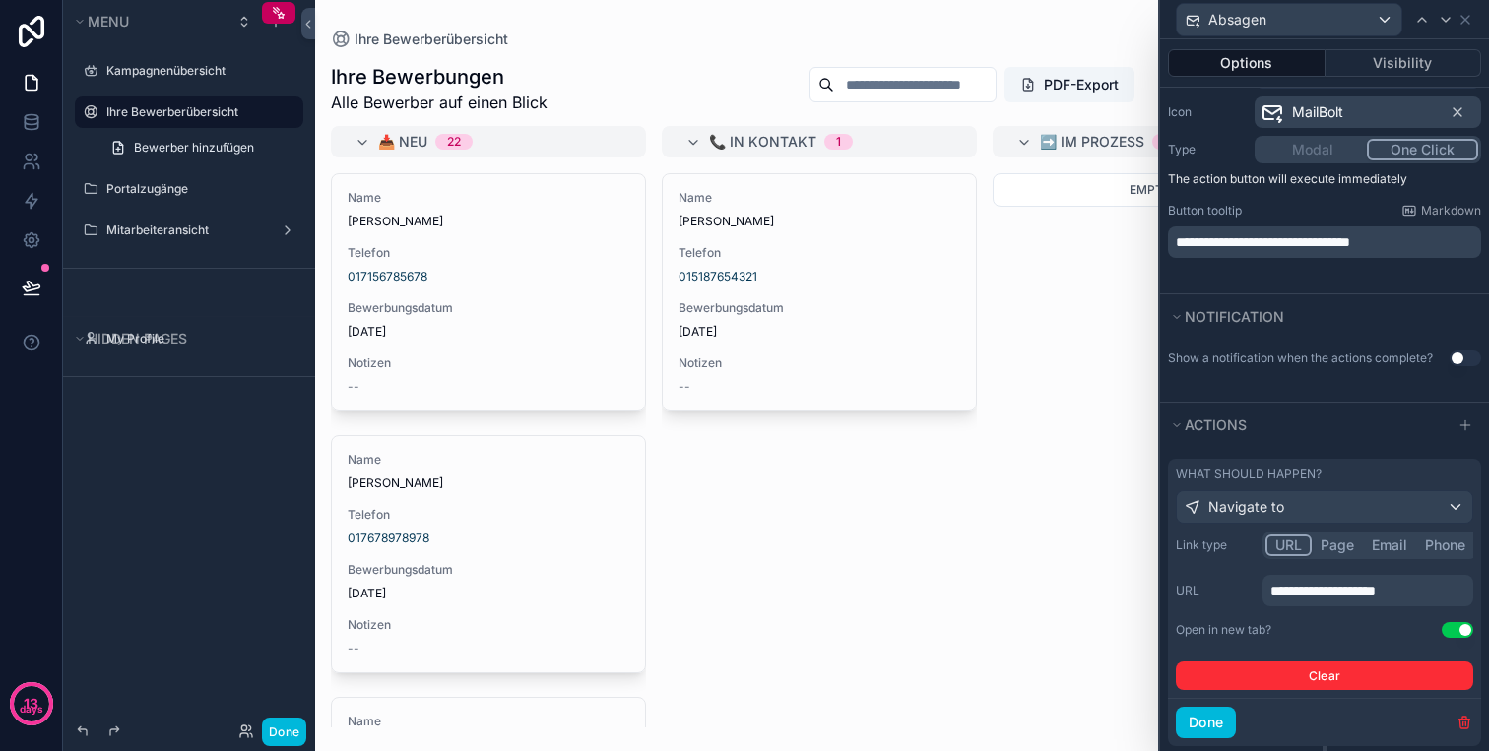
scroll to position [284, 0]
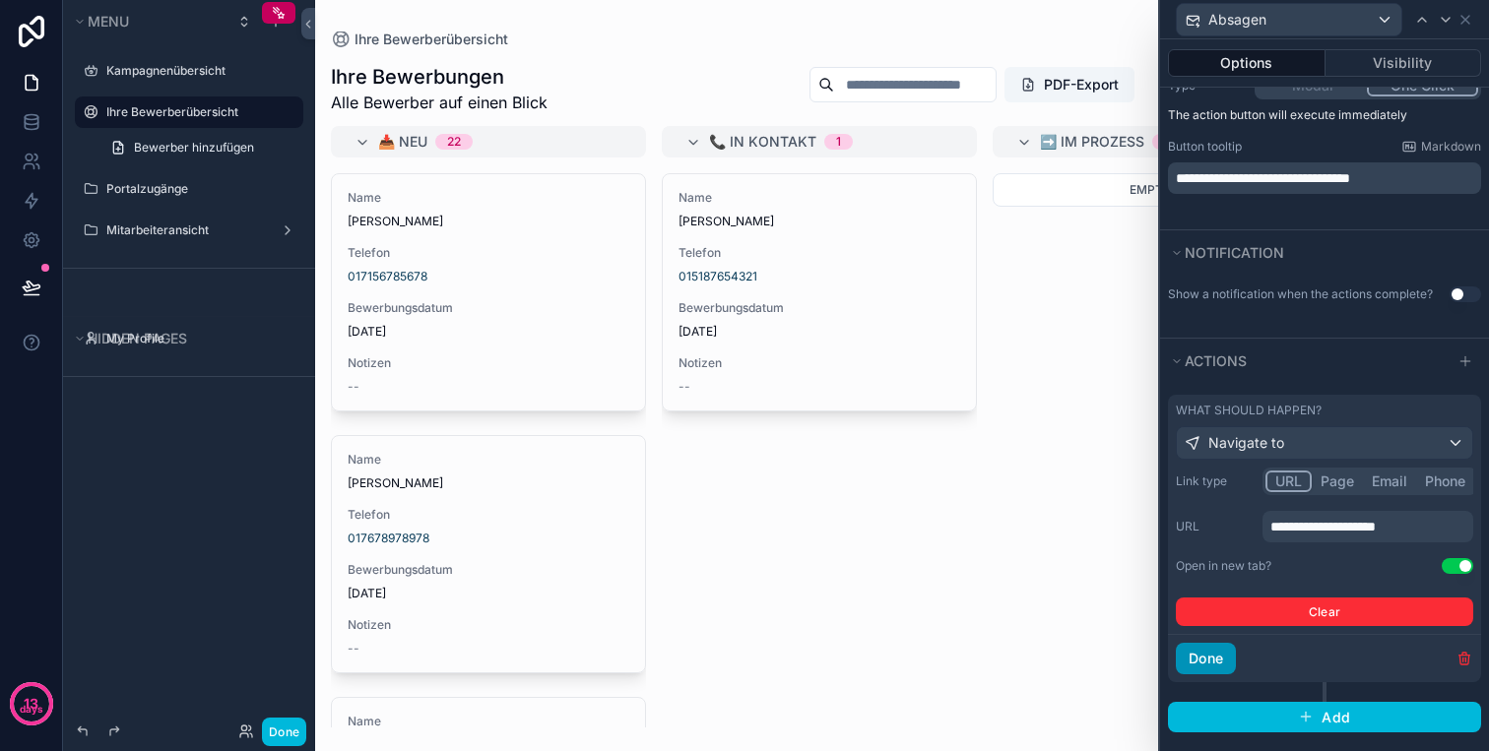
click at [1212, 654] on button "Done" at bounding box center [1205, 659] width 60 height 32
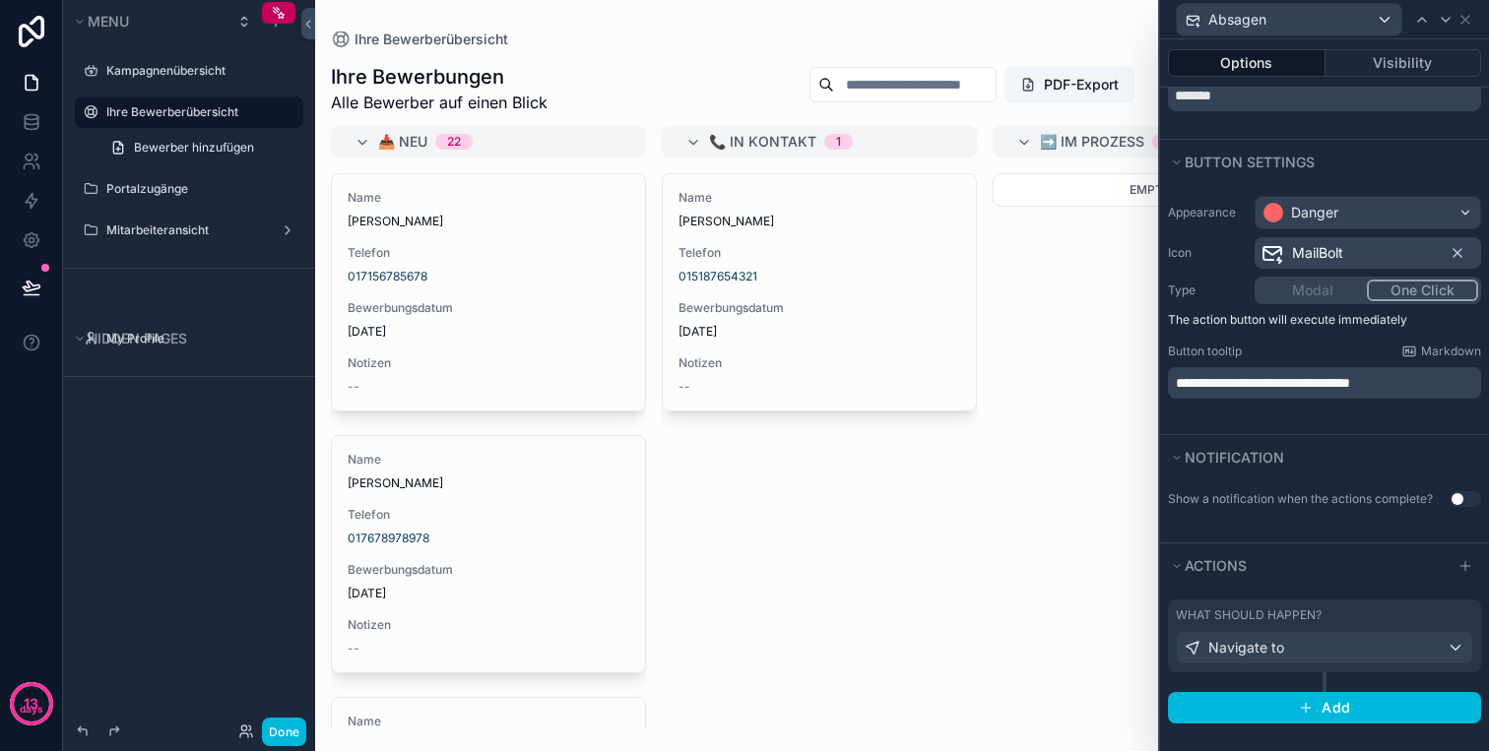
scroll to position [0, 0]
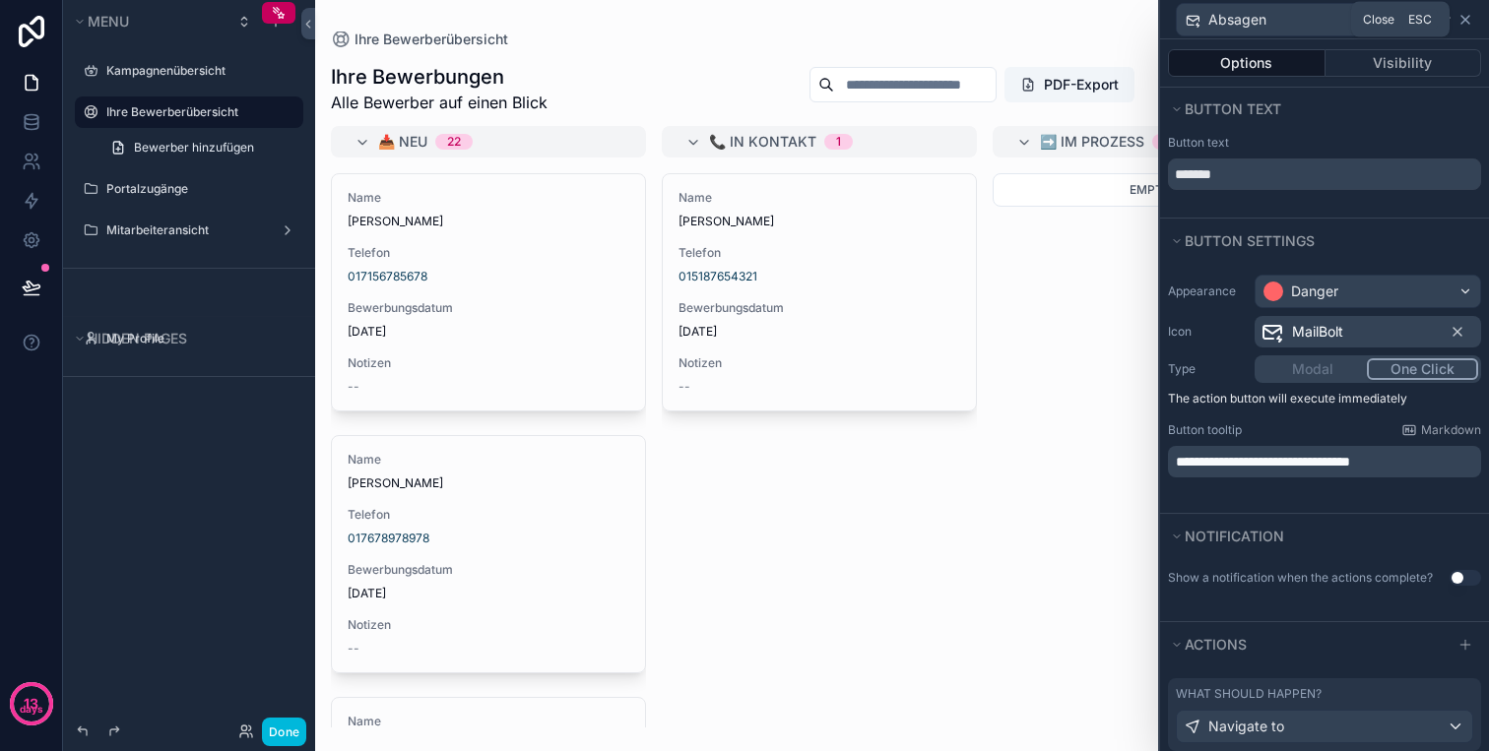
click at [1464, 12] on icon at bounding box center [1465, 20] width 16 height 16
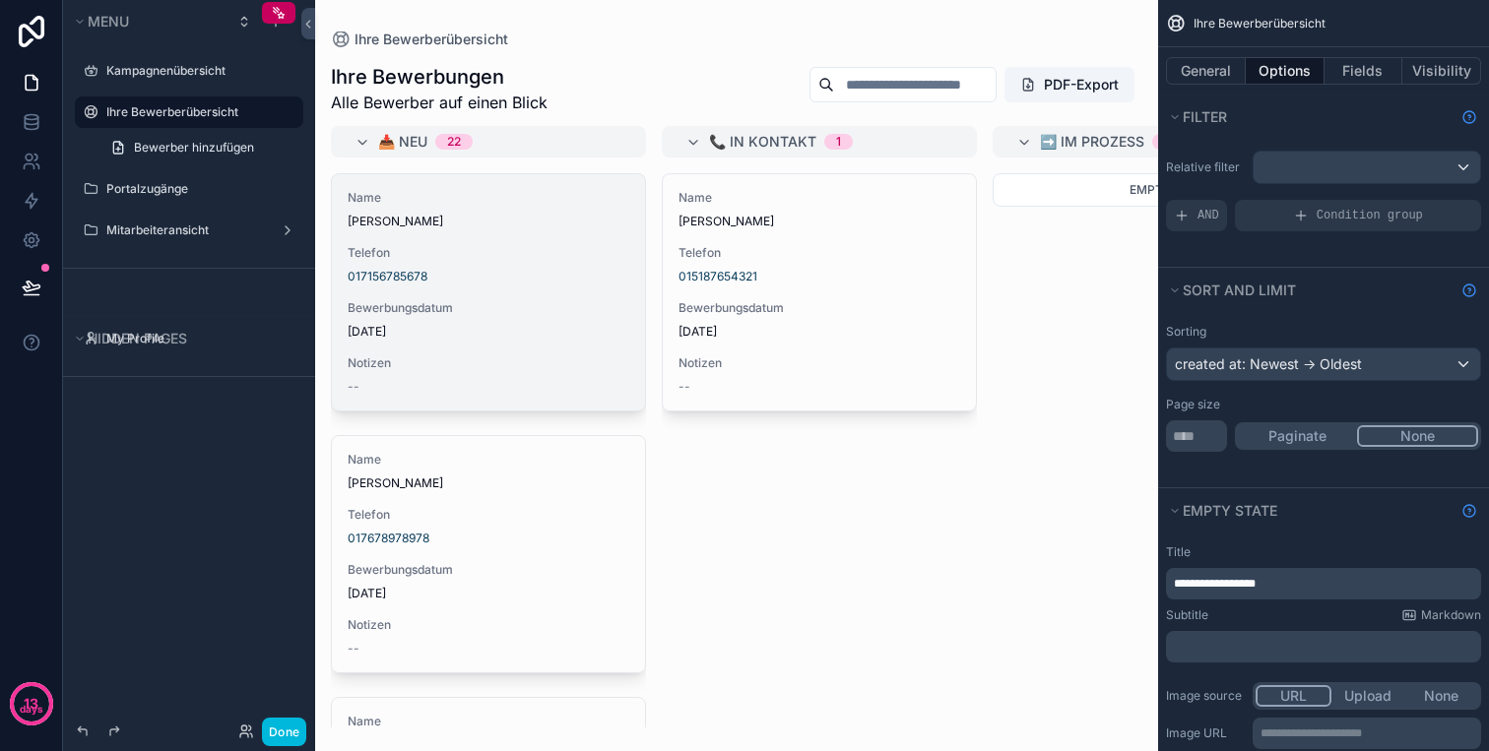
click at [536, 231] on div "Name Martin Schwarz Telefon 017156785678 Bewerbungsdatum 9.10.2025 Notizen --" at bounding box center [488, 292] width 313 height 236
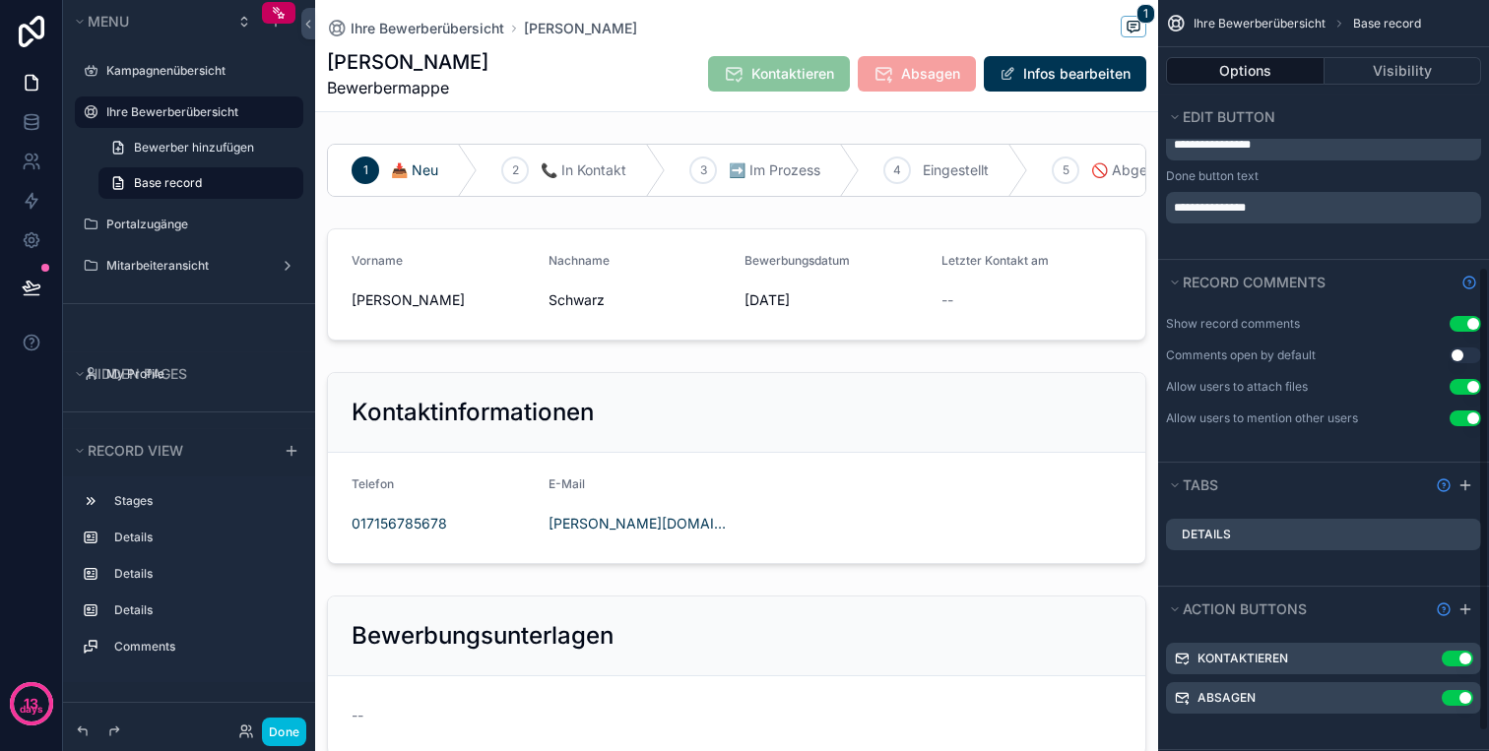
scroll to position [462, 0]
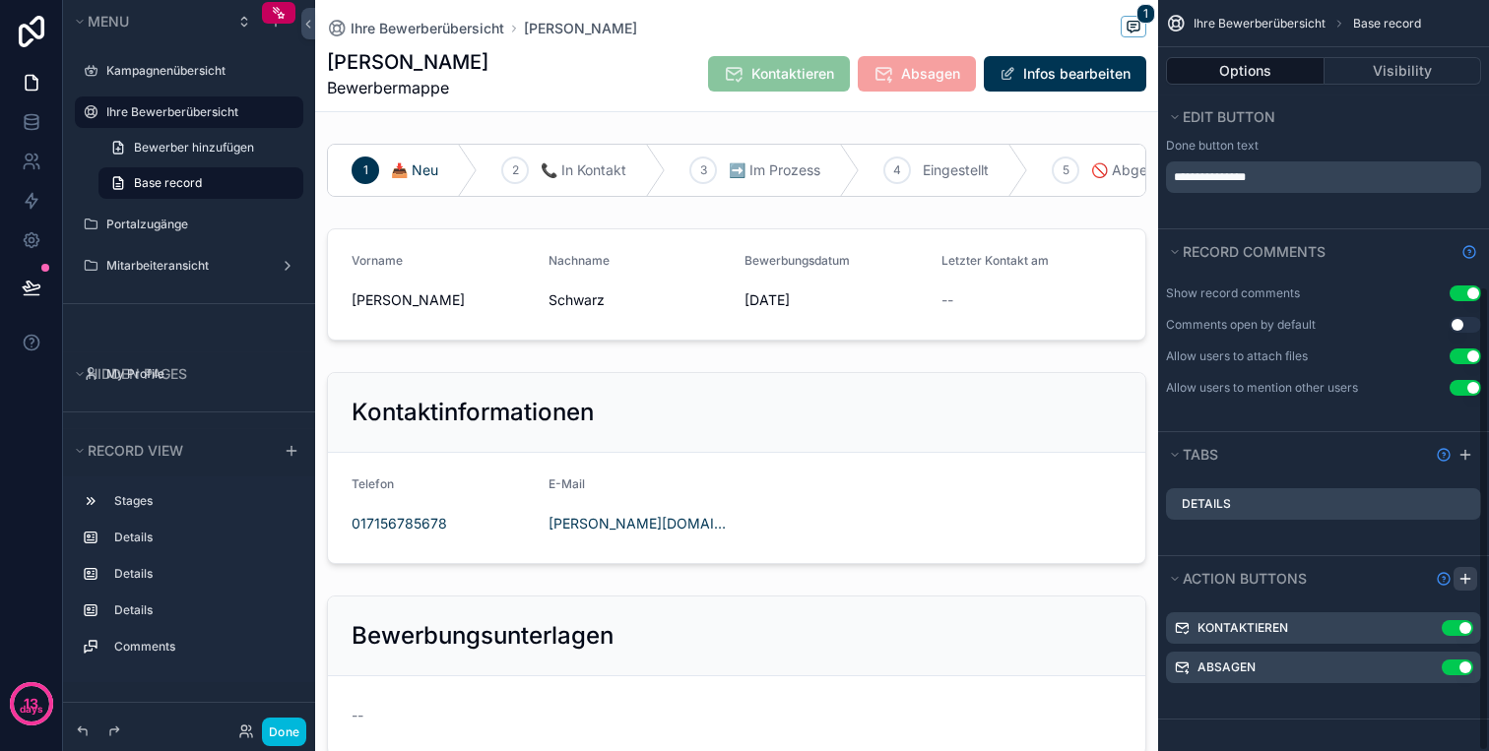
click at [1471, 585] on icon "scrollable content" at bounding box center [1465, 579] width 16 height 16
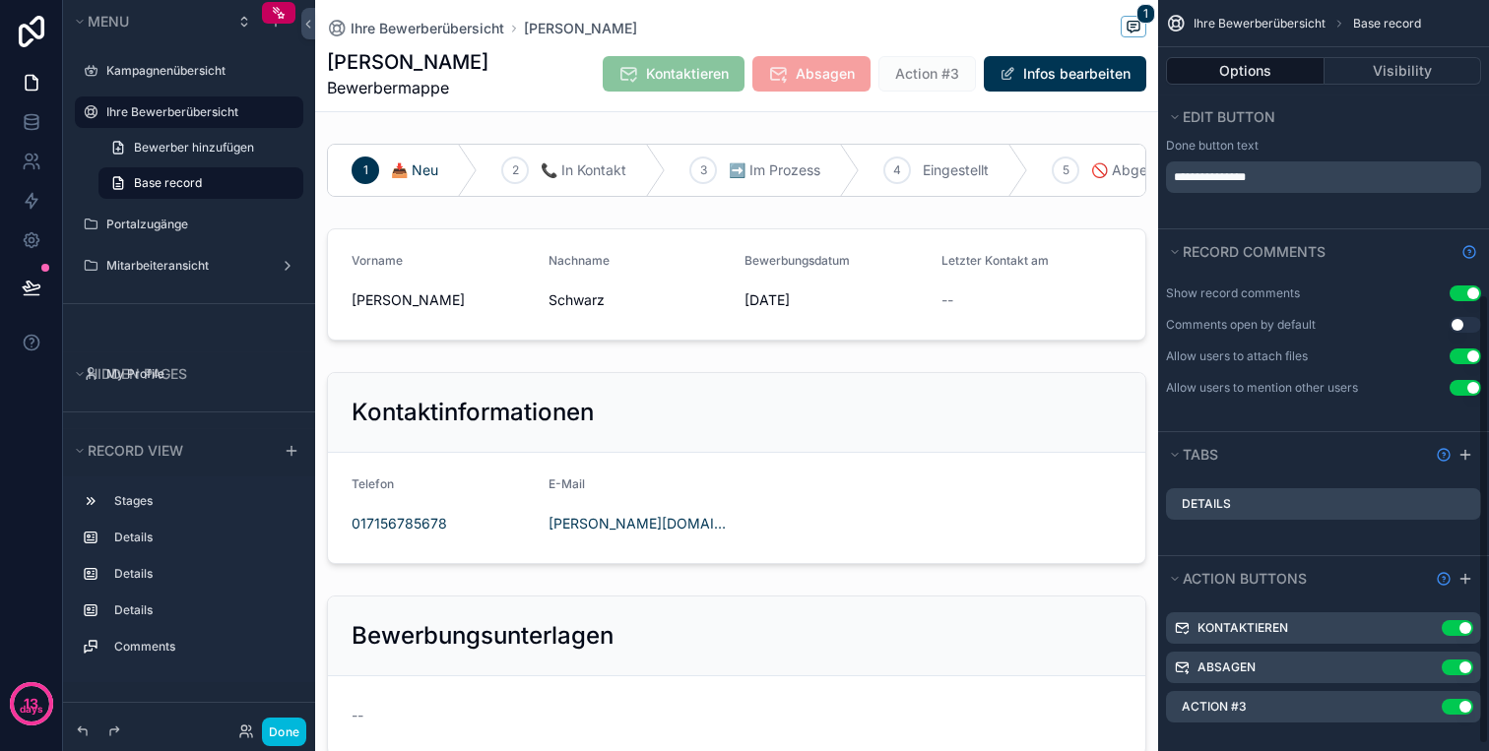
scroll to position [501, 0]
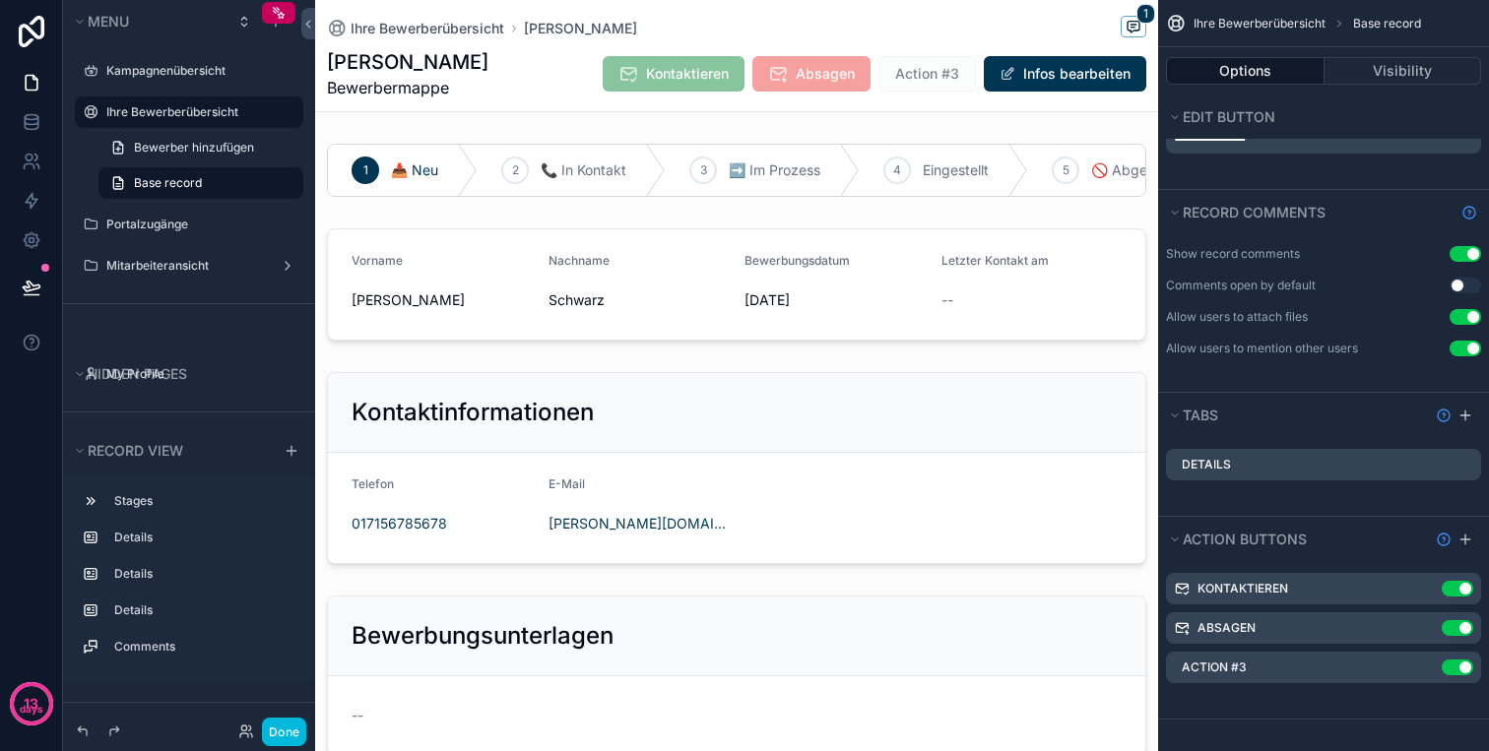
click at [0, 0] on icon "scrollable content" at bounding box center [0, 0] width 0 height 0
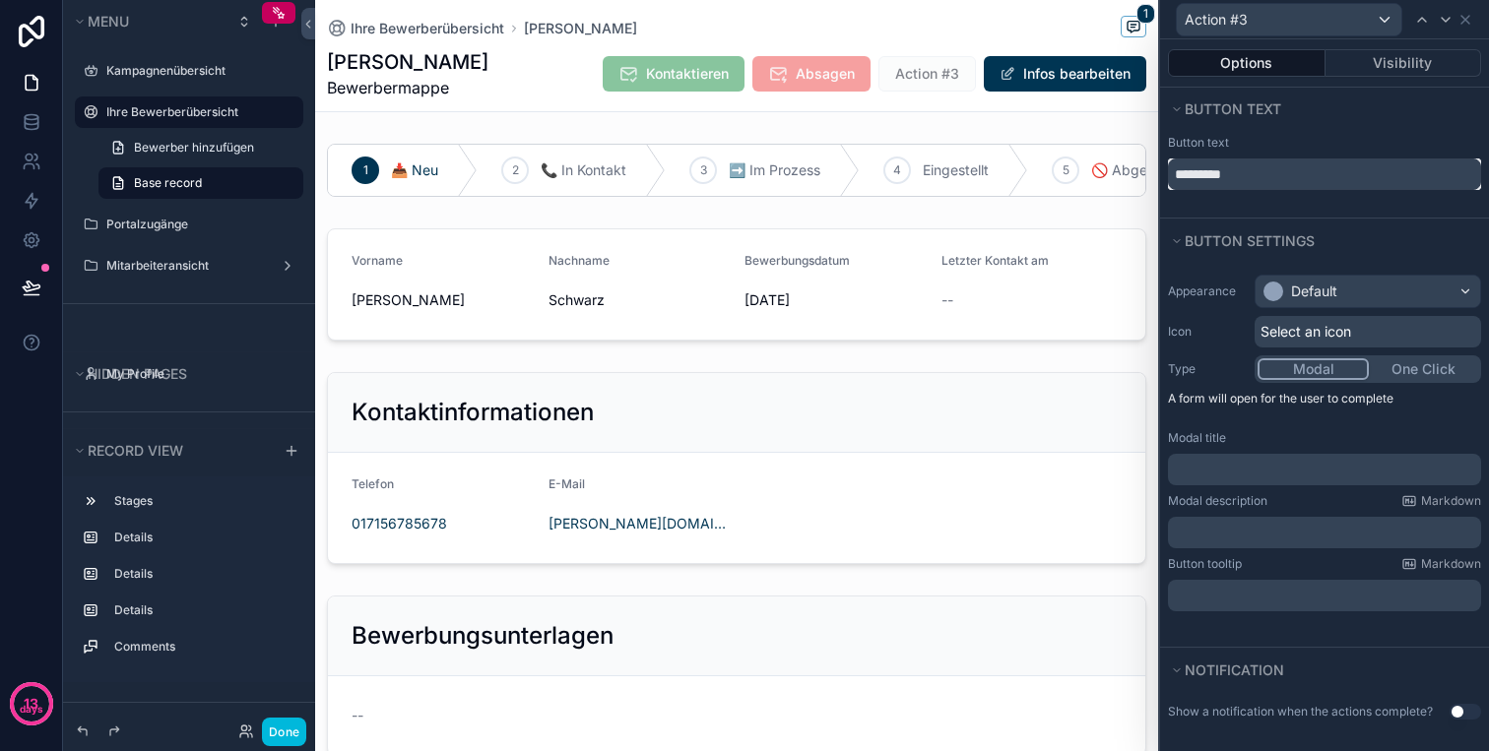
click at [1355, 165] on input "*********" at bounding box center [1324, 175] width 313 height 32
click at [1355, 169] on input "*********" at bounding box center [1324, 175] width 313 height 32
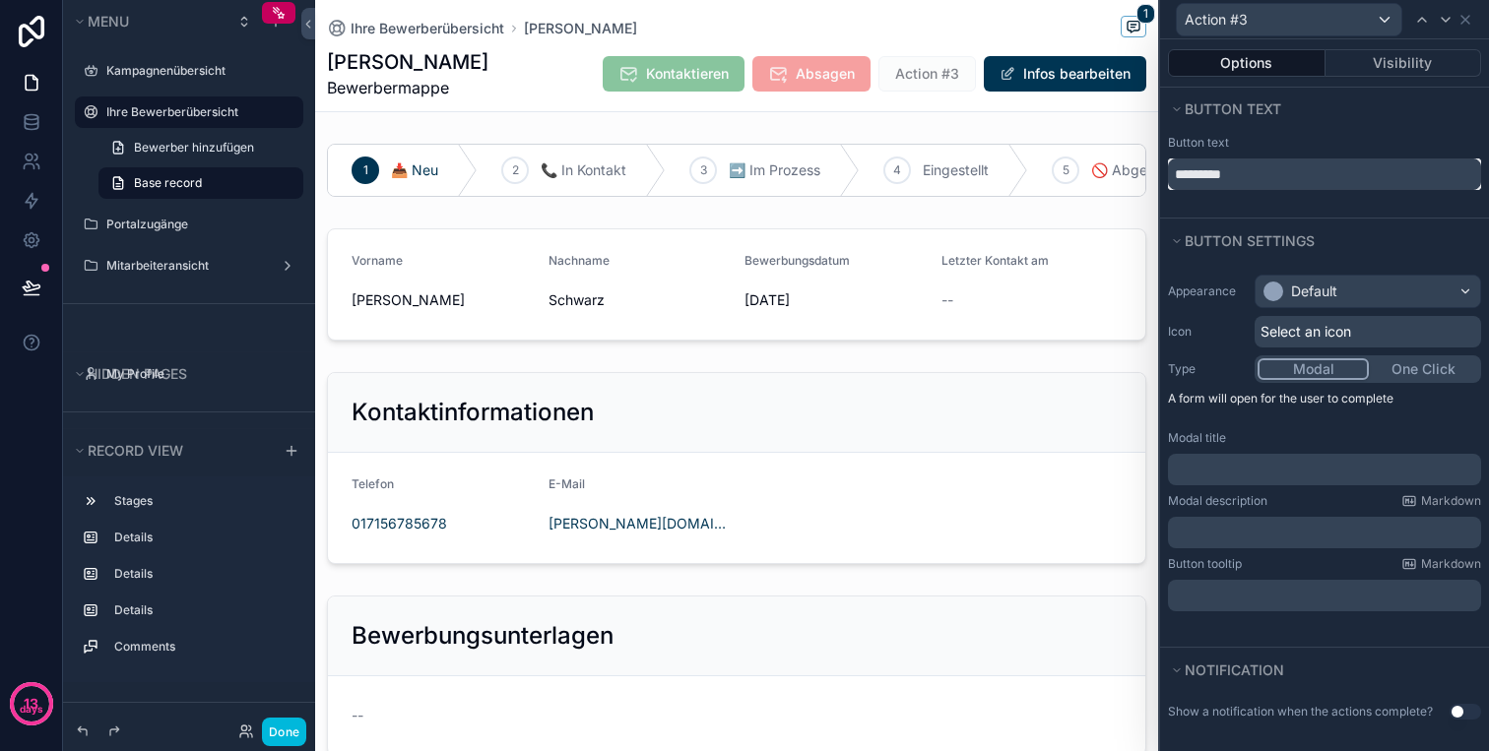
type input "*"
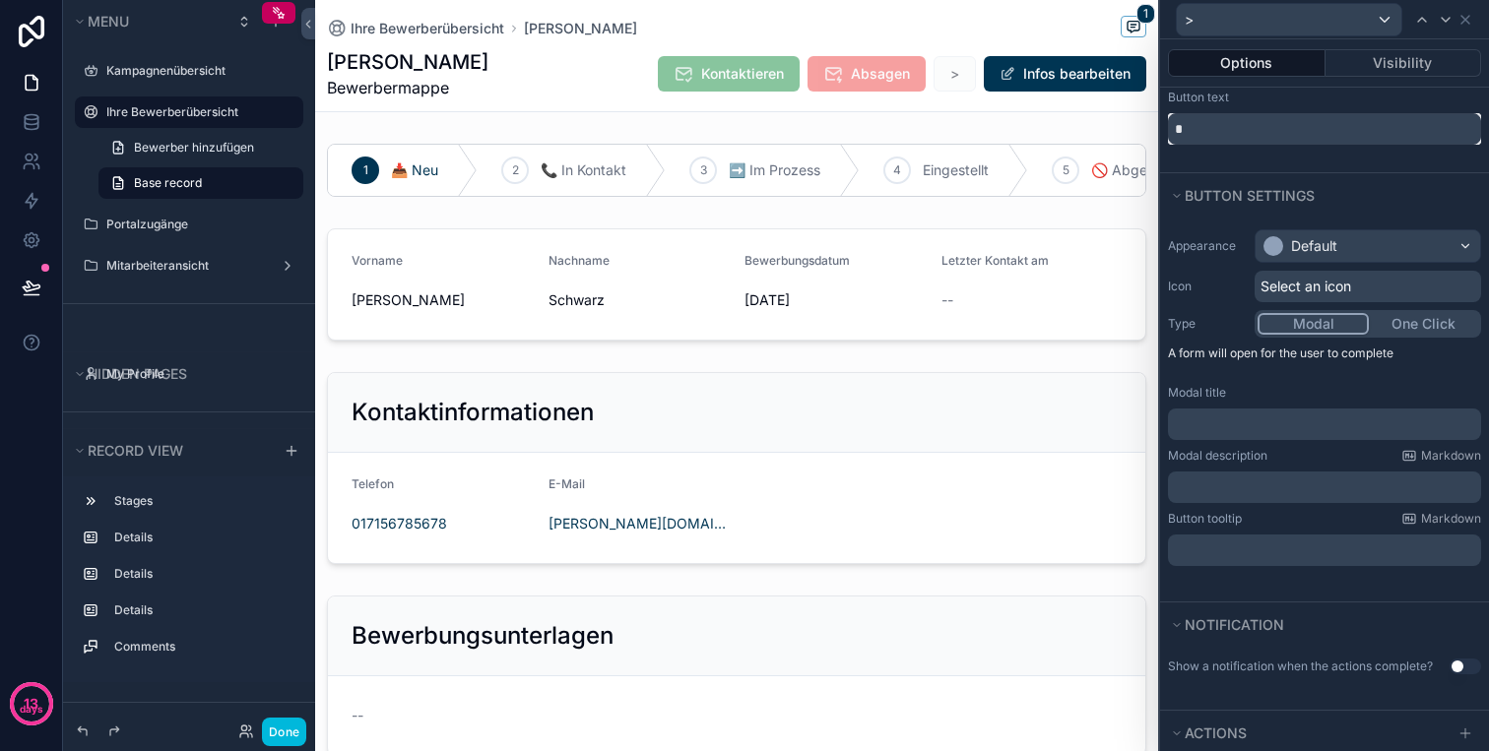
scroll to position [77, 0]
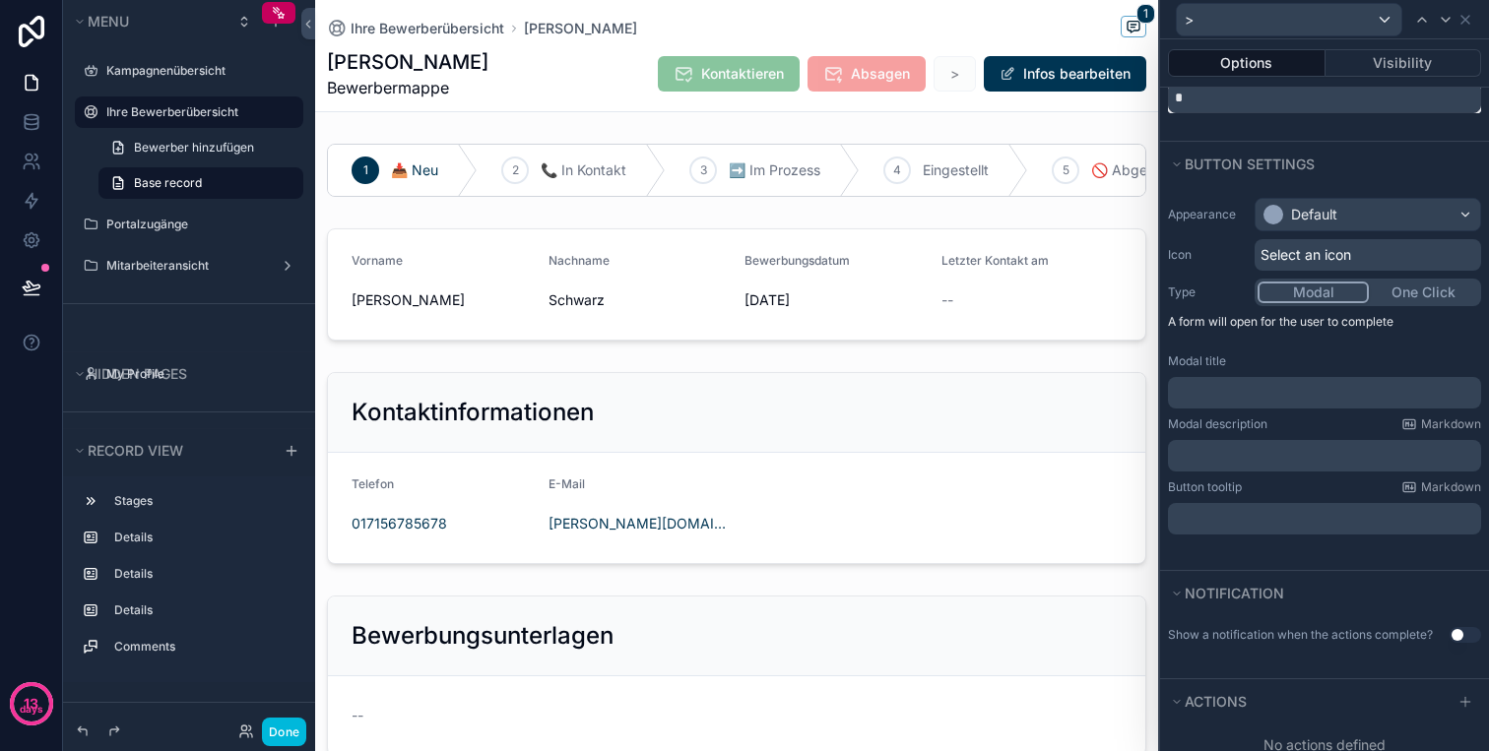
type input "*"
click at [1338, 250] on span "Select an icon" at bounding box center [1305, 255] width 91 height 20
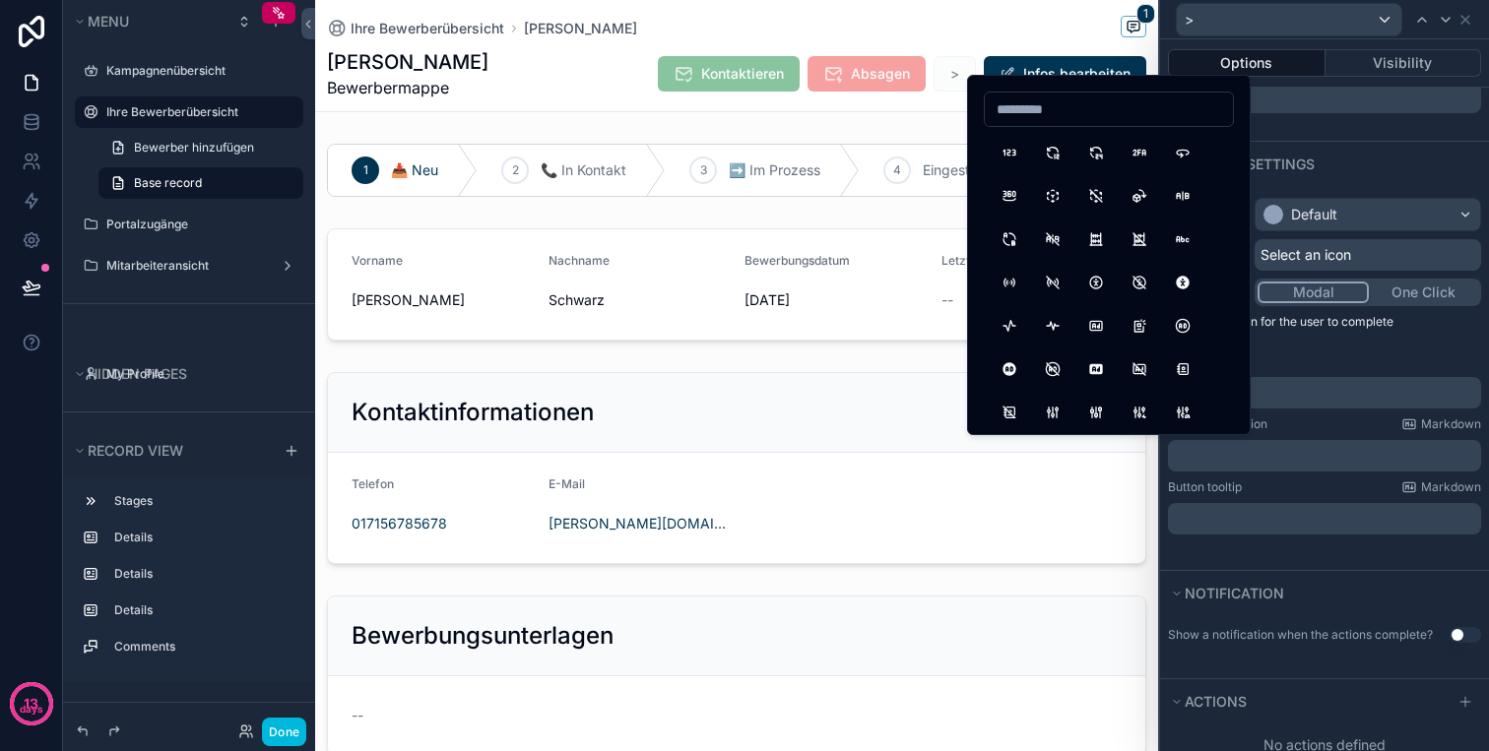
click at [1383, 337] on p "A form will open for the user to complete" at bounding box center [1324, 326] width 313 height 24
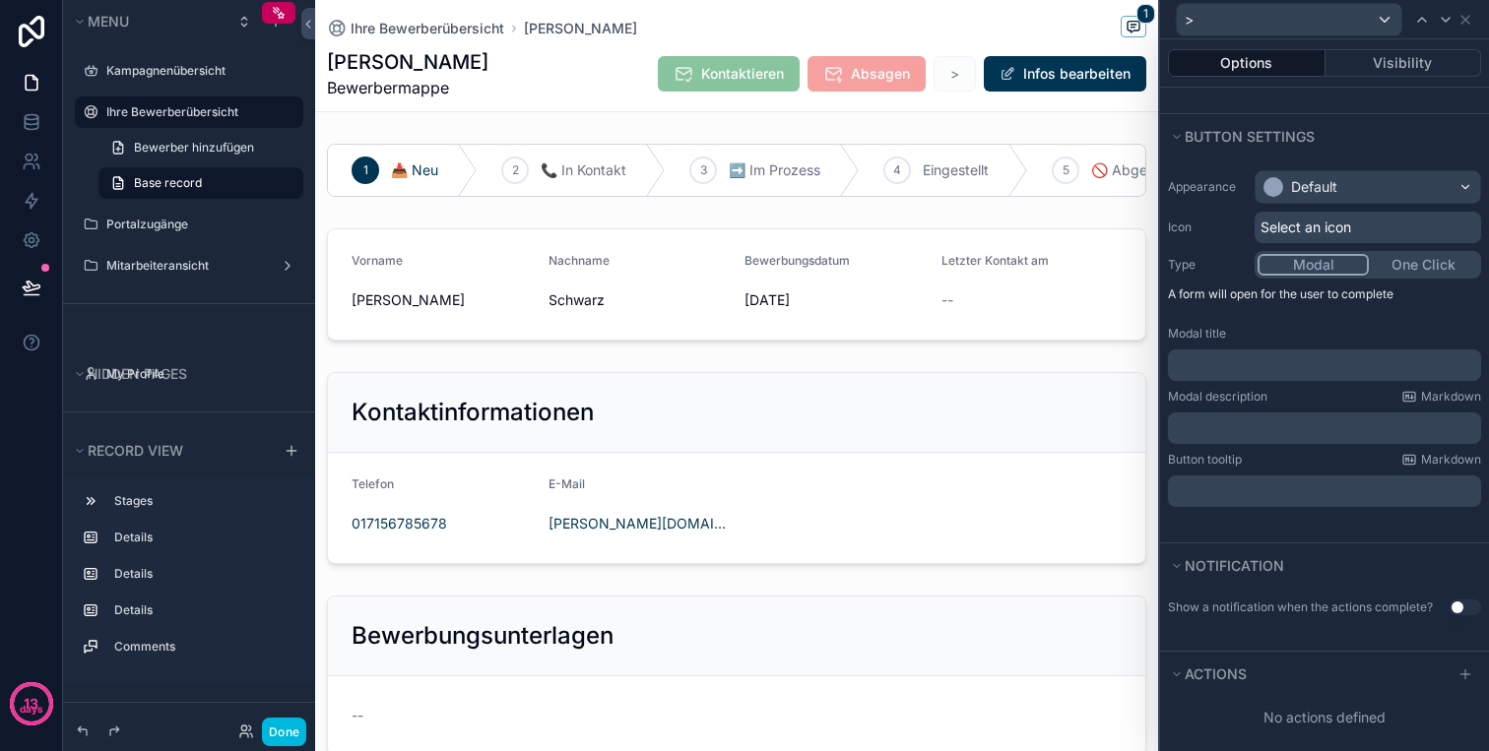
scroll to position [109, 0]
click at [1339, 359] on p "﻿" at bounding box center [1325, 360] width 301 height 20
click at [1317, 416] on p "﻿" at bounding box center [1325, 423] width 301 height 20
click at [1477, 349] on div "﻿" at bounding box center [1324, 361] width 313 height 32
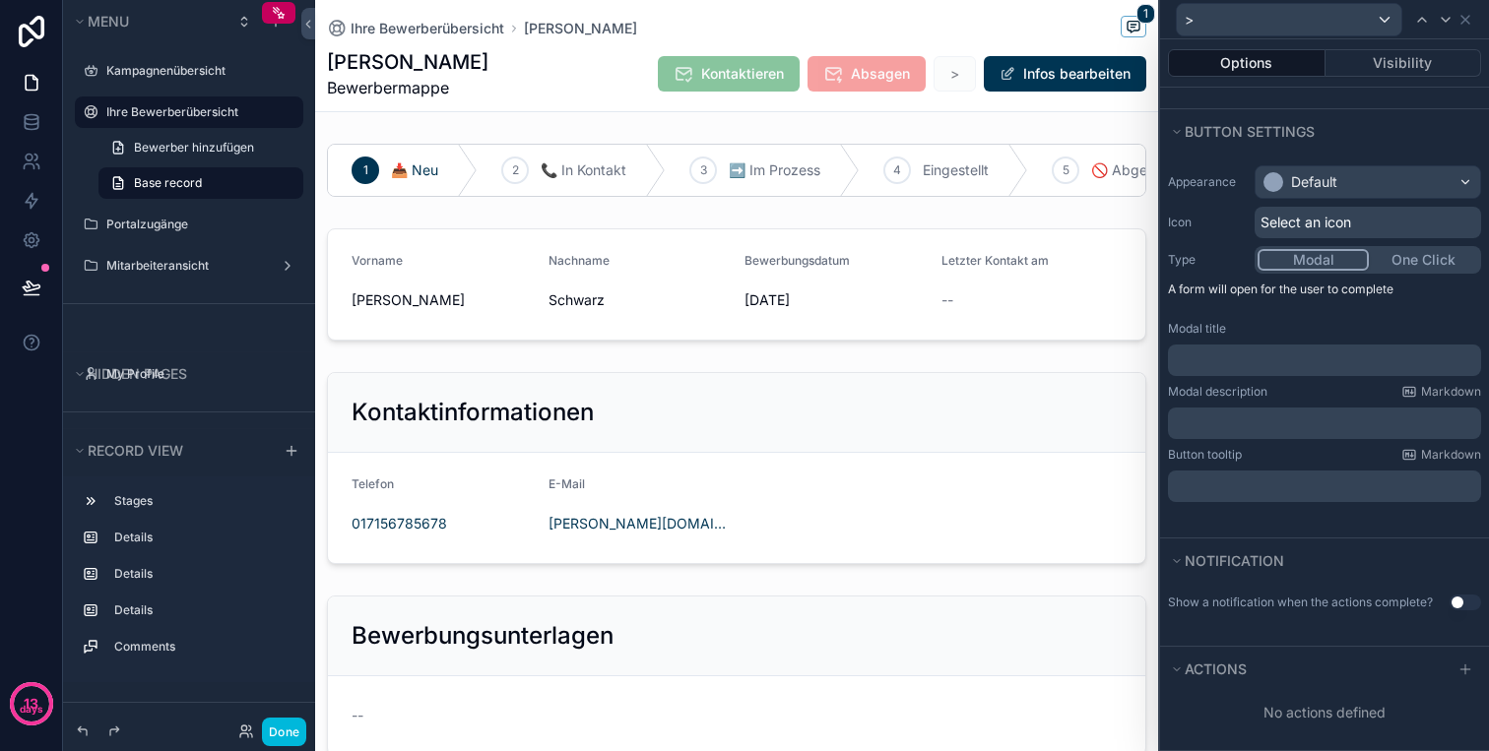
click at [1452, 357] on p "﻿" at bounding box center [1325, 360] width 301 height 20
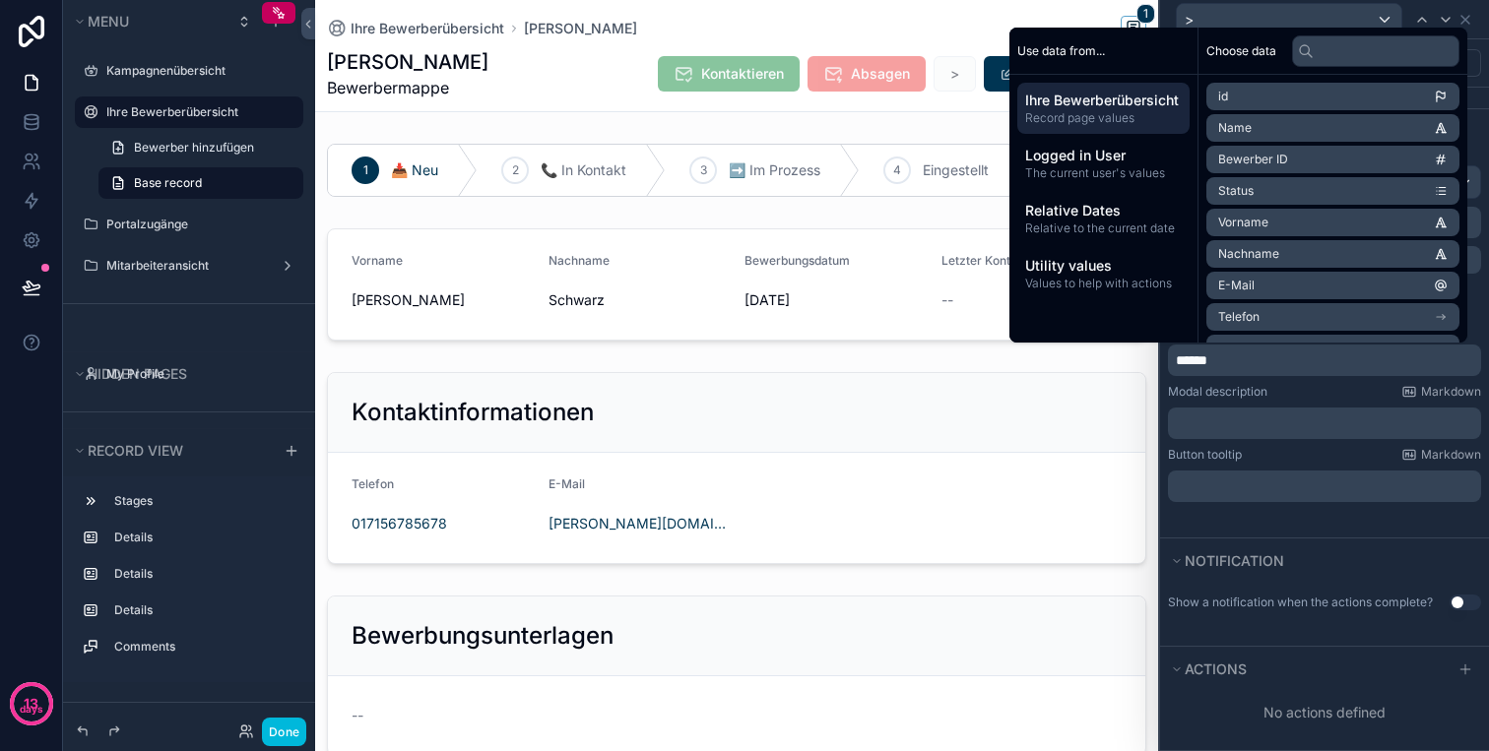
click at [1303, 404] on div "Modal description Markdown ﻿" at bounding box center [1324, 411] width 313 height 55
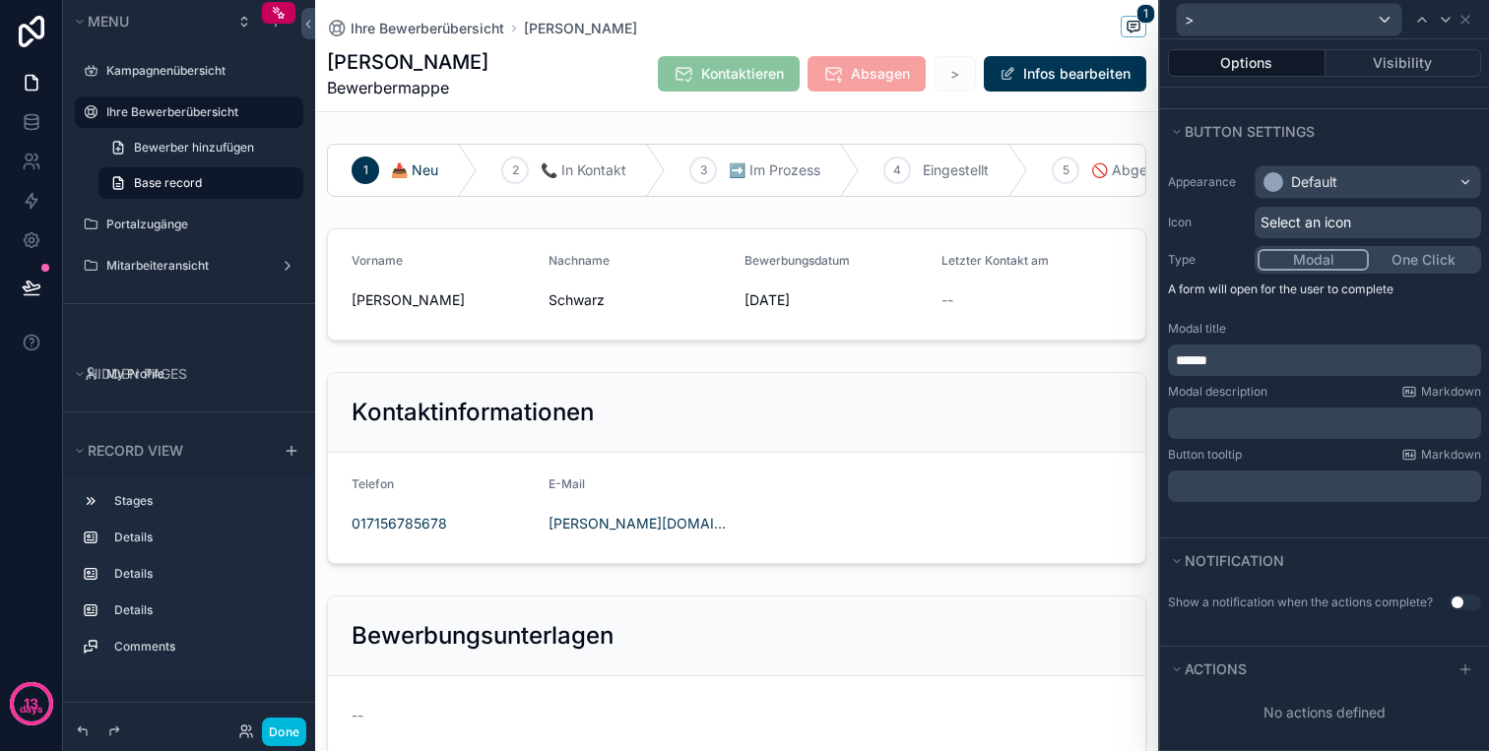
click at [1241, 351] on p "******" at bounding box center [1325, 360] width 301 height 20
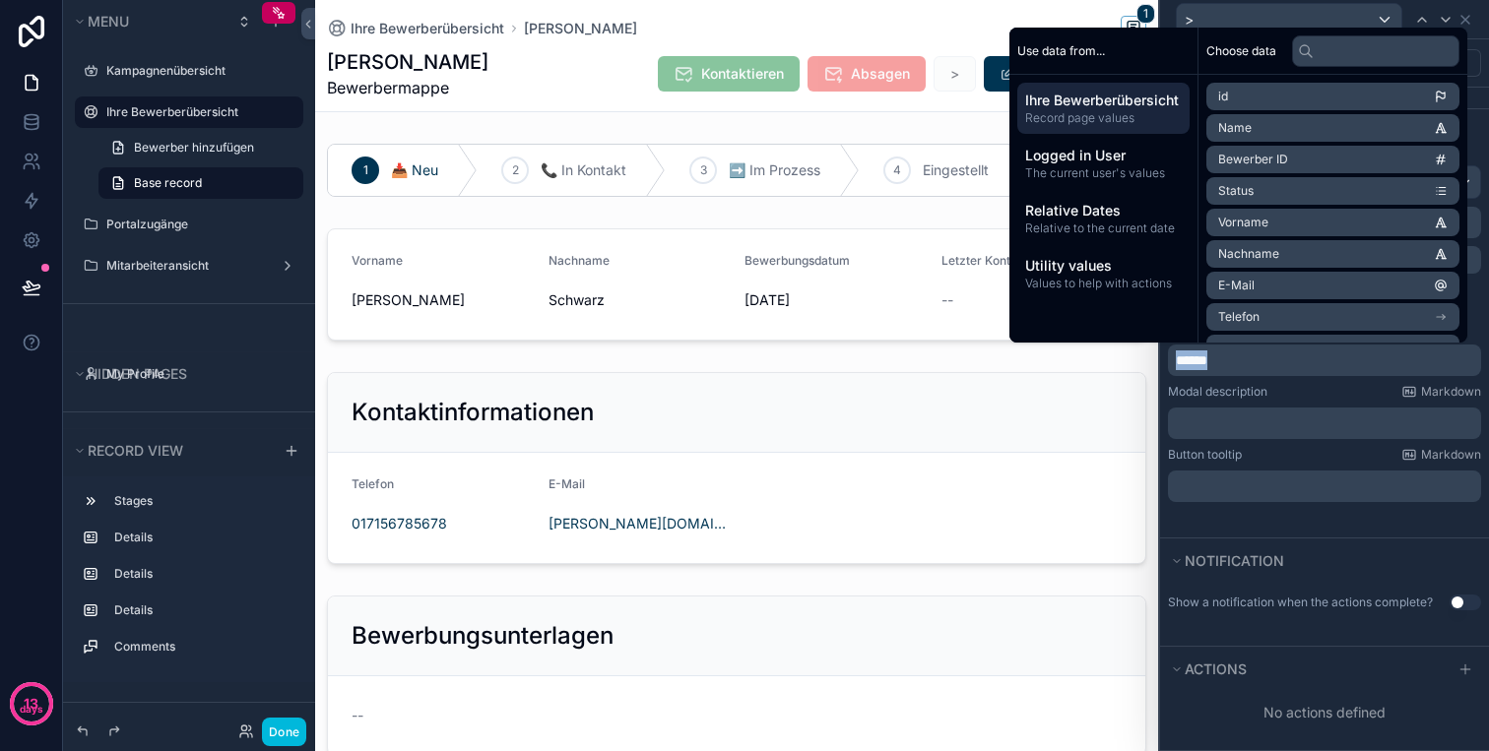
copy span "******"
click at [1224, 484] on p "﻿" at bounding box center [1325, 487] width 301 height 20
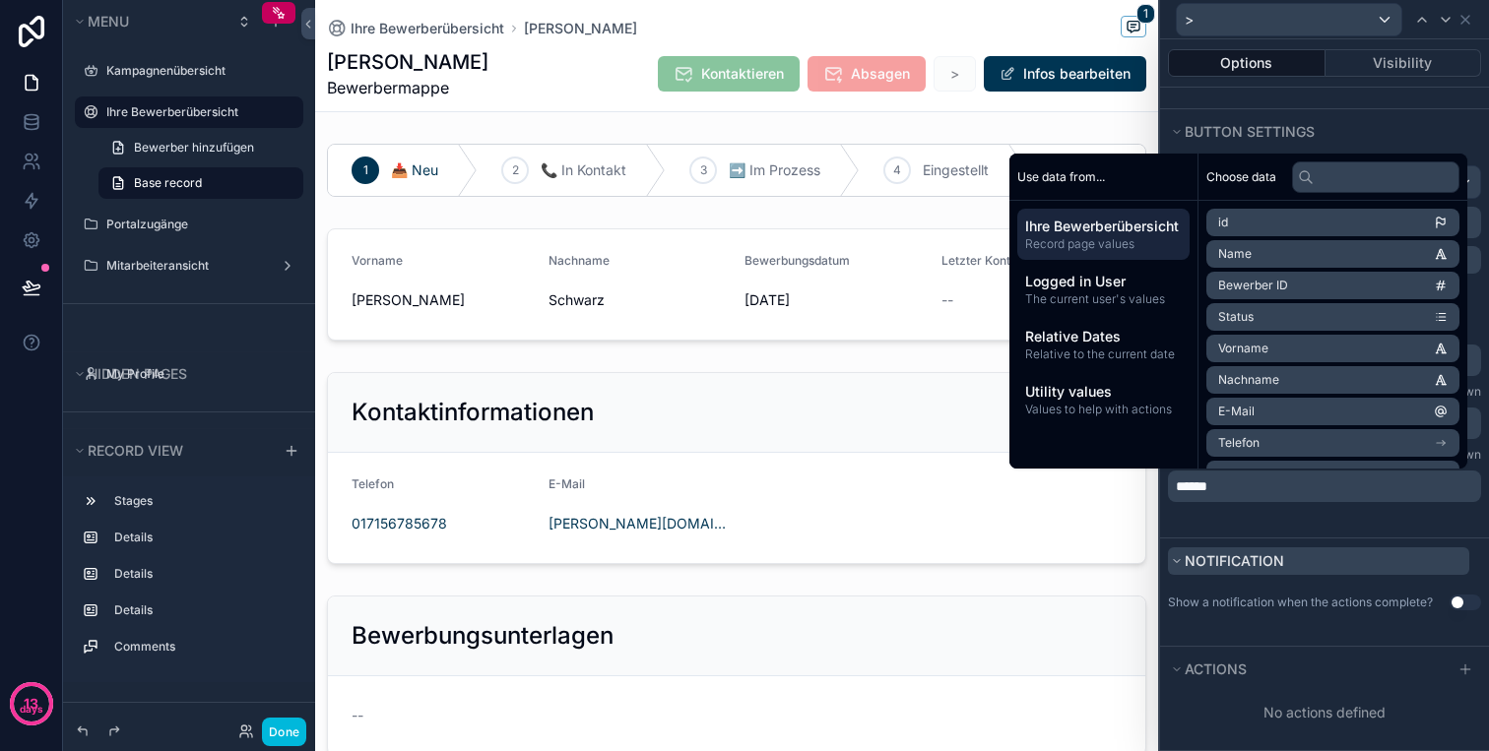
click at [1288, 559] on button "Notification" at bounding box center [1318, 561] width 301 height 28
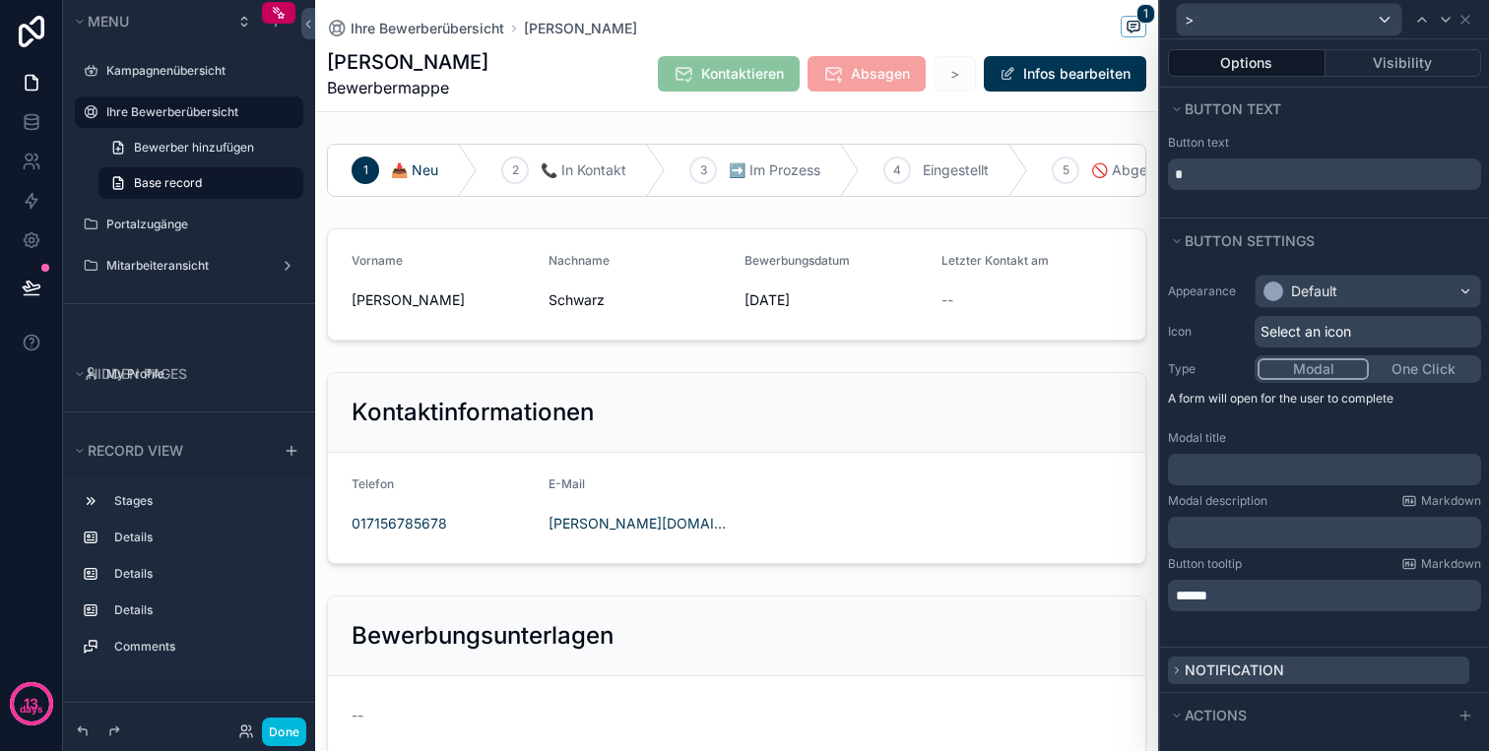
scroll to position [0, 0]
click at [1278, 669] on span "Notification" at bounding box center [1233, 670] width 99 height 17
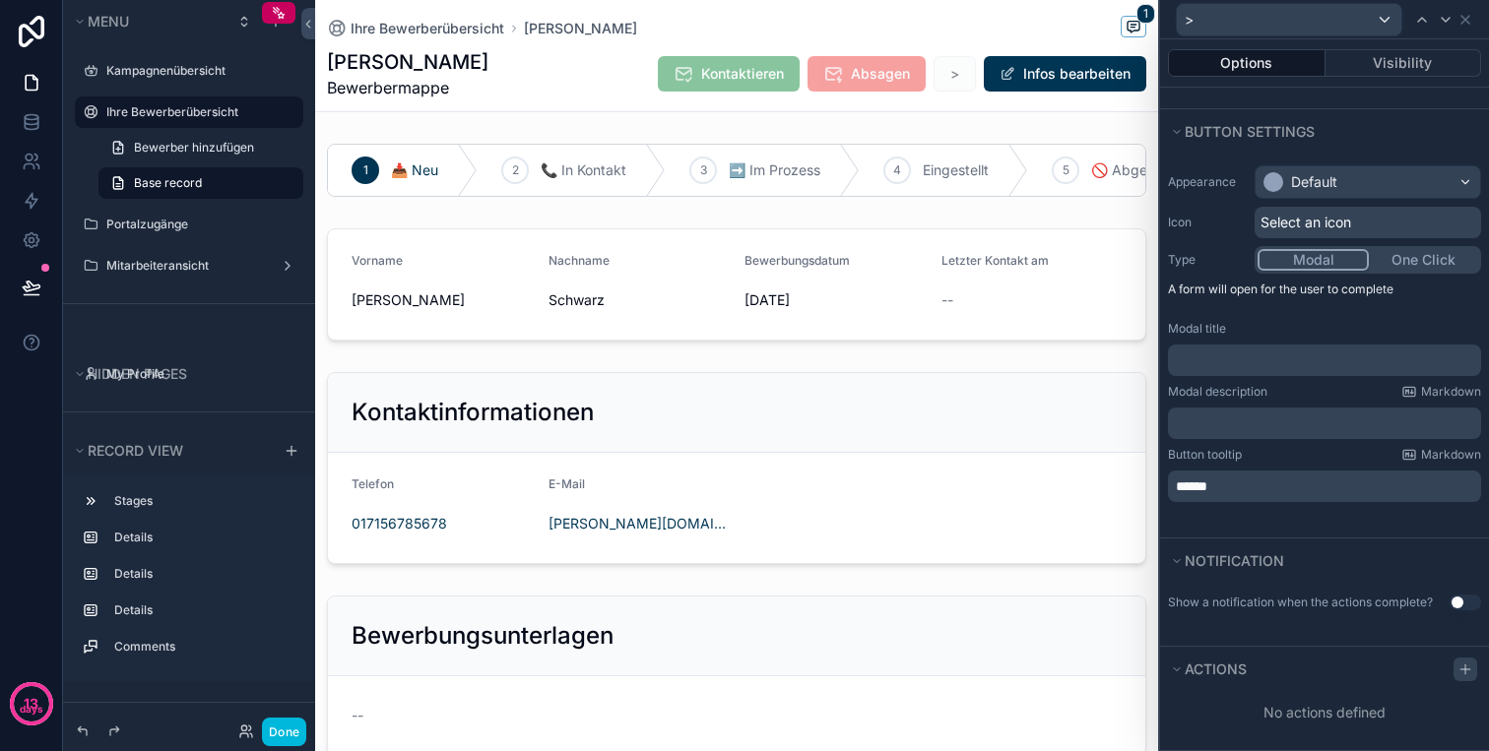
click at [1466, 666] on icon at bounding box center [1465, 670] width 16 height 16
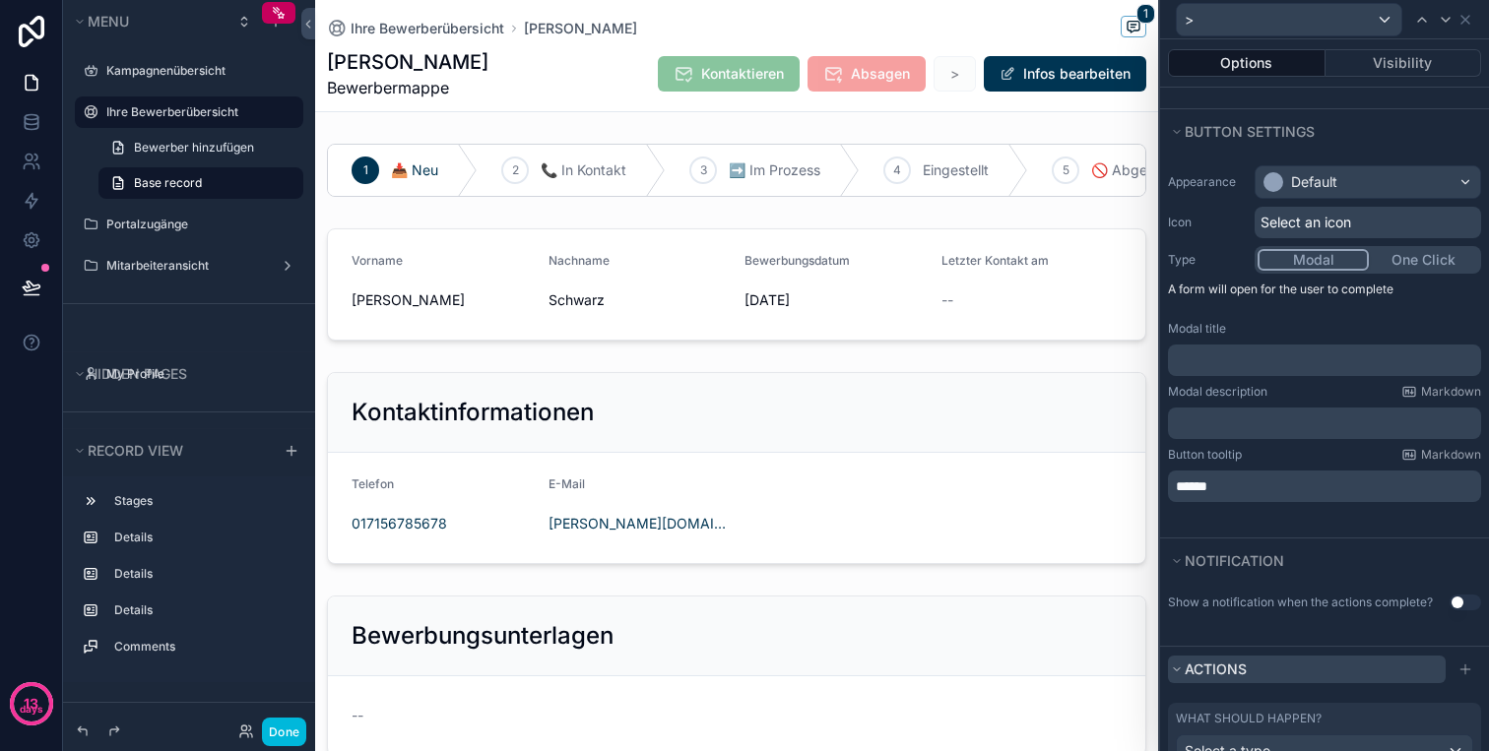
scroll to position [213, 0]
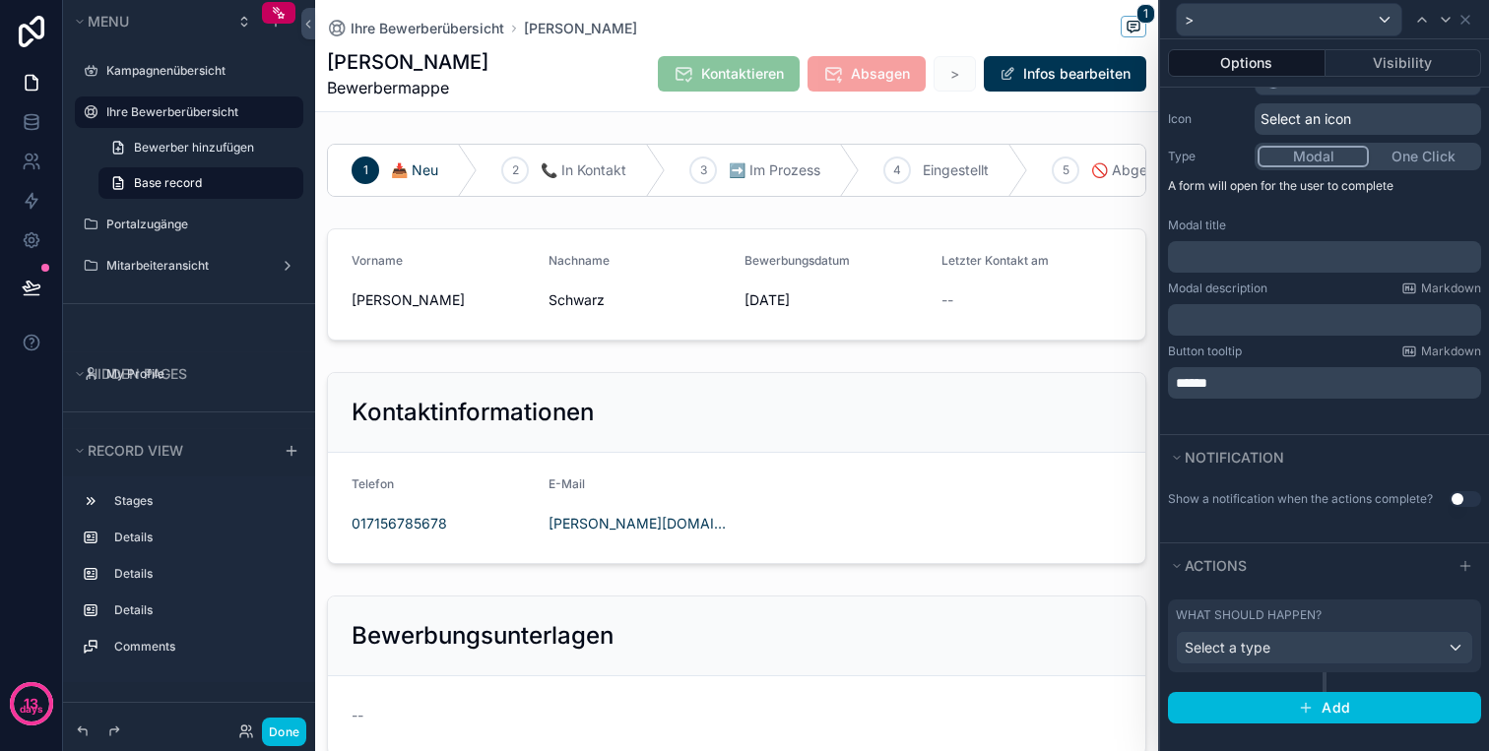
click at [1271, 608] on label "What should happen?" at bounding box center [1248, 615] width 146 height 16
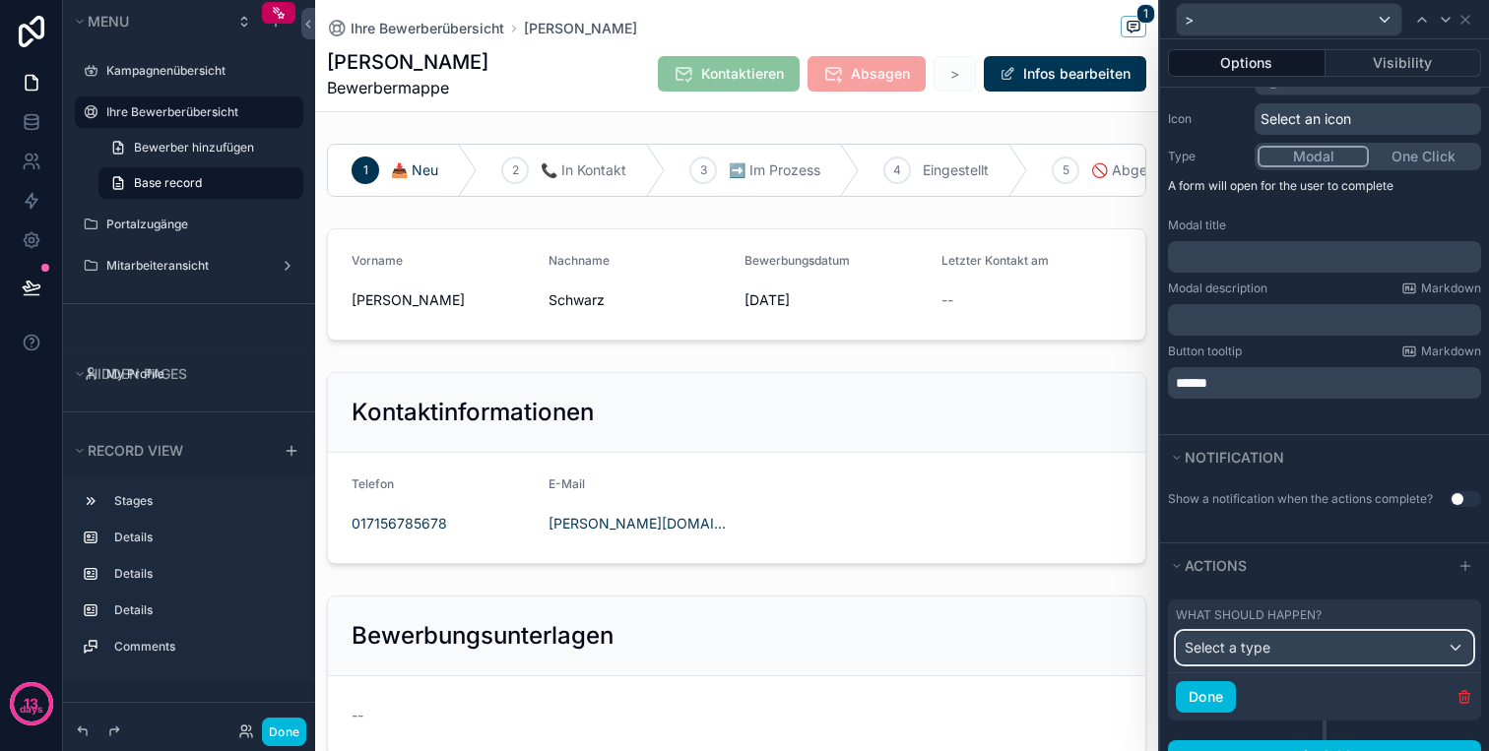
click at [1260, 645] on span "Select a type" at bounding box center [1227, 647] width 86 height 17
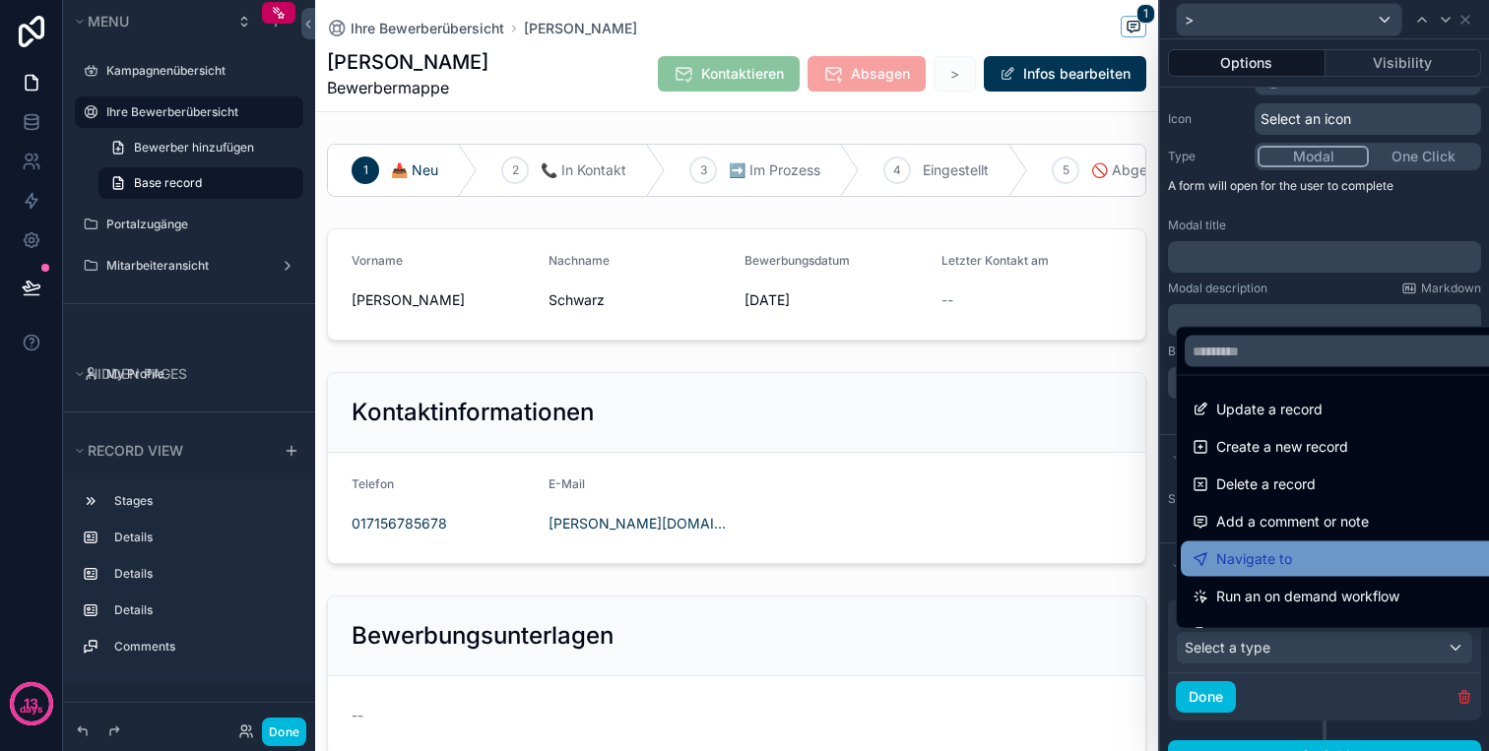
click at [1274, 561] on span "Navigate to" at bounding box center [1254, 559] width 76 height 24
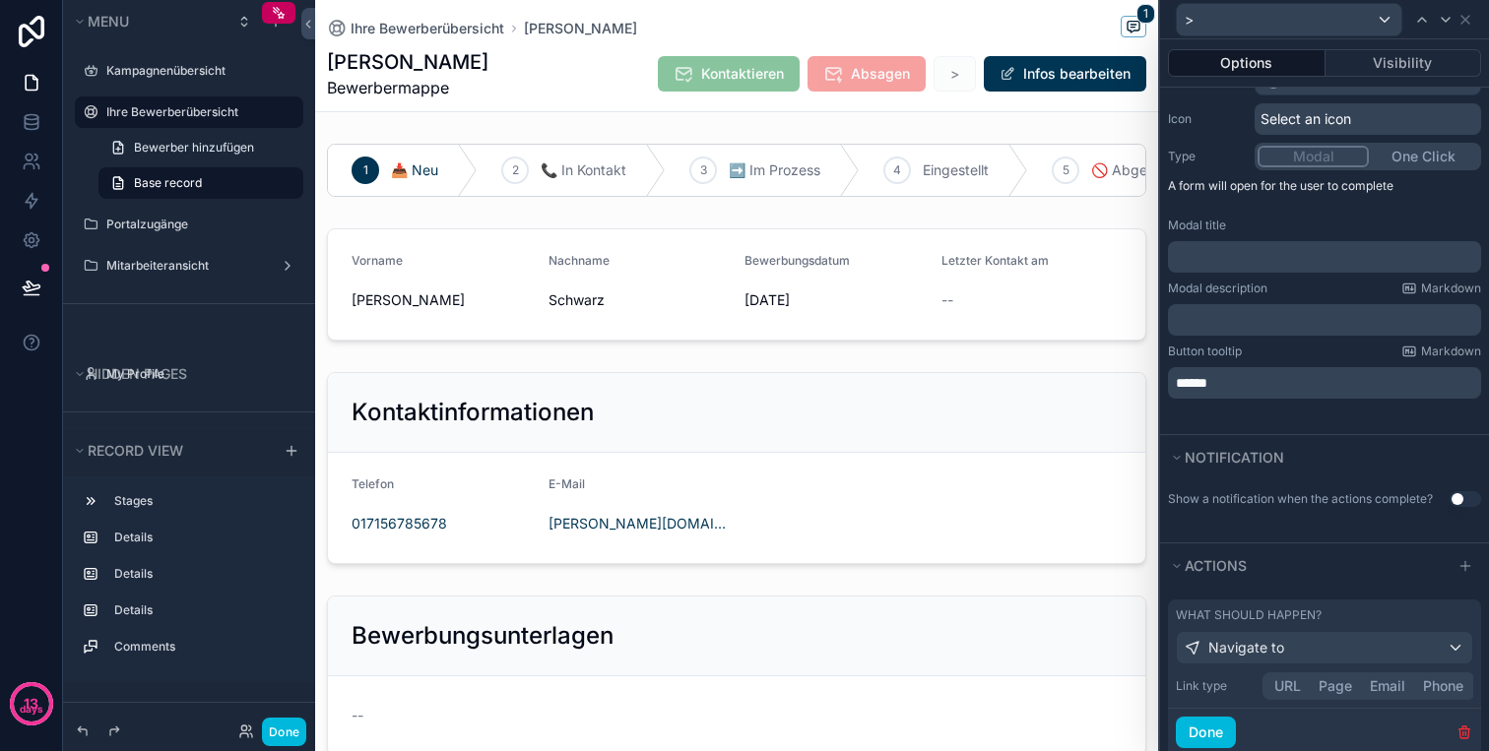
scroll to position [162, 0]
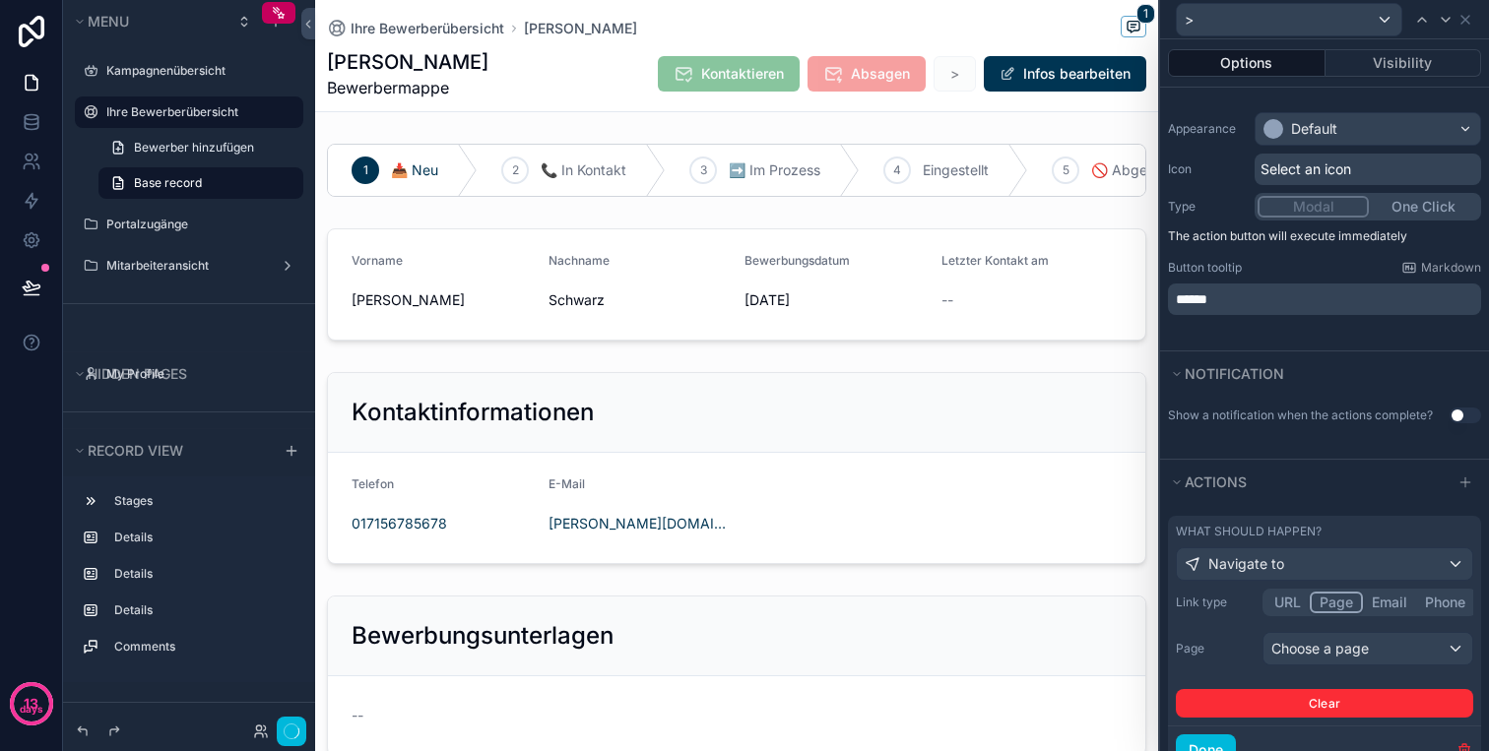
click at [1324, 600] on div "Link type URL Page Email Phone Page Choose a page Clear" at bounding box center [1323, 653] width 297 height 129
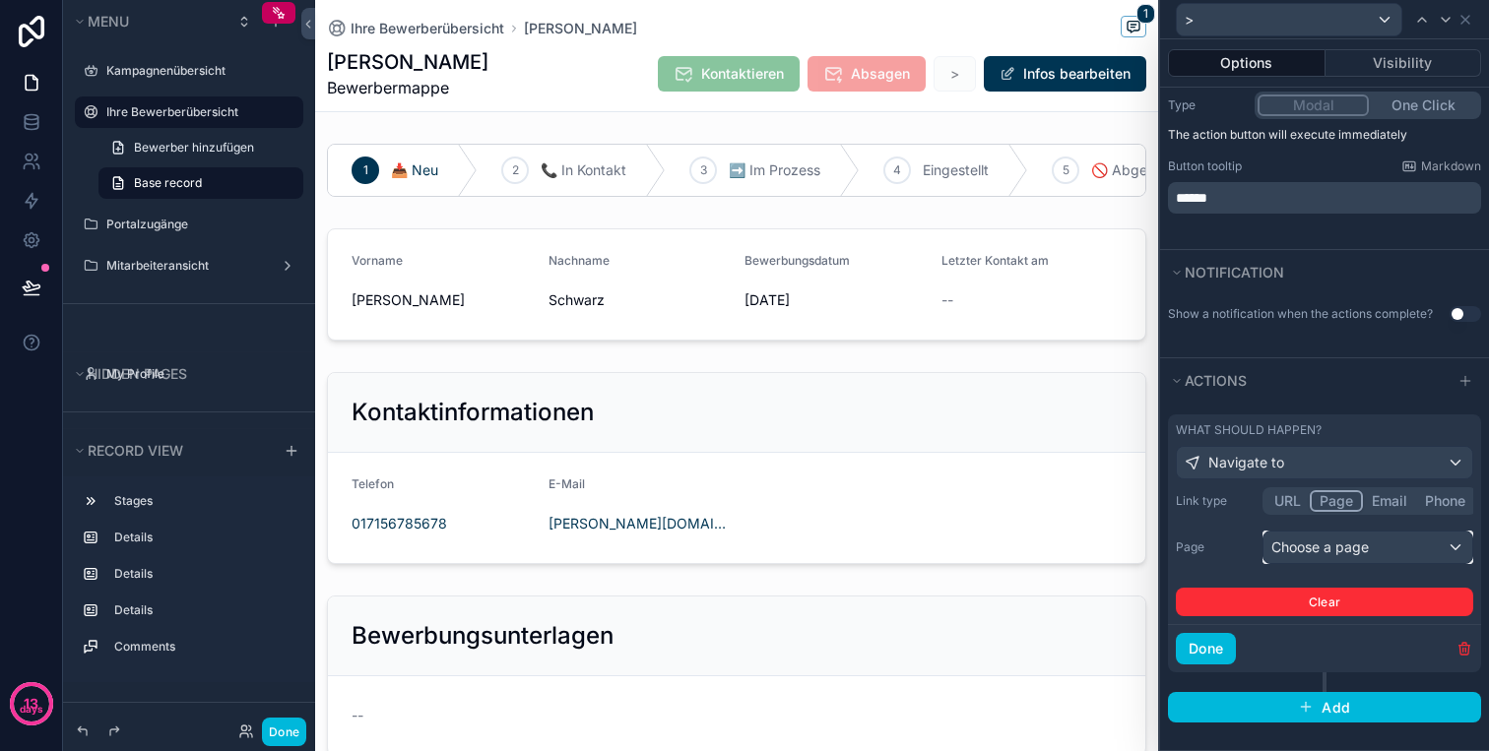
click at [1324, 538] on div "Choose a page" at bounding box center [1367, 548] width 209 height 32
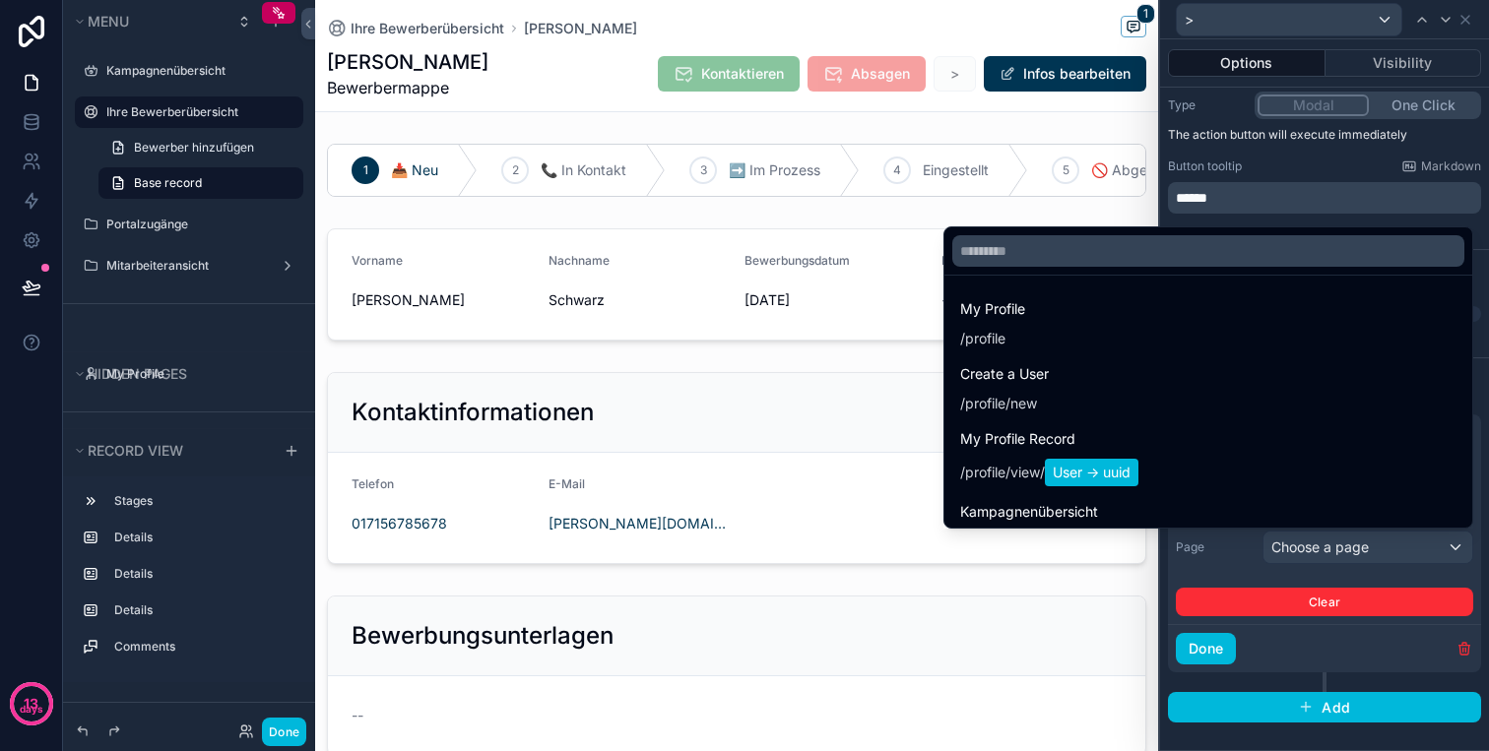
click at [1324, 545] on div at bounding box center [1324, 375] width 329 height 751
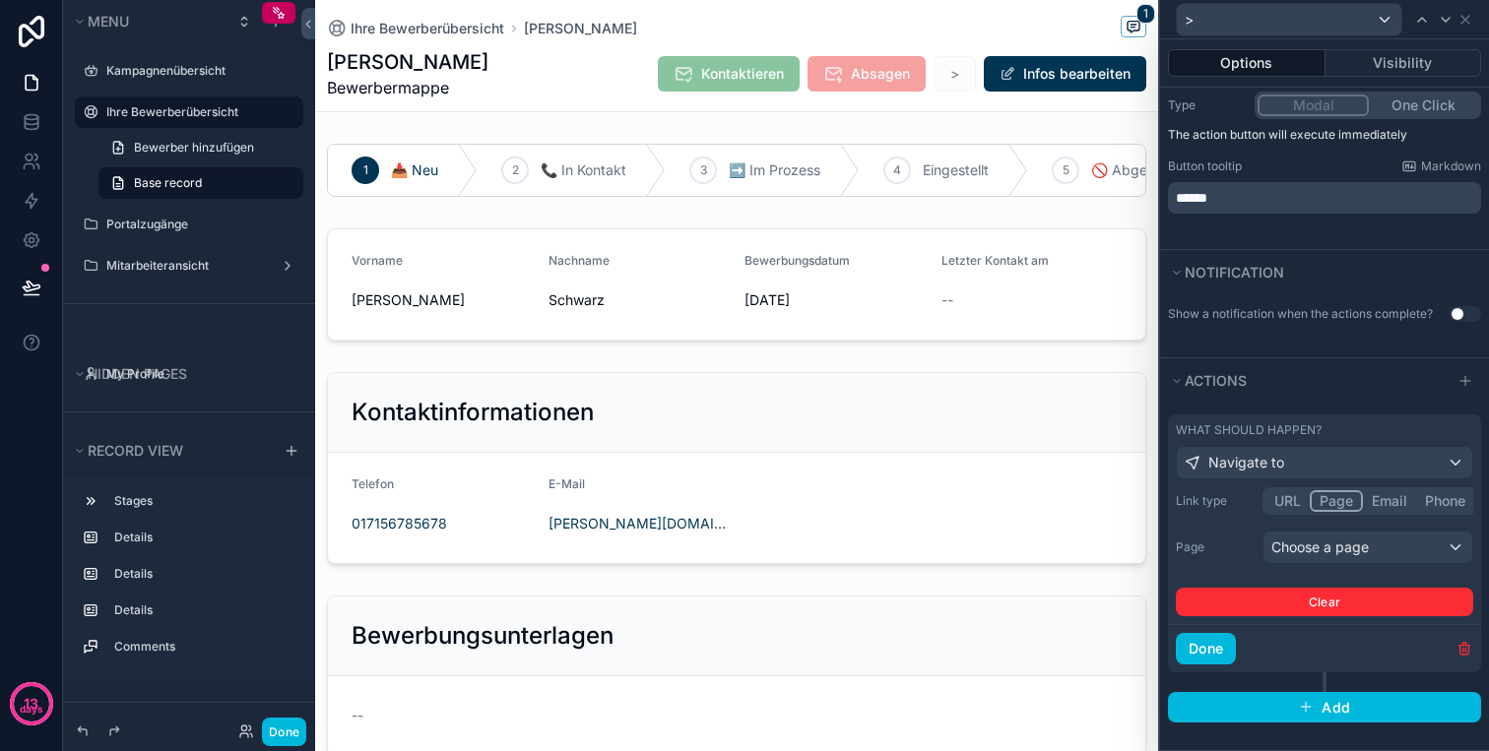
click at [1438, 502] on button "Phone" at bounding box center [1445, 501] width 58 height 22
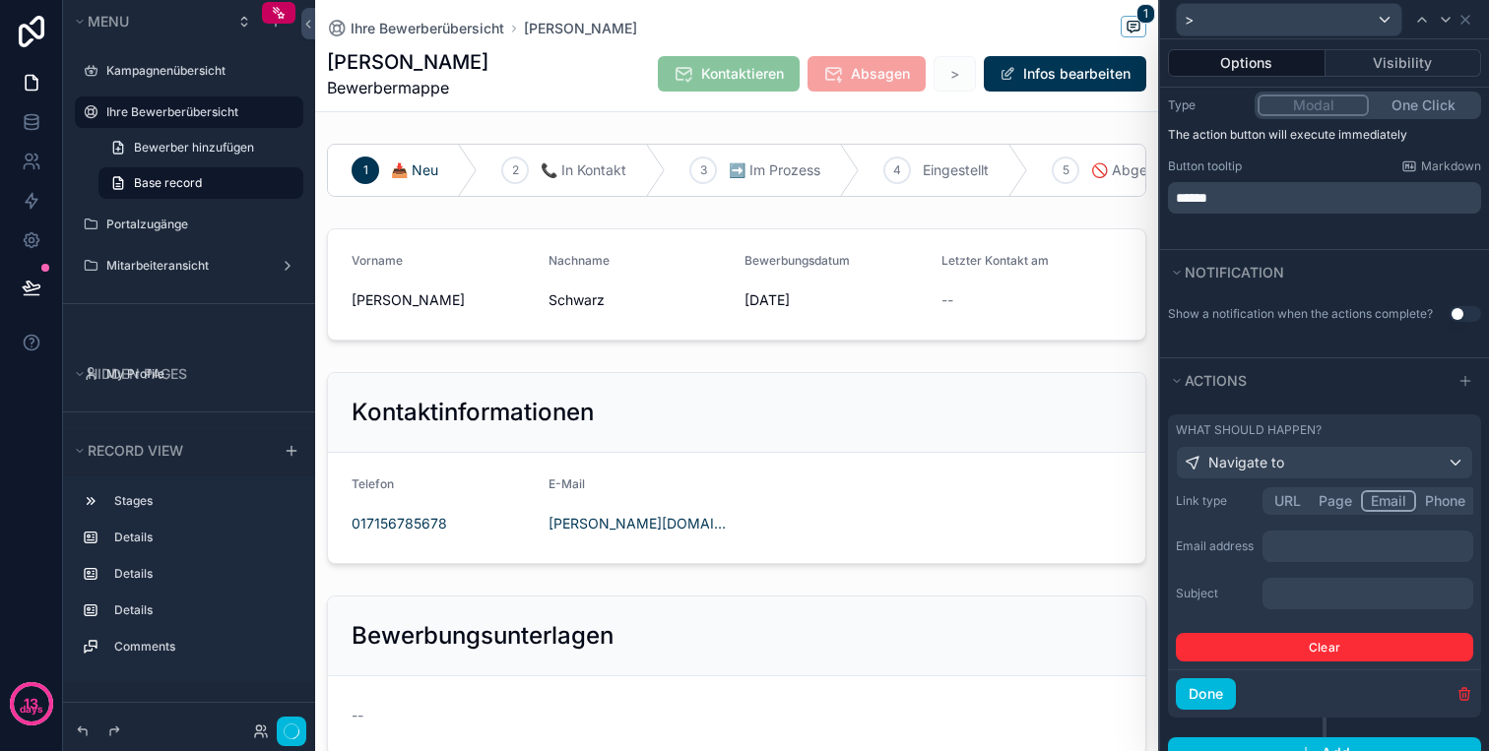
click at [1372, 499] on button "Email" at bounding box center [1388, 501] width 55 height 22
click at [1441, 494] on button "Phone" at bounding box center [1445, 501] width 58 height 22
click at [1463, 693] on icon "button" at bounding box center [1463, 695] width 0 height 4
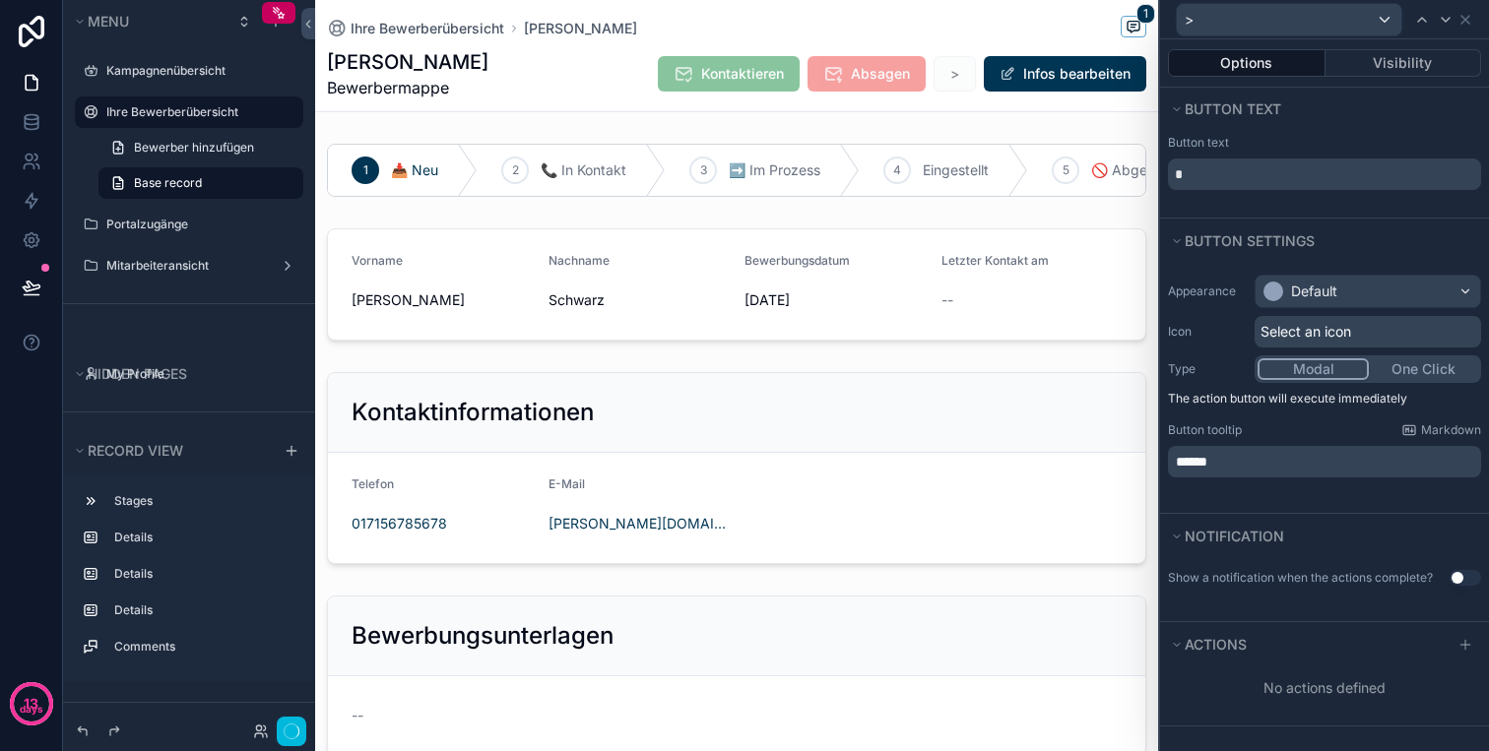
scroll to position [0, 0]
click at [1338, 185] on input "*" at bounding box center [1324, 175] width 313 height 32
type input "*******"
click at [1317, 126] on div "Button text" at bounding box center [1324, 109] width 329 height 43
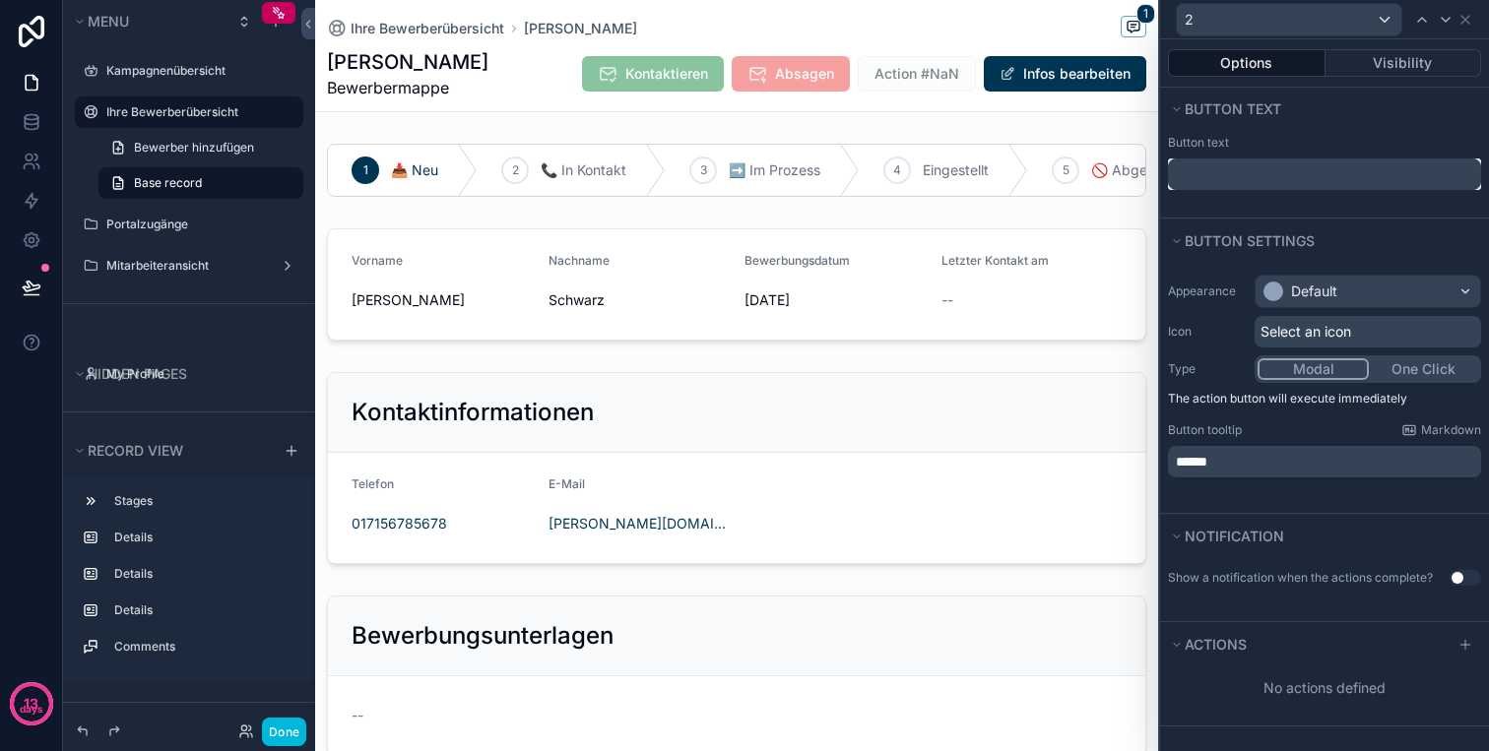
click at [1258, 170] on input "text" at bounding box center [1324, 175] width 313 height 32
click at [1289, 173] on input "text" at bounding box center [1324, 175] width 313 height 32
type input "*******"
click at [1292, 311] on div "Appearance Default Icon Select an icon Type Modal One Click The action button w…" at bounding box center [1324, 376] width 329 height 219
click at [1300, 298] on div "Default" at bounding box center [1314, 292] width 46 height 20
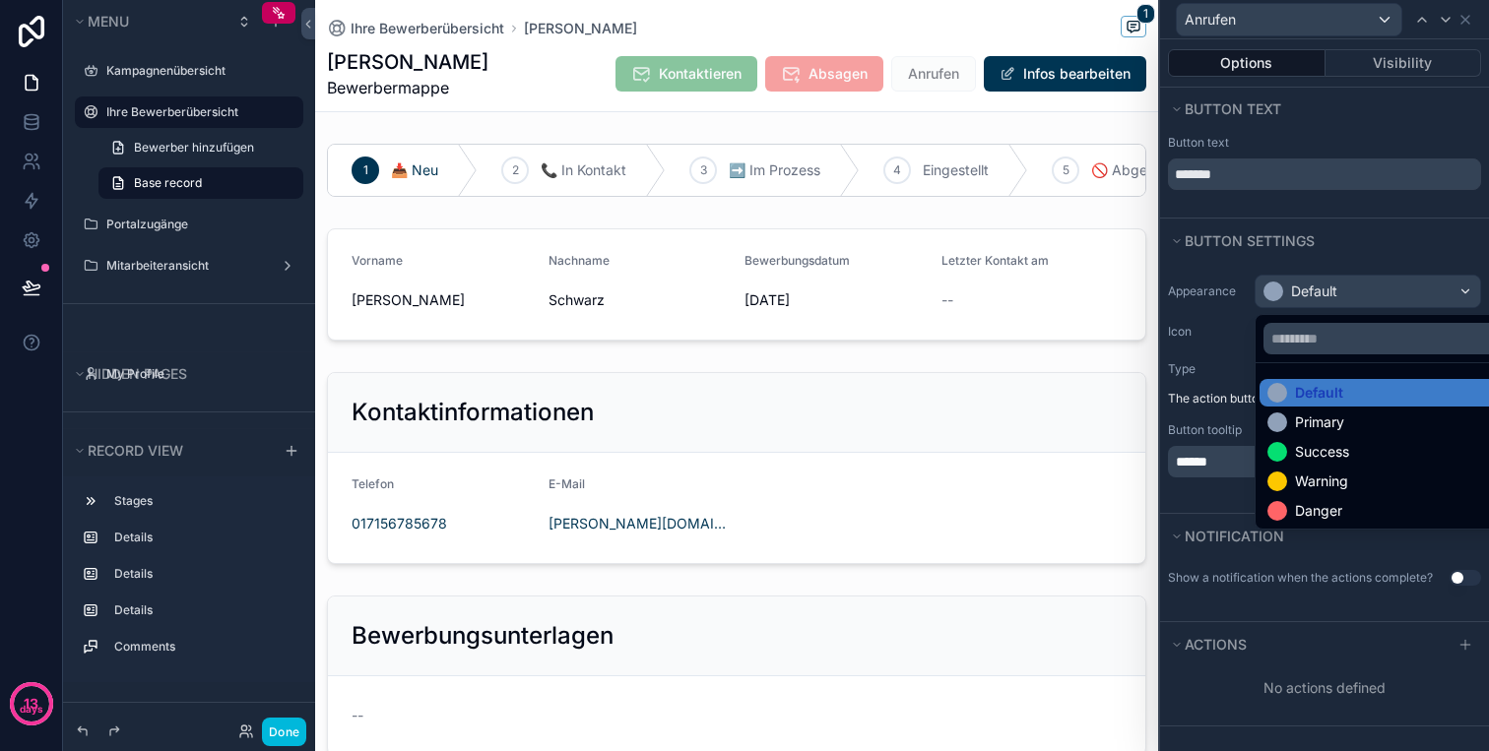
click at [1351, 306] on div at bounding box center [1324, 375] width 329 height 751
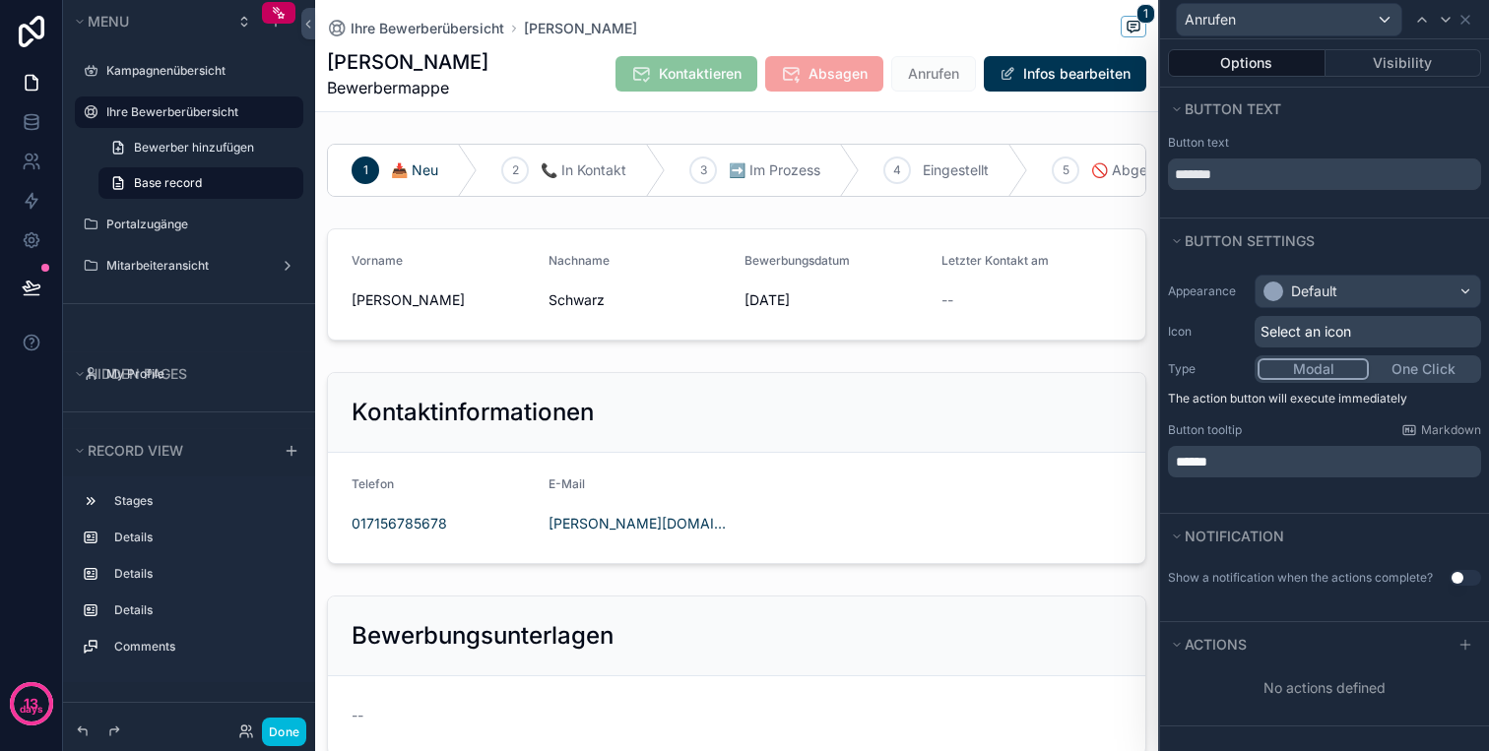
click at [1322, 344] on div "Select an icon" at bounding box center [1367, 332] width 226 height 32
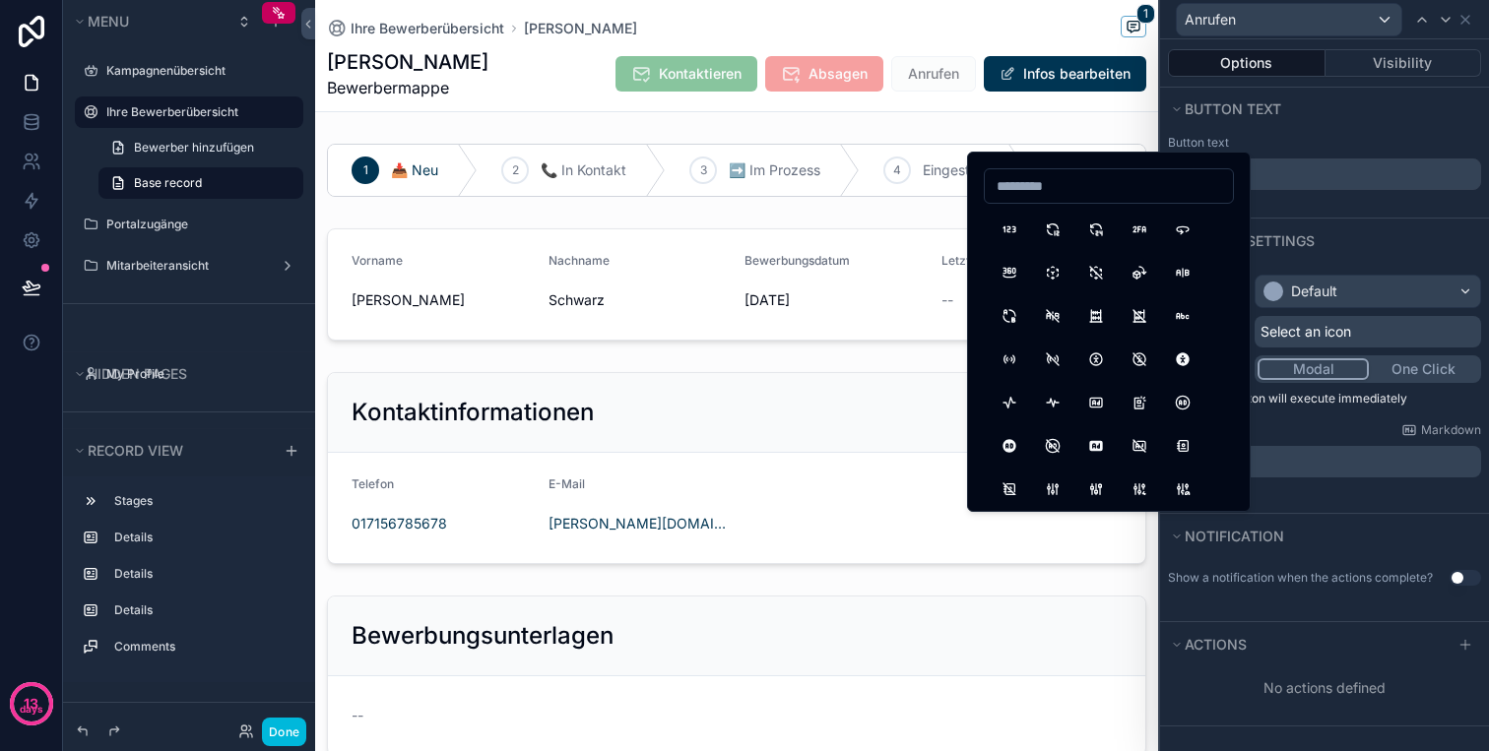
type input "*"
type input "*****"
click at [995, 231] on button "Phone" at bounding box center [1008, 229] width 35 height 35
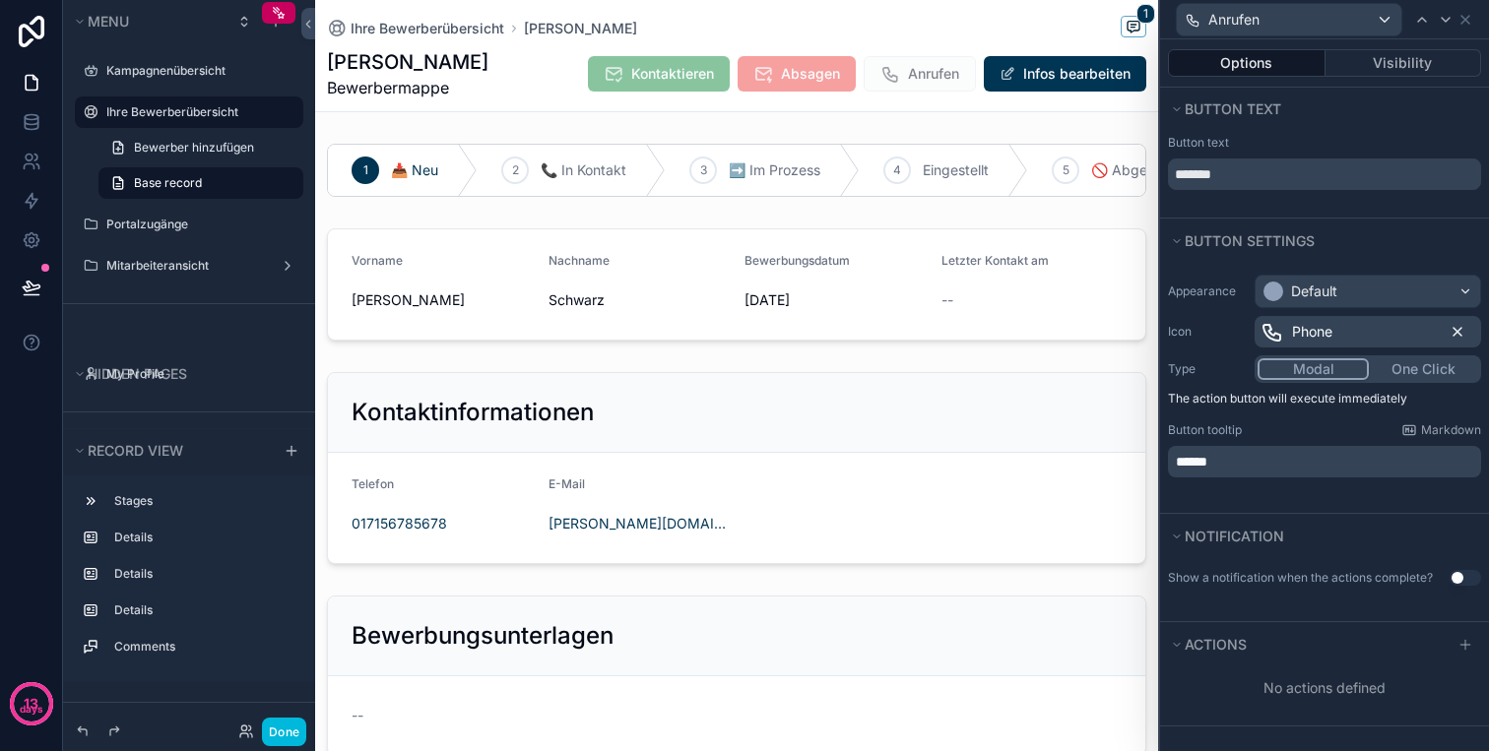
click at [1458, 326] on icon at bounding box center [1457, 332] width 16 height 16
click at [1310, 183] on input "*******" at bounding box center [1324, 175] width 313 height 32
type input "*"
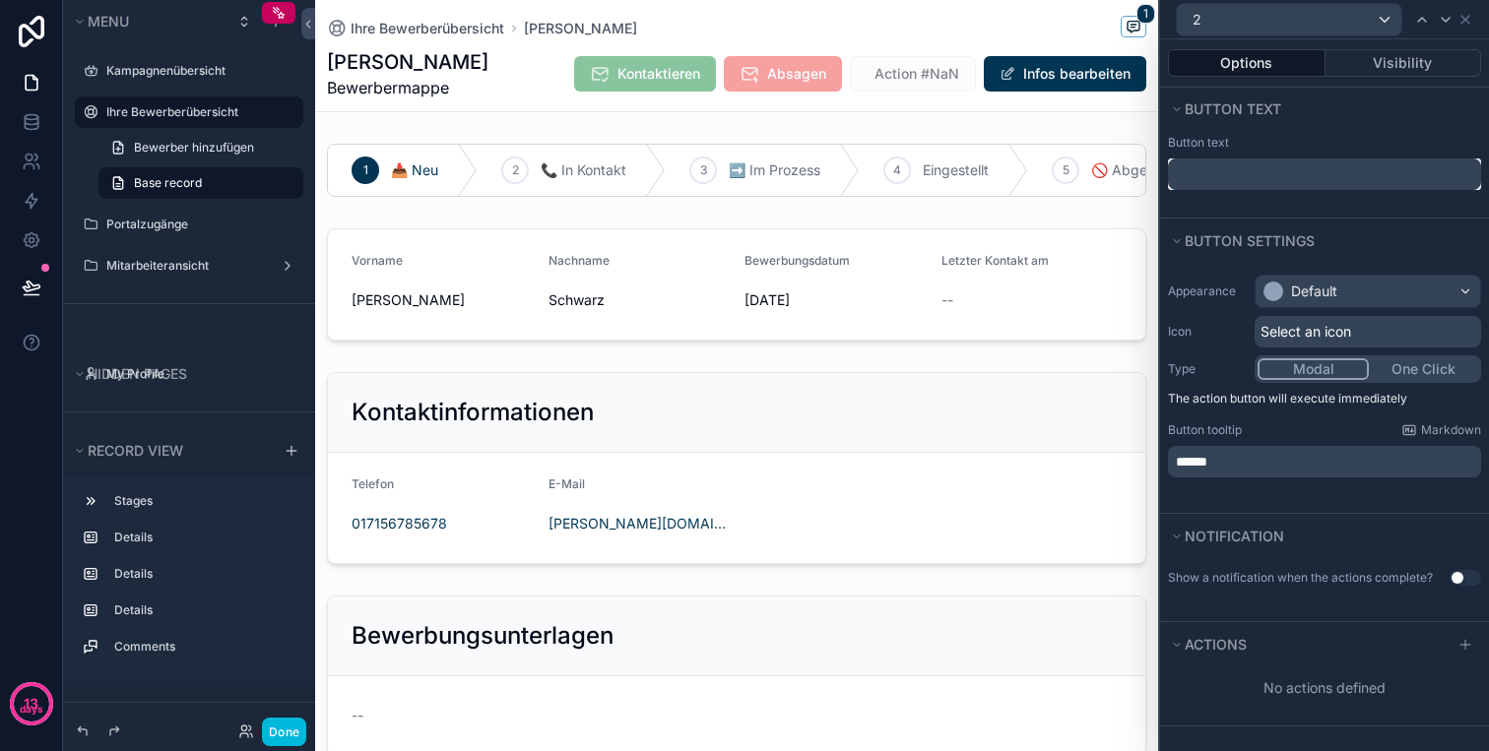
paste input "*"
click at [1177, 175] on input "*" at bounding box center [1324, 175] width 313 height 32
type input "******"
click at [1465, 16] on icon at bounding box center [1465, 20] width 16 height 16
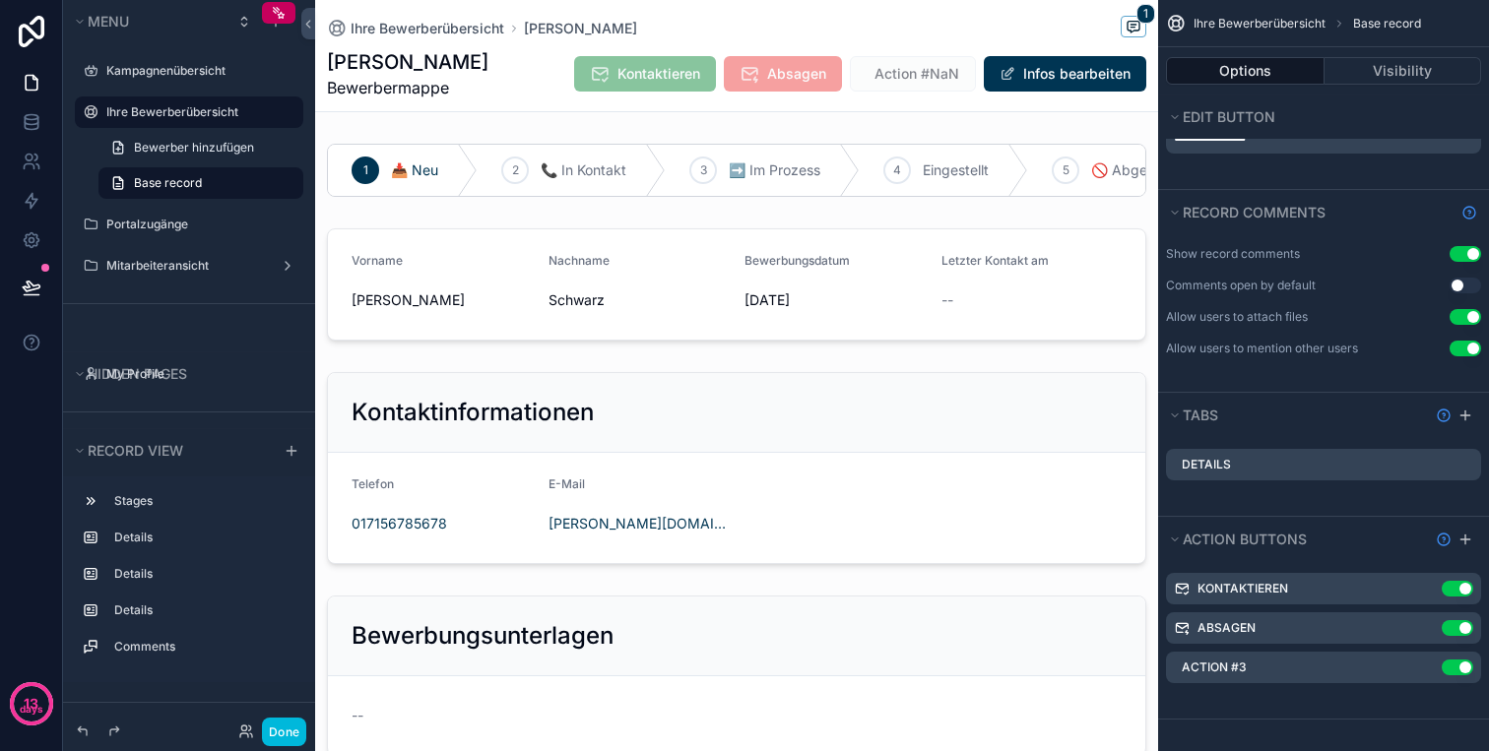
click at [0, 0] on icon "scrollable content" at bounding box center [0, 0] width 0 height 0
click at [1432, 637] on icon at bounding box center [1432, 637] width 0 height 4
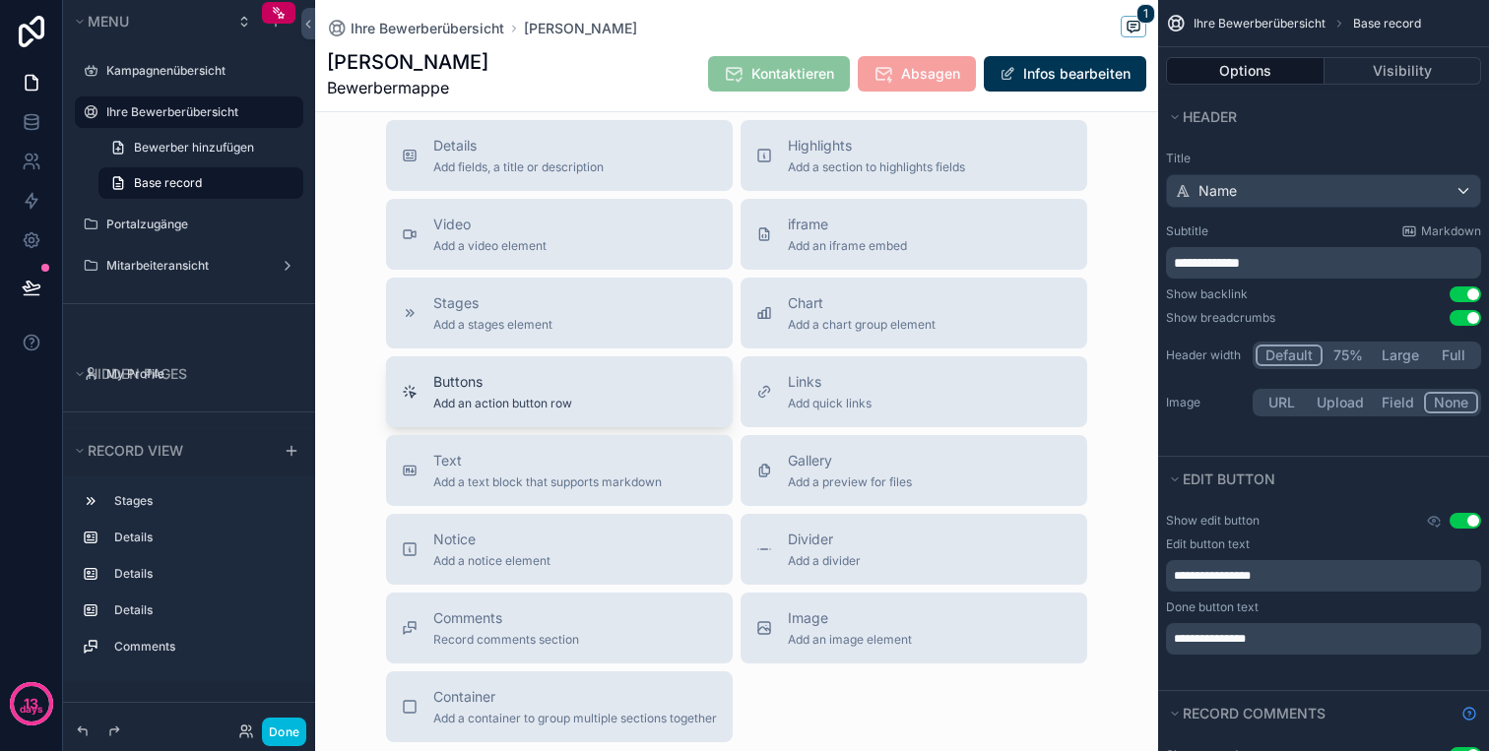
scroll to position [1079, 0]
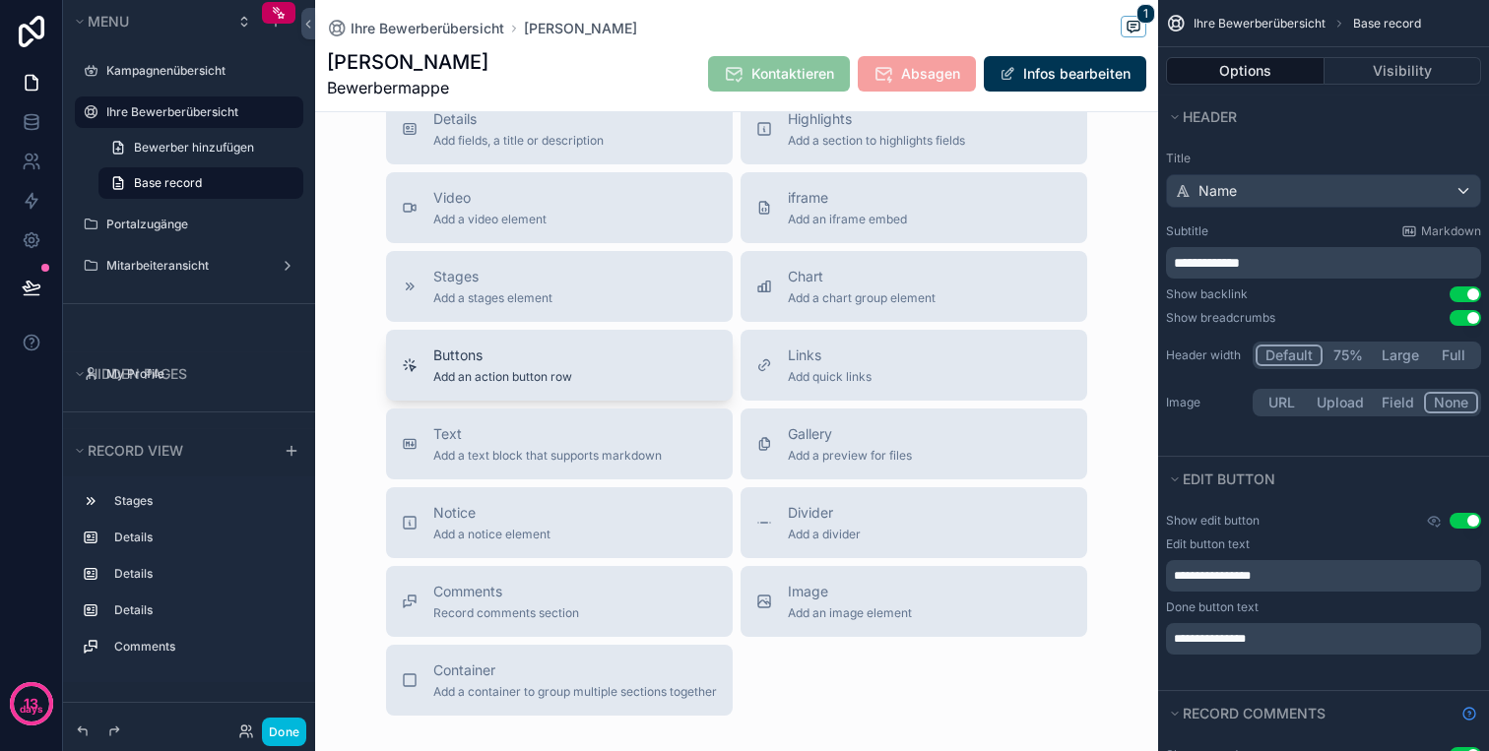
click at [490, 357] on span "Buttons" at bounding box center [502, 356] width 139 height 20
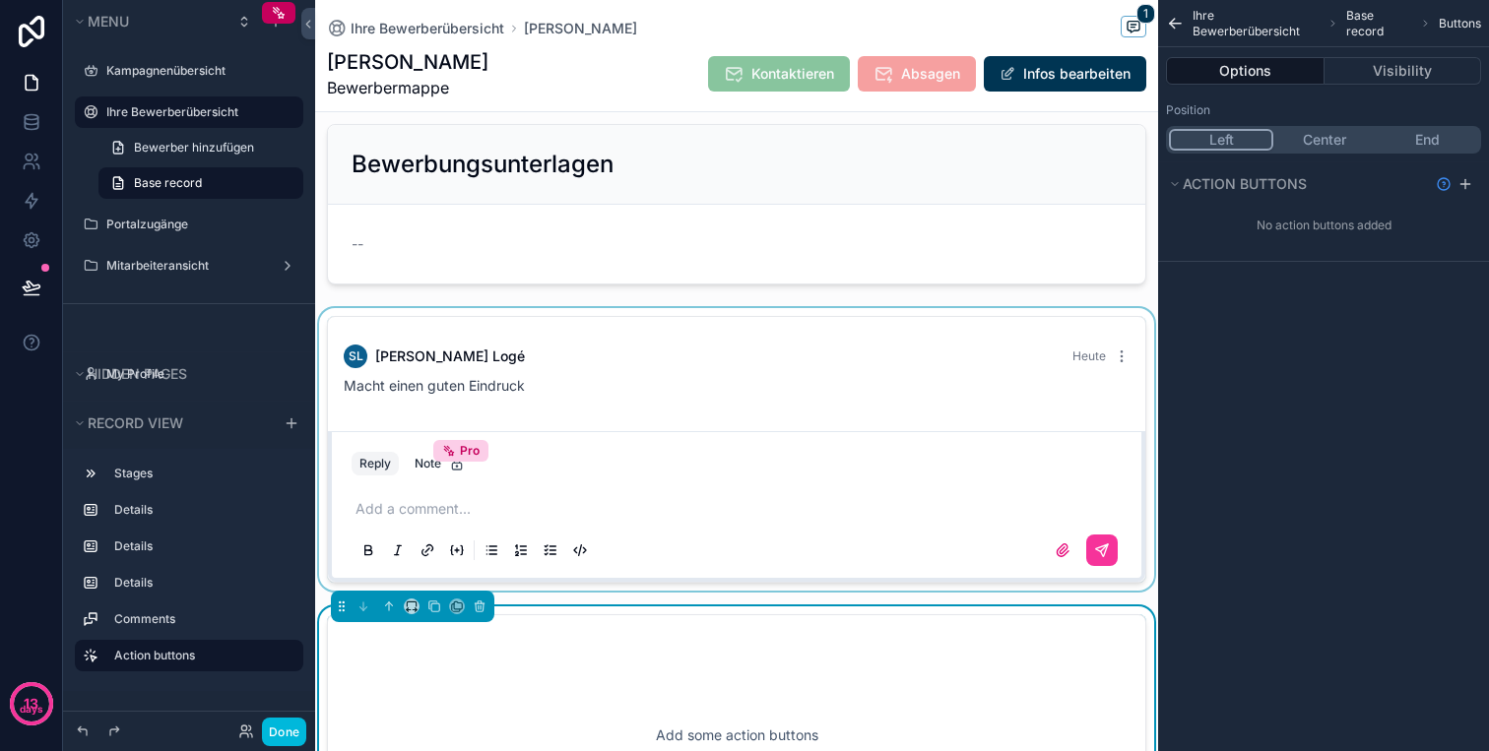
scroll to position [456, 0]
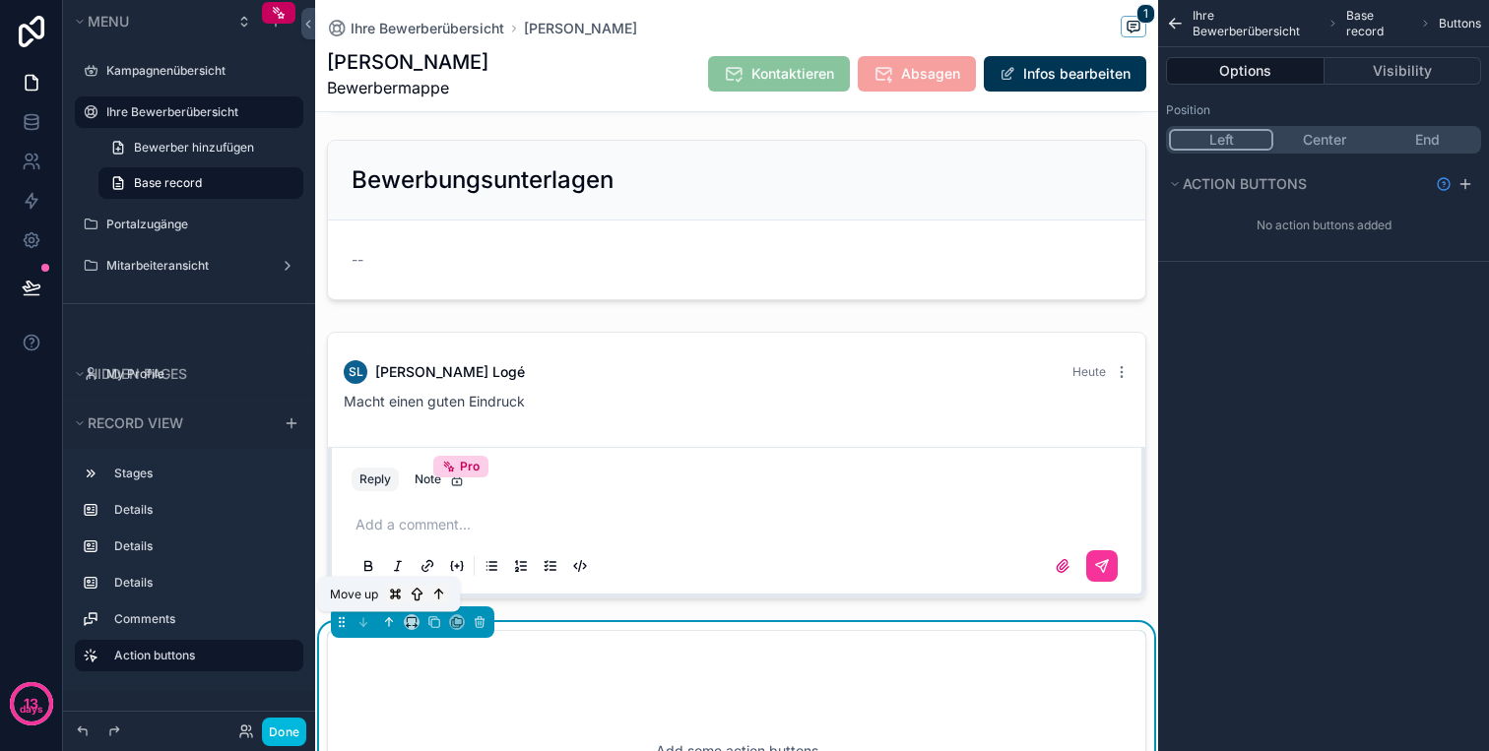
click at [389, 622] on icon "scrollable content" at bounding box center [389, 622] width 0 height 8
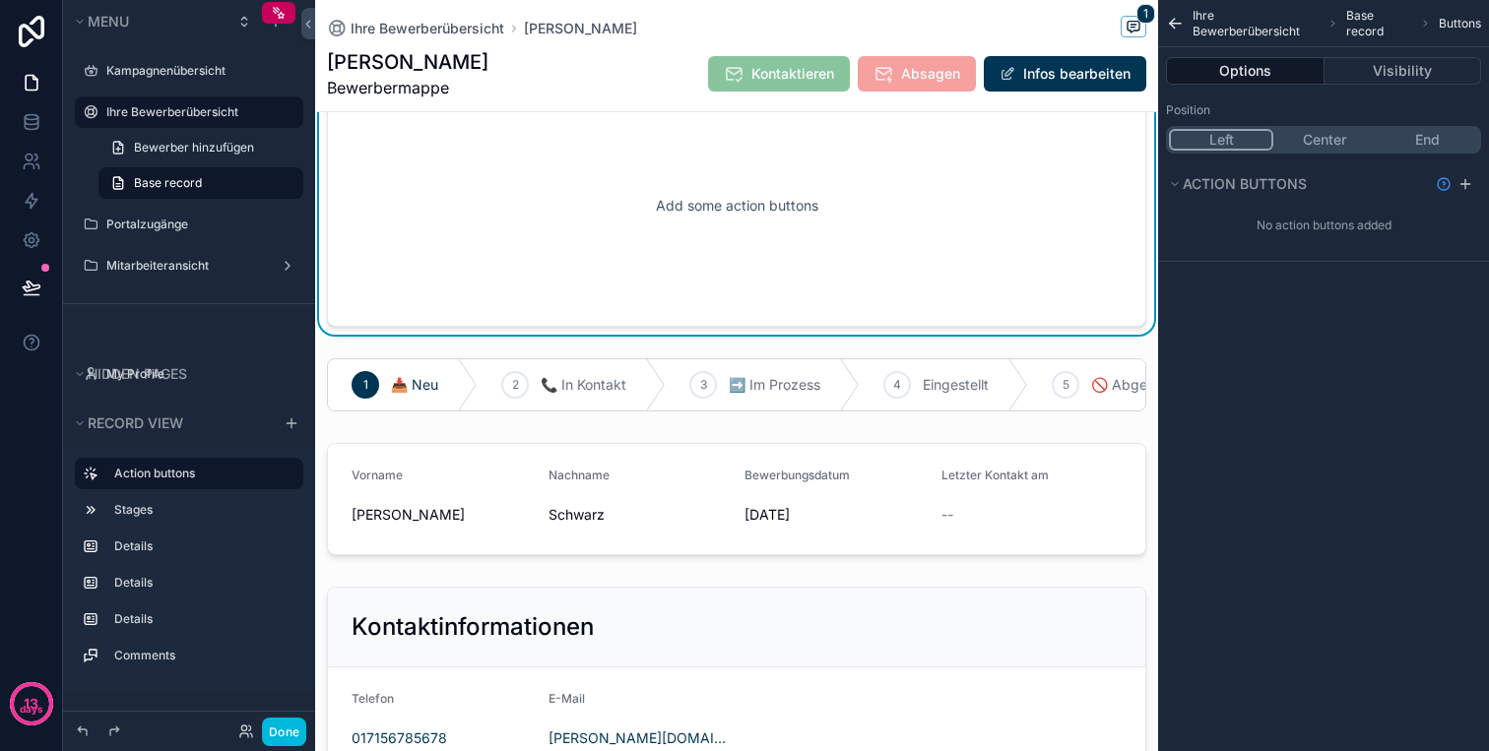
scroll to position [0, 0]
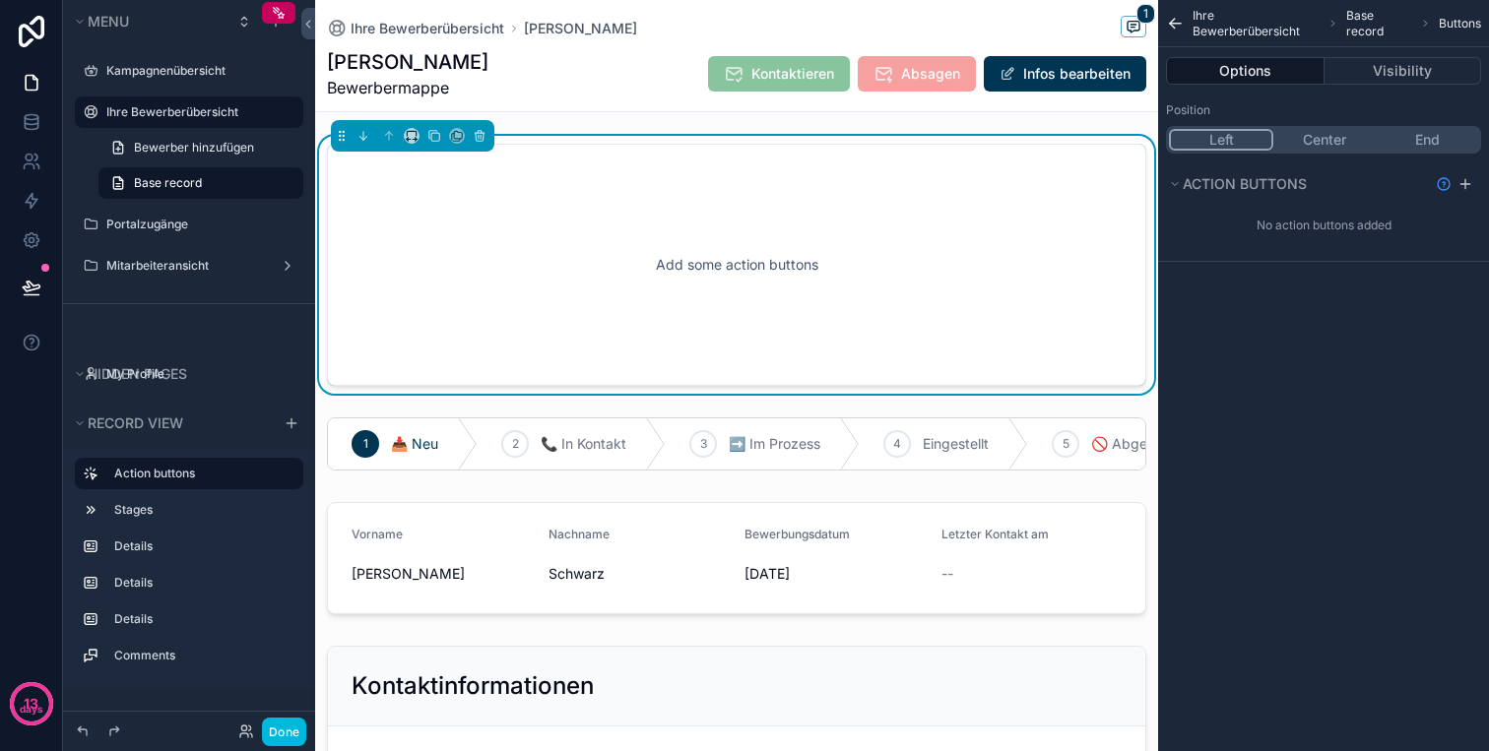
click at [611, 304] on div "Add some action buttons" at bounding box center [736, 264] width 754 height 177
click at [1470, 179] on icon "scrollable content" at bounding box center [1465, 184] width 16 height 16
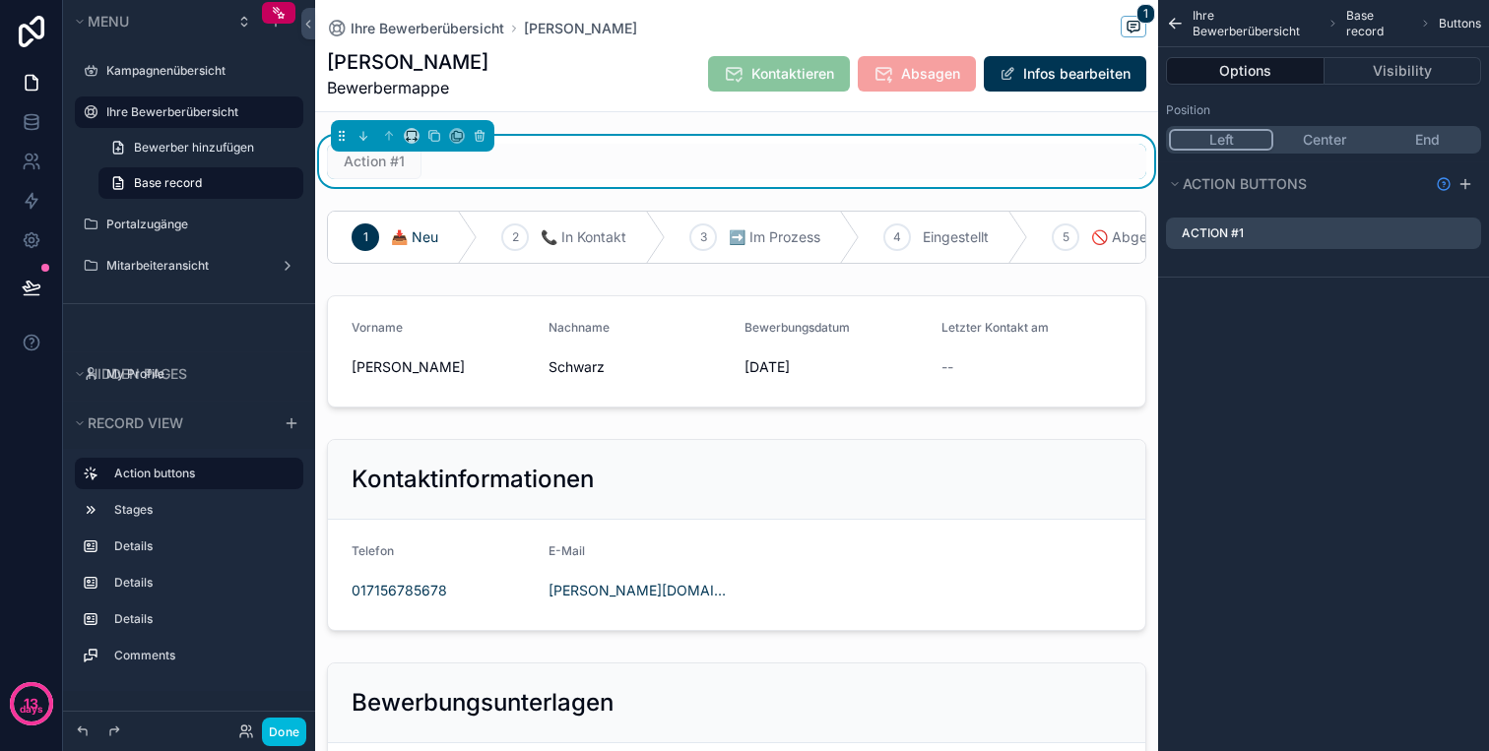
click at [0, 0] on icon "scrollable content" at bounding box center [0, 0] width 0 height 0
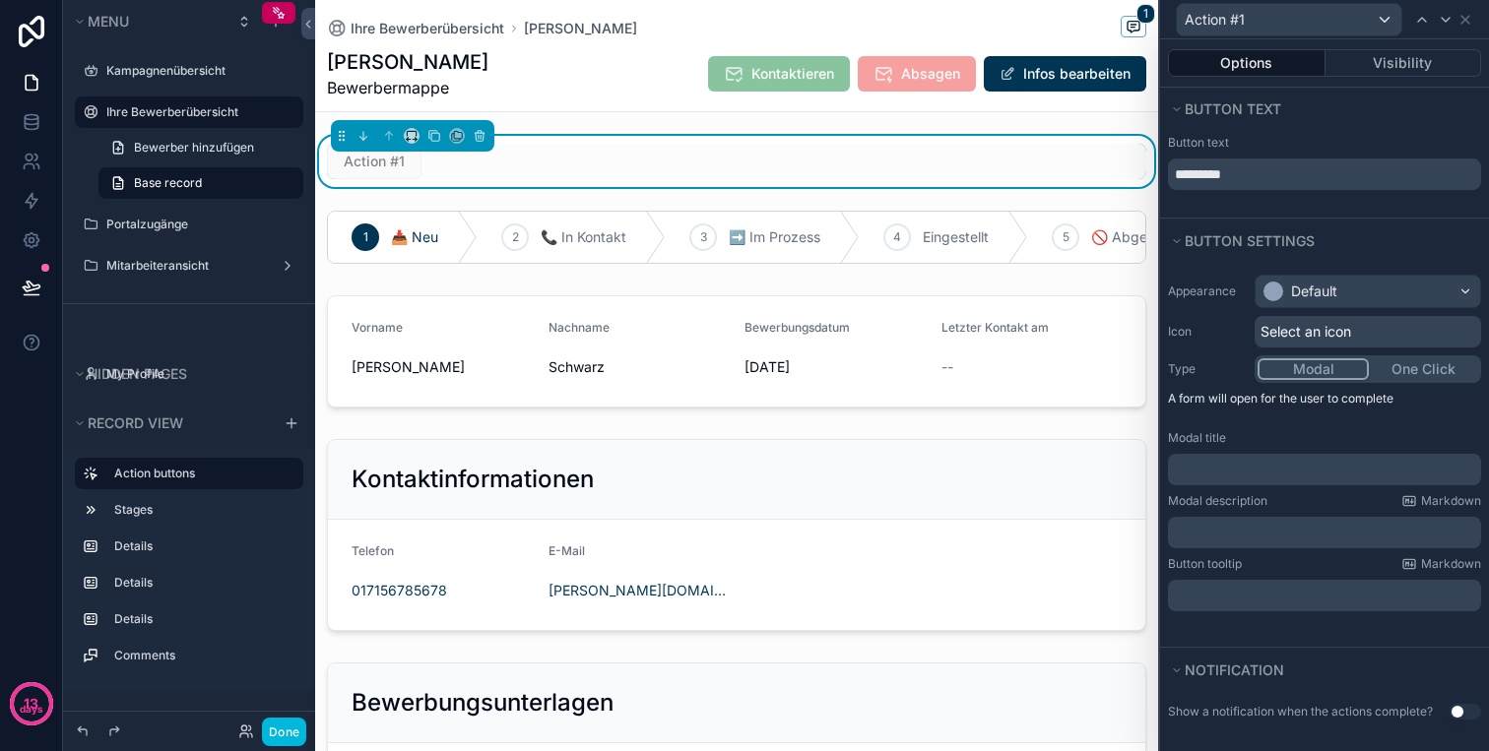
click at [1261, 145] on div "Button text" at bounding box center [1324, 143] width 313 height 16
click at [1261, 189] on input "*********" at bounding box center [1324, 175] width 313 height 32
type input "*****"
type input "******"
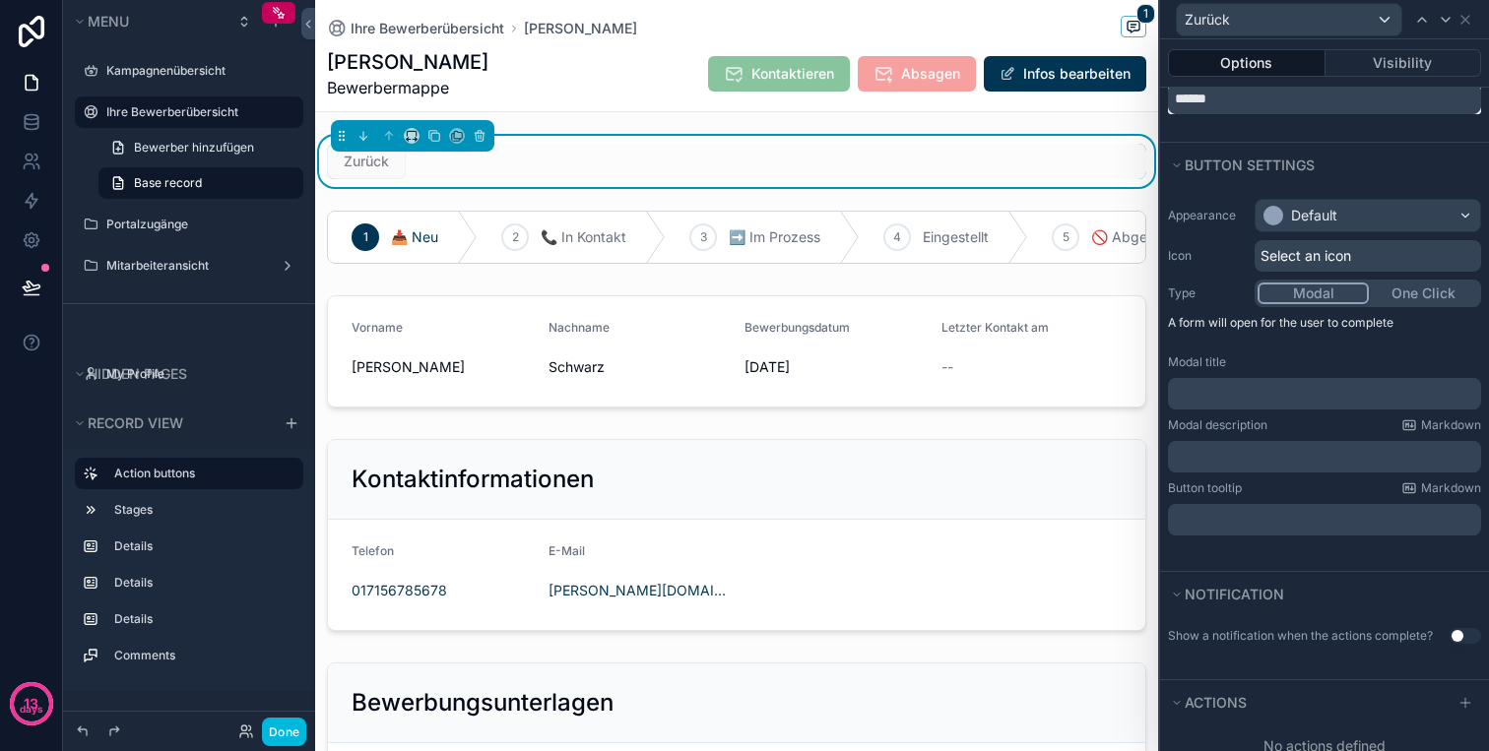
scroll to position [109, 0]
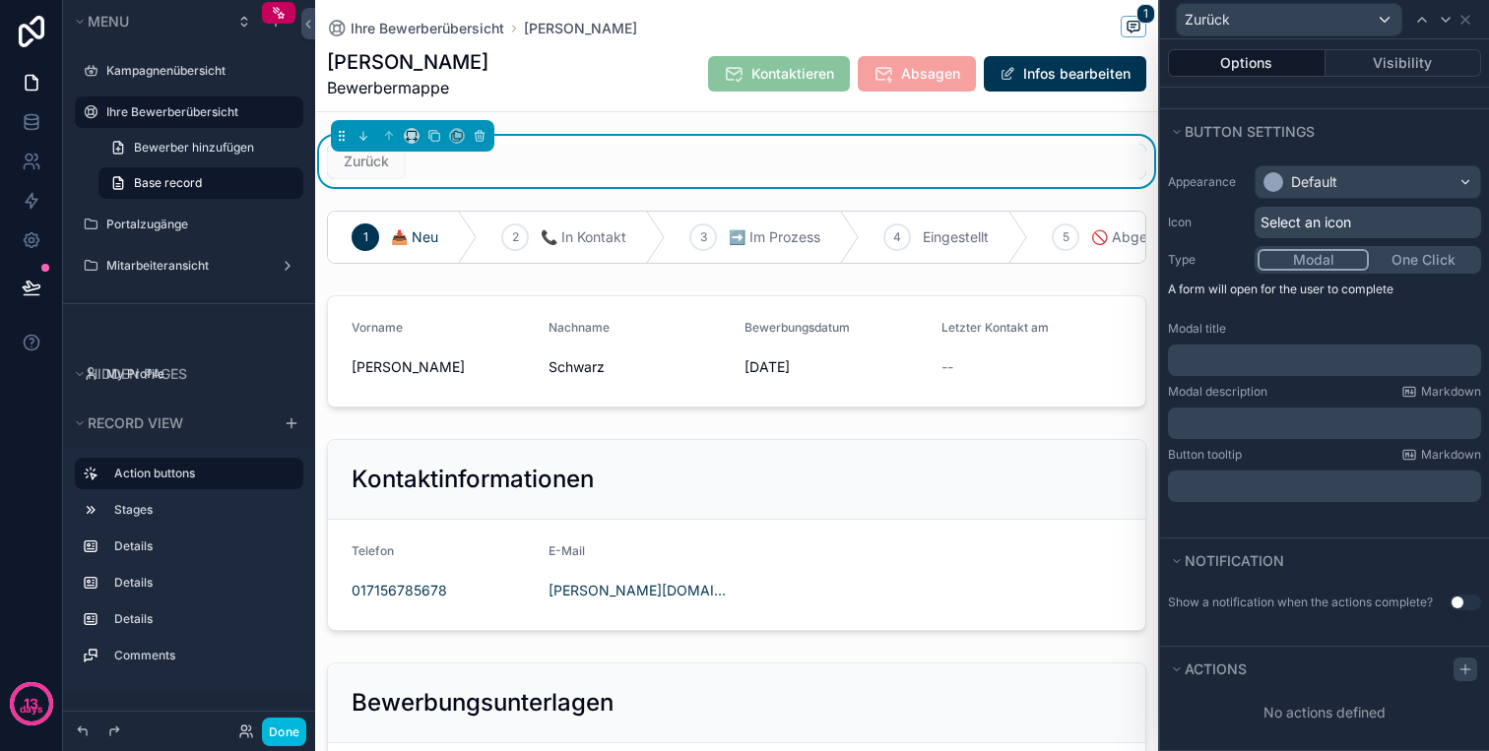
click at [1463, 667] on icon at bounding box center [1465, 670] width 16 height 16
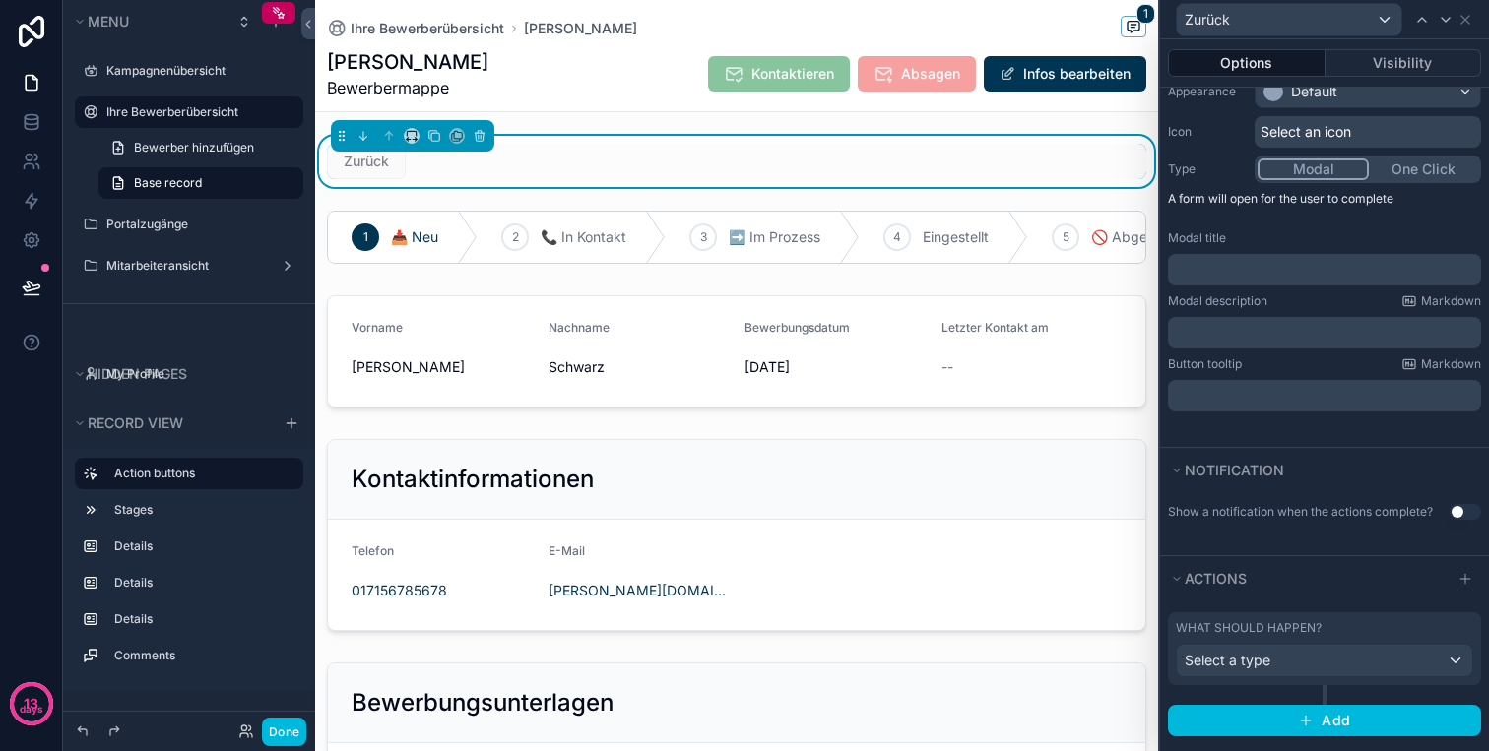
scroll to position [213, 0]
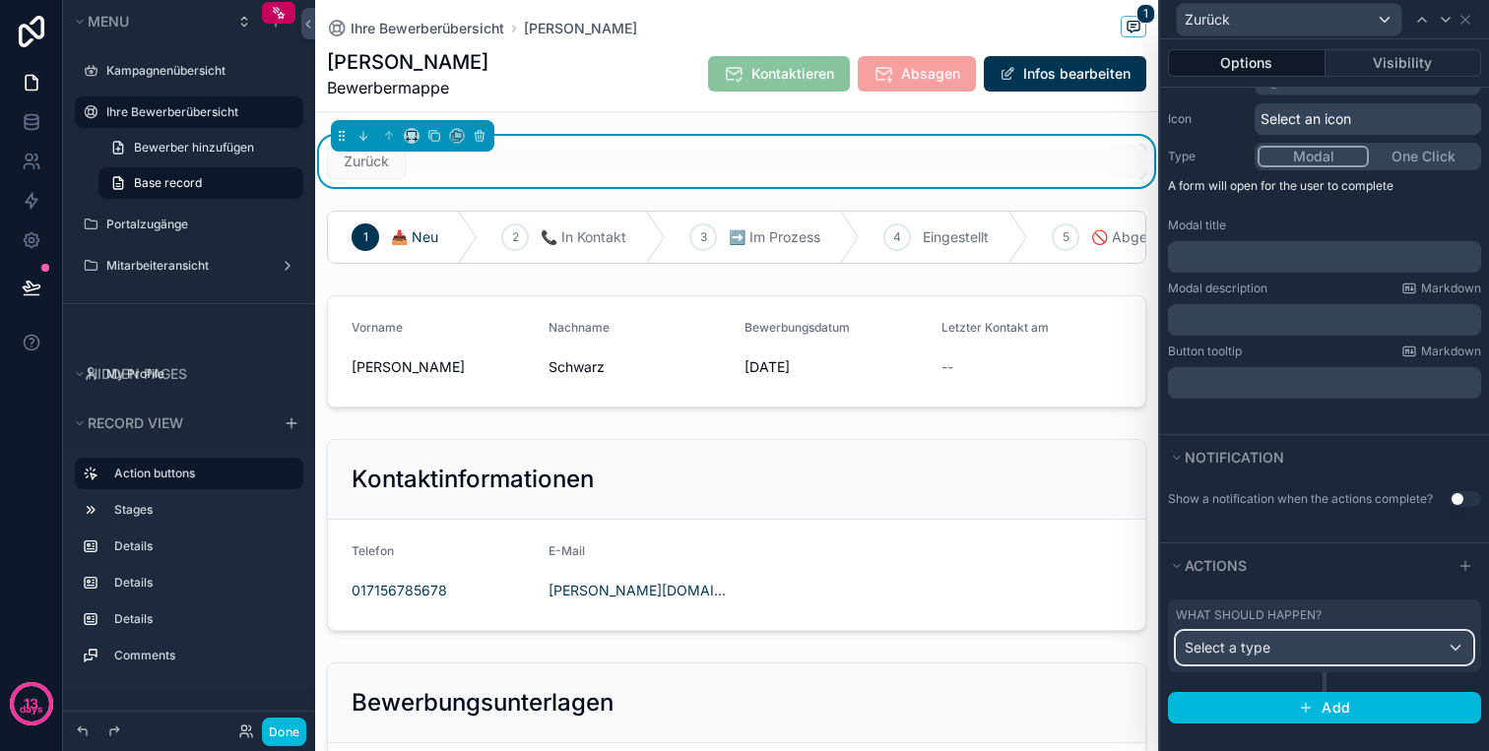
click at [1349, 659] on div "Select a type" at bounding box center [1323, 648] width 295 height 32
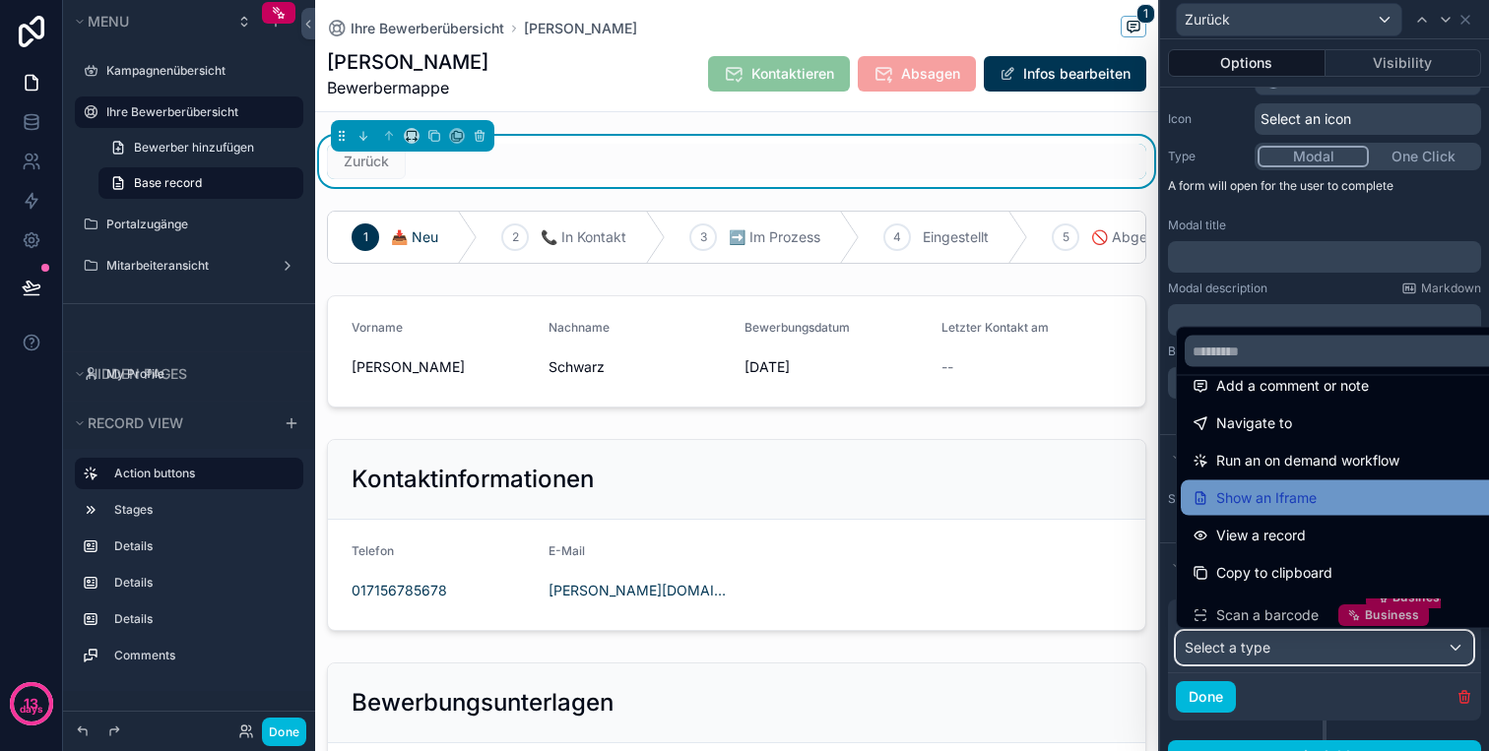
scroll to position [169, 0]
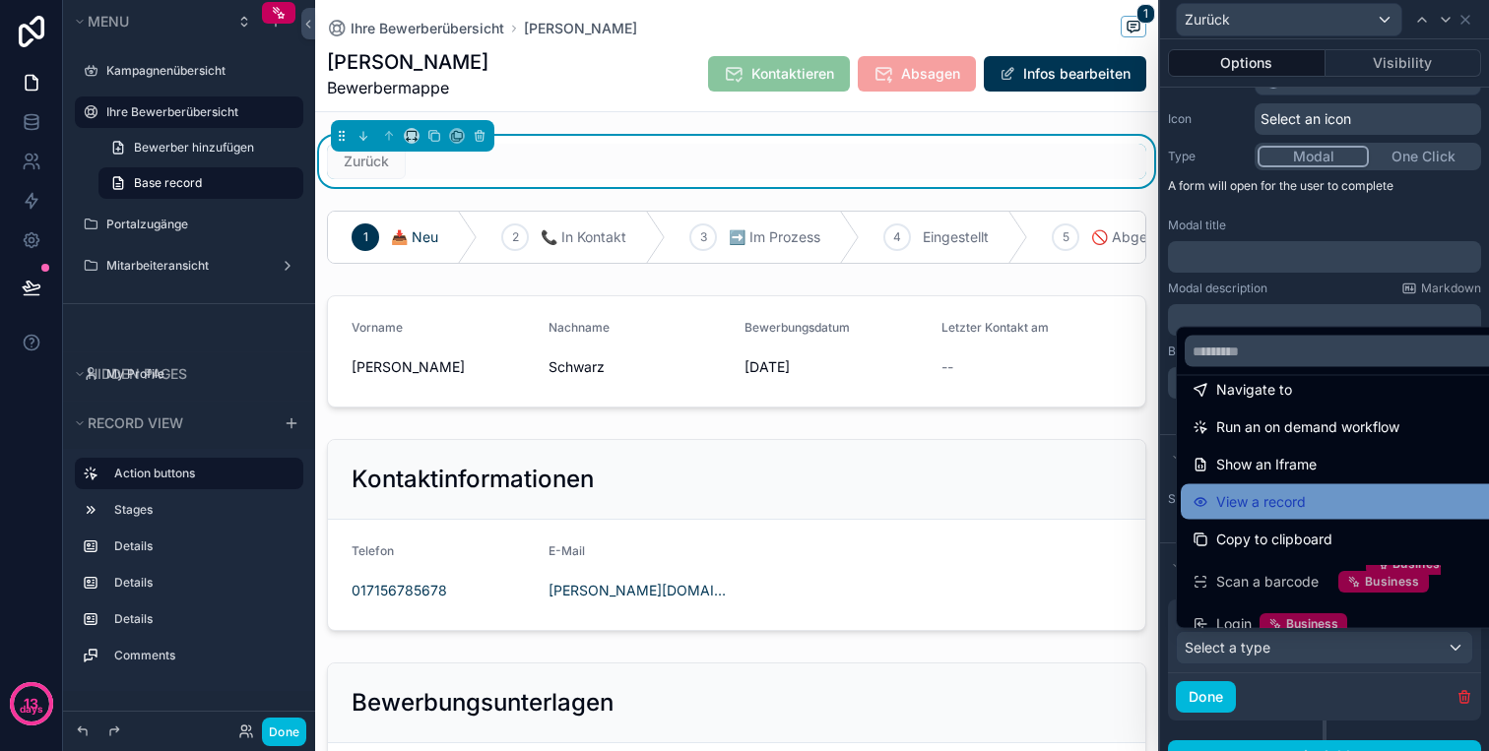
click at [1361, 516] on div "View a record" at bounding box center [1346, 501] width 333 height 35
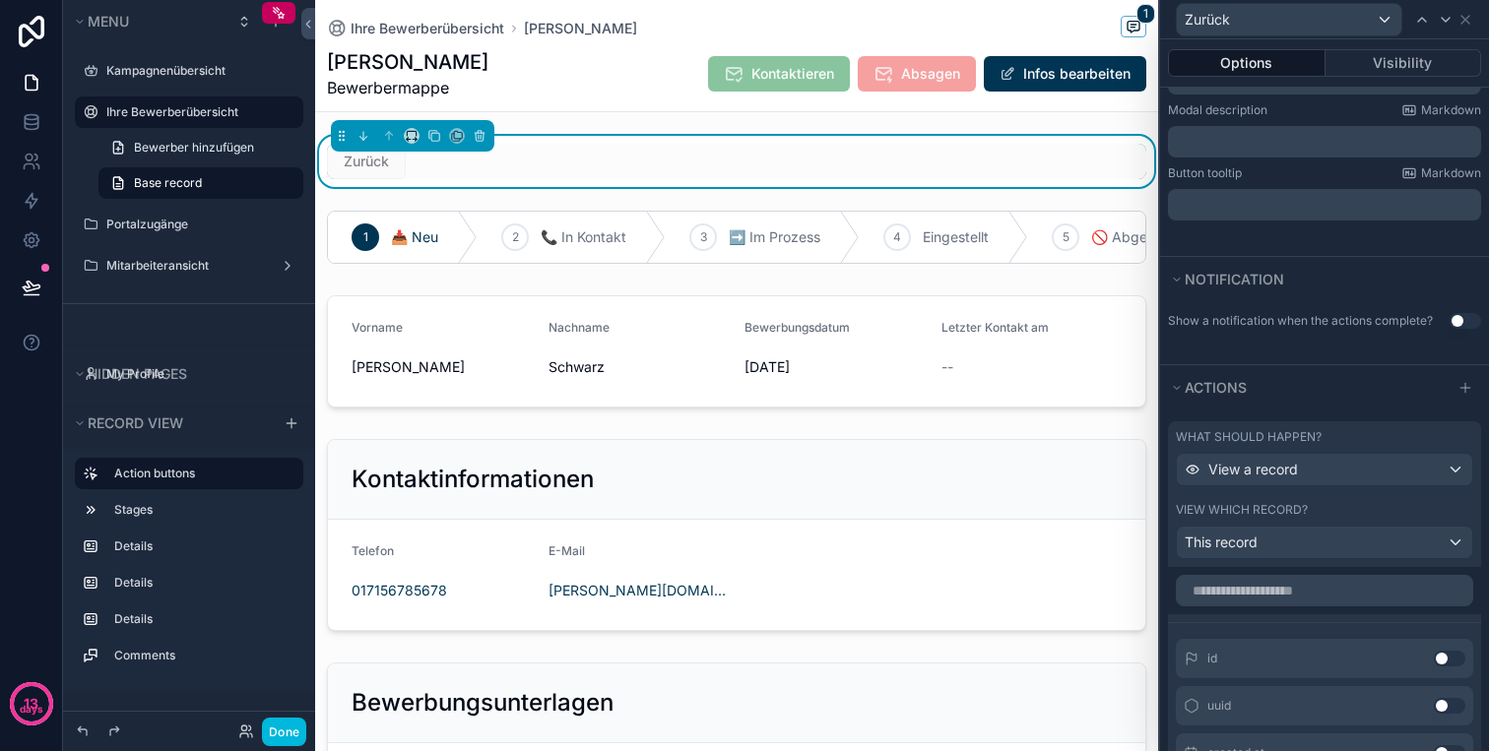
scroll to position [420, 0]
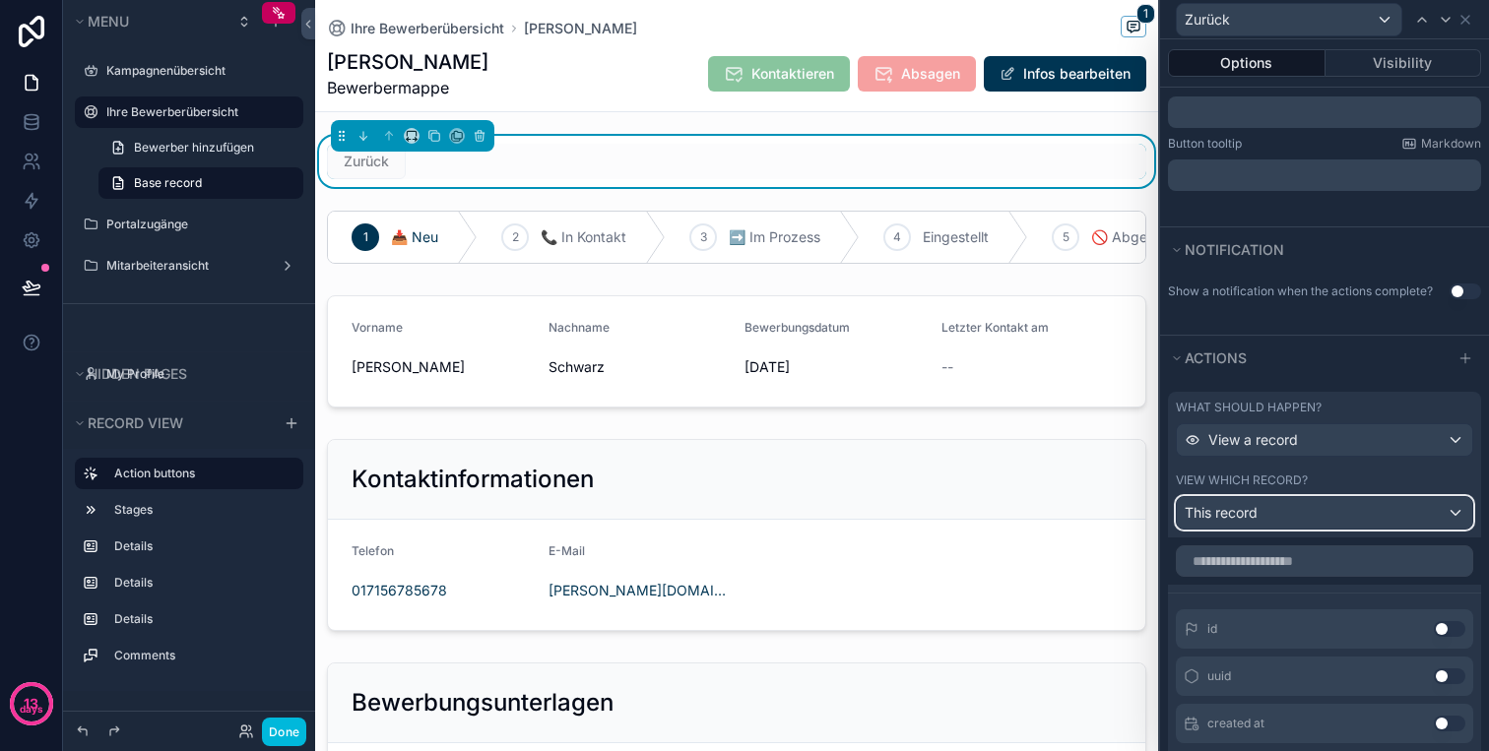
click at [1348, 521] on div "This record" at bounding box center [1323, 513] width 295 height 32
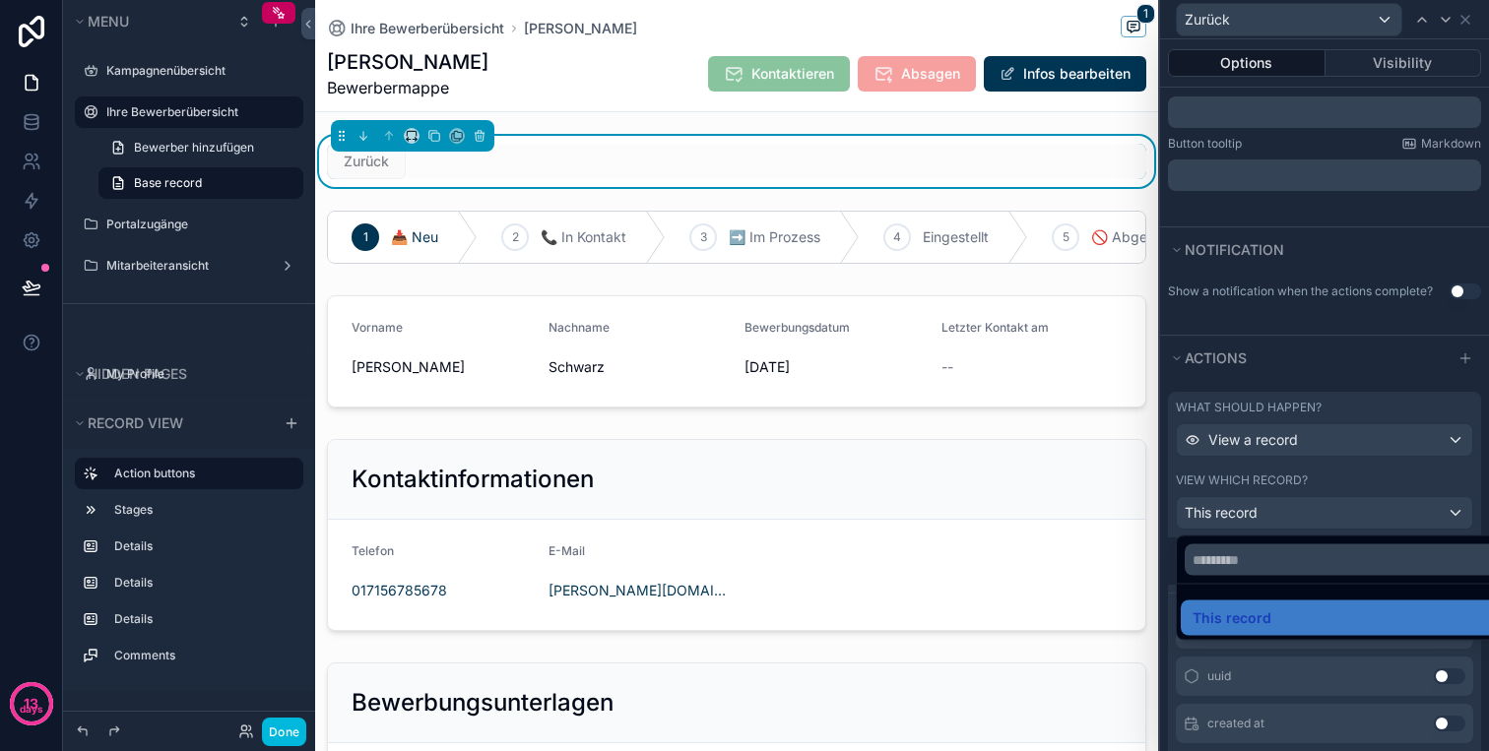
click at [1358, 486] on div at bounding box center [1324, 375] width 329 height 751
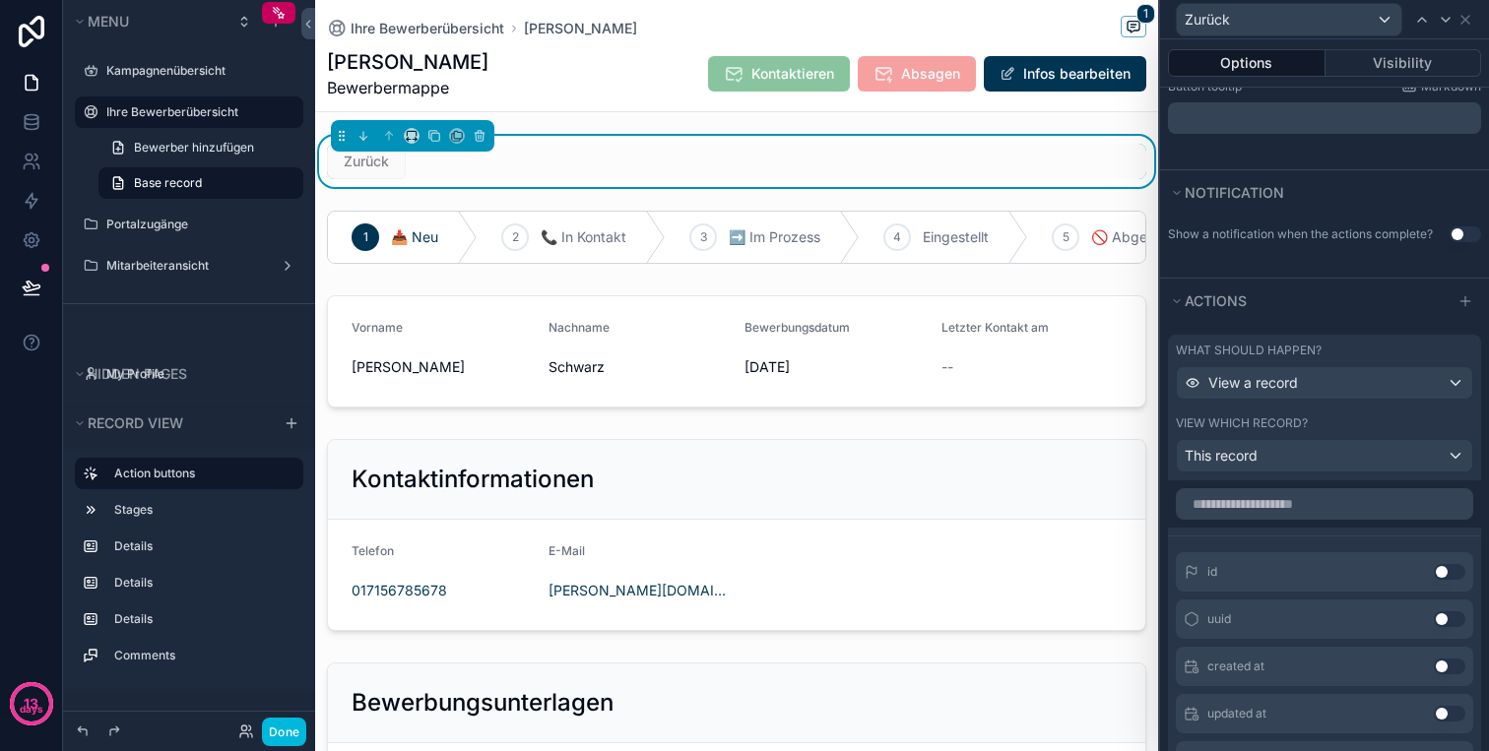
scroll to position [480, 0]
click at [1341, 504] on input "text" at bounding box center [1323, 501] width 297 height 32
click at [1450, 564] on button "Use setting" at bounding box center [1449, 569] width 32 height 16
click at [1443, 557] on button "Use setting" at bounding box center [1449, 561] width 32 height 16
click at [1369, 507] on input "text" at bounding box center [1323, 501] width 297 height 32
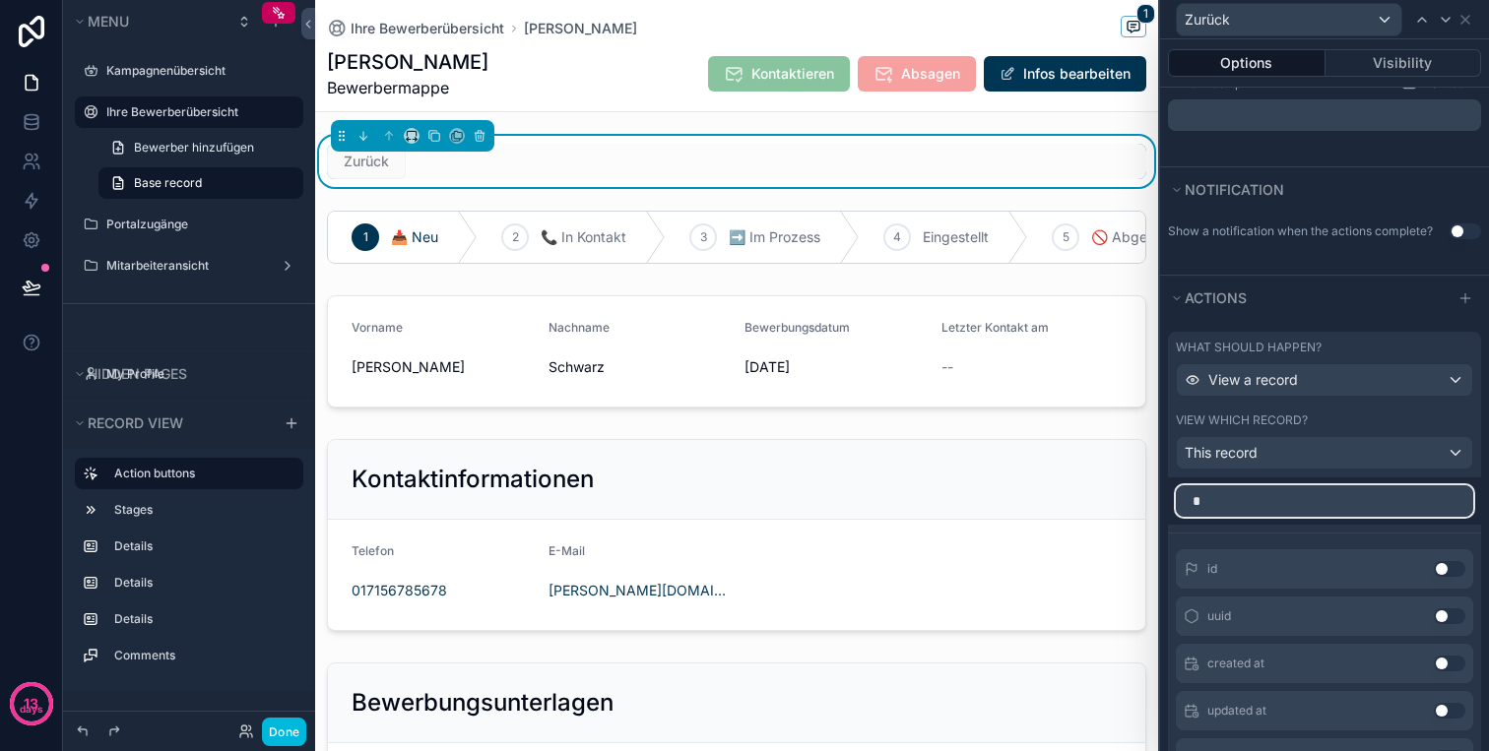
type input "**"
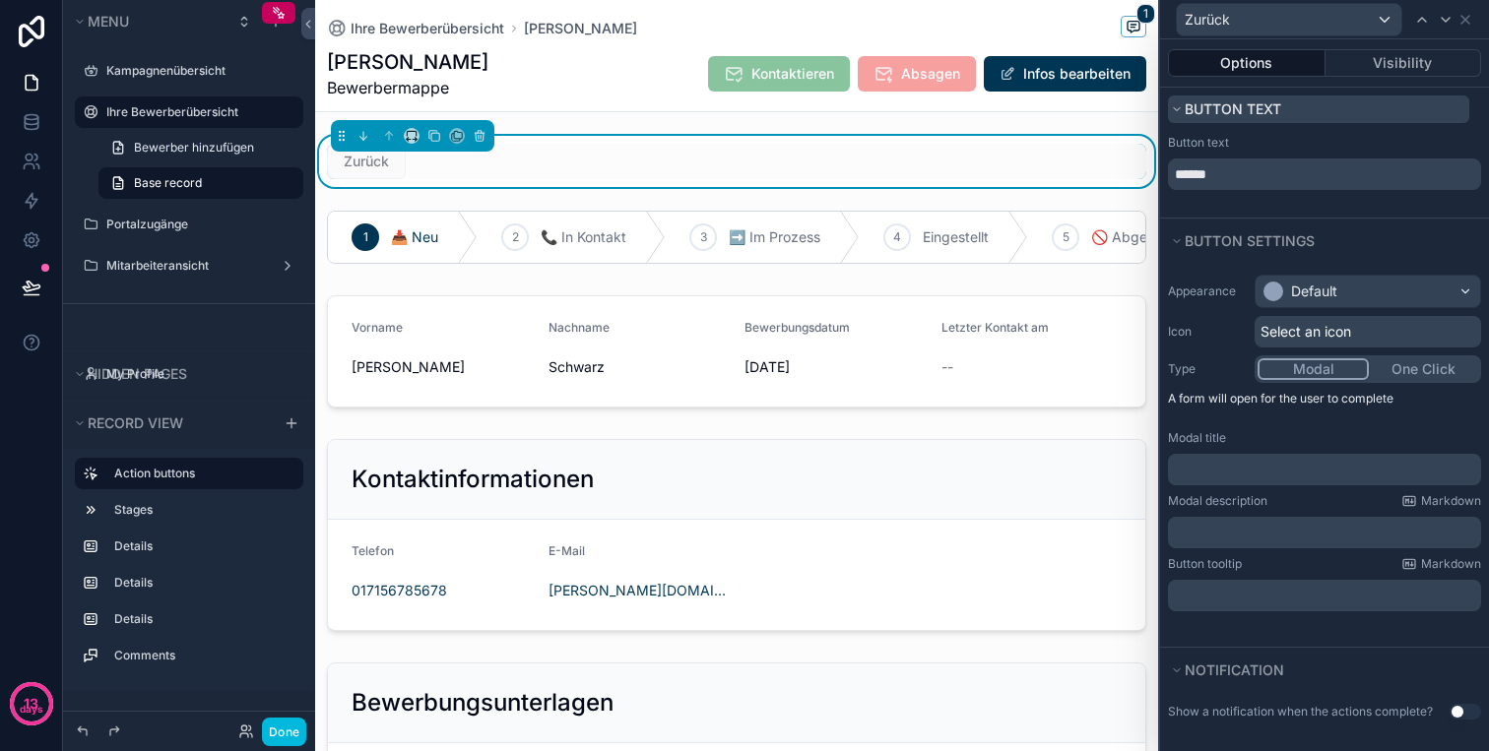
scroll to position [58, 0]
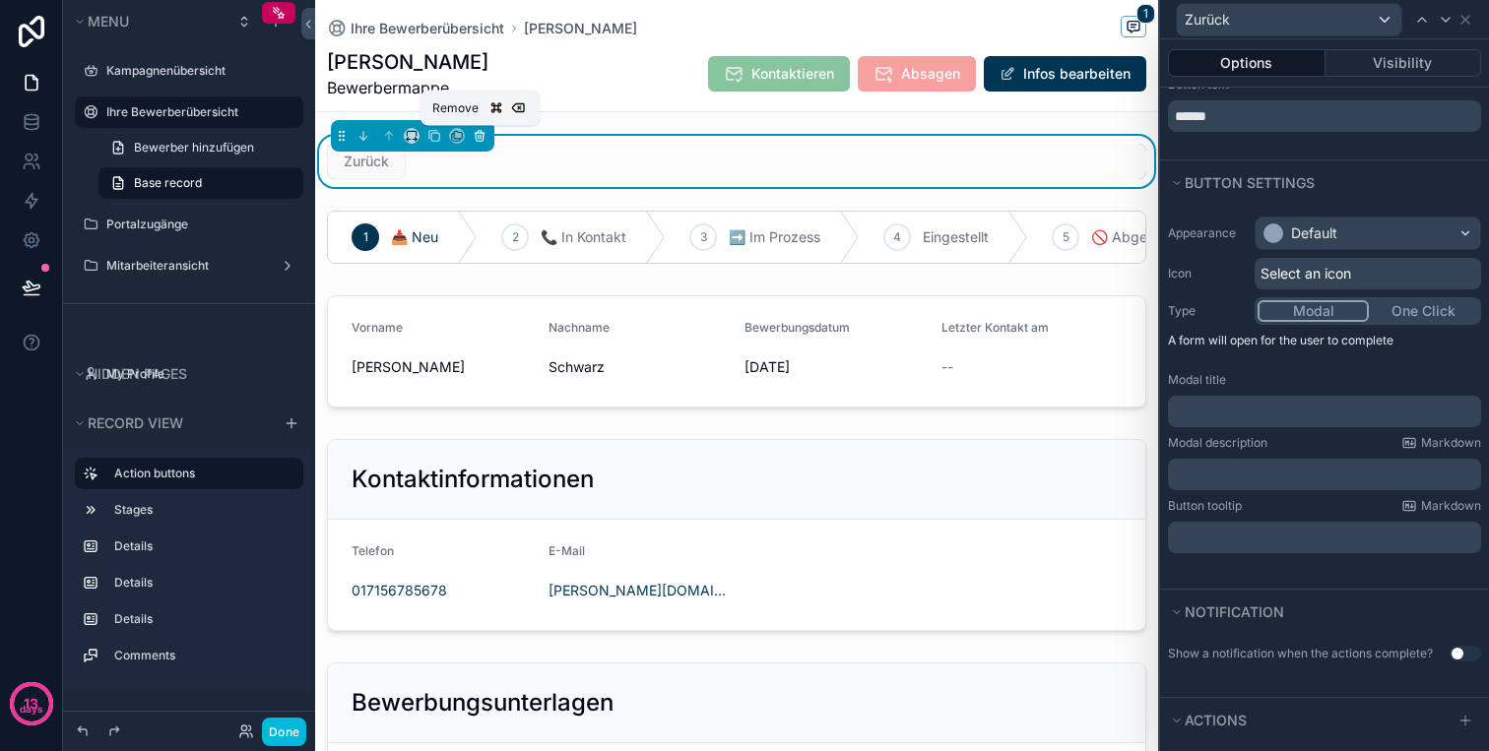
click at [479, 141] on icon "scrollable content" at bounding box center [480, 137] width 8 height 8
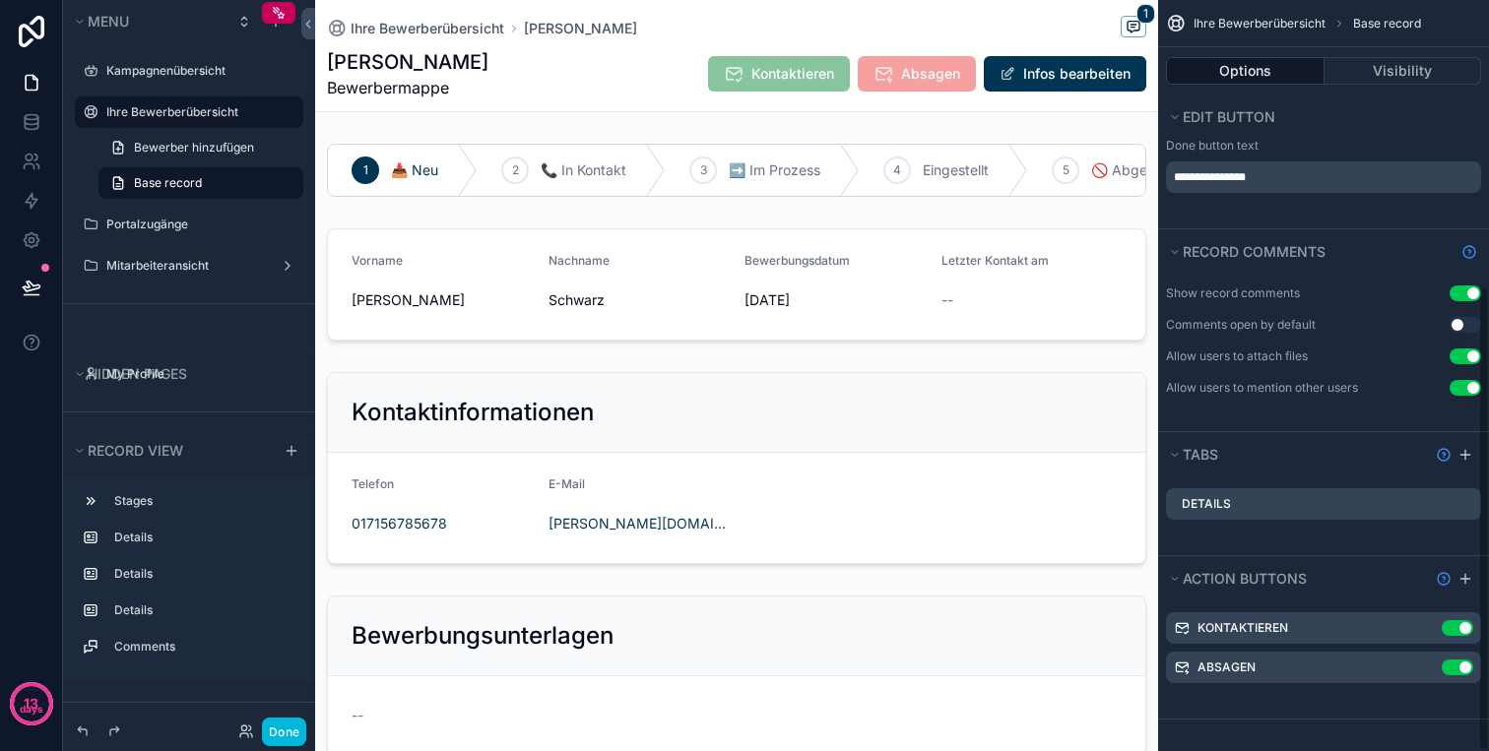
scroll to position [0, 0]
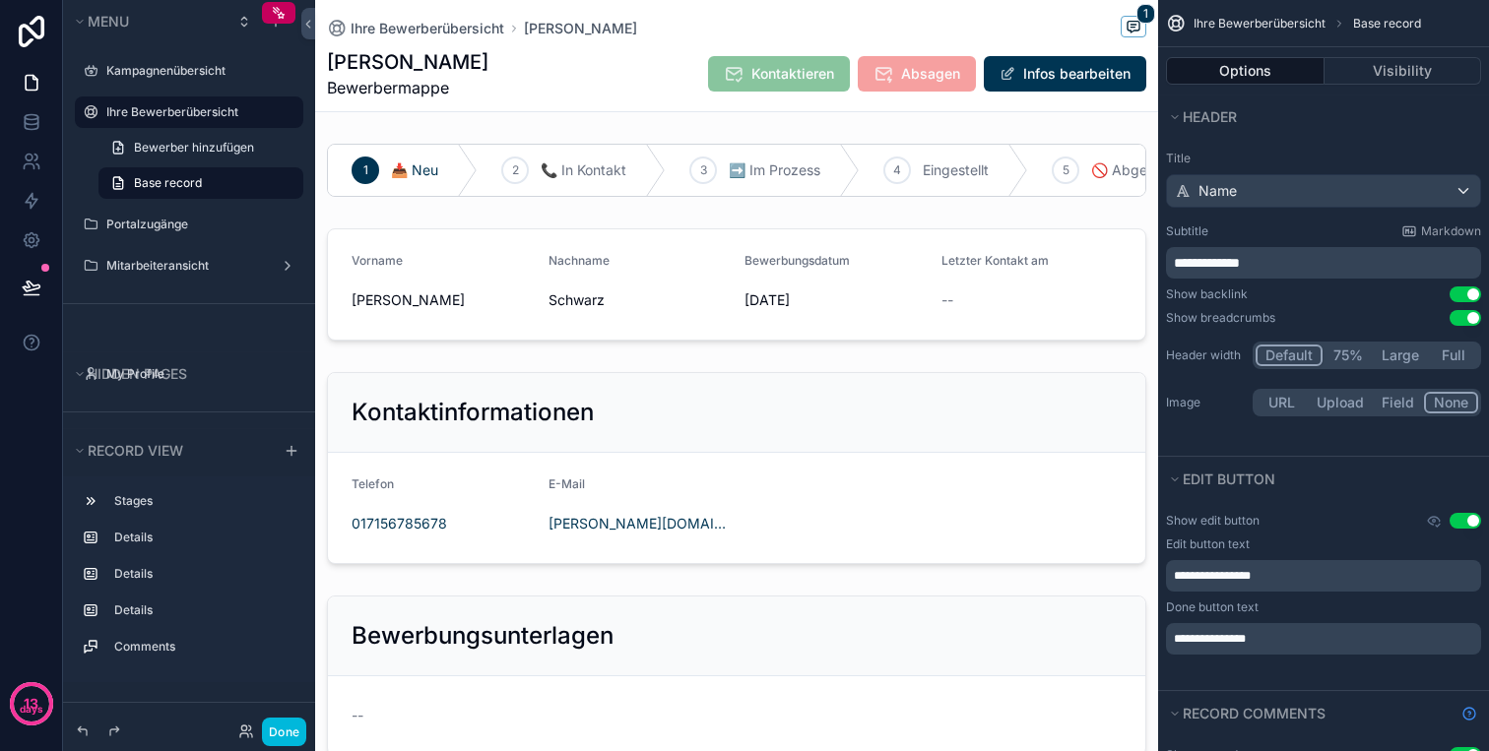
click at [182, 119] on label "Ihre Bewerberübersicht" at bounding box center [198, 112] width 185 height 16
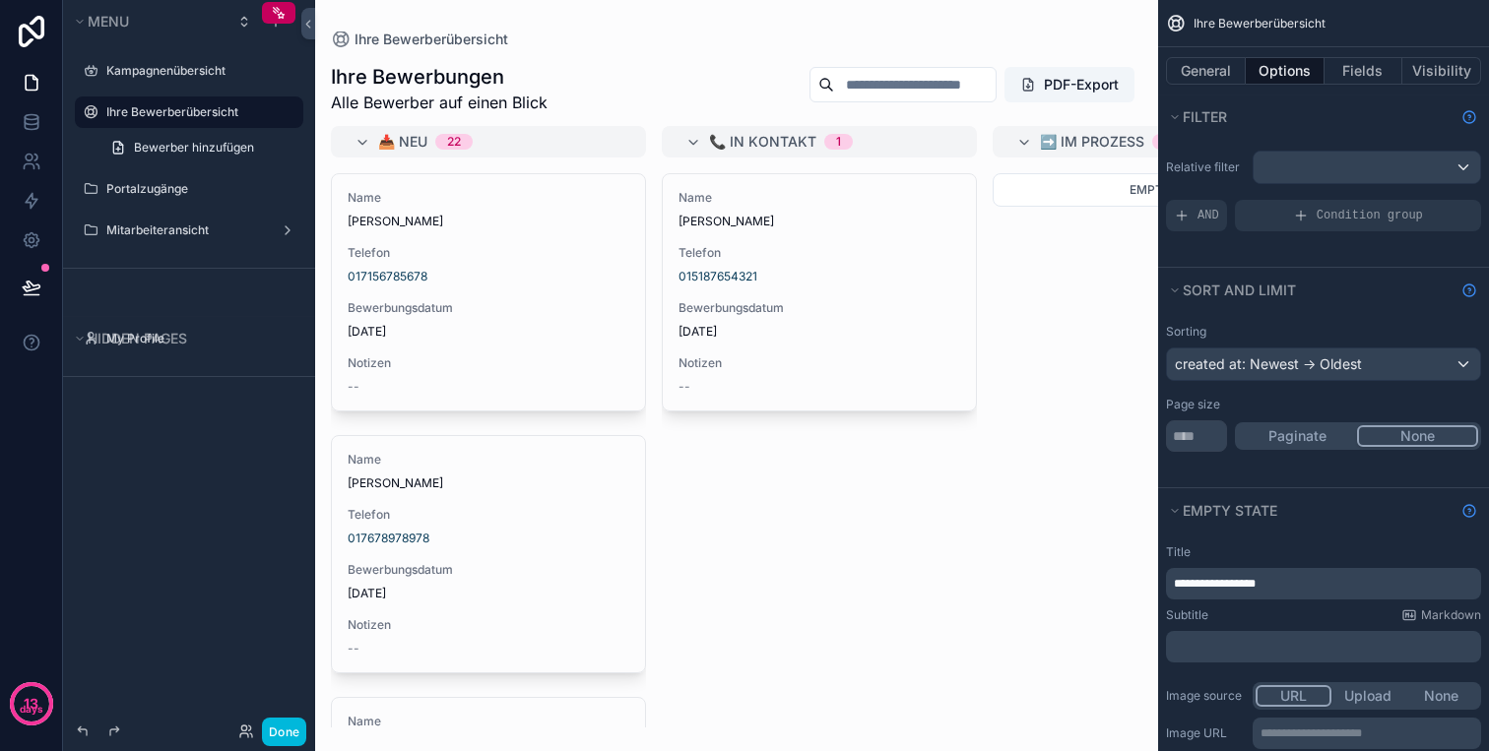
click at [547, 228] on div "scrollable content" at bounding box center [736, 375] width 843 height 751
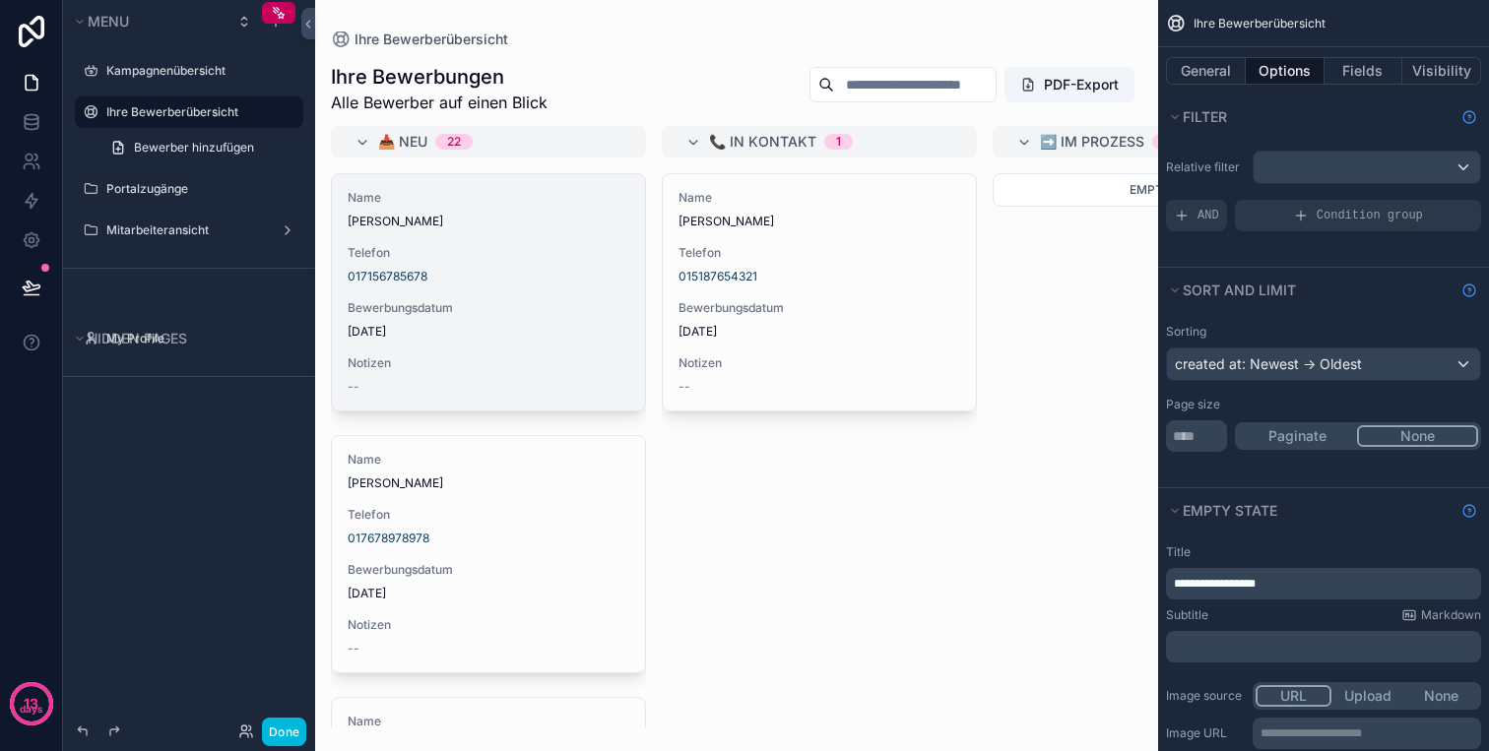
click at [532, 247] on span "Telefon" at bounding box center [489, 253] width 282 height 16
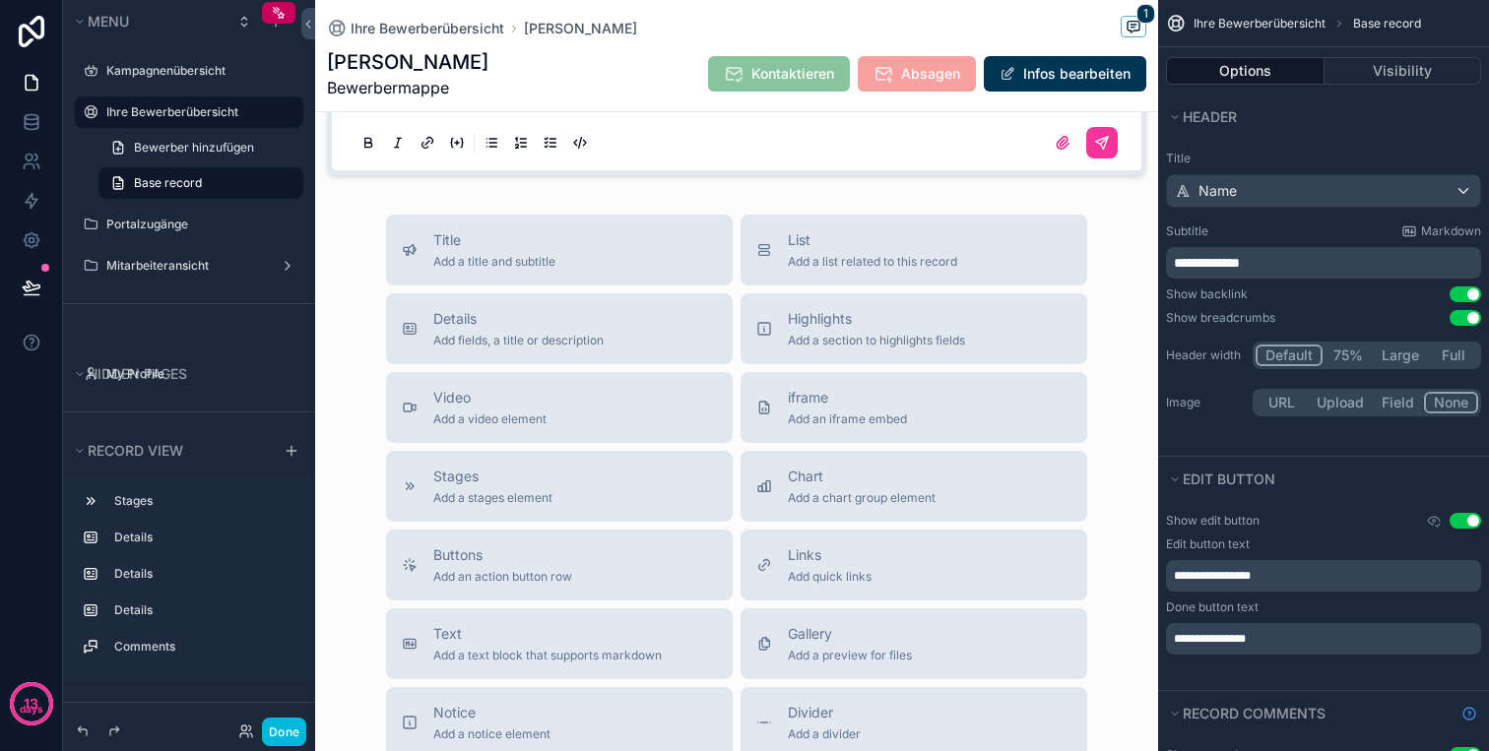
scroll to position [875, 0]
click at [909, 246] on span "List" at bounding box center [872, 244] width 169 height 20
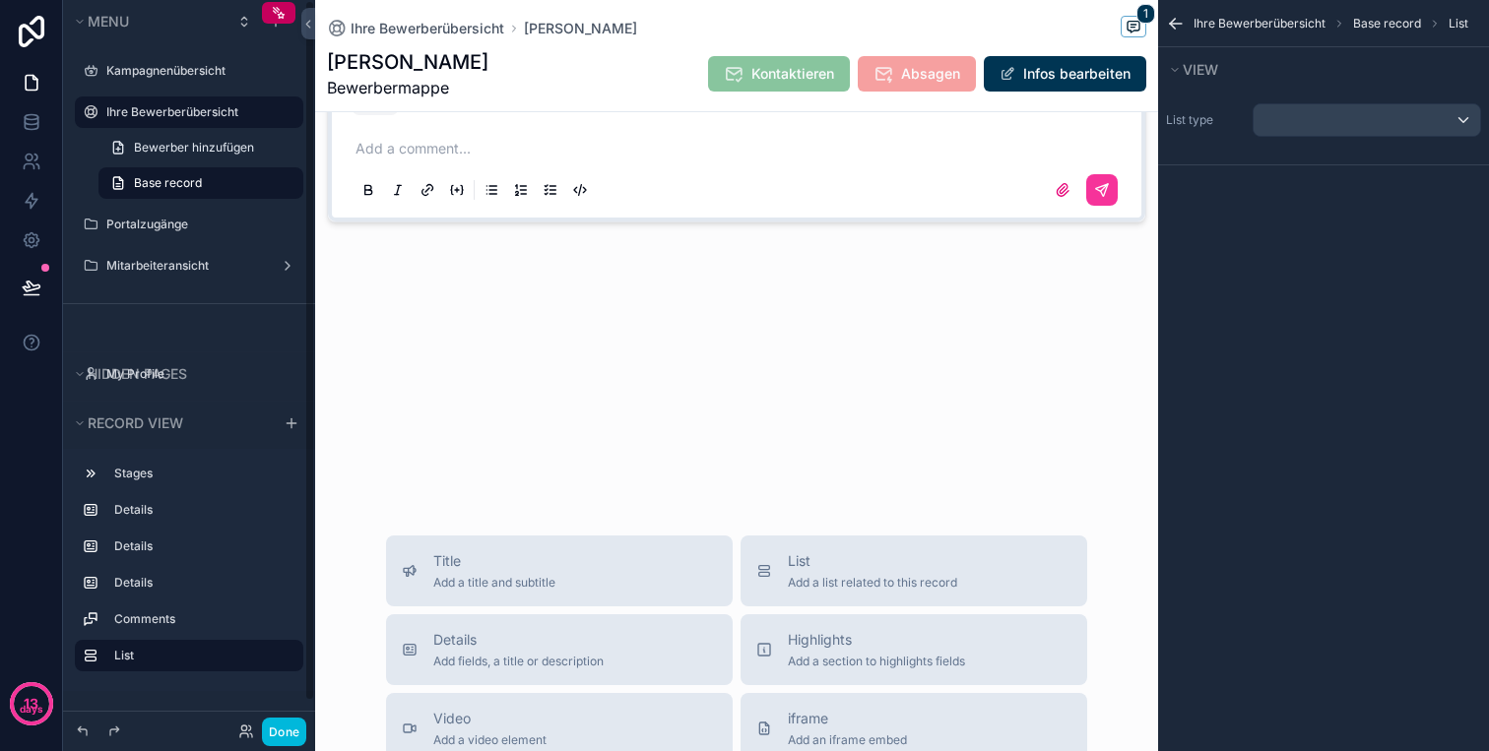
scroll to position [854, 0]
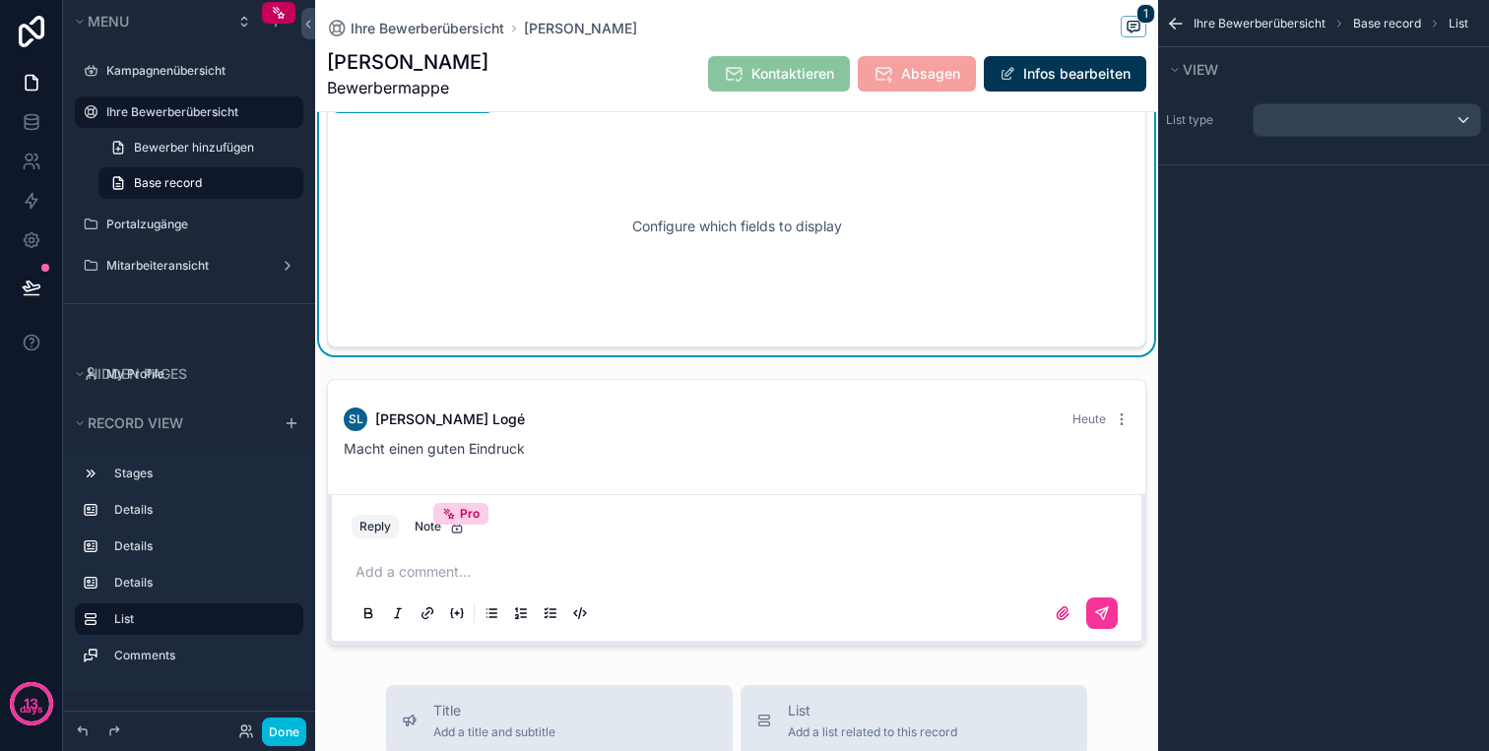
click at [592, 233] on div "Configure which fields to display" at bounding box center [736, 226] width 754 height 177
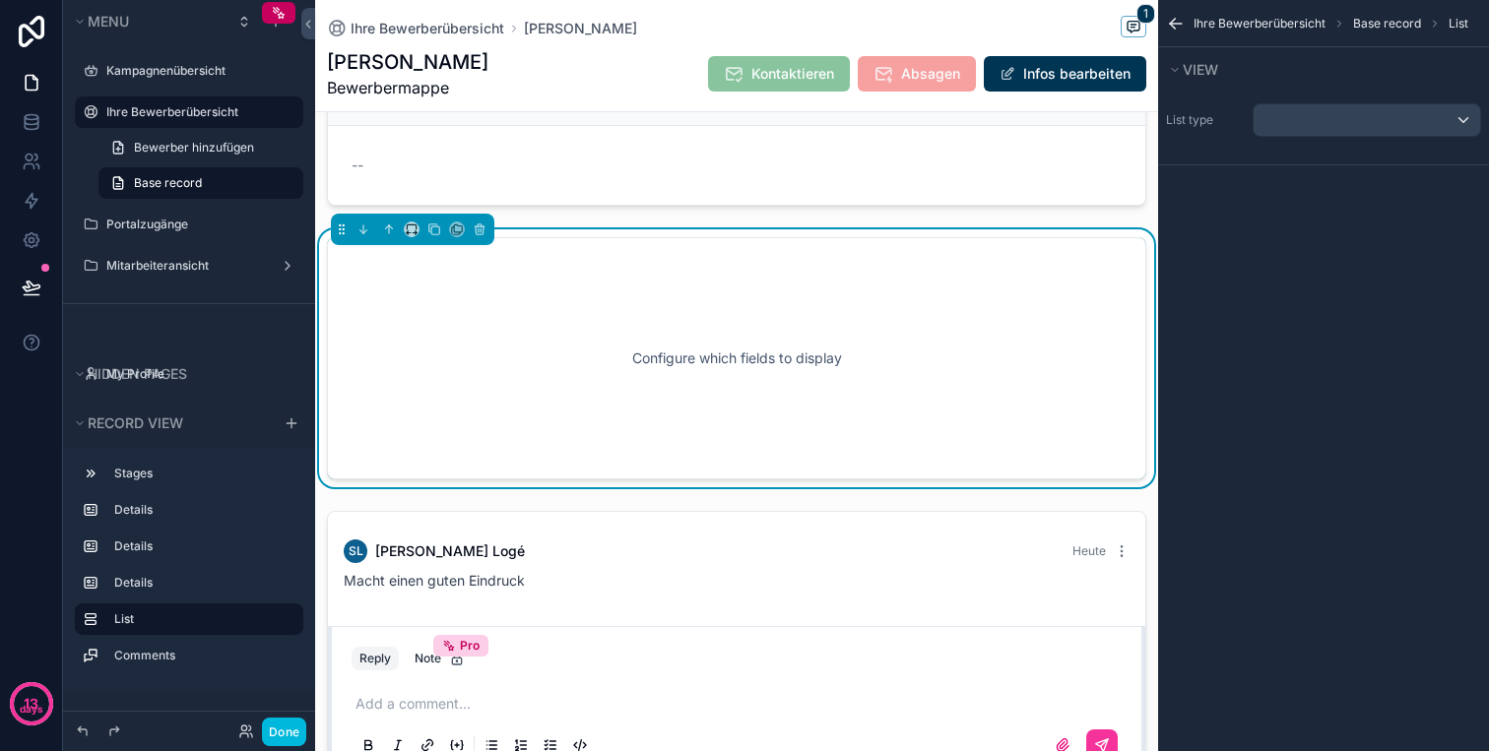
scroll to position [501, 0]
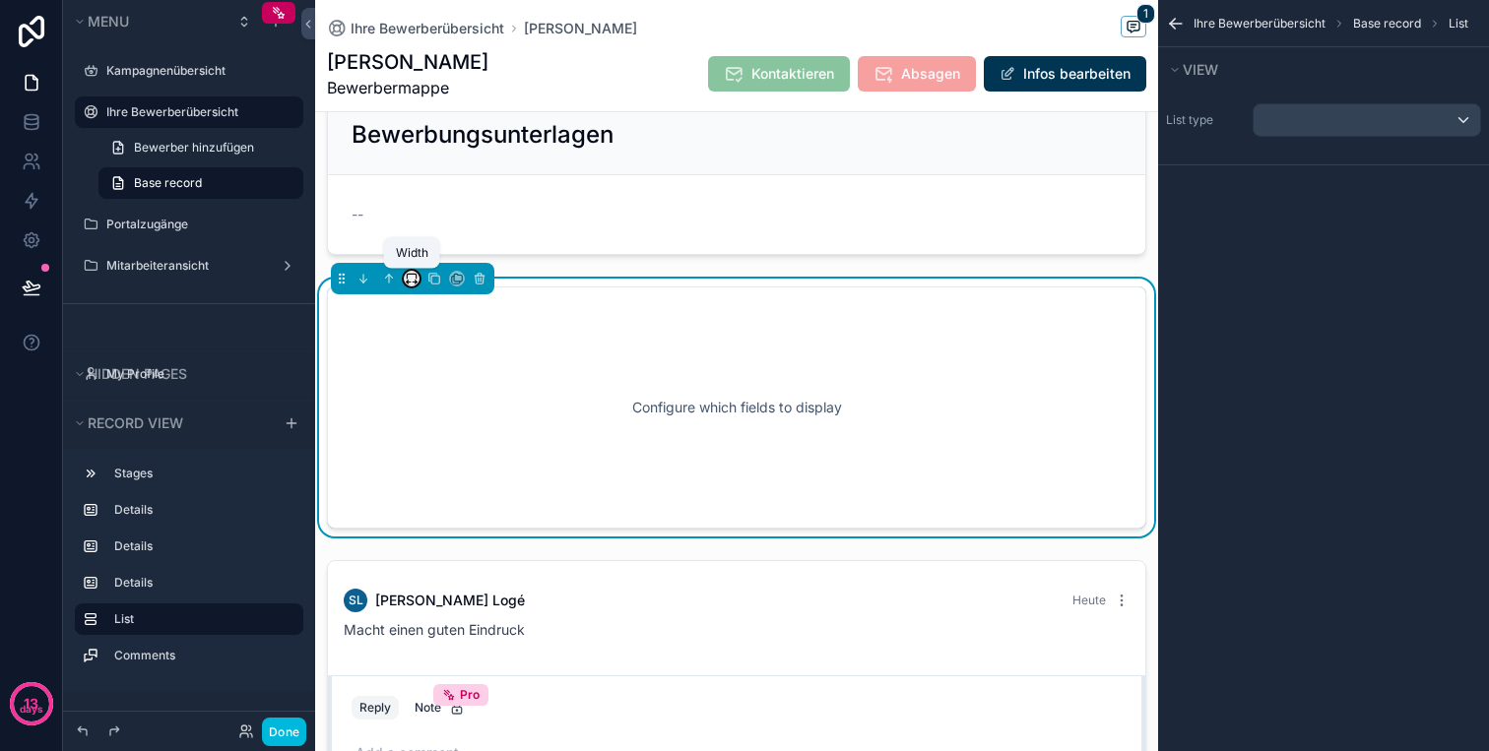
click at [412, 280] on icon "scrollable content" at bounding box center [412, 279] width 14 height 14
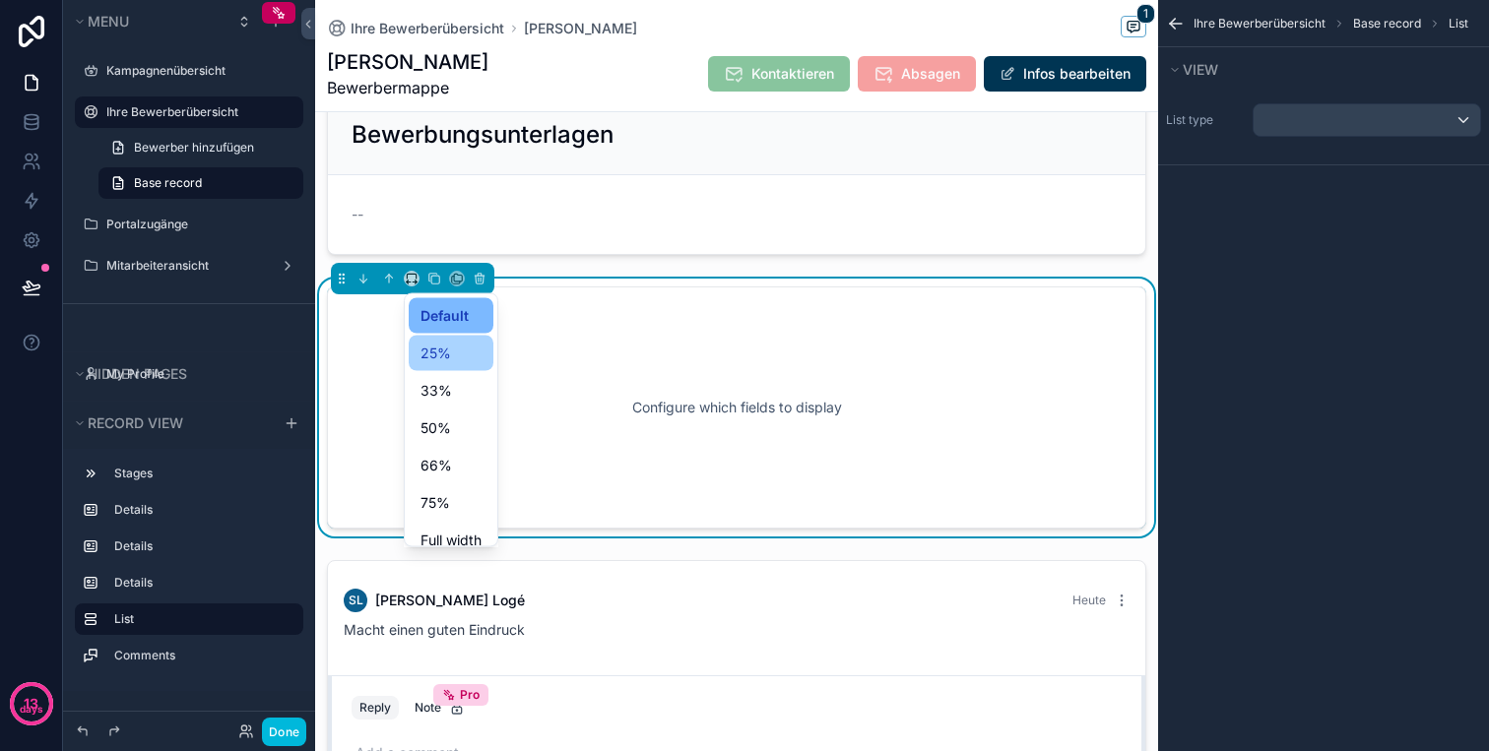
click at [458, 351] on div "25%" at bounding box center [450, 354] width 61 height 24
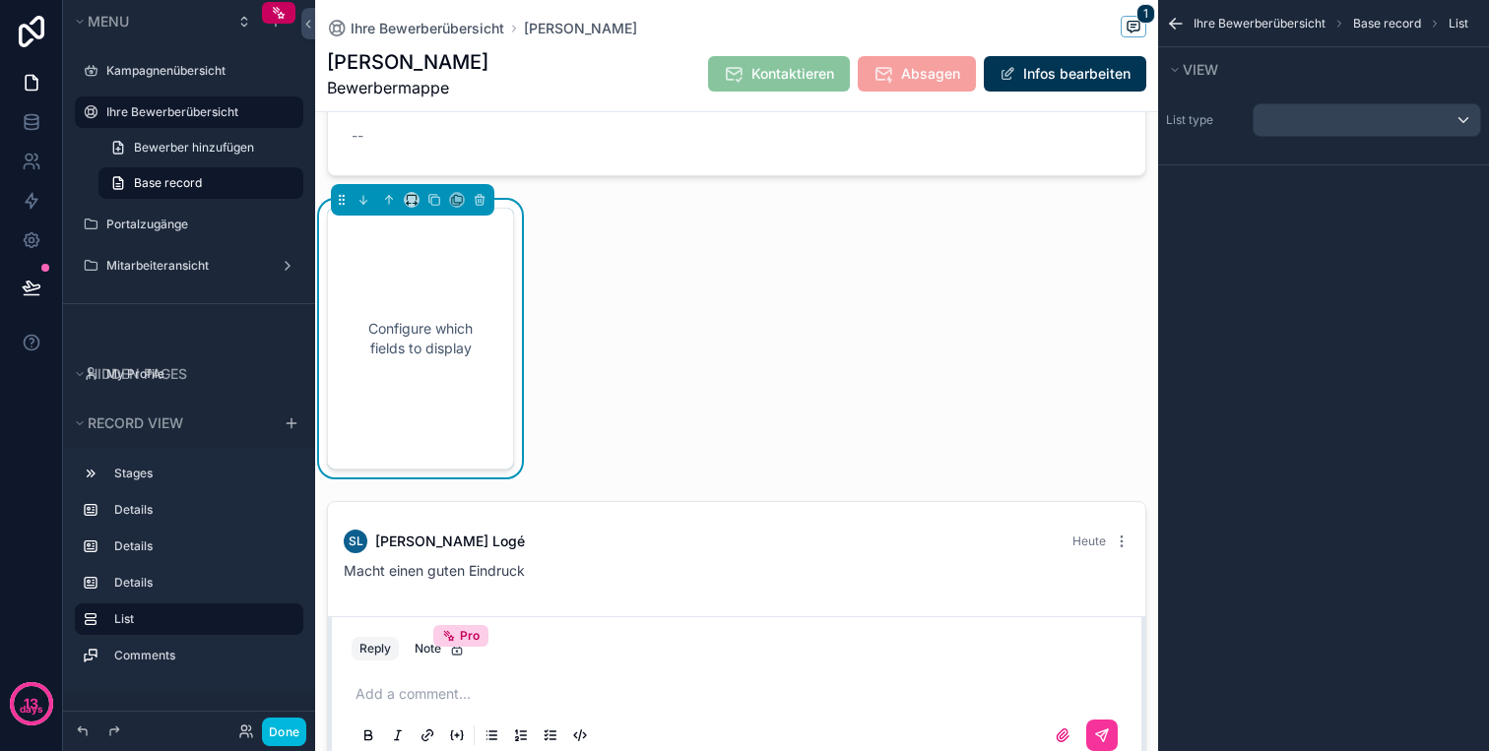
scroll to position [589, 0]
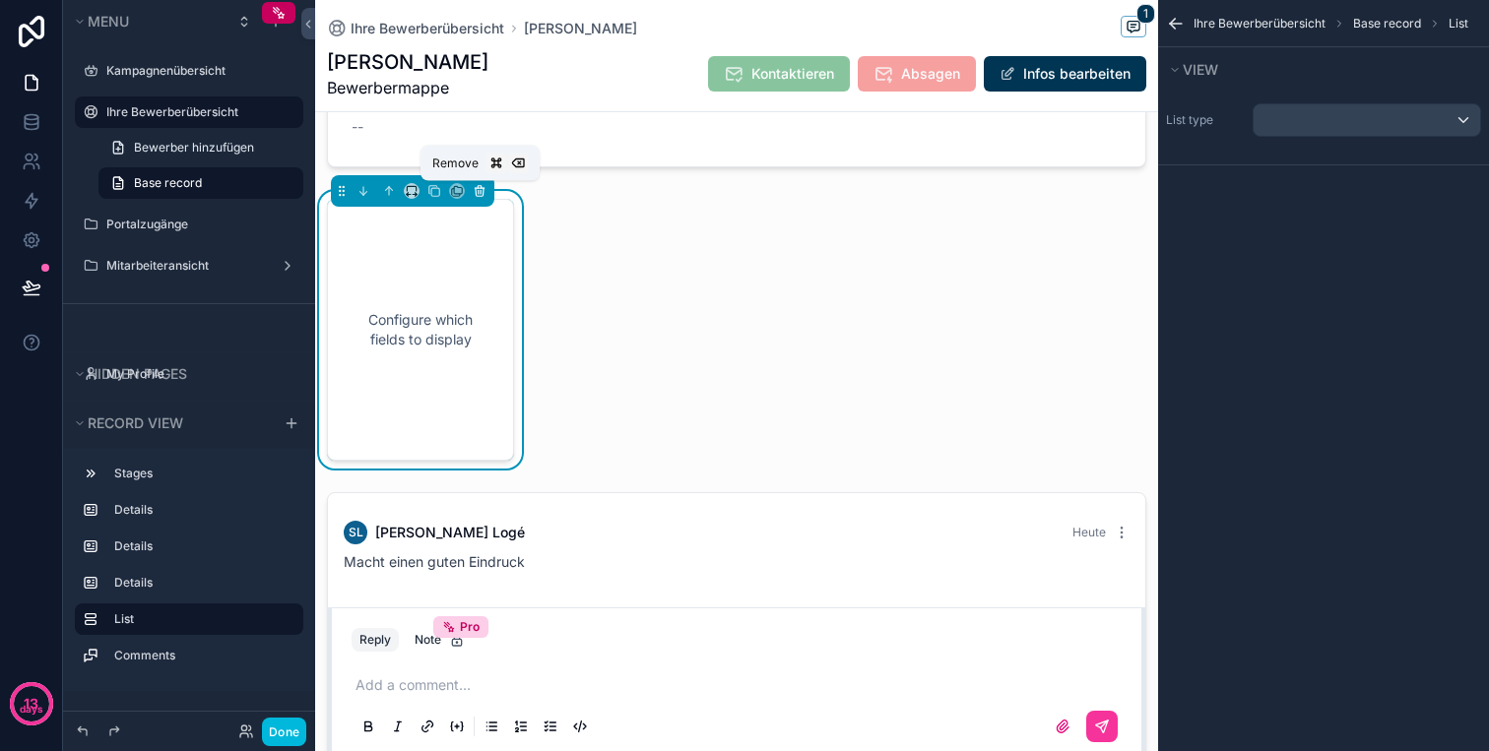
click at [477, 188] on icon "scrollable content" at bounding box center [479, 188] width 9 height 0
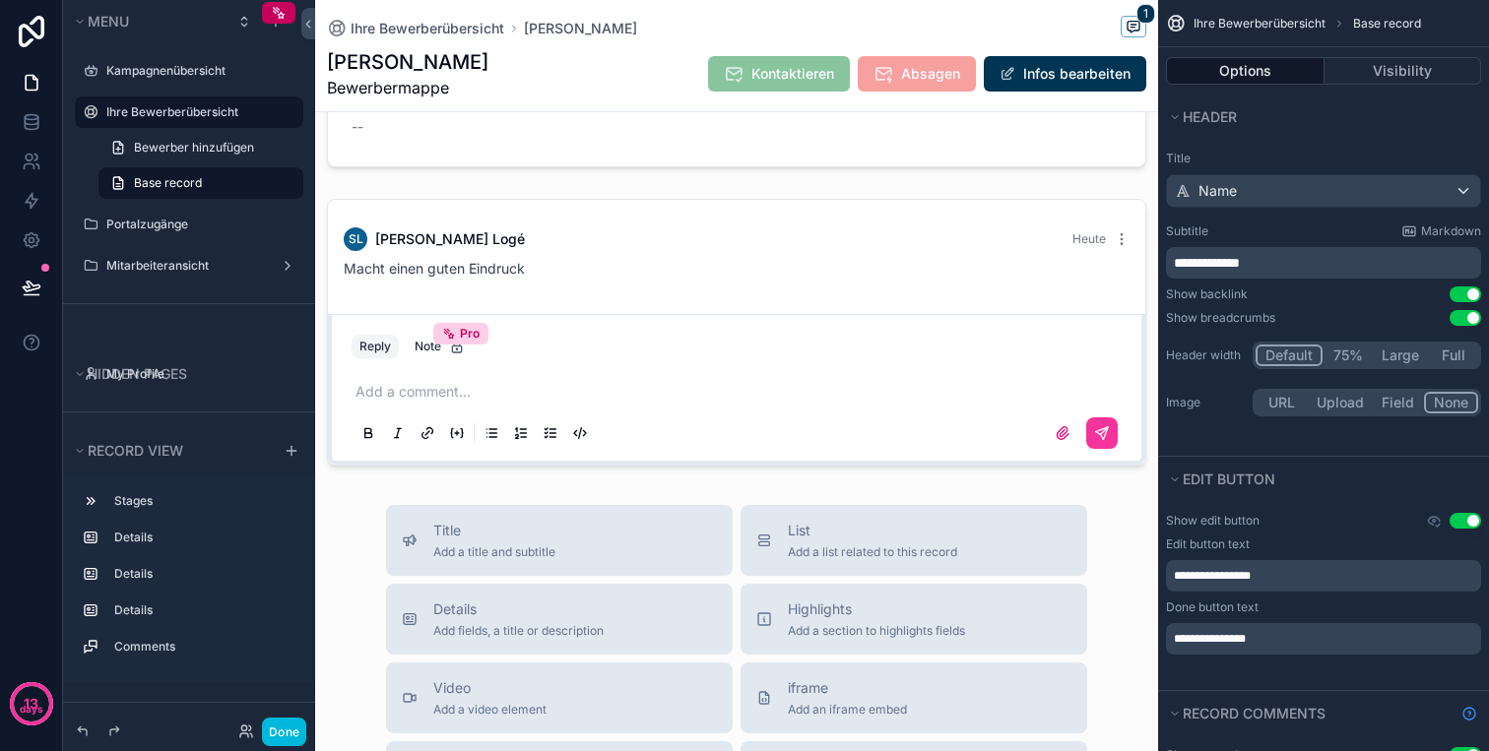
click at [0, 0] on icon "scrollable content" at bounding box center [0, 0] width 0 height 0
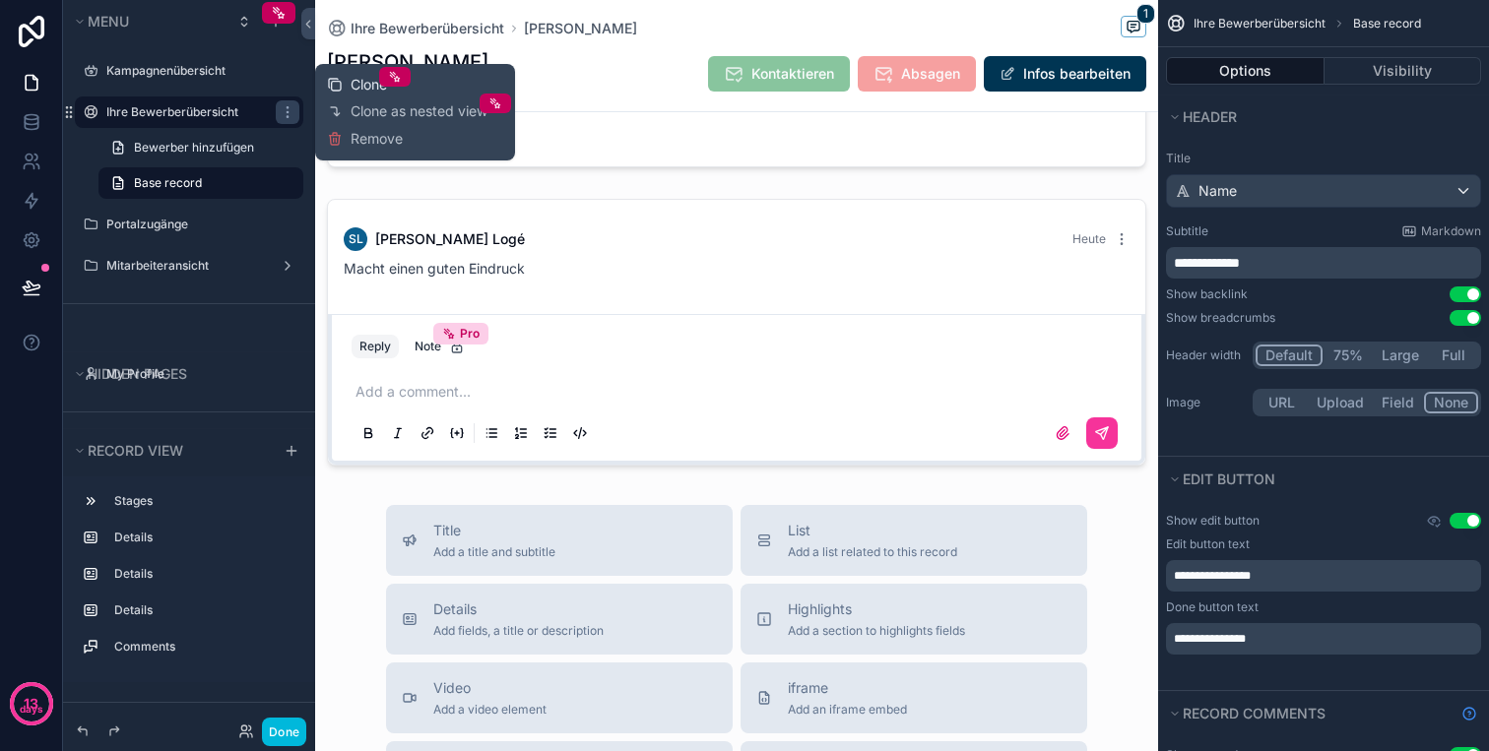
click at [354, 90] on span "Clone" at bounding box center [368, 85] width 36 height 20
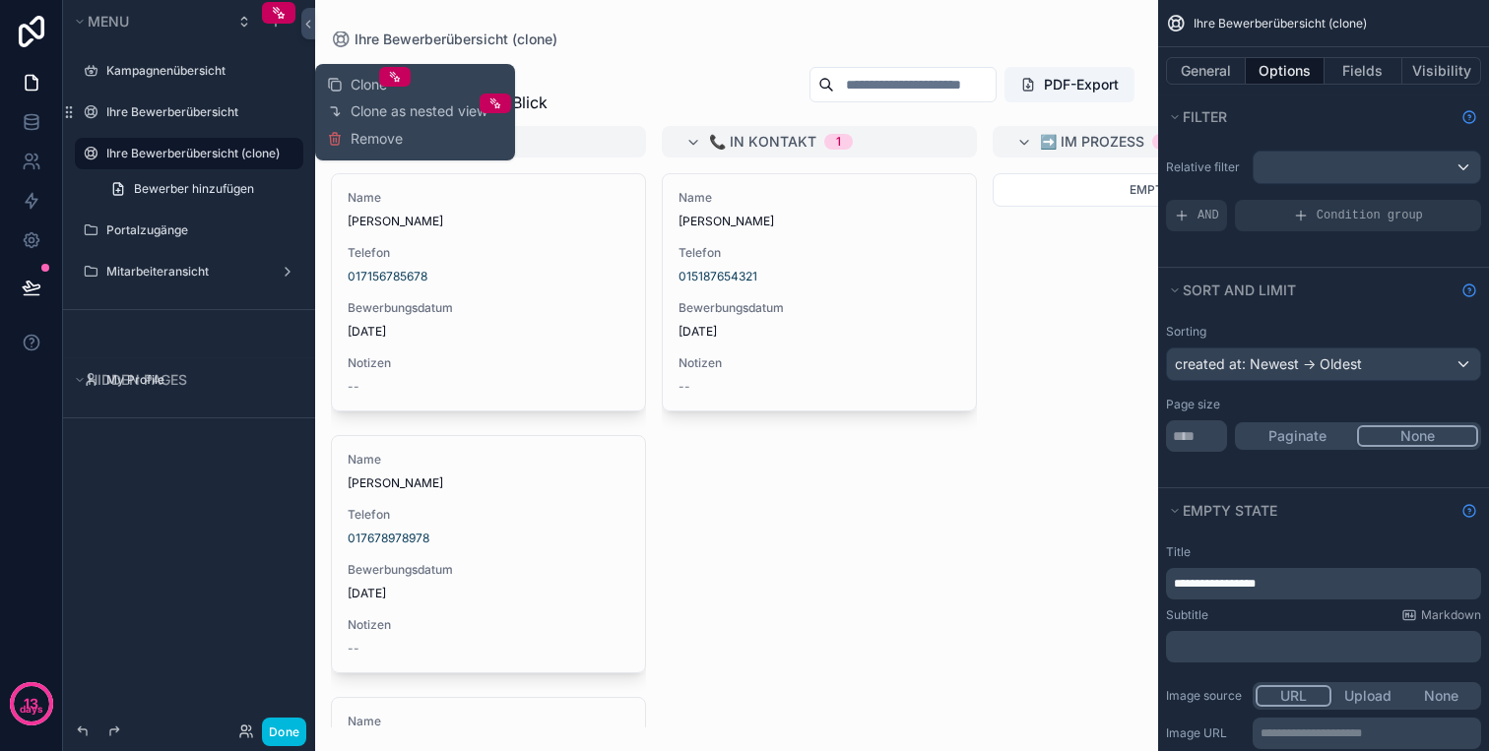
click at [206, 530] on div "Menu Kampagnenübersicht Ihre Bewerberübersicht Ihre Bewerberübersicht (clone) B…" at bounding box center [189, 364] width 252 height 728
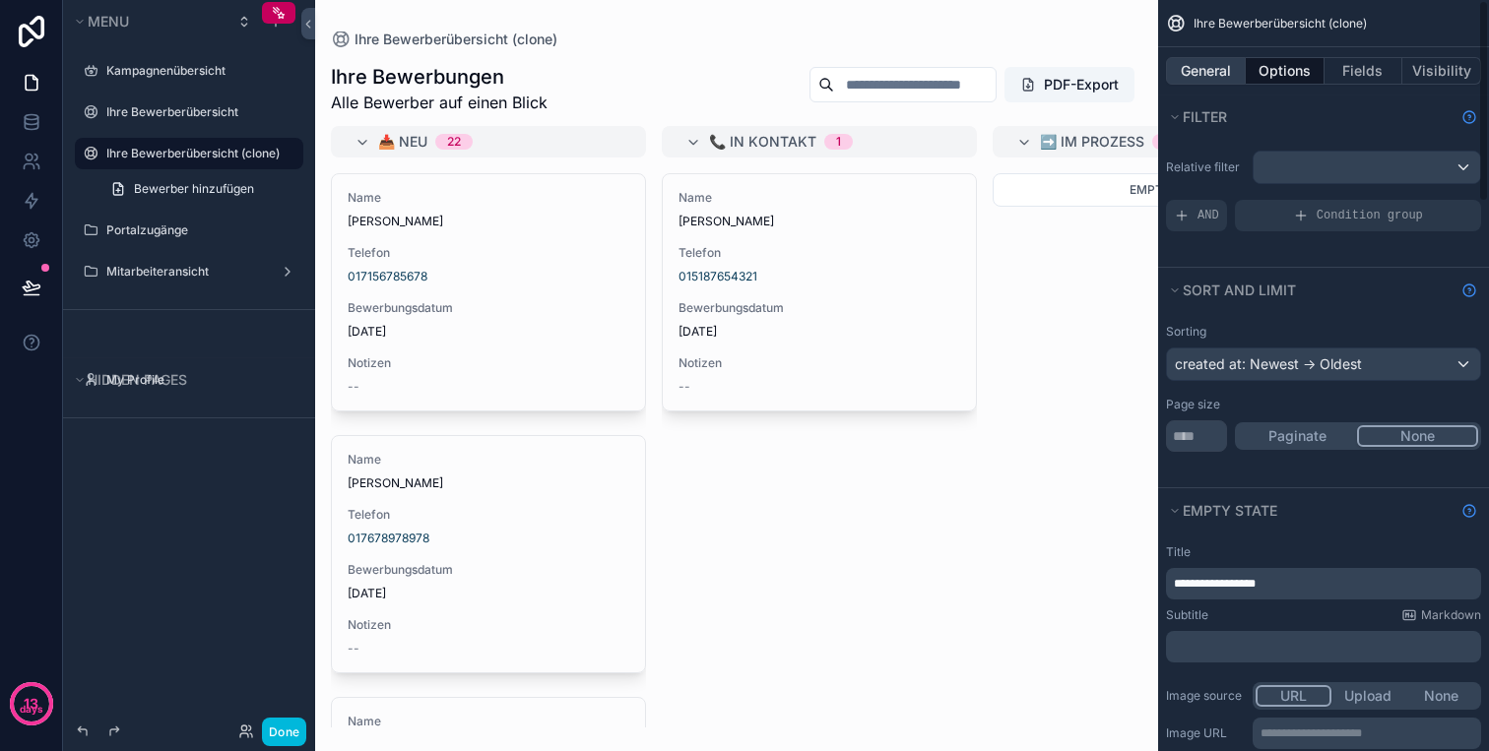
click at [1217, 74] on button "General" at bounding box center [1206, 71] width 80 height 28
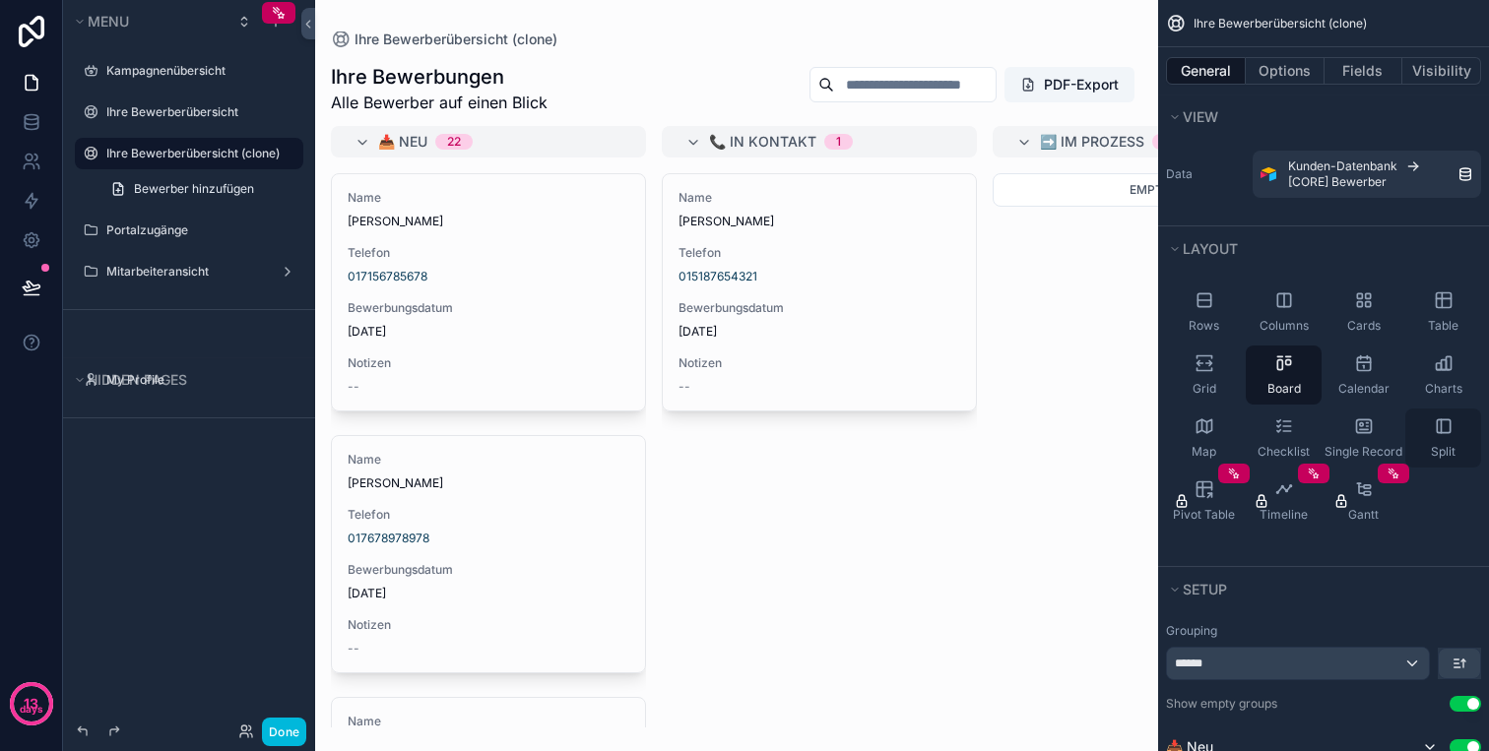
click at [1469, 450] on div "Split" at bounding box center [1443, 438] width 76 height 59
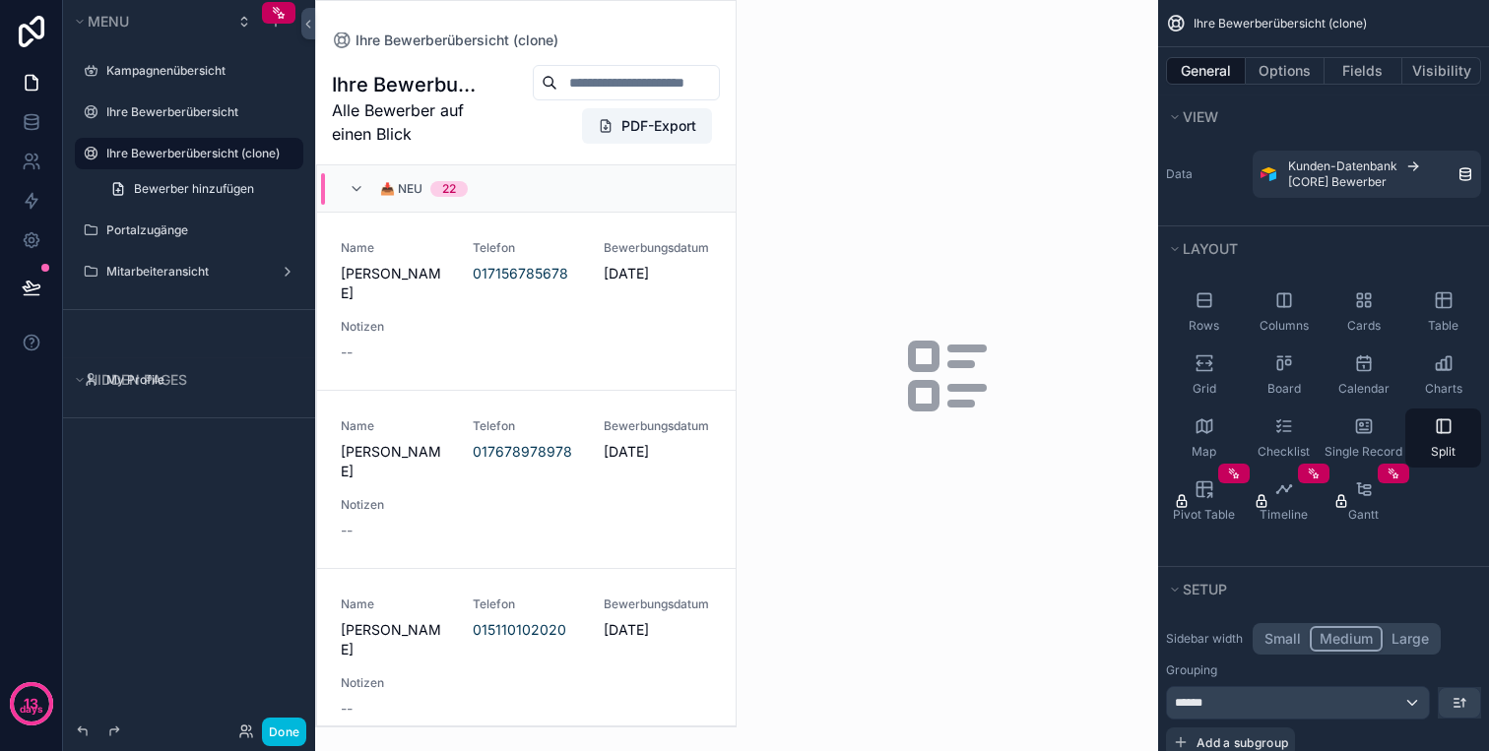
click at [1280, 643] on button "Small" at bounding box center [1282, 639] width 54 height 26
click at [1390, 630] on button "Large" at bounding box center [1409, 639] width 55 height 26
click at [1299, 643] on button "Small" at bounding box center [1282, 639] width 54 height 26
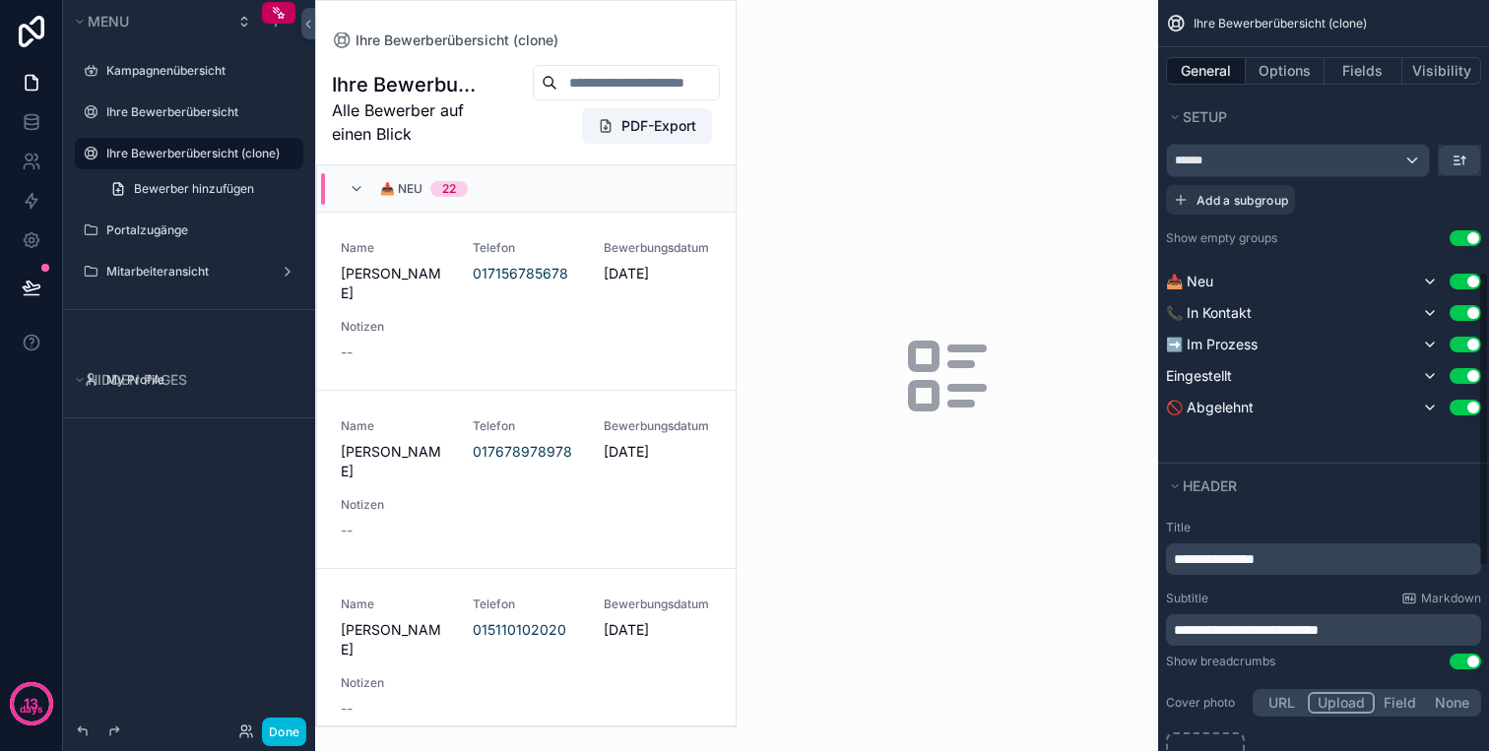
scroll to position [1155, 0]
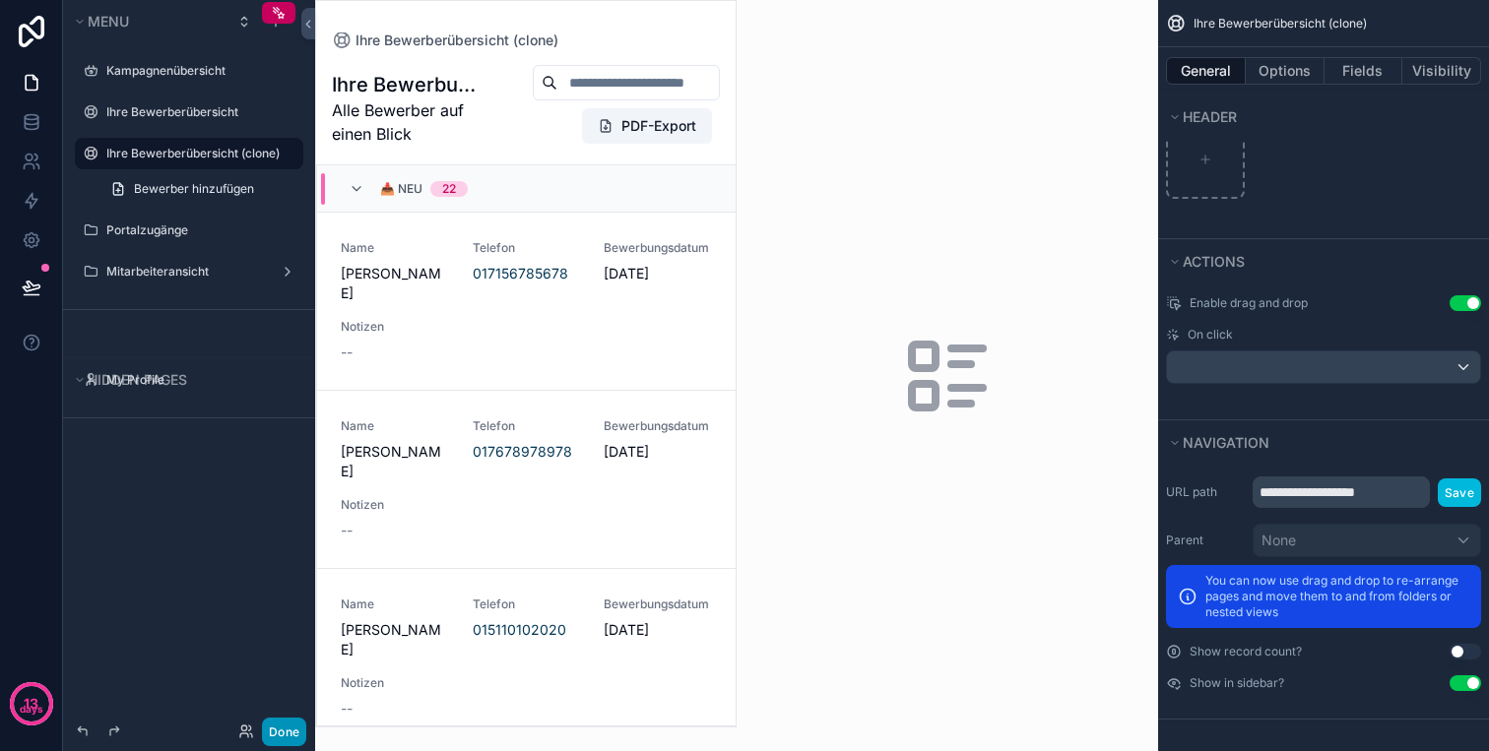
click at [291, 726] on button "Done" at bounding box center [284, 732] width 44 height 29
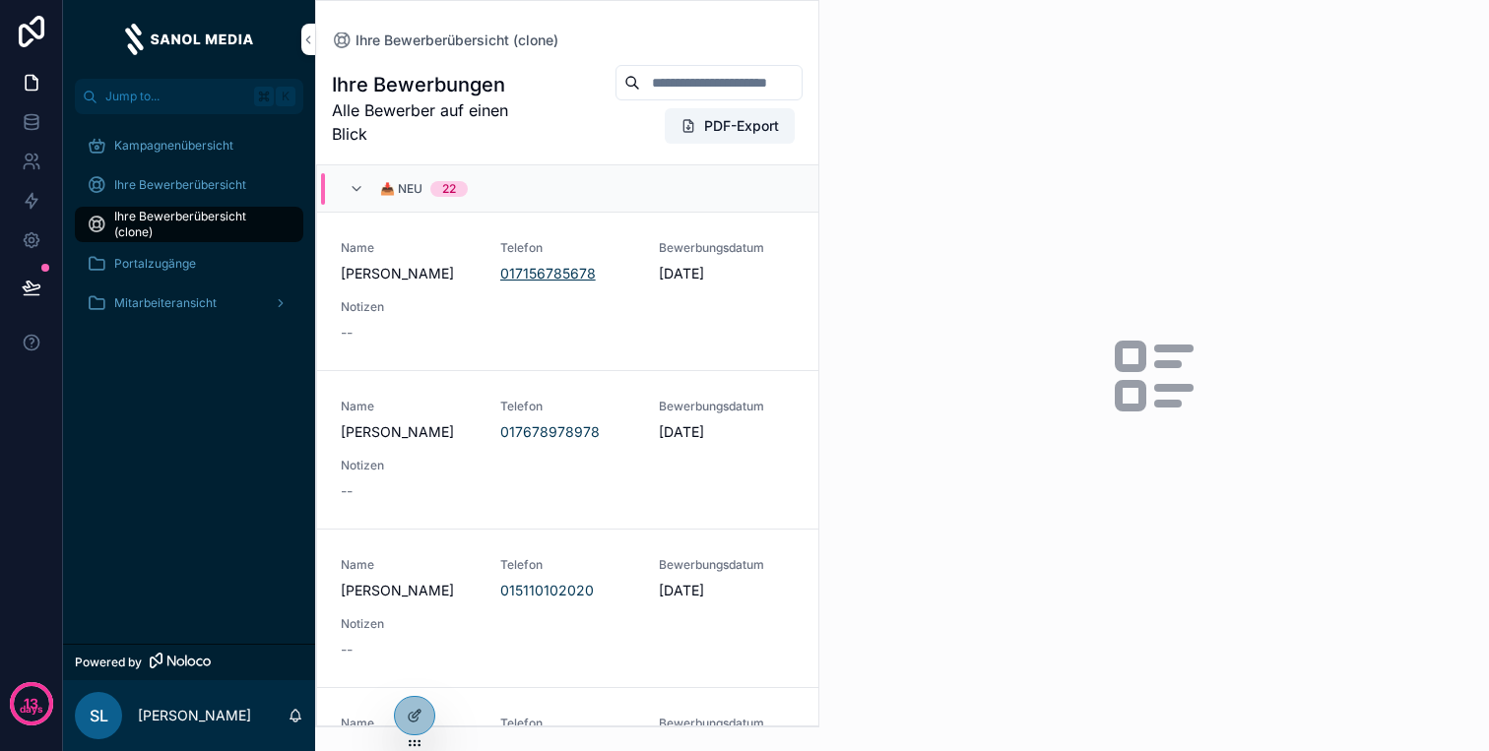
click at [537, 276] on link "017156785678" at bounding box center [547, 274] width 95 height 20
click at [534, 312] on div "Name Martin Schwarz Telefon 017156785678 Bewerbungsdatum 9.10.2025 Notizen --" at bounding box center [568, 291] width 454 height 102
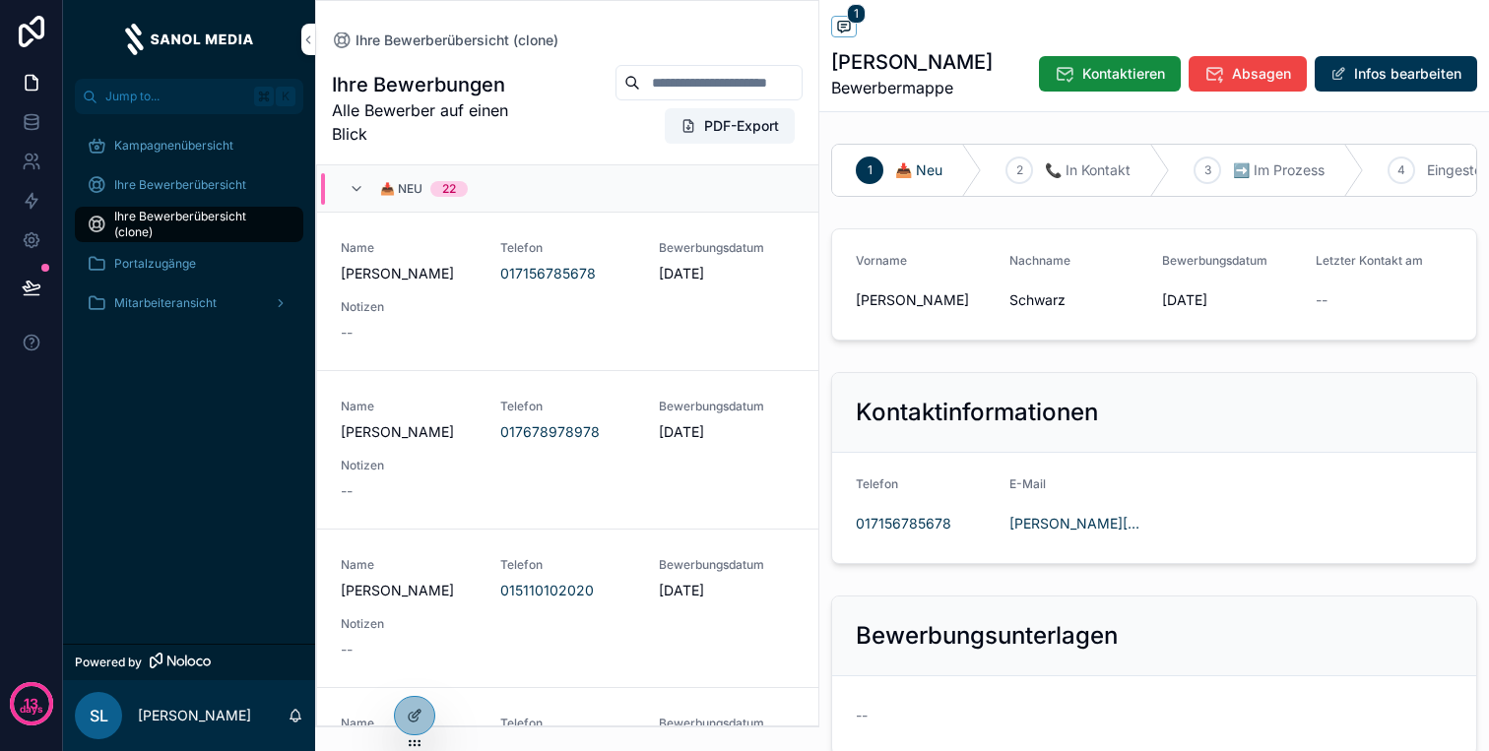
scroll to position [437, 0]
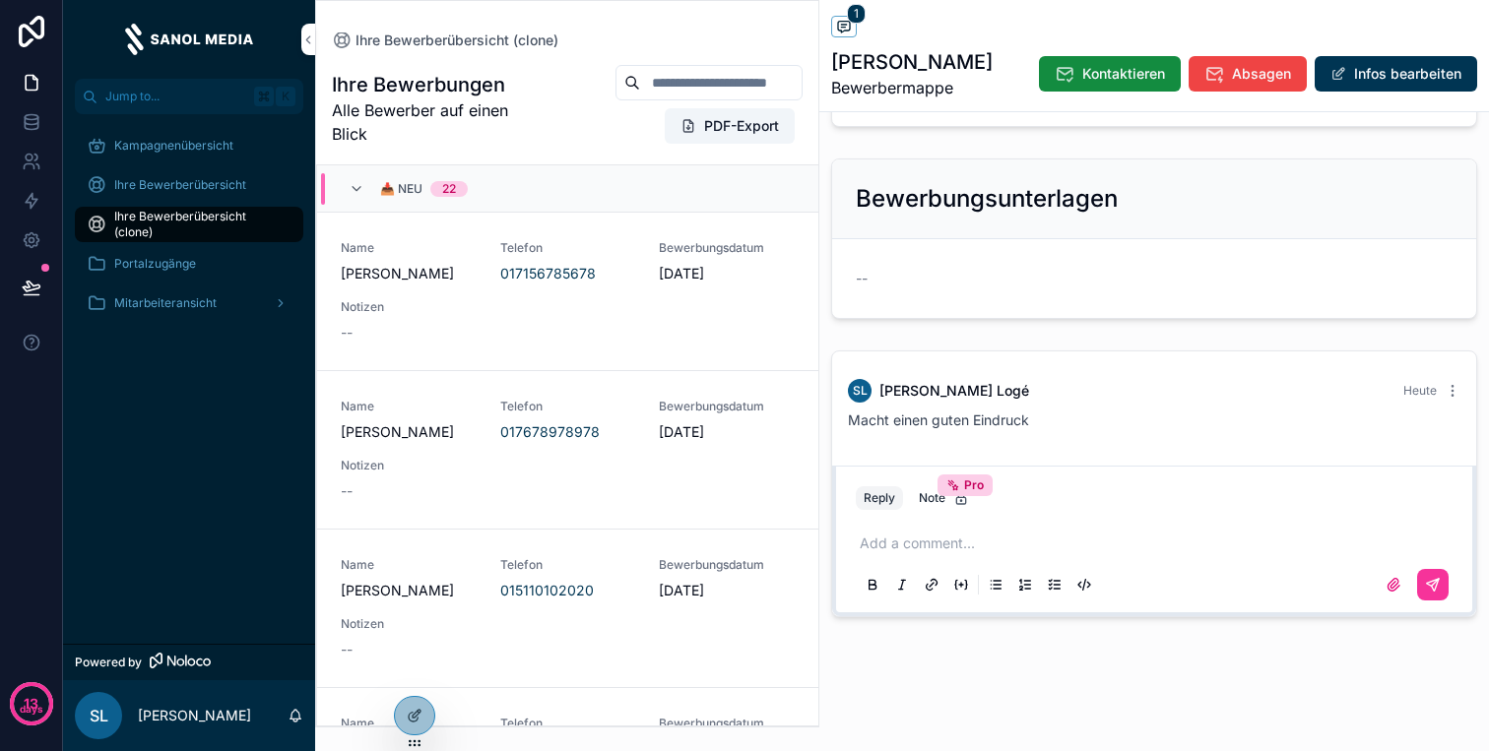
click at [522, 517] on link "Name Nicole Koch Telefon 017678978978 Bewerbungsdatum 9.10.2025 Notizen -- Kont…" at bounding box center [567, 450] width 501 height 159
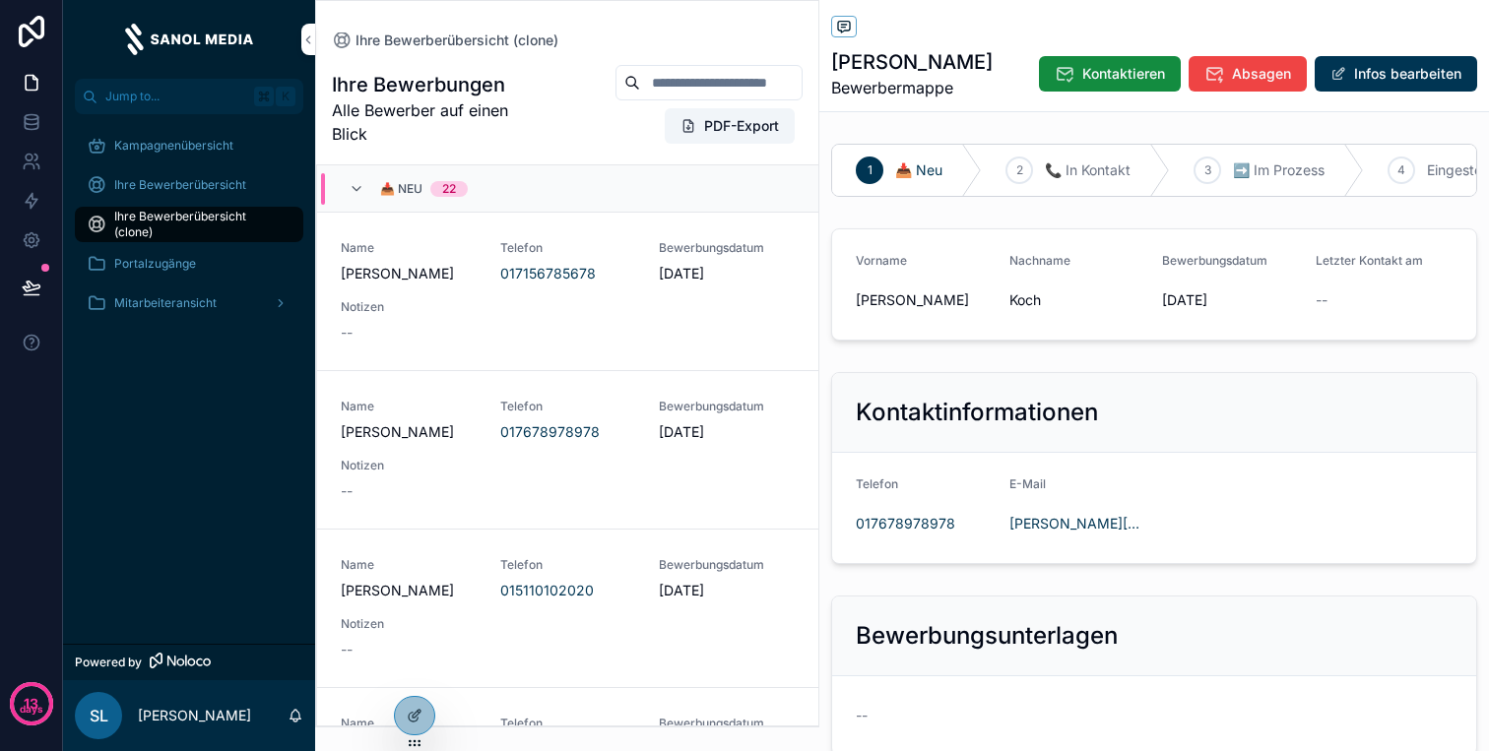
click at [363, 173] on div "📥 Neu 22" at bounding box center [408, 189] width 119 height 32
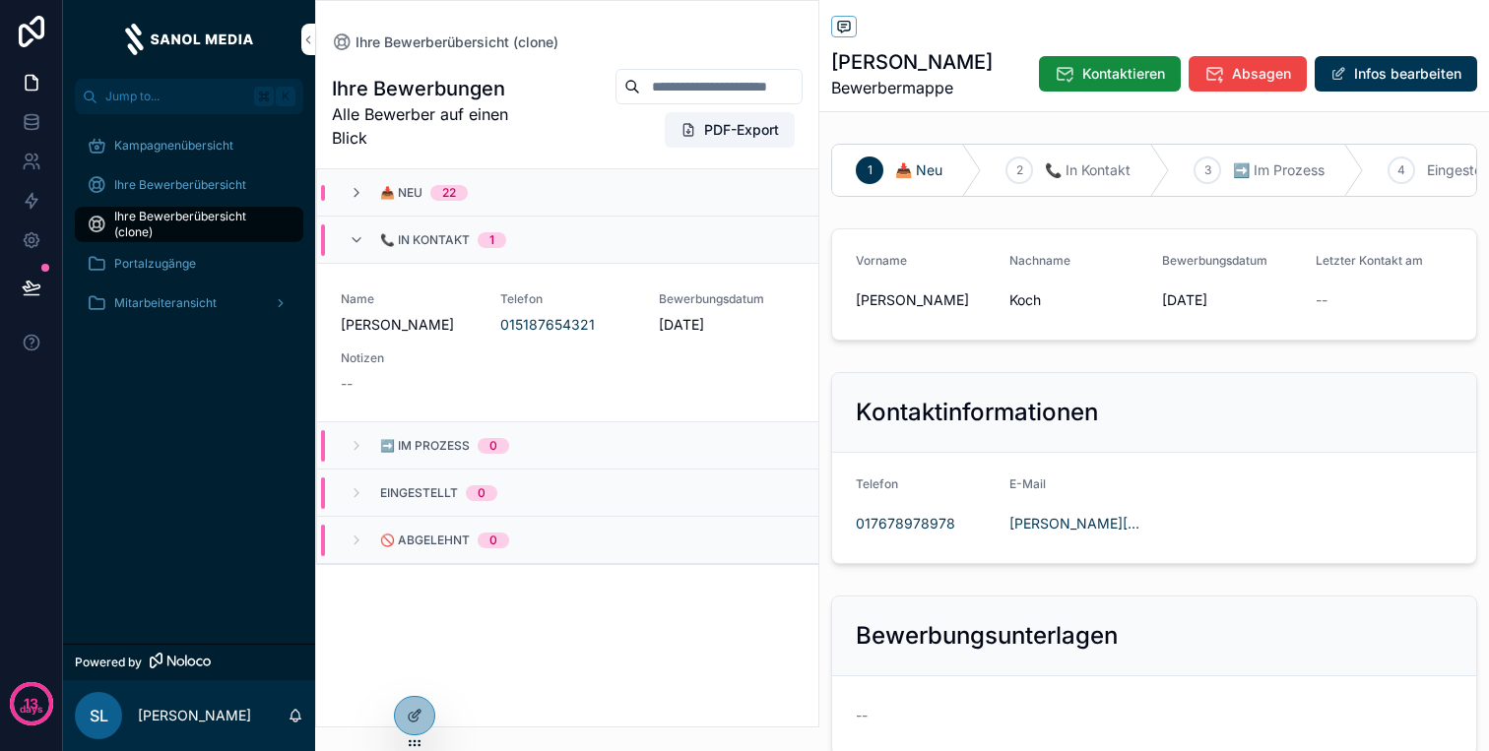
click at [365, 236] on div "📞 In Kontakt 1" at bounding box center [428, 240] width 158 height 32
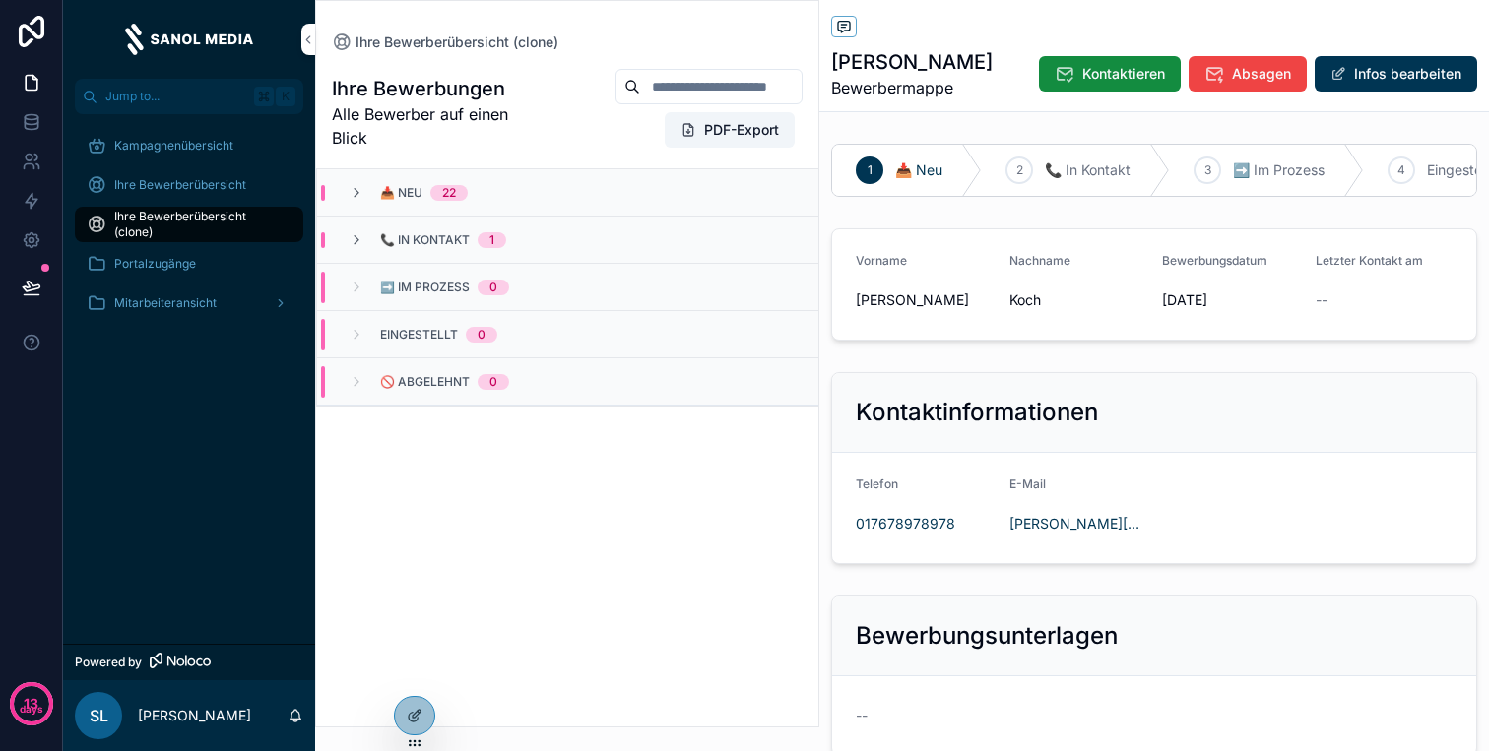
click at [370, 183] on div "📥 Neu 22" at bounding box center [567, 192] width 501 height 47
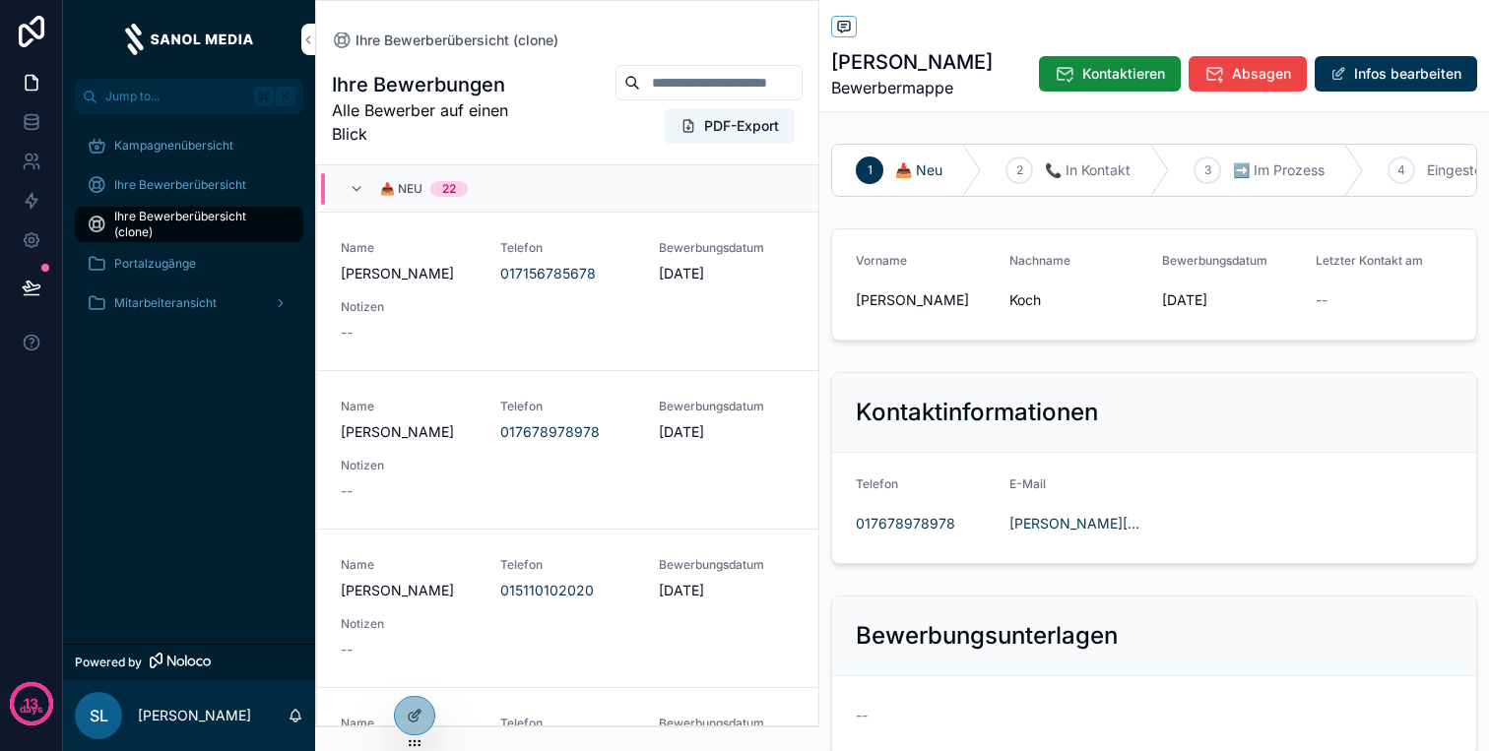
click at [423, 328] on div "--" at bounding box center [409, 333] width 136 height 20
click at [484, 460] on div "Name Nicole Koch Telefon 017678978978 Bewerbungsdatum 9.10.2025 Notizen --" at bounding box center [568, 450] width 454 height 102
click at [1098, 85] on button "Kontaktieren" at bounding box center [1110, 73] width 142 height 35
click at [1209, 68] on icon "scrollable content" at bounding box center [1214, 74] width 20 height 20
click at [1372, 85] on button "Infos bearbeiten" at bounding box center [1395, 73] width 162 height 35
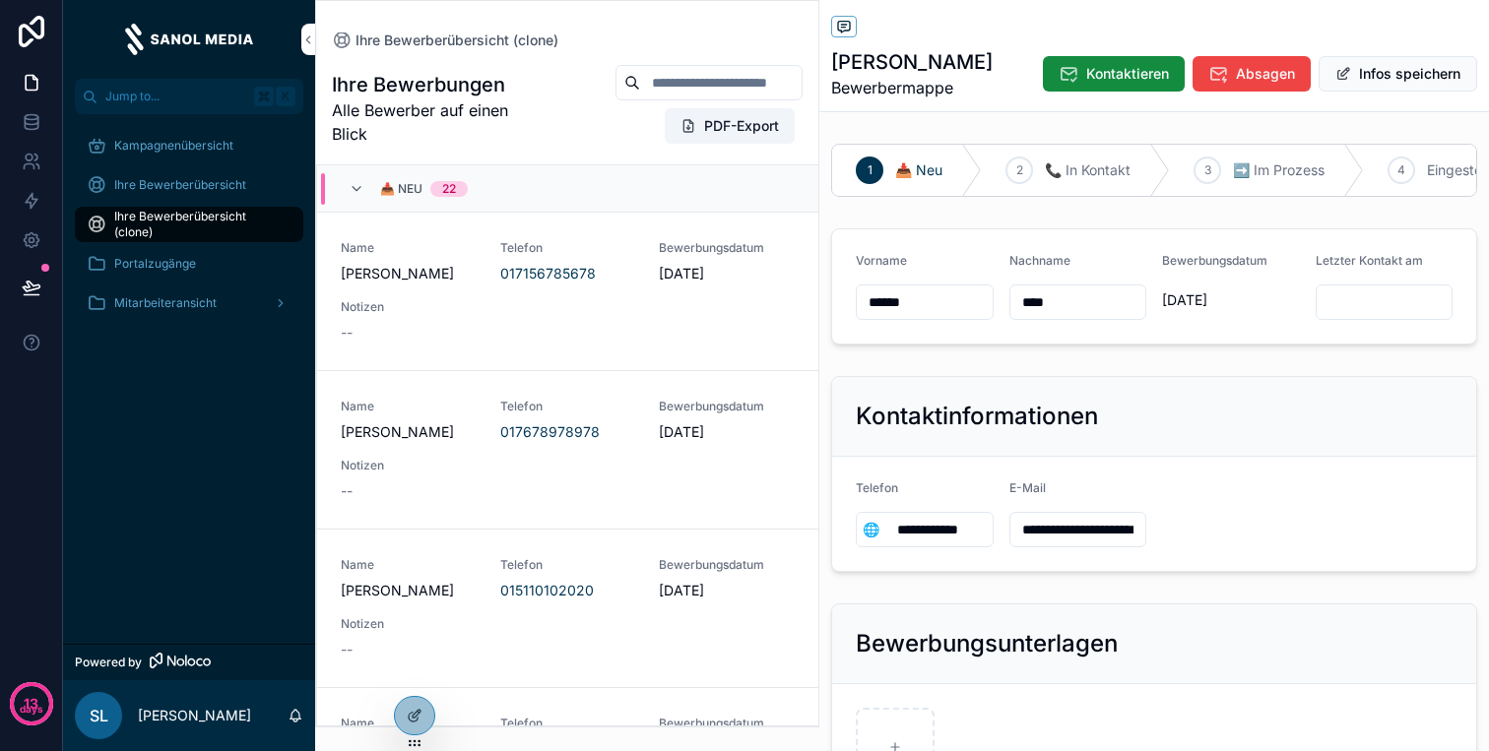
click at [1075, 302] on input "****" at bounding box center [1078, 302] width 136 height 28
click at [1384, 87] on button "Infos speichern" at bounding box center [1397, 73] width 159 height 35
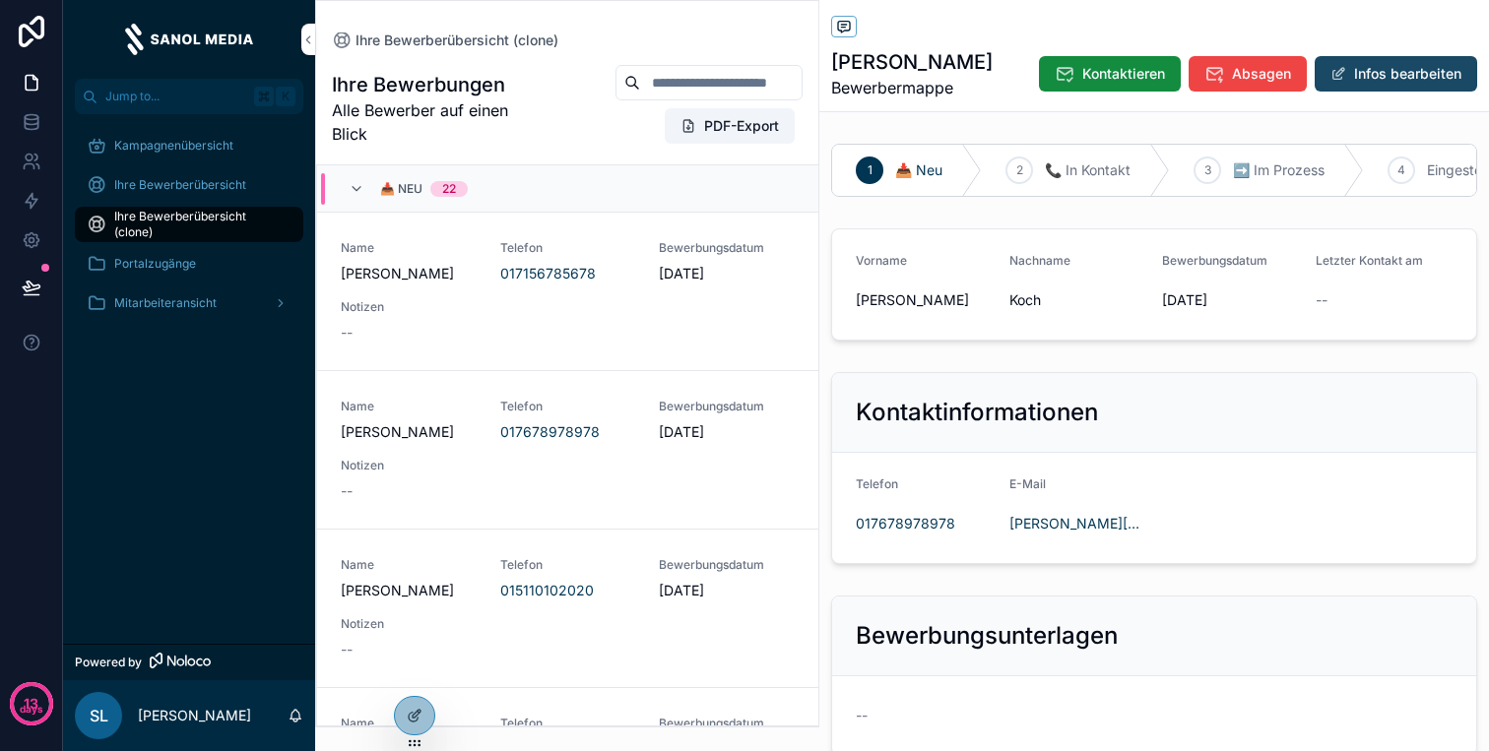
click at [1384, 82] on button "Infos bearbeiten" at bounding box center [1395, 73] width 162 height 35
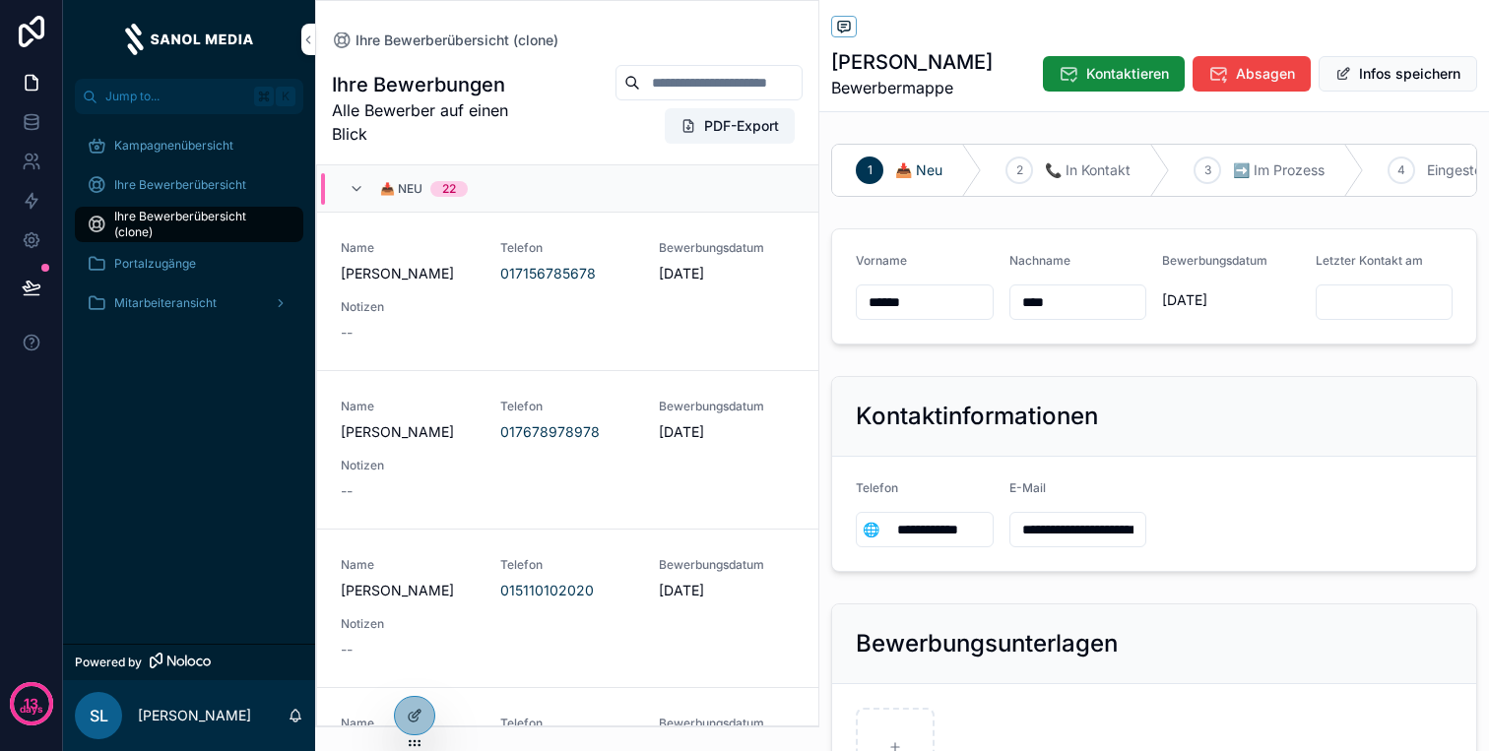
click at [1082, 296] on input "****" at bounding box center [1078, 302] width 136 height 28
click at [1368, 55] on div "Kontaktieren Absagen Infos speichern" at bounding box center [1252, 73] width 450 height 37
click at [1368, 67] on button "Infos speichern" at bounding box center [1397, 73] width 159 height 35
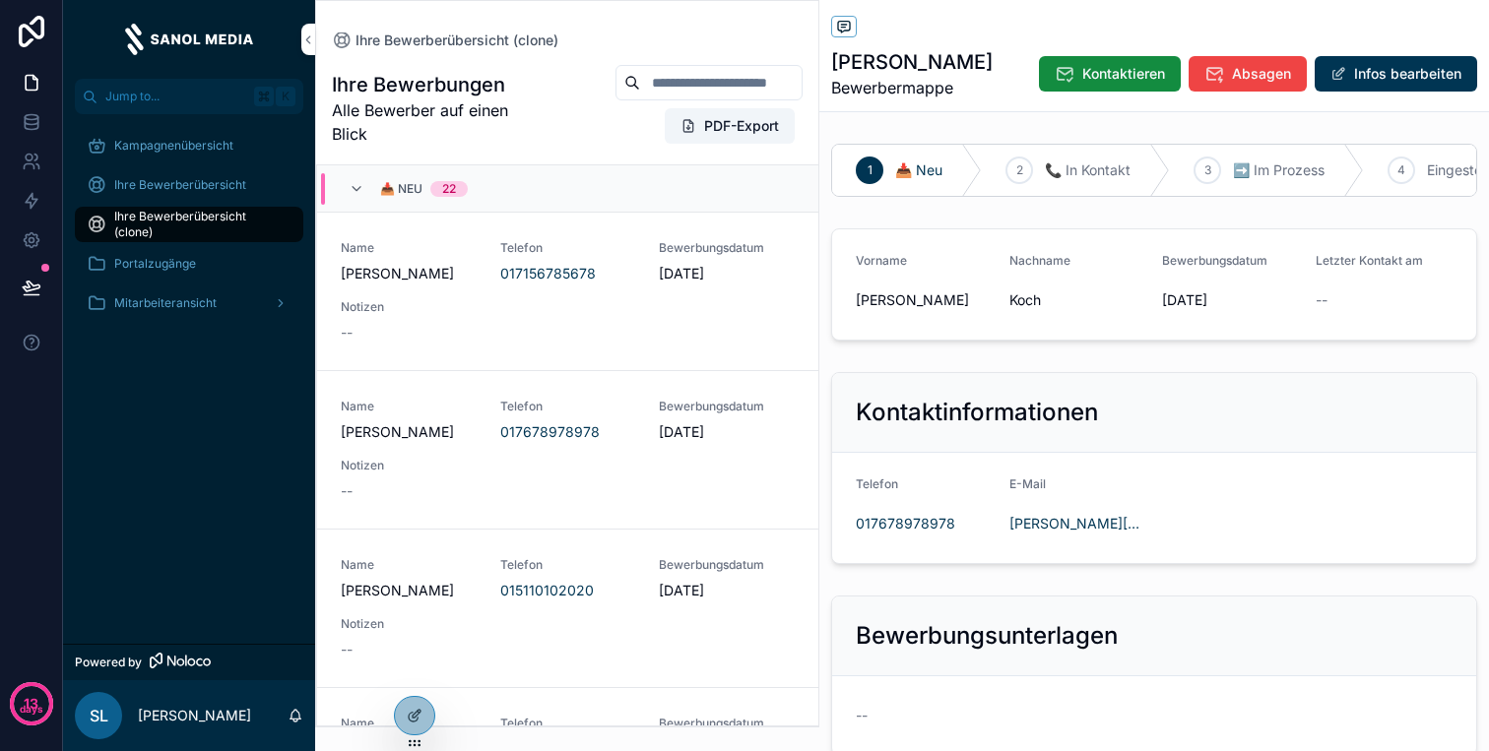
click at [717, 501] on link "Name Nicole Koch Telefon 017678978978 Bewerbungsdatum 9.10.2025 Notizen -- Kont…" at bounding box center [567, 450] width 501 height 159
click at [623, 338] on div "Name Martin Schwarz Telefon 017156785678 Bewerbungsdatum 9.10.2025 Notizen --" at bounding box center [568, 291] width 454 height 102
click at [431, 707] on div at bounding box center [414, 715] width 39 height 37
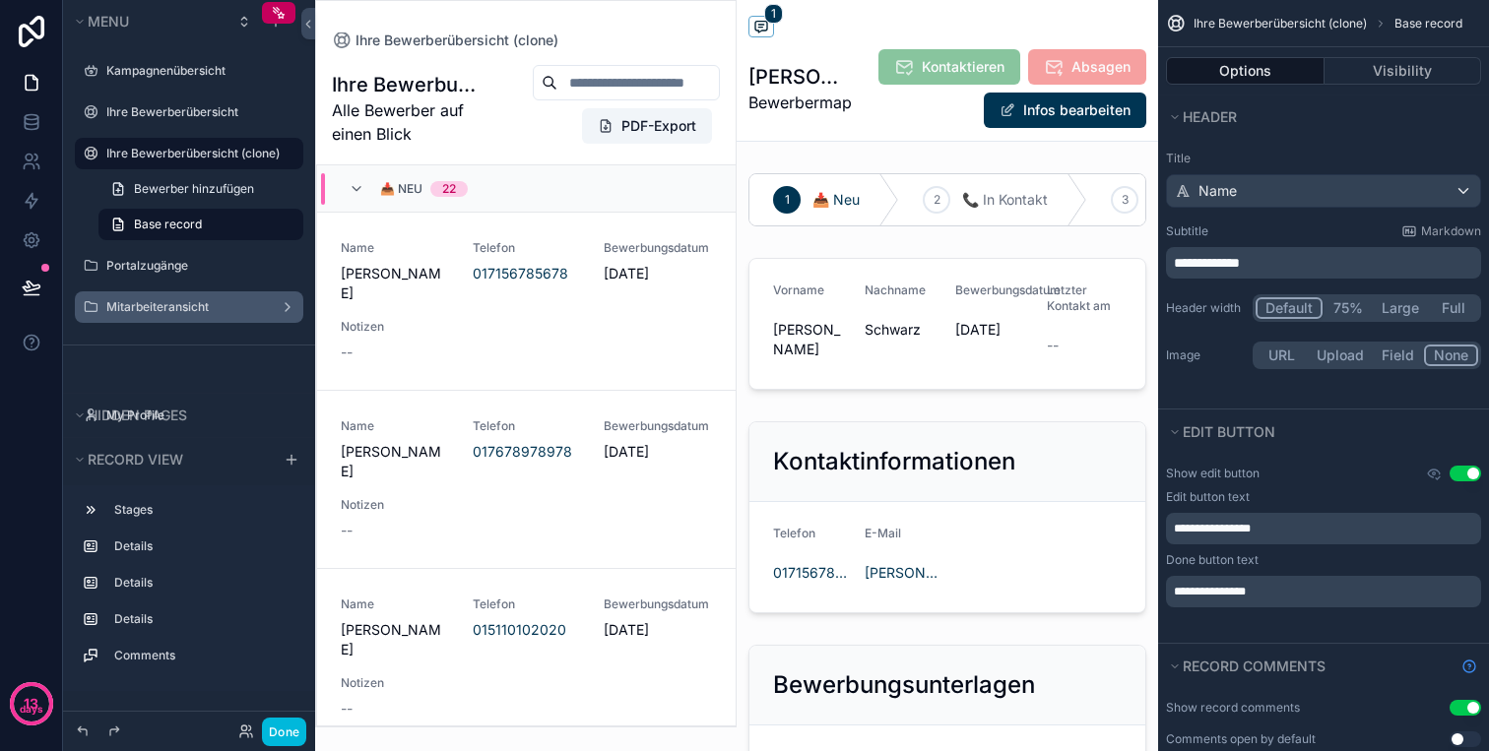
scroll to position [47, 0]
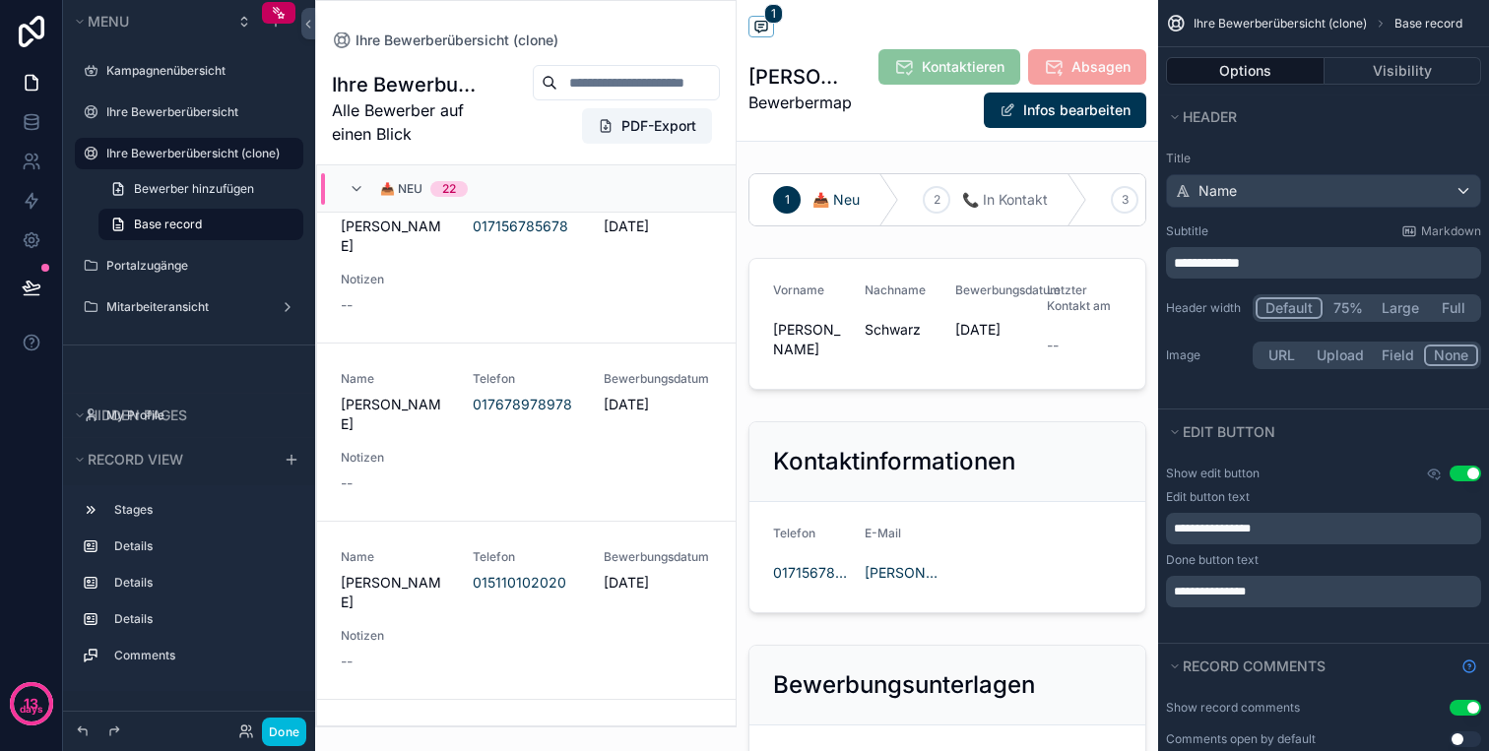
click at [0, 0] on icon "scrollable content" at bounding box center [0, 0] width 0 height 0
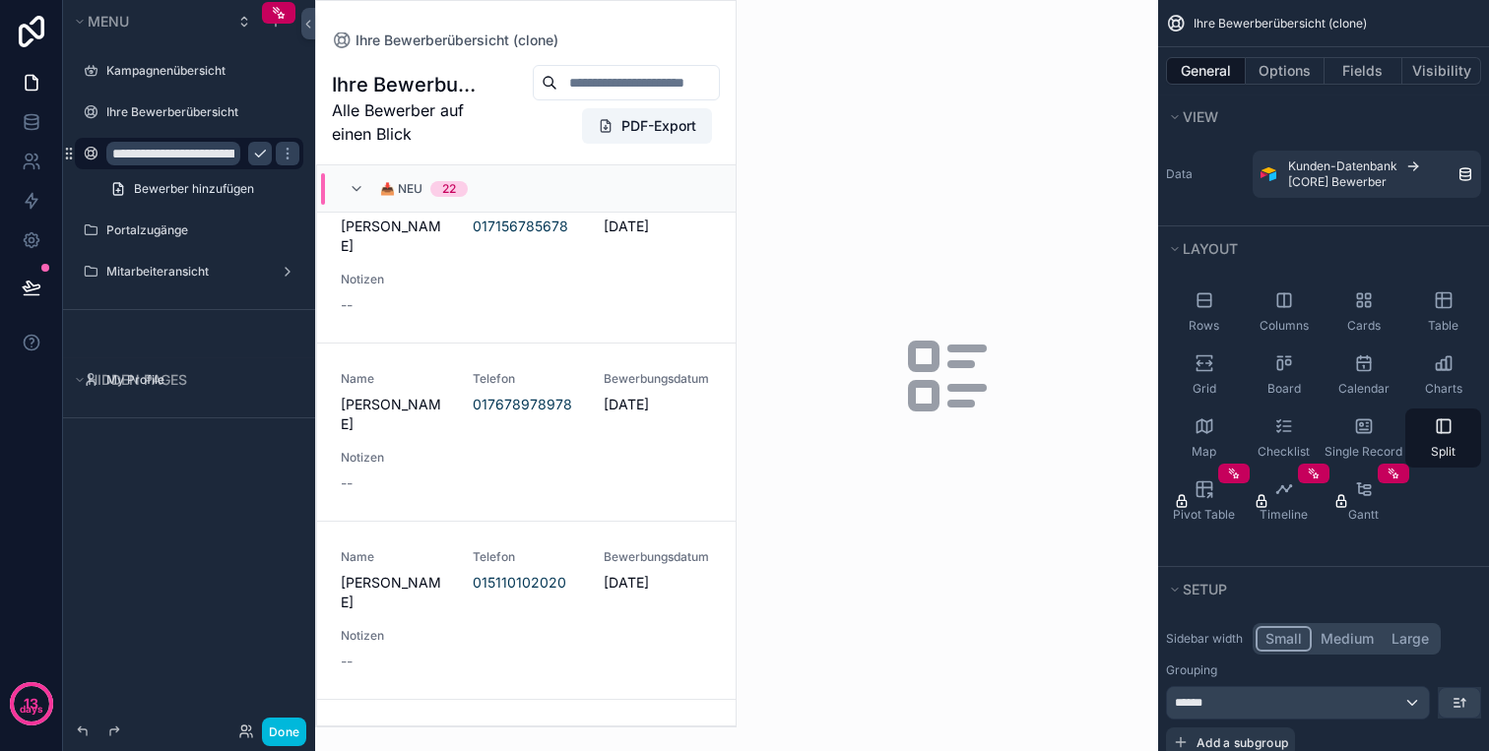
click at [216, 158] on input "**********" at bounding box center [173, 154] width 134 height 24
click at [111, 154] on input "**********" at bounding box center [173, 154] width 134 height 24
click at [117, 154] on input "**********" at bounding box center [173, 154] width 134 height 24
type input "**********"
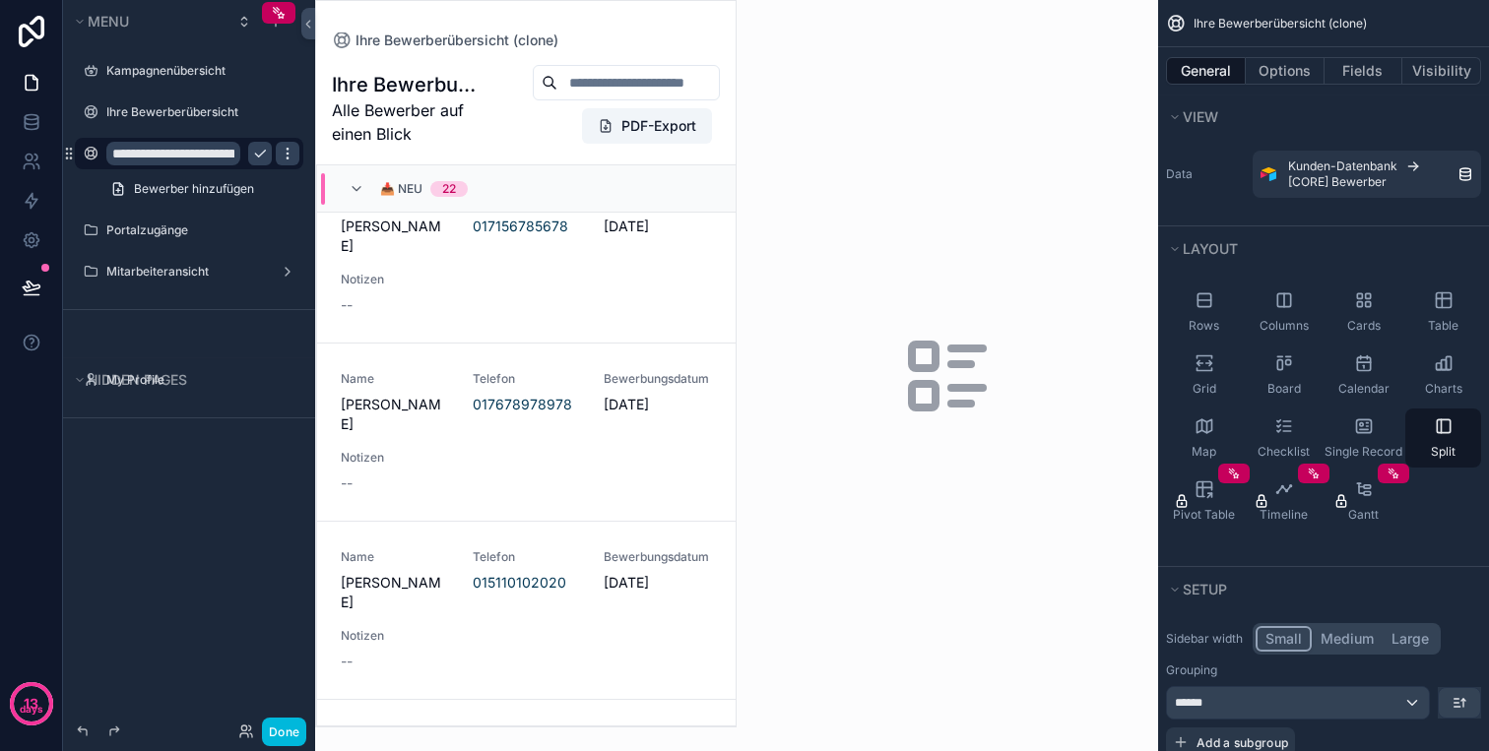
click at [283, 159] on icon "scrollable content" at bounding box center [288, 154] width 16 height 16
click at [338, 162] on icon at bounding box center [335, 167] width 16 height 16
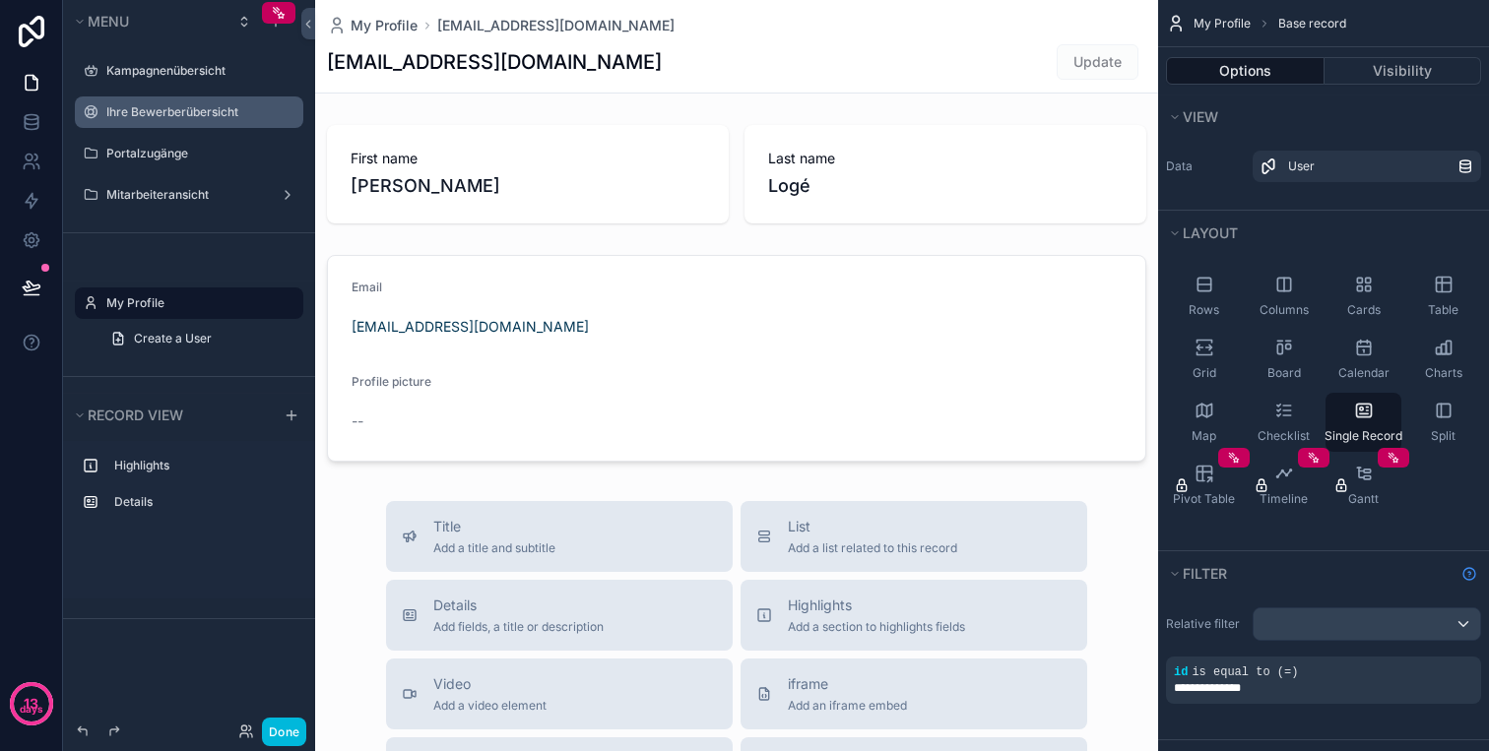
click at [188, 120] on div "Ihre Bewerberübersicht" at bounding box center [202, 112] width 193 height 16
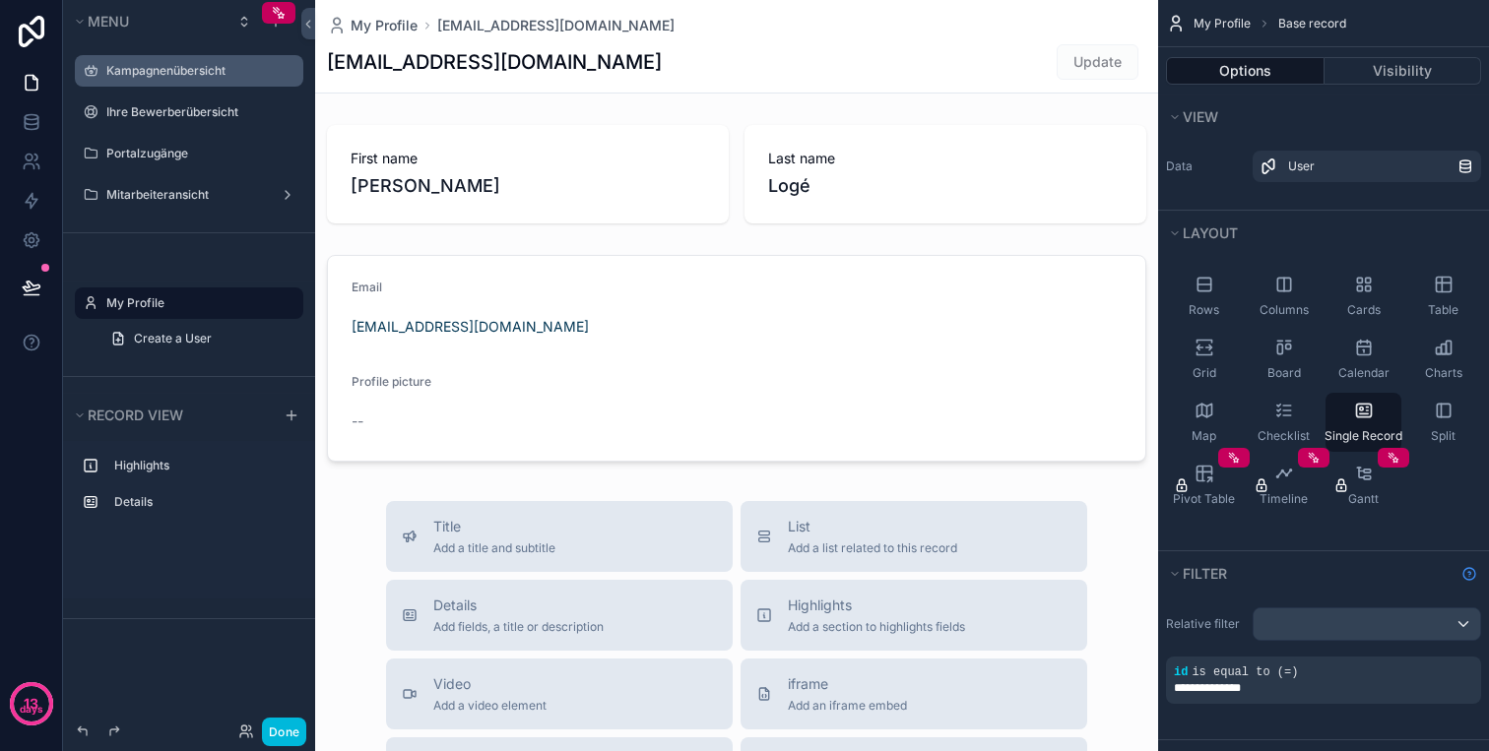
click at [187, 86] on div "Kampagnenübersicht" at bounding box center [189, 71] width 221 height 32
click at [220, 78] on label "Kampagnenübersicht" at bounding box center [198, 71] width 185 height 16
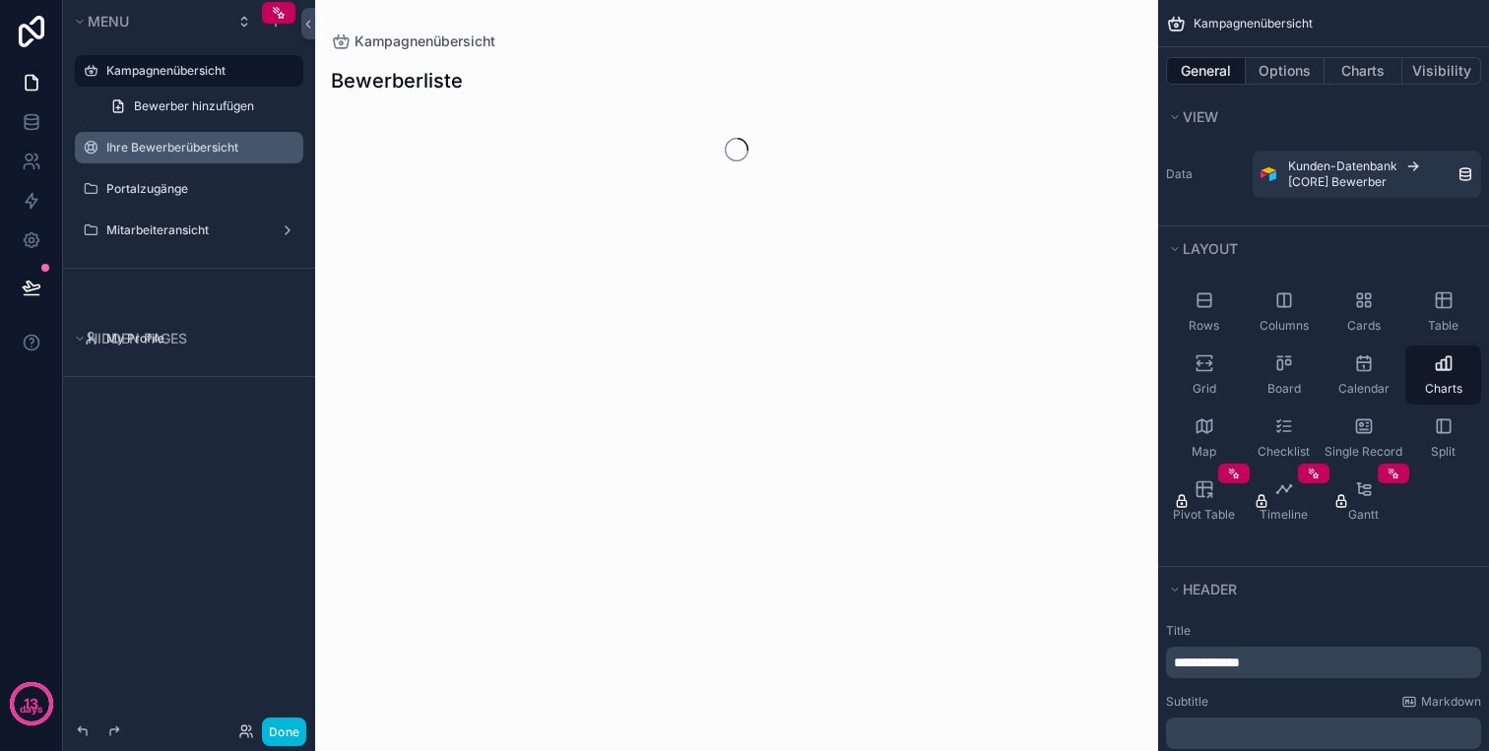
click at [219, 146] on label "Ihre Bewerberübersicht" at bounding box center [198, 148] width 185 height 16
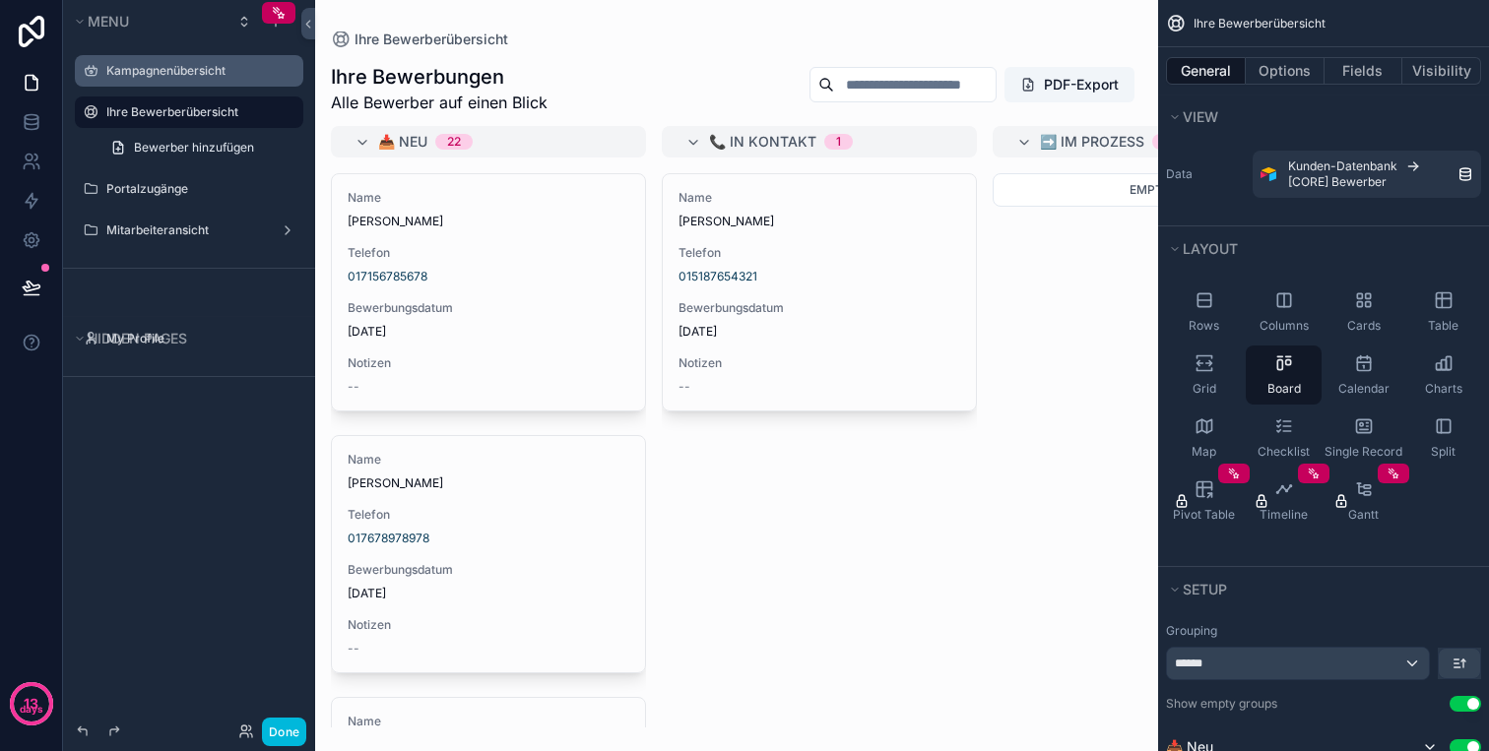
click at [204, 75] on label "Kampagnenübersicht" at bounding box center [198, 71] width 185 height 16
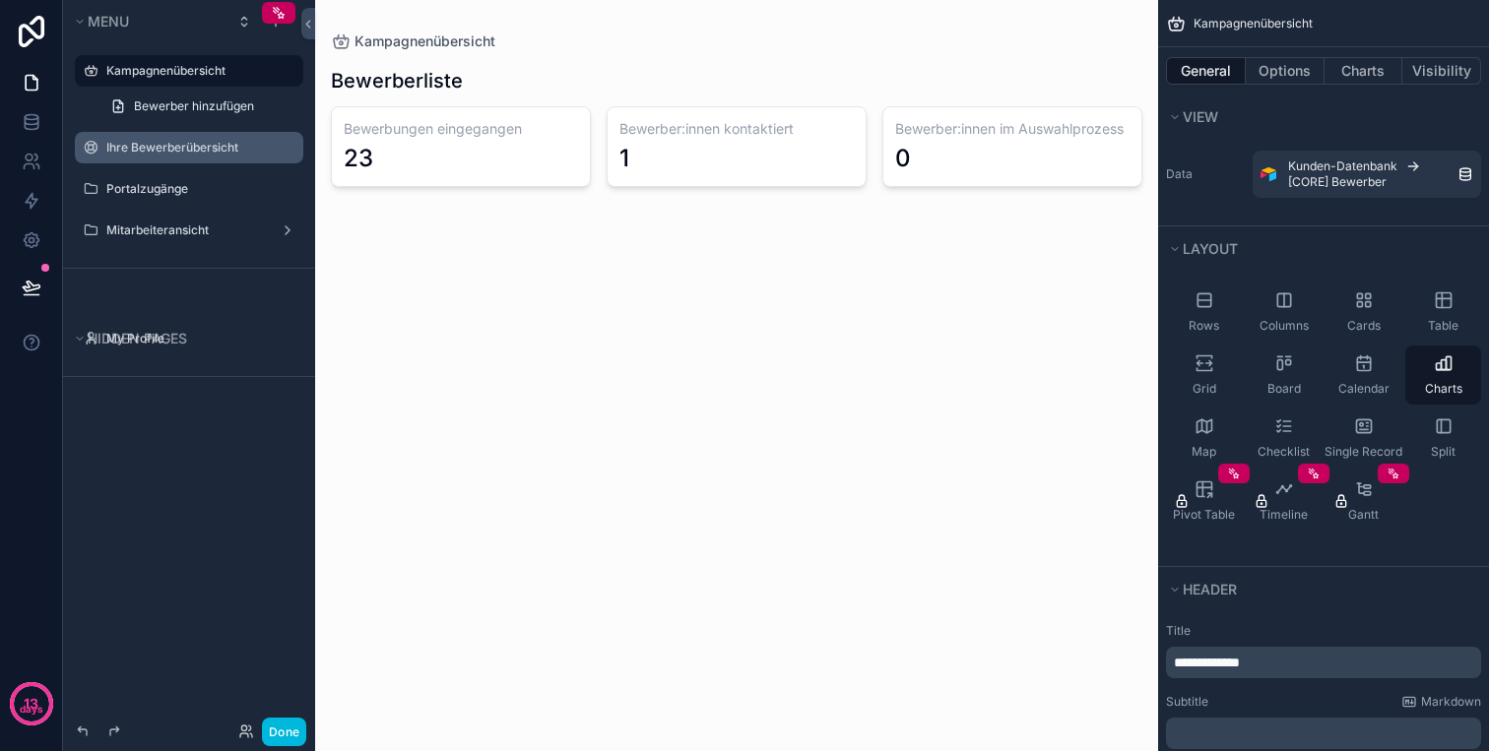
click at [381, 75] on div "scrollable content" at bounding box center [736, 125] width 843 height 250
click at [438, 78] on h1 "Bewerberliste" at bounding box center [397, 81] width 132 height 28
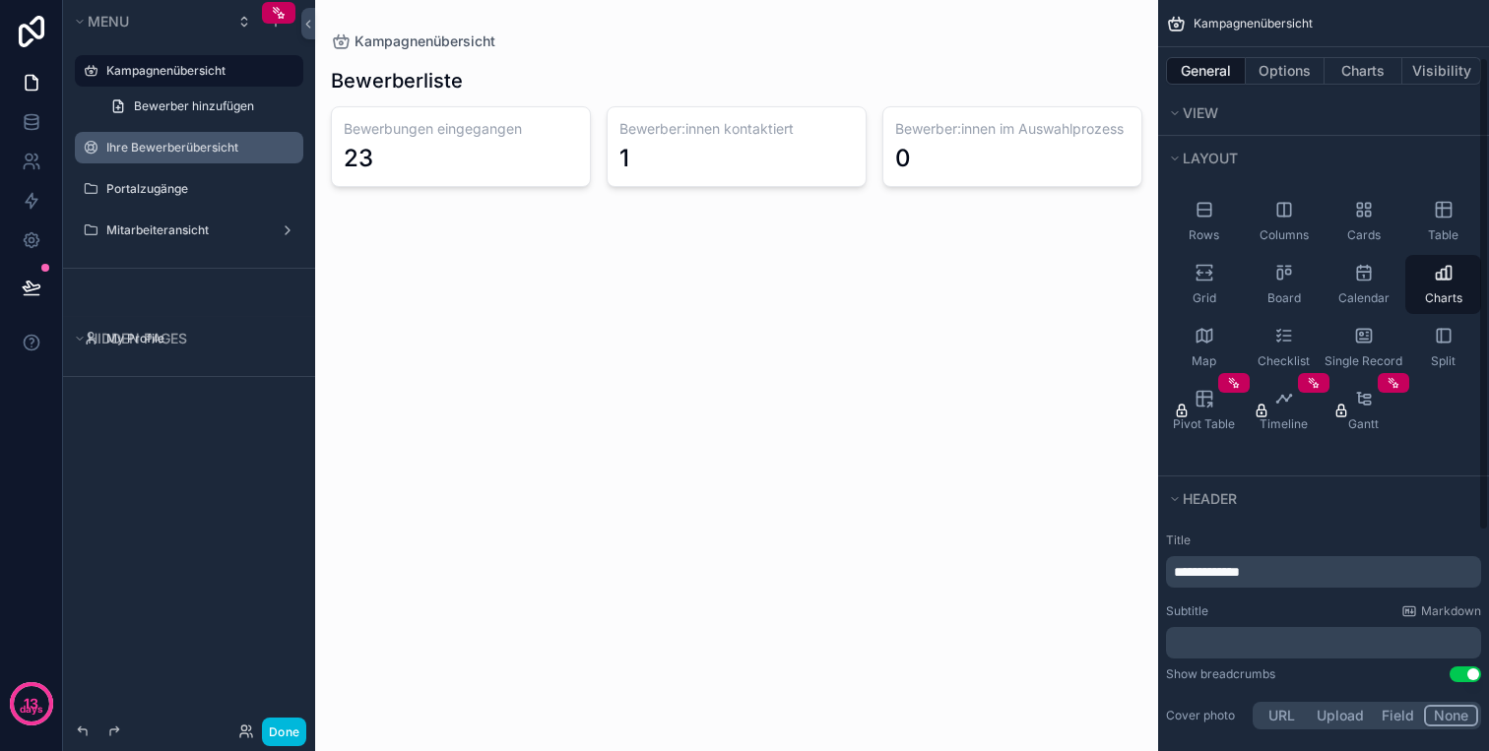
click at [1279, 578] on p "**********" at bounding box center [1325, 572] width 303 height 20
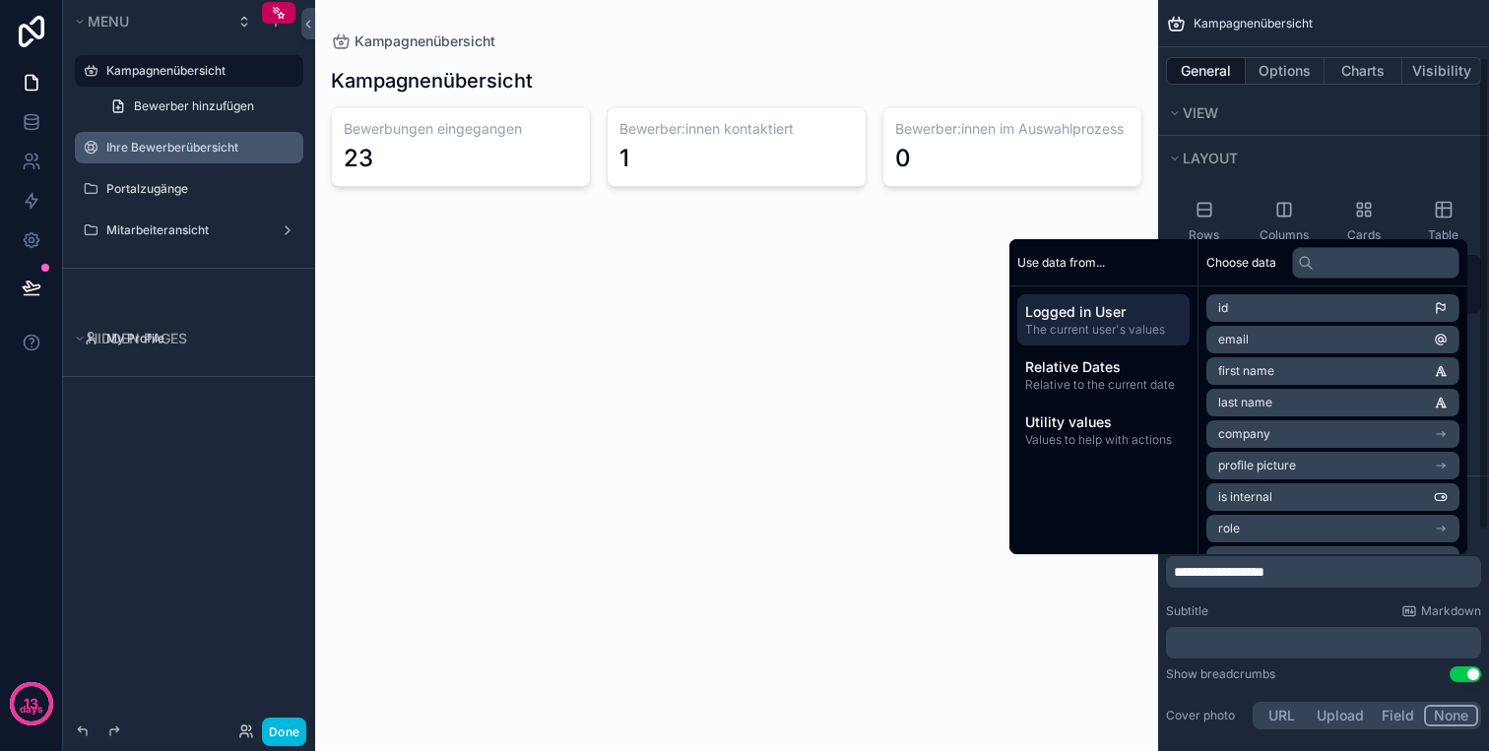
click at [1264, 577] on span "**********" at bounding box center [1219, 572] width 91 height 14
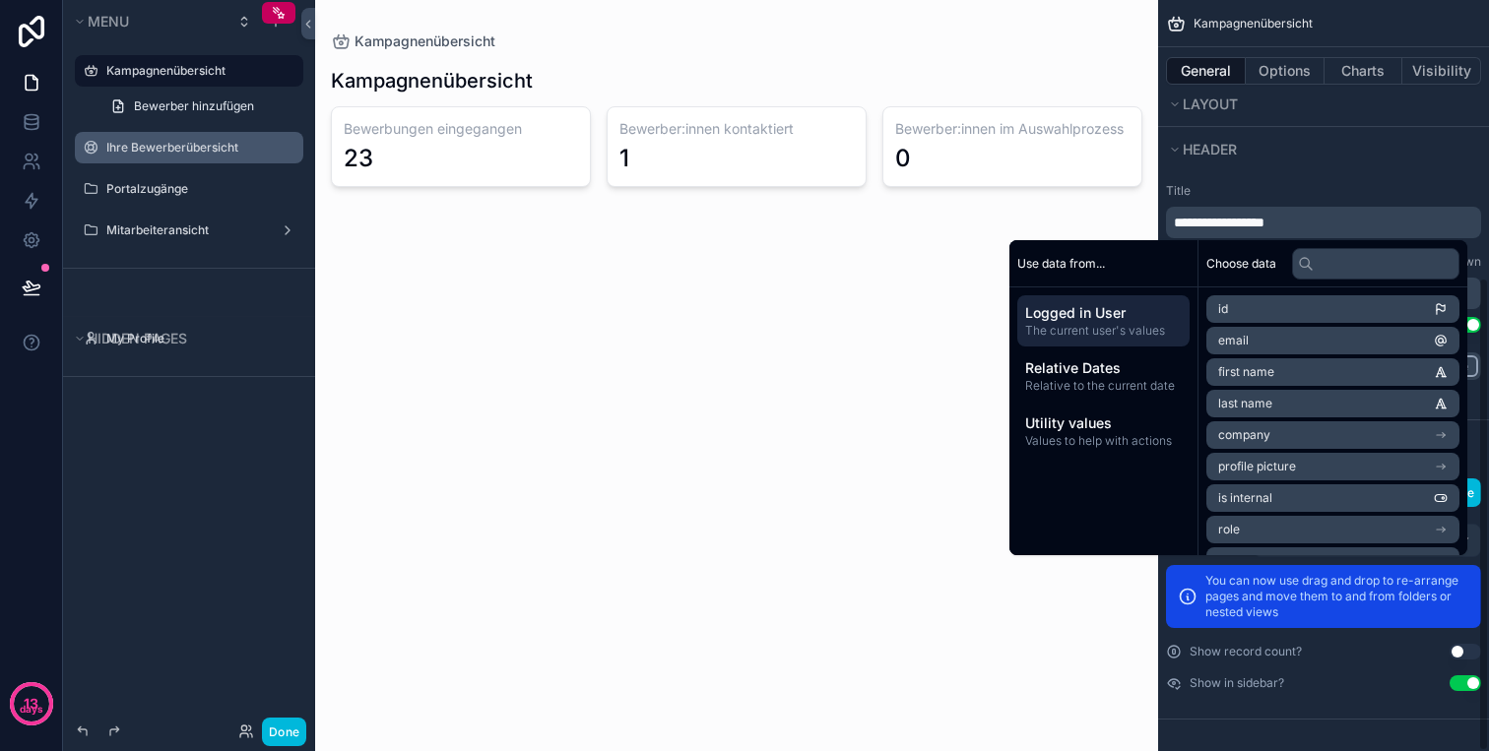
scroll to position [0, 0]
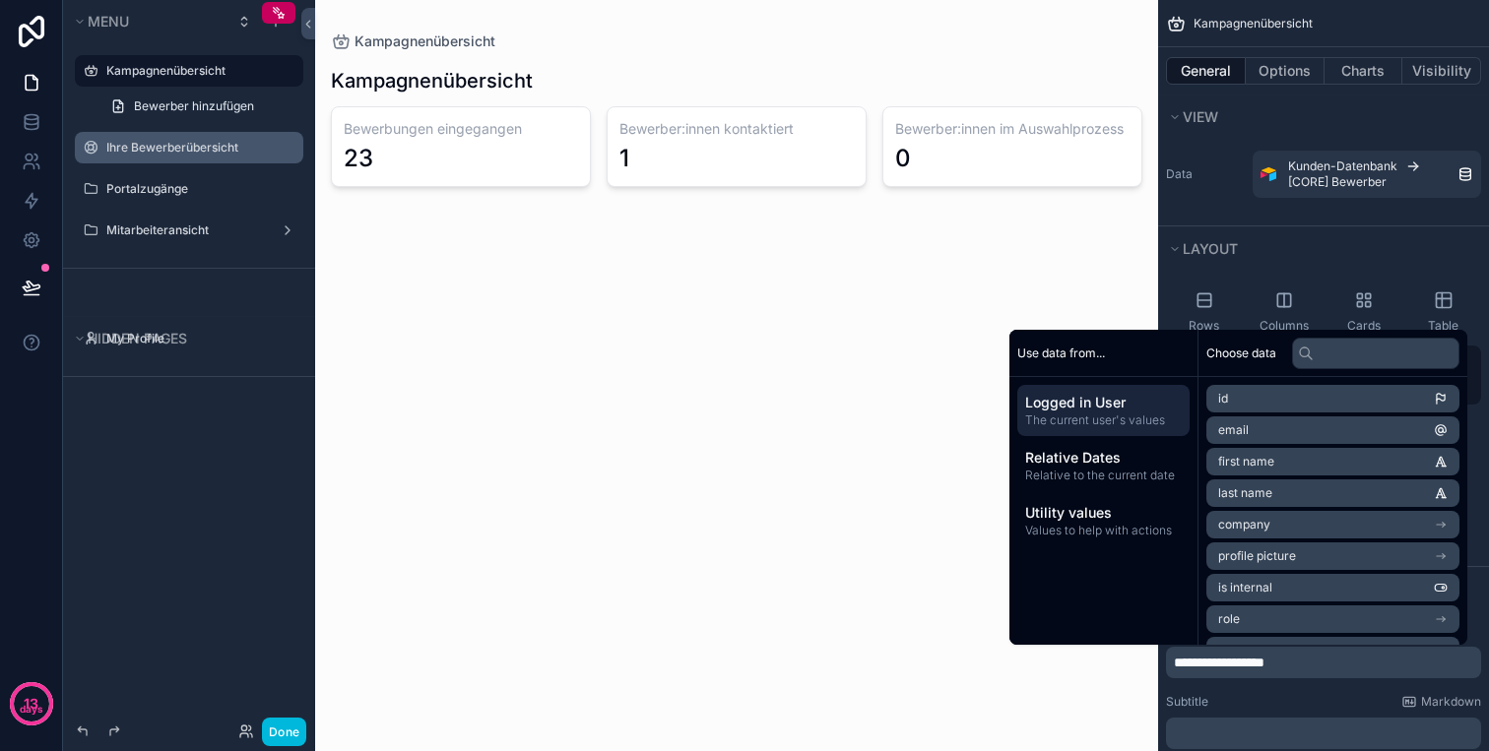
click at [131, 143] on label "Ihre Bewerberübersicht" at bounding box center [198, 148] width 185 height 16
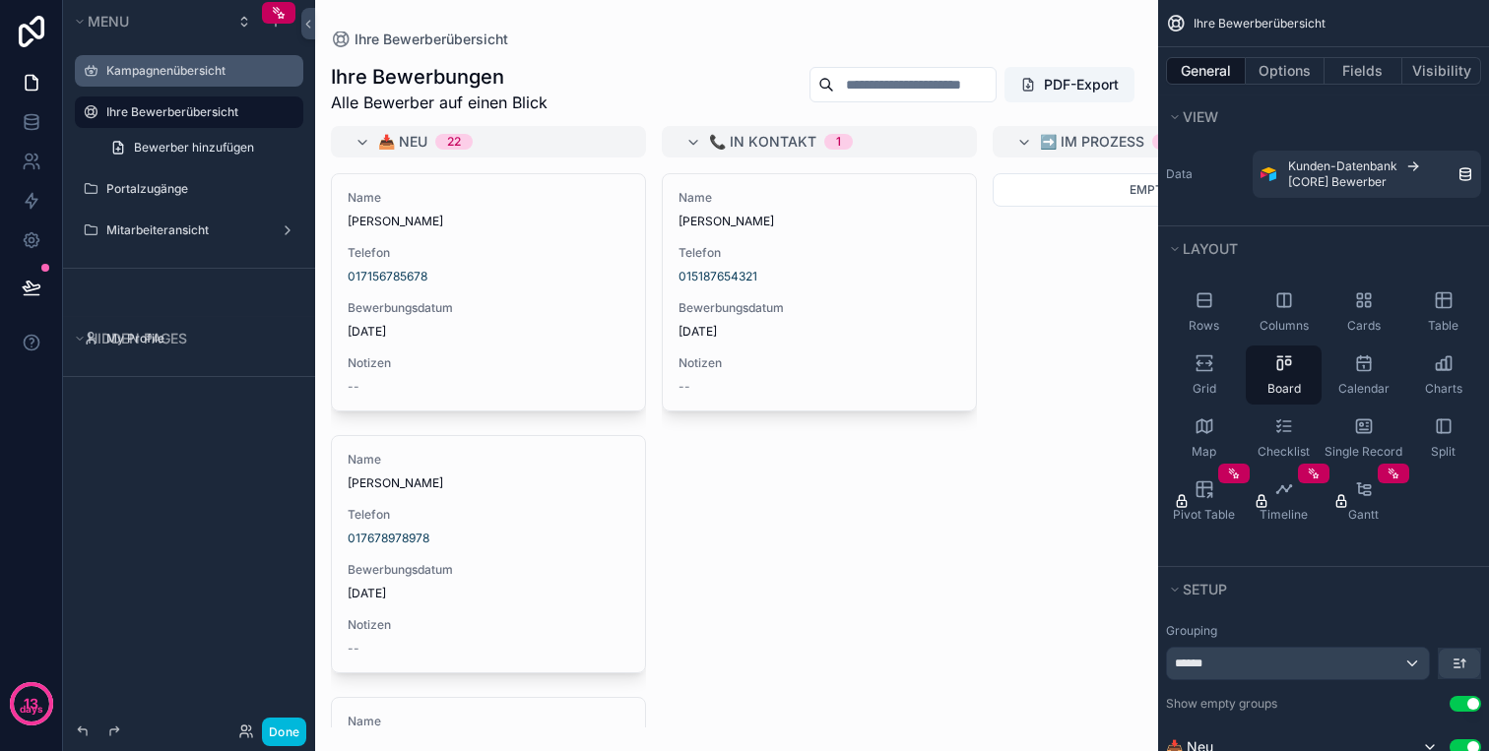
click at [195, 84] on div "Kampagnenübersicht" at bounding box center [189, 71] width 221 height 32
click at [203, 79] on div "Kampagnenübersicht" at bounding box center [202, 71] width 193 height 16
click at [210, 74] on label "Kampagnenübersicht" at bounding box center [198, 71] width 185 height 16
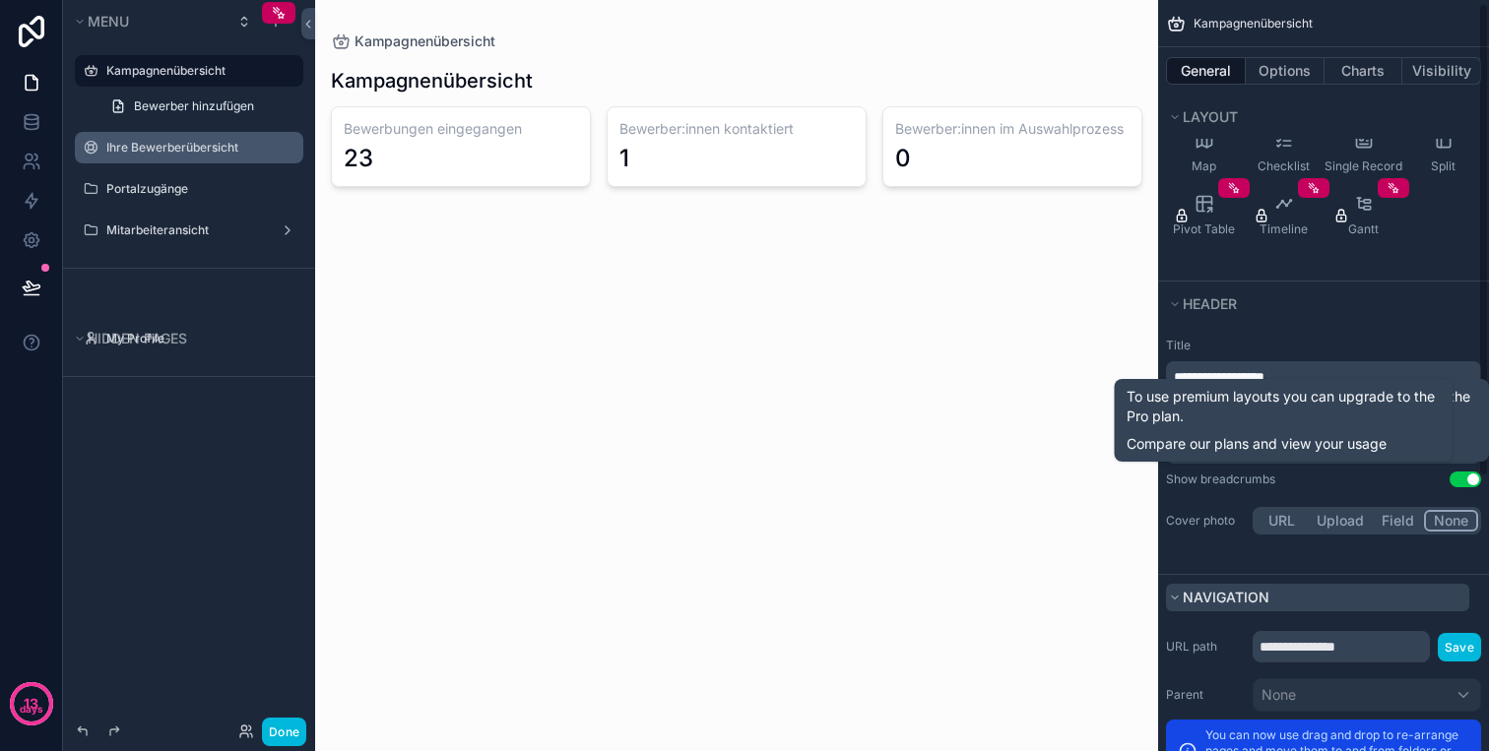
scroll to position [329, 0]
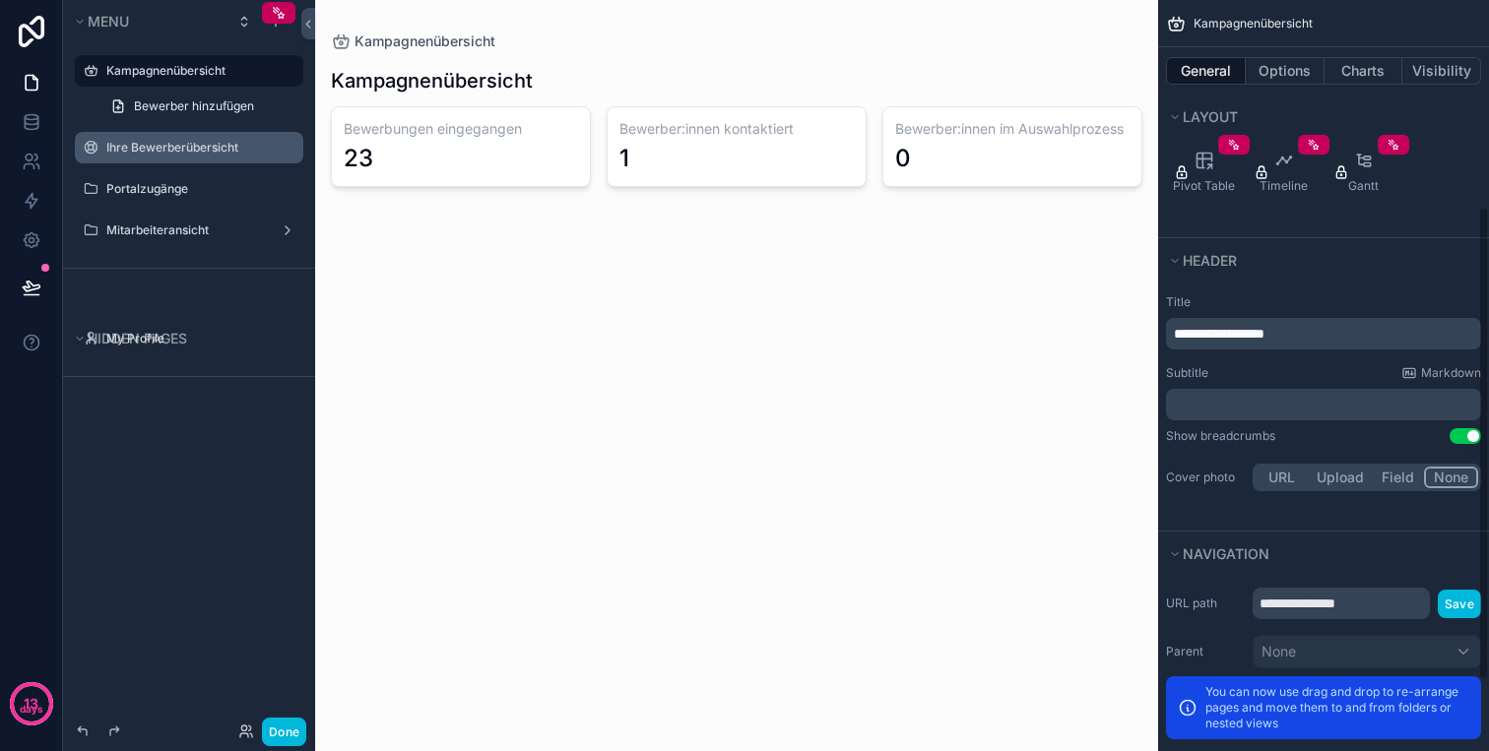
click at [1265, 408] on p "﻿" at bounding box center [1325, 405] width 303 height 20
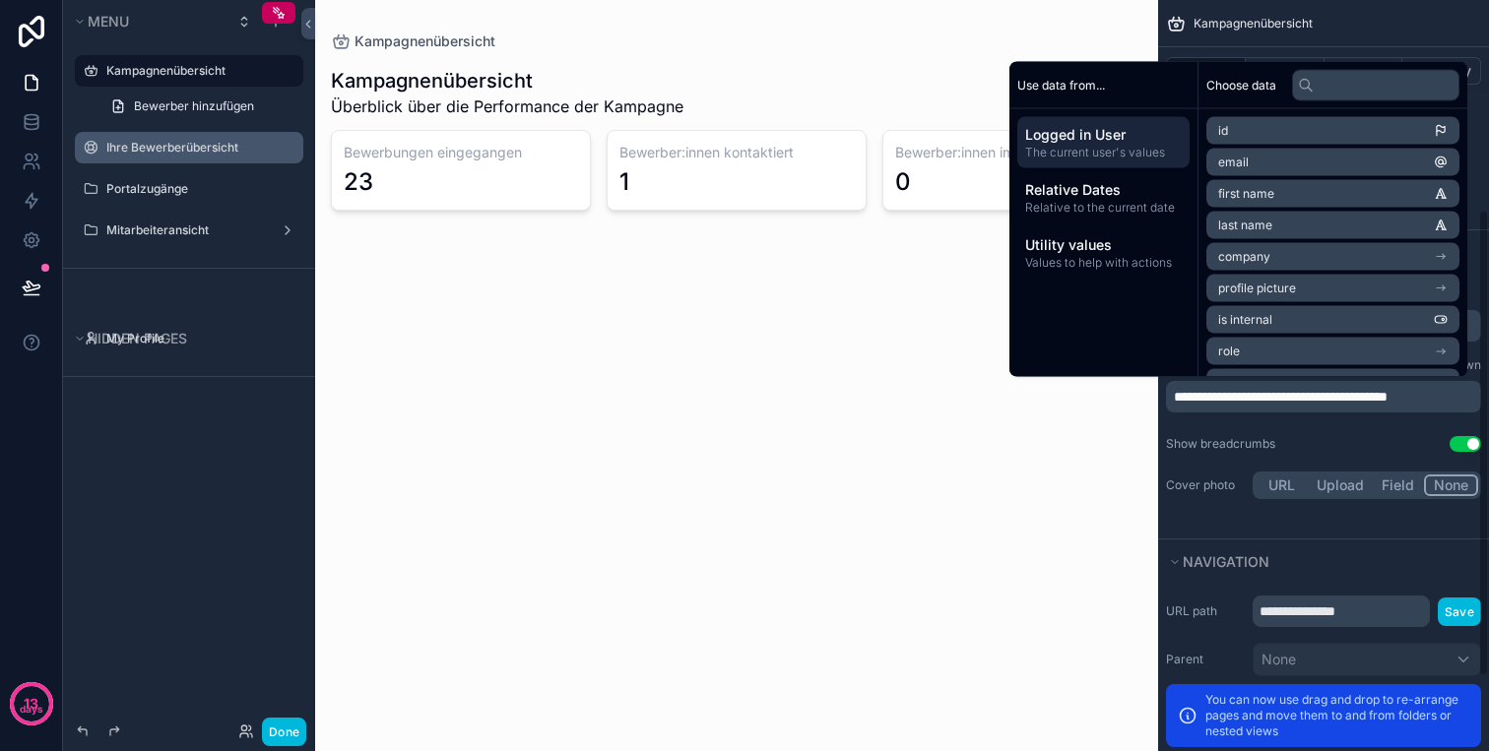
scroll to position [339, 0]
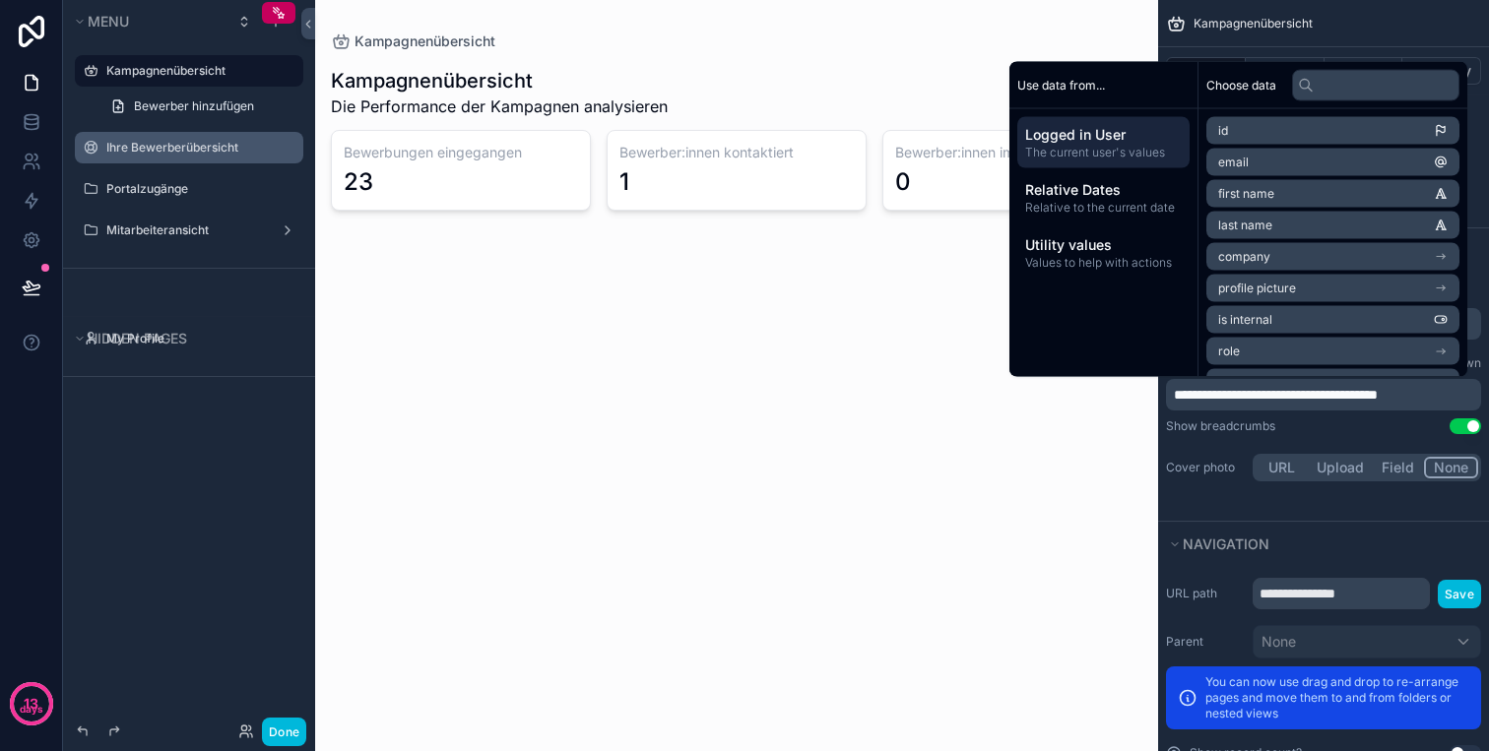
click at [985, 489] on div "Kampagnenübersicht Kampagnenübersicht Die Performance der Kampagnen analysieren…" at bounding box center [736, 375] width 843 height 751
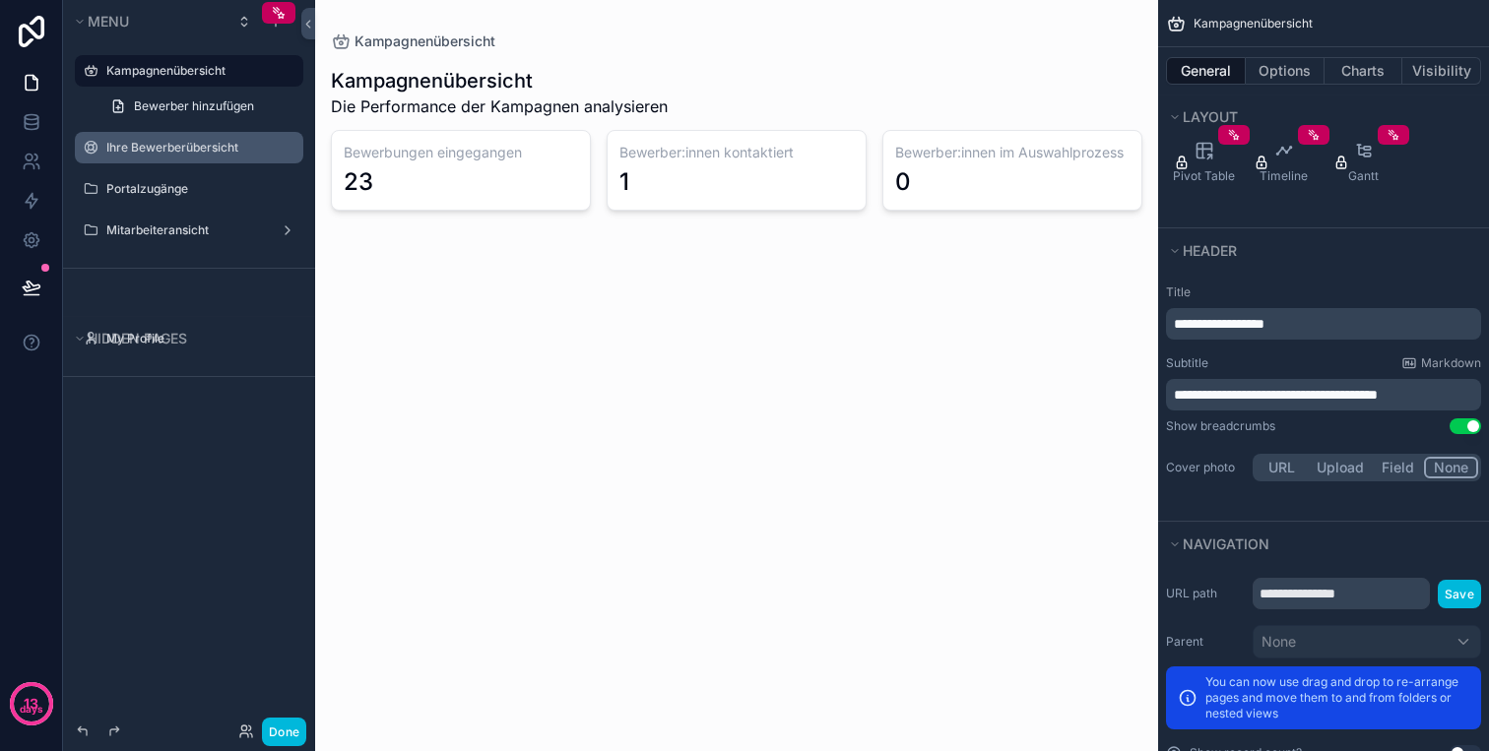
click at [185, 149] on label "Ihre Bewerberübersicht" at bounding box center [198, 148] width 185 height 16
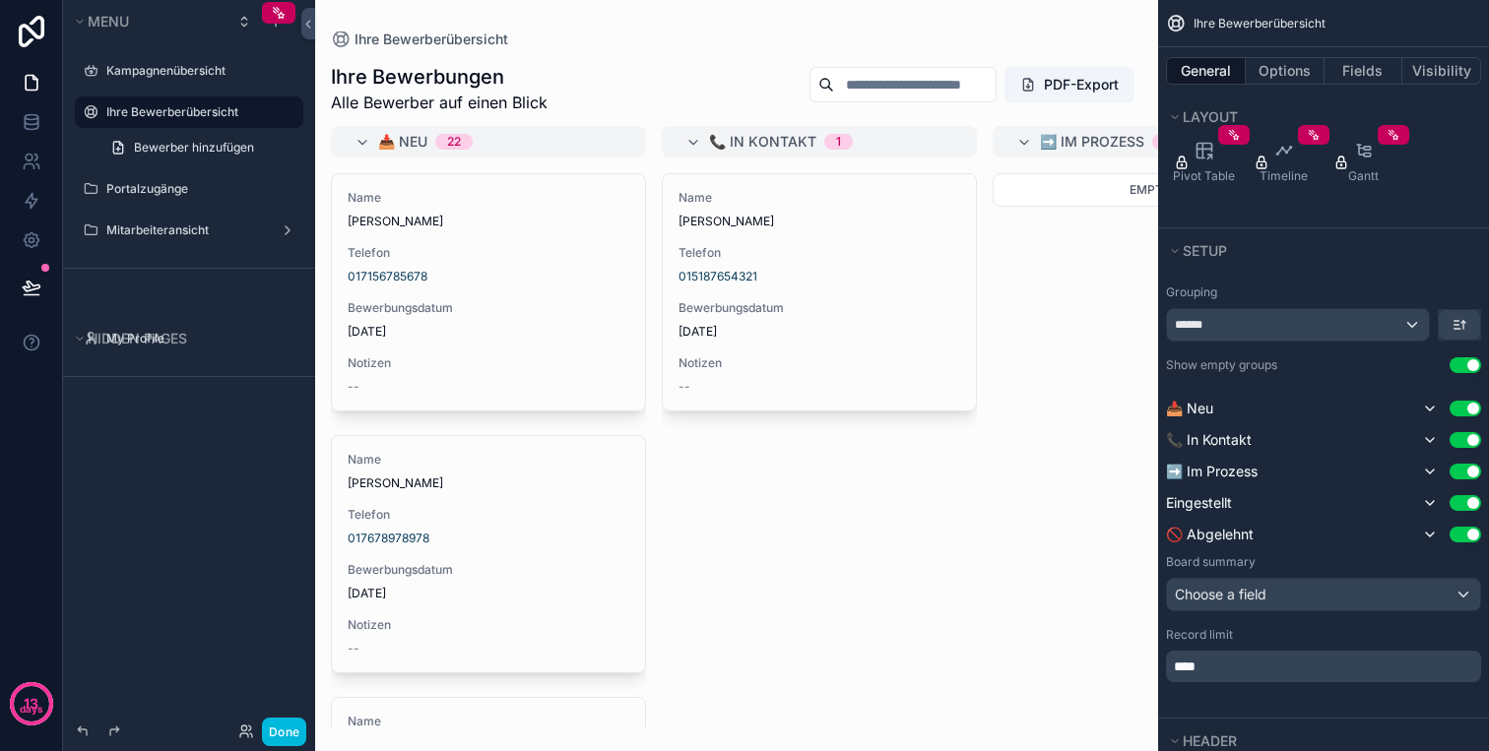
click at [547, 215] on div "scrollable content" at bounding box center [736, 375] width 843 height 751
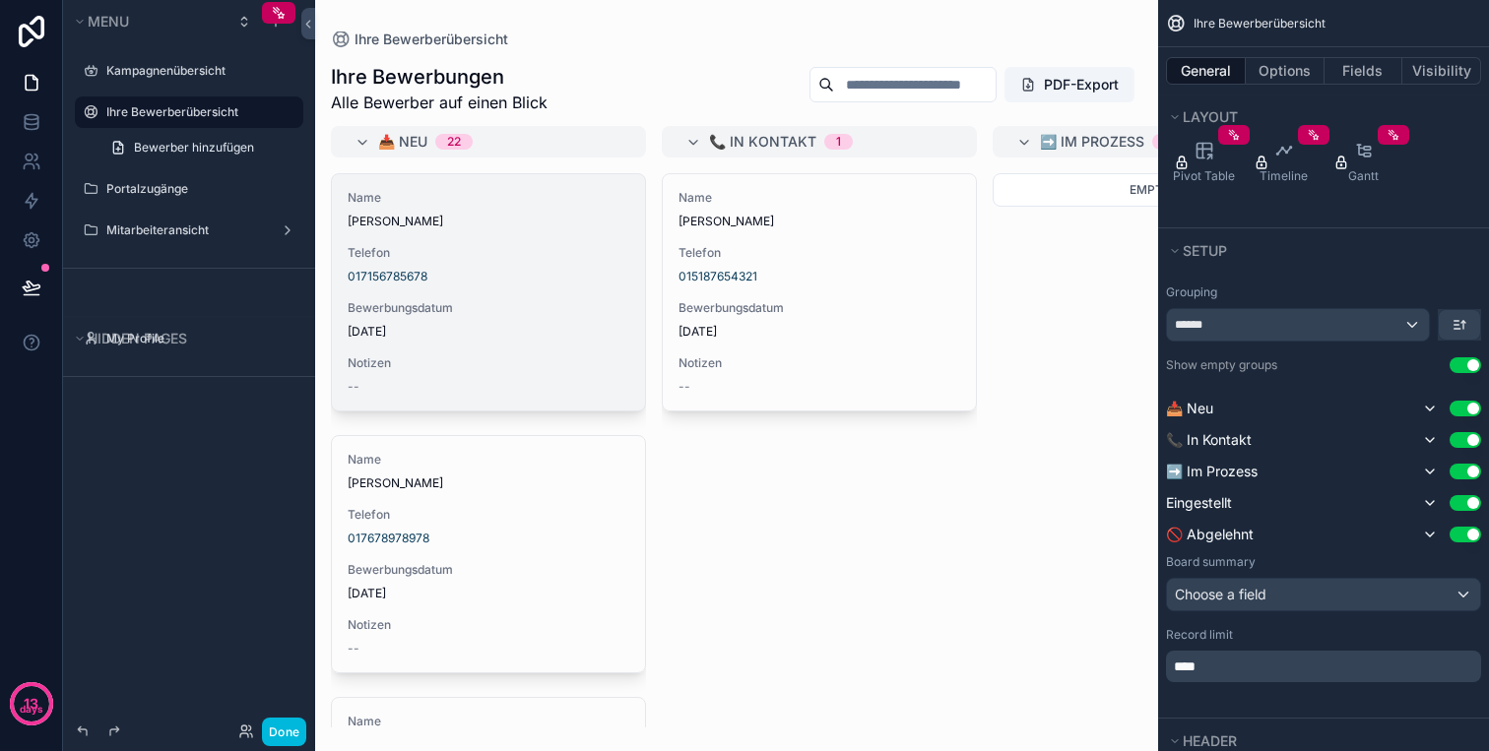
click at [550, 301] on span "Bewerbungsdatum" at bounding box center [489, 308] width 282 height 16
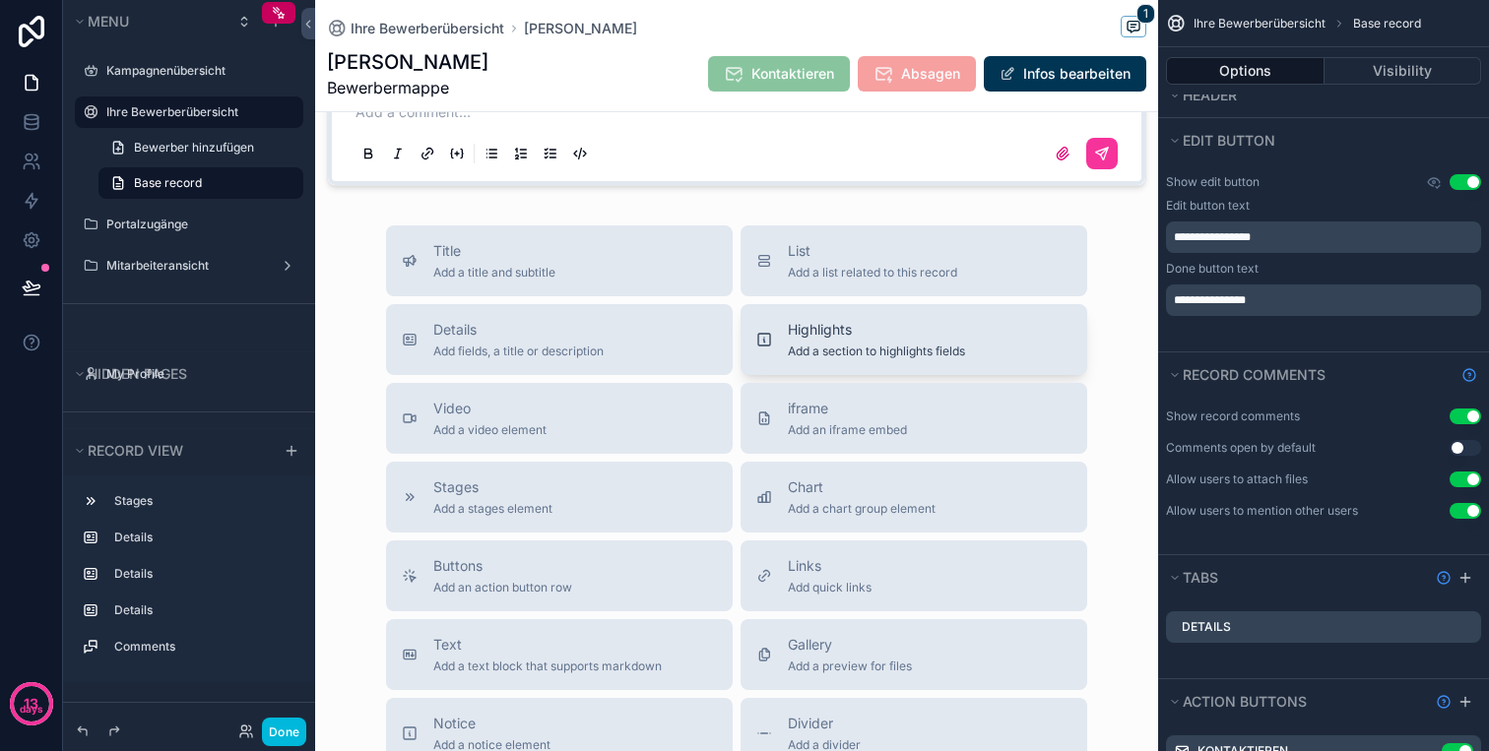
scroll to position [874, 0]
click at [894, 323] on span "Highlights" at bounding box center [876, 324] width 177 height 20
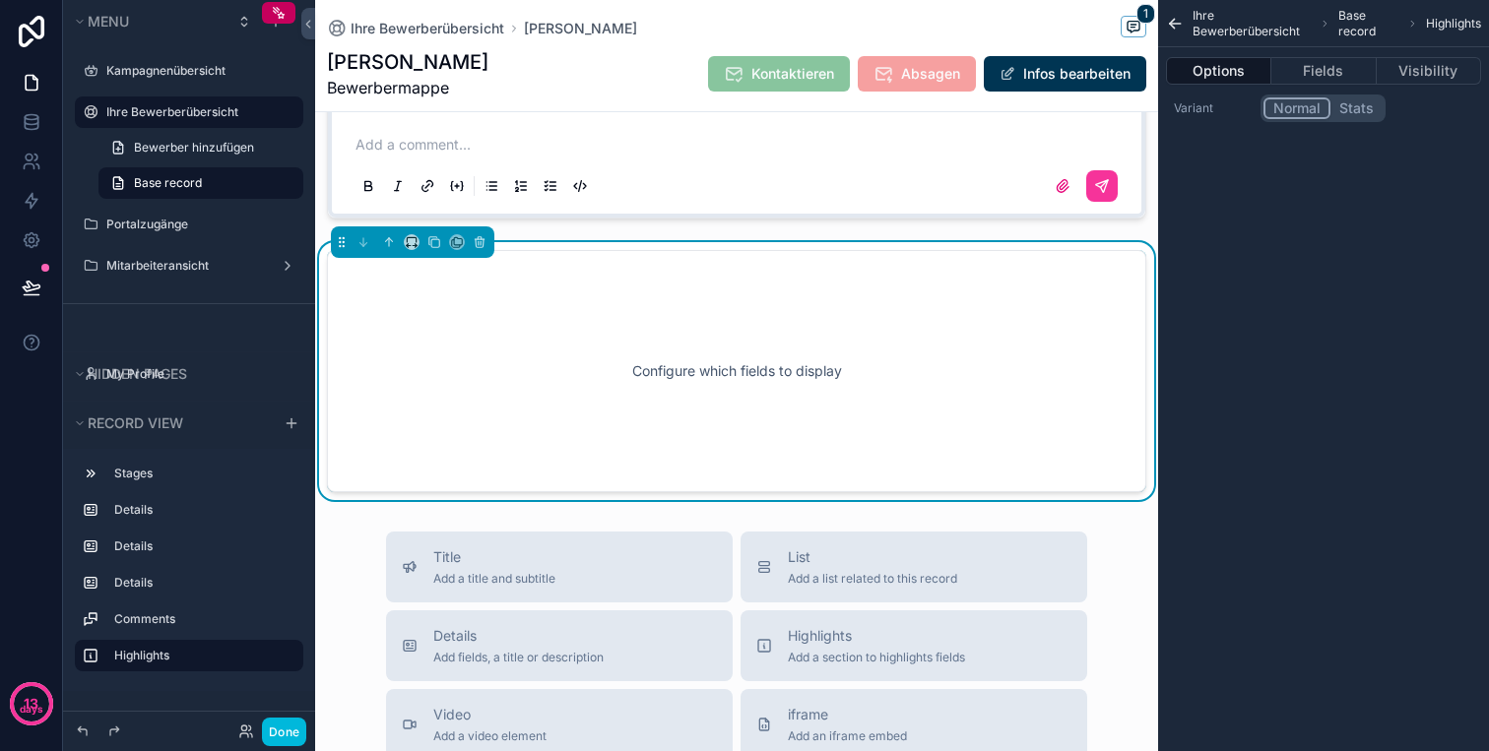
scroll to position [832, 0]
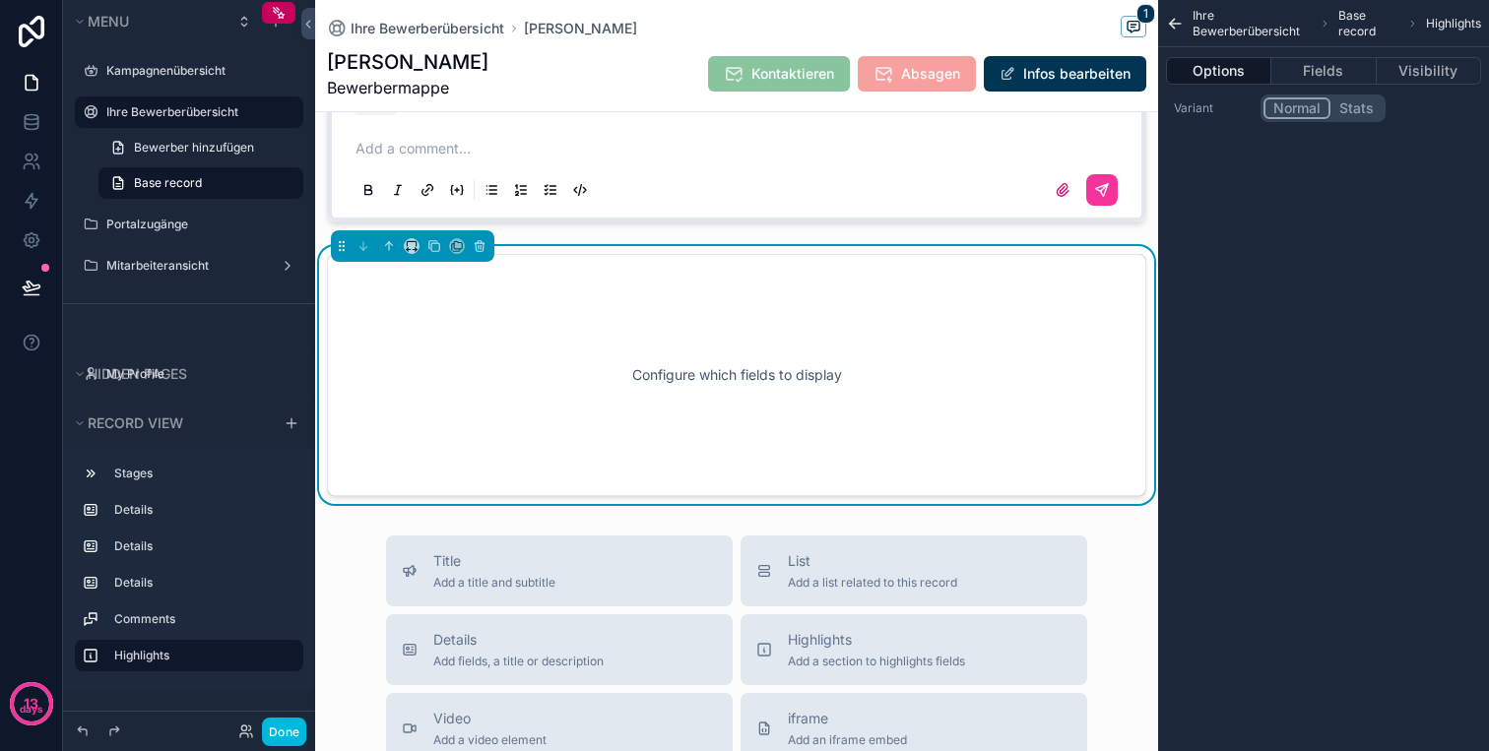
click at [768, 316] on div "Configure which fields to display" at bounding box center [736, 374] width 754 height 177
click at [725, 363] on div "Configure which fields to display" at bounding box center [736, 374] width 754 height 177
click at [1298, 71] on button "Fields" at bounding box center [1323, 71] width 104 height 28
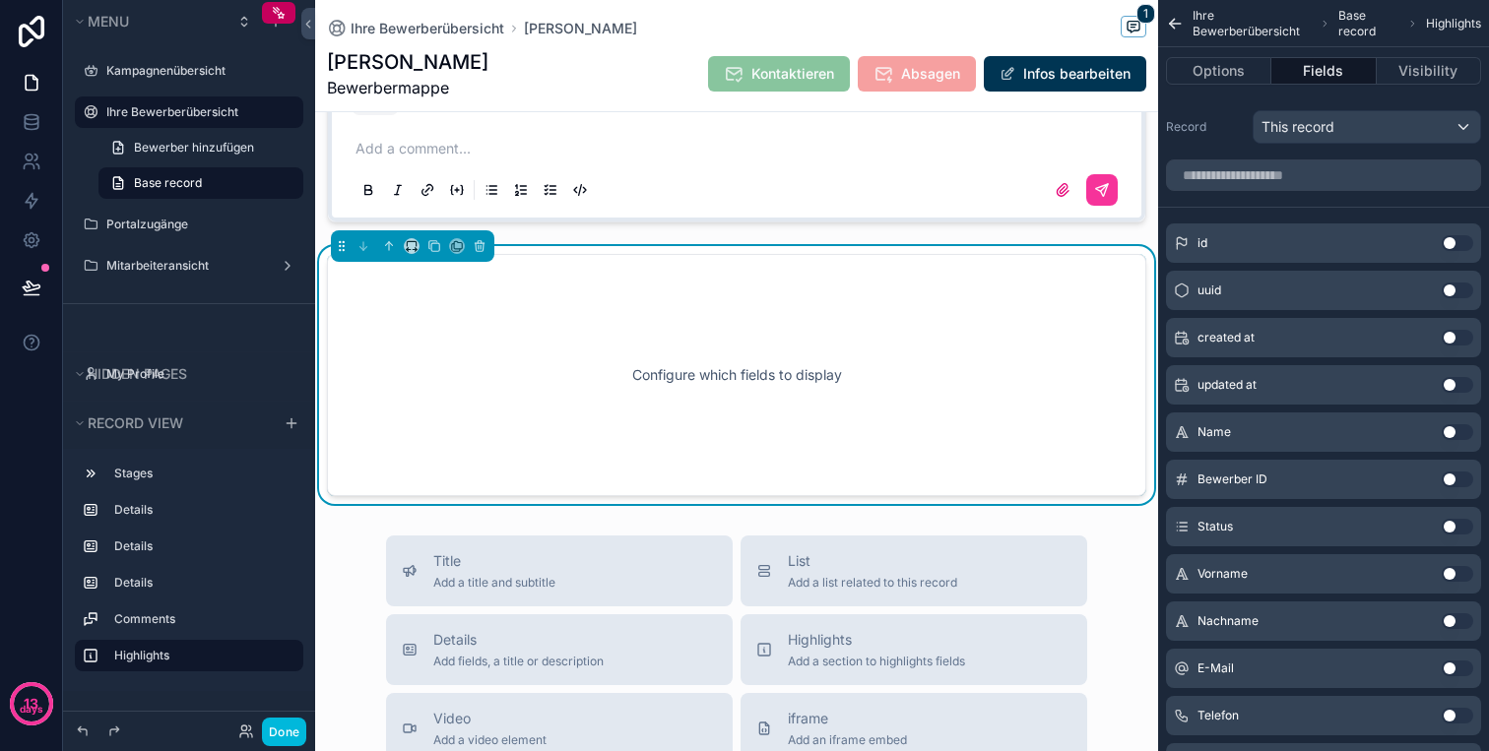
click at [1453, 244] on button "Use setting" at bounding box center [1457, 243] width 32 height 16
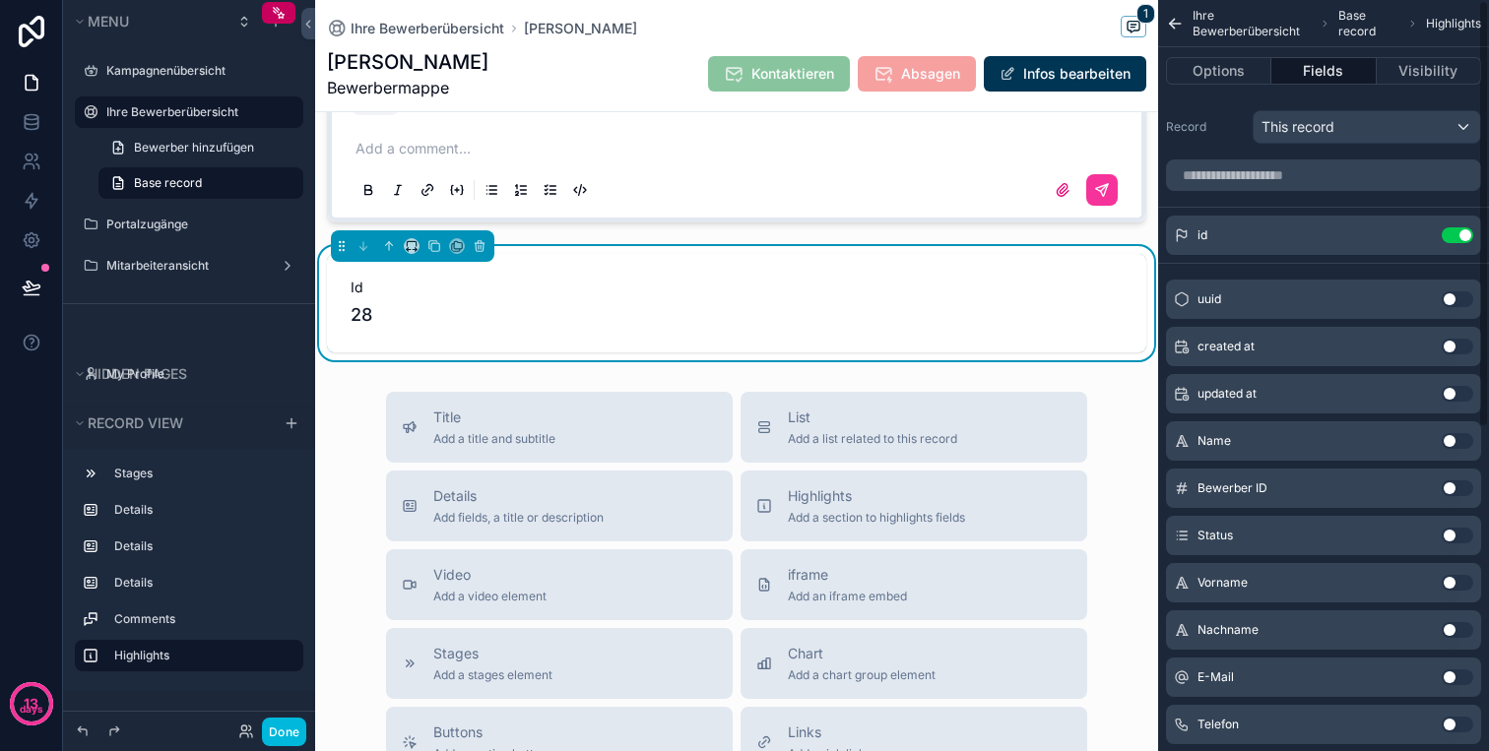
click at [1453, 244] on div "id Use setting" at bounding box center [1323, 235] width 315 height 39
click at [1450, 294] on button "Use setting" at bounding box center [1457, 299] width 32 height 16
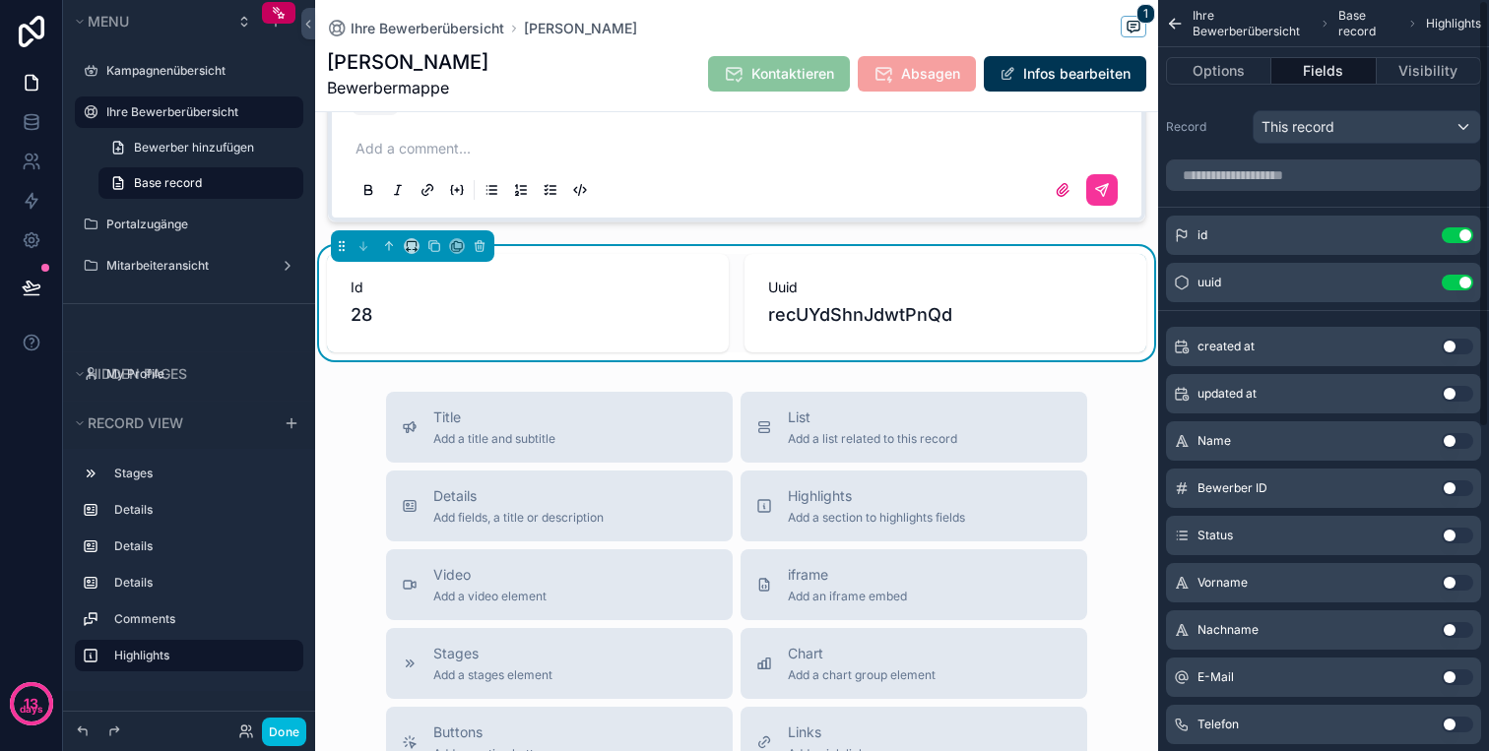
click at [1456, 297] on div "uuid Use setting" at bounding box center [1323, 282] width 315 height 39
click at [1456, 291] on div "uuid Use setting" at bounding box center [1323, 282] width 315 height 39
click at [1453, 280] on button "Use setting" at bounding box center [1457, 283] width 32 height 16
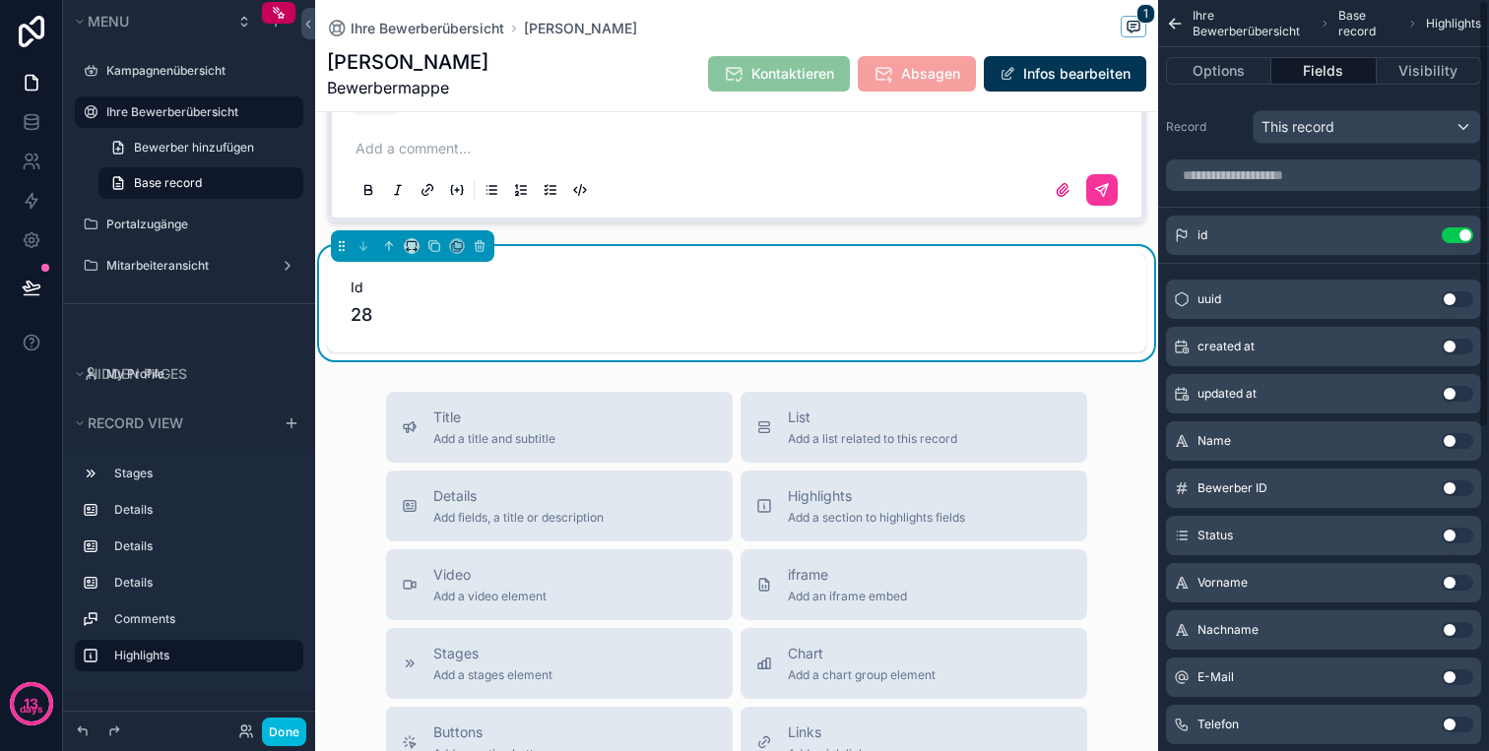
click at [1453, 229] on button "Use setting" at bounding box center [1457, 235] width 32 height 16
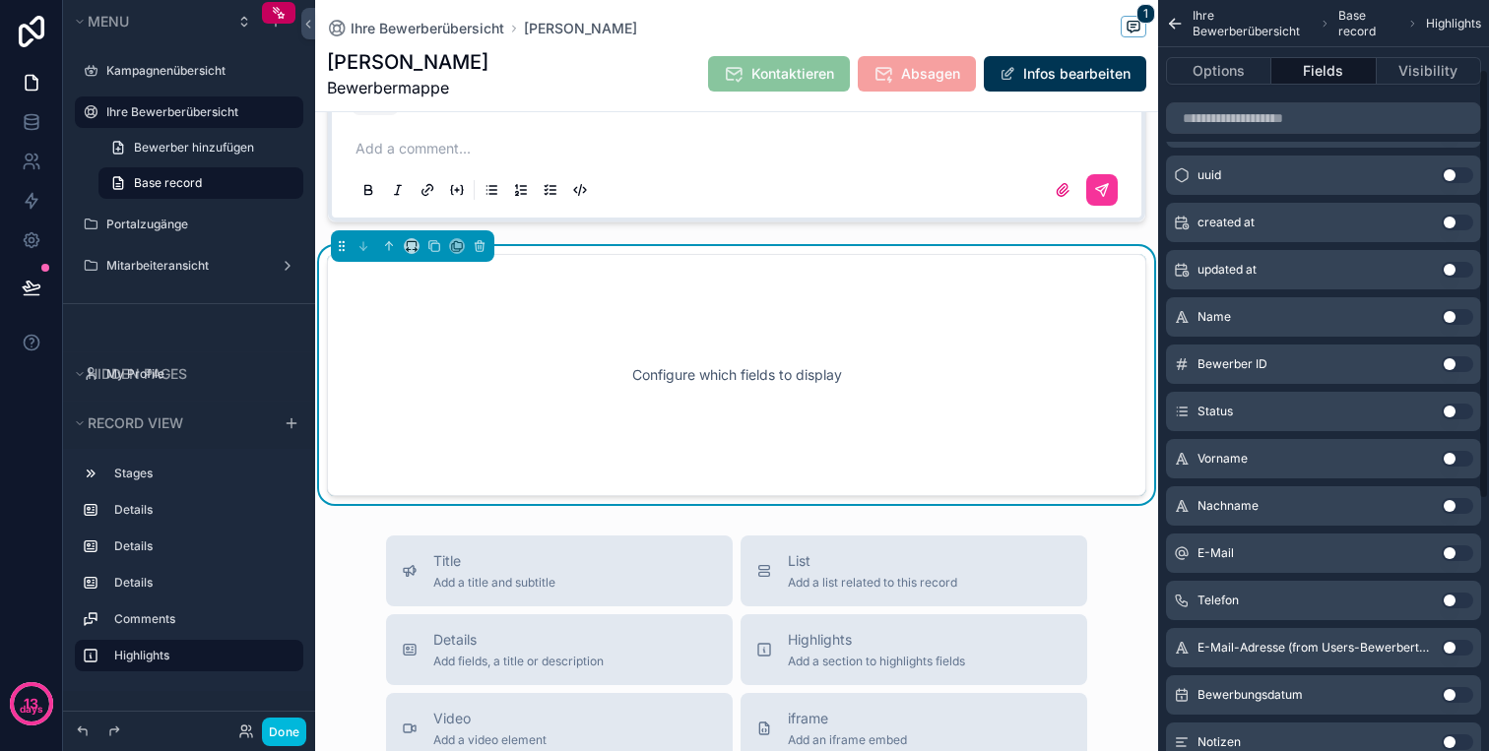
scroll to position [121, 0]
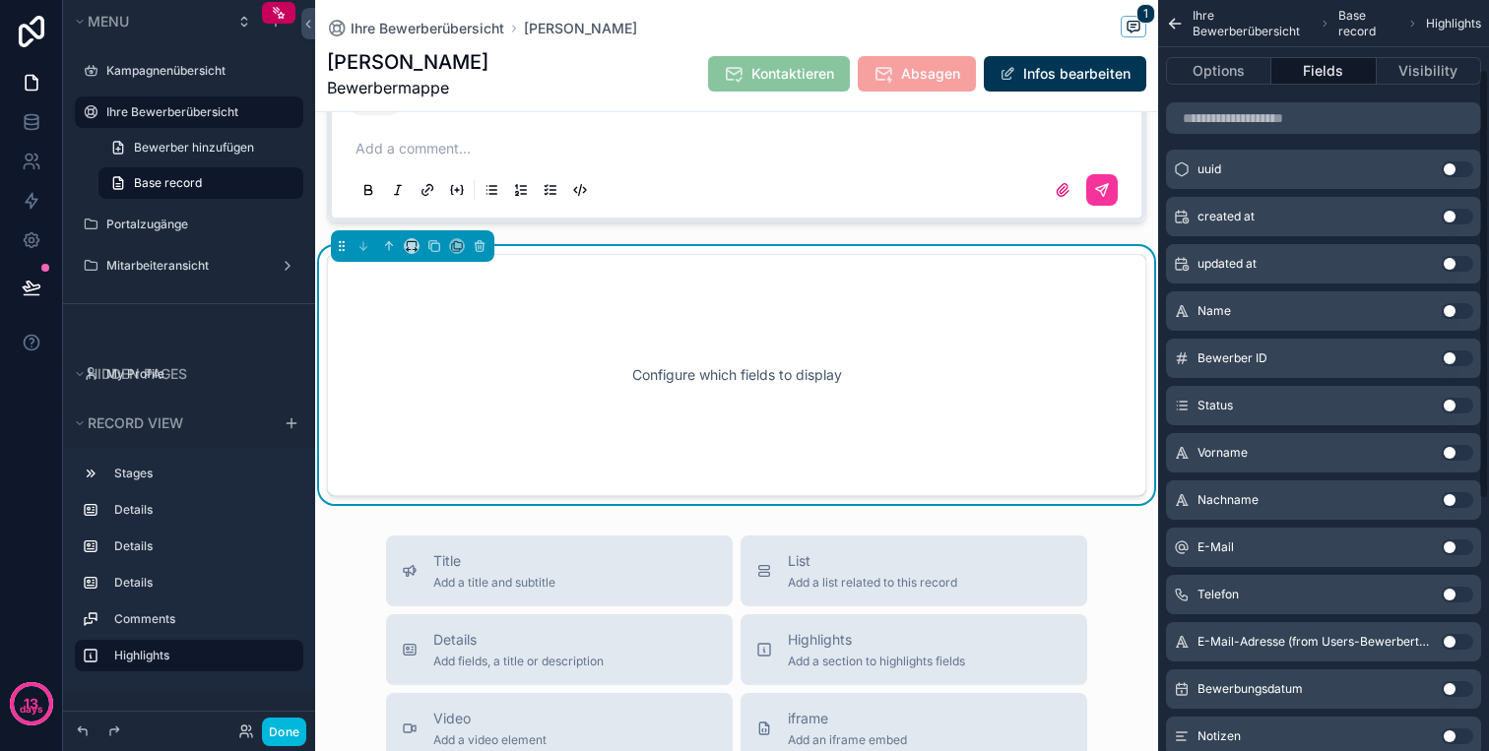
click at [1456, 591] on button "Use setting" at bounding box center [1457, 595] width 32 height 16
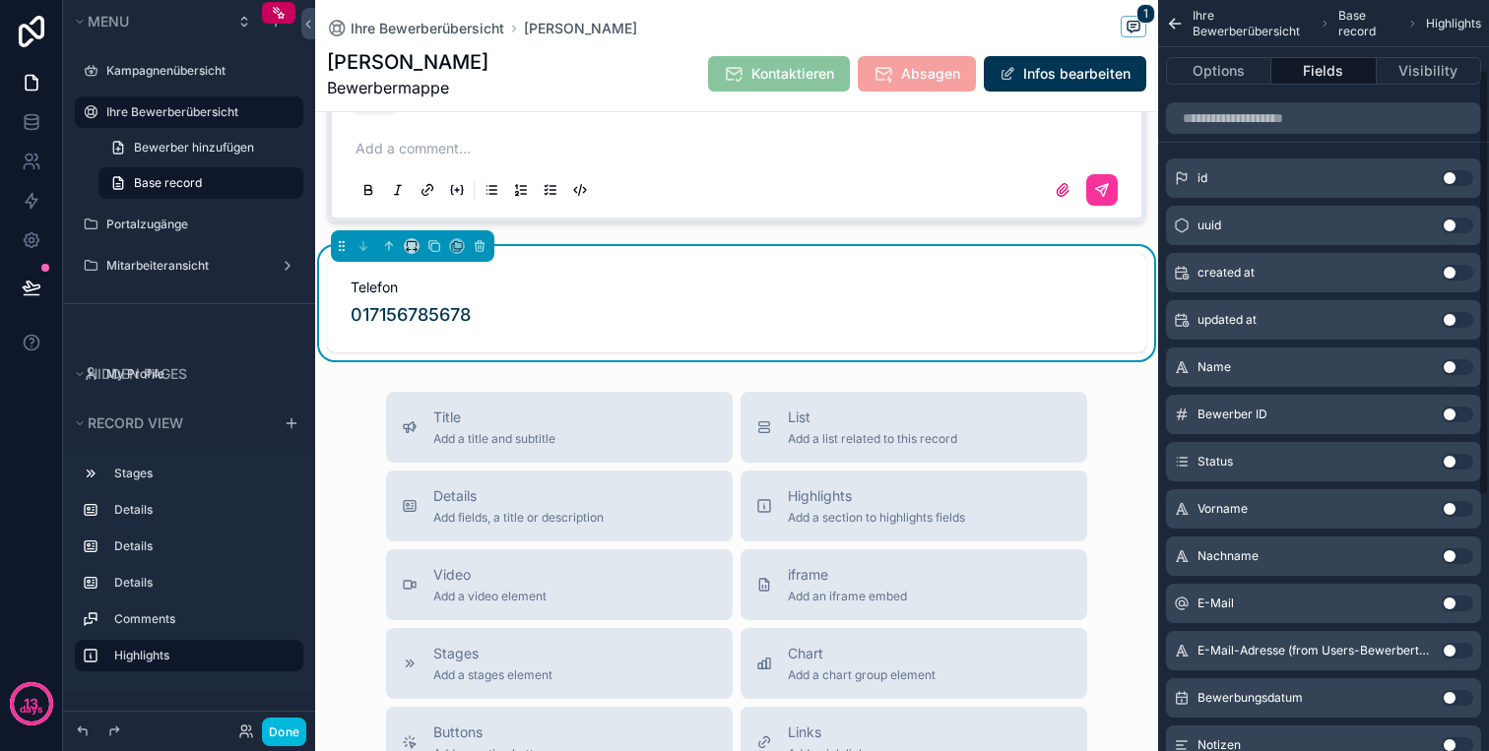
click at [1456, 563] on button "Use setting" at bounding box center [1457, 556] width 32 height 16
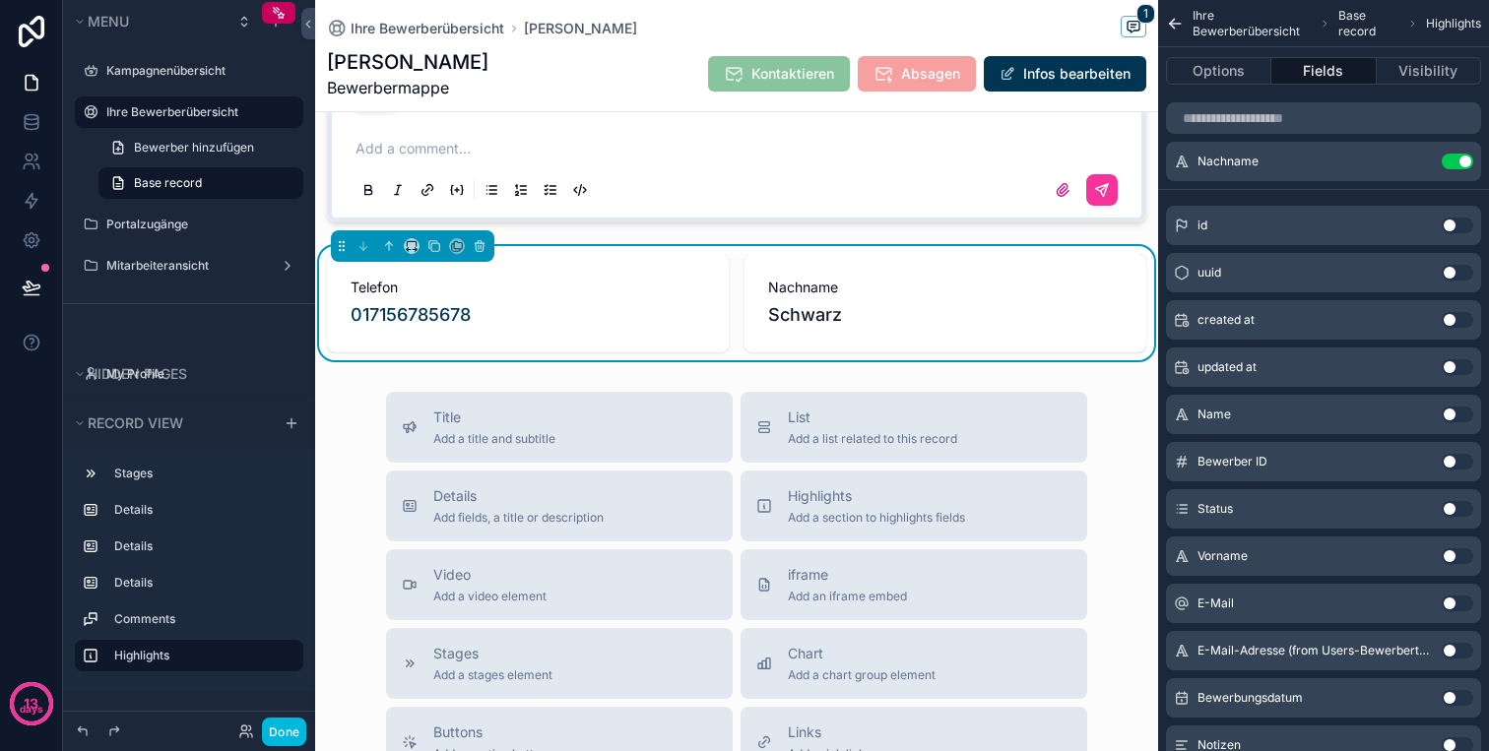
scroll to position [0, 0]
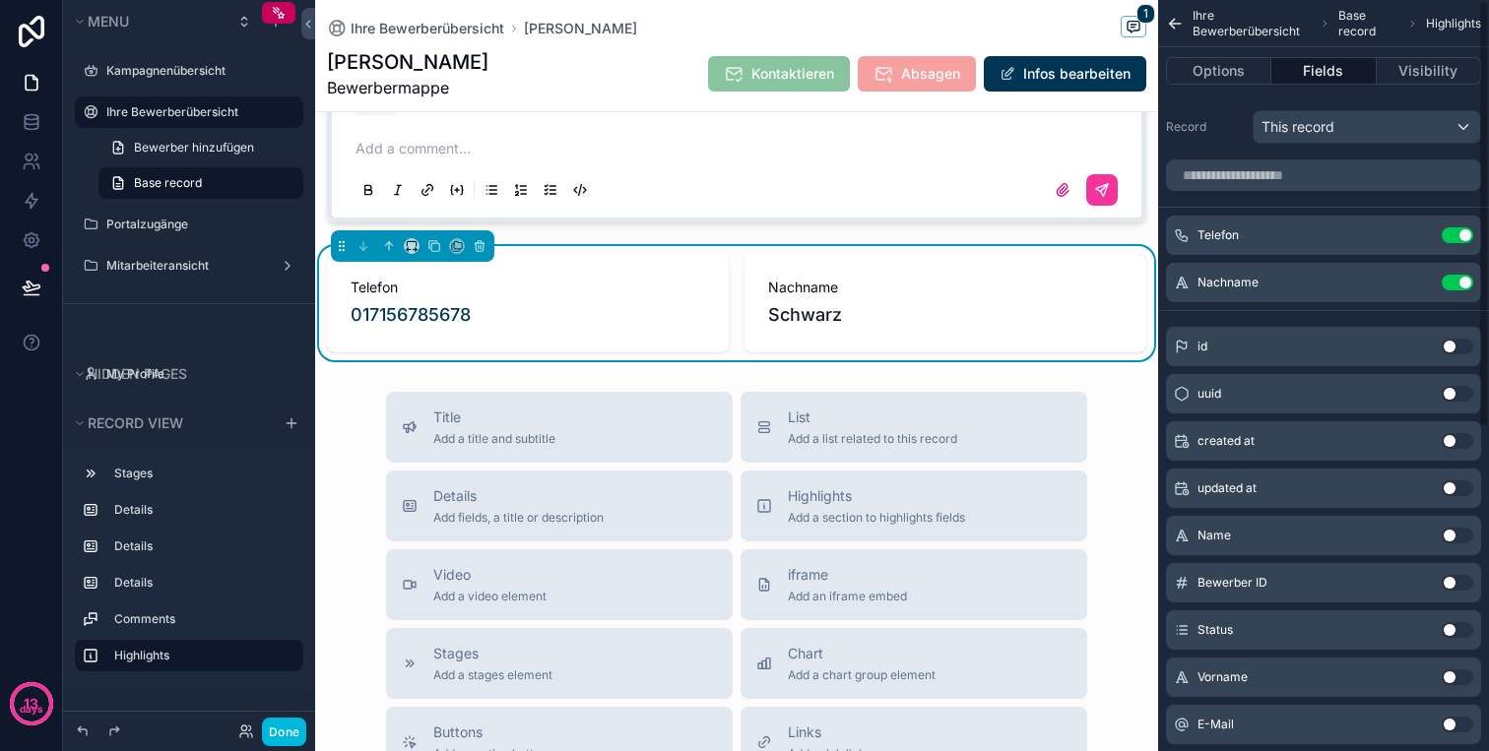
click at [1459, 282] on button "Use setting" at bounding box center [1457, 283] width 32 height 16
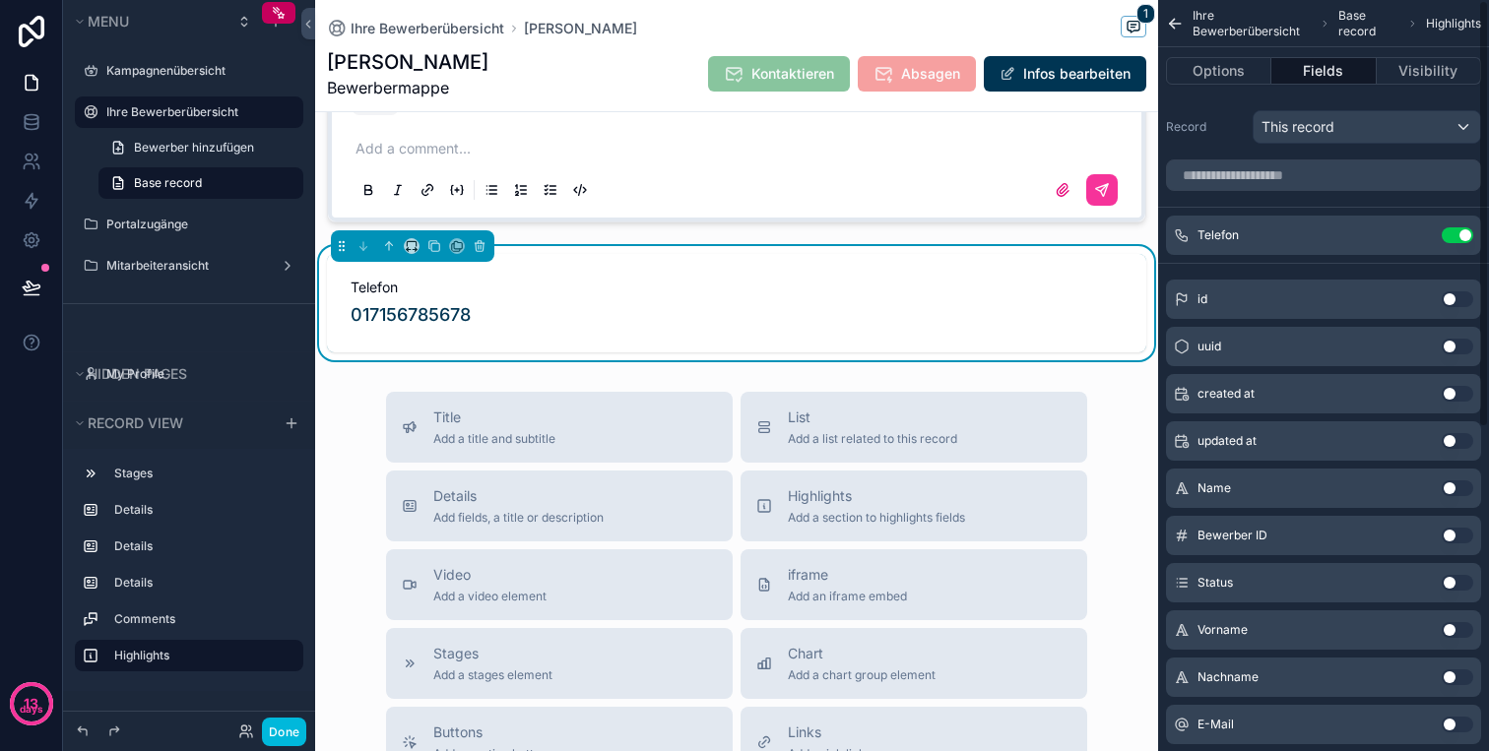
click at [1456, 233] on button "Use setting" at bounding box center [1457, 235] width 32 height 16
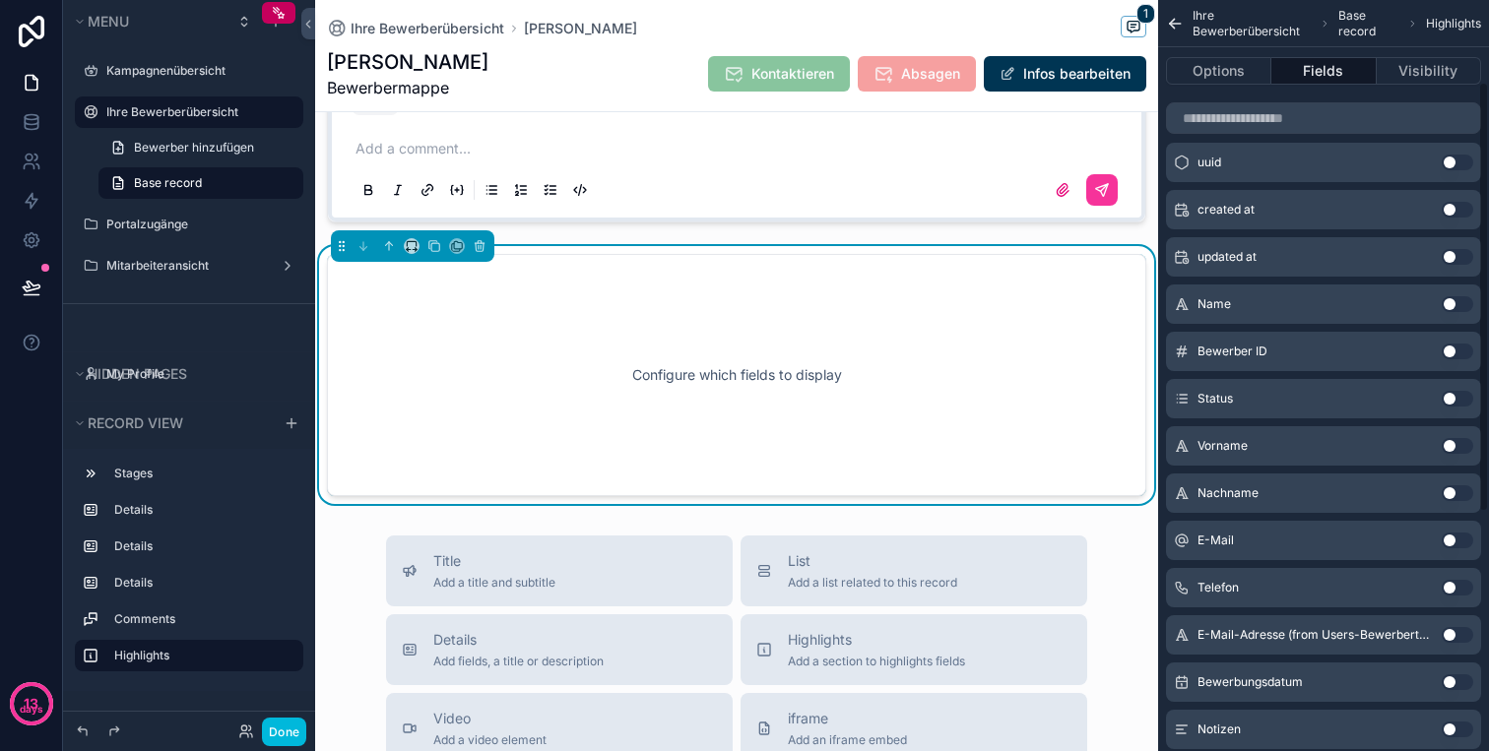
scroll to position [146, 0]
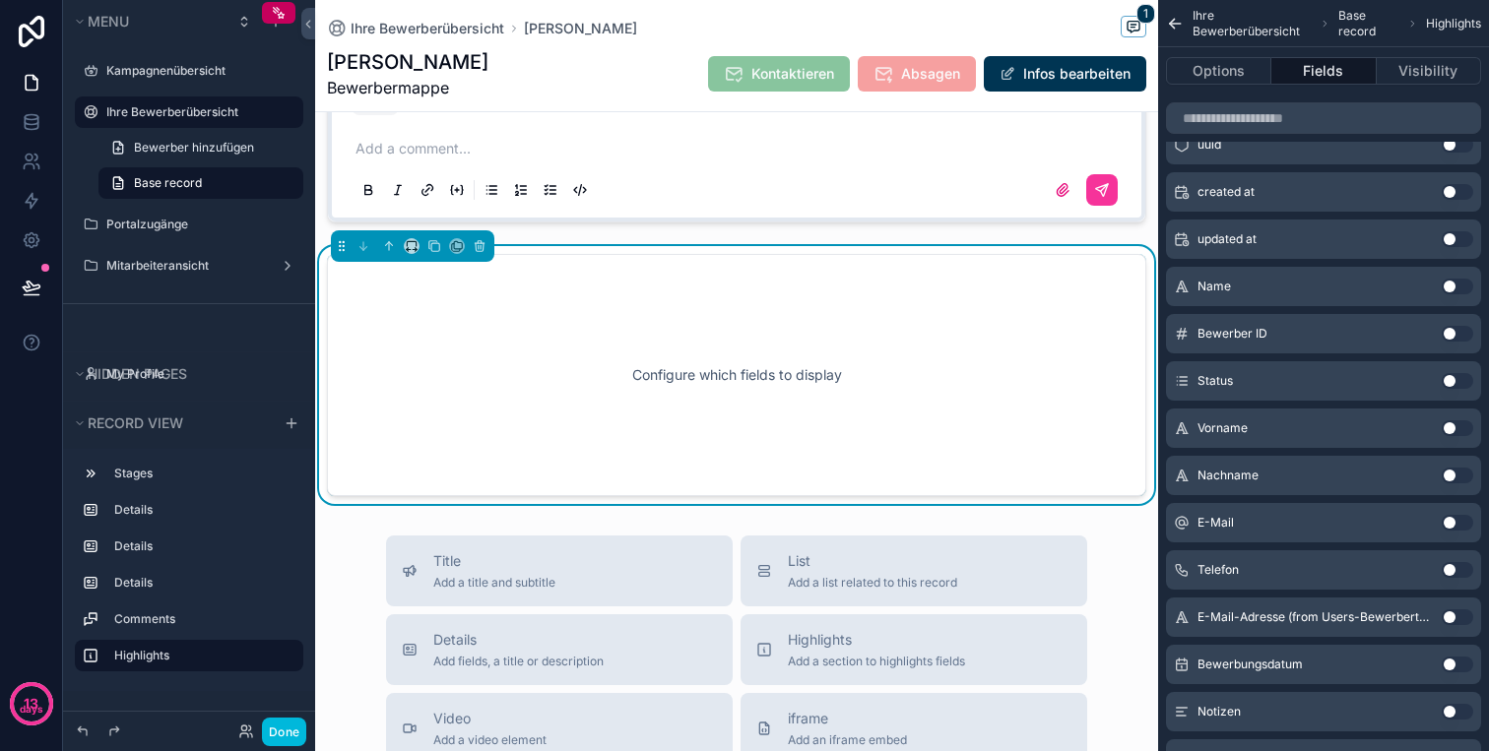
click at [1450, 568] on button "Use setting" at bounding box center [1457, 570] width 32 height 16
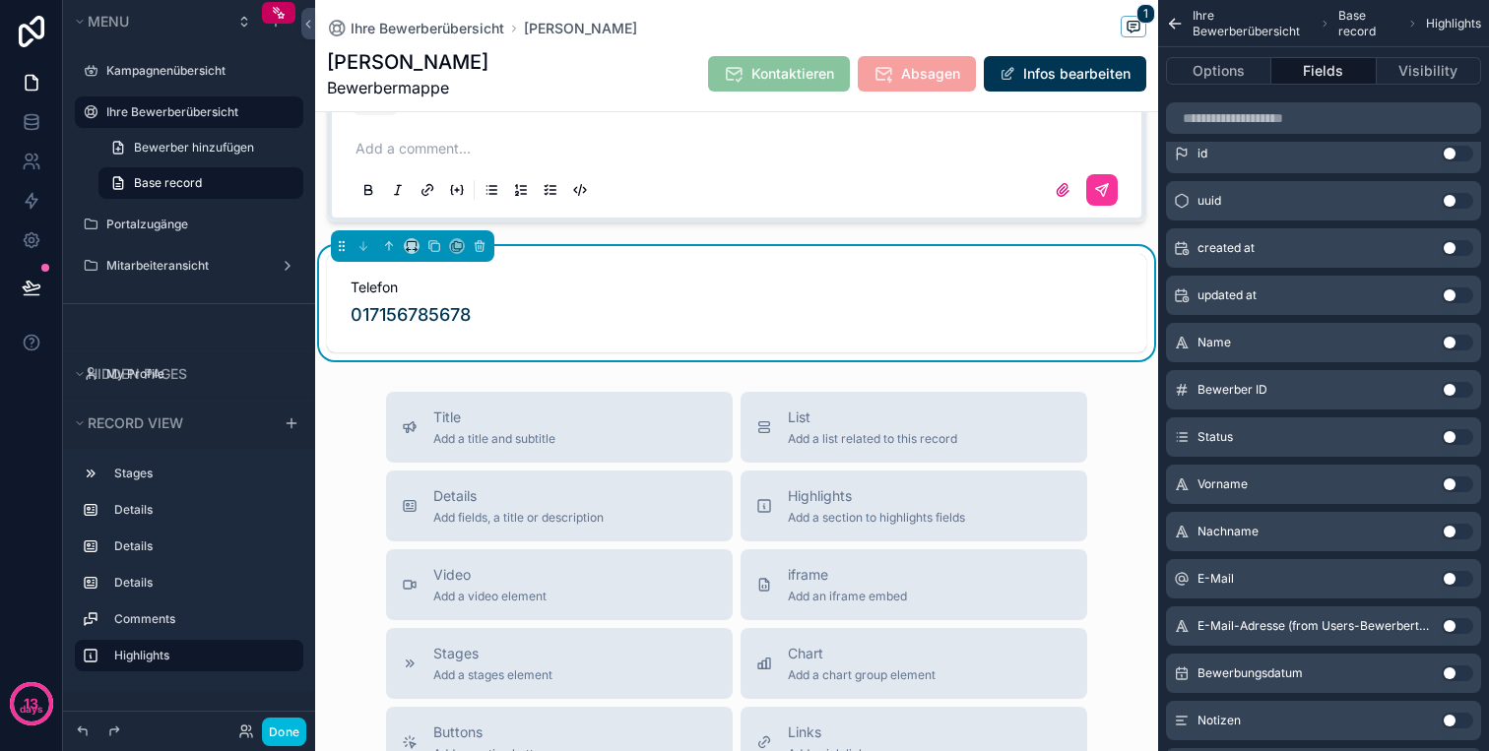
click at [1456, 572] on button "Use setting" at bounding box center [1457, 579] width 32 height 16
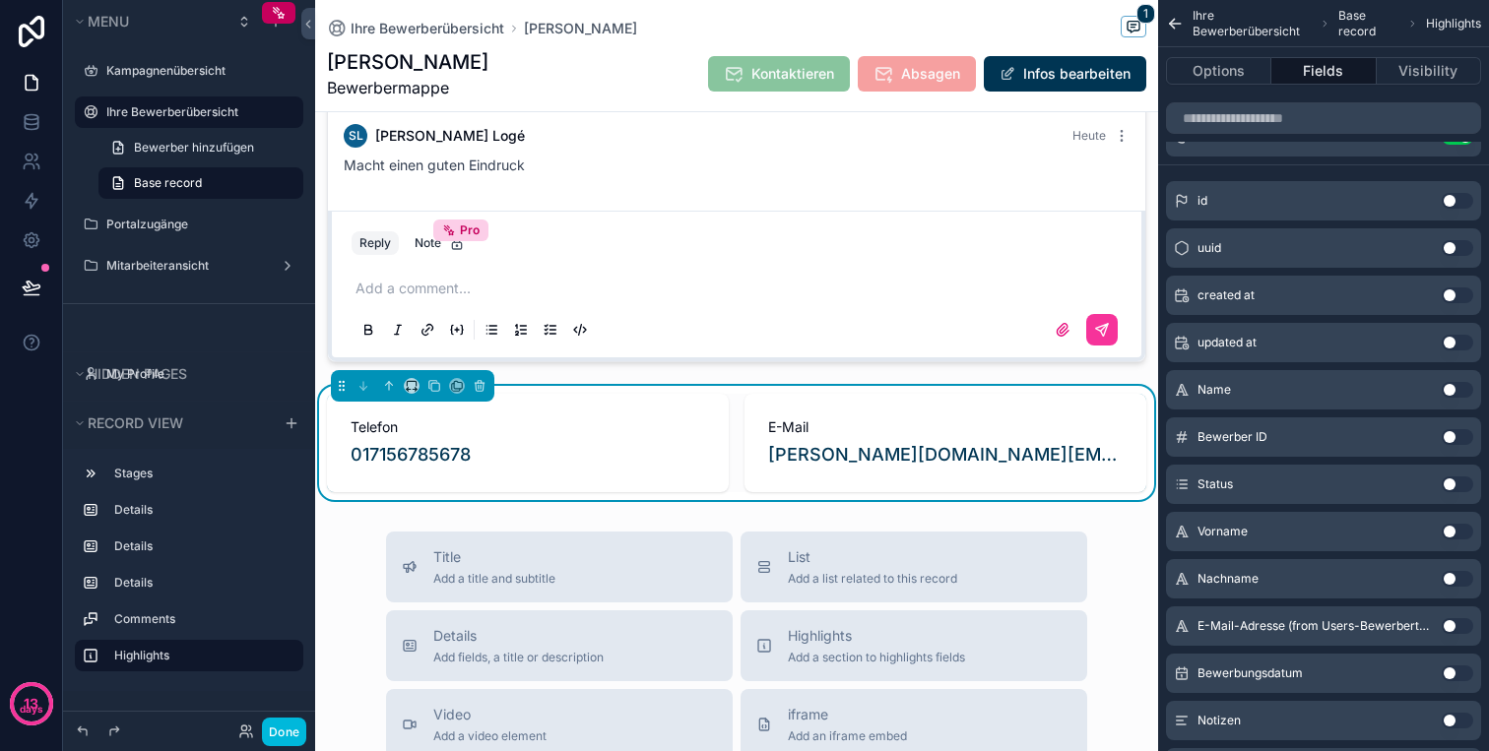
scroll to position [666, 0]
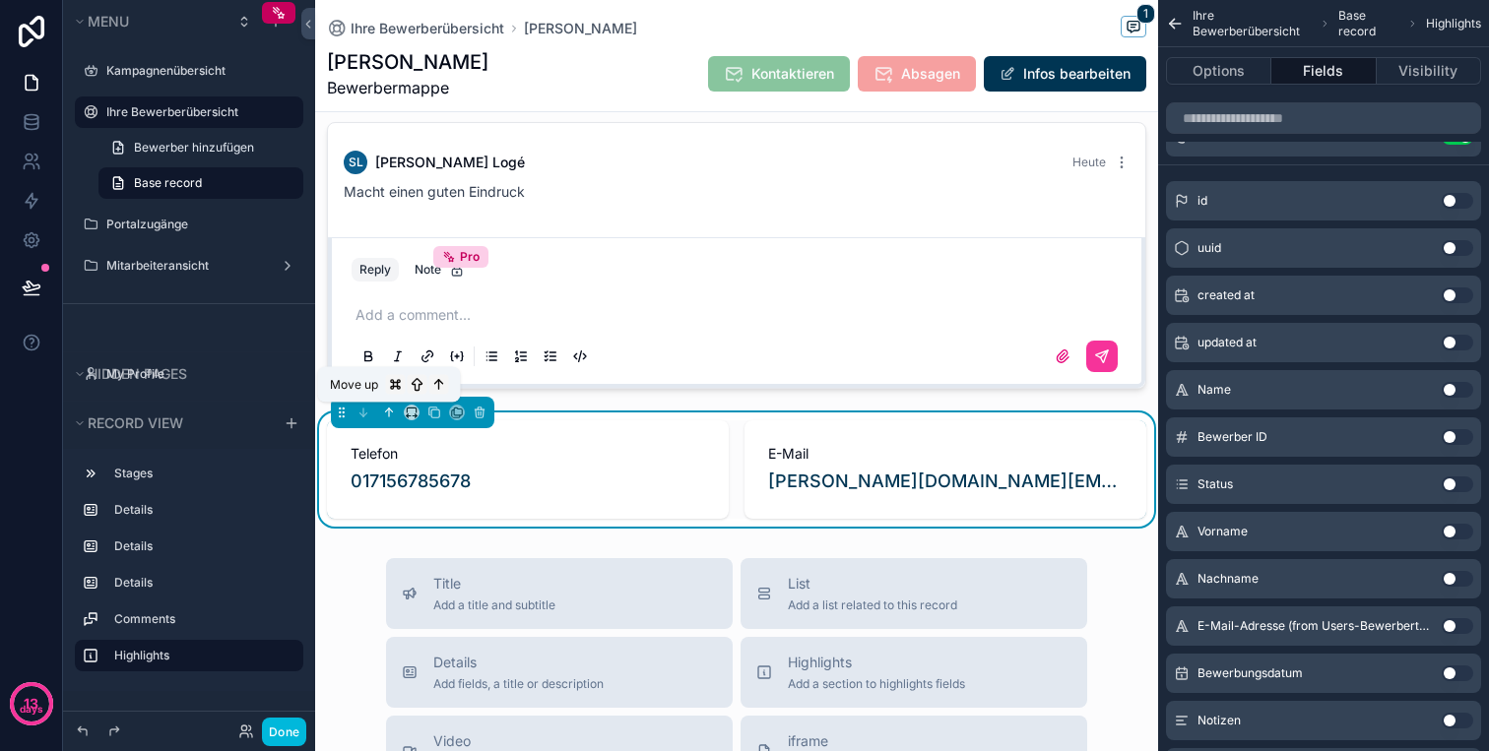
click at [389, 409] on icon "scrollable content" at bounding box center [388, 411] width 4 height 4
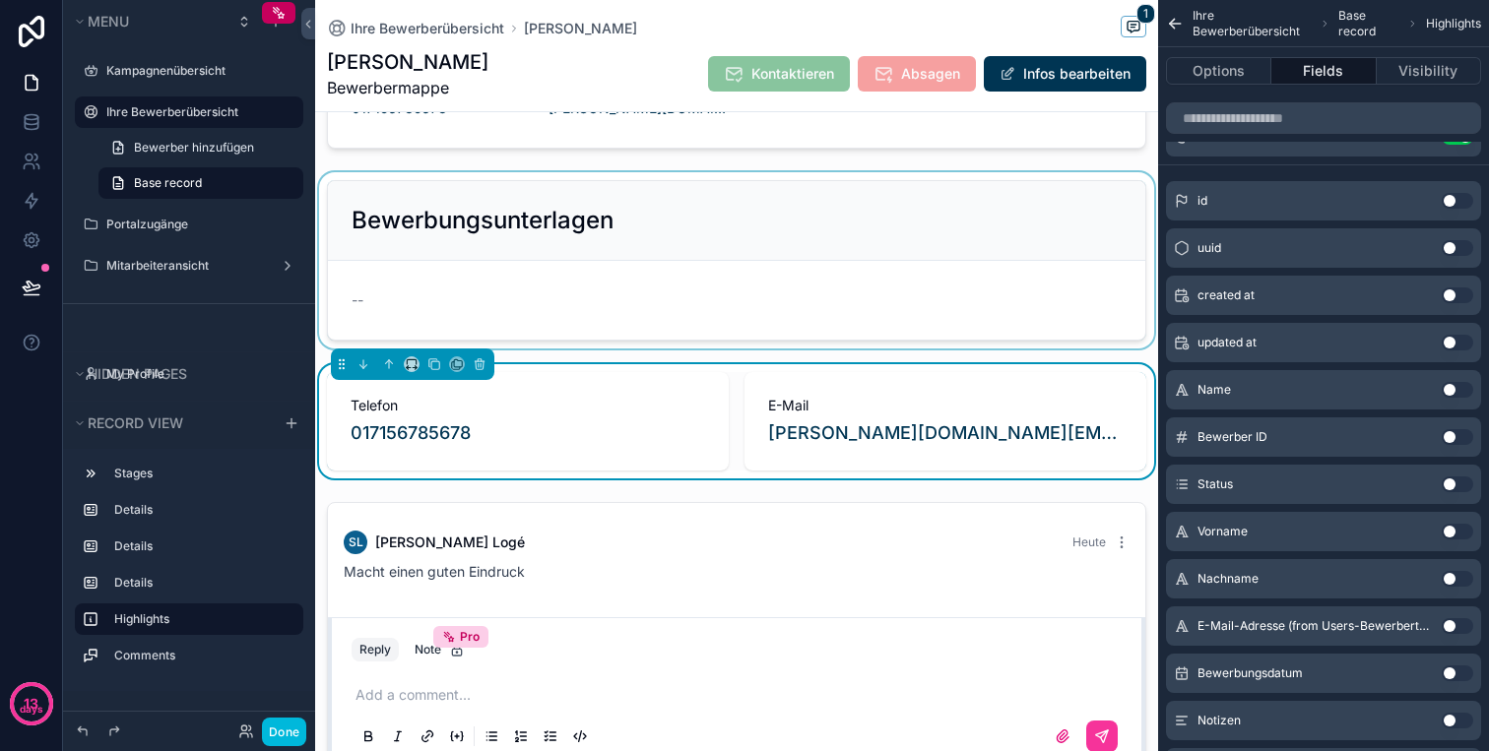
scroll to position [401, 0]
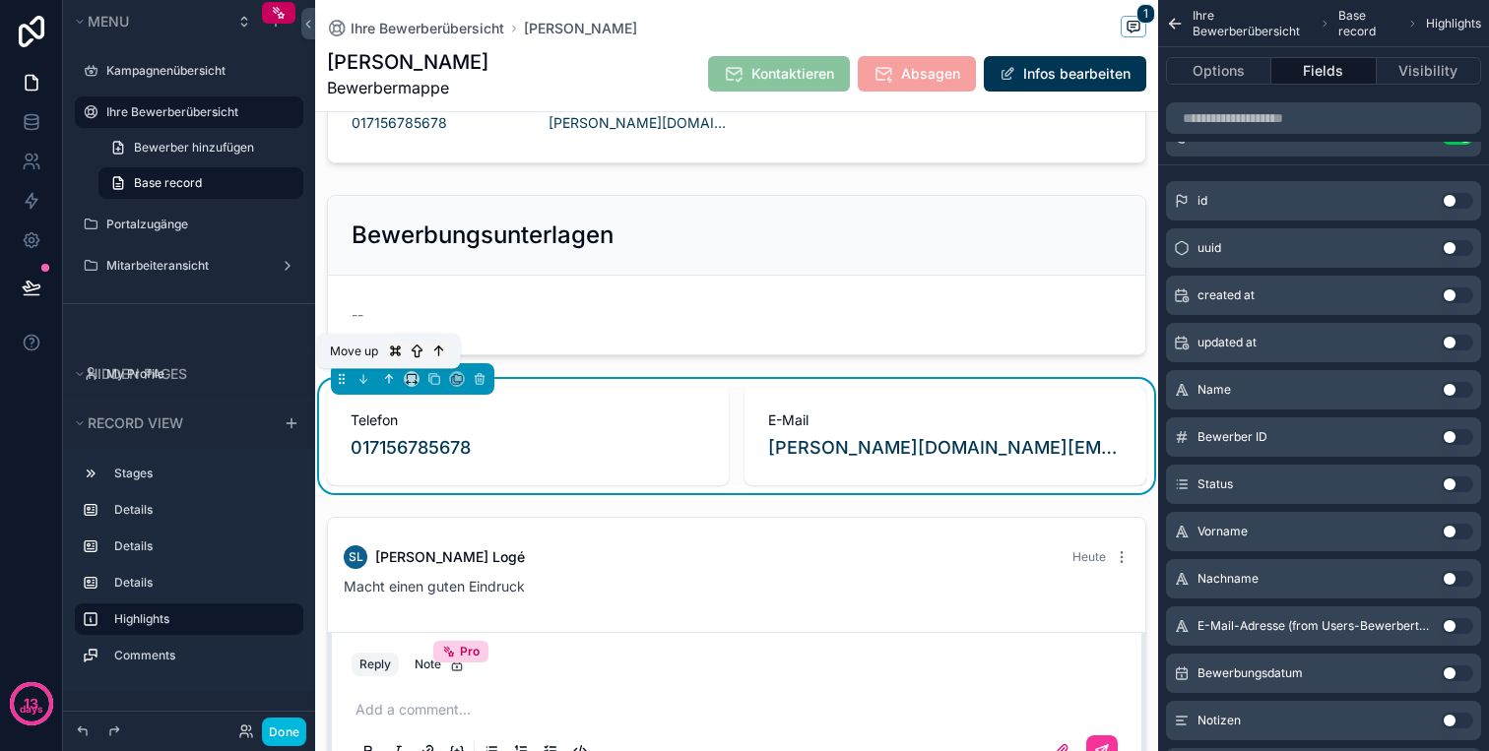
click at [389, 378] on icon "scrollable content" at bounding box center [389, 379] width 0 height 8
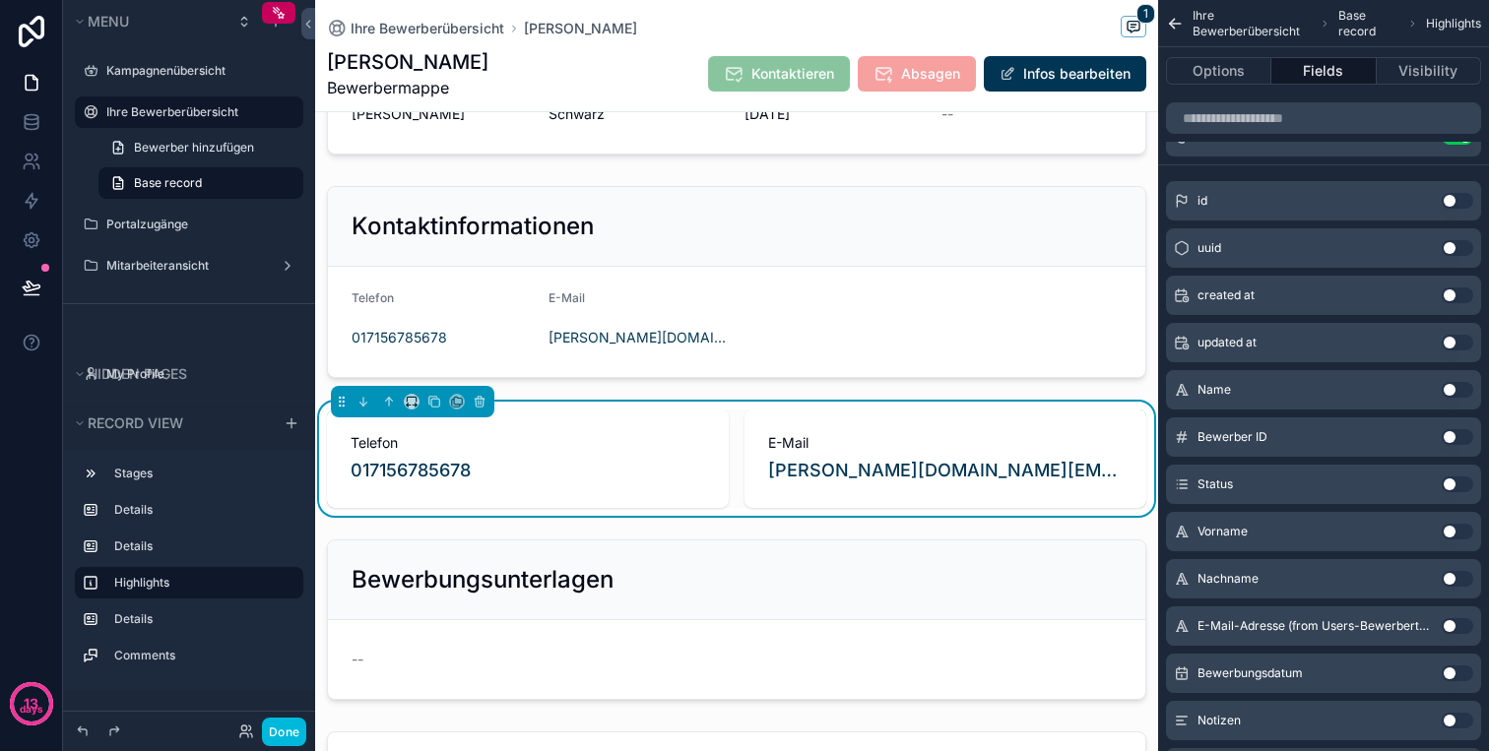
scroll to position [123, 0]
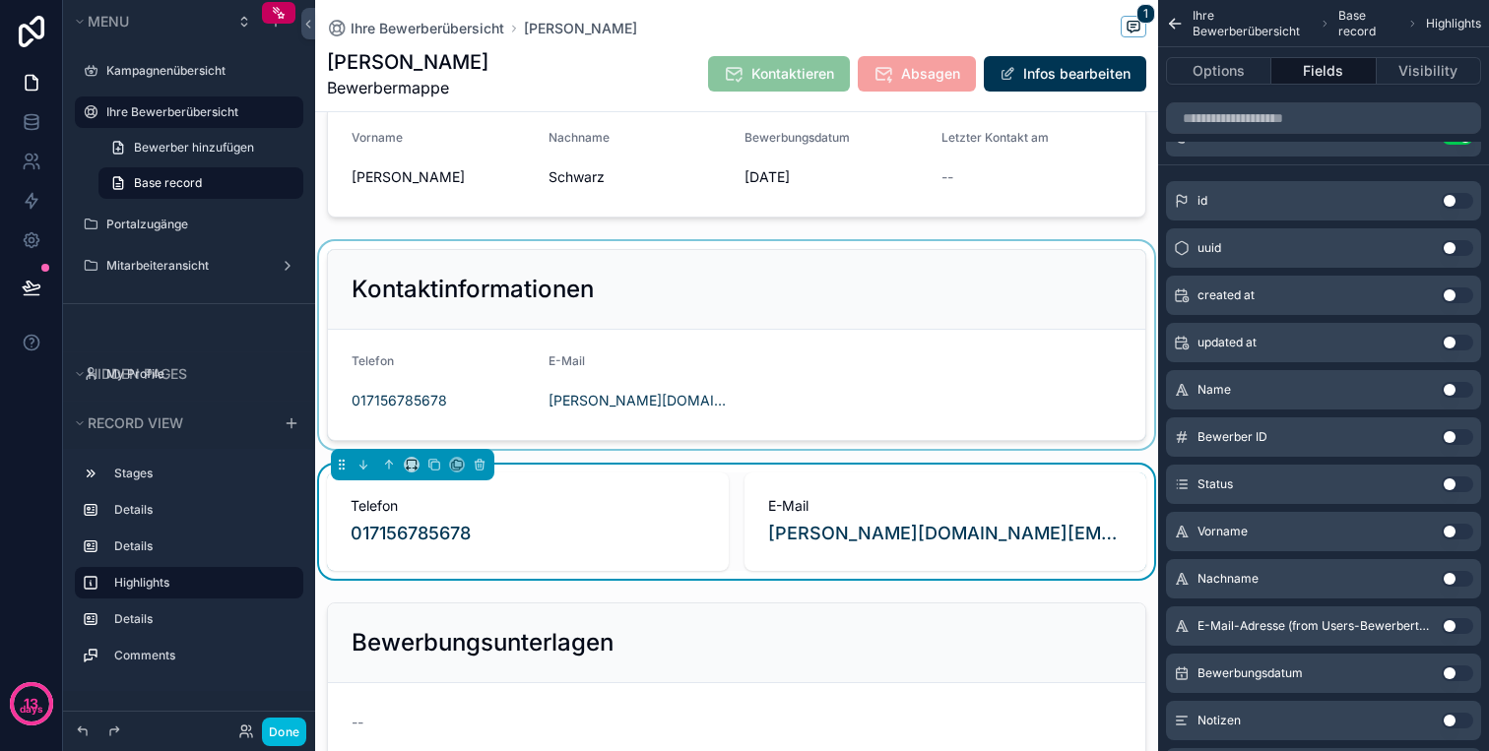
click at [474, 341] on div "scrollable content" at bounding box center [736, 345] width 843 height 208
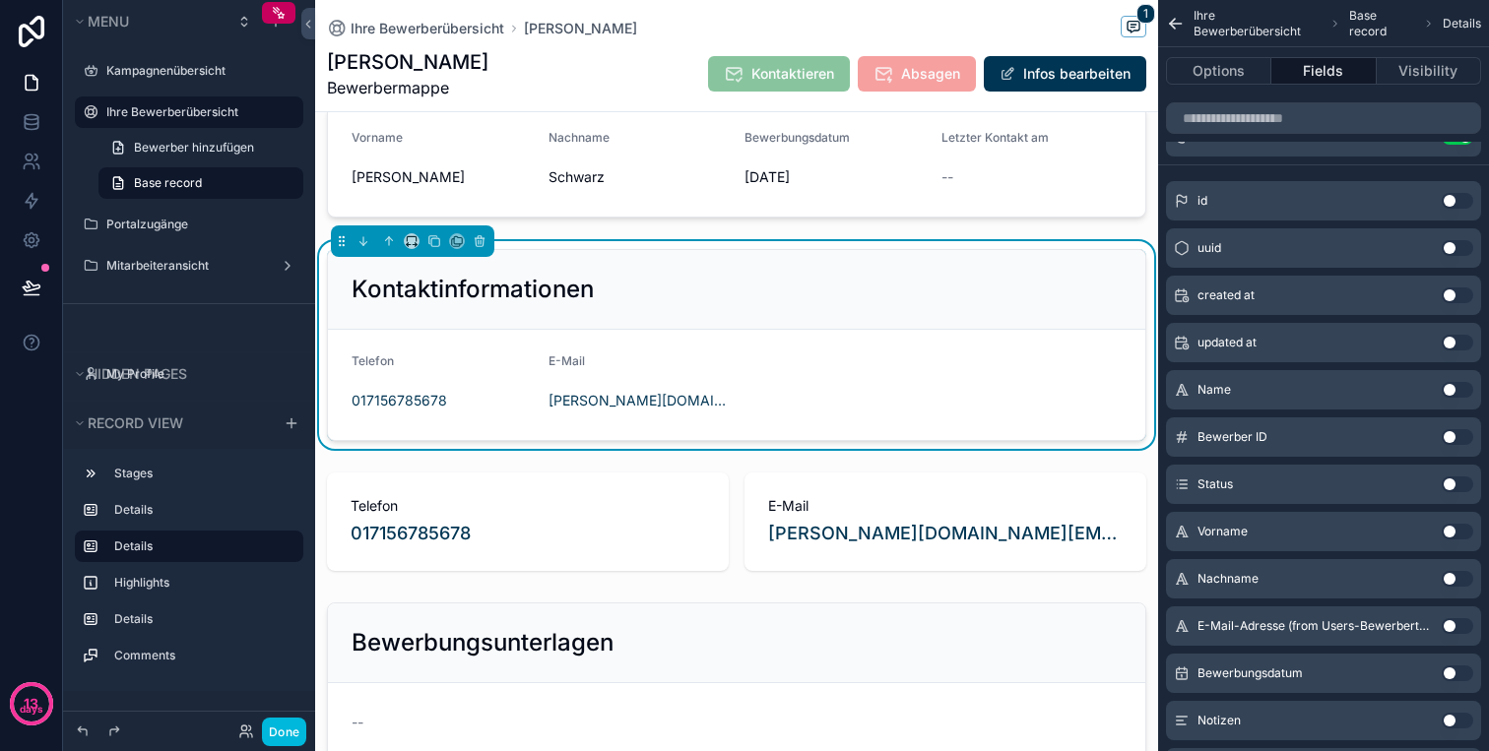
click at [431, 369] on div "Telefon" at bounding box center [441, 365] width 181 height 24
click at [452, 433] on form "Telefon 017156785678 E-Mail martin.schwarz@t-online.de" at bounding box center [736, 385] width 817 height 110
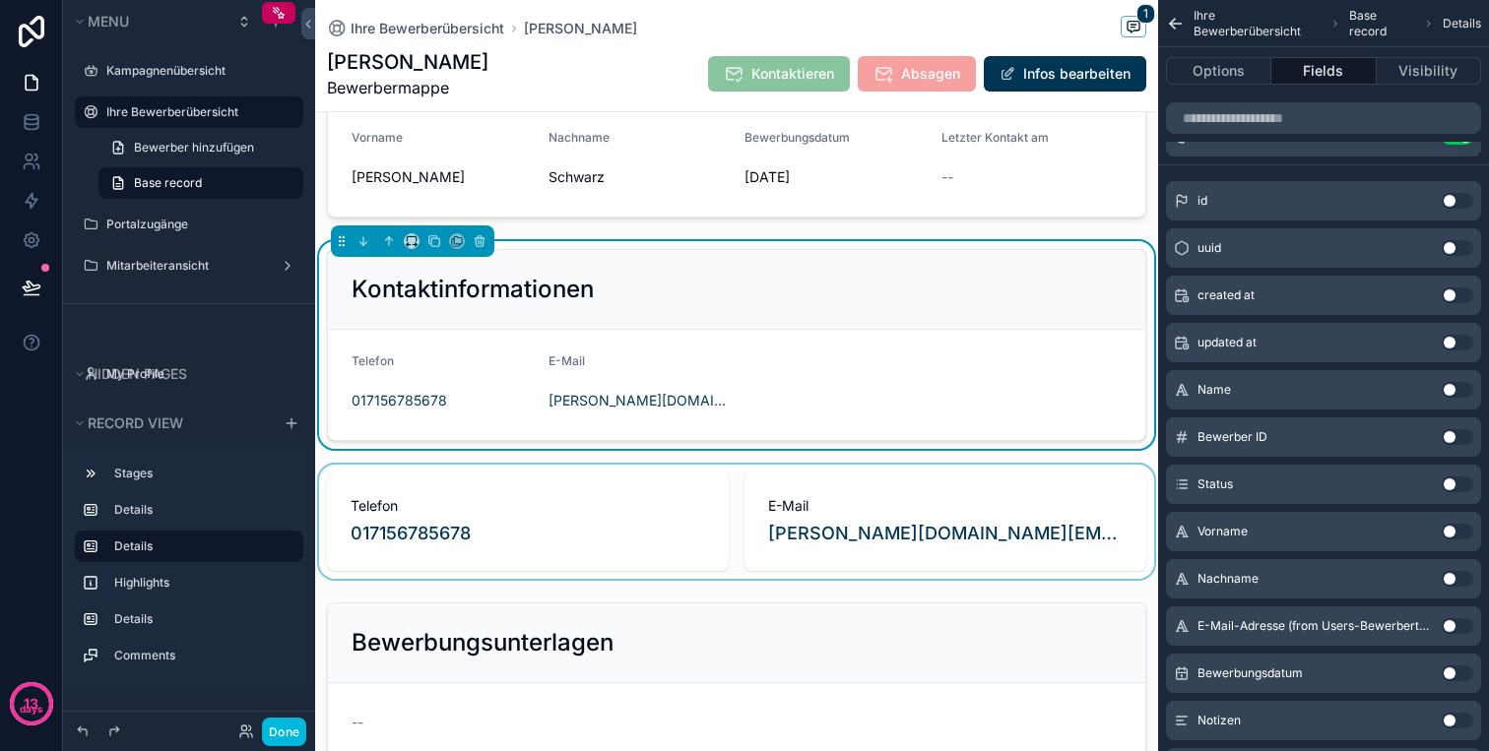
click at [452, 469] on div "scrollable content" at bounding box center [736, 522] width 843 height 114
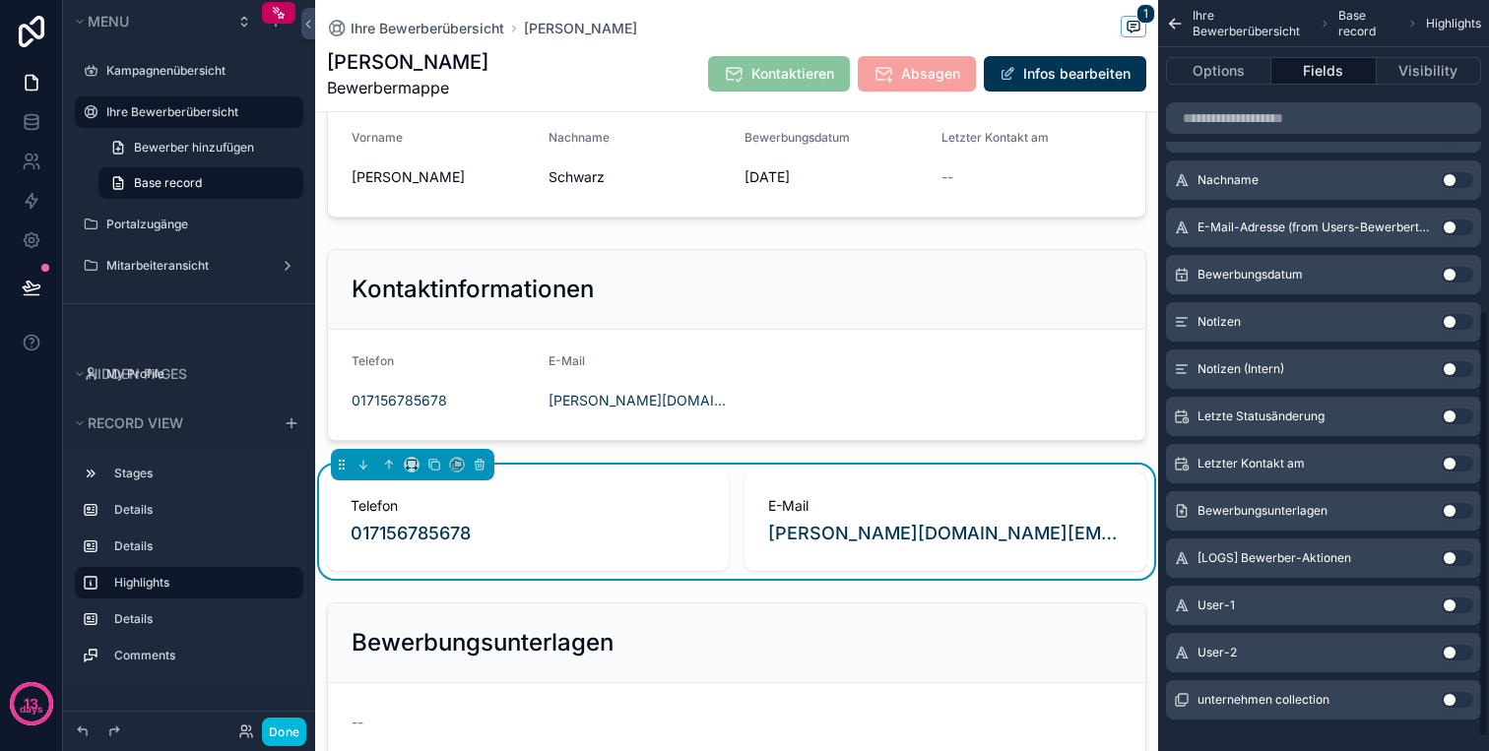
scroll to position [568, 0]
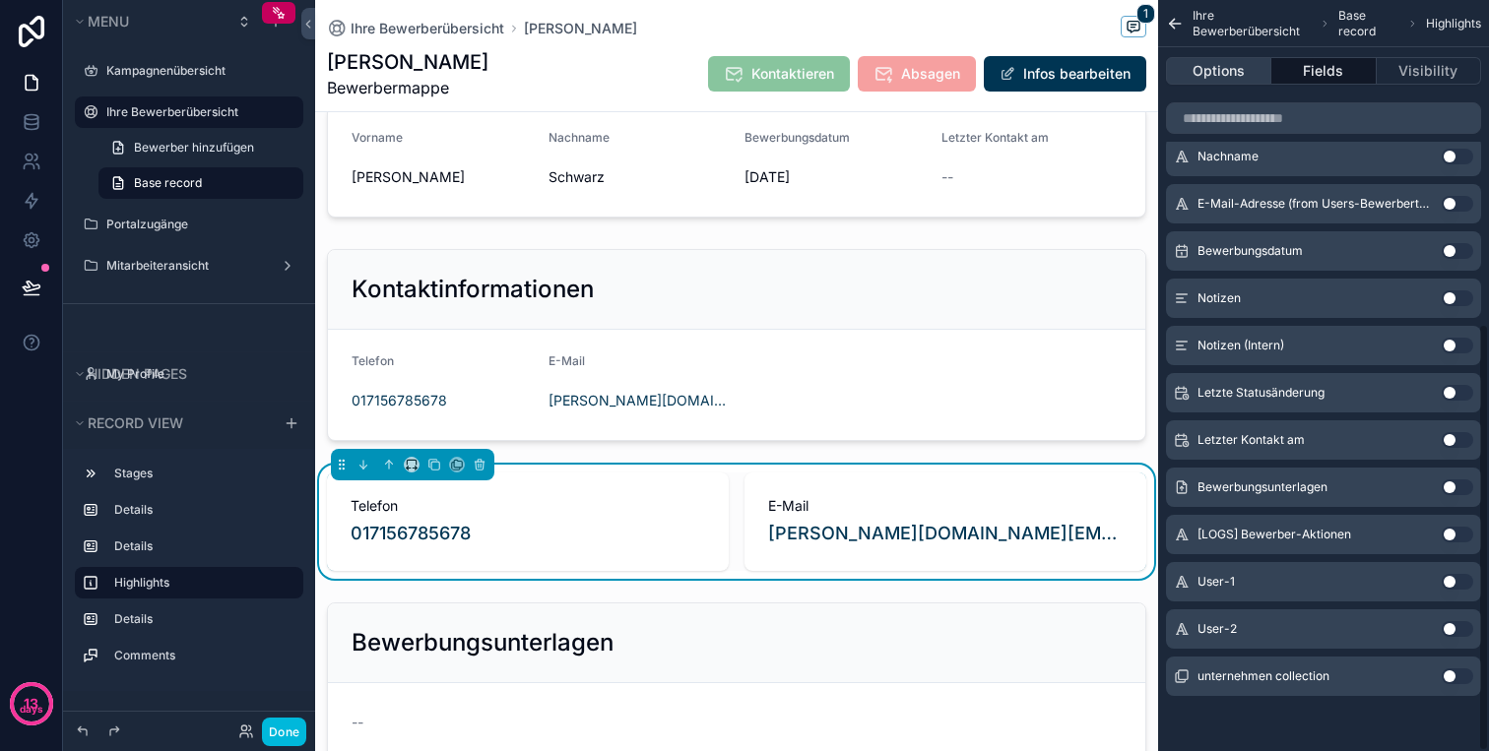
click at [1225, 72] on button "Options" at bounding box center [1218, 71] width 105 height 28
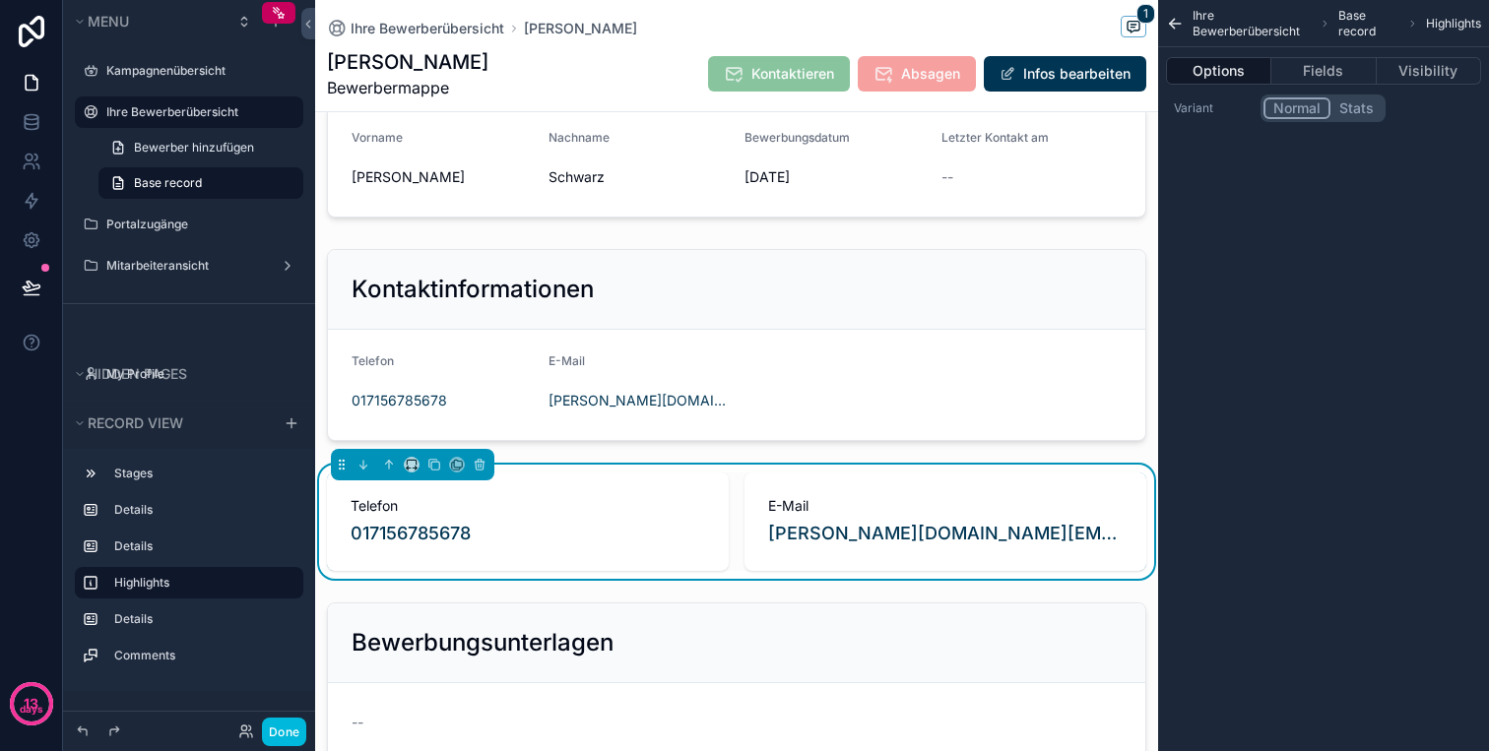
scroll to position [0, 0]
click at [1310, 78] on button "Fields" at bounding box center [1323, 71] width 104 height 28
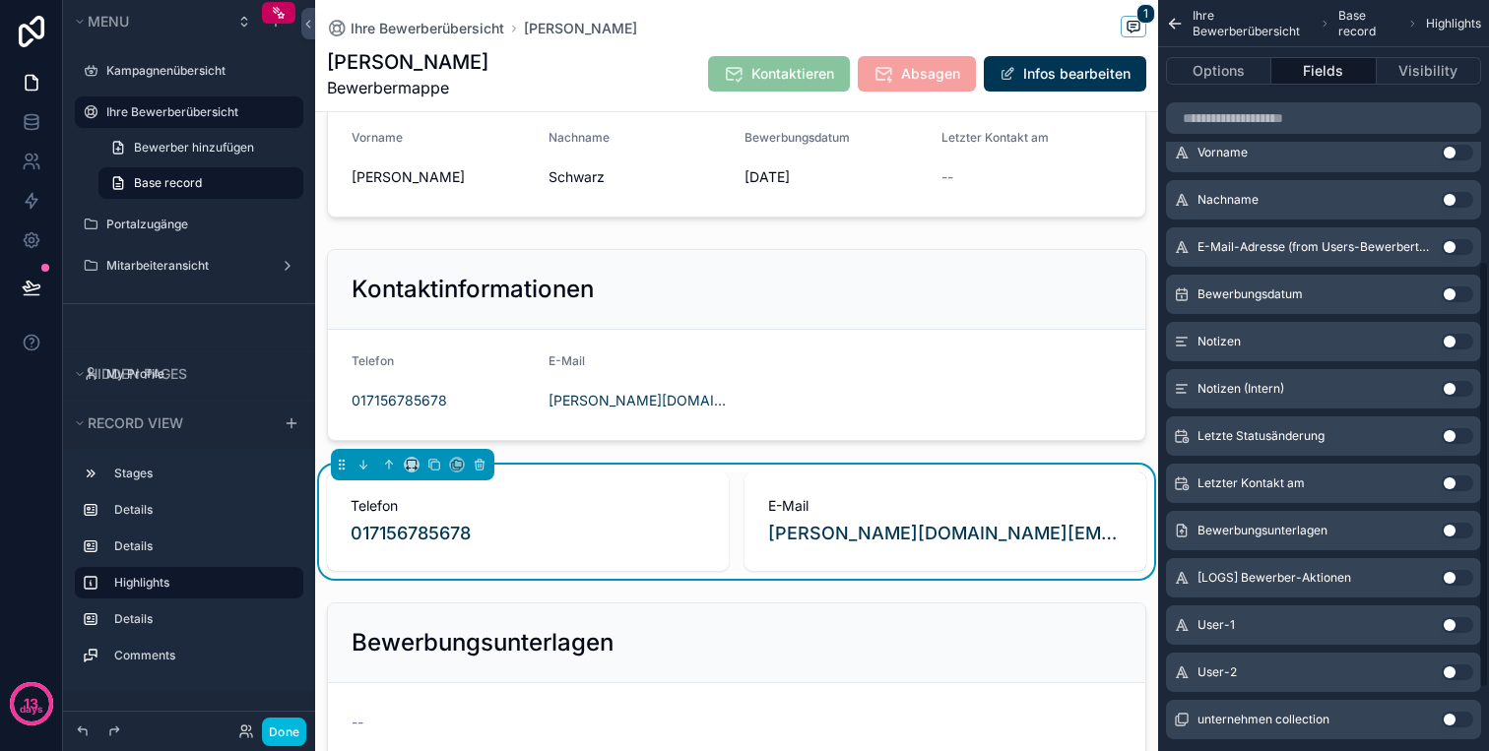
scroll to position [568, 0]
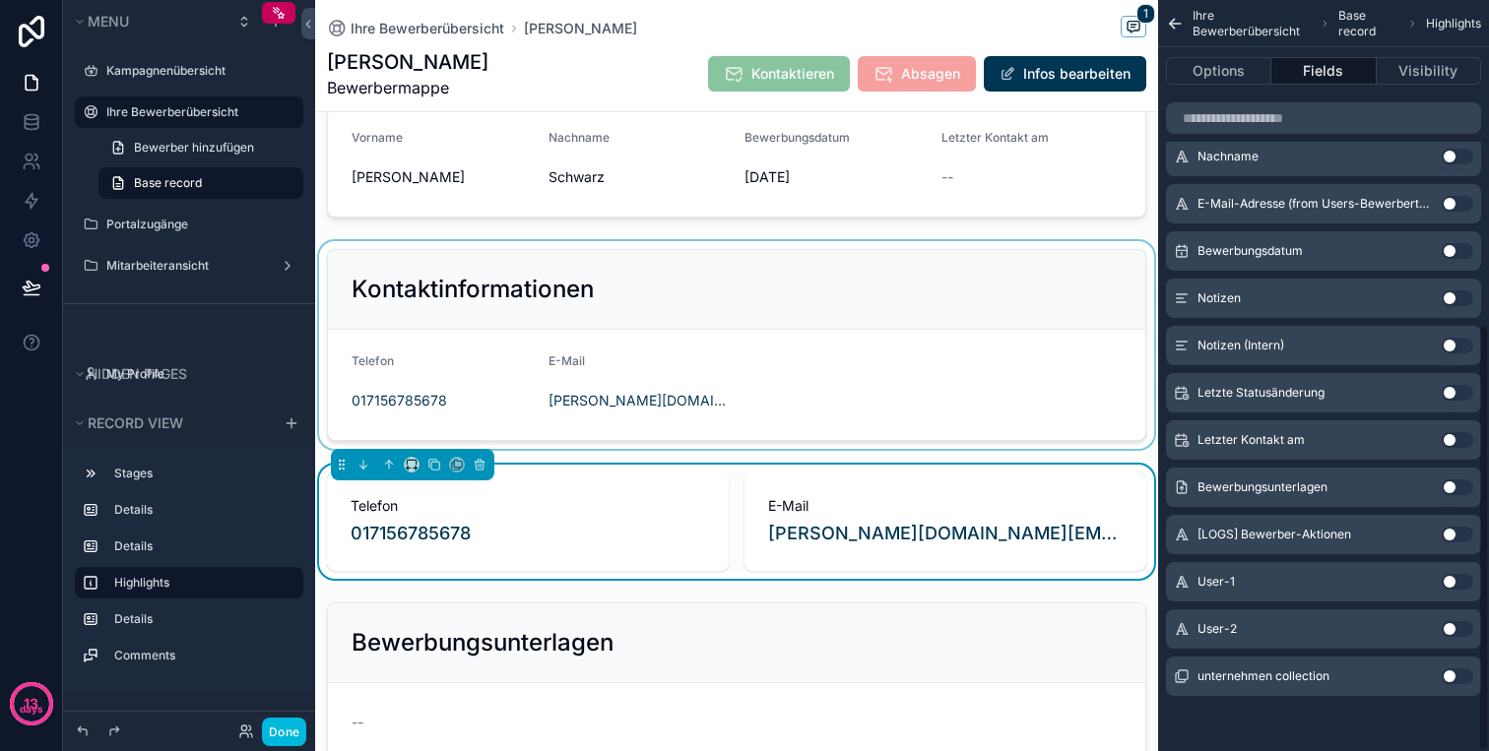
click at [725, 406] on div "scrollable content" at bounding box center [736, 345] width 843 height 208
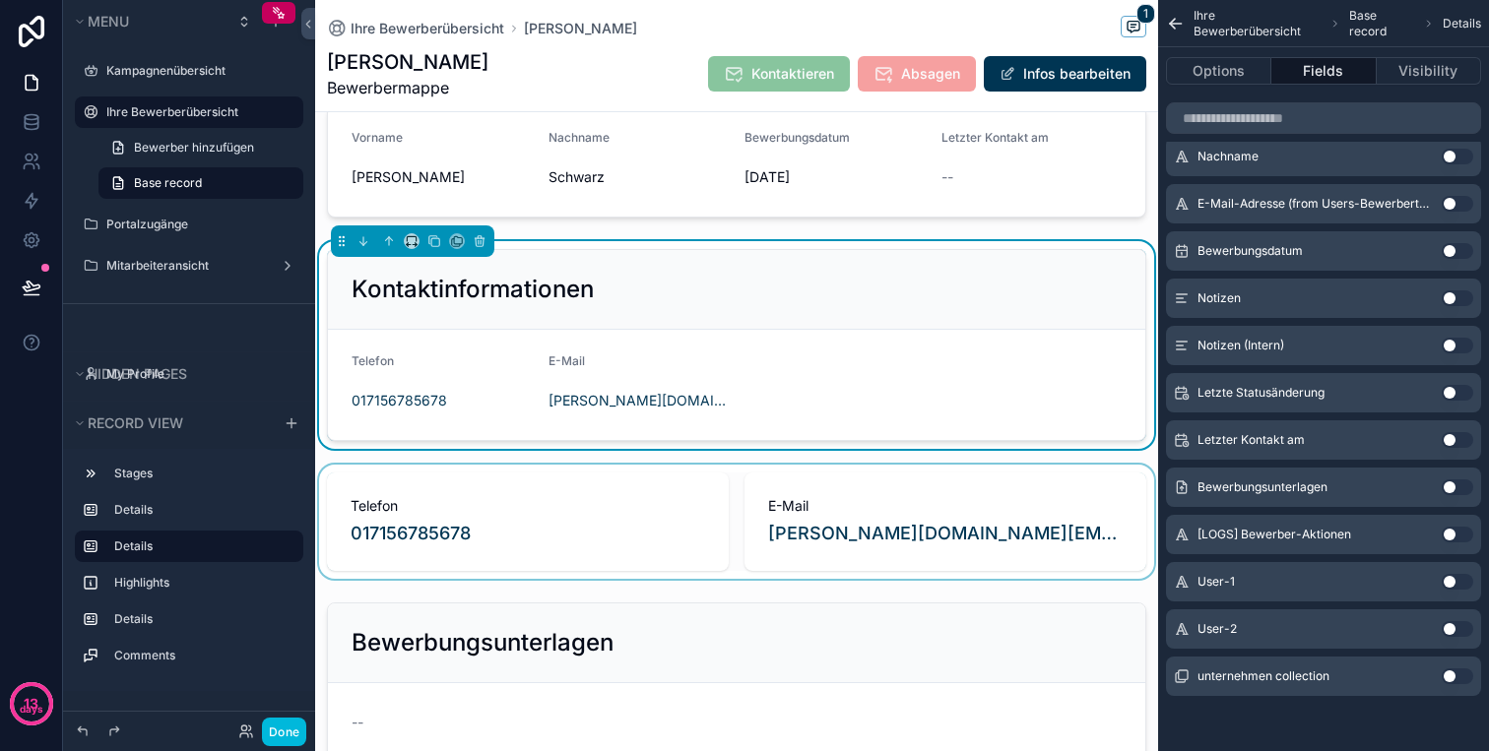
click at [511, 285] on h2 "Kontaktinformationen" at bounding box center [472, 290] width 242 height 32
click at [1234, 87] on div "Options Fields Visibility" at bounding box center [1323, 70] width 331 height 47
click at [1234, 72] on button "Options" at bounding box center [1218, 71] width 105 height 28
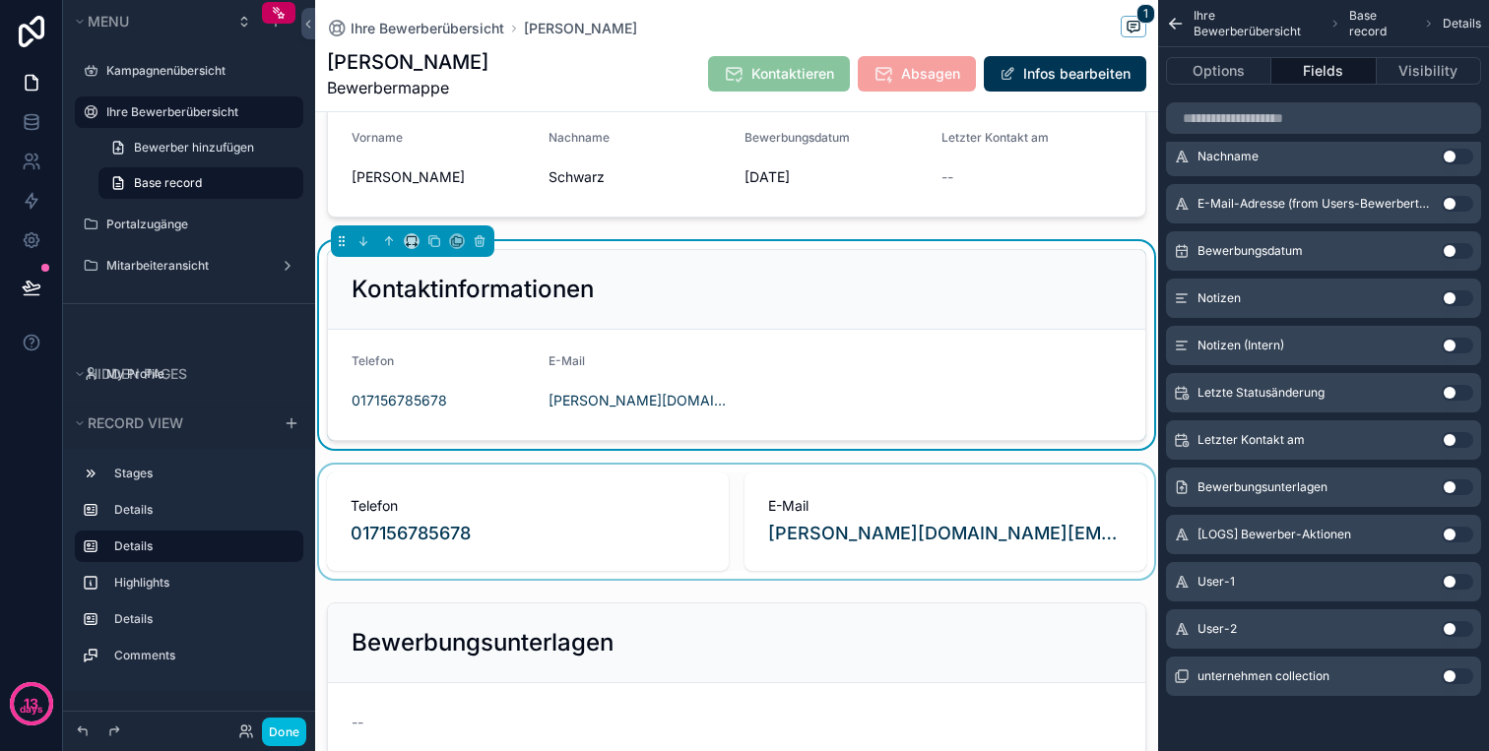
scroll to position [0, 0]
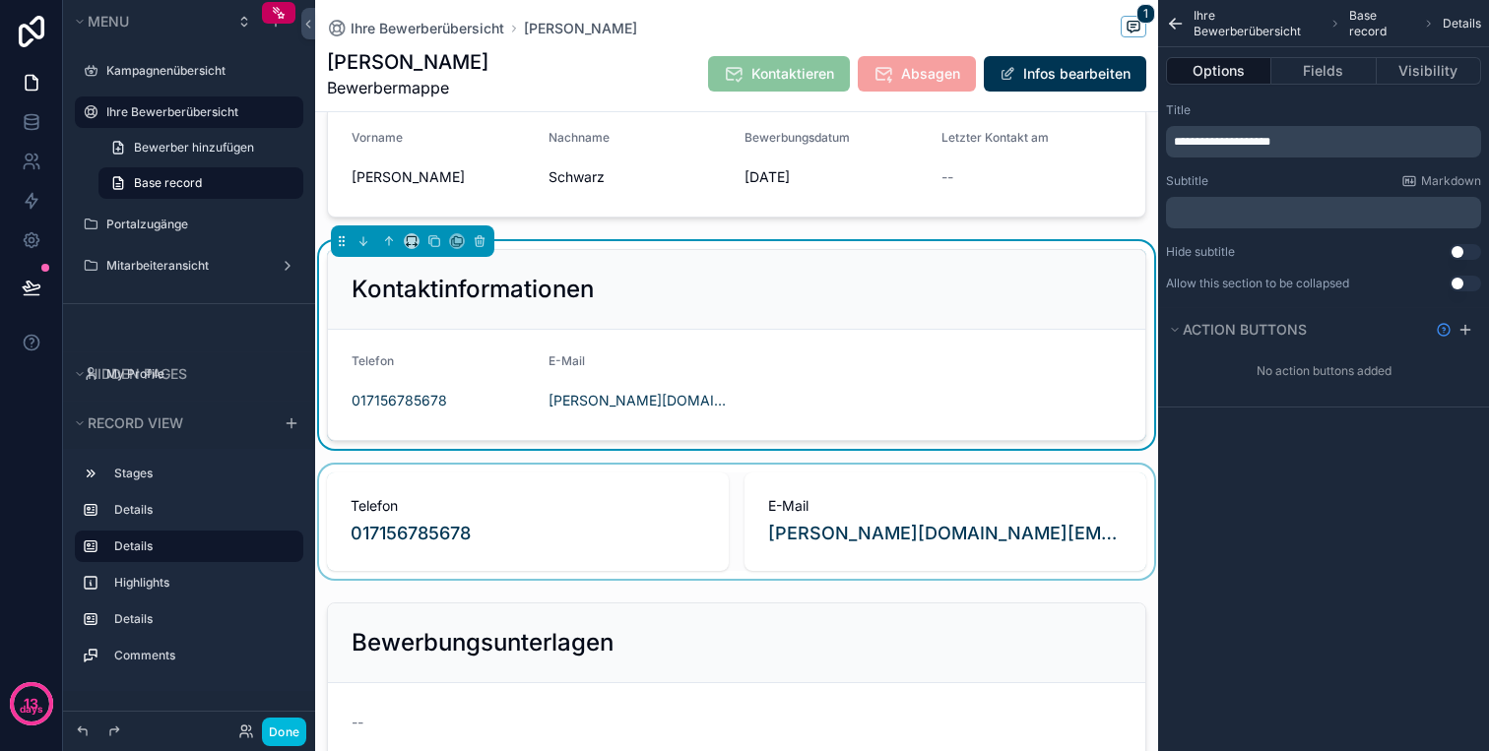
click at [1293, 135] on p "**********" at bounding box center [1325, 142] width 303 height 16
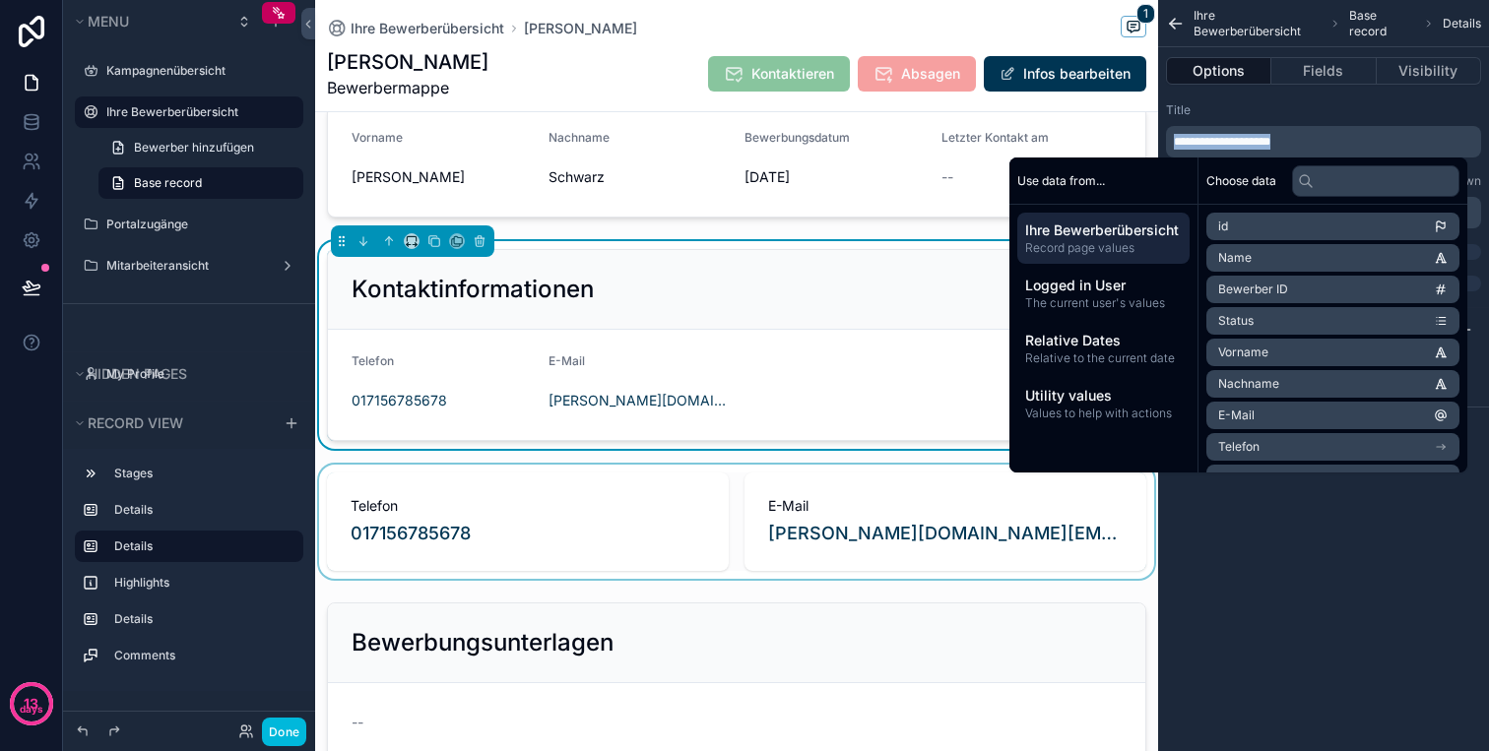
copy span "**********"
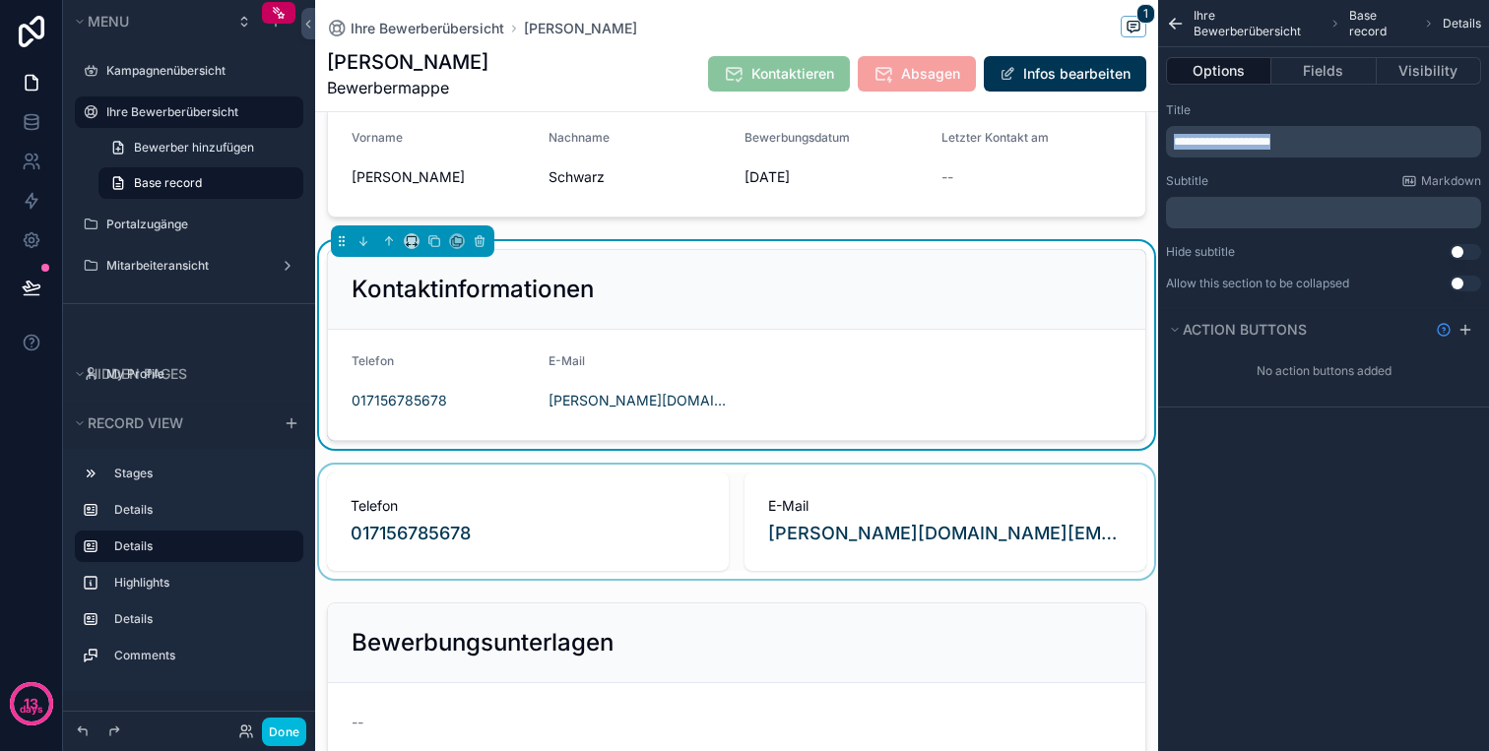
click at [611, 307] on div "Kontaktinformationen" at bounding box center [736, 290] width 817 height 80
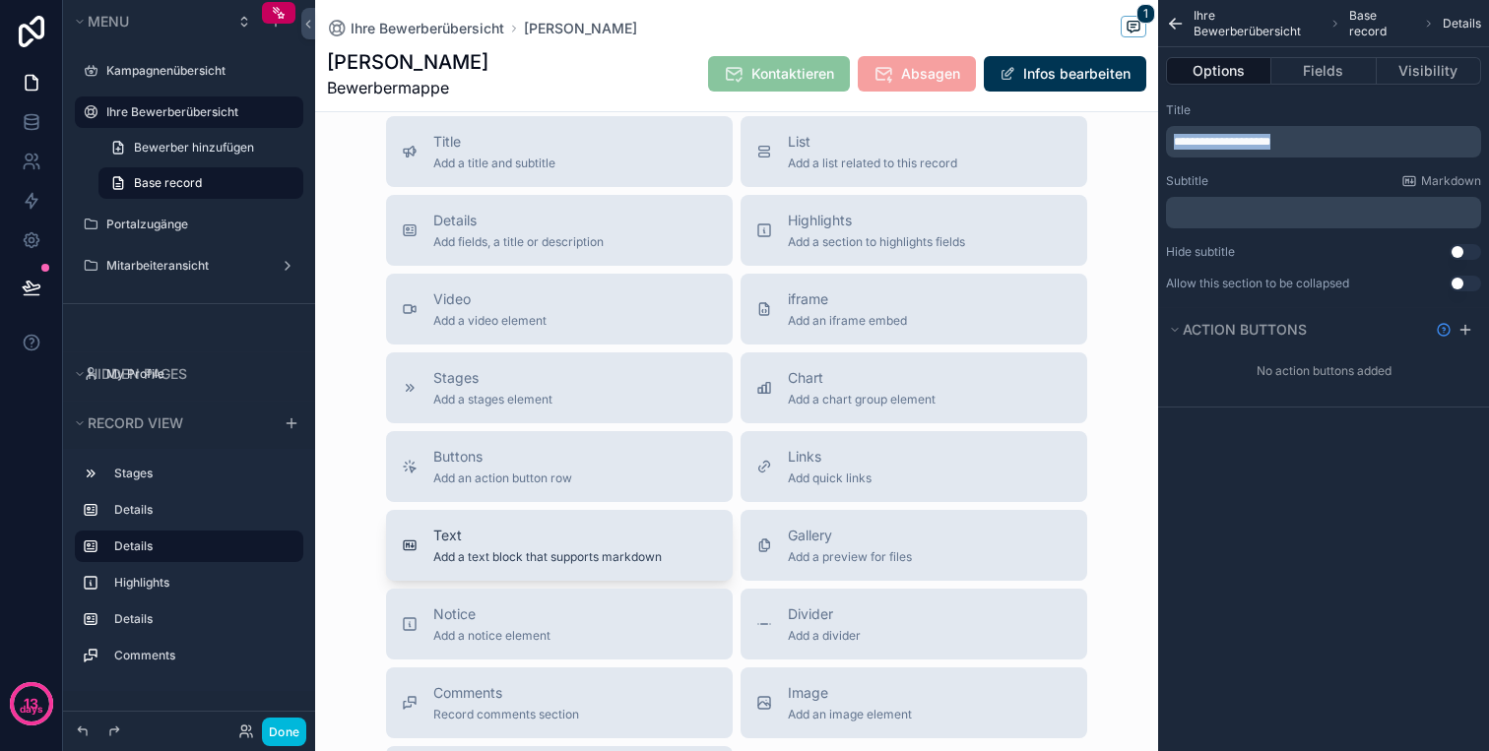
scroll to position [1030, 0]
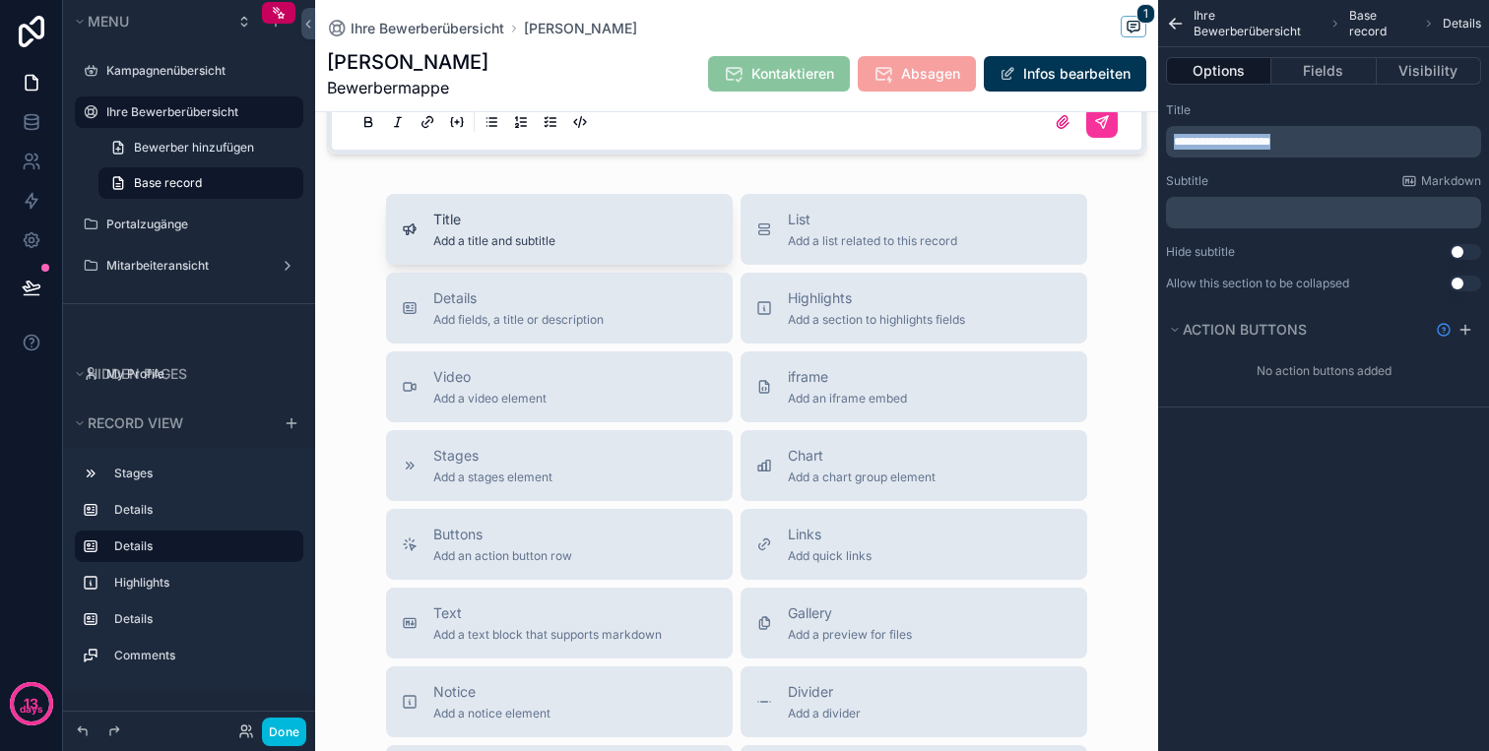
click at [516, 260] on button "Title Add a title and subtitle" at bounding box center [559, 229] width 347 height 71
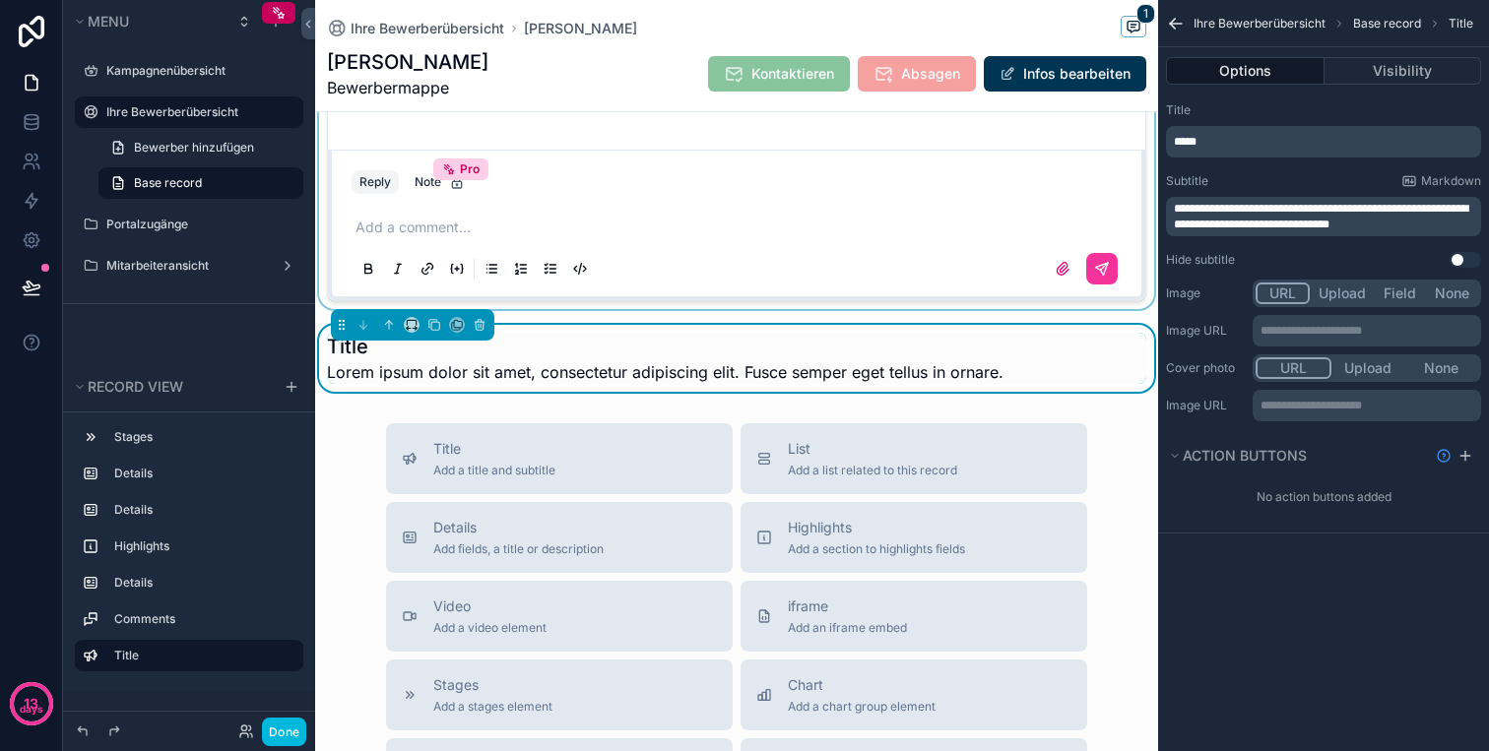
scroll to position [866, 0]
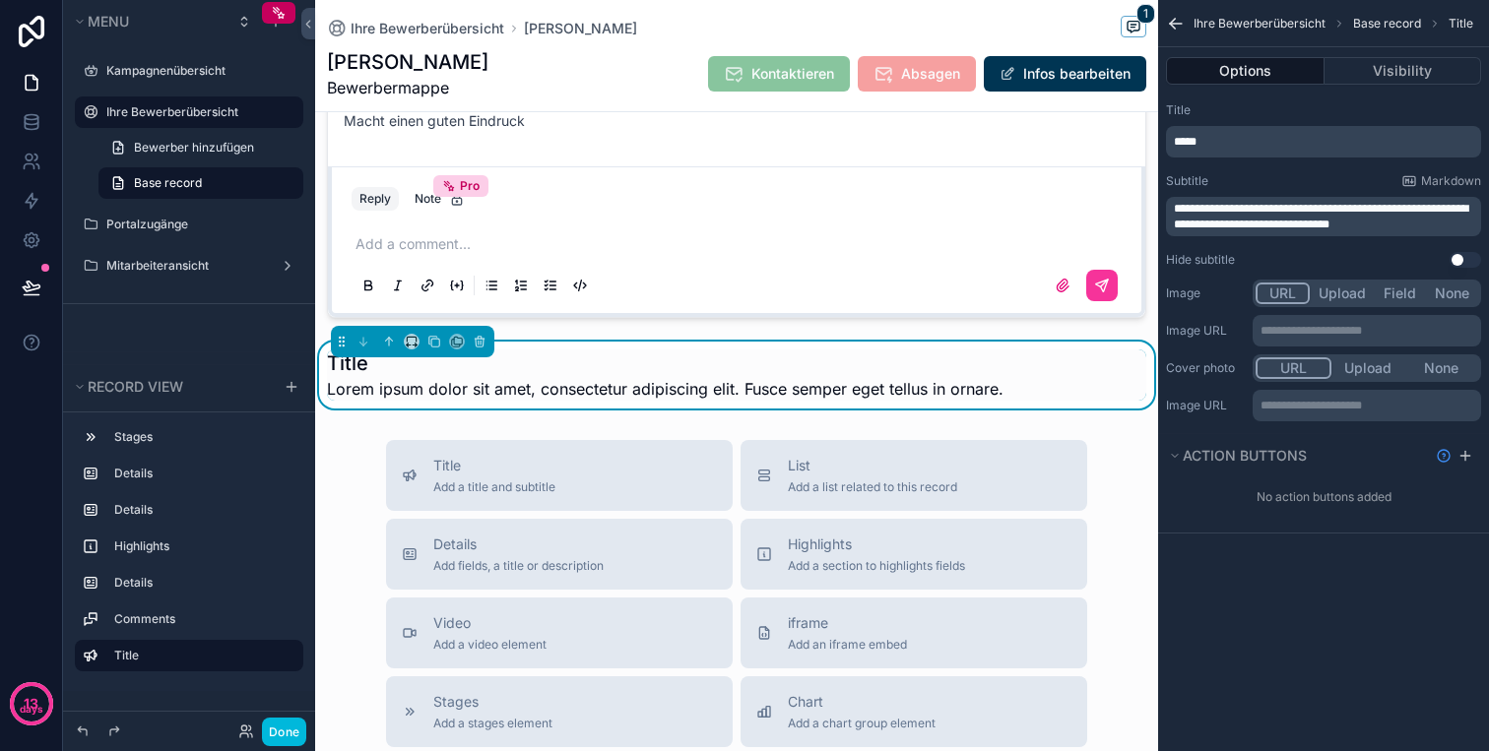
click at [1281, 138] on p "*****" at bounding box center [1325, 142] width 303 height 16
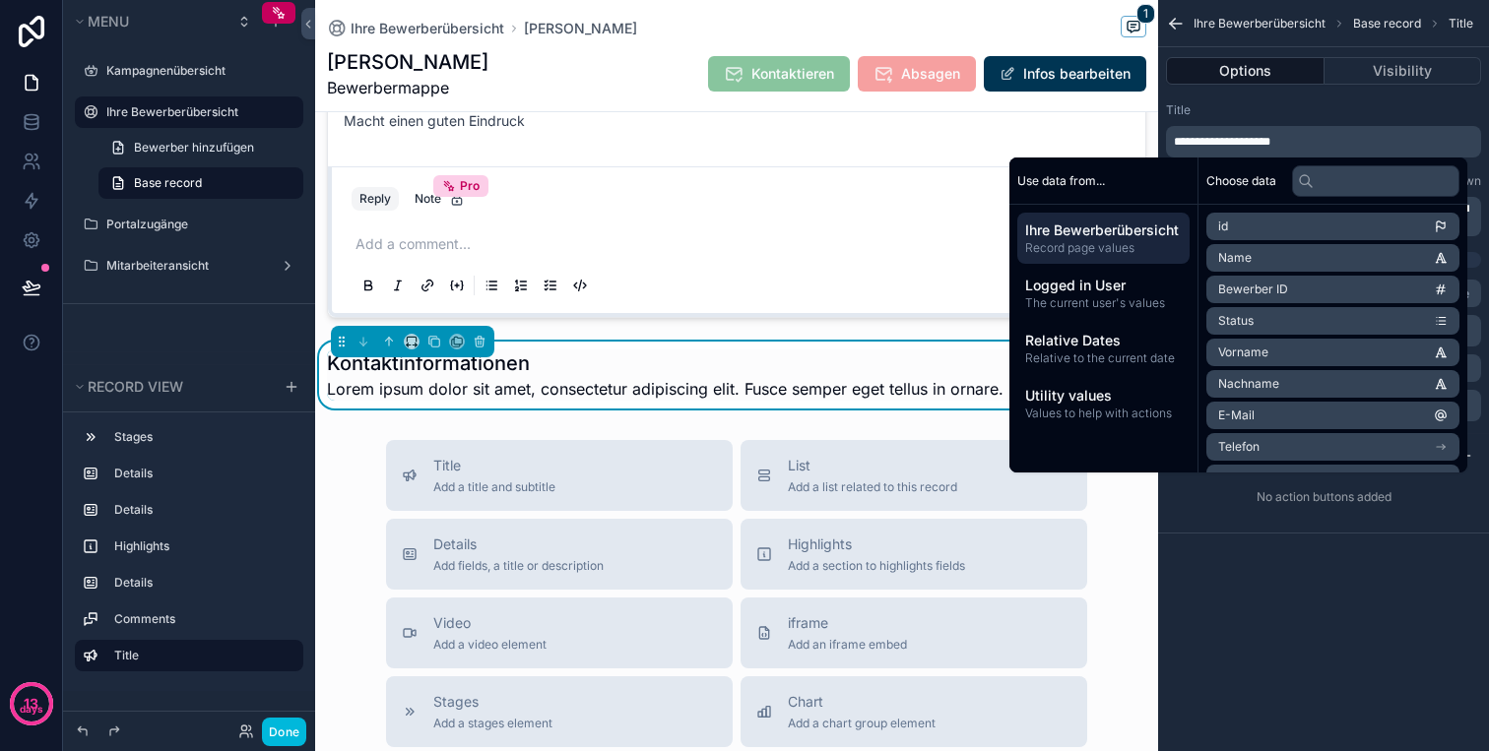
click at [1373, 110] on div "Title" at bounding box center [1323, 110] width 315 height 16
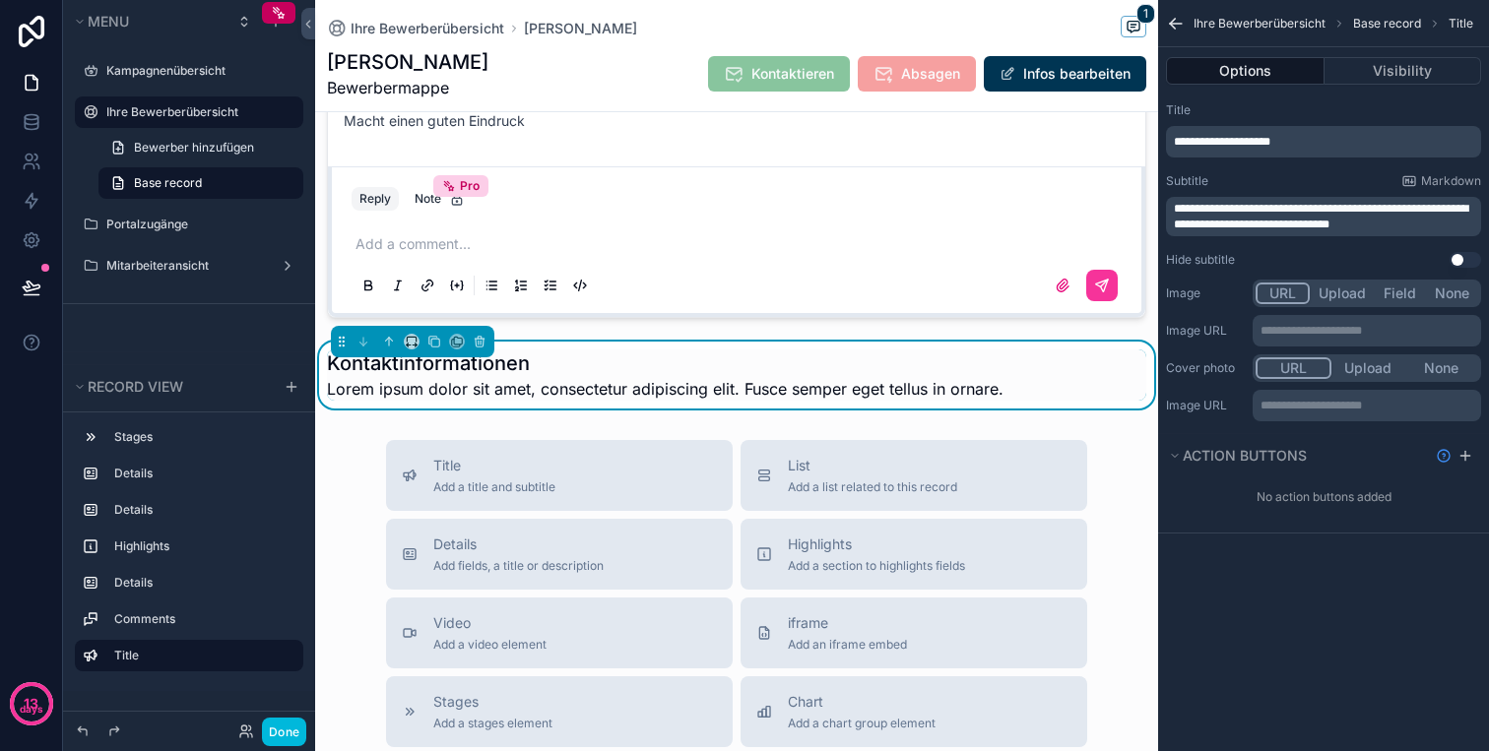
click at [1286, 211] on span "**********" at bounding box center [1321, 217] width 294 height 28
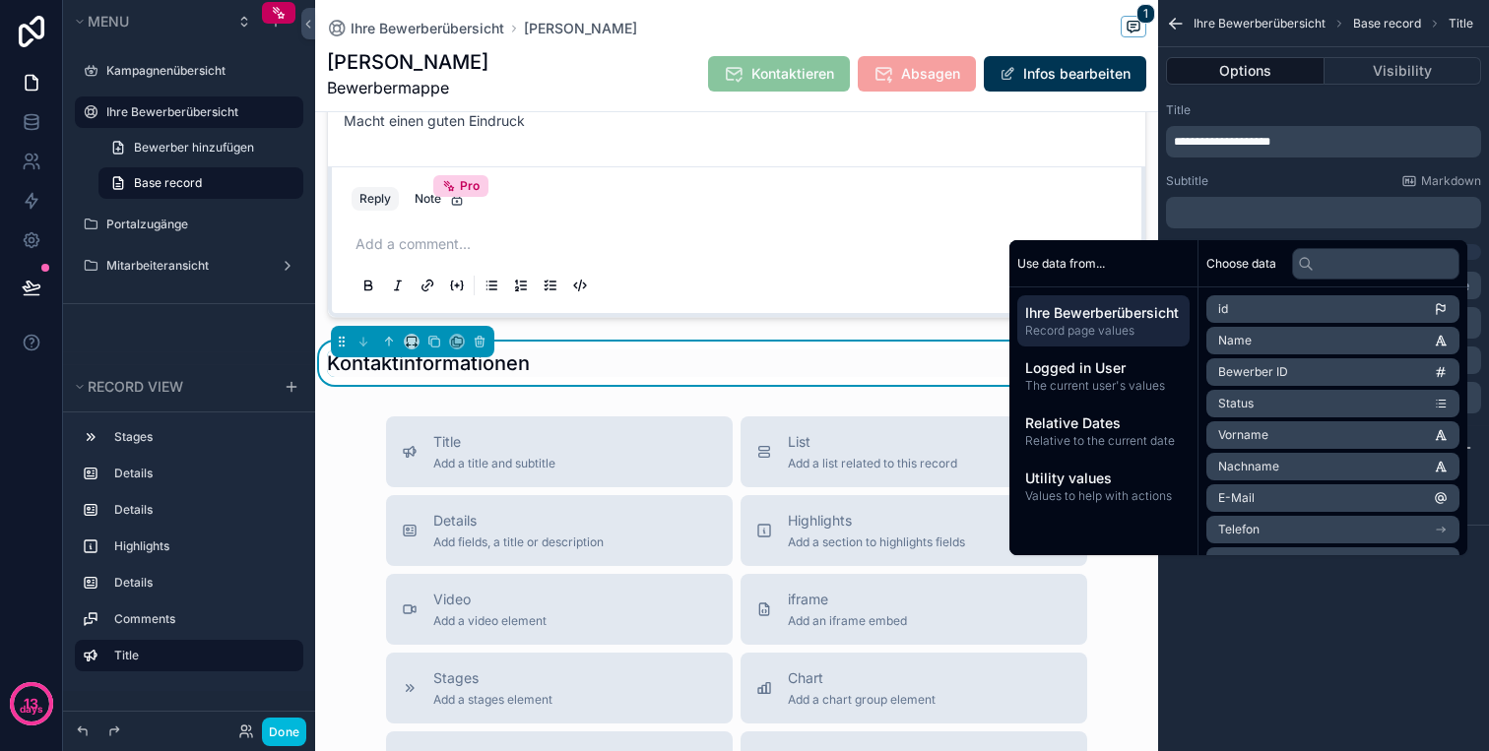
click at [1295, 742] on div "**********" at bounding box center [1323, 375] width 331 height 751
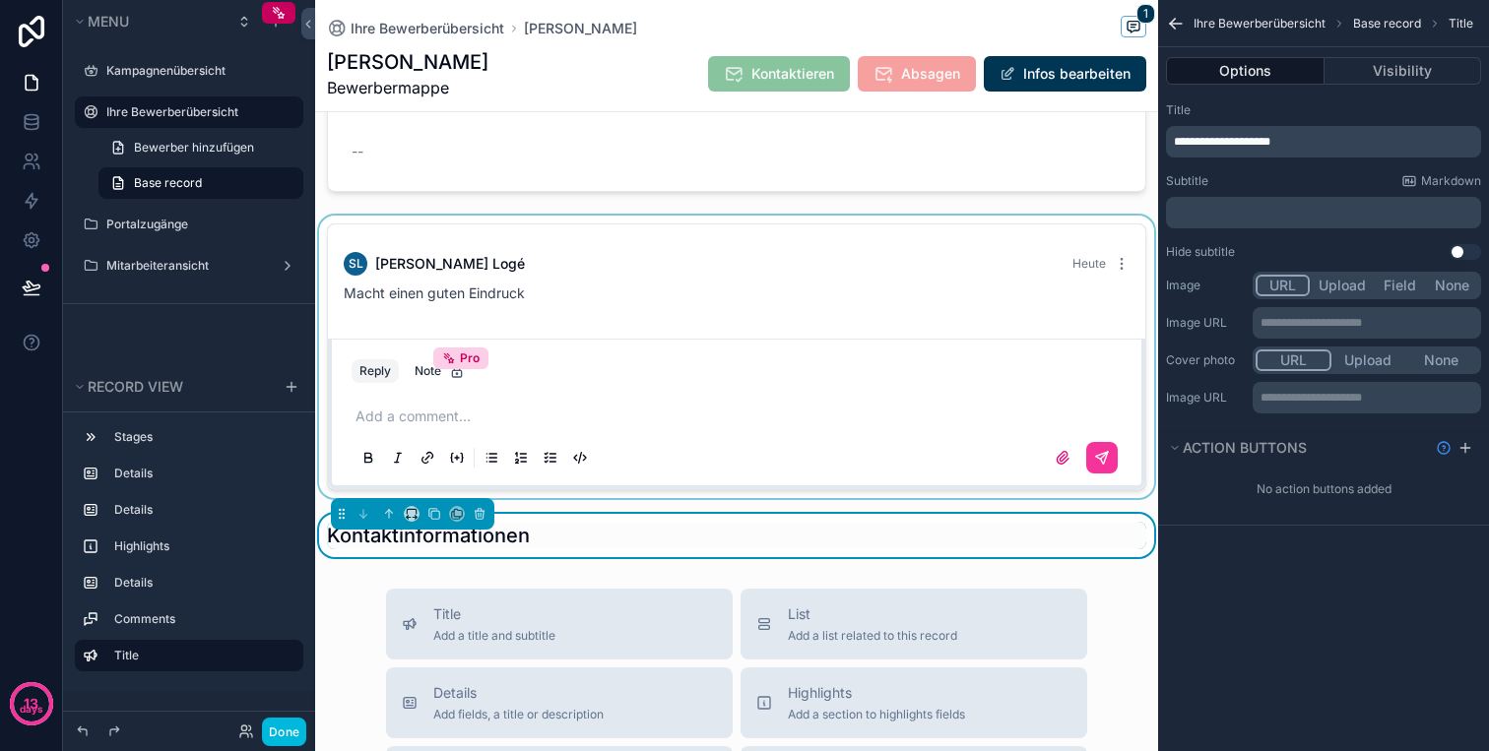
scroll to position [685, 0]
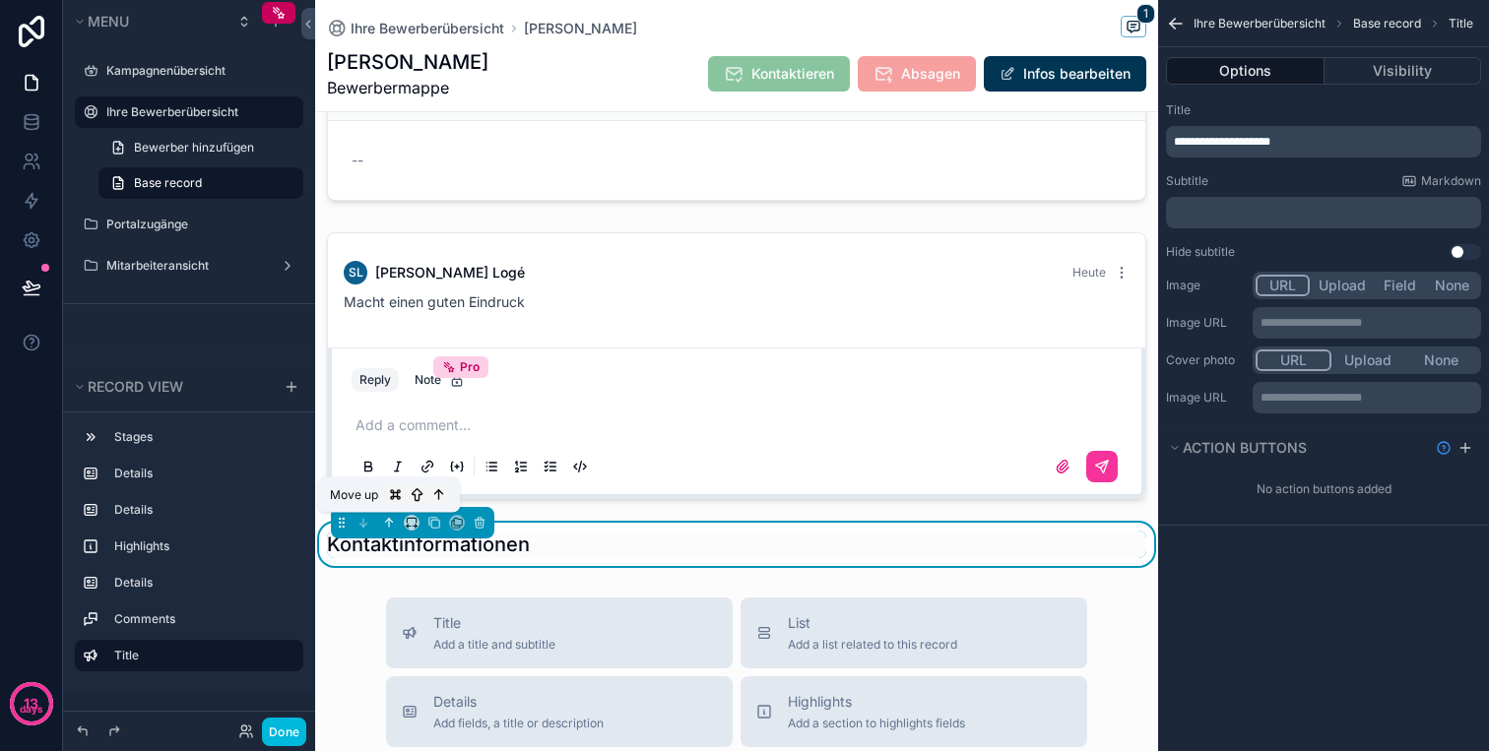
click at [385, 525] on icon "scrollable content" at bounding box center [389, 523] width 14 height 14
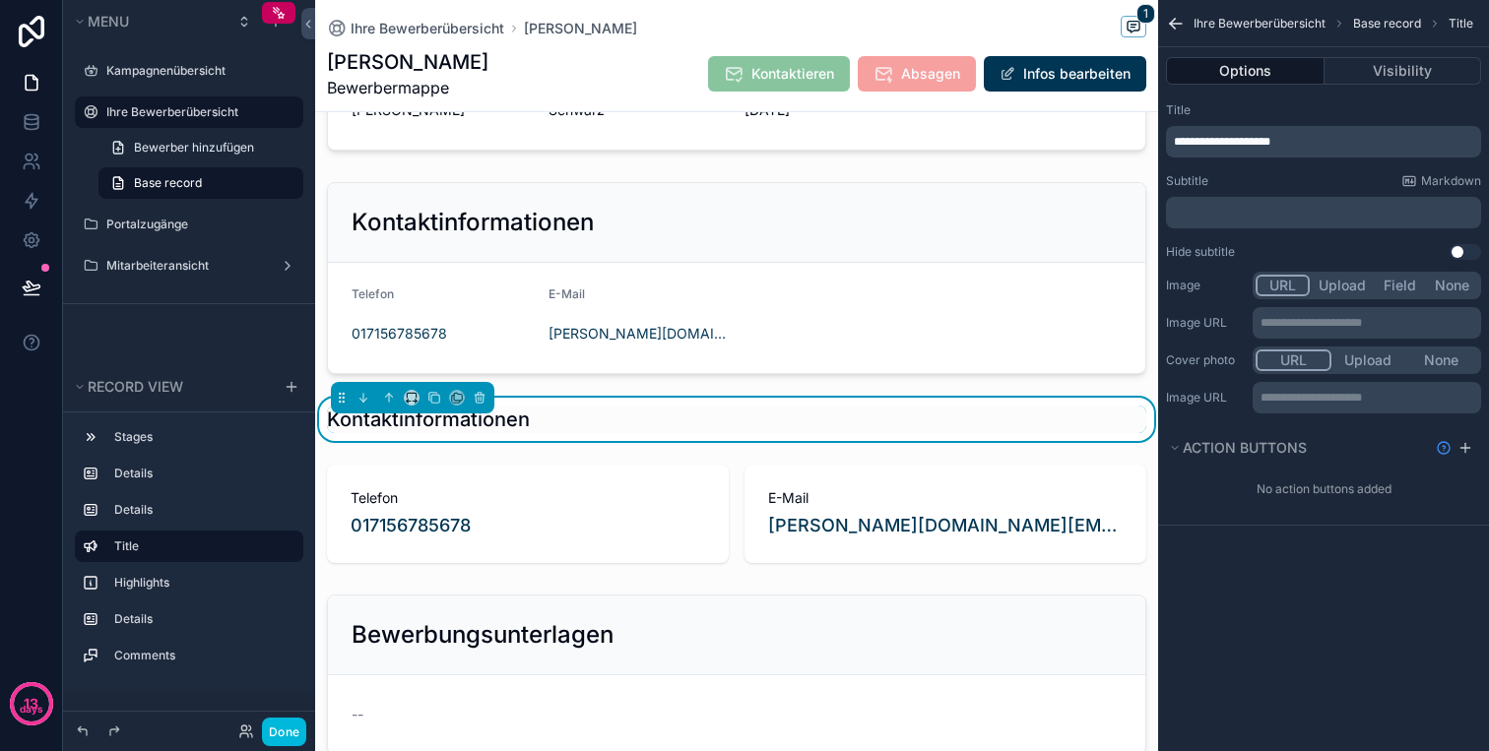
scroll to position [181, 0]
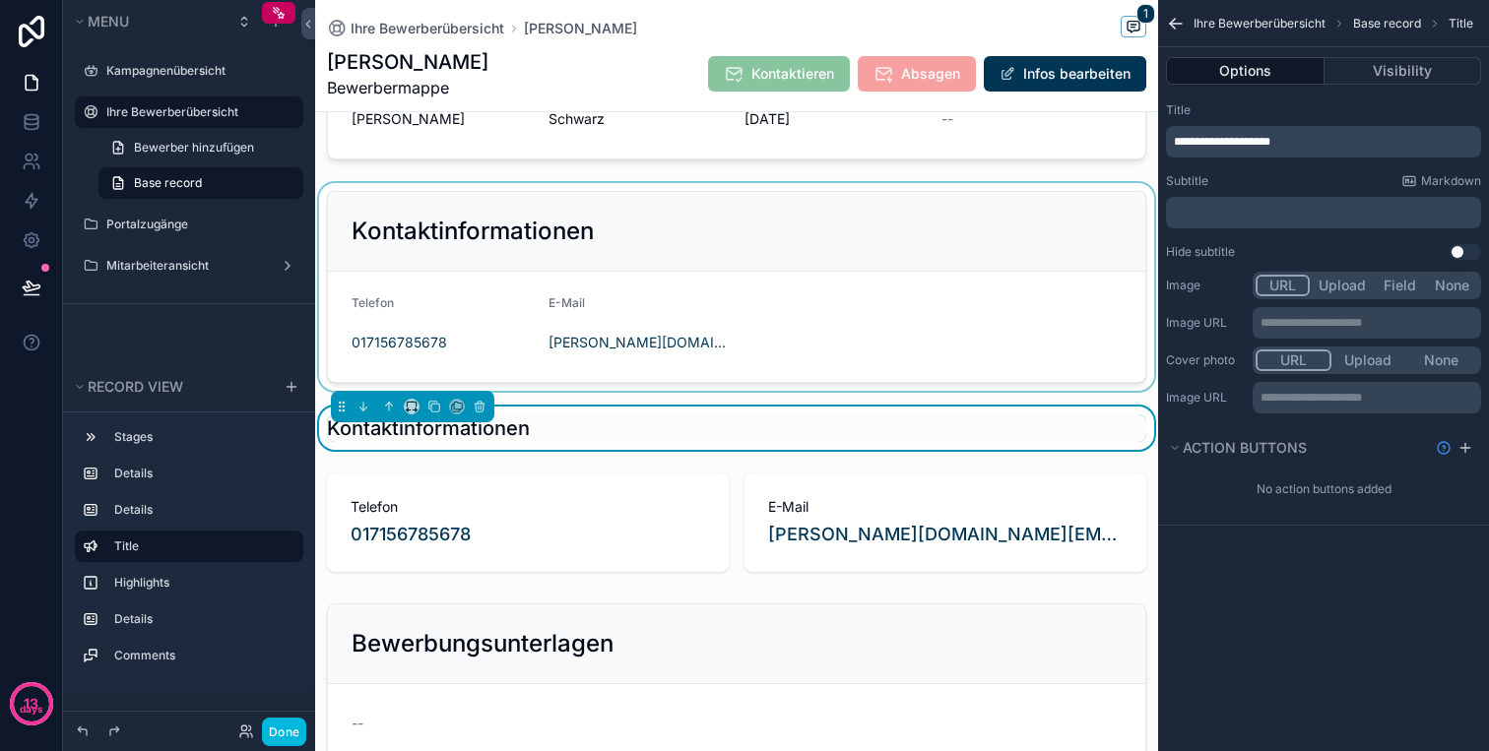
click at [477, 253] on div "scrollable content" at bounding box center [736, 287] width 843 height 208
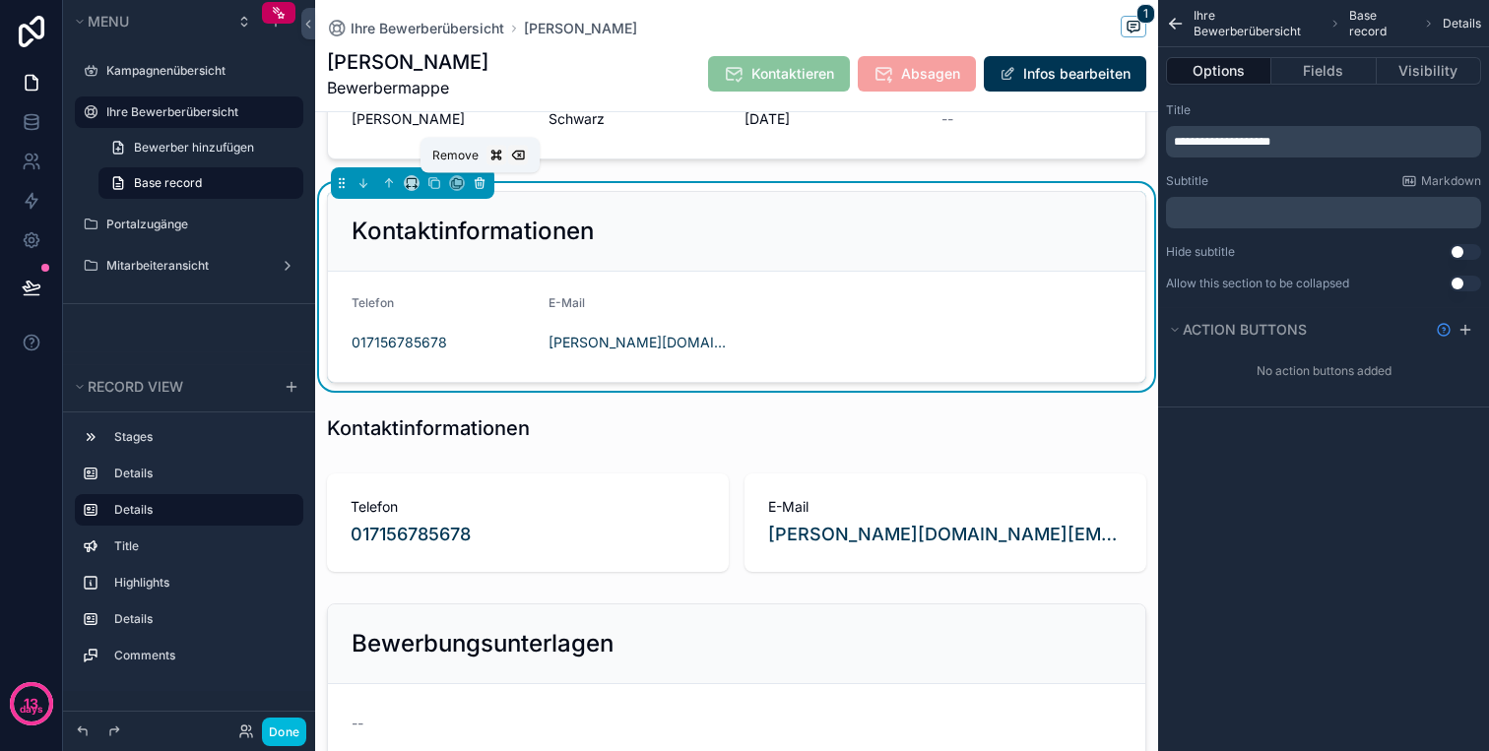
click at [481, 189] on icon "scrollable content" at bounding box center [480, 183] width 14 height 14
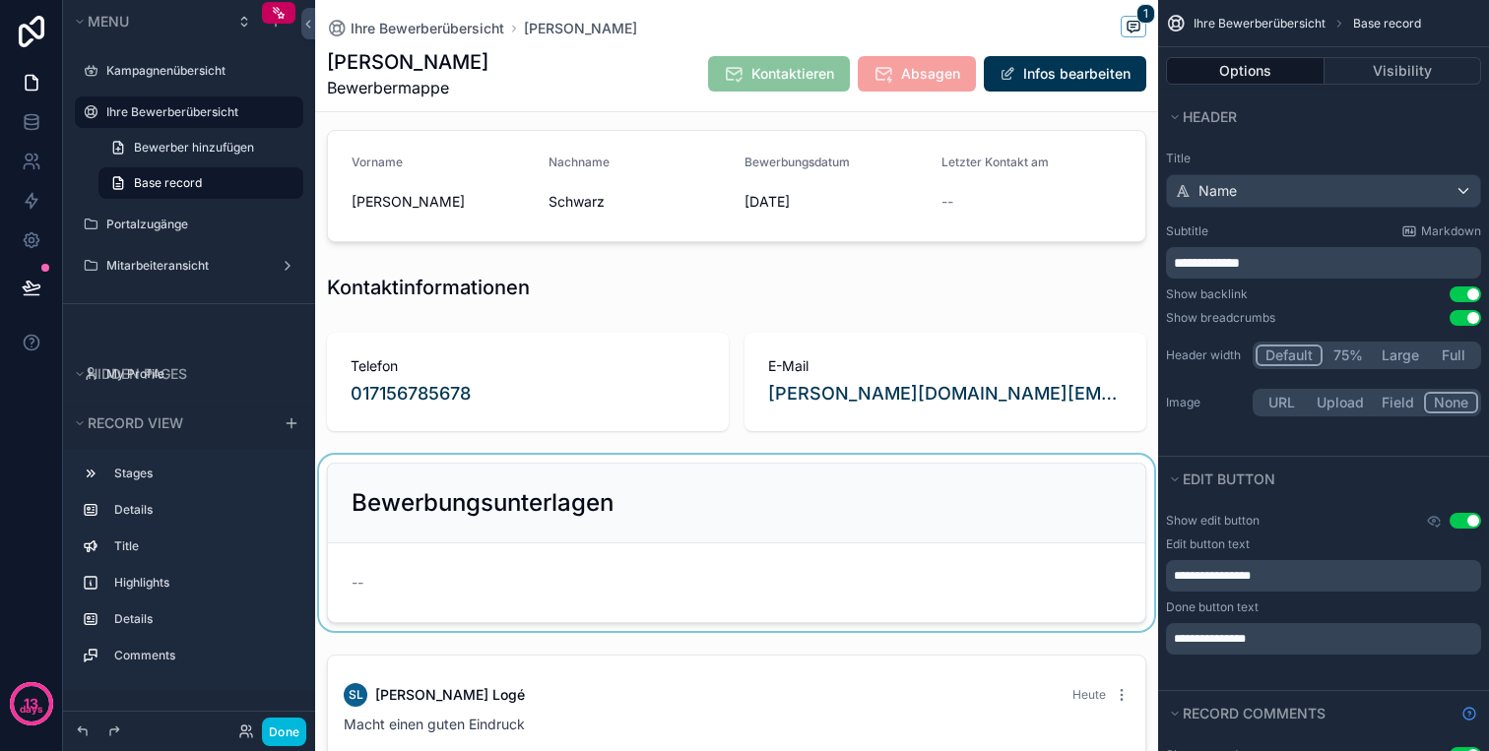
scroll to position [103, 0]
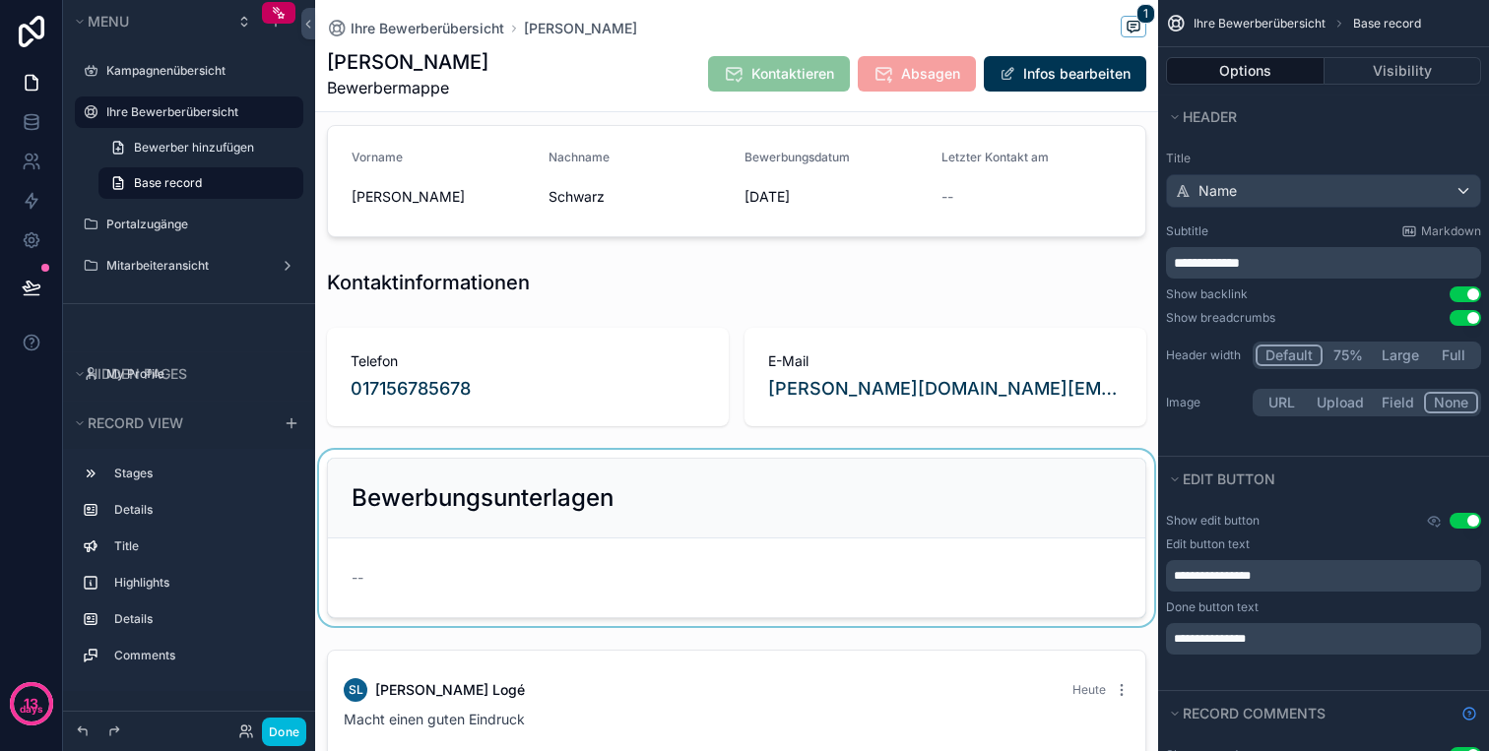
click at [631, 475] on div "scrollable content" at bounding box center [736, 538] width 843 height 176
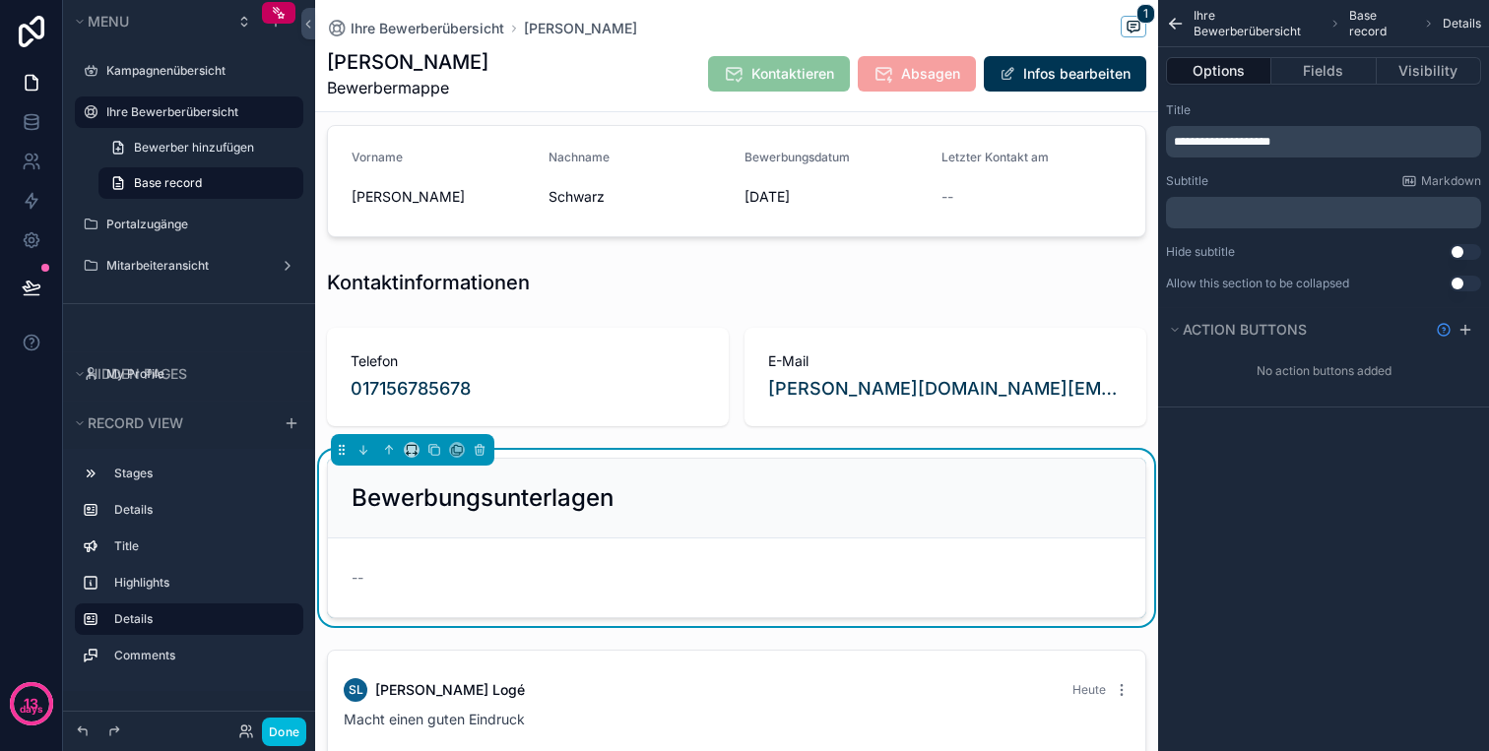
click at [1308, 142] on p "**********" at bounding box center [1325, 142] width 303 height 16
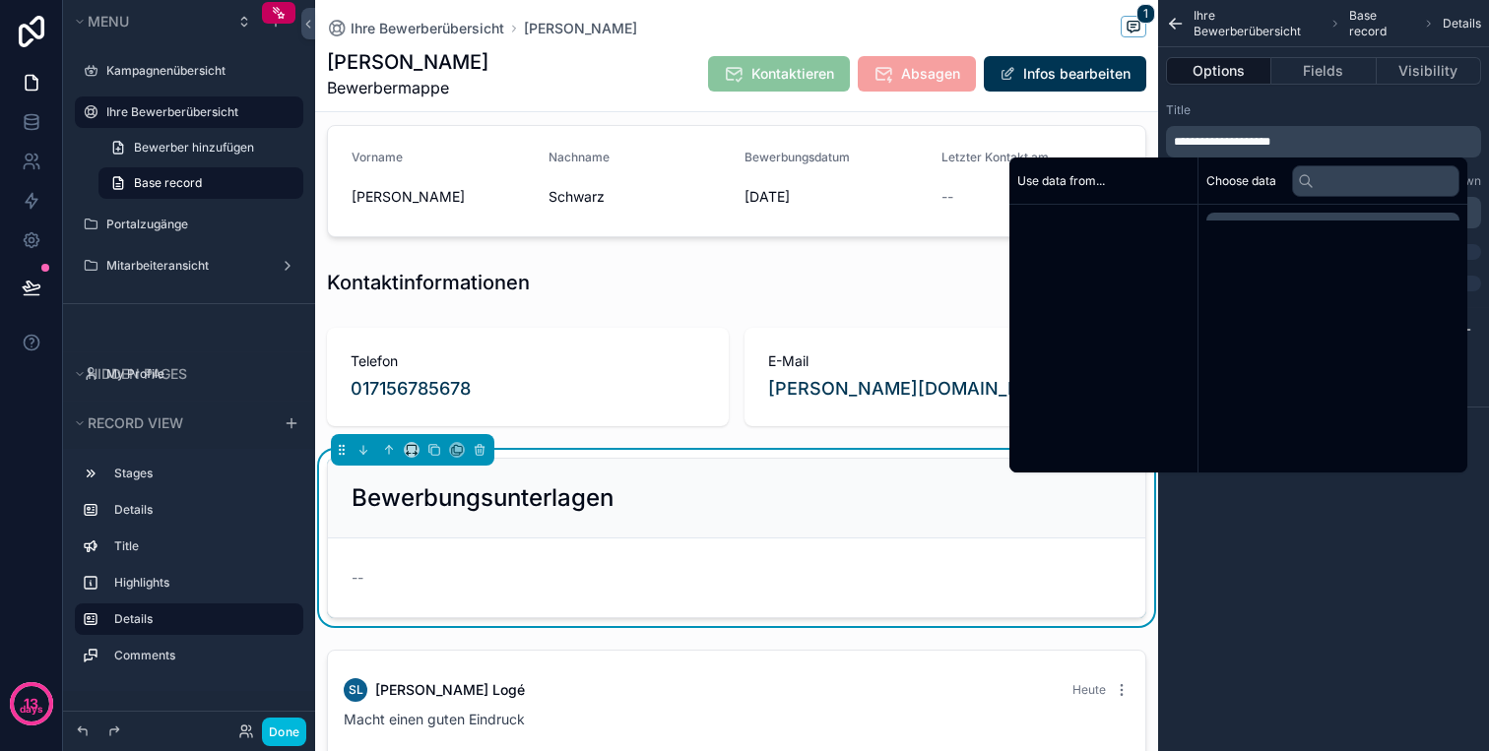
click at [1308, 142] on p "**********" at bounding box center [1325, 142] width 303 height 16
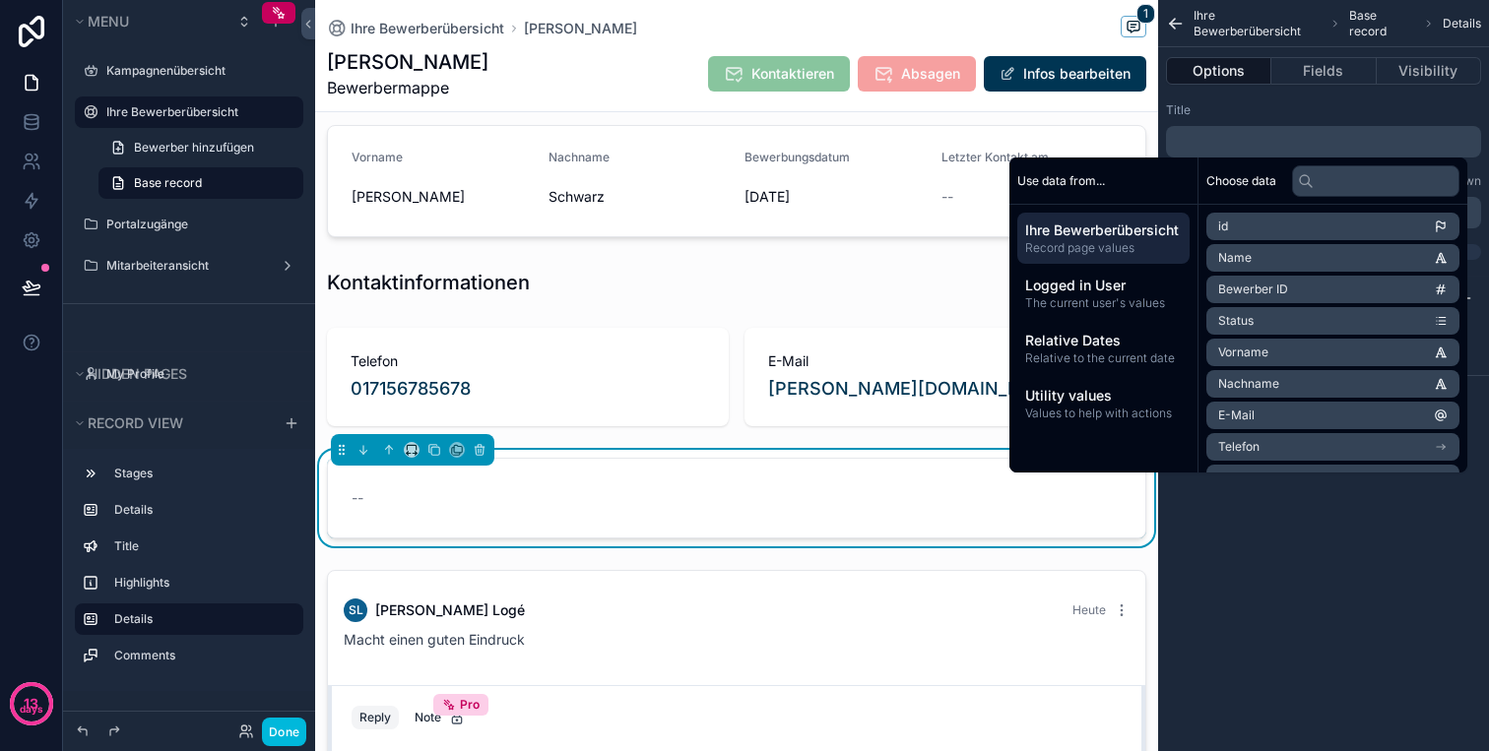
click at [508, 446] on div "1 📥 Neu 2 📞 In Kontakt 3 ➡️ Im Prozess 4 Eingestellt 5 🚫 Abgelehnt Vorname Mart…" at bounding box center [736, 438] width 843 height 812
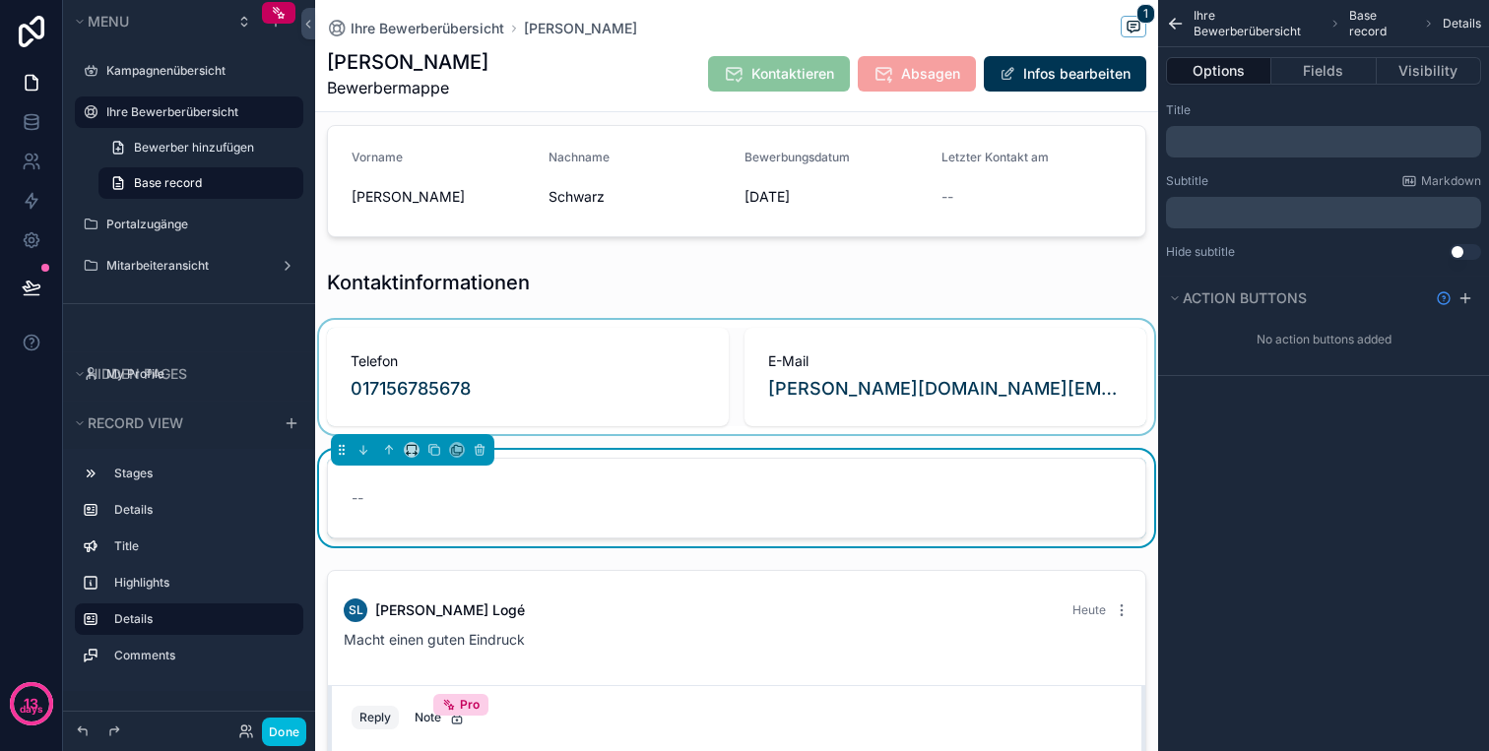
click at [496, 327] on div "scrollable content" at bounding box center [736, 377] width 843 height 114
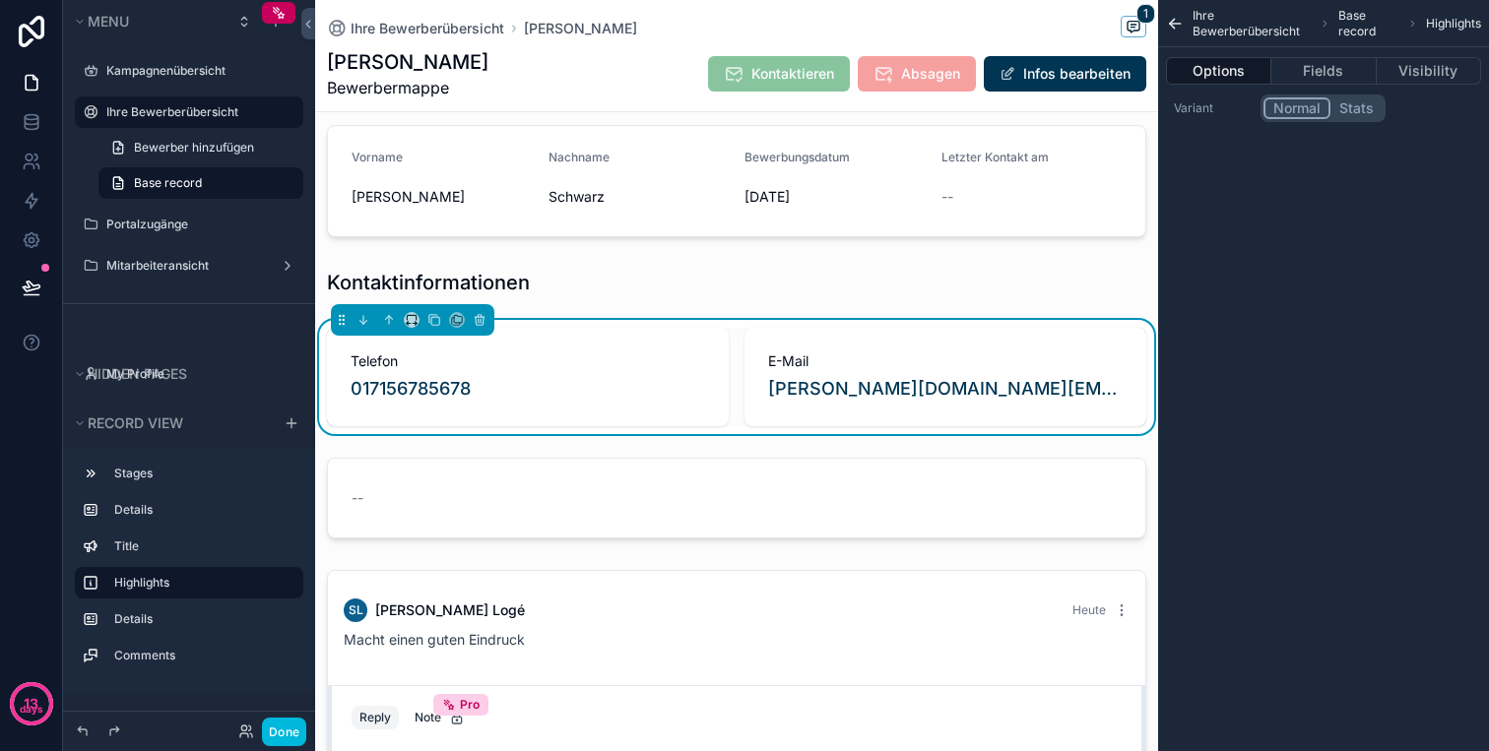
click at [498, 306] on div "1 📥 Neu 2 📞 In Kontakt 3 ➡️ Im Prozess 4 Eingestellt 5 🚫 Abgelehnt Vorname Mart…" at bounding box center [736, 438] width 843 height 812
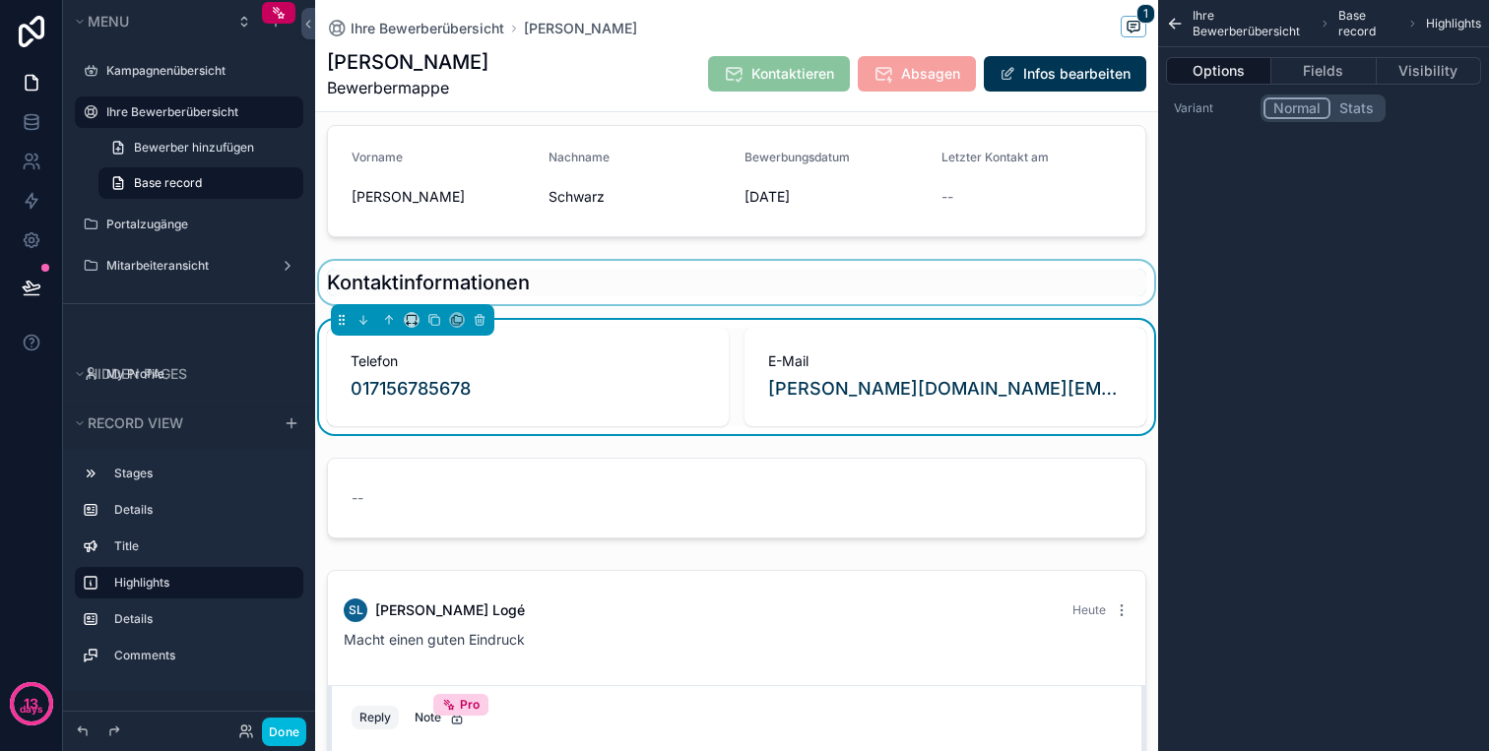
click at [504, 283] on div "scrollable content" at bounding box center [736, 282] width 843 height 43
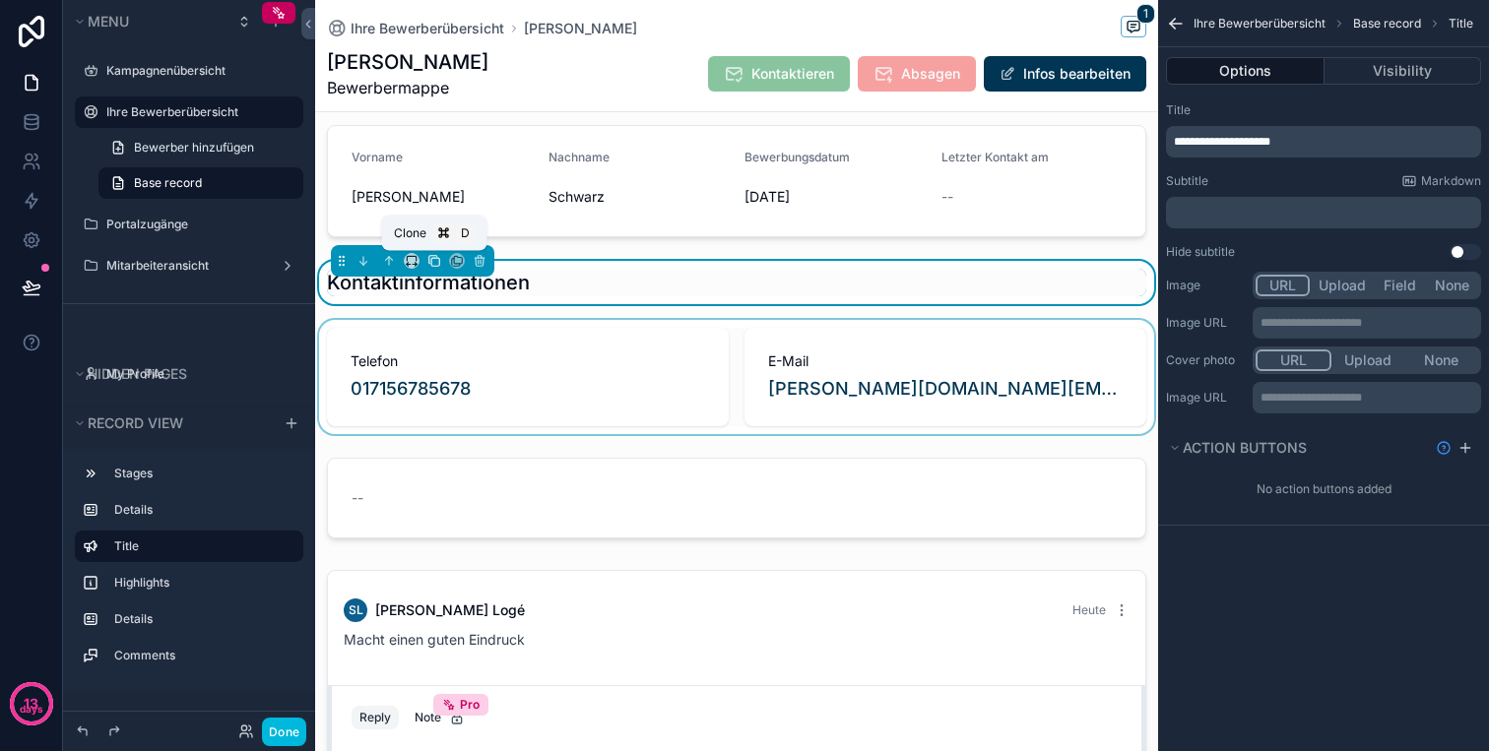
click at [434, 261] on icon "scrollable content" at bounding box center [434, 261] width 14 height 14
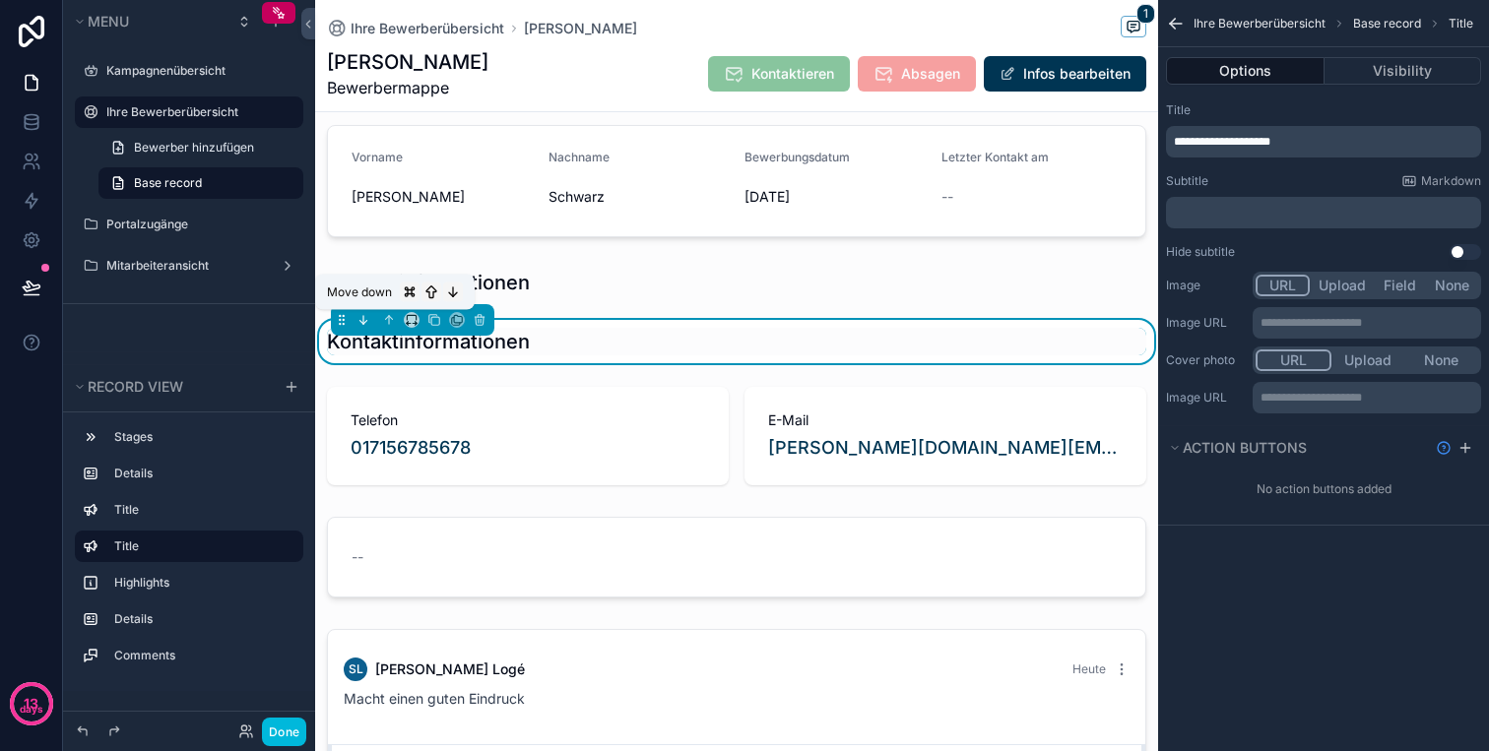
click at [364, 323] on icon "scrollable content" at bounding box center [365, 323] width 4 height 4
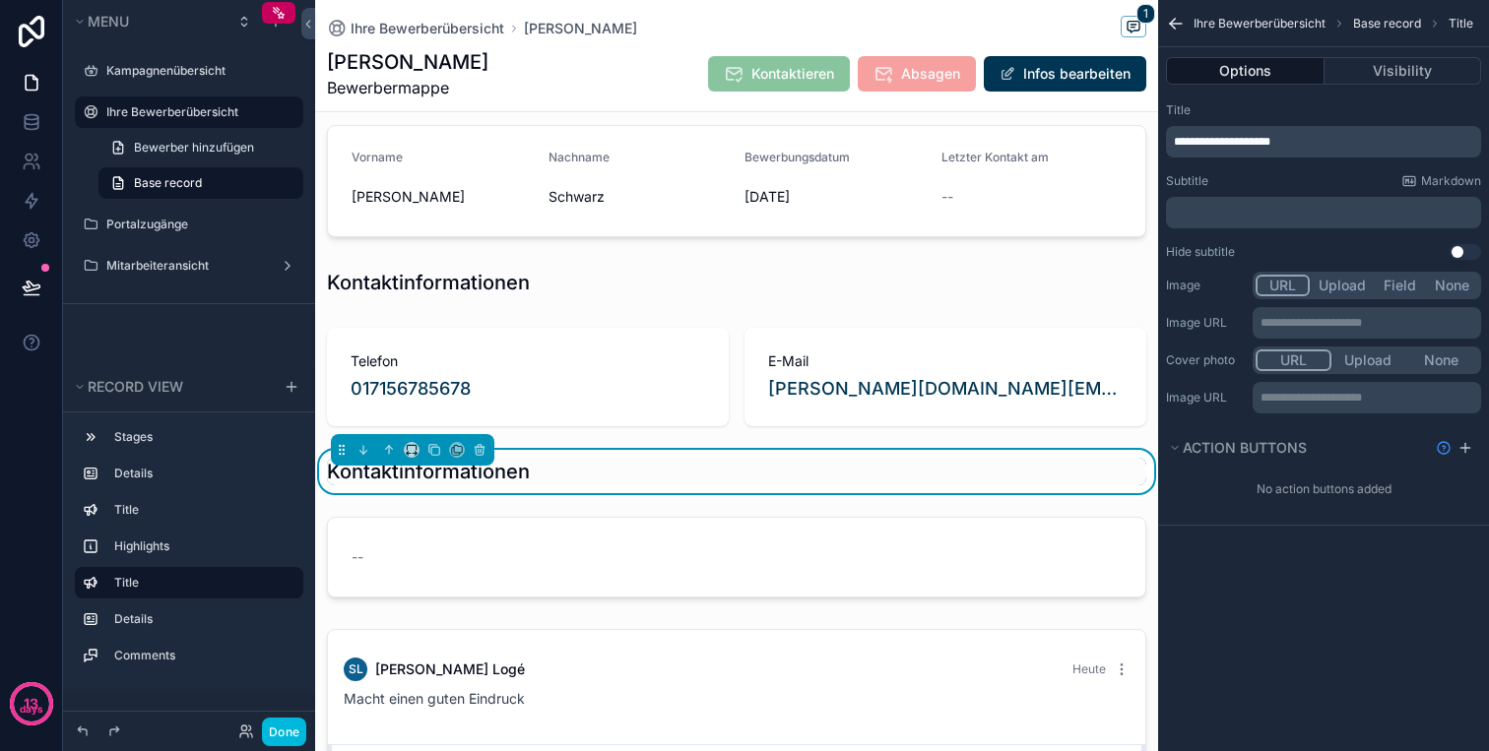
click at [380, 483] on h1 "Kontaktinformationen" at bounding box center [428, 472] width 203 height 28
click at [1328, 142] on p "**********" at bounding box center [1325, 142] width 303 height 16
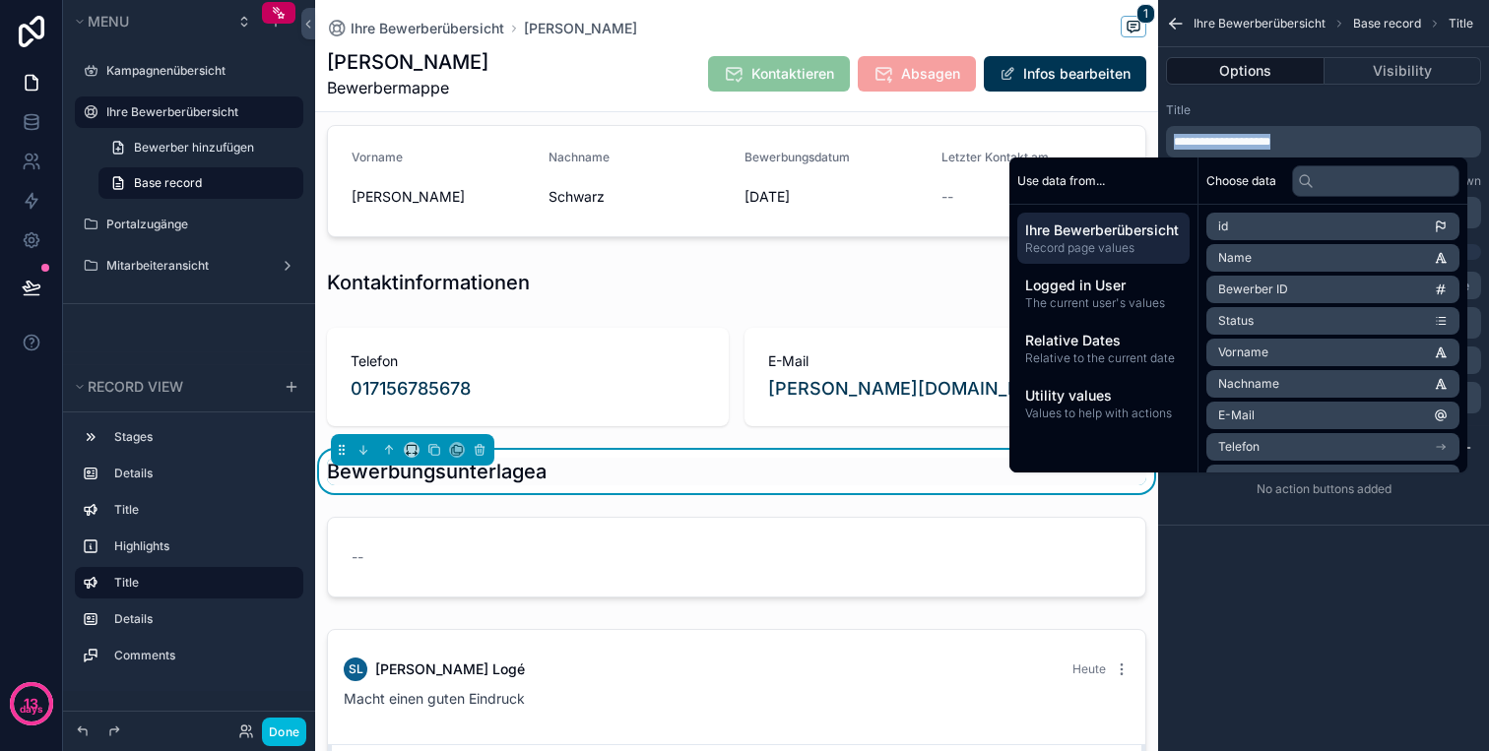
copy span "**********"
click at [1262, 142] on span "**********" at bounding box center [1222, 142] width 96 height 12
click at [1270, 142] on span "**********" at bounding box center [1222, 142] width 96 height 12
click at [1462, 609] on div "**********" at bounding box center [1323, 375] width 331 height 751
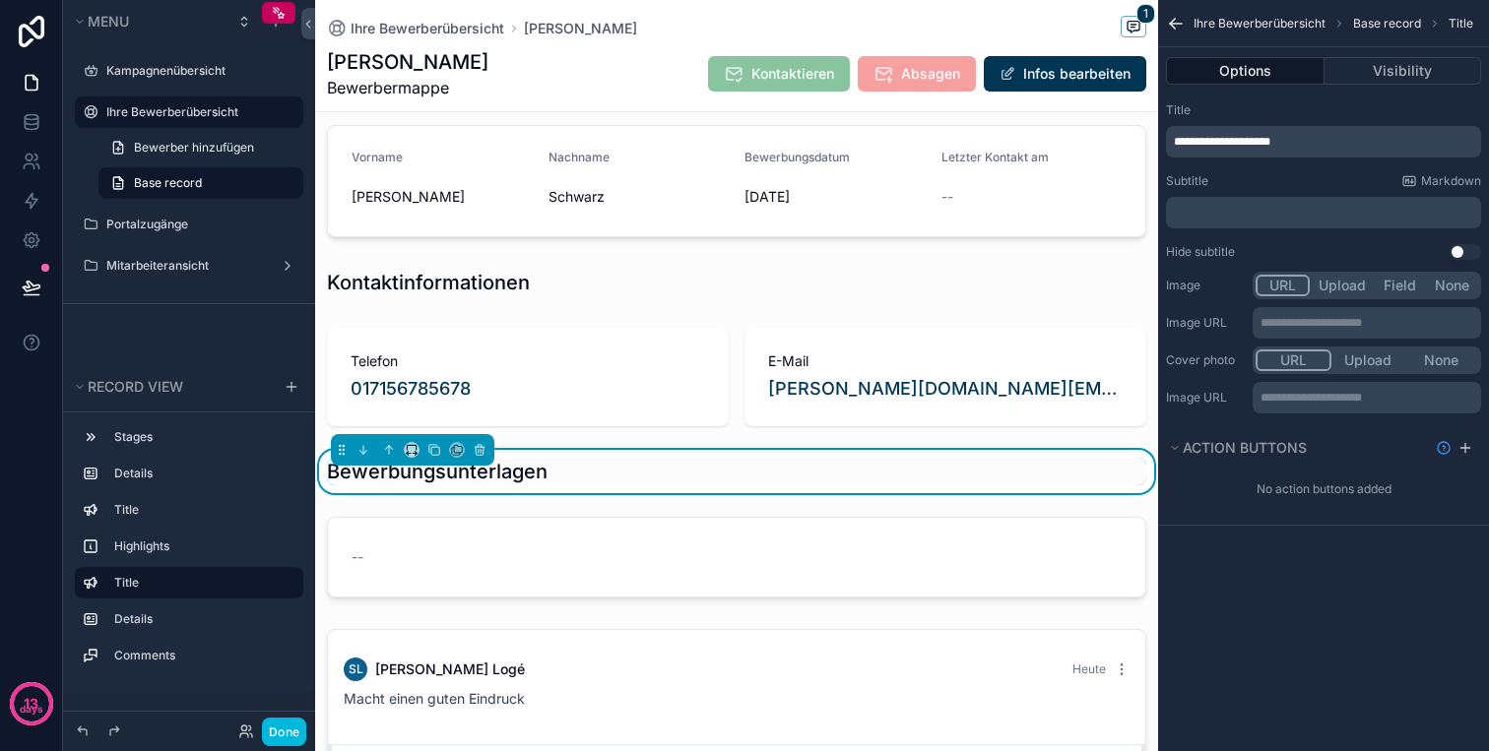
click at [1182, 22] on icon "scrollable content" at bounding box center [1176, 24] width 20 height 20
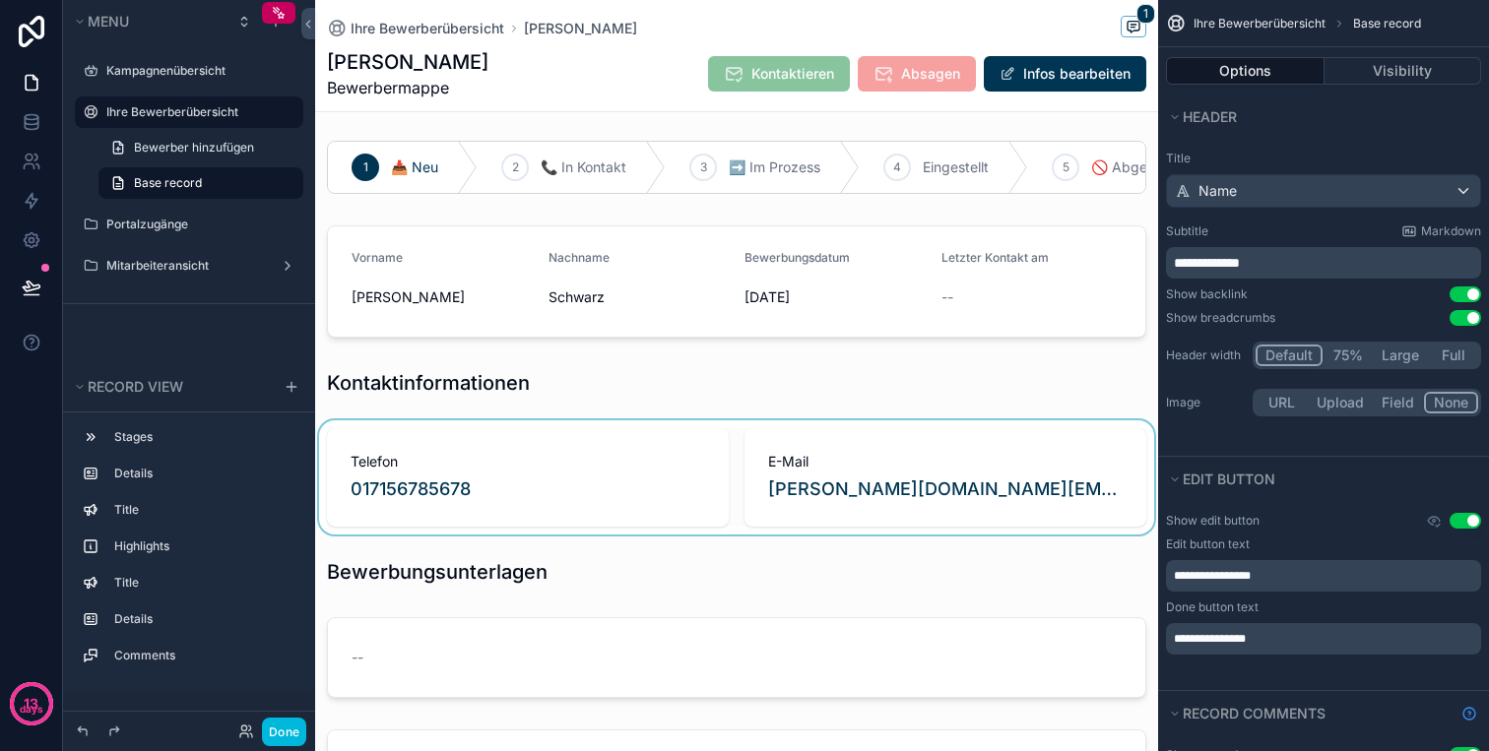
scroll to position [0, 0]
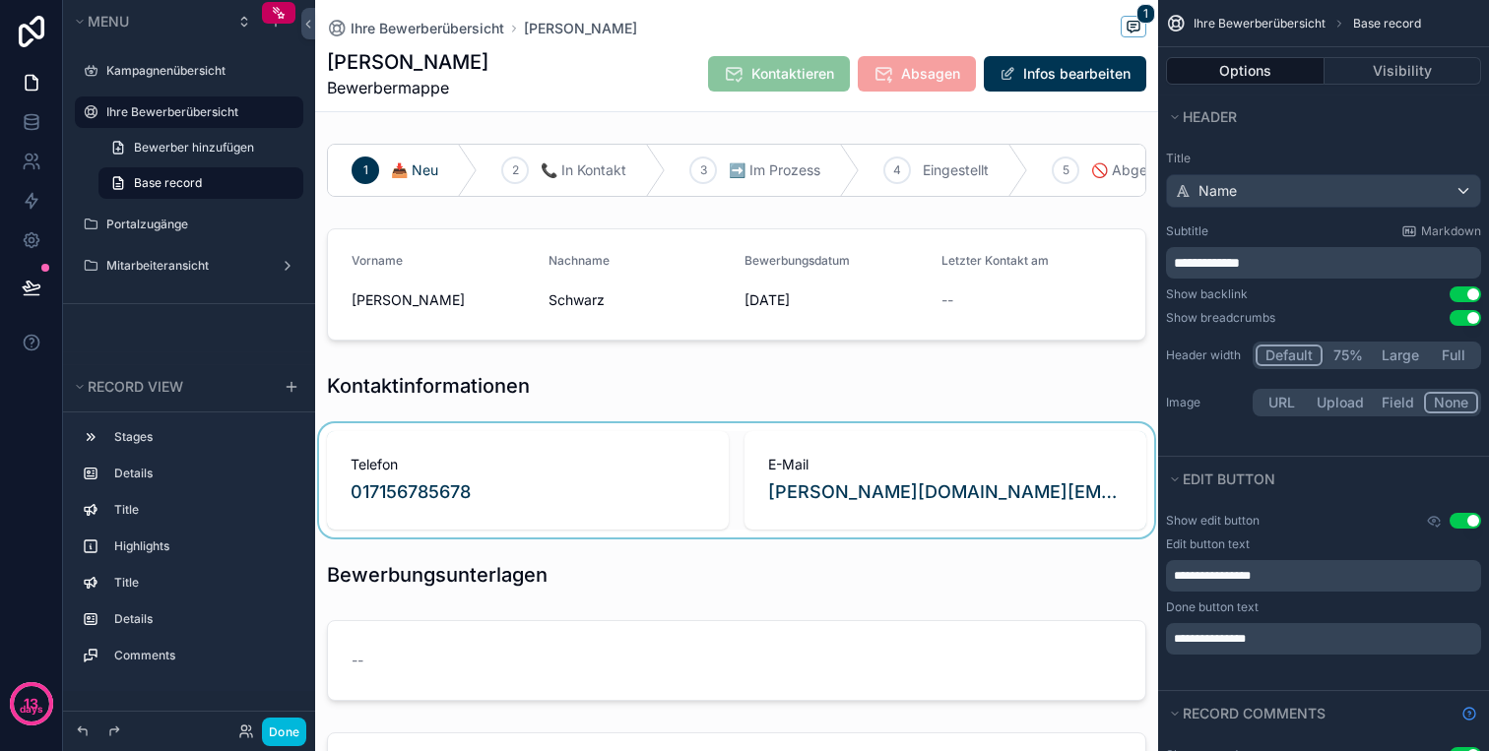
click at [415, 497] on div "scrollable content" at bounding box center [736, 480] width 843 height 114
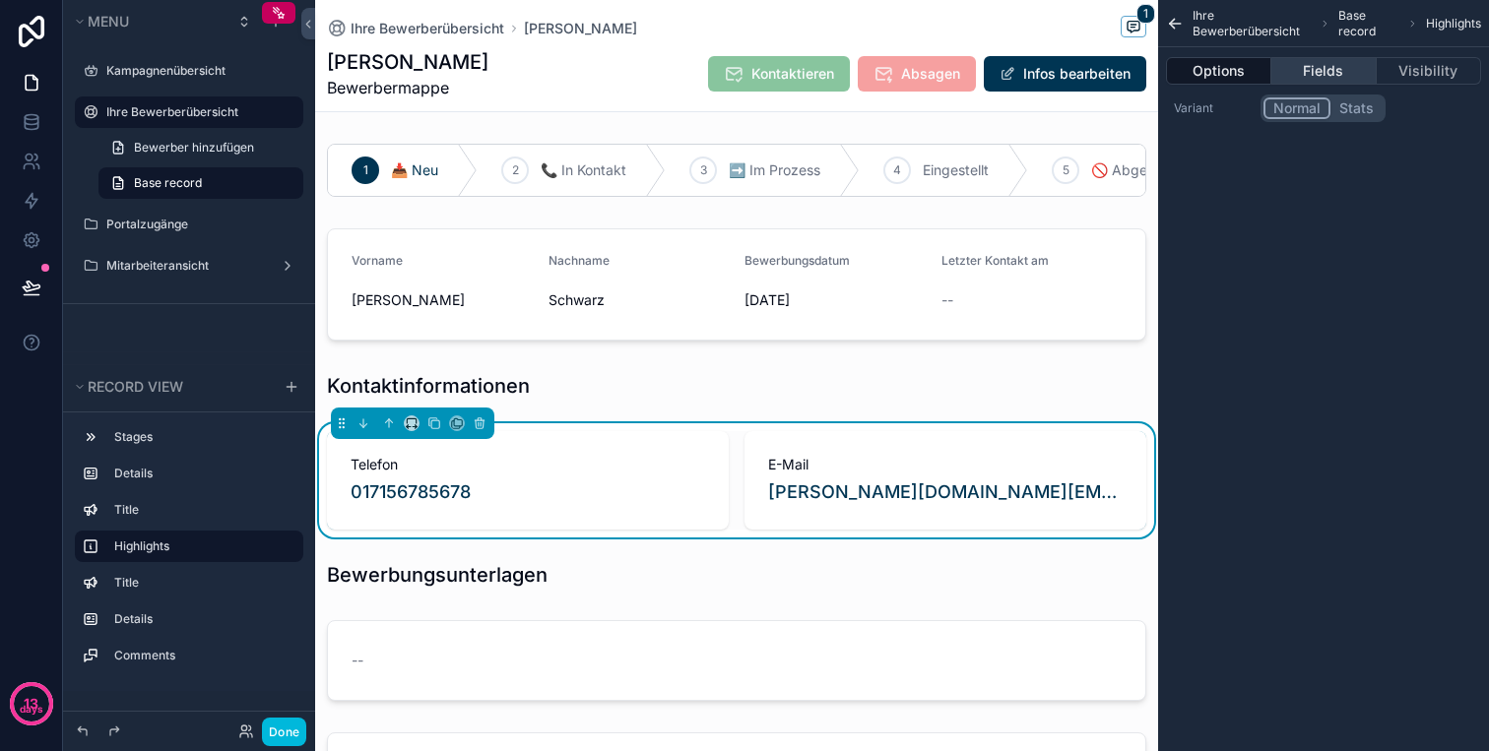
click at [1315, 73] on button "Fields" at bounding box center [1323, 71] width 104 height 28
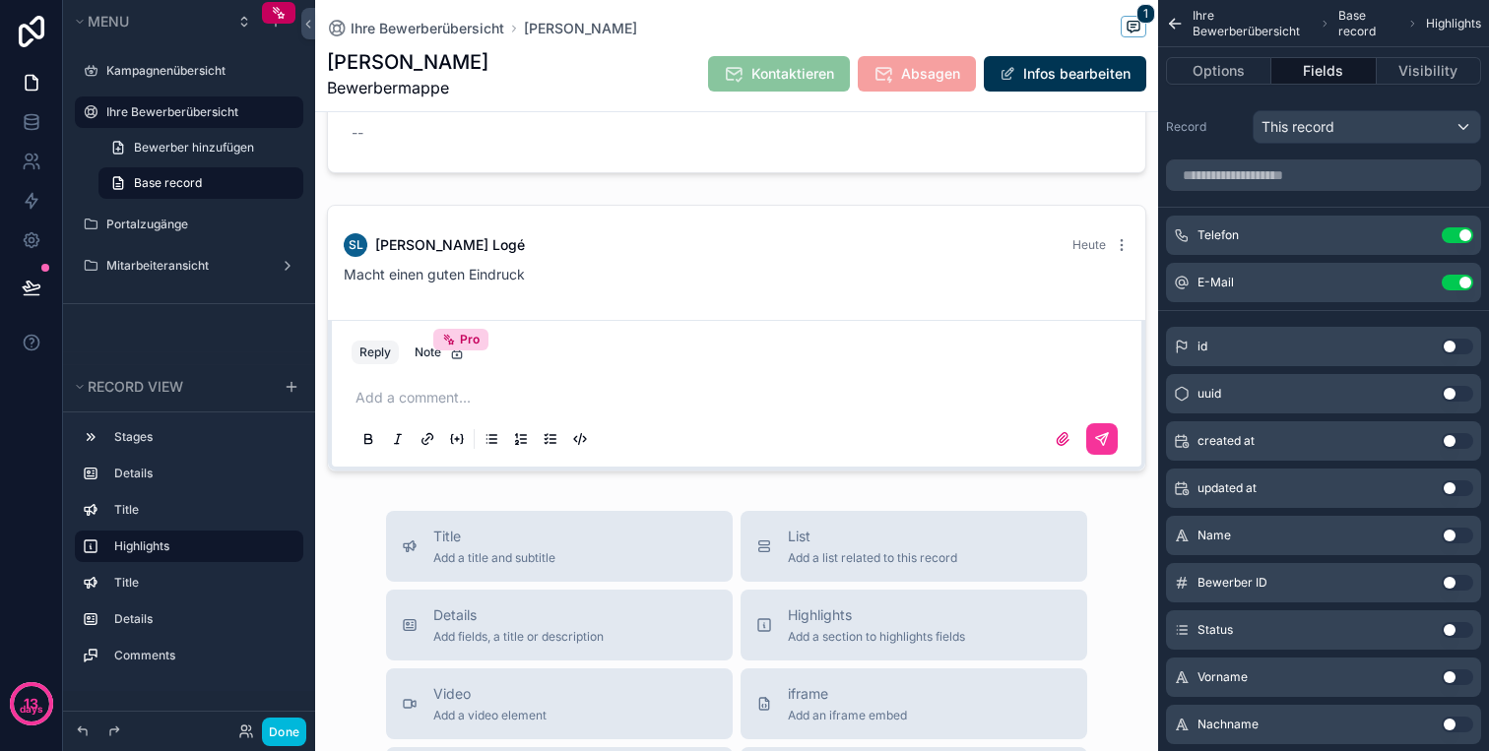
scroll to position [208, 0]
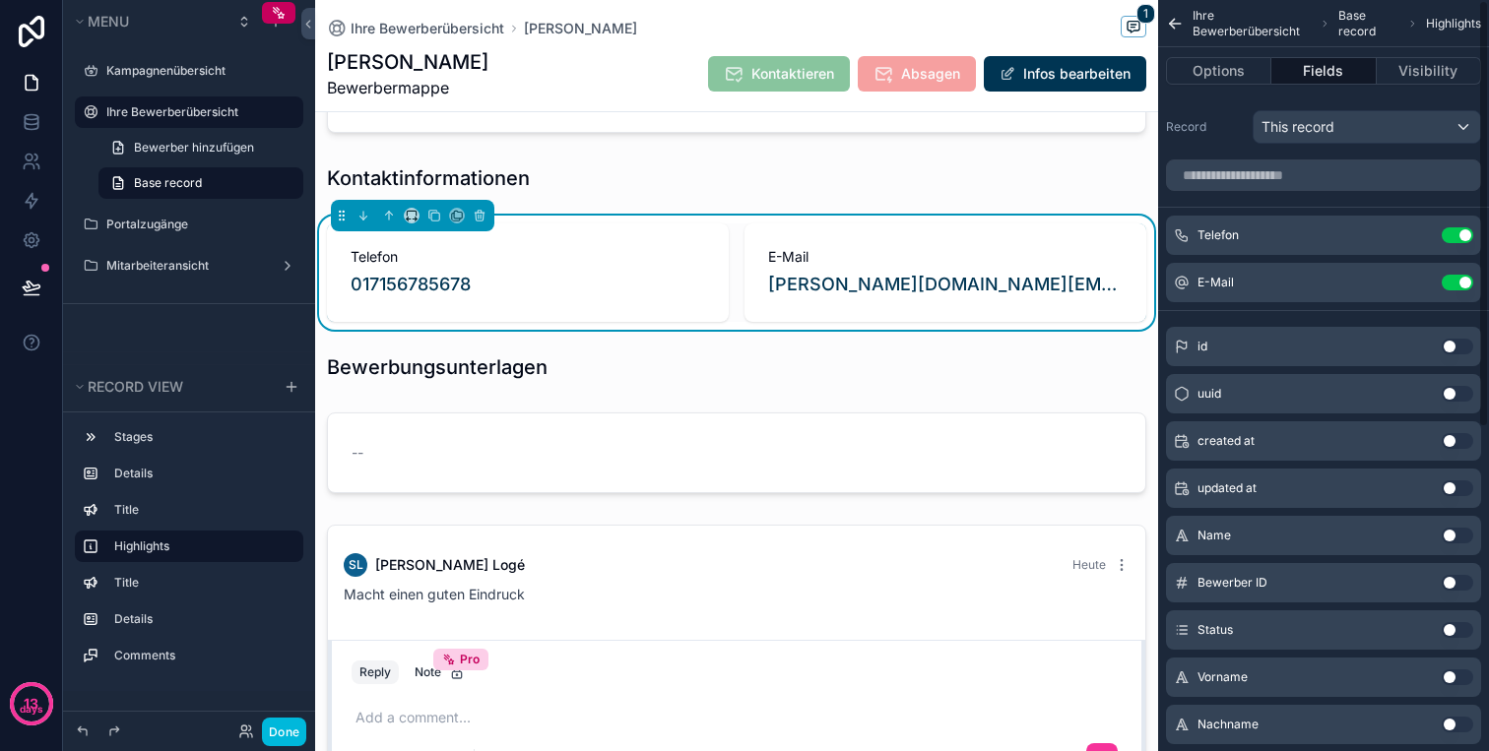
click at [1175, 32] on div "Ihre Bewerberübersicht Base record Highlights" at bounding box center [1323, 23] width 331 height 47
click at [1173, 22] on icon "scrollable content" at bounding box center [1175, 24] width 19 height 20
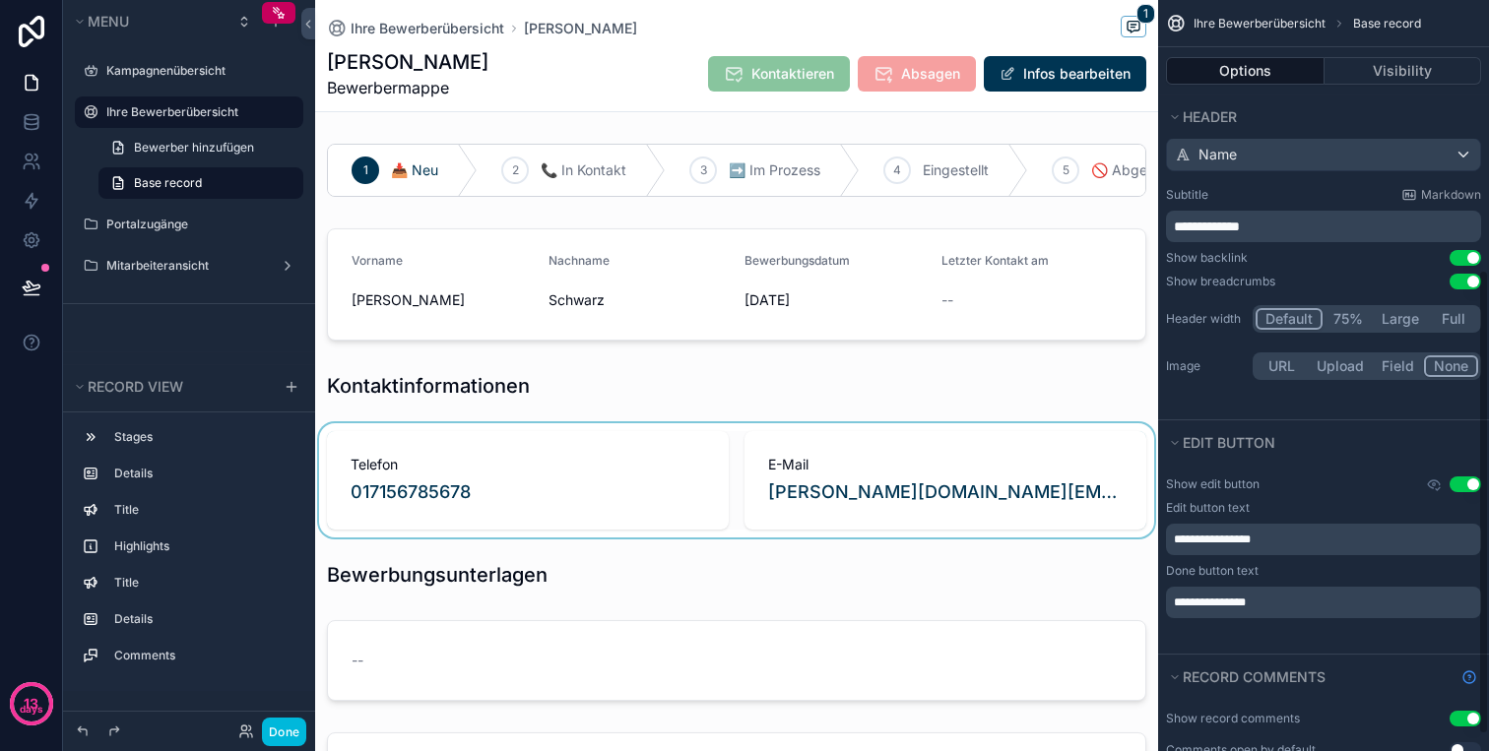
scroll to position [0, 0]
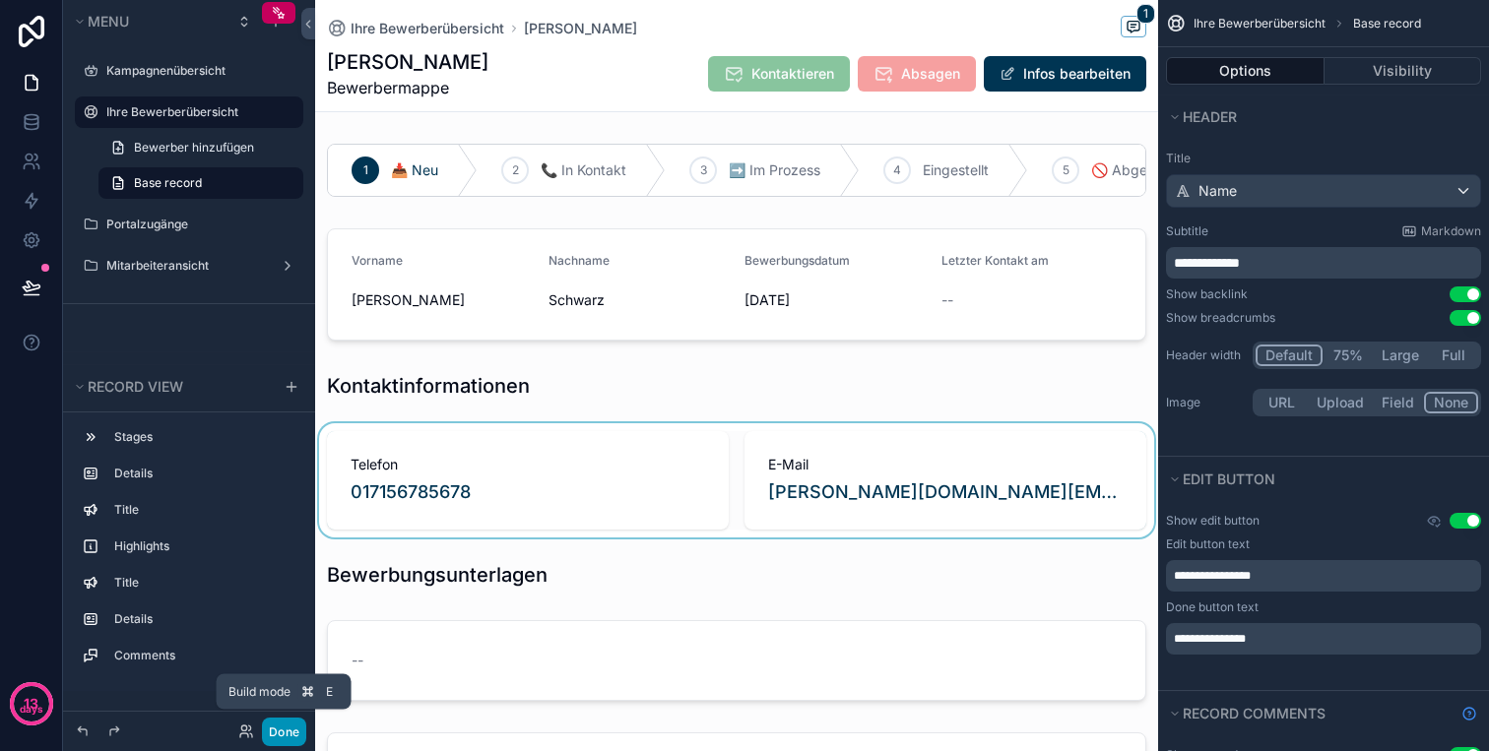
click at [280, 725] on button "Done" at bounding box center [284, 732] width 44 height 29
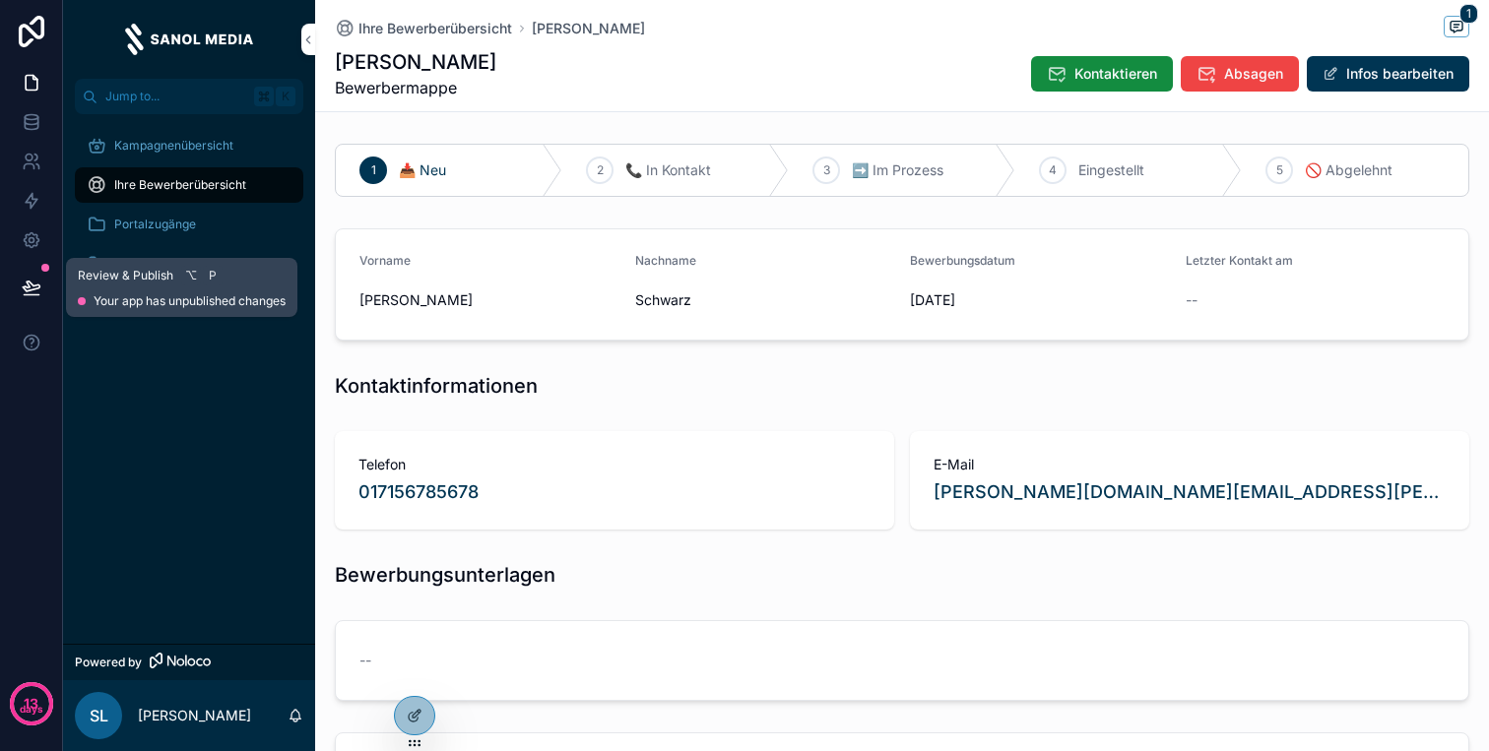
click at [33, 279] on icon at bounding box center [32, 288] width 20 height 20
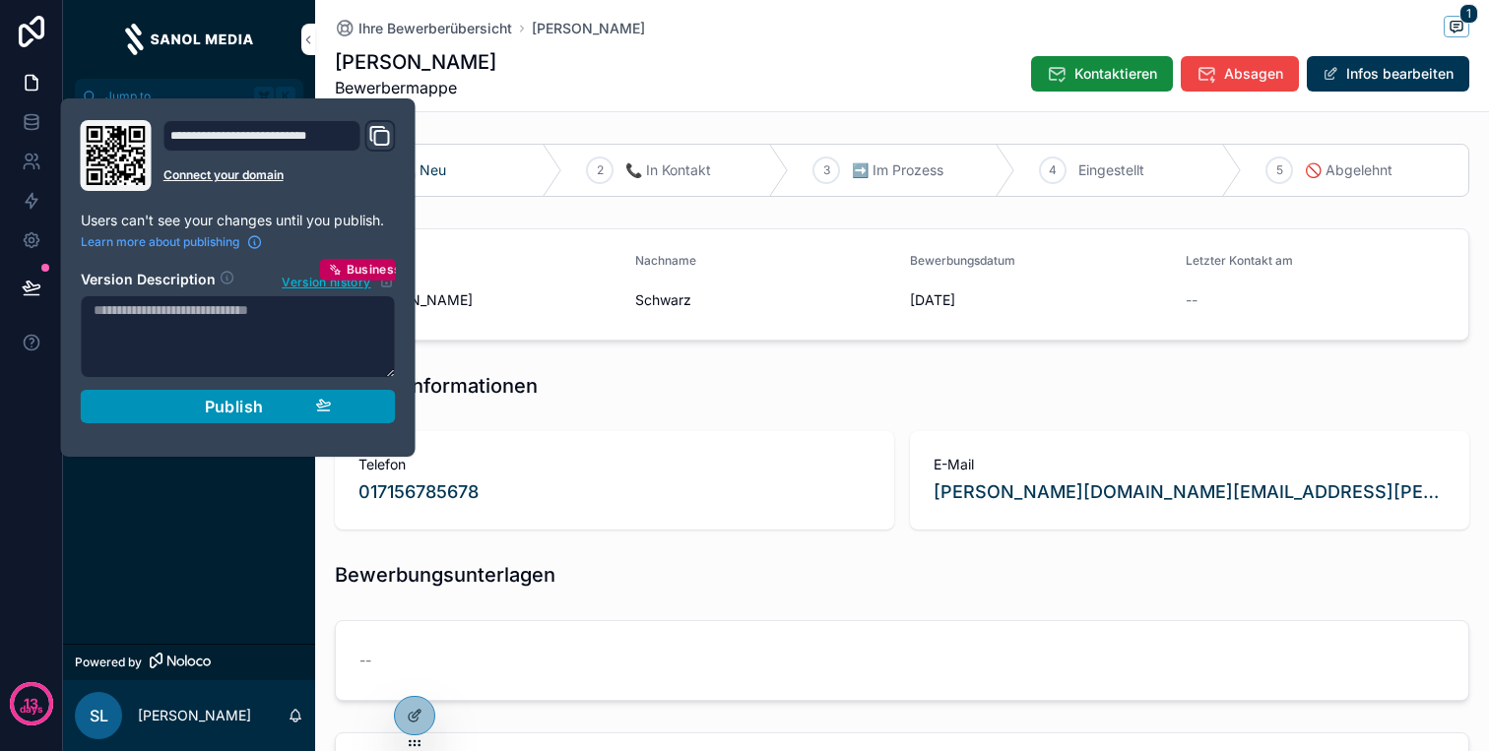
click at [290, 411] on div "Publish" at bounding box center [238, 407] width 187 height 20
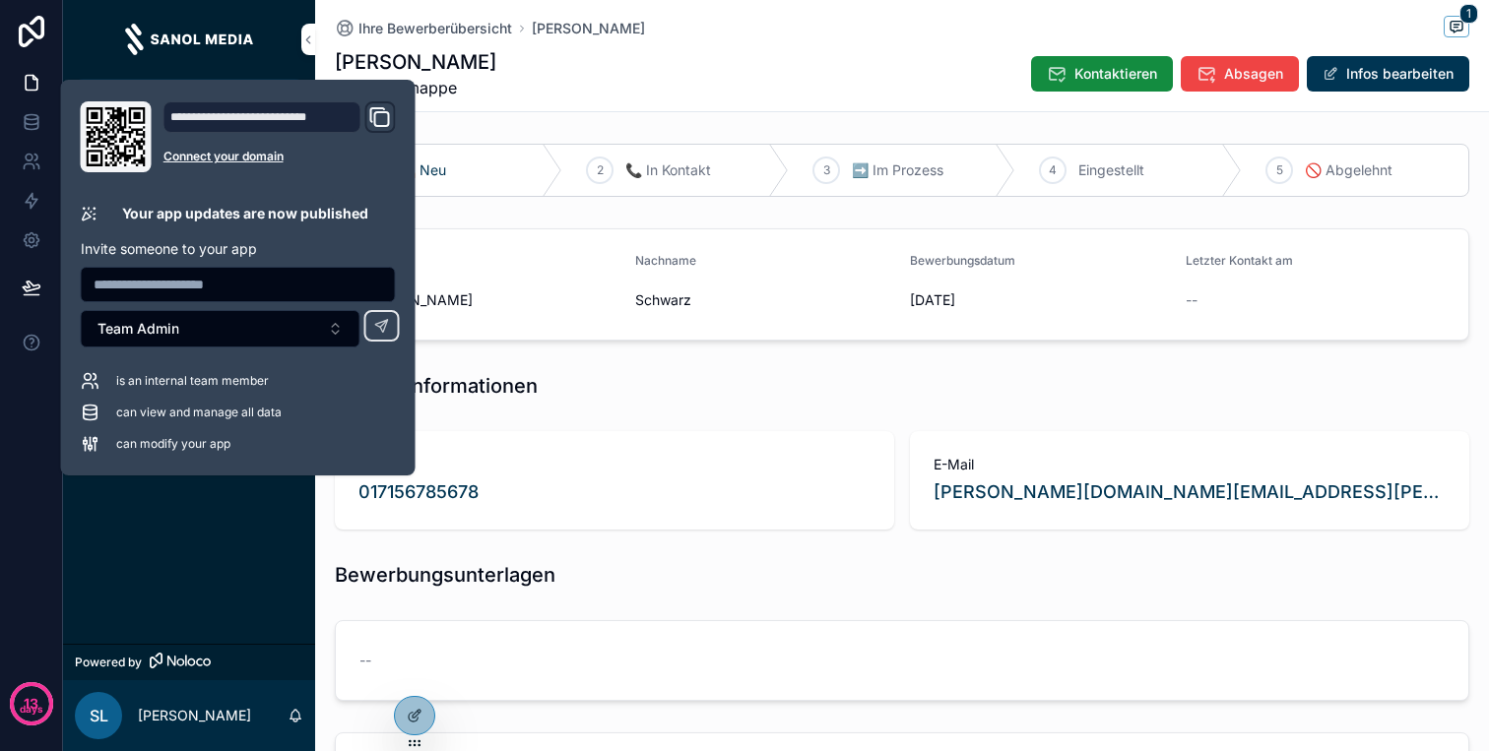
click at [382, 115] on icon "Domain and Custom Link" at bounding box center [380, 117] width 24 height 24
click at [202, 532] on div "Kampagnenübersicht Ihre Bewerberübersicht Portalzugänge Mitarbeiteransicht" at bounding box center [189, 379] width 252 height 530
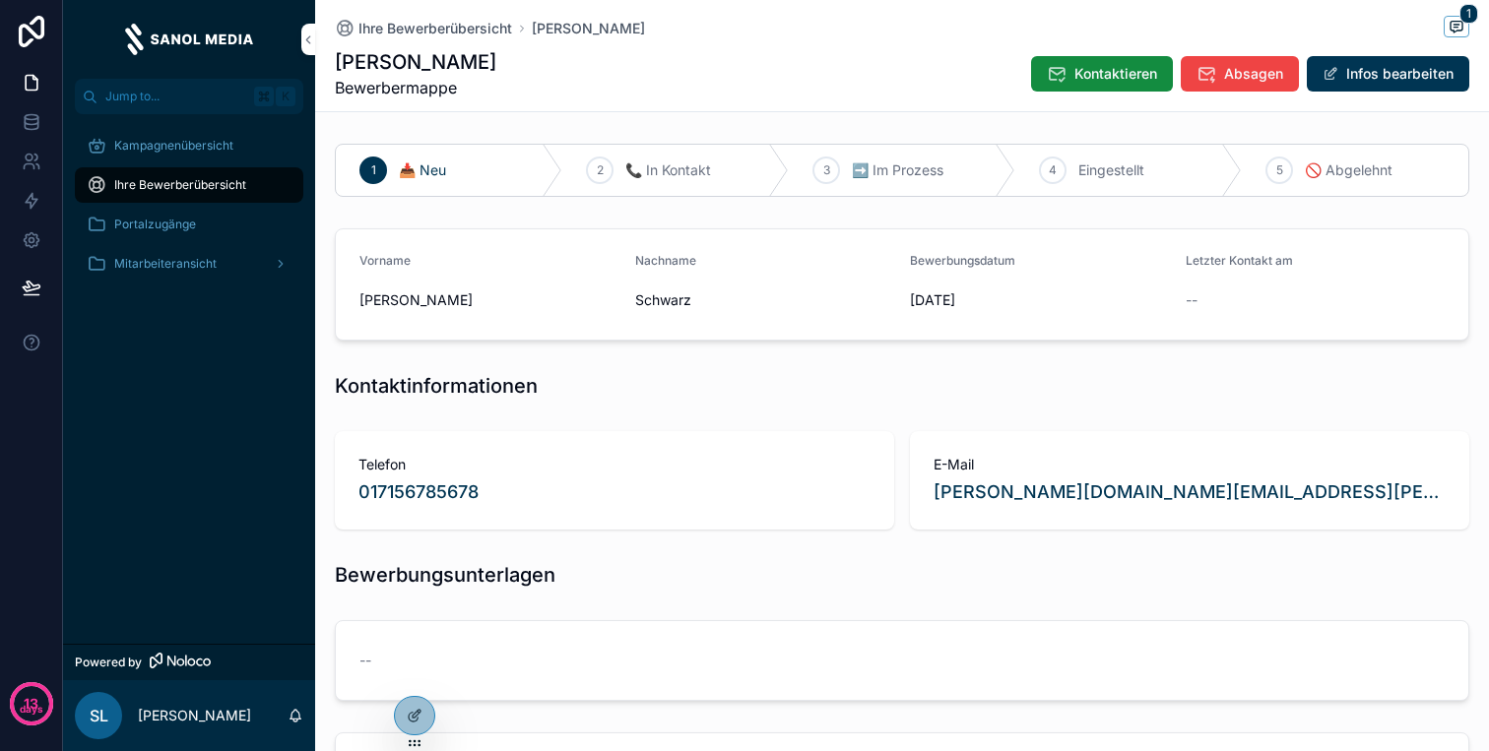
click at [186, 269] on span "Mitarbeiteransicht" at bounding box center [165, 264] width 102 height 16
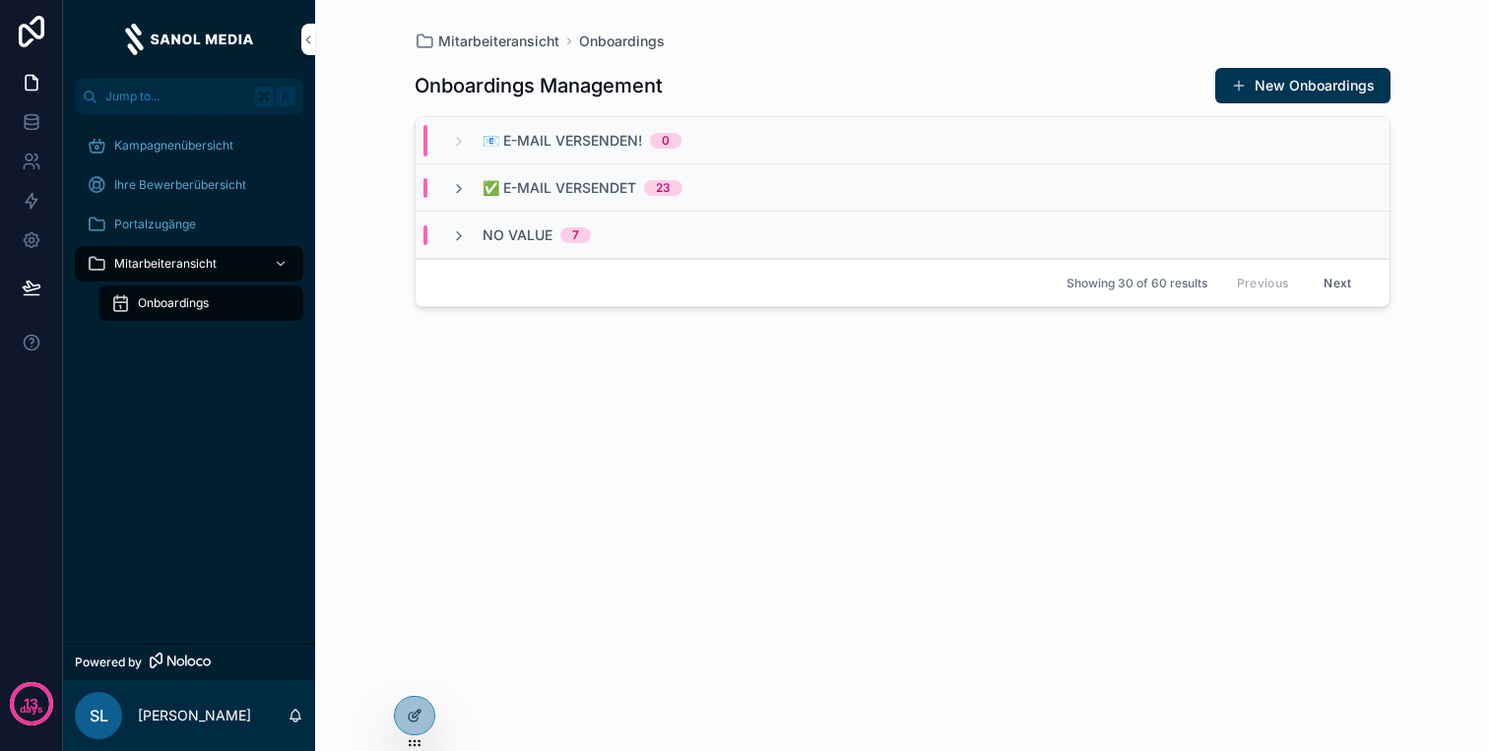
click at [279, 260] on icon "scrollable content" at bounding box center [281, 264] width 14 height 14
click at [405, 713] on div at bounding box center [414, 715] width 39 height 37
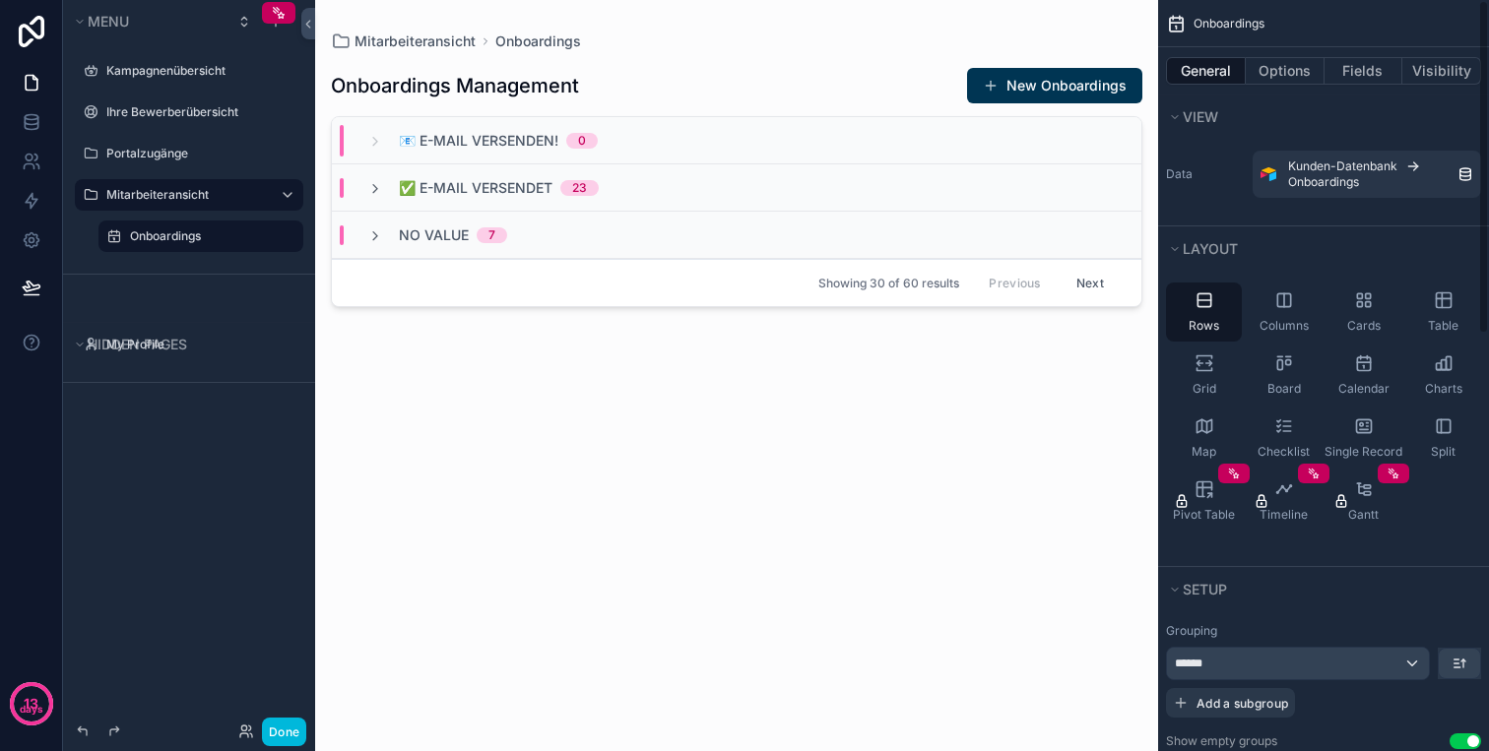
click at [1306, 47] on div "General Options Fields Visibility" at bounding box center [1323, 70] width 331 height 47
click at [1301, 56] on div "General Options Fields Visibility" at bounding box center [1323, 70] width 331 height 47
click at [1301, 60] on button "Options" at bounding box center [1284, 71] width 79 height 28
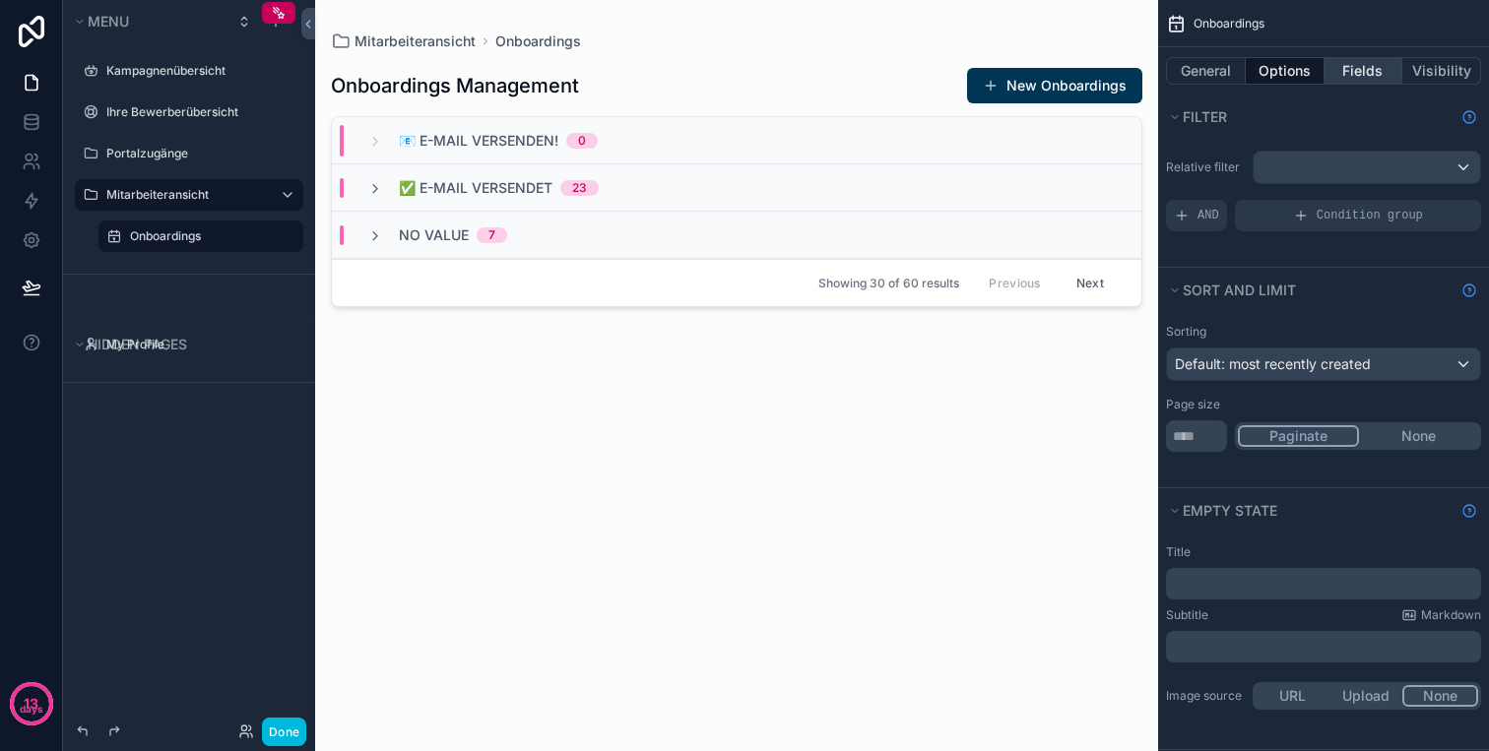
click at [1382, 71] on button "Fields" at bounding box center [1363, 71] width 79 height 28
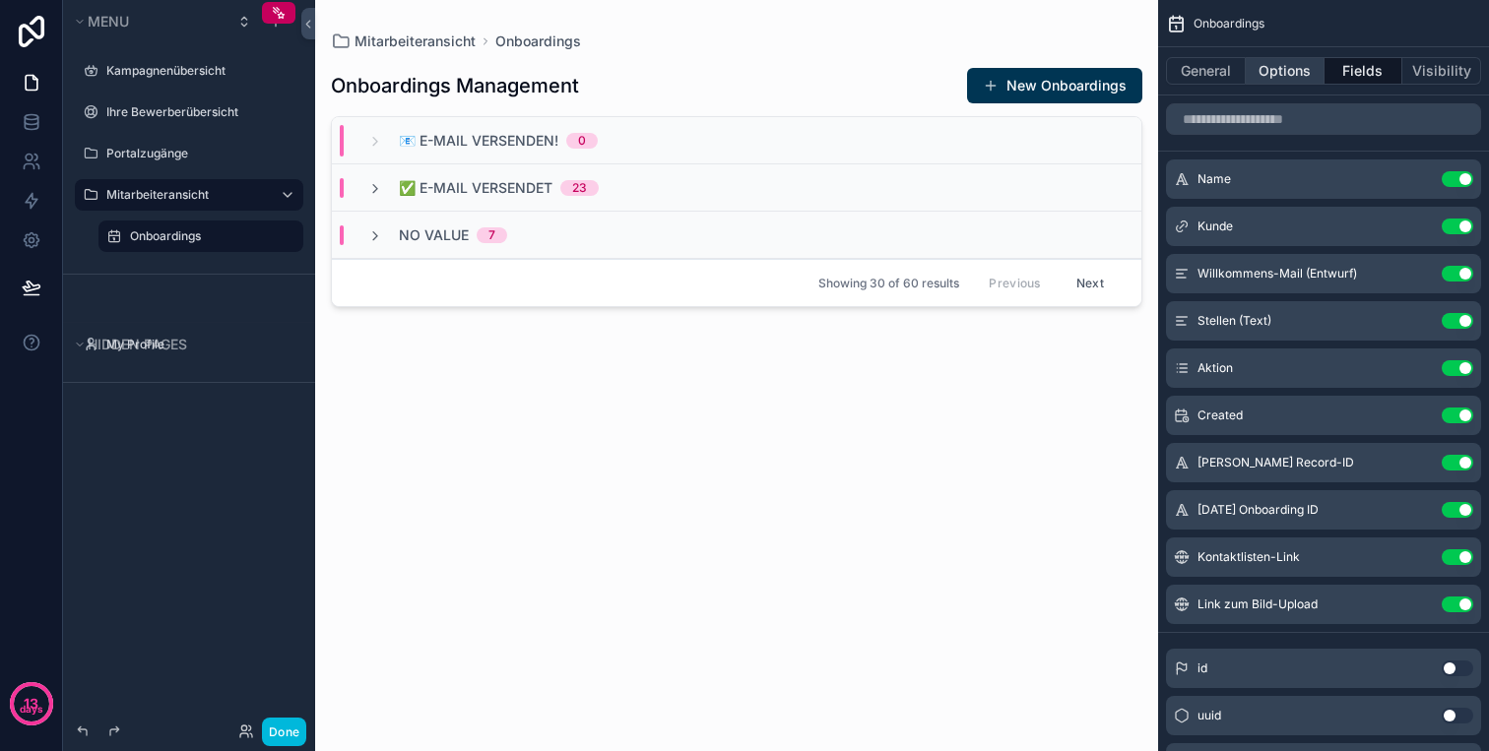
click at [1296, 66] on button "Options" at bounding box center [1284, 71] width 79 height 28
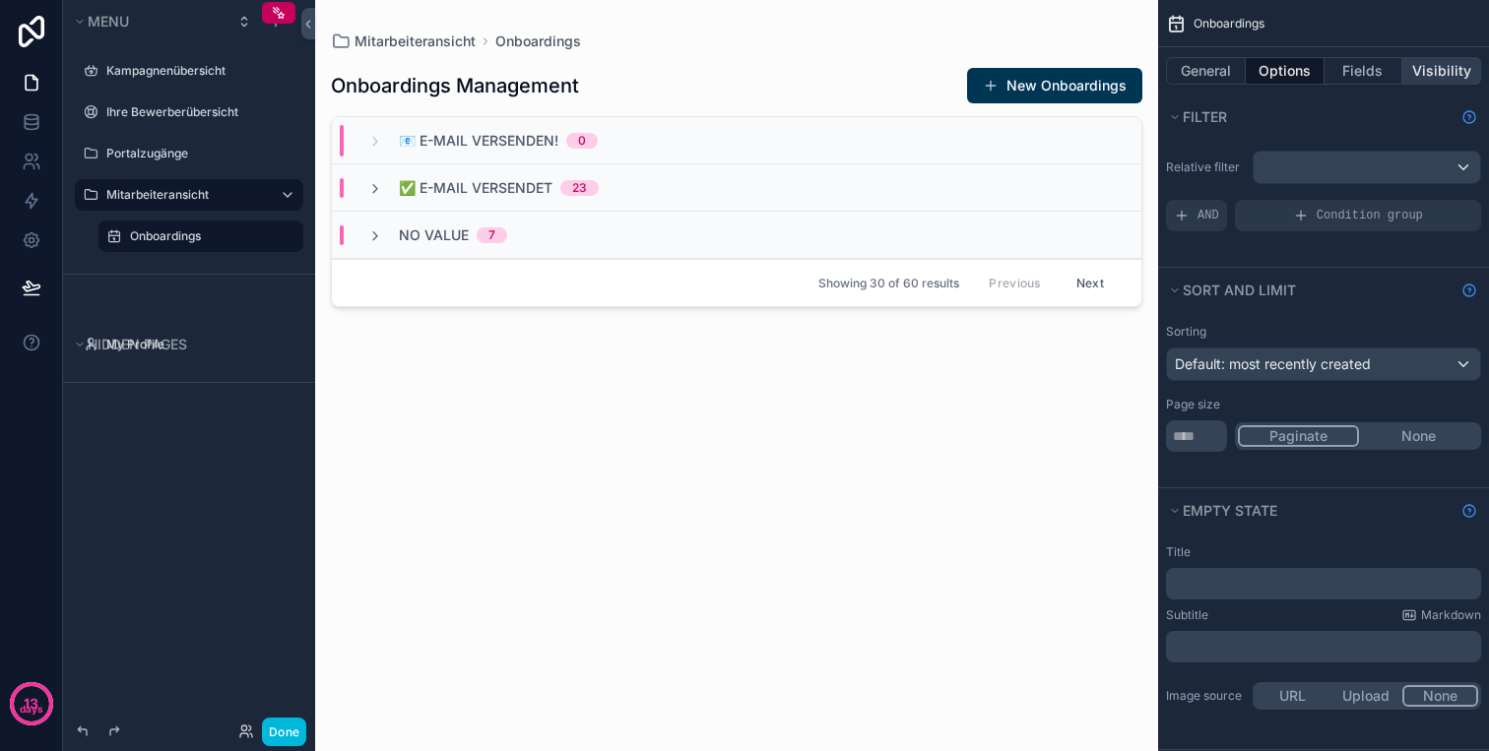
click at [1435, 68] on button "Visibility" at bounding box center [1441, 71] width 79 height 28
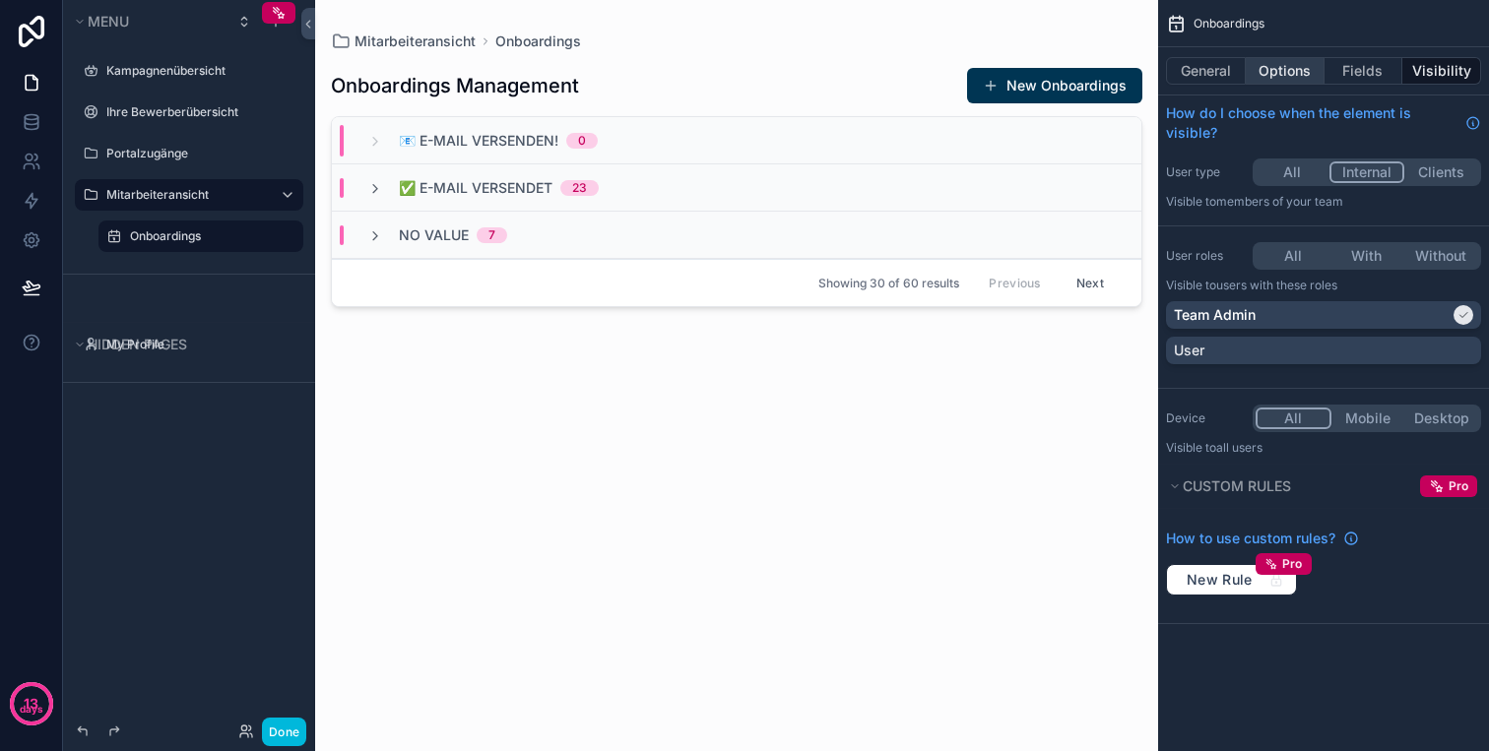
click at [1295, 66] on button "Options" at bounding box center [1284, 71] width 79 height 28
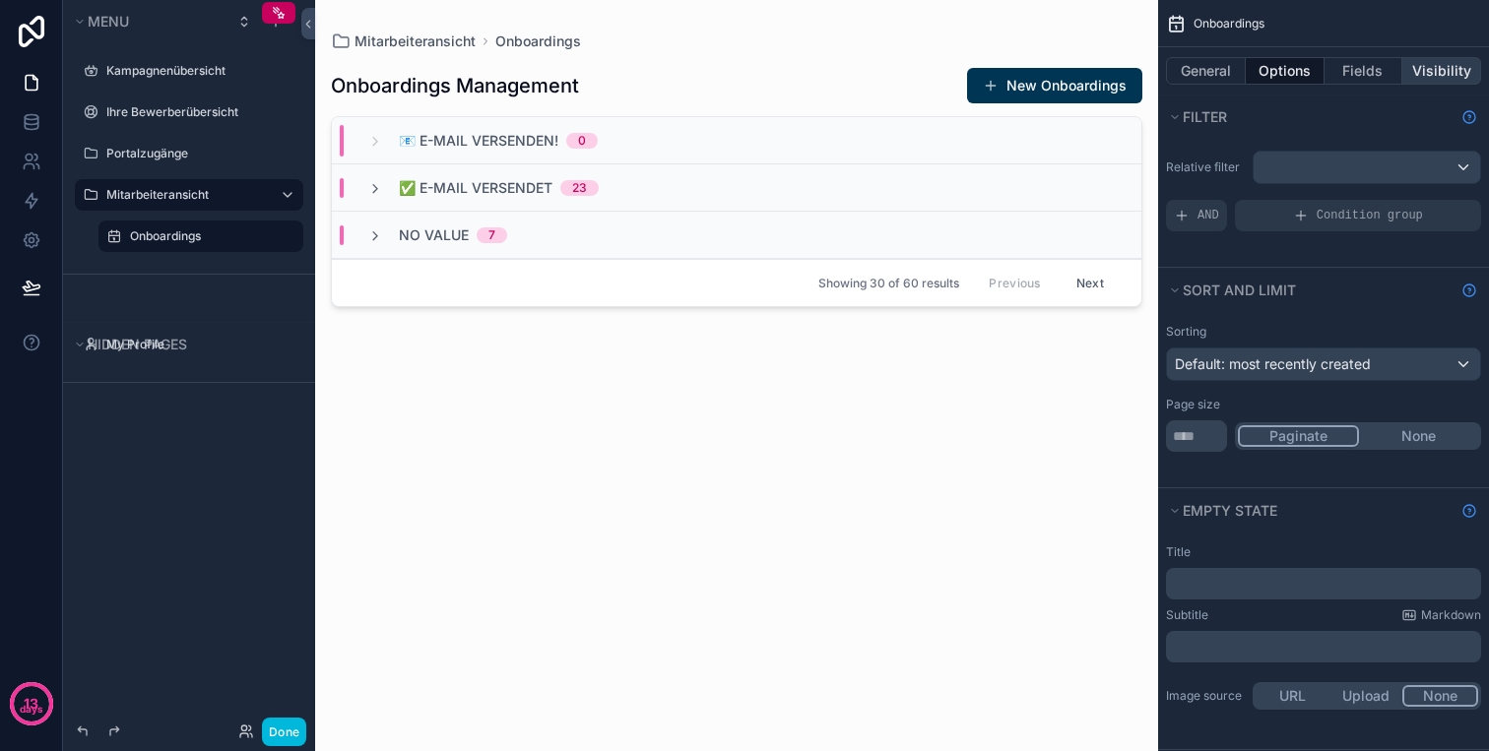
click at [1431, 67] on button "Visibility" at bounding box center [1441, 71] width 79 height 28
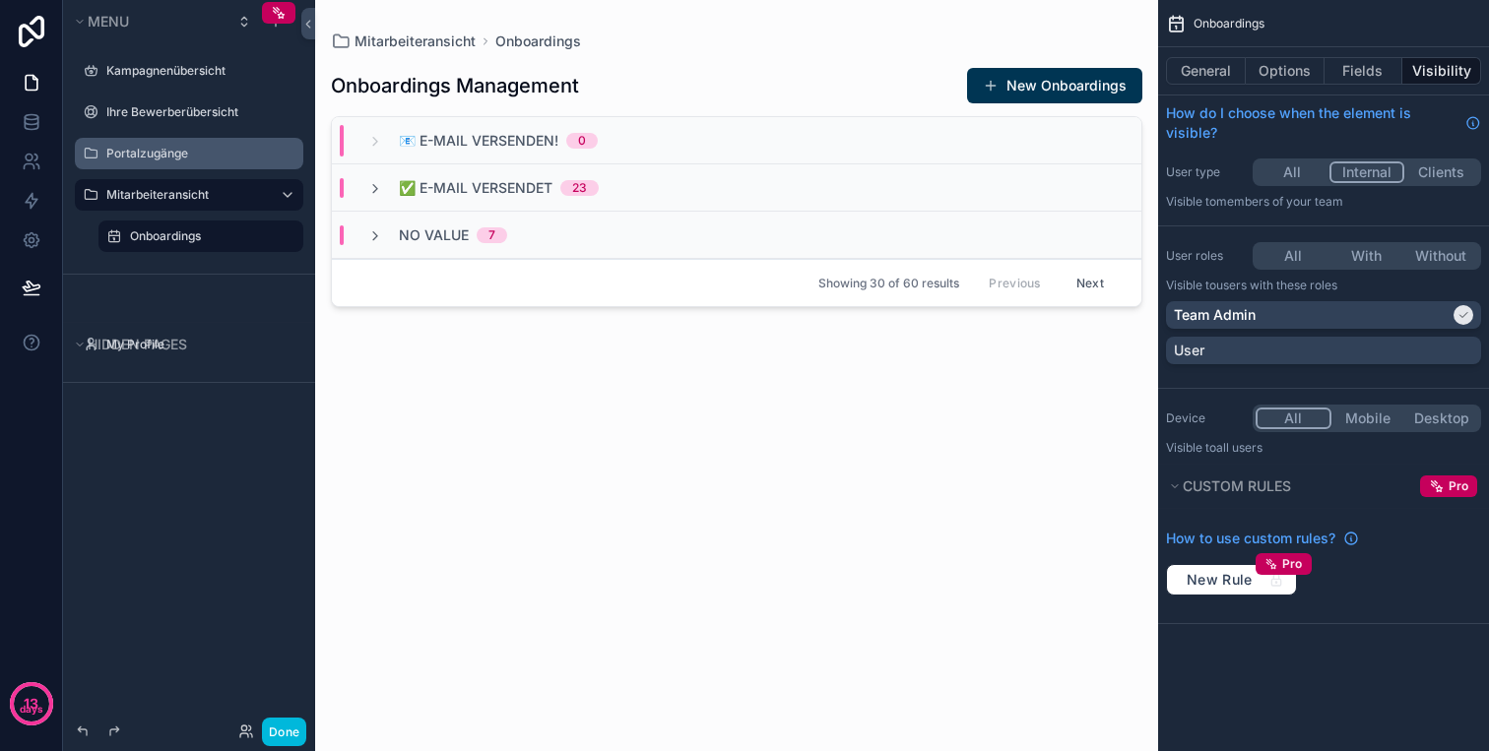
click at [188, 149] on label "Portalzugänge" at bounding box center [198, 154] width 185 height 16
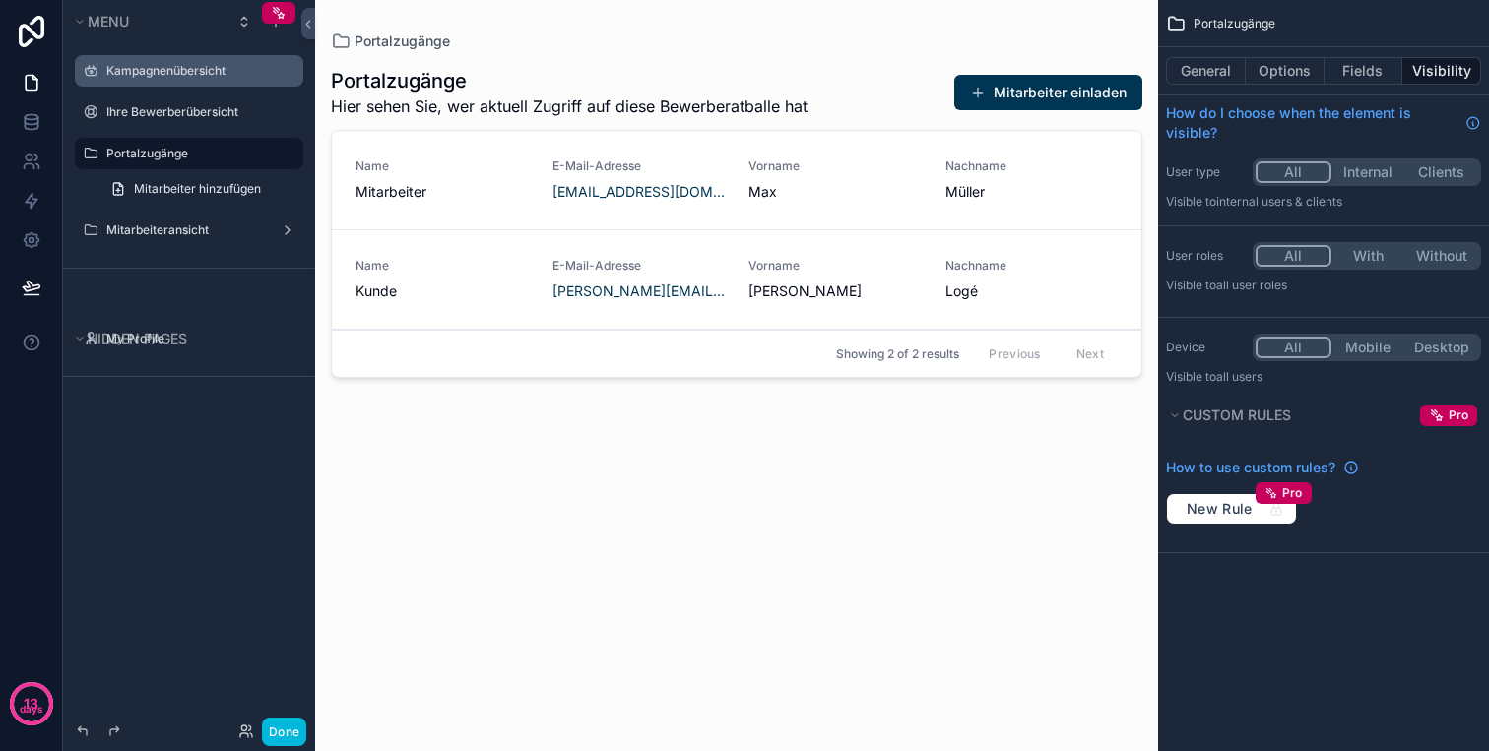
click at [189, 65] on label "Kampagnenübersicht" at bounding box center [198, 71] width 185 height 16
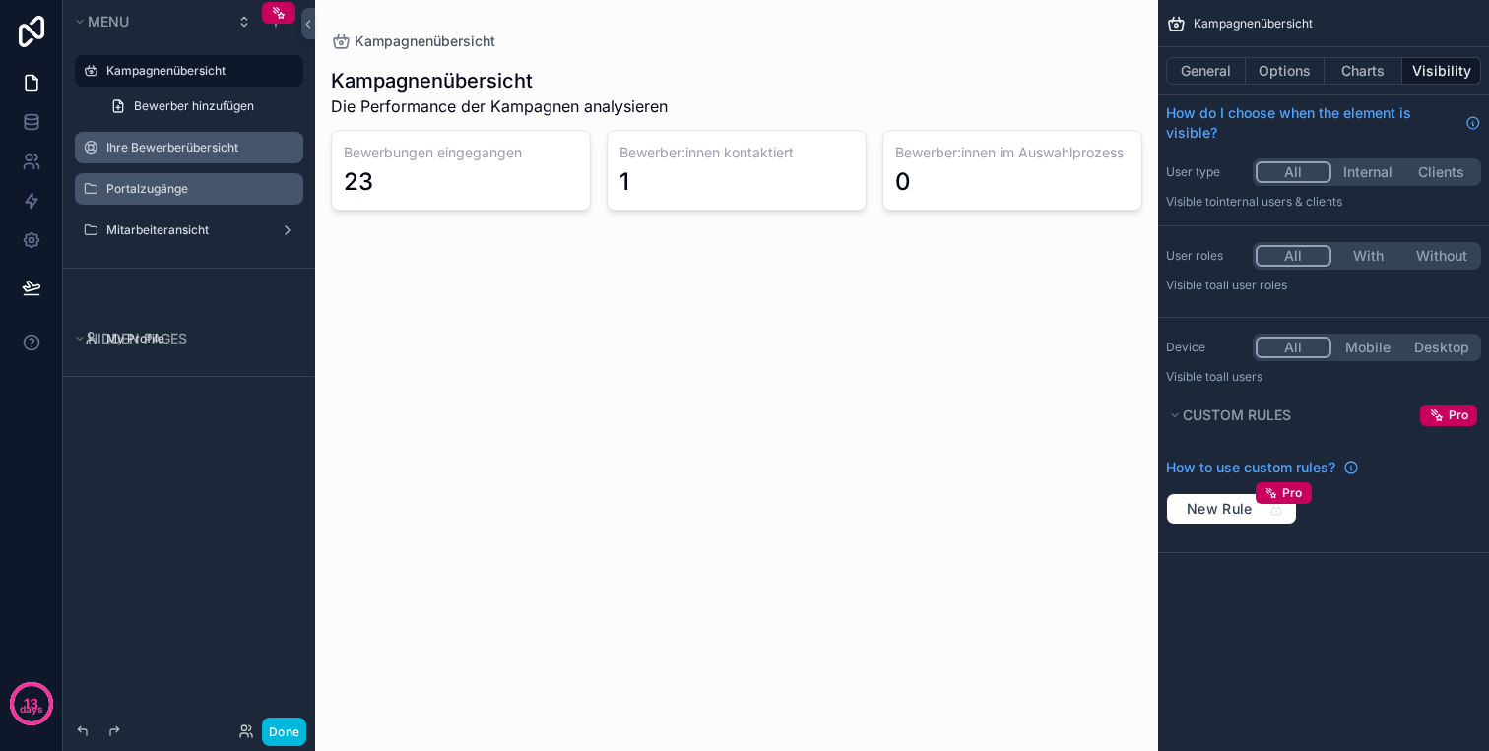
click at [207, 143] on label "Ihre Bewerberübersicht" at bounding box center [198, 148] width 185 height 16
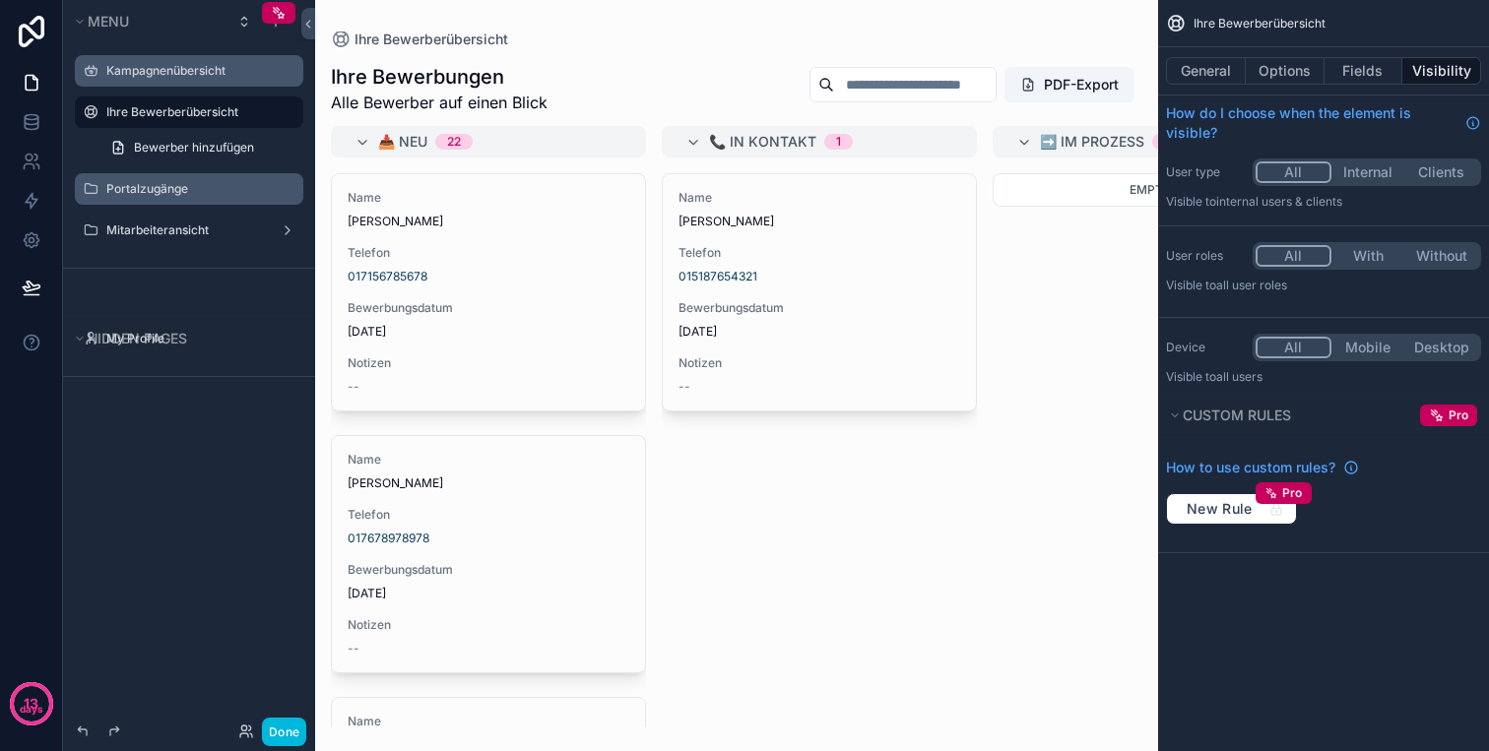
click at [172, 66] on label "Kampagnenübersicht" at bounding box center [198, 71] width 185 height 16
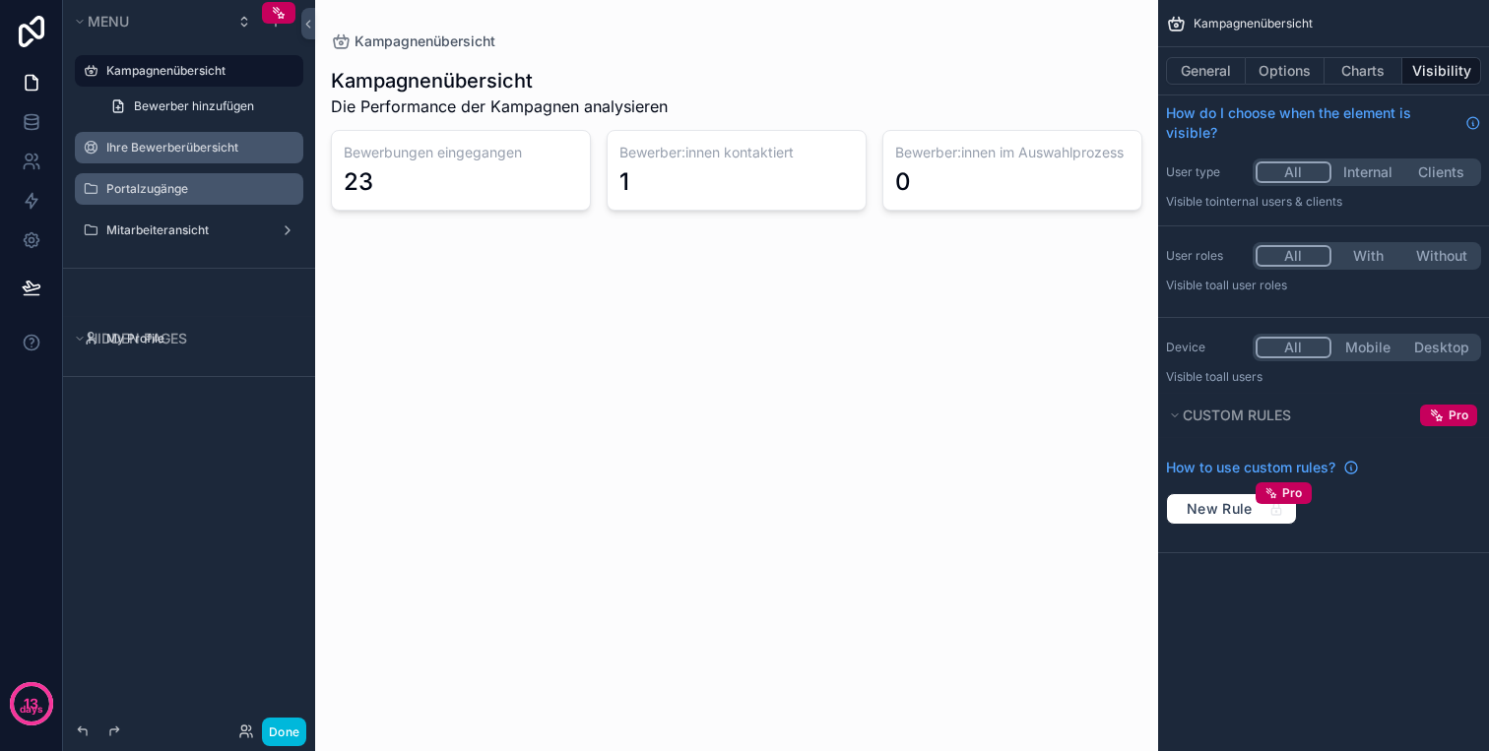
click at [0, 0] on icon "scrollable content" at bounding box center [0, 0] width 0 height 0
click at [111, 71] on input "**********" at bounding box center [173, 71] width 134 height 24
type input "**********"
click at [432, 96] on div "scrollable content" at bounding box center [736, 137] width 843 height 274
click at [152, 140] on label "Ihre Bewerberübersicht" at bounding box center [198, 148] width 185 height 16
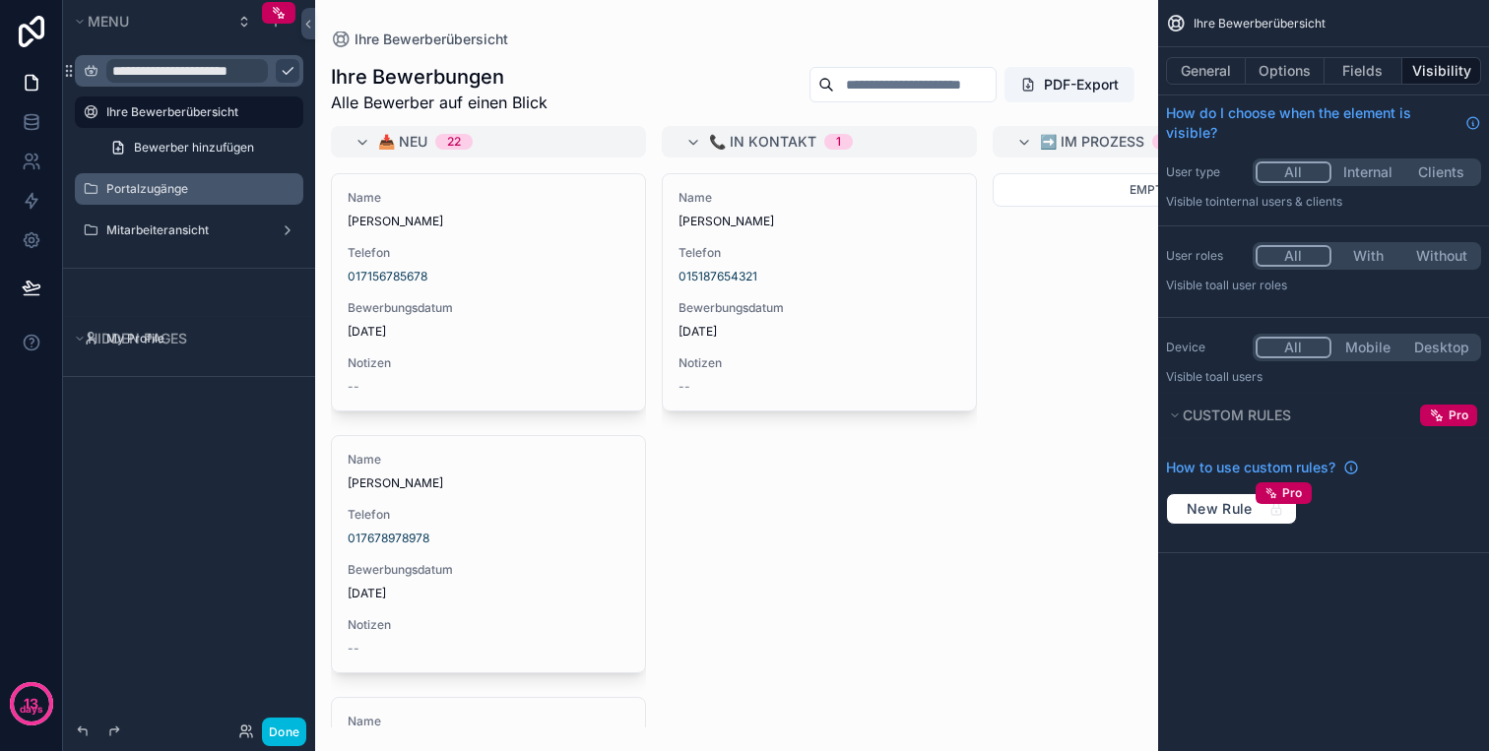
click at [191, 71] on input "**********" at bounding box center [186, 71] width 161 height 24
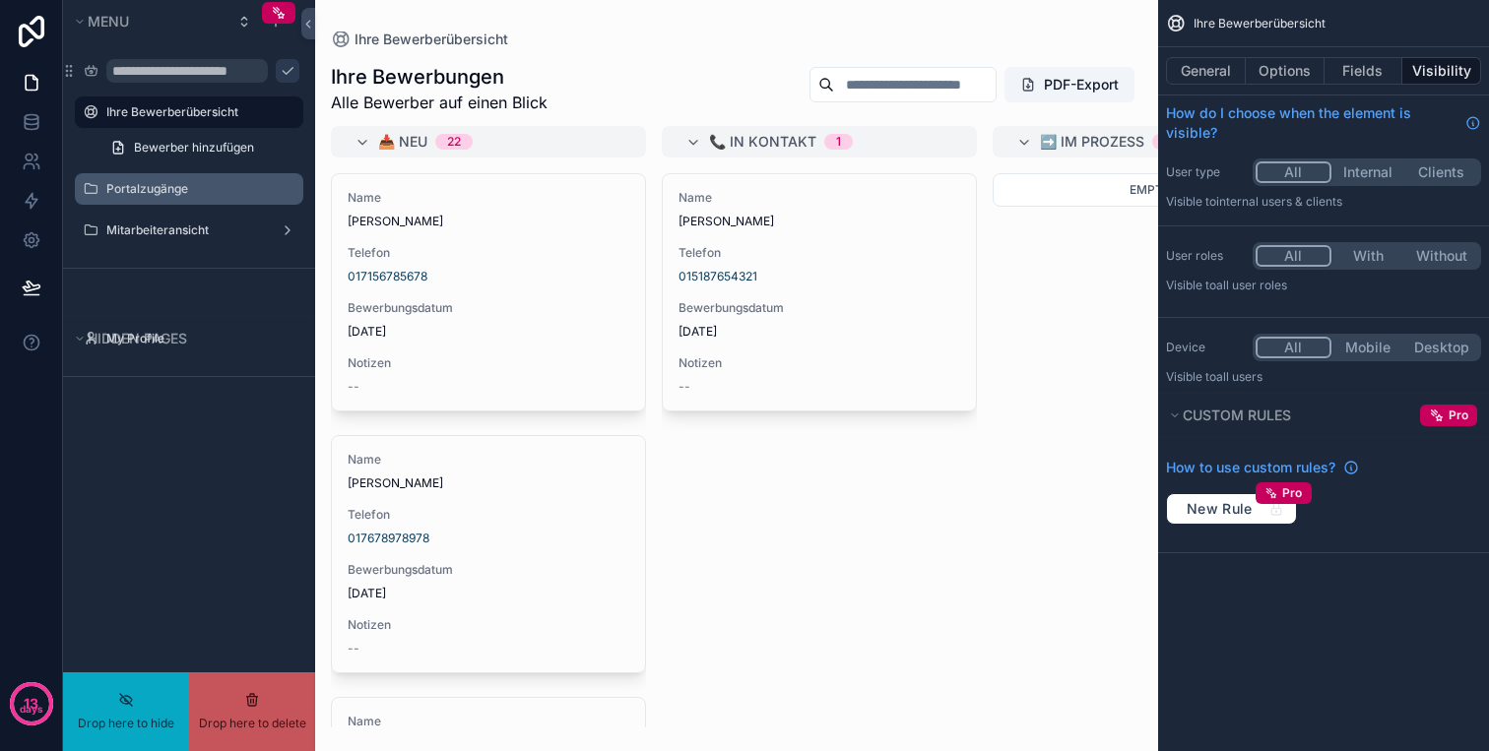
click at [283, 70] on icon "scrollable content" at bounding box center [288, 71] width 10 height 7
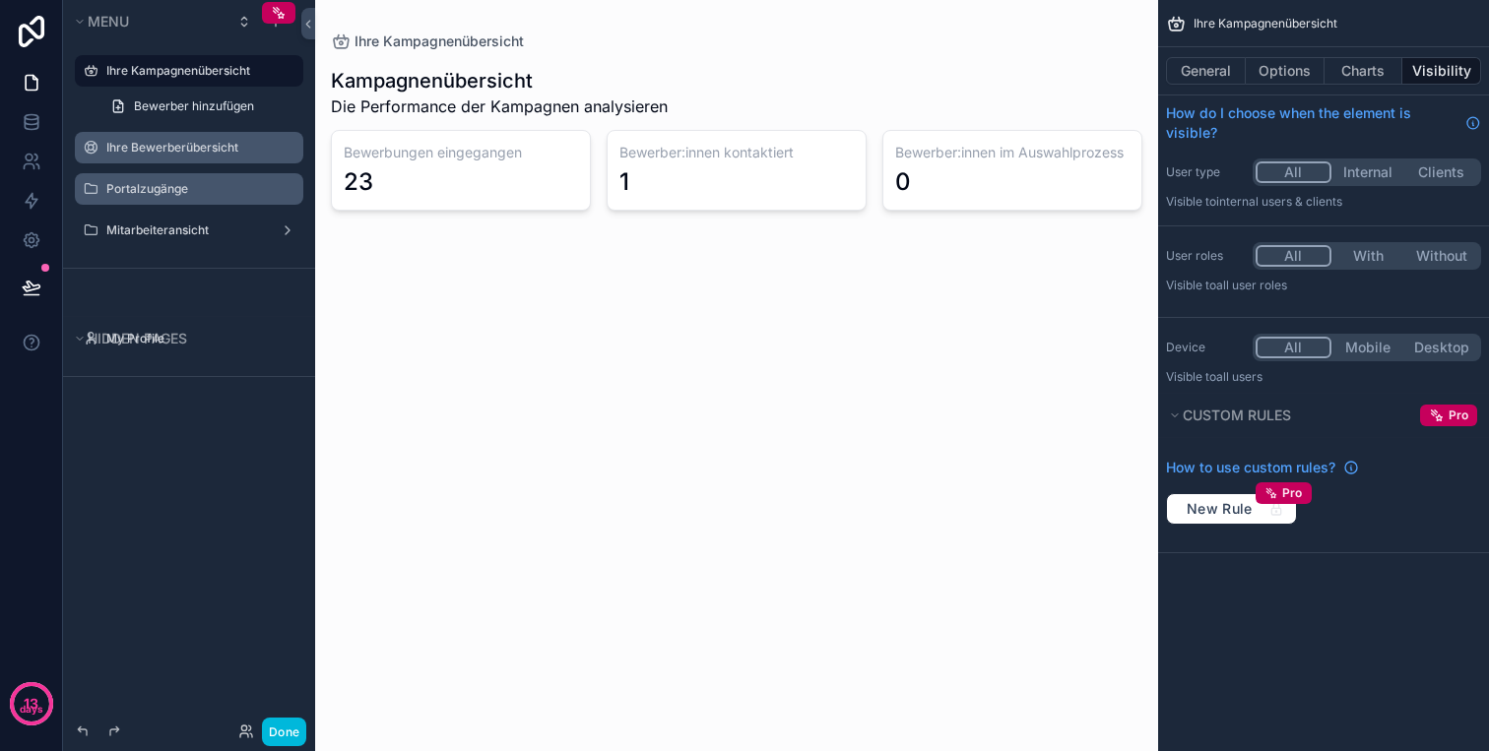
click at [194, 142] on label "Ihre Bewerberübersicht" at bounding box center [198, 148] width 185 height 16
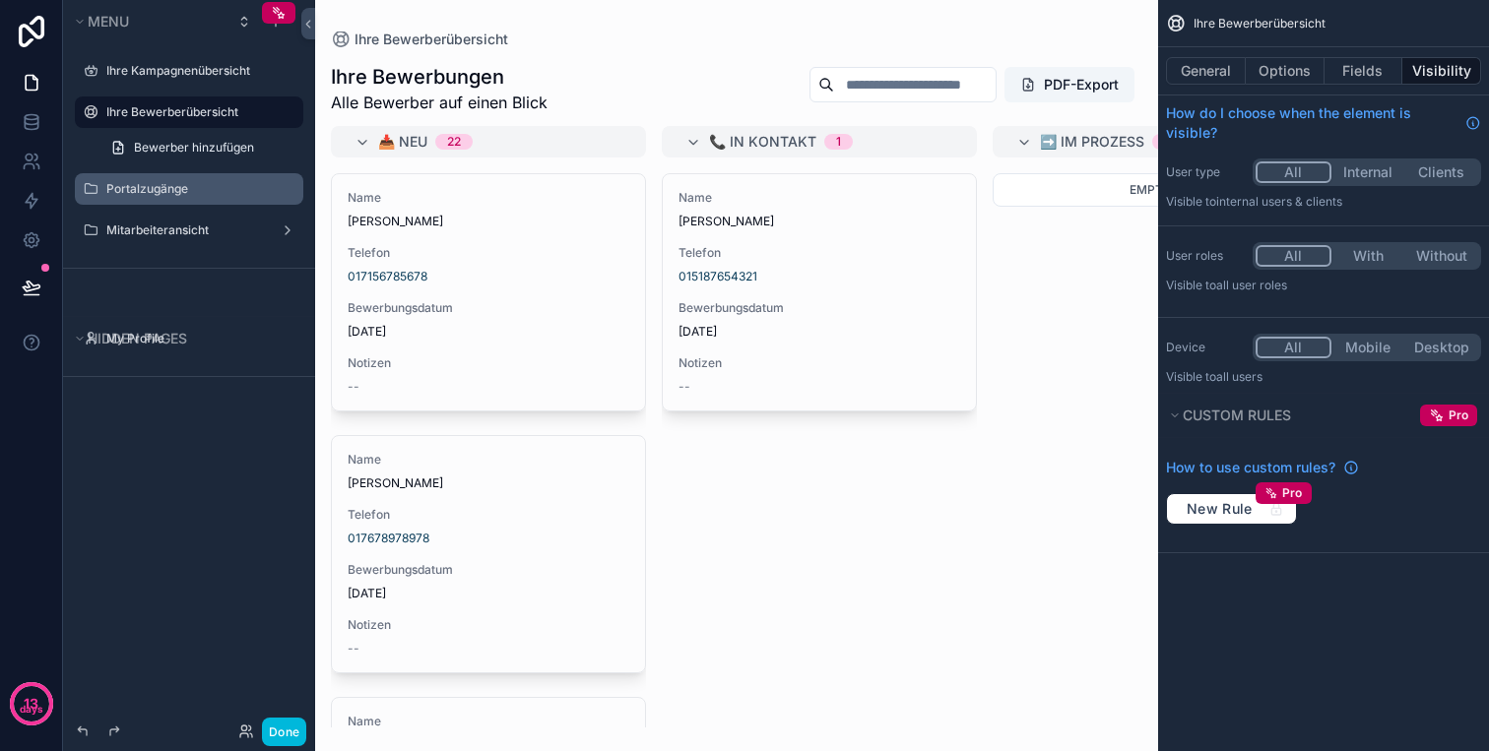
click at [1077, 82] on div "scrollable content" at bounding box center [736, 375] width 843 height 751
click at [1065, 89] on button "PDF-Export" at bounding box center [1069, 84] width 130 height 35
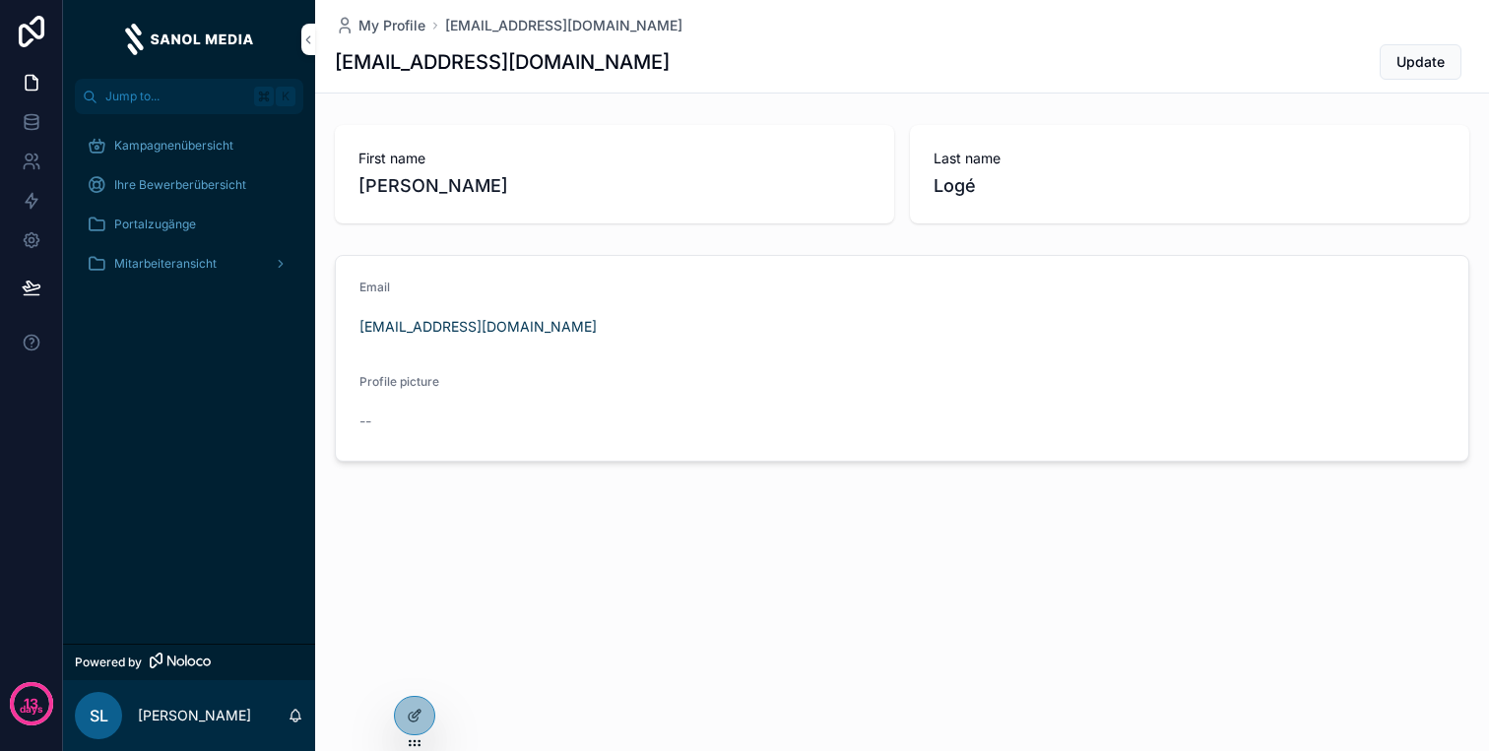
click at [190, 140] on span "Kampagnenübersicht" at bounding box center [173, 146] width 119 height 16
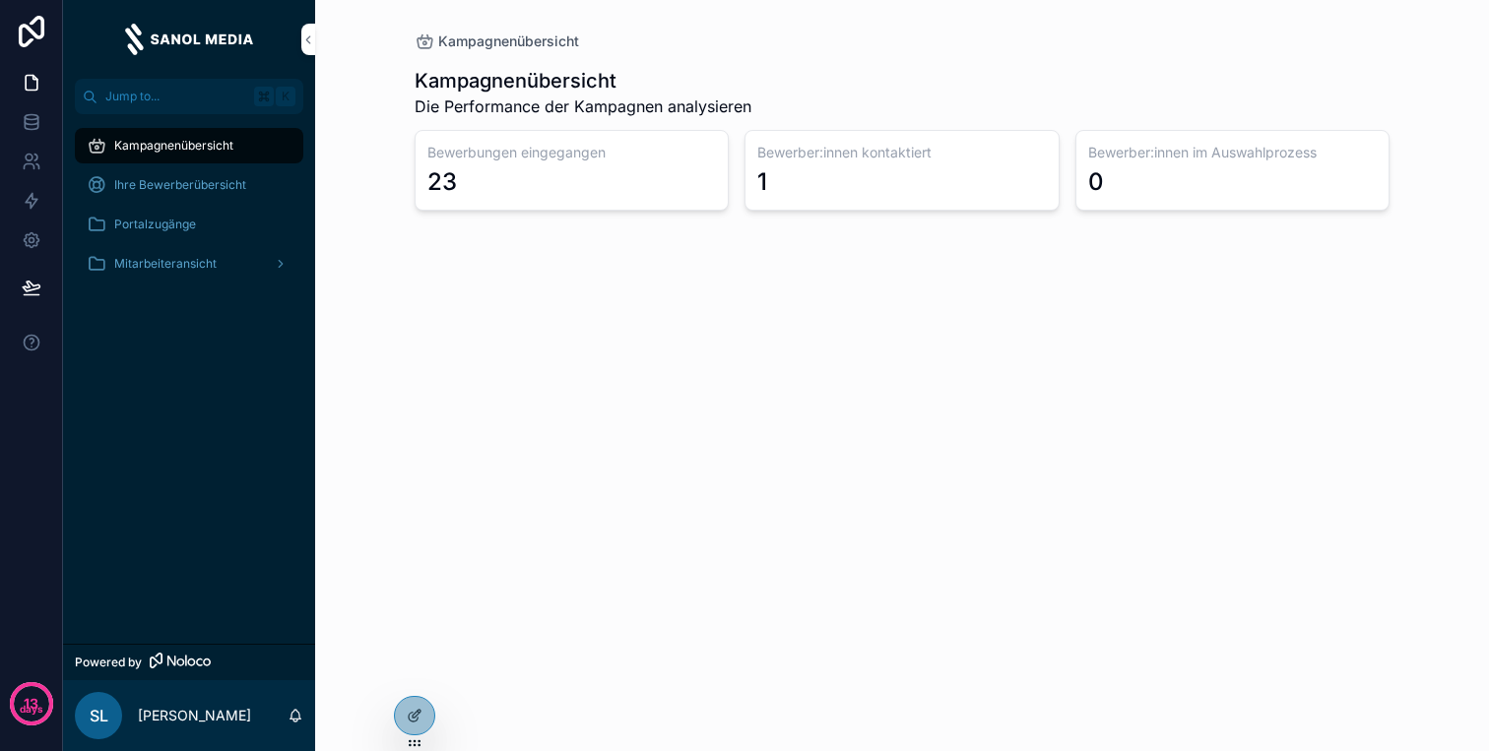
click at [196, 177] on span "Ihre Bewerberübersicht" at bounding box center [180, 185] width 132 height 16
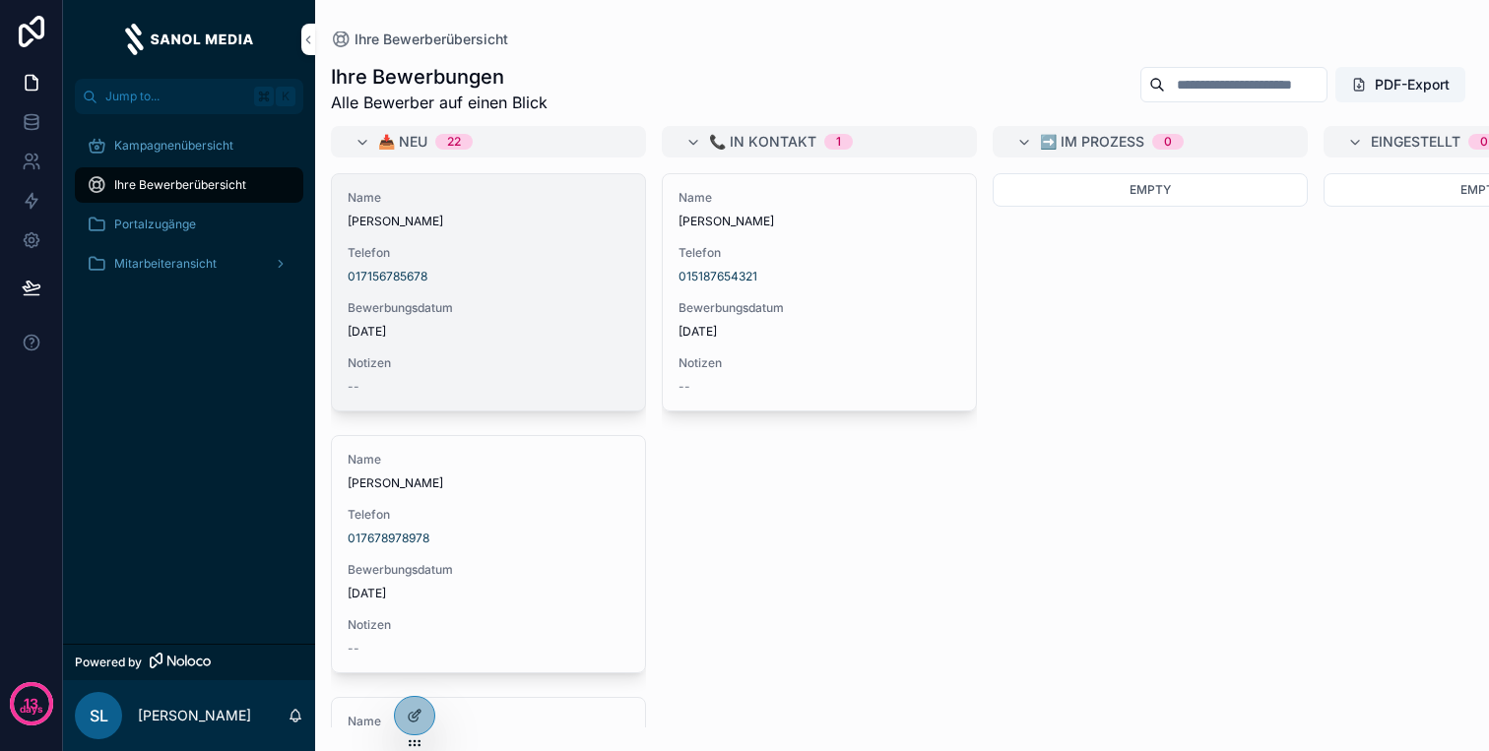
click at [476, 247] on span "Telefon" at bounding box center [489, 253] width 282 height 16
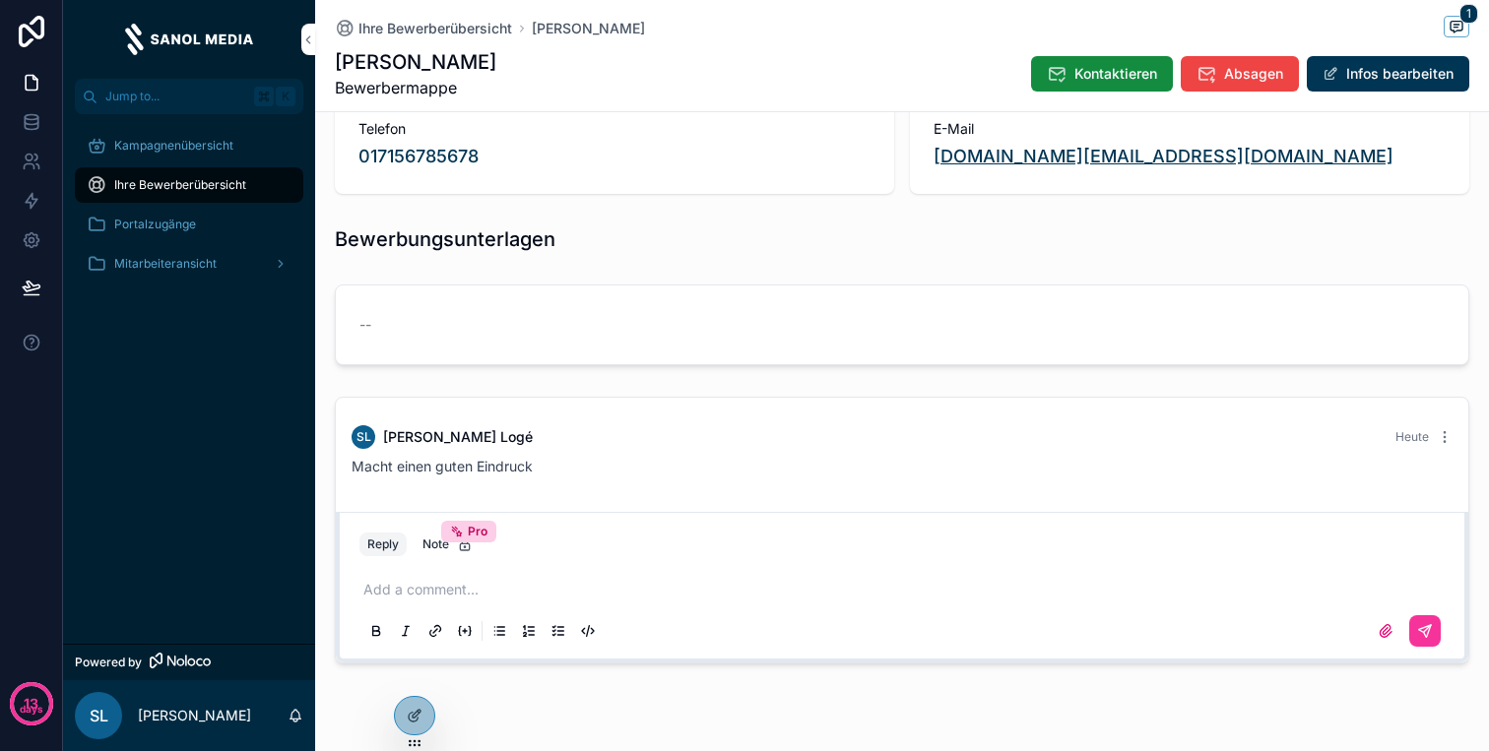
scroll to position [342, 0]
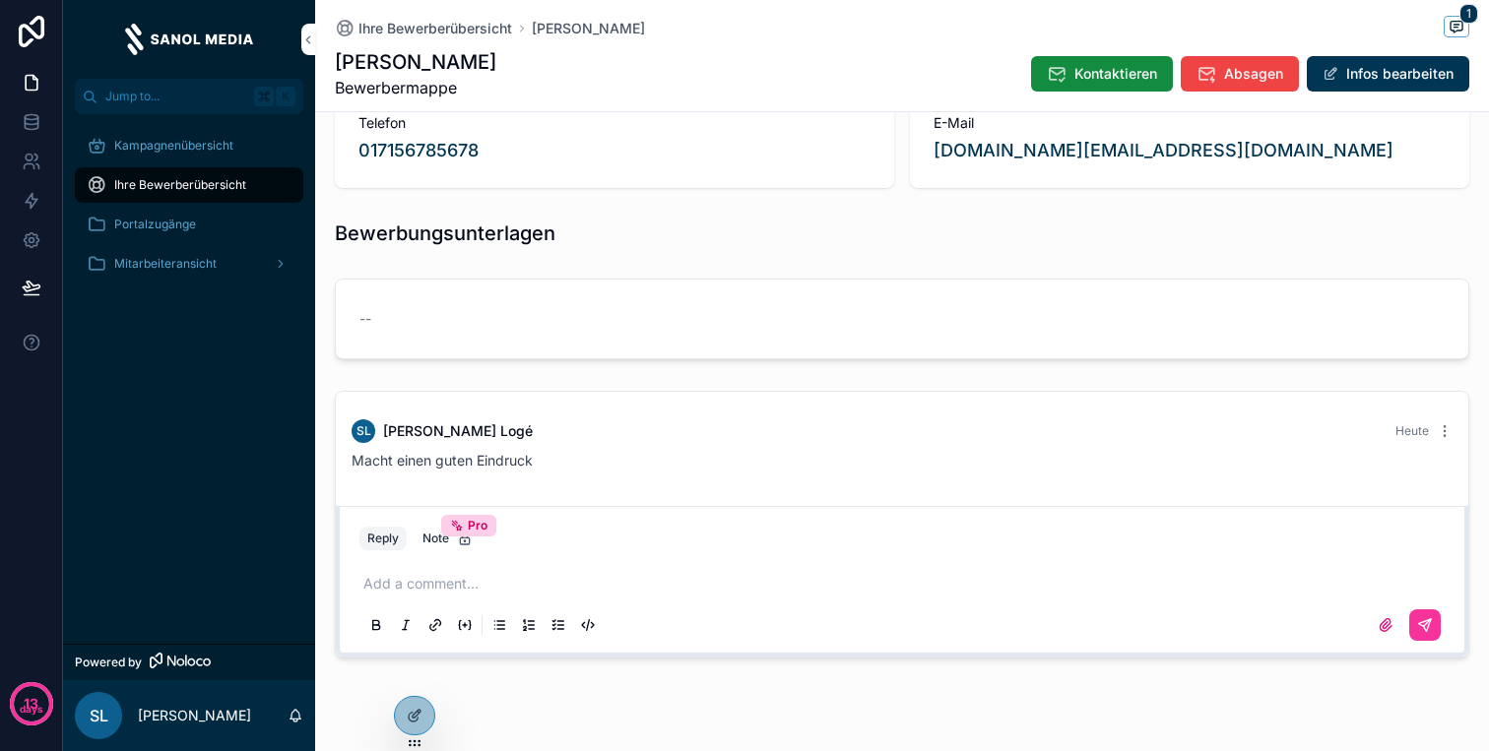
click at [644, 310] on div "--" at bounding box center [901, 319] width 1085 height 20
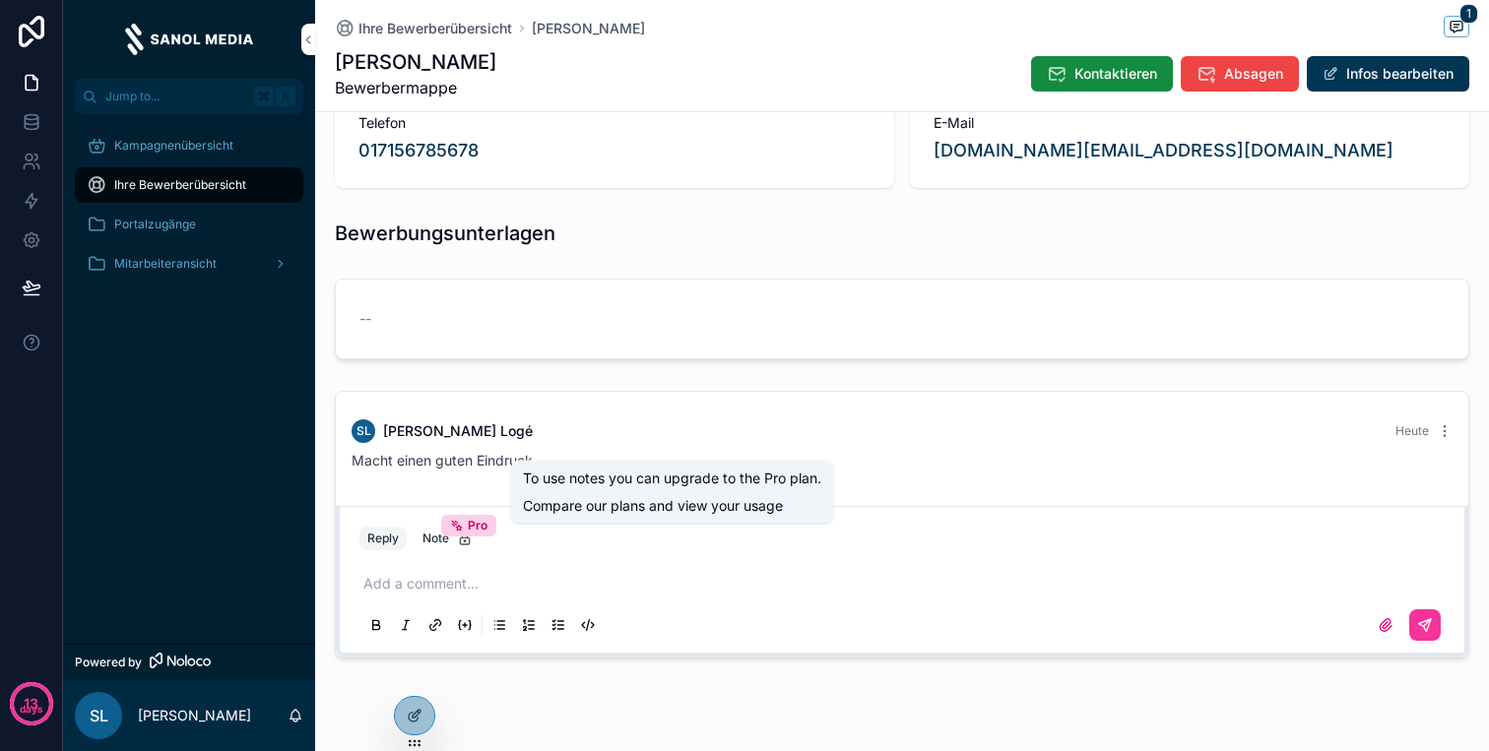
click at [463, 574] on p "scrollable content" at bounding box center [905, 584] width 1085 height 20
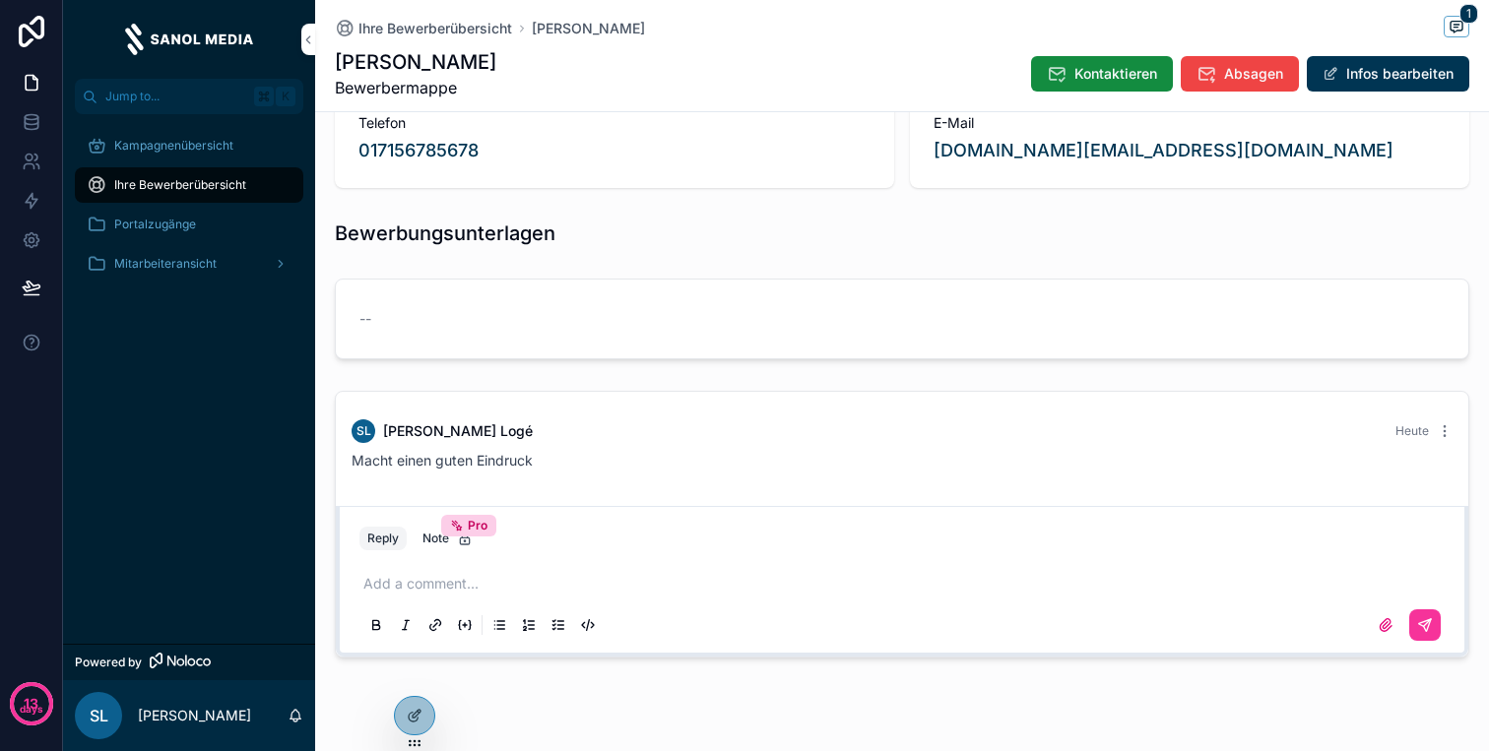
click at [724, 480] on div "SL [PERSON_NAME] [DATE] Macht einen guten Eindruck" at bounding box center [902, 445] width 1124 height 75
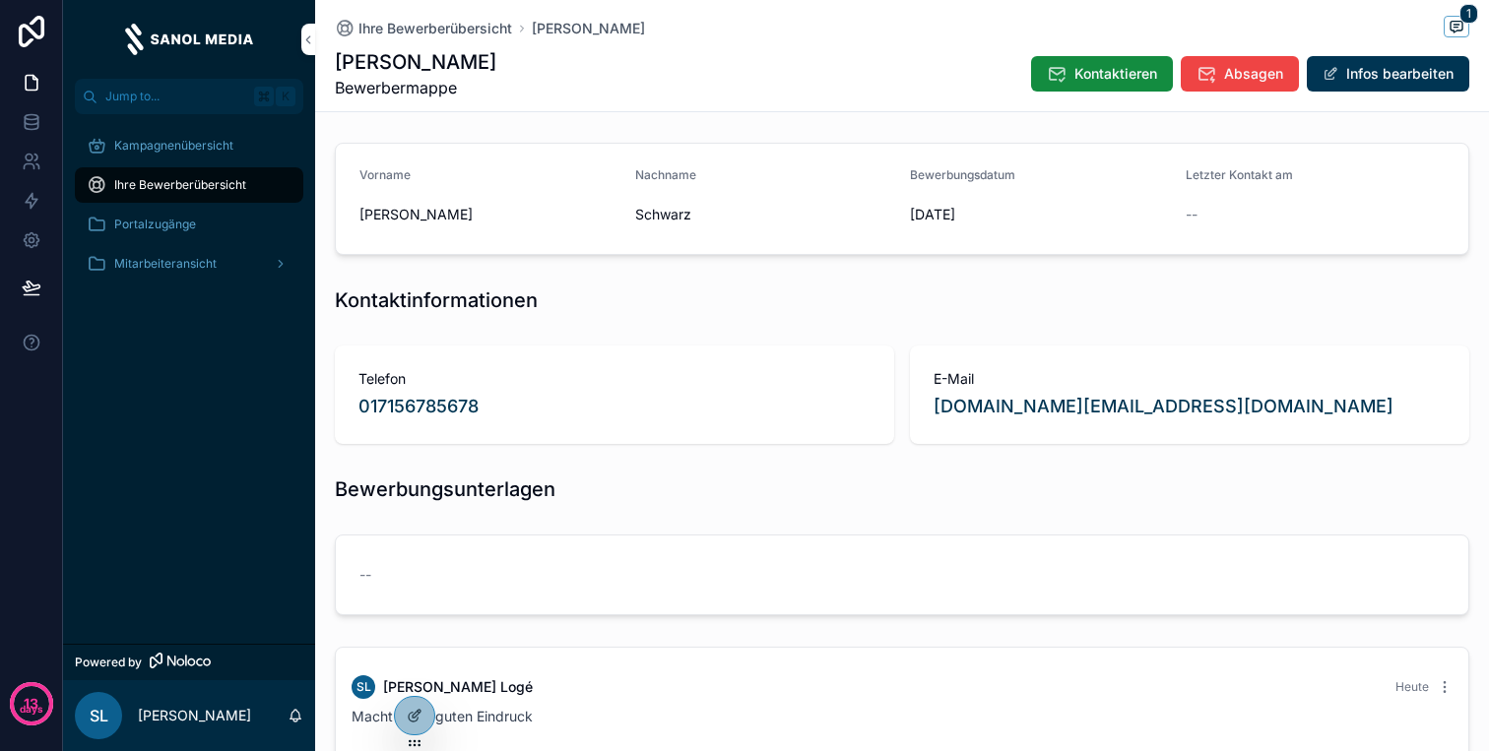
scroll to position [63, 0]
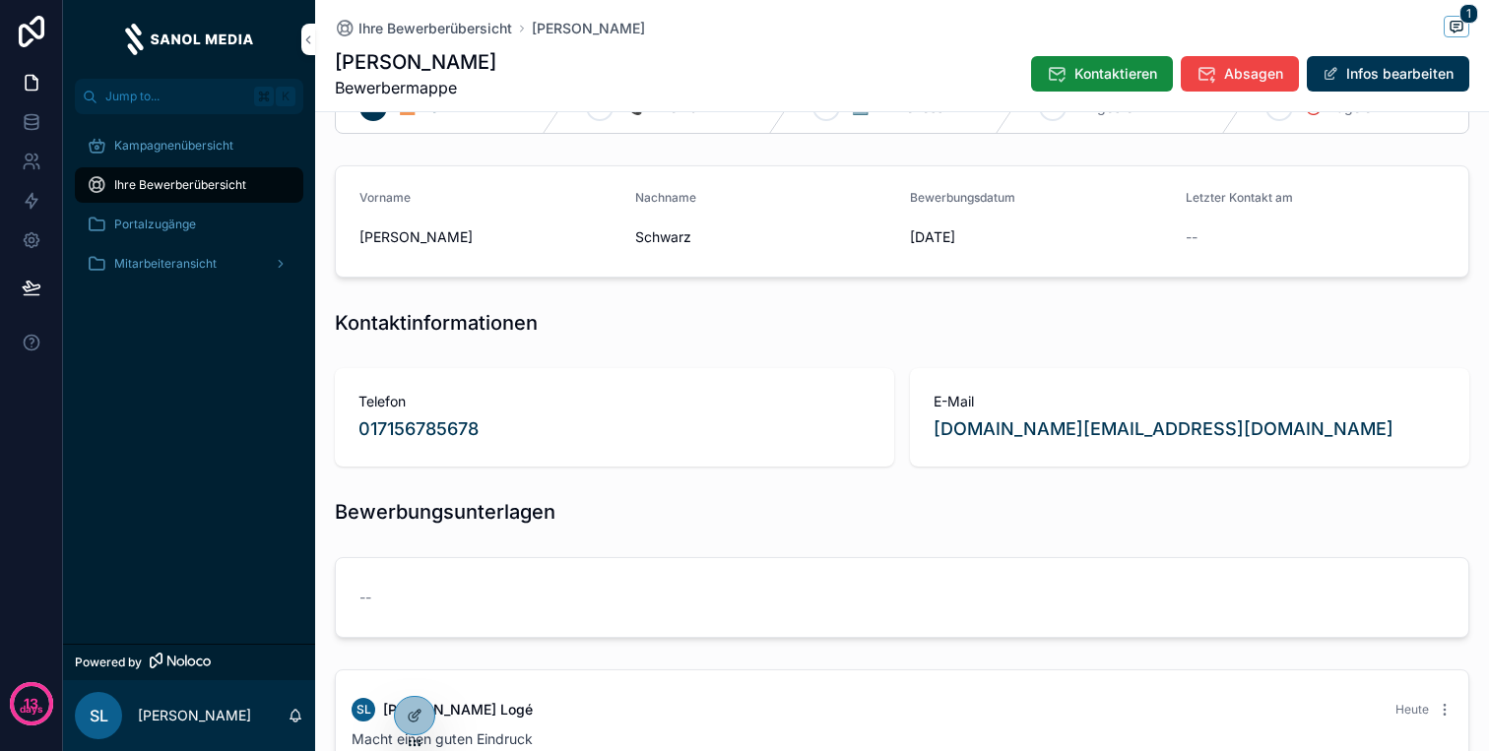
click at [185, 213] on div "Portalzugänge" at bounding box center [189, 225] width 205 height 32
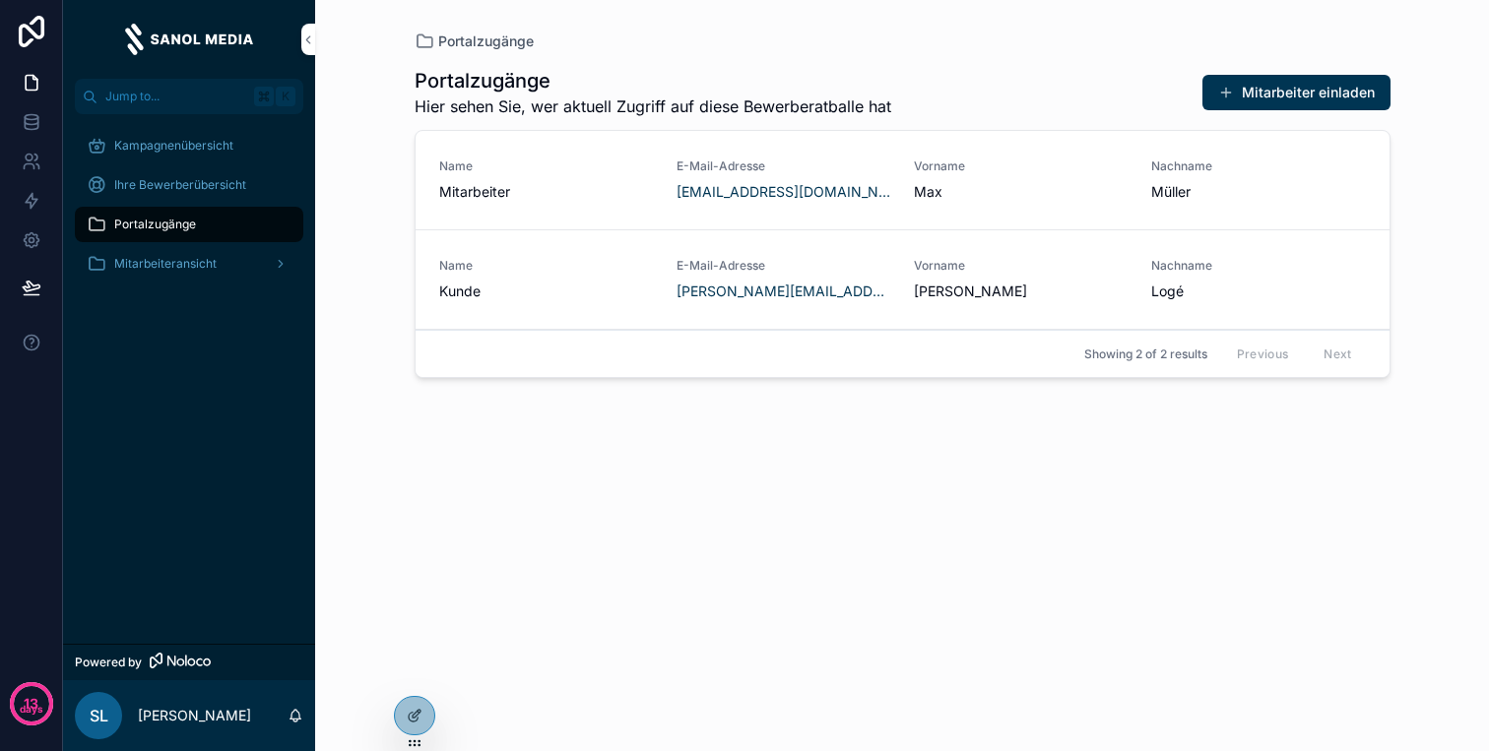
click at [177, 177] on span "Ihre Bewerberübersicht" at bounding box center [180, 185] width 132 height 16
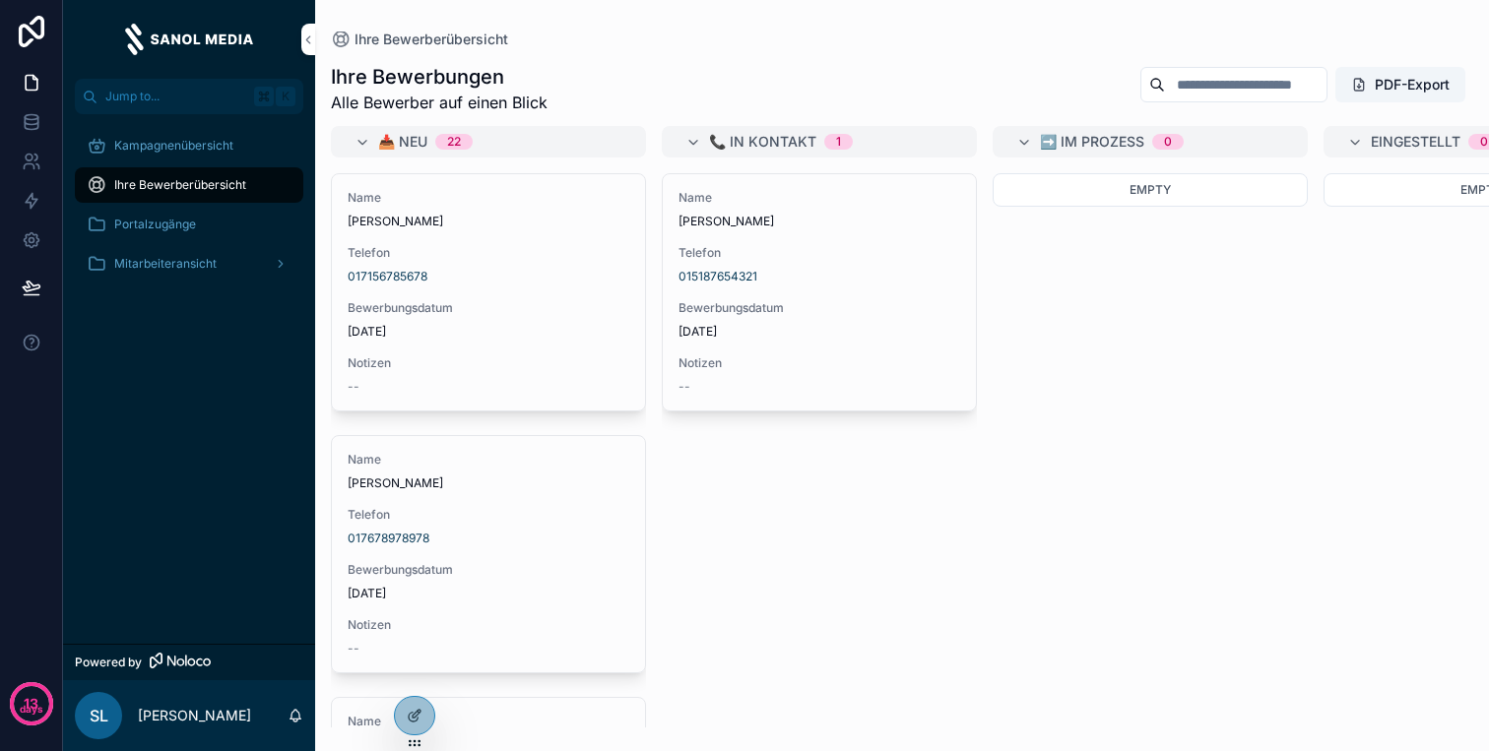
click at [181, 153] on span "Kampagnenübersicht" at bounding box center [173, 146] width 119 height 16
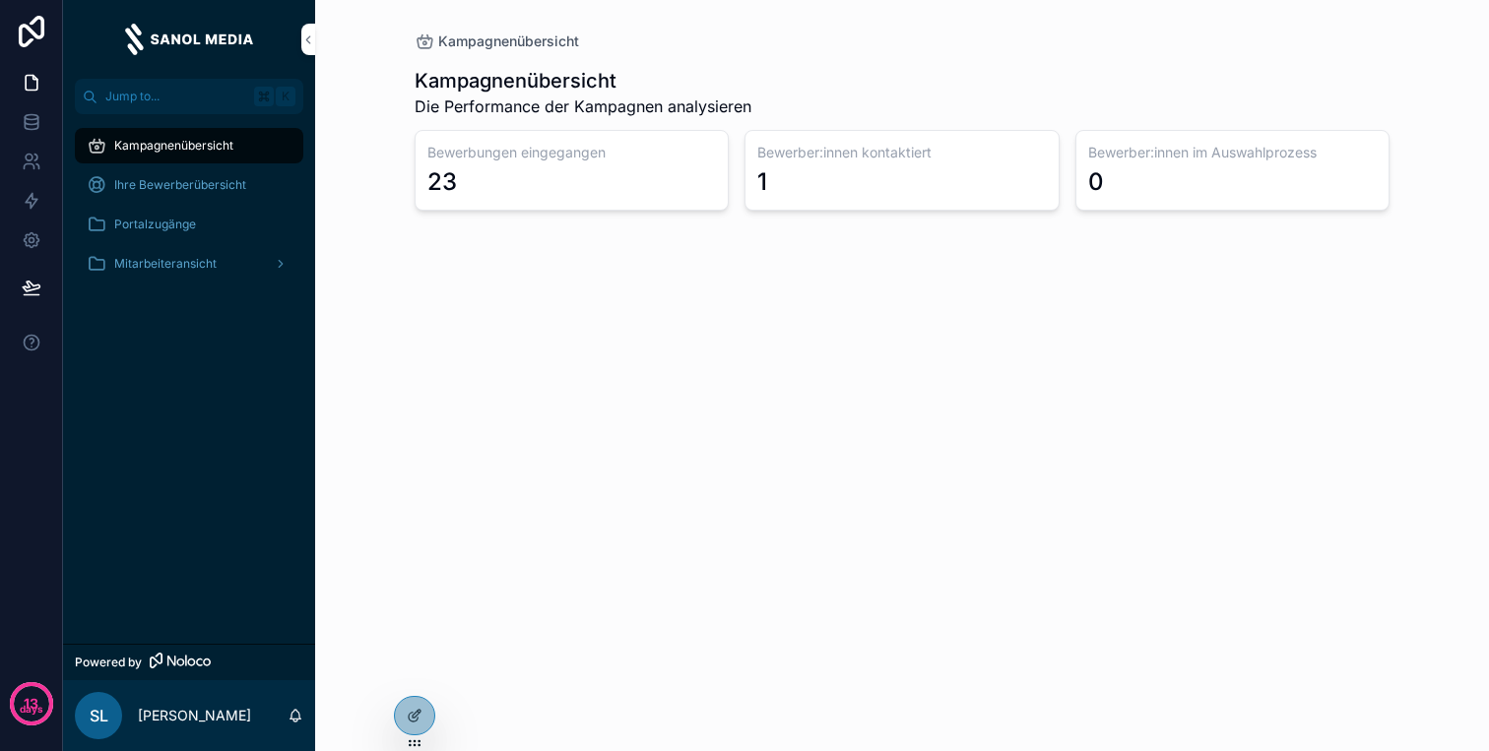
click at [181, 257] on span "Mitarbeiteransicht" at bounding box center [165, 264] width 102 height 16
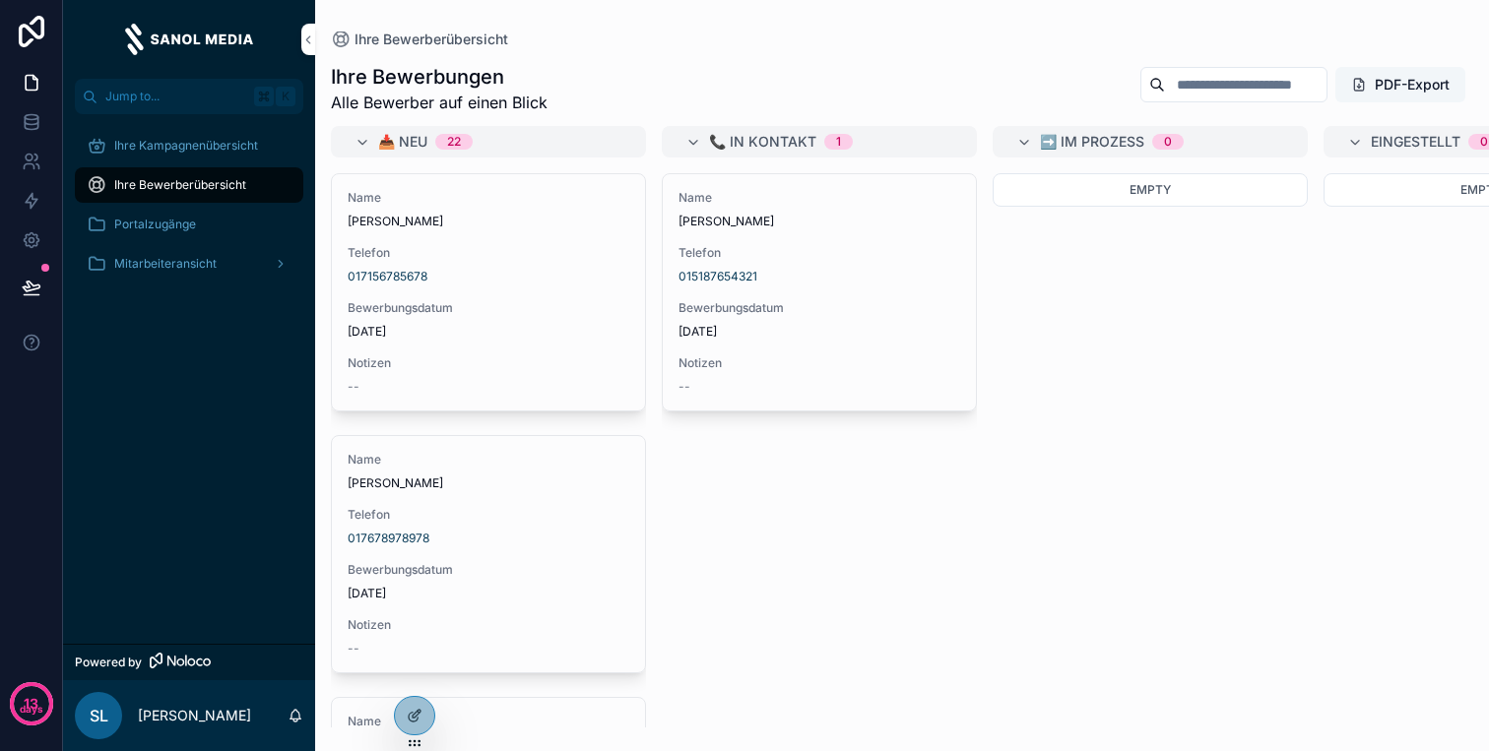
click at [1363, 92] on span "scrollable content" at bounding box center [1359, 85] width 16 height 16
click at [1266, 249] on div "Empty" at bounding box center [1149, 450] width 315 height 554
click at [413, 712] on icon at bounding box center [415, 716] width 16 height 16
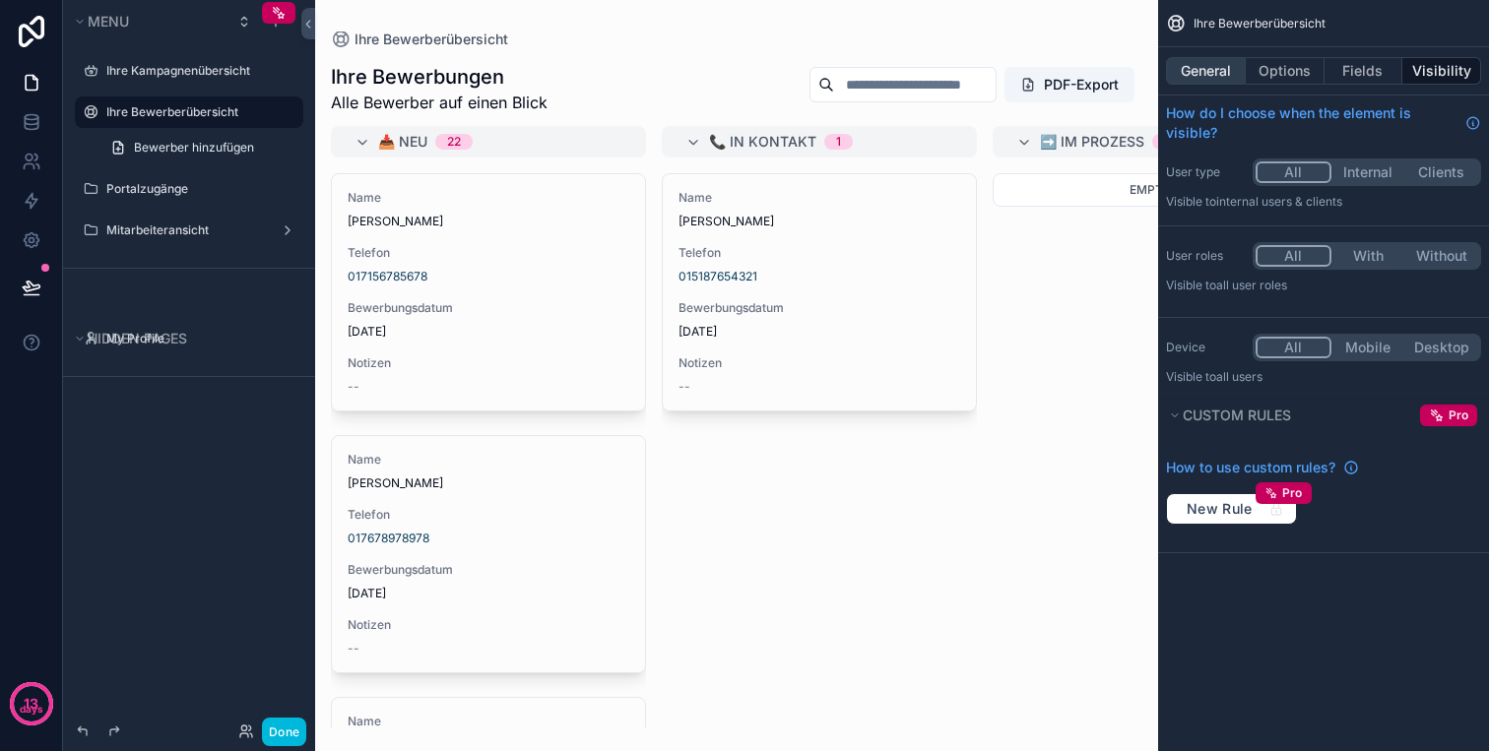
click at [1183, 80] on button "General" at bounding box center [1206, 71] width 80 height 28
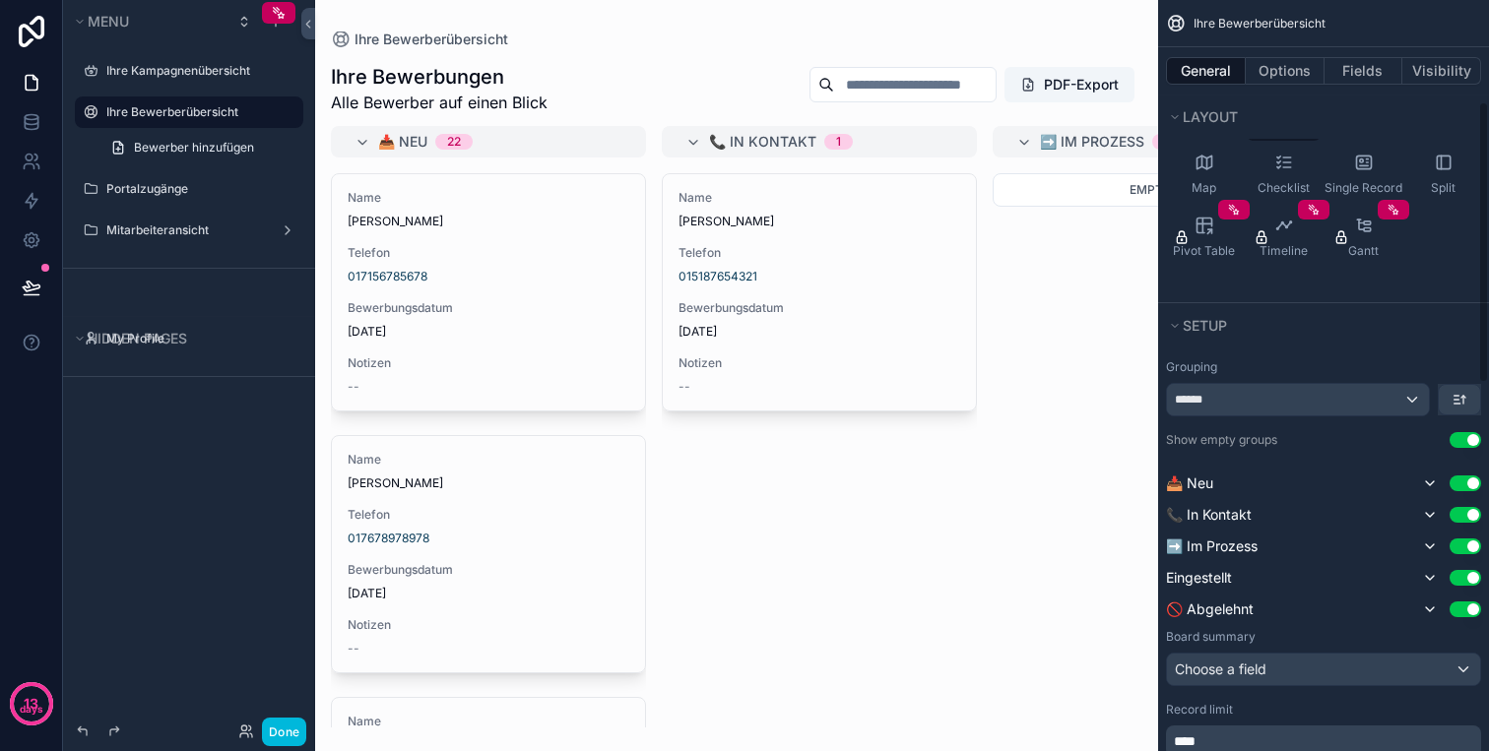
scroll to position [671, 0]
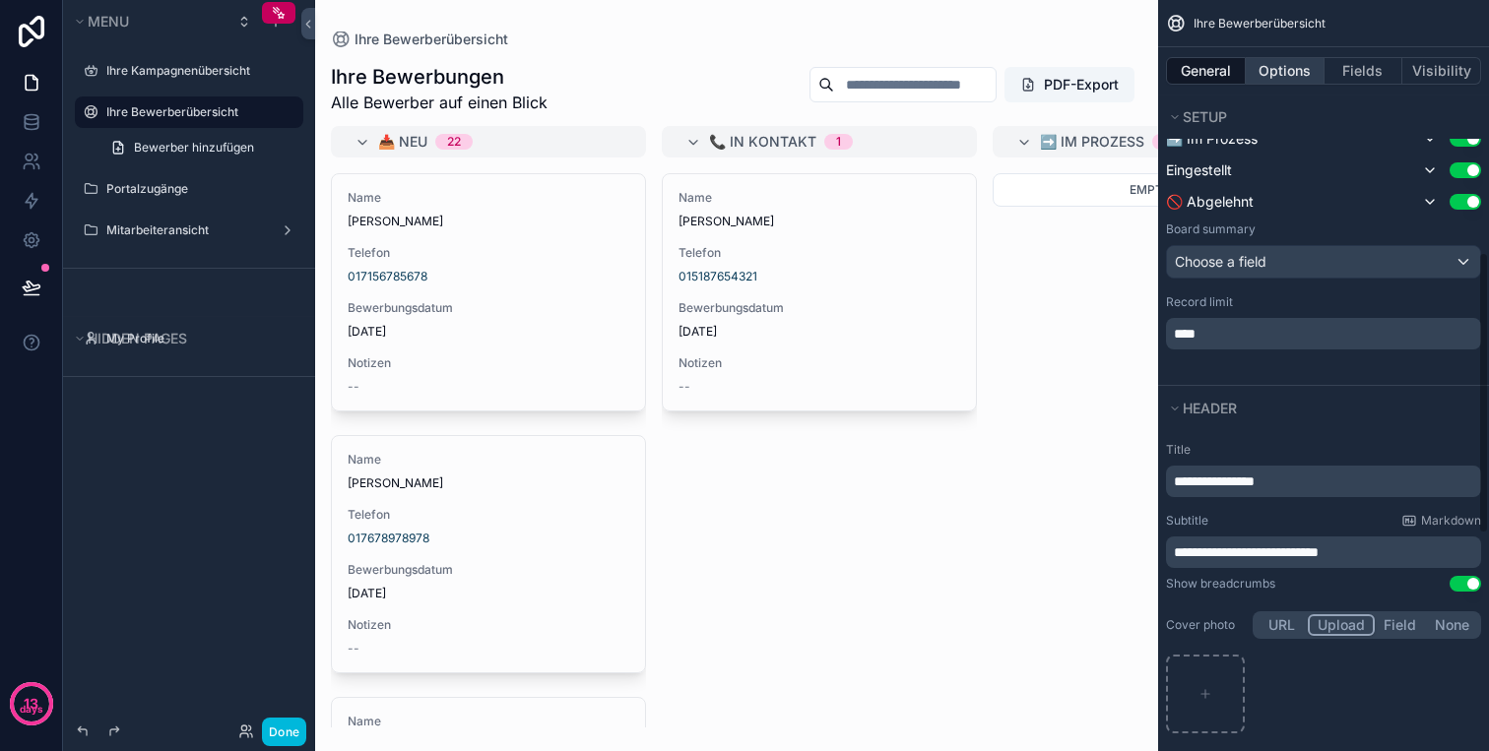
click at [1297, 72] on button "Options" at bounding box center [1284, 71] width 79 height 28
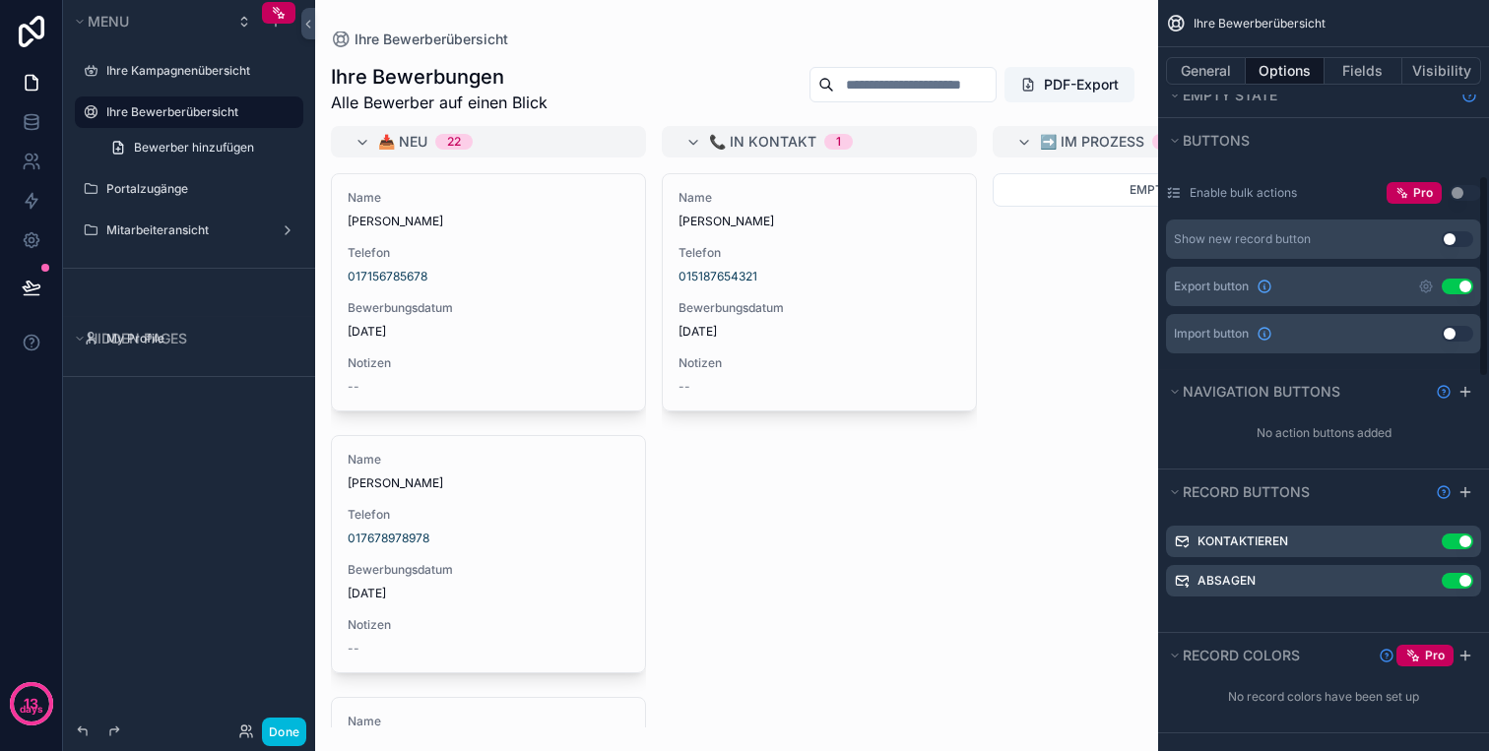
scroll to position [640, 0]
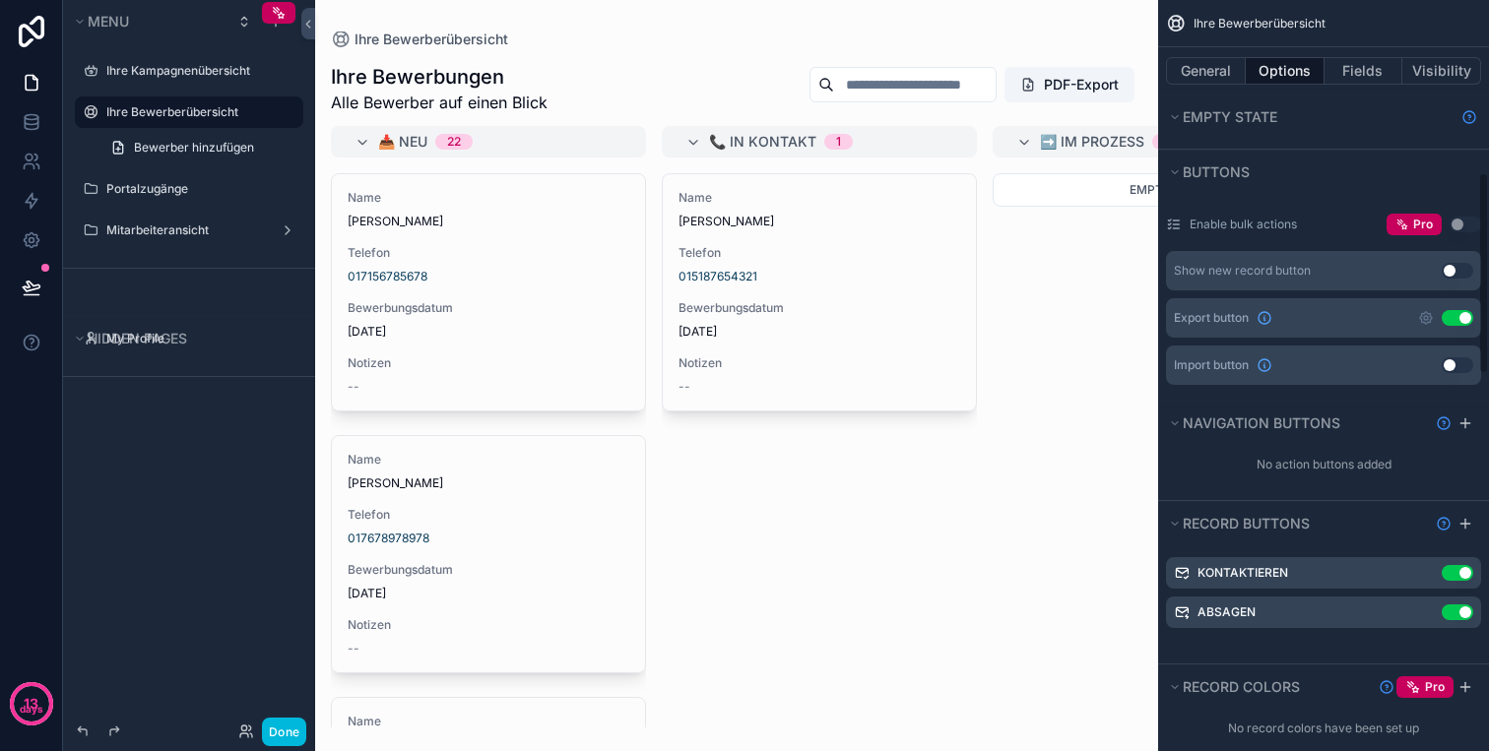
click at [1455, 316] on button "Use setting" at bounding box center [1457, 318] width 32 height 16
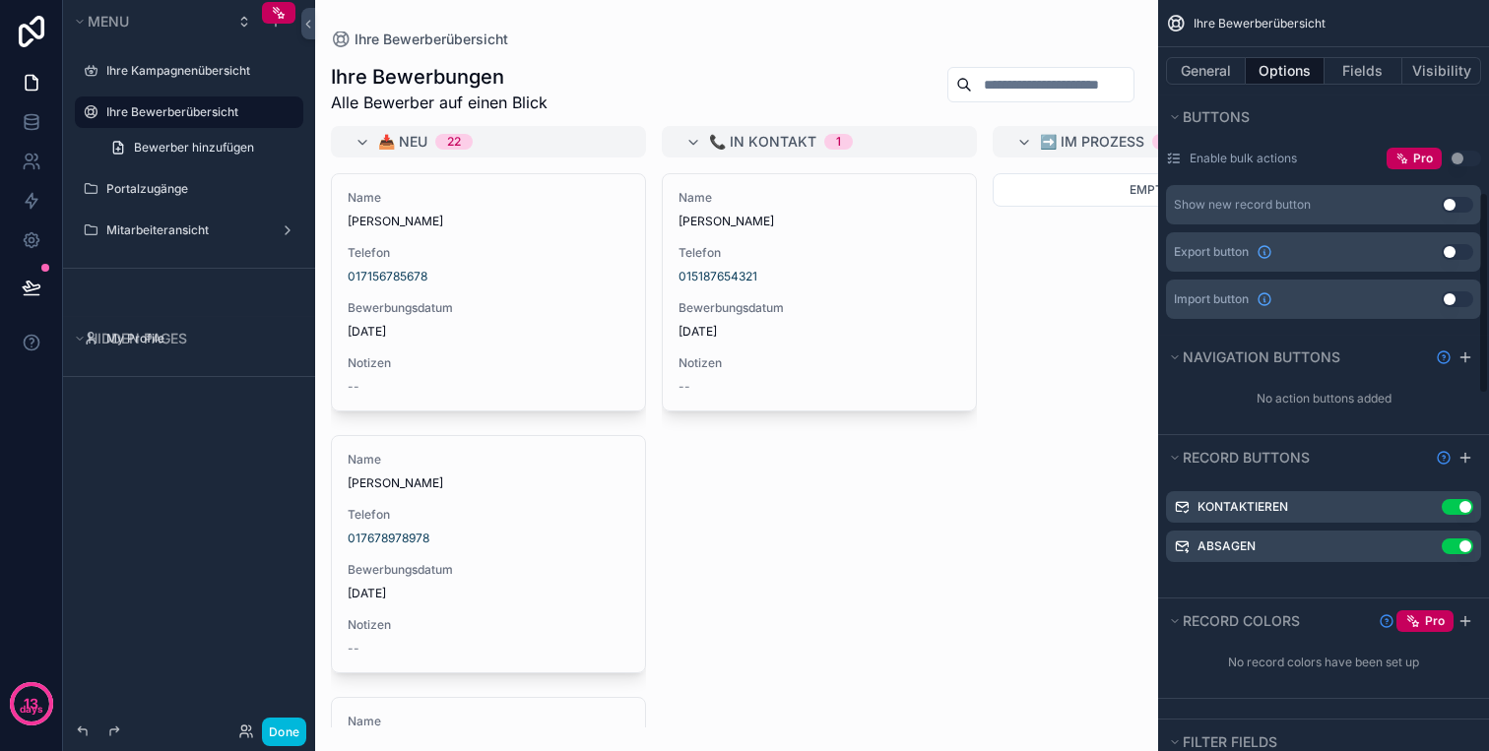
scroll to position [722, 0]
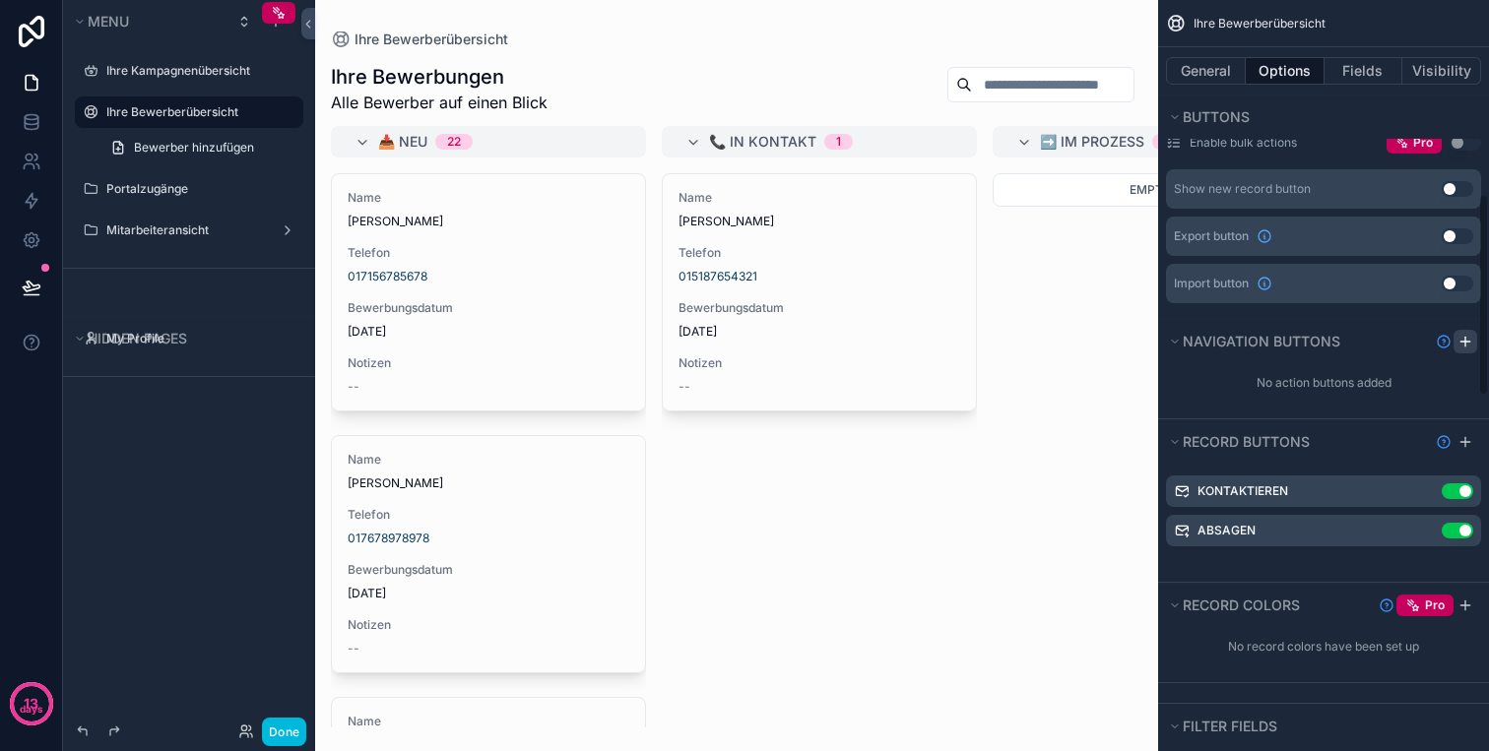
click at [1463, 338] on icon "scrollable content" at bounding box center [1465, 342] width 16 height 16
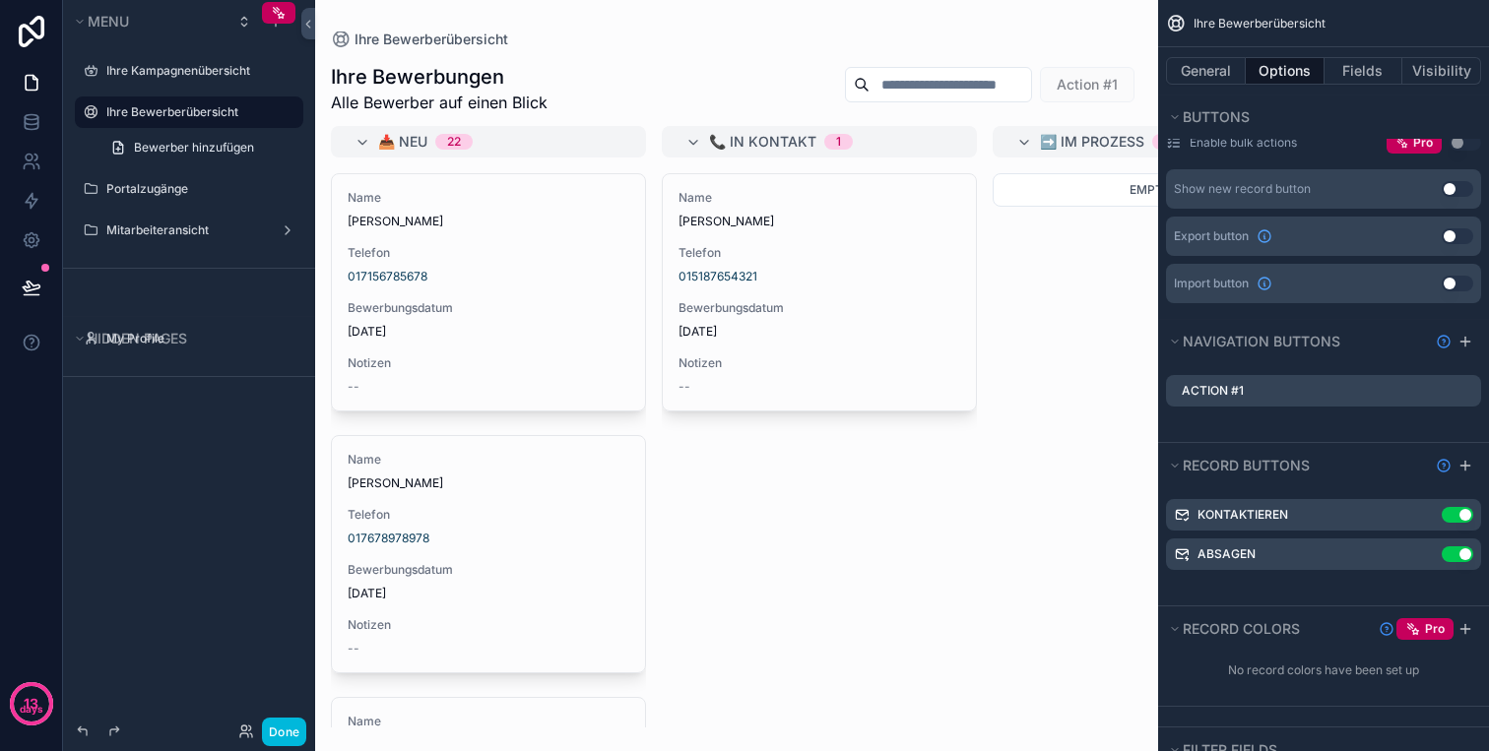
click at [1326, 387] on div "Action #1" at bounding box center [1323, 391] width 315 height 32
click at [0, 0] on icon "scrollable content" at bounding box center [0, 0] width 0 height 0
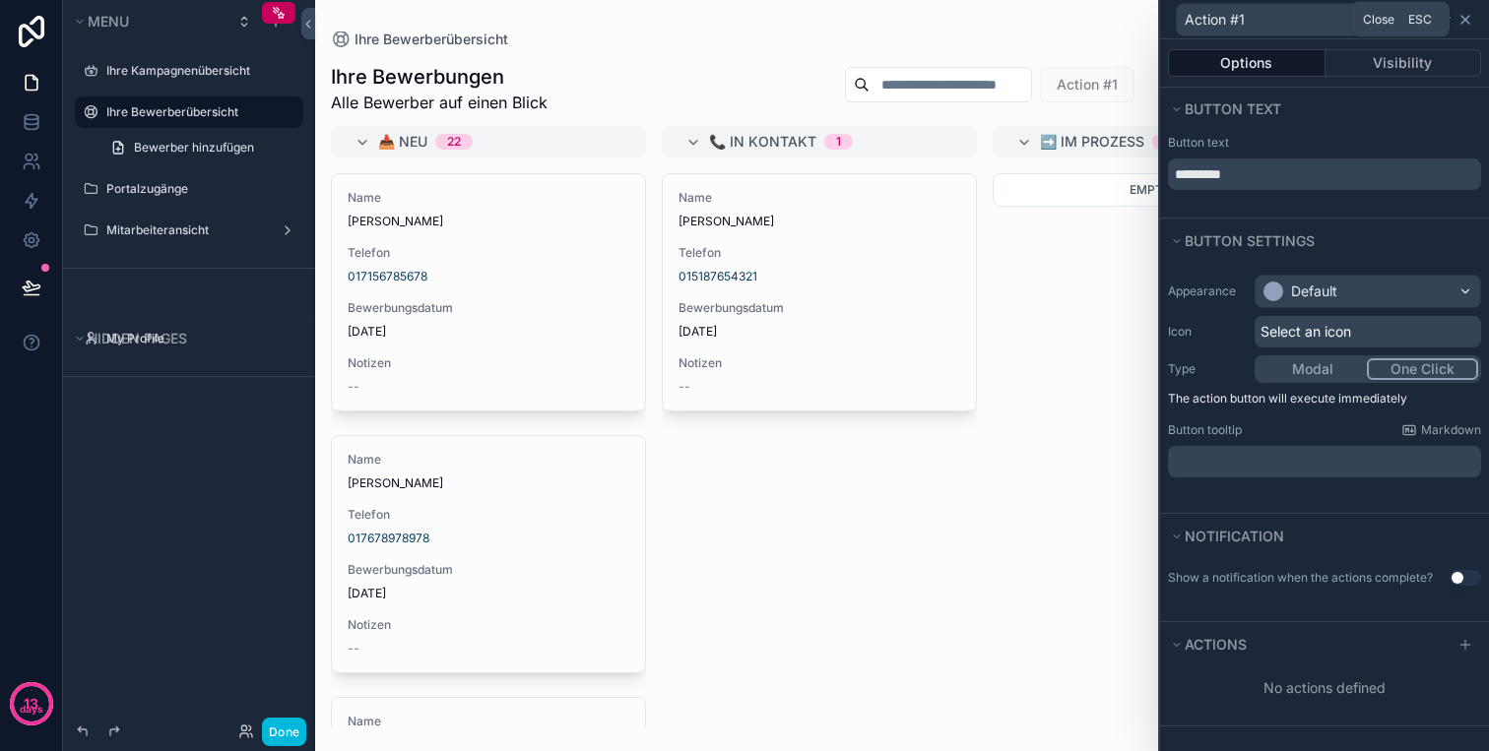
click at [1464, 19] on icon at bounding box center [1465, 20] width 8 height 8
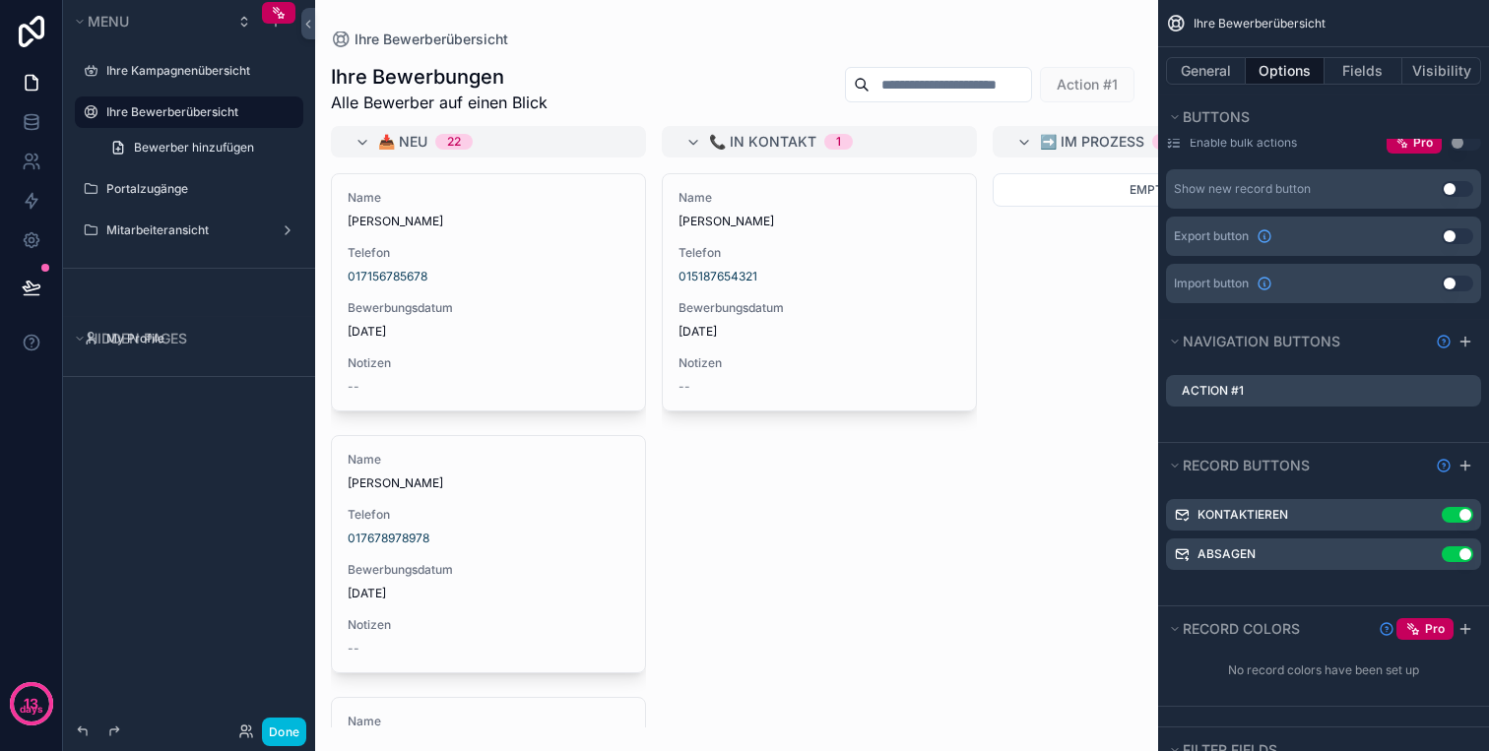
click at [0, 0] on icon "scrollable content" at bounding box center [0, 0] width 0 height 0
click at [1438, 393] on icon "scrollable content" at bounding box center [1441, 391] width 16 height 16
click at [1438, 392] on icon "scrollable content" at bounding box center [1441, 391] width 16 height 16
click at [1437, 361] on icon at bounding box center [1434, 359] width 16 height 16
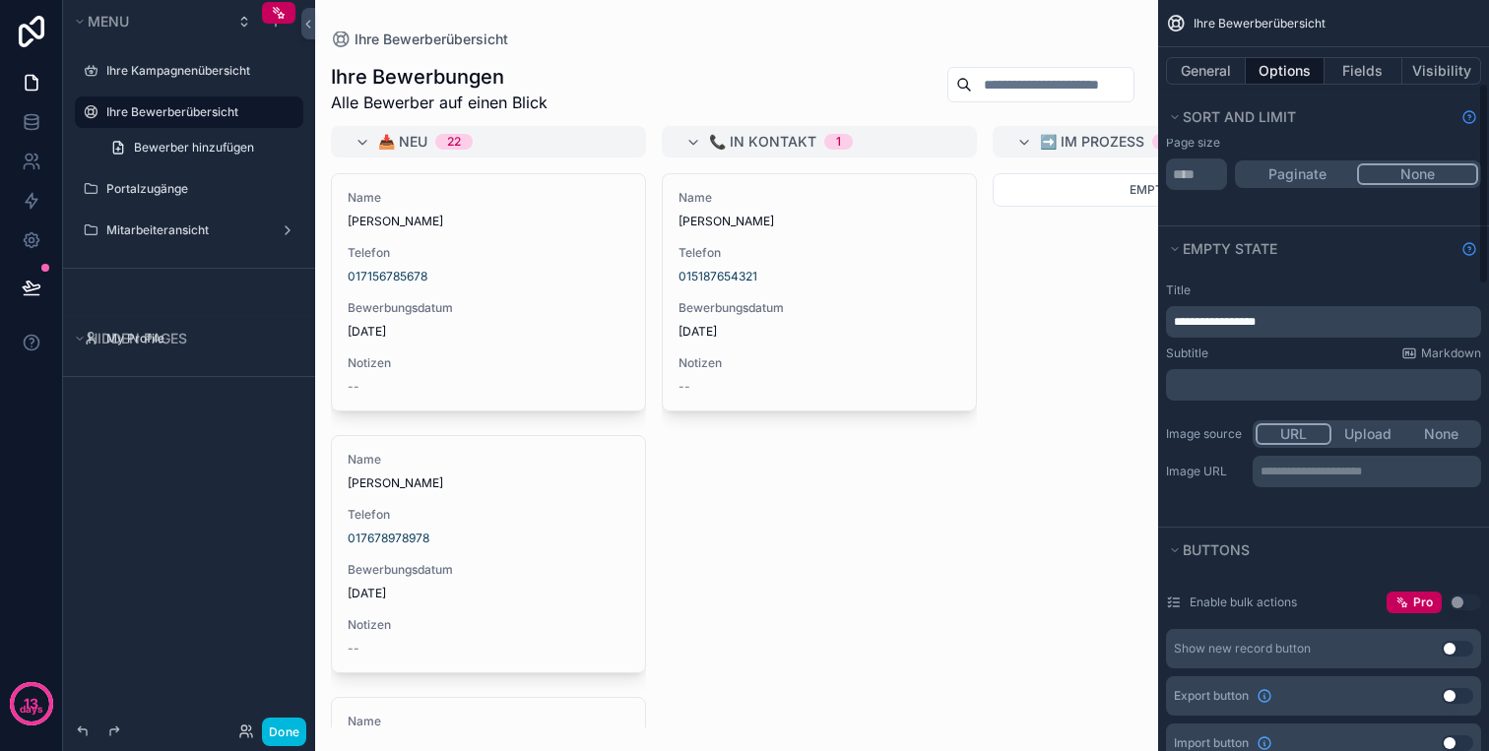
scroll to position [123, 0]
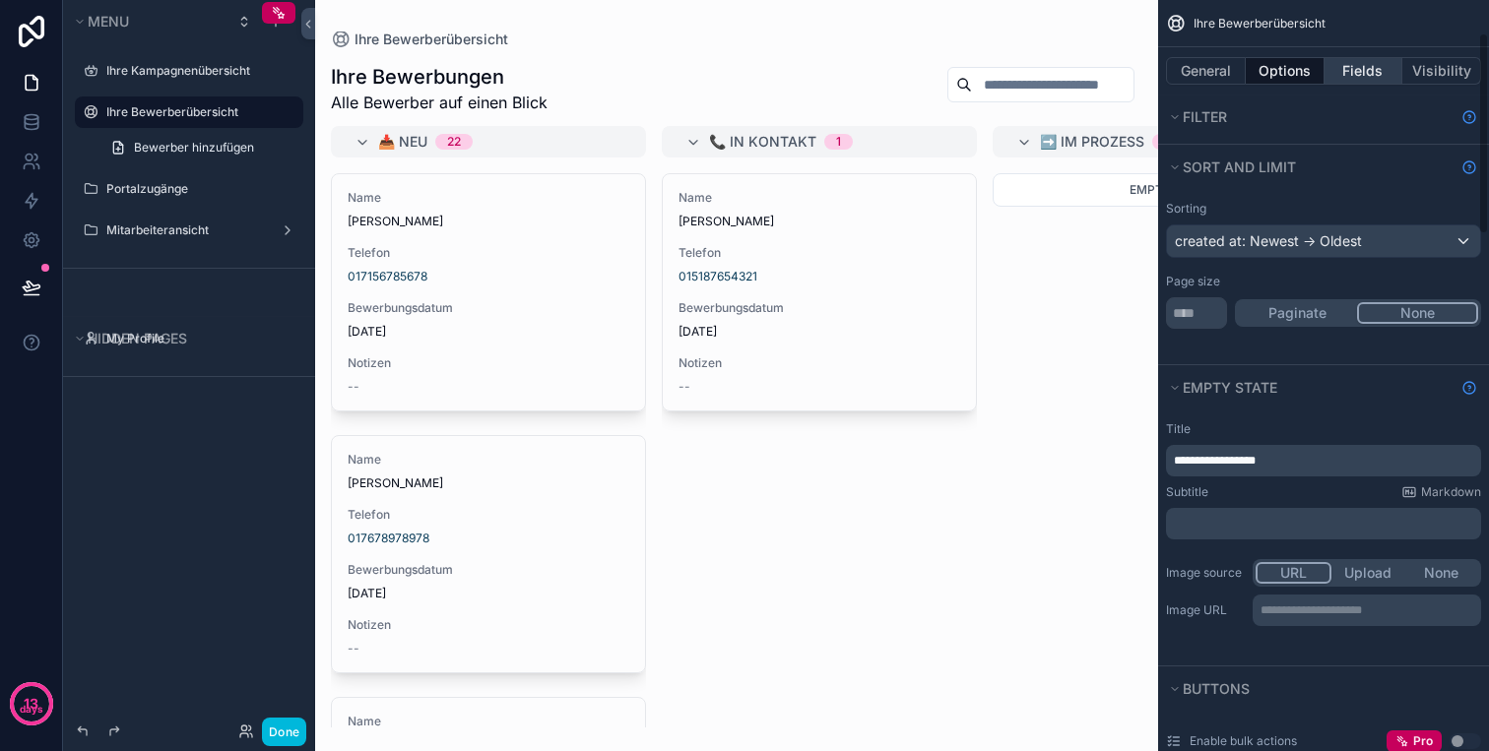
click at [1373, 78] on button "Fields" at bounding box center [1363, 71] width 79 height 28
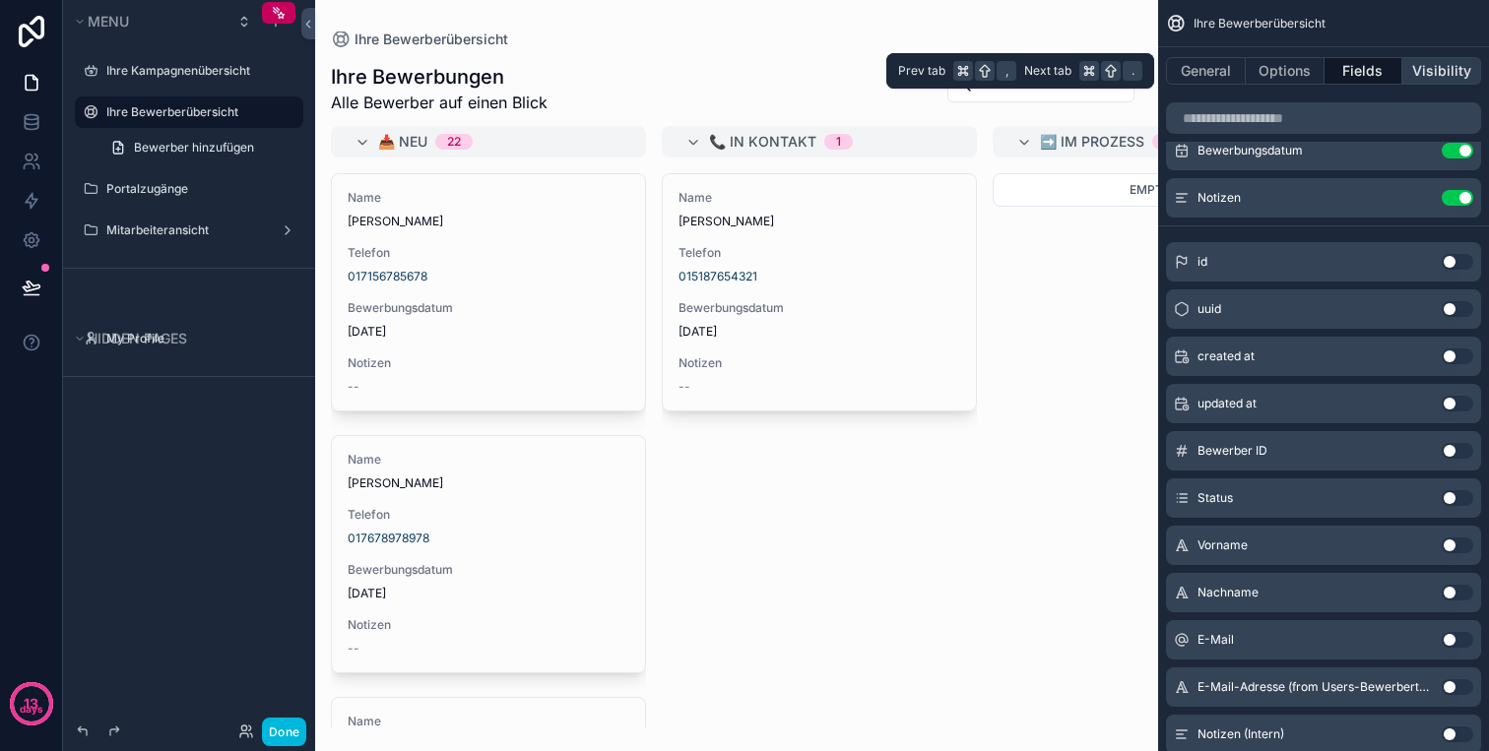
click at [1431, 75] on button "Visibility" at bounding box center [1441, 71] width 79 height 28
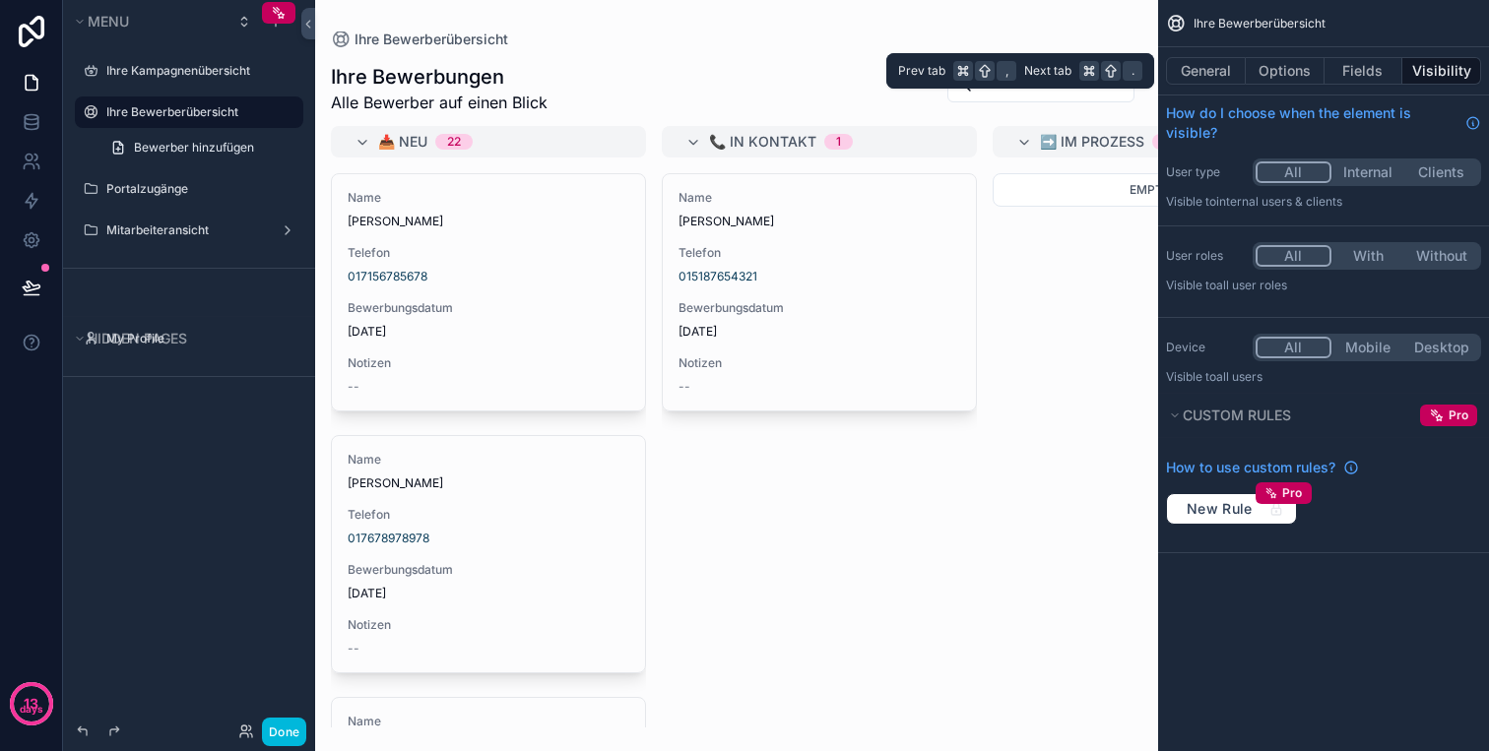
scroll to position [0, 0]
click at [1227, 75] on button "General" at bounding box center [1206, 71] width 80 height 28
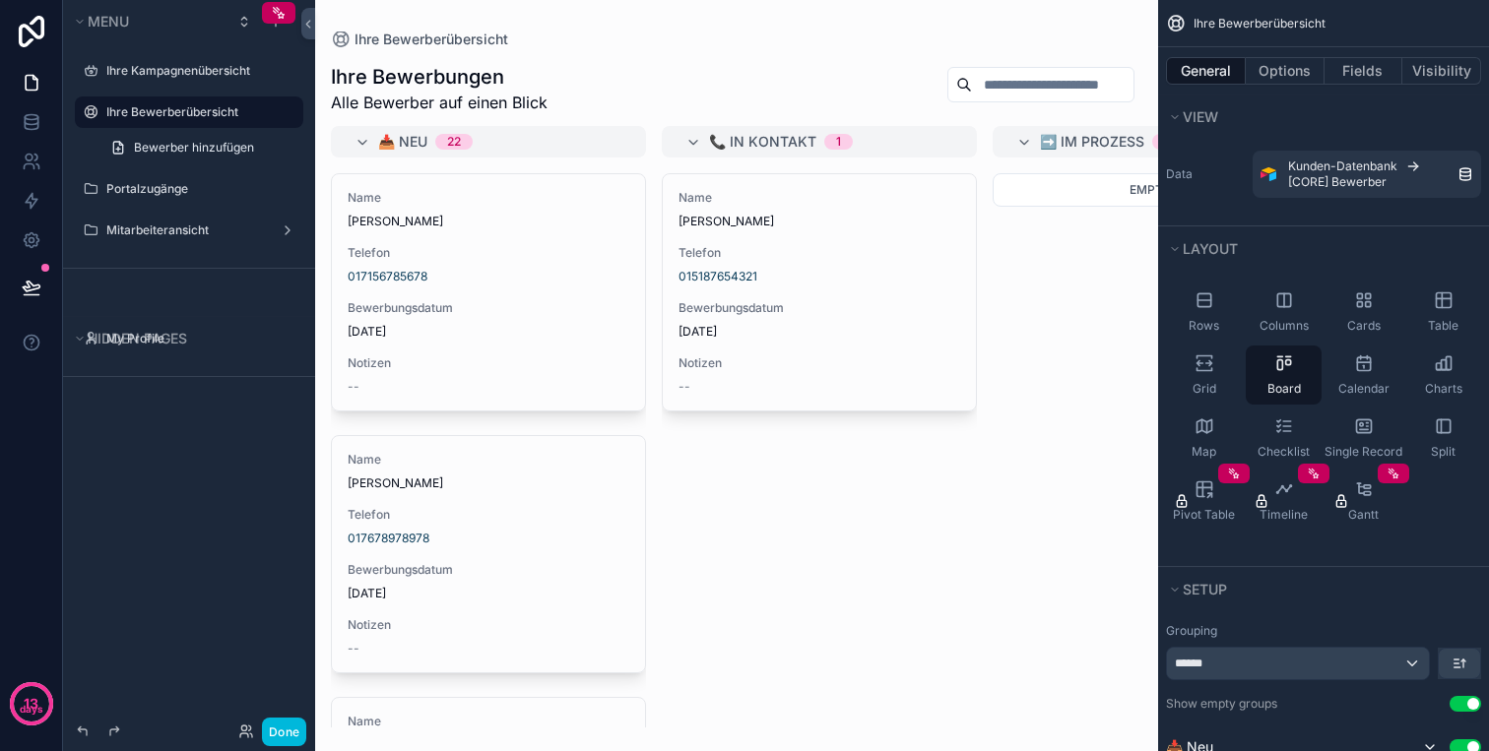
click at [1067, 236] on div "scrollable content" at bounding box center [736, 375] width 843 height 751
click at [281, 729] on button "Done" at bounding box center [284, 732] width 44 height 29
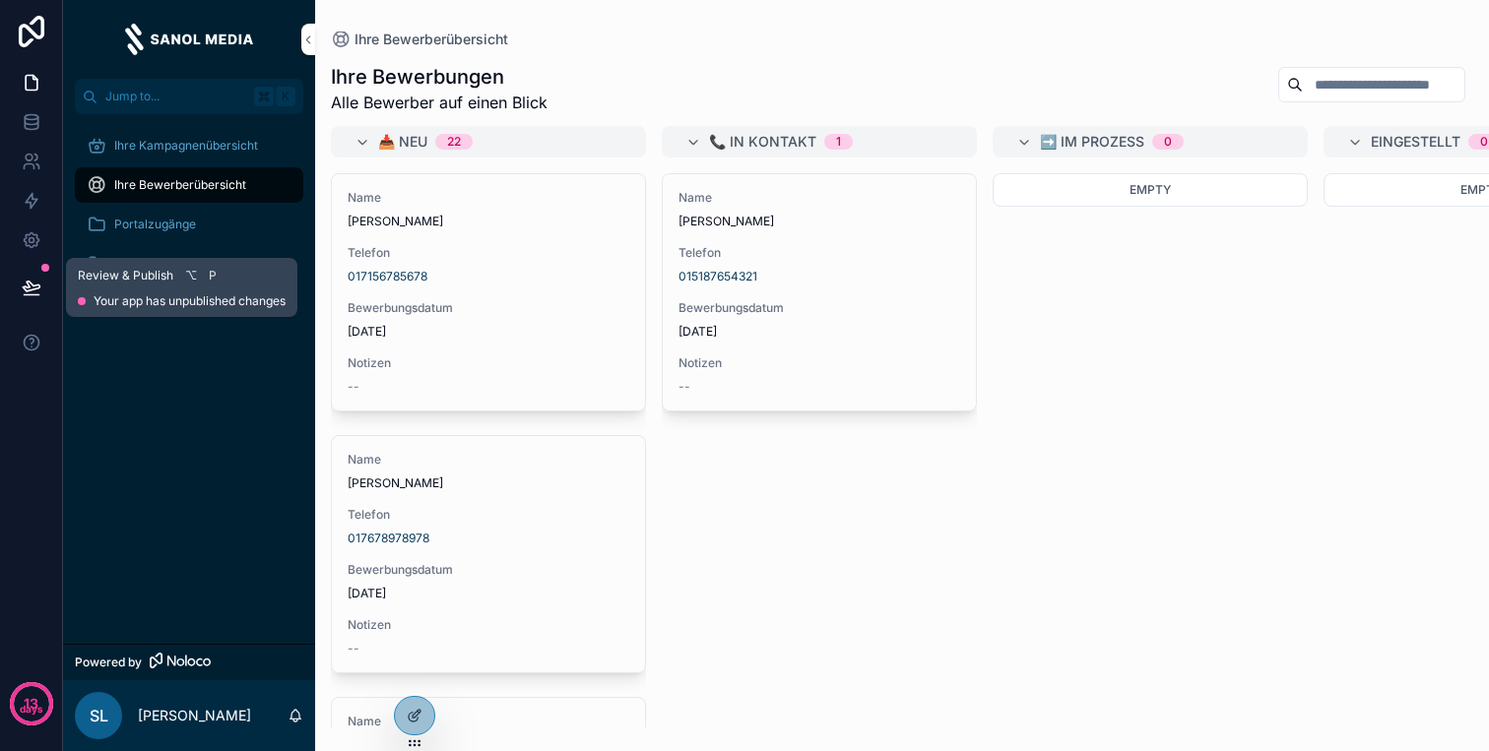
click at [33, 280] on icon at bounding box center [32, 288] width 20 height 20
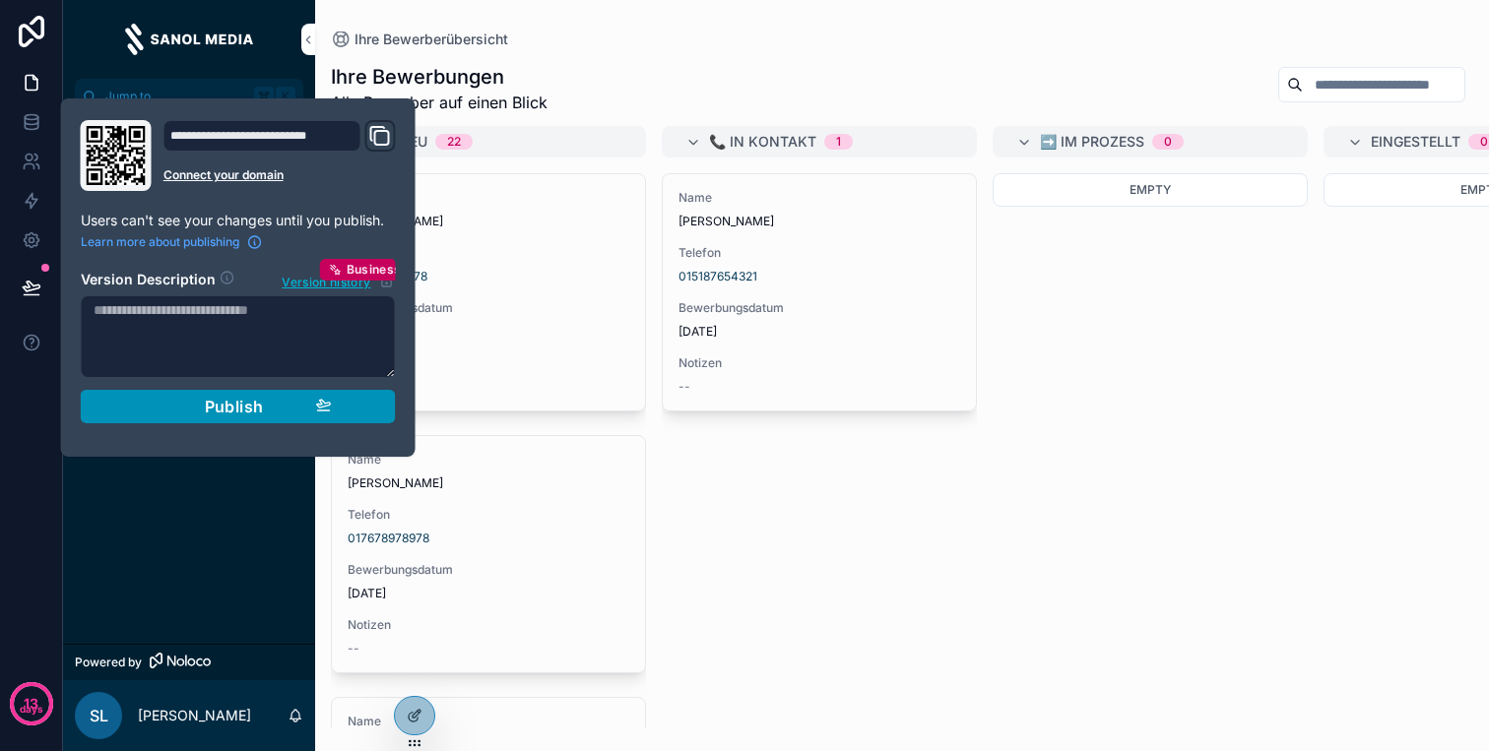
click at [266, 406] on div "Publish" at bounding box center [238, 407] width 187 height 20
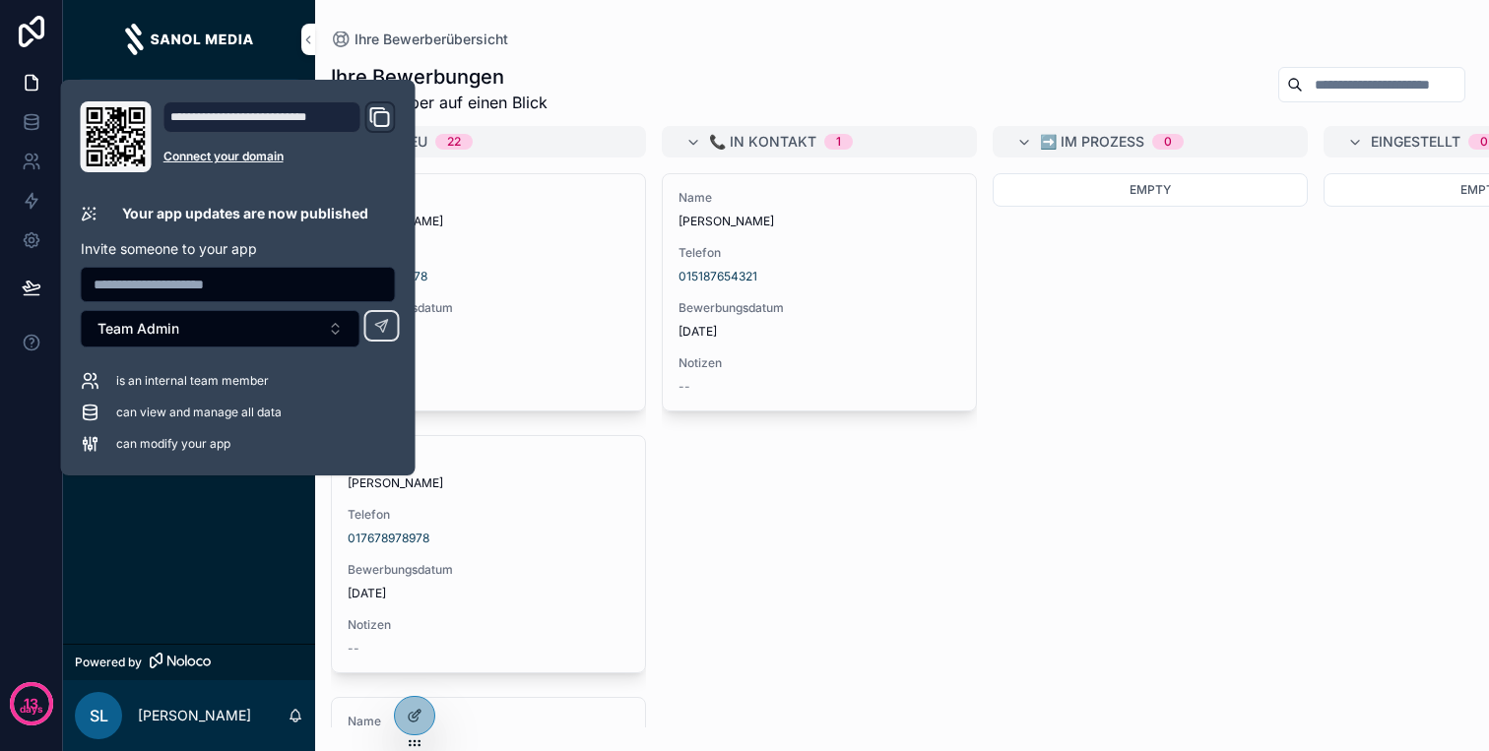
click at [270, 285] on input "text" at bounding box center [238, 285] width 313 height 28
type input "**********"
click at [274, 336] on button "Team Admin" at bounding box center [221, 328] width 280 height 37
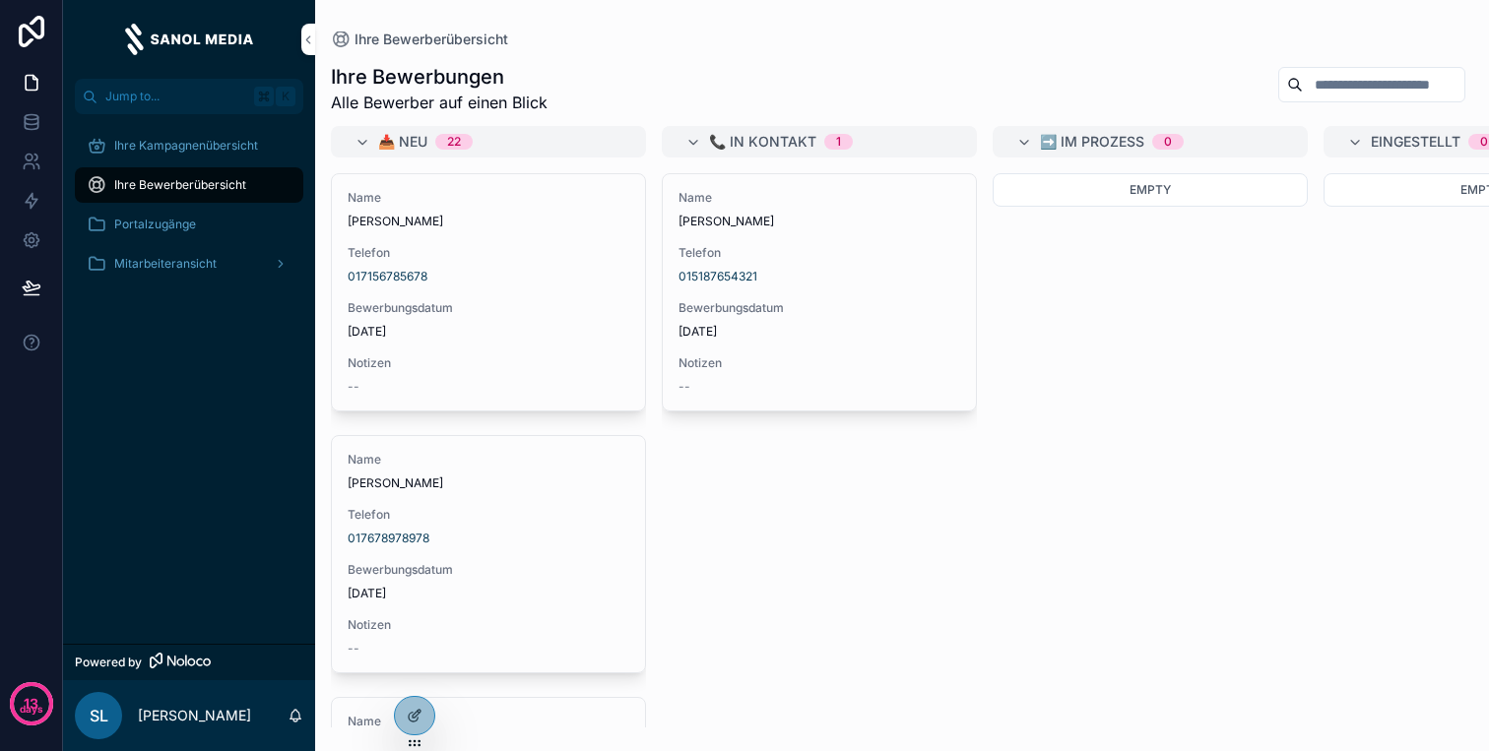
click at [98, 704] on span "SL" at bounding box center [99, 716] width 19 height 24
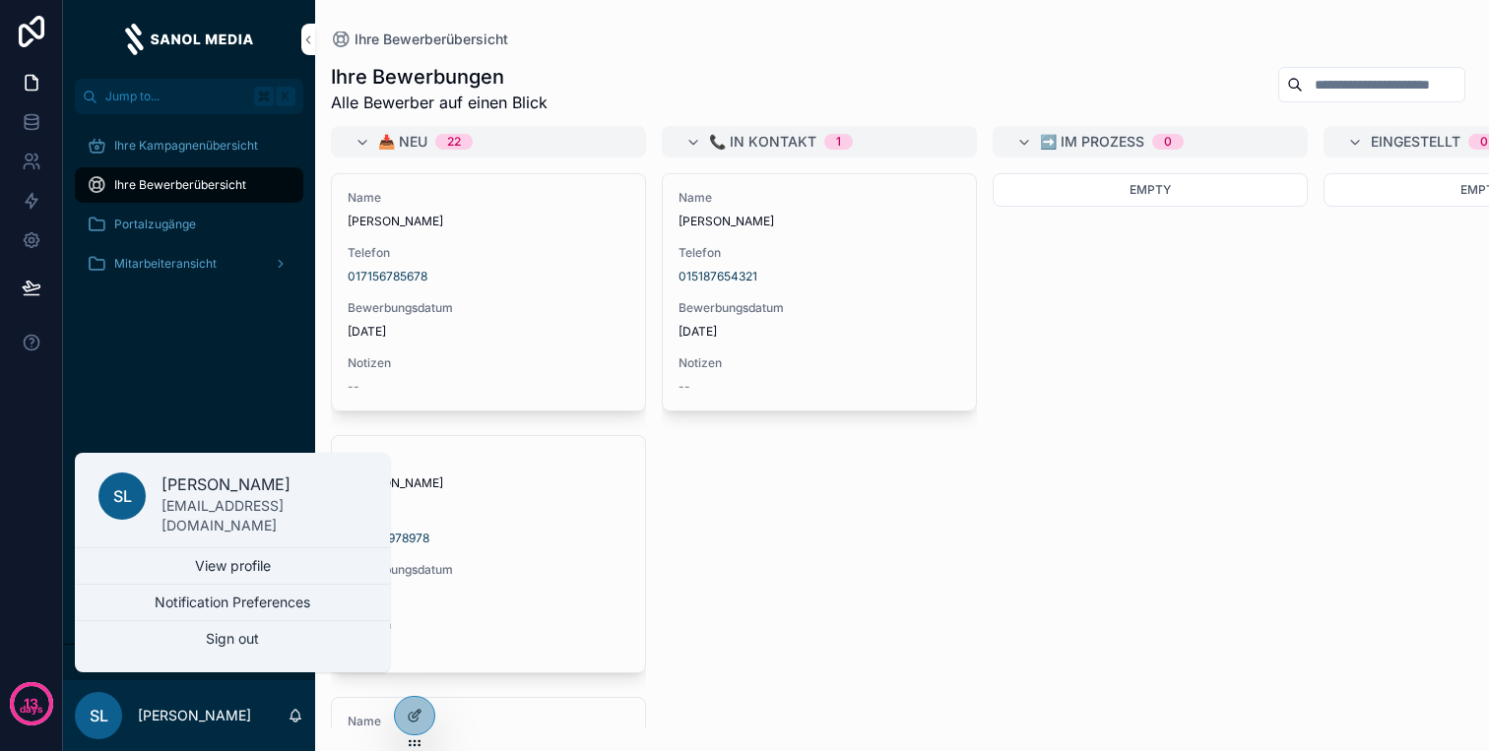
click at [167, 355] on div "Ihre Kampagnenübersicht Ihre Bewerberübersicht Portalzugänge Mitarbeiteransicht" at bounding box center [189, 379] width 252 height 530
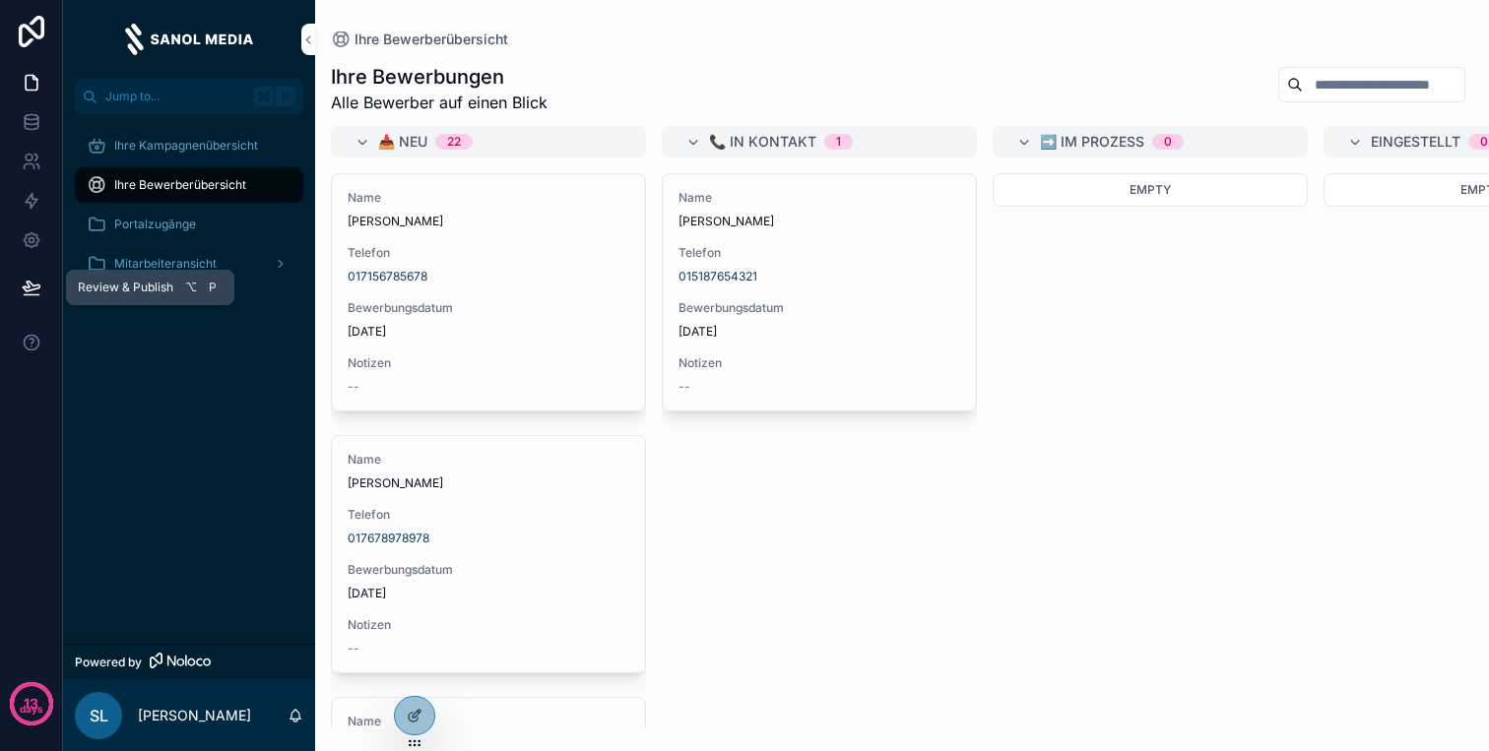
click at [19, 285] on button at bounding box center [31, 287] width 43 height 55
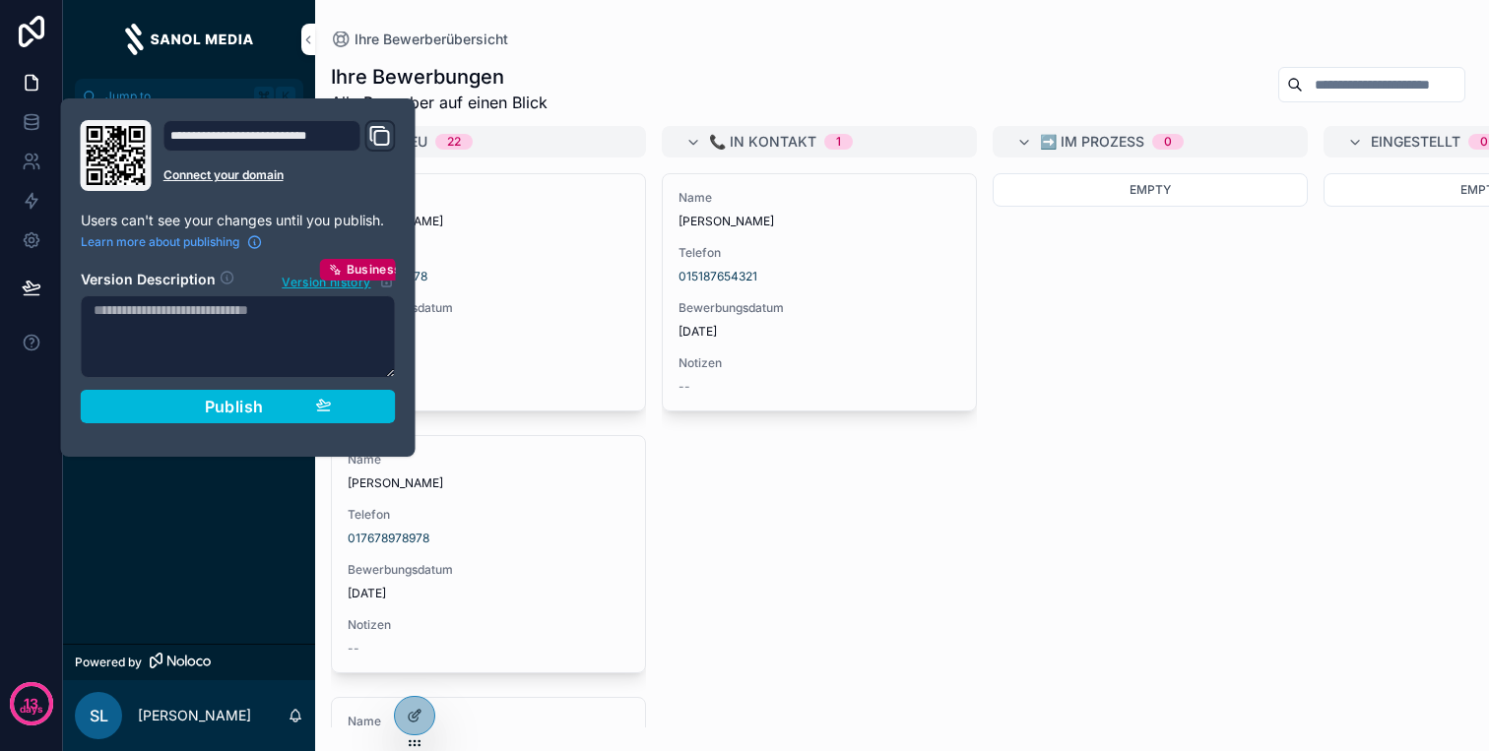
click at [252, 343] on textarea at bounding box center [238, 336] width 315 height 83
click at [230, 407] on span "Publish" at bounding box center [234, 407] width 59 height 20
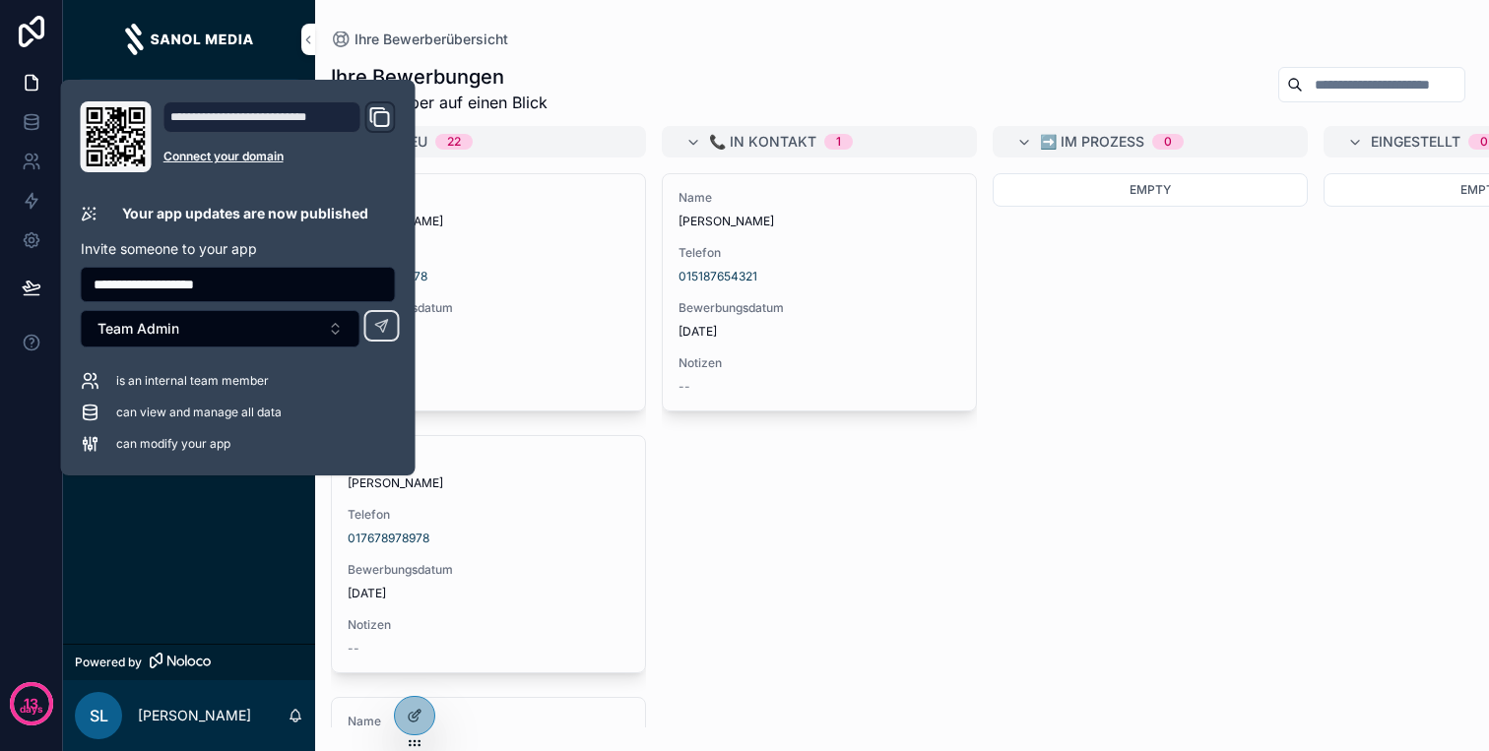
click at [277, 301] on div "**********" at bounding box center [238, 284] width 315 height 35
click at [271, 311] on button "Team Admin" at bounding box center [221, 328] width 280 height 37
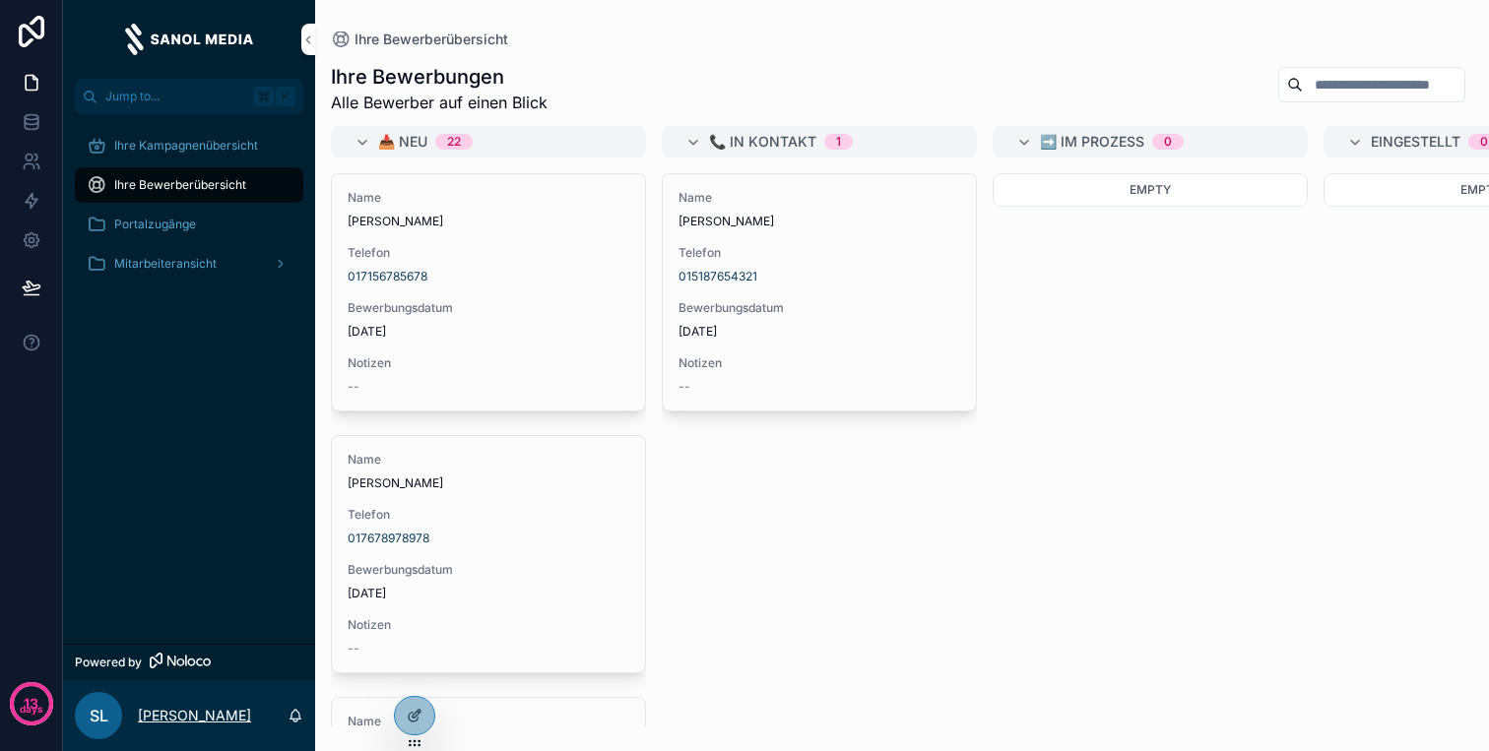
click at [187, 715] on p "[PERSON_NAME]" at bounding box center [194, 716] width 113 height 20
click at [67, 512] on div "Ihre Kampagnenübersicht Ihre Bewerberübersicht Portalzugänge Mitarbeiteransicht" at bounding box center [189, 379] width 252 height 530
click at [40, 290] on button at bounding box center [31, 287] width 43 height 55
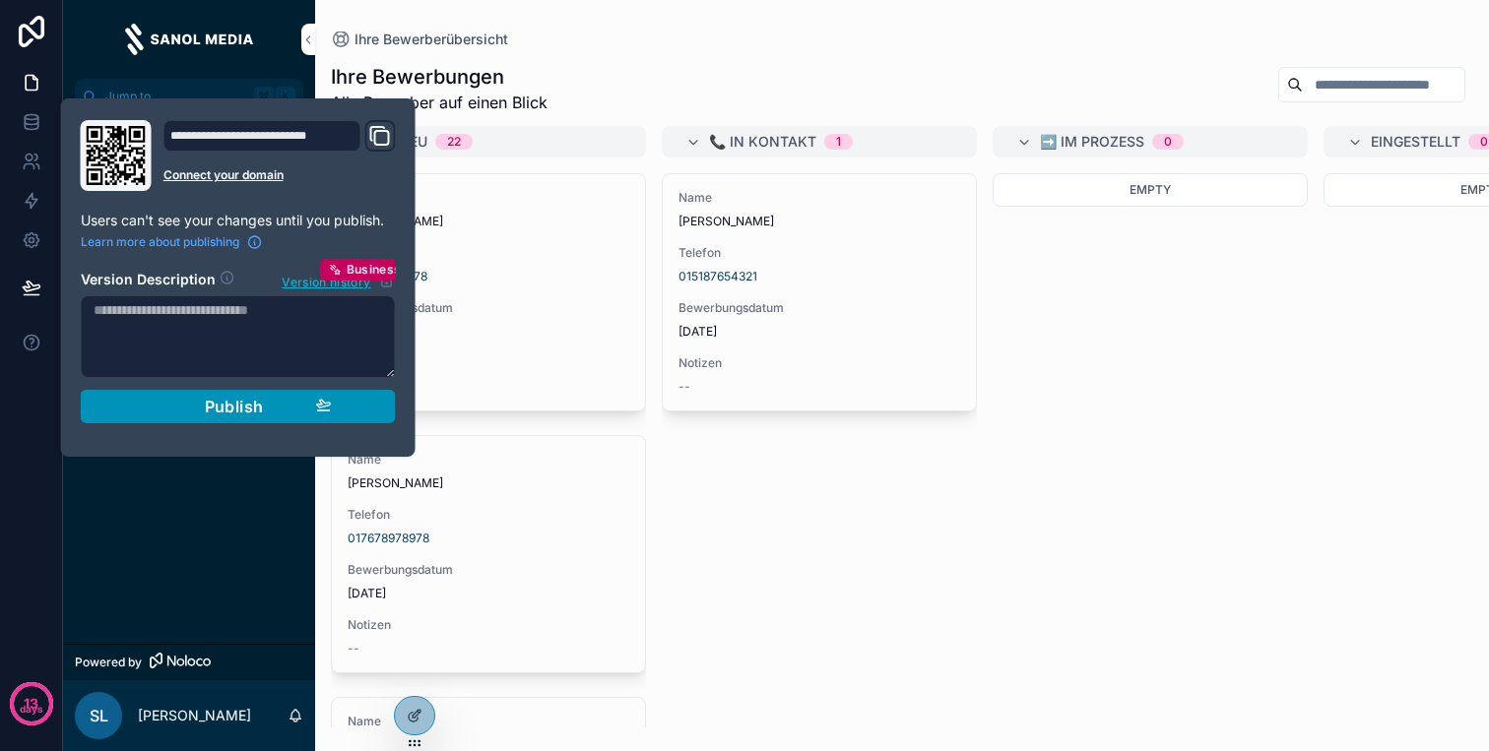
click at [233, 418] on button "Publish" at bounding box center [238, 406] width 315 height 33
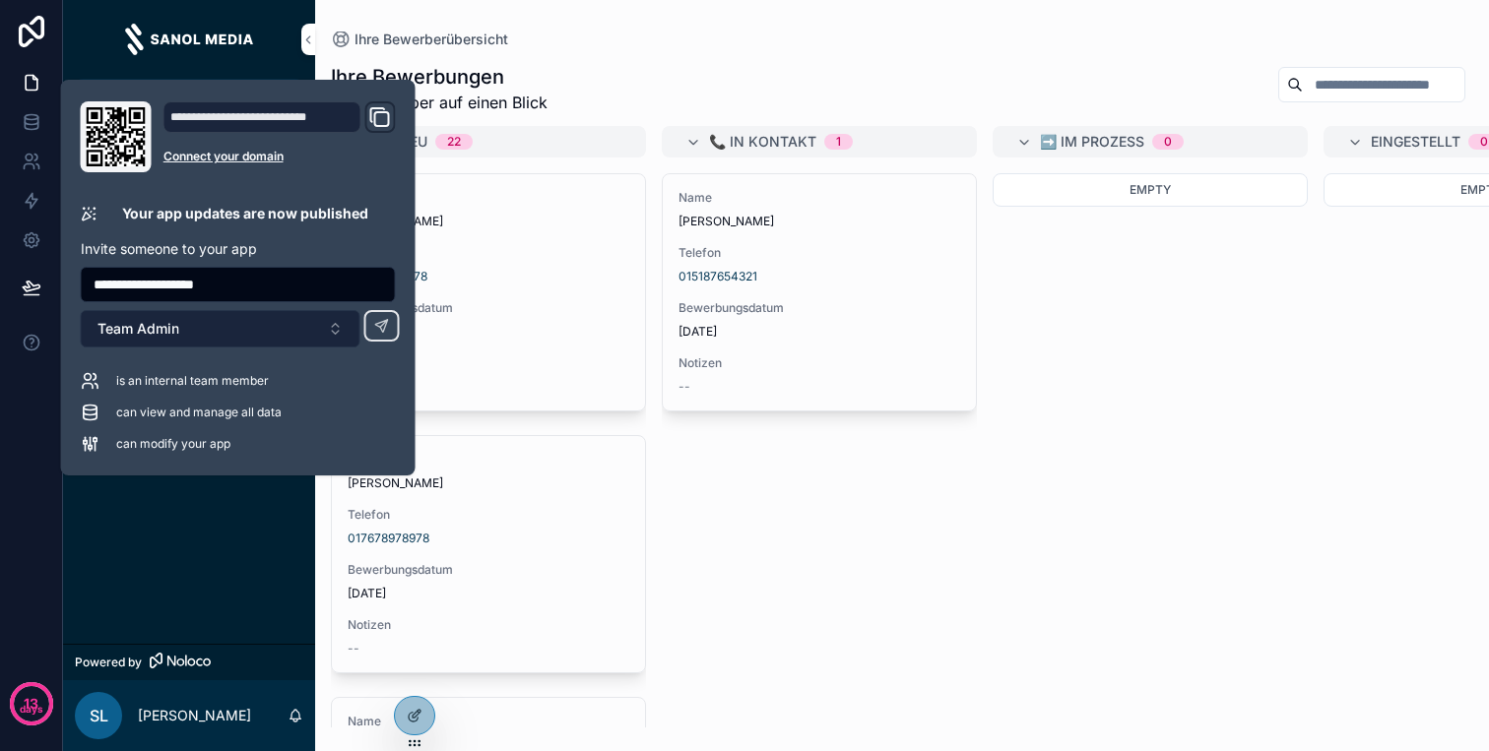
click at [323, 325] on button "Team Admin" at bounding box center [221, 328] width 280 height 37
click at [382, 326] on icon at bounding box center [382, 326] width 16 height 16
click at [159, 582] on div "Ihre Kampagnenübersicht Ihre Bewerberübersicht Portalzugänge Mitarbeiteransicht" at bounding box center [189, 379] width 252 height 530
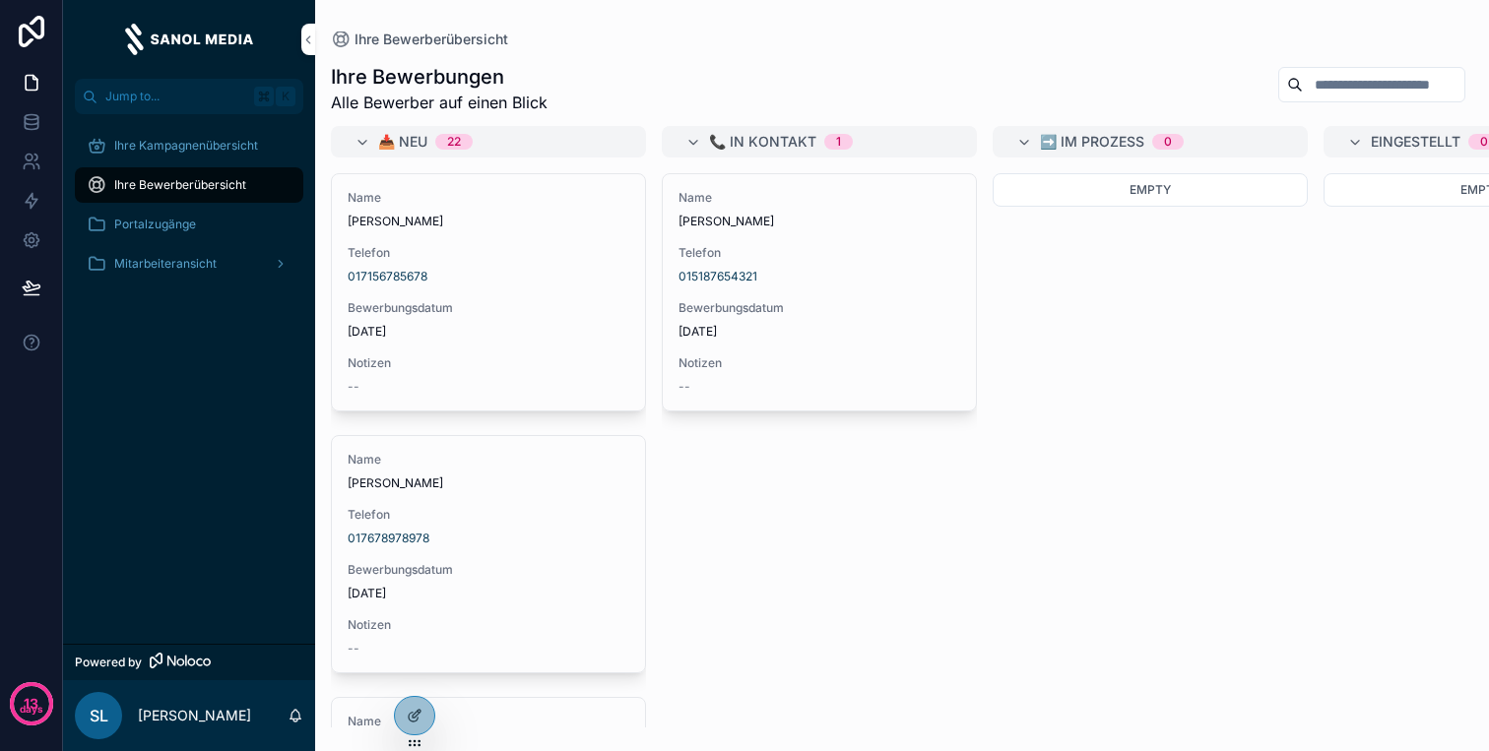
click at [175, 275] on div "Mitarbeiteransicht" at bounding box center [189, 264] width 205 height 32
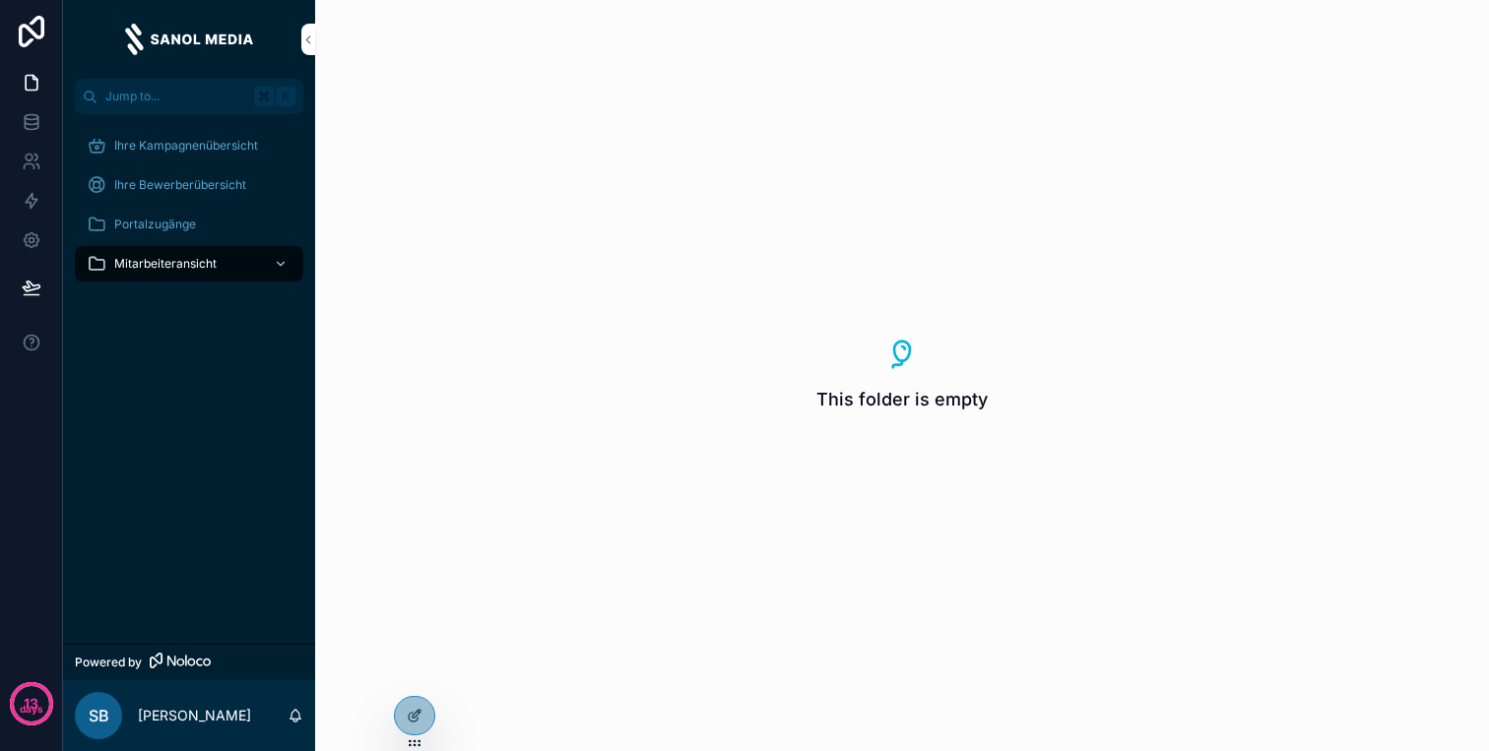
click at [218, 255] on div "Mitarbeiteransicht" at bounding box center [189, 264] width 205 height 32
click at [239, 257] on div "Mitarbeiteransicht" at bounding box center [189, 264] width 205 height 32
click at [0, 0] on div at bounding box center [0, 0] width 0 height 0
click at [0, 0] on icon at bounding box center [0, 0] width 0 height 0
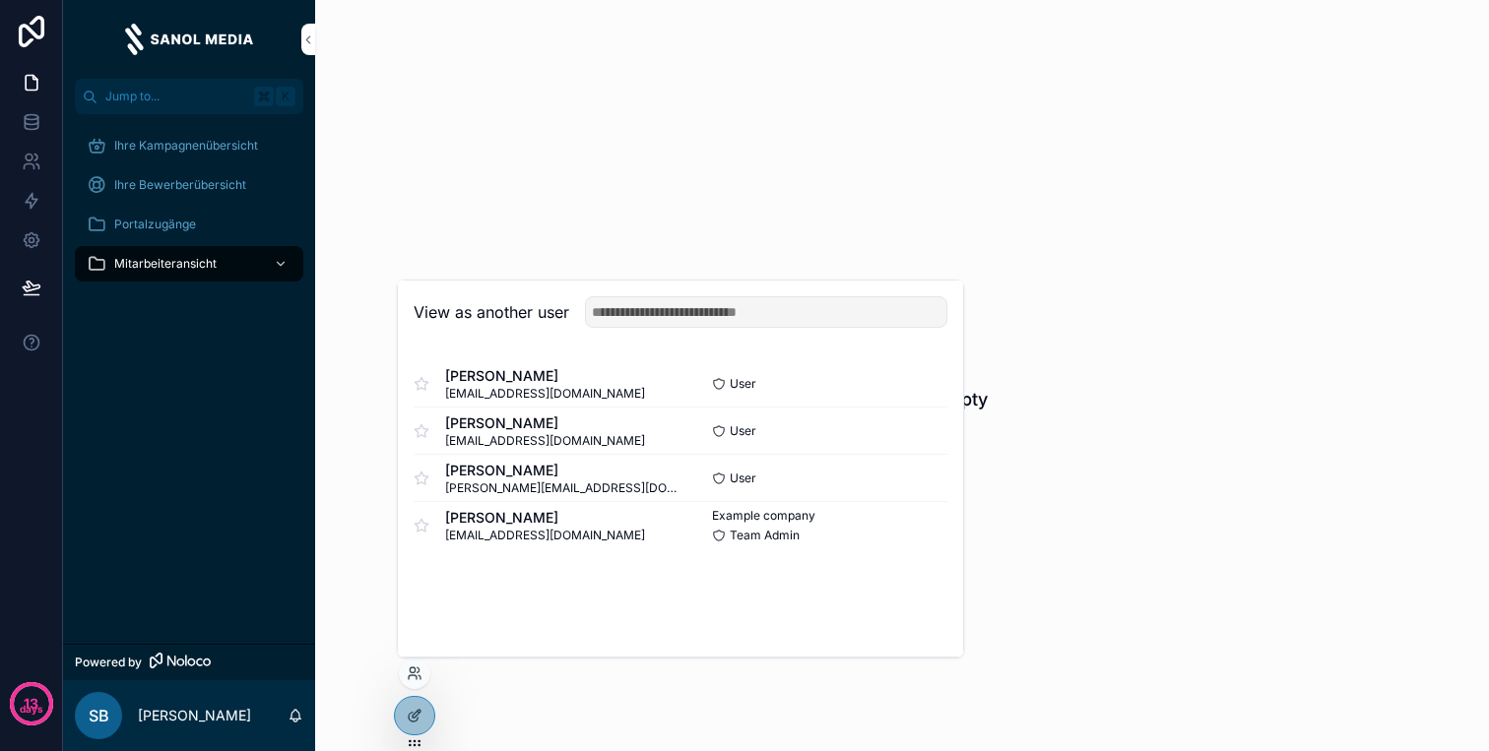
click at [0, 0] on button "Select" at bounding box center [0, 0] width 0 height 0
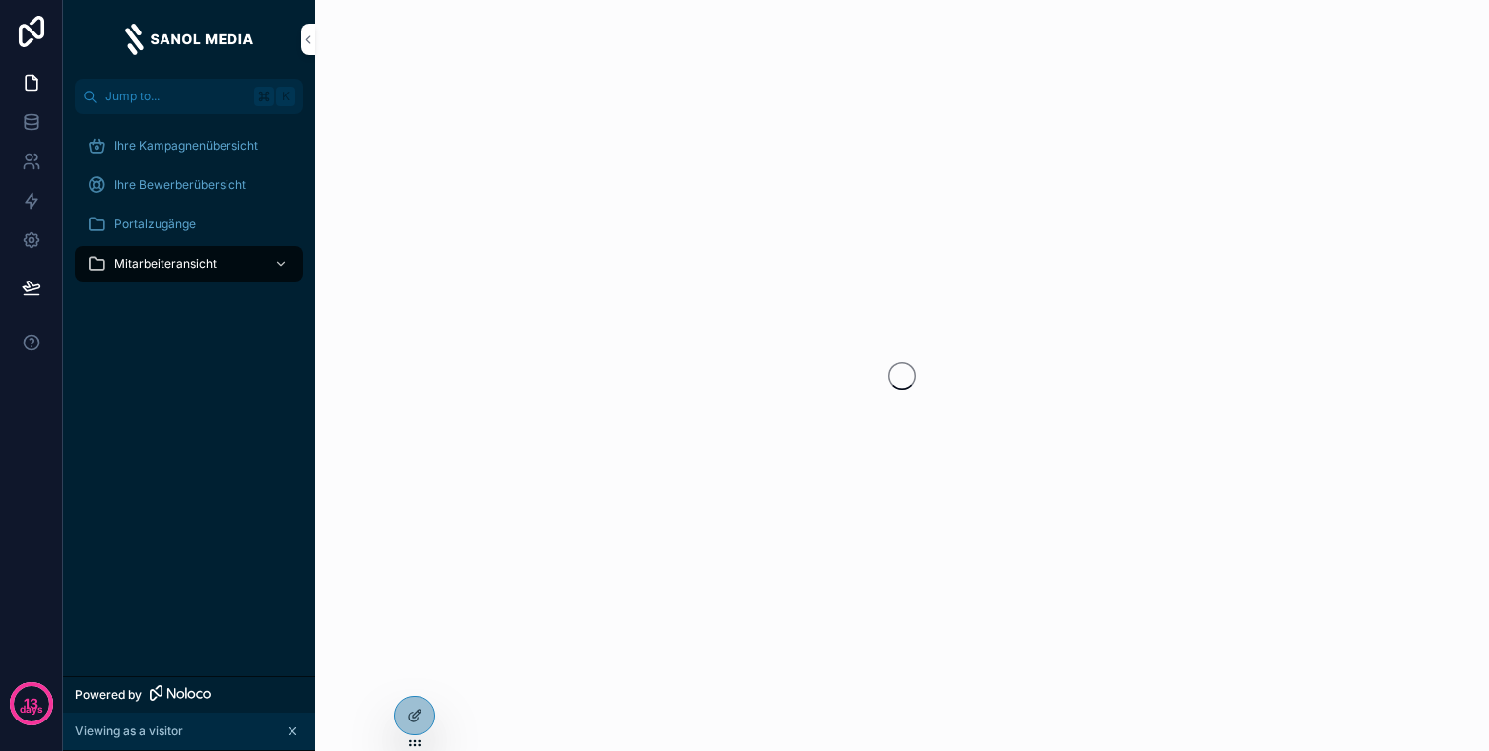
click at [237, 265] on div "Mitarbeiteransicht" at bounding box center [189, 264] width 205 height 32
click at [284, 261] on icon "scrollable content" at bounding box center [281, 264] width 14 height 14
click at [275, 261] on icon "scrollable content" at bounding box center [281, 264] width 14 height 14
click at [291, 261] on link "Mitarbeiteransicht" at bounding box center [189, 263] width 228 height 35
click at [281, 264] on icon "scrollable content" at bounding box center [281, 264] width 7 height 4
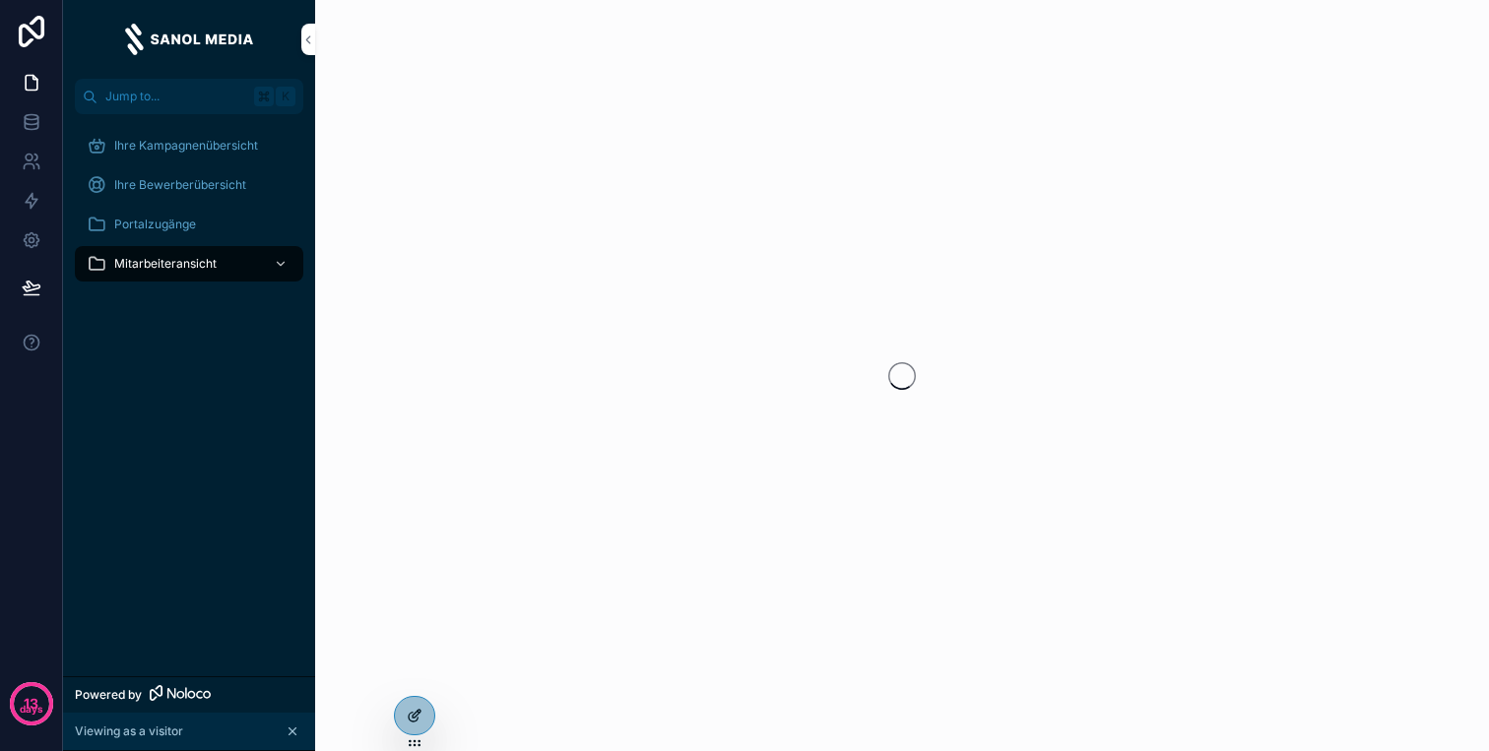
click at [426, 717] on div at bounding box center [414, 715] width 39 height 37
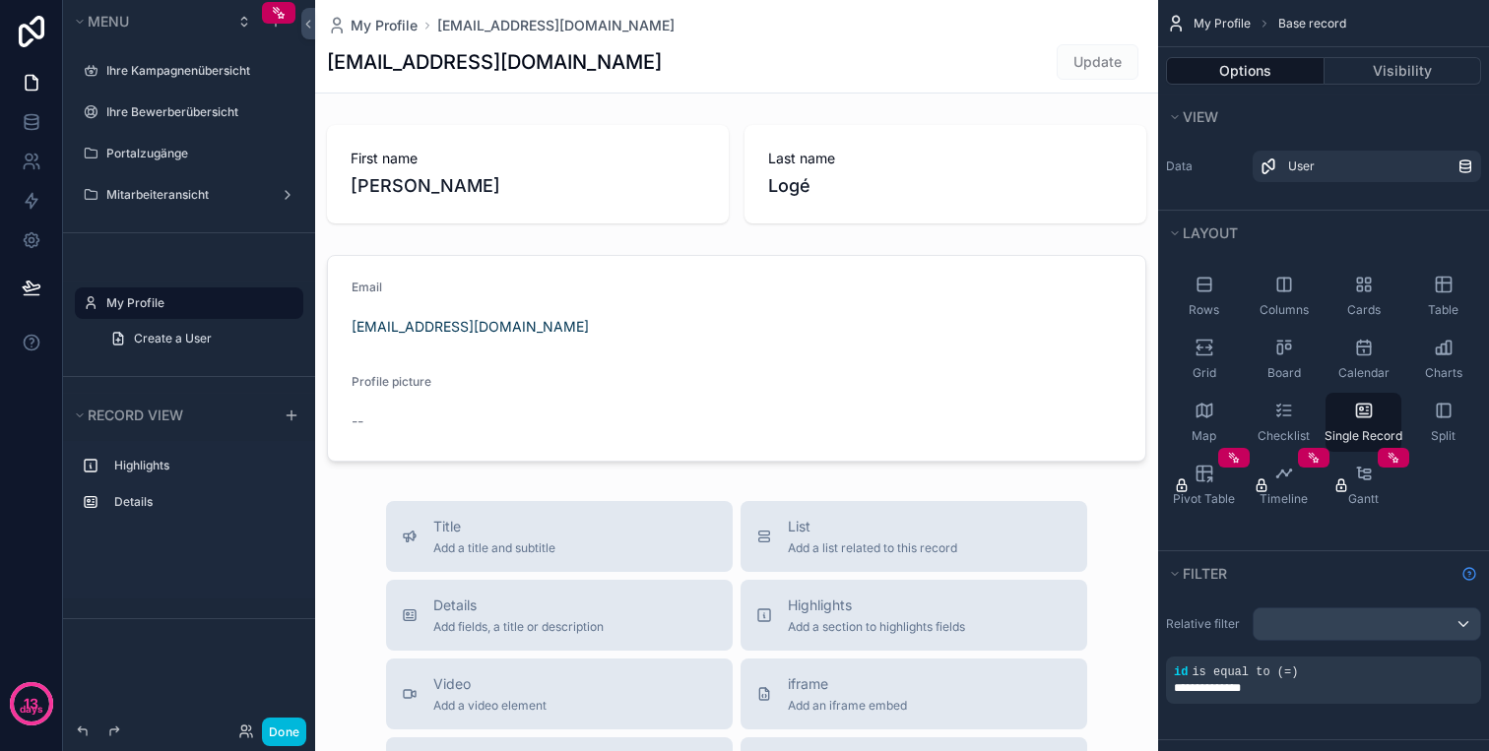
click at [478, 70] on h1 "[EMAIL_ADDRESS][DOMAIN_NAME]" at bounding box center [494, 62] width 335 height 28
click at [168, 298] on label "My Profile" at bounding box center [198, 303] width 185 height 16
click at [0, 0] on icon "scrollable content" at bounding box center [0, 0] width 0 height 0
click at [196, 299] on input "**********" at bounding box center [173, 303] width 134 height 24
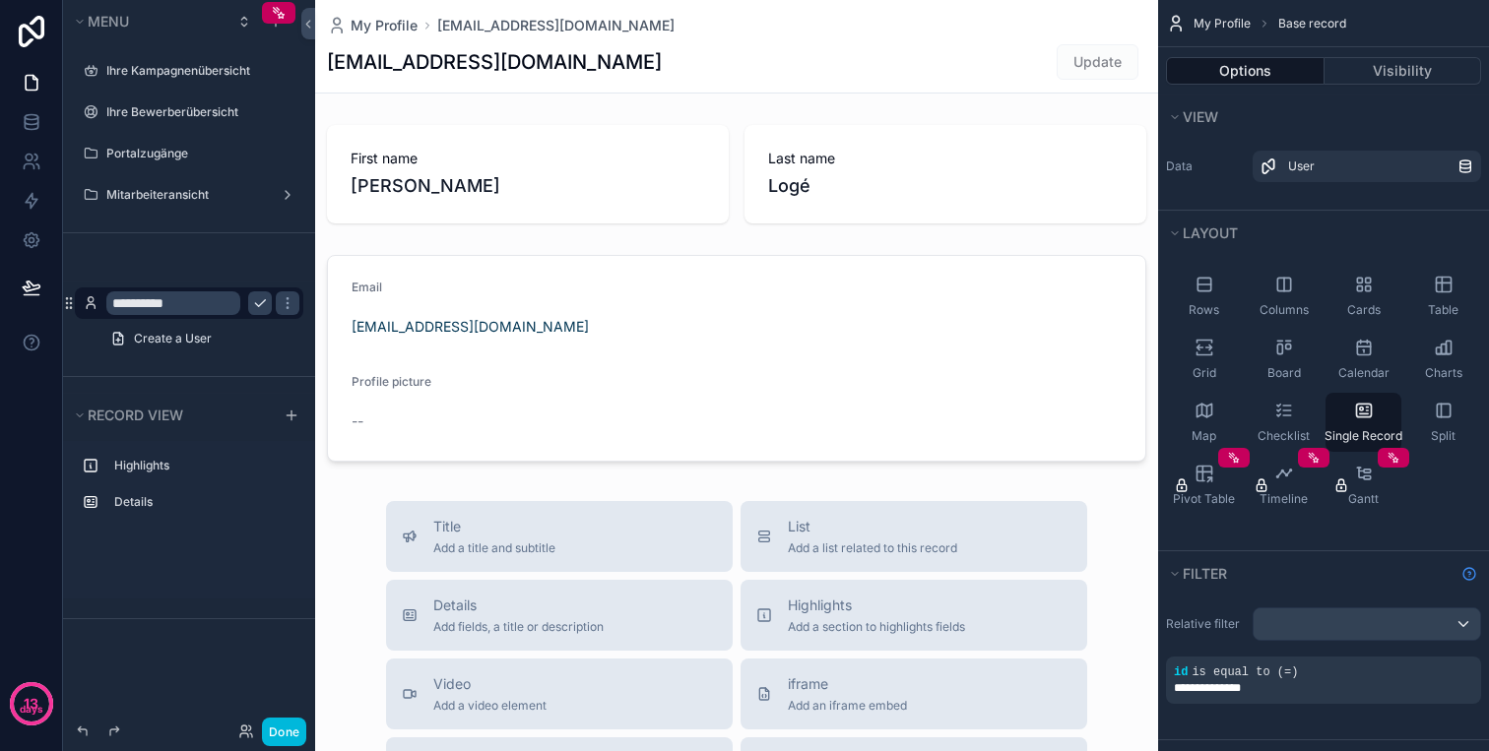
click at [196, 299] on input "**********" at bounding box center [173, 303] width 134 height 24
type input "**********"
click at [258, 300] on icon "scrollable content" at bounding box center [260, 303] width 16 height 16
click at [501, 57] on h1 "[EMAIL_ADDRESS][DOMAIN_NAME]" at bounding box center [494, 62] width 335 height 28
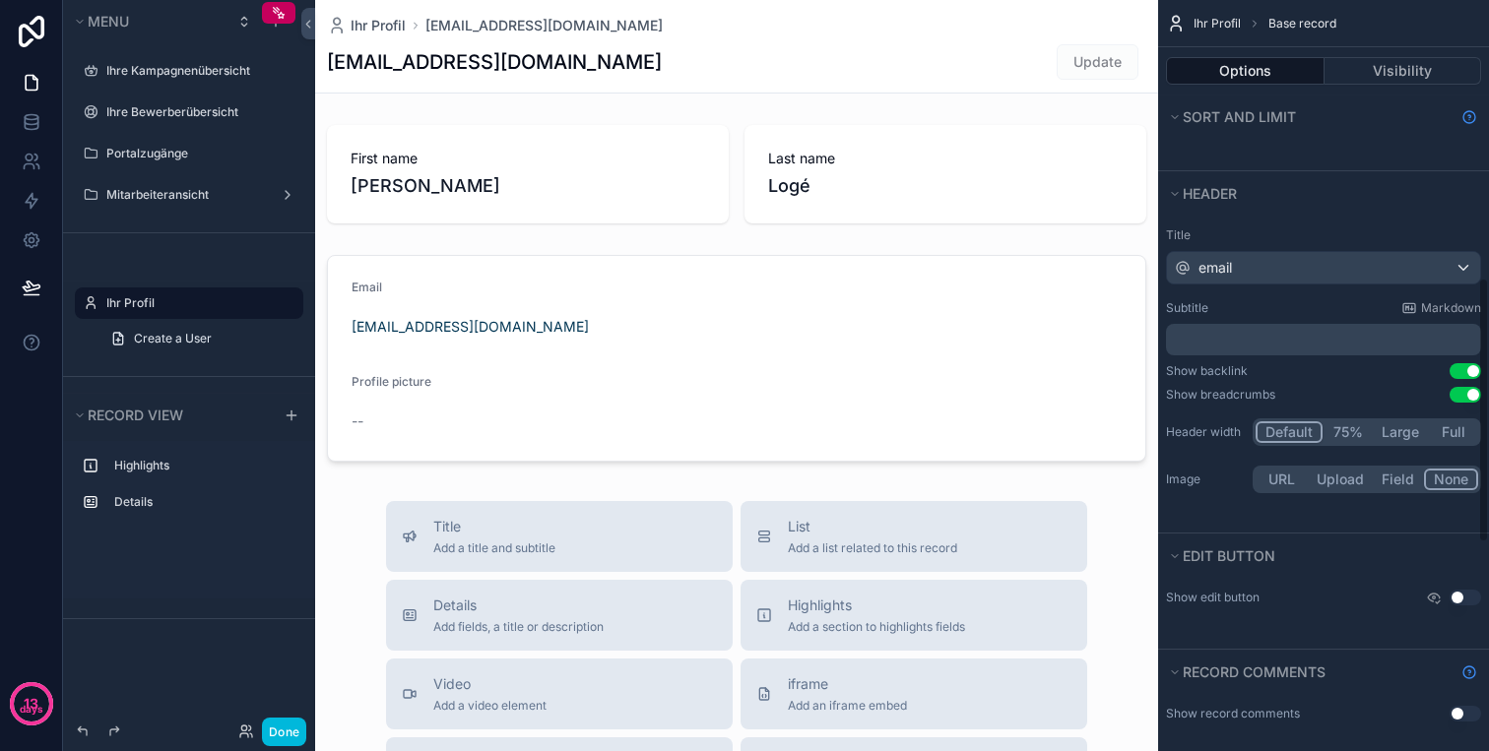
scroll to position [769, 0]
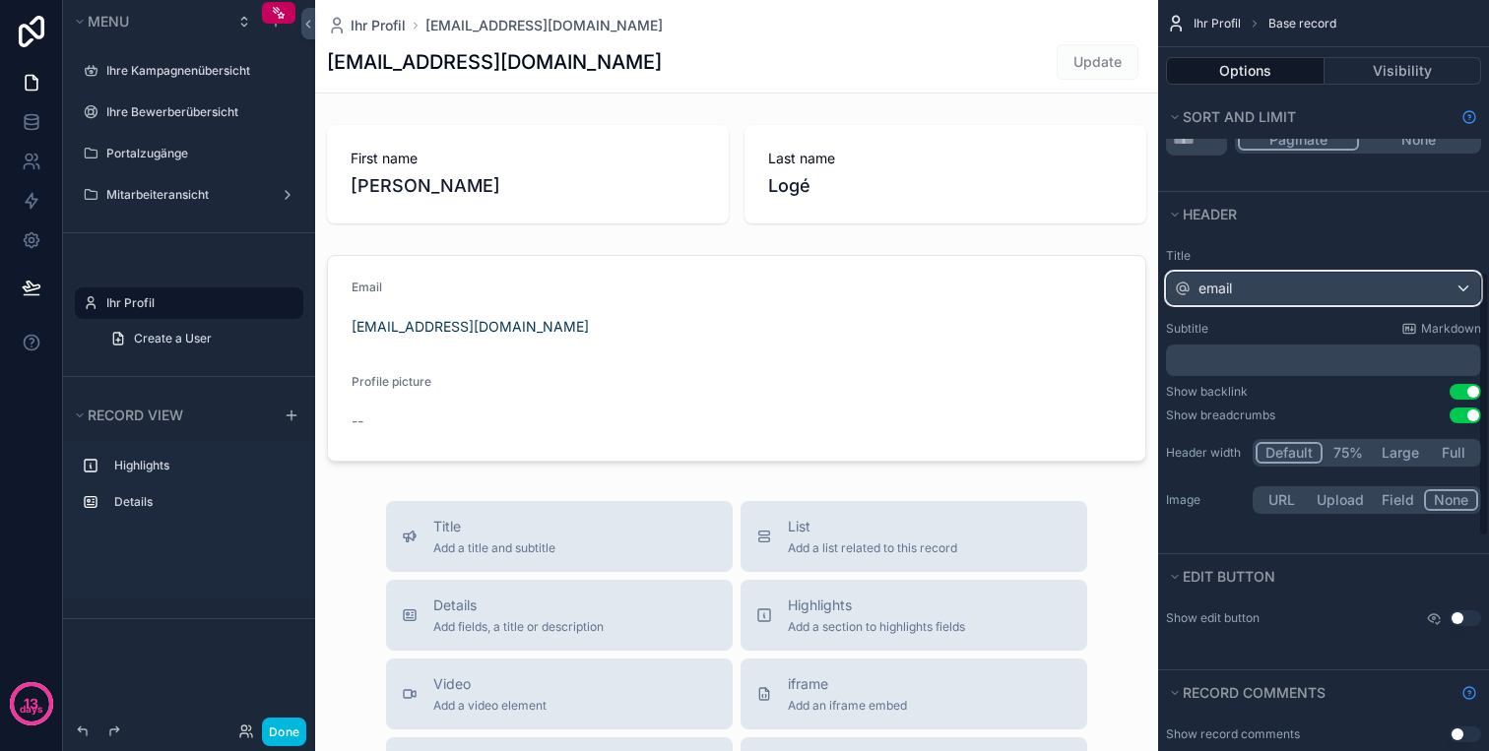
click at [1330, 282] on div "email" at bounding box center [1323, 289] width 313 height 32
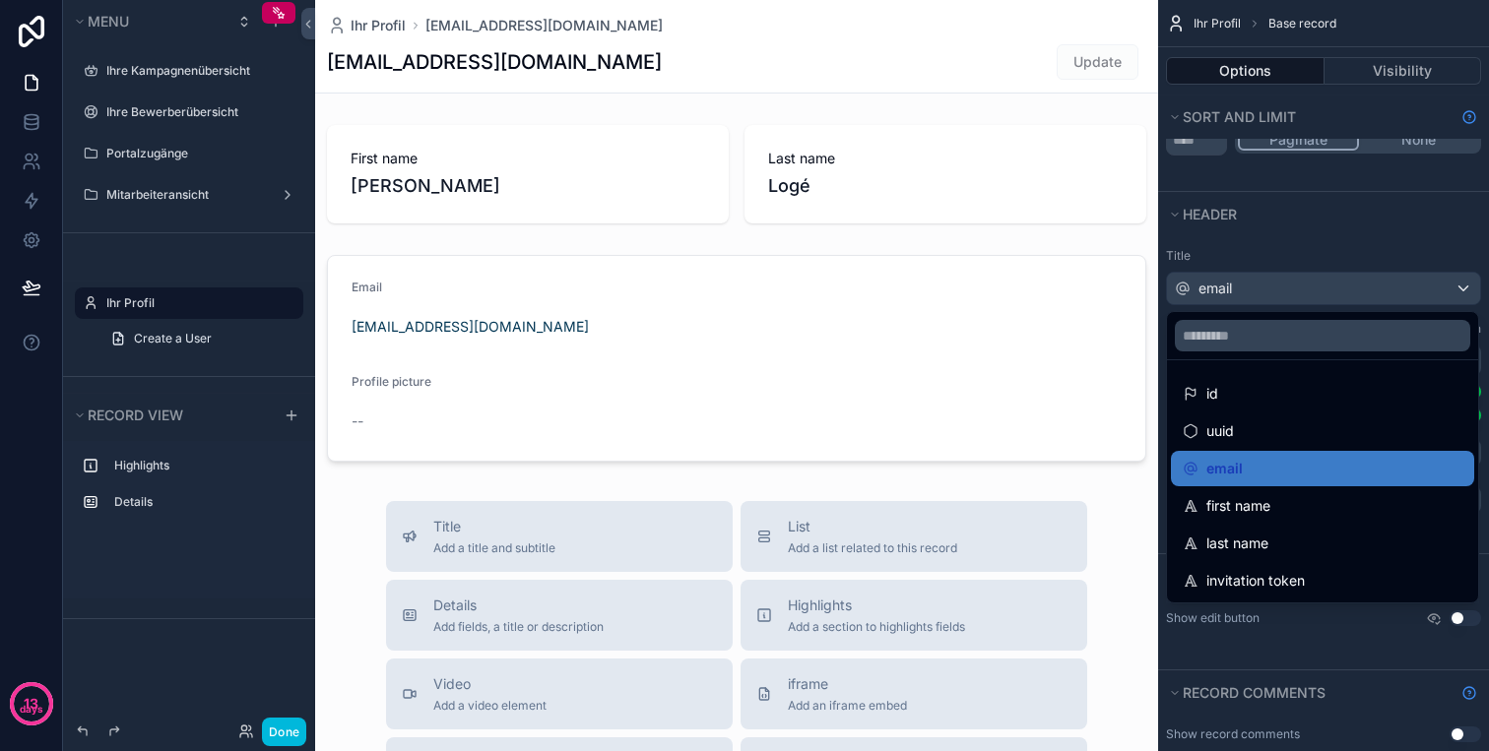
click at [1310, 285] on div "scrollable content" at bounding box center [744, 375] width 1489 height 751
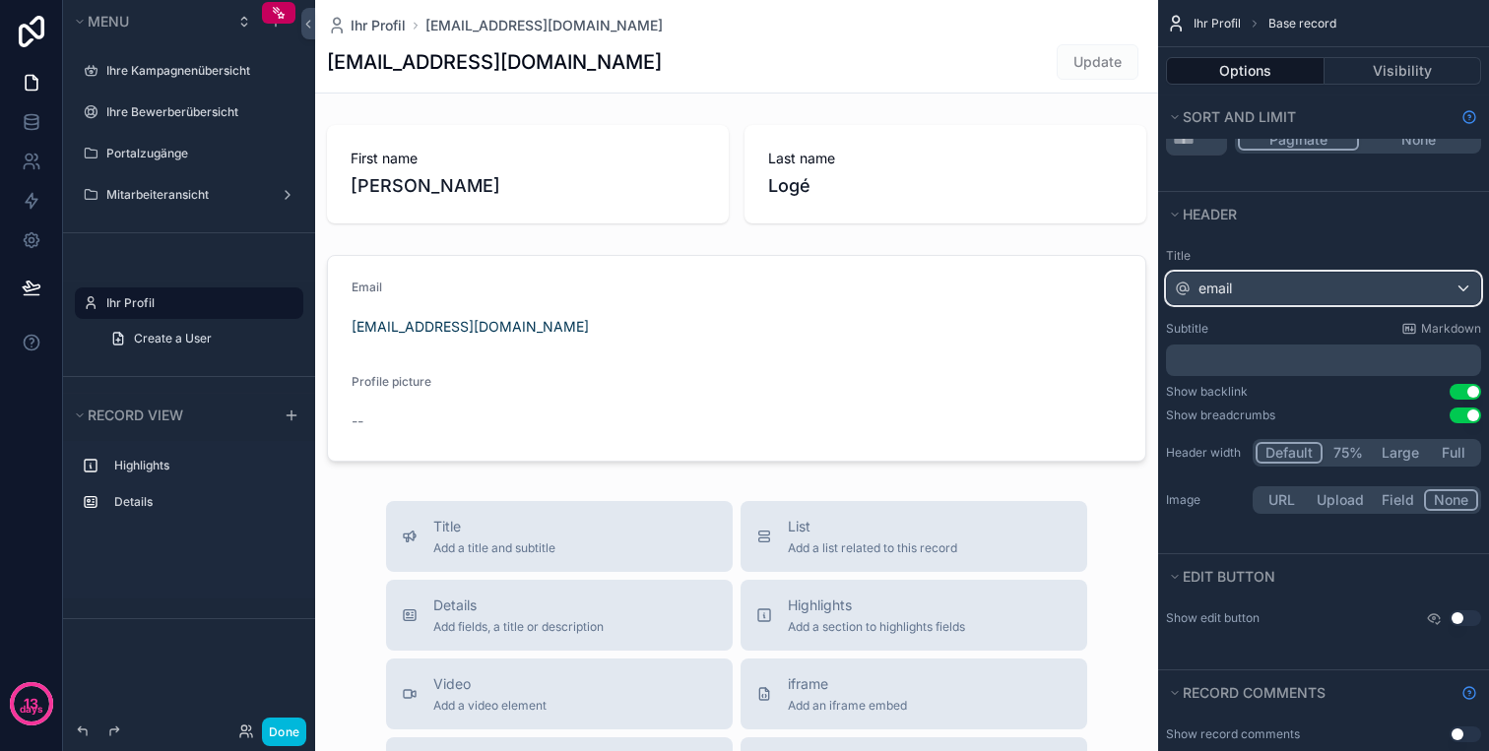
click at [1296, 276] on div "email" at bounding box center [1323, 289] width 313 height 32
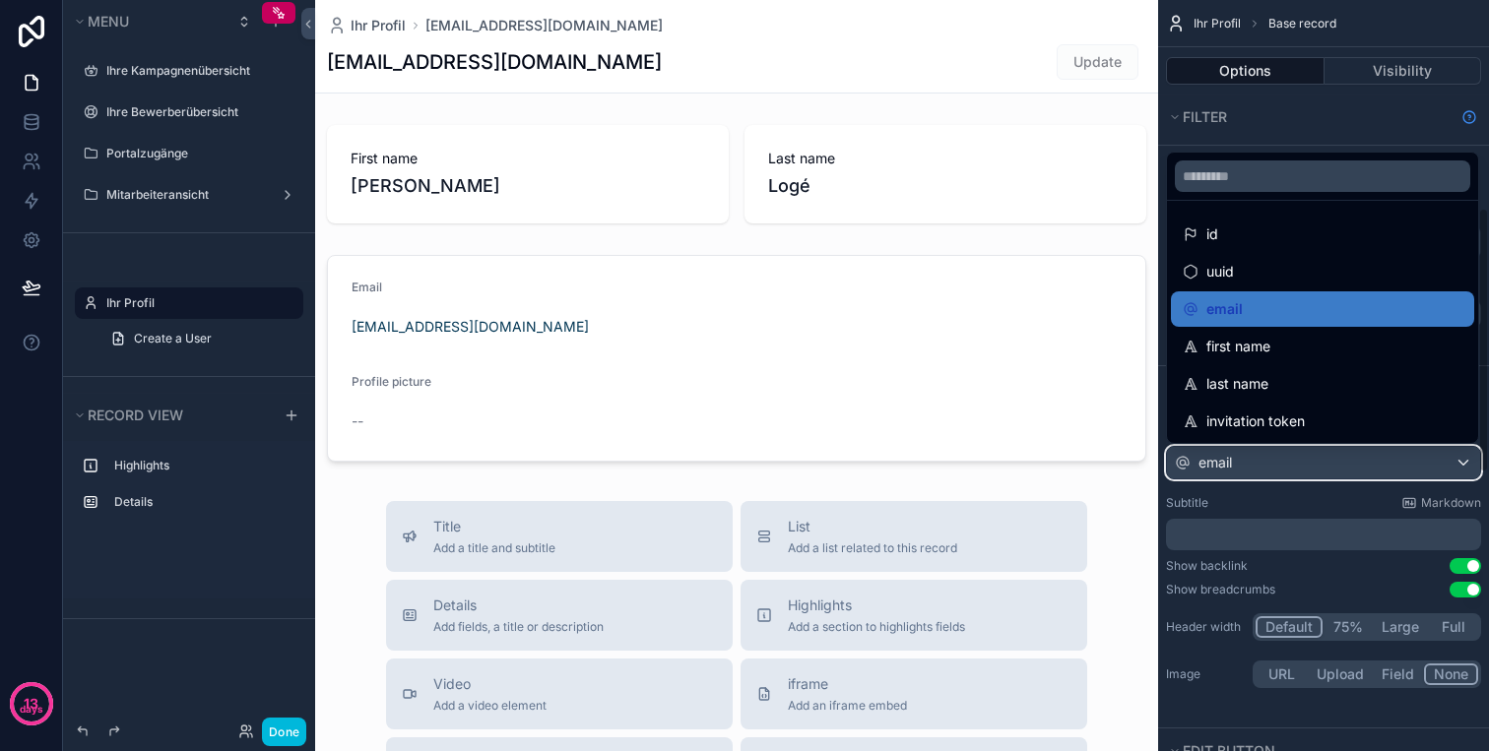
scroll to position [585, 0]
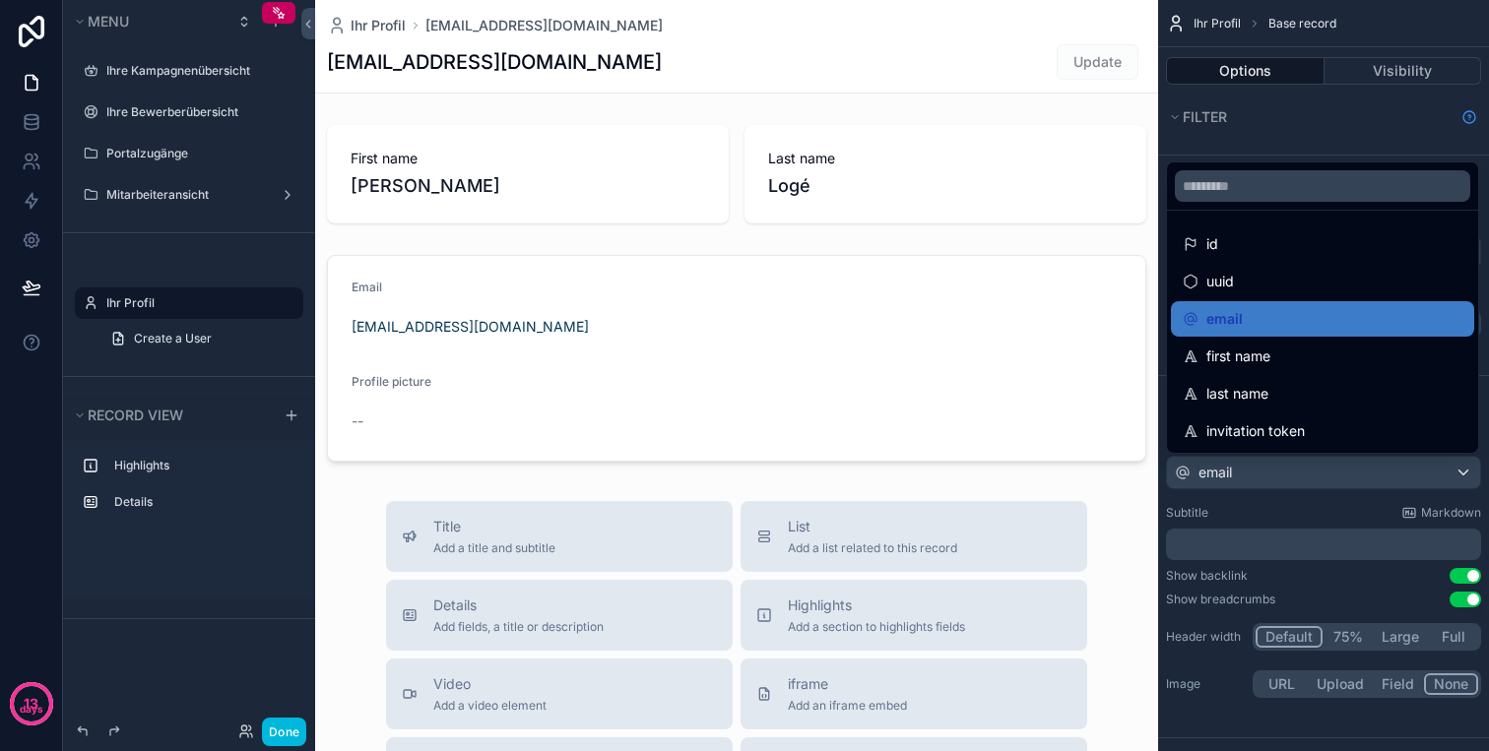
click at [1278, 472] on div "scrollable content" at bounding box center [744, 375] width 1489 height 751
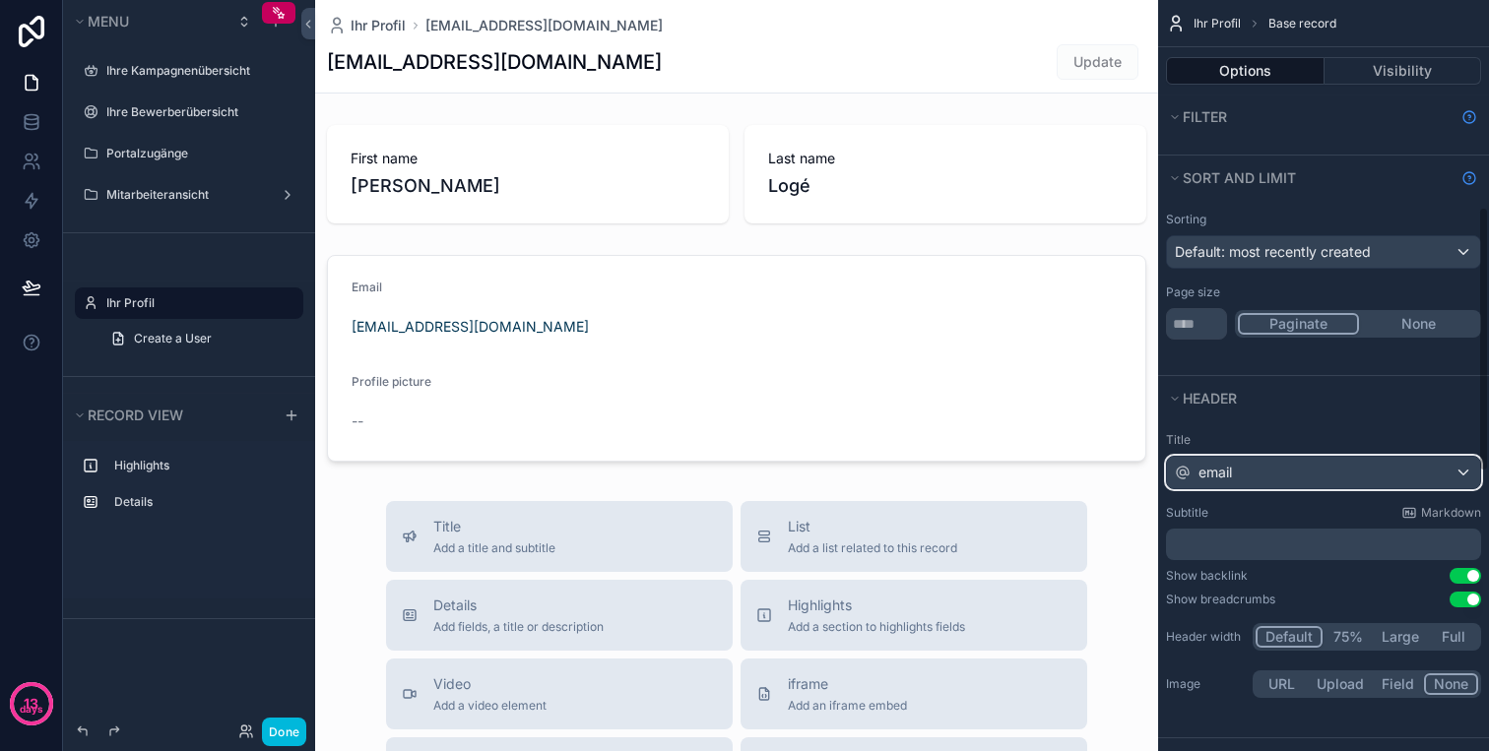
click at [1285, 479] on div "email" at bounding box center [1323, 473] width 313 height 32
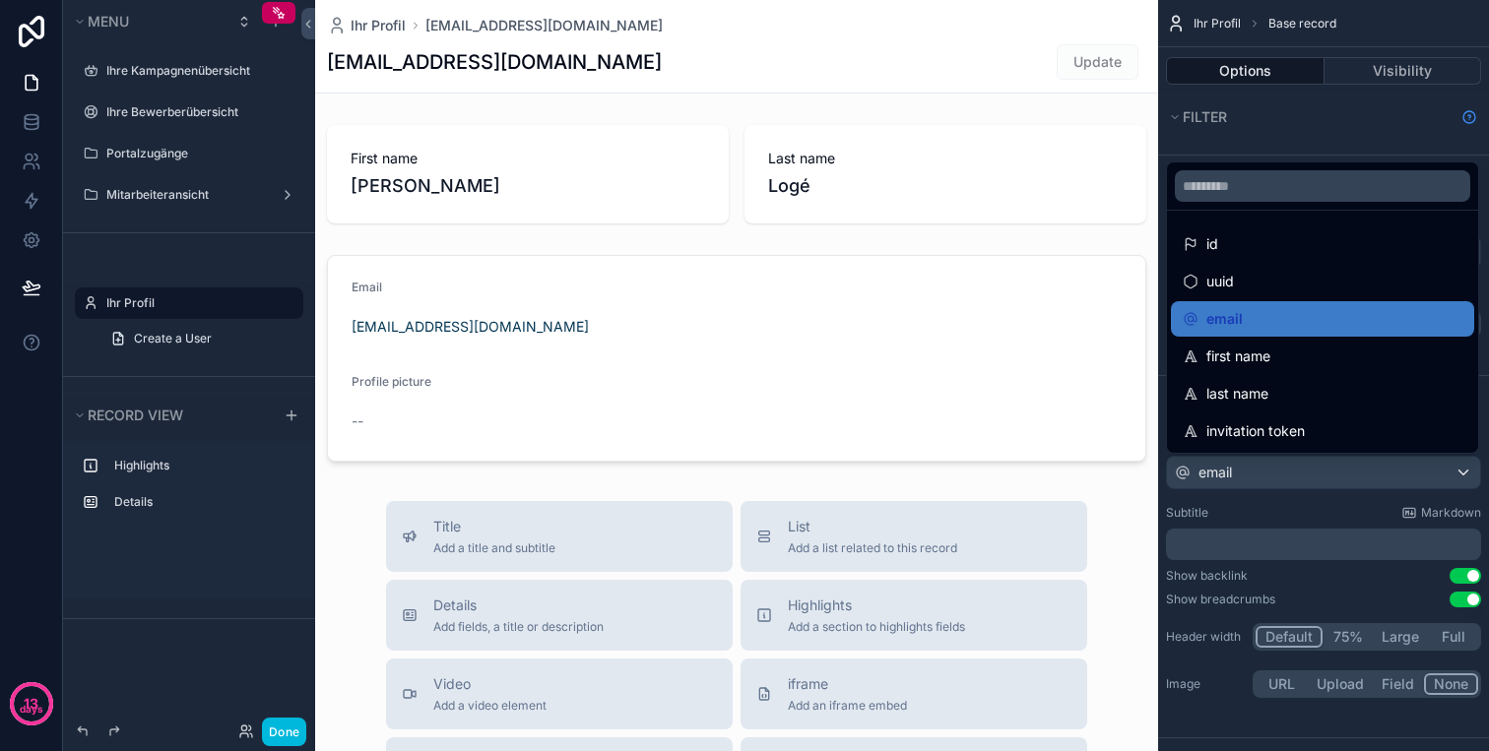
click at [1285, 479] on div "scrollable content" at bounding box center [744, 375] width 1489 height 751
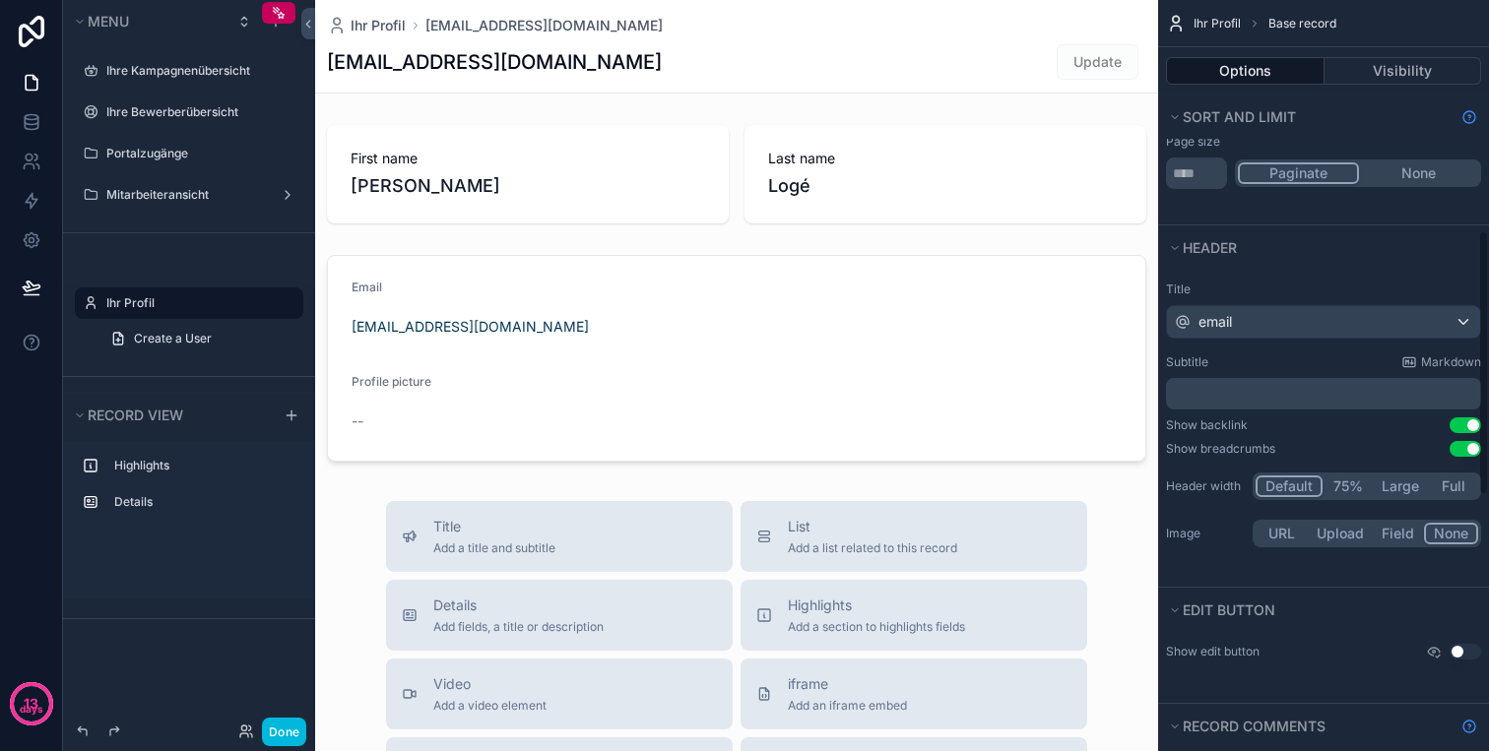
scroll to position [775, 0]
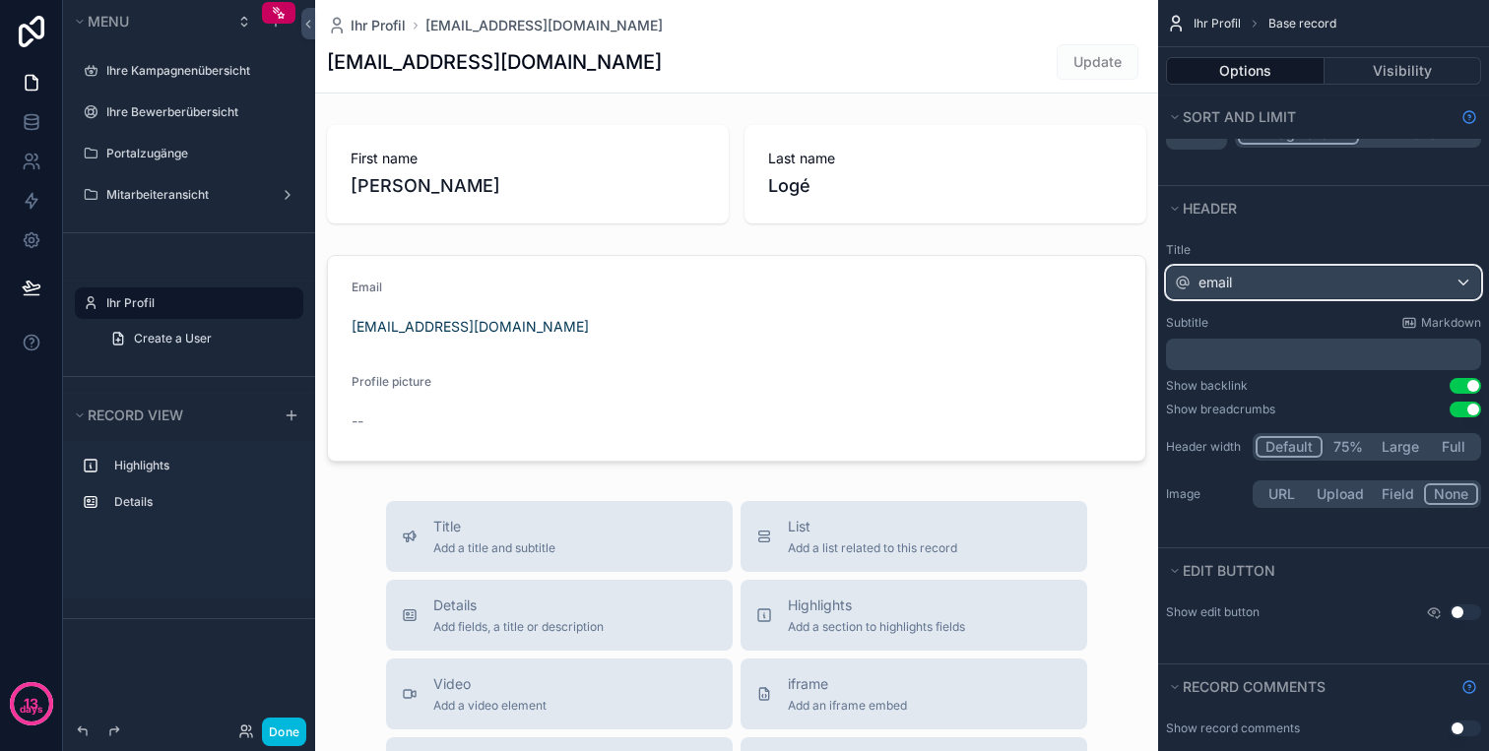
click at [1308, 278] on div "email" at bounding box center [1323, 283] width 313 height 32
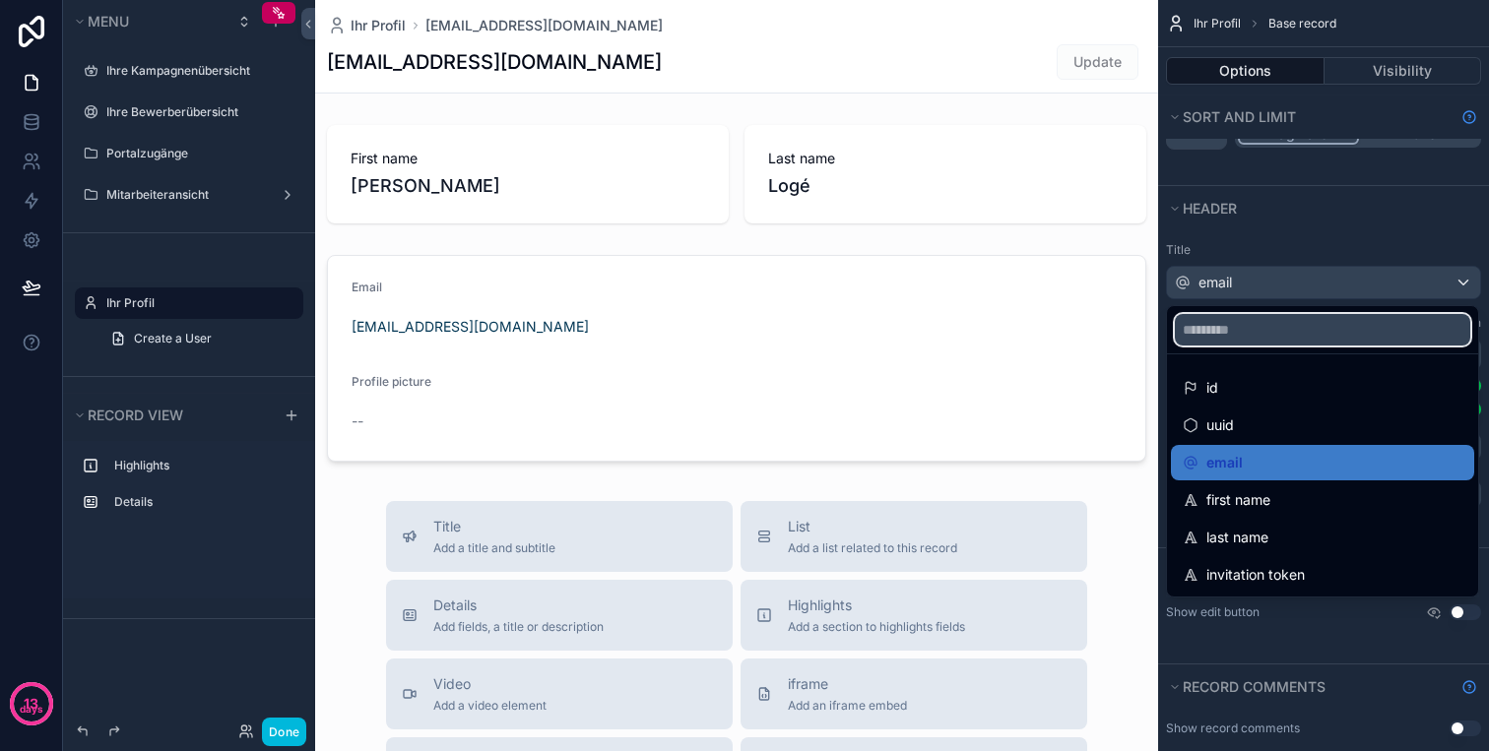
click at [1297, 329] on input "scrollable content" at bounding box center [1322, 330] width 295 height 32
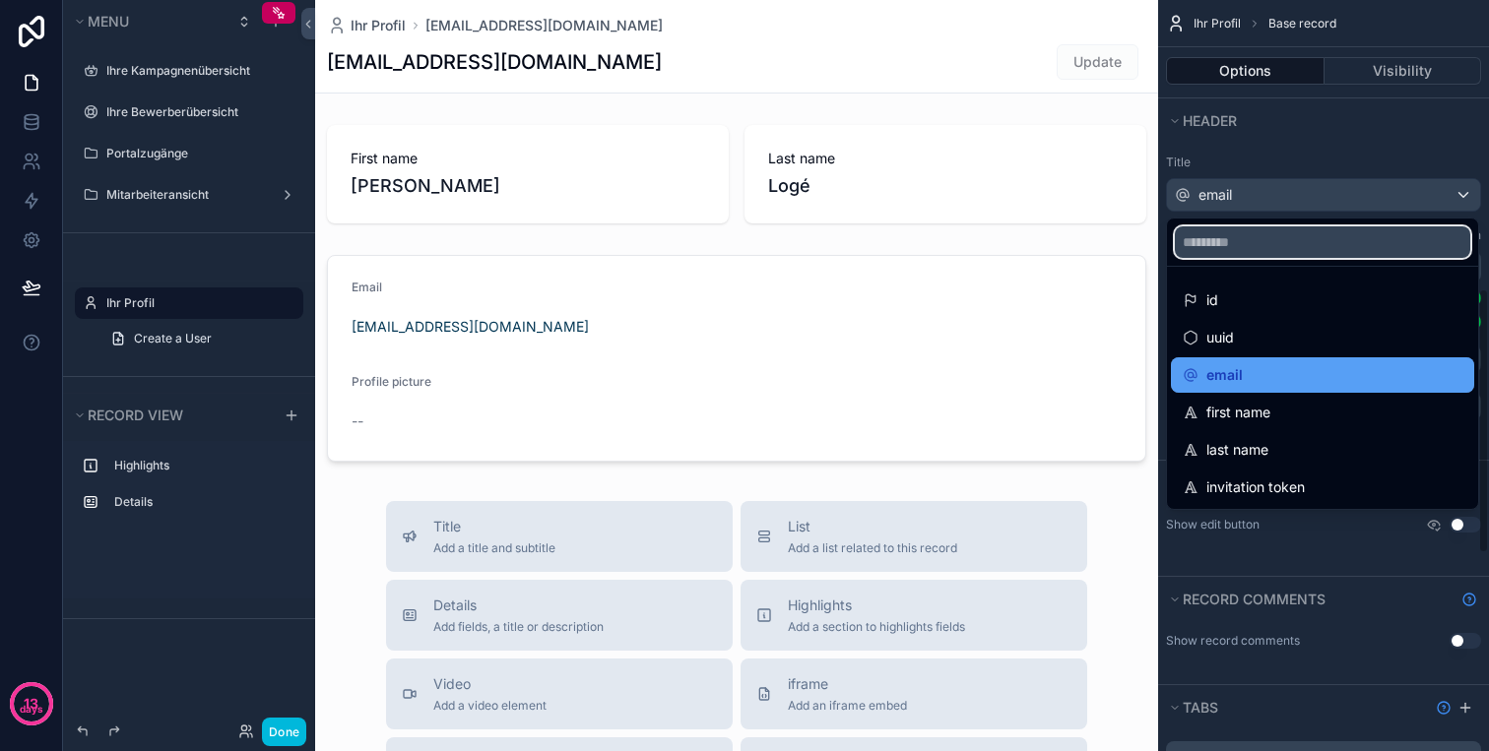
scroll to position [1021, 0]
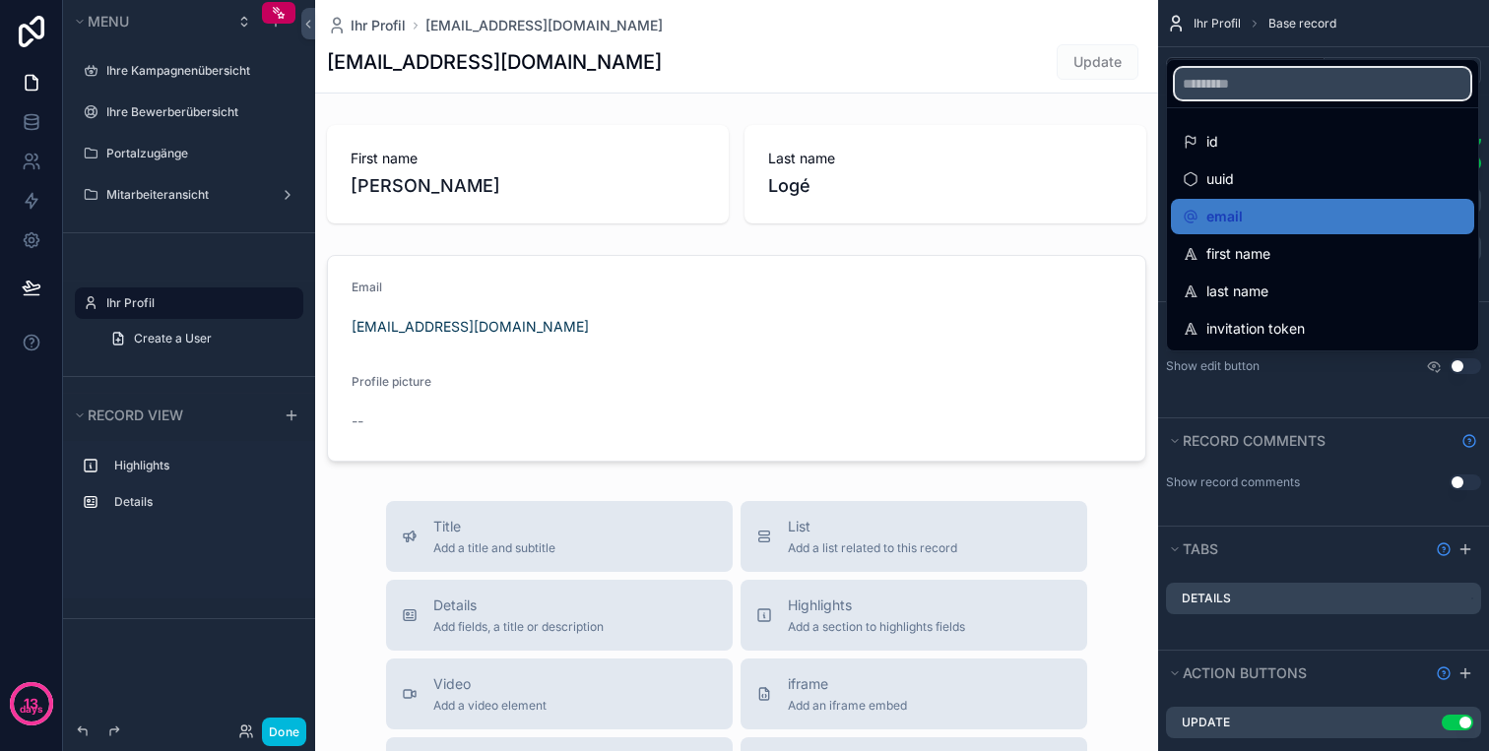
click at [1334, 71] on input "scrollable content" at bounding box center [1322, 84] width 295 height 32
click at [1325, 377] on div "scrollable content" at bounding box center [744, 375] width 1489 height 751
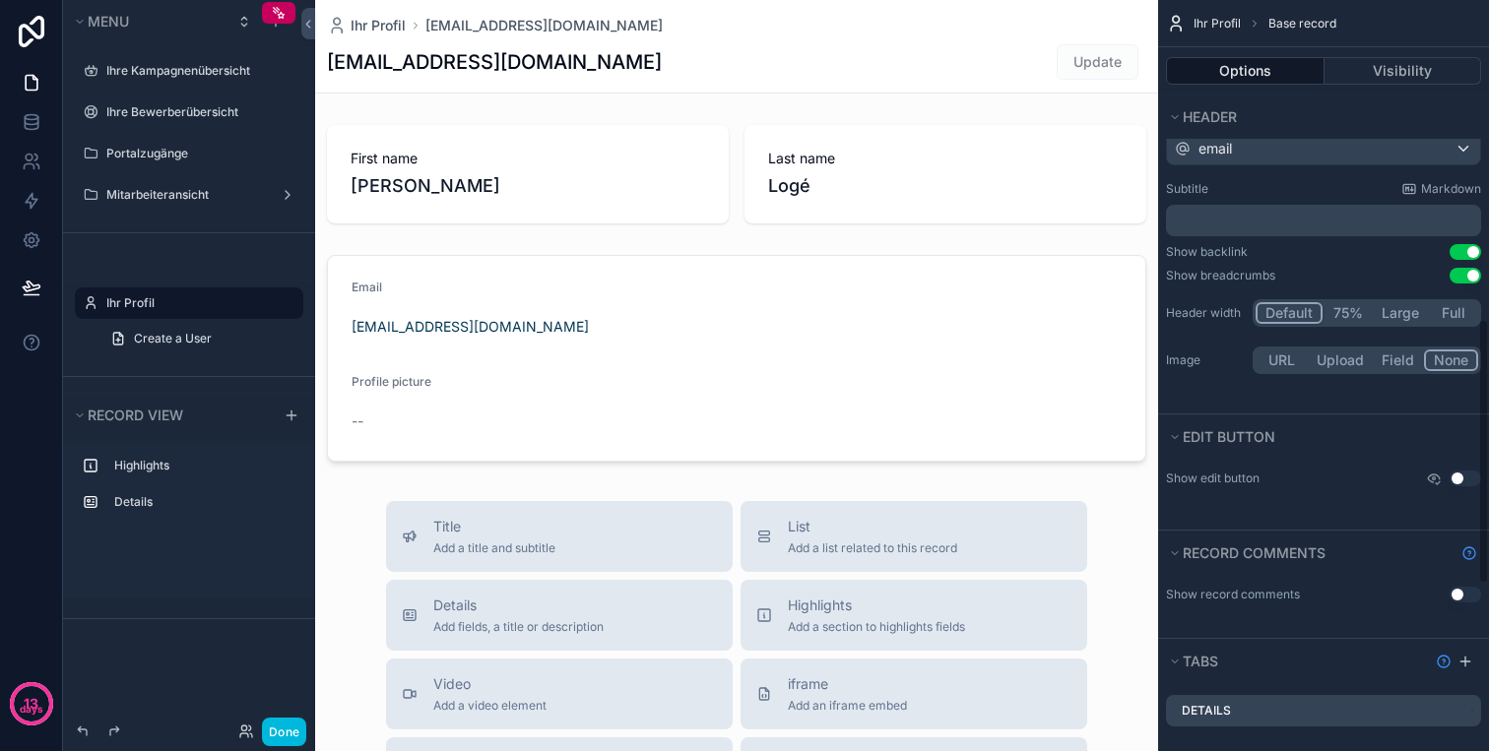
scroll to position [904, 0]
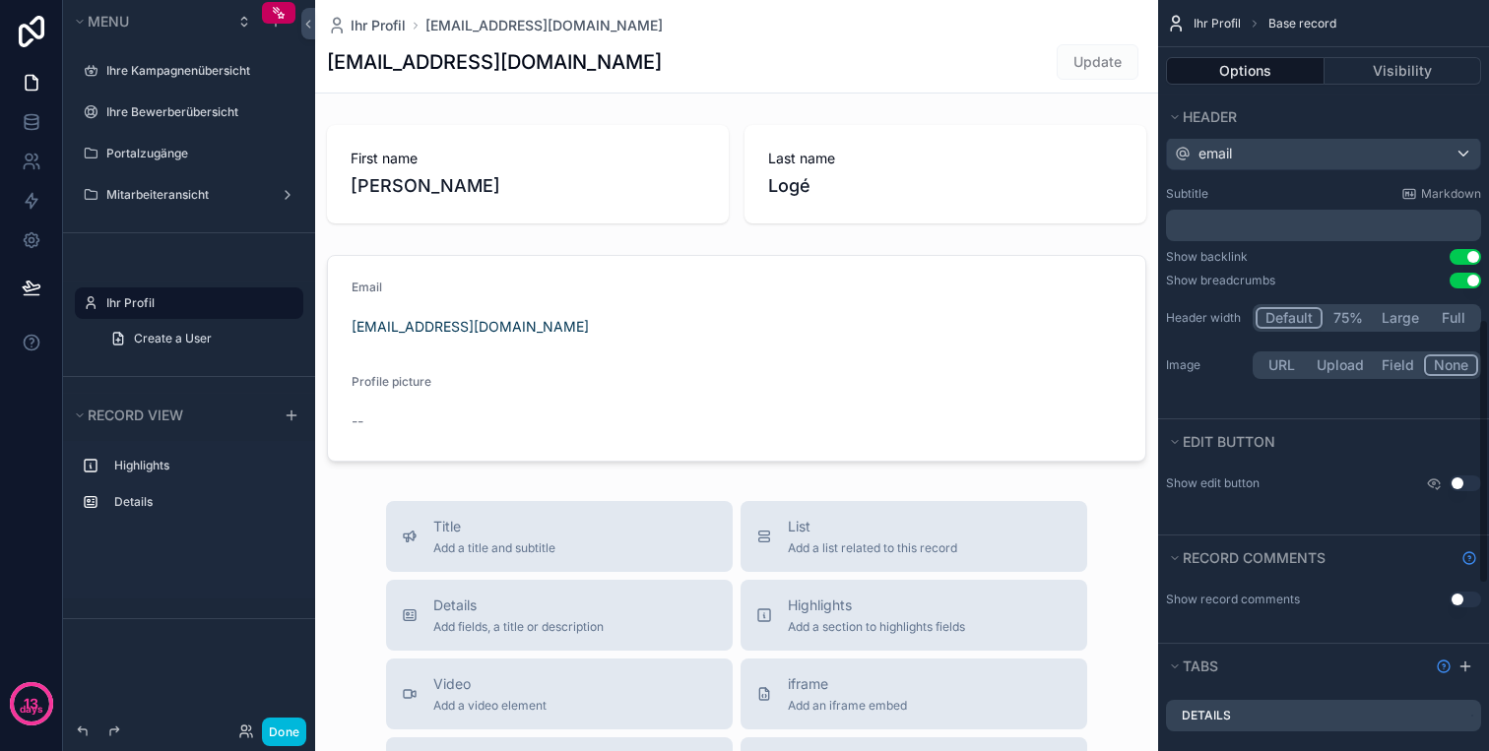
click at [1374, 170] on div "Title email Subtitle Markdown ﻿ Show backlink Use setting Show breadcrumbs Use …" at bounding box center [1323, 248] width 331 height 286
click at [1381, 162] on div "email" at bounding box center [1323, 154] width 313 height 32
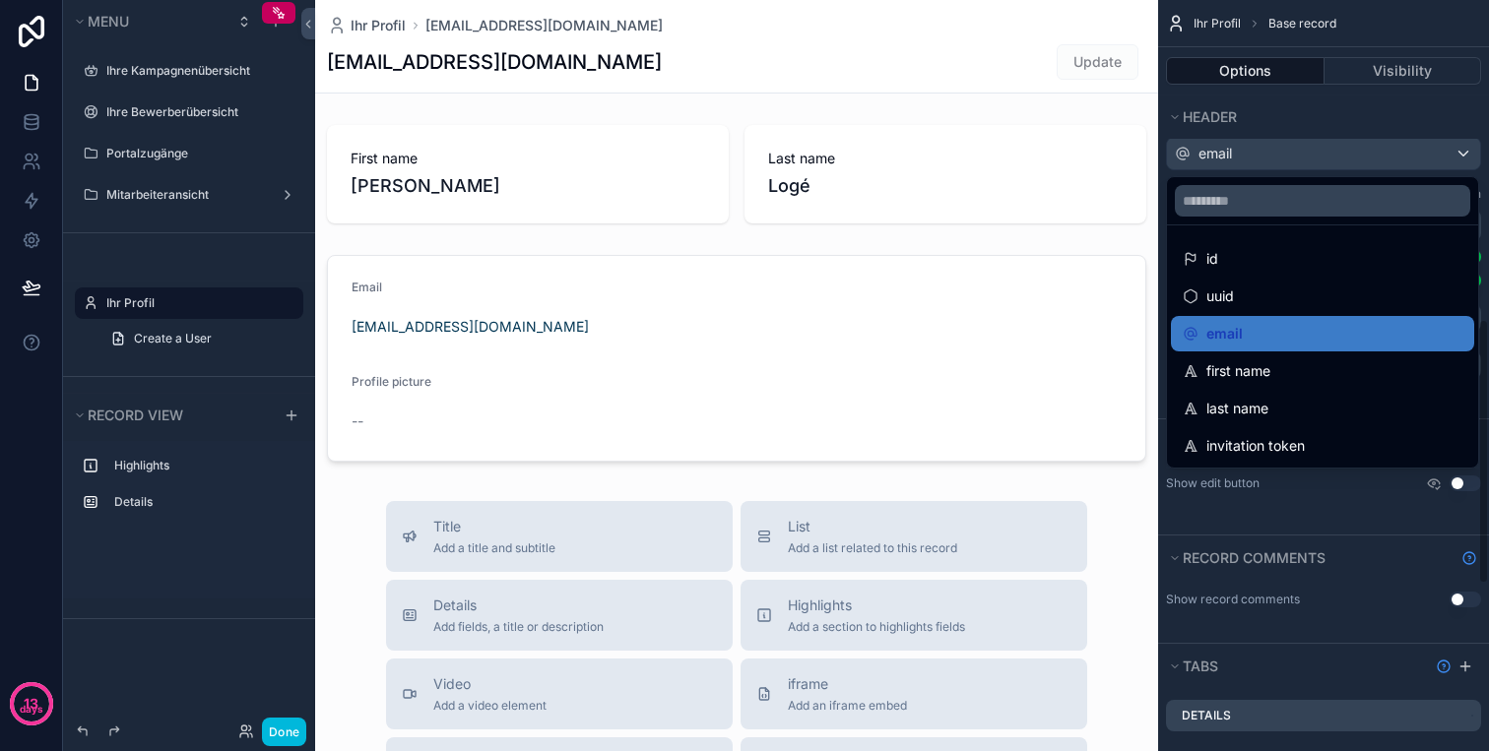
click at [1336, 523] on div "scrollable content" at bounding box center [744, 375] width 1489 height 751
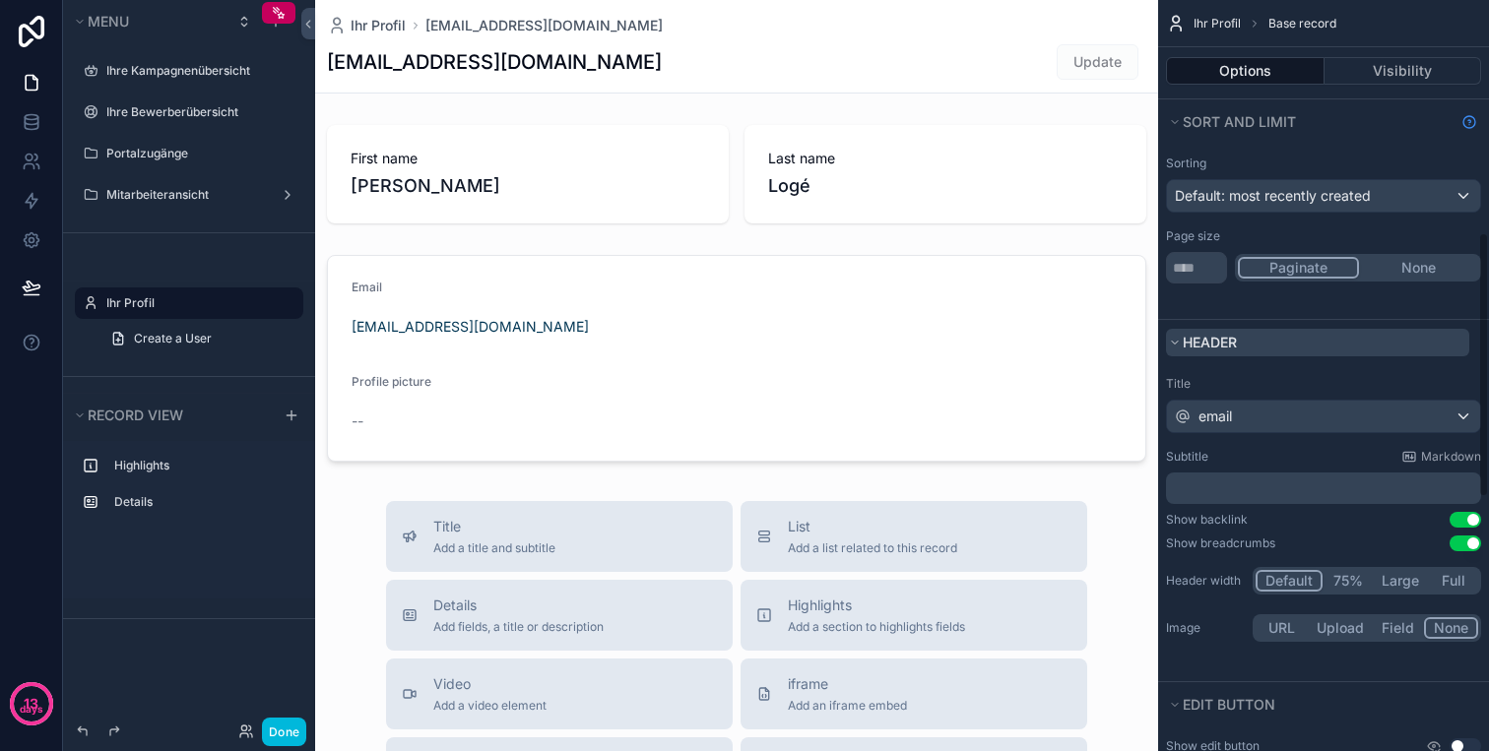
scroll to position [666, 0]
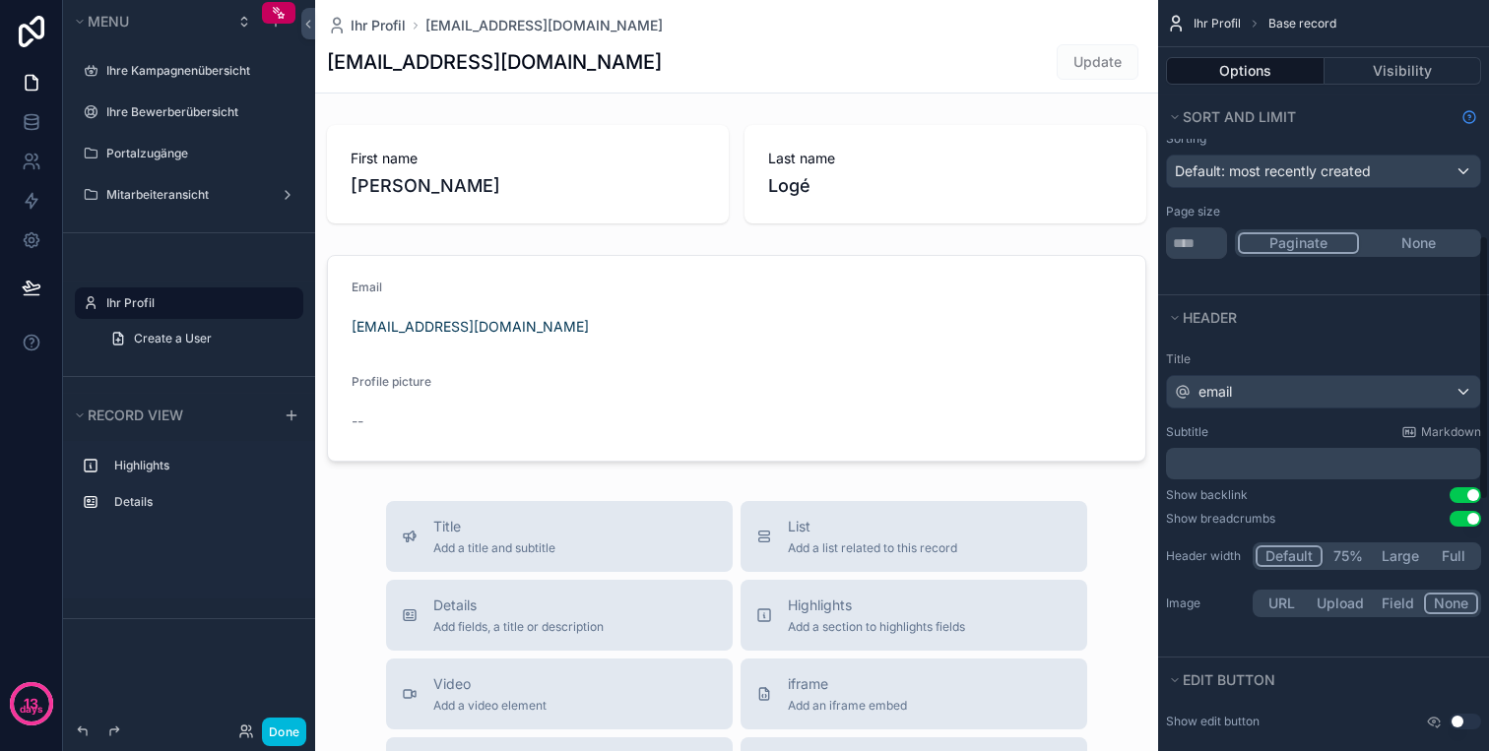
click at [1324, 461] on p "﻿" at bounding box center [1325, 464] width 303 height 20
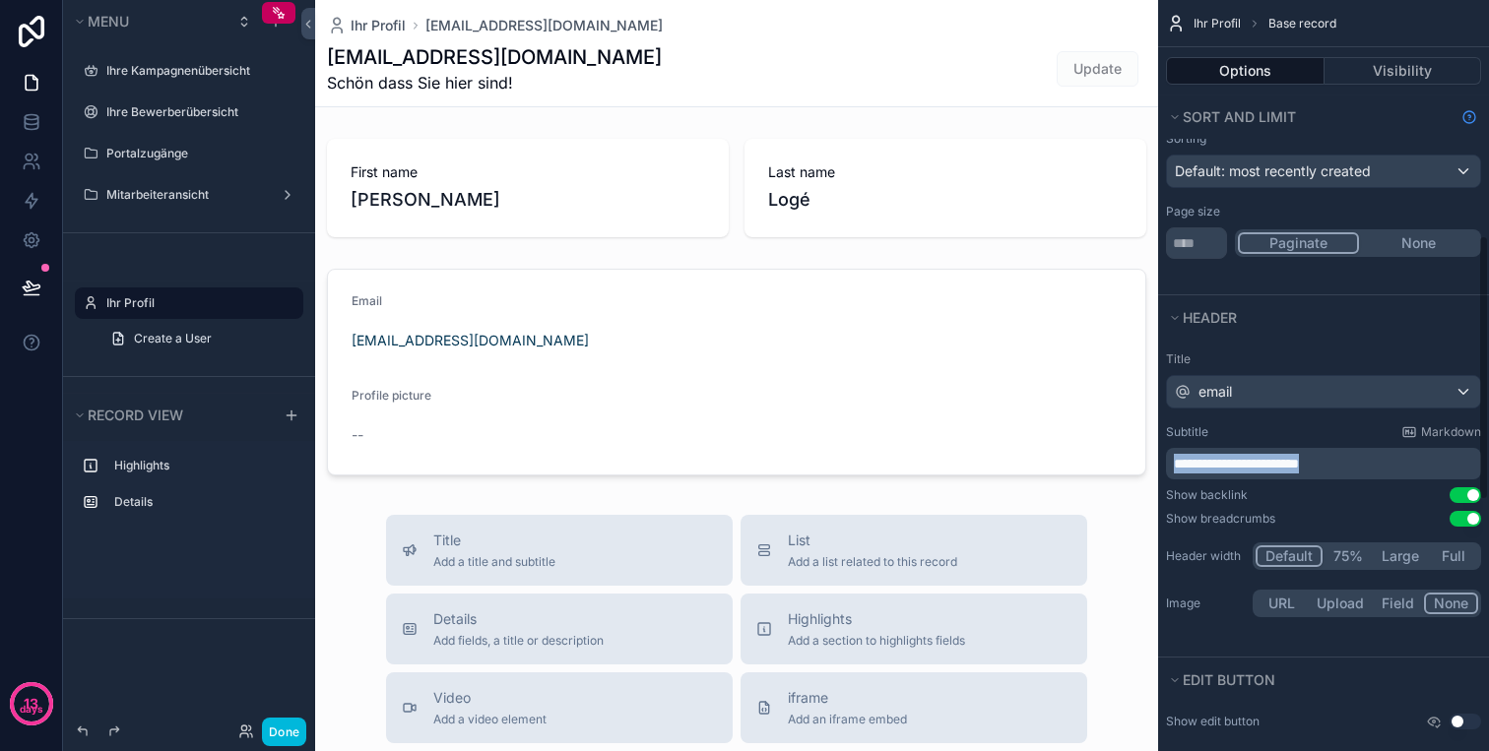
click at [1295, 498] on div "Show backlink Use setting" at bounding box center [1323, 495] width 315 height 16
click at [1342, 459] on p "**********" at bounding box center [1325, 464] width 303 height 20
click at [1343, 498] on div "Show backlink Use setting" at bounding box center [1323, 495] width 315 height 16
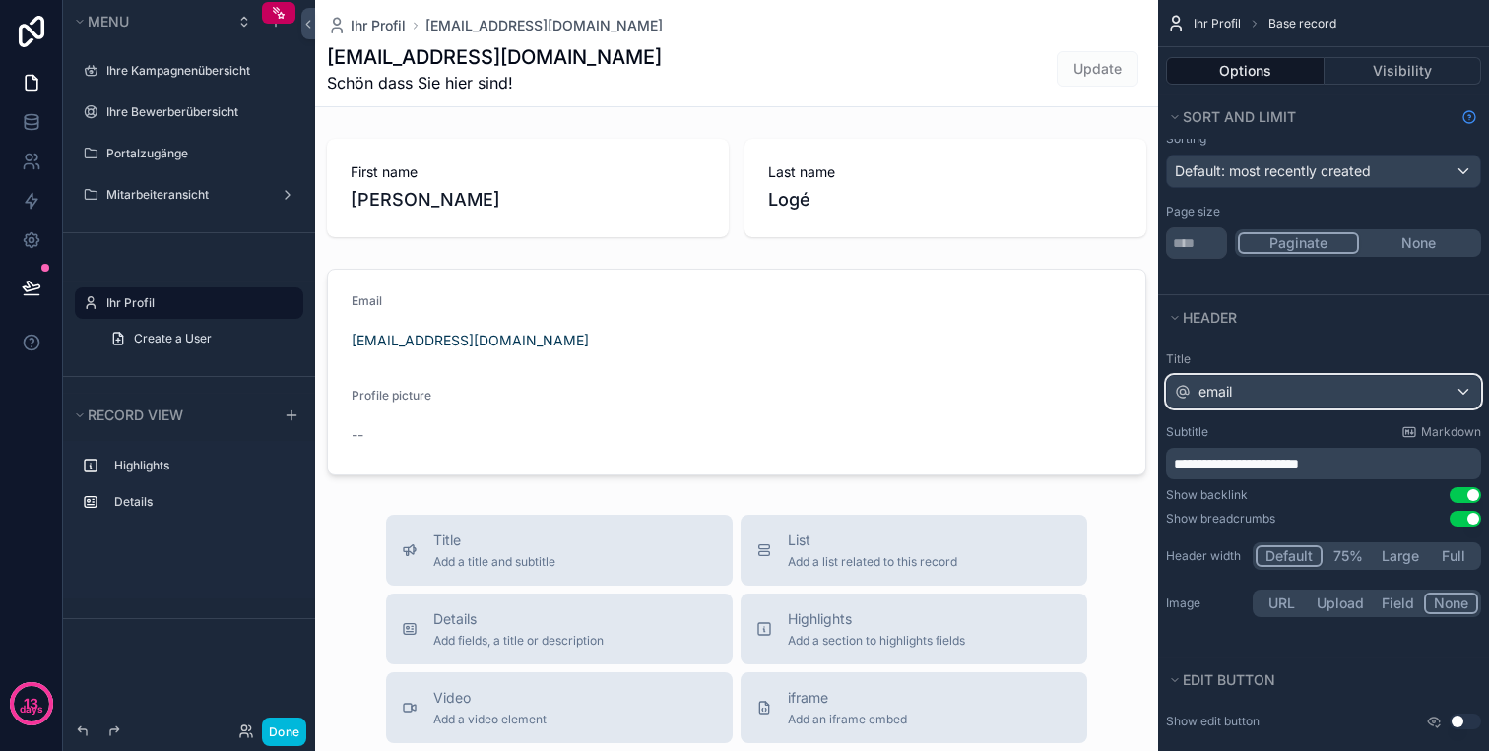
click at [1394, 389] on div "email" at bounding box center [1323, 392] width 313 height 32
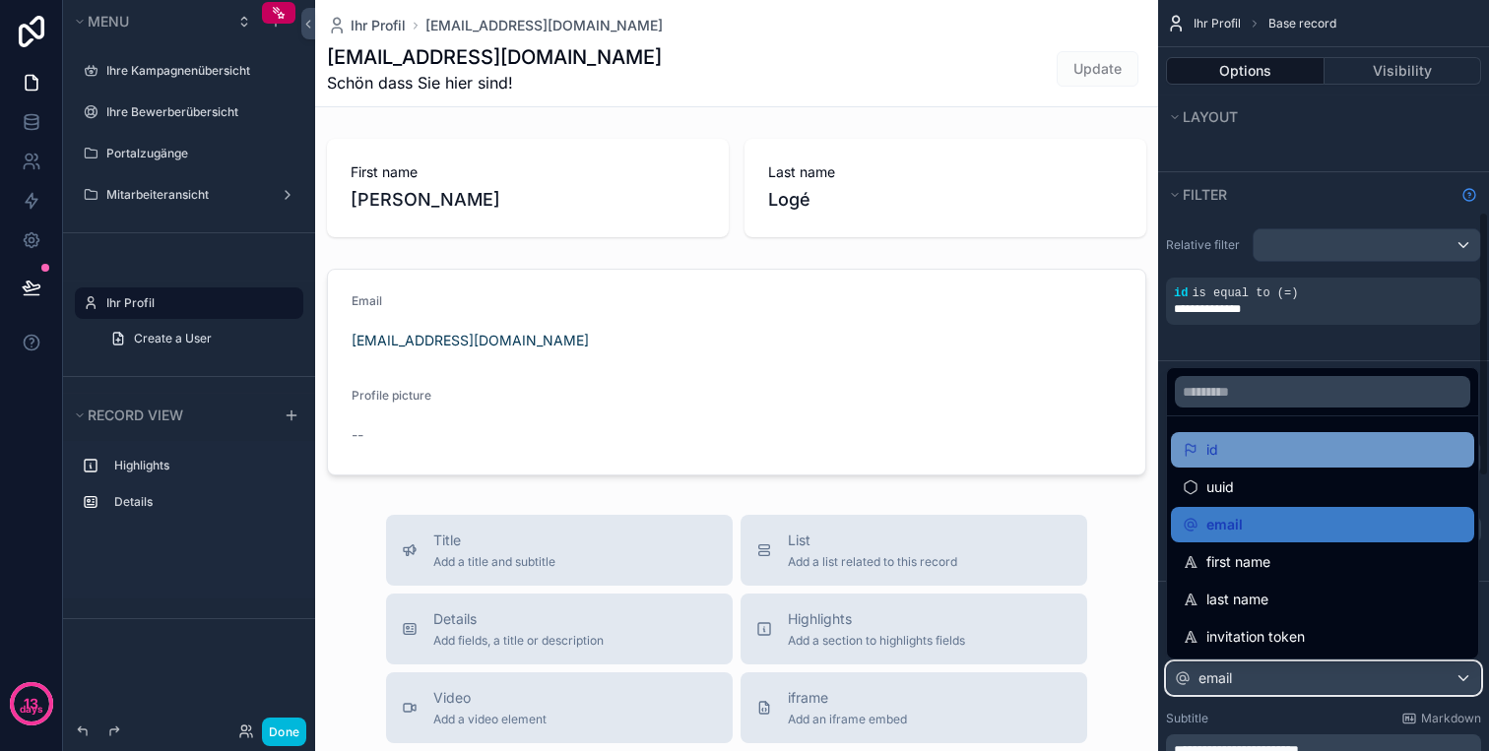
scroll to position [186, 0]
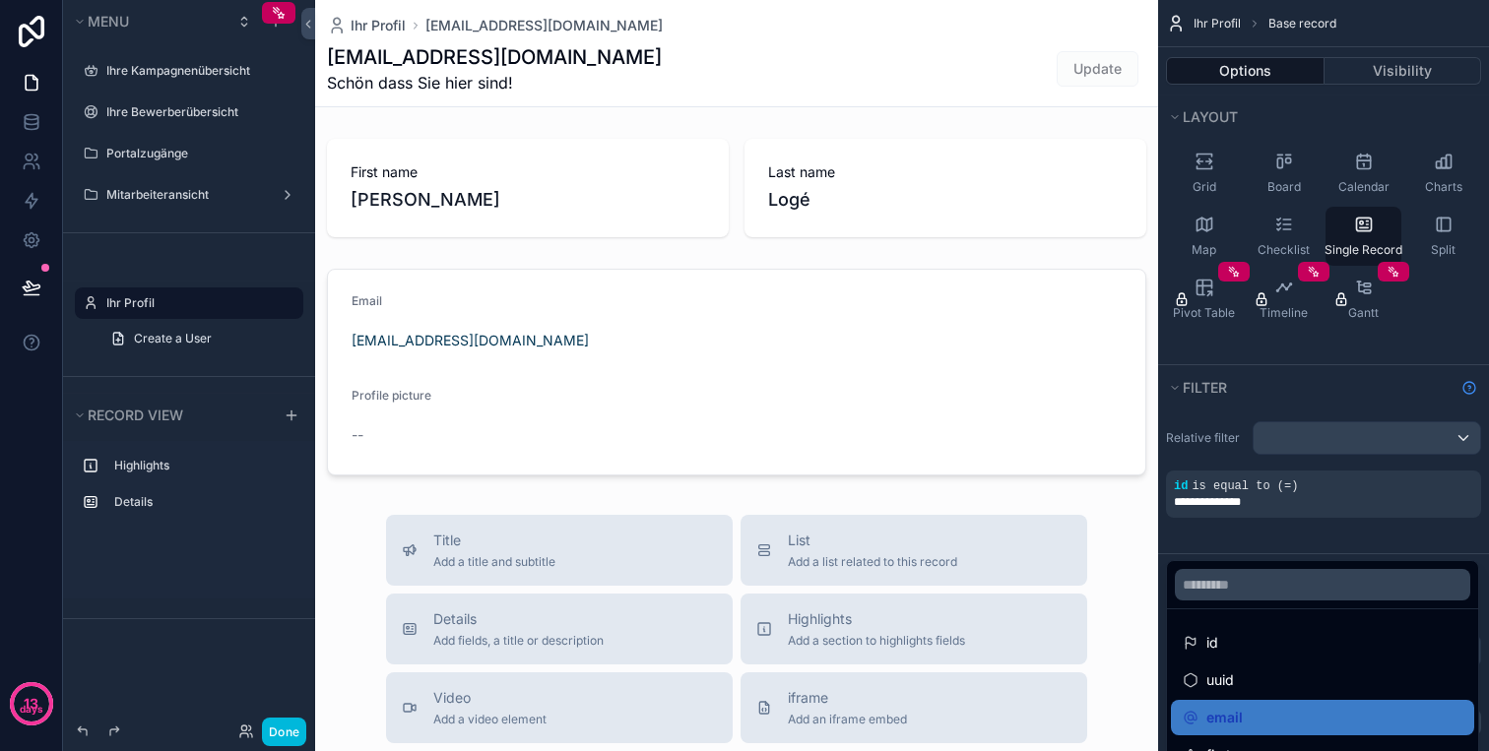
click at [1329, 552] on div "scrollable content" at bounding box center [744, 375] width 1489 height 751
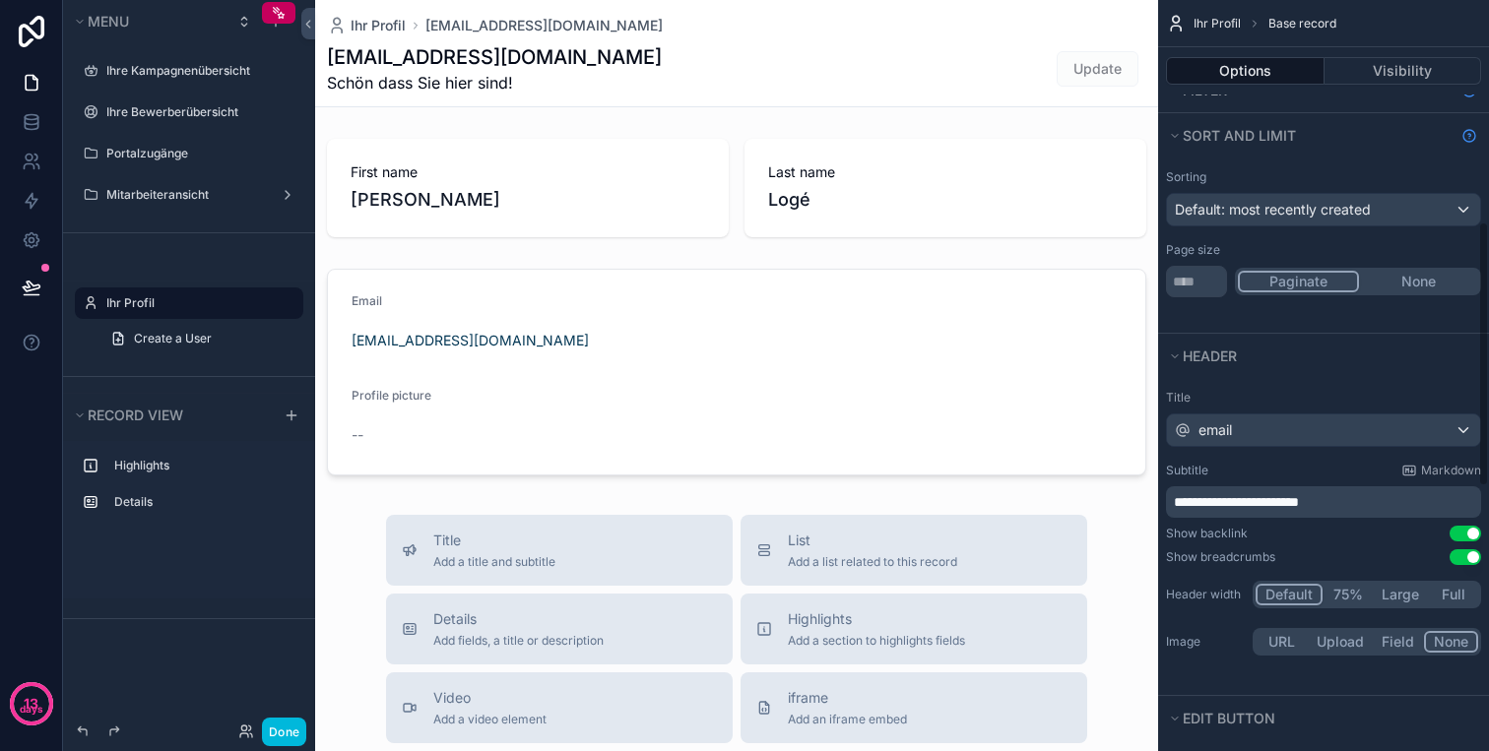
scroll to position [643, 0]
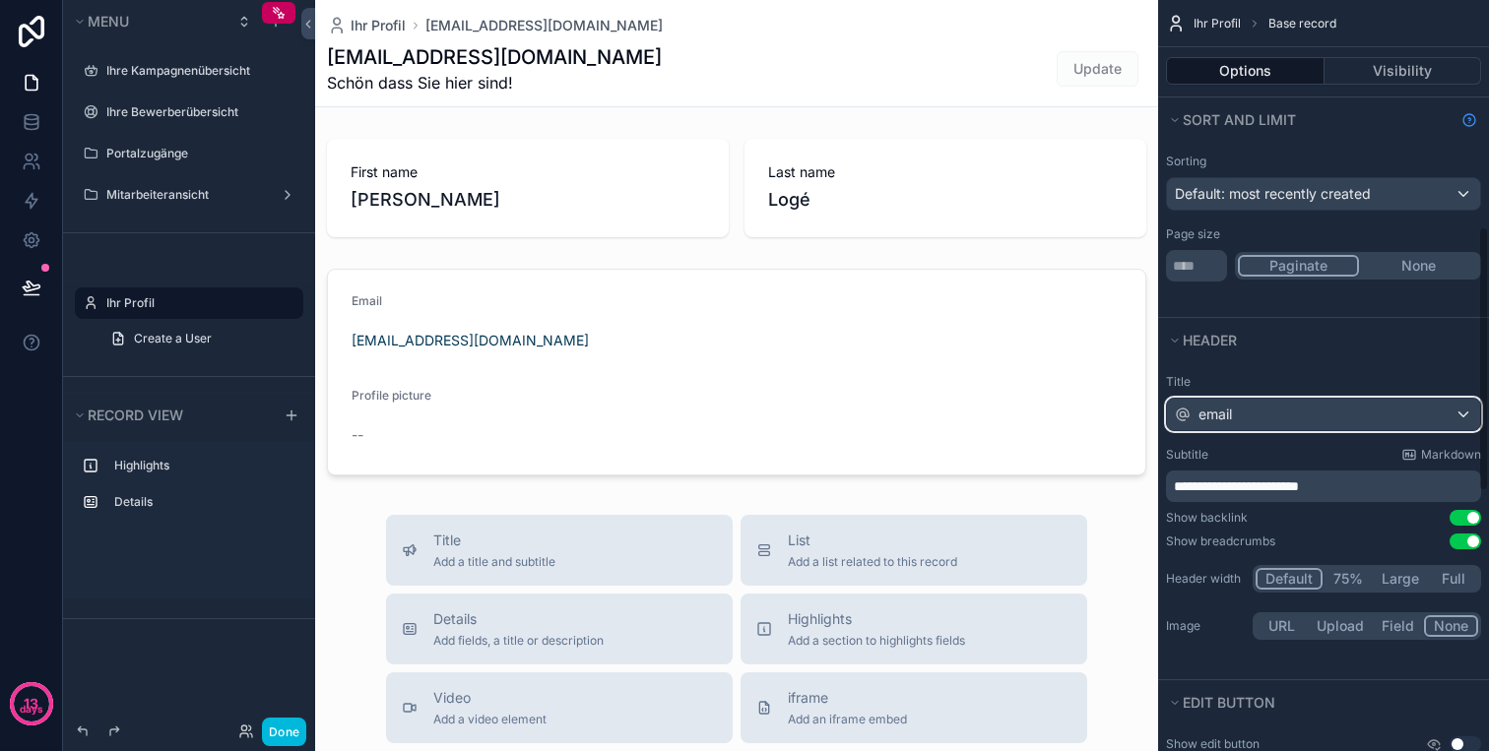
click at [1321, 411] on div "email" at bounding box center [1323, 415] width 313 height 32
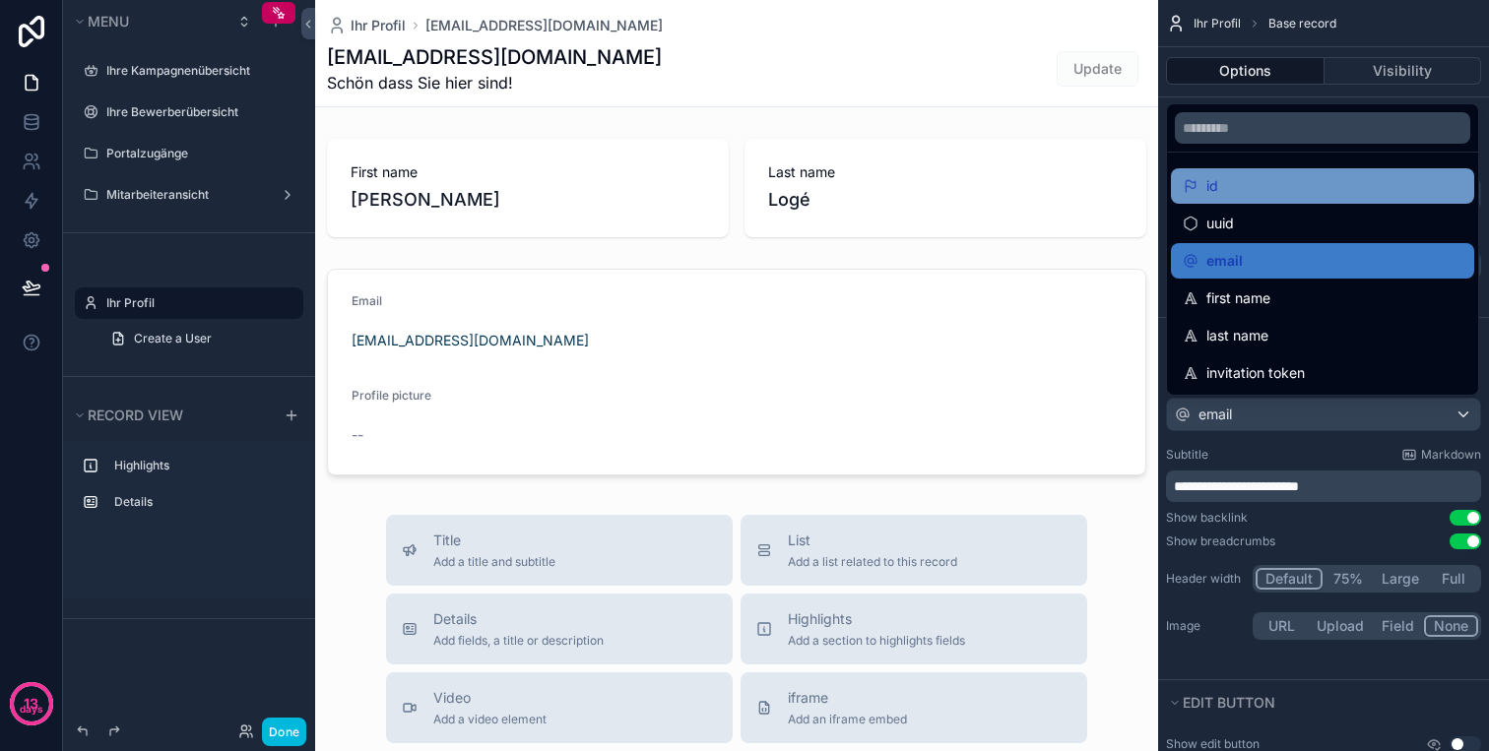
click at [1300, 189] on div "id" at bounding box center [1322, 186] width 280 height 24
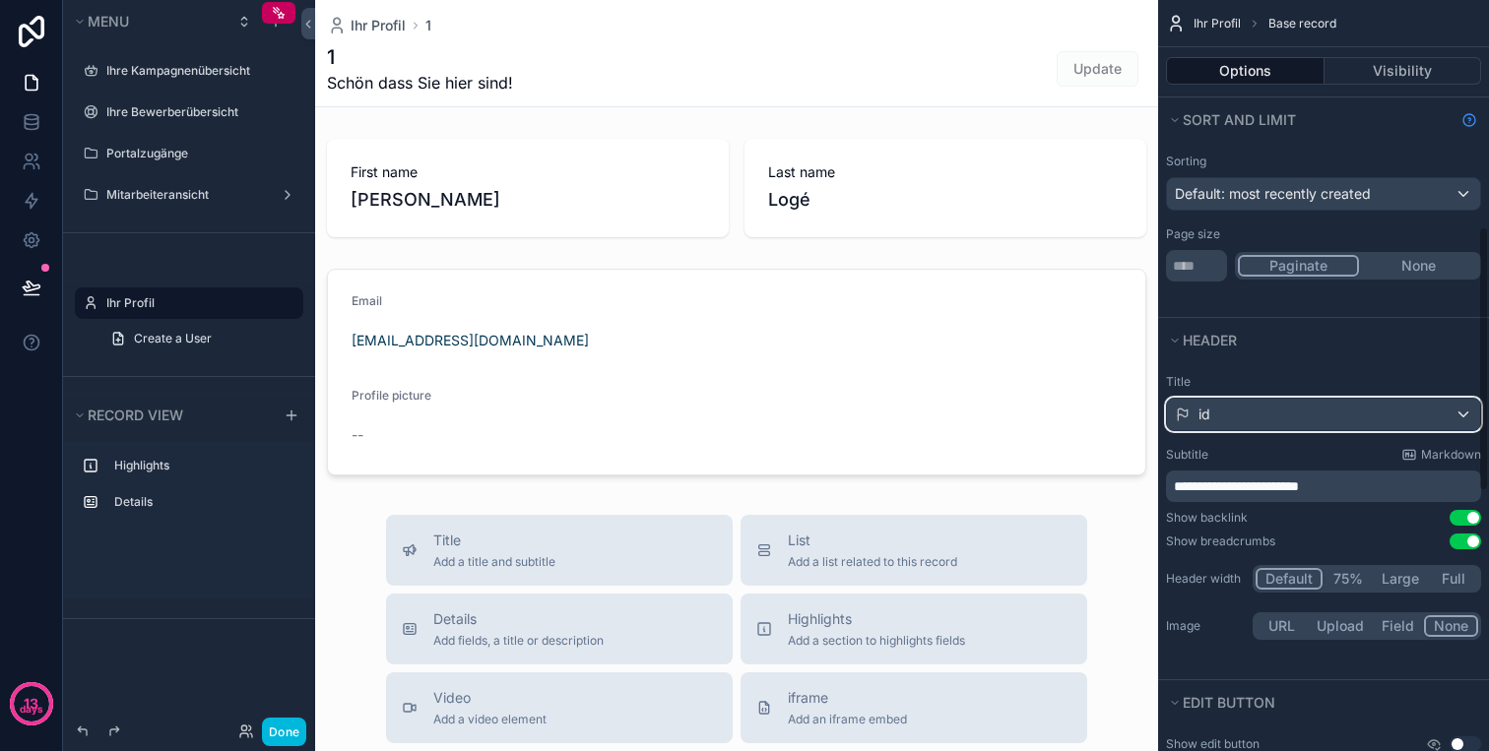
click at [1279, 413] on div "id" at bounding box center [1323, 415] width 313 height 32
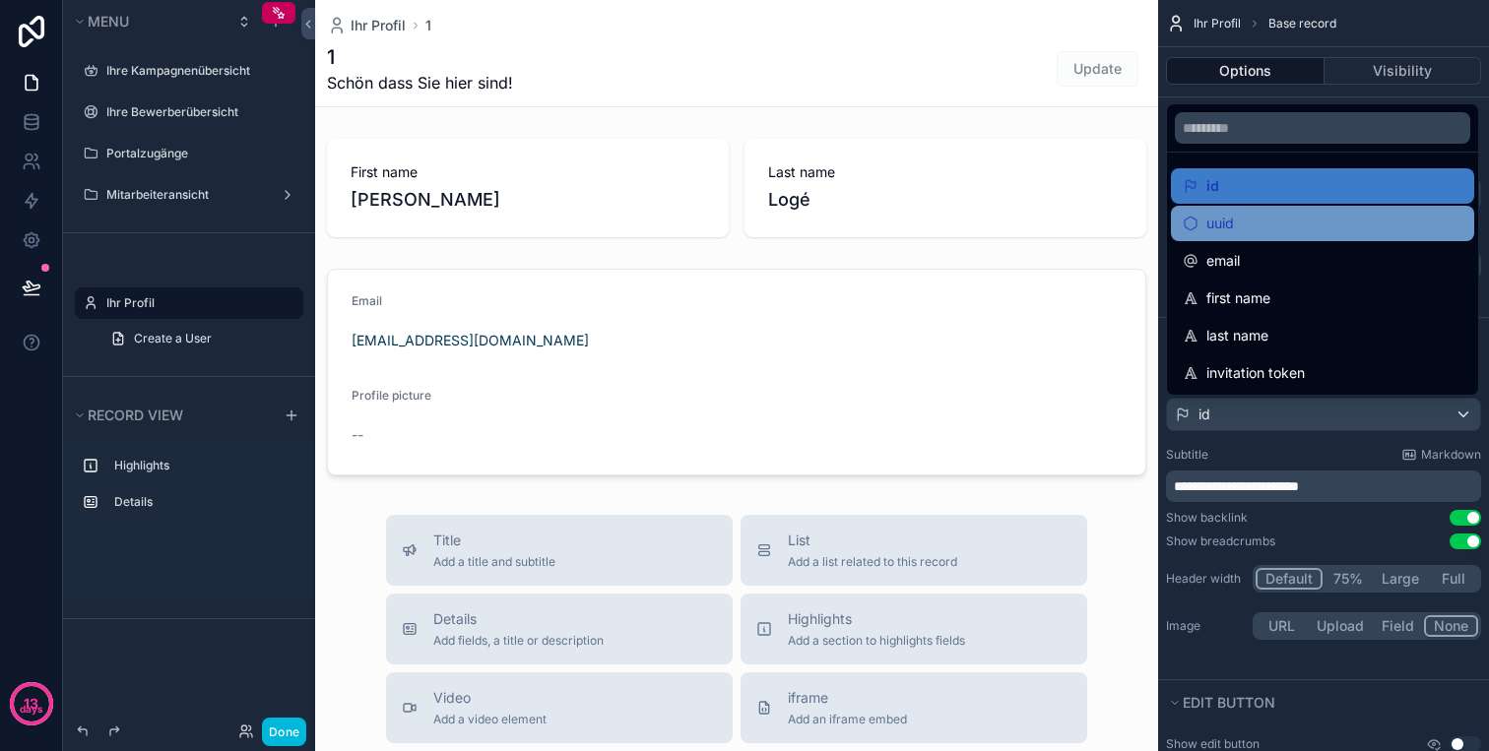
click at [1278, 226] on div "uuid" at bounding box center [1322, 224] width 280 height 24
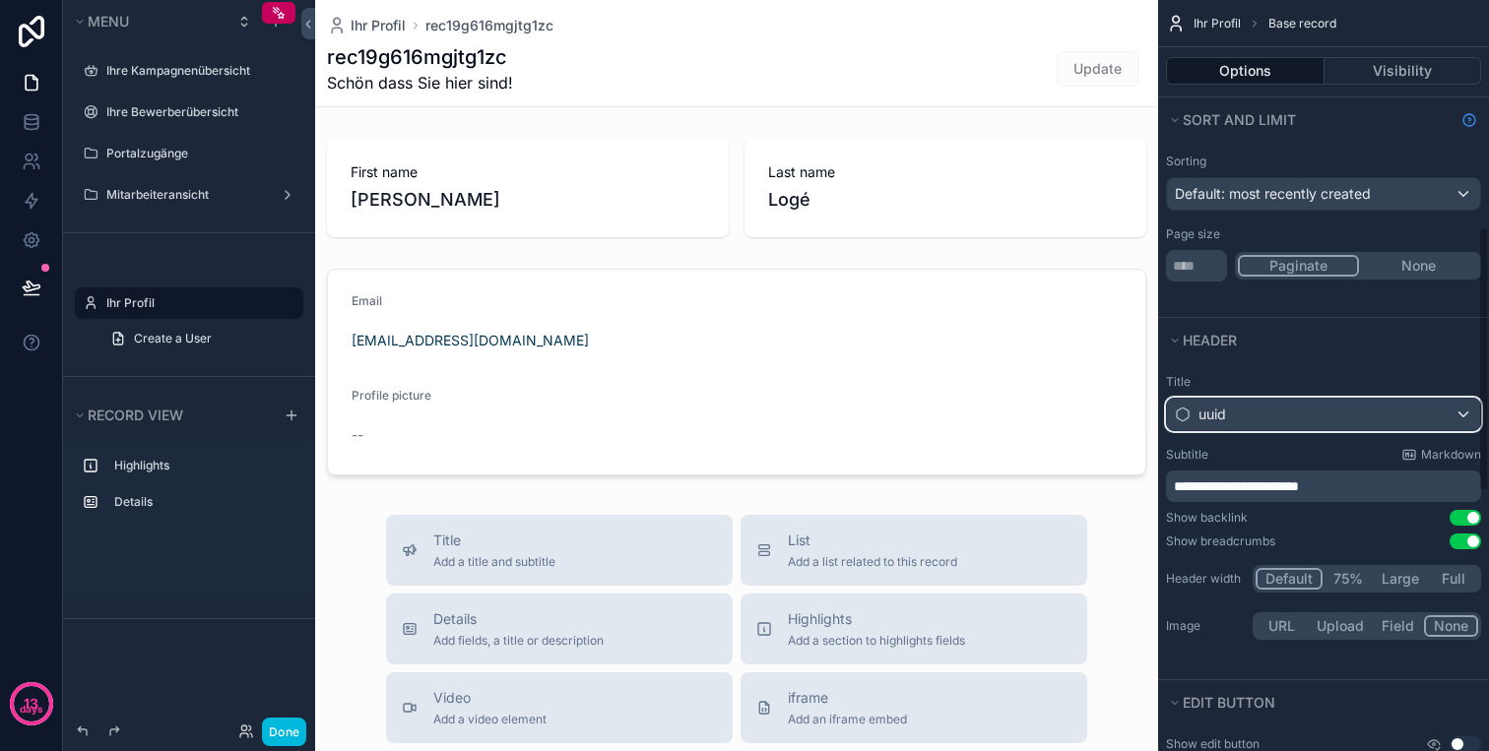
click at [1271, 409] on div "uuid" at bounding box center [1323, 415] width 313 height 32
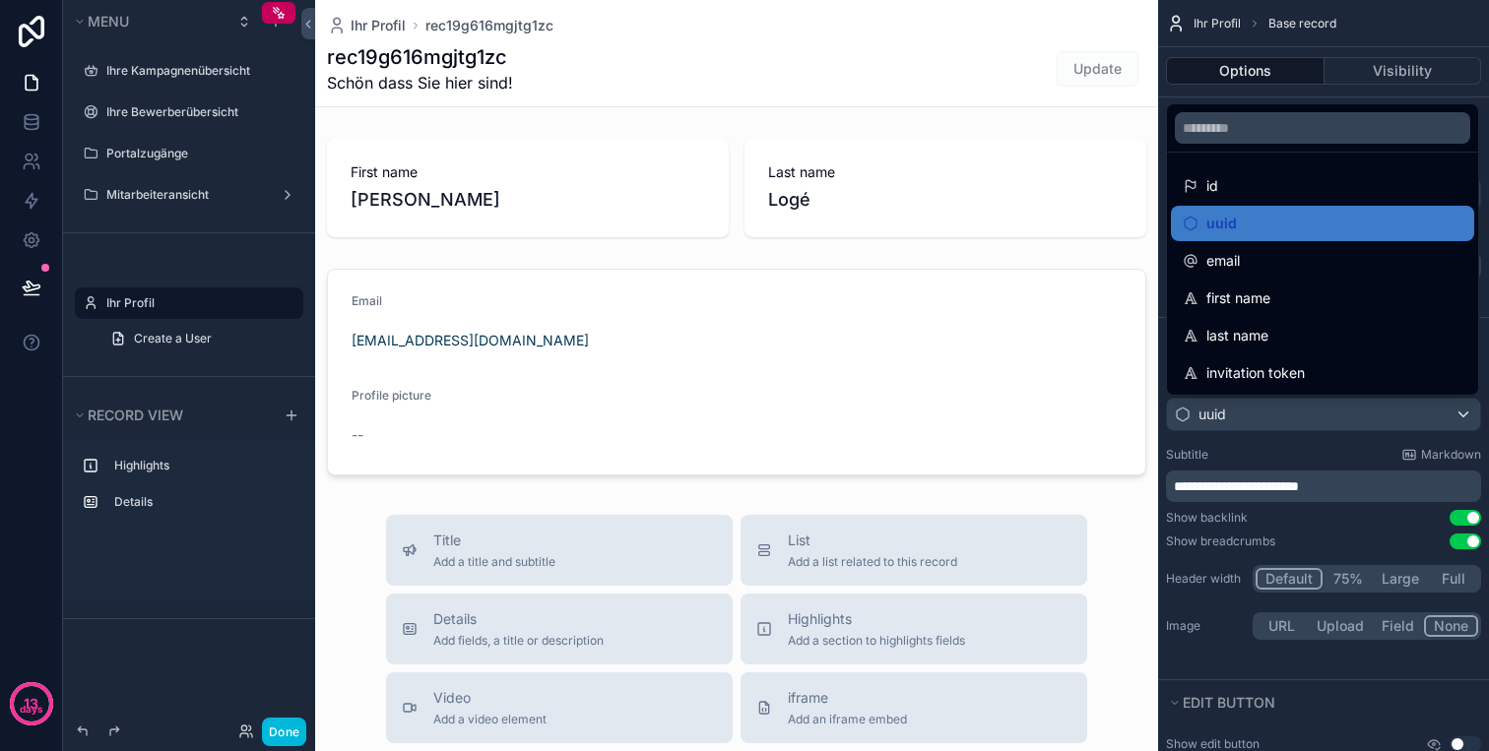
click at [1272, 409] on div "scrollable content" at bounding box center [744, 375] width 1489 height 751
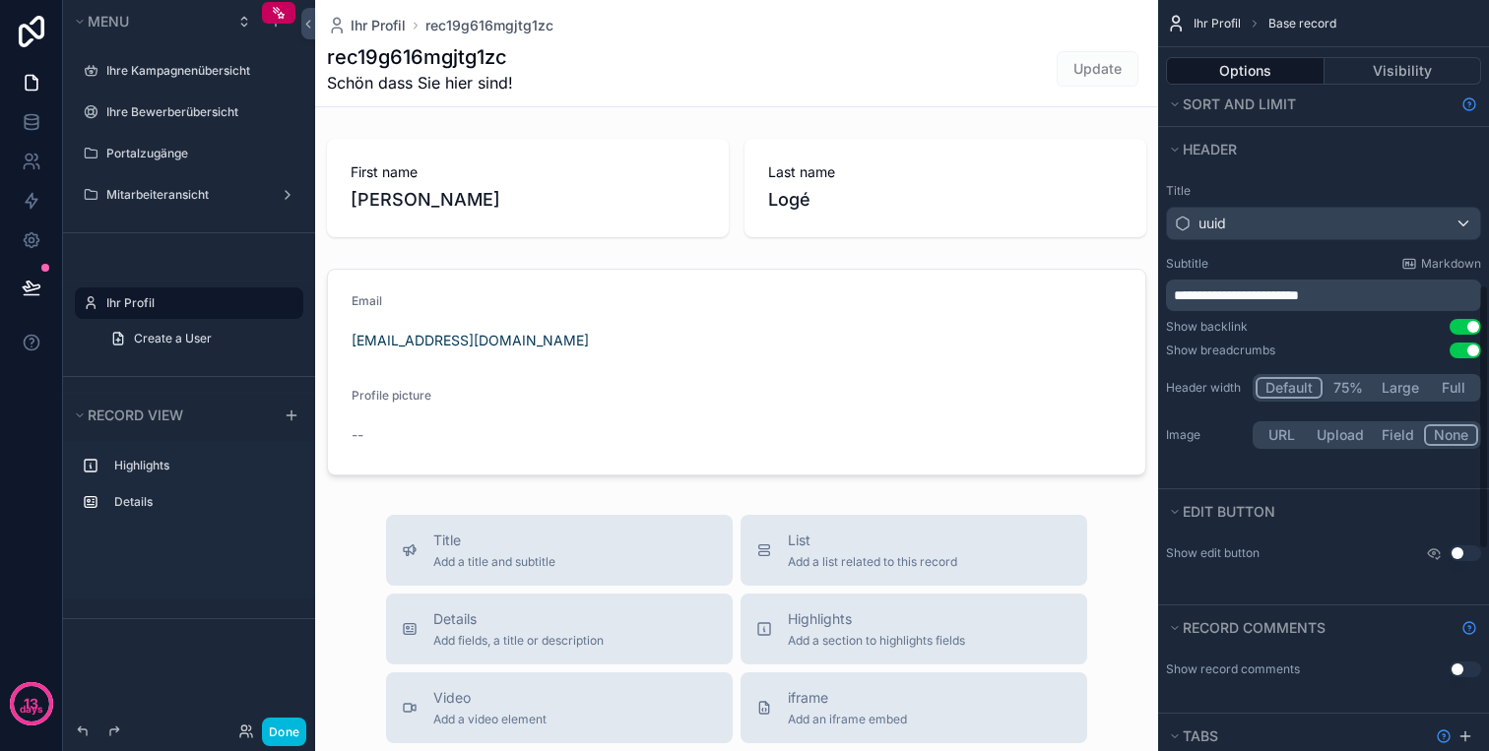
scroll to position [849, 0]
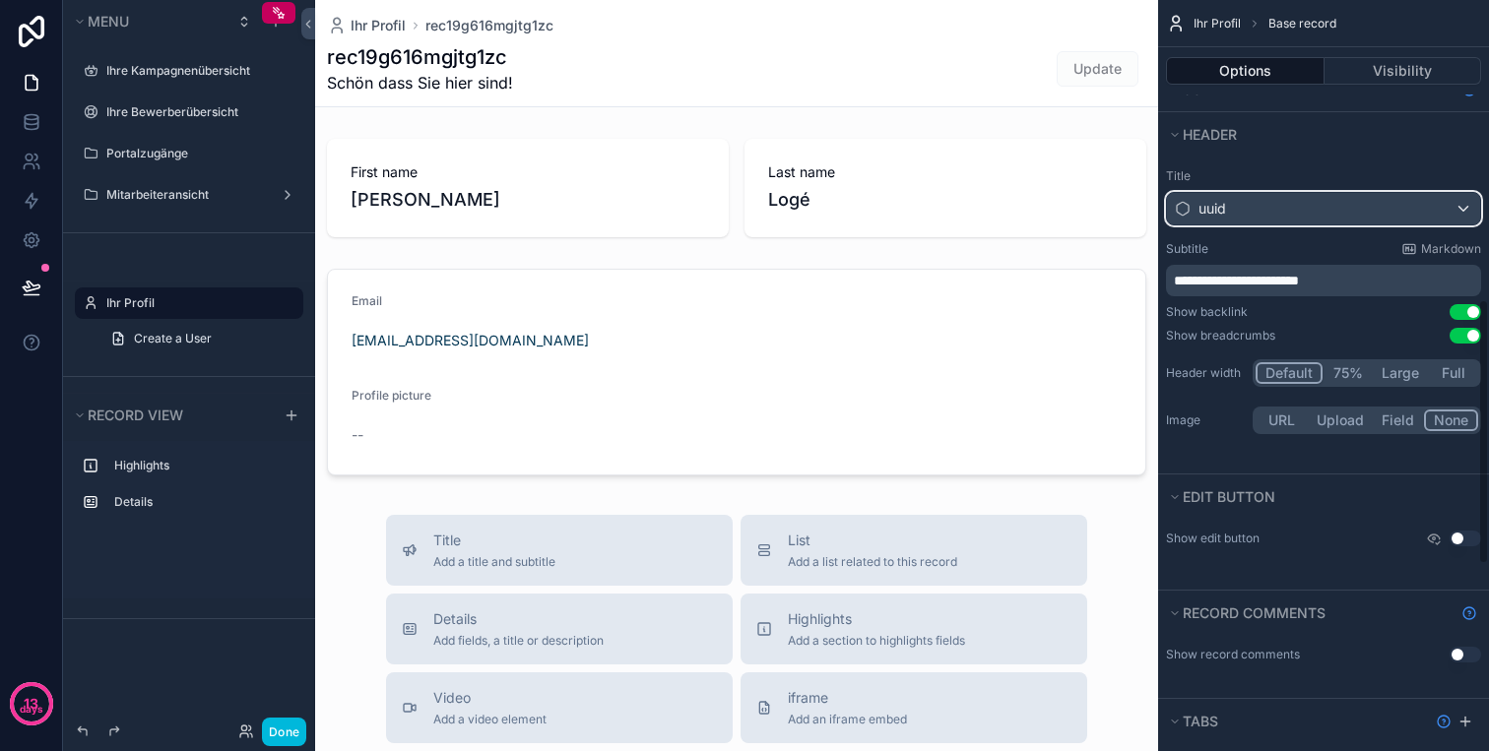
click at [1322, 209] on div "uuid" at bounding box center [1323, 209] width 313 height 32
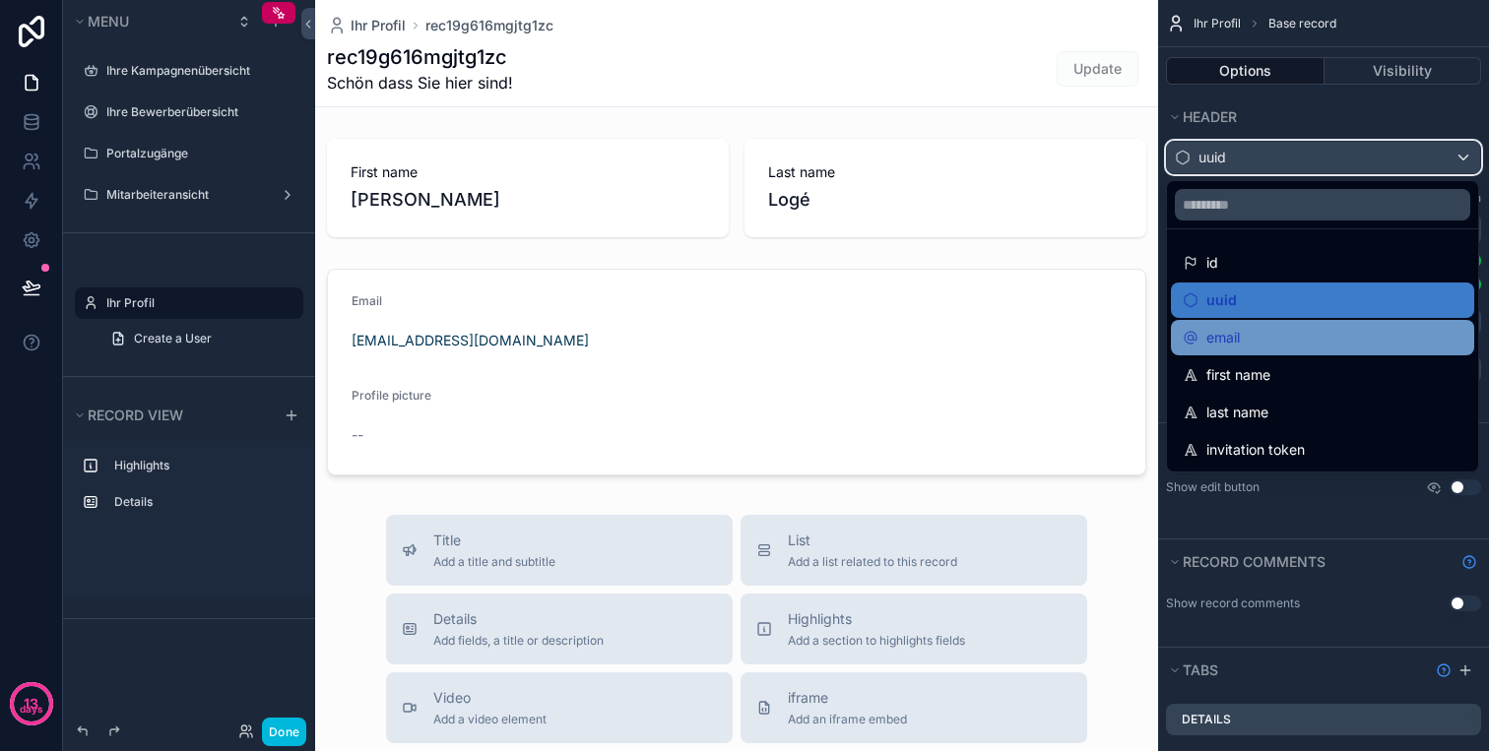
scroll to position [904, 0]
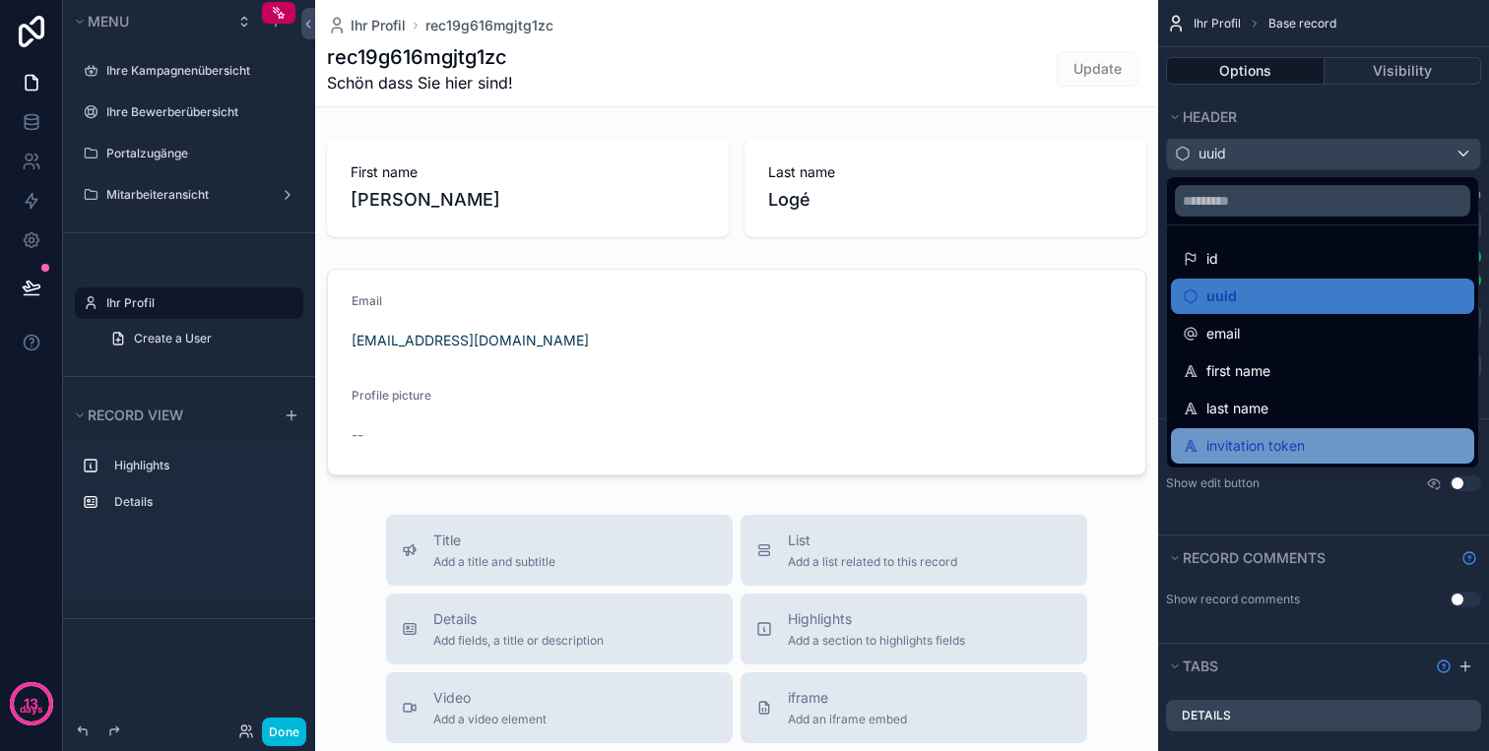
click at [1337, 437] on div "invitation token" at bounding box center [1322, 446] width 280 height 24
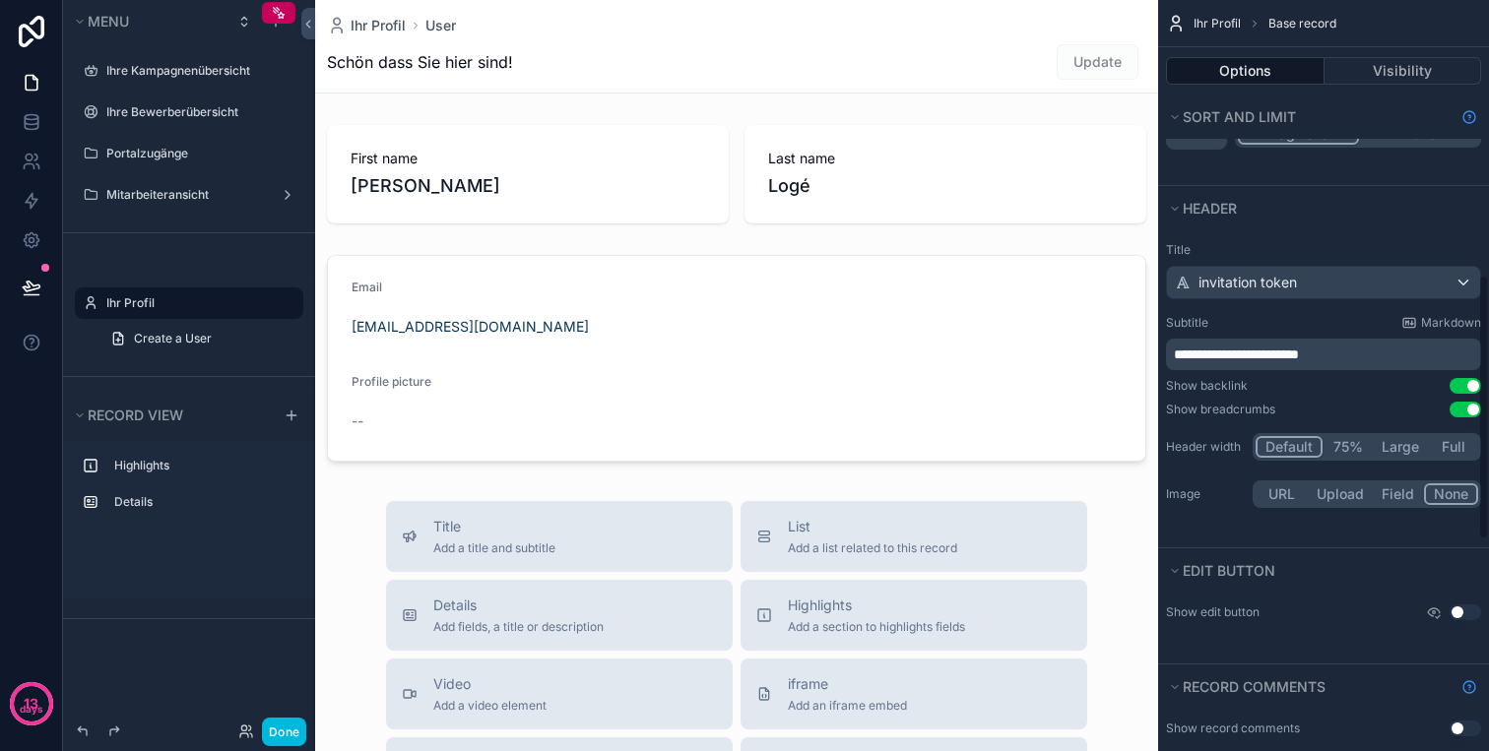
scroll to position [744, 0]
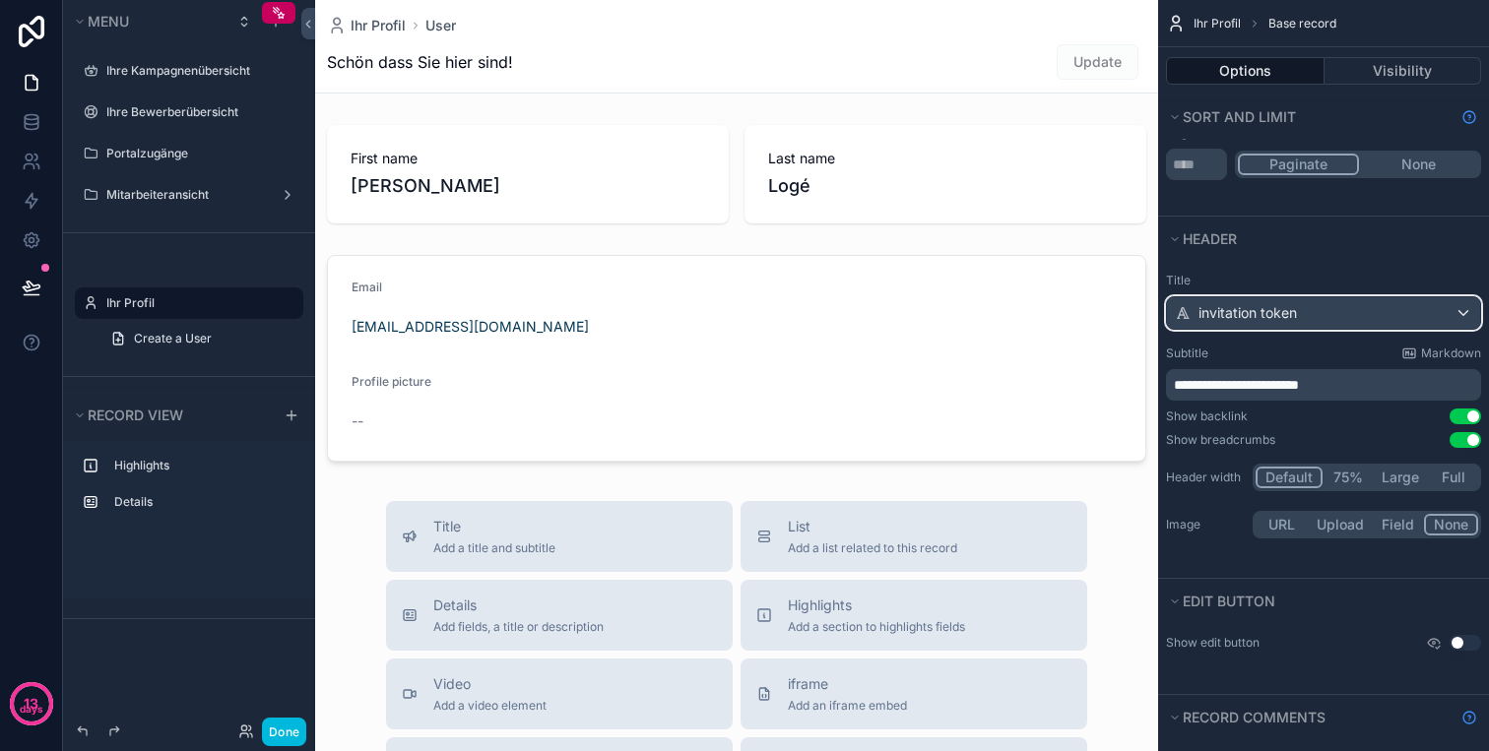
click at [1316, 317] on div "invitation token" at bounding box center [1323, 313] width 313 height 32
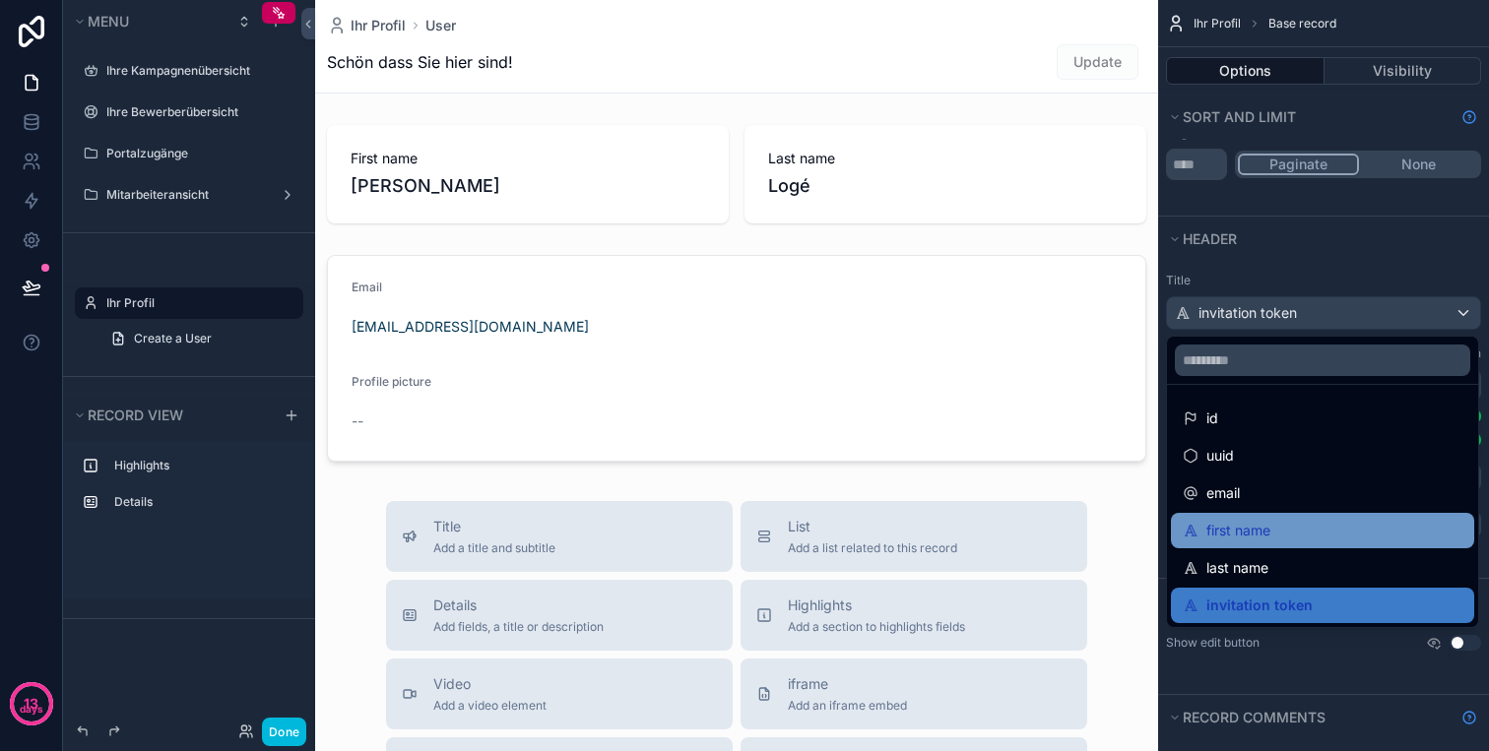
click at [1255, 532] on span "first name" at bounding box center [1238, 531] width 64 height 24
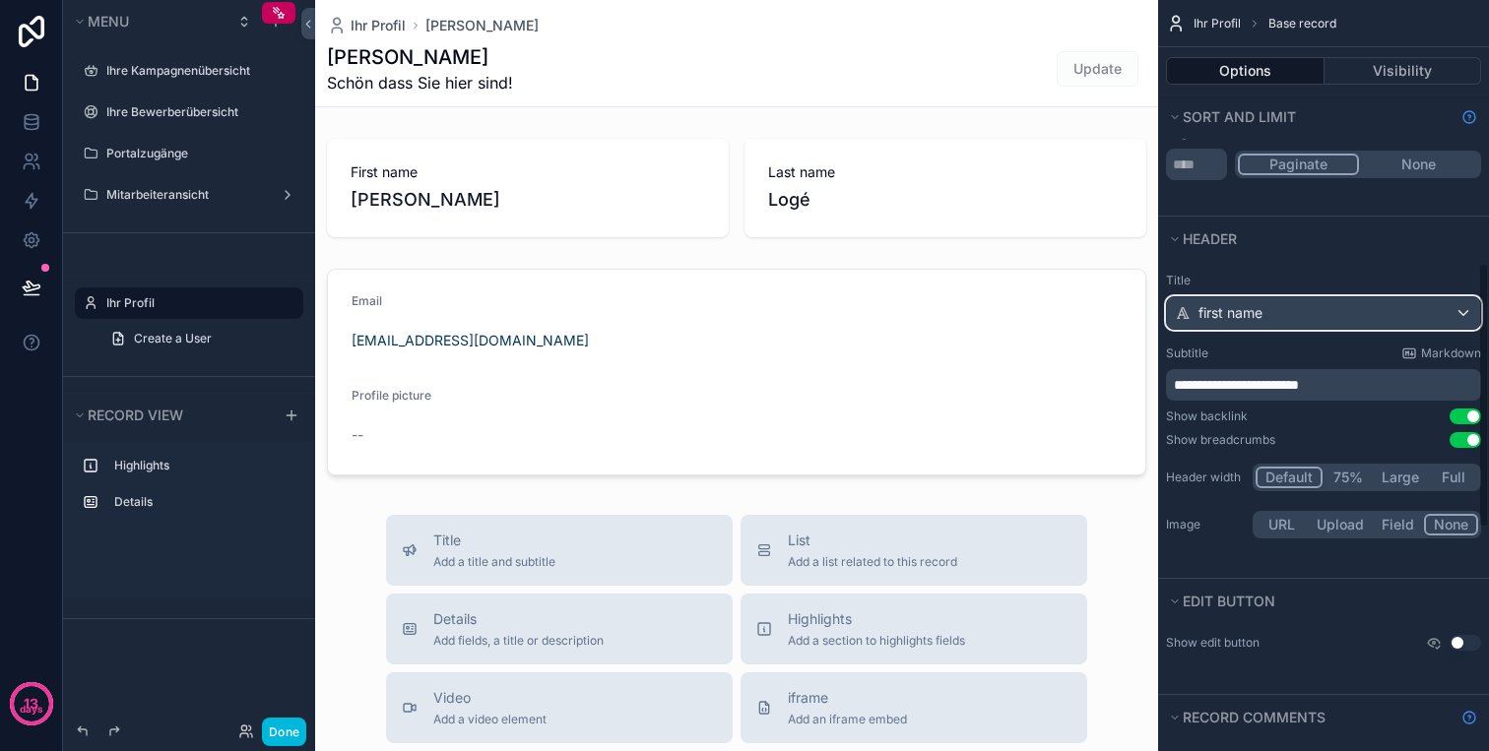
click at [1327, 315] on div "first name" at bounding box center [1323, 313] width 313 height 32
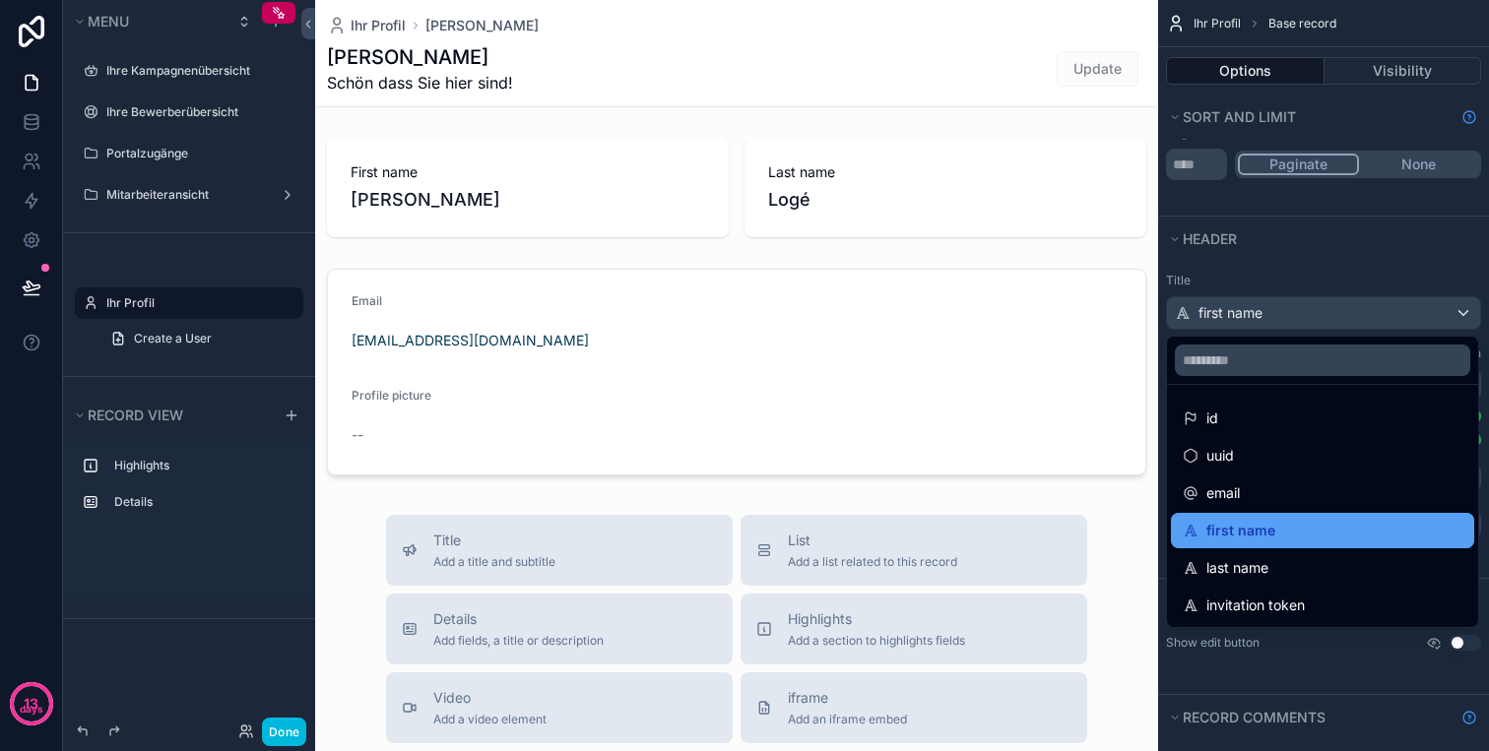
click at [1276, 529] on div "first name" at bounding box center [1322, 531] width 280 height 24
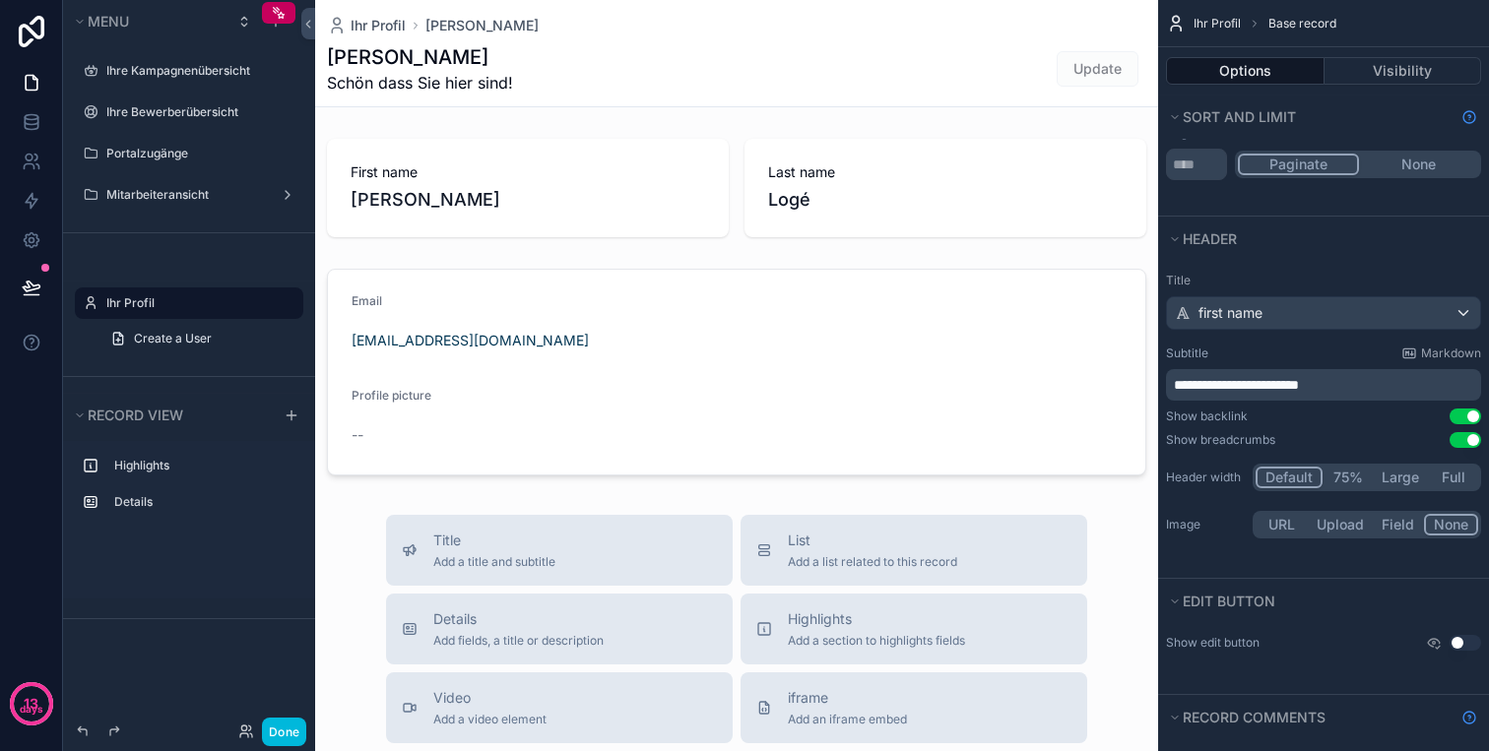
click at [1400, 384] on p "**********" at bounding box center [1325, 385] width 303 height 20
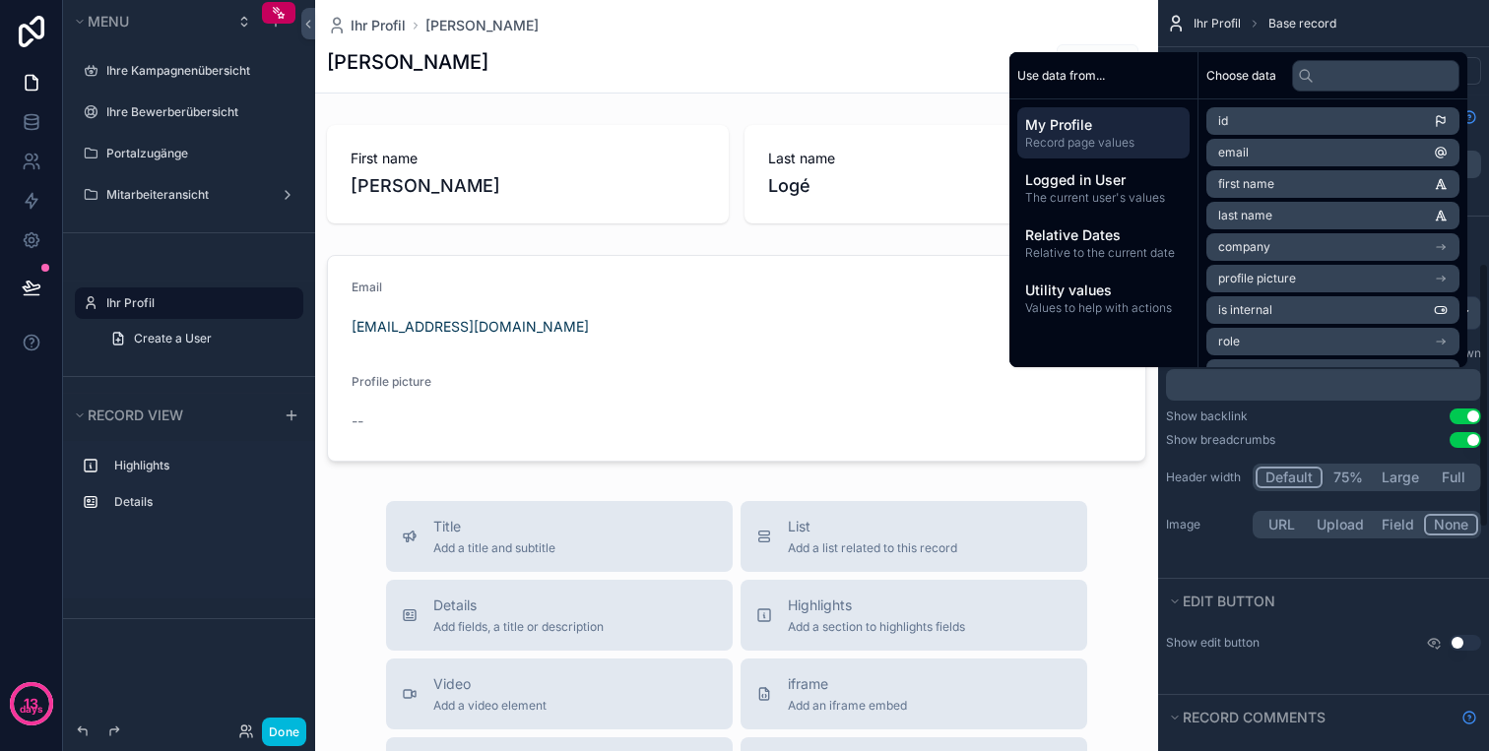
click at [1361, 418] on div "Show backlink Use setting" at bounding box center [1323, 417] width 315 height 16
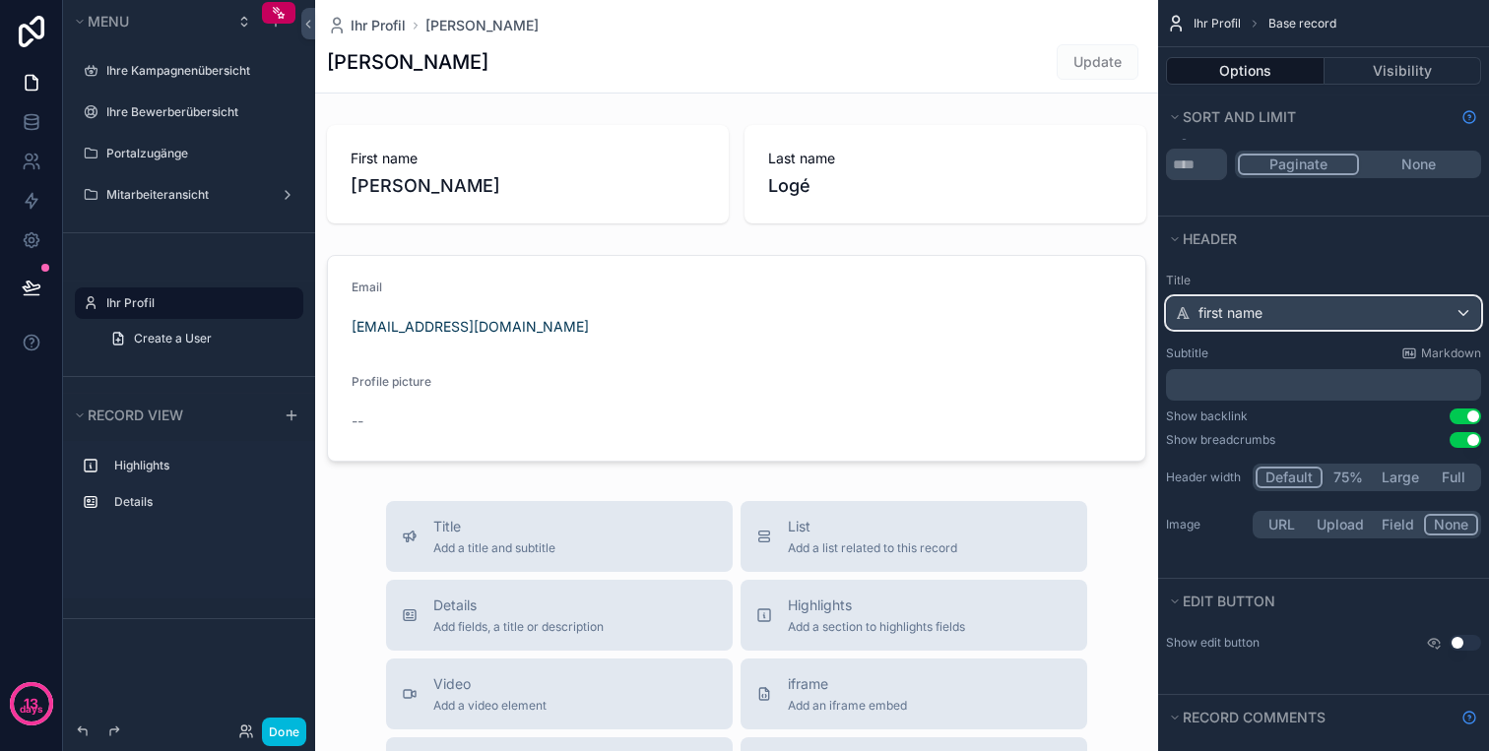
click at [1366, 314] on div "first name" at bounding box center [1323, 313] width 313 height 32
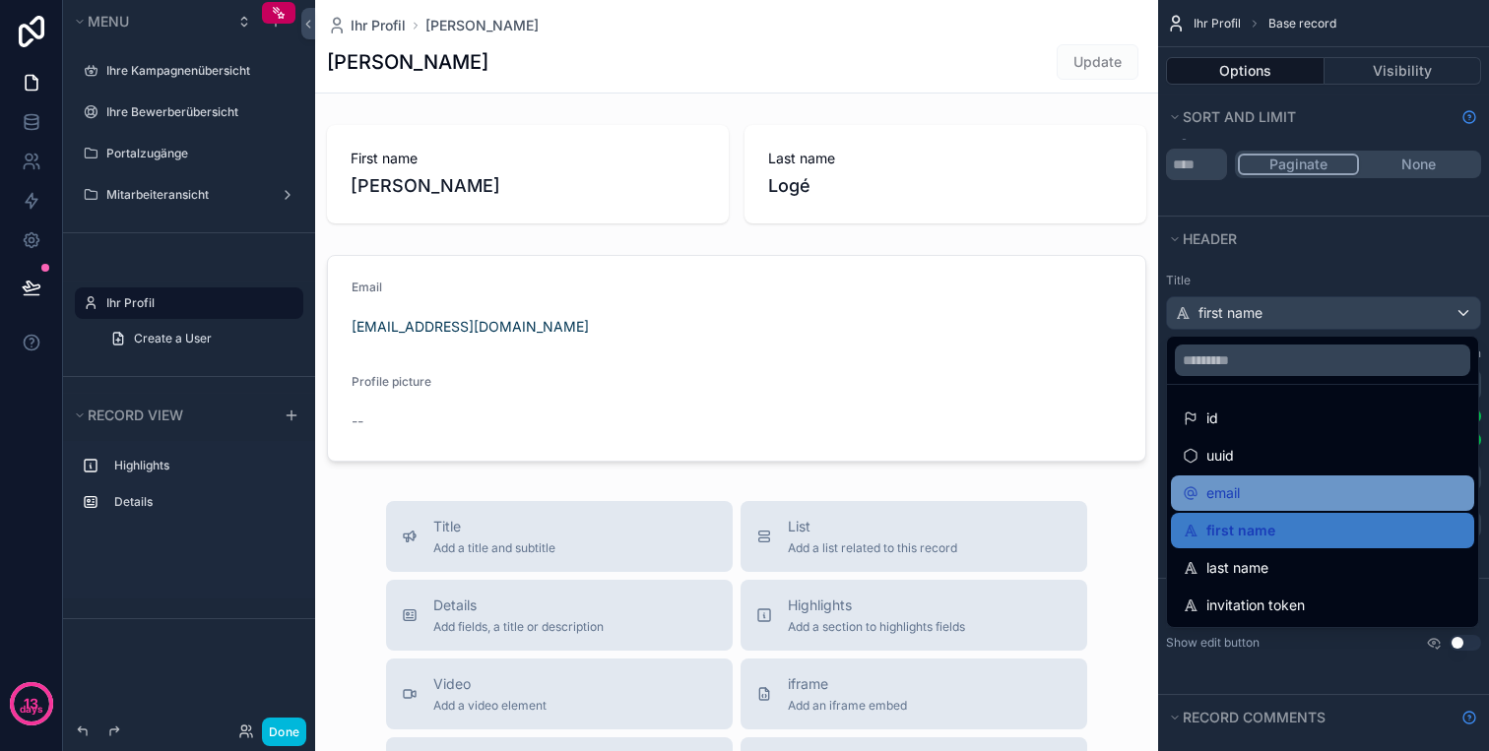
click at [1298, 480] on div "email" at bounding box center [1322, 493] width 303 height 35
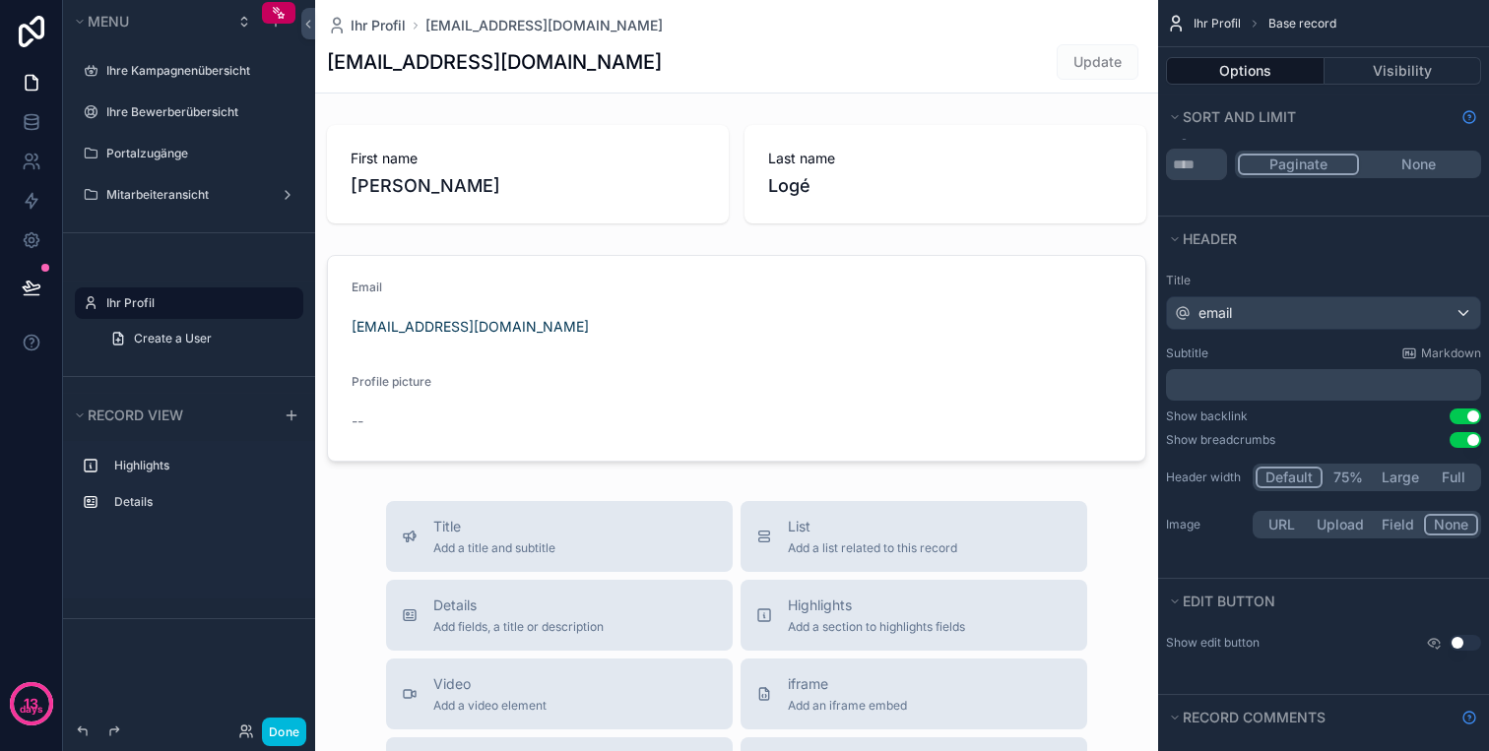
scroll to position [793, 0]
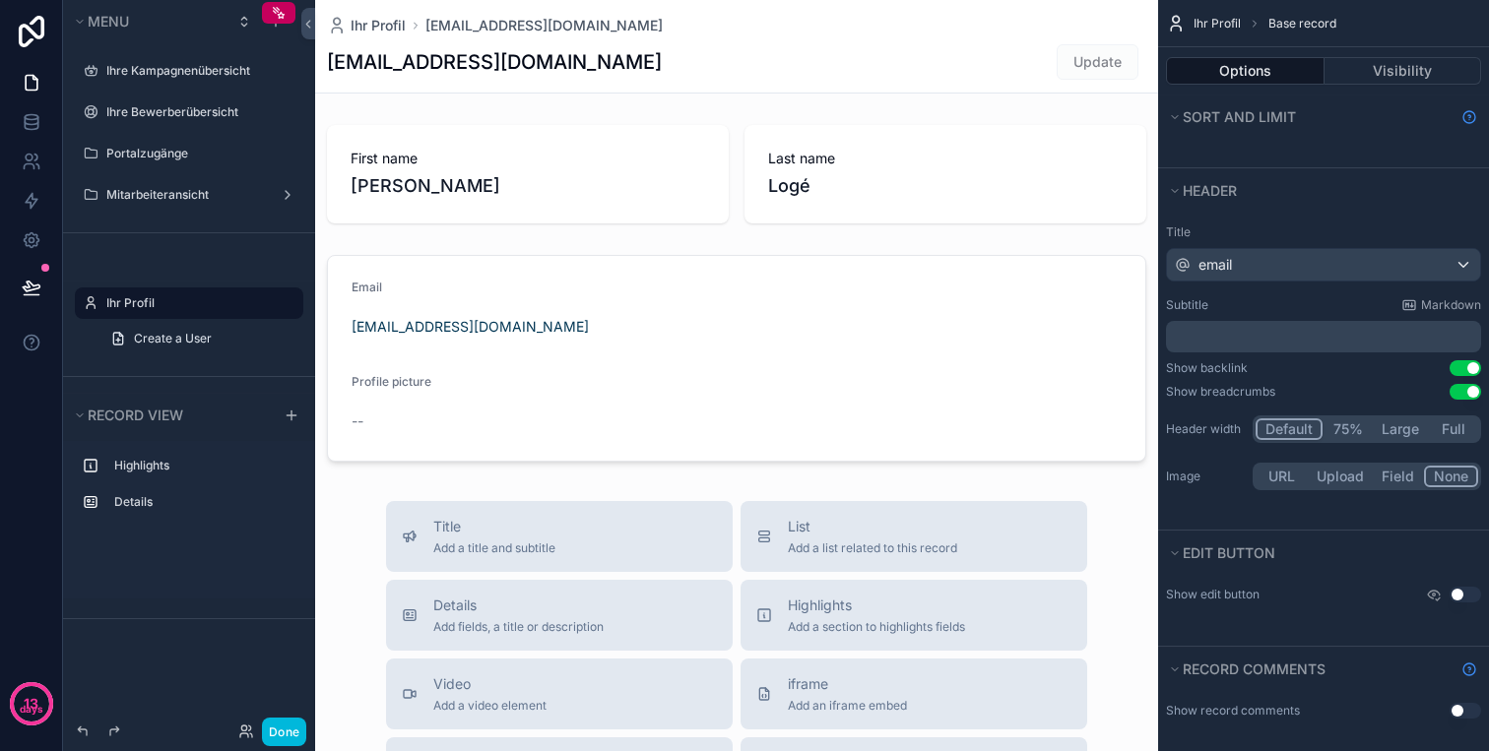
click at [1373, 327] on p "﻿" at bounding box center [1325, 337] width 303 height 20
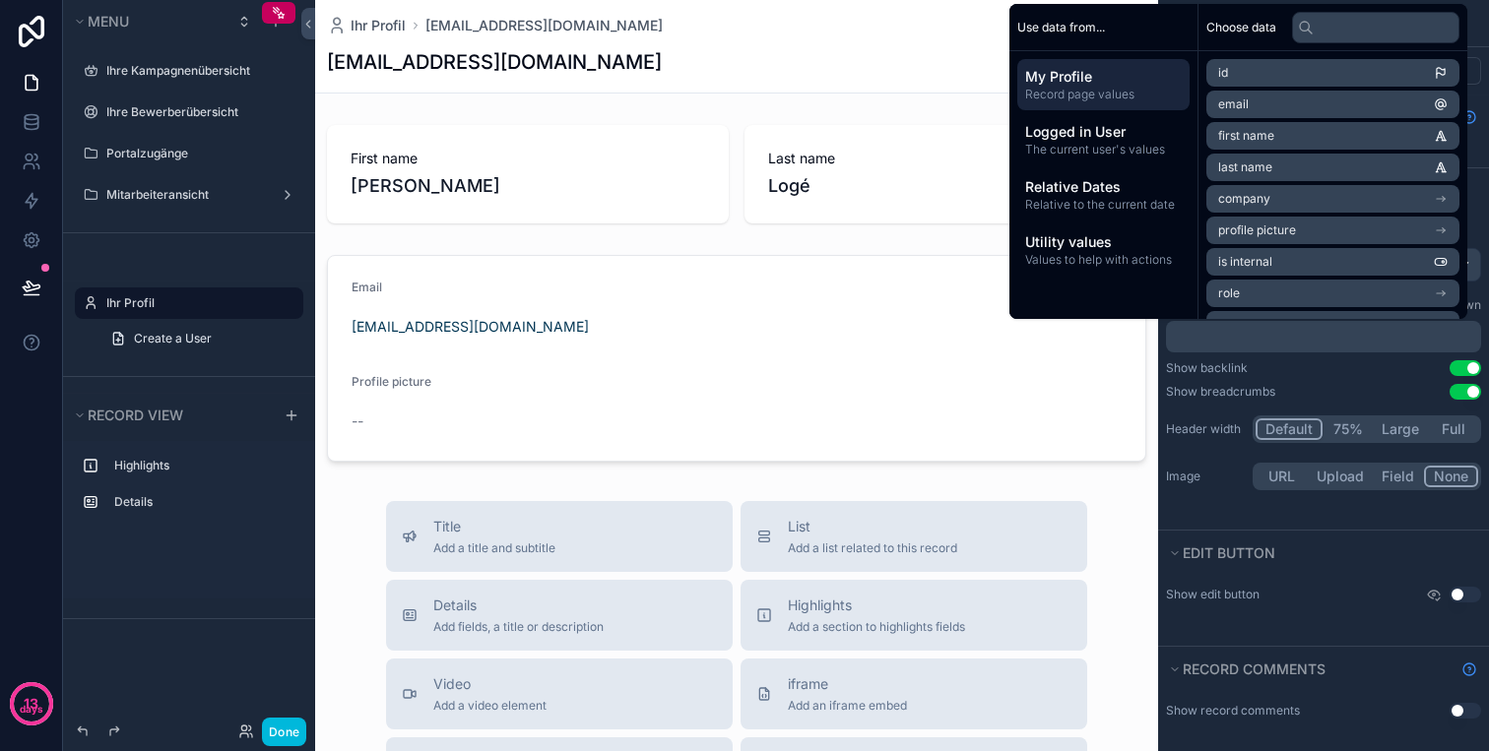
click at [1339, 394] on div "Show breadcrumbs Use setting" at bounding box center [1323, 392] width 315 height 16
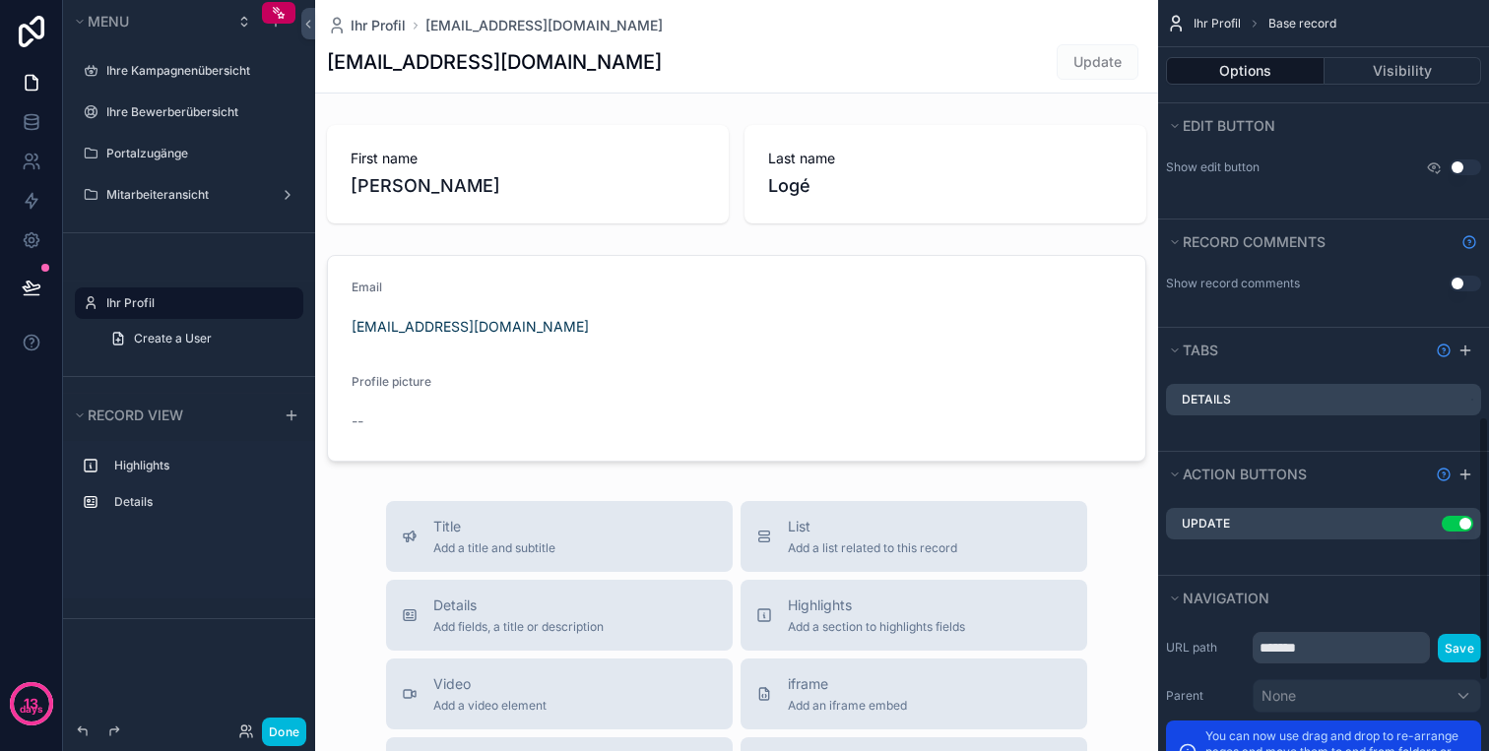
scroll to position [1231, 0]
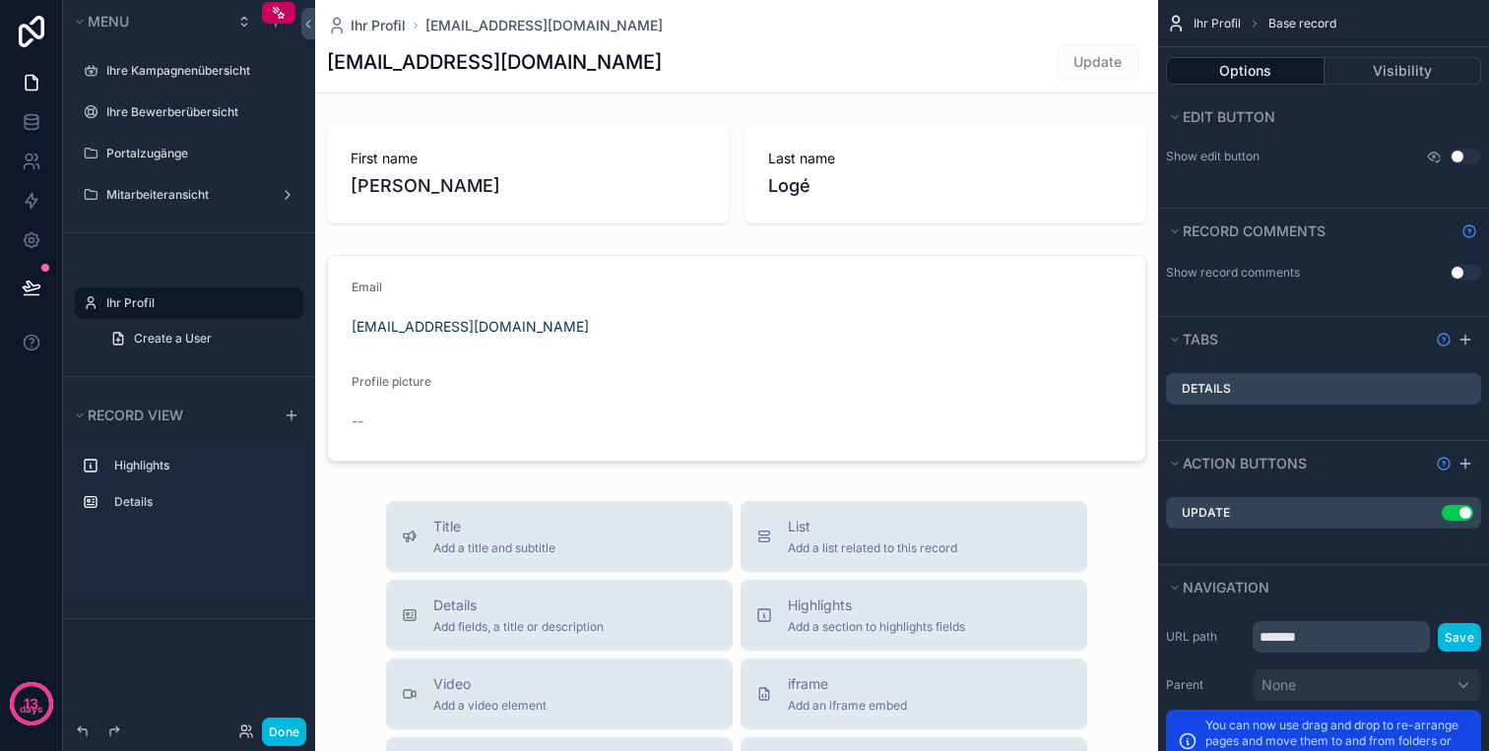
click at [1451, 517] on button "Use setting" at bounding box center [1457, 513] width 32 height 16
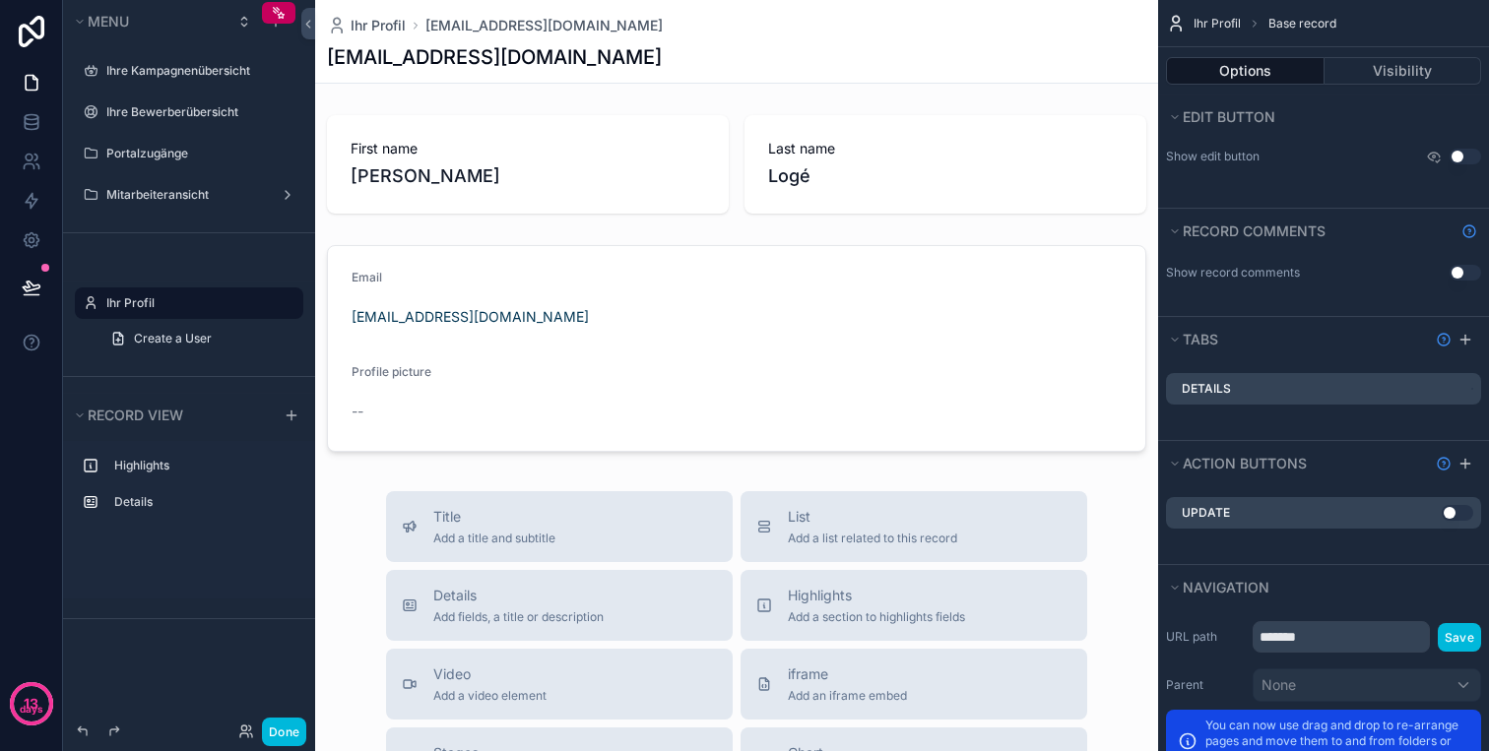
click at [1462, 510] on button "Use setting" at bounding box center [1457, 513] width 32 height 16
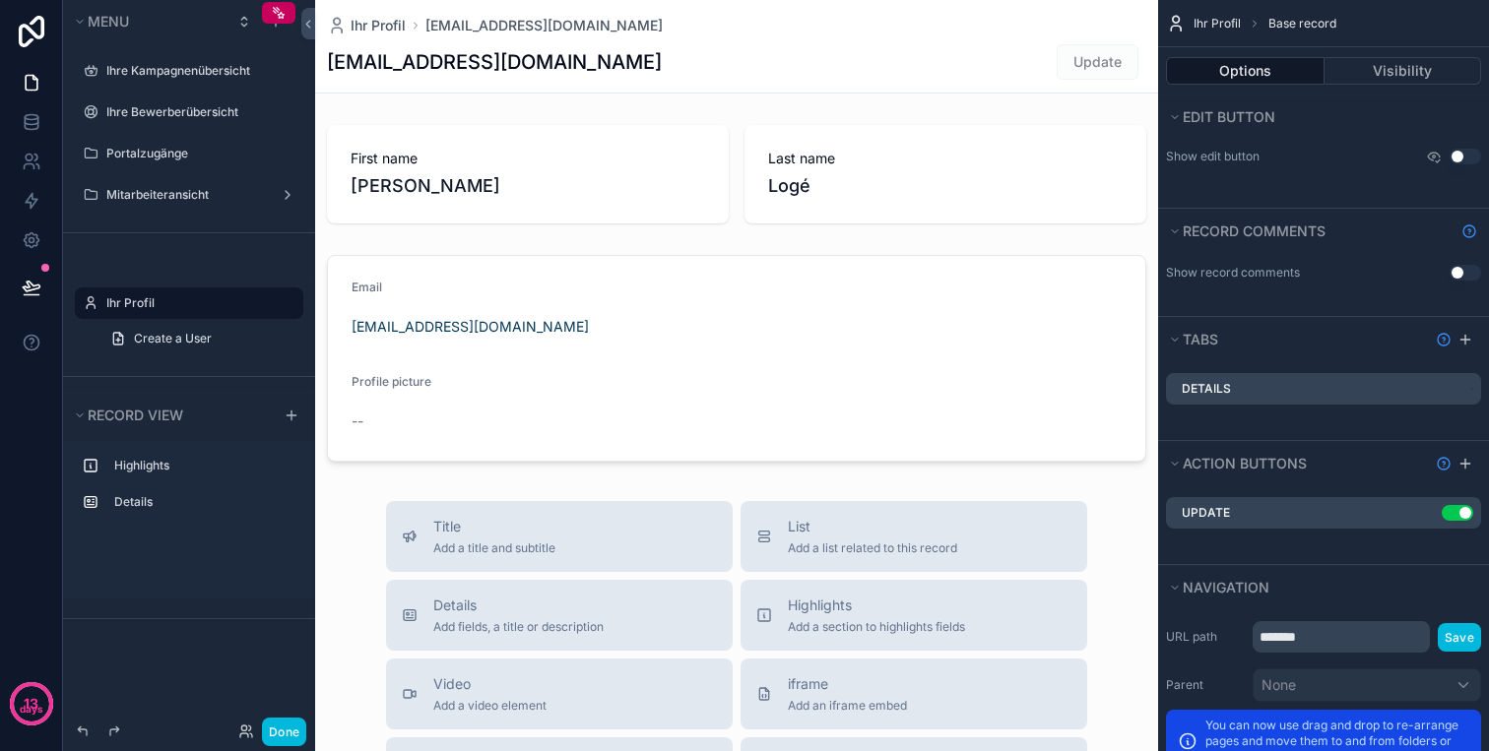
click at [0, 0] on icon "scrollable content" at bounding box center [0, 0] width 0 height 0
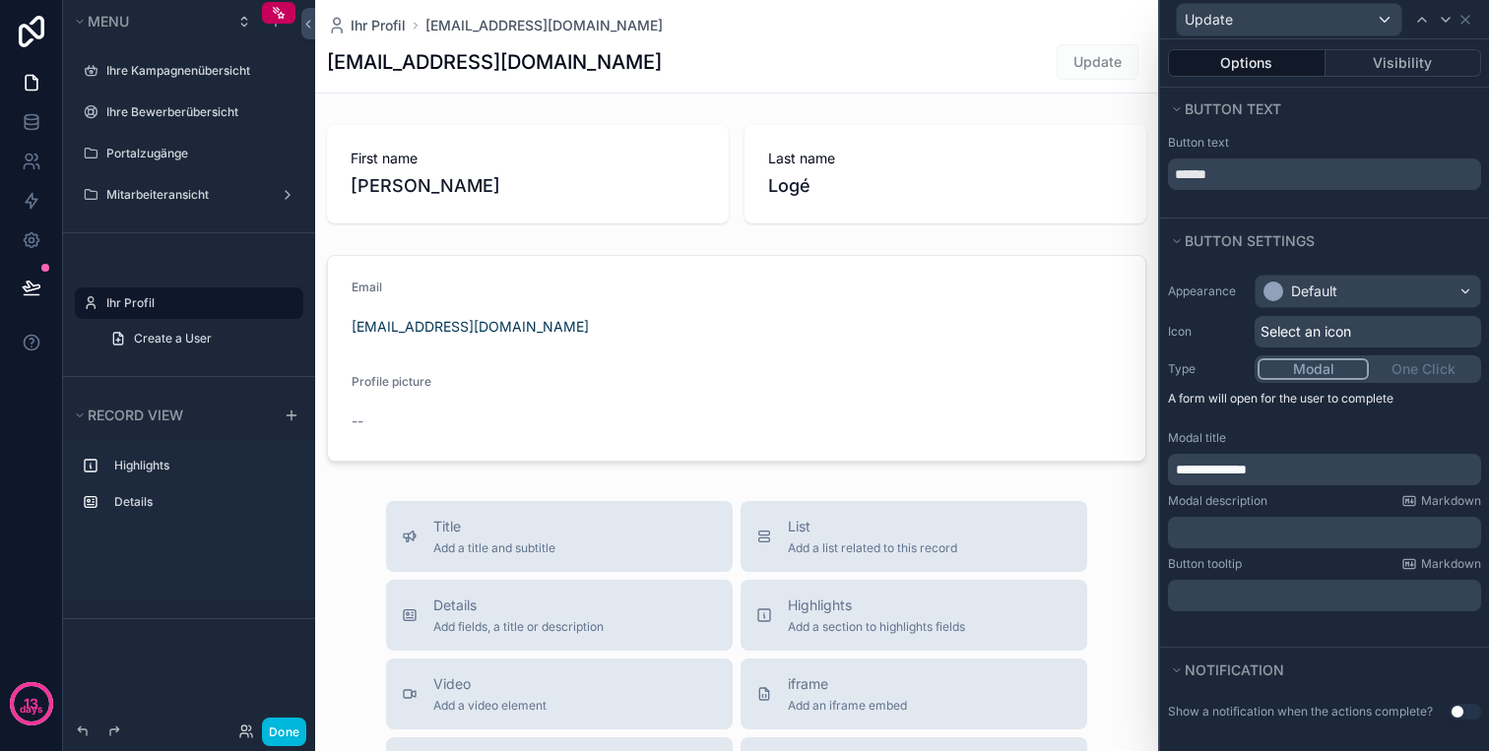
click at [1293, 478] on p "**********" at bounding box center [1325, 470] width 301 height 20
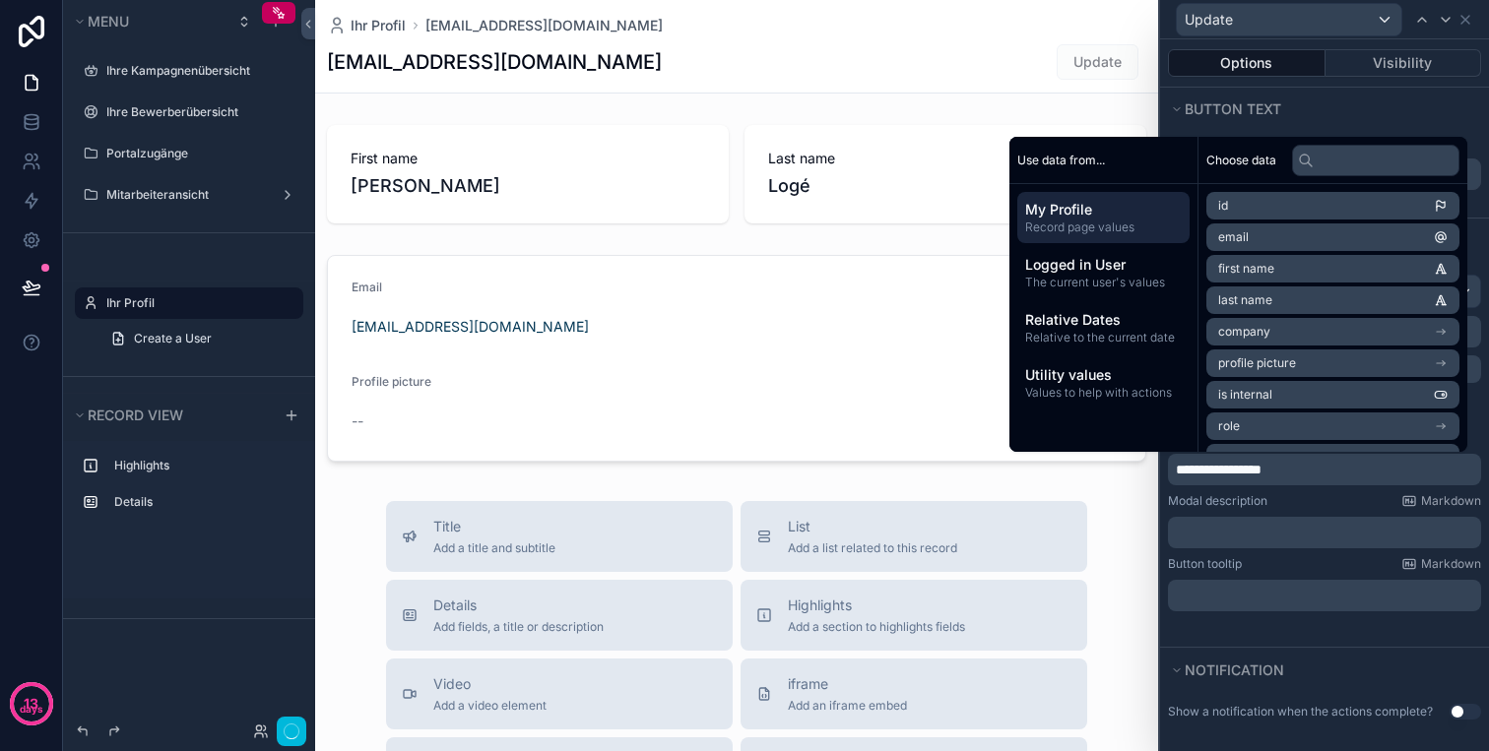
click at [1306, 520] on div "﻿" at bounding box center [1324, 533] width 313 height 32
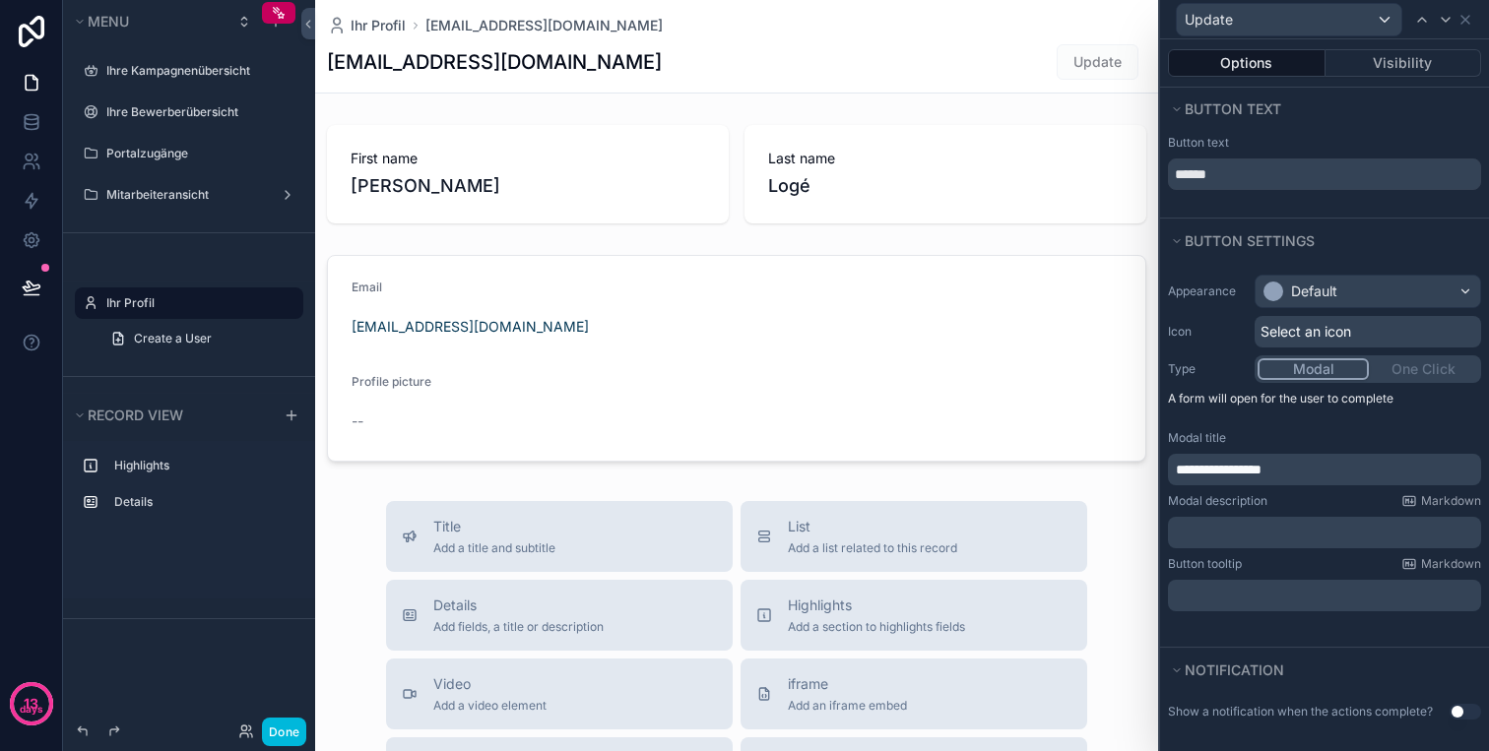
click at [1303, 586] on p "﻿" at bounding box center [1325, 596] width 301 height 20
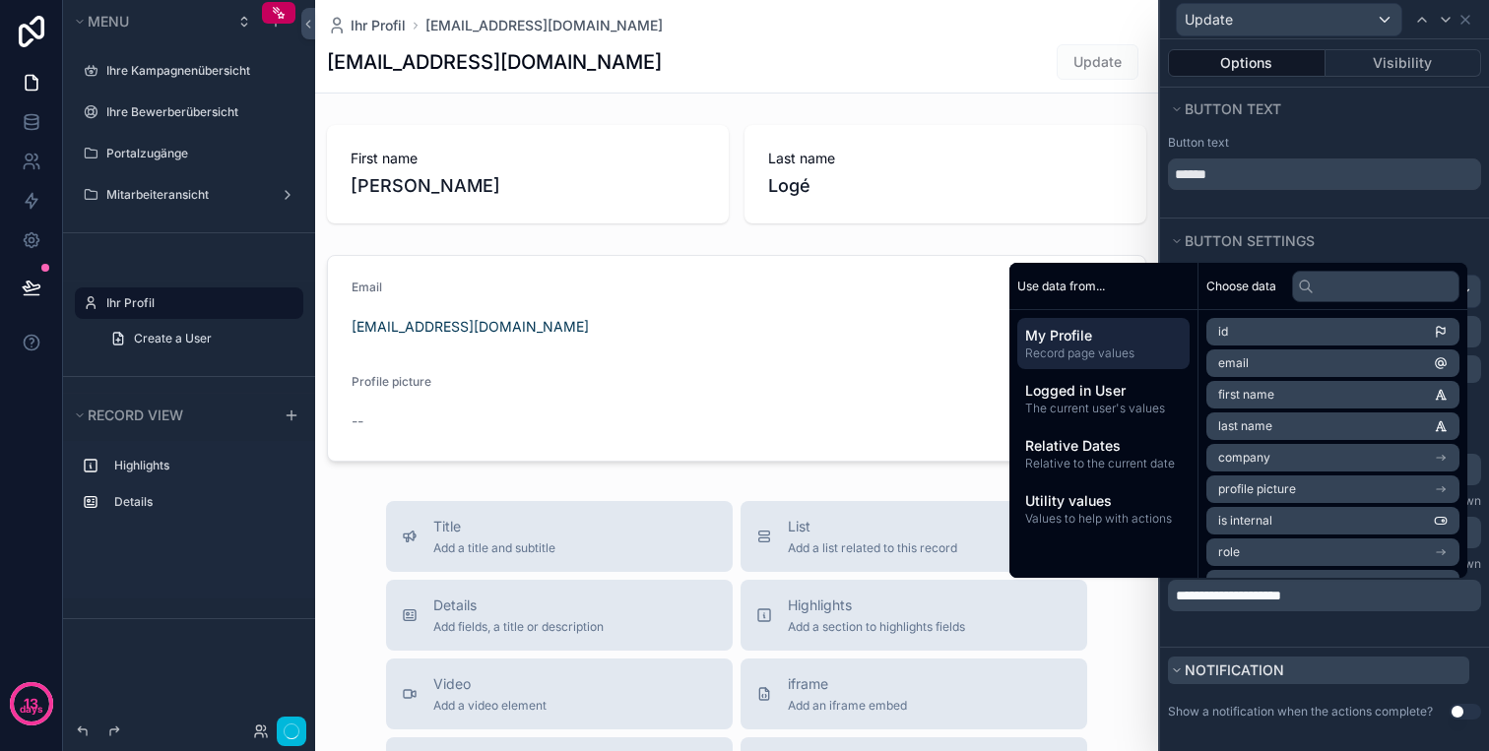
click at [1320, 656] on div "Notification" at bounding box center [1324, 670] width 329 height 44
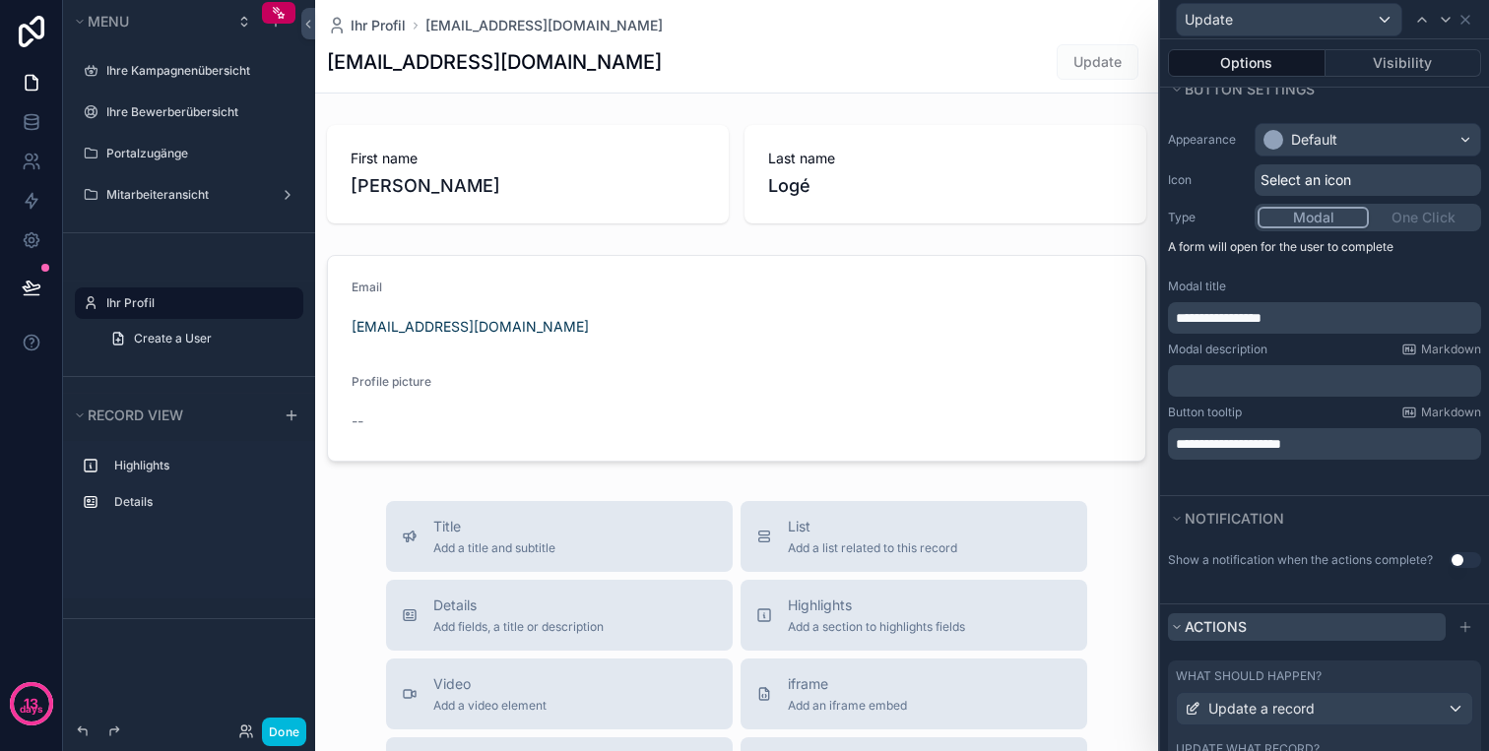
scroll to position [208, 0]
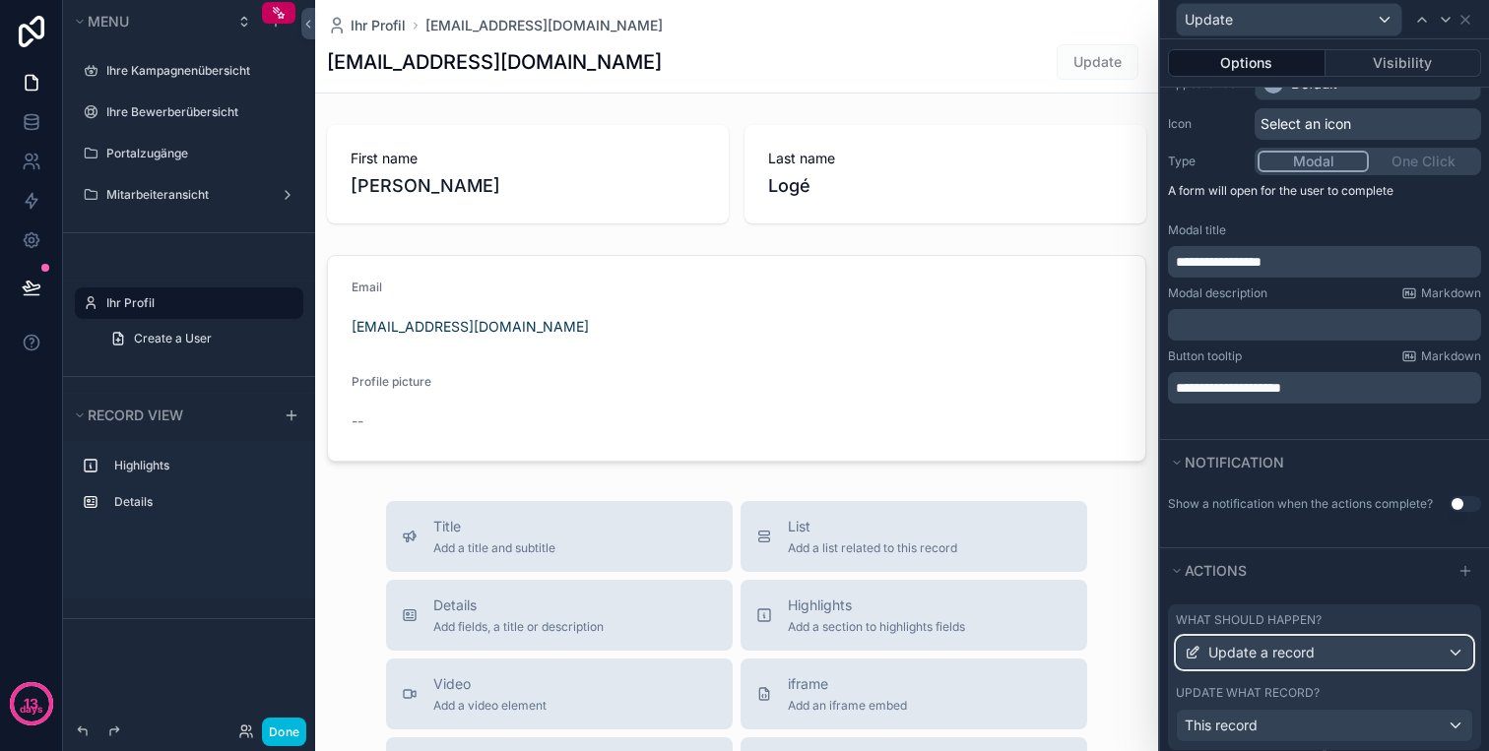
click at [1299, 648] on span "Update a record" at bounding box center [1261, 653] width 106 height 20
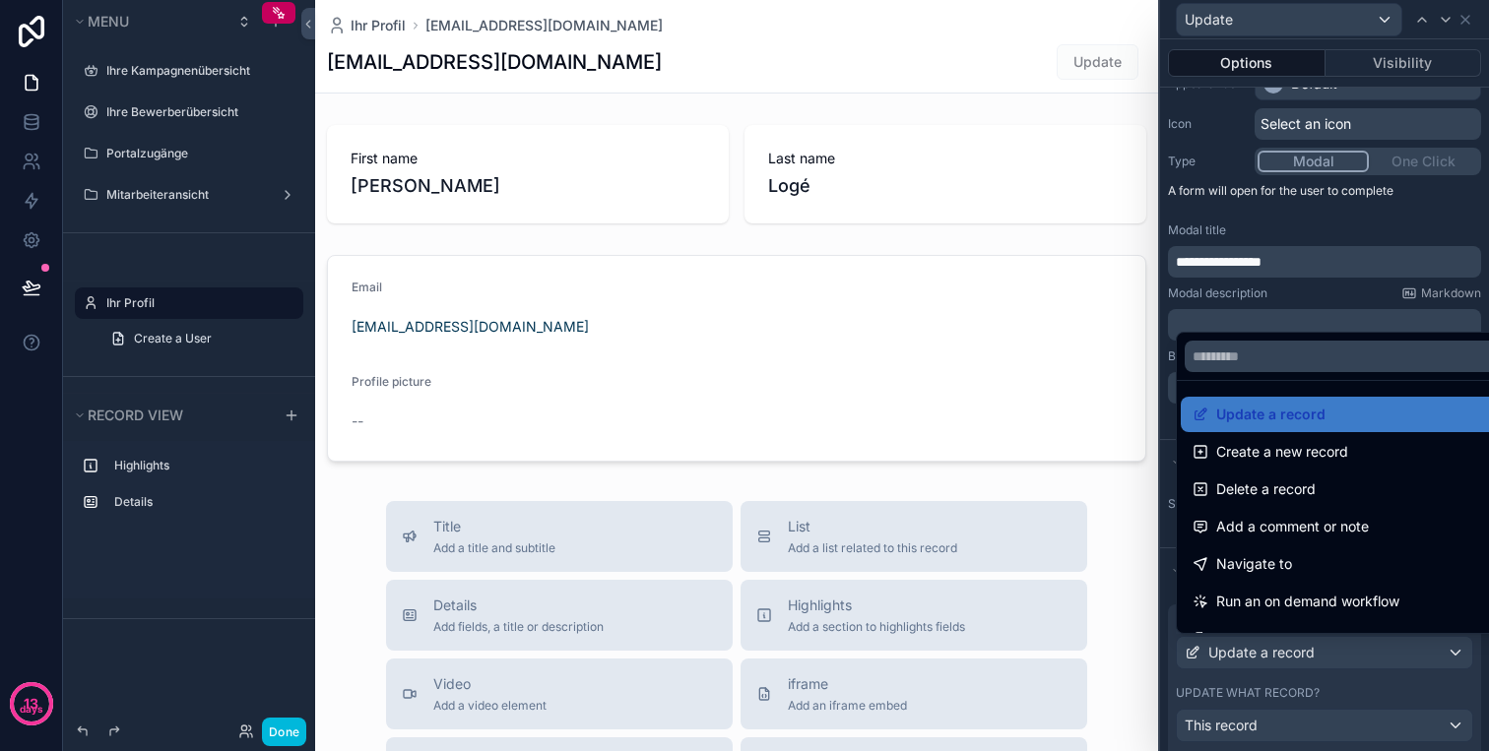
click at [1312, 654] on div at bounding box center [1324, 375] width 329 height 751
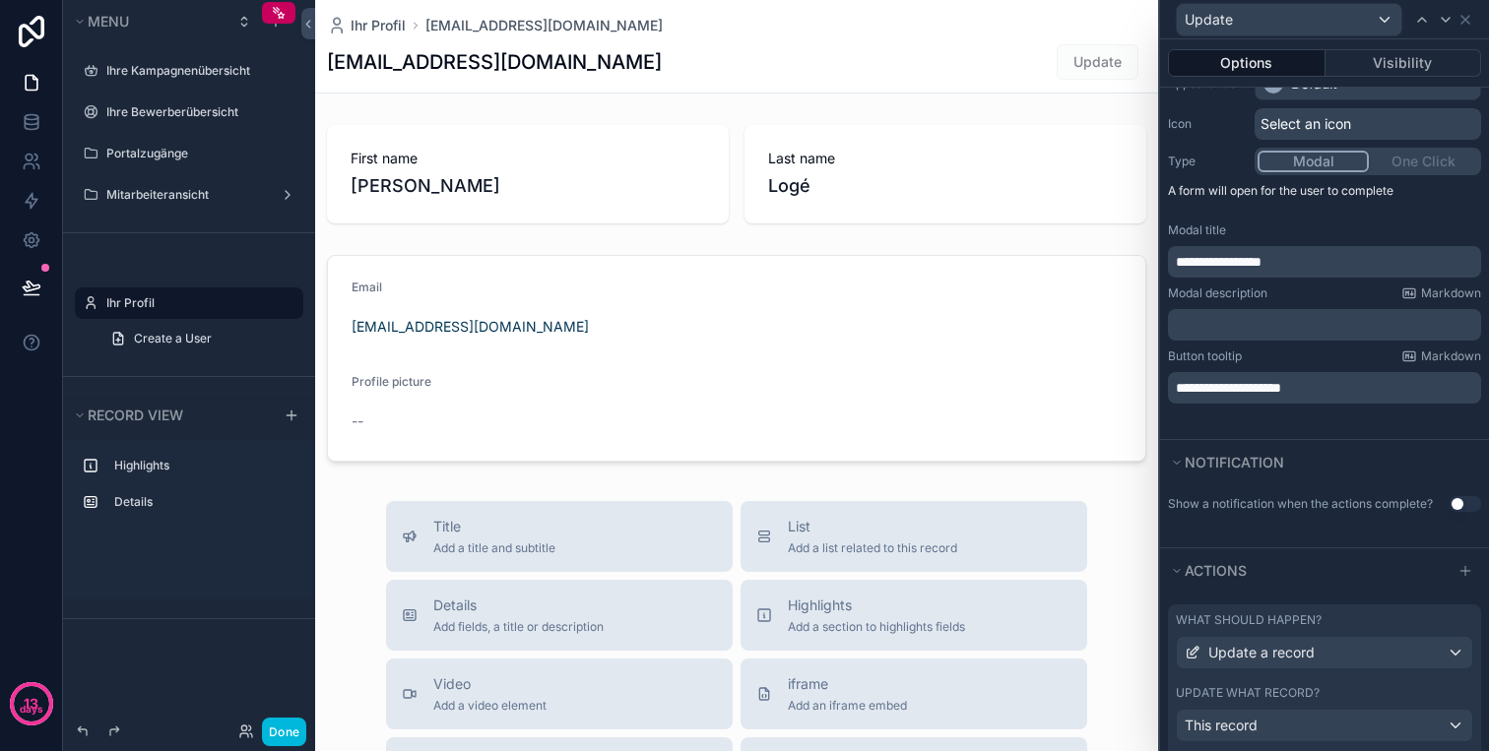
scroll to position [286, 0]
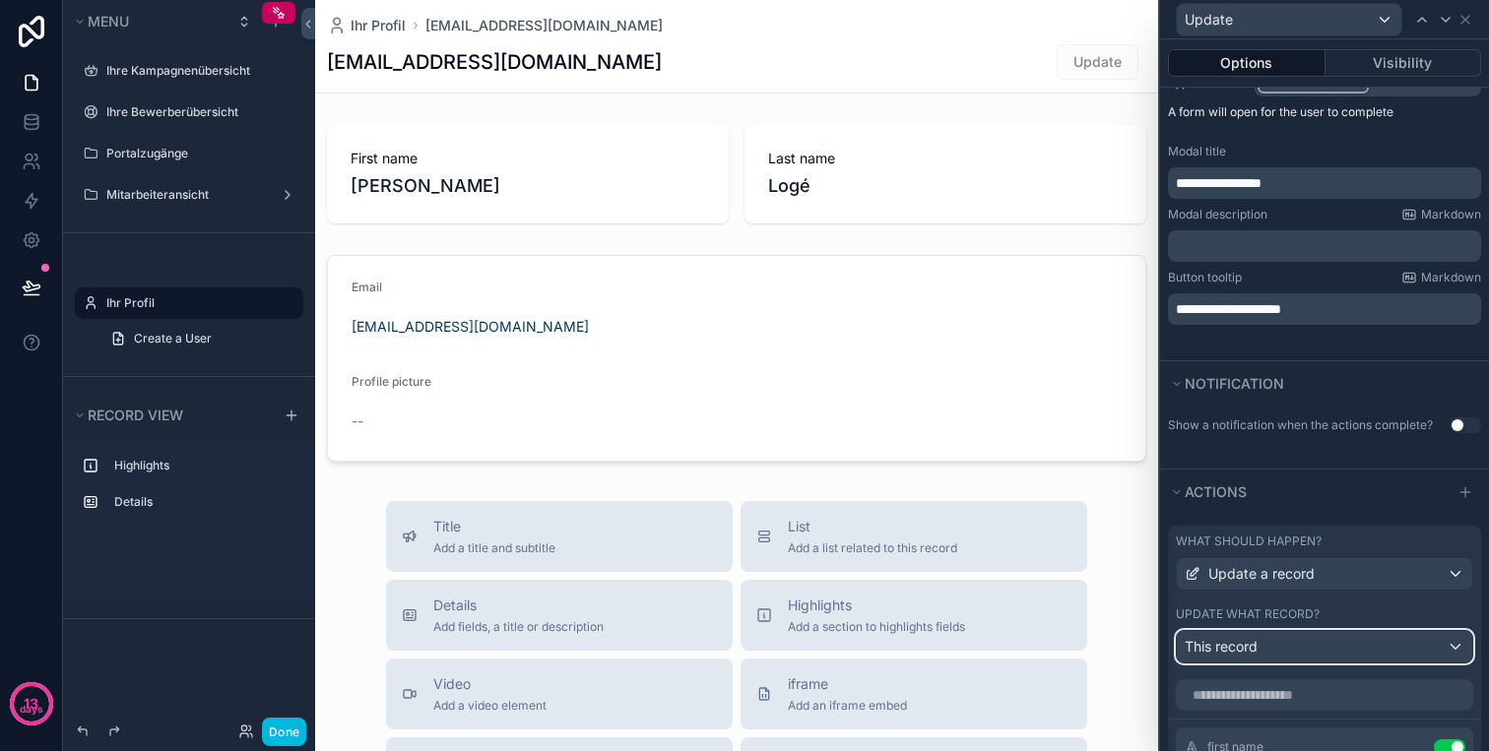
click at [1329, 647] on div "This record" at bounding box center [1323, 647] width 295 height 32
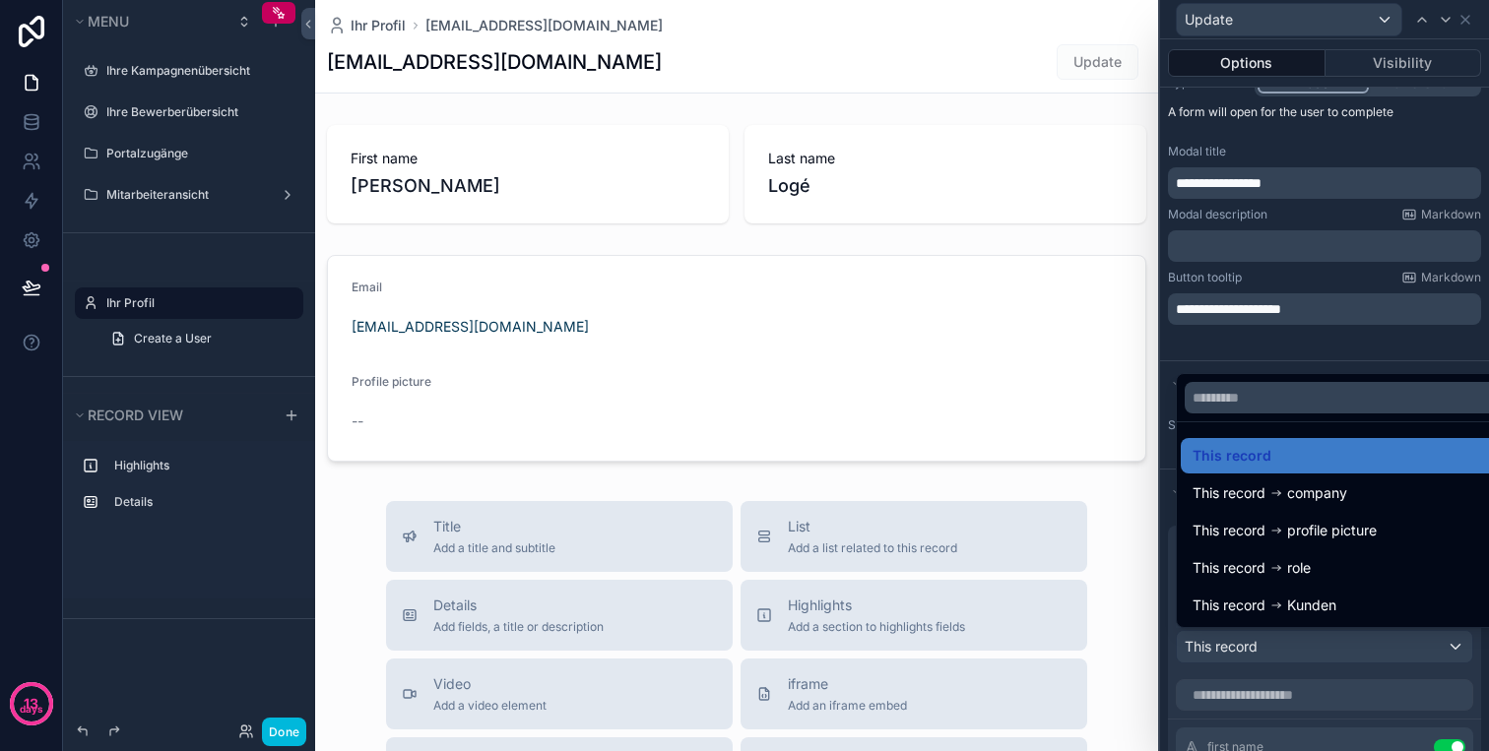
click at [1329, 647] on div at bounding box center [1324, 375] width 329 height 751
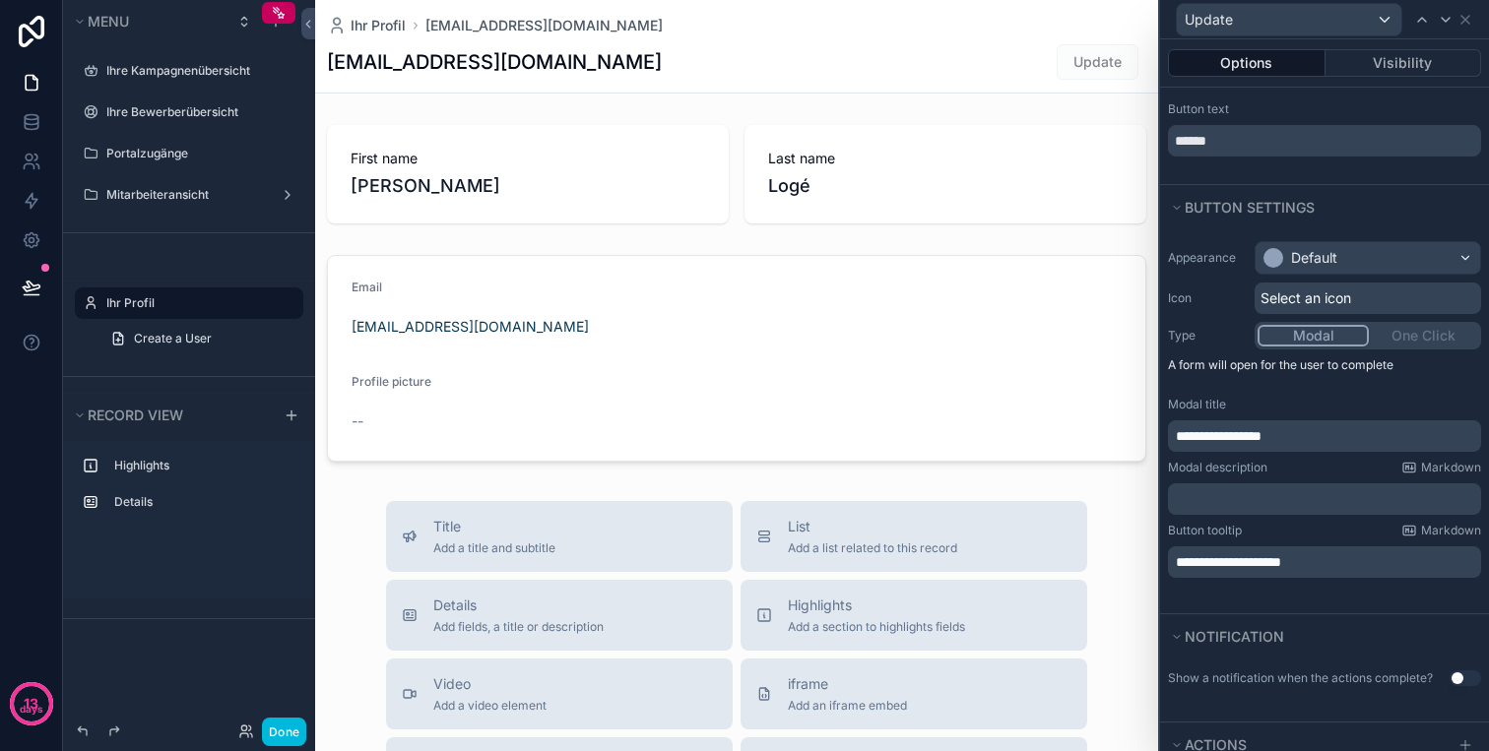
scroll to position [0, 0]
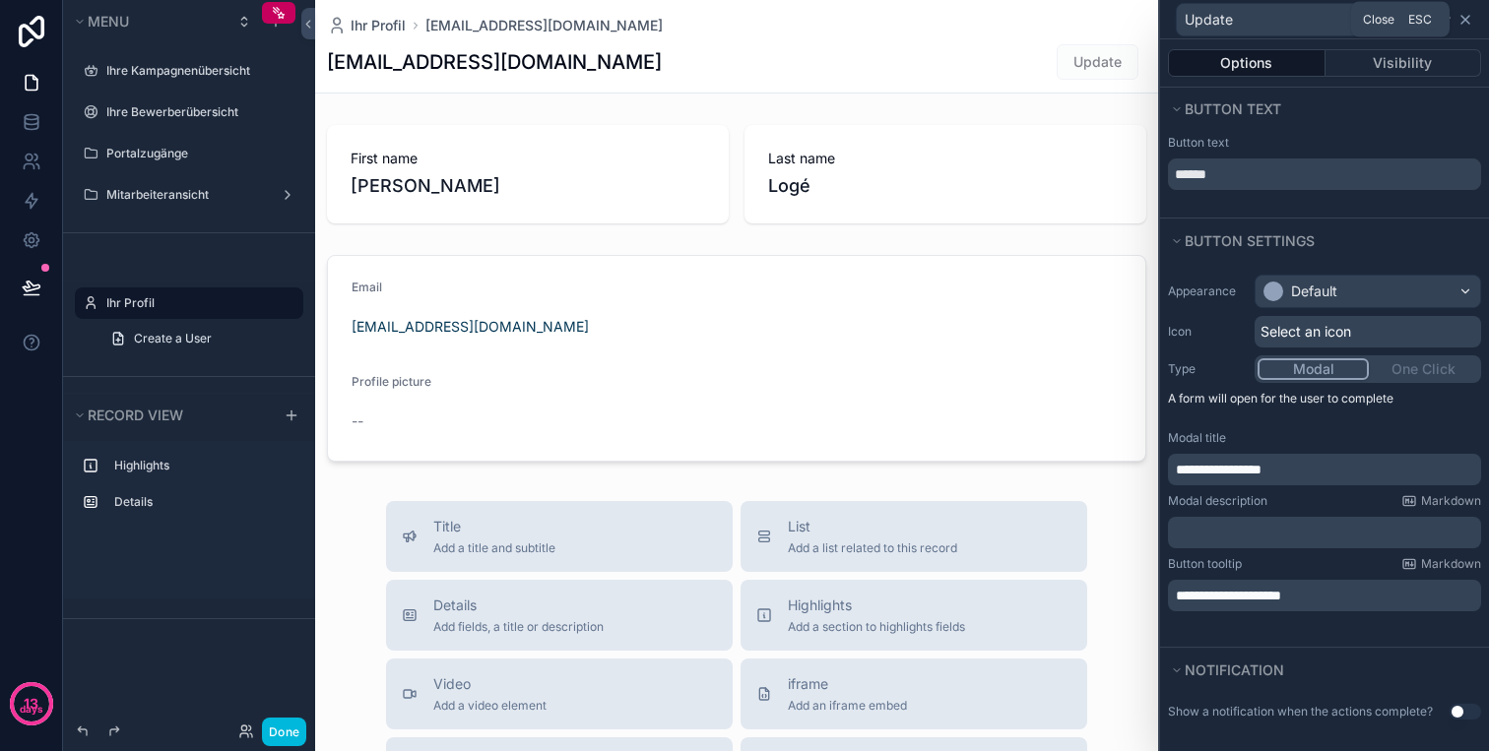
click at [1462, 13] on icon at bounding box center [1465, 20] width 16 height 16
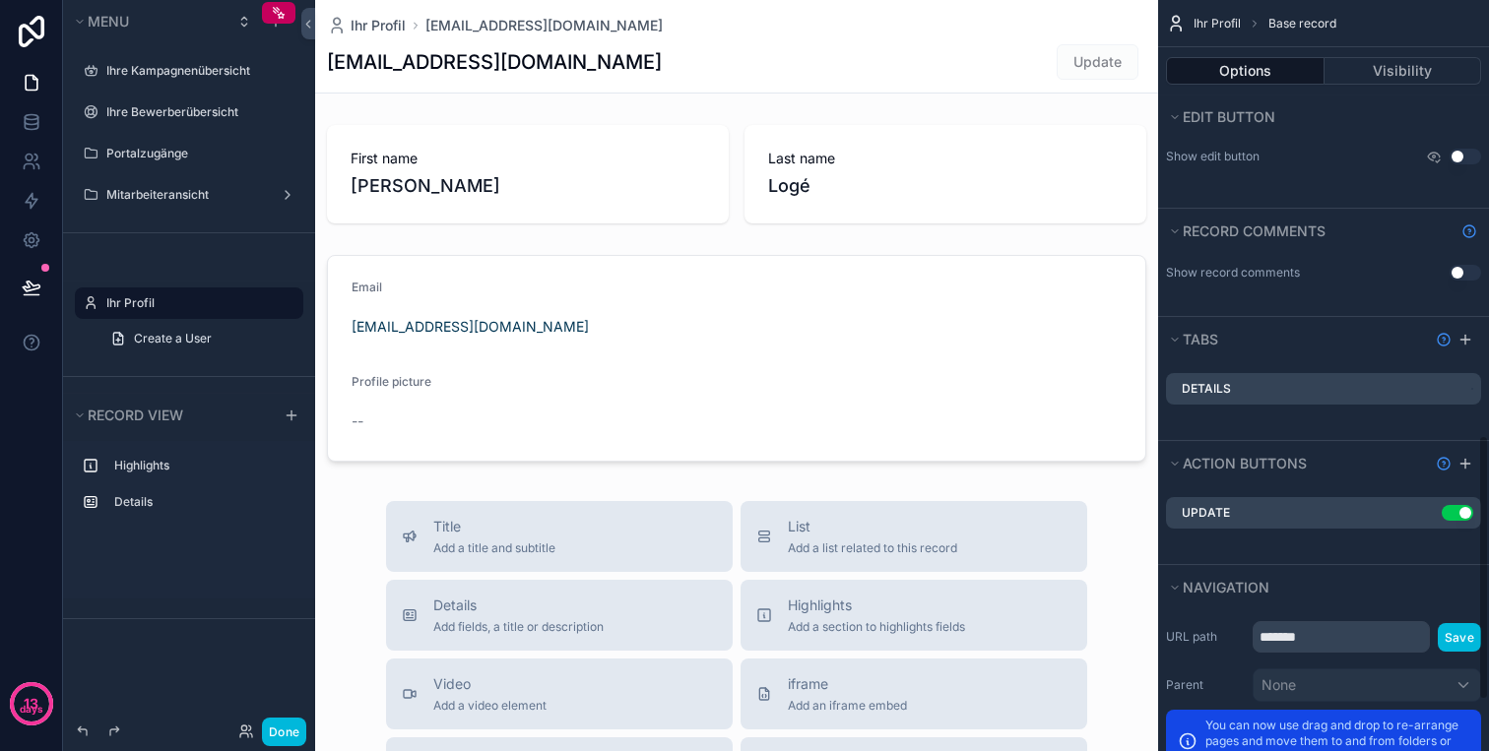
scroll to position [1375, 0]
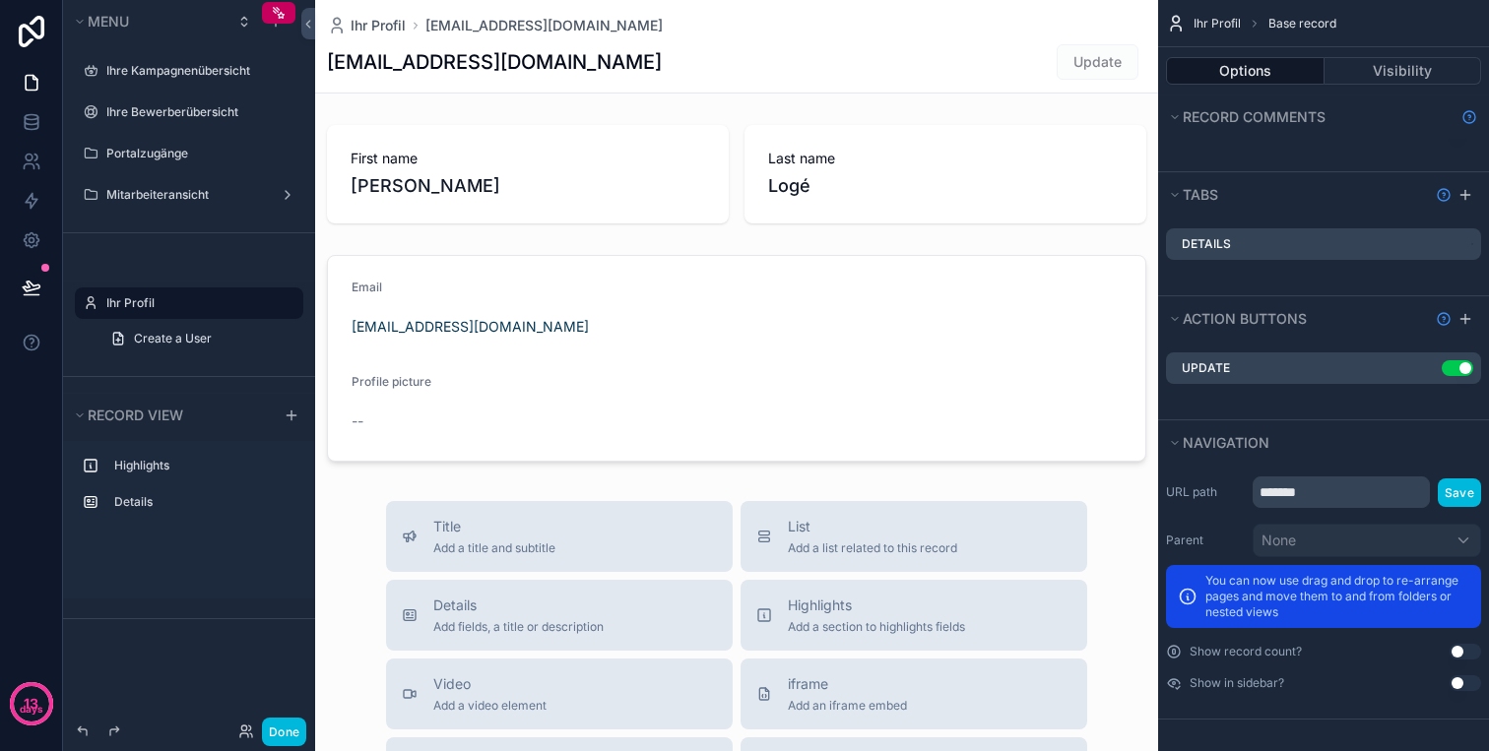
click at [1433, 364] on div "Use setting" at bounding box center [1452, 368] width 39 height 16
click at [0, 0] on icon "scrollable content" at bounding box center [0, 0] width 0 height 0
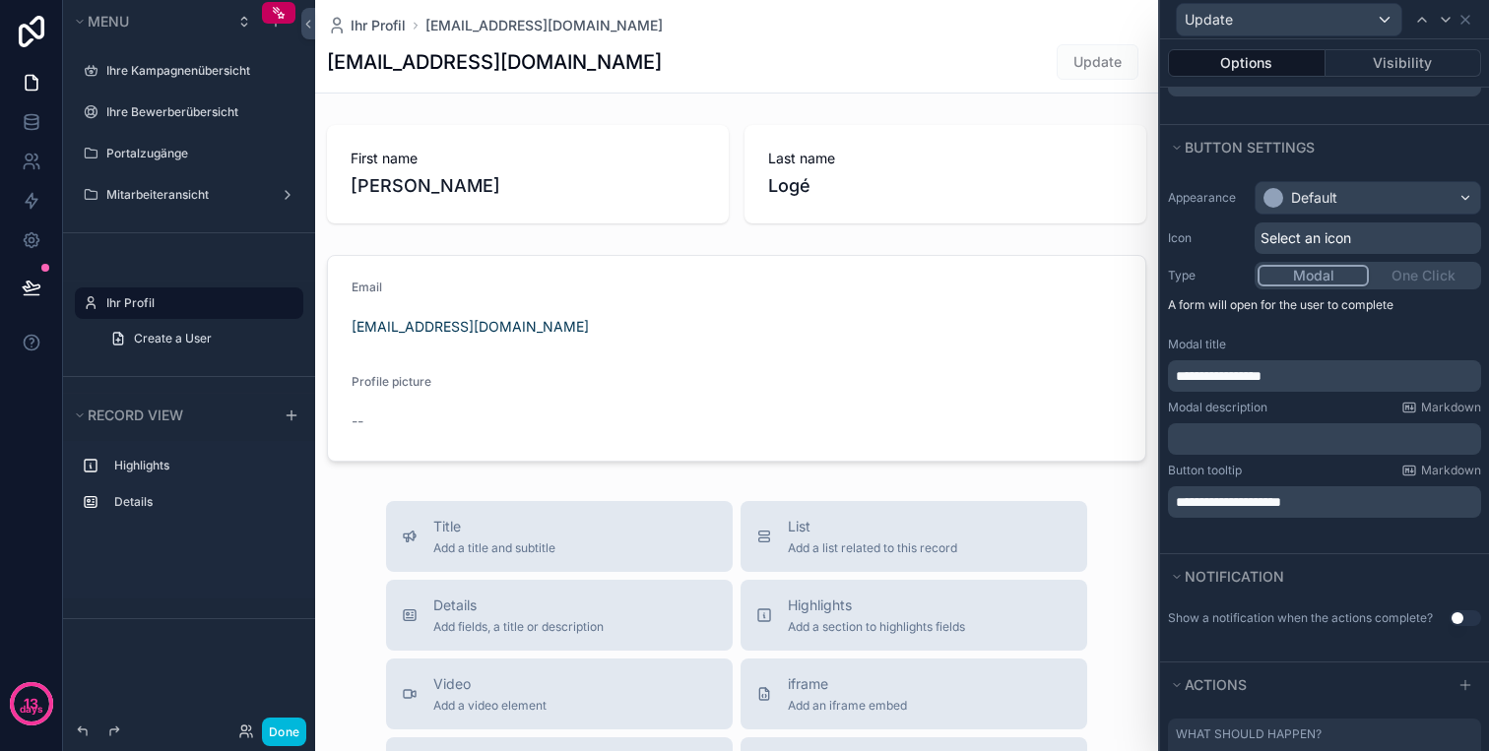
scroll to position [138, 0]
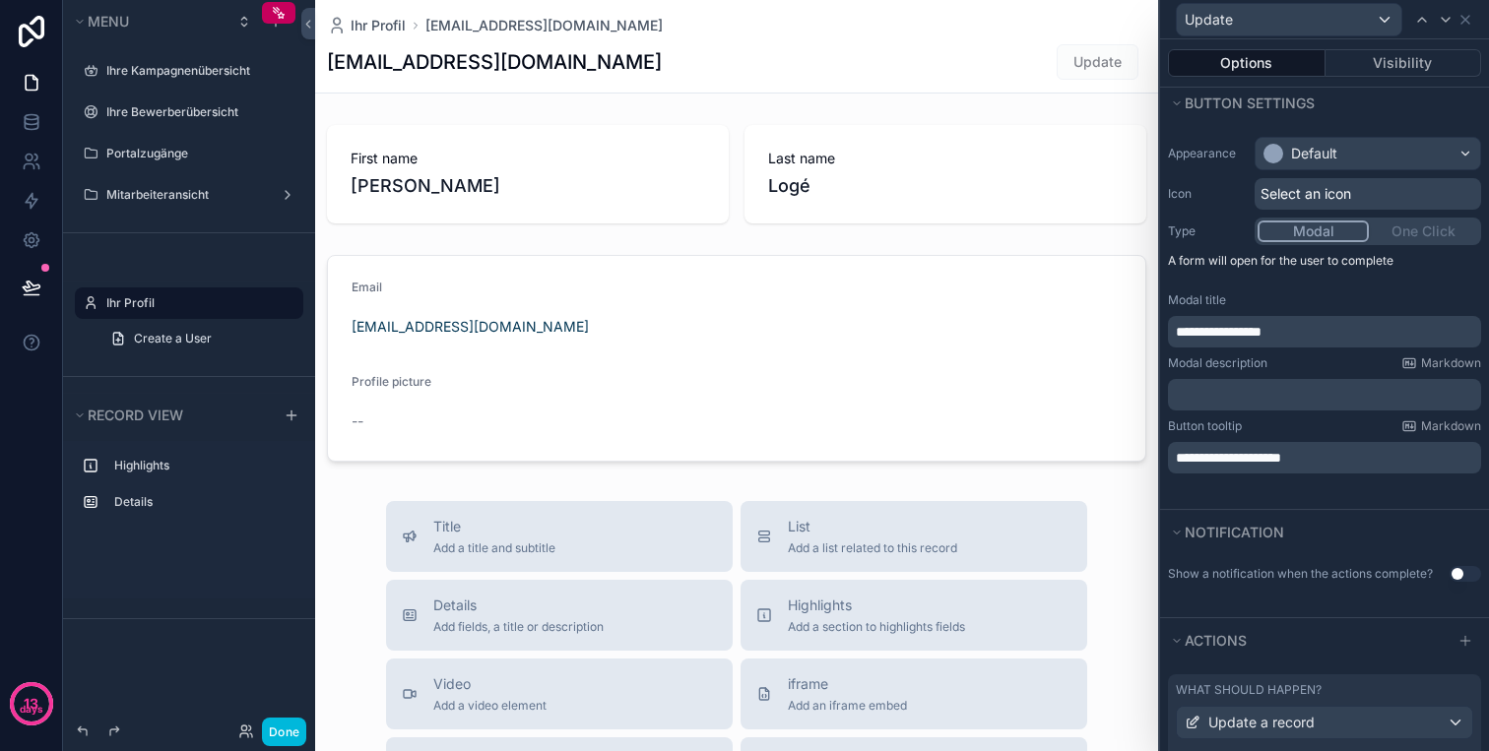
click at [1337, 350] on div "**********" at bounding box center [1324, 305] width 329 height 352
click at [1341, 335] on p "**********" at bounding box center [1325, 332] width 301 height 20
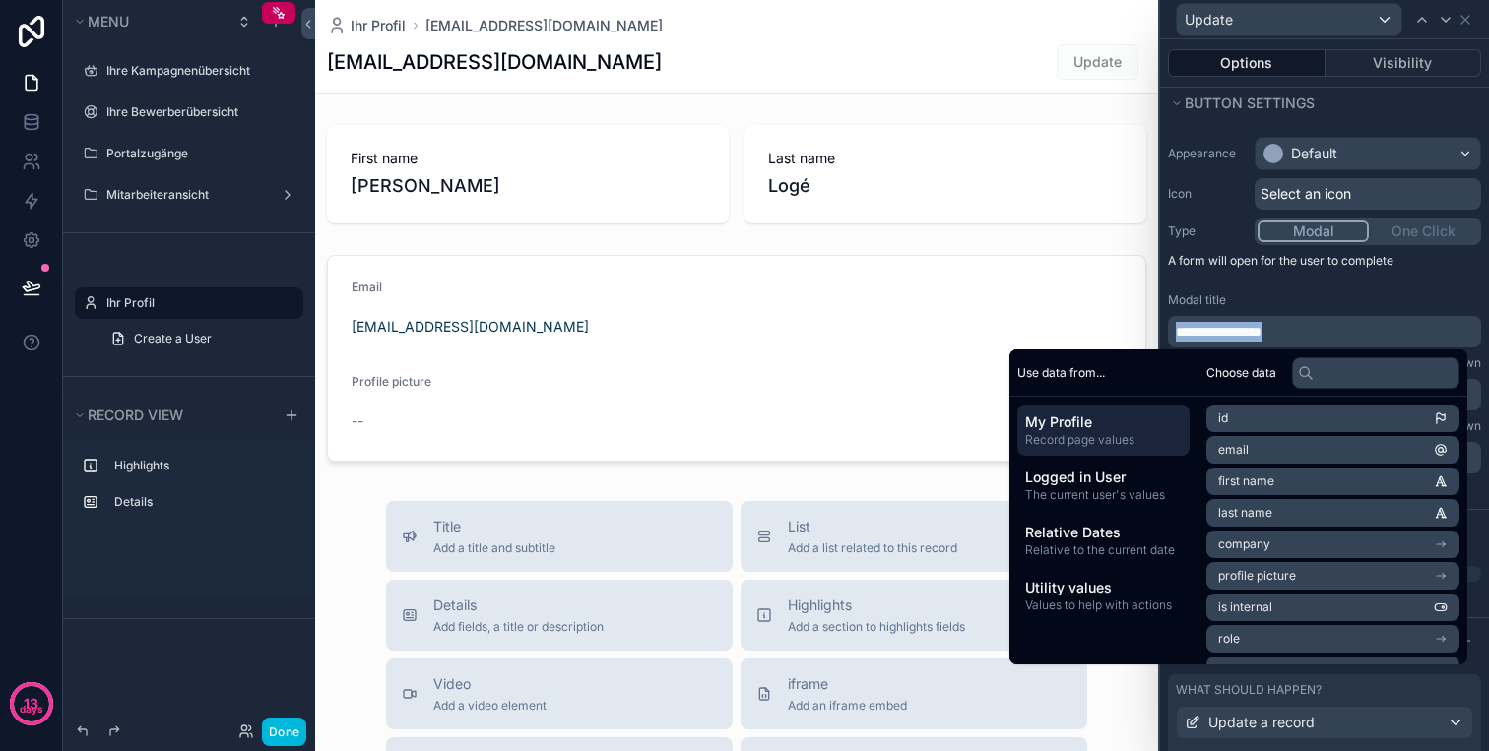
copy span "**********"
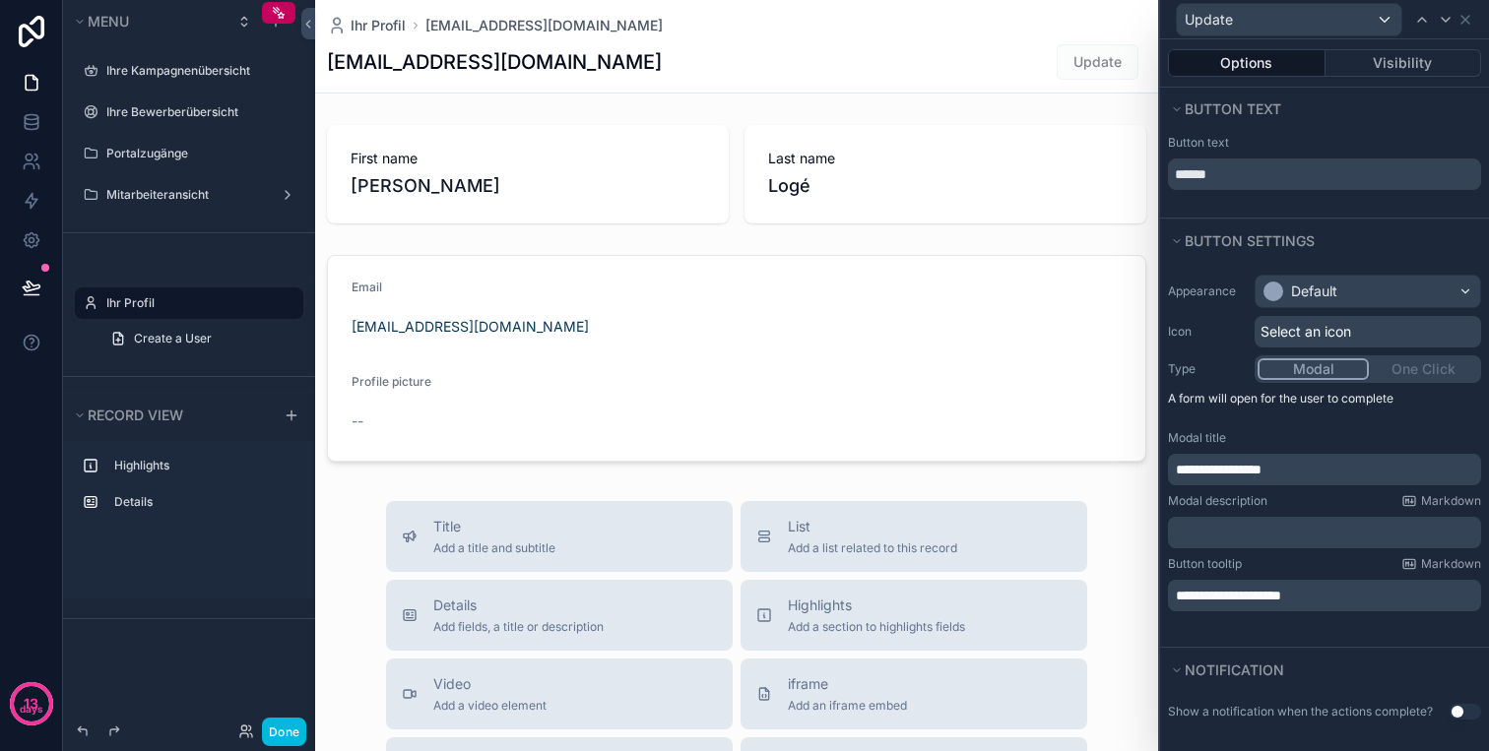
click at [1322, 89] on div "Button text" at bounding box center [1324, 109] width 329 height 43
click at [1321, 179] on input "******" at bounding box center [1324, 175] width 313 height 32
paste input "**********"
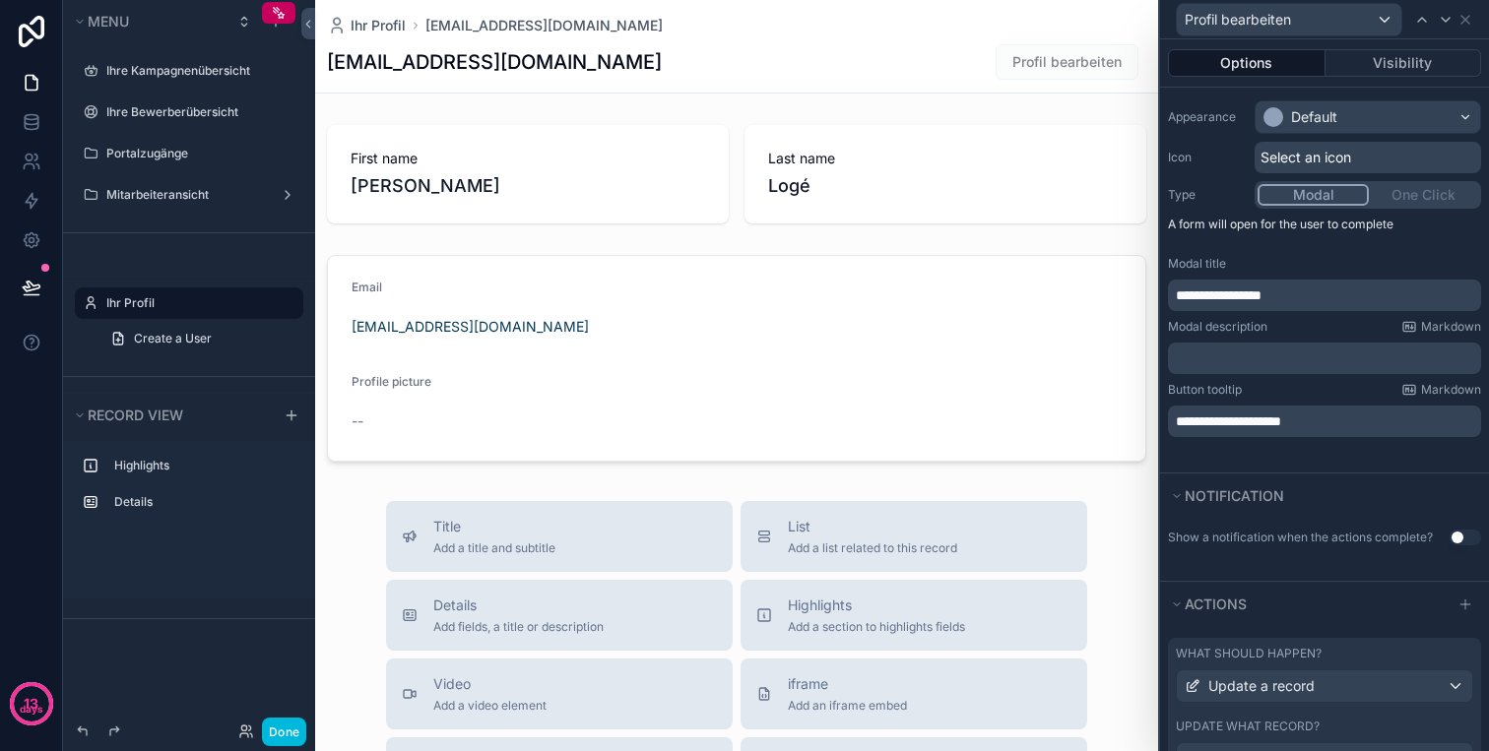
scroll to position [286, 0]
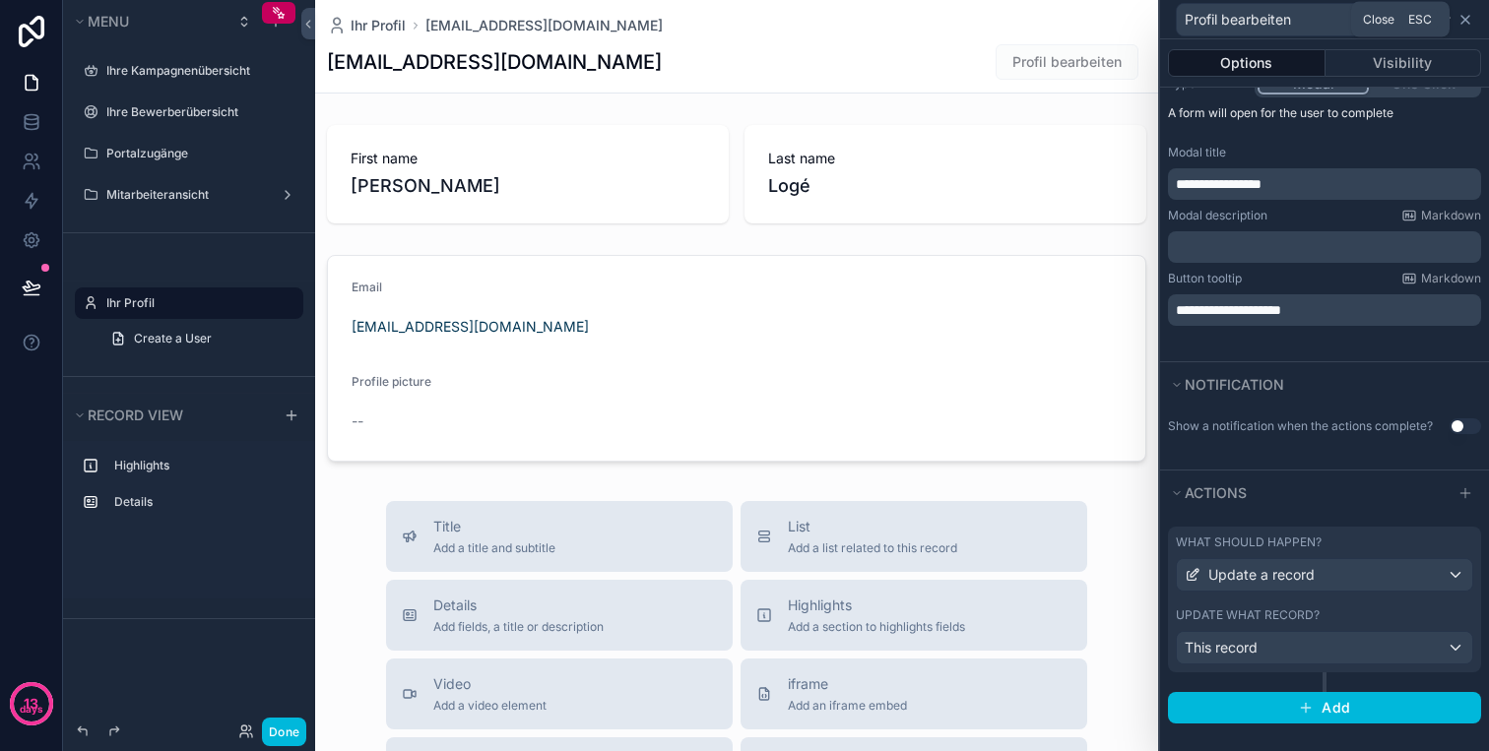
type input "**********"
click at [1463, 18] on icon at bounding box center [1465, 20] width 8 height 8
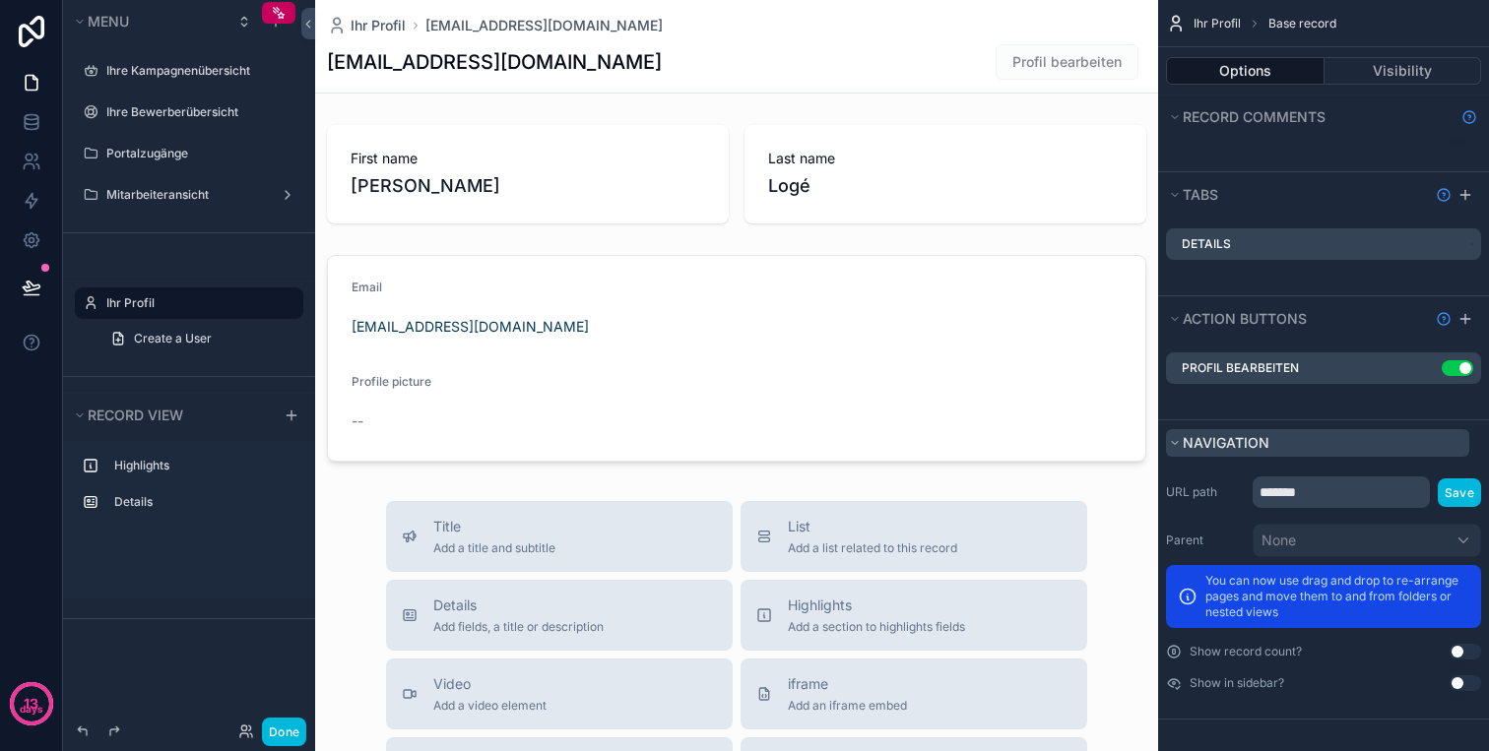
drag, startPoint x: 1457, startPoint y: 484, endPoint x: 1368, endPoint y: 456, distance: 93.1
click at [1368, 456] on div "Navigation URL path ******* Save Parent None You can now use drag and drop to r…" at bounding box center [1323, 569] width 331 height 299
click at [178, 301] on label "Ihr Profil" at bounding box center [198, 303] width 185 height 16
click at [0, 0] on icon "scrollable content" at bounding box center [0, 0] width 0 height 0
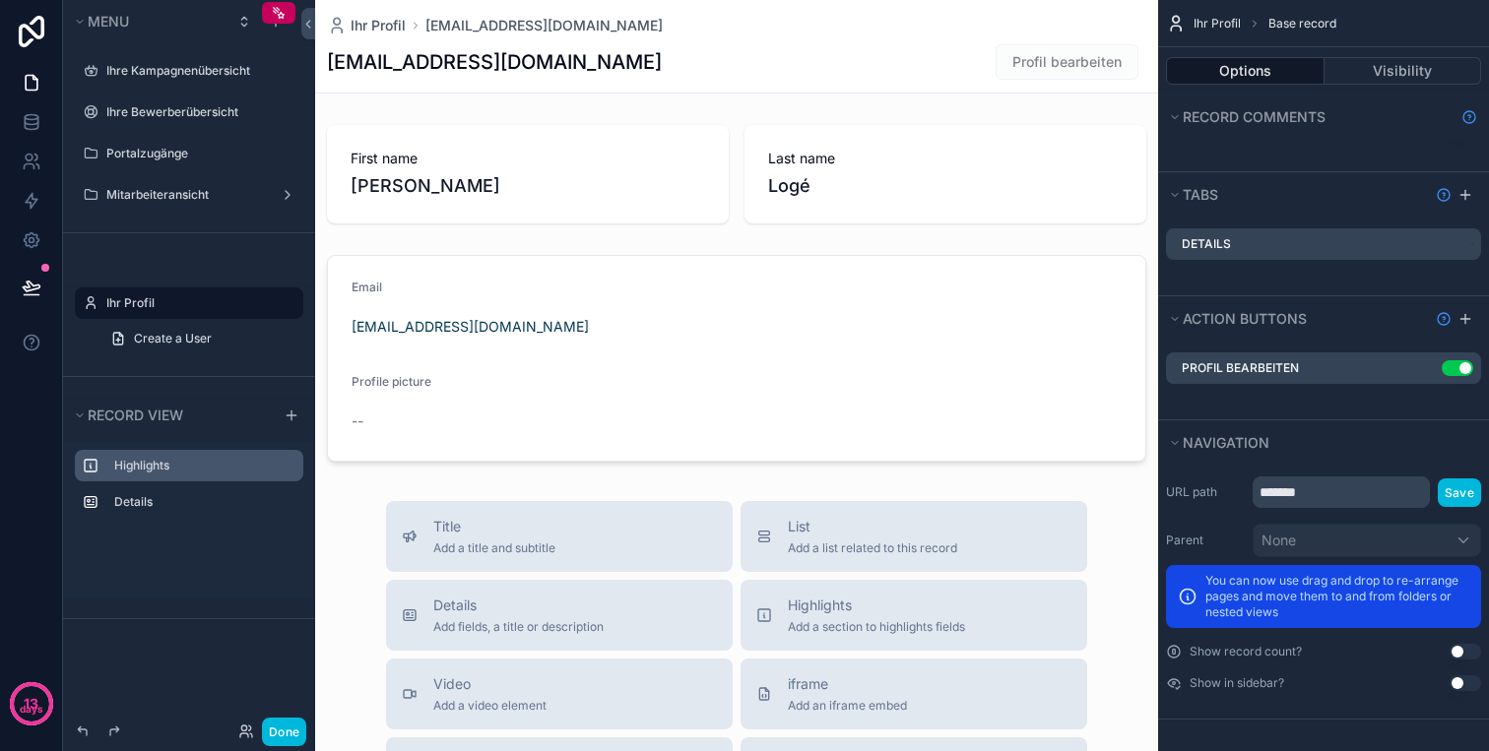
click at [186, 471] on label "Highlights" at bounding box center [200, 466] width 173 height 16
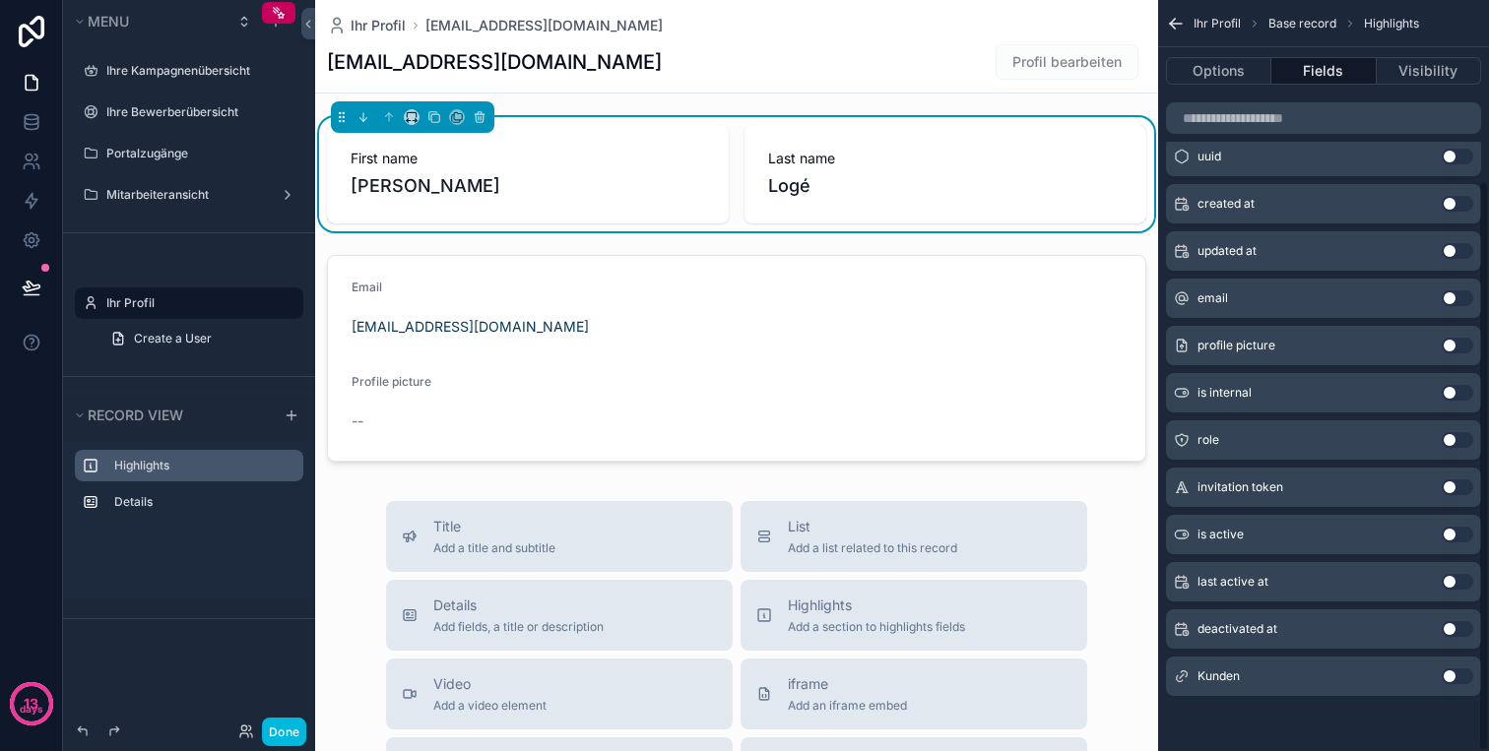
scroll to position [237, 0]
click at [192, 503] on label "Details" at bounding box center [200, 502] width 173 height 16
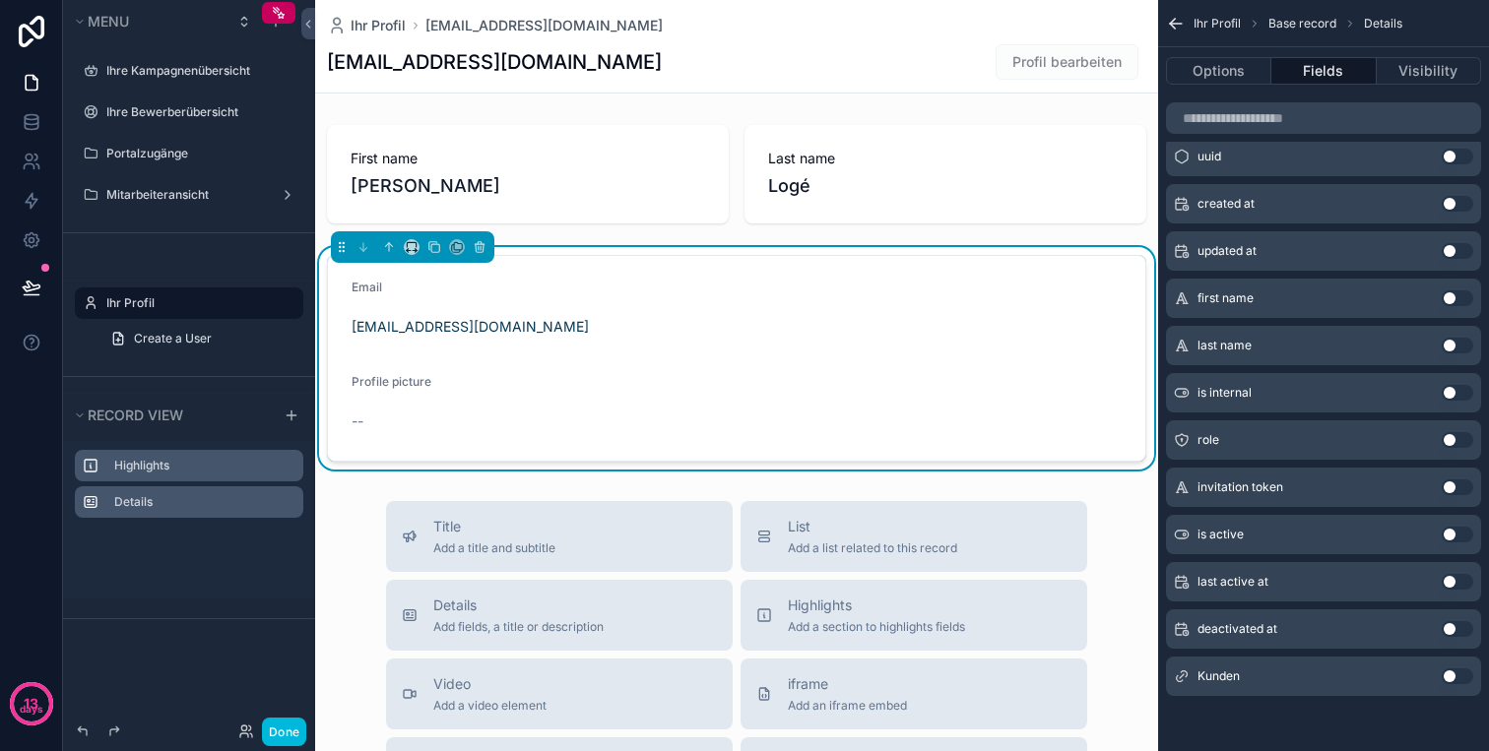
click at [211, 463] on label "Highlights" at bounding box center [200, 466] width 173 height 16
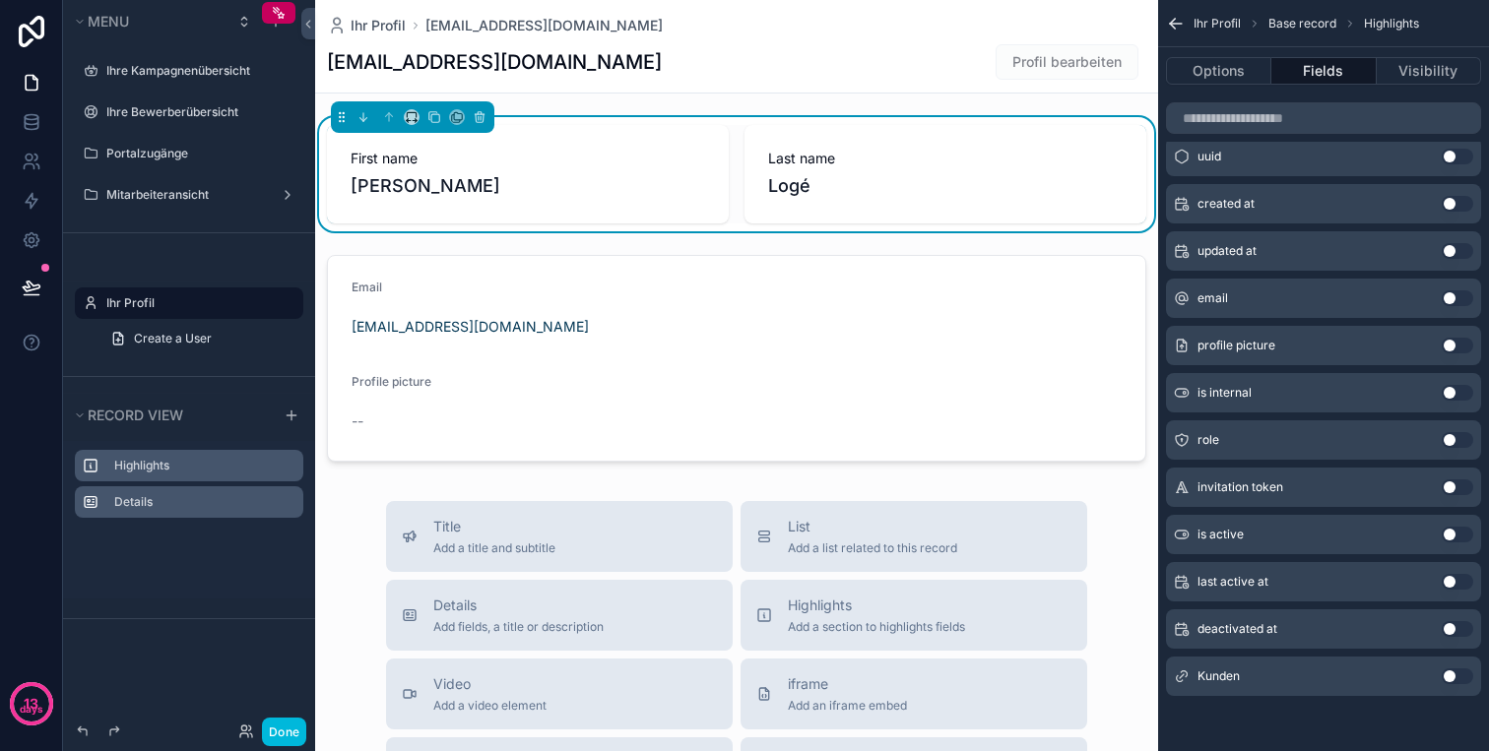
click at [208, 495] on label "Details" at bounding box center [200, 502] width 173 height 16
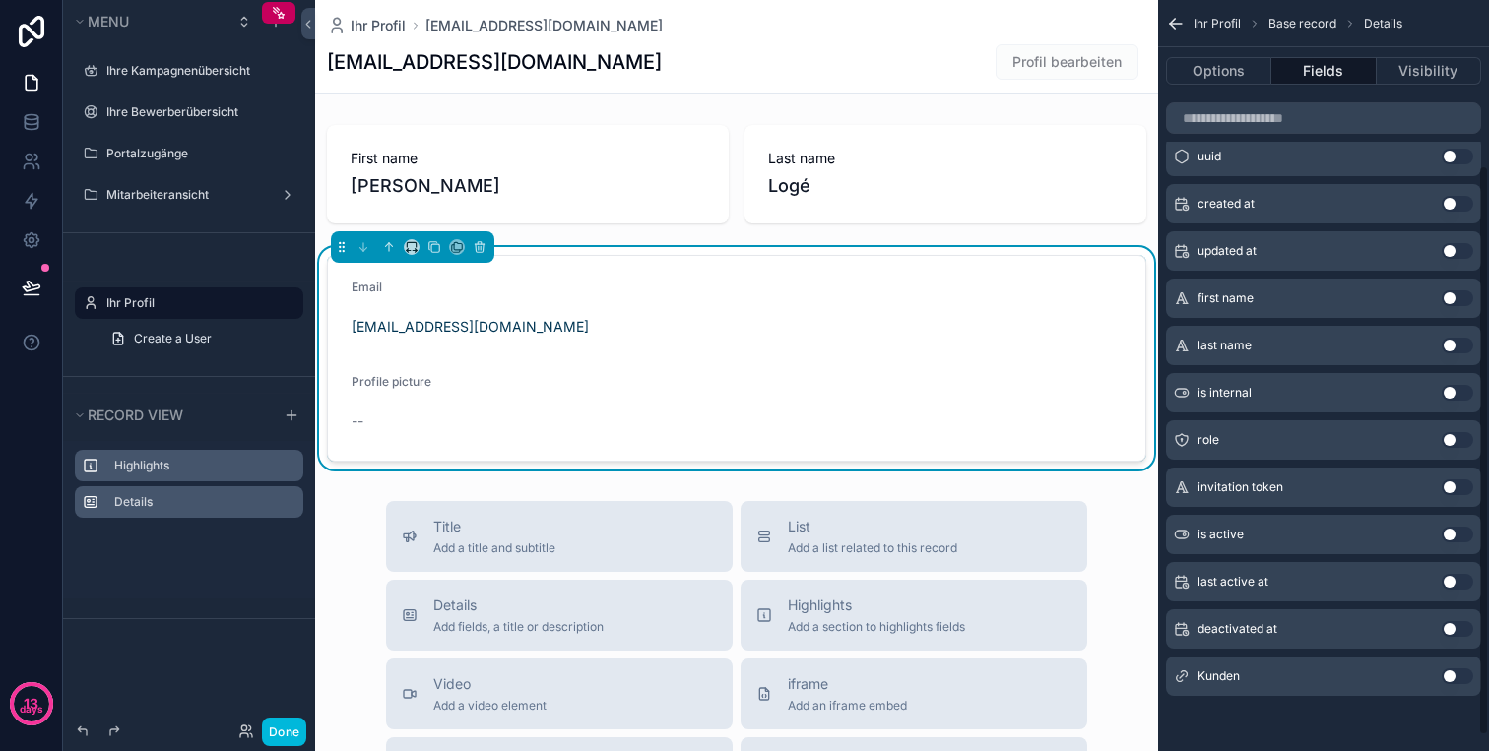
scroll to position [0, 0]
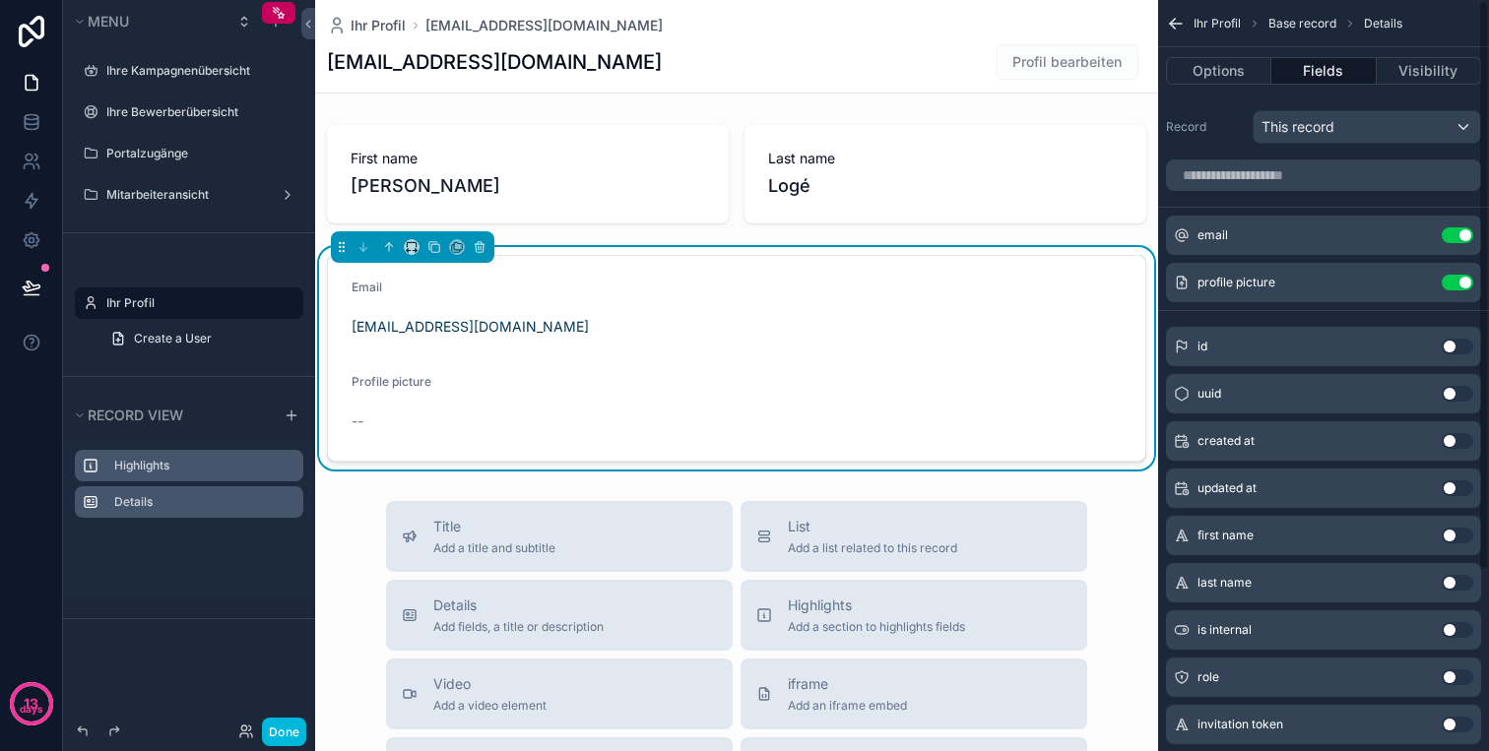
click at [1462, 280] on button "Use setting" at bounding box center [1457, 283] width 32 height 16
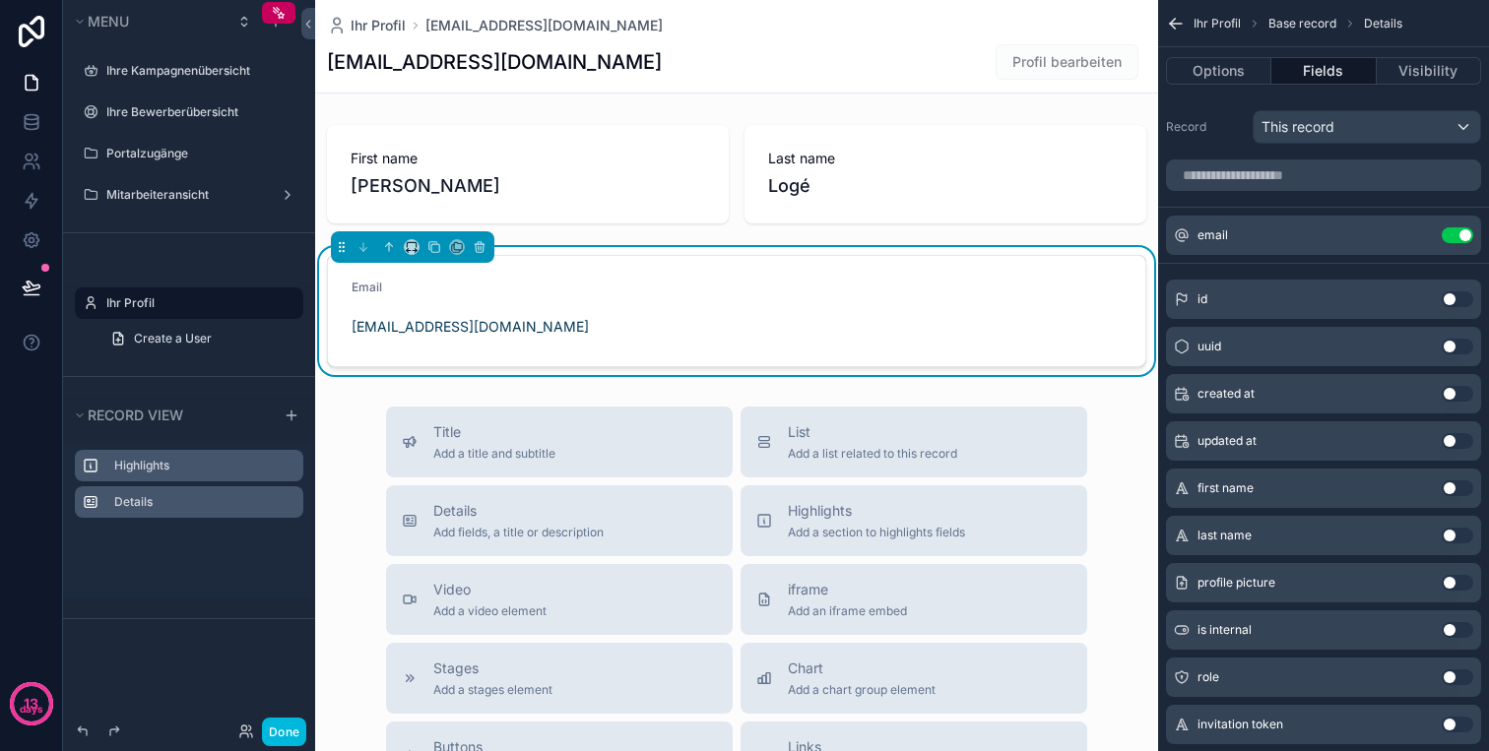
click at [1454, 678] on button "Use setting" at bounding box center [1457, 677] width 32 height 16
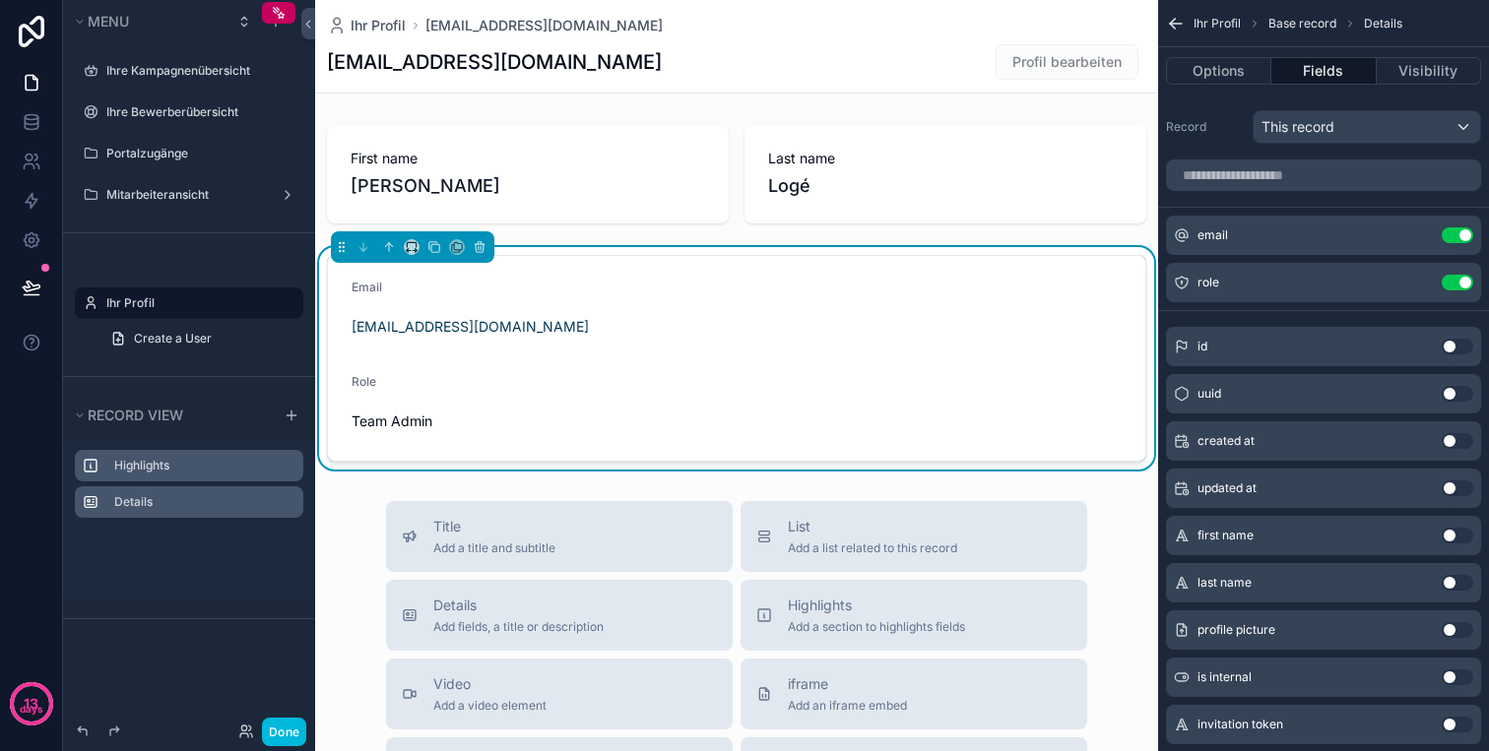
click at [1458, 264] on div "role Use setting" at bounding box center [1323, 282] width 315 height 39
click at [1458, 285] on button "Use setting" at bounding box center [1457, 283] width 32 height 16
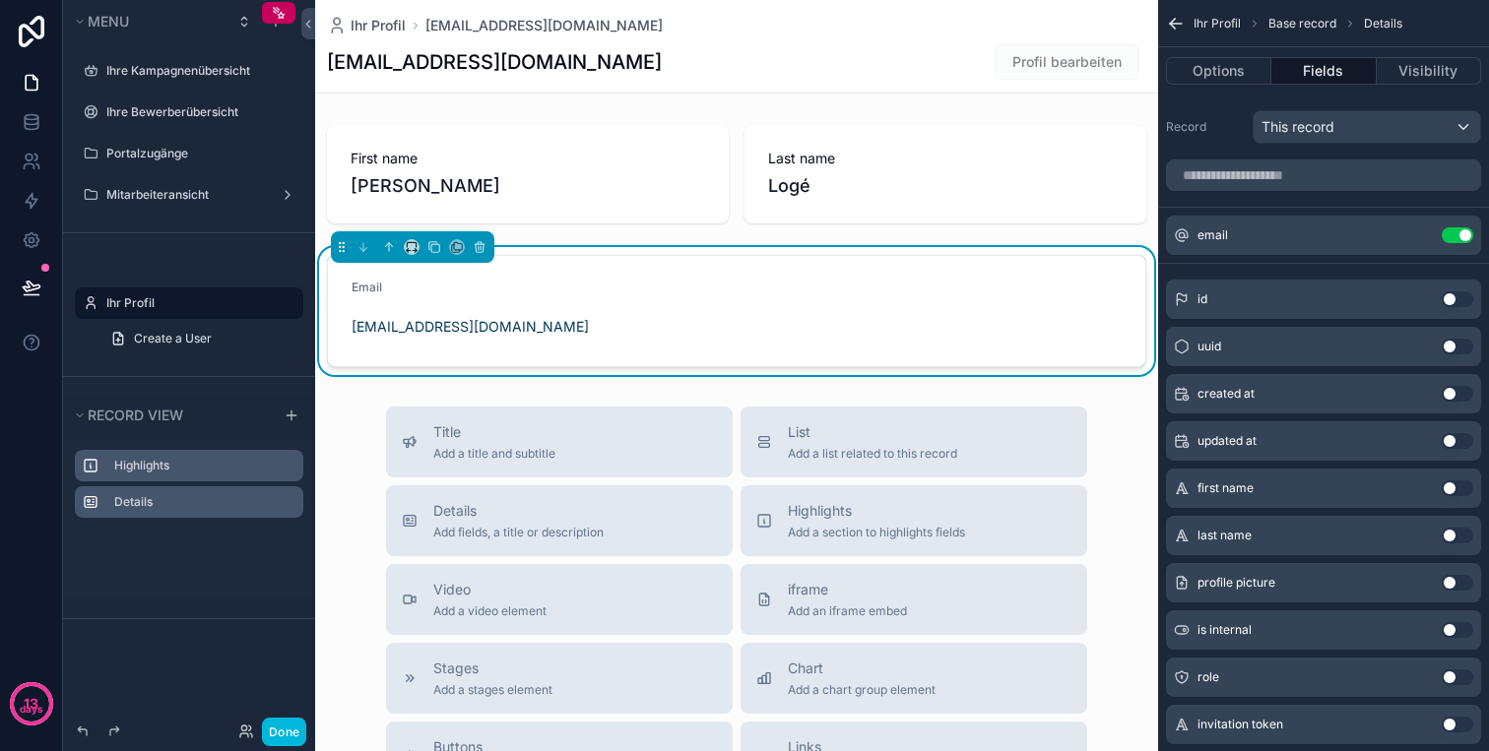
click at [1176, 21] on icon "scrollable content" at bounding box center [1176, 24] width 20 height 20
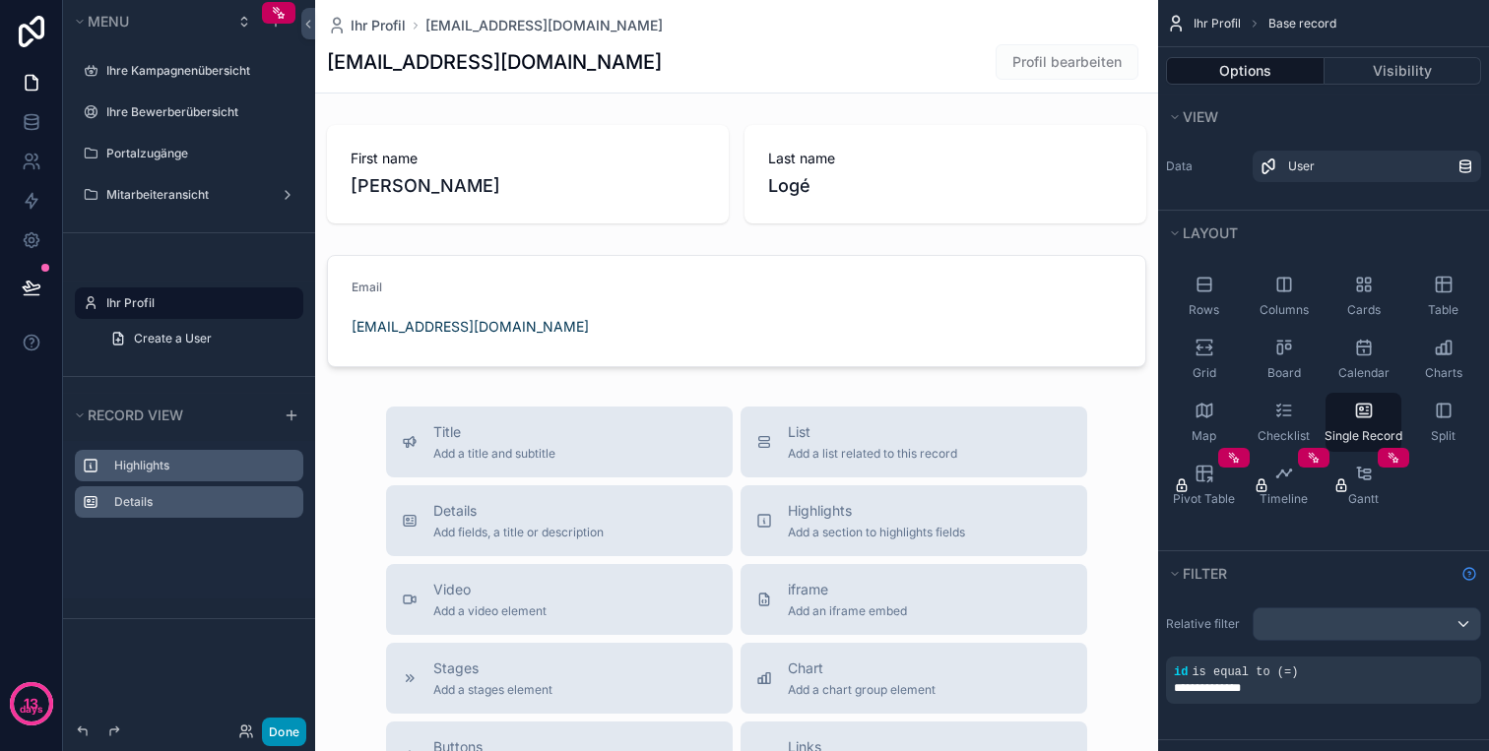
click at [300, 726] on button "Done" at bounding box center [284, 732] width 44 height 29
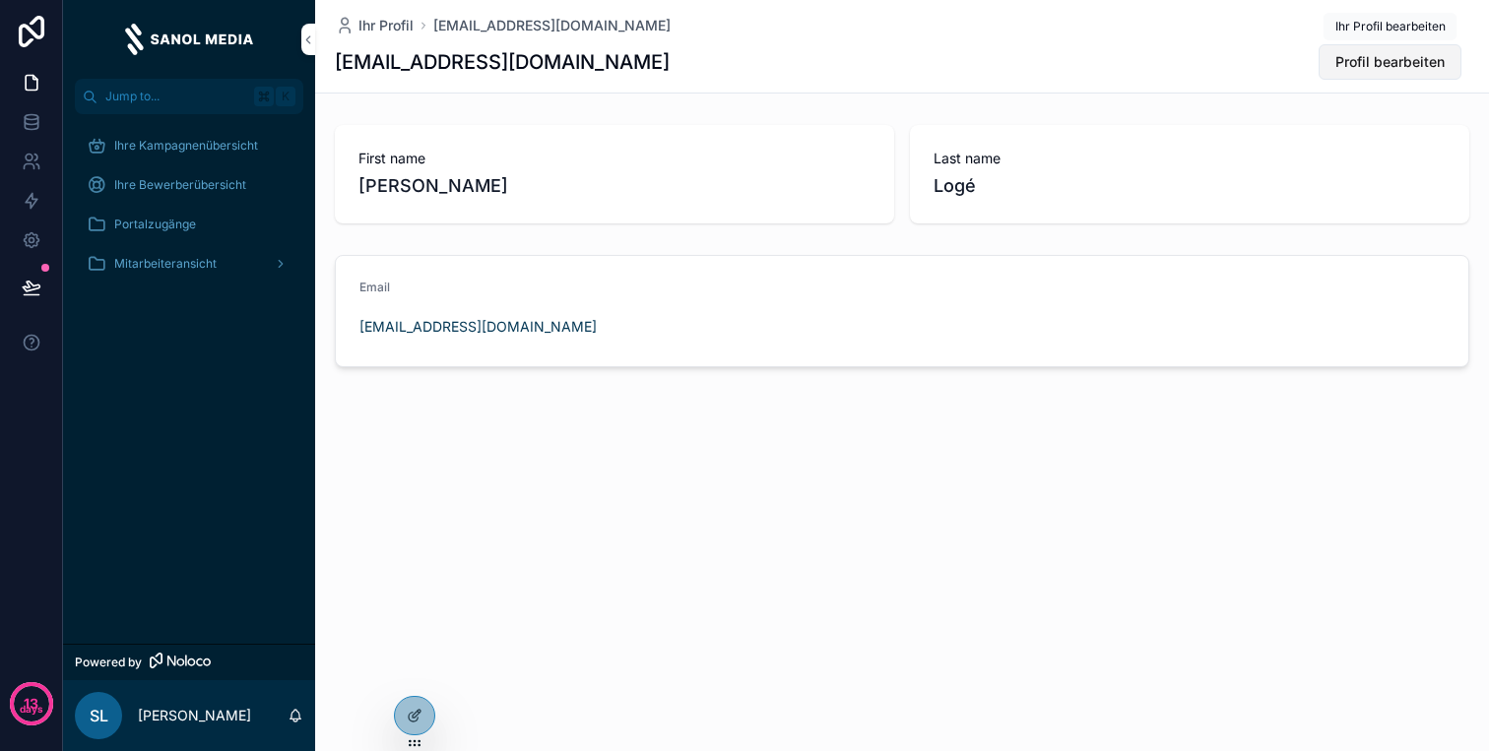
click at [1351, 58] on span "Profil bearbeiten" at bounding box center [1389, 62] width 109 height 20
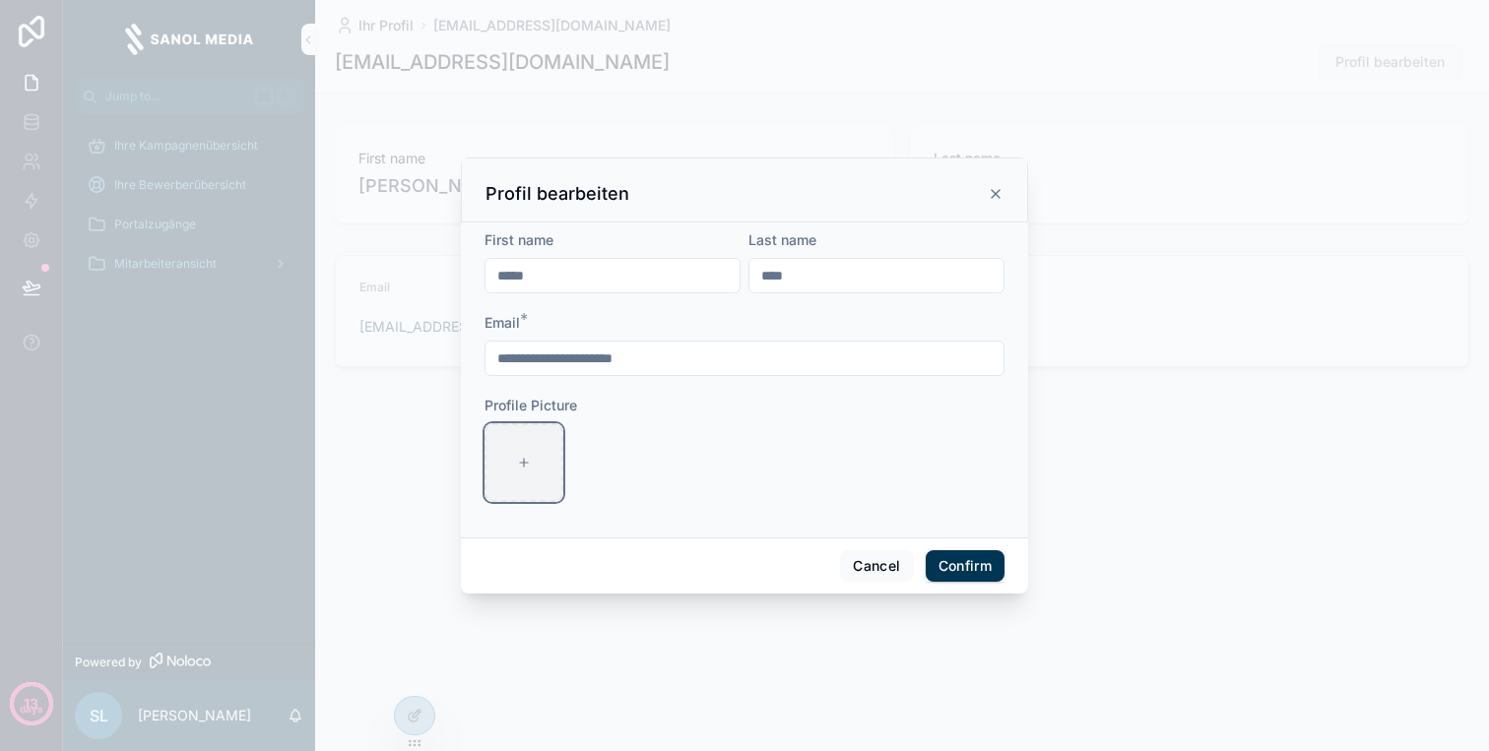
click at [539, 451] on div at bounding box center [523, 462] width 79 height 79
click at [891, 559] on button "Cancel" at bounding box center [876, 566] width 73 height 32
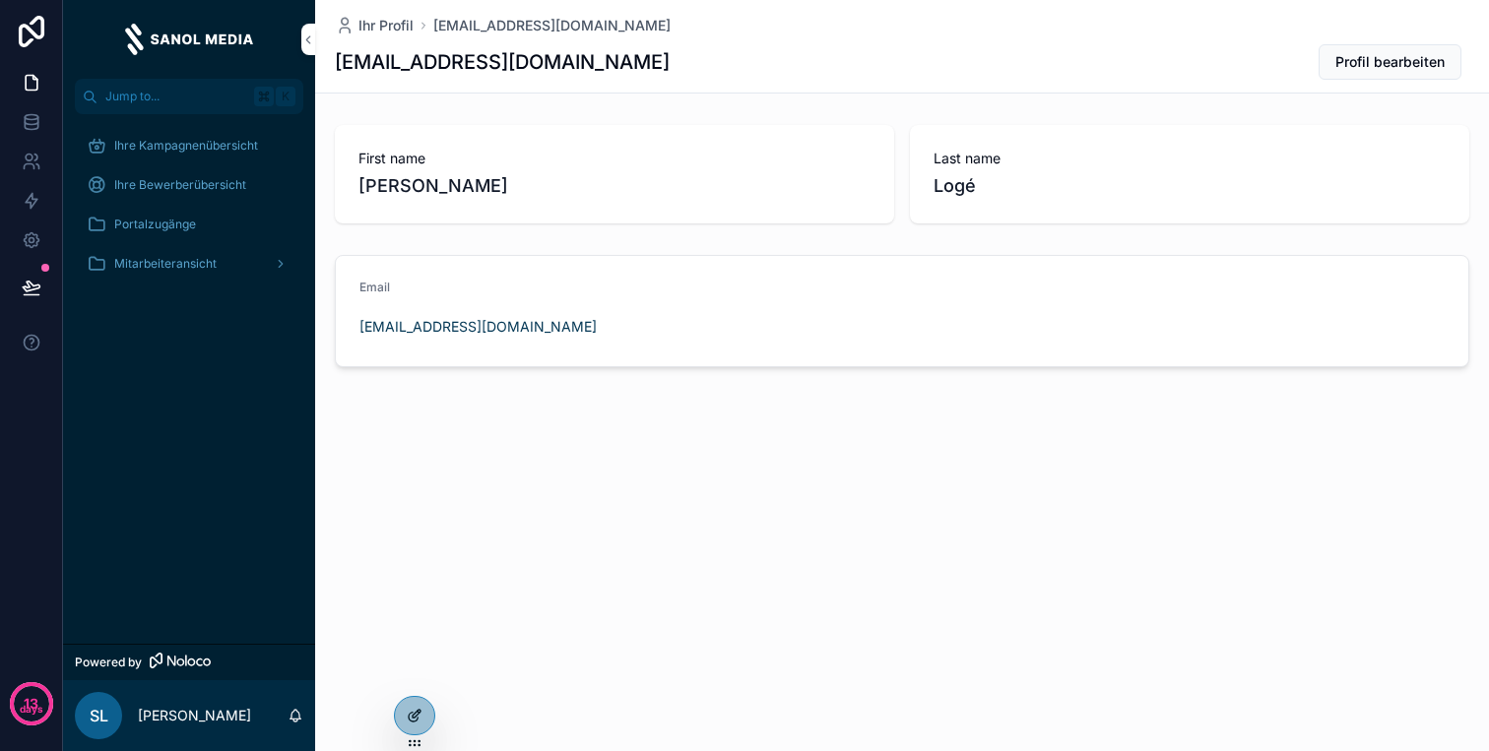
click at [426, 712] on div at bounding box center [414, 715] width 39 height 37
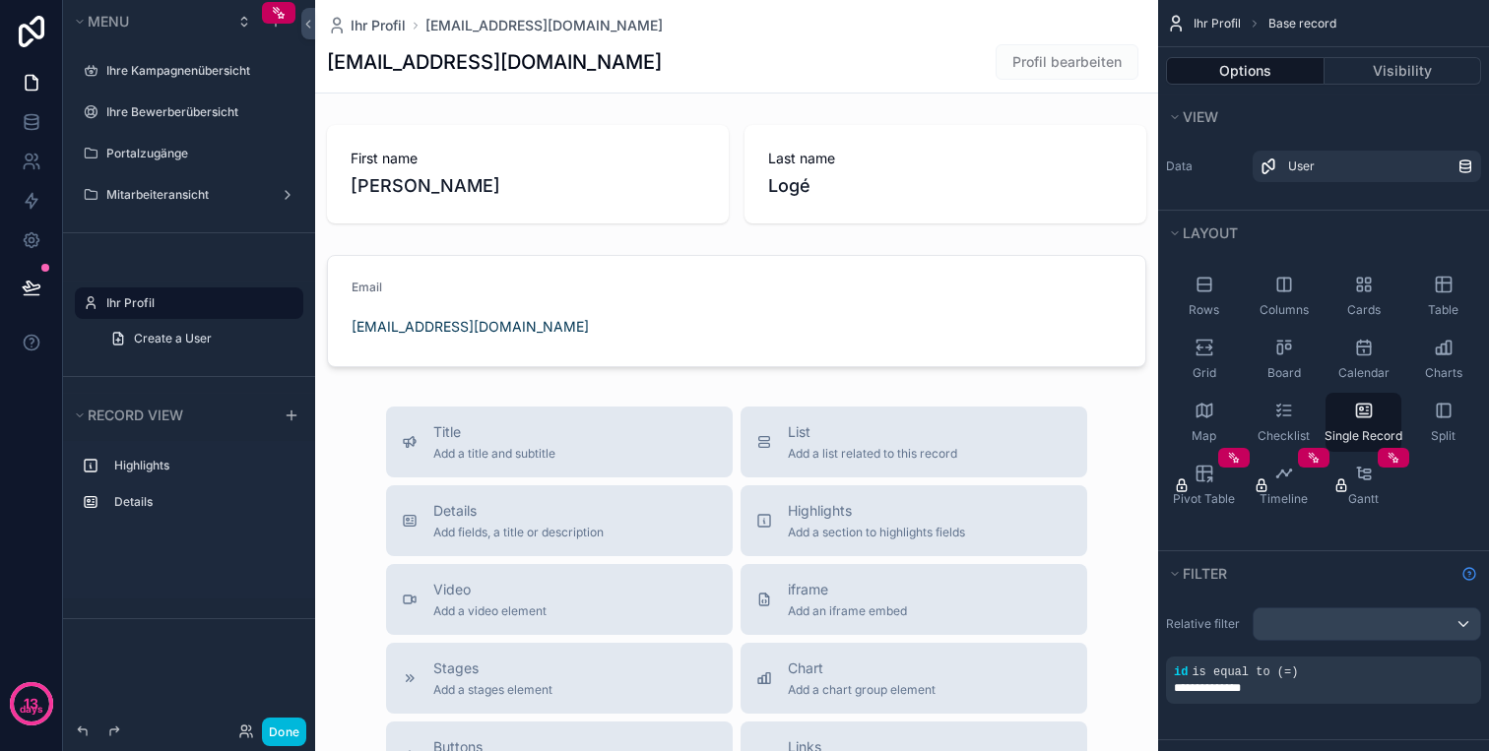
click at [1090, 62] on span "Profil bearbeiten" at bounding box center [1066, 61] width 143 height 35
click at [1085, 60] on span "Profil bearbeiten" at bounding box center [1066, 61] width 143 height 35
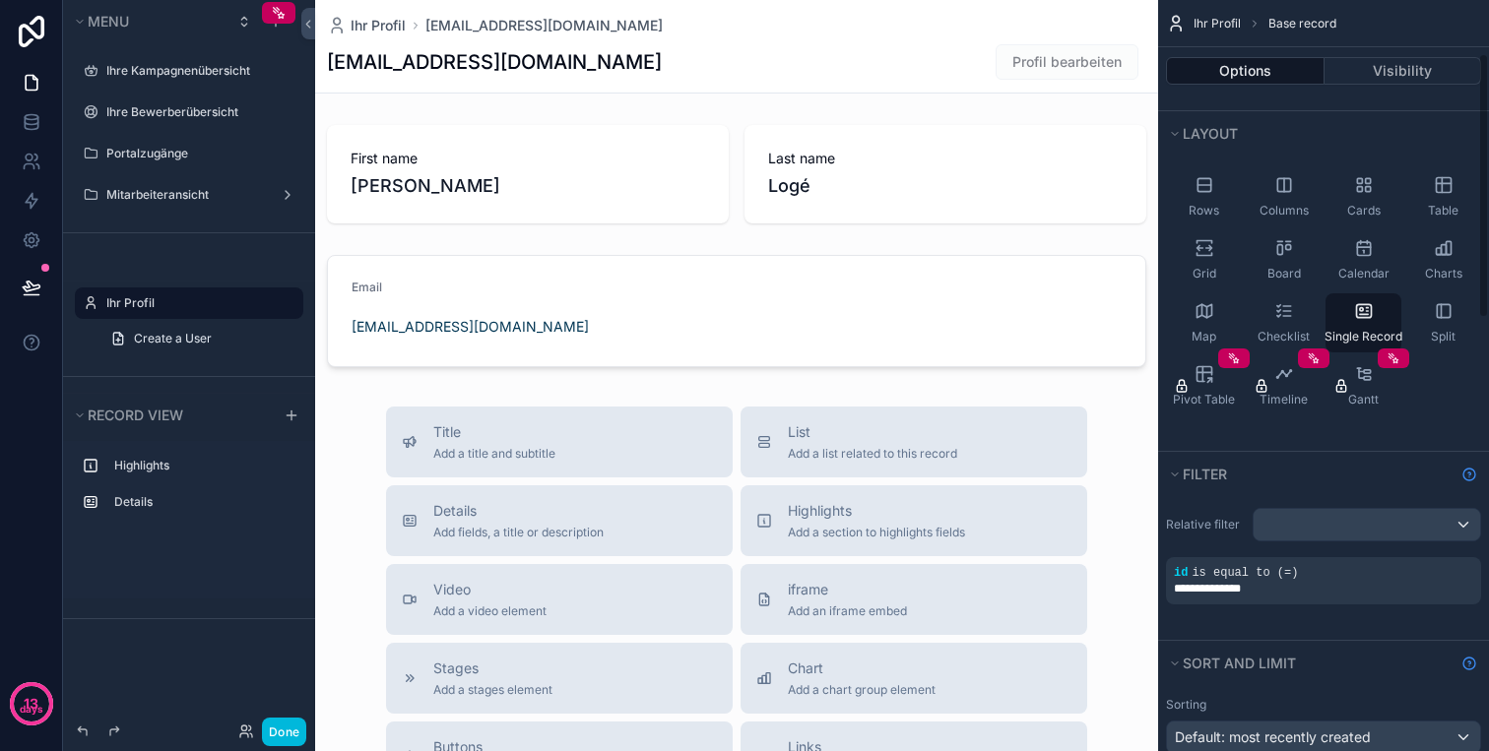
scroll to position [169, 0]
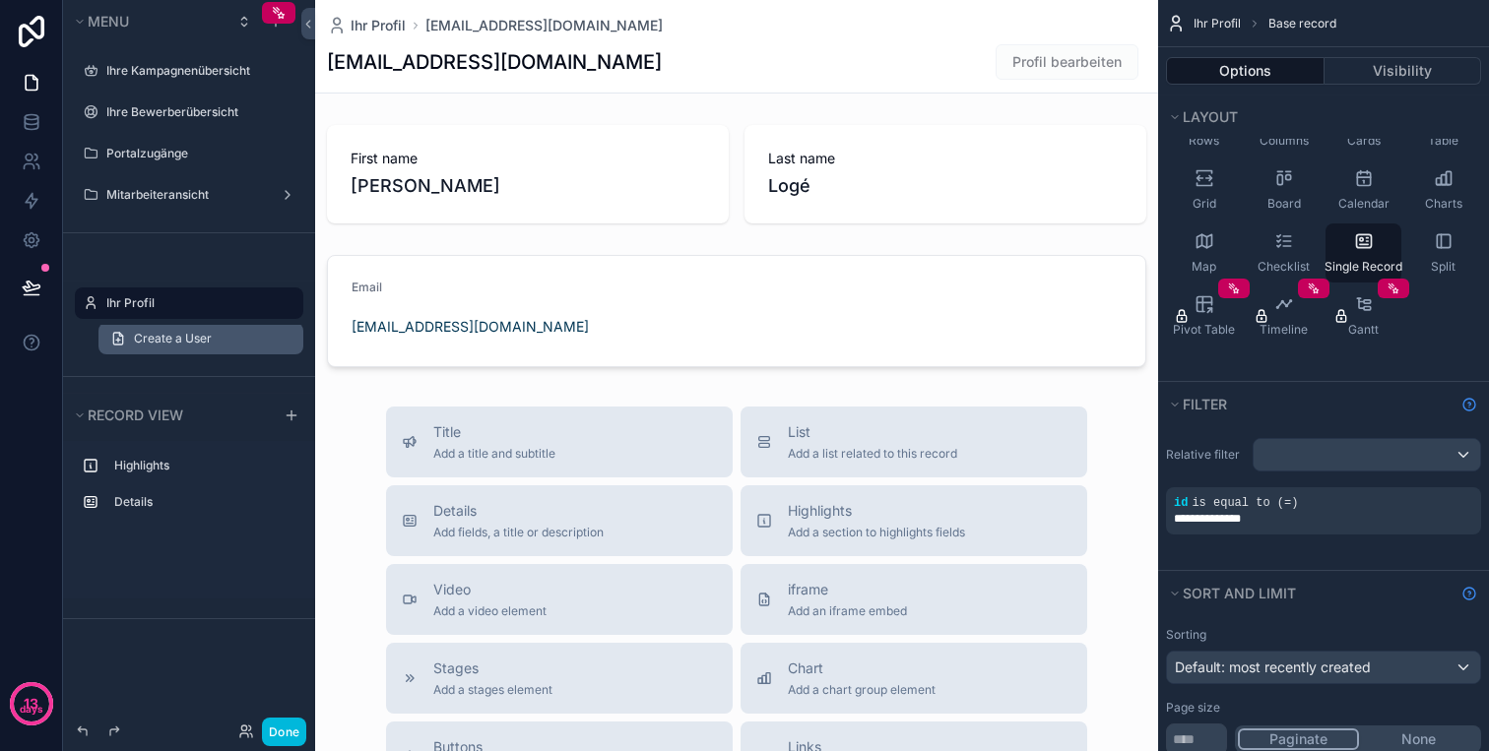
click at [202, 349] on link "Create a User" at bounding box center [200, 339] width 205 height 32
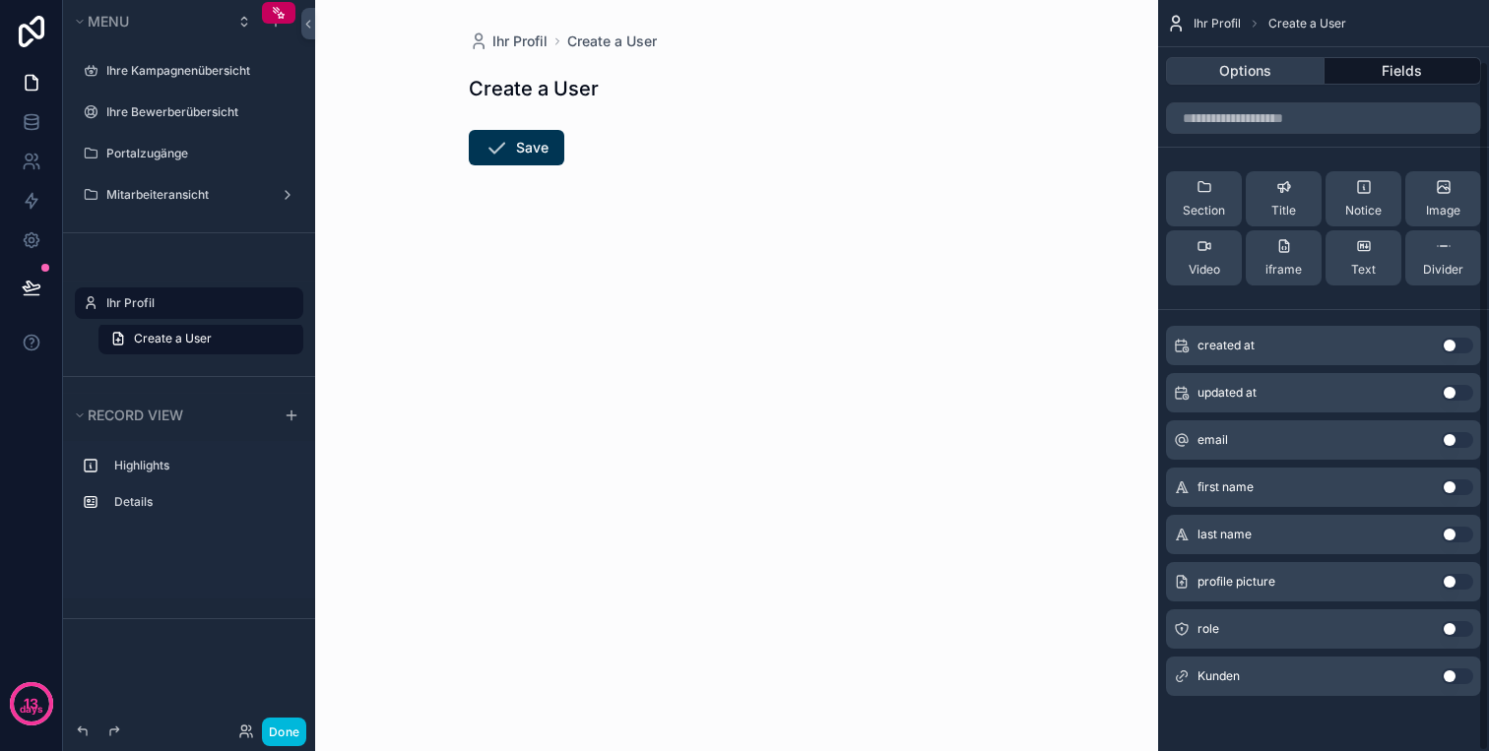
click at [1226, 68] on button "Options" at bounding box center [1245, 71] width 159 height 28
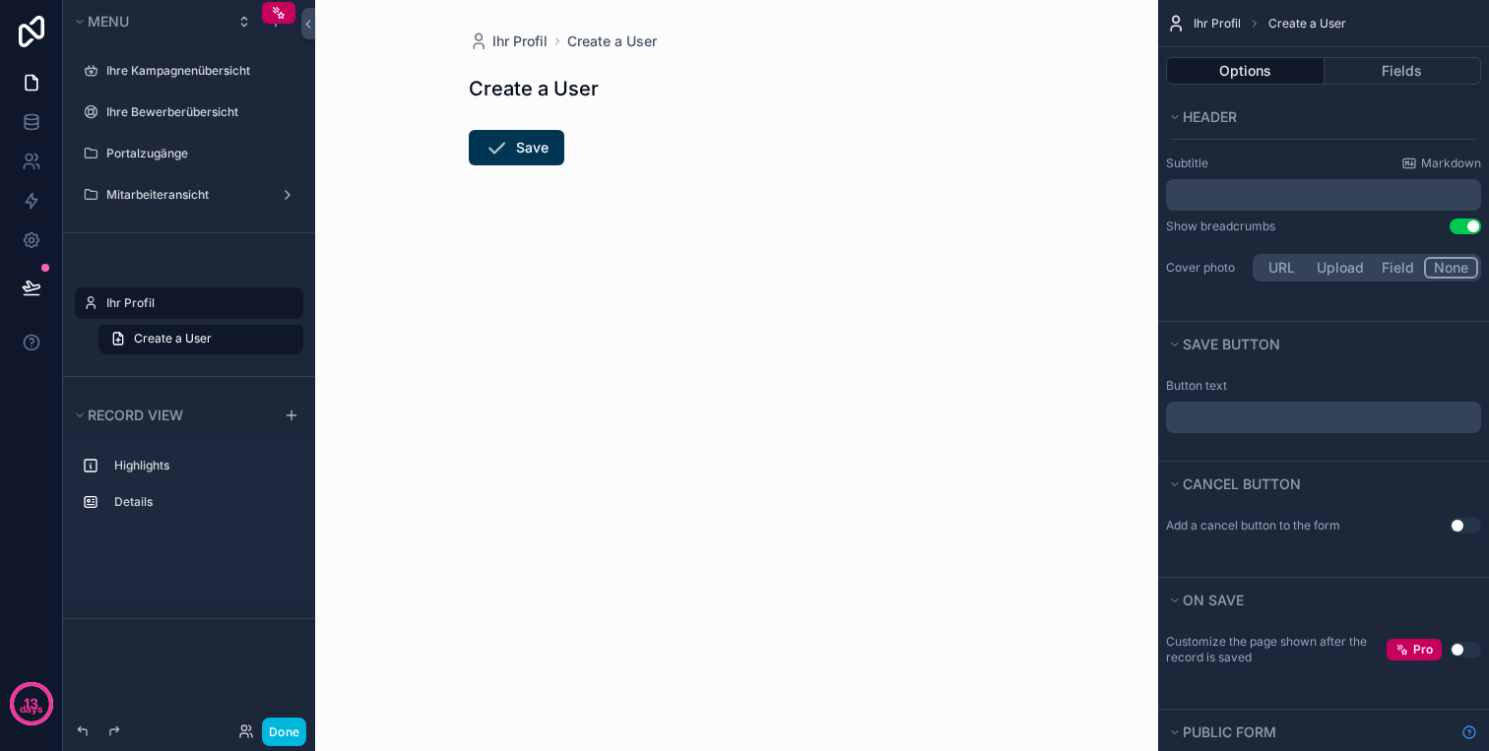
click at [185, 307] on label "Ihr Profil" at bounding box center [198, 303] width 185 height 16
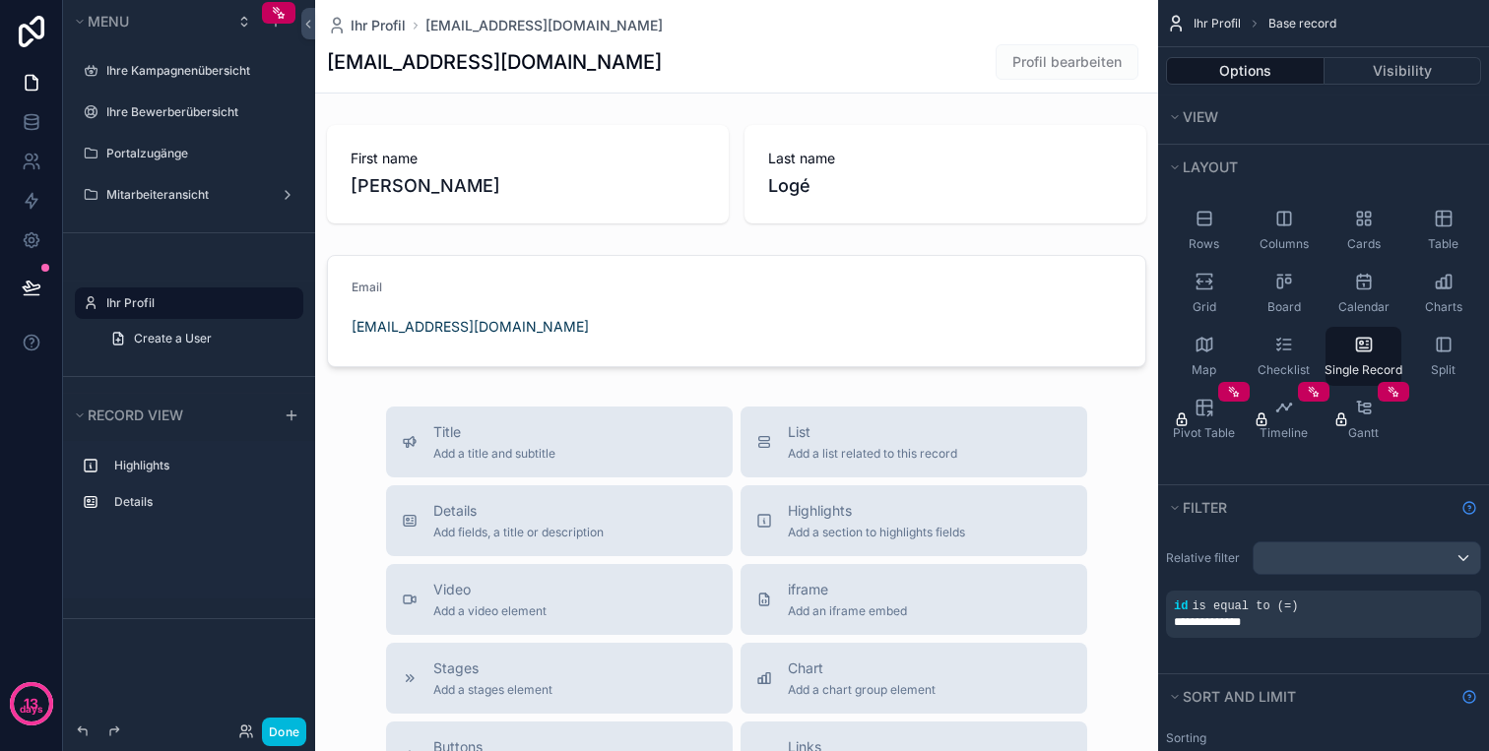
click at [0, 0] on icon "scrollable content" at bounding box center [0, 0] width 0 height 0
click at [224, 306] on input "**********" at bounding box center [173, 303] width 134 height 24
click at [254, 302] on icon "scrollable content" at bounding box center [260, 303] width 16 height 16
click at [1098, 55] on span "Profil bearbeiten" at bounding box center [1066, 61] width 143 height 35
click at [1117, 63] on span "Profil bearbeiten" at bounding box center [1066, 61] width 143 height 35
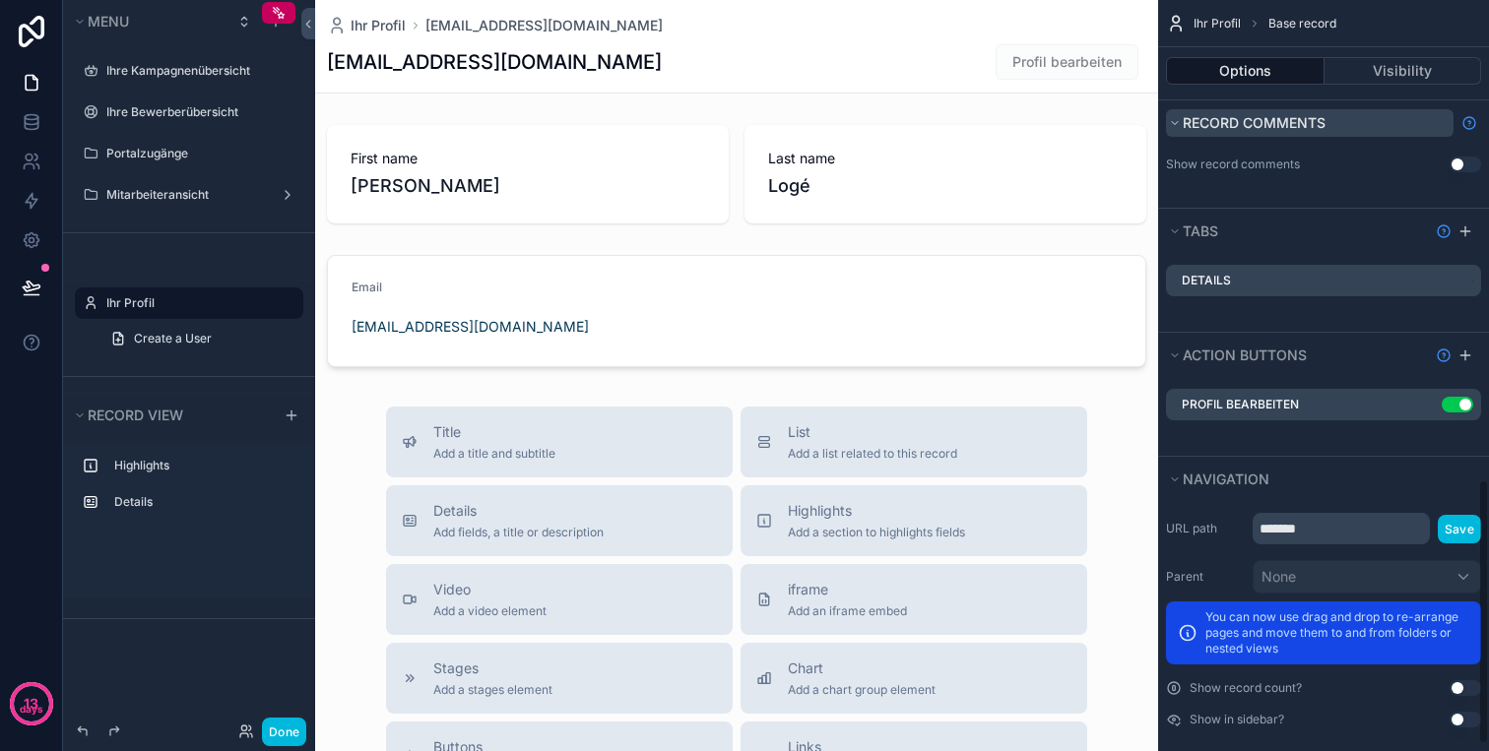
scroll to position [1375, 0]
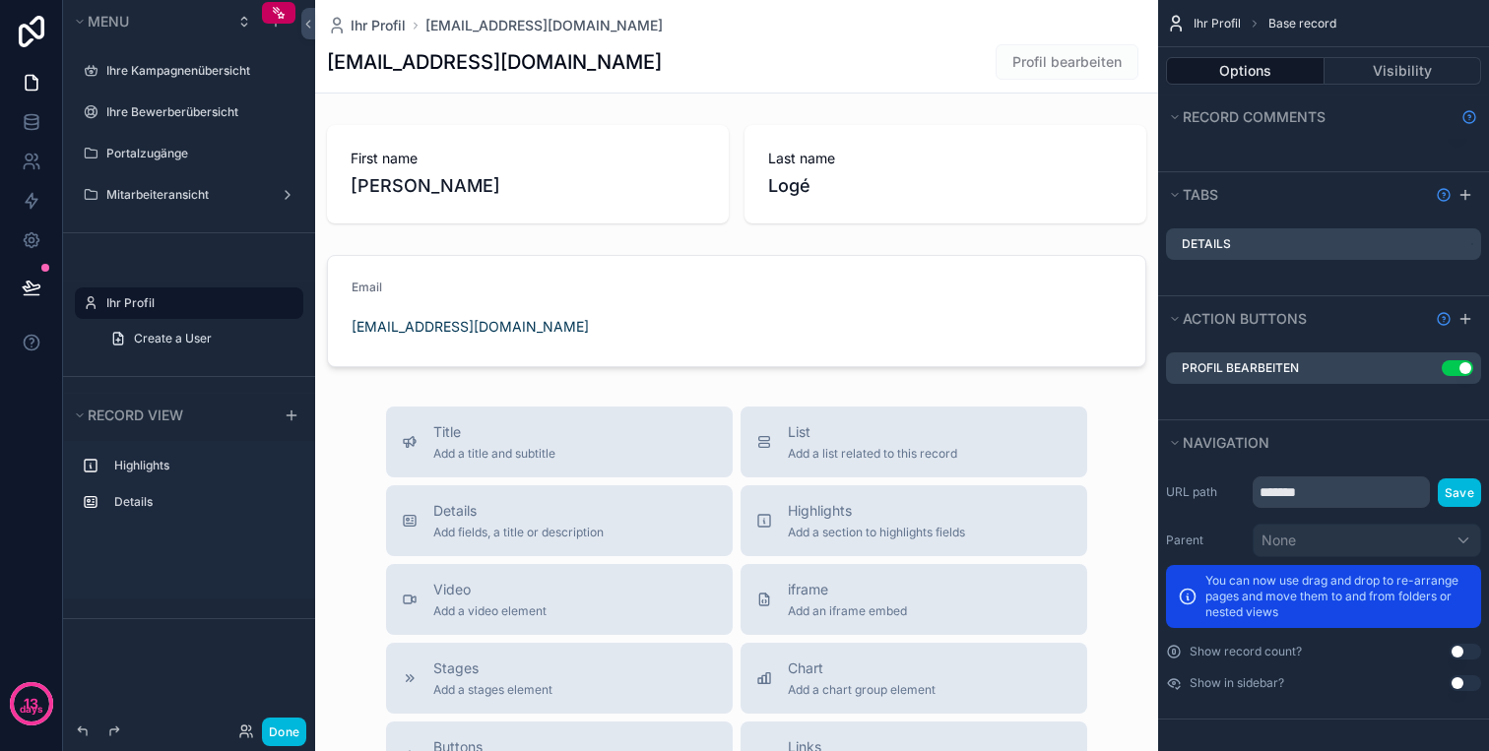
click at [0, 0] on icon "scrollable content" at bounding box center [0, 0] width 0 height 0
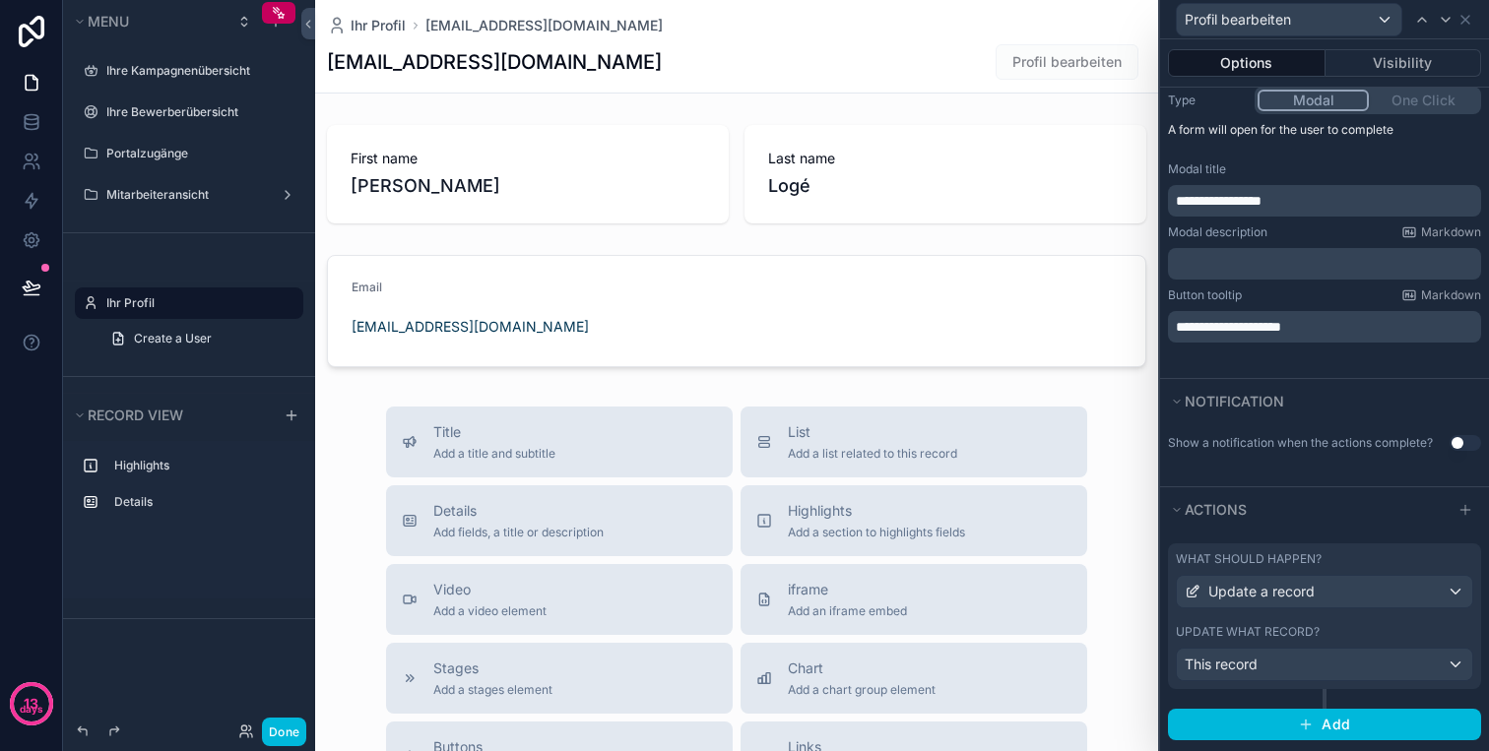
scroll to position [286, 0]
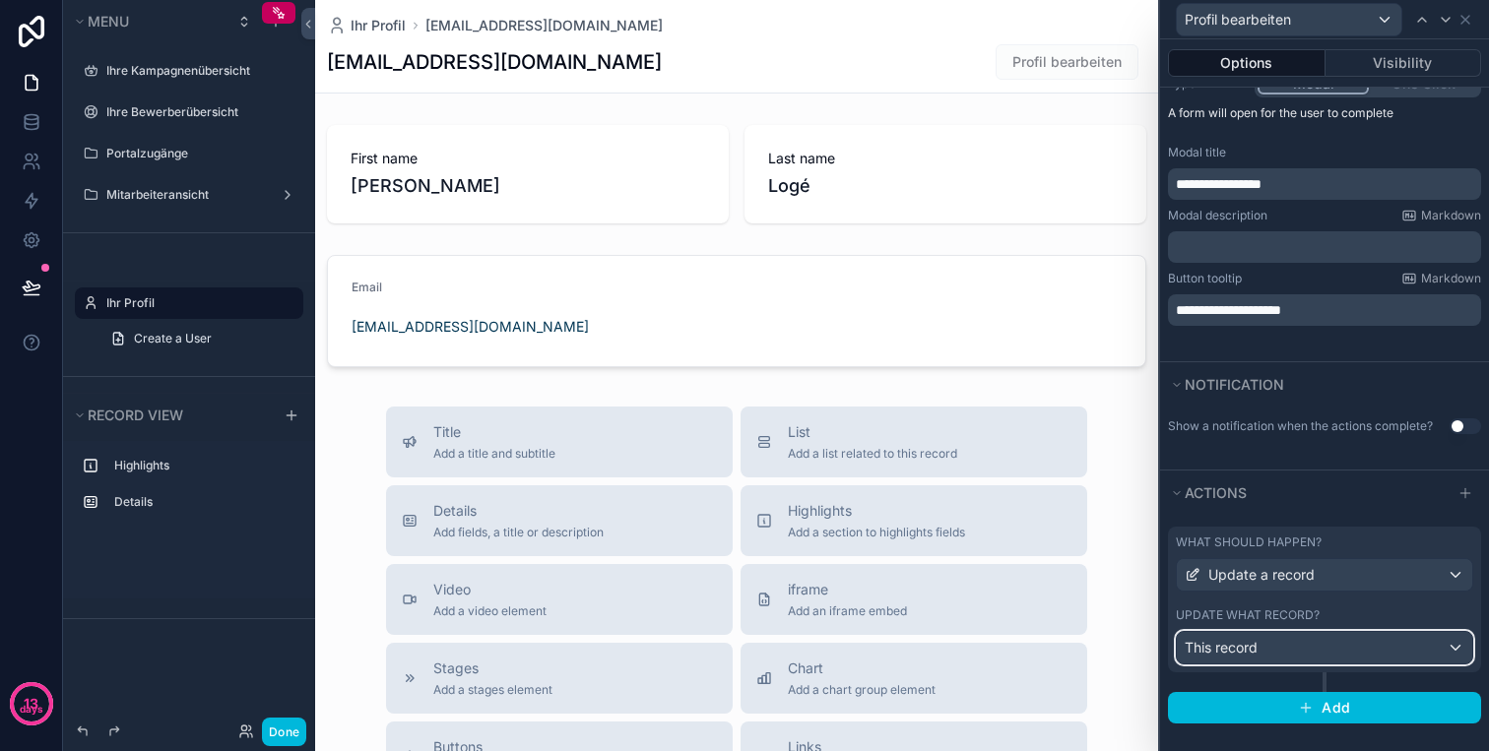
click at [1265, 643] on div "This record" at bounding box center [1323, 648] width 295 height 32
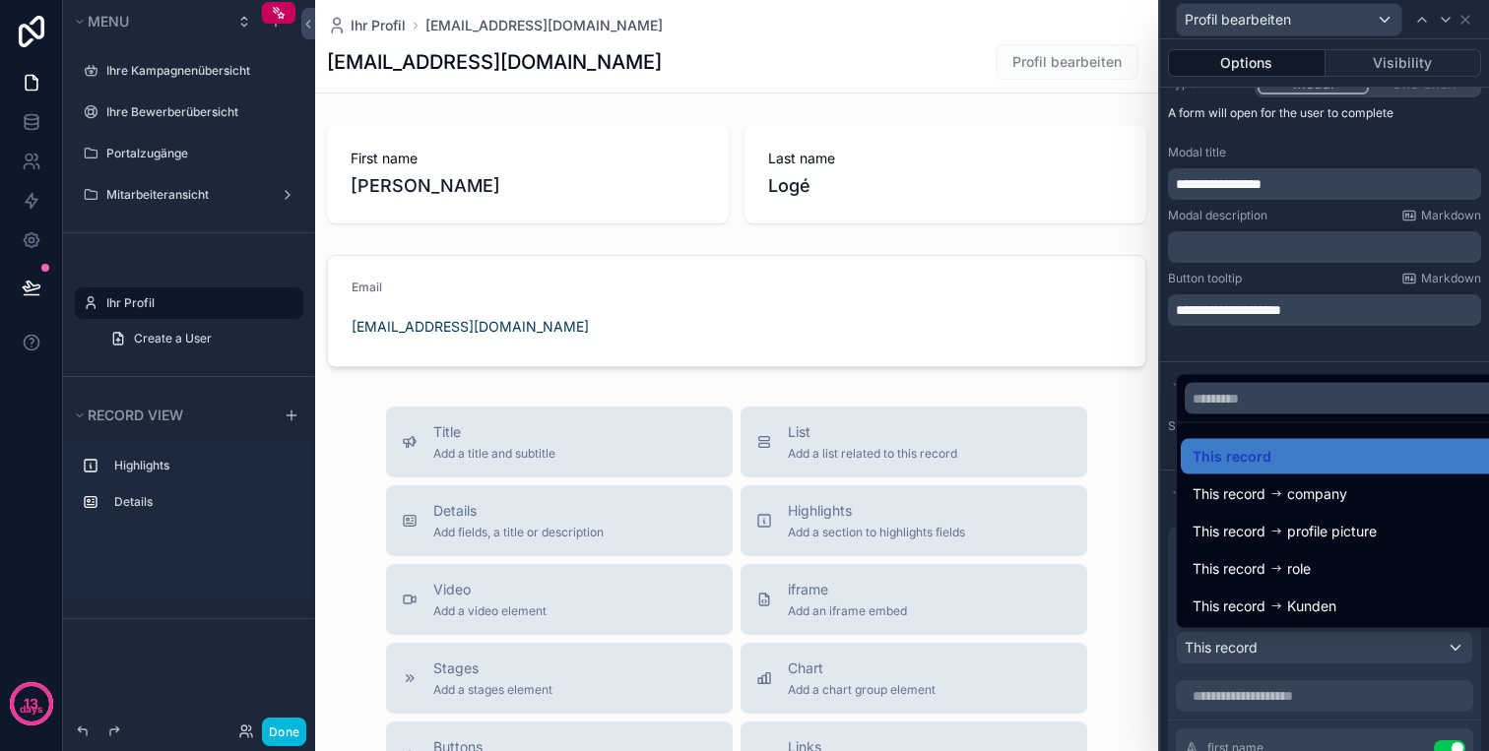
click at [1292, 650] on div at bounding box center [1324, 375] width 329 height 751
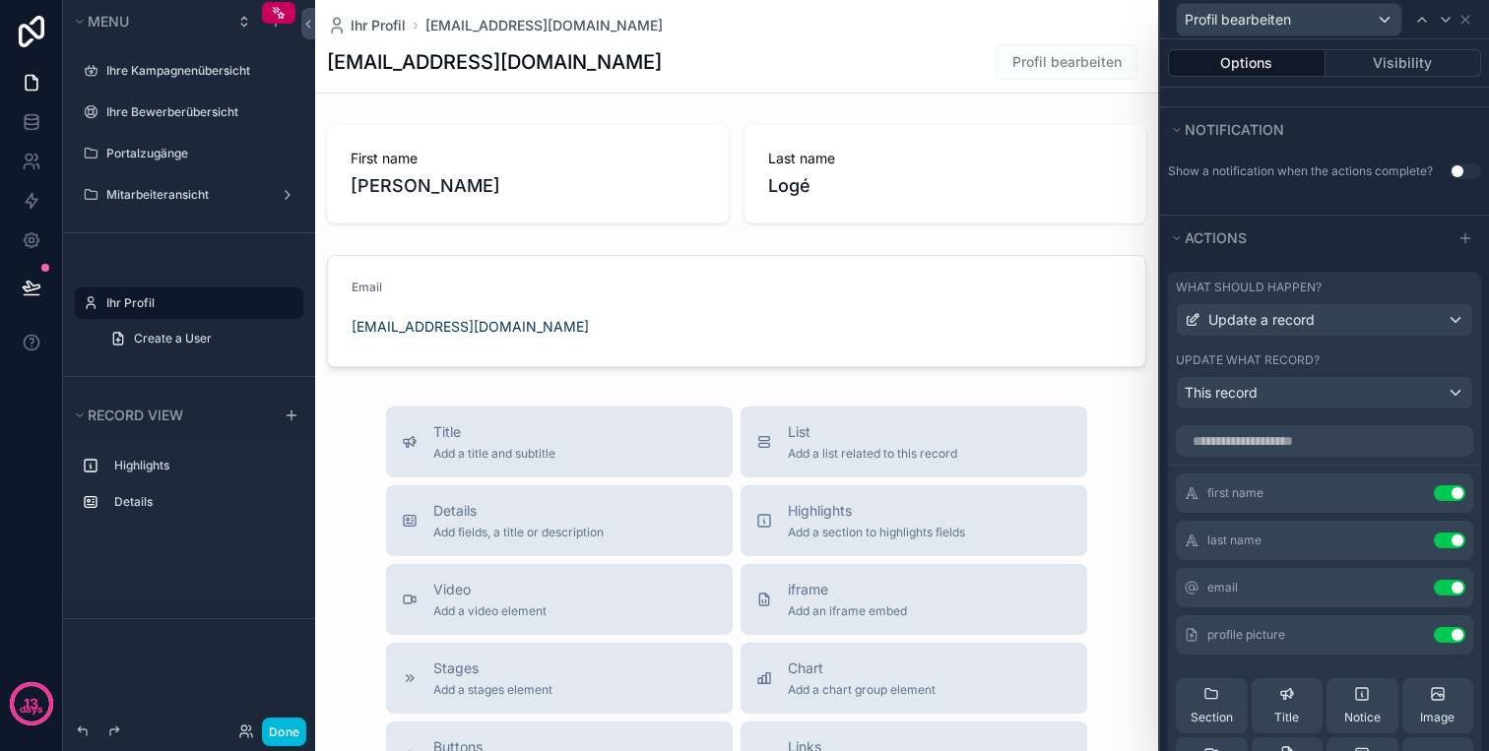
scroll to position [548, 0]
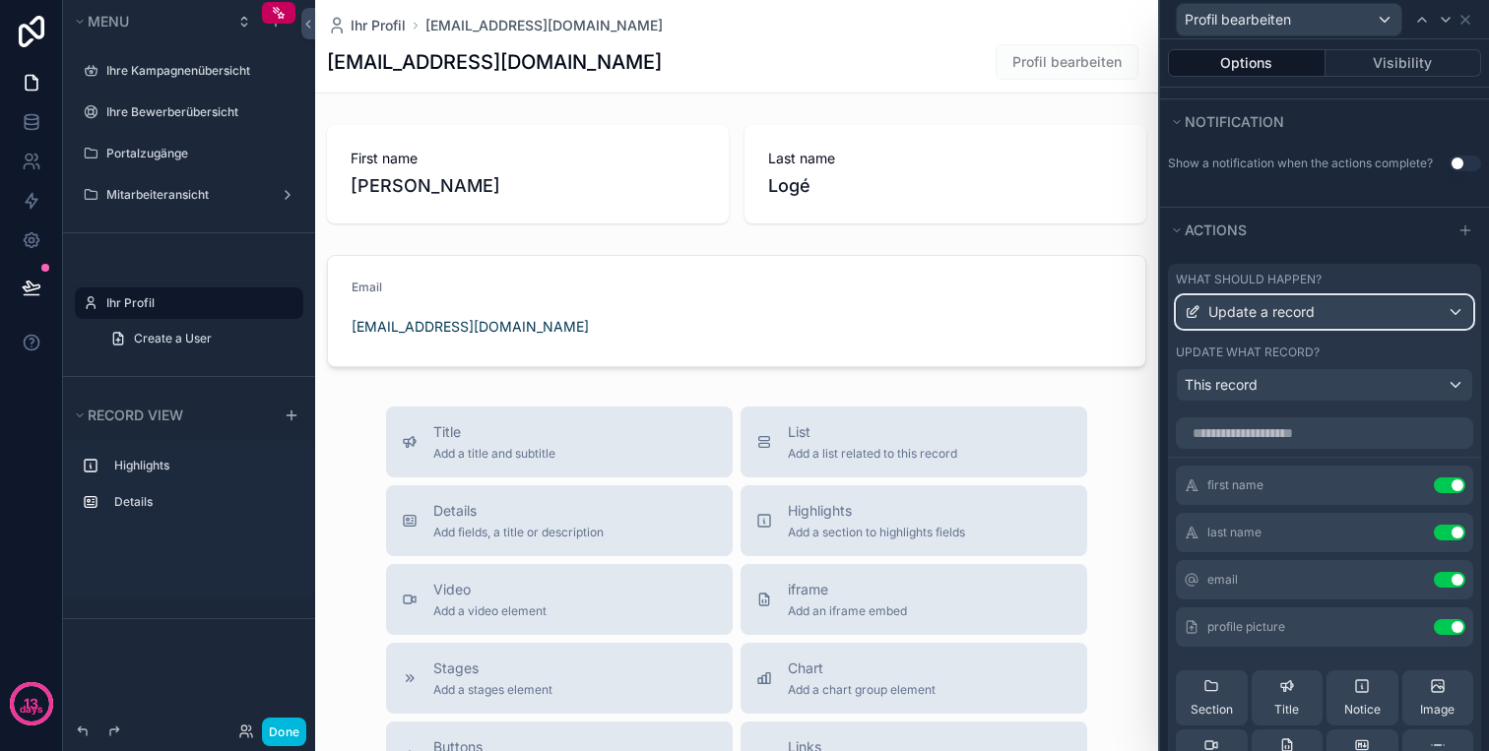
click at [1311, 314] on span "Update a record" at bounding box center [1261, 312] width 106 height 20
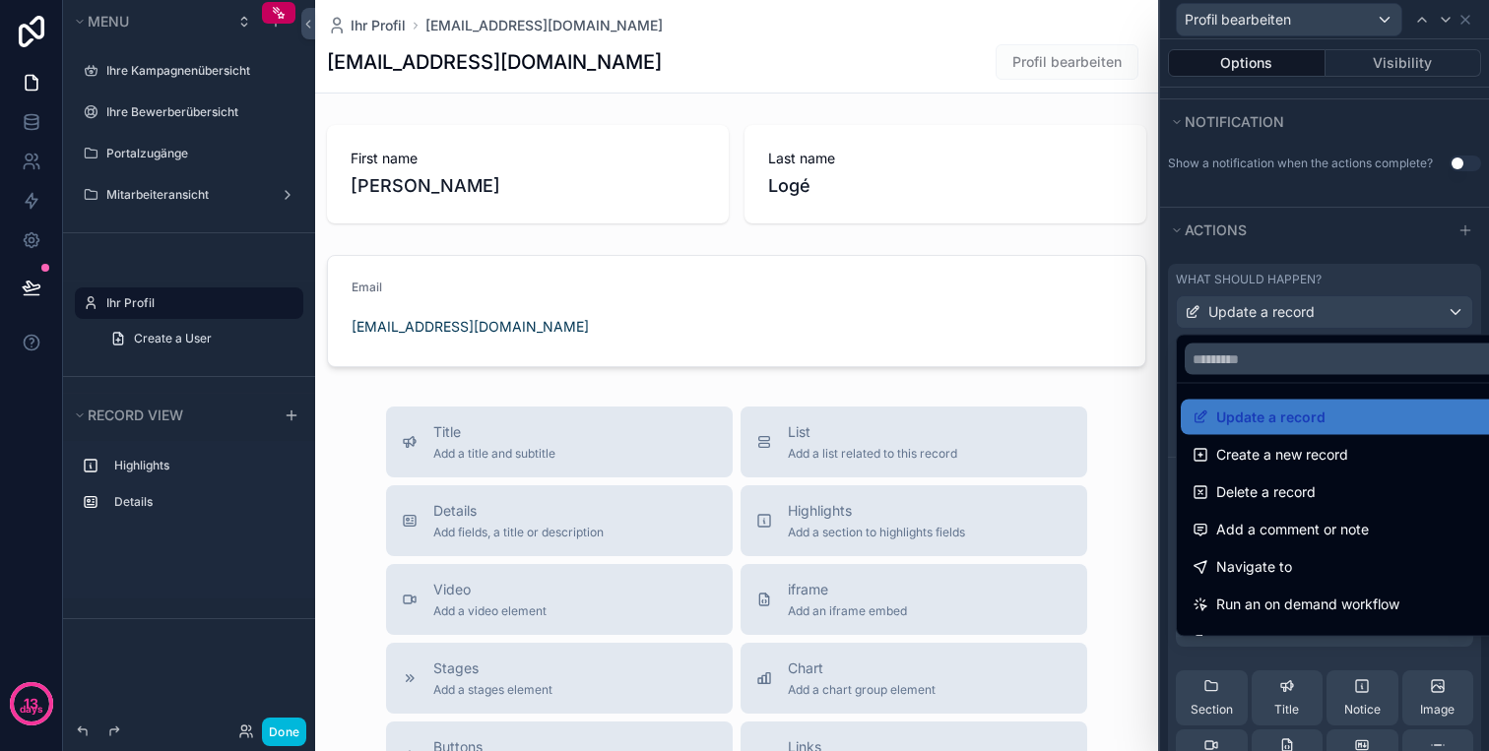
click at [1311, 314] on div at bounding box center [1324, 375] width 329 height 751
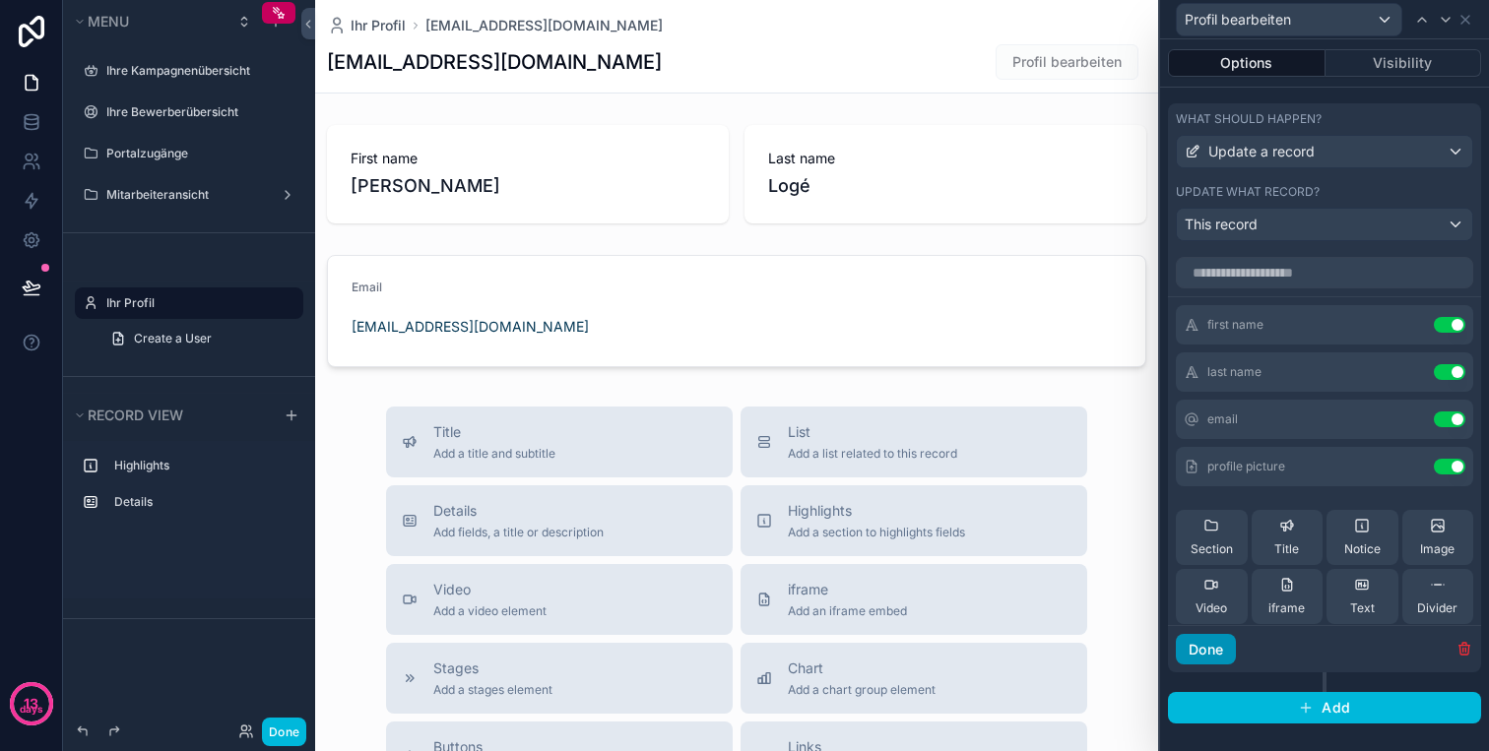
click at [1216, 647] on button "Done" at bounding box center [1205, 650] width 60 height 32
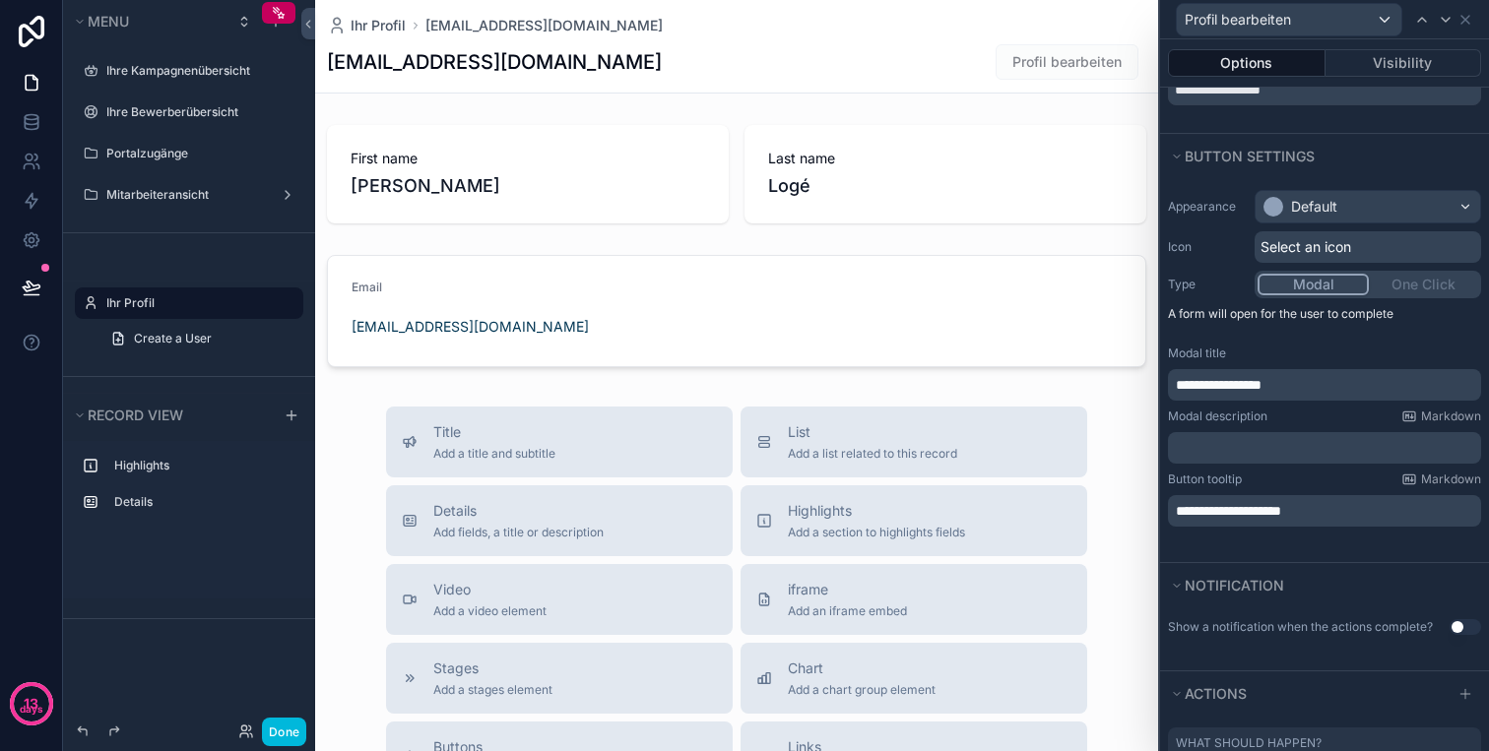
scroll to position [0, 0]
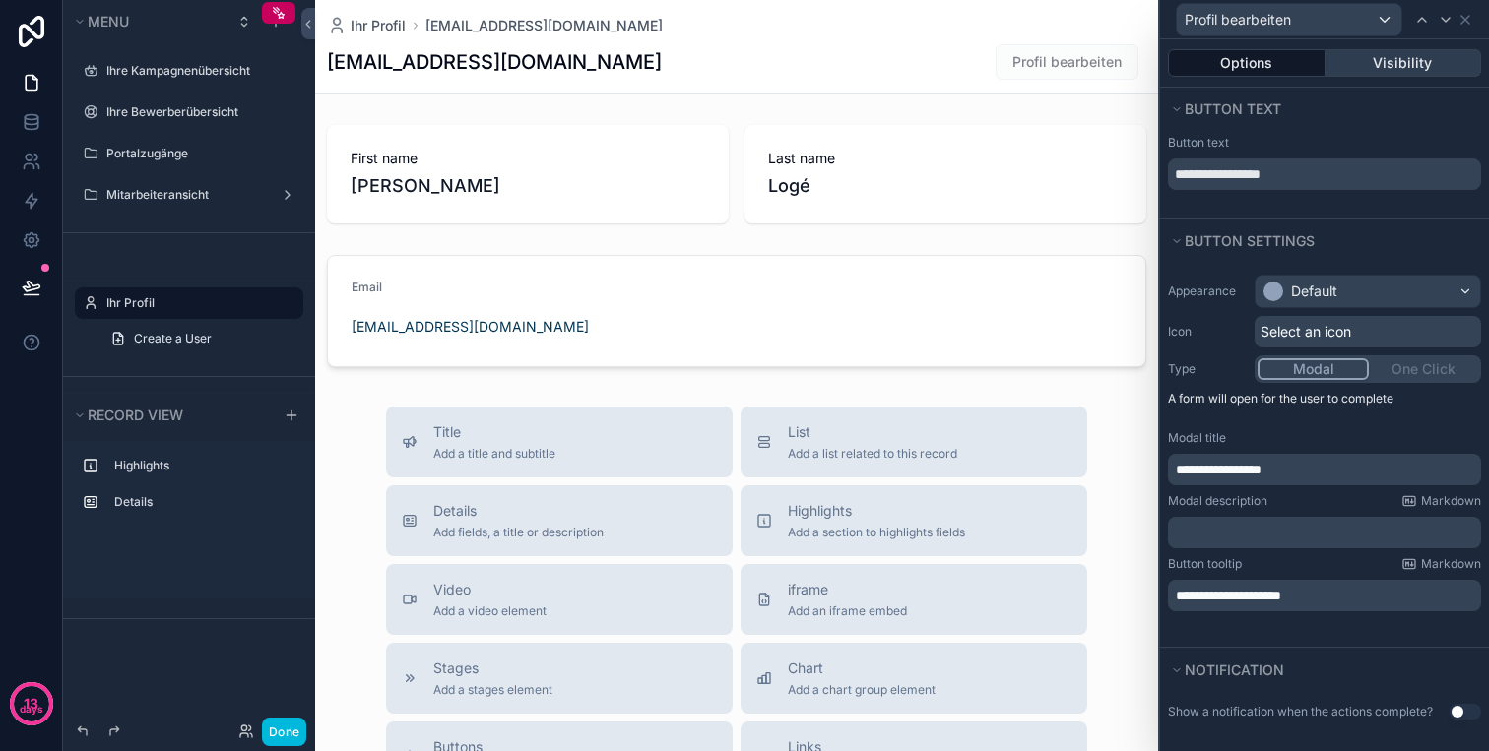
click at [1377, 72] on button "Visibility" at bounding box center [1403, 63] width 157 height 28
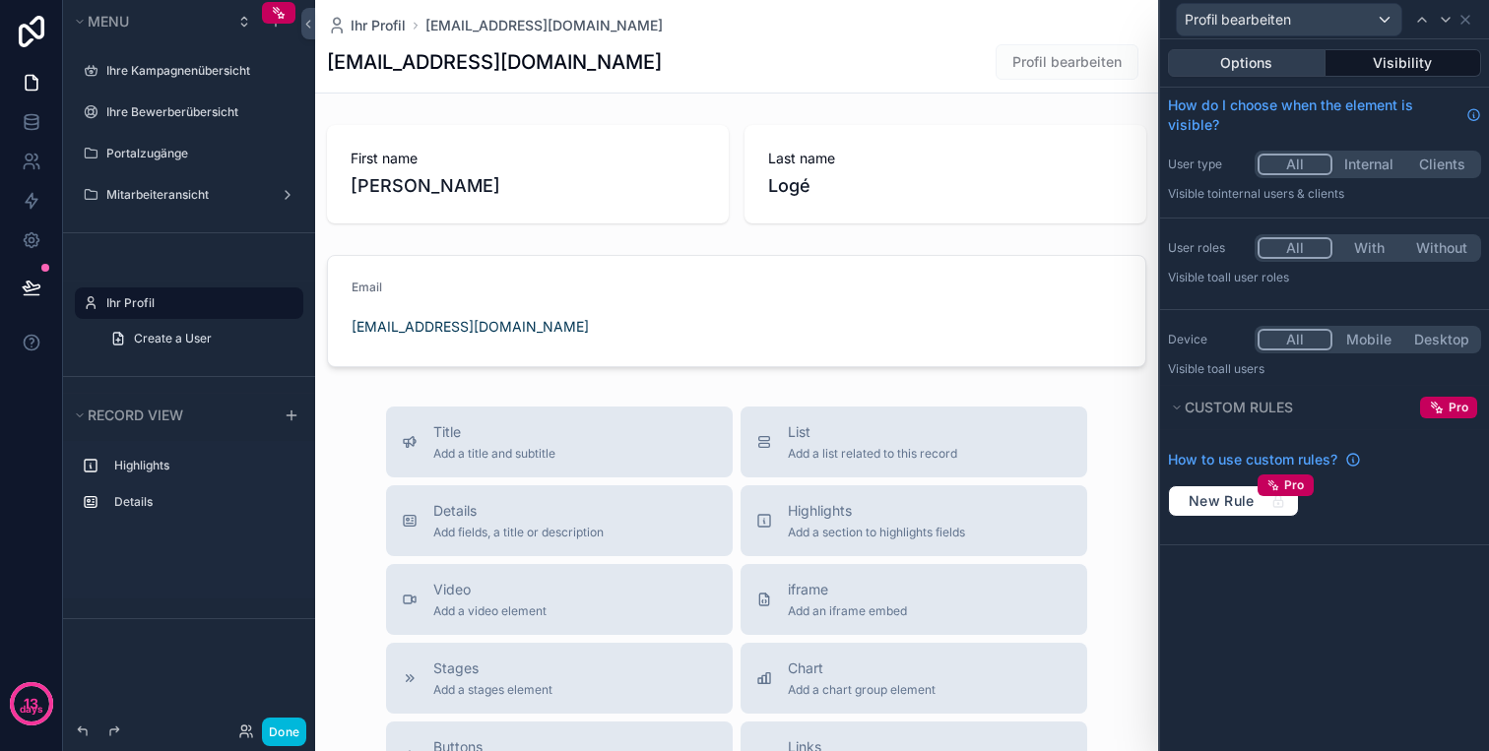
click at [1283, 70] on button "Options" at bounding box center [1247, 63] width 158 height 28
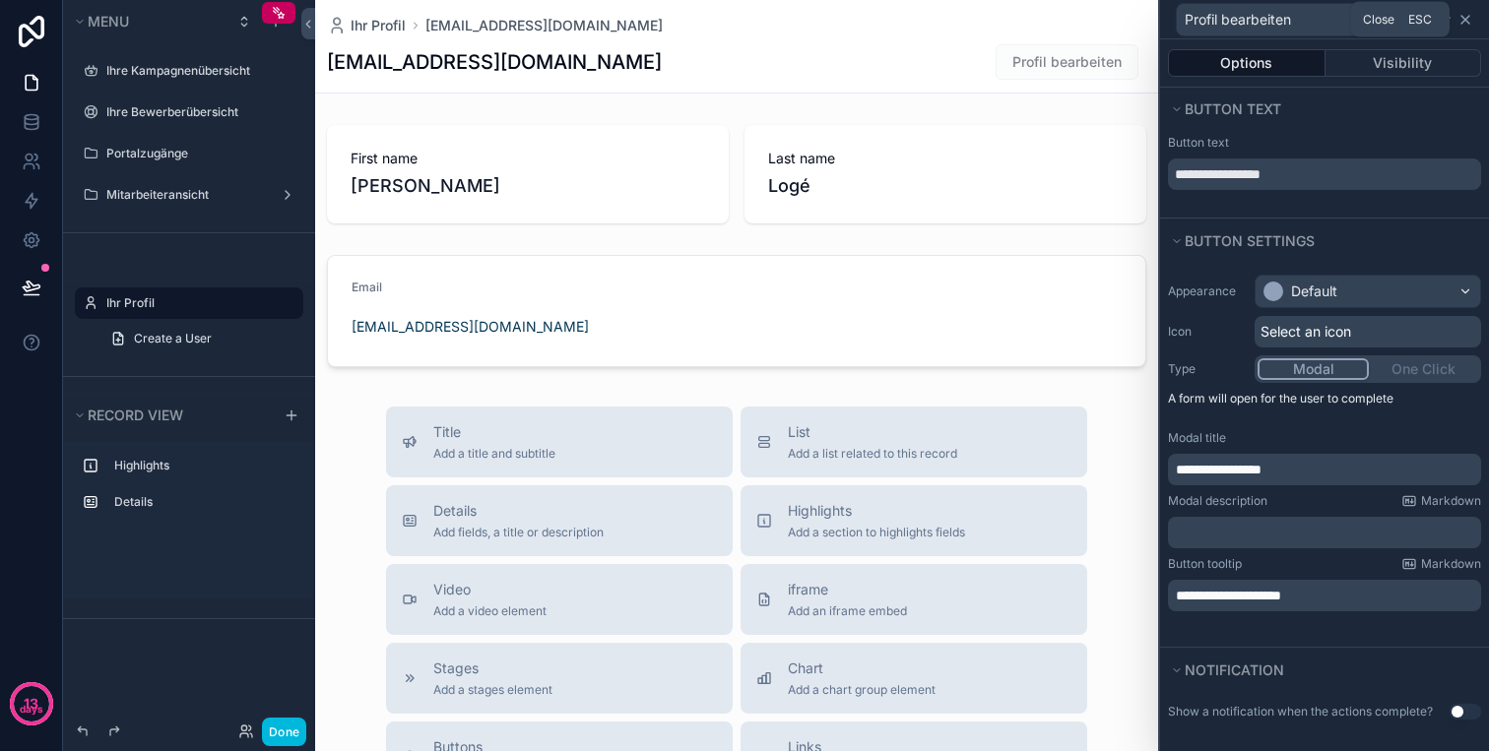
click at [1468, 24] on icon at bounding box center [1465, 20] width 16 height 16
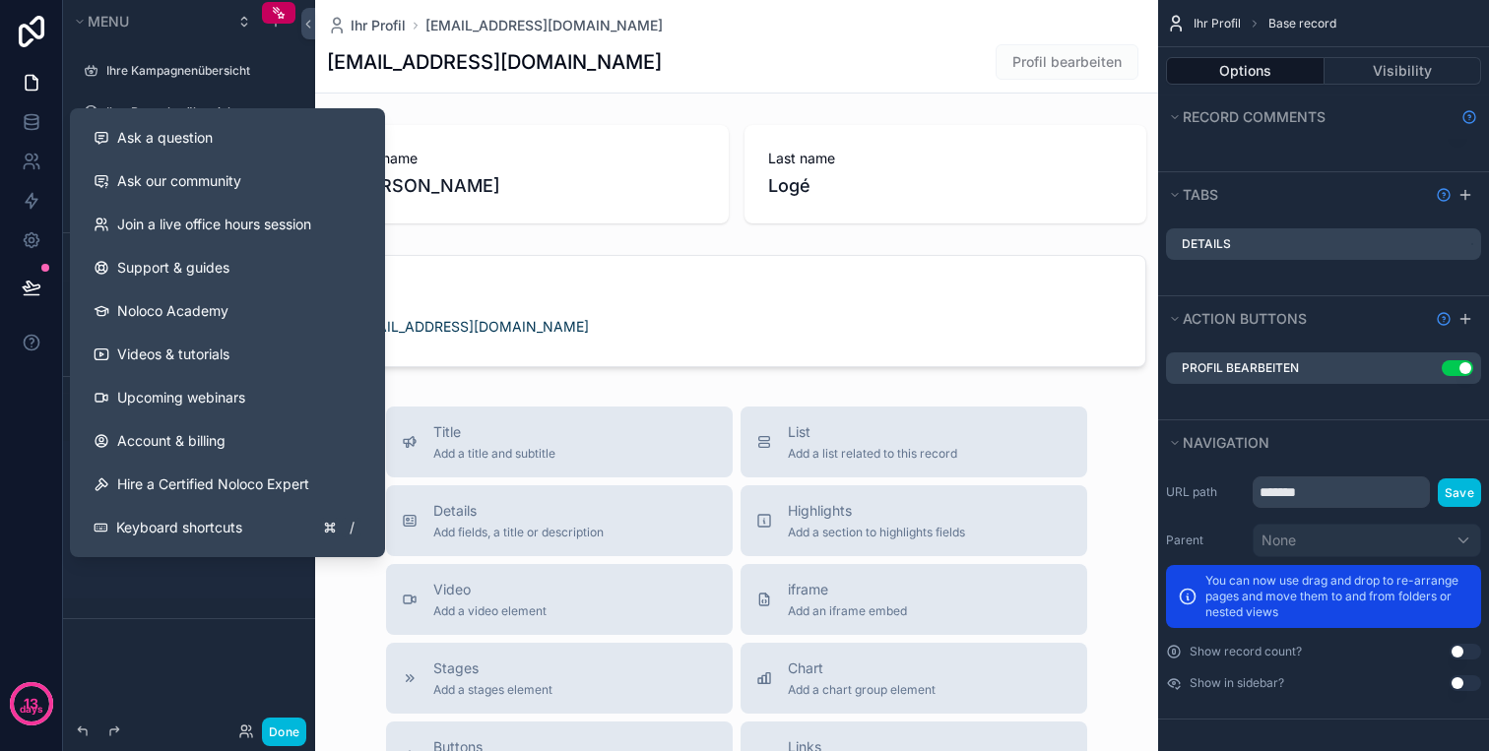
click at [174, 621] on div "Menu Ihre Kampagnenübersicht Ihre Bewerberübersicht Portalzugänge Mitarbeiteran…" at bounding box center [189, 317] width 252 height 635
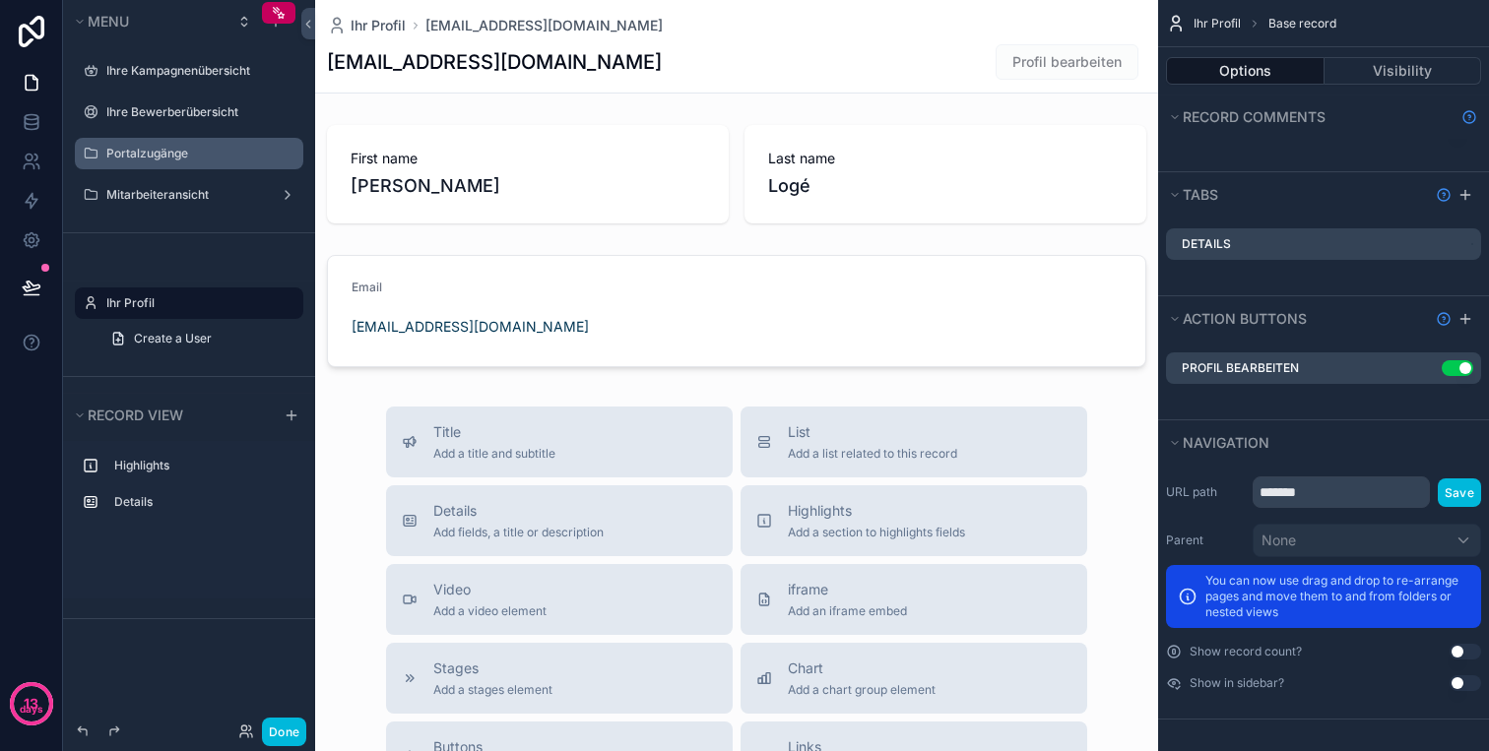
click at [179, 154] on label "Portalzugänge" at bounding box center [198, 154] width 185 height 16
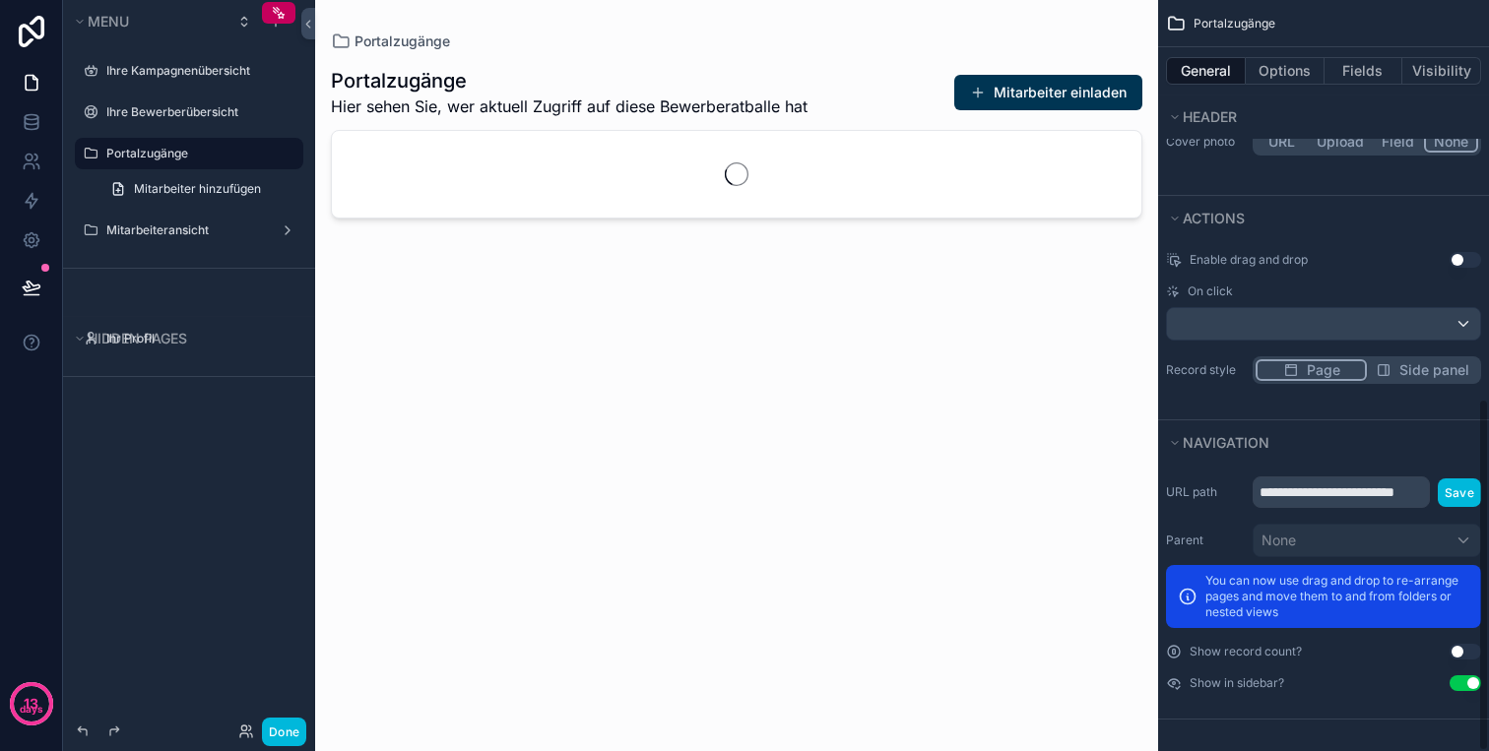
scroll to position [846, 0]
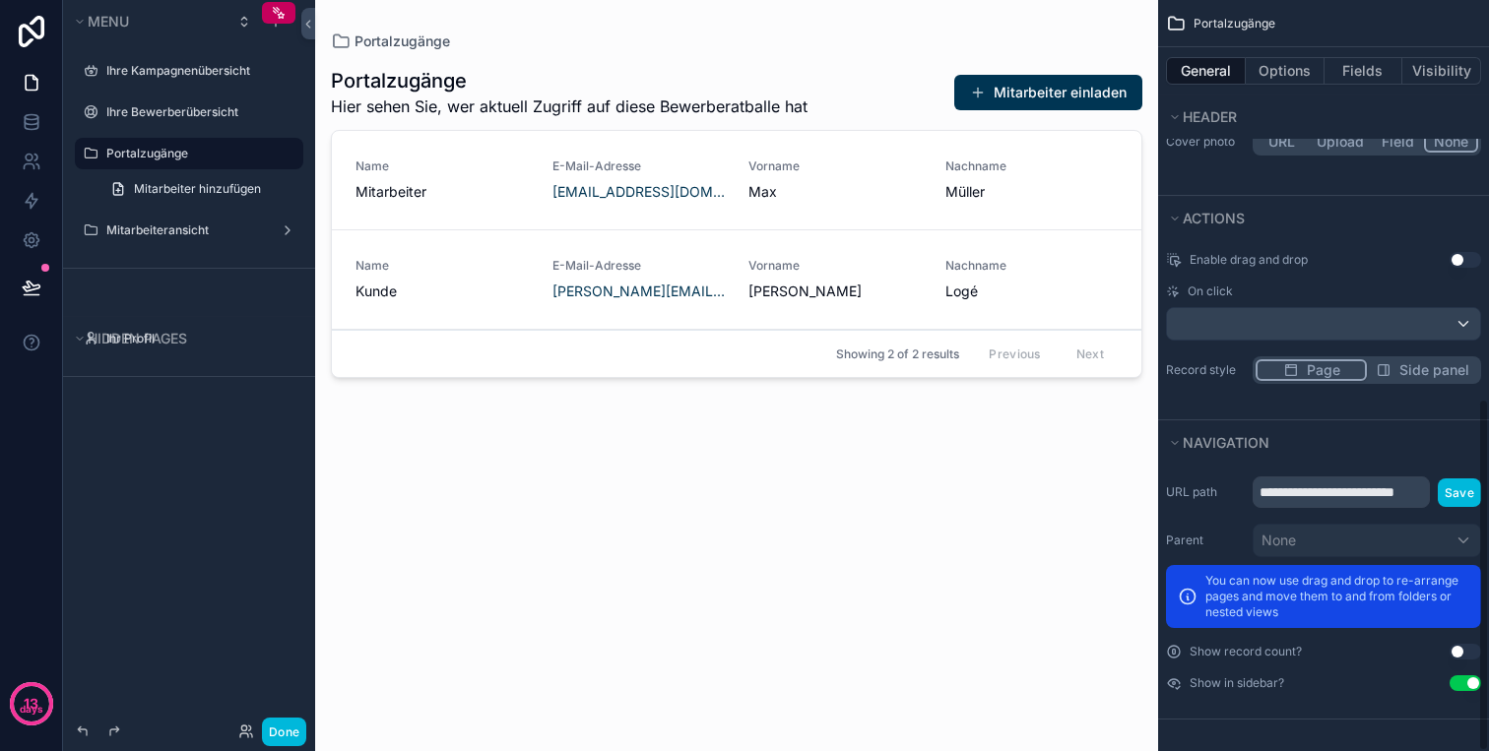
click at [0, 0] on div "scrollable content" at bounding box center [0, 0] width 0 height 0
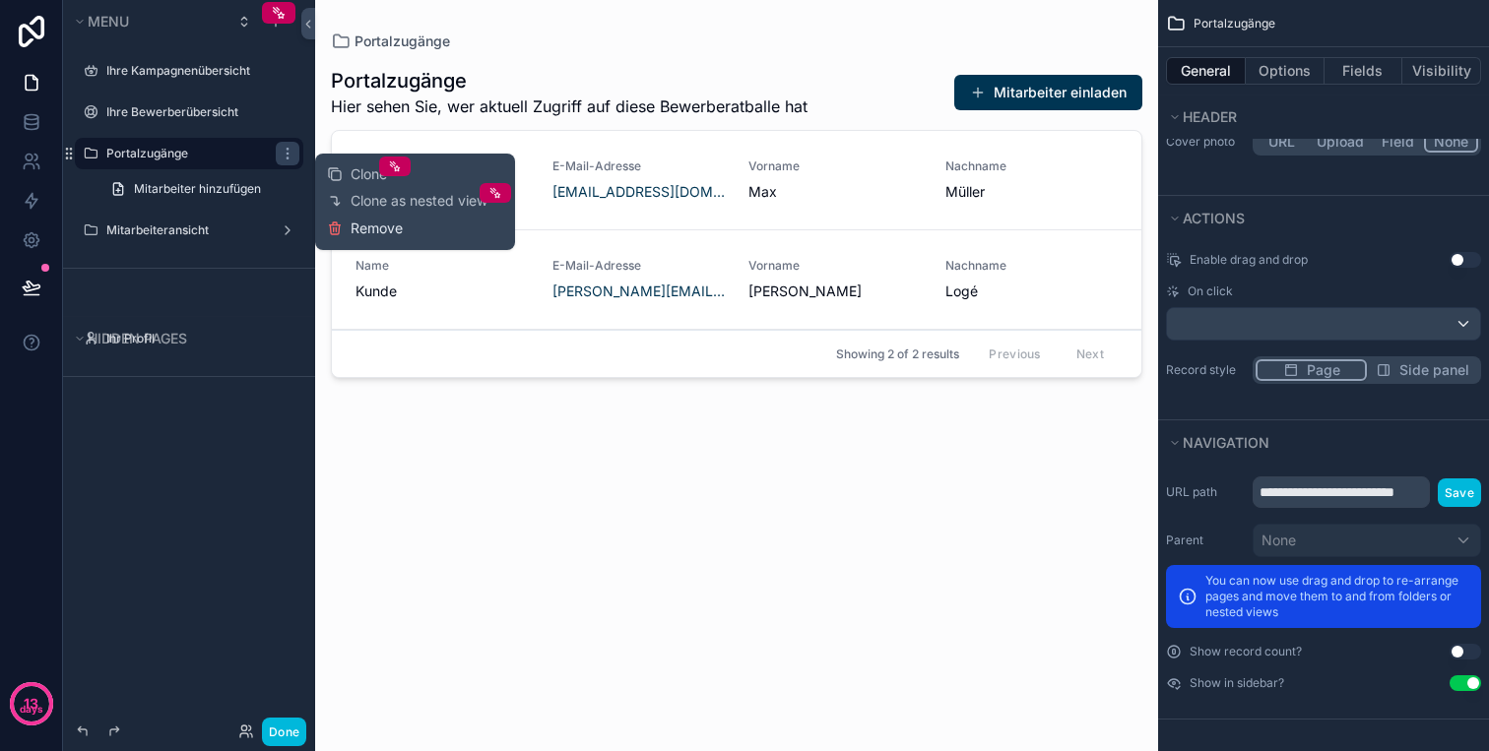
click at [367, 222] on span "Remove" at bounding box center [376, 229] width 52 height 20
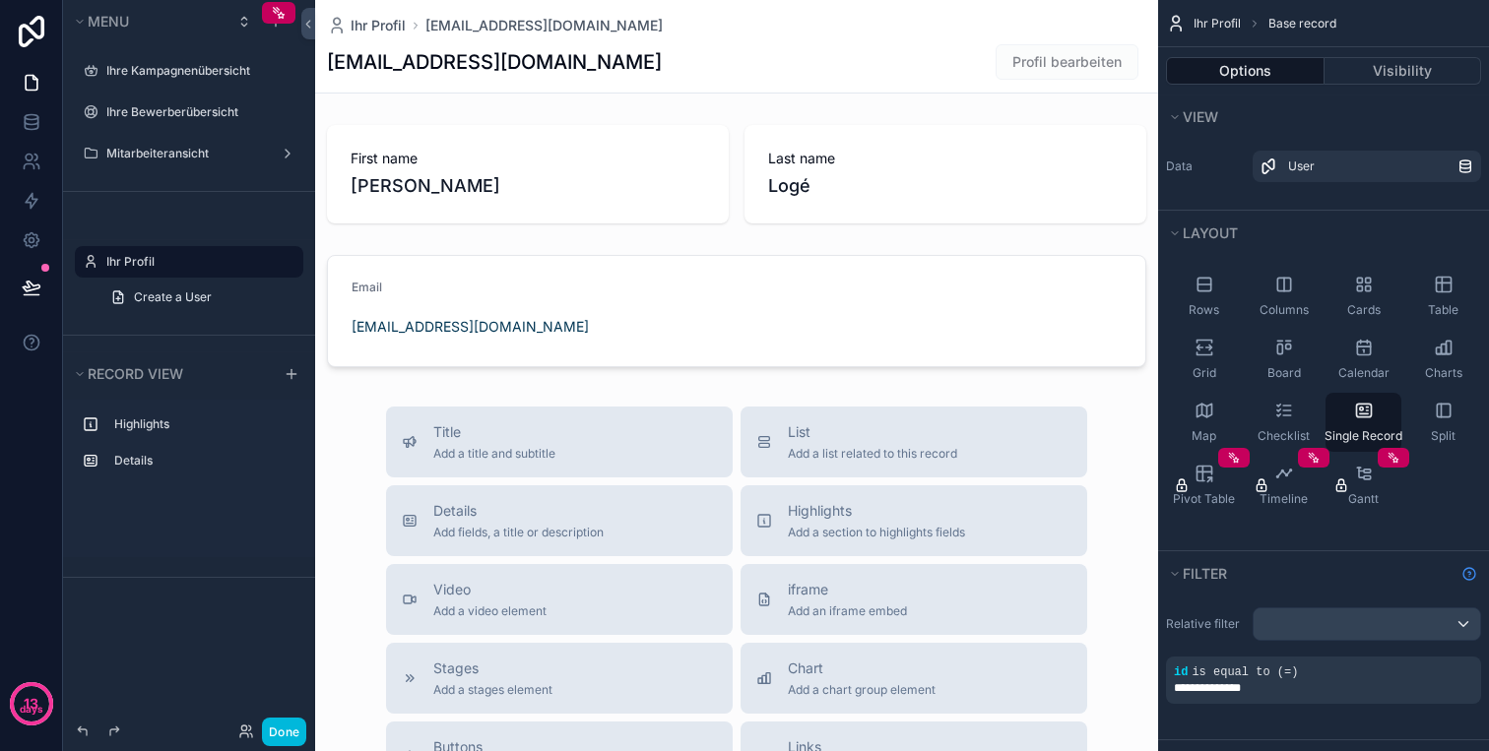
drag, startPoint x: 290, startPoint y: 736, endPoint x: 239, endPoint y: 678, distance: 77.4
click at [239, 678] on div "Menu Ihre Kampagnenübersicht Ihre Bewerberübersicht Mitarbeiteransicht Hidden p…" at bounding box center [189, 375] width 252 height 751
click at [31, 281] on icon at bounding box center [32, 288] width 20 height 20
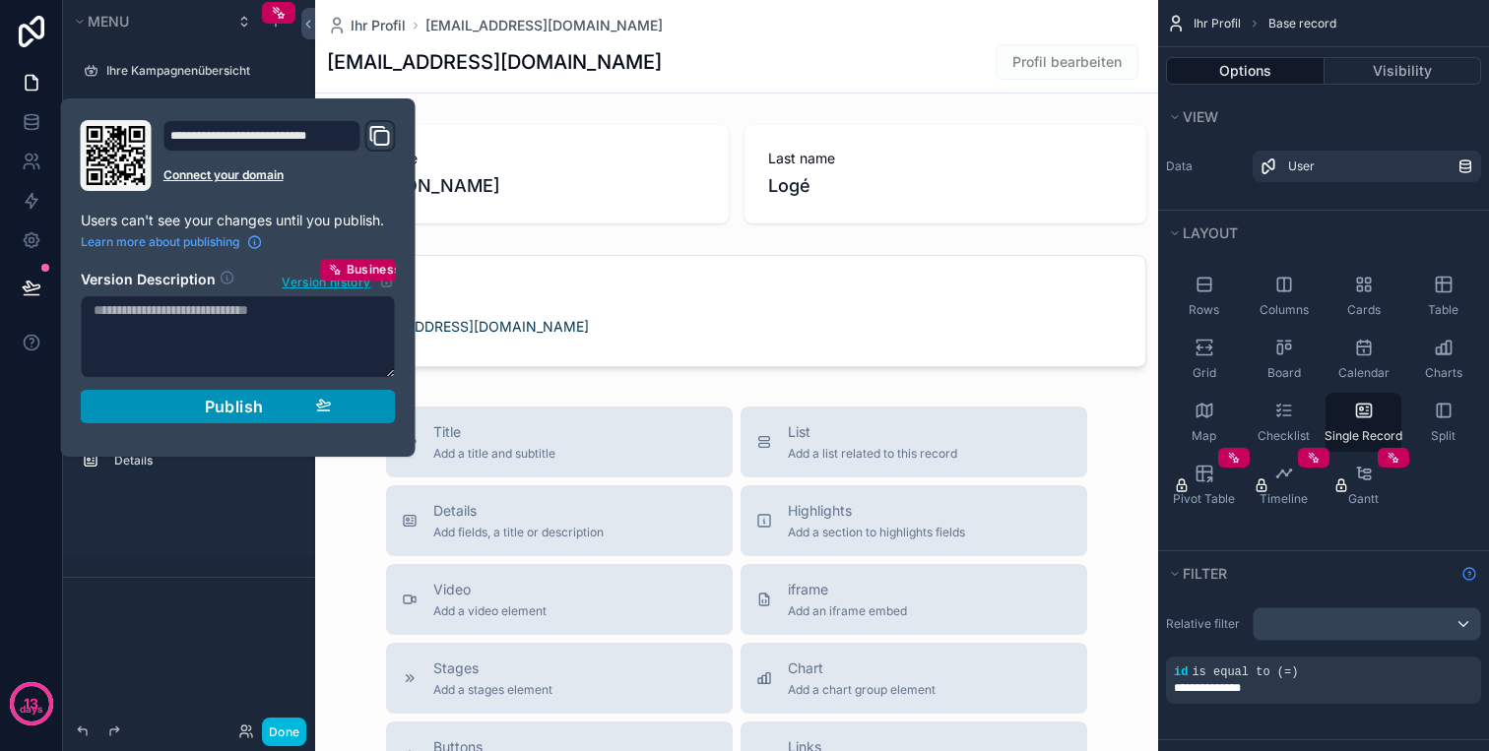
click at [273, 415] on div "Publish" at bounding box center [238, 407] width 187 height 20
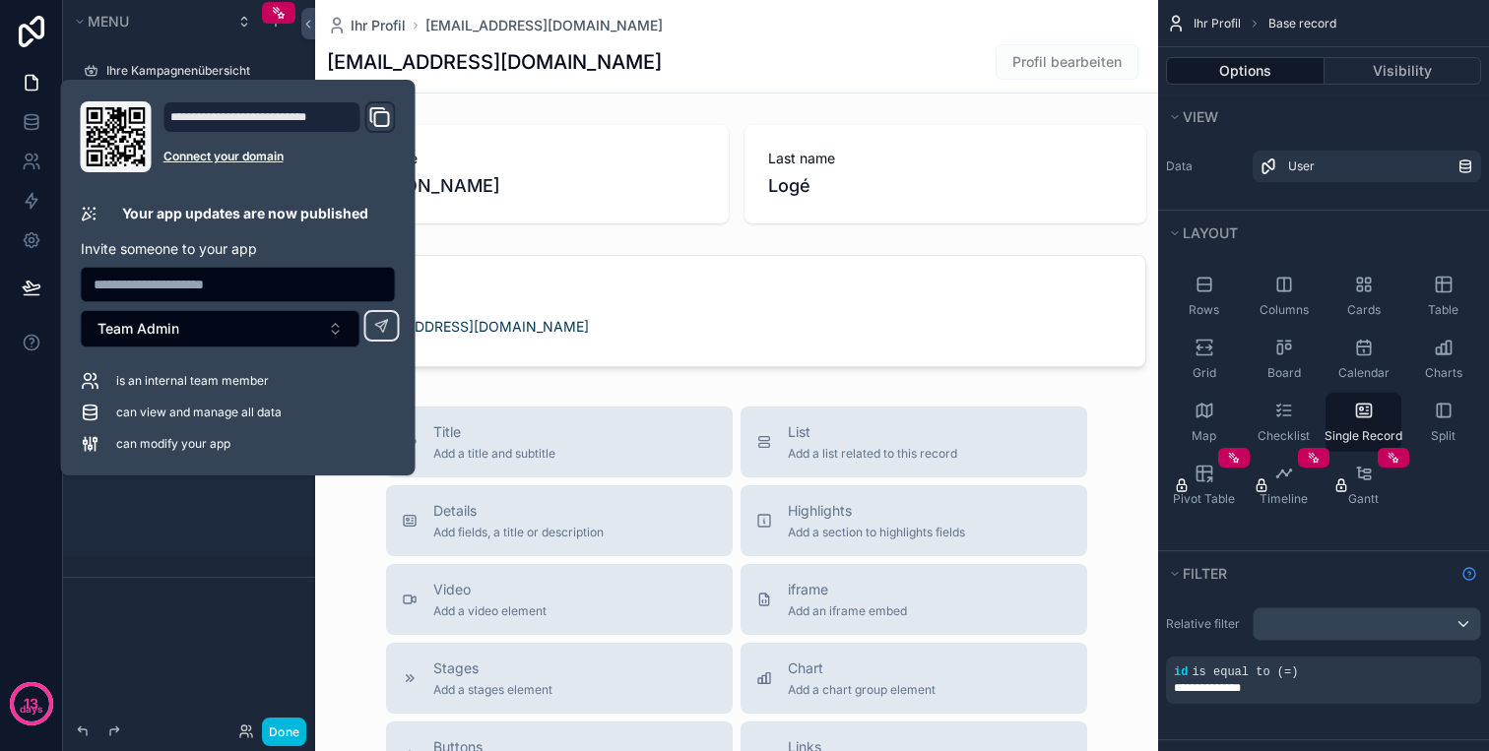
click at [372, 116] on icon "Domain and Custom Link" at bounding box center [380, 117] width 24 height 24
click at [700, 101] on div "scrollable content" at bounding box center [736, 632] width 843 height 1265
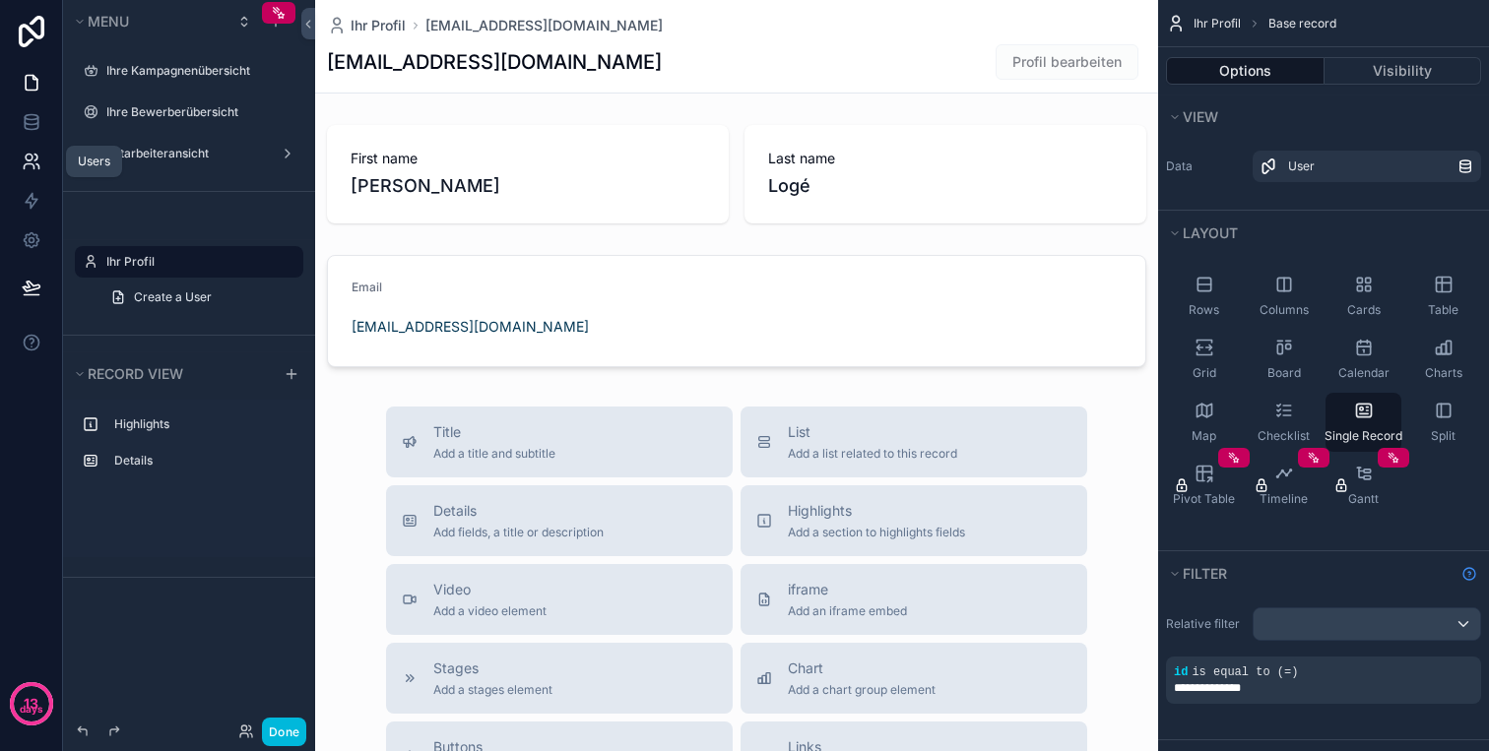
click at [32, 144] on link at bounding box center [31, 161] width 62 height 39
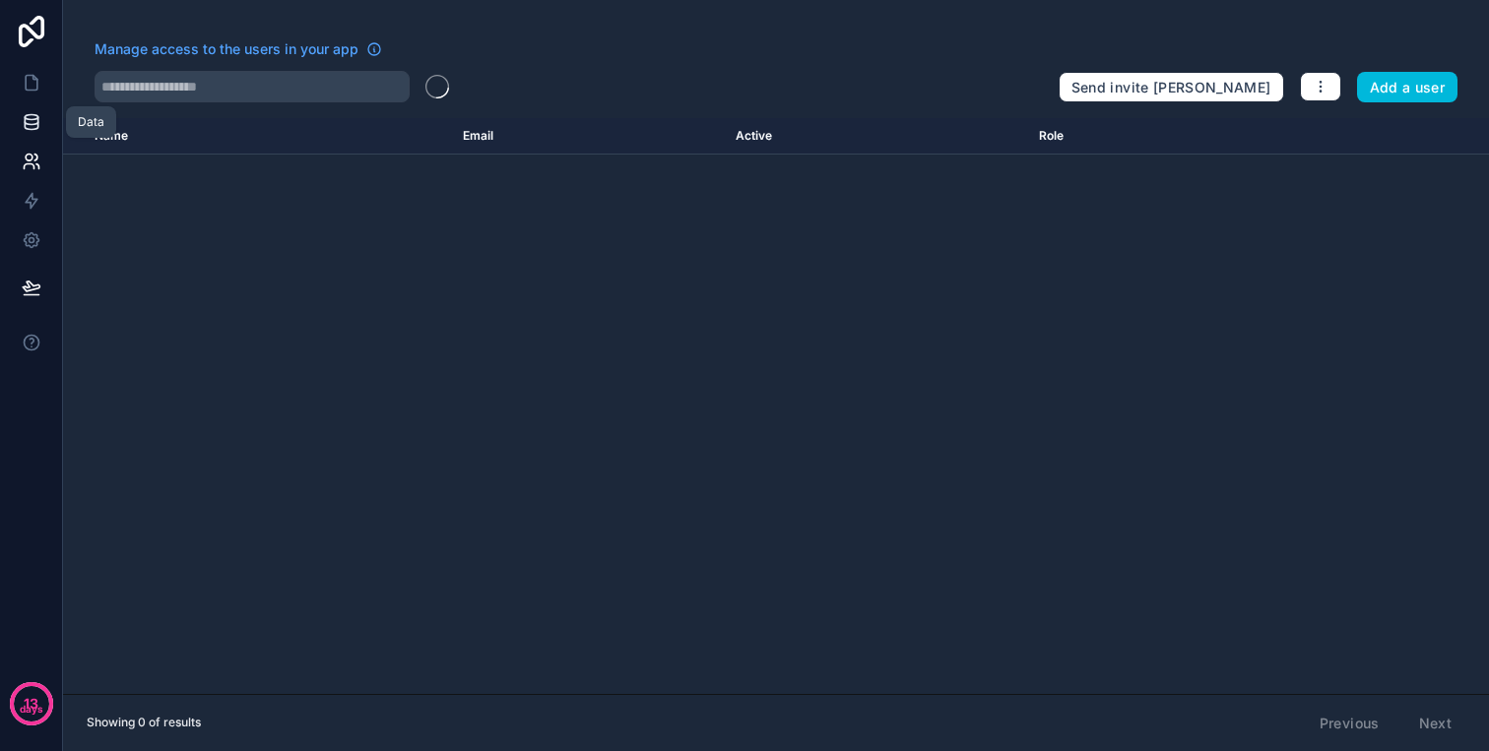
click at [32, 132] on link at bounding box center [31, 121] width 62 height 39
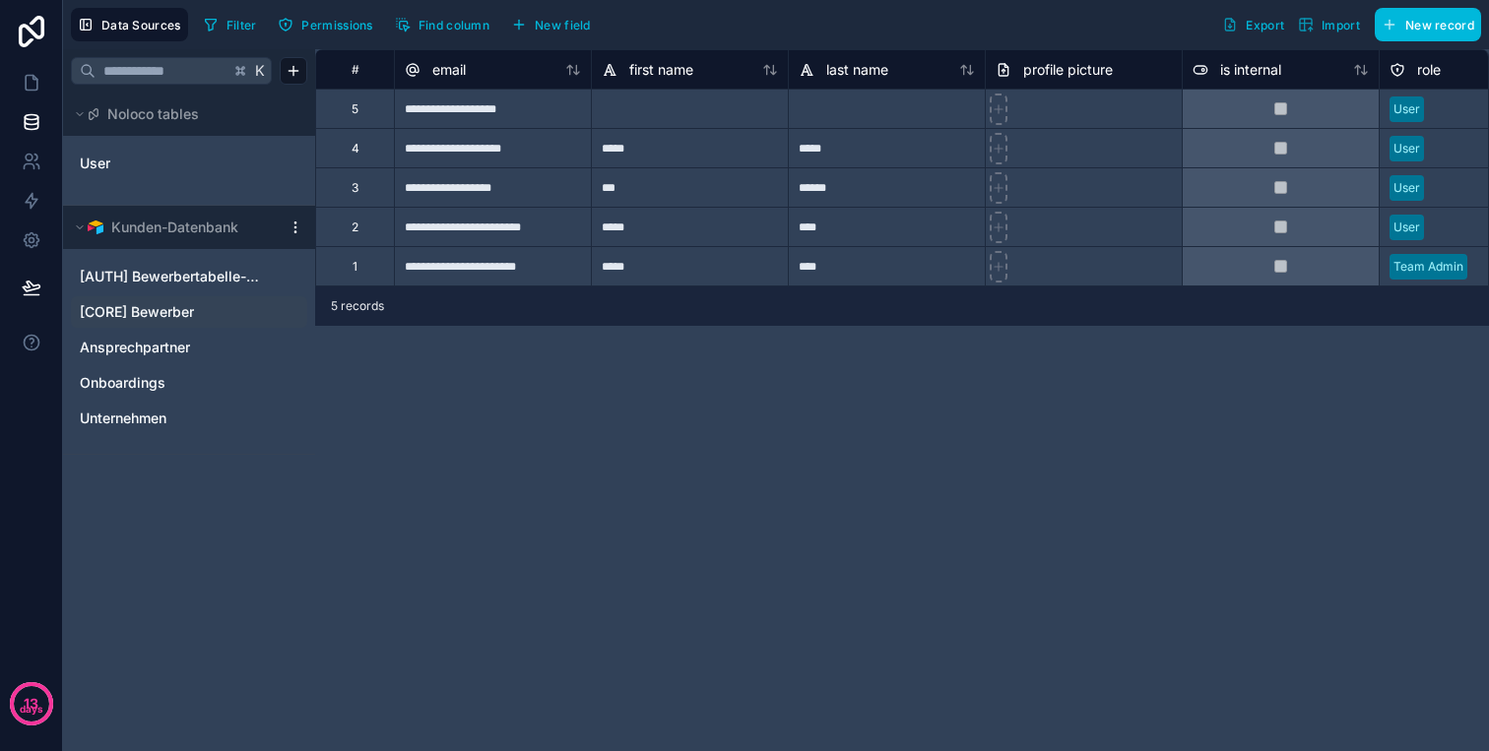
click at [164, 307] on span "[CORE] Bewerber" at bounding box center [137, 312] width 114 height 20
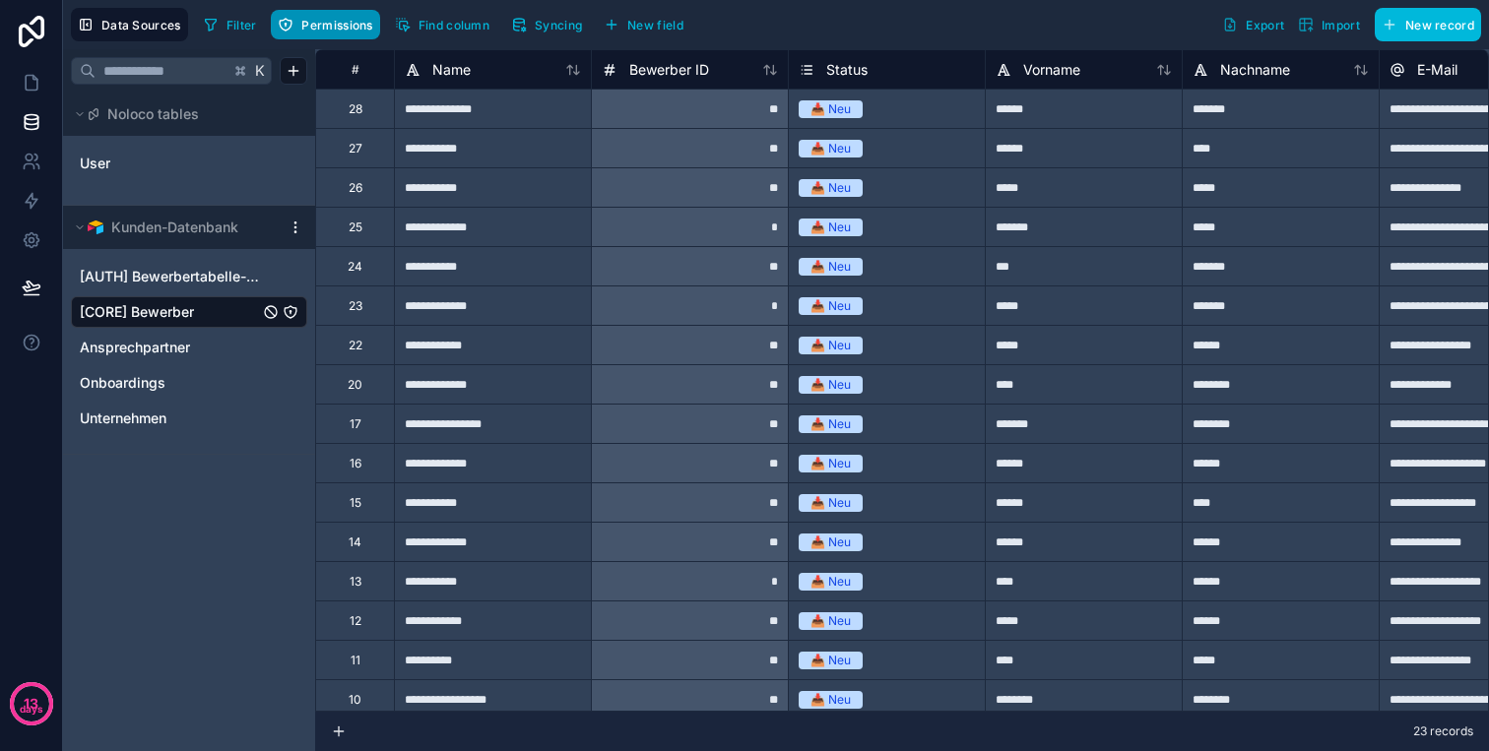
click at [329, 15] on button "Permissions" at bounding box center [325, 25] width 108 height 30
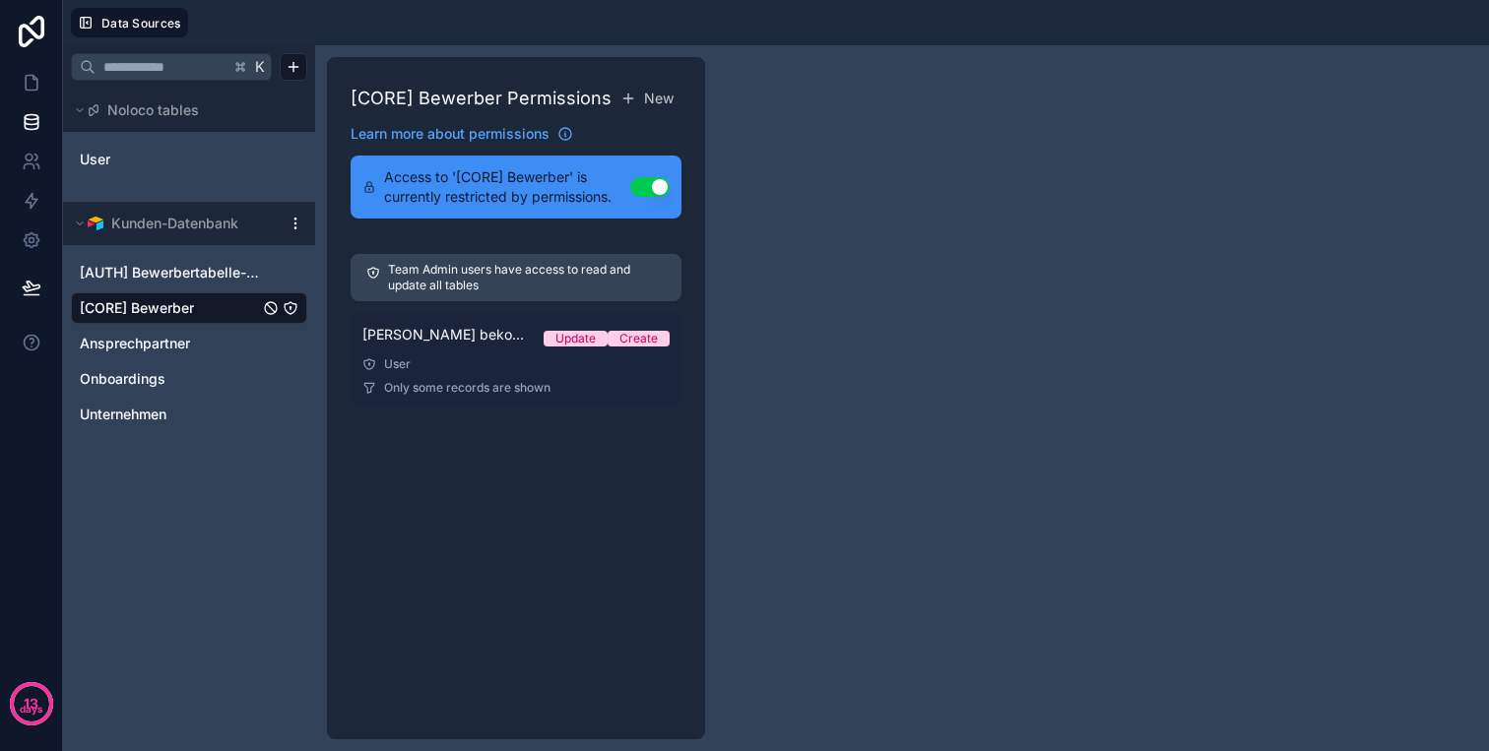
click at [525, 382] on span "Only some records are shown" at bounding box center [467, 388] width 166 height 16
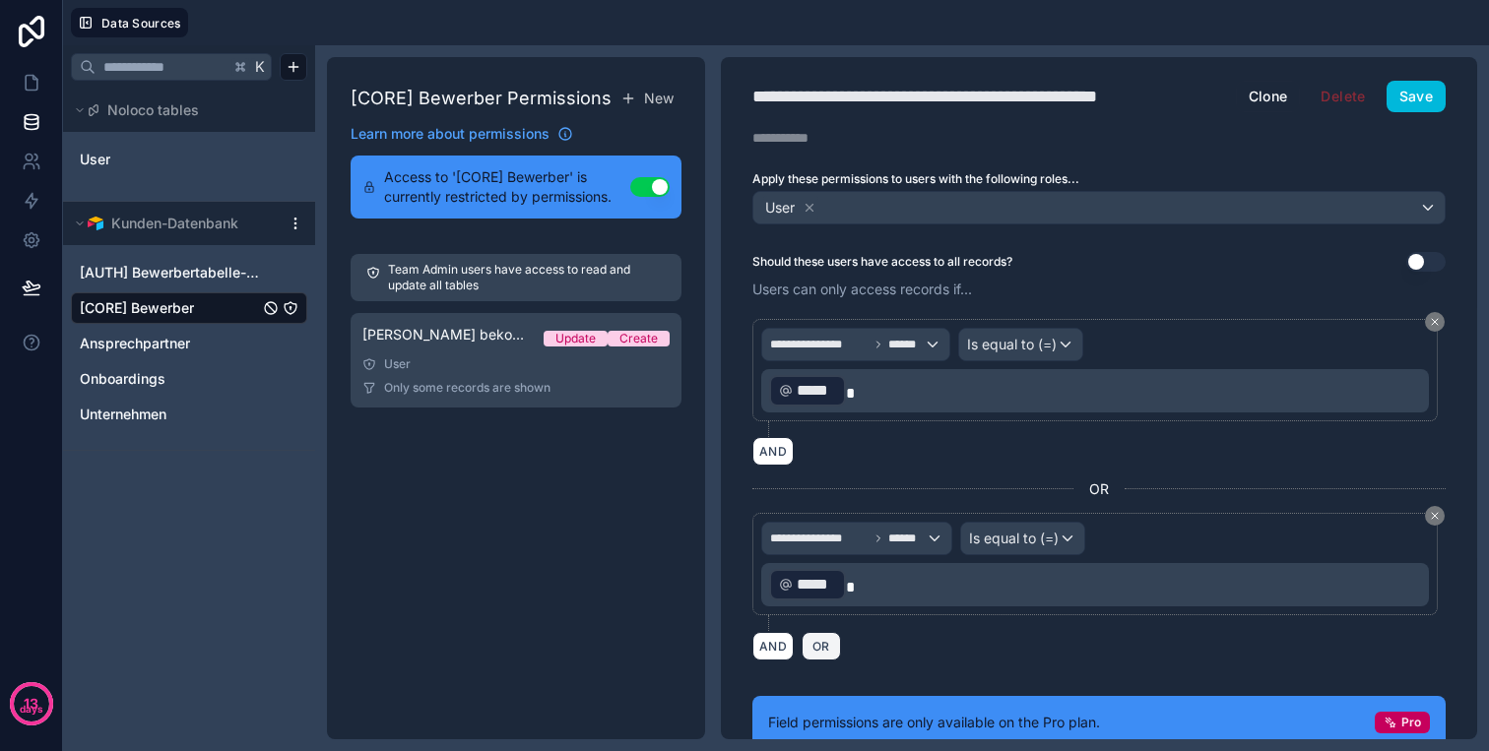
click at [816, 647] on span "OR" at bounding box center [821, 646] width 26 height 15
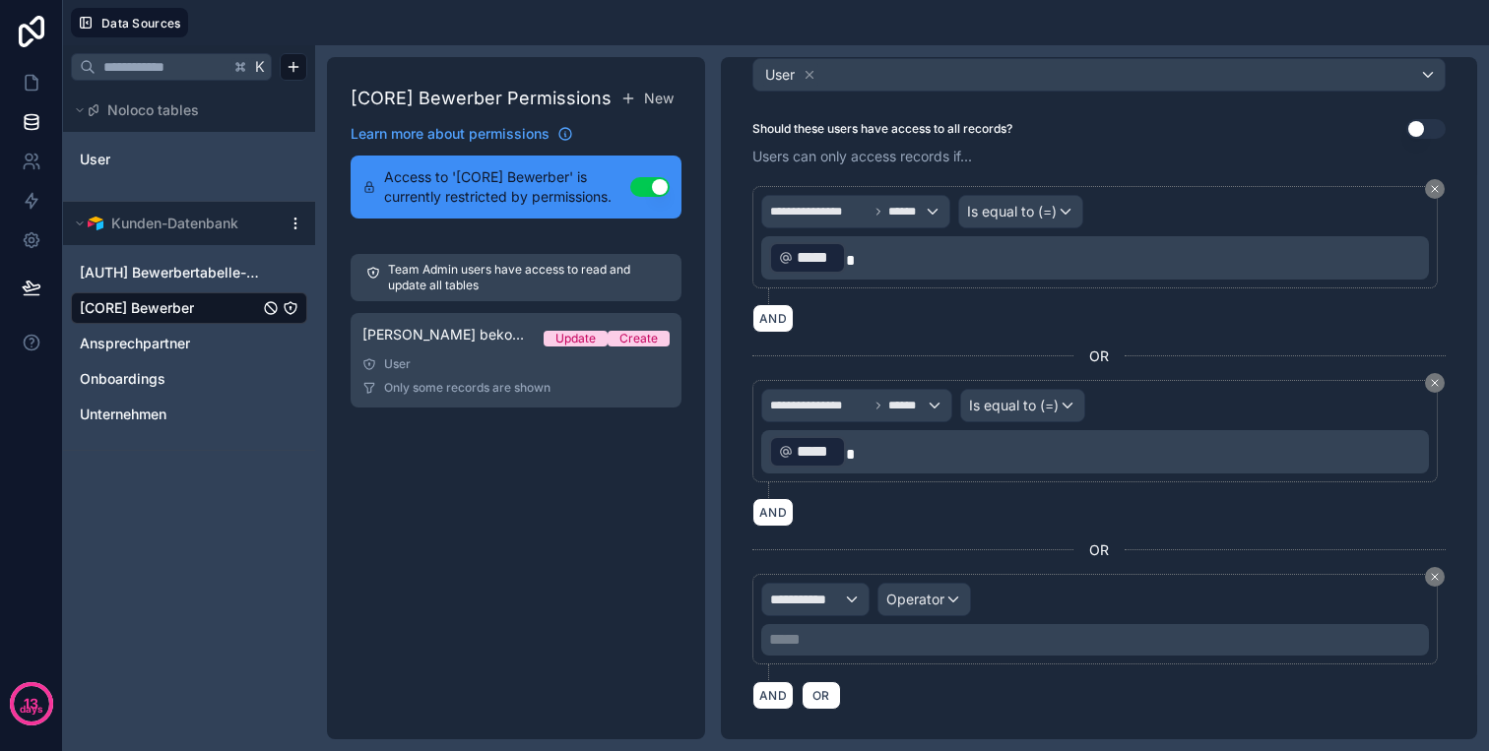
scroll to position [234, 0]
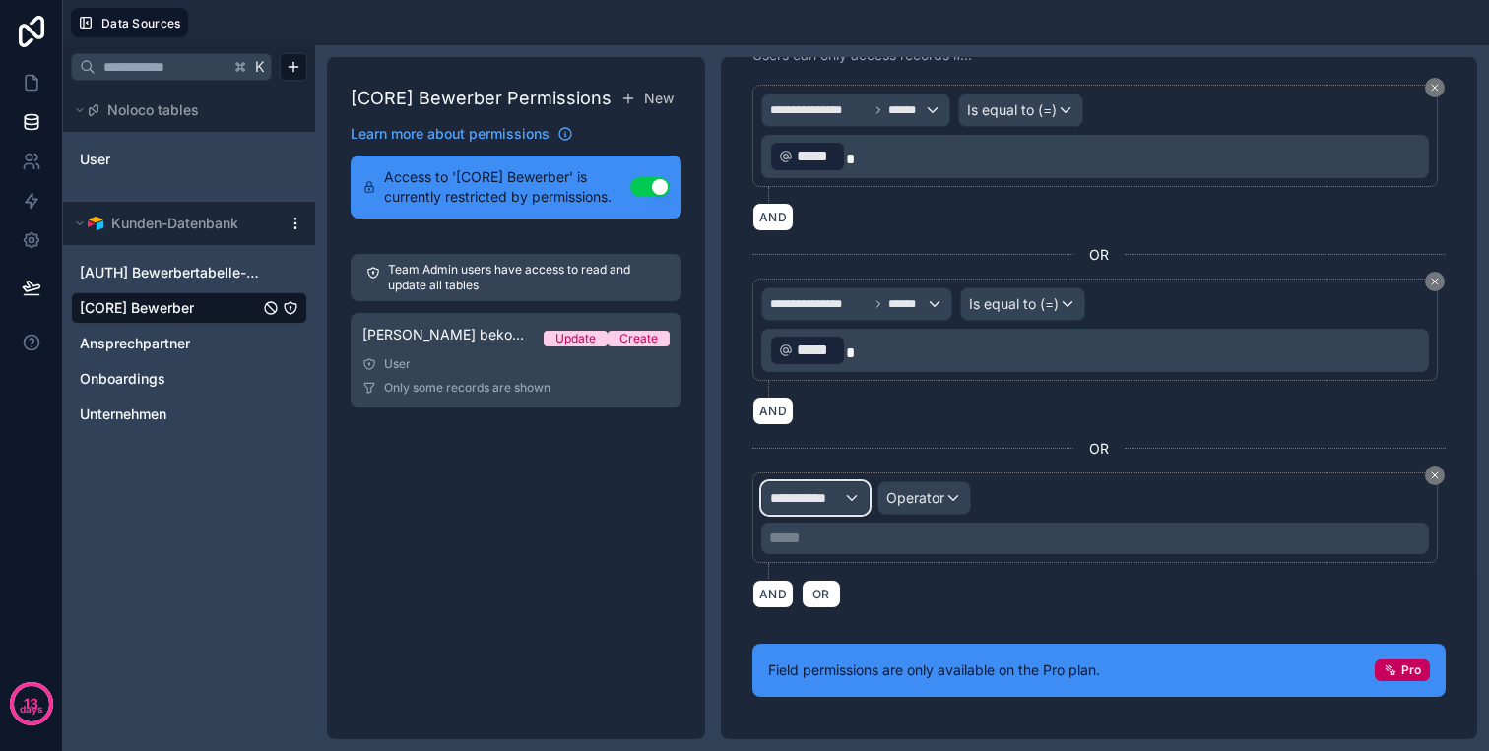
click at [837, 514] on button "**********" at bounding box center [815, 497] width 108 height 33
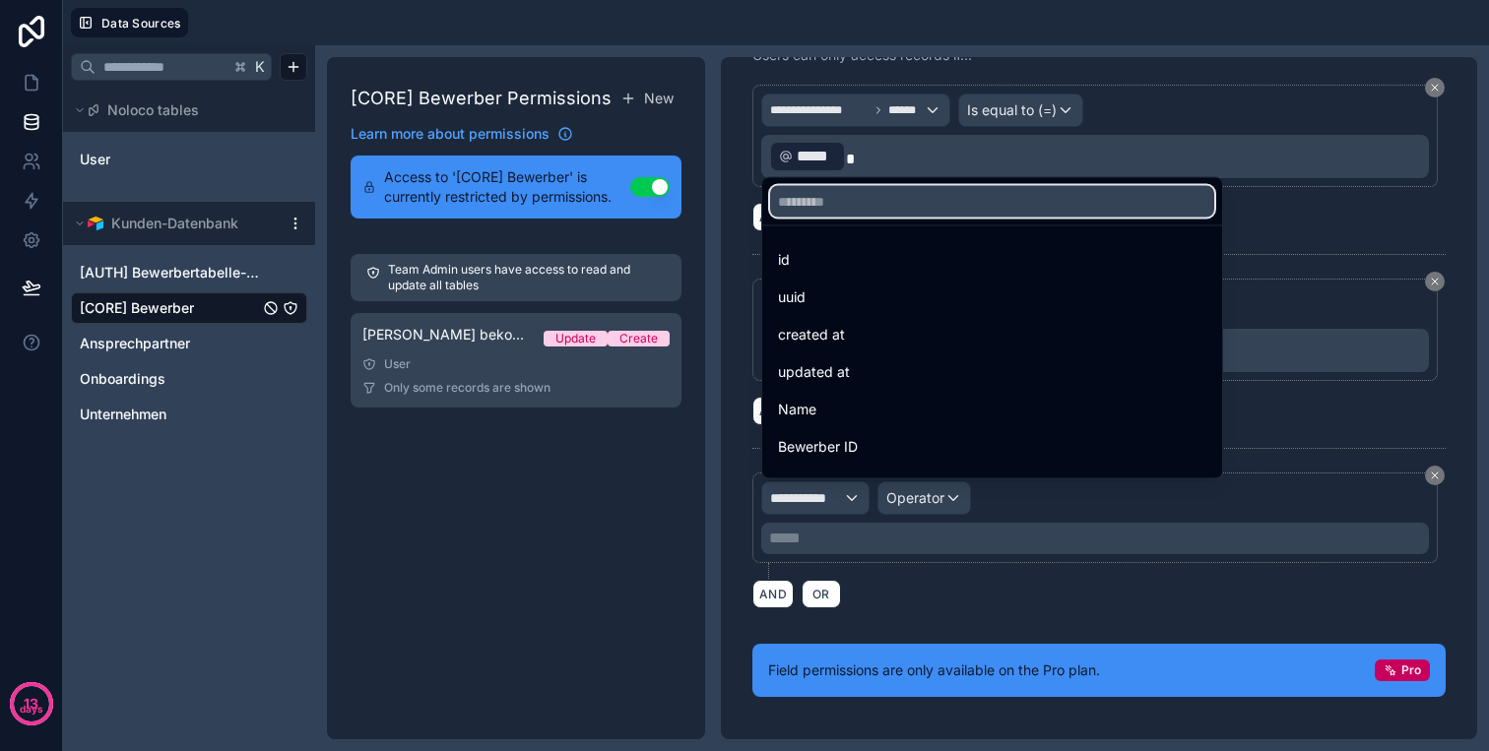
click at [847, 203] on input "text" at bounding box center [992, 202] width 444 height 32
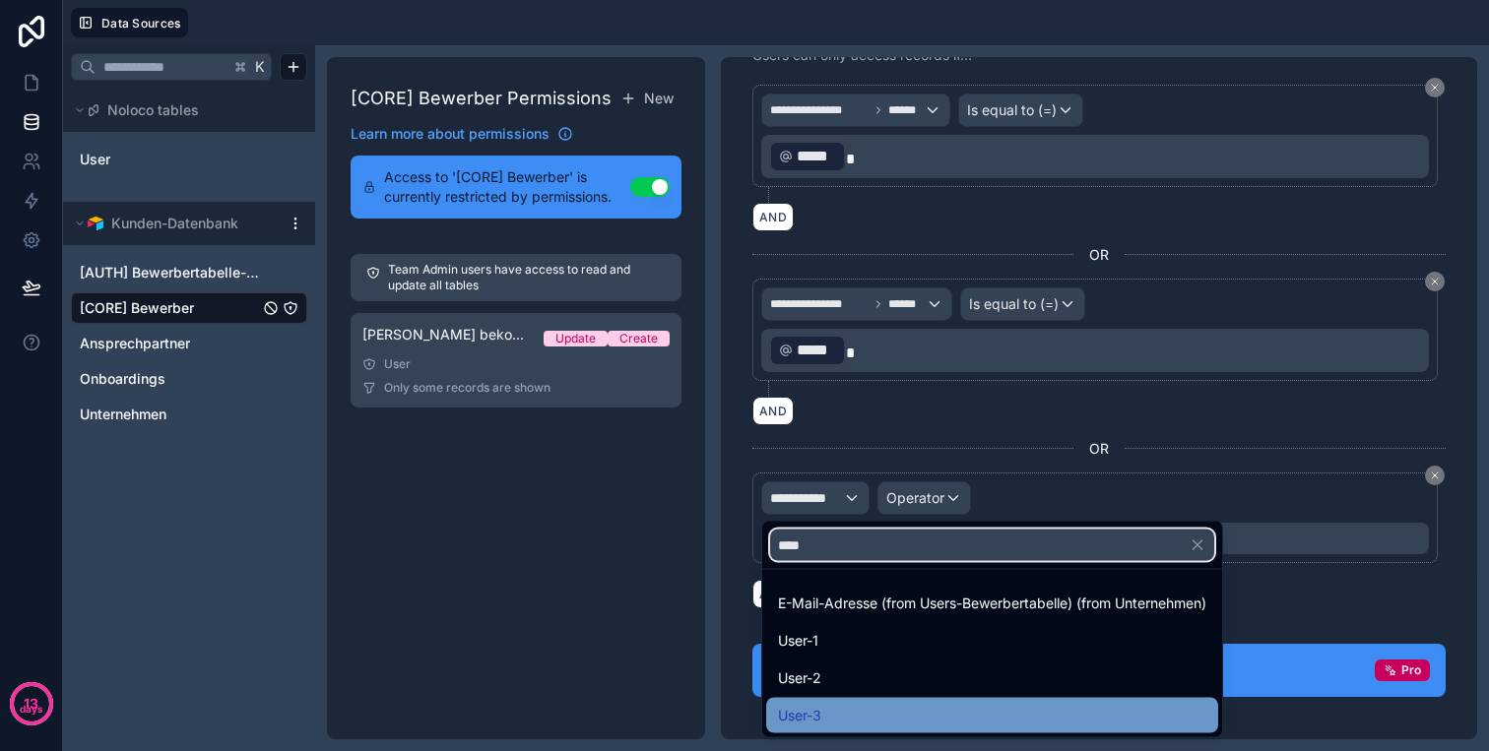
type input "****"
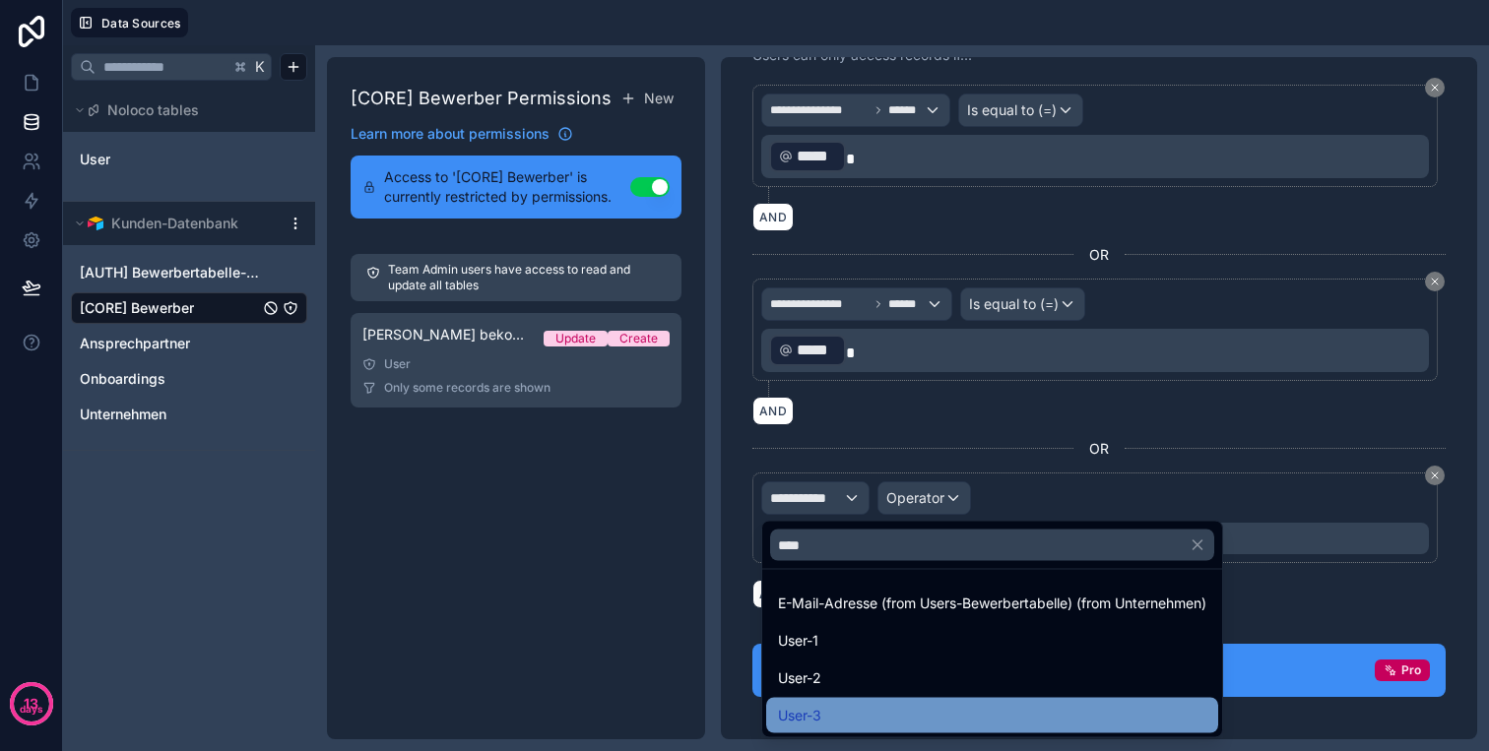
click at [815, 700] on div "User-3" at bounding box center [992, 715] width 452 height 35
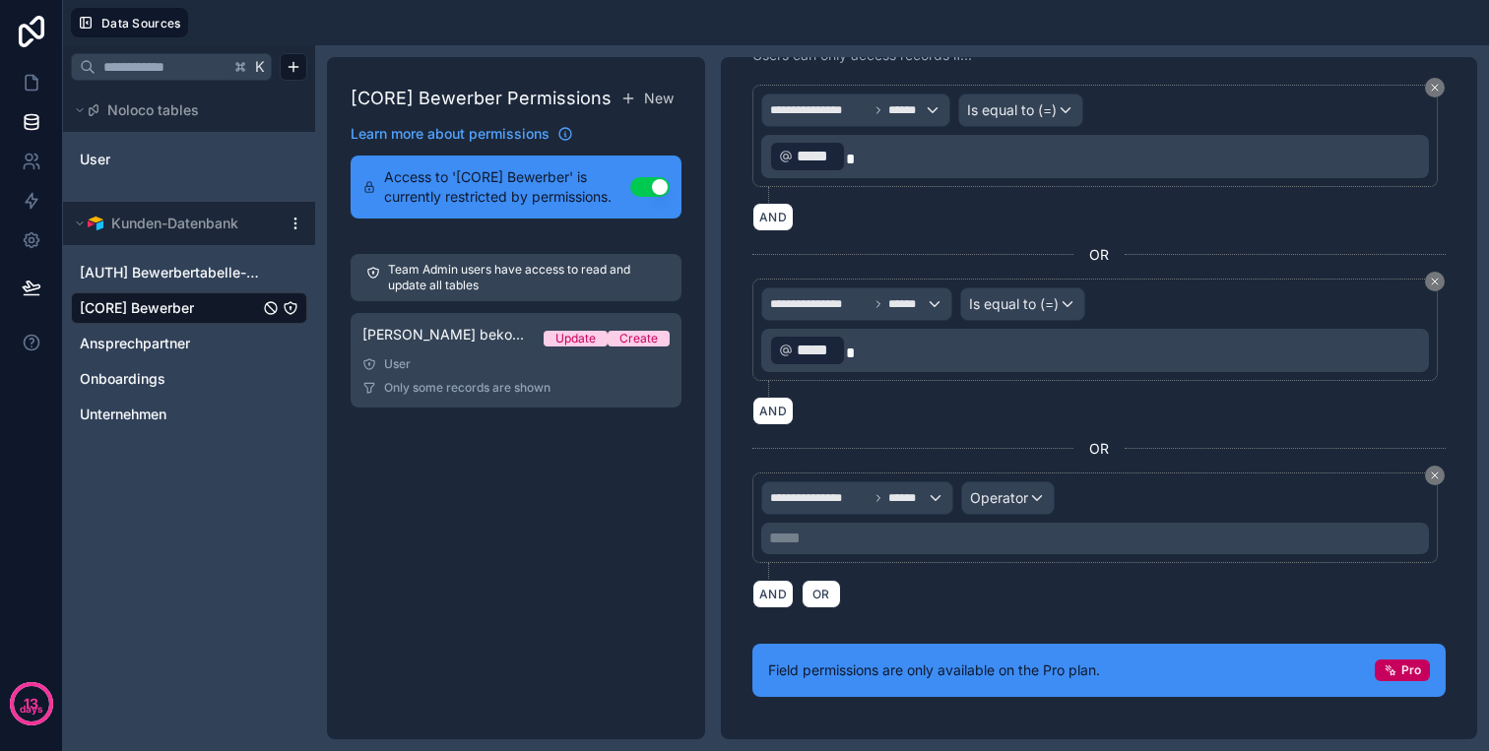
click at [935, 540] on p "***** ﻿" at bounding box center [1097, 539] width 656 height 24
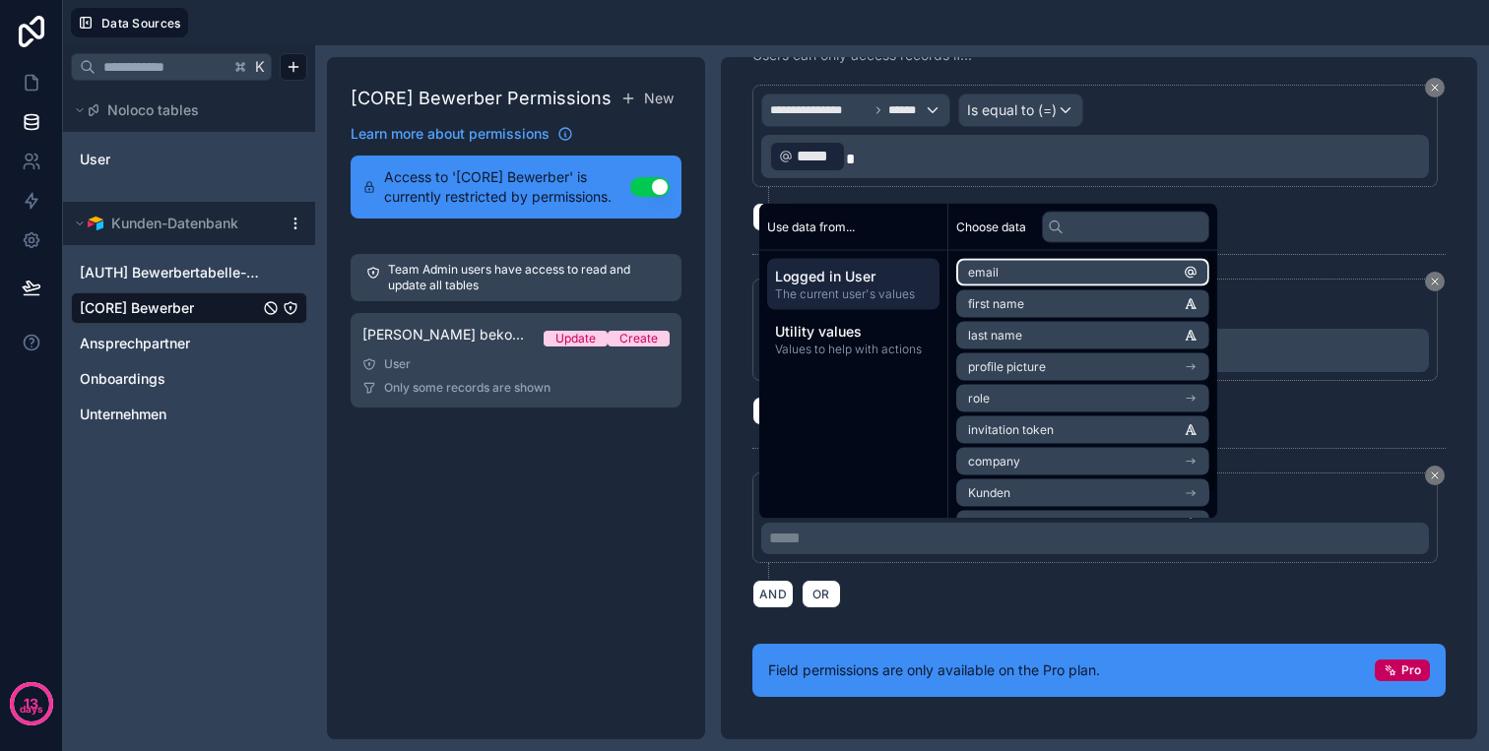
click at [1006, 274] on li "email" at bounding box center [1082, 273] width 253 height 28
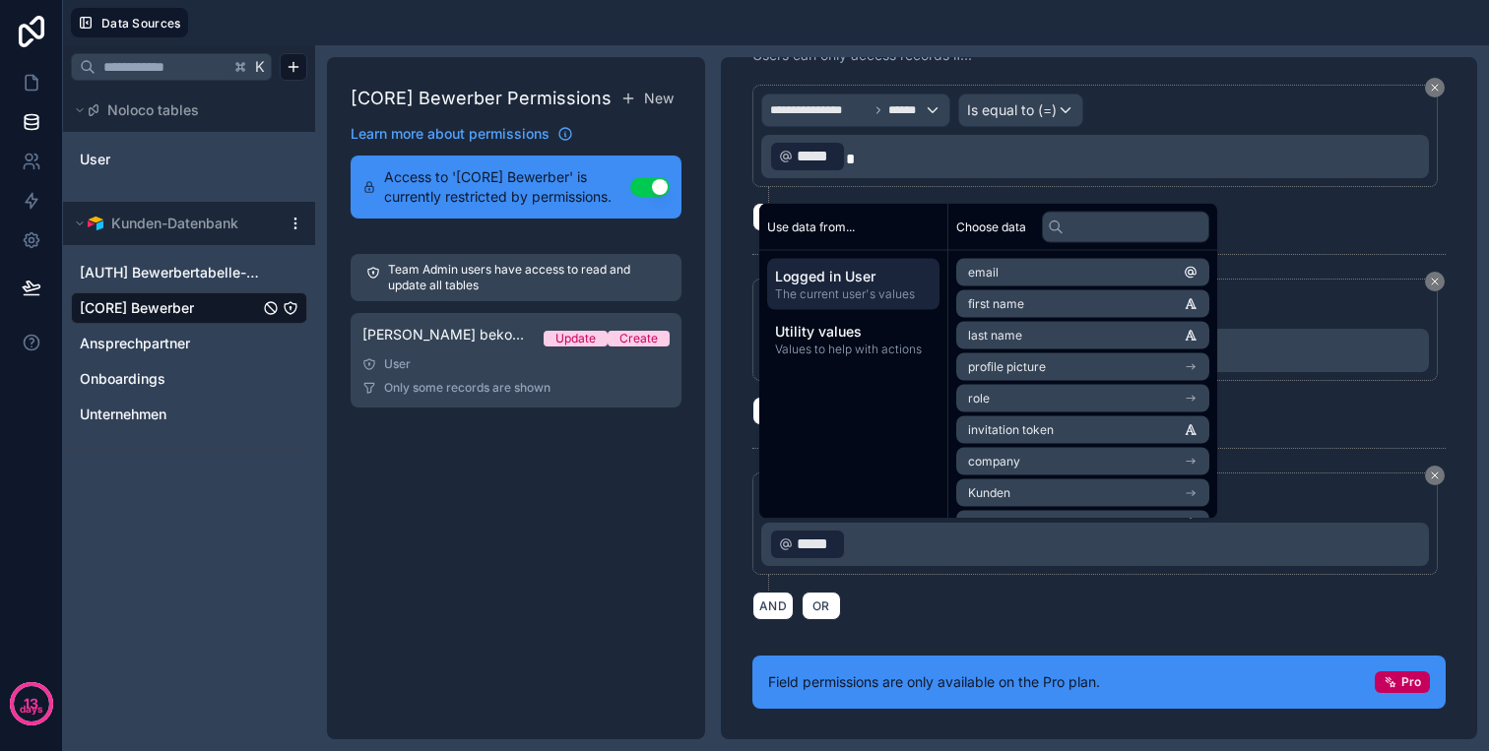
click at [911, 610] on div "AND OR" at bounding box center [1098, 606] width 693 height 30
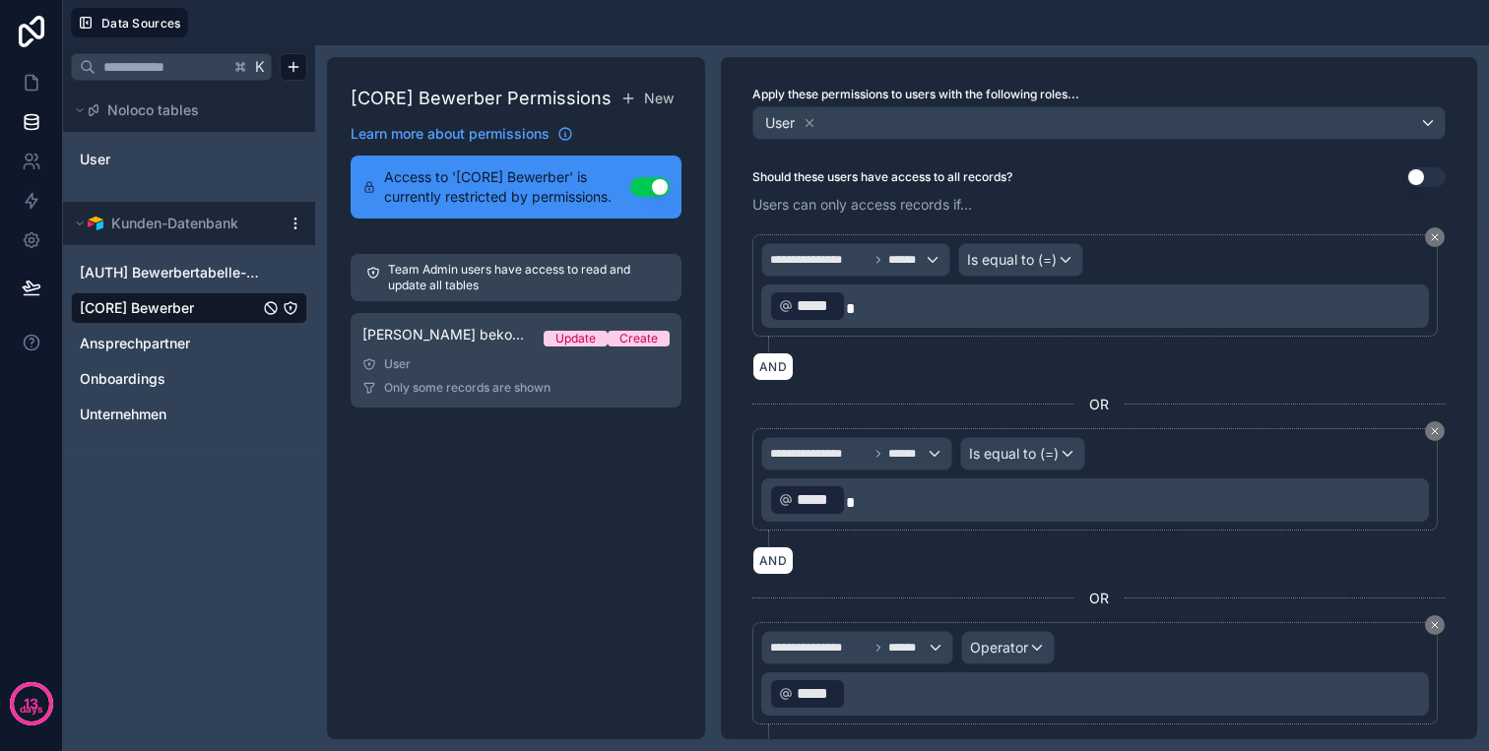
scroll to position [0, 0]
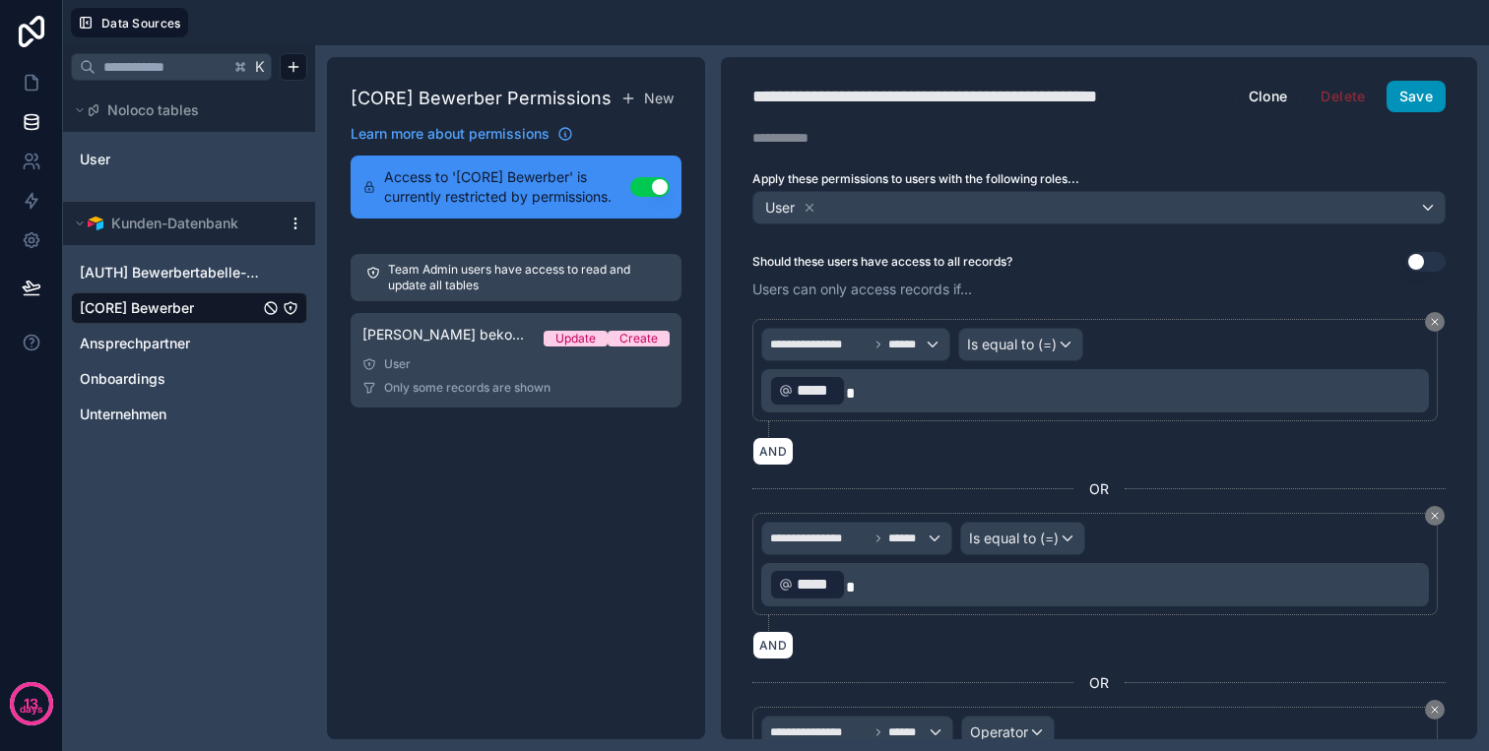
click at [1425, 83] on button "Save" at bounding box center [1415, 97] width 59 height 32
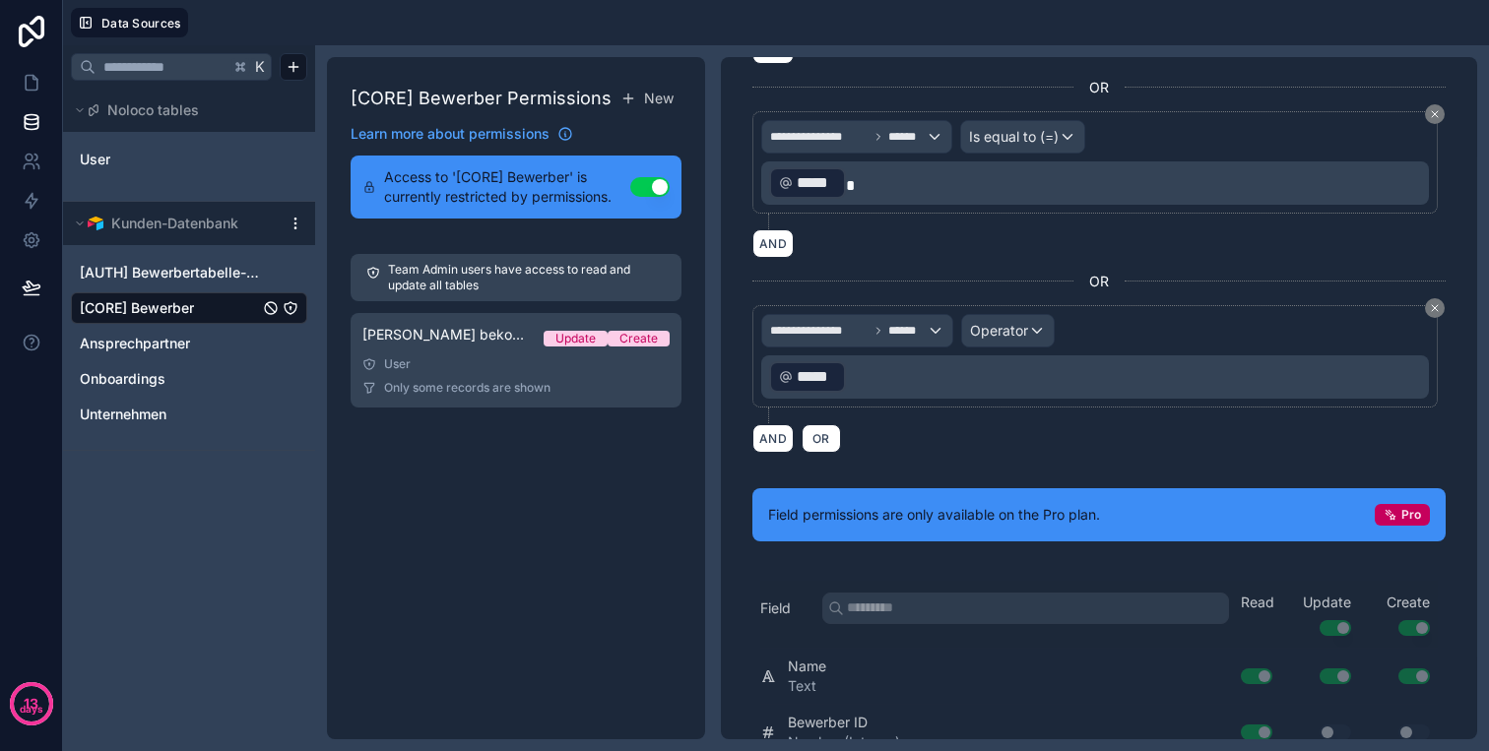
scroll to position [431, 0]
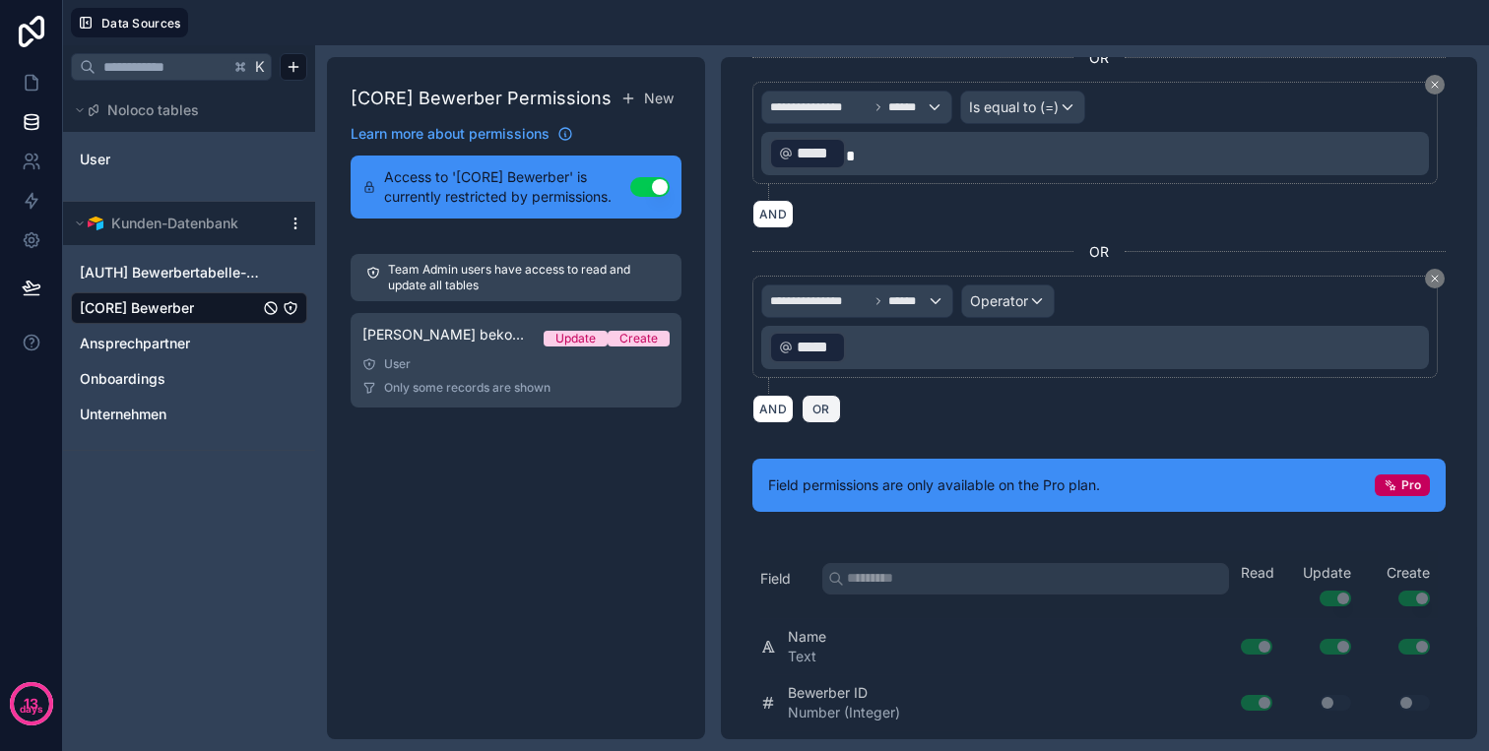
click at [819, 409] on span "OR" at bounding box center [821, 409] width 26 height 15
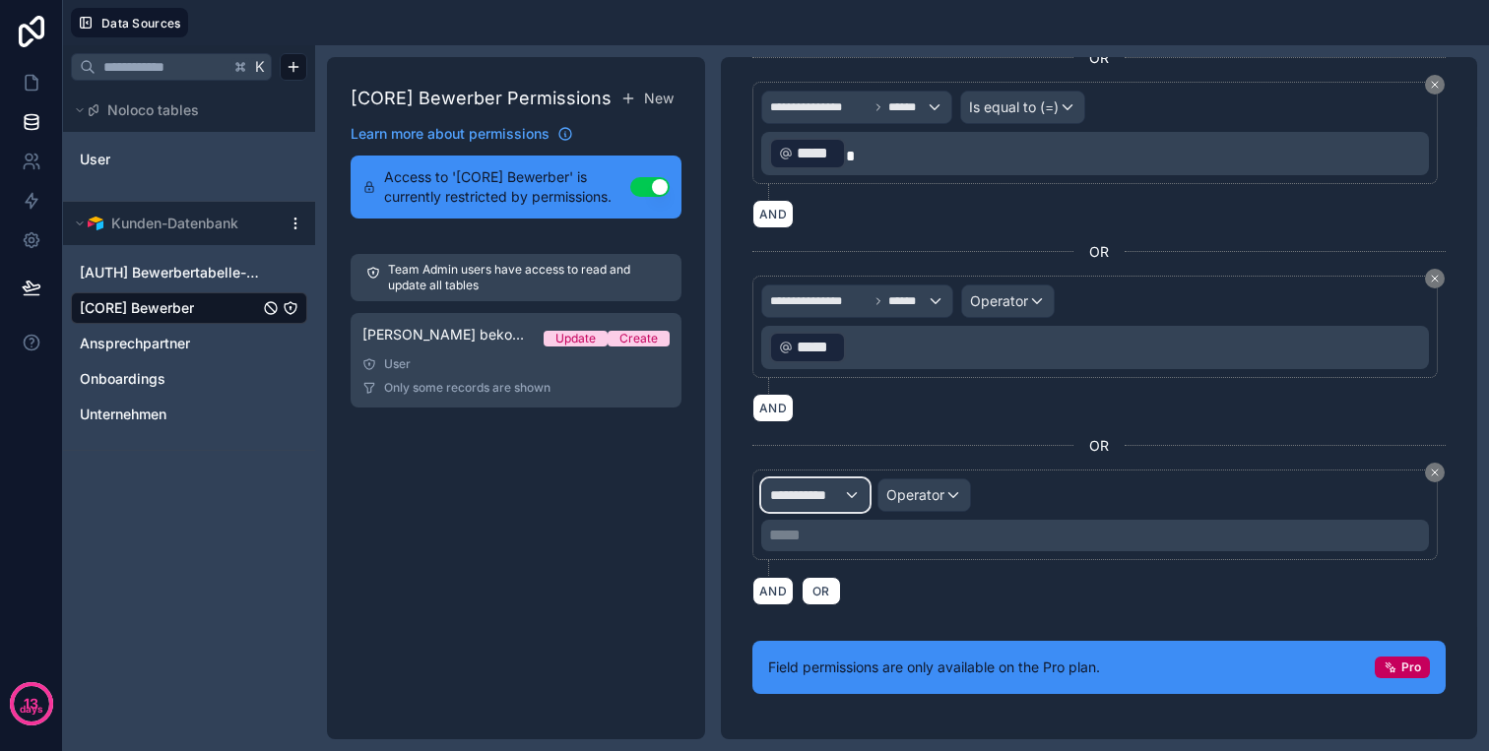
click at [824, 501] on span "**********" at bounding box center [806, 495] width 73 height 20
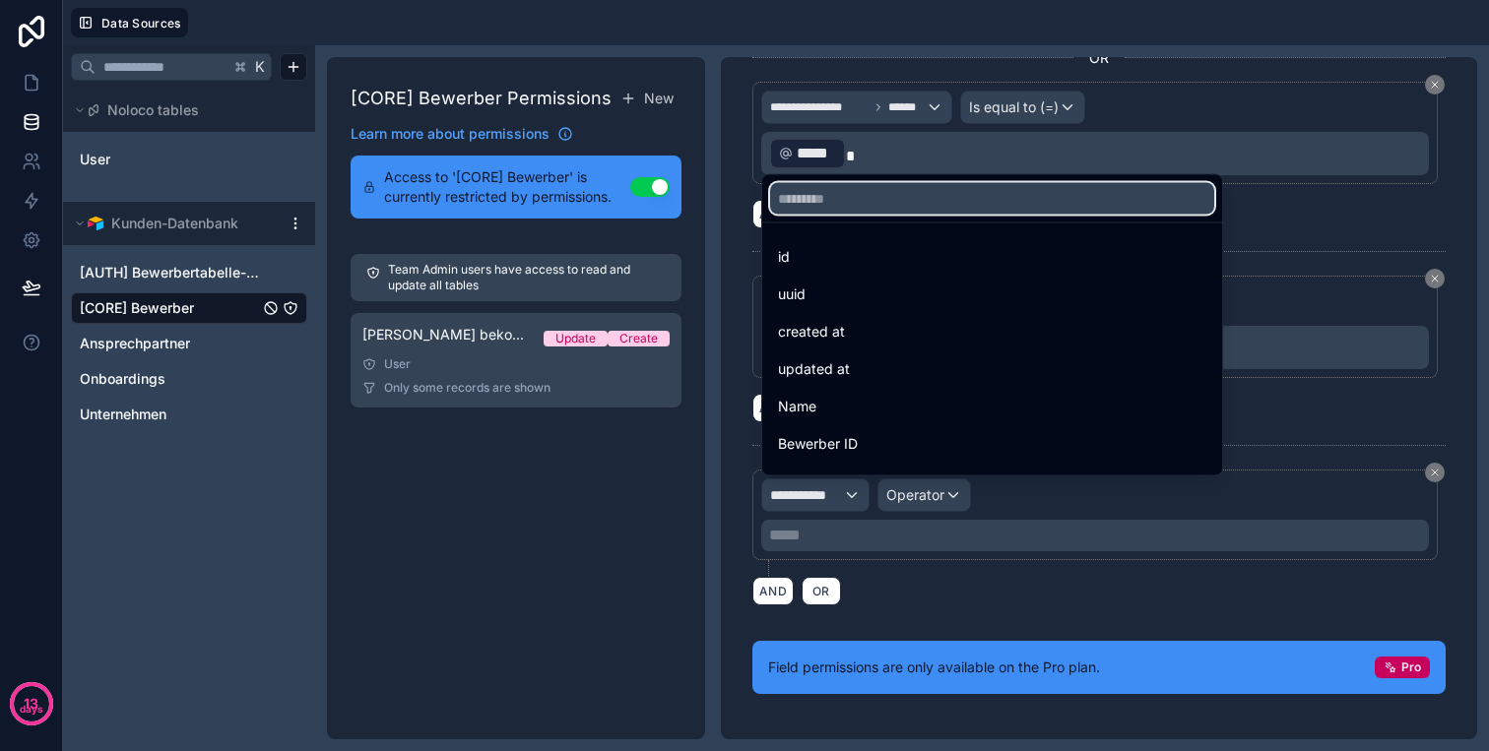
click at [858, 183] on input "text" at bounding box center [992, 199] width 444 height 32
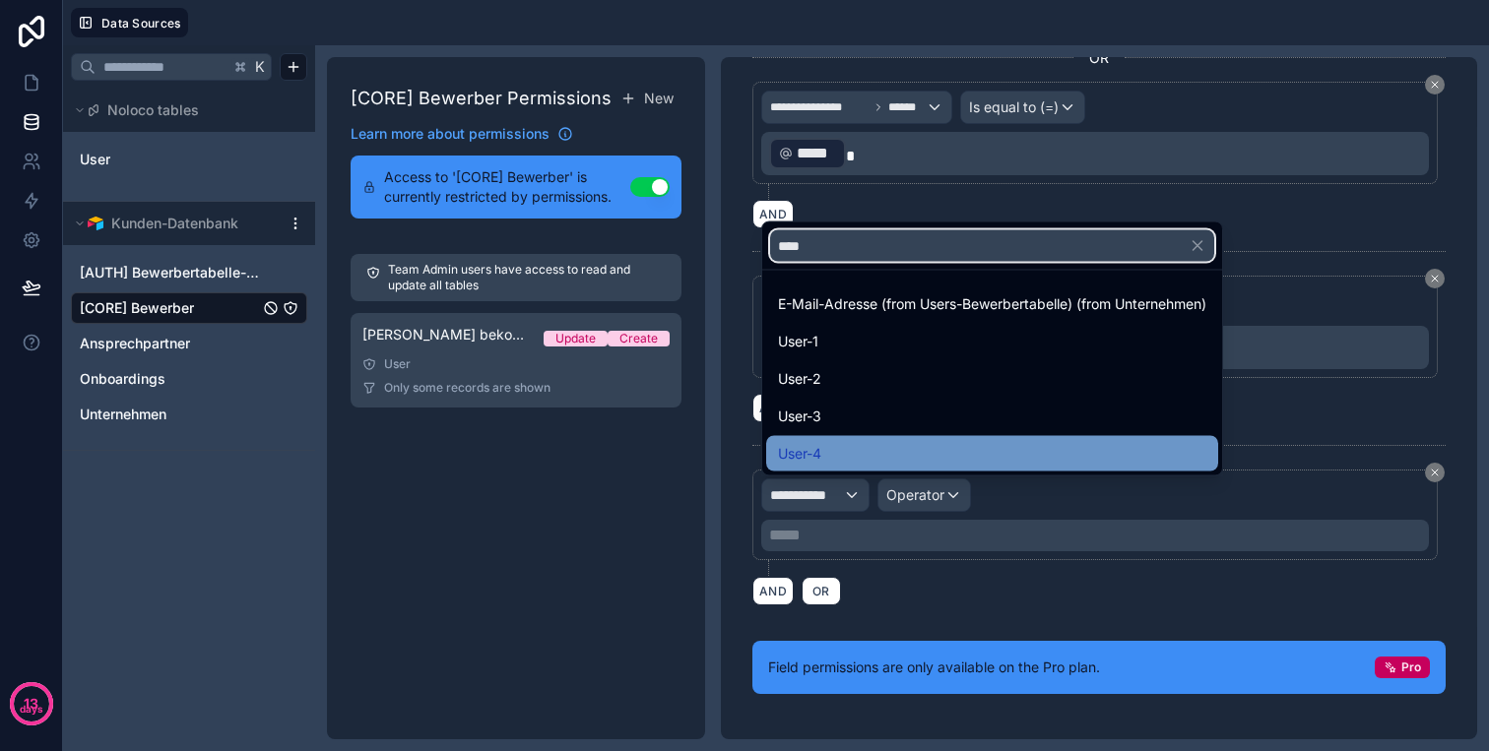
type input "****"
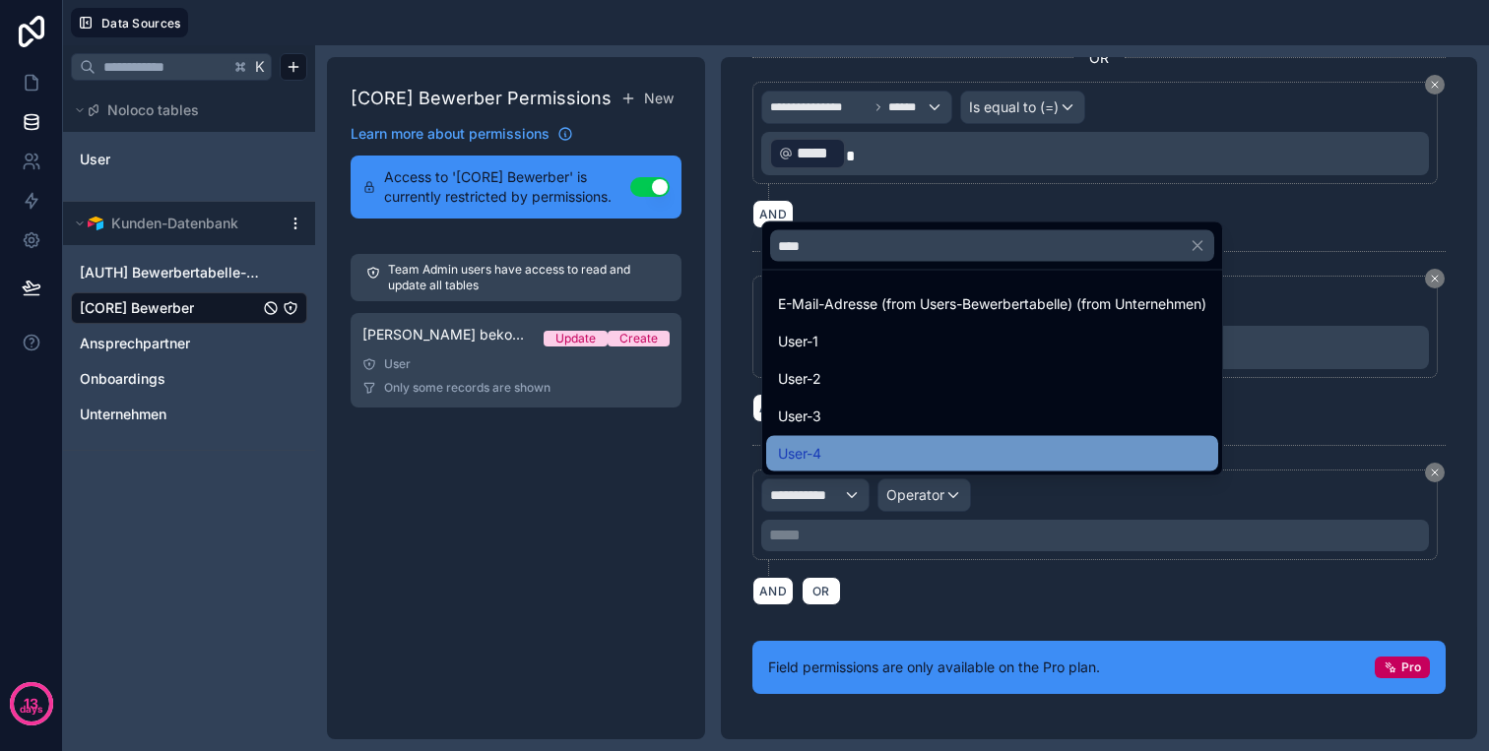
click at [820, 452] on span "User-4" at bounding box center [799, 454] width 43 height 24
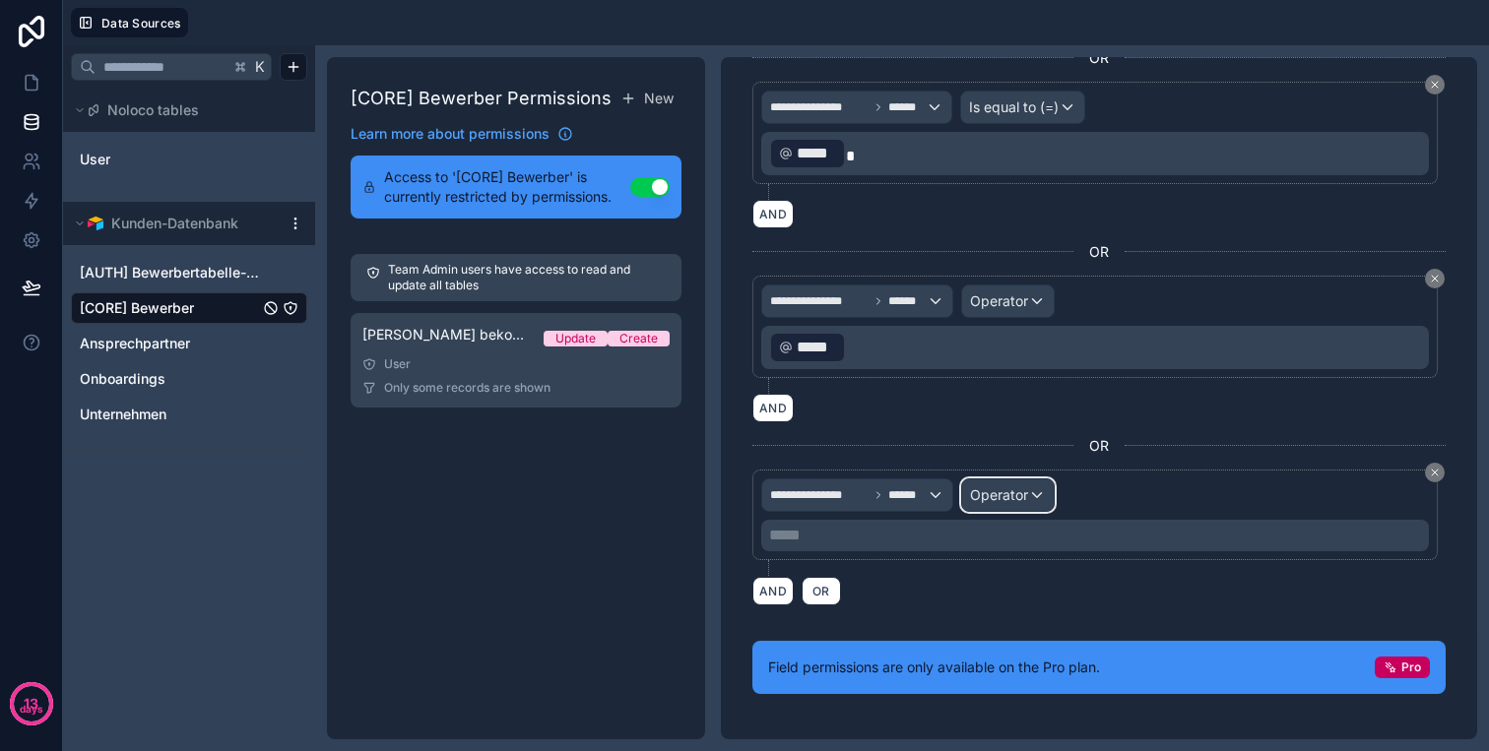
click at [967, 500] on div "Operator" at bounding box center [1008, 495] width 92 height 32
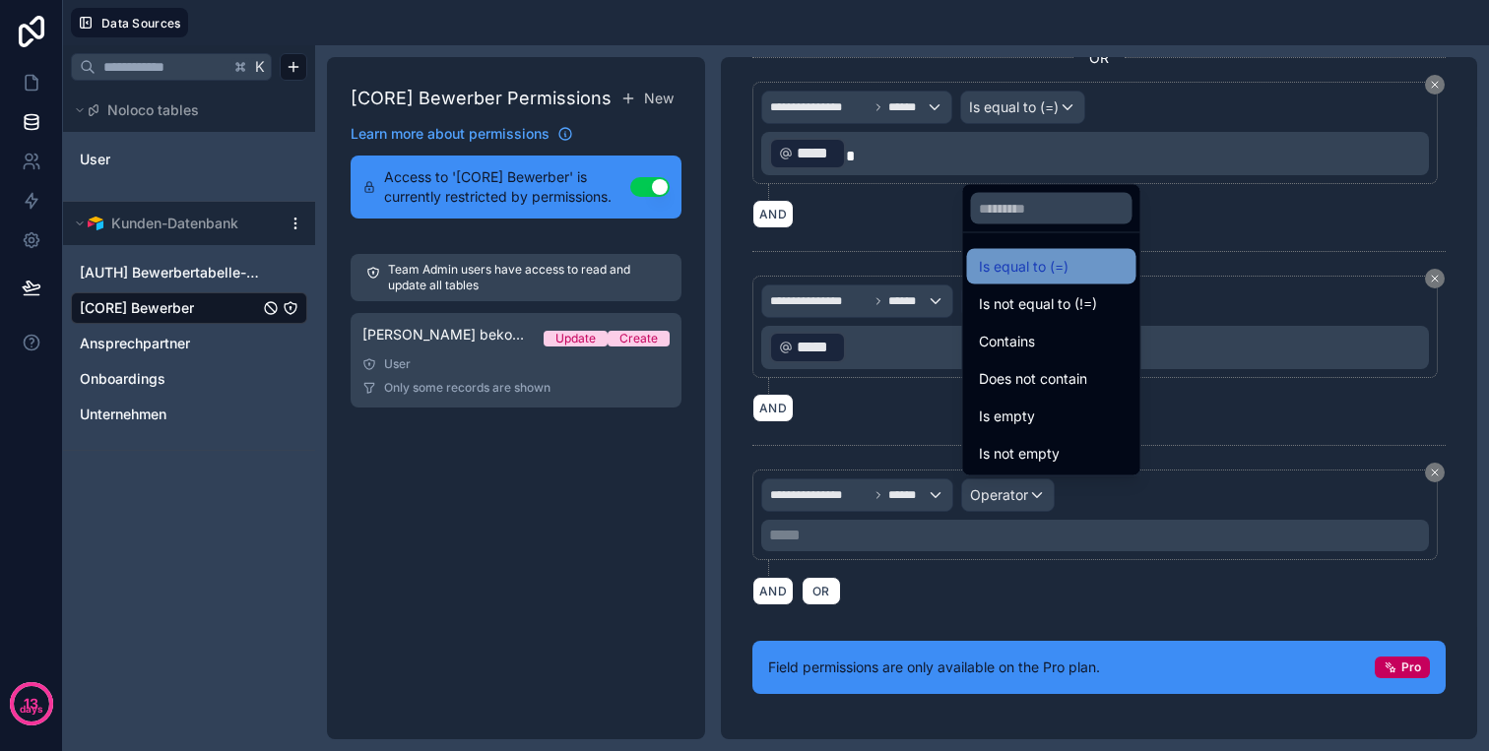
click at [1034, 276] on span "Is equal to (=)" at bounding box center [1024, 267] width 90 height 24
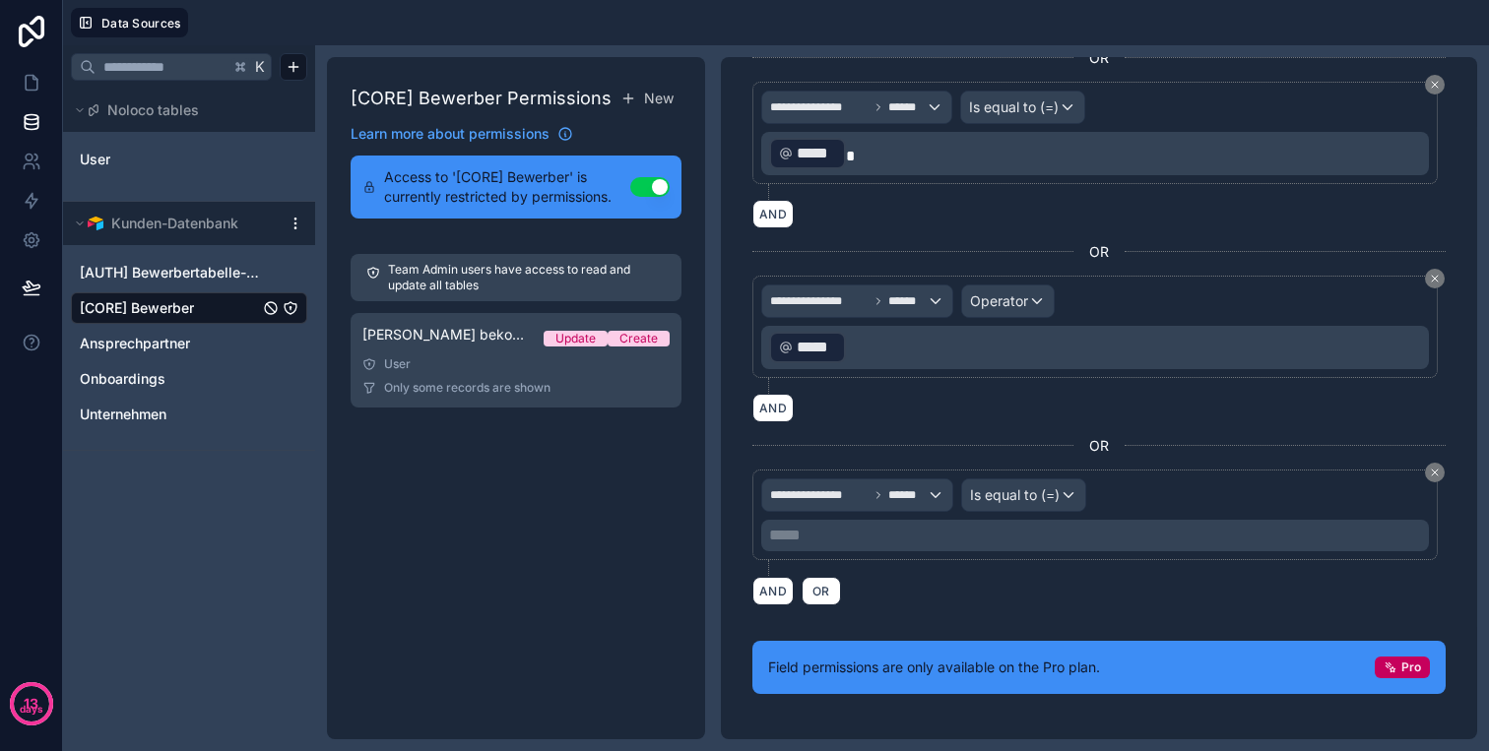
click at [880, 536] on p "***** ﻿" at bounding box center [1097, 536] width 656 height 24
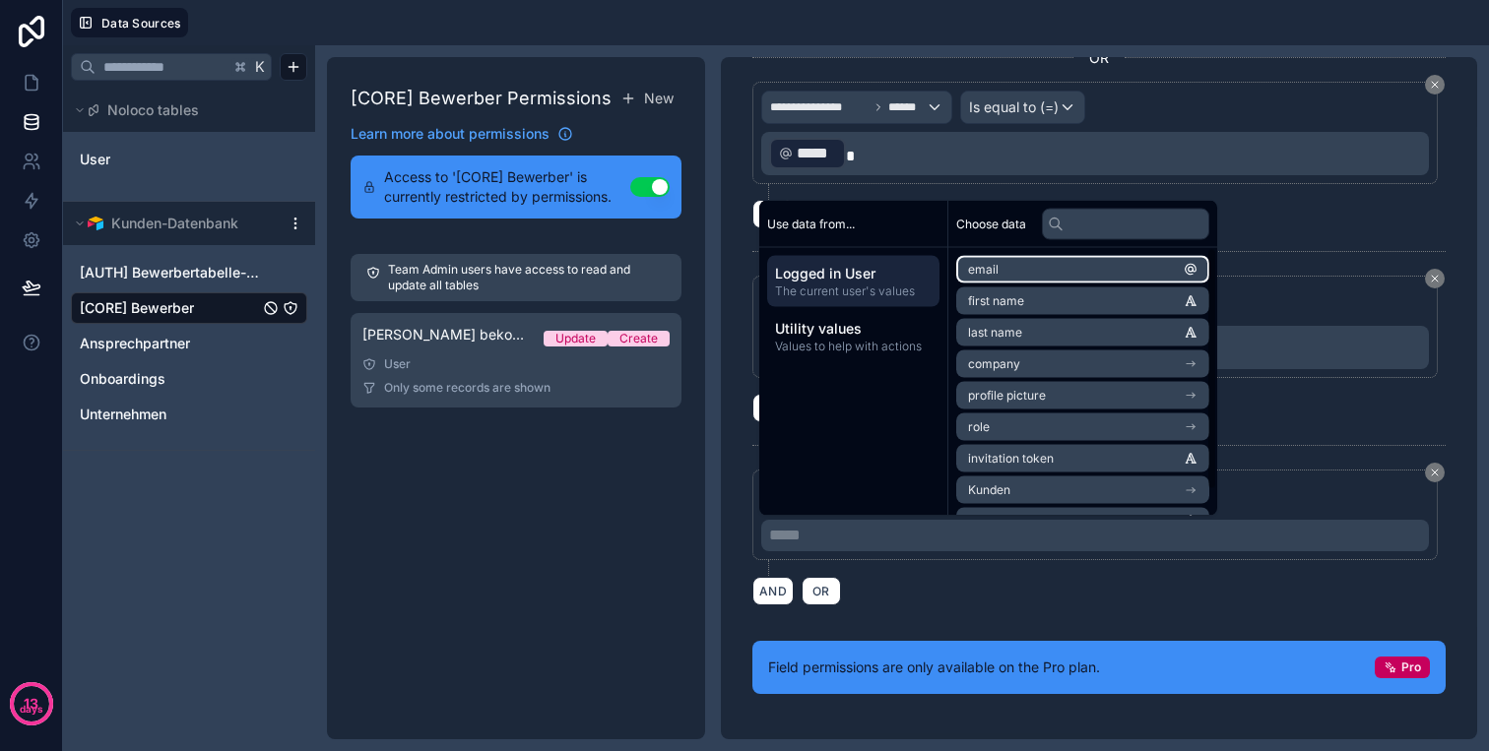
click at [1057, 258] on li "email" at bounding box center [1082, 270] width 253 height 28
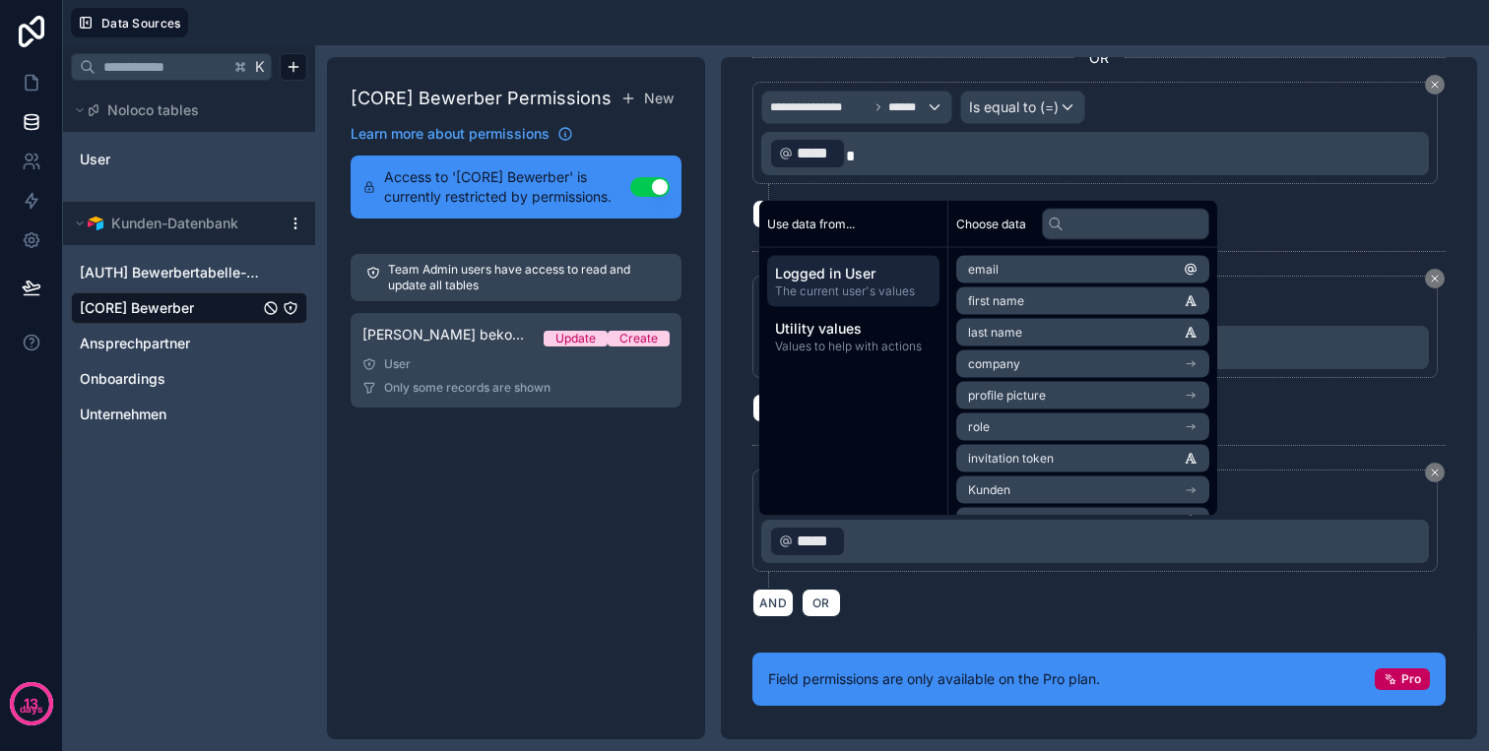
click at [1301, 632] on div "**********" at bounding box center [1099, 398] width 756 height 682
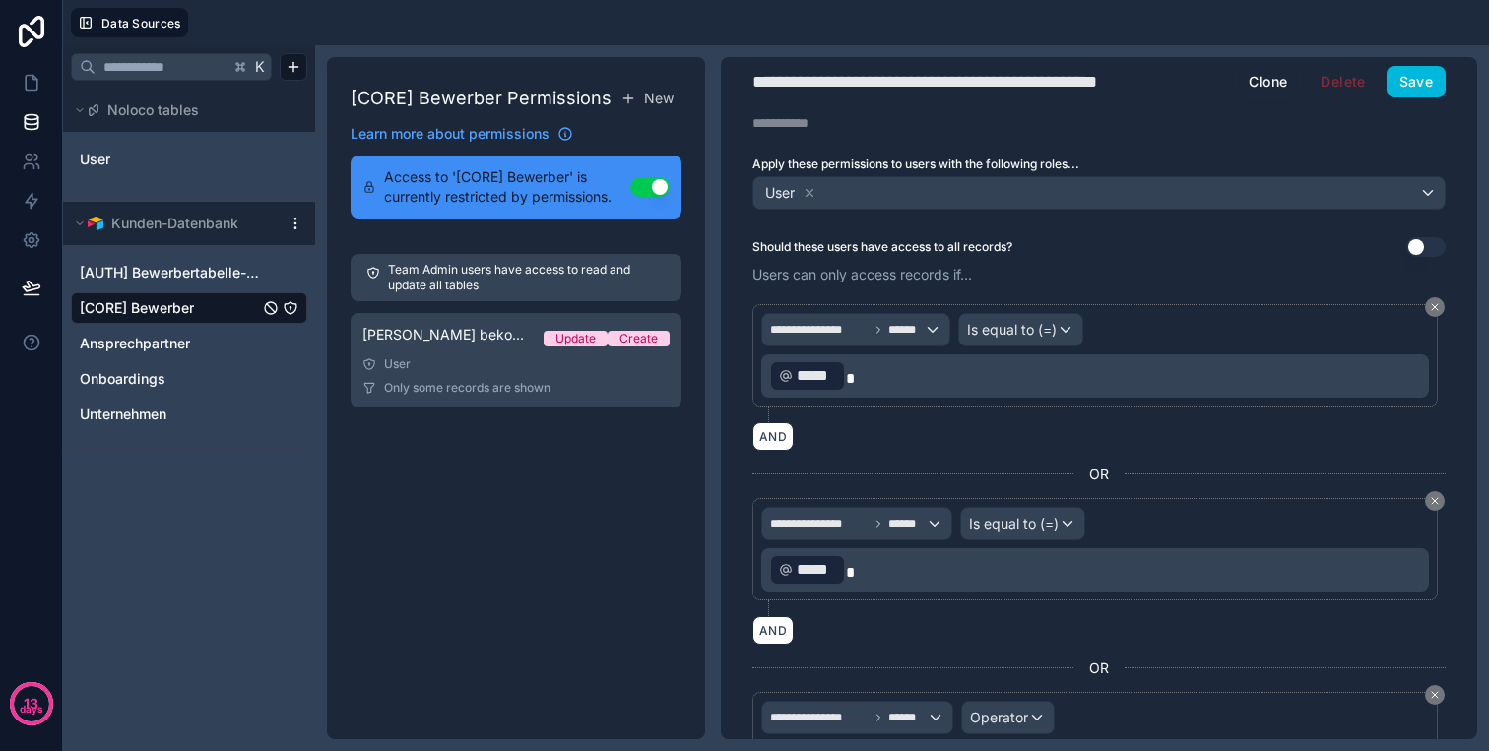
scroll to position [0, 0]
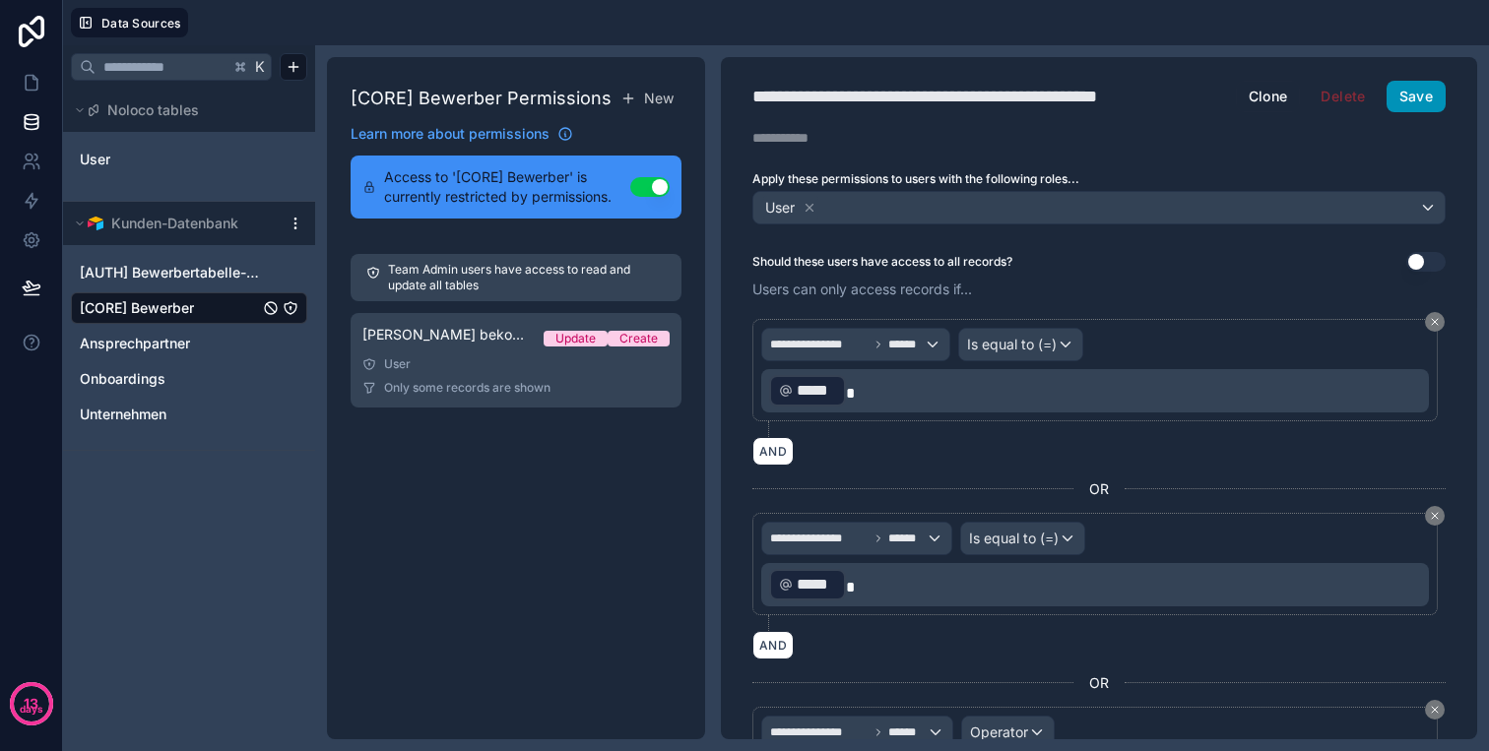
click at [1414, 97] on button "Save" at bounding box center [1415, 97] width 59 height 32
click at [1426, 96] on button "Save" at bounding box center [1415, 97] width 59 height 32
click at [36, 85] on icon at bounding box center [32, 83] width 12 height 15
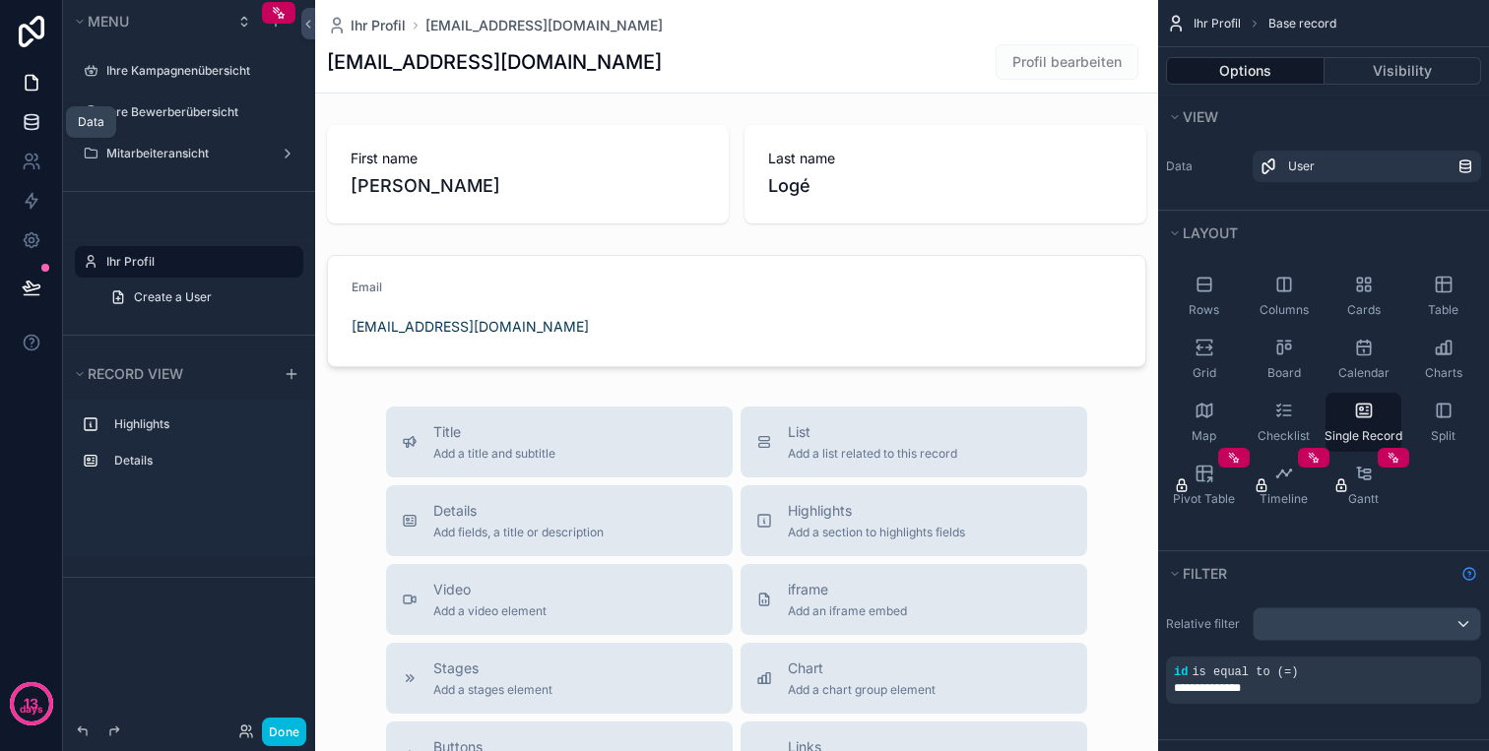
click at [39, 119] on icon at bounding box center [32, 122] width 20 height 20
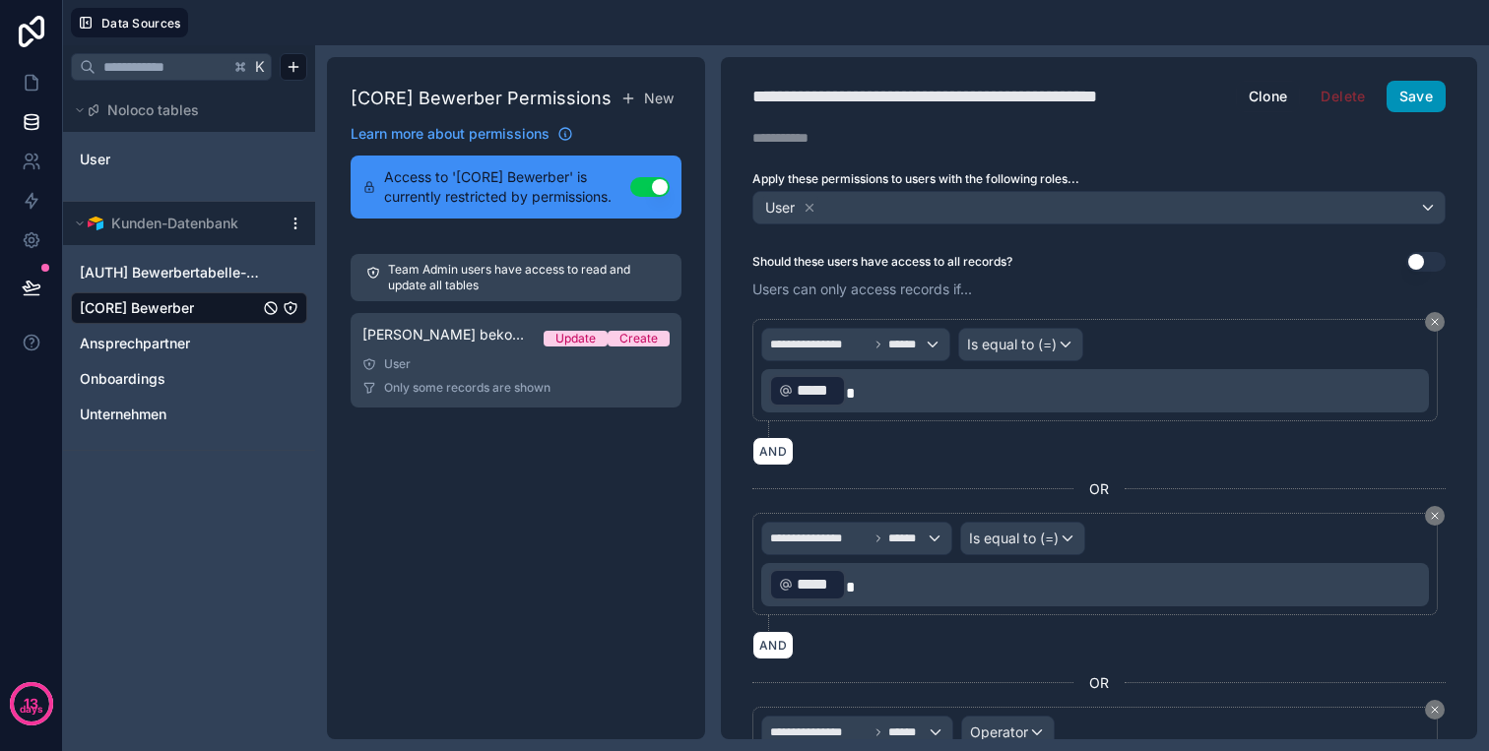
click at [1412, 90] on button "Save" at bounding box center [1415, 97] width 59 height 32
click at [21, 144] on link at bounding box center [31, 161] width 62 height 39
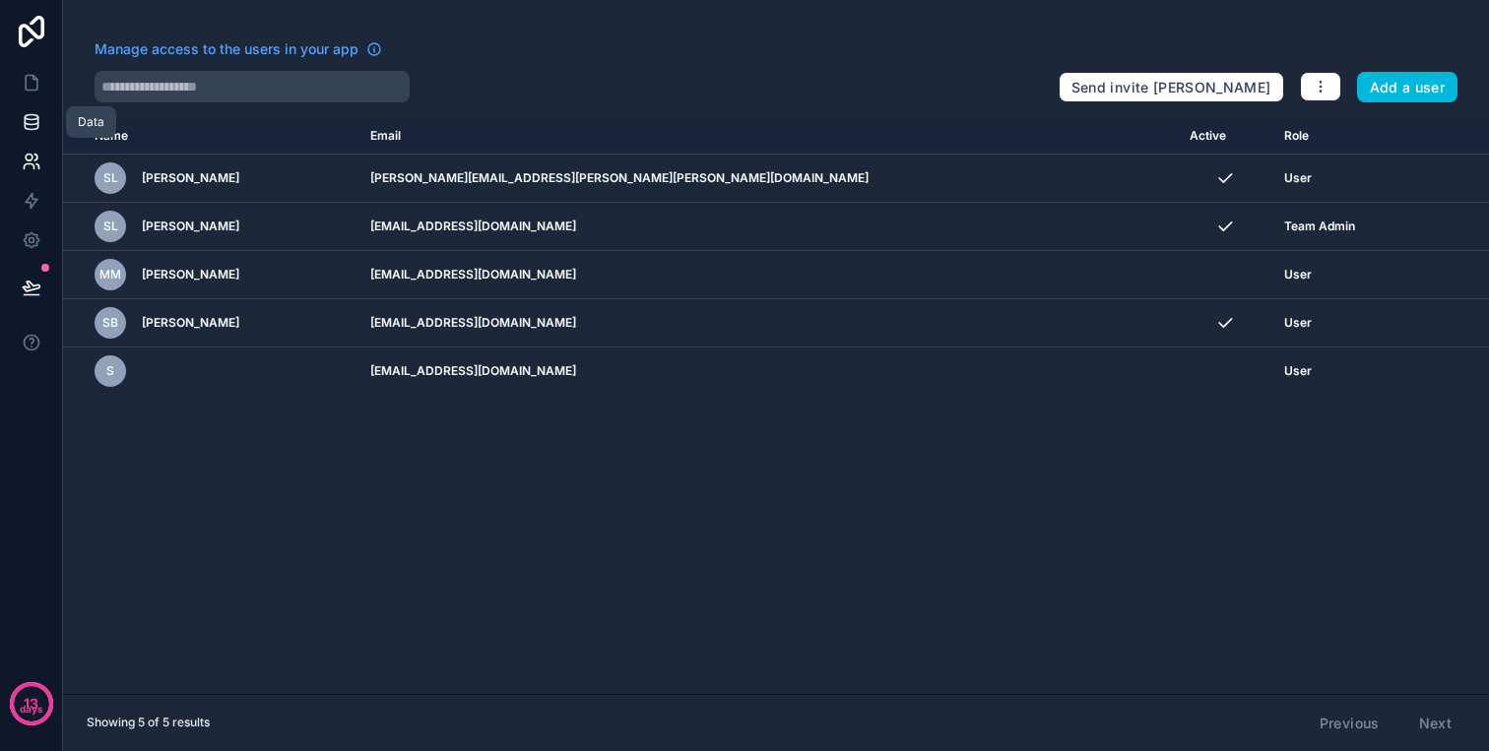
click at [15, 130] on link at bounding box center [31, 121] width 62 height 39
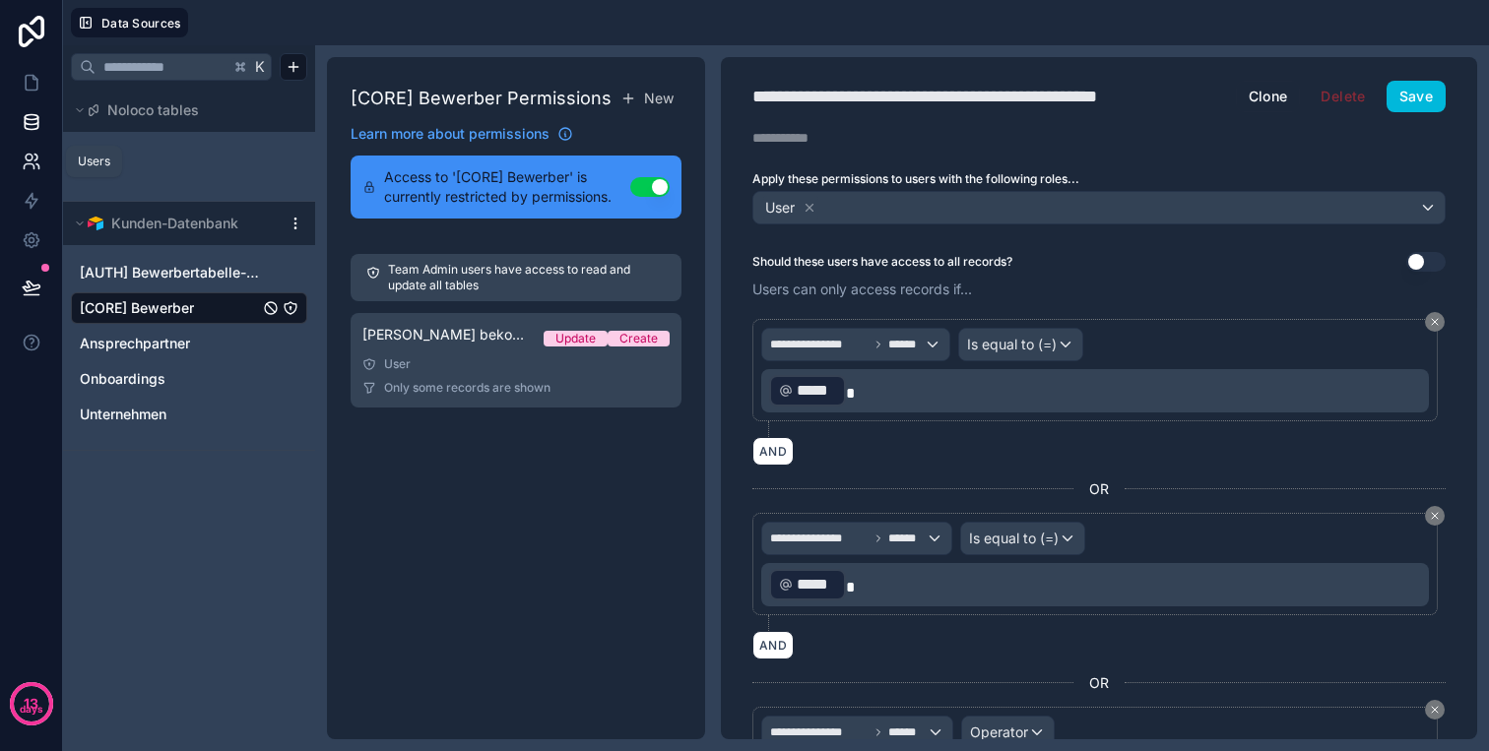
click at [28, 156] on icon at bounding box center [32, 162] width 20 height 20
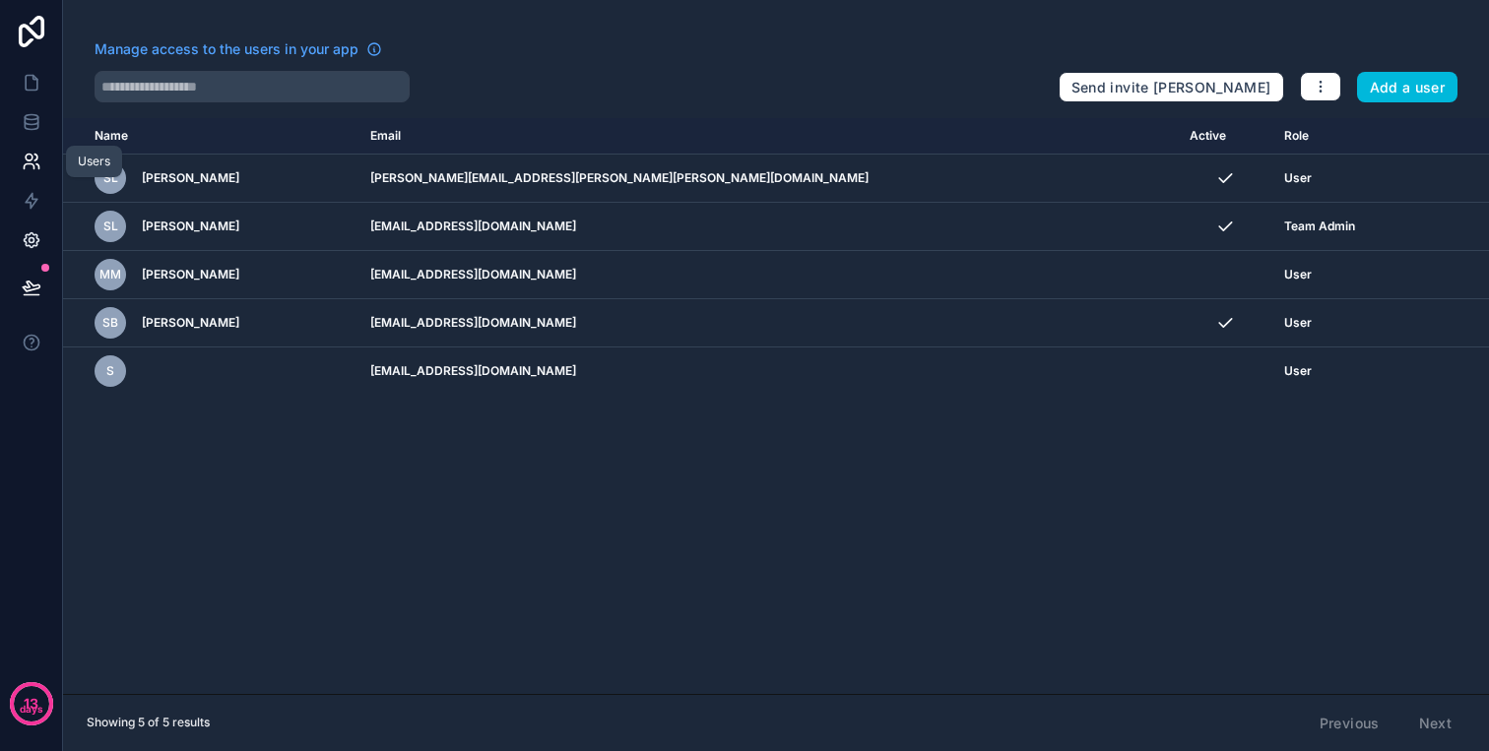
click at [38, 240] on icon at bounding box center [31, 240] width 15 height 15
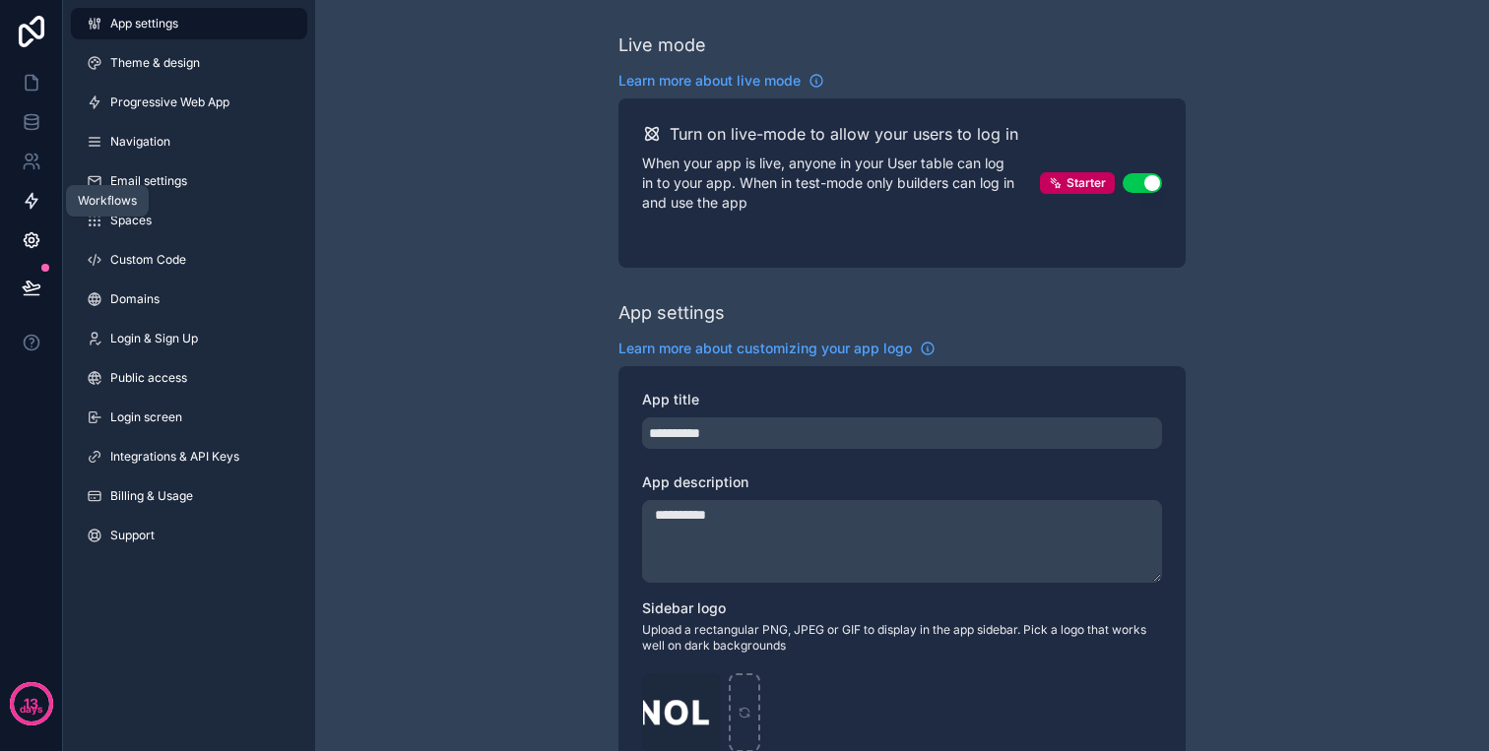
click at [33, 194] on icon at bounding box center [32, 201] width 20 height 20
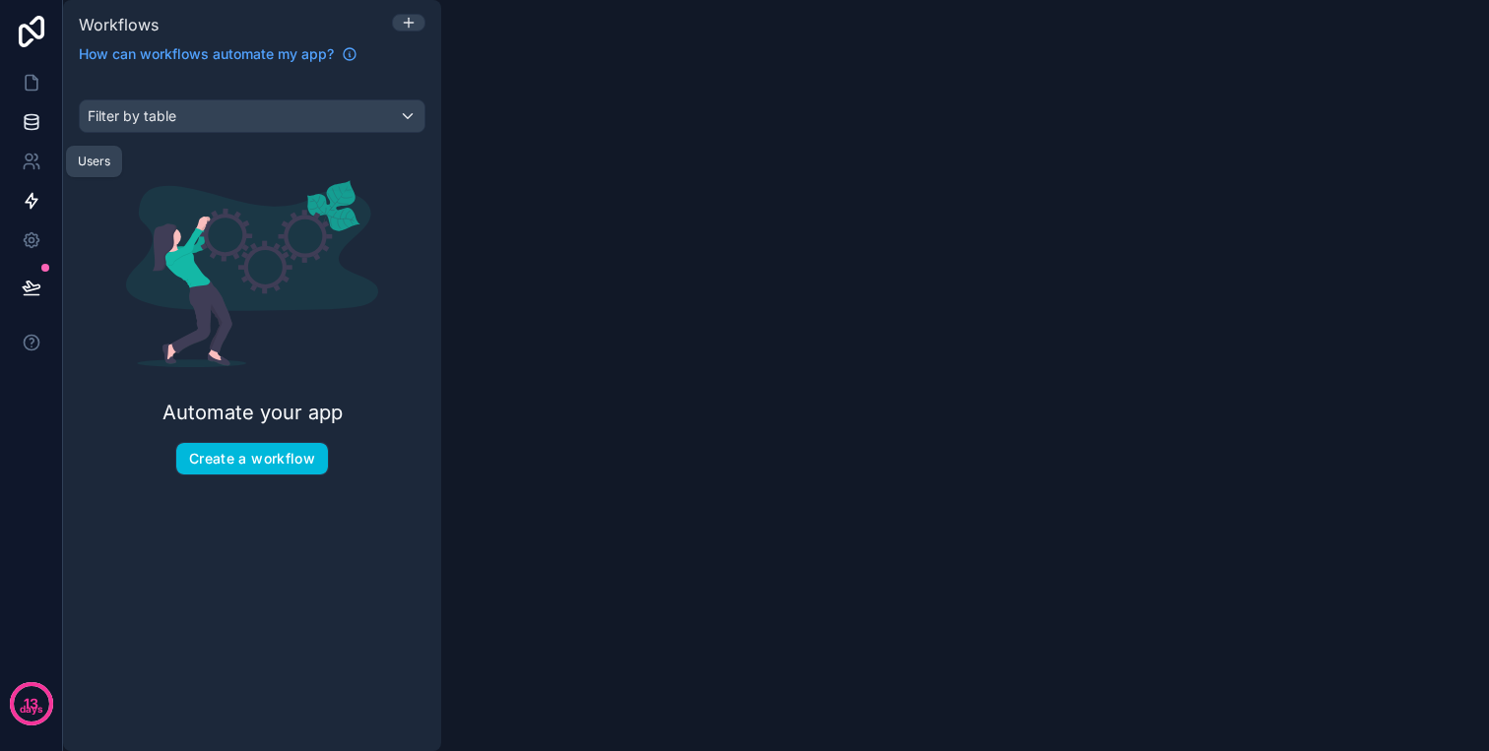
click at [34, 136] on link at bounding box center [31, 121] width 62 height 39
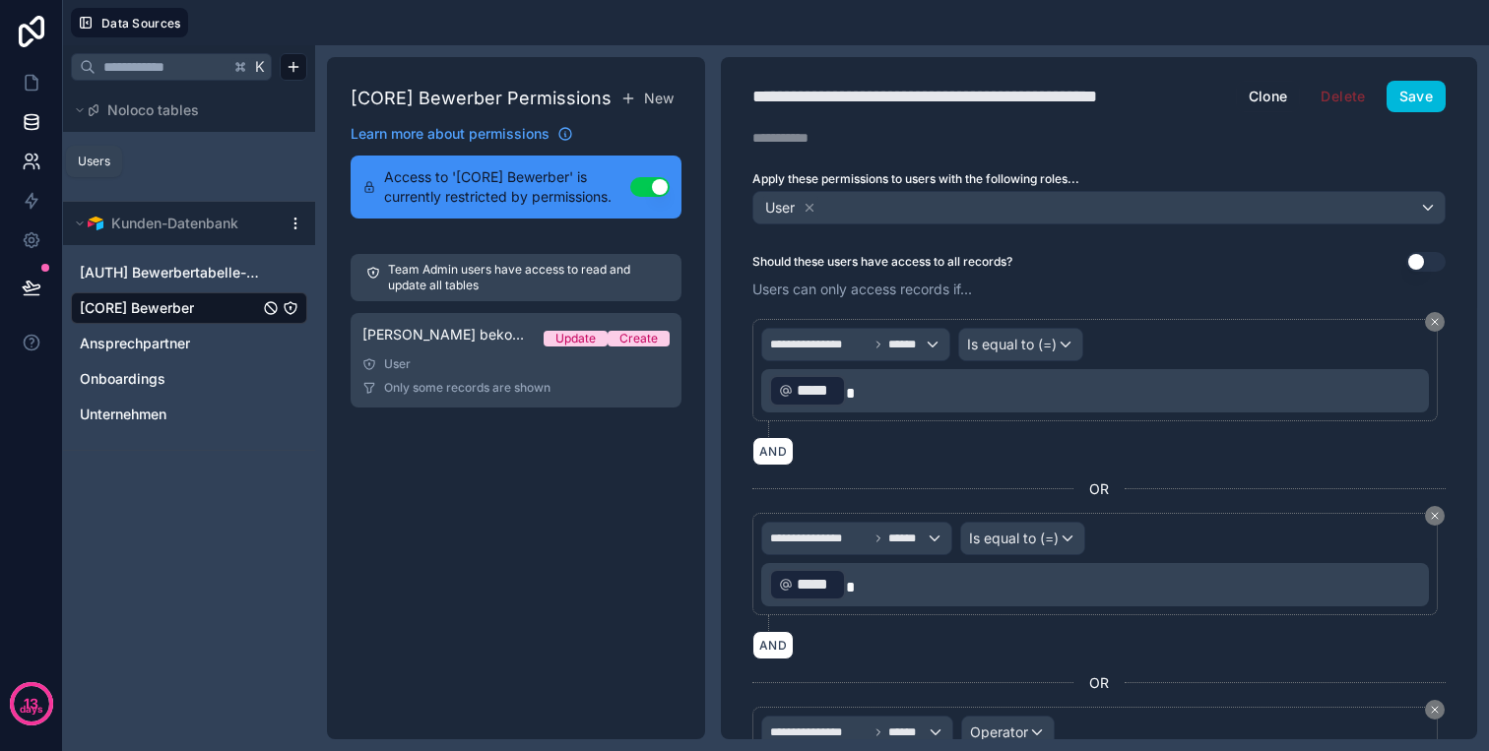
click at [32, 160] on icon at bounding box center [32, 162] width 20 height 20
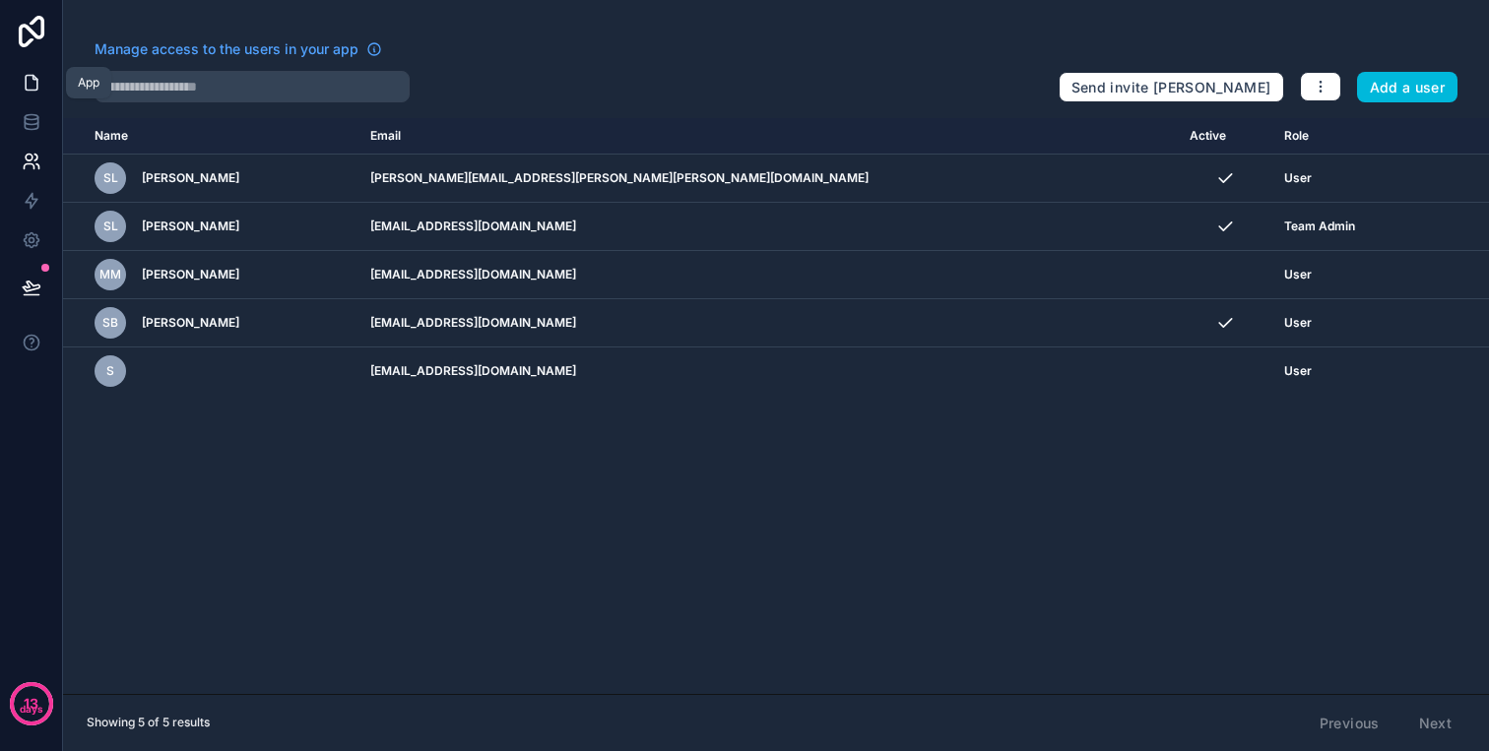
click at [32, 95] on link at bounding box center [31, 82] width 62 height 39
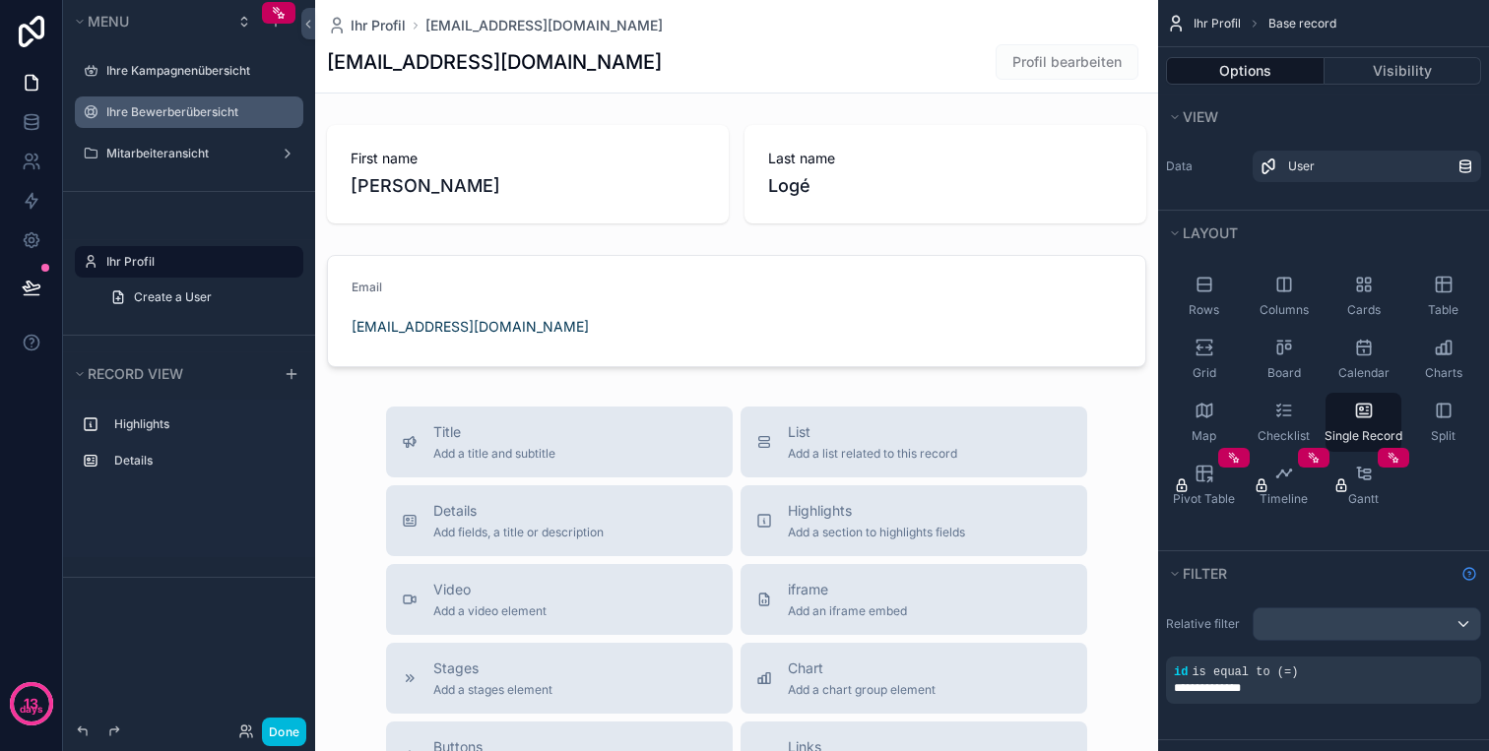
click at [0, 0] on icon "scrollable content" at bounding box center [0, 0] width 0 height 0
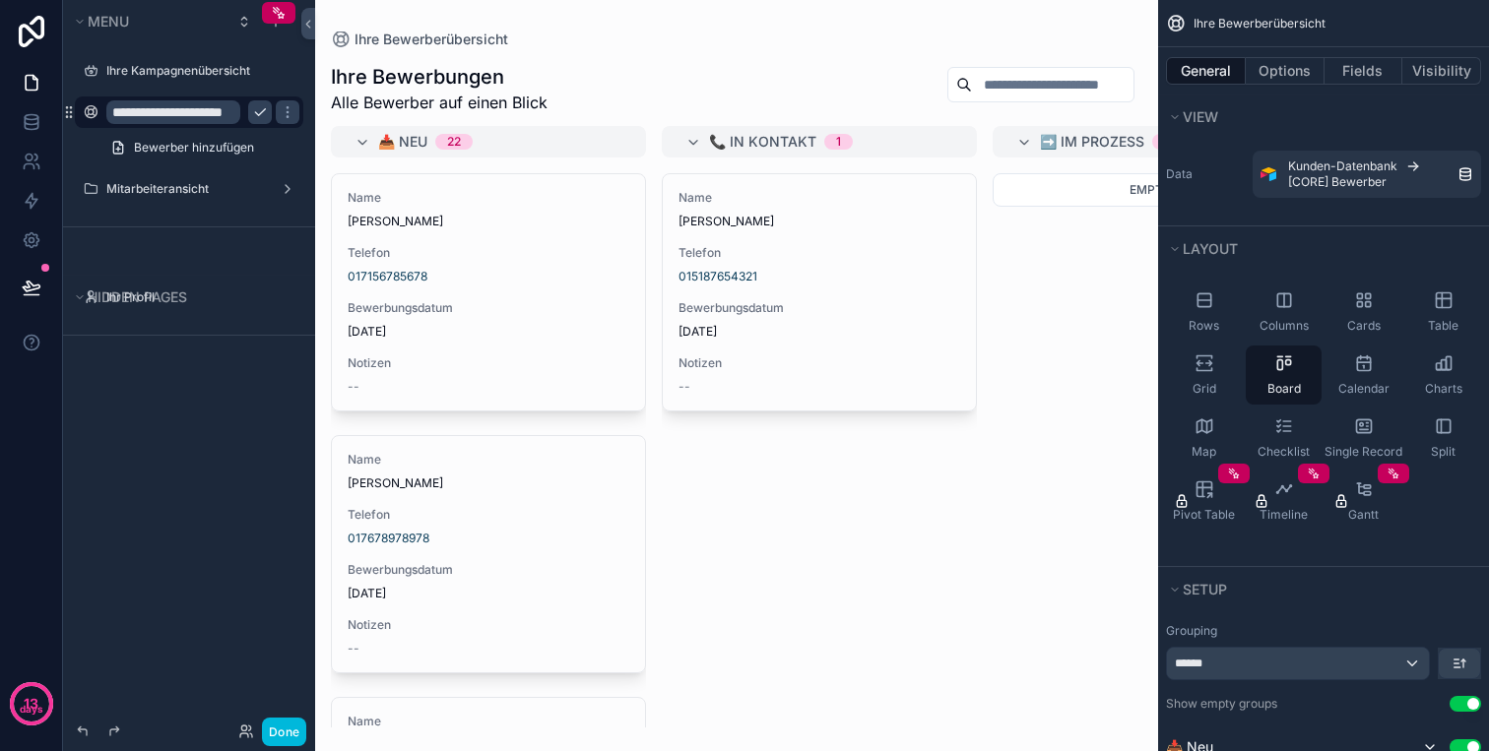
click at [225, 116] on input "**********" at bounding box center [173, 112] width 134 height 24
type input "**********"
click at [256, 112] on icon "scrollable content" at bounding box center [260, 112] width 10 height 7
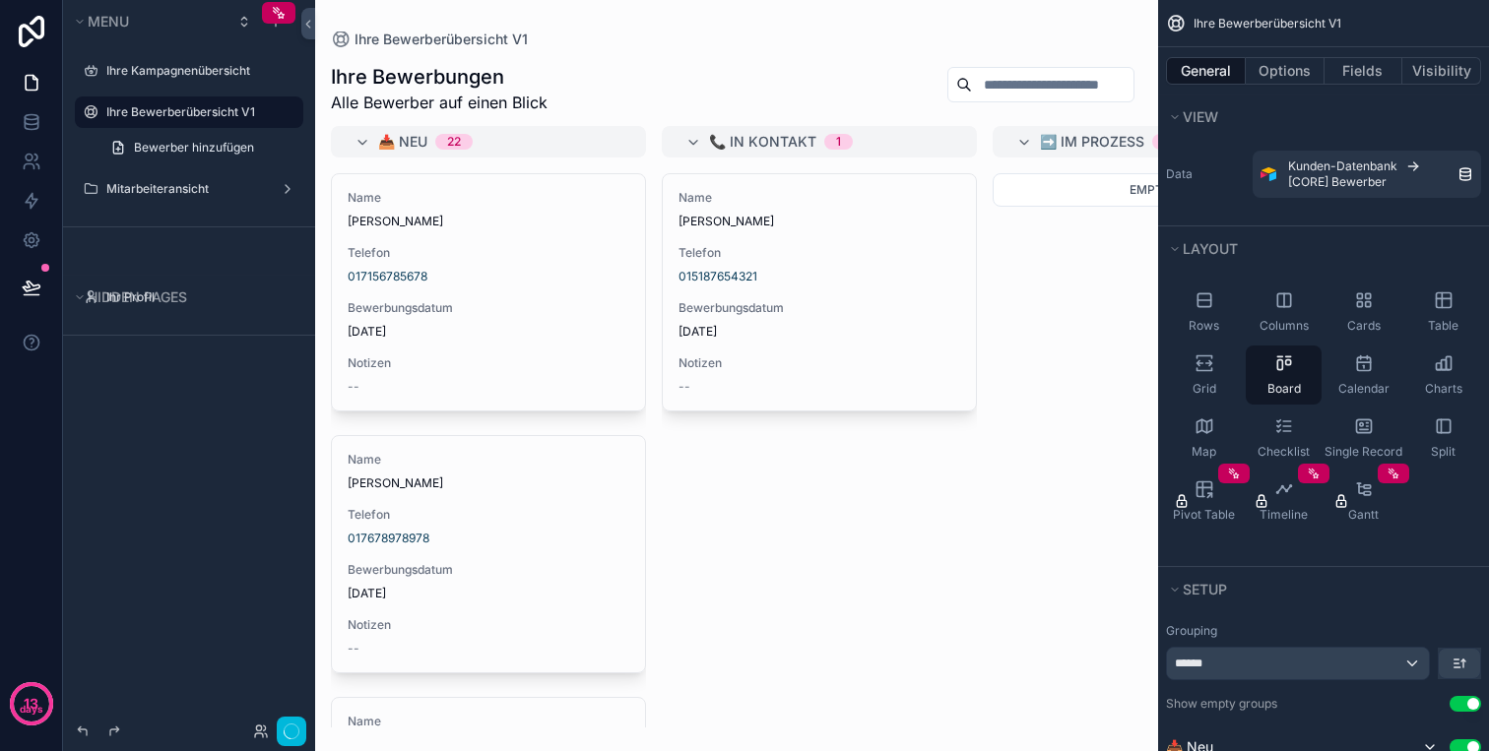
click at [0, 0] on icon "scrollable content" at bounding box center [0, 0] width 0 height 0
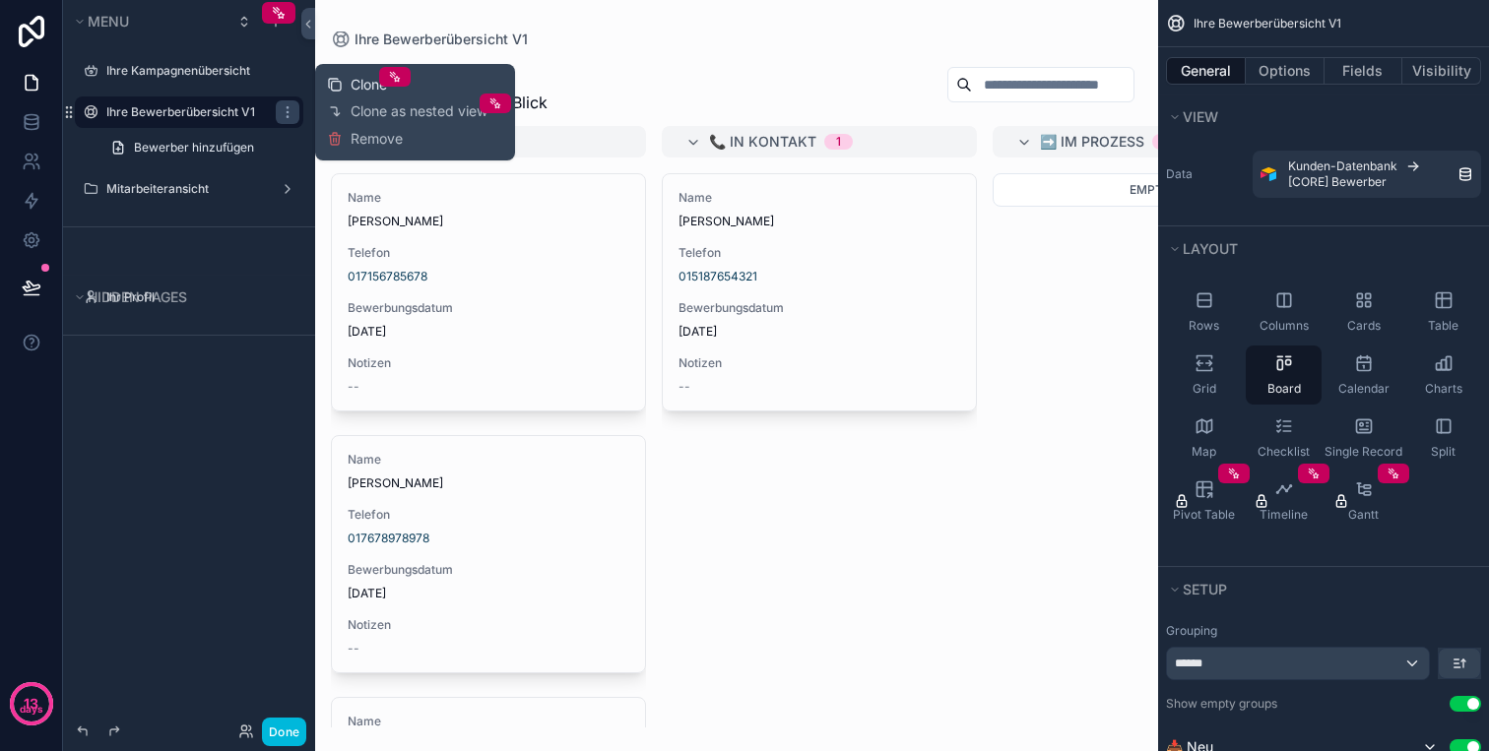
click at [354, 85] on span "Clone" at bounding box center [368, 85] width 36 height 20
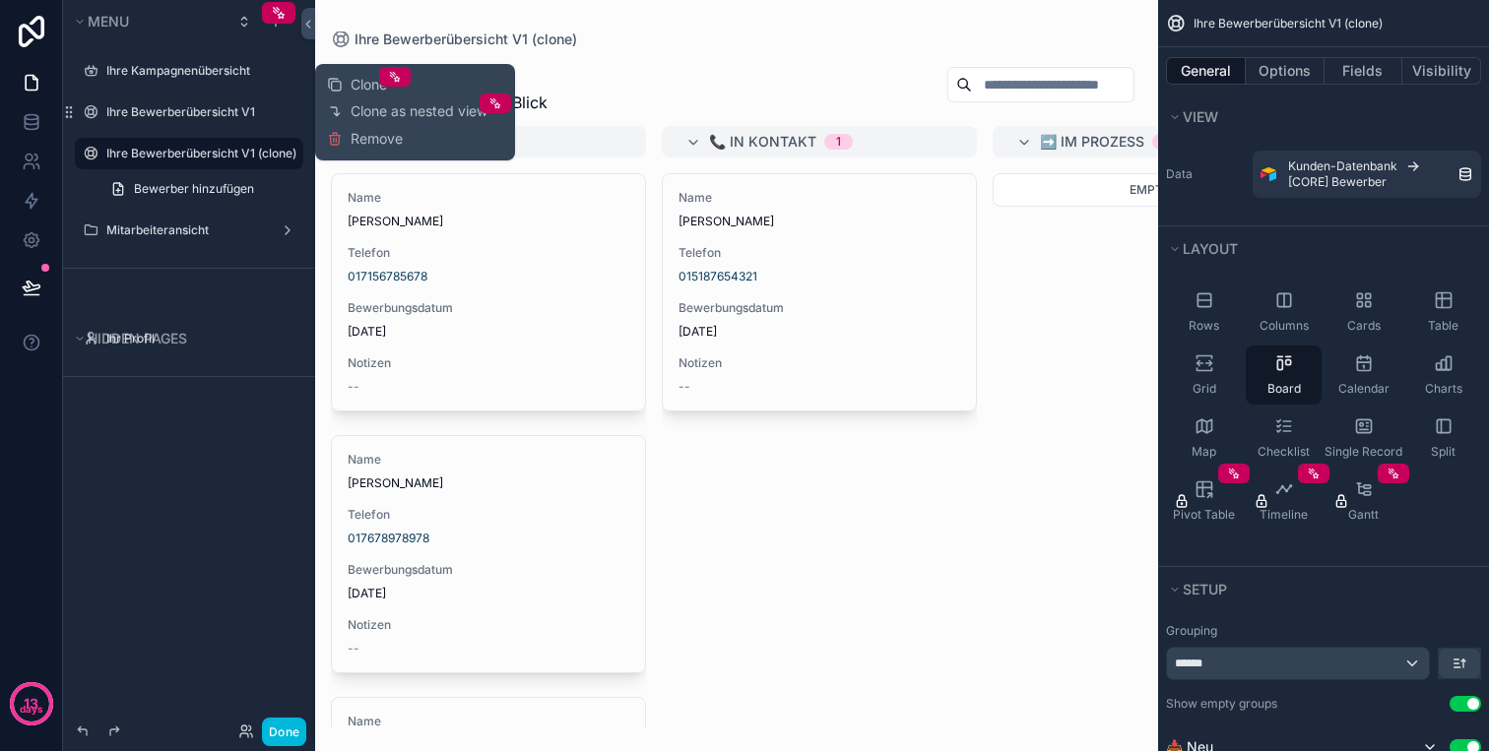
click at [0, 0] on icon "scrollable content" at bounding box center [0, 0] width 0 height 0
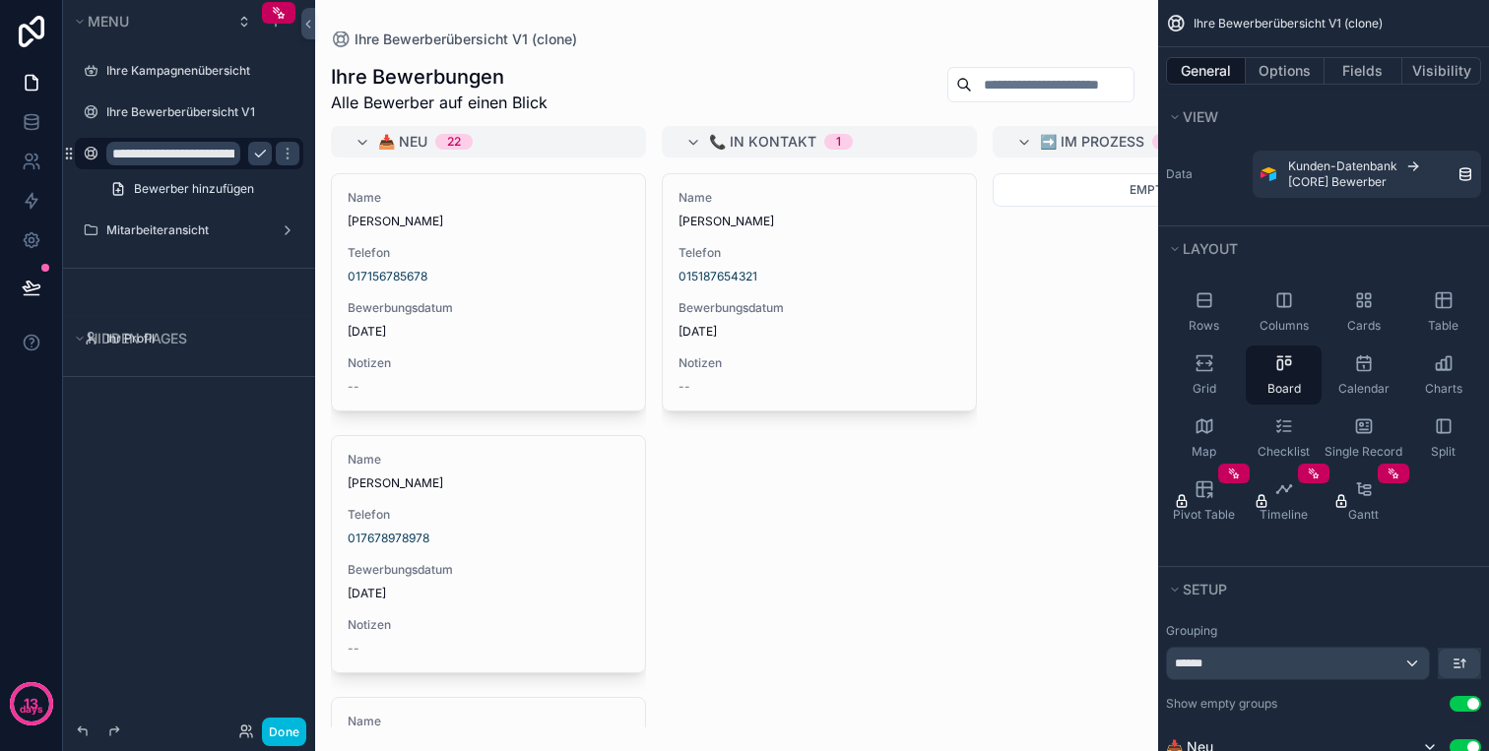
click at [225, 151] on input "**********" at bounding box center [173, 154] width 134 height 24
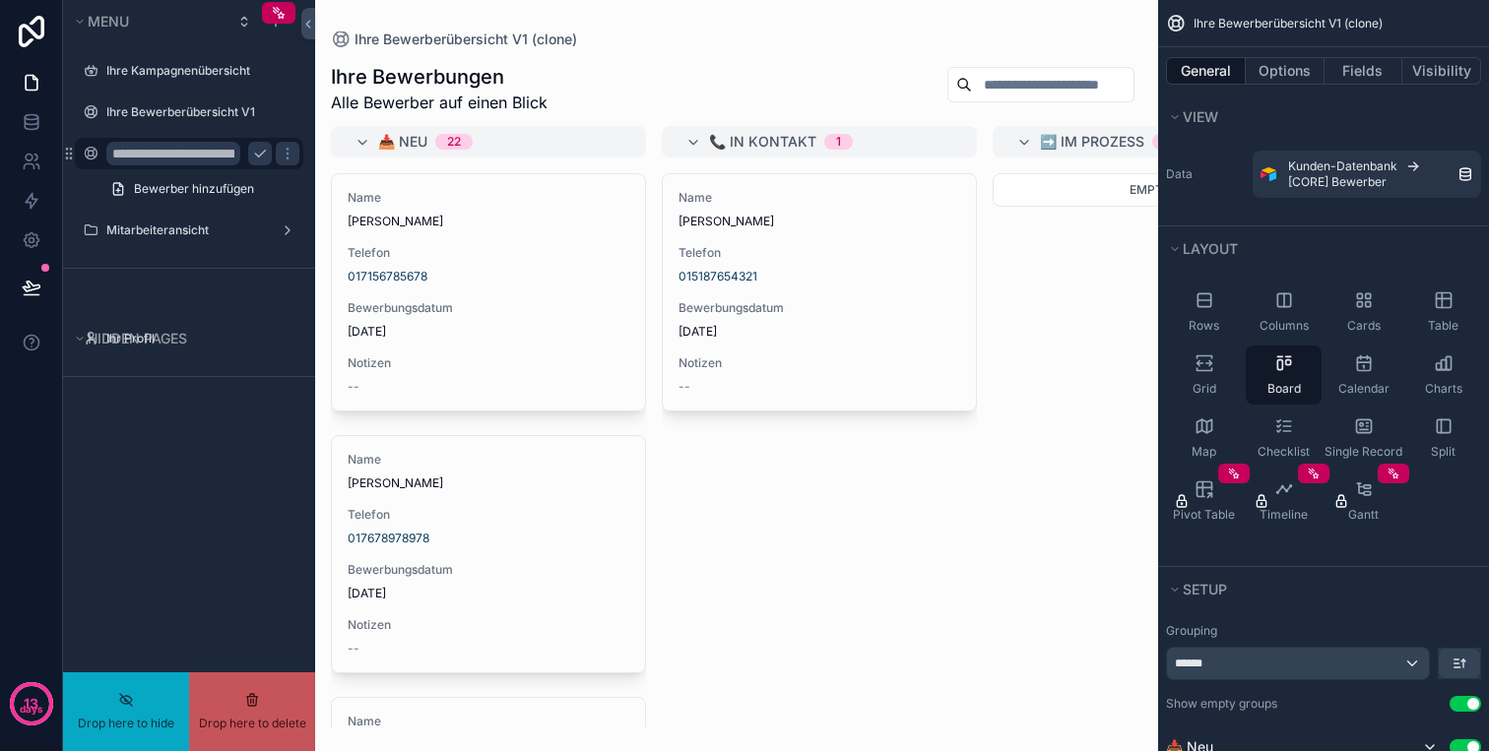
drag, startPoint x: 207, startPoint y: 151, endPoint x: 225, endPoint y: 150, distance: 18.7
click at [225, 150] on input "**********" at bounding box center [173, 154] width 134 height 24
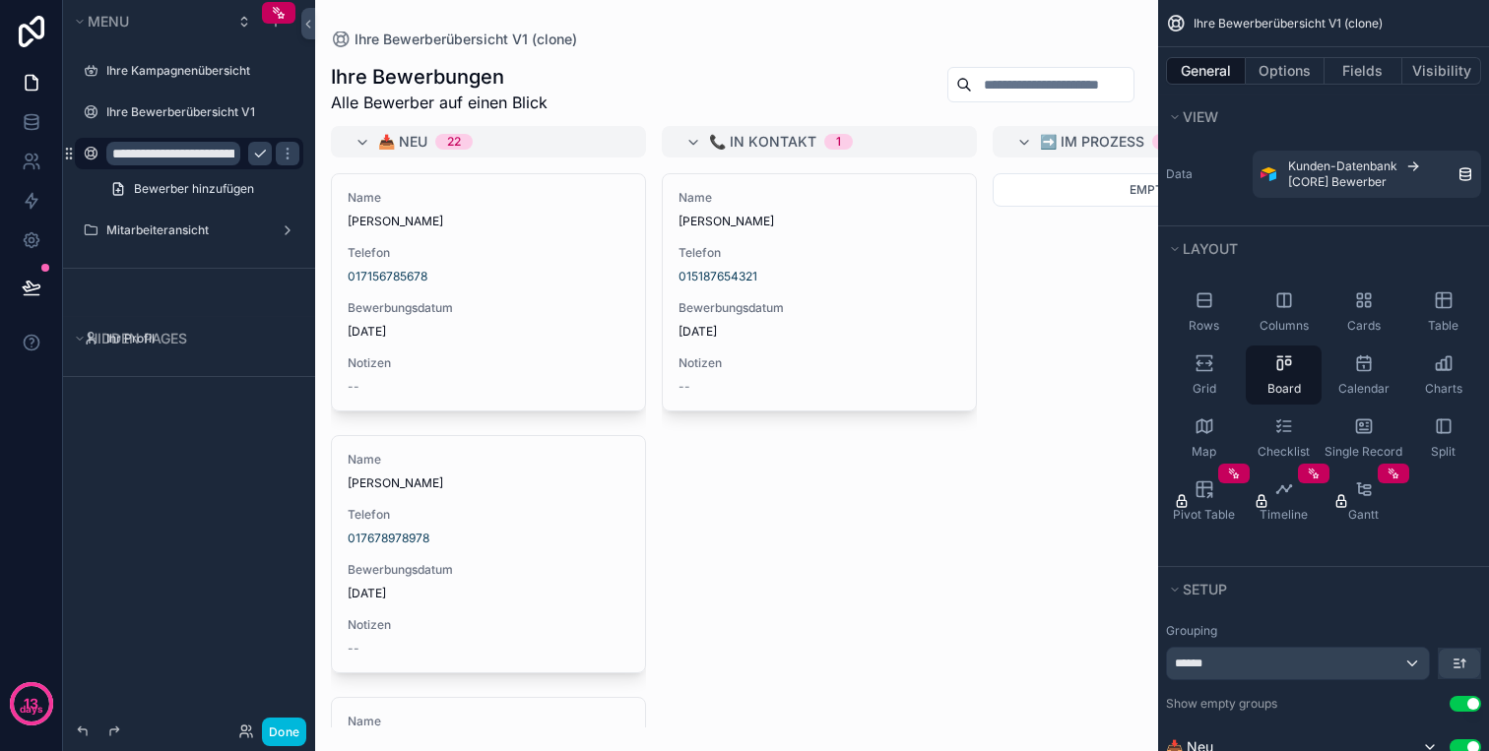
scroll to position [0, 68]
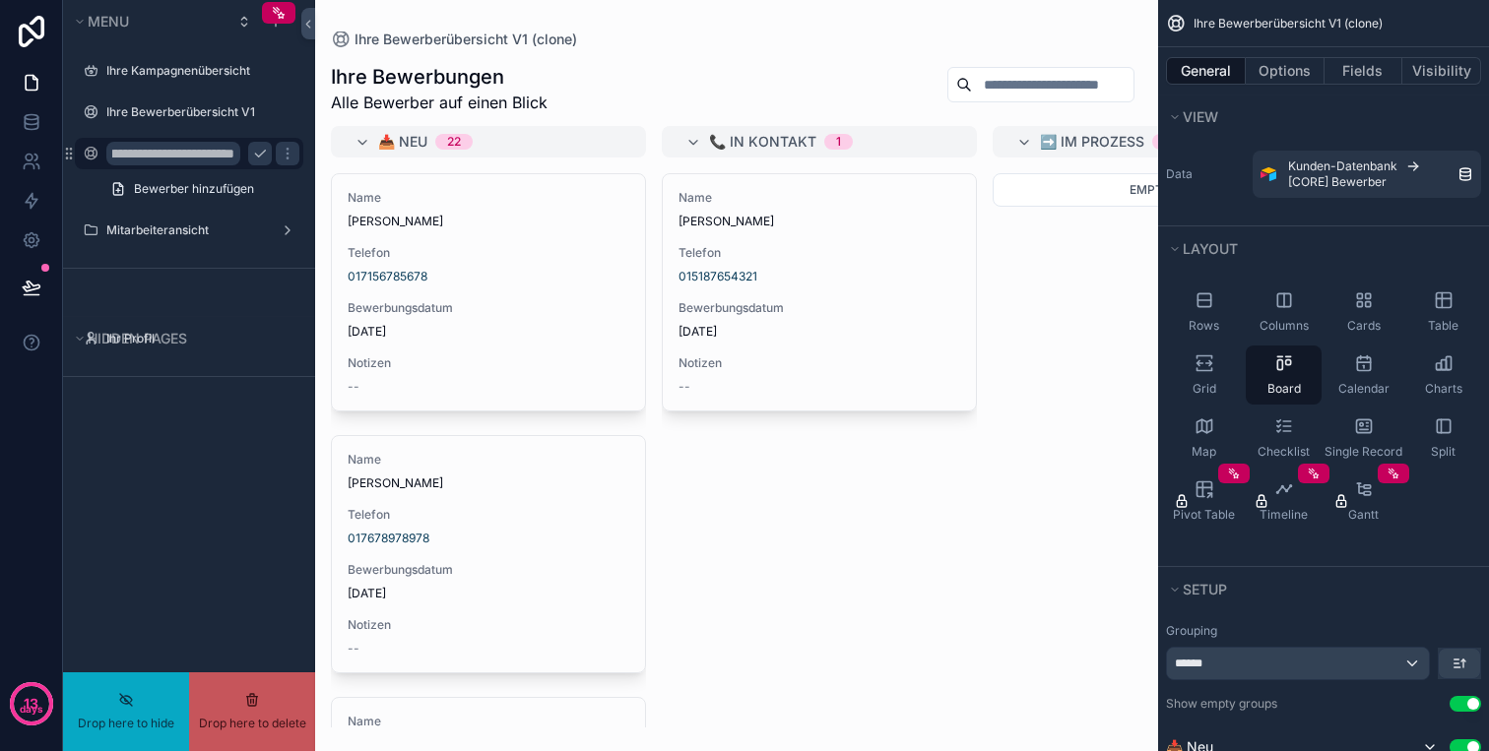
drag, startPoint x: 212, startPoint y: 155, endPoint x: 230, endPoint y: 153, distance: 18.8
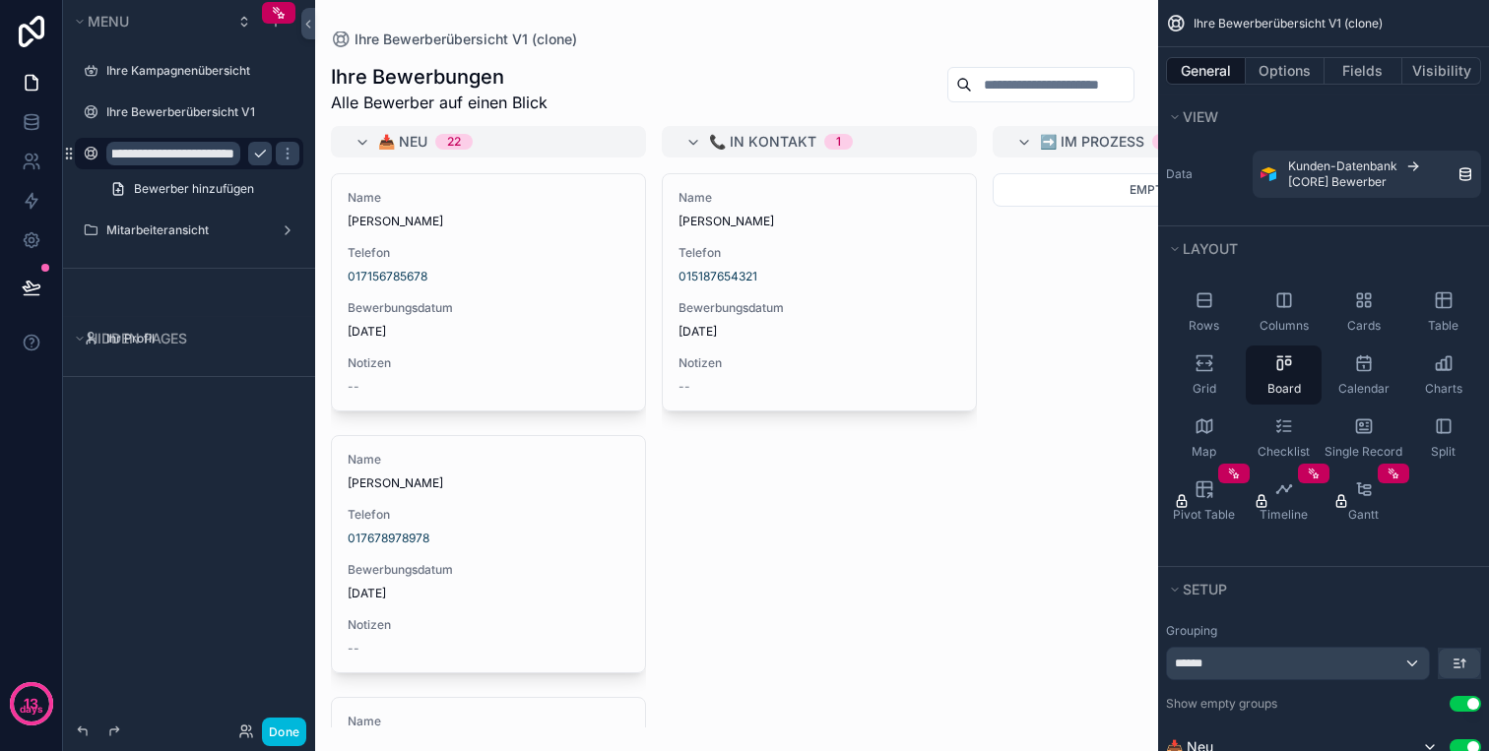
scroll to position [0, 52]
type input "**********"
click at [254, 154] on icon "scrollable content" at bounding box center [260, 154] width 16 height 16
click at [1294, 78] on button "Options" at bounding box center [1284, 71] width 79 height 28
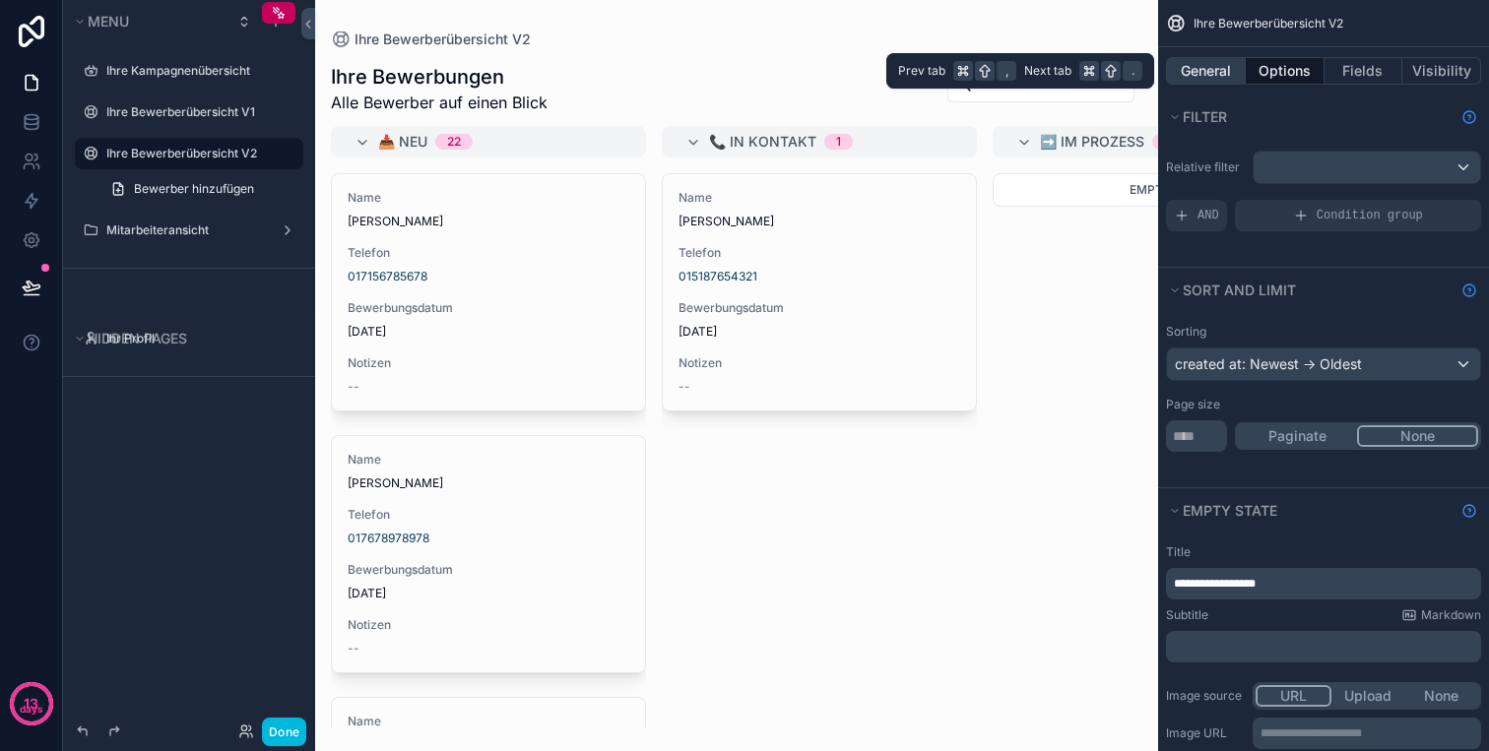
click at [1228, 76] on button "General" at bounding box center [1206, 71] width 80 height 28
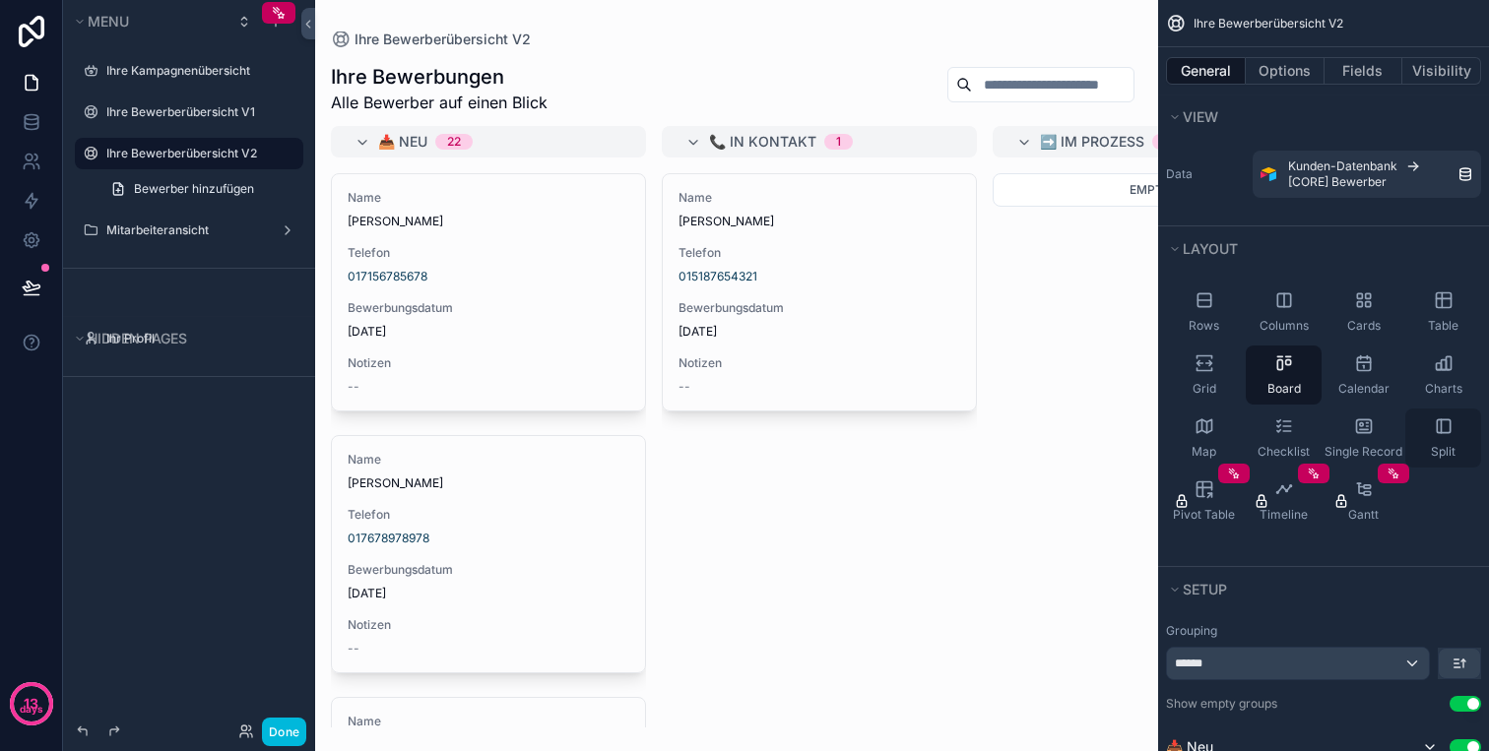
click at [1425, 430] on div "Split" at bounding box center [1443, 438] width 76 height 59
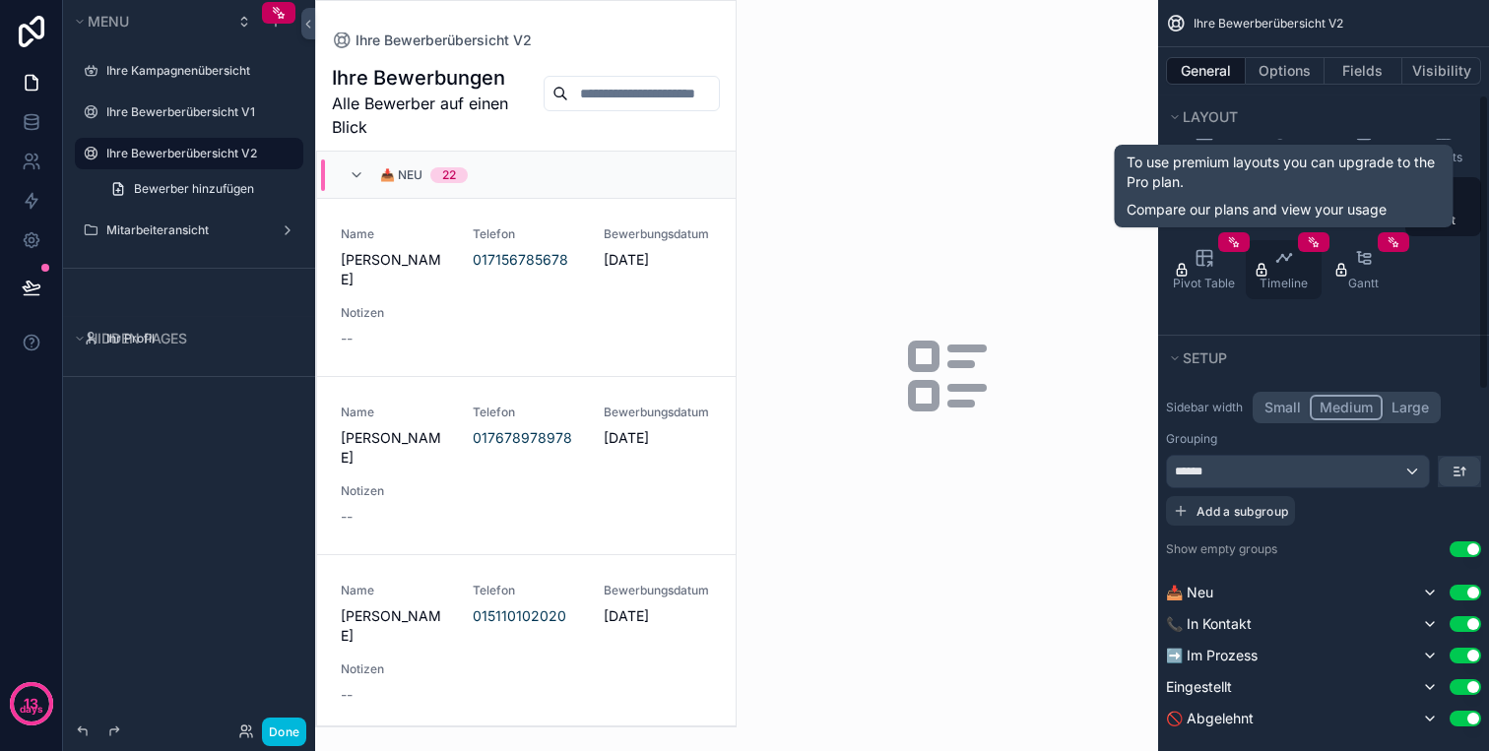
scroll to position [240, 0]
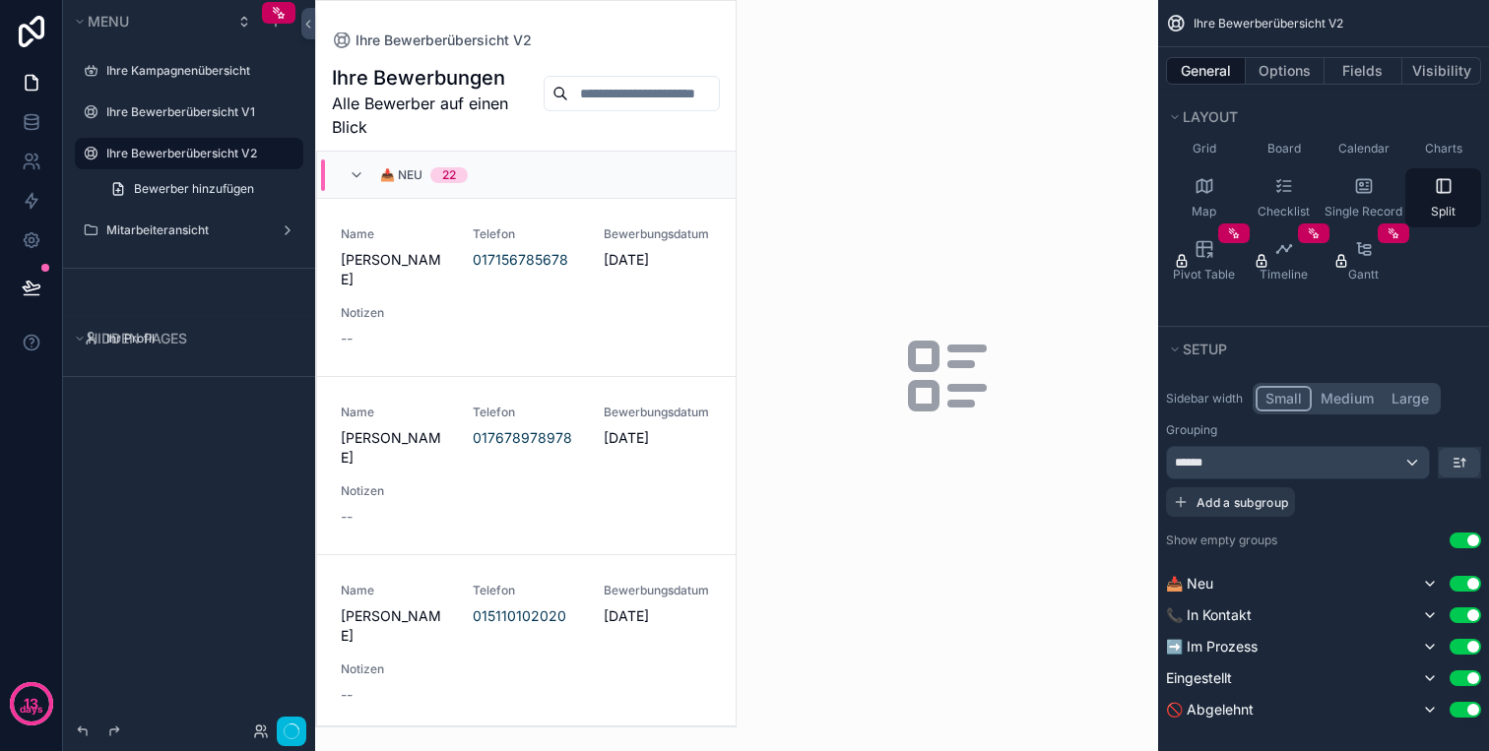
click at [1294, 404] on button "Small" at bounding box center [1283, 399] width 56 height 26
click at [1326, 467] on div "******" at bounding box center [1298, 463] width 262 height 32
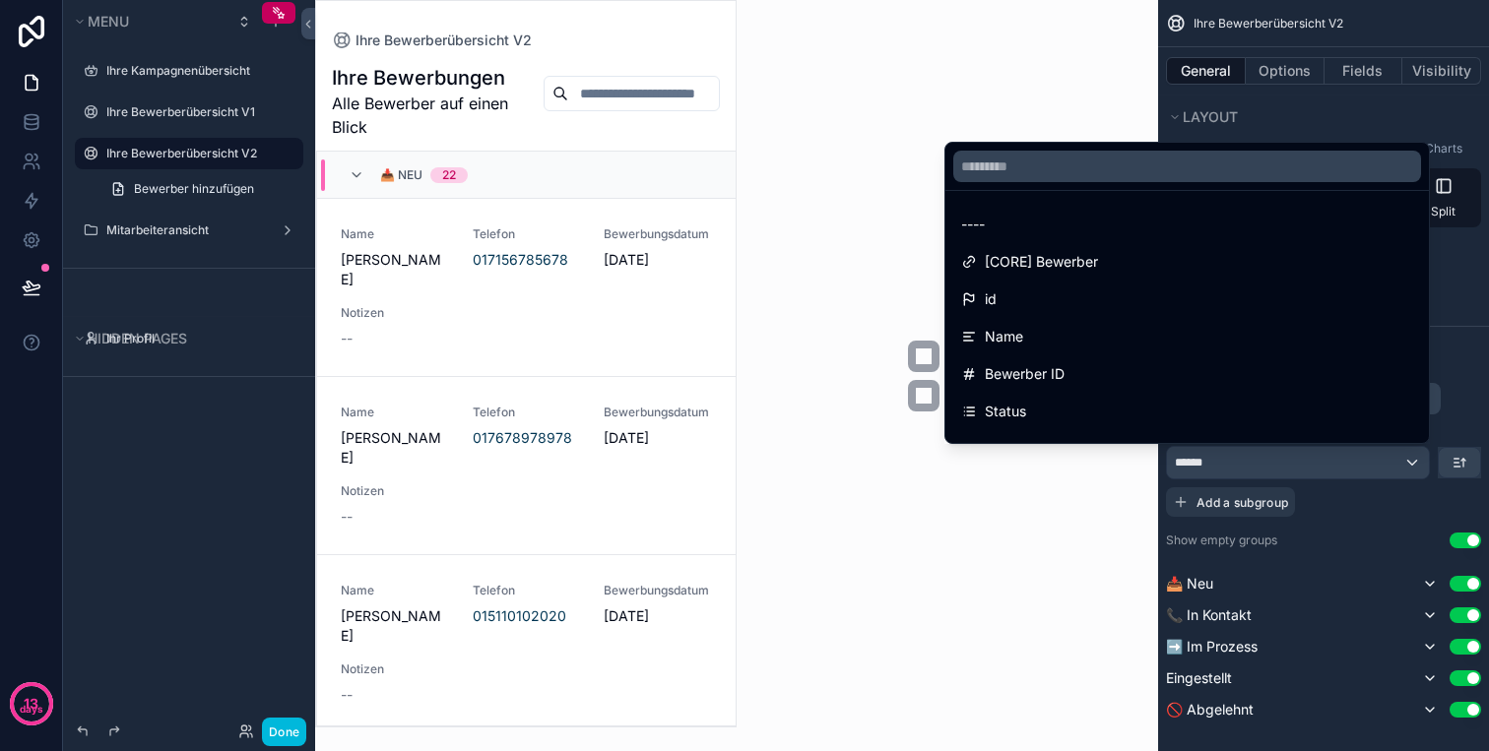
click at [1326, 466] on div "scrollable content" at bounding box center [744, 375] width 1489 height 751
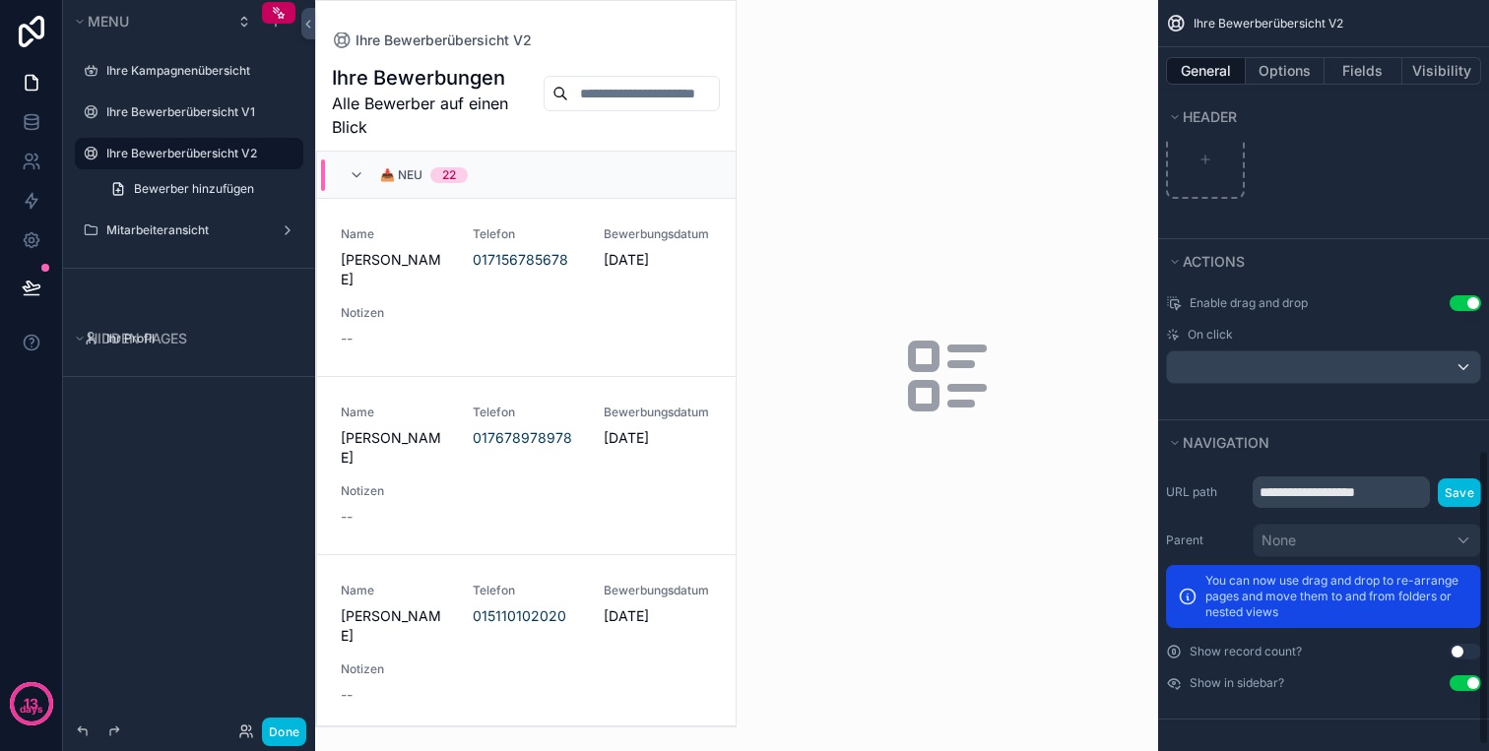
scroll to position [0, 0]
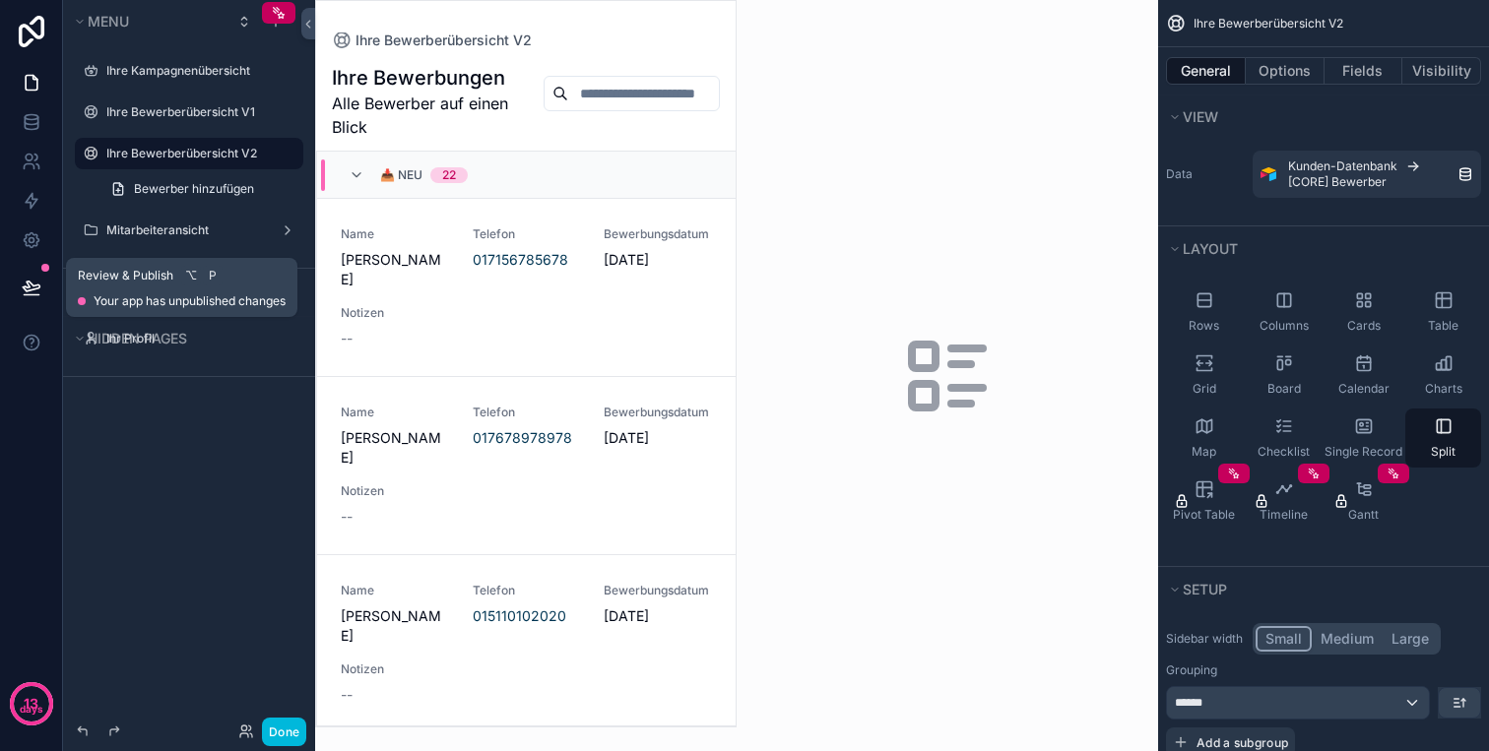
click at [35, 276] on button at bounding box center [31, 287] width 43 height 55
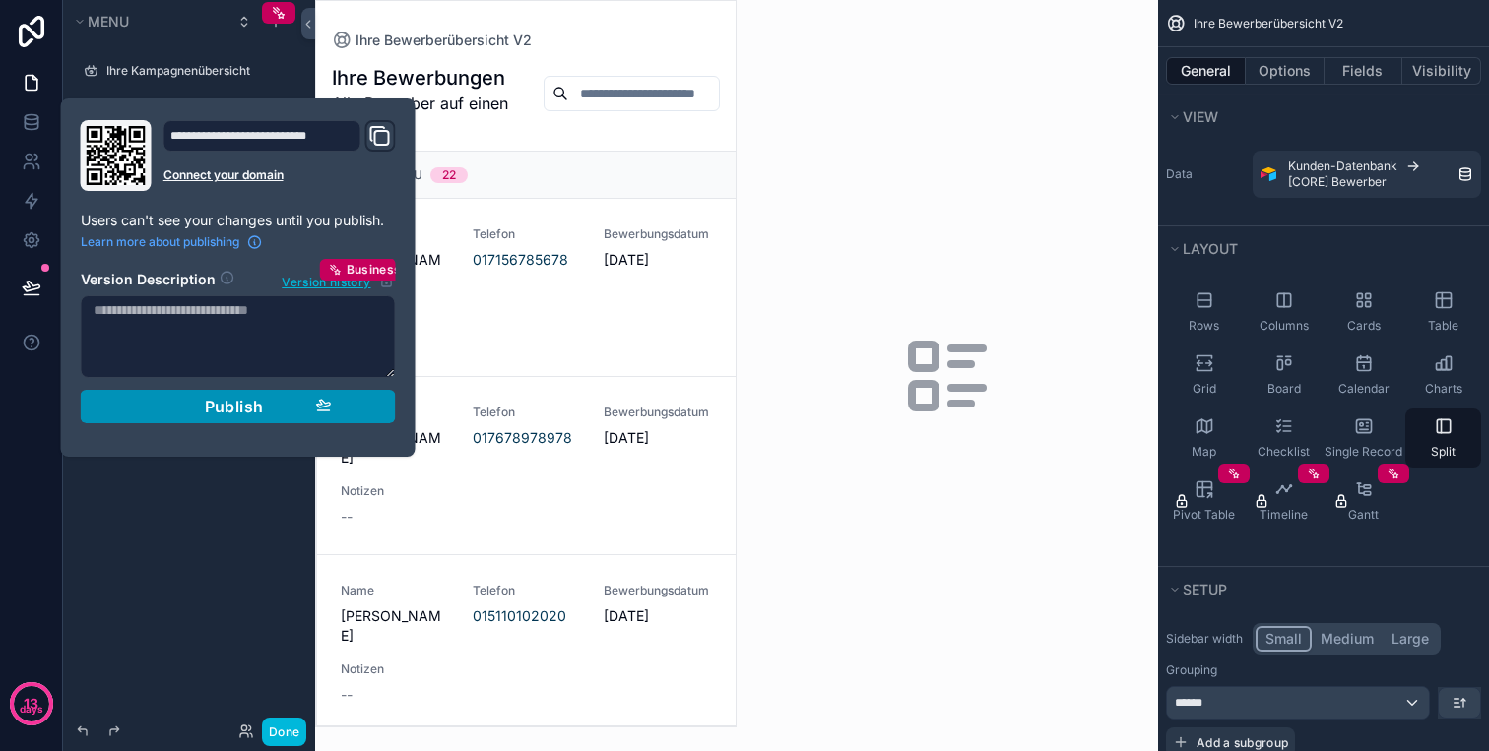
click at [249, 404] on span "Publish" at bounding box center [234, 407] width 59 height 20
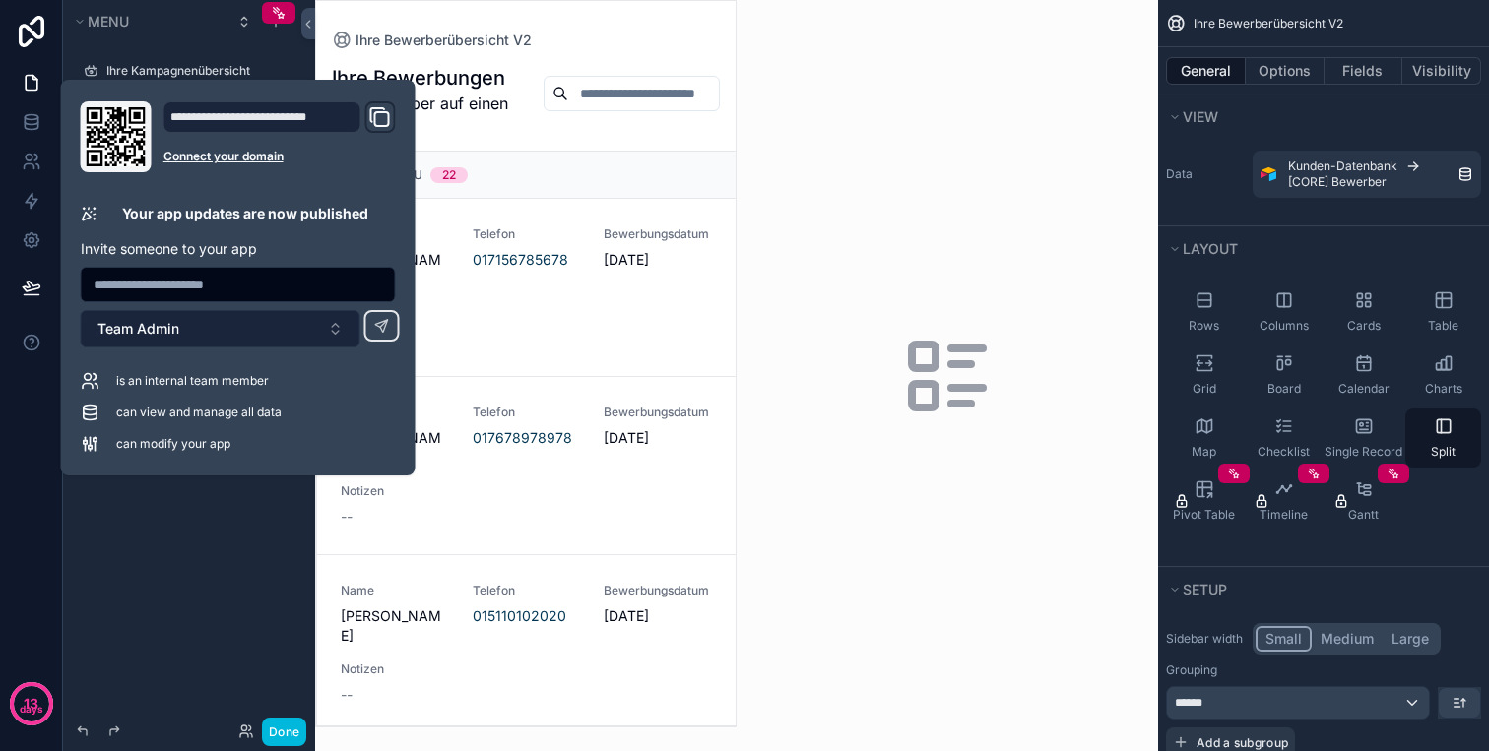
click at [247, 329] on button "Team Admin" at bounding box center [221, 328] width 280 height 37
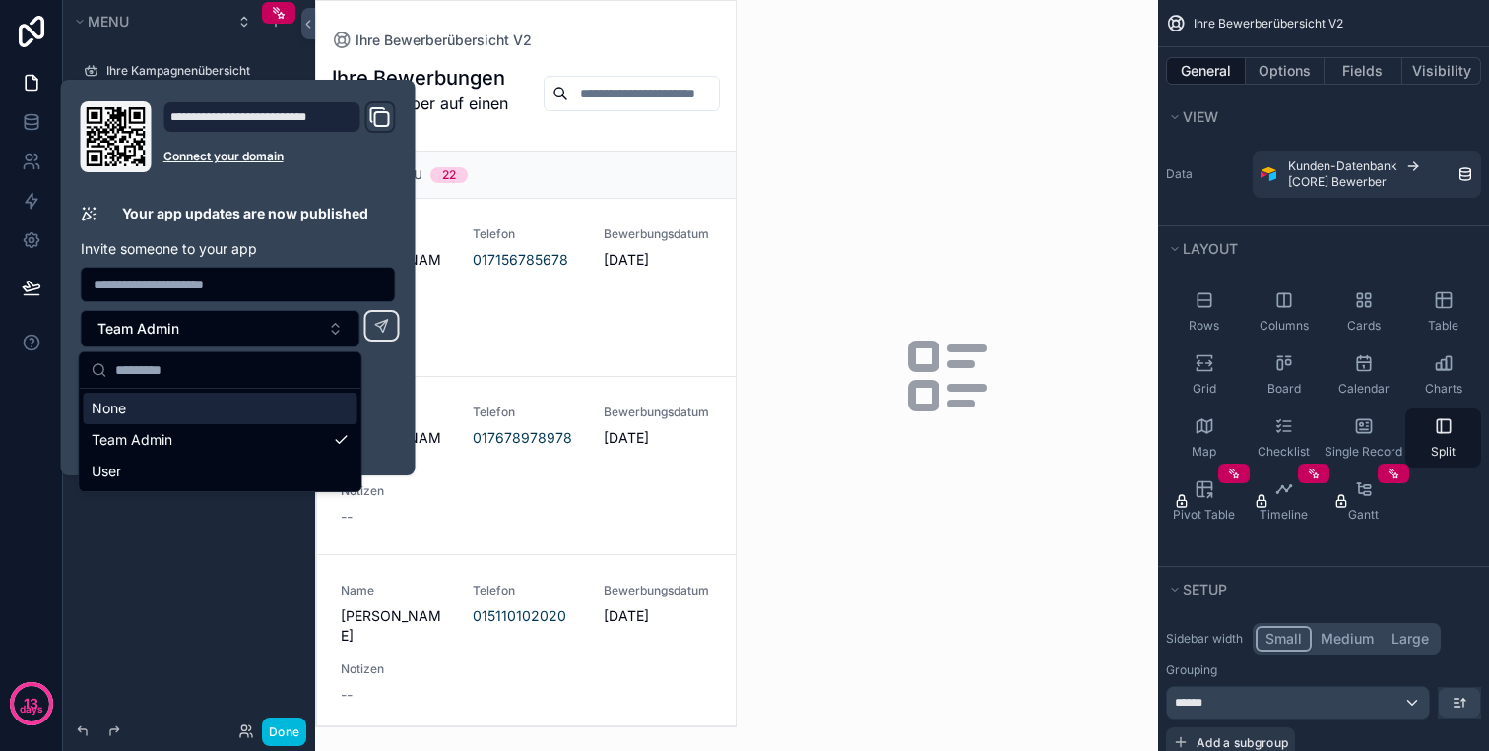
click at [363, 110] on div "**********" at bounding box center [279, 117] width 232 height 32
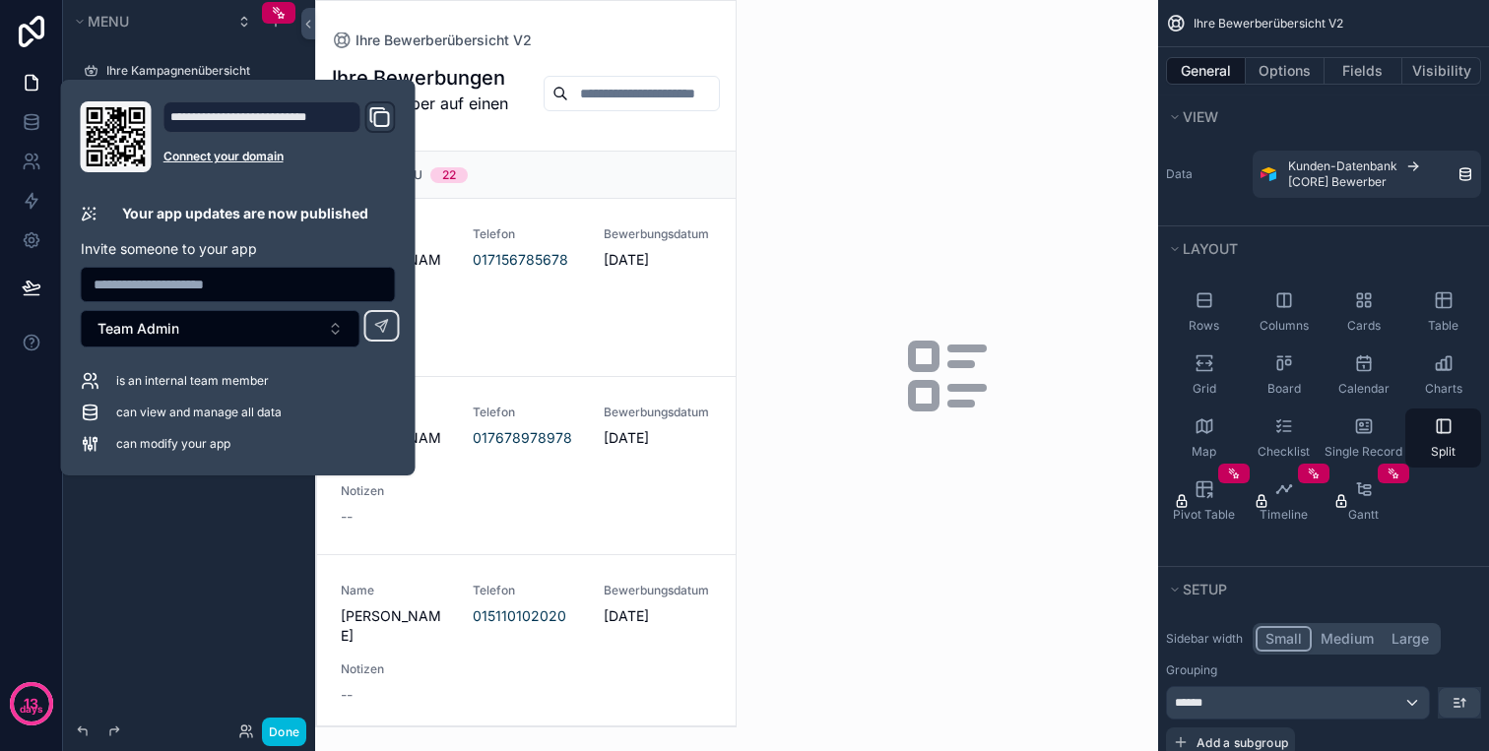
click at [368, 110] on icon "Domain and Custom Link" at bounding box center [380, 117] width 24 height 24
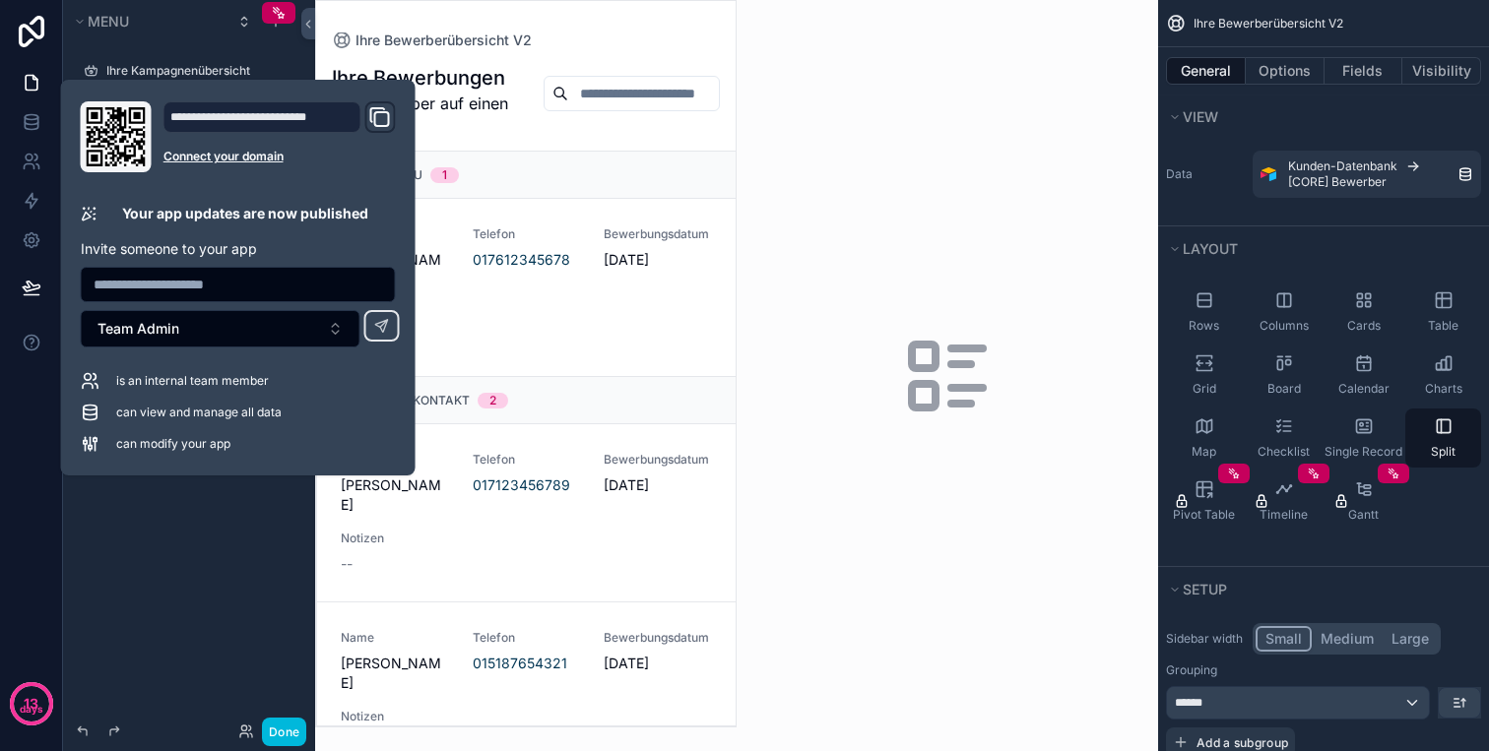
click at [196, 600] on div "Menu Ihre Kampagnenübersicht Ihre Bewerberübersicht V1 Ihre Bewerberübersicht V…" at bounding box center [189, 364] width 252 height 728
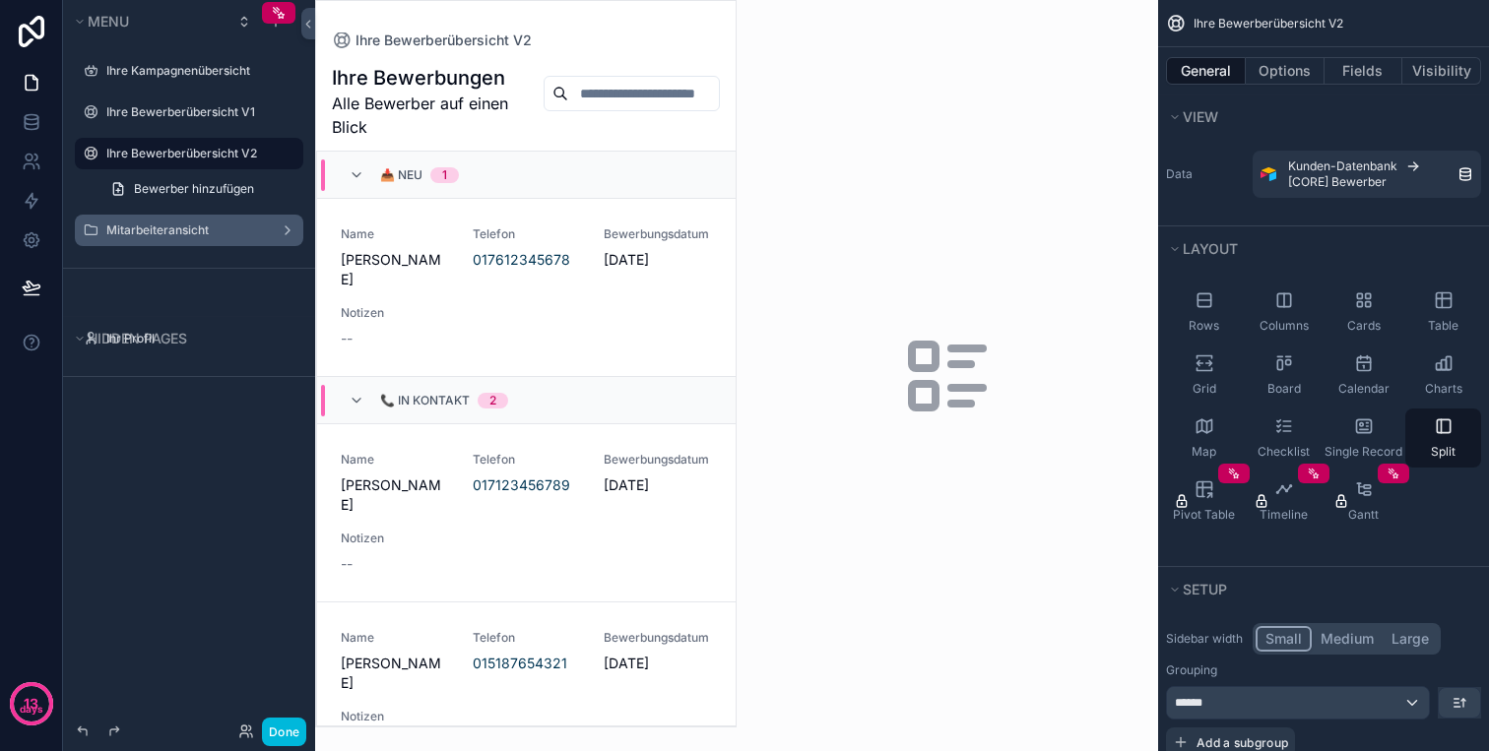
click at [162, 223] on label "Mitarbeiteransicht" at bounding box center [185, 230] width 158 height 16
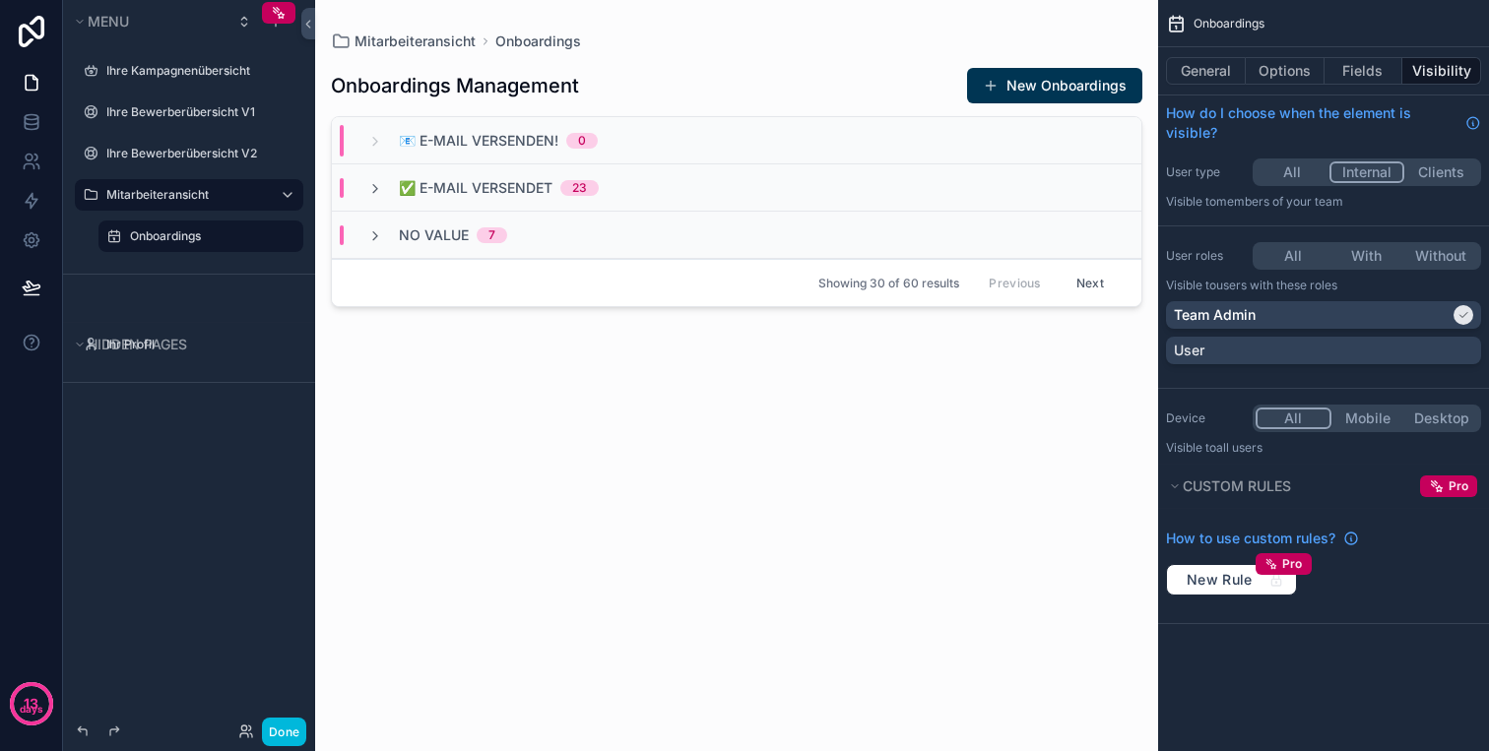
click at [0, 0] on icon "scrollable content" at bounding box center [0, 0] width 0 height 0
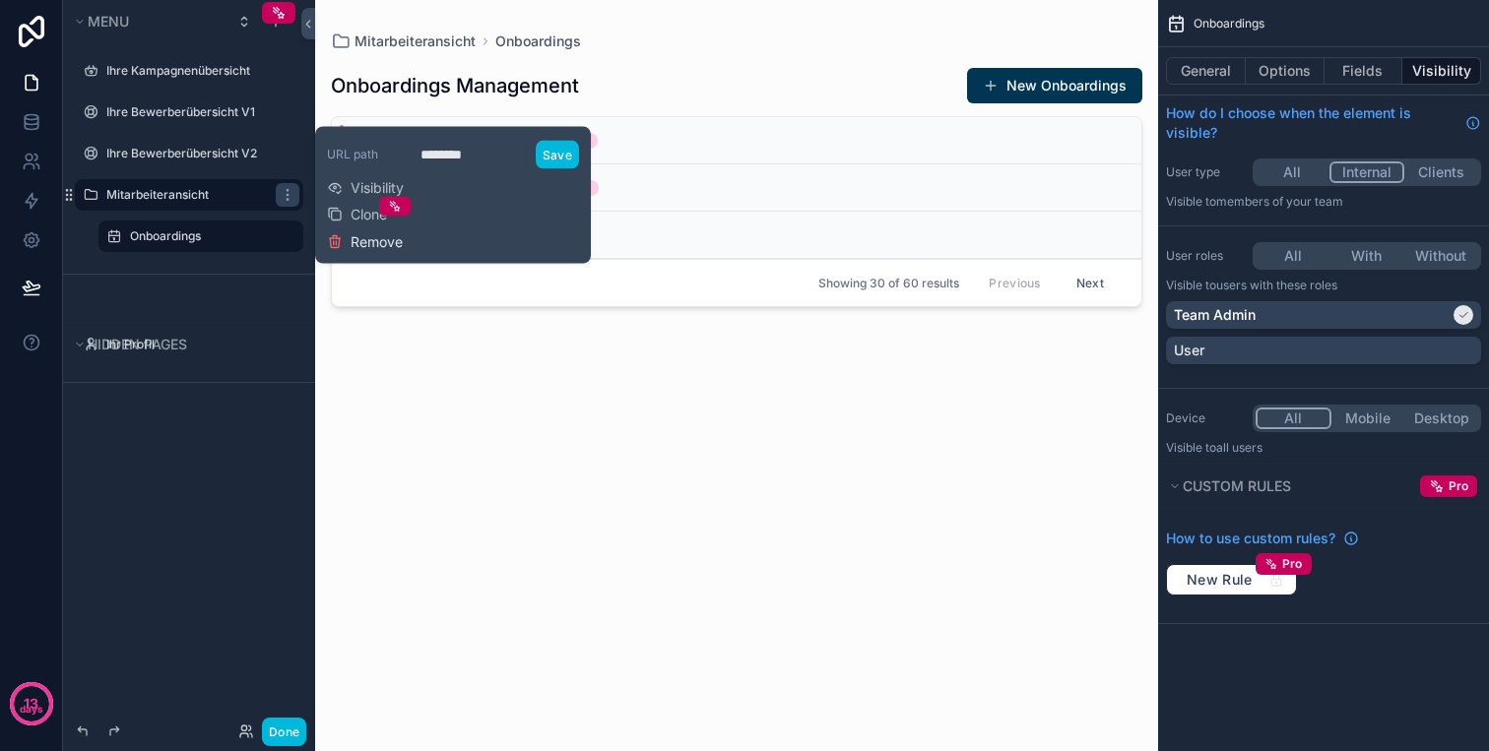
click at [372, 239] on span "Remove" at bounding box center [376, 242] width 52 height 20
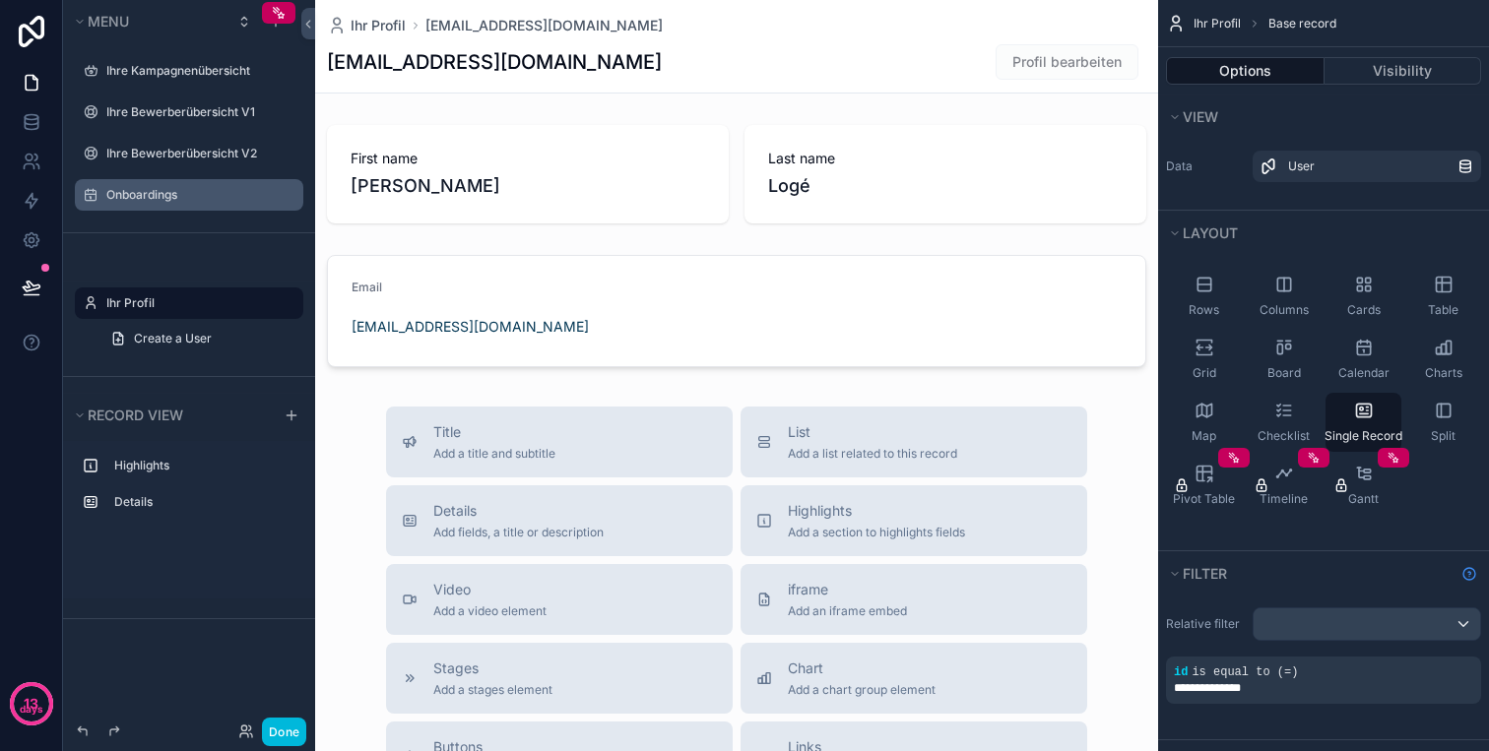
click at [0, 0] on icon "scrollable content" at bounding box center [0, 0] width 0 height 0
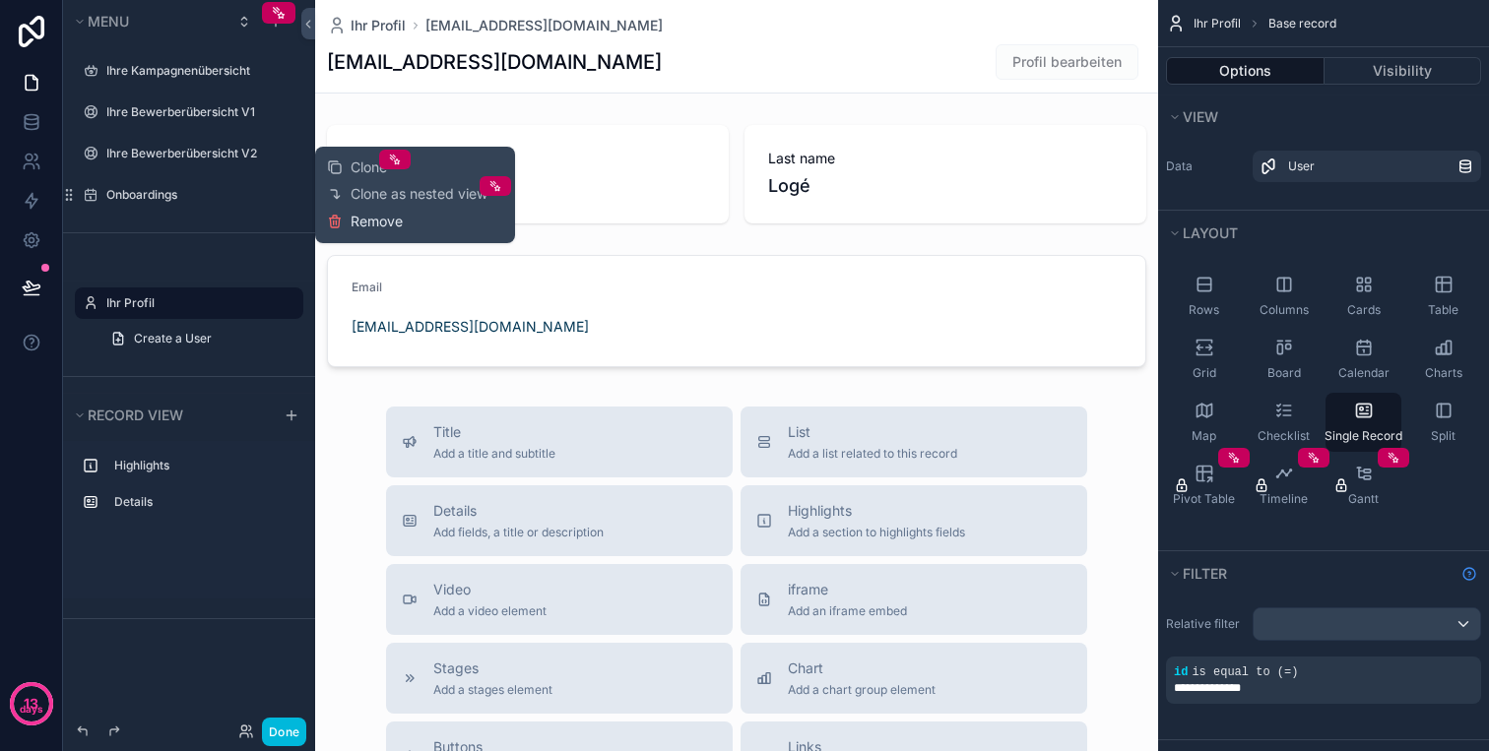
click at [350, 218] on span "Remove" at bounding box center [376, 222] width 52 height 20
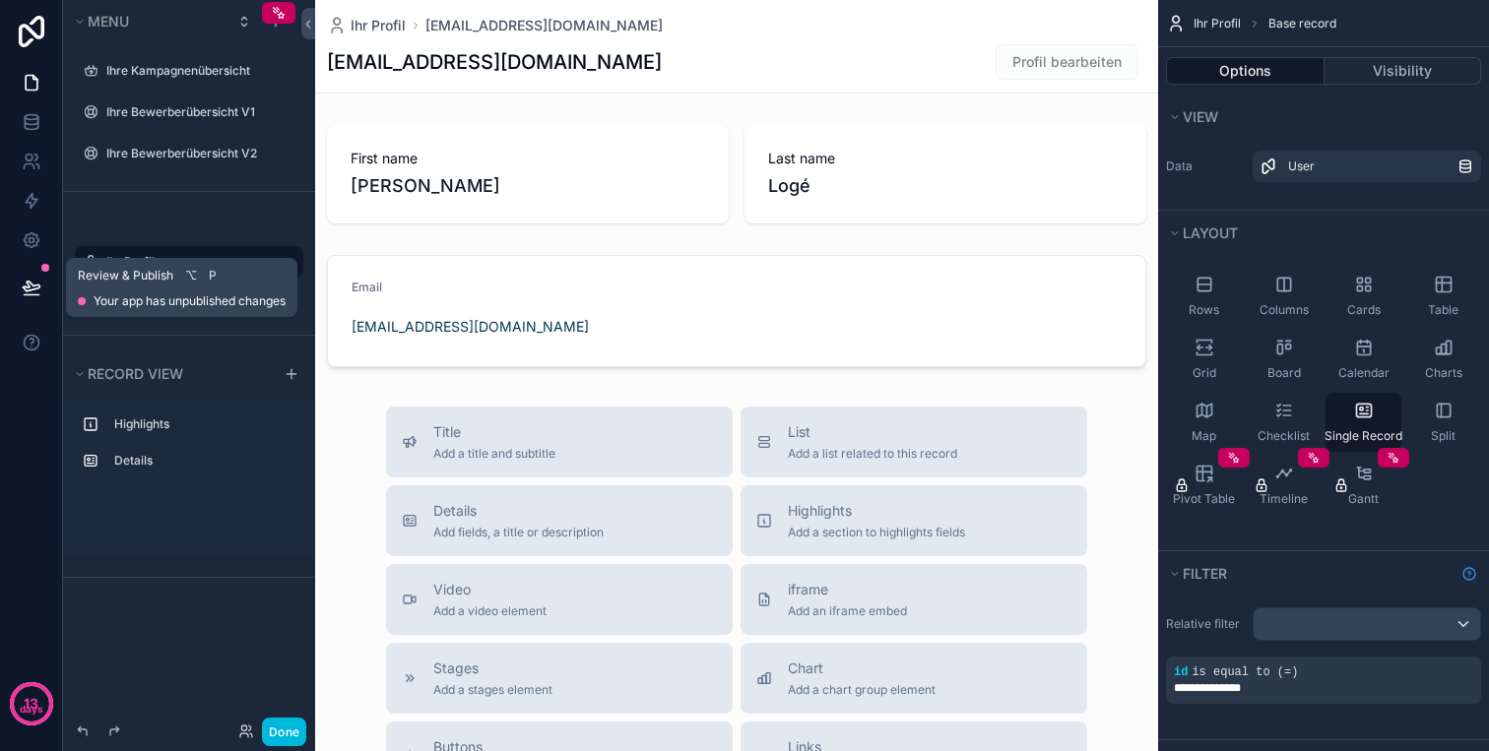
click at [34, 281] on icon at bounding box center [32, 288] width 20 height 20
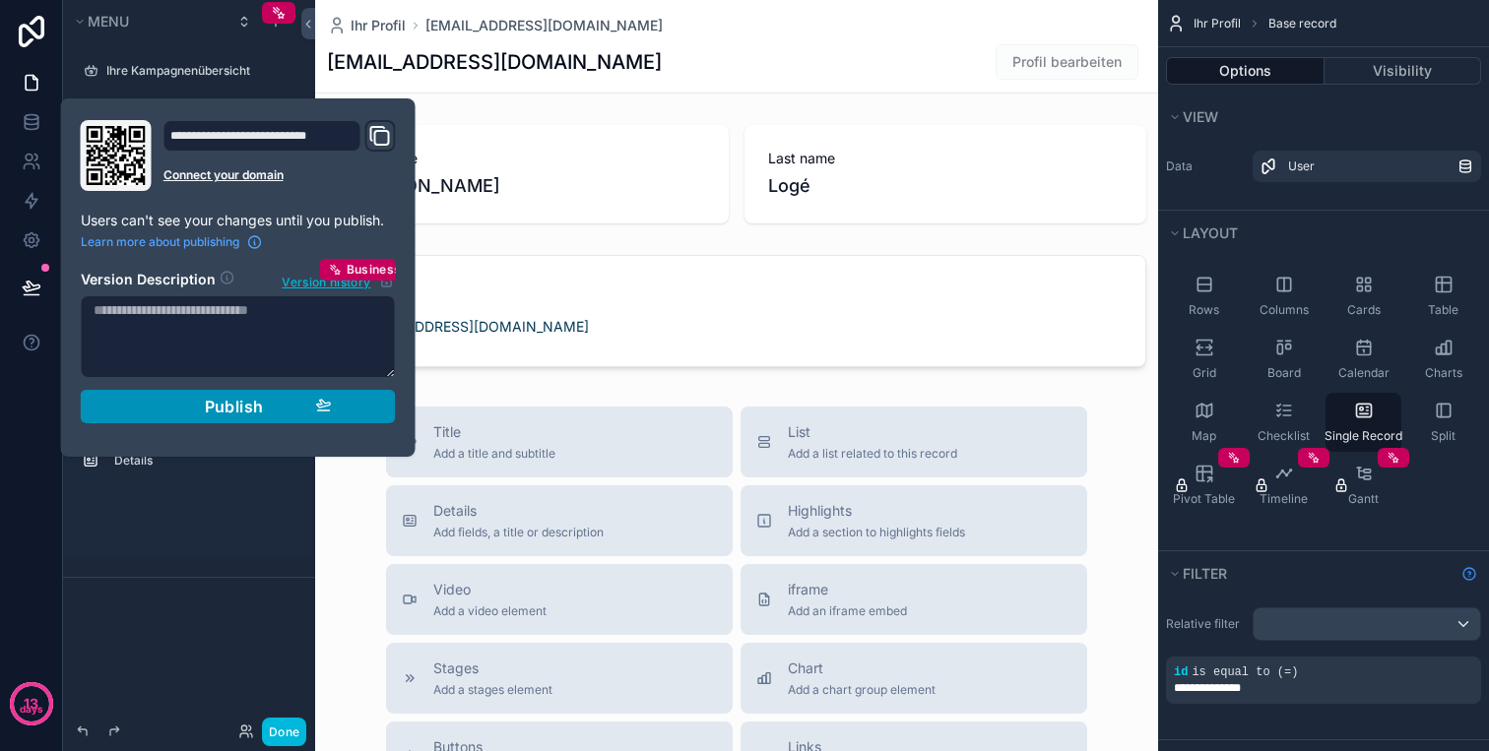
click at [265, 413] on div "Publish" at bounding box center [238, 407] width 187 height 20
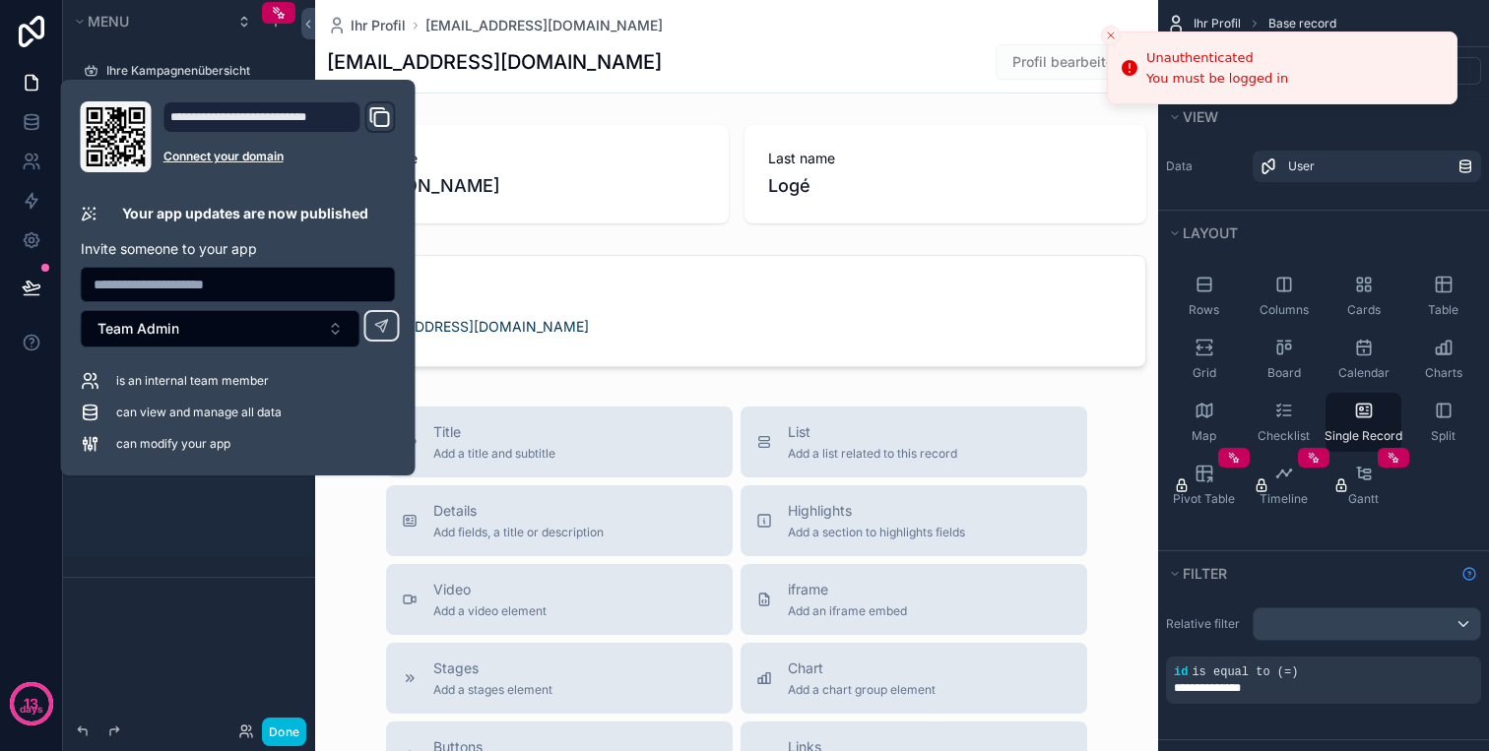
click at [372, 121] on icon "Domain and Custom Link" at bounding box center [378, 115] width 14 height 14
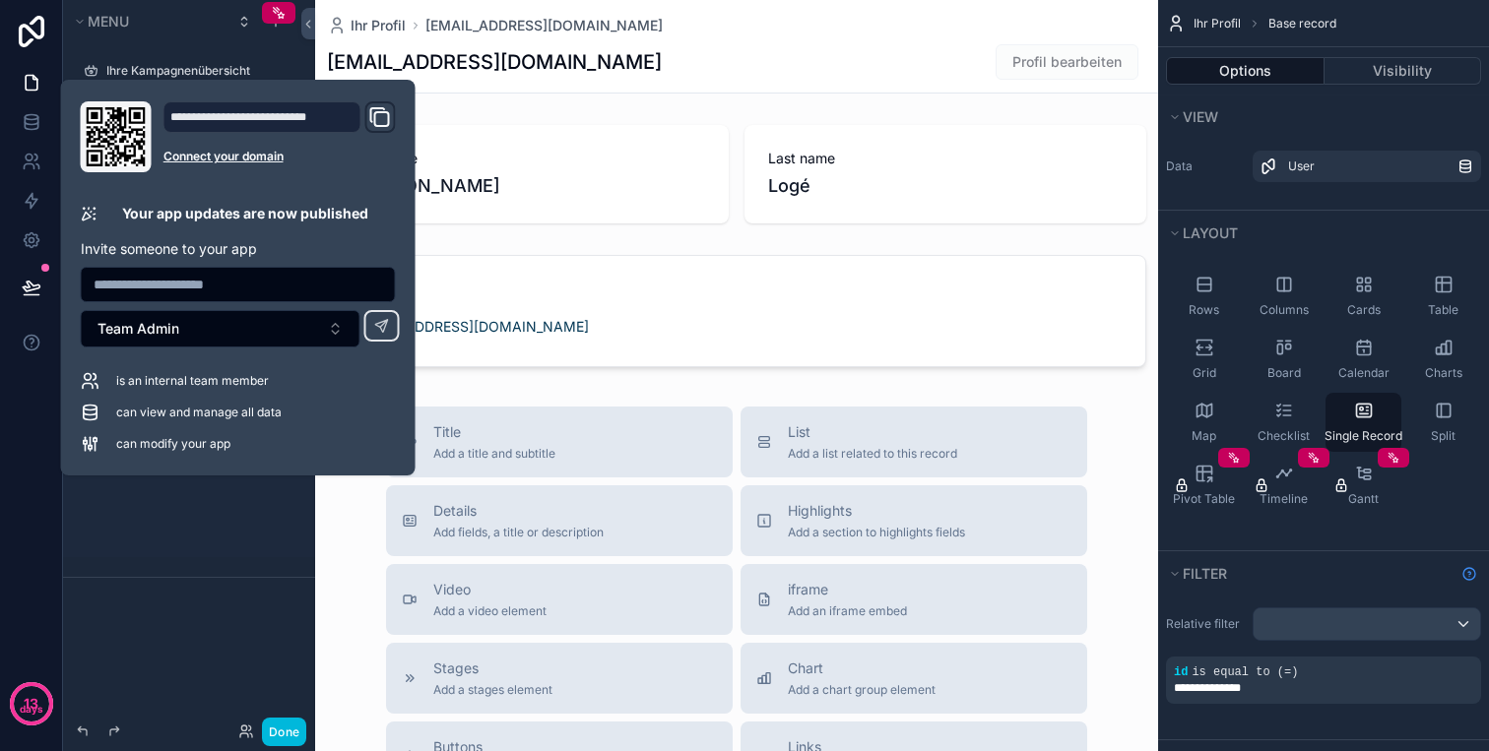
click at [486, 116] on div "scrollable content" at bounding box center [736, 632] width 843 height 1265
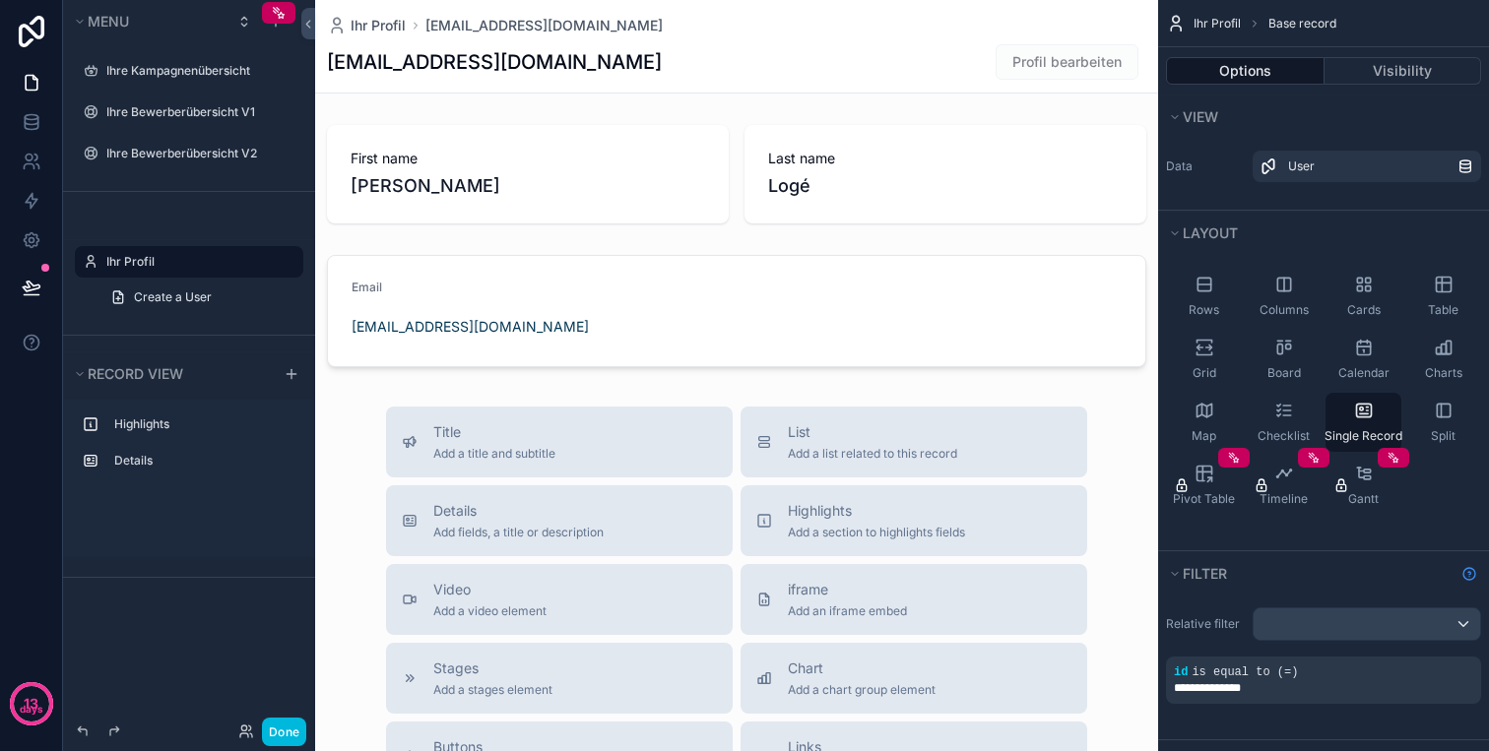
click at [0, 0] on icon "scrollable content" at bounding box center [0, 0] width 0 height 0
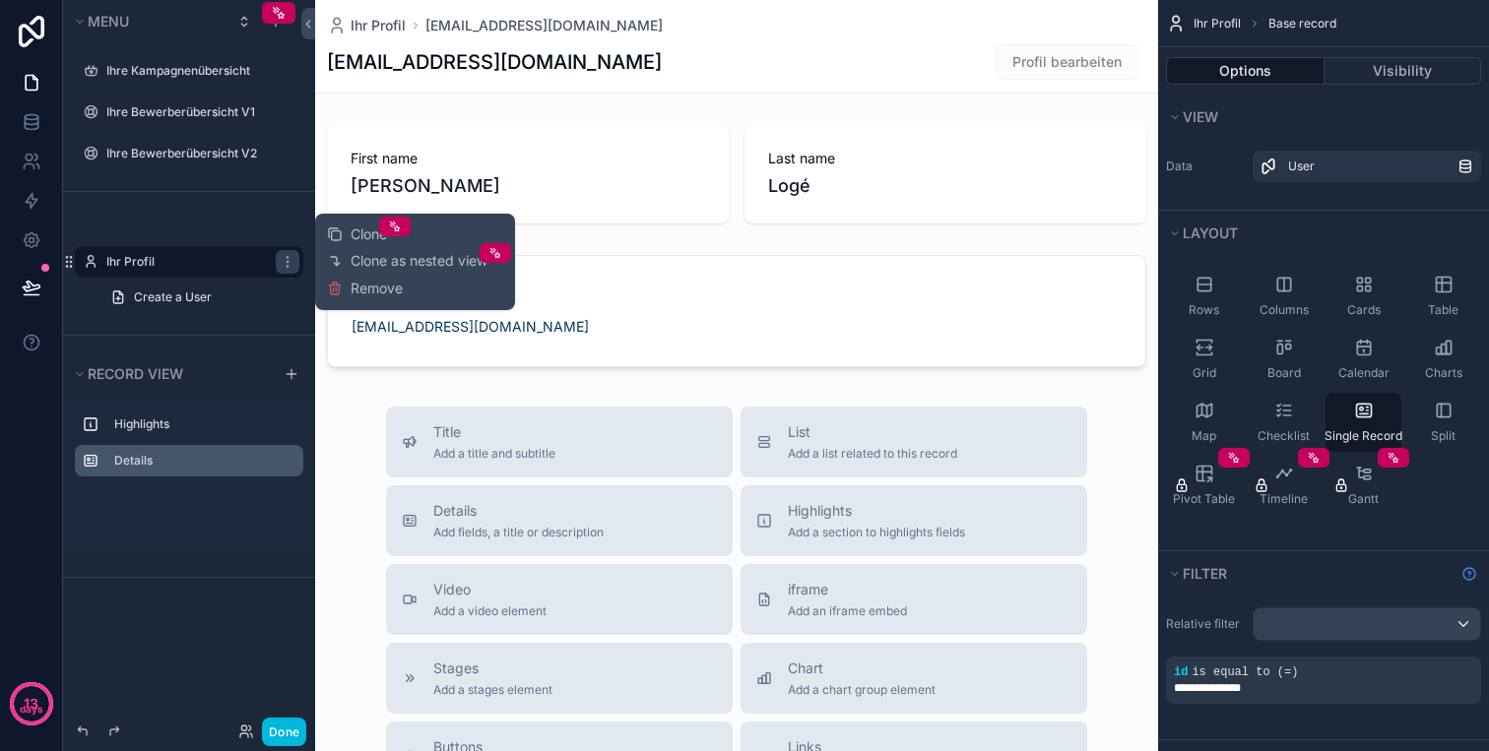
click at [137, 464] on label "Details" at bounding box center [200, 461] width 173 height 16
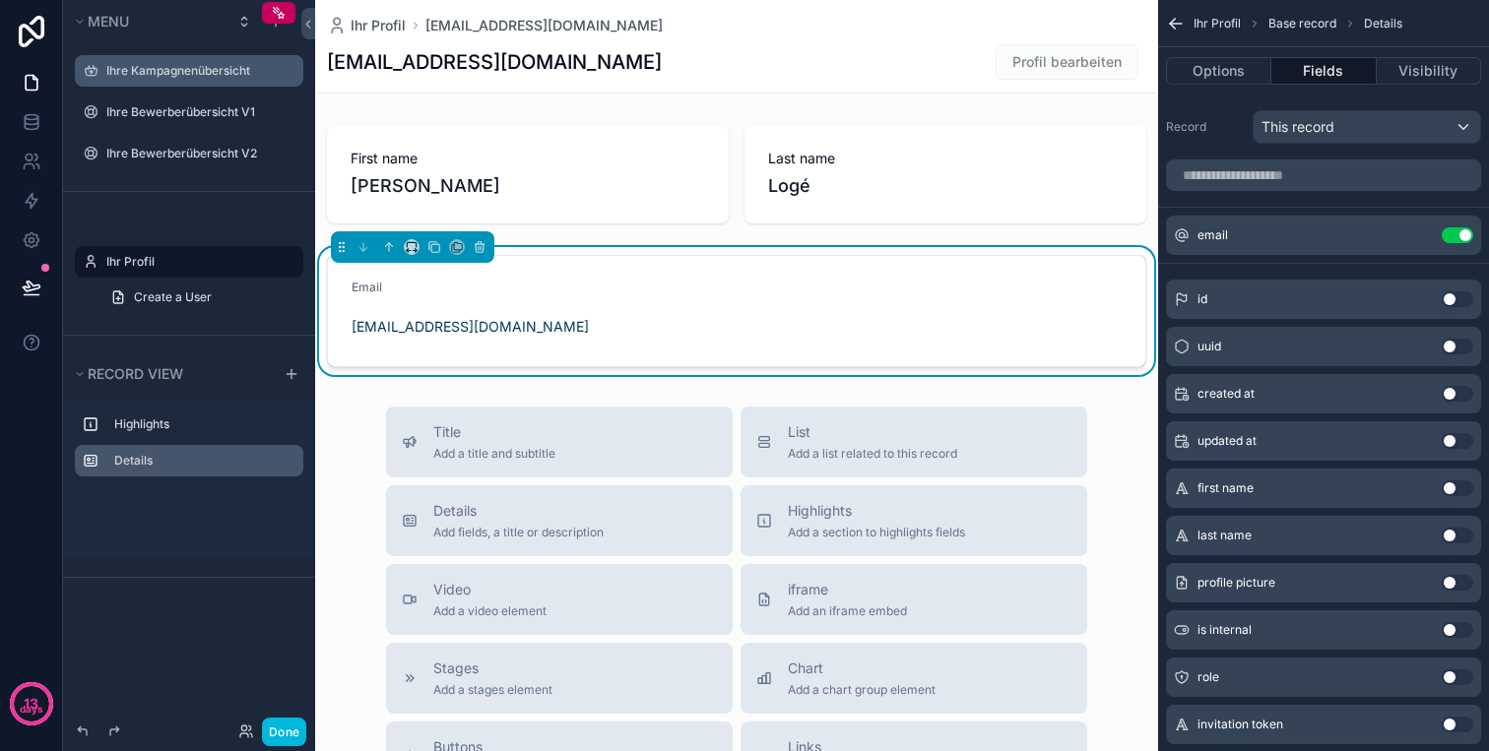
click at [166, 72] on label "Ihre Kampagnenübersicht" at bounding box center [198, 71] width 185 height 16
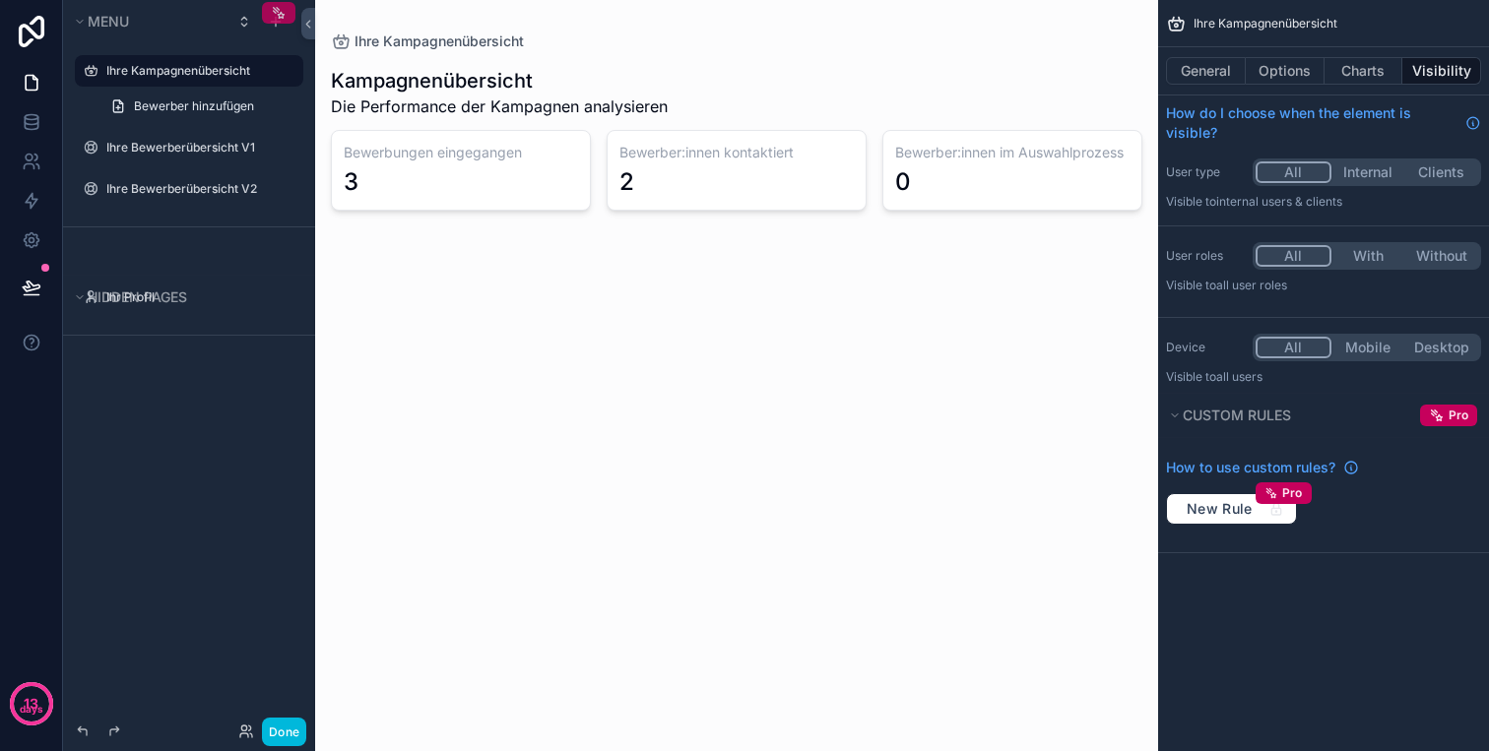
click at [289, 17] on div "scrollable content" at bounding box center [278, 13] width 33 height 22
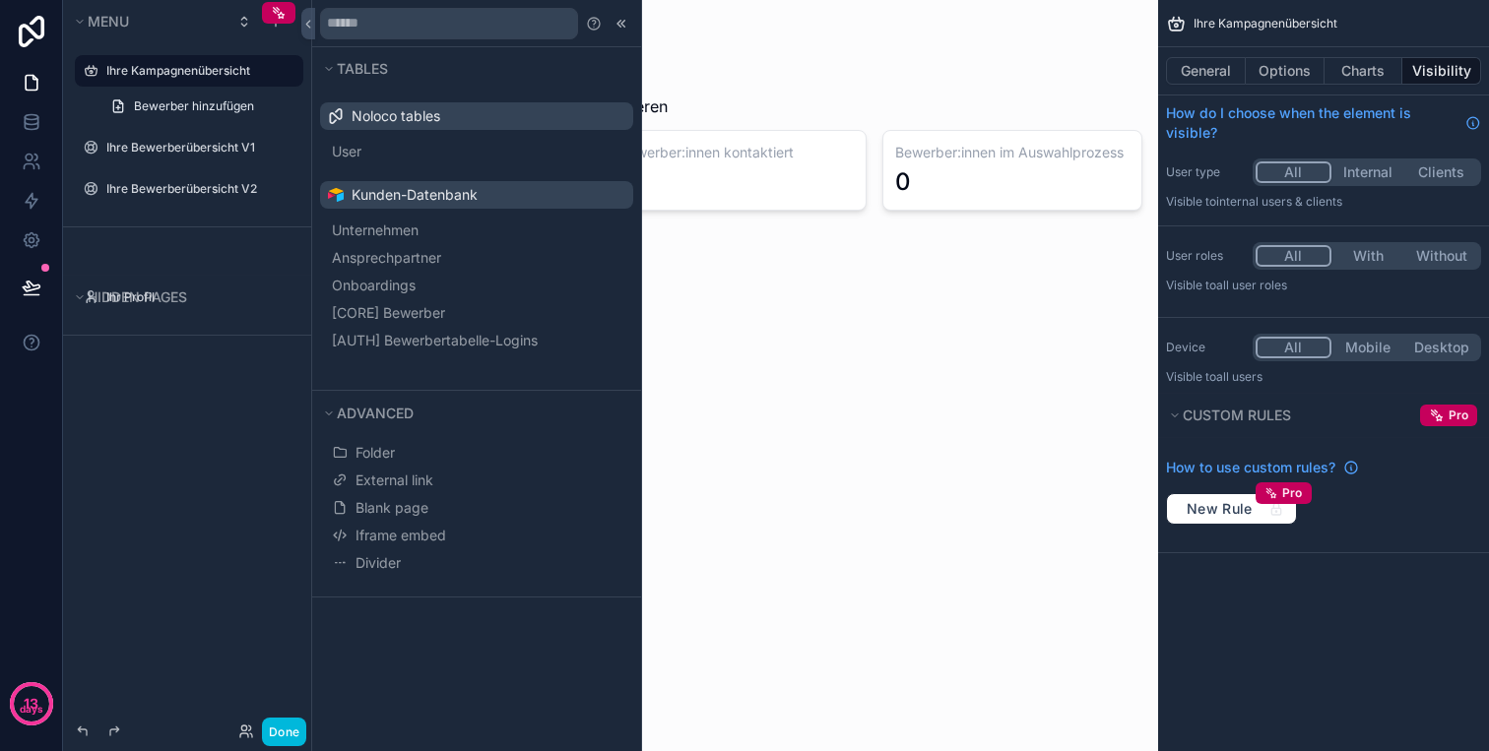
click at [385, 116] on span "Noloco tables" at bounding box center [395, 116] width 89 height 20
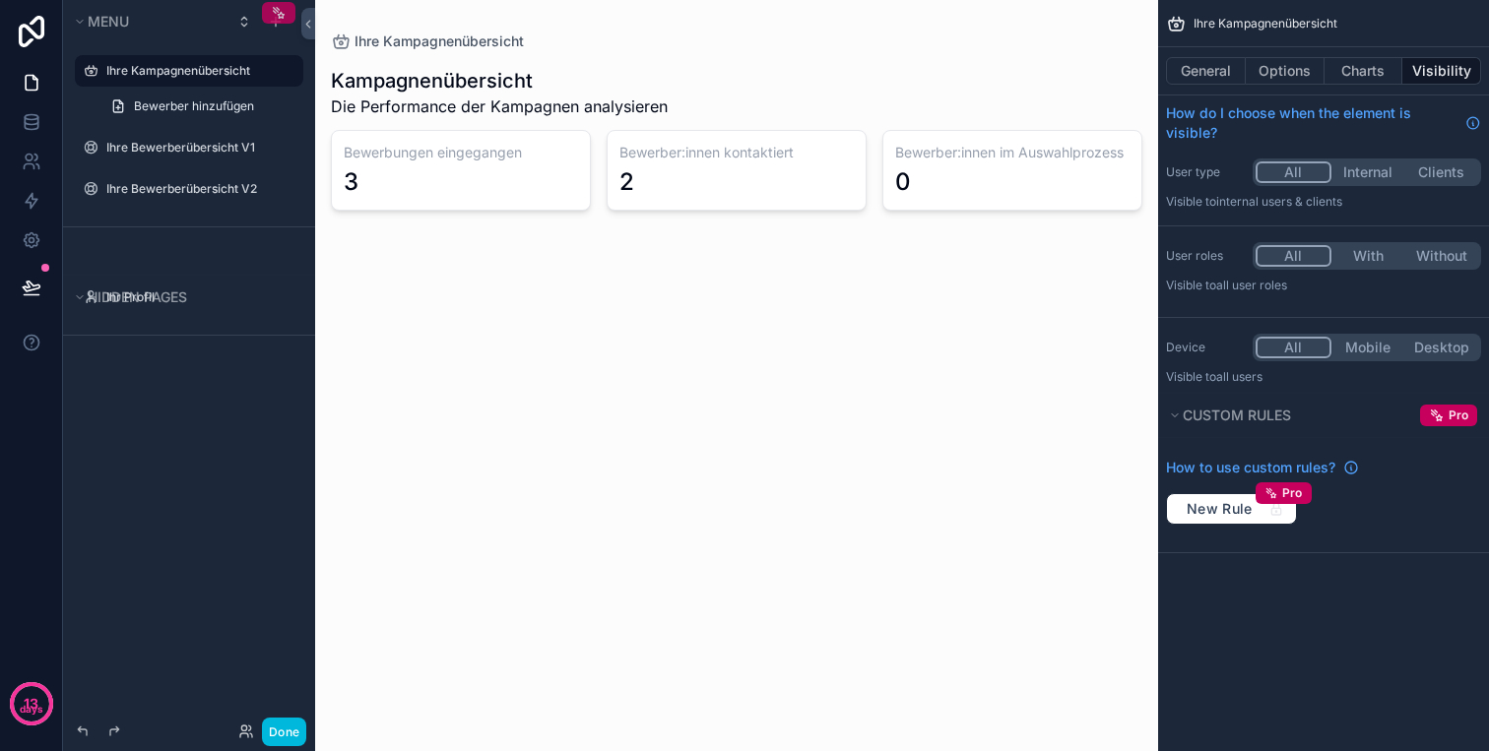
click at [286, 9] on icon "scrollable content" at bounding box center [279, 13] width 16 height 16
